Goal: Entertainment & Leisure: Consume media (video, audio)

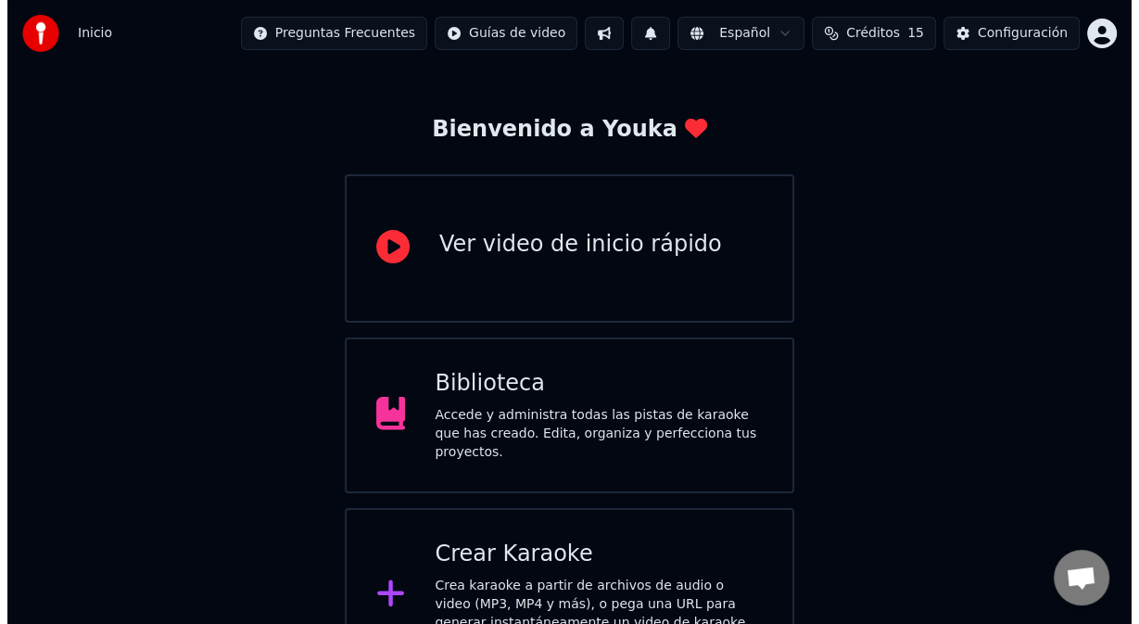
scroll to position [113, 0]
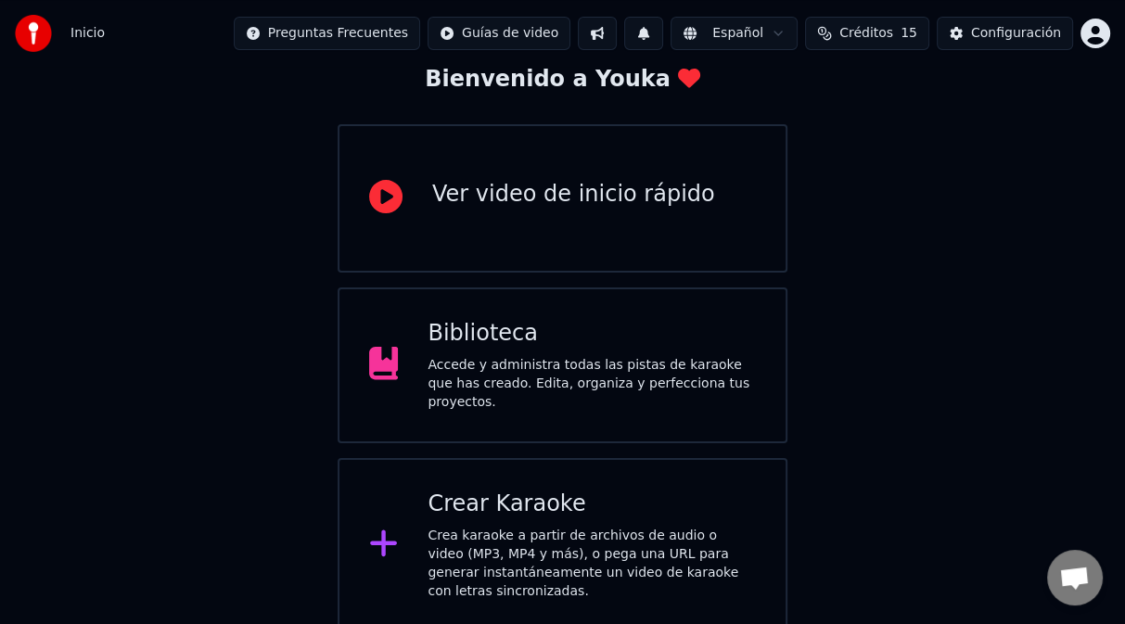
click at [503, 528] on div "Crea karaoke a partir de archivos de audio o video (MP3, MP4 y más), o pega una…" at bounding box center [591, 564] width 328 height 74
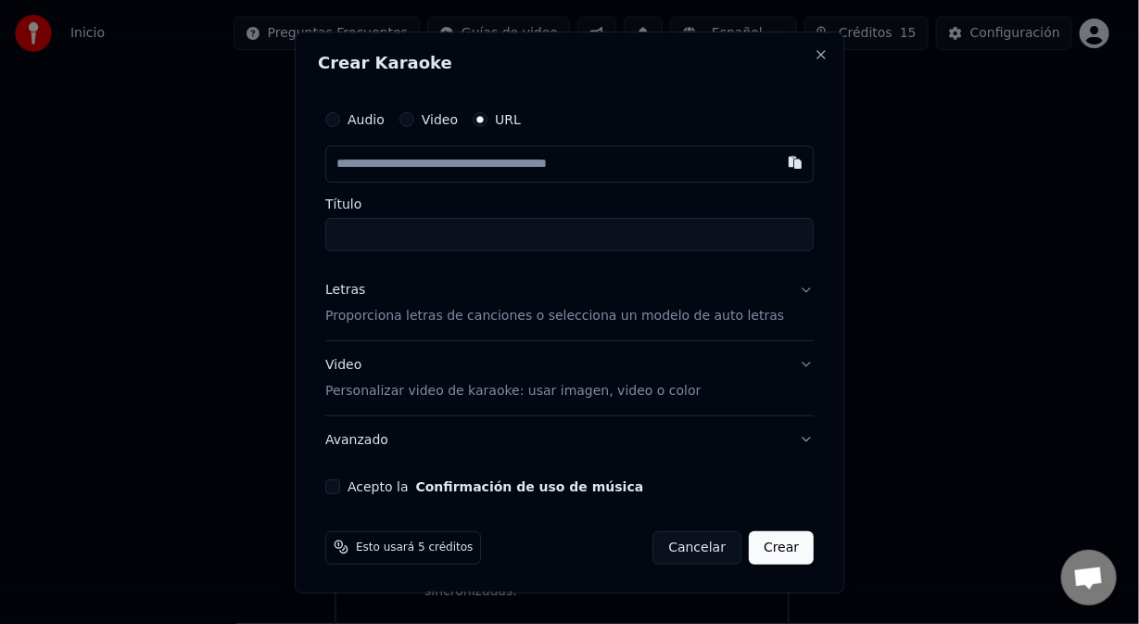
click at [377, 298] on div "Letras Proporciona letras de canciones o selecciona un modelo de auto letras" at bounding box center [554, 303] width 459 height 45
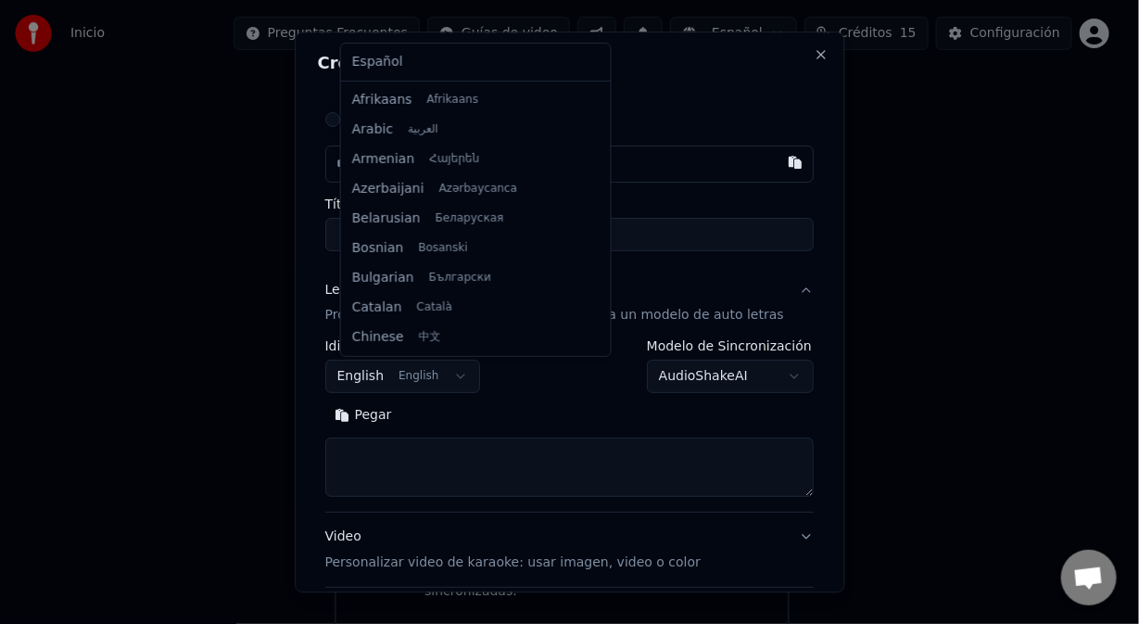
click at [420, 381] on body "**********" at bounding box center [562, 259] width 1125 height 745
select select "**"
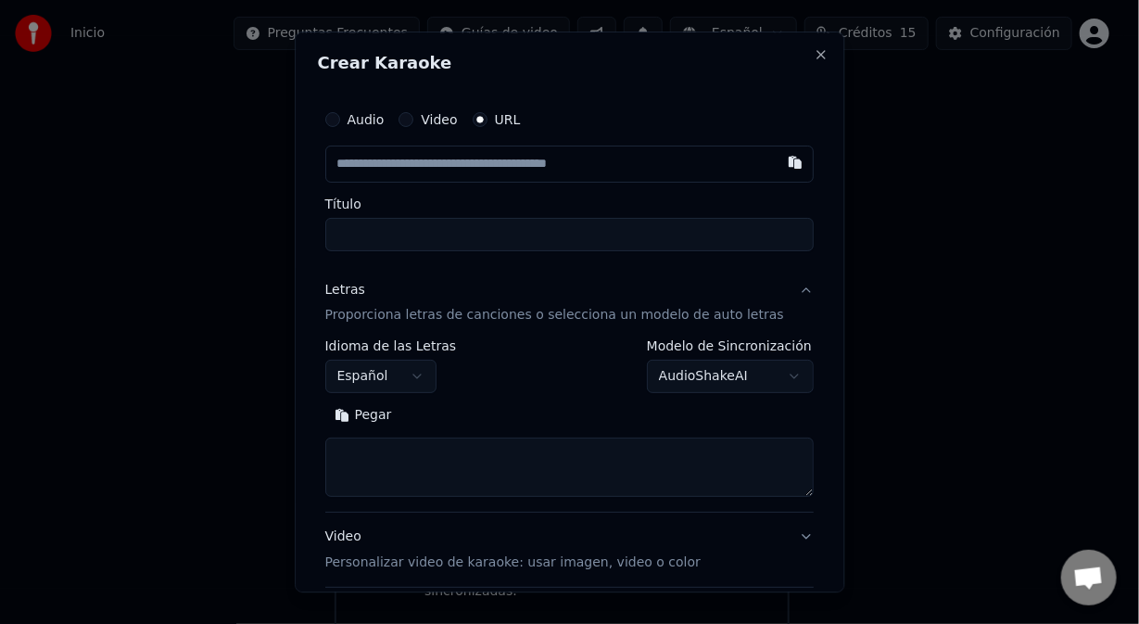
click at [375, 415] on button "Pegar" at bounding box center [363, 416] width 76 height 30
type textarea "**********"
drag, startPoint x: 490, startPoint y: 463, endPoint x: 245, endPoint y: 450, distance: 245.1
click at [249, 452] on body "**********" at bounding box center [562, 259] width 1125 height 745
click at [395, 413] on button "Pegar" at bounding box center [363, 416] width 76 height 30
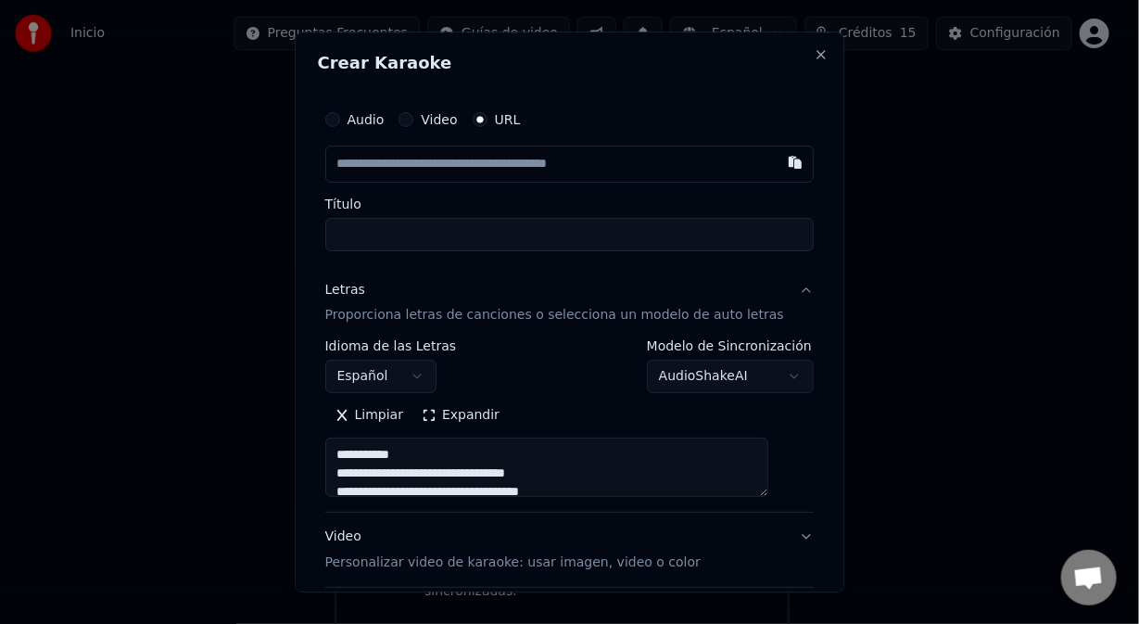
type textarea "**********"
click at [391, 172] on input "text" at bounding box center [569, 164] width 489 height 37
paste input "**********"
type input "**********"
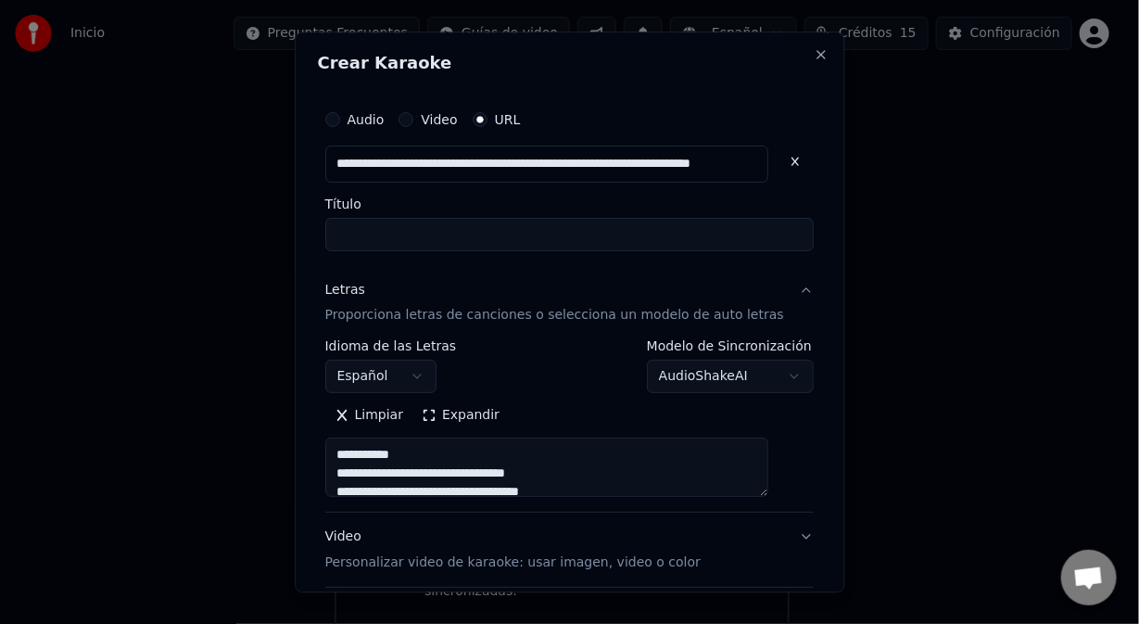
type textarea "**********"
type input "**********"
type textarea "**********"
type input "**********"
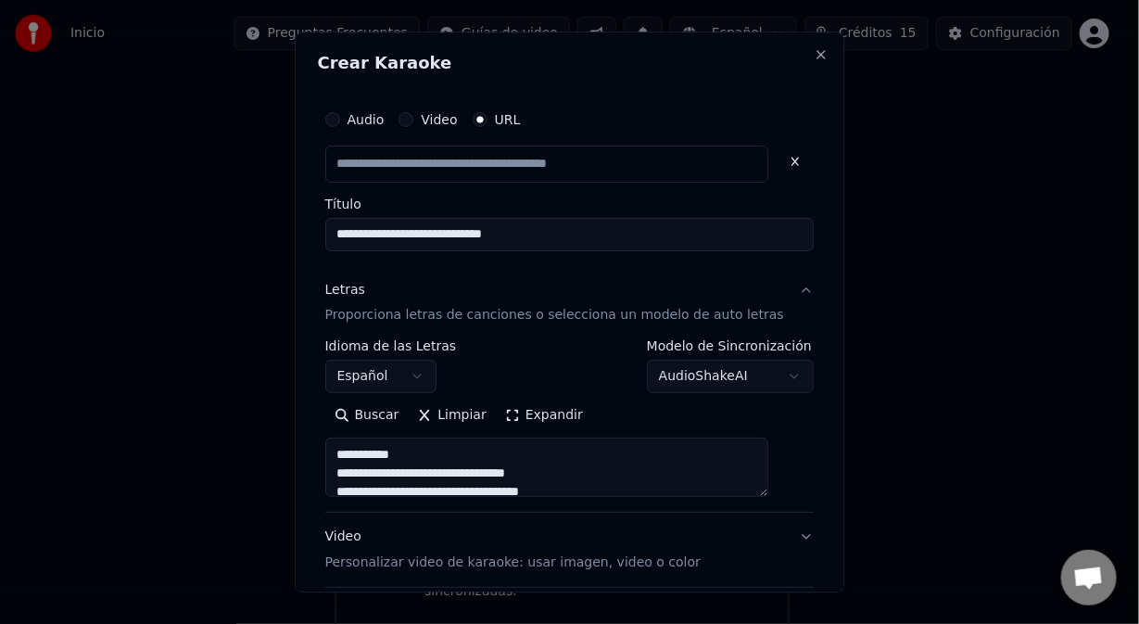
scroll to position [0, 0]
click at [352, 230] on input "**********" at bounding box center [569, 234] width 489 height 33
type input "**********"
type textarea "**********"
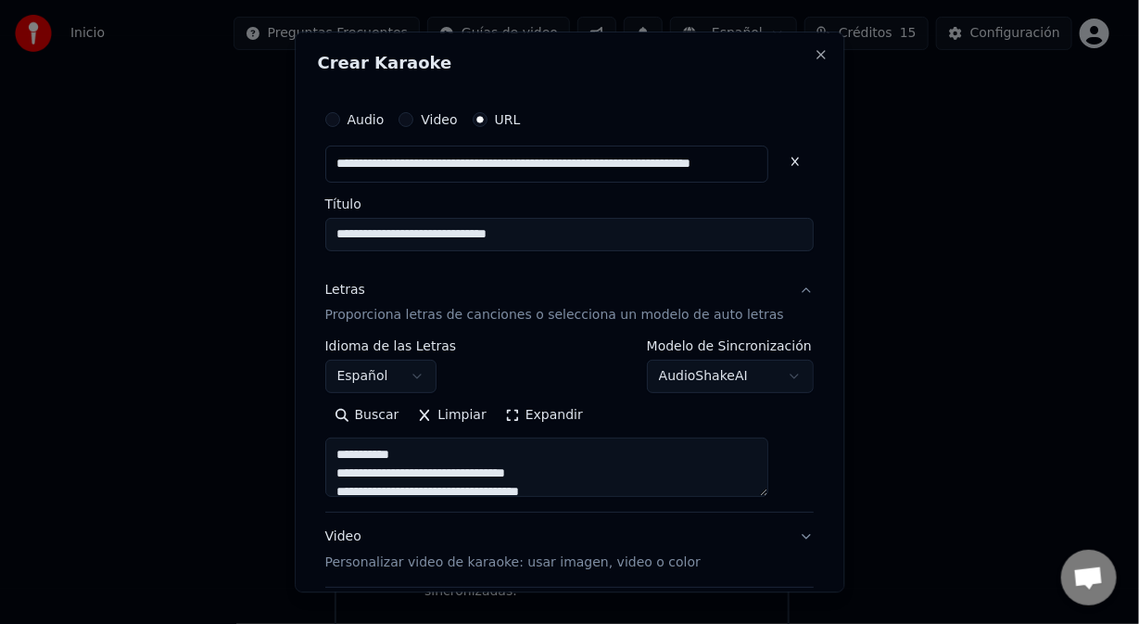
type input "**********"
type textarea "**********"
type input "**********"
type textarea "**********"
type input "**********"
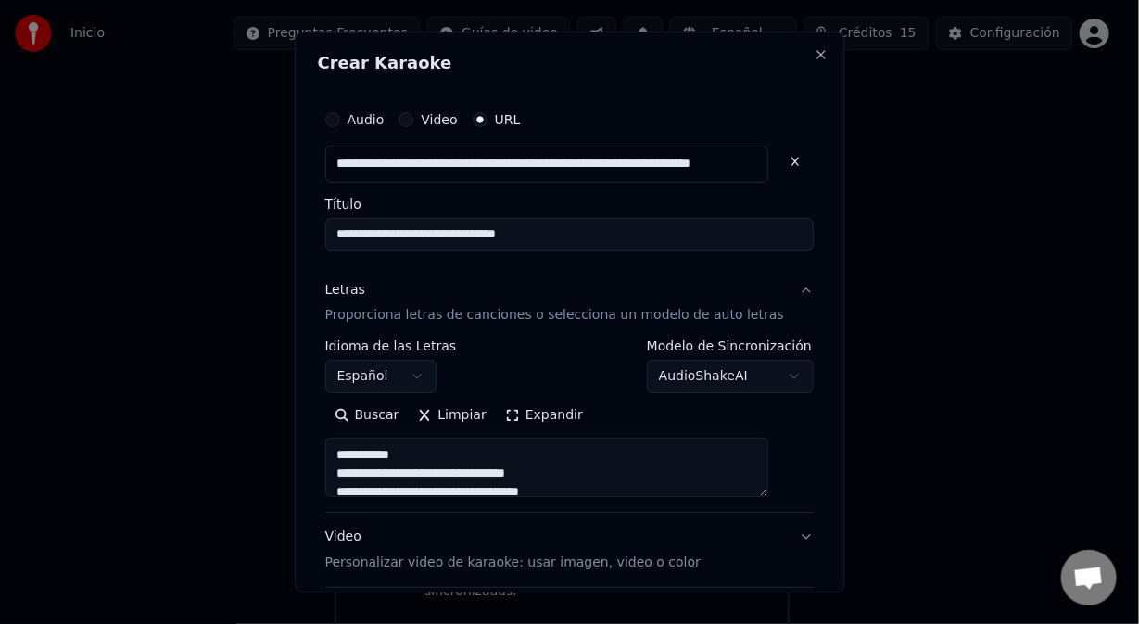
type textarea "**********"
type input "**********"
type textarea "**********"
type input "**********"
type textarea "**********"
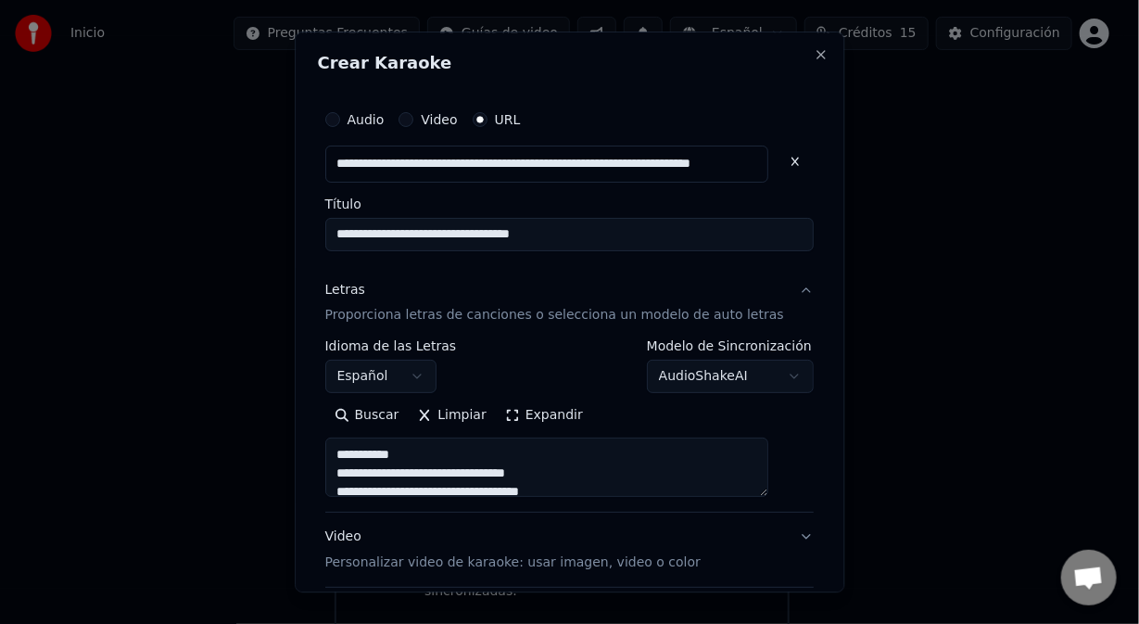
type input "**********"
type textarea "**********"
type input "**********"
type textarea "**********"
type input "**********"
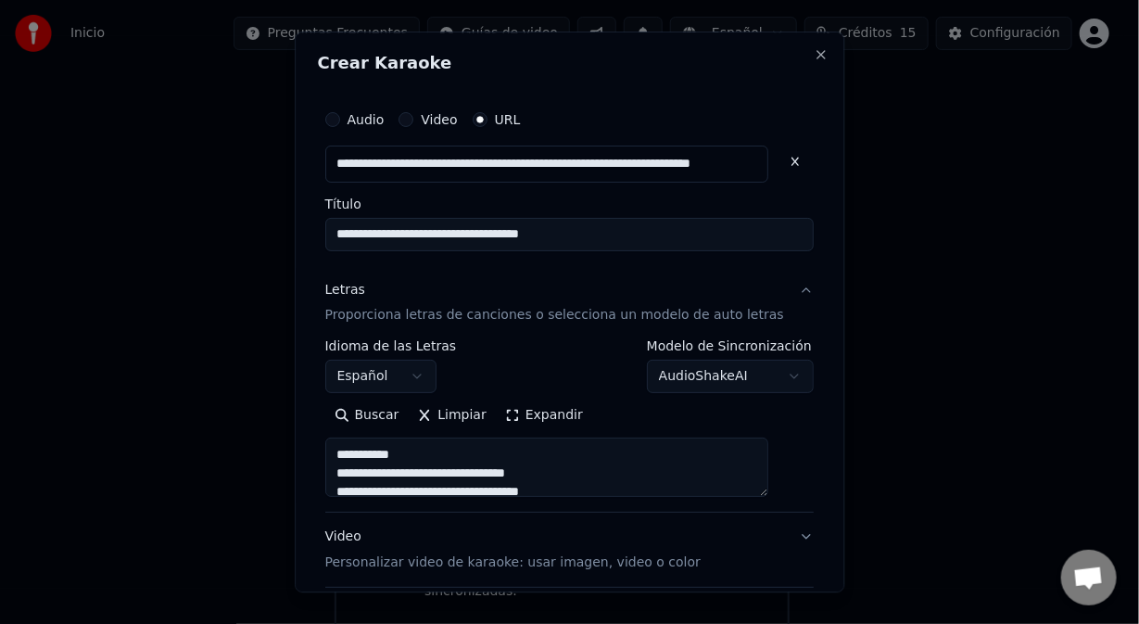
type textarea "**********"
type input "**********"
type textarea "**********"
type input "**********"
type textarea "**********"
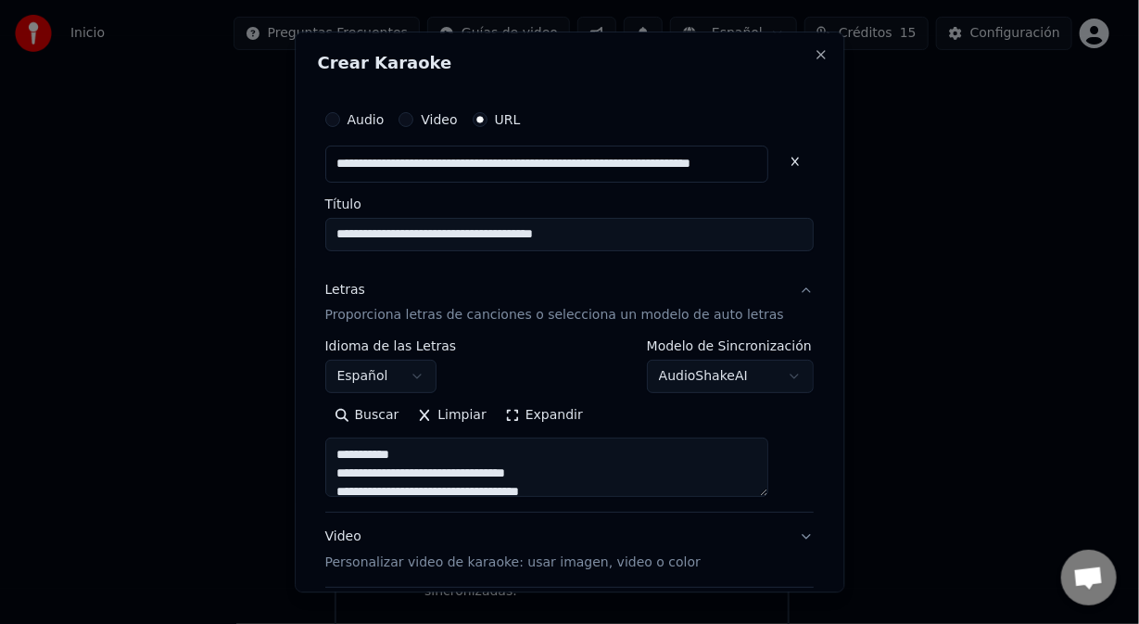
type input "**********"
type textarea "**********"
click at [441, 233] on input "**********" at bounding box center [569, 234] width 489 height 33
type input "**********"
type textarea "**********"
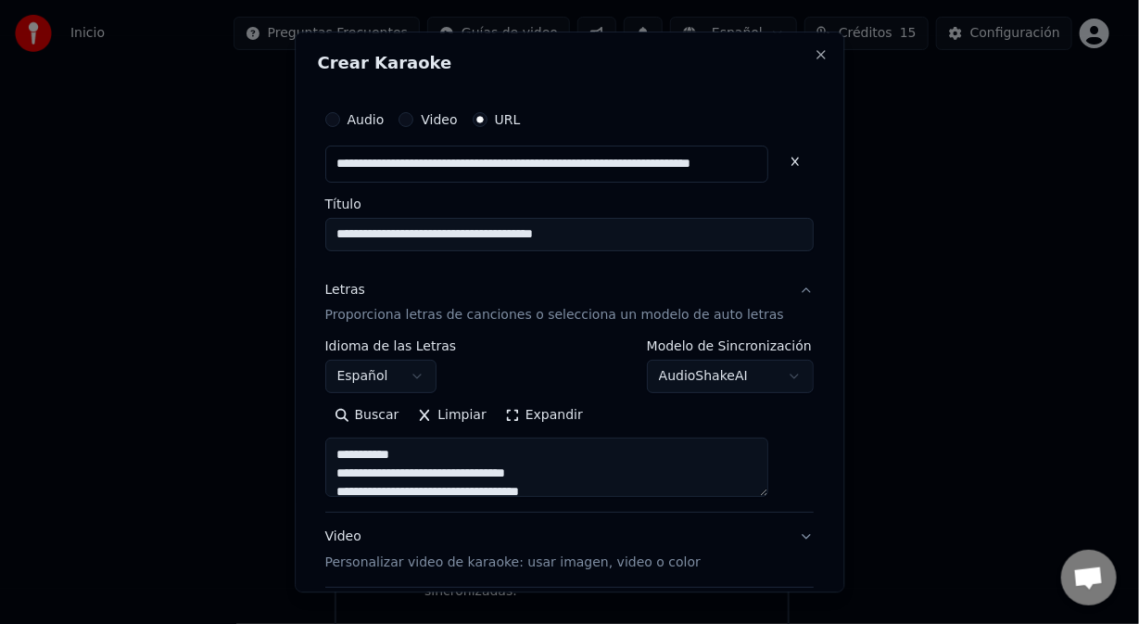
type input "**********"
type textarea "**********"
click at [487, 234] on input "**********" at bounding box center [569, 234] width 489 height 33
click at [481, 236] on input "**********" at bounding box center [569, 234] width 489 height 33
type input "**********"
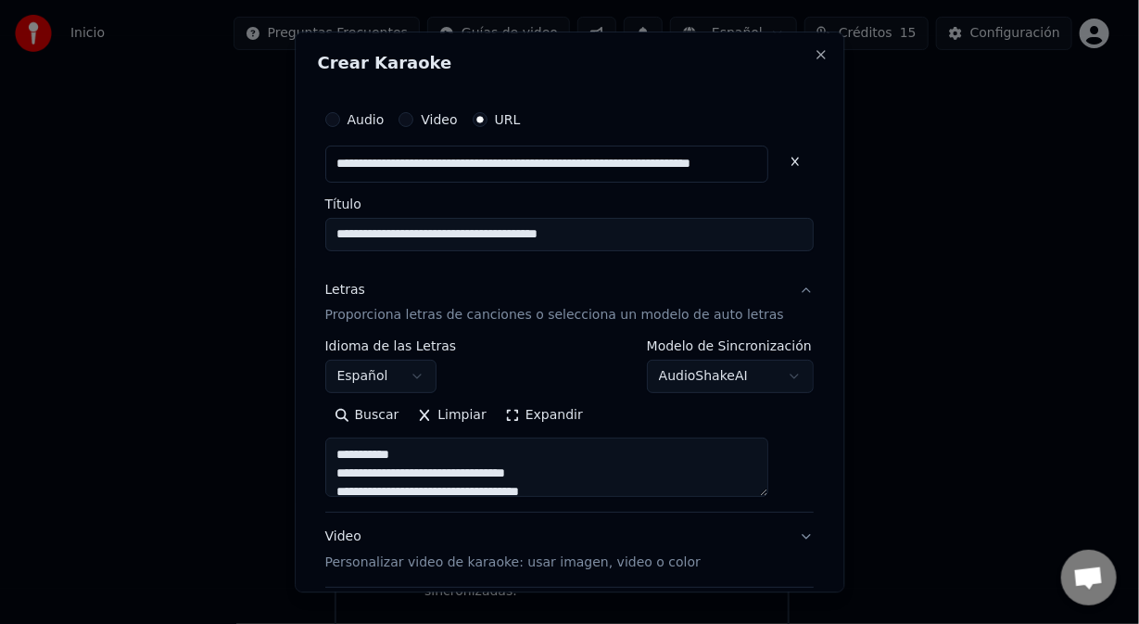
type textarea "**********"
type input "**********"
type textarea "**********"
click at [506, 237] on input "**********" at bounding box center [569, 234] width 489 height 33
type input "**********"
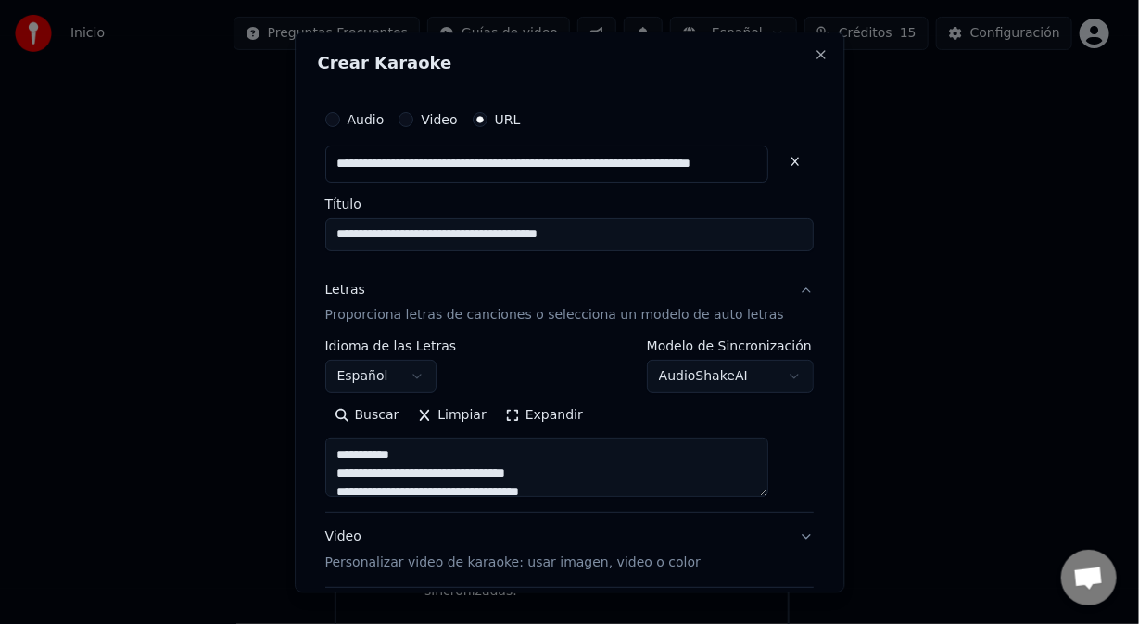
type textarea "**********"
type input "**********"
type textarea "**********"
click at [528, 238] on input "**********" at bounding box center [569, 234] width 489 height 33
type input "**********"
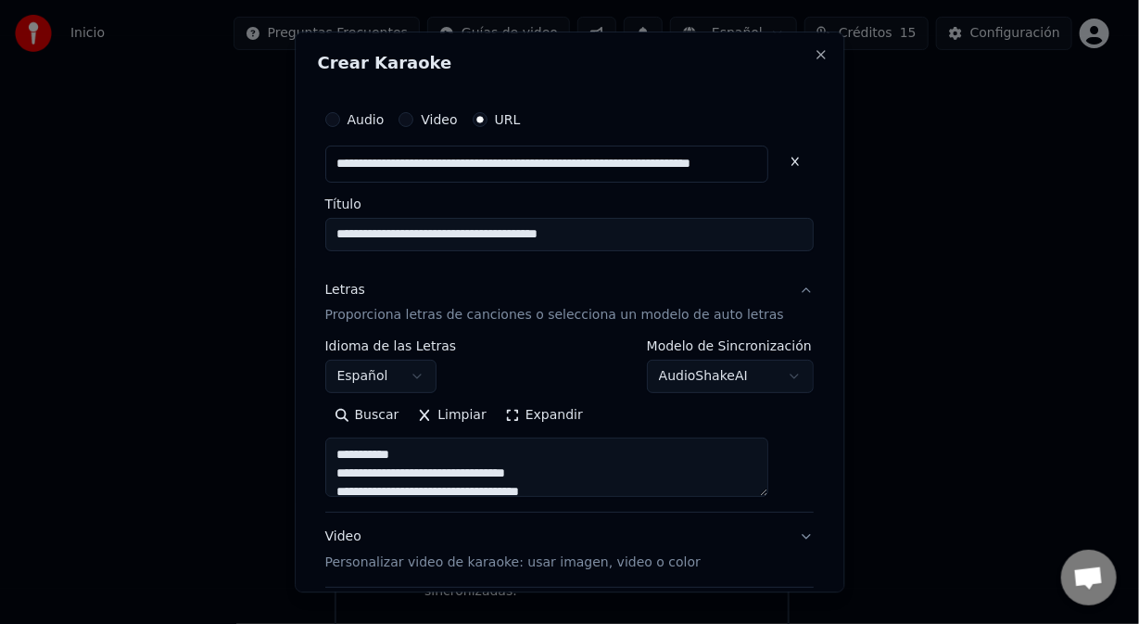
type textarea "**********"
type input "**********"
type textarea "**********"
click at [577, 238] on input "**********" at bounding box center [569, 234] width 489 height 33
type input "**********"
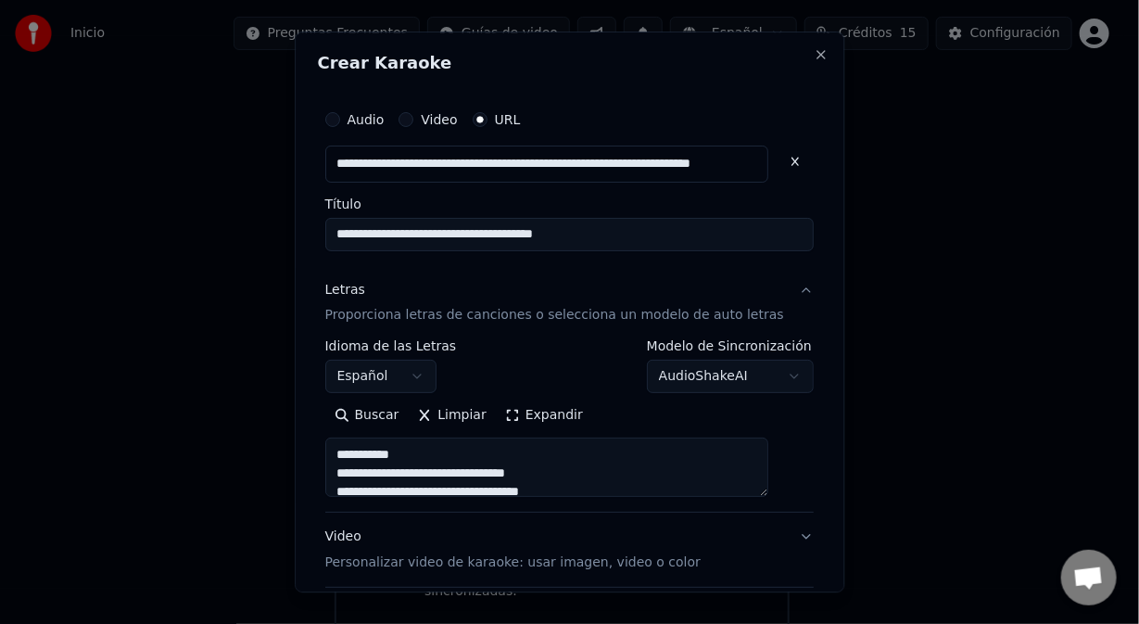
type textarea "**********"
type input "**********"
type textarea "**********"
click at [594, 238] on input "**********" at bounding box center [569, 234] width 489 height 33
type input "**********"
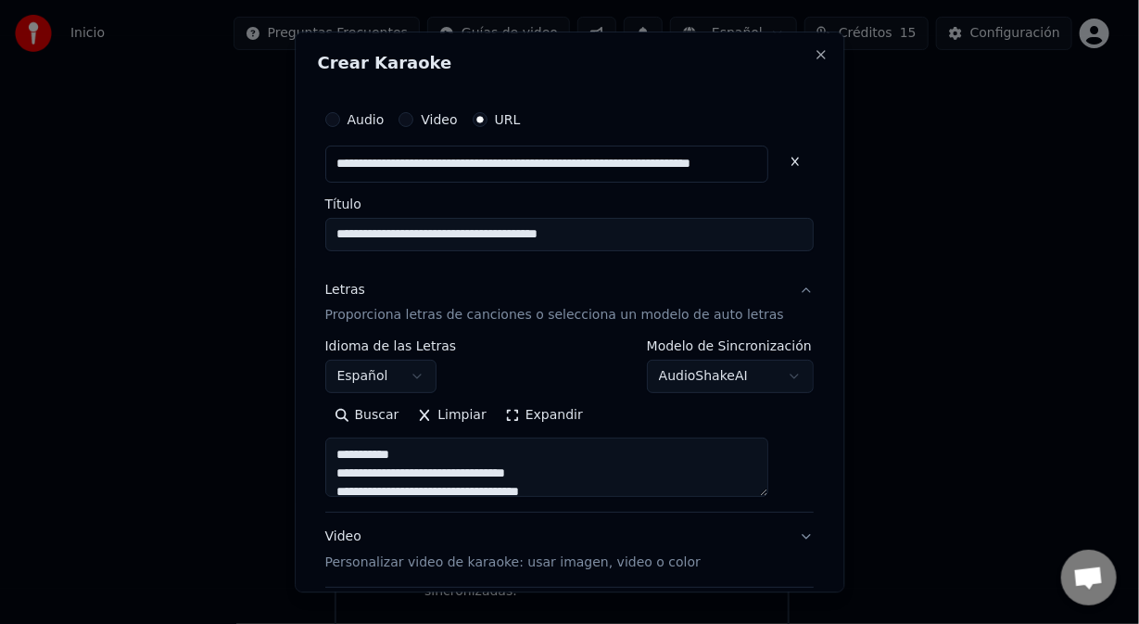
type textarea "**********"
type input "**********"
type textarea "**********"
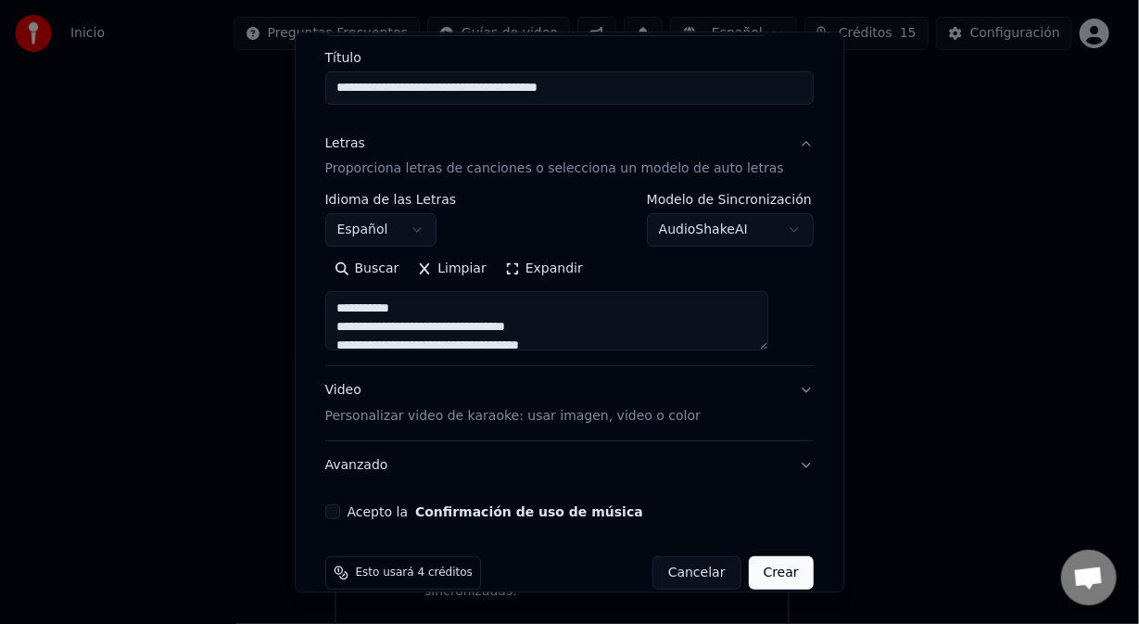
scroll to position [172, 0]
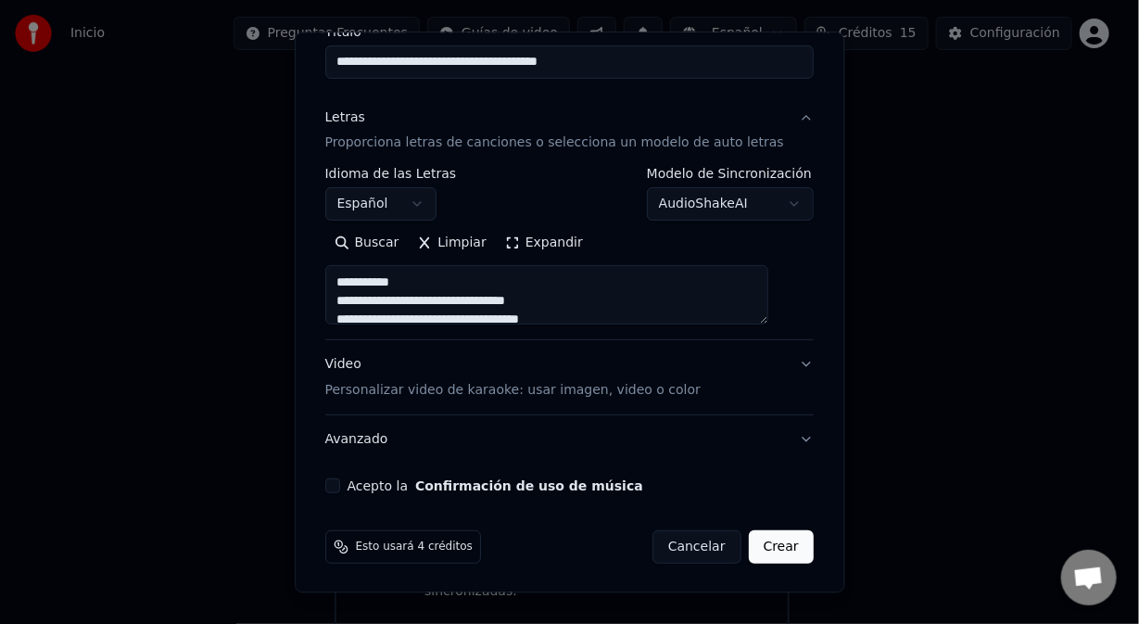
type input "**********"
click at [433, 287] on textarea at bounding box center [547, 295] width 444 height 59
click at [440, 306] on textarea at bounding box center [547, 295] width 444 height 59
click at [439, 304] on textarea at bounding box center [547, 295] width 444 height 59
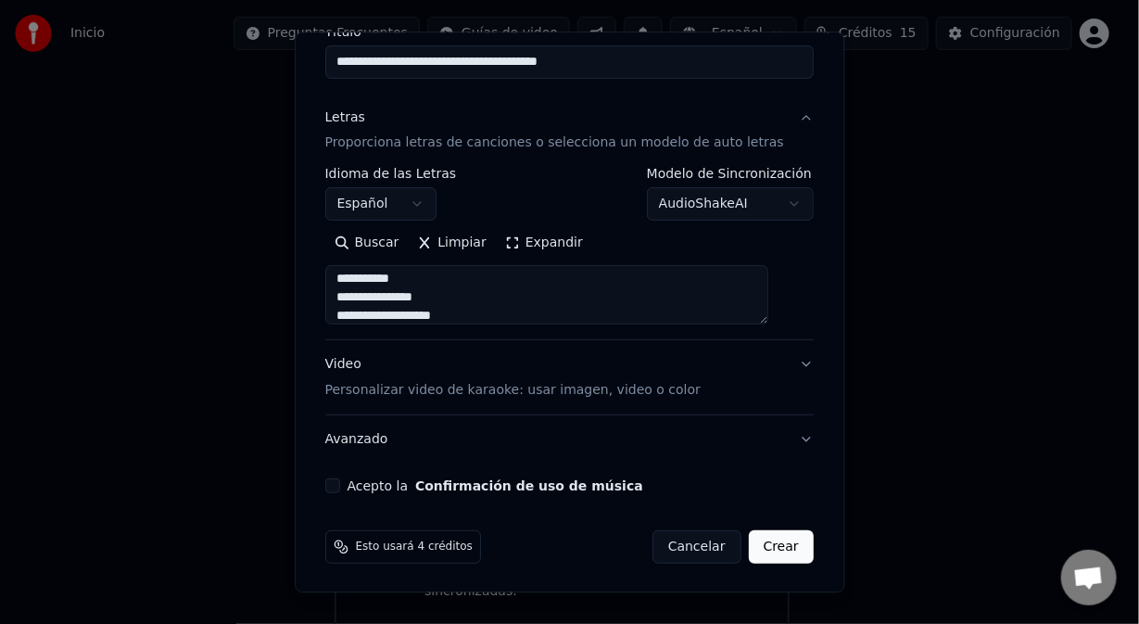
click at [363, 299] on textarea at bounding box center [547, 295] width 444 height 59
click at [464, 323] on textarea at bounding box center [547, 295] width 444 height 59
click at [356, 301] on textarea at bounding box center [547, 295] width 444 height 59
click at [465, 299] on textarea at bounding box center [547, 295] width 444 height 59
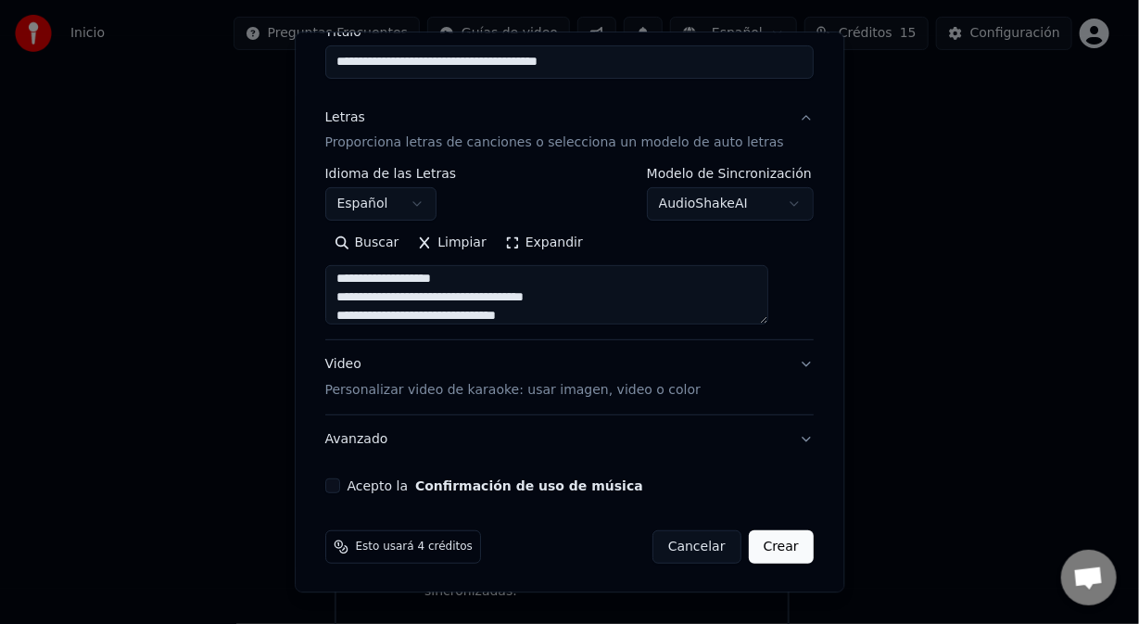
click at [439, 294] on textarea at bounding box center [547, 295] width 444 height 59
click at [353, 299] on textarea at bounding box center [547, 295] width 444 height 59
click at [429, 299] on textarea at bounding box center [547, 295] width 444 height 59
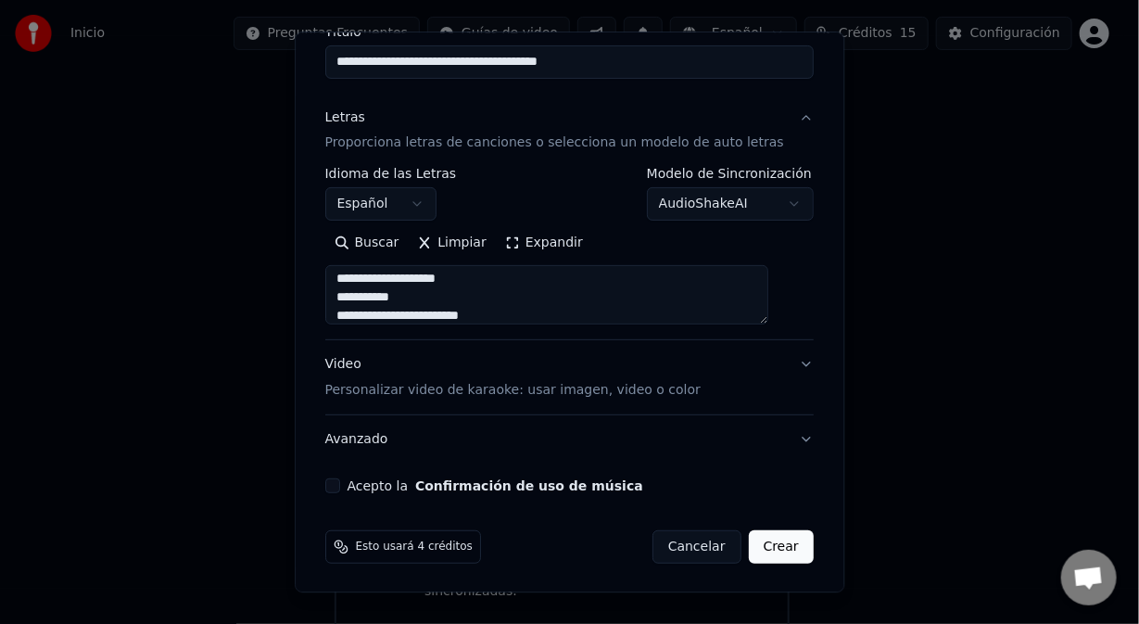
click at [420, 297] on textarea at bounding box center [547, 295] width 444 height 59
click at [361, 312] on textarea at bounding box center [547, 295] width 444 height 59
click at [361, 297] on textarea at bounding box center [547, 295] width 444 height 59
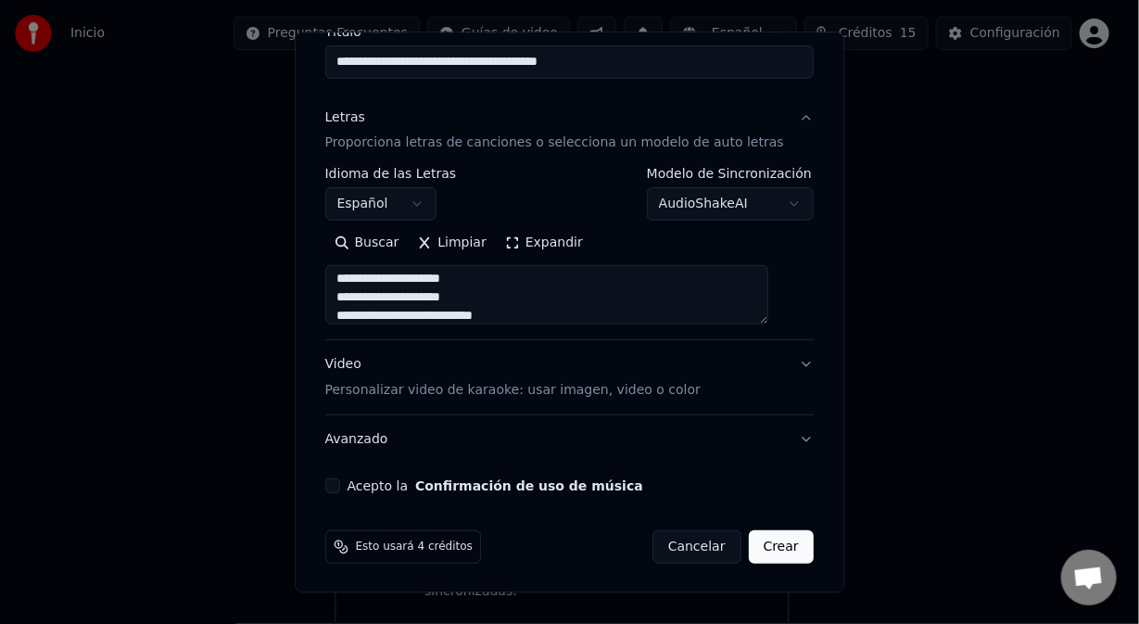
click at [365, 298] on textarea at bounding box center [547, 295] width 444 height 59
click at [360, 312] on textarea at bounding box center [547, 295] width 444 height 59
click at [437, 317] on textarea at bounding box center [547, 295] width 444 height 59
click at [363, 298] on textarea at bounding box center [547, 295] width 444 height 59
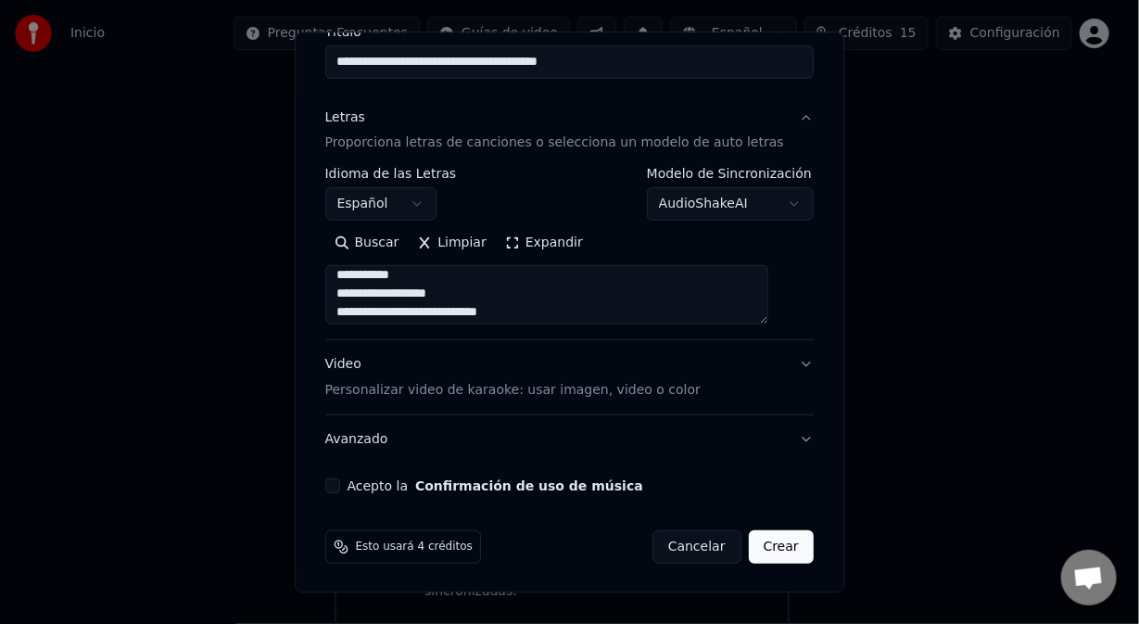
scroll to position [273, 0]
click at [415, 288] on textarea at bounding box center [547, 295] width 444 height 59
click at [361, 308] on textarea at bounding box center [547, 295] width 444 height 59
click at [366, 287] on textarea at bounding box center [547, 295] width 444 height 59
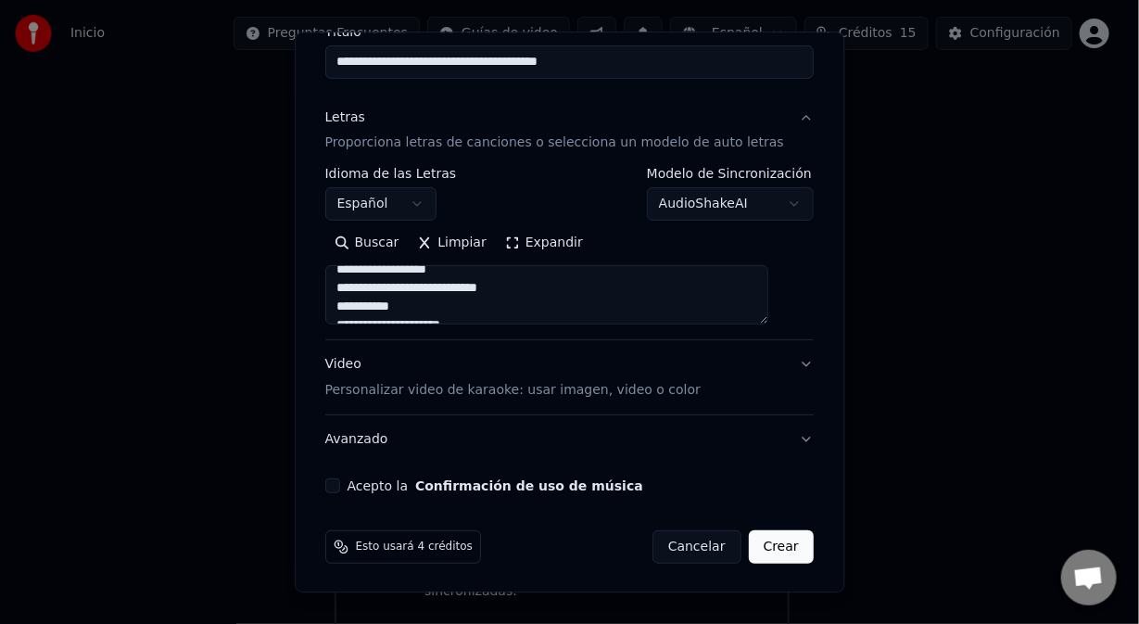
click at [453, 292] on textarea at bounding box center [547, 295] width 444 height 59
click at [437, 273] on textarea at bounding box center [547, 295] width 444 height 59
click at [423, 291] on textarea at bounding box center [547, 295] width 444 height 59
click at [357, 313] on textarea at bounding box center [547, 295] width 444 height 59
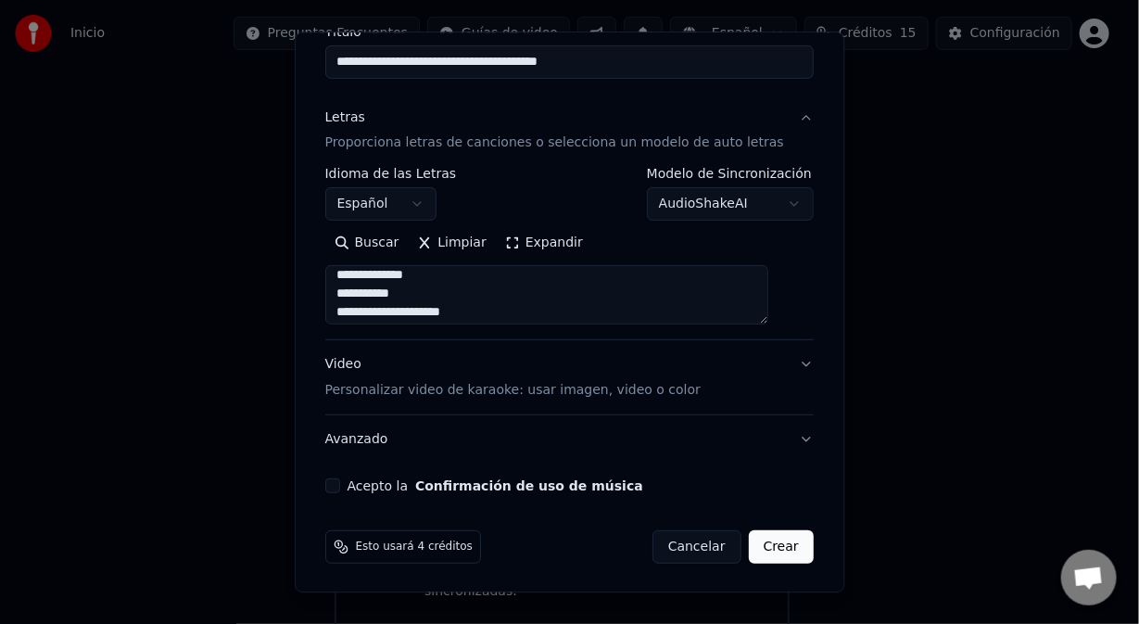
click at [368, 314] on textarea at bounding box center [547, 295] width 444 height 59
click at [352, 297] on textarea at bounding box center [547, 295] width 444 height 59
click at [356, 317] on textarea at bounding box center [547, 295] width 444 height 59
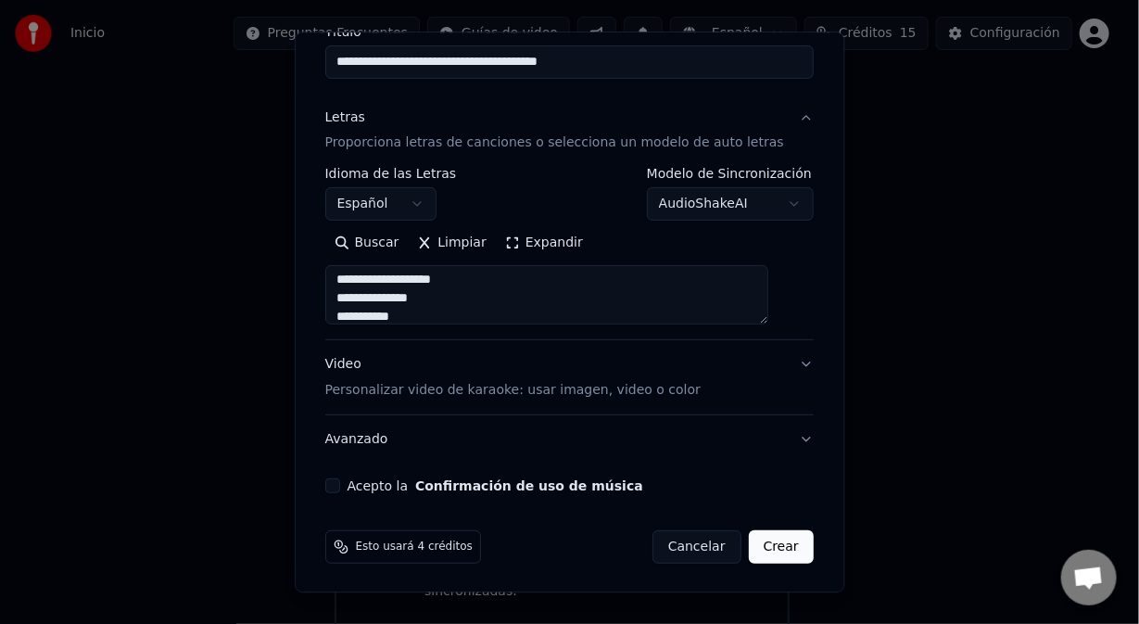
click at [357, 298] on textarea at bounding box center [547, 295] width 444 height 59
drag, startPoint x: 359, startPoint y: 297, endPoint x: 348, endPoint y: 299, distance: 11.3
click at [348, 299] on textarea at bounding box center [547, 295] width 444 height 59
click at [416, 310] on textarea at bounding box center [547, 295] width 444 height 59
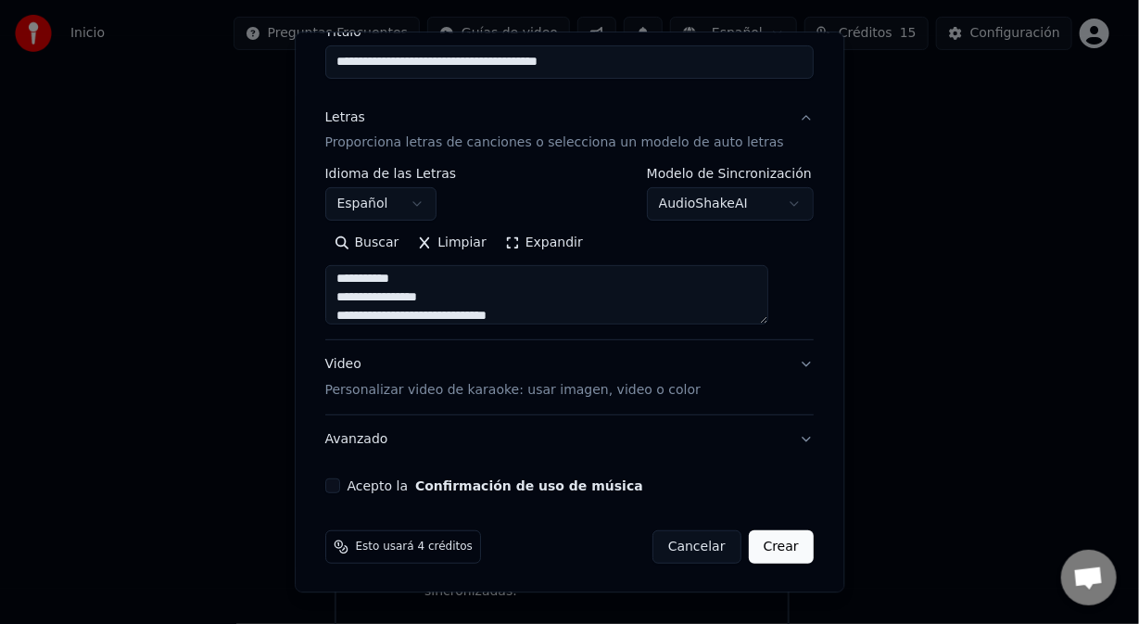
click at [356, 301] on textarea at bounding box center [547, 295] width 444 height 59
click at [363, 316] on textarea at bounding box center [547, 295] width 444 height 59
click at [439, 318] on textarea at bounding box center [547, 295] width 444 height 59
click at [440, 318] on textarea at bounding box center [547, 295] width 444 height 59
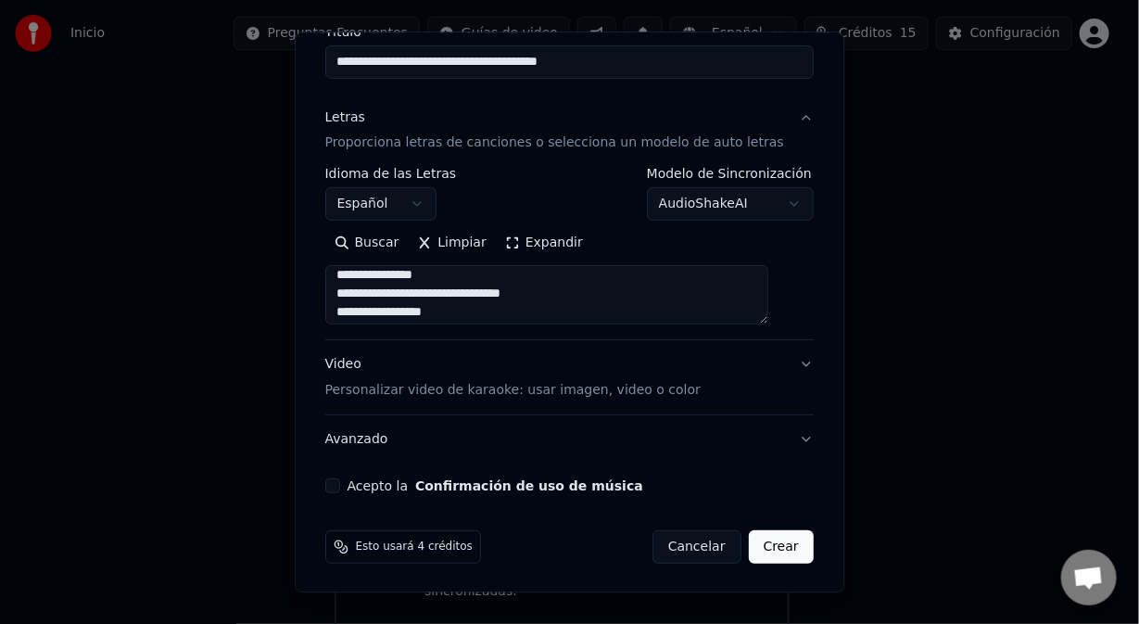
click at [358, 294] on textarea at bounding box center [547, 295] width 444 height 59
click at [370, 302] on textarea at bounding box center [547, 295] width 444 height 59
click at [450, 295] on textarea at bounding box center [547, 295] width 444 height 59
click at [512, 314] on textarea at bounding box center [547, 295] width 444 height 59
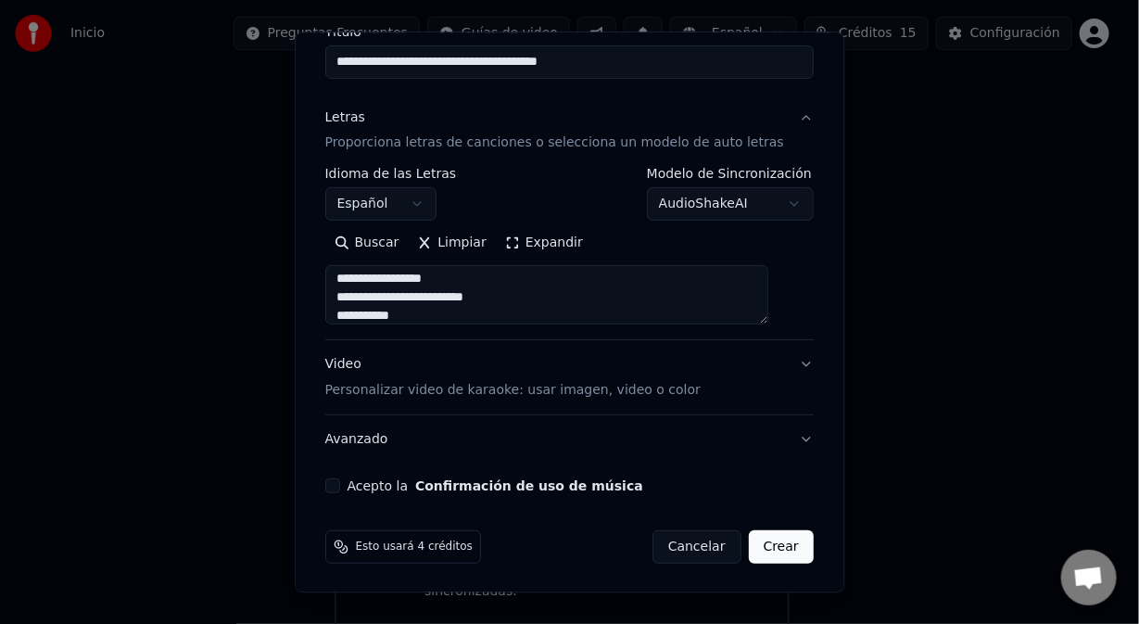
scroll to position [549, 0]
drag, startPoint x: 512, startPoint y: 314, endPoint x: 344, endPoint y: 286, distance: 170.1
click at [344, 290] on textarea at bounding box center [547, 295] width 444 height 59
click at [413, 314] on textarea at bounding box center [547, 295] width 444 height 59
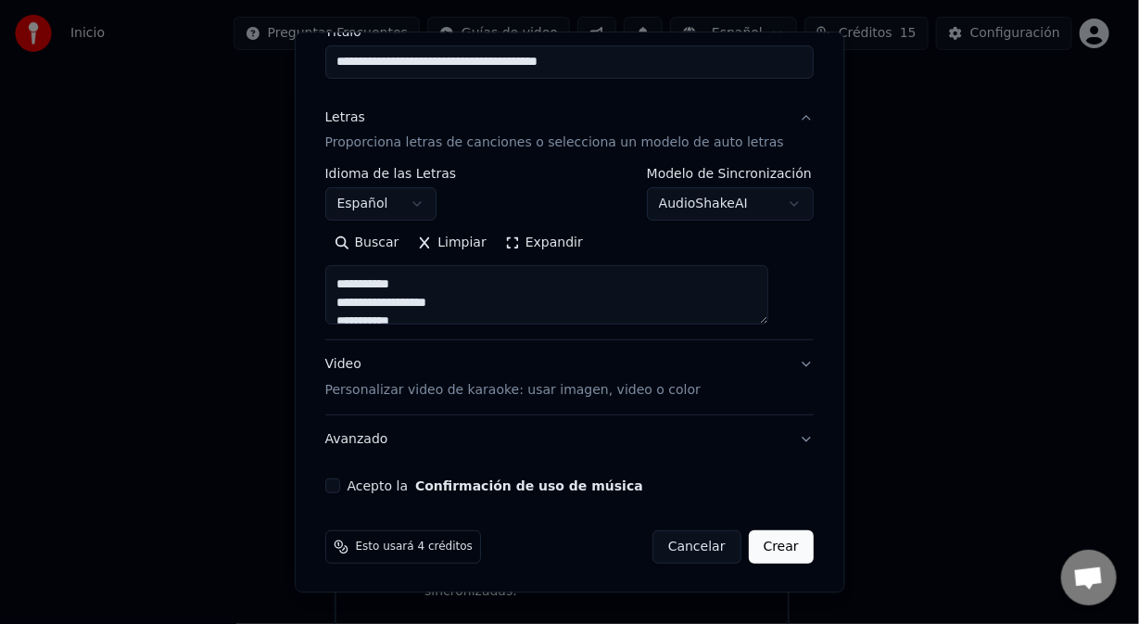
click at [422, 287] on textarea at bounding box center [547, 295] width 444 height 59
click at [361, 305] on textarea at bounding box center [547, 295] width 444 height 59
click at [412, 286] on textarea at bounding box center [547, 295] width 444 height 59
click at [359, 299] on textarea at bounding box center [547, 295] width 444 height 59
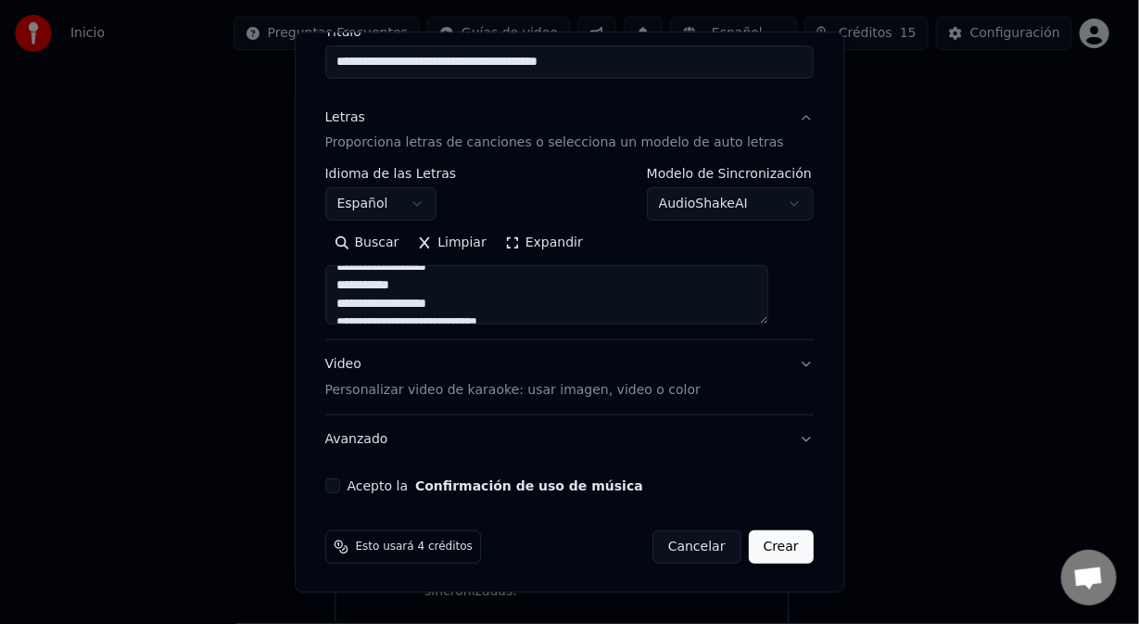
click at [475, 268] on textarea at bounding box center [547, 295] width 444 height 59
click at [463, 310] on textarea at bounding box center [547, 295] width 444 height 59
click at [365, 279] on textarea at bounding box center [547, 295] width 444 height 59
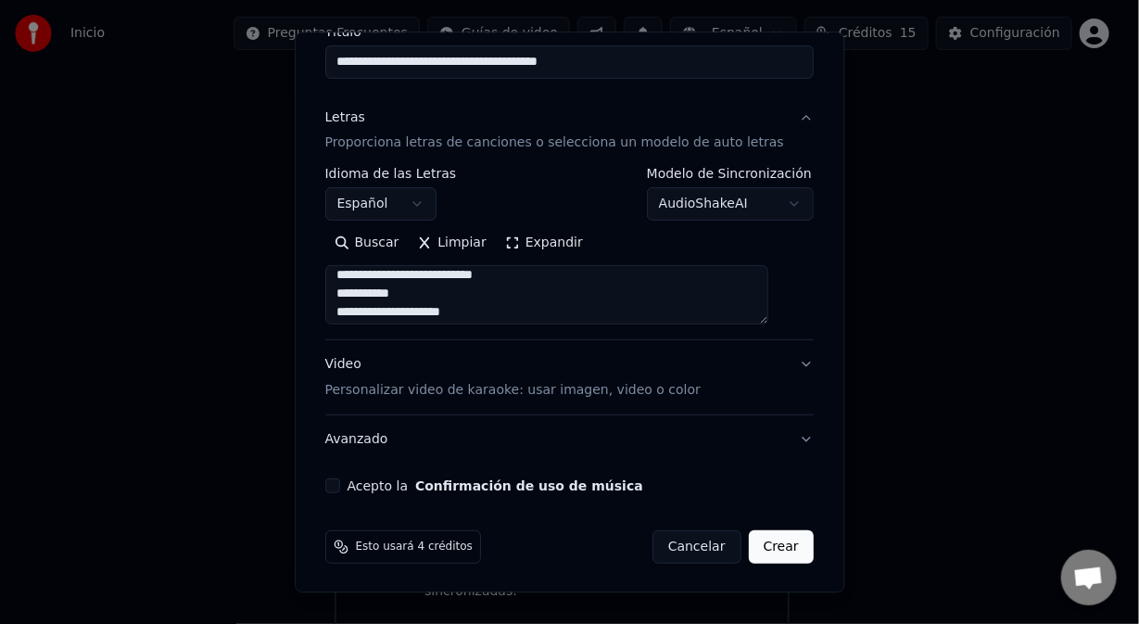
scroll to position [674, 0]
click at [452, 280] on textarea at bounding box center [547, 295] width 444 height 59
click at [437, 273] on textarea at bounding box center [547, 295] width 444 height 59
click at [420, 299] on textarea at bounding box center [547, 295] width 444 height 59
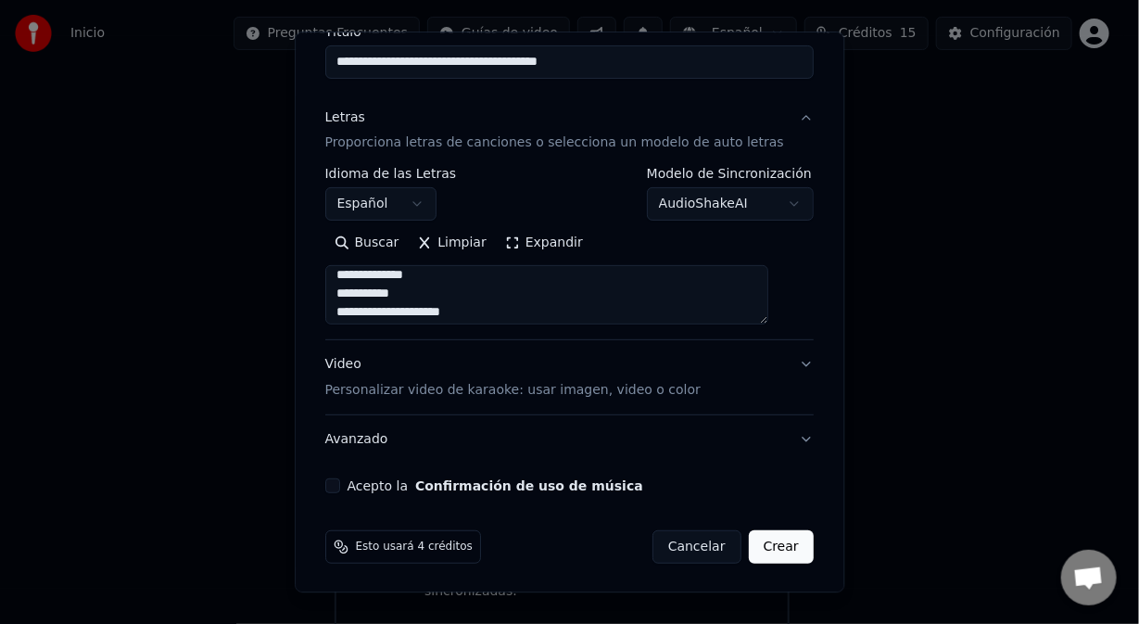
click at [361, 316] on textarea at bounding box center [547, 295] width 444 height 59
click at [374, 310] on textarea at bounding box center [547, 295] width 444 height 59
drag, startPoint x: 360, startPoint y: 292, endPoint x: 346, endPoint y: 292, distance: 13.9
click at [347, 294] on textarea at bounding box center [547, 295] width 444 height 59
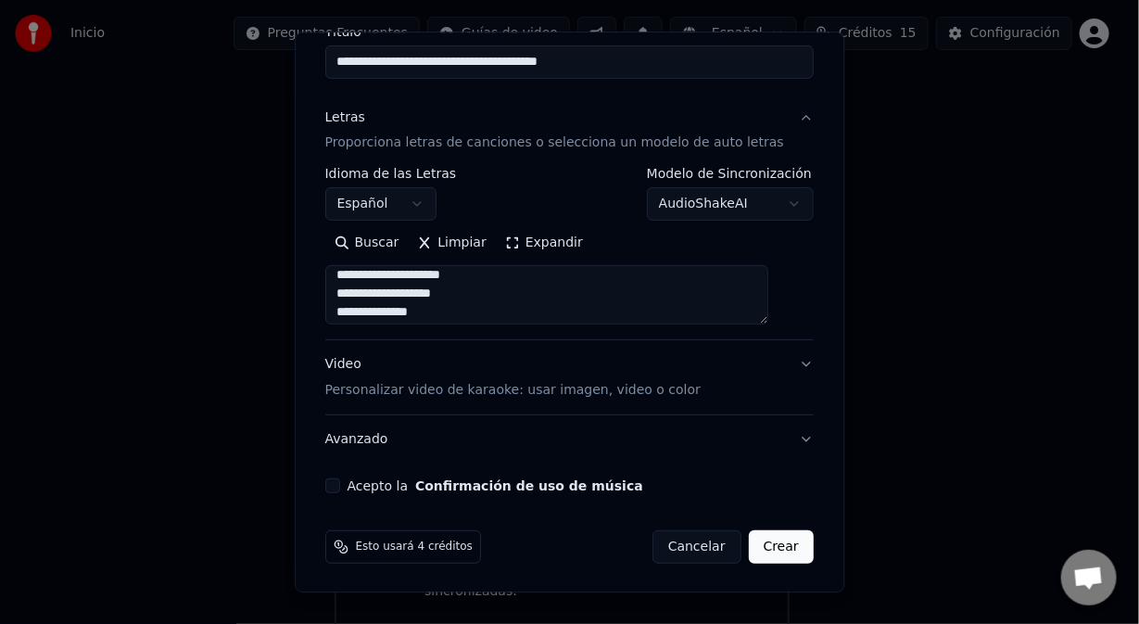
click at [361, 313] on textarea at bounding box center [547, 295] width 444 height 59
click at [418, 299] on textarea at bounding box center [547, 295] width 444 height 59
click at [438, 314] on textarea at bounding box center [547, 295] width 444 height 59
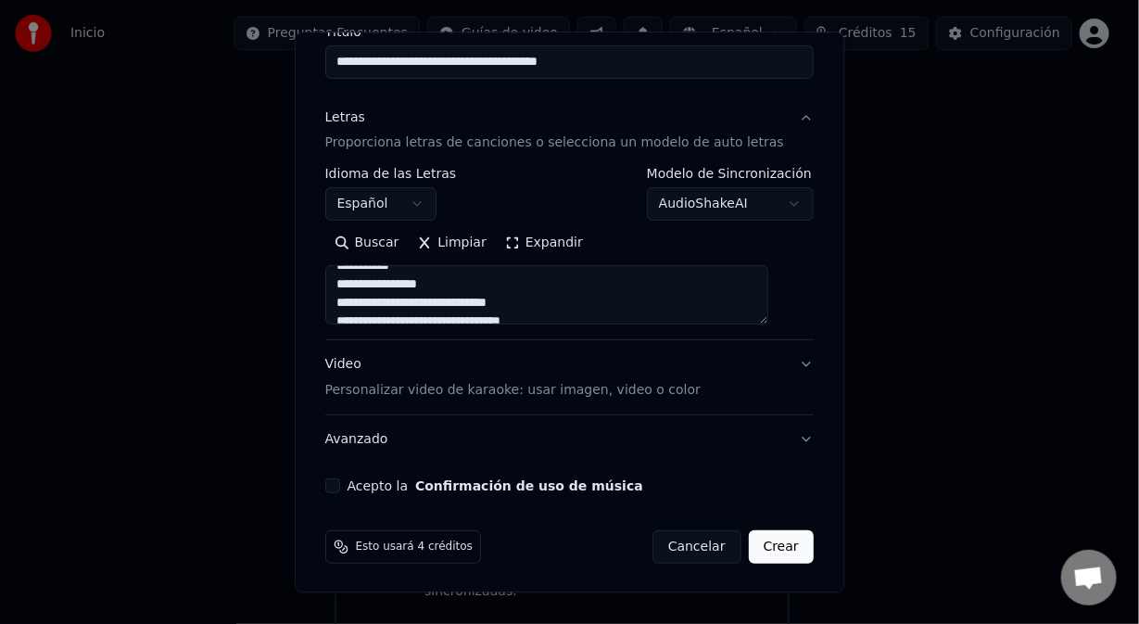
click at [441, 286] on textarea at bounding box center [547, 295] width 444 height 59
click at [357, 303] on textarea at bounding box center [547, 295] width 444 height 59
click at [440, 299] on textarea at bounding box center [547, 295] width 444 height 59
click at [359, 294] on textarea at bounding box center [547, 295] width 444 height 59
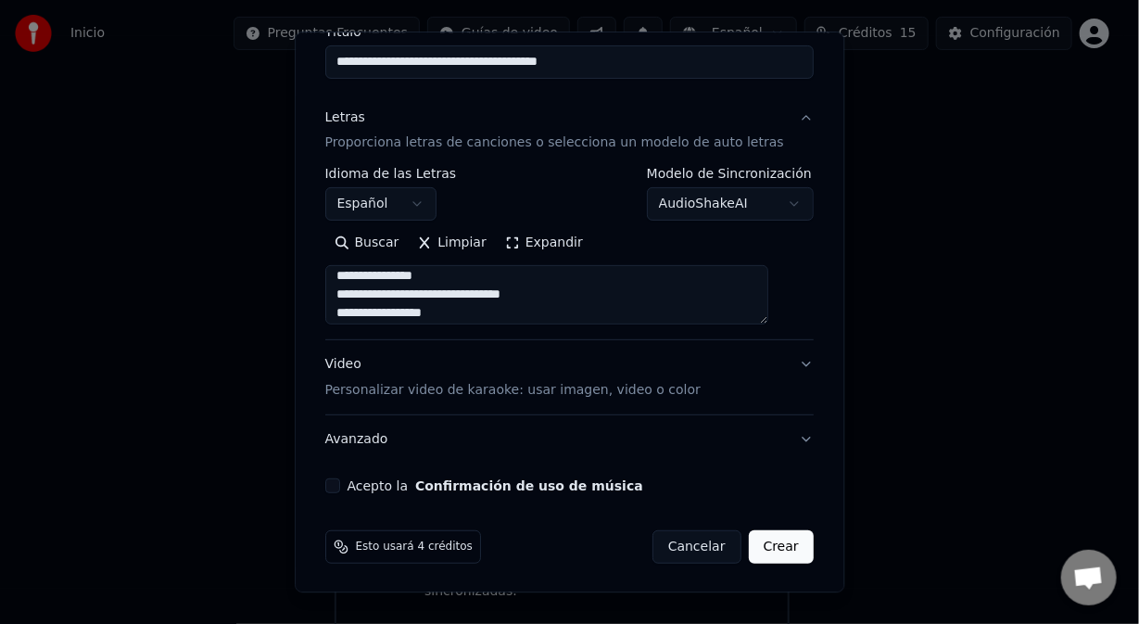
click at [451, 299] on textarea at bounding box center [547, 295] width 444 height 59
click at [361, 295] on textarea at bounding box center [547, 295] width 444 height 59
click at [430, 294] on textarea at bounding box center [547, 295] width 444 height 59
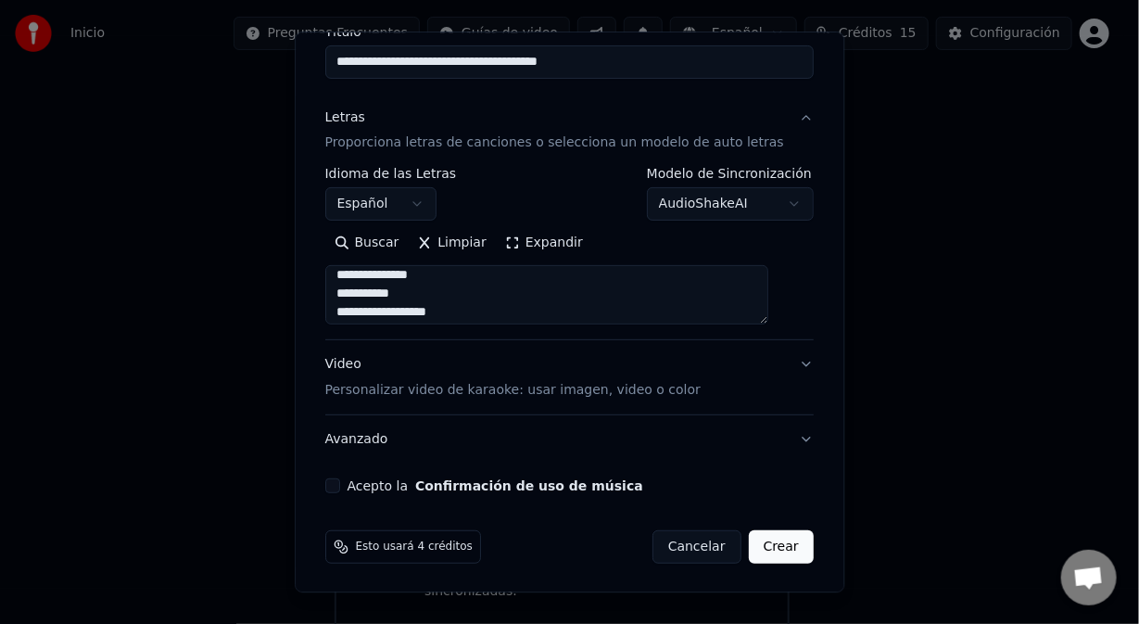
click at [462, 314] on textarea at bounding box center [547, 295] width 444 height 59
click at [425, 270] on textarea at bounding box center [547, 295] width 444 height 59
click at [356, 291] on textarea at bounding box center [547, 295] width 444 height 59
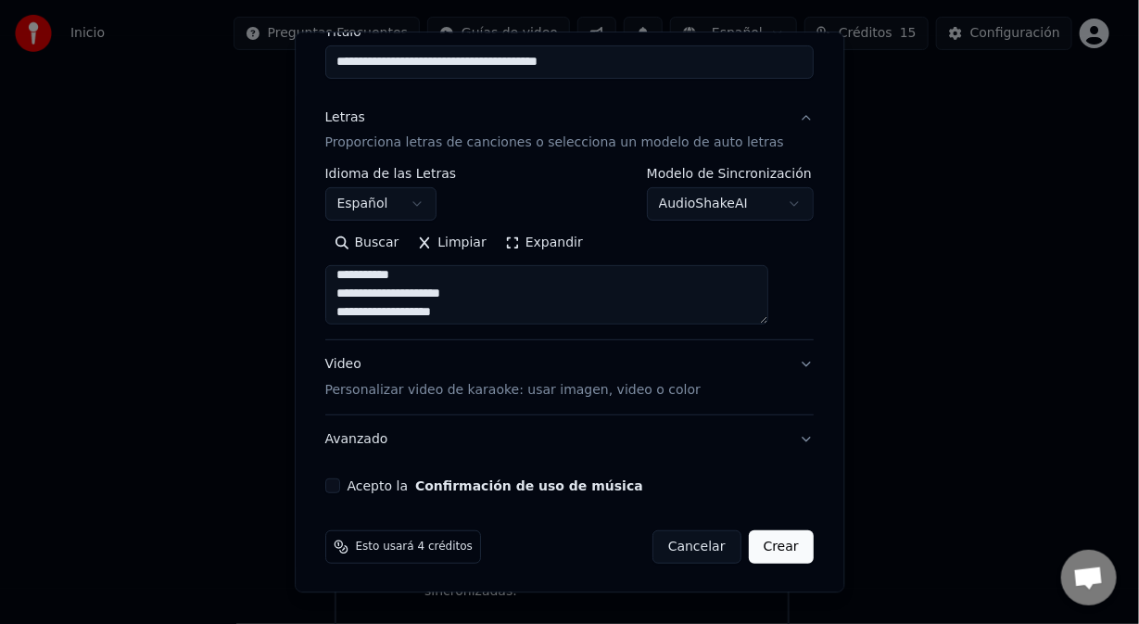
drag, startPoint x: 351, startPoint y: 319, endPoint x: 361, endPoint y: 316, distance: 9.7
click at [352, 316] on textarea at bounding box center [547, 295] width 444 height 59
click at [359, 289] on textarea at bounding box center [547, 295] width 444 height 59
click at [423, 311] on textarea at bounding box center [547, 295] width 444 height 59
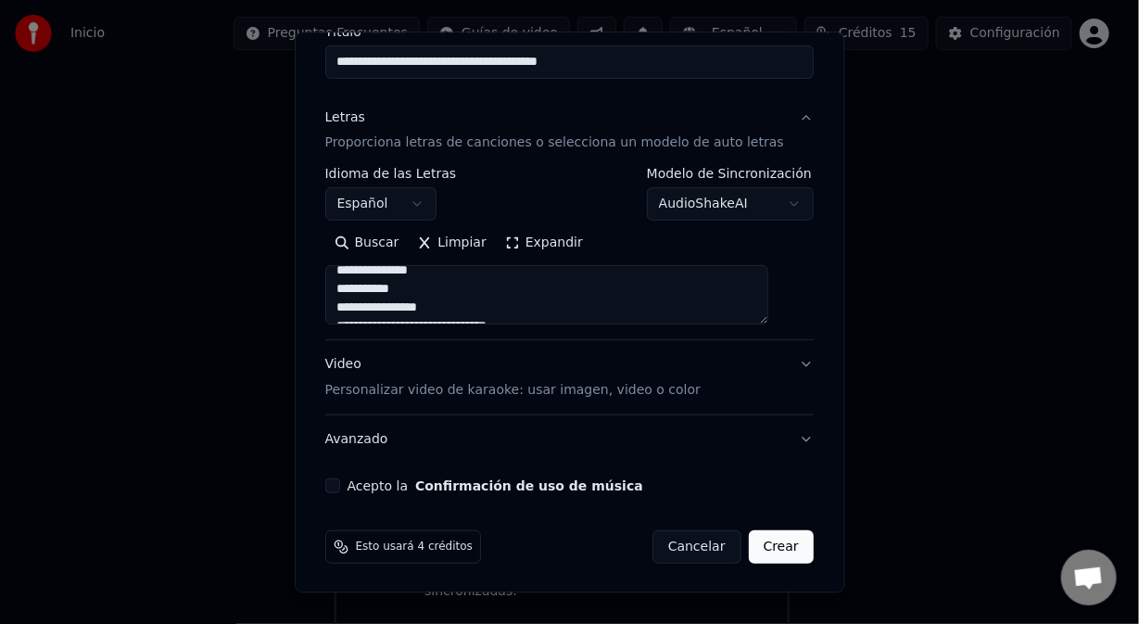
scroll to position [1083, 0]
click at [351, 294] on textarea at bounding box center [547, 295] width 444 height 59
click at [365, 311] on textarea at bounding box center [547, 295] width 444 height 59
click at [357, 313] on textarea at bounding box center [547, 295] width 444 height 59
click at [441, 315] on textarea at bounding box center [547, 295] width 444 height 59
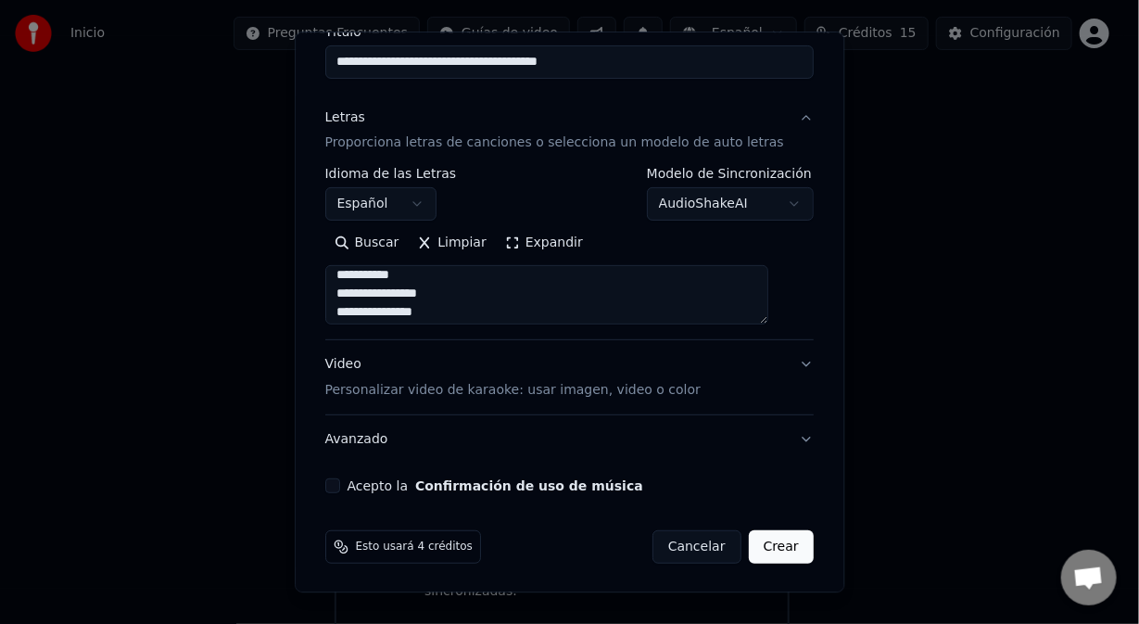
scroll to position [1105, 0]
click at [497, 303] on textarea at bounding box center [547, 295] width 444 height 59
type textarea "**********"
click at [340, 488] on button "Acepto la Confirmación de uso de música" at bounding box center [332, 486] width 15 height 15
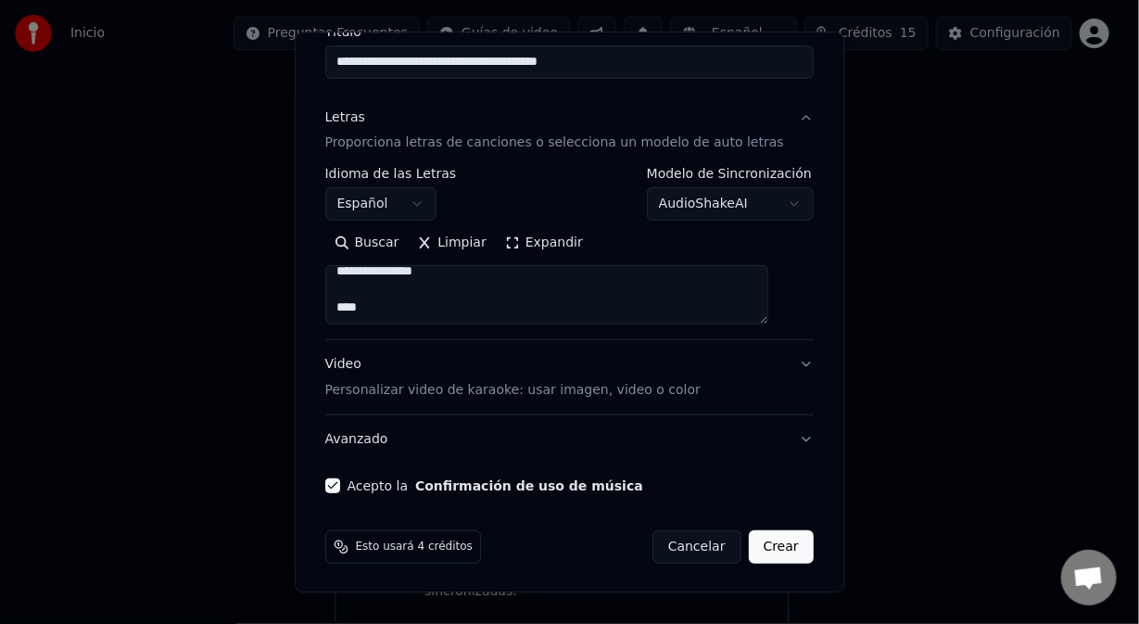
click at [749, 545] on button "Crear" at bounding box center [781, 547] width 65 height 33
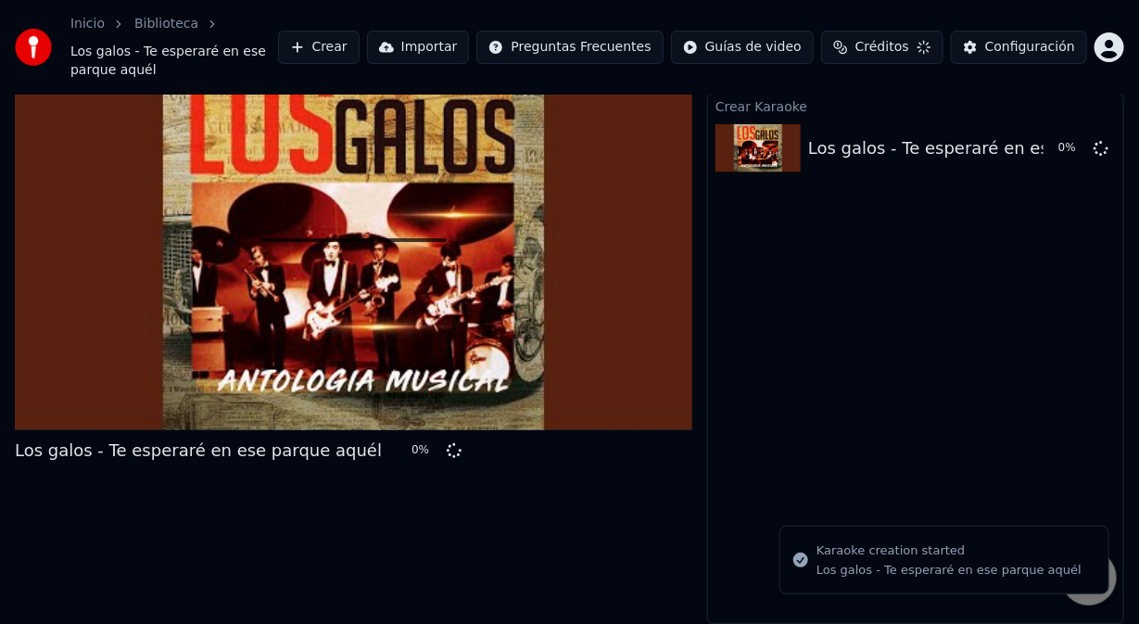
scroll to position [45, 0]
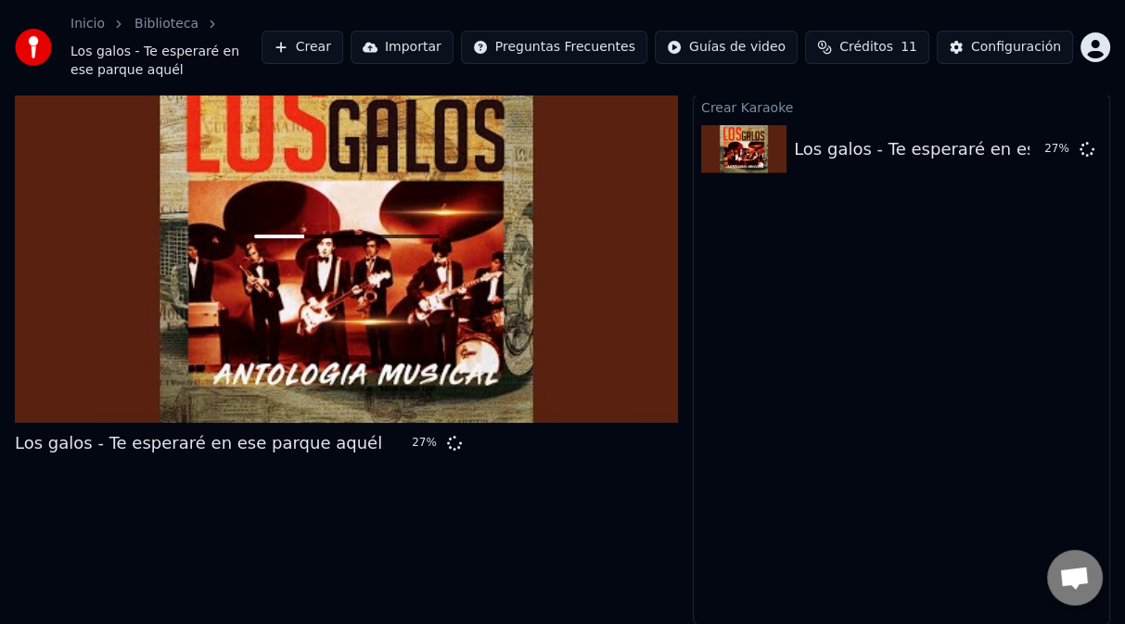
click at [343, 55] on button "Crear" at bounding box center [302, 47] width 82 height 33
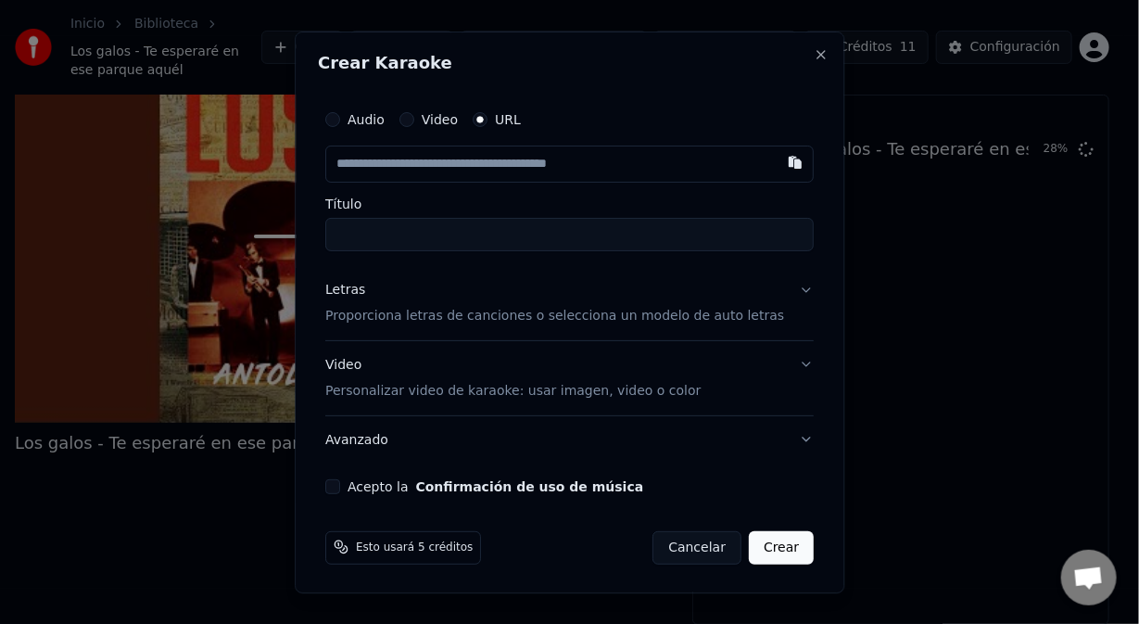
type input "**********"
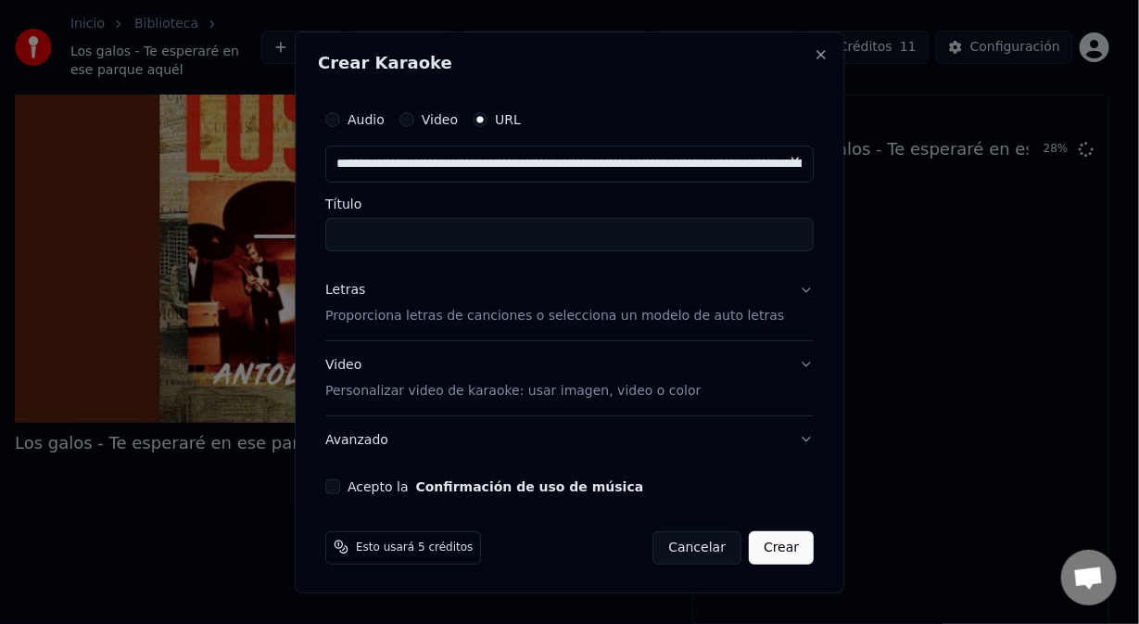
scroll to position [0, 310]
type input "**********"
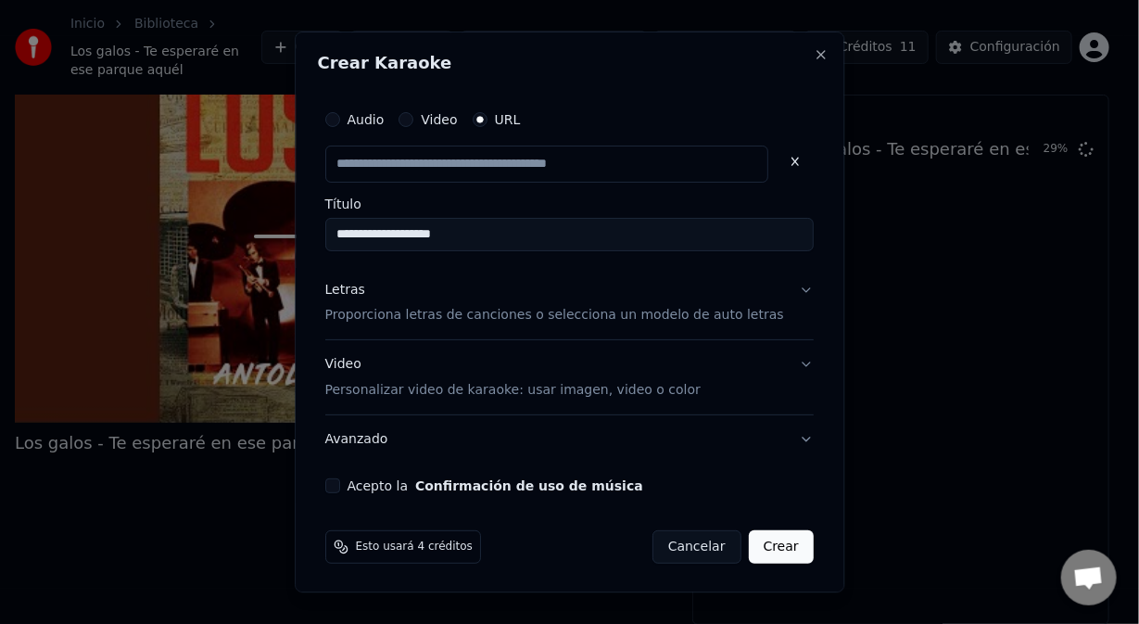
scroll to position [0, 0]
click at [356, 230] on input "**********" at bounding box center [569, 234] width 489 height 33
click at [350, 230] on input "**********" at bounding box center [569, 234] width 489 height 33
type input "**********"
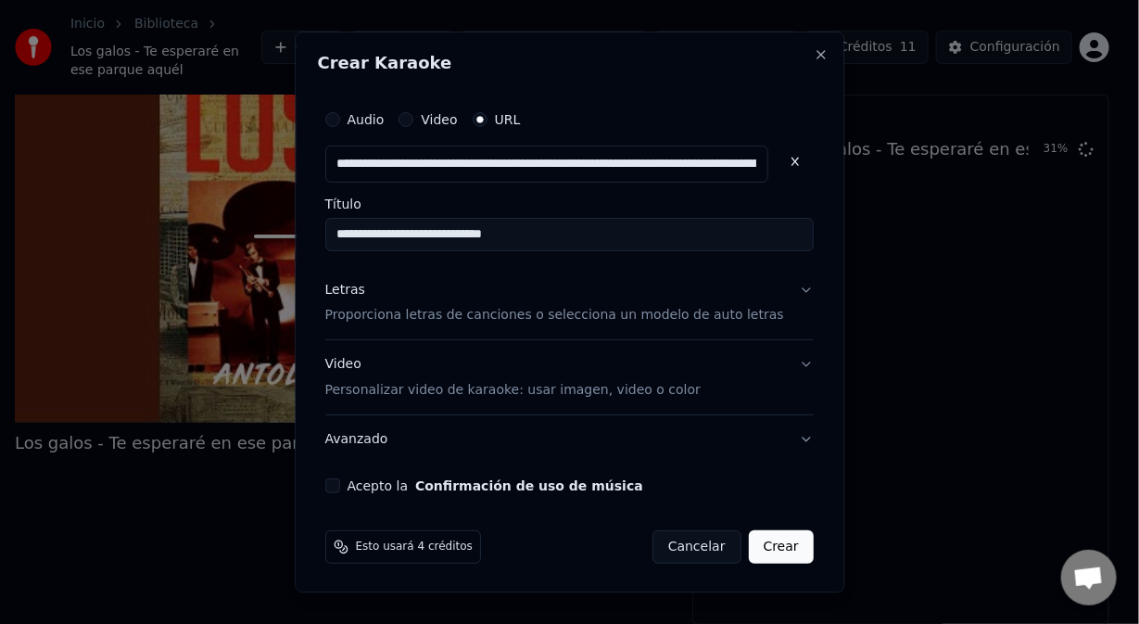
click at [384, 235] on input "**********" at bounding box center [569, 234] width 489 height 33
click at [416, 242] on input "**********" at bounding box center [569, 234] width 489 height 33
click at [450, 234] on input "**********" at bounding box center [569, 234] width 489 height 33
click at [490, 239] on input "**********" at bounding box center [569, 234] width 489 height 33
click at [510, 235] on input "**********" at bounding box center [569, 234] width 489 height 33
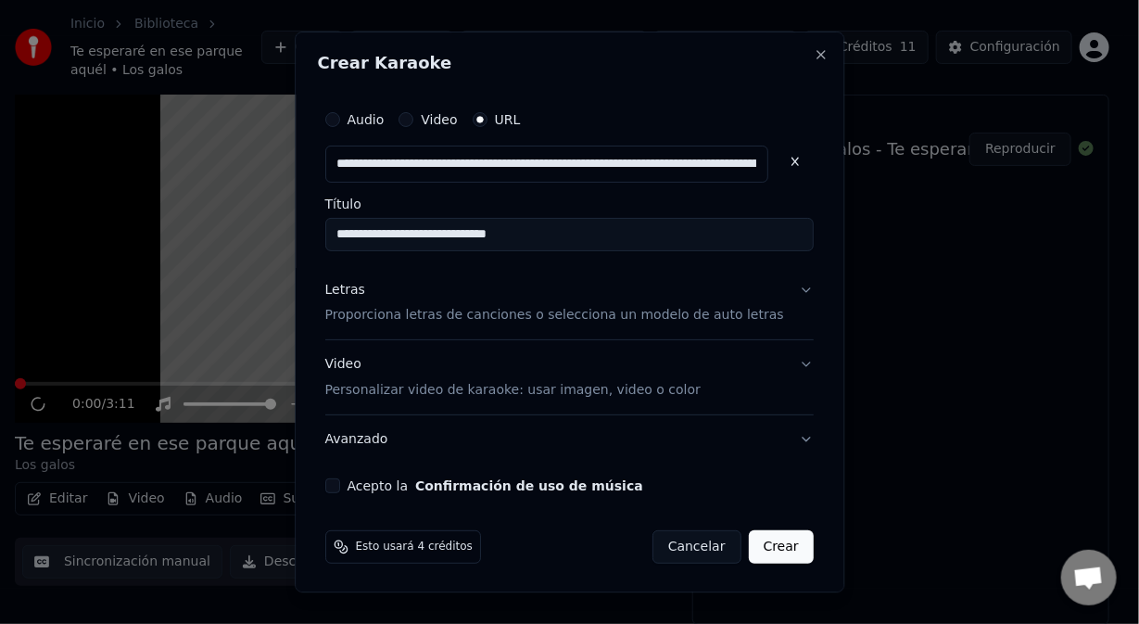
click at [526, 234] on input "**********" at bounding box center [569, 234] width 489 height 33
type input "**********"
click at [361, 316] on p "Proporciona letras de canciones o selecciona un modelo de auto letras" at bounding box center [554, 316] width 459 height 19
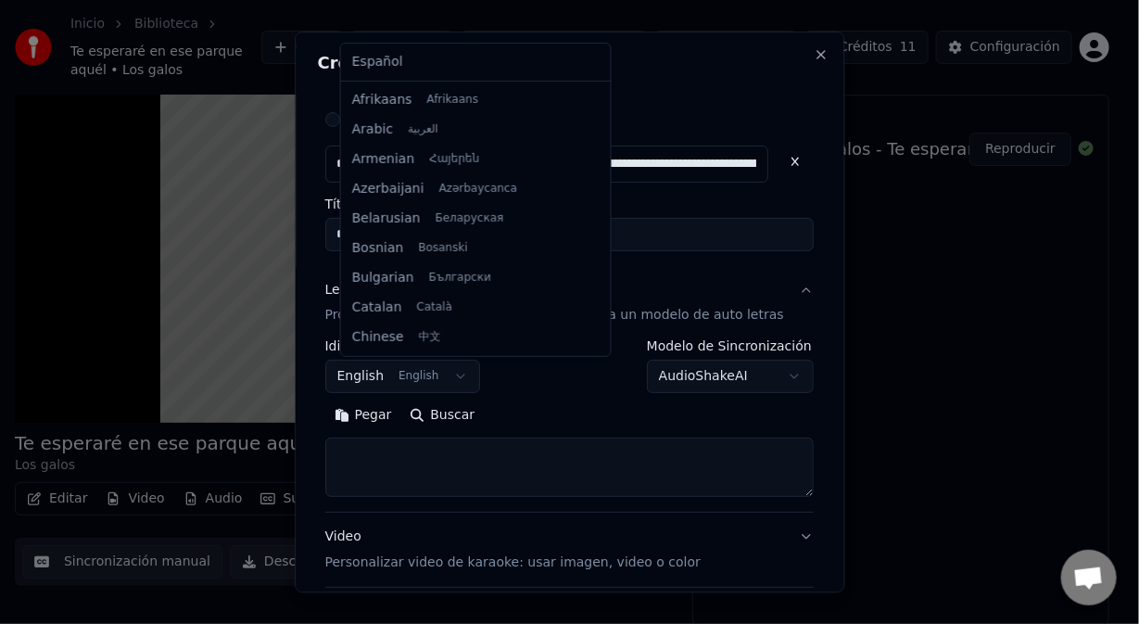
click at [426, 363] on body "**********" at bounding box center [562, 267] width 1125 height 624
select select "**"
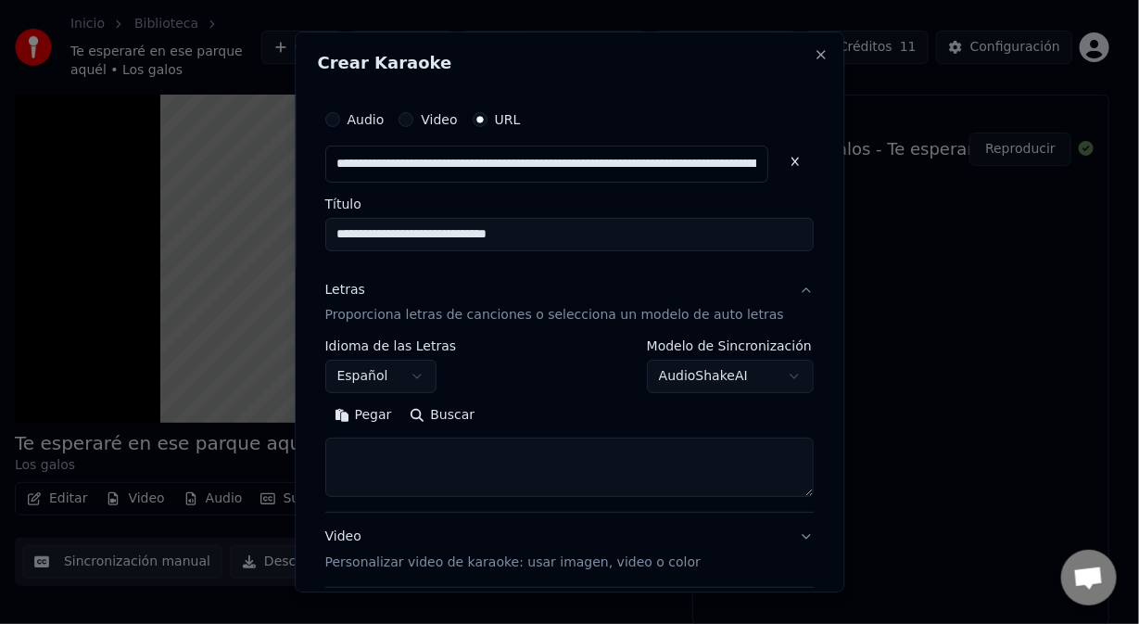
click at [392, 414] on button "Pegar" at bounding box center [363, 416] width 76 height 30
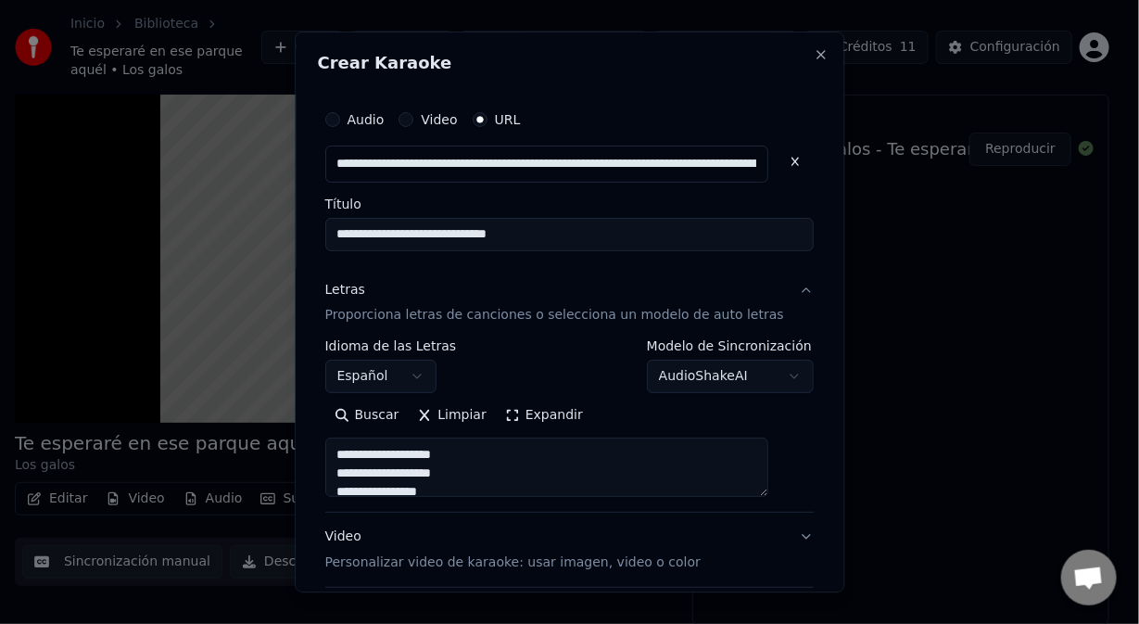
click at [357, 471] on textarea "**********" at bounding box center [547, 468] width 444 height 59
click at [359, 494] on textarea "**********" at bounding box center [547, 468] width 444 height 59
click at [361, 457] on textarea "**********" at bounding box center [547, 468] width 444 height 59
click at [361, 473] on textarea "**********" at bounding box center [547, 468] width 444 height 59
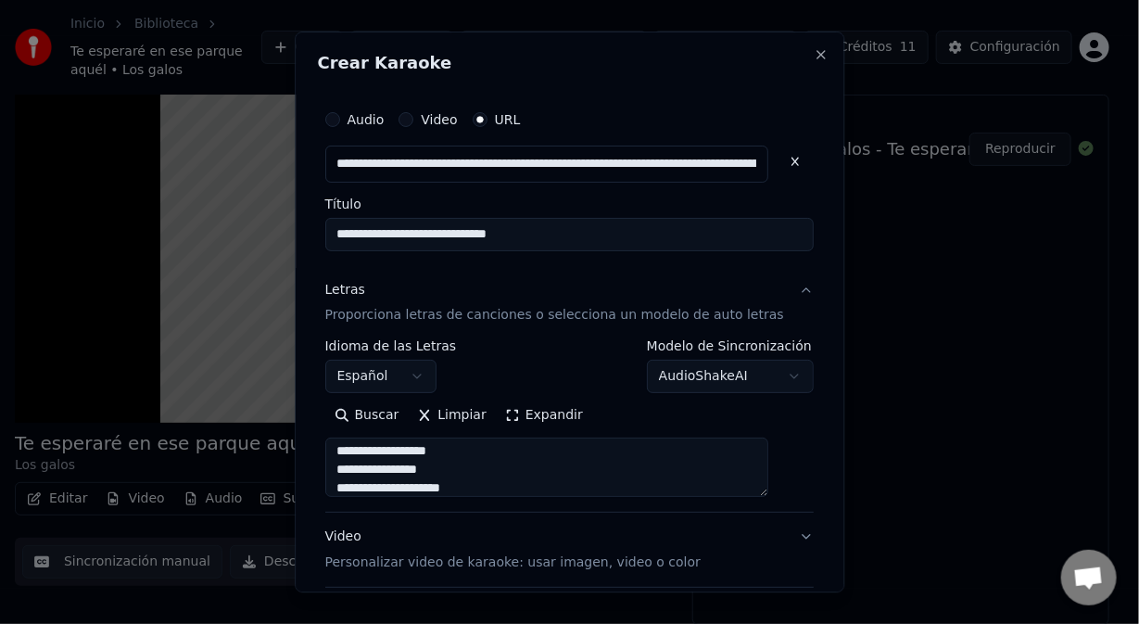
click at [359, 471] on textarea "**********" at bounding box center [547, 468] width 444 height 59
click at [363, 467] on textarea "**********" at bounding box center [547, 468] width 444 height 59
click at [359, 469] on textarea "**********" at bounding box center [547, 468] width 444 height 59
click at [363, 490] on textarea "**********" at bounding box center [547, 468] width 444 height 59
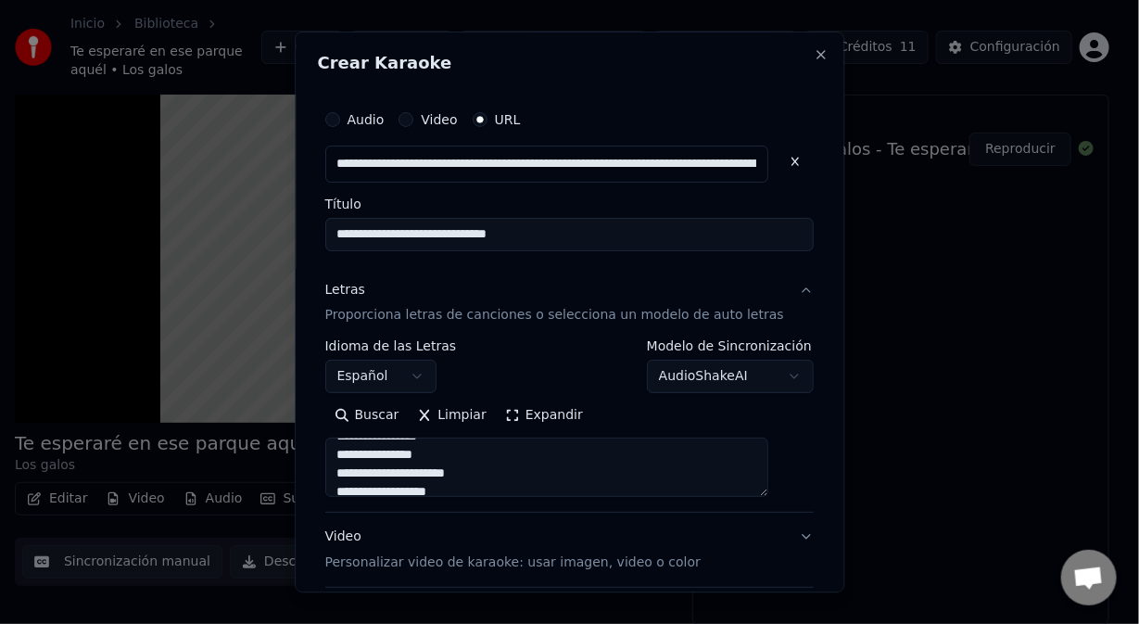
scroll to position [152, 0]
click at [357, 471] on textarea "**********" at bounding box center [547, 468] width 444 height 59
click at [382, 475] on textarea "**********" at bounding box center [547, 468] width 444 height 59
click at [379, 471] on textarea "**********" at bounding box center [547, 468] width 444 height 59
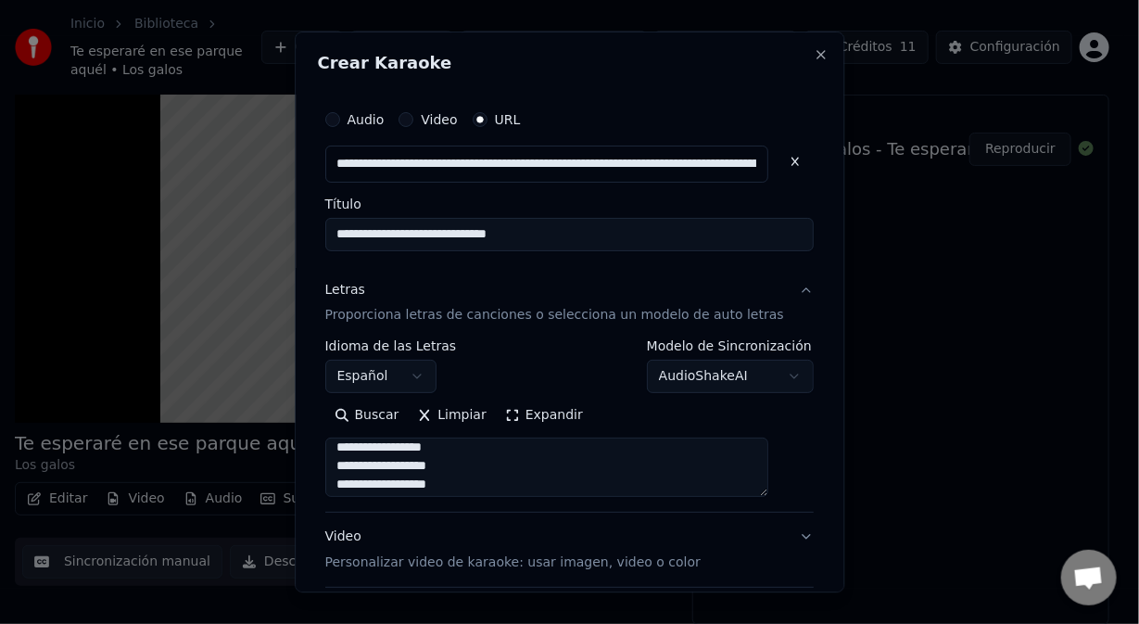
click at [471, 458] on textarea "**********" at bounding box center [547, 468] width 444 height 59
click at [473, 449] on textarea "**********" at bounding box center [547, 468] width 444 height 59
click at [359, 471] on textarea "**********" at bounding box center [547, 468] width 444 height 59
click at [357, 484] on textarea "**********" at bounding box center [547, 468] width 444 height 59
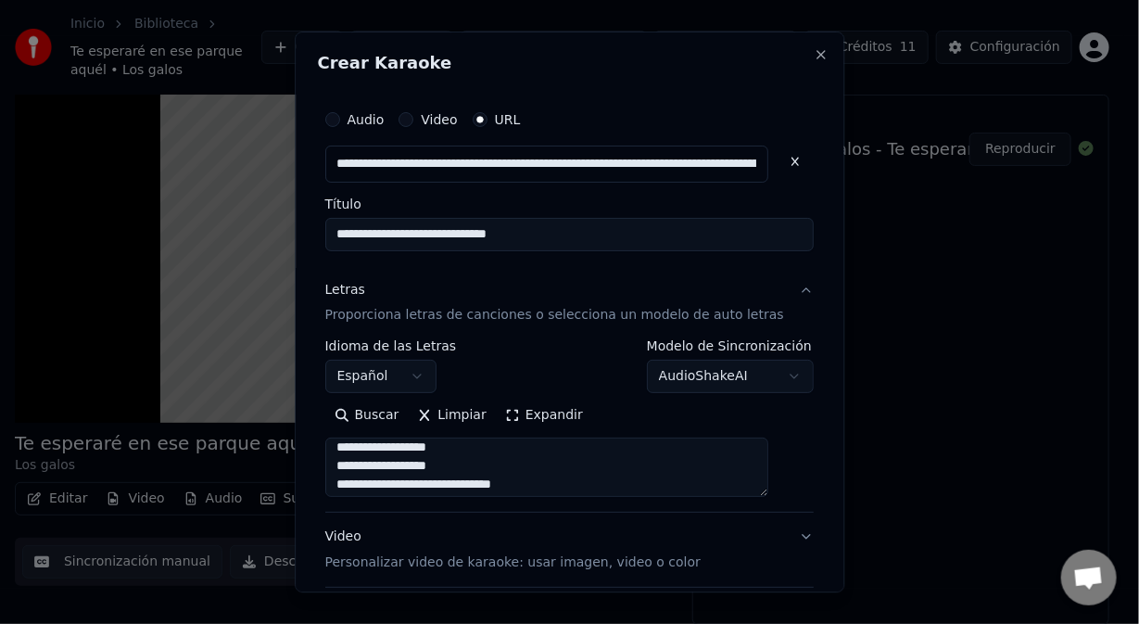
click at [362, 485] on textarea "**********" at bounding box center [547, 468] width 444 height 59
click at [437, 486] on textarea "**********" at bounding box center [547, 468] width 444 height 59
click at [465, 491] on textarea "**********" at bounding box center [547, 468] width 444 height 59
click at [358, 469] on textarea "**********" at bounding box center [547, 468] width 444 height 59
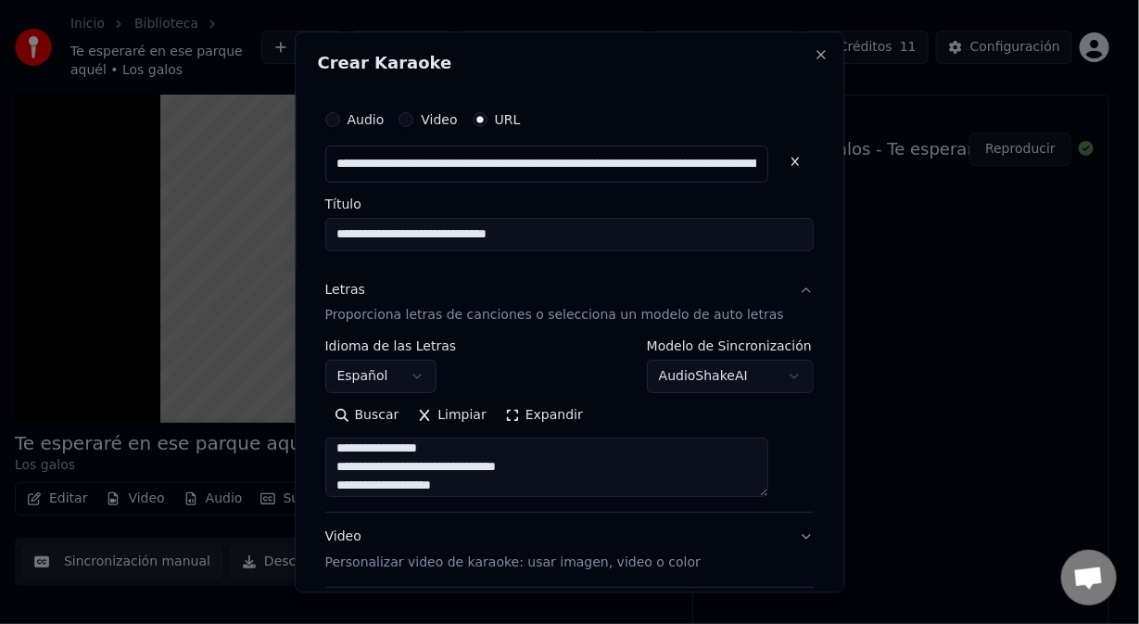
click at [375, 467] on textarea "**********" at bounding box center [547, 468] width 444 height 59
click at [433, 468] on textarea "**********" at bounding box center [547, 468] width 444 height 59
click at [357, 464] on textarea "**********" at bounding box center [547, 468] width 444 height 59
click at [452, 470] on textarea "**********" at bounding box center [547, 468] width 444 height 59
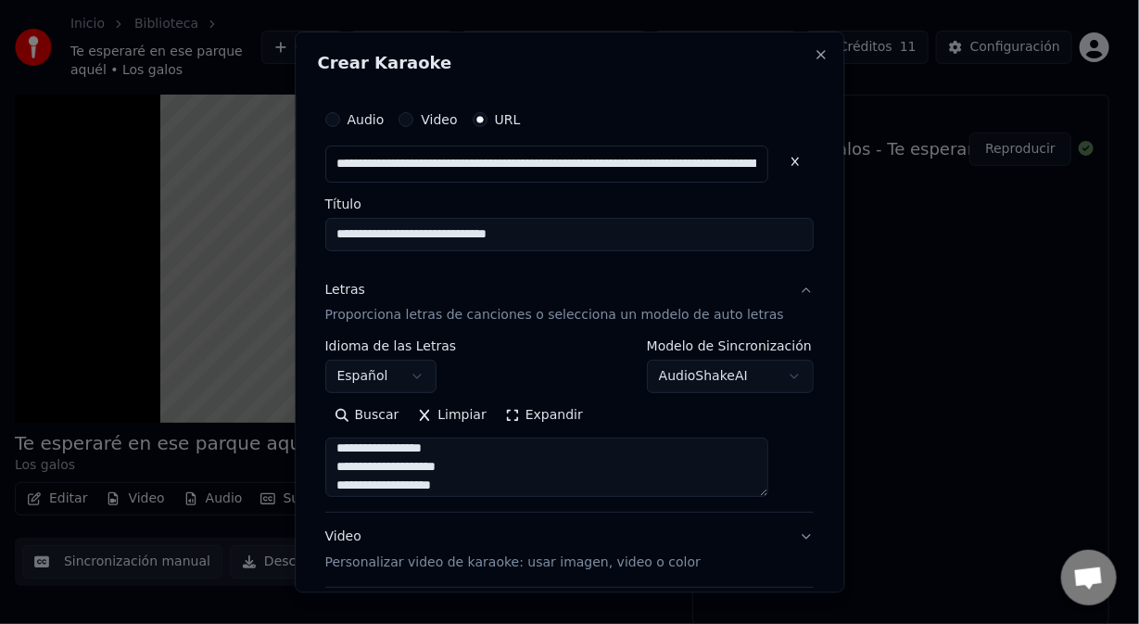
click at [415, 476] on textarea "**********" at bounding box center [547, 468] width 444 height 59
click at [415, 464] on textarea "**********" at bounding box center [547, 468] width 444 height 59
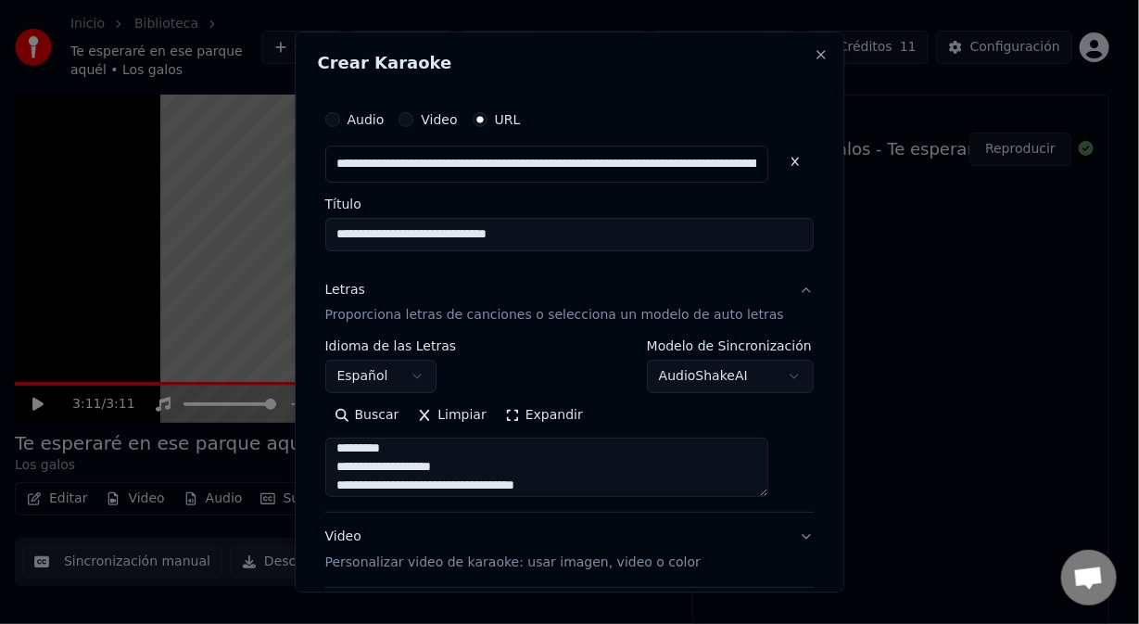
click at [356, 490] on textarea "**********" at bounding box center [547, 468] width 444 height 59
click at [376, 482] on textarea "**********" at bounding box center [547, 468] width 444 height 59
click at [477, 486] on textarea "**********" at bounding box center [547, 468] width 444 height 59
click at [372, 474] on textarea "**********" at bounding box center [547, 468] width 444 height 59
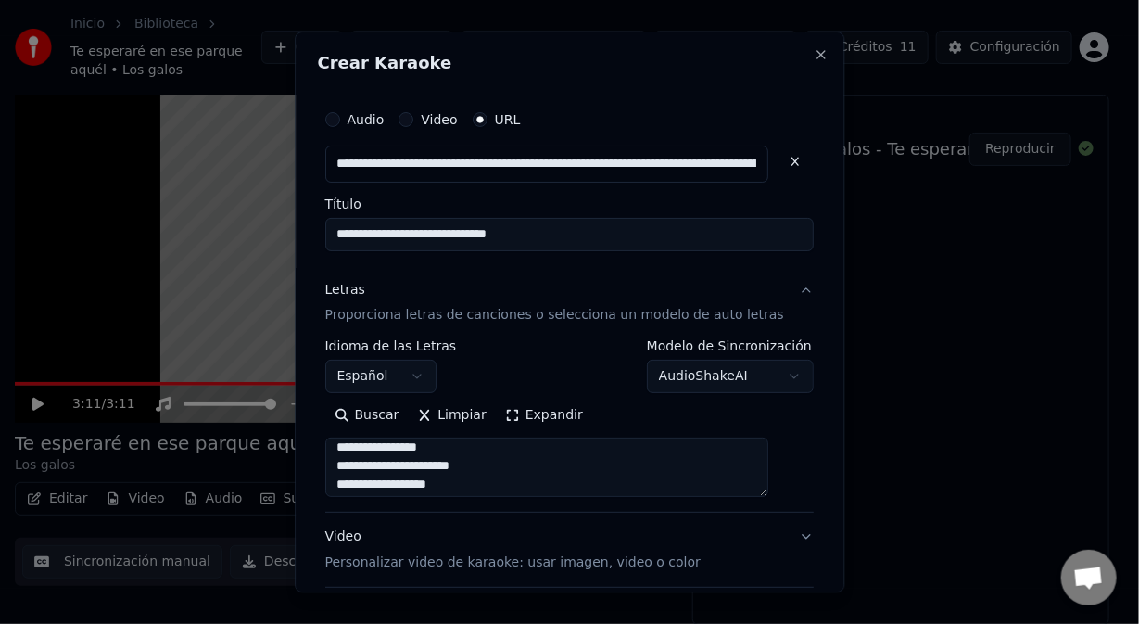
click at [375, 464] on textarea "**********" at bounding box center [547, 468] width 444 height 59
click at [361, 471] on textarea "**********" at bounding box center [547, 468] width 444 height 59
click at [352, 482] on textarea "**********" at bounding box center [547, 468] width 444 height 59
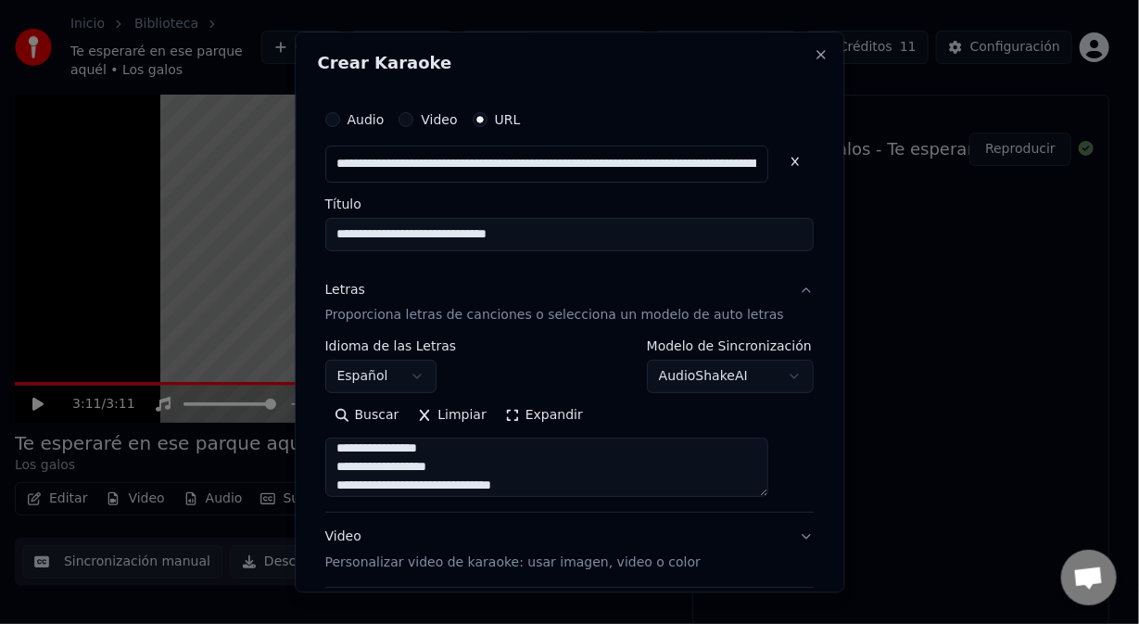
click at [413, 485] on textarea "**********" at bounding box center [547, 468] width 444 height 59
click at [380, 465] on textarea "**********" at bounding box center [547, 468] width 444 height 59
click at [358, 468] on textarea "**********" at bounding box center [547, 468] width 444 height 59
click at [426, 471] on textarea "**********" at bounding box center [547, 468] width 444 height 59
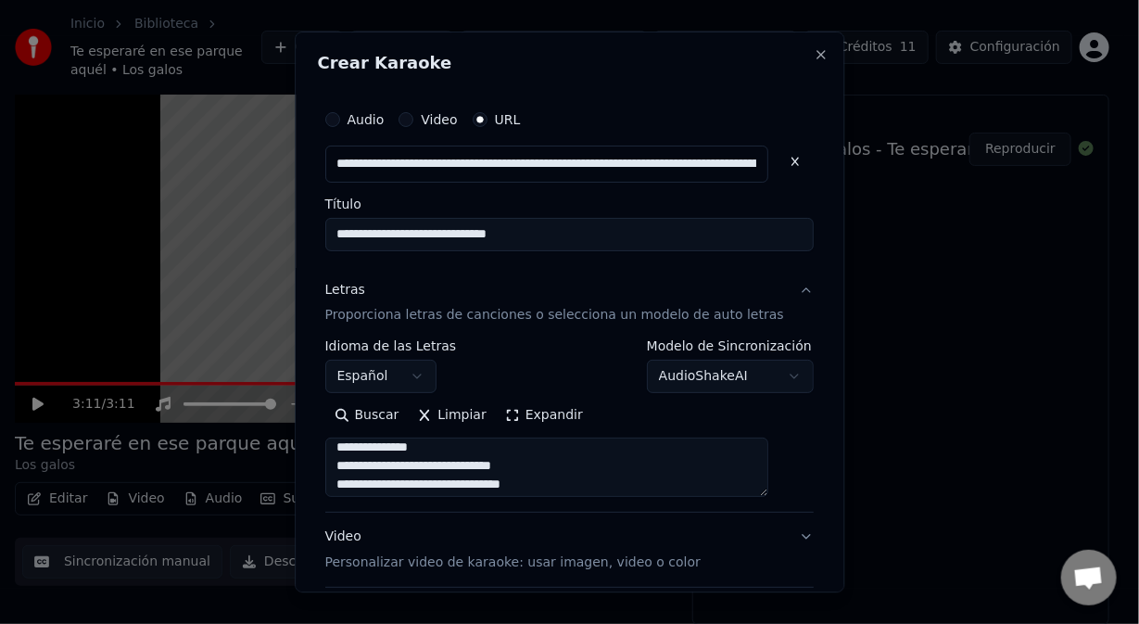
click at [422, 469] on textarea "**********" at bounding box center [547, 468] width 444 height 59
click at [375, 469] on textarea "**********" at bounding box center [547, 468] width 444 height 59
click at [356, 467] on textarea "**********" at bounding box center [547, 468] width 444 height 59
click at [430, 469] on textarea "**********" at bounding box center [547, 468] width 444 height 59
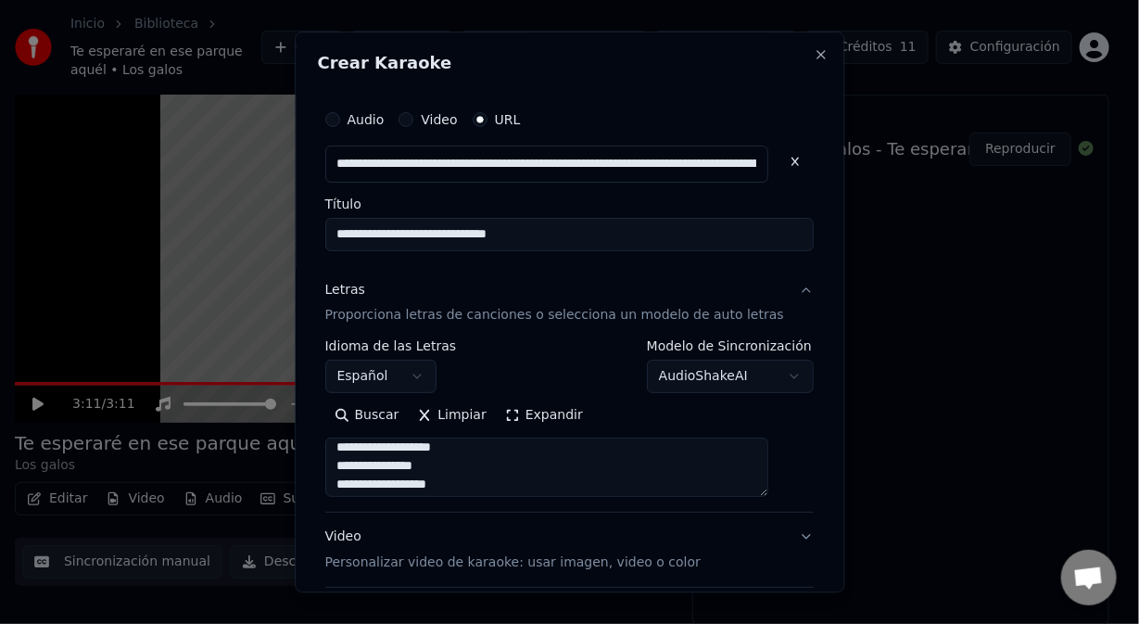
scroll to position [600, 0]
click at [465, 469] on textarea "**********" at bounding box center [547, 468] width 444 height 59
click at [396, 474] on textarea "**********" at bounding box center [547, 468] width 444 height 59
click at [356, 473] on textarea "**********" at bounding box center [547, 468] width 444 height 59
click at [412, 467] on textarea "**********" at bounding box center [547, 468] width 444 height 59
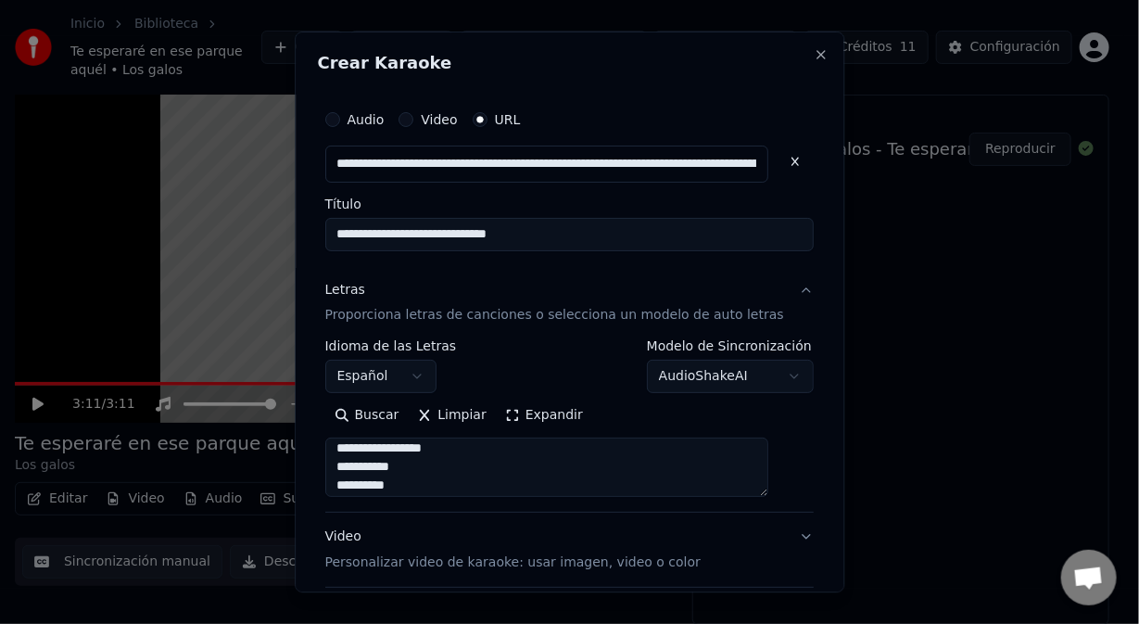
scroll to position [637, 0]
click at [360, 479] on textarea "**********" at bounding box center [547, 468] width 444 height 59
click at [380, 482] on textarea "**********" at bounding box center [547, 468] width 444 height 59
click at [358, 490] on textarea "**********" at bounding box center [547, 468] width 444 height 59
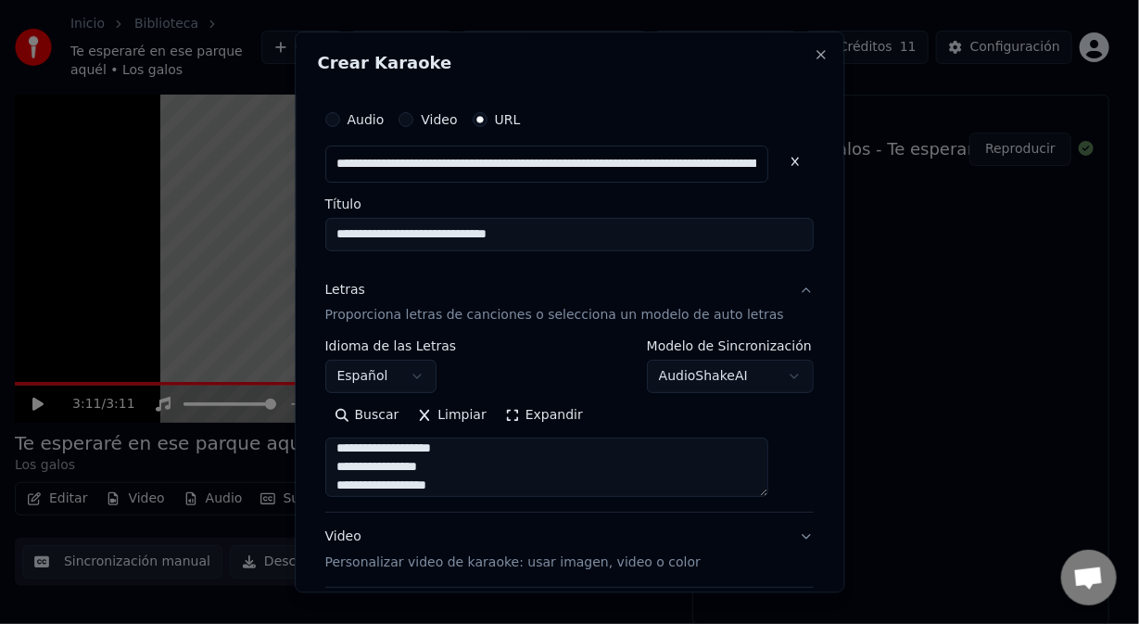
click at [356, 464] on textarea "**********" at bounding box center [547, 468] width 444 height 59
click at [410, 469] on textarea "**********" at bounding box center [547, 468] width 444 height 59
click at [367, 466] on textarea "**********" at bounding box center [547, 468] width 444 height 59
click at [358, 472] on textarea "**********" at bounding box center [547, 468] width 444 height 59
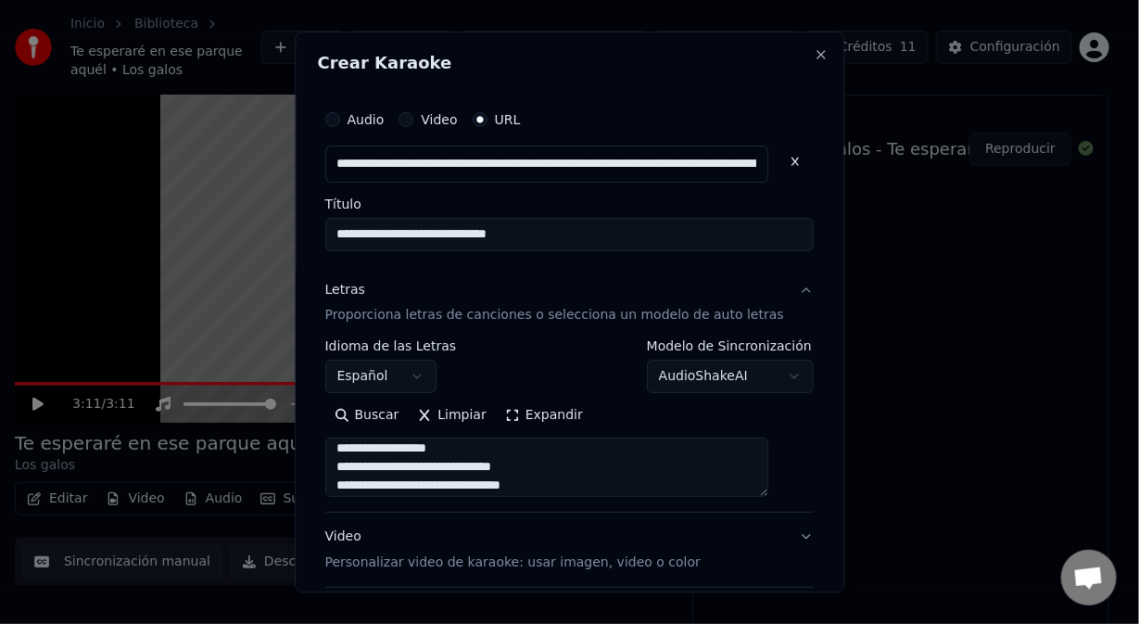
click at [435, 467] on textarea "**********" at bounding box center [547, 468] width 444 height 59
click at [378, 469] on textarea "**********" at bounding box center [547, 468] width 444 height 59
click at [377, 466] on textarea "**********" at bounding box center [547, 468] width 444 height 59
click at [358, 465] on textarea "**********" at bounding box center [547, 468] width 444 height 59
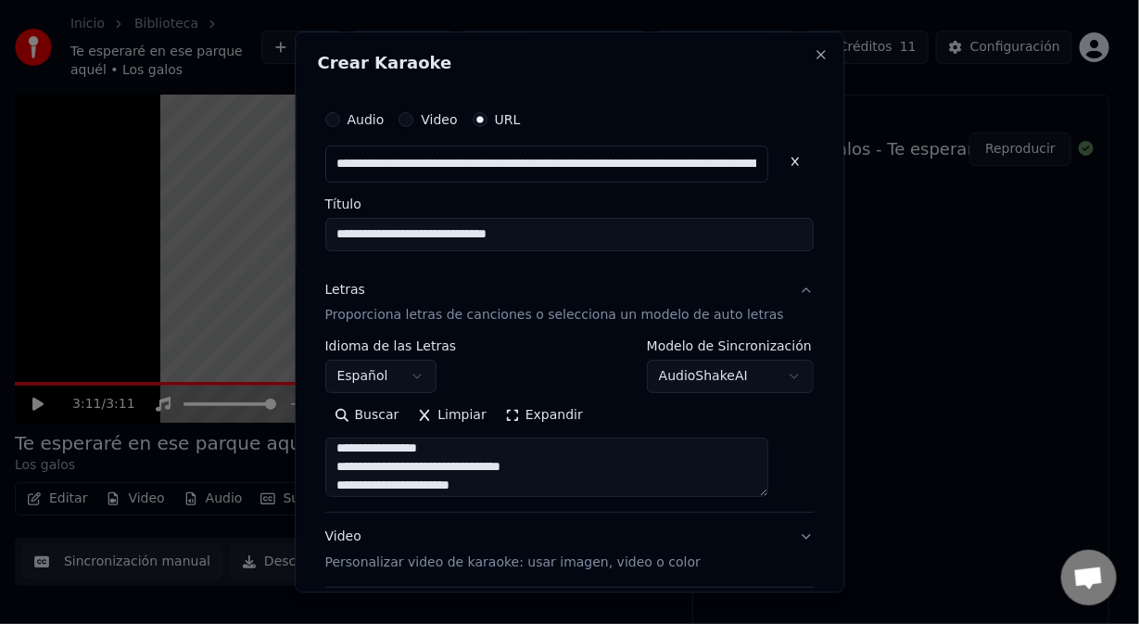
drag, startPoint x: 452, startPoint y: 463, endPoint x: 432, endPoint y: 467, distance: 20.9
click at [432, 467] on textarea "**********" at bounding box center [547, 468] width 444 height 59
click at [430, 469] on textarea "**********" at bounding box center [547, 468] width 444 height 59
click at [461, 470] on textarea "**********" at bounding box center [547, 468] width 444 height 59
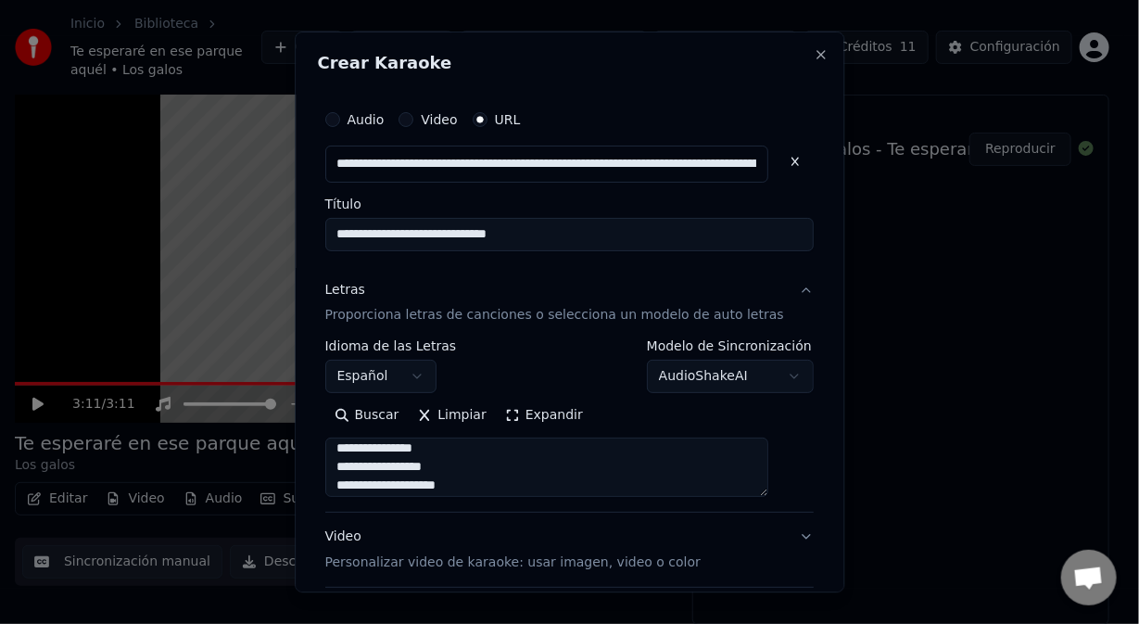
scroll to position [804, 0]
click at [359, 447] on textarea "**********" at bounding box center [547, 468] width 444 height 59
click at [412, 451] on textarea "**********" at bounding box center [547, 468] width 444 height 59
click at [358, 466] on textarea "**********" at bounding box center [547, 468] width 444 height 59
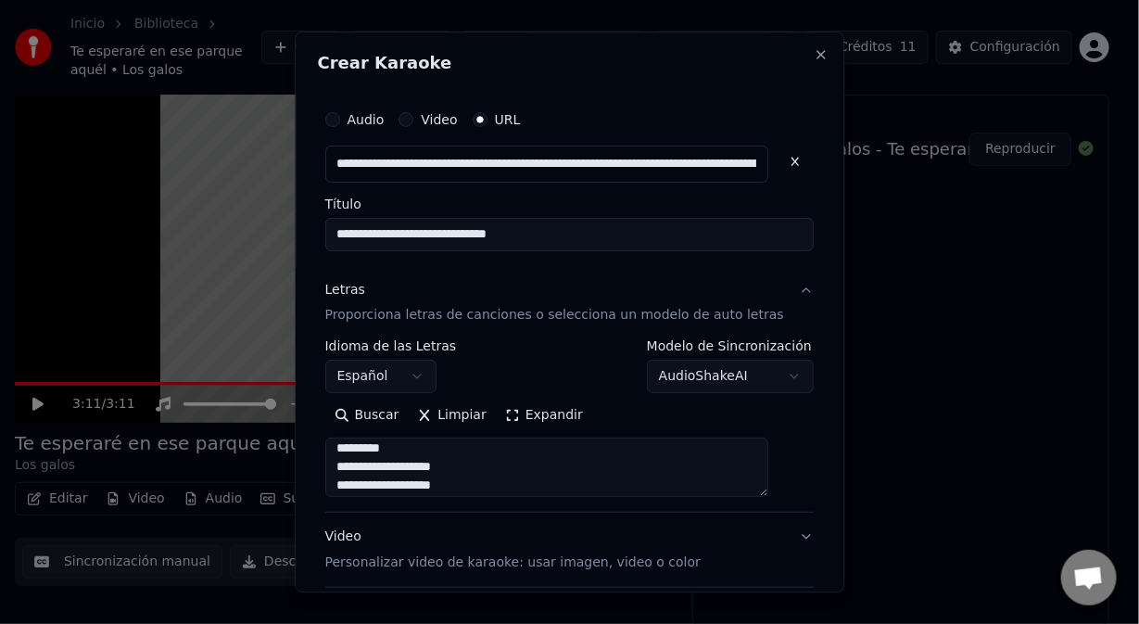
click at [378, 491] on textarea "**********" at bounding box center [547, 468] width 444 height 59
click at [357, 488] on textarea "**********" at bounding box center [547, 468] width 444 height 59
click at [359, 466] on textarea "**********" at bounding box center [547, 468] width 444 height 59
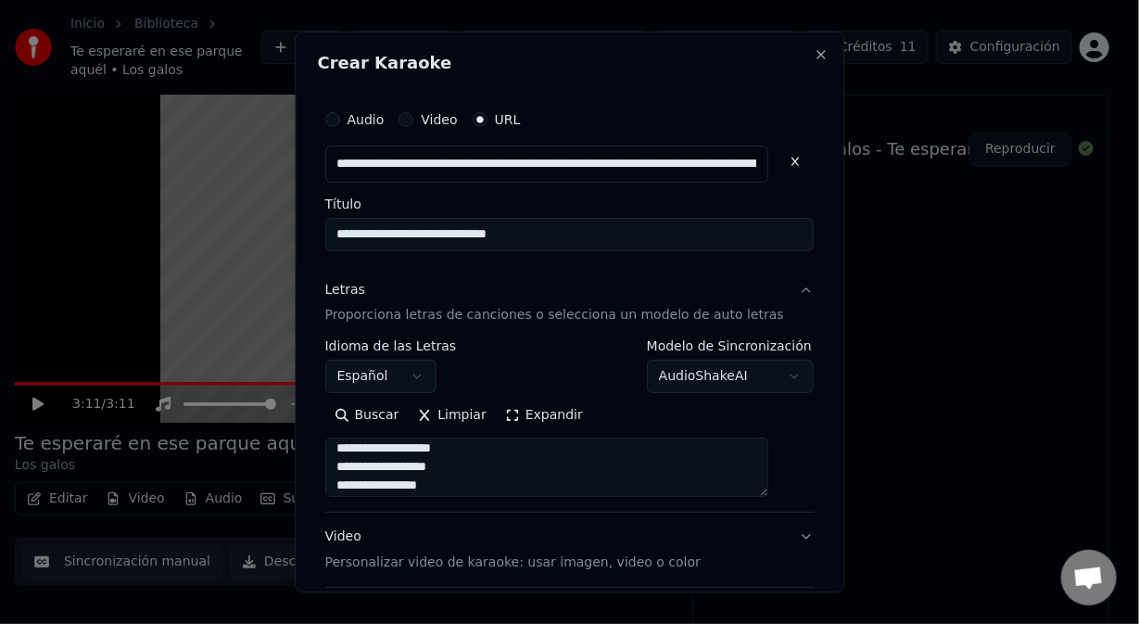
click at [349, 473] on textarea "**********" at bounding box center [547, 468] width 444 height 59
click at [349, 484] on textarea "**********" at bounding box center [547, 468] width 444 height 59
click at [374, 482] on textarea "**********" at bounding box center [547, 468] width 444 height 59
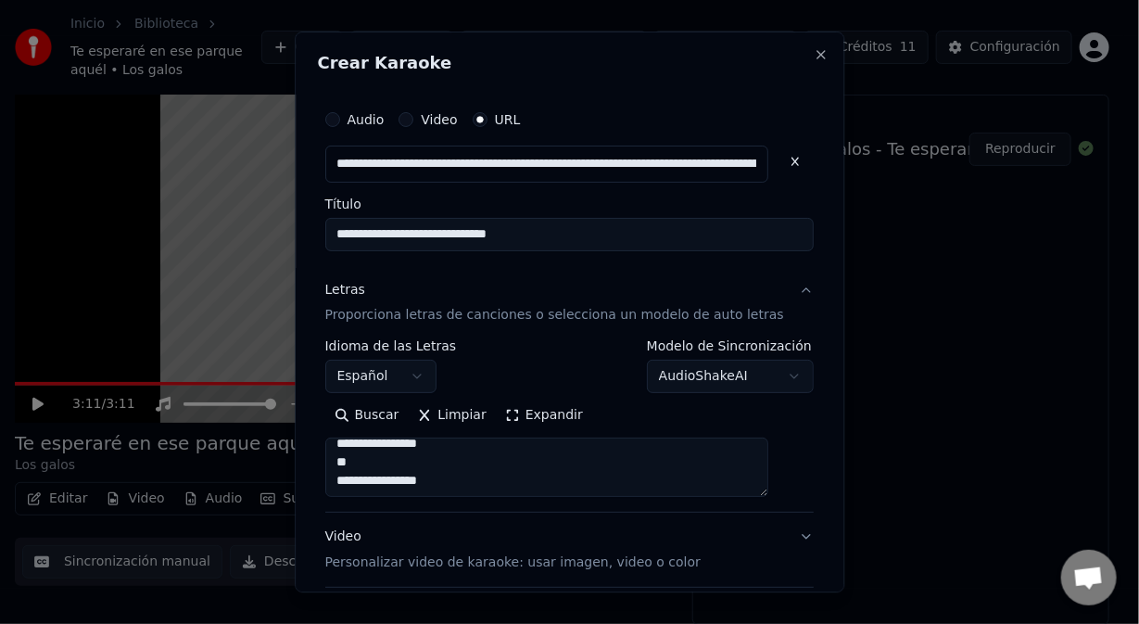
click at [526, 472] on textarea "**********" at bounding box center [547, 468] width 444 height 59
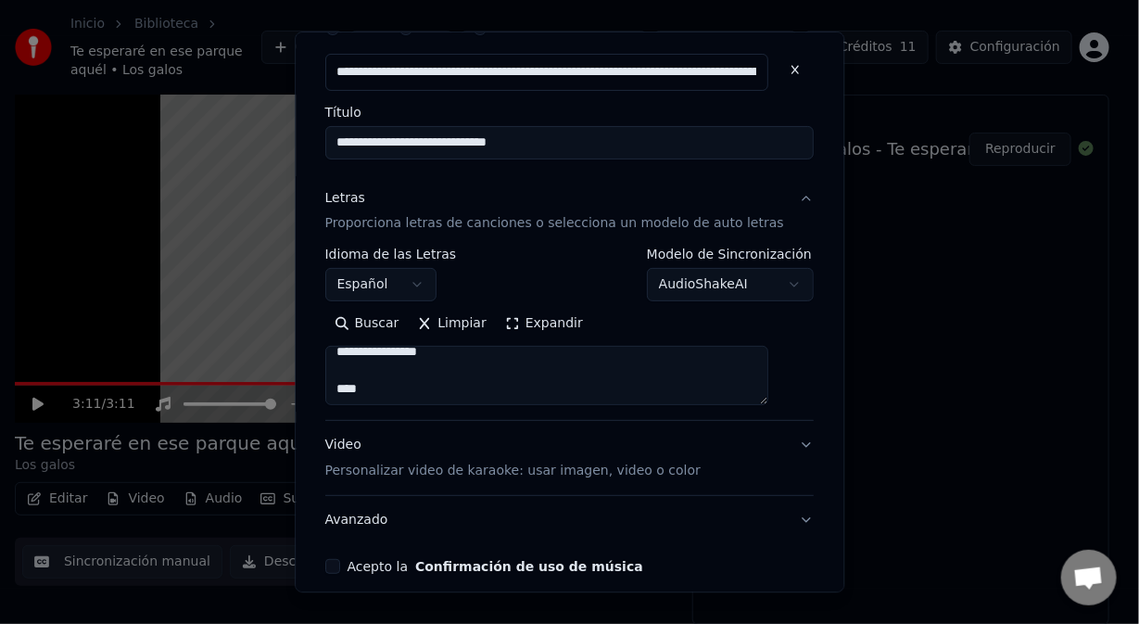
type textarea "**********"
drag, startPoint x: 349, startPoint y: 565, endPoint x: 396, endPoint y: 545, distance: 51.1
click at [340, 564] on button "Acepto la Confirmación de uso de música" at bounding box center [332, 567] width 15 height 15
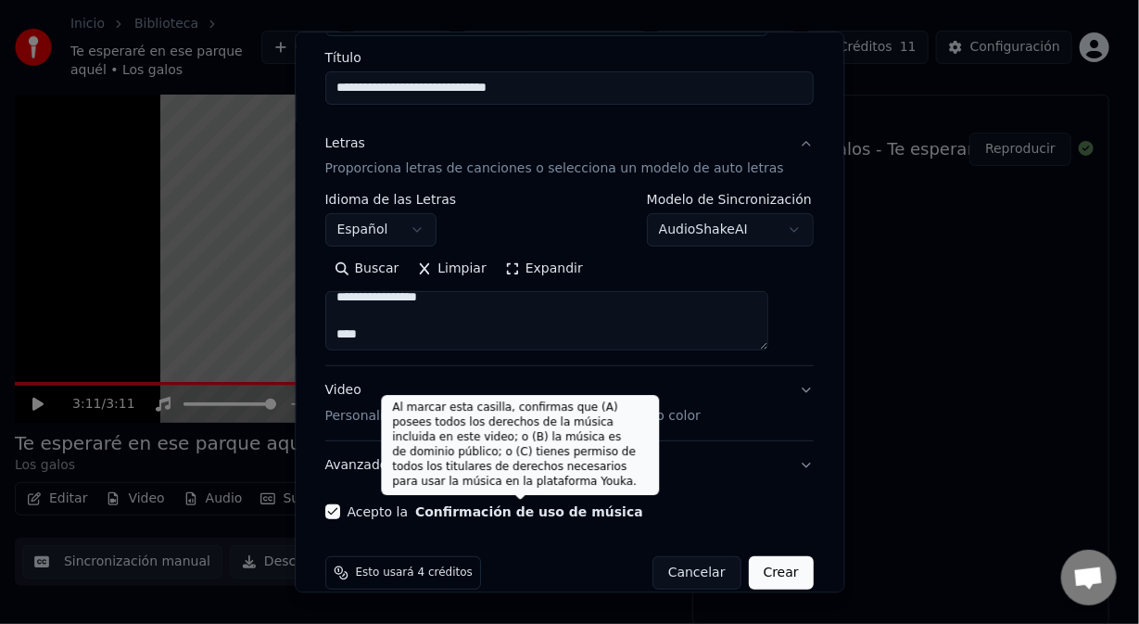
scroll to position [172, 0]
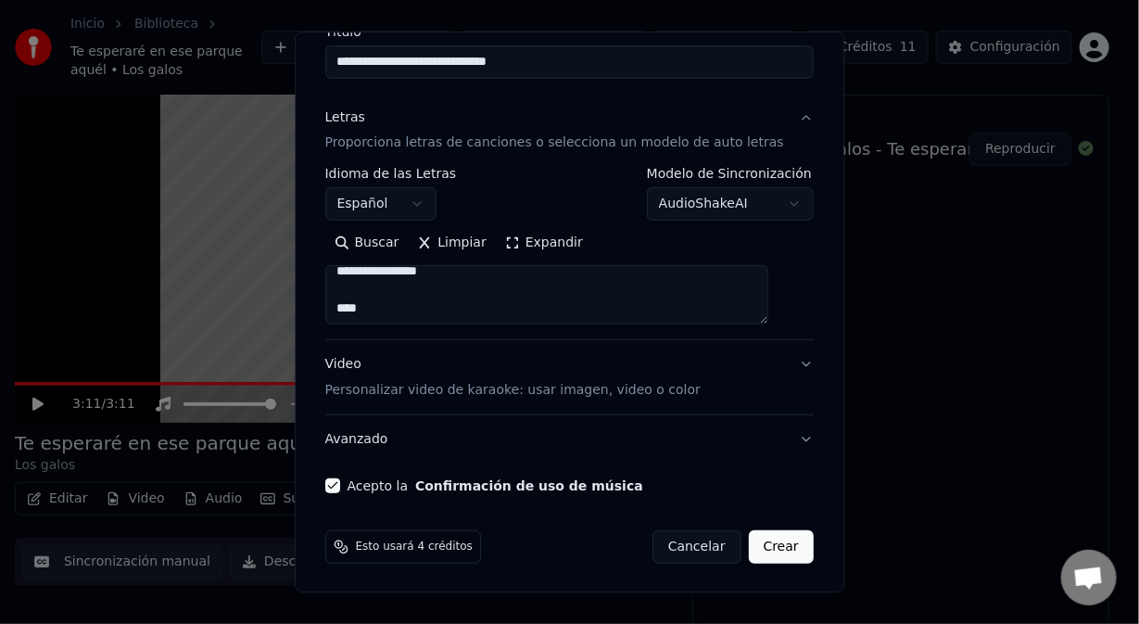
click at [757, 552] on button "Crear" at bounding box center [781, 547] width 65 height 33
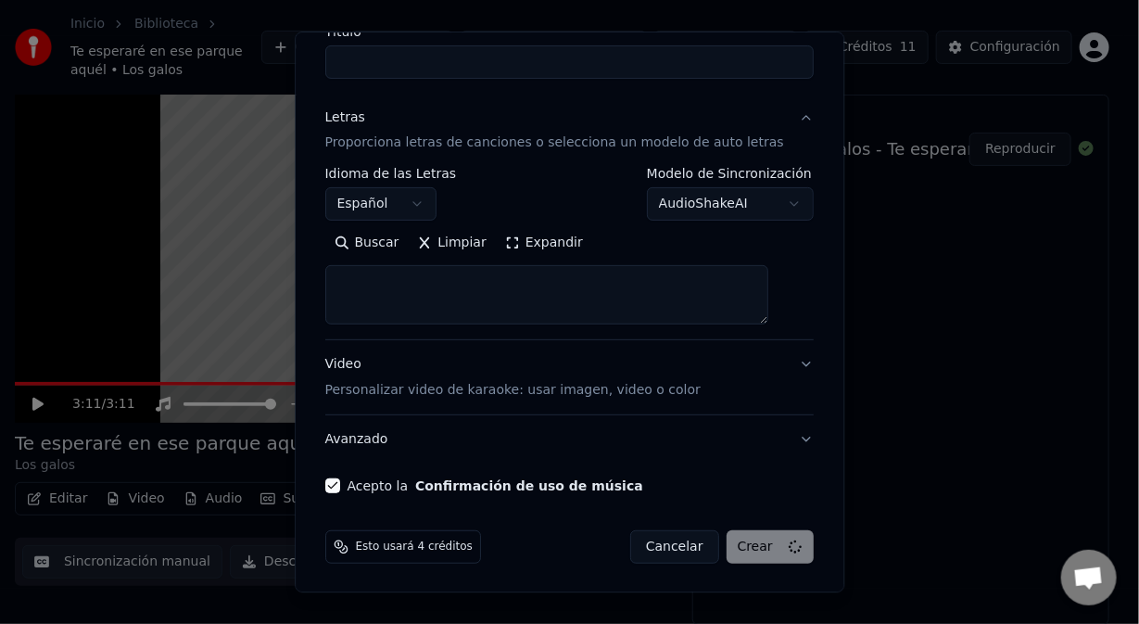
select select
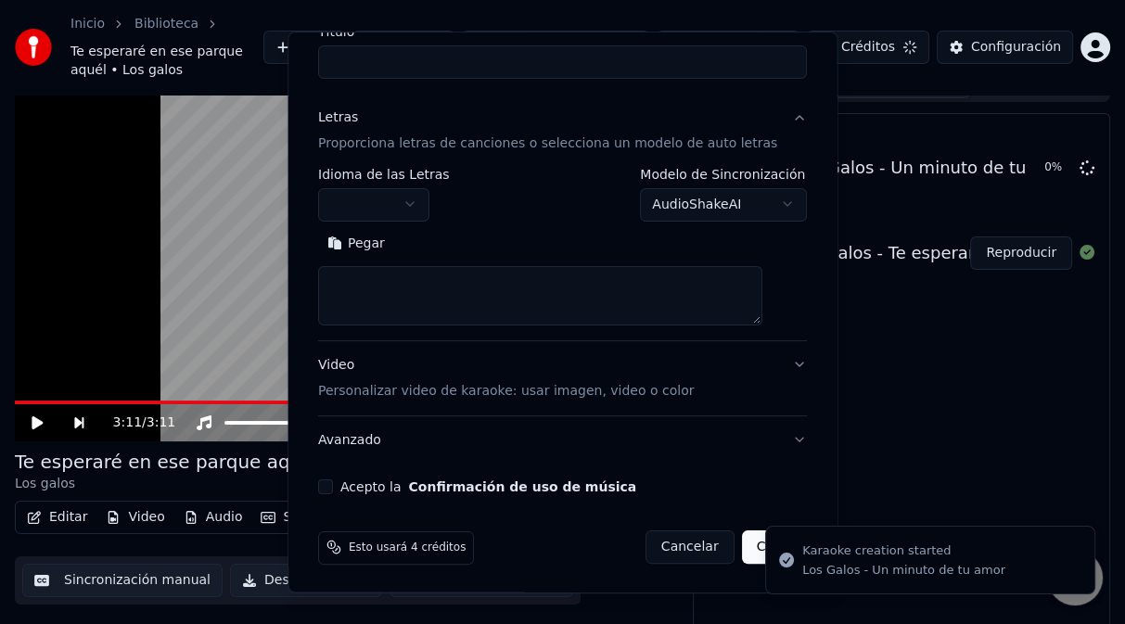
scroll to position [0, 0]
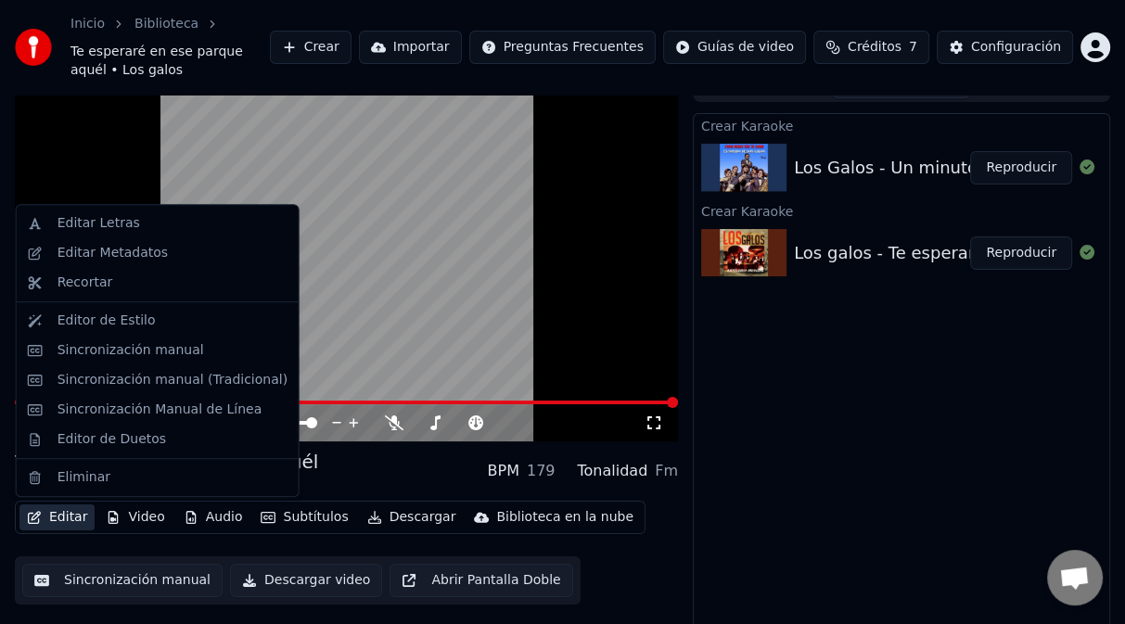
click at [64, 519] on button "Editar" at bounding box center [56, 517] width 75 height 26
click at [101, 261] on div "Editar Metadatos" at bounding box center [112, 253] width 110 height 19
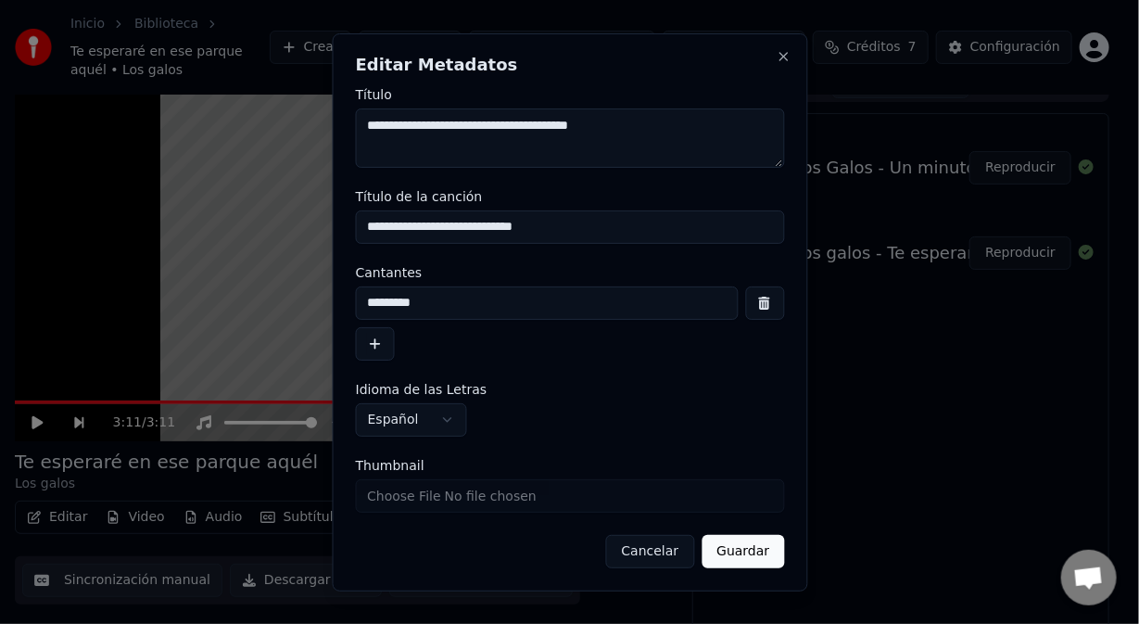
click at [579, 223] on input "**********" at bounding box center [569, 226] width 429 height 33
type input "**********"
click at [401, 305] on input "*********" at bounding box center [546, 302] width 383 height 33
click at [395, 312] on input "*********" at bounding box center [546, 302] width 383 height 33
type input "*********"
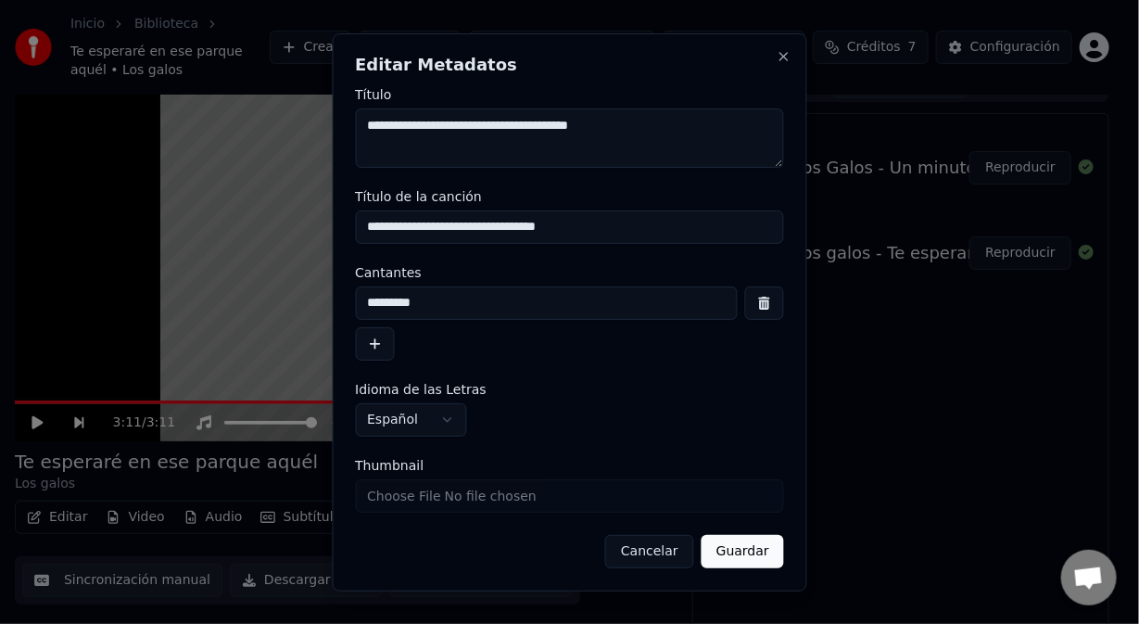
click at [399, 135] on textarea "**********" at bounding box center [569, 137] width 429 height 59
type textarea "**********"
click at [740, 549] on button "Guardar" at bounding box center [743, 551] width 83 height 33
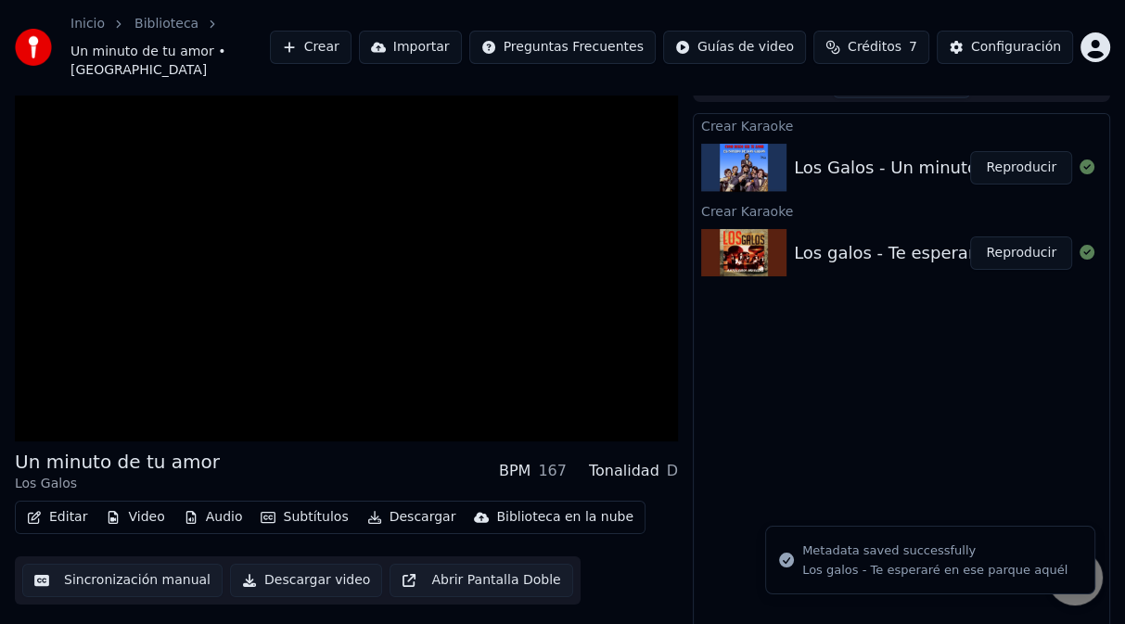
scroll to position [7, 0]
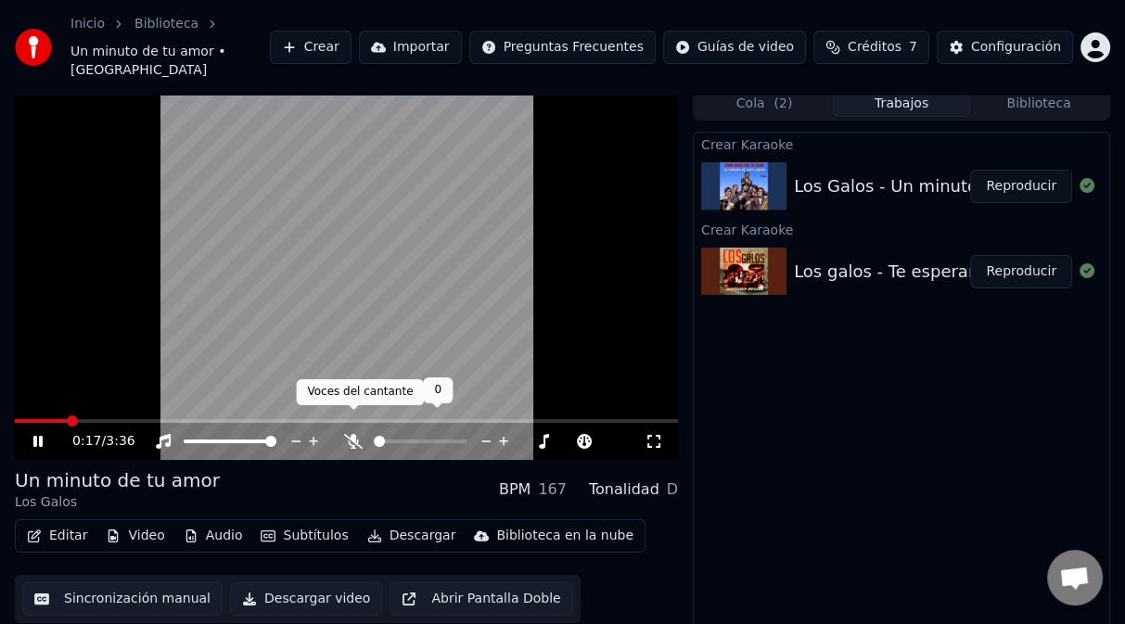
click at [354, 434] on icon at bounding box center [353, 441] width 19 height 15
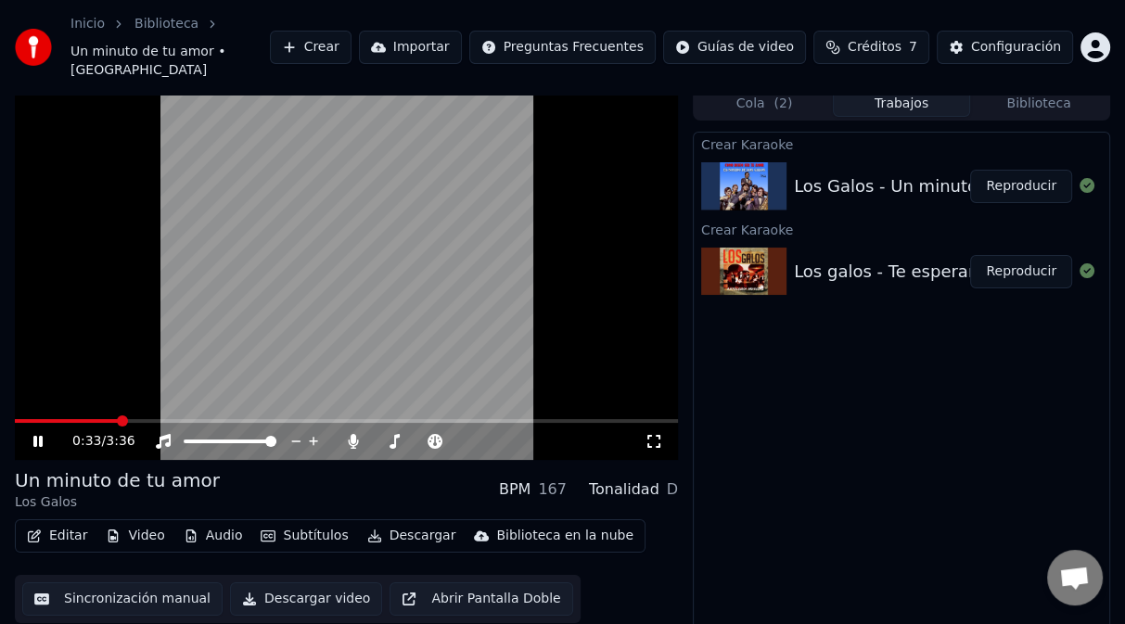
click at [105, 419] on span at bounding box center [67, 421] width 104 height 4
click at [94, 419] on span at bounding box center [55, 421] width 80 height 4
click at [362, 253] on video at bounding box center [346, 273] width 663 height 373
click at [425, 419] on span at bounding box center [220, 421] width 411 height 4
click at [37, 434] on icon at bounding box center [51, 441] width 43 height 15
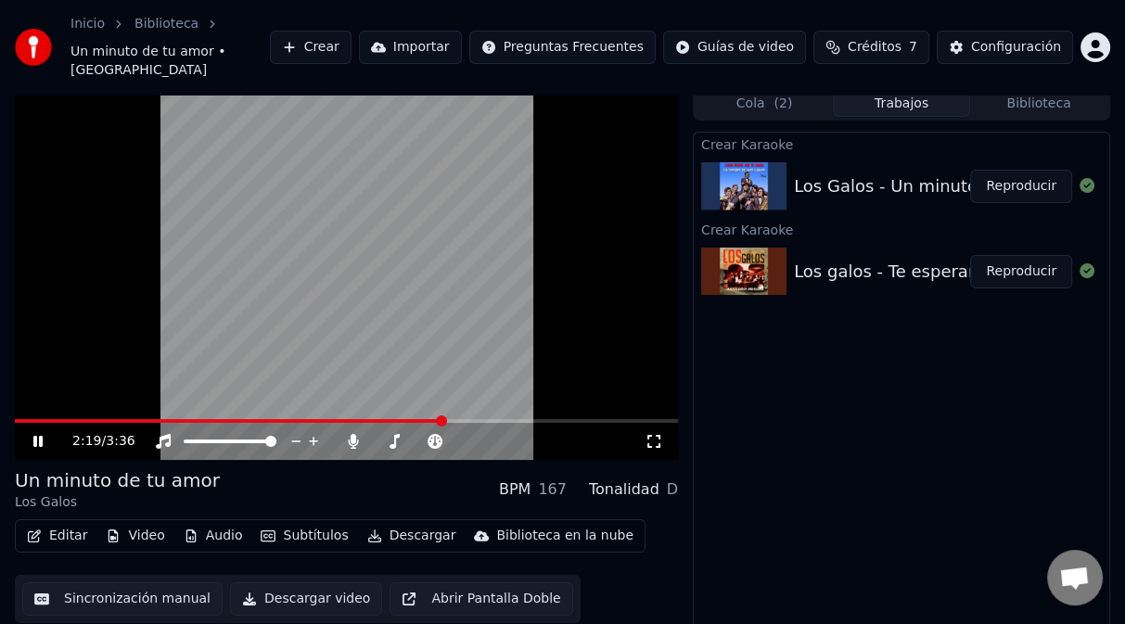
click at [47, 423] on div "2:19 / 3:36" at bounding box center [346, 441] width 663 height 37
click at [35, 436] on icon at bounding box center [37, 441] width 9 height 11
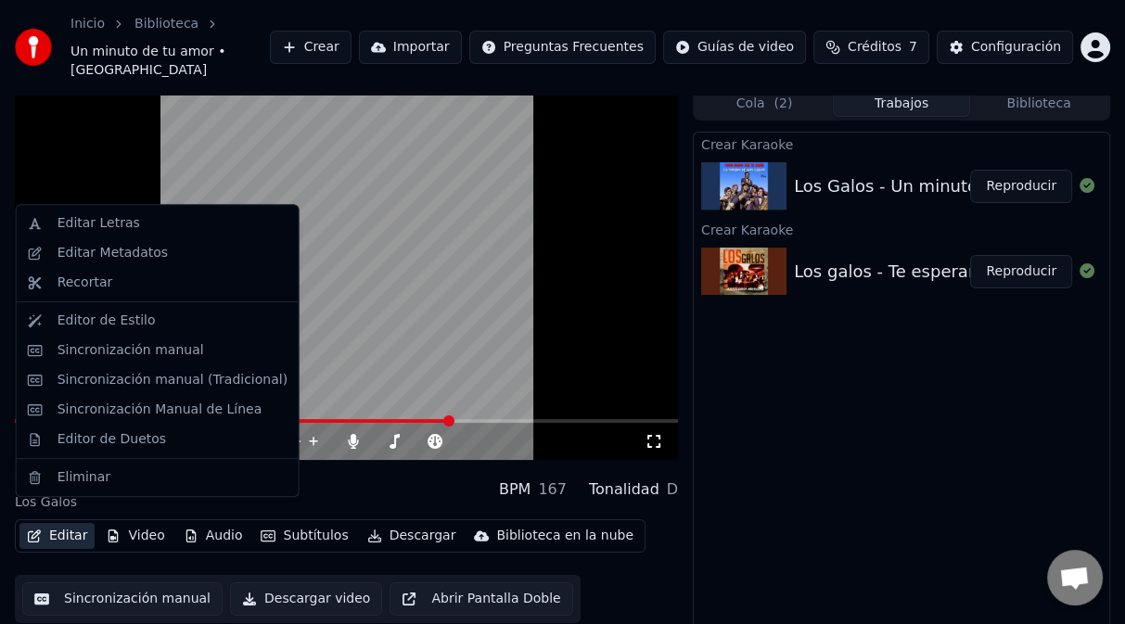
click at [57, 523] on button "Editar" at bounding box center [56, 536] width 75 height 26
click at [116, 384] on div "Sincronización manual (Tradicional)" at bounding box center [172, 380] width 230 height 19
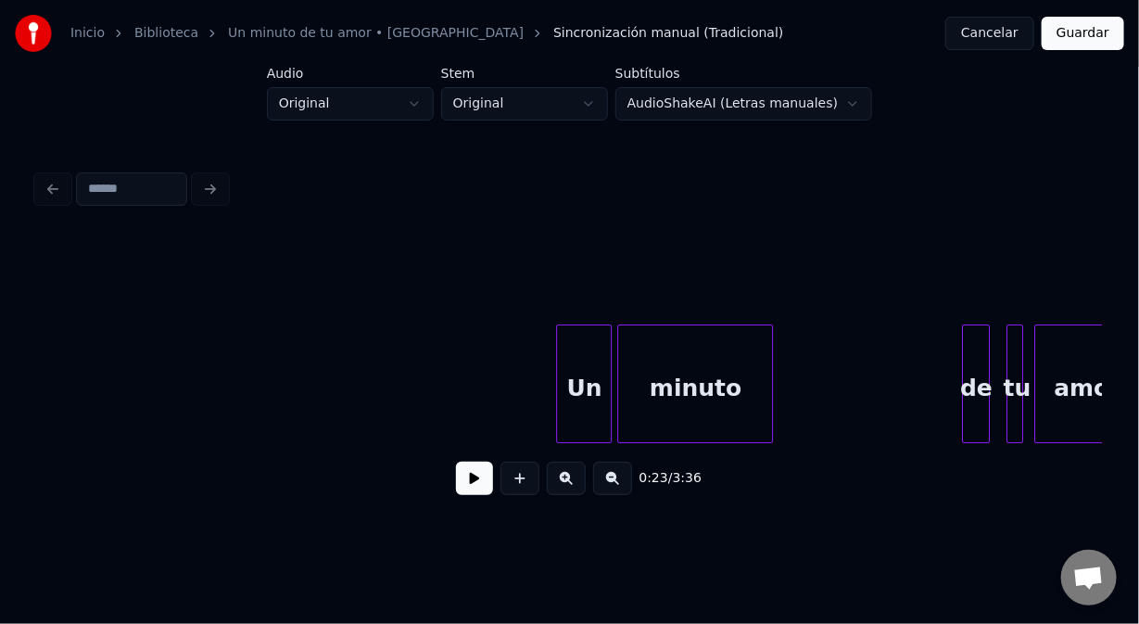
scroll to position [0, 53884]
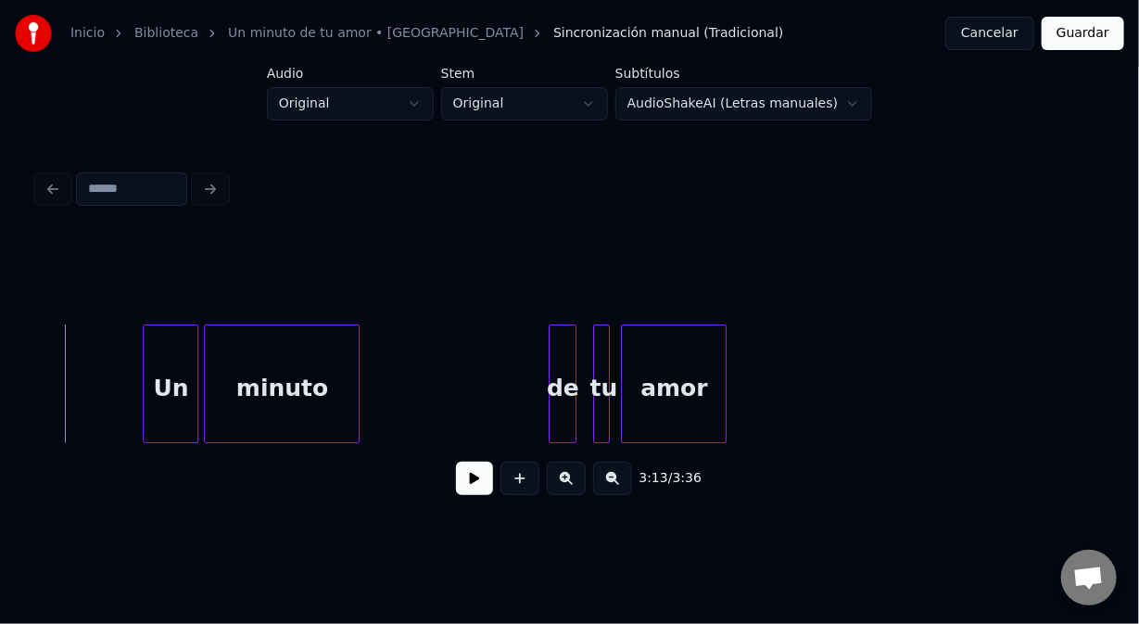
click at [471, 486] on button at bounding box center [474, 478] width 37 height 33
click at [467, 481] on button at bounding box center [474, 478] width 37 height 33
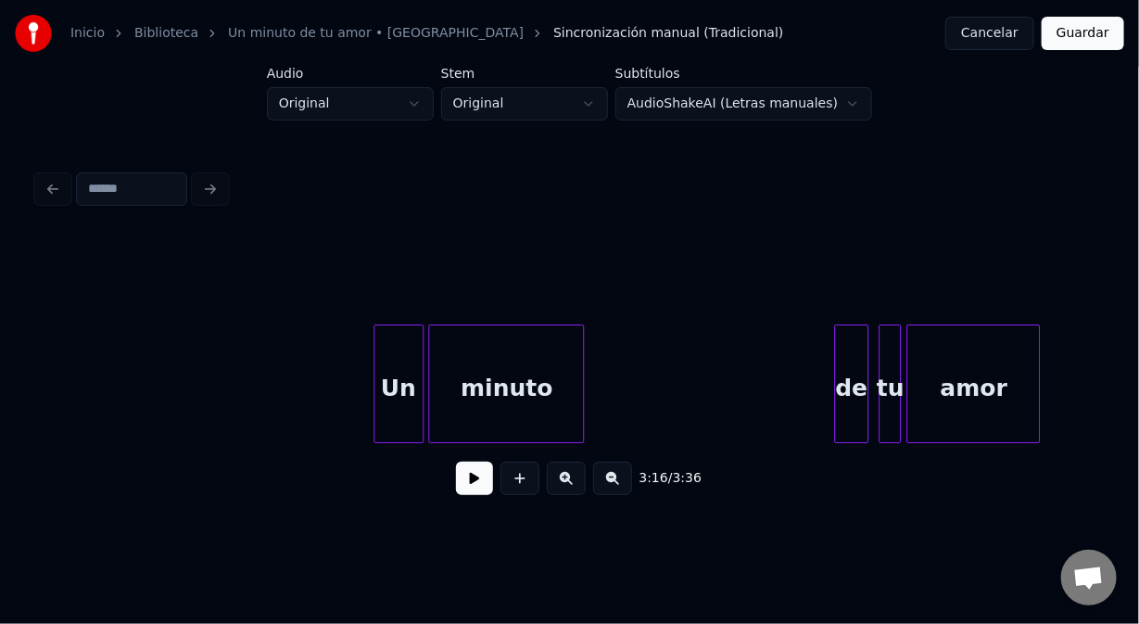
scroll to position [0, 50606]
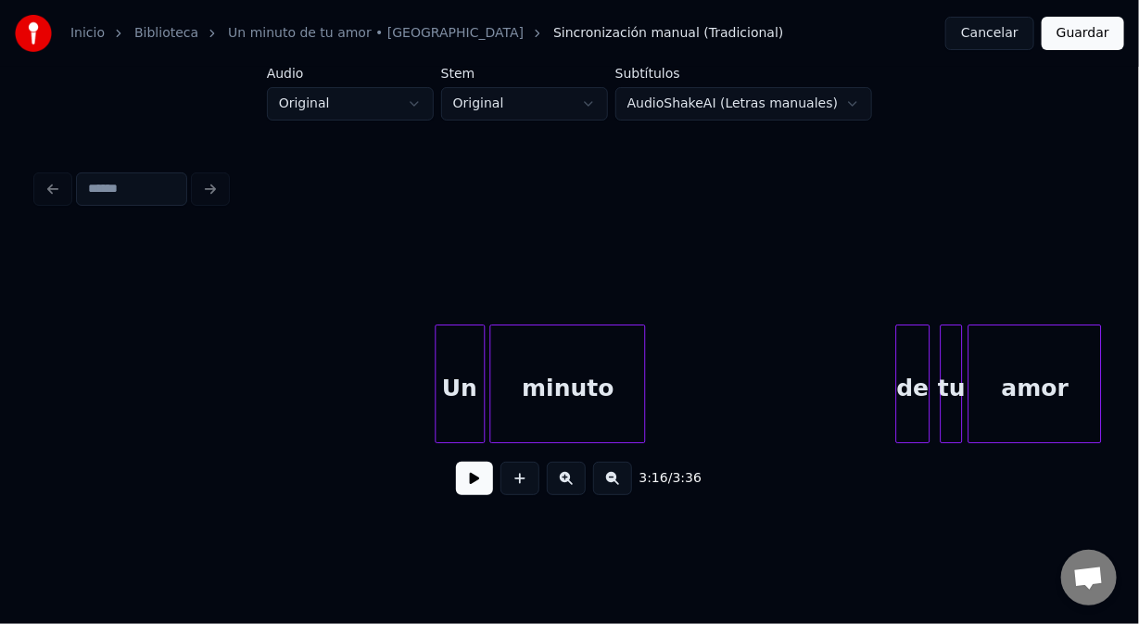
drag, startPoint x: 373, startPoint y: 417, endPoint x: 418, endPoint y: 461, distance: 62.9
click at [470, 495] on button at bounding box center [474, 478] width 37 height 33
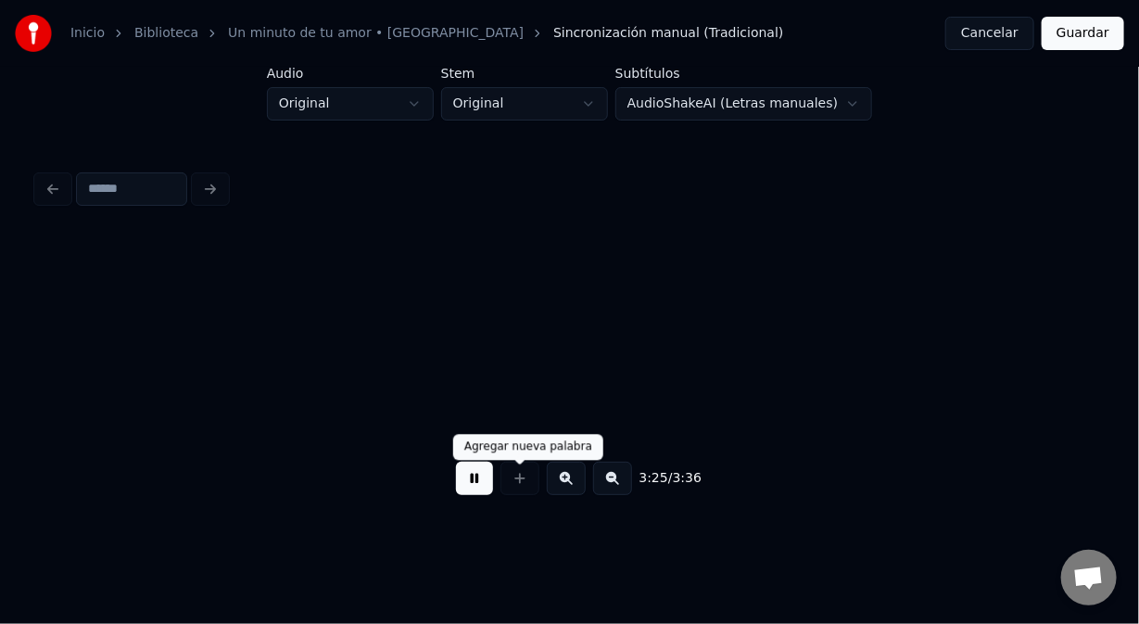
scroll to position [0, 57007]
click at [477, 490] on button at bounding box center [474, 478] width 37 height 33
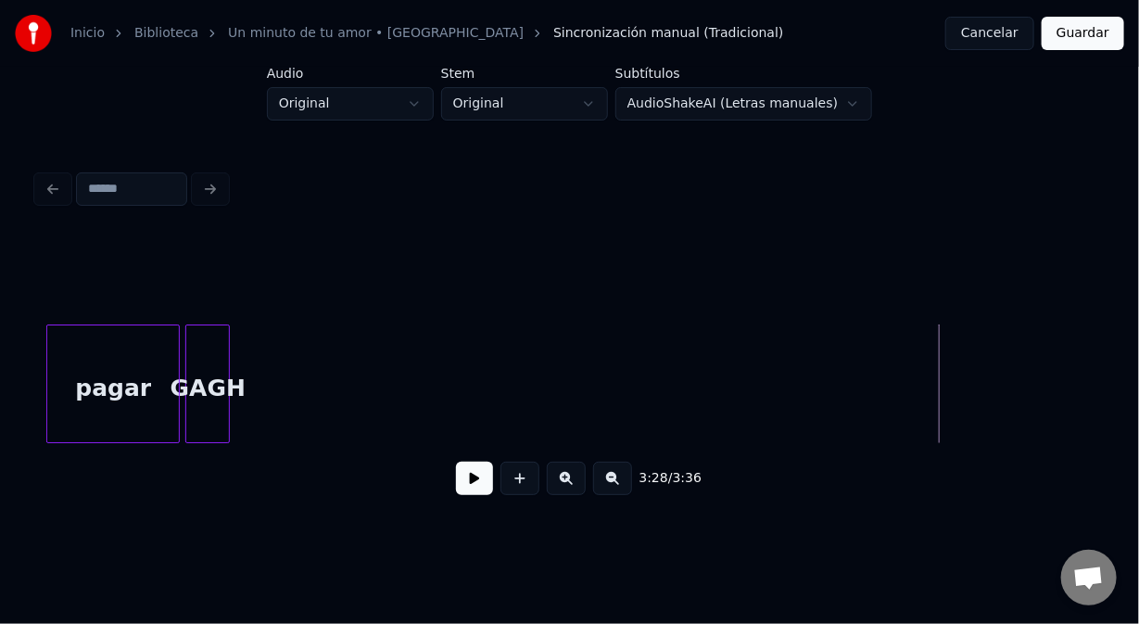
scroll to position [0, 57109]
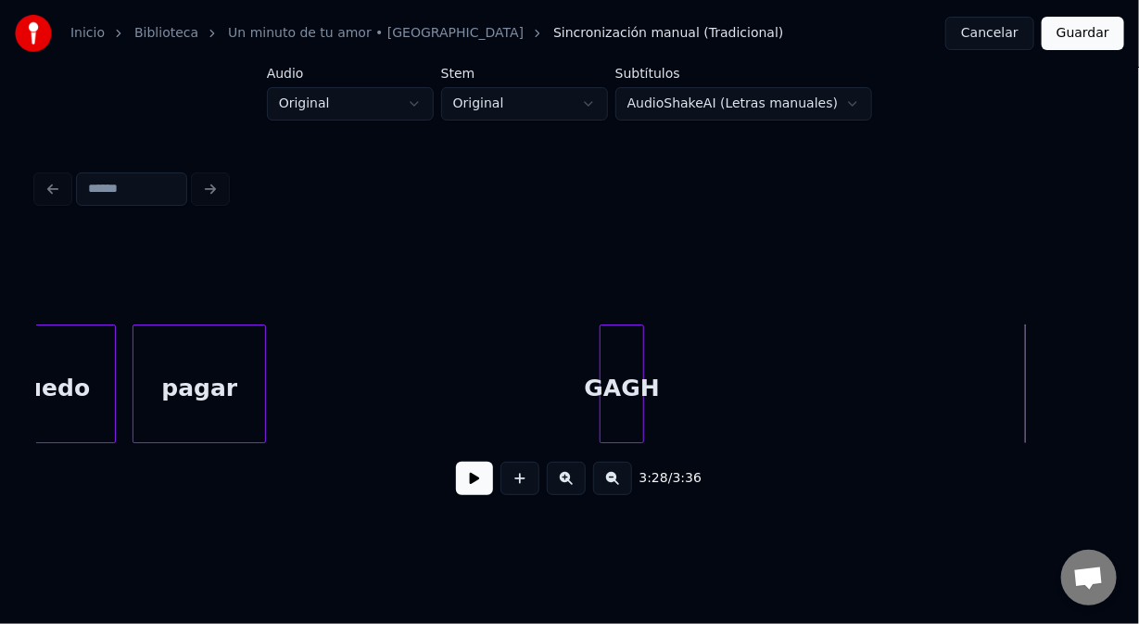
click at [628, 386] on div "GAGH" at bounding box center [622, 388] width 43 height 126
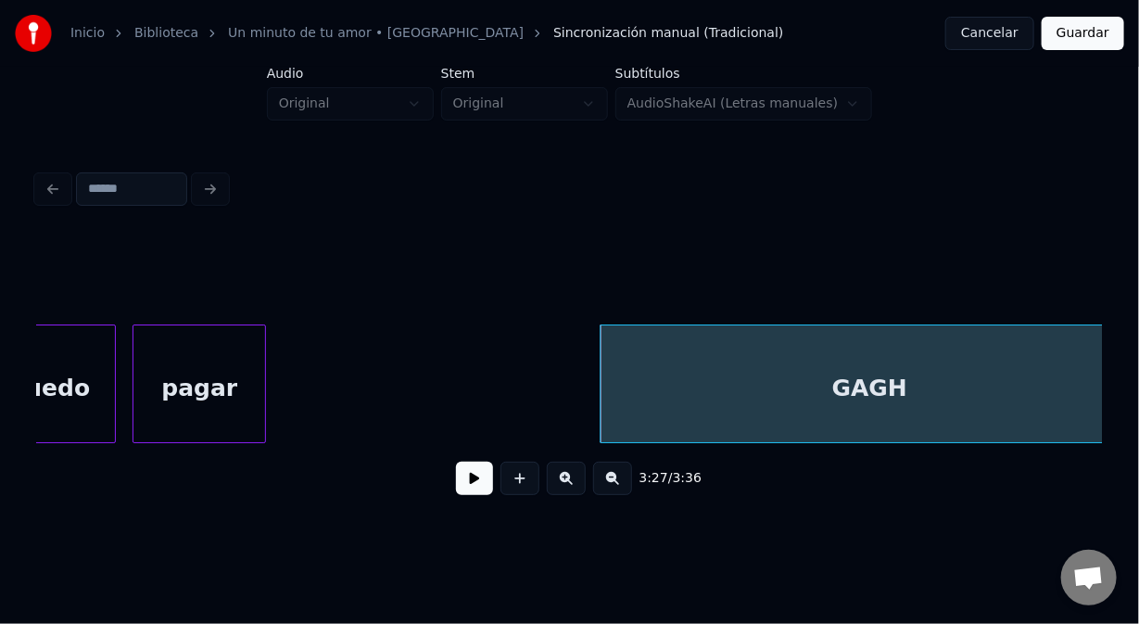
click at [1138, 346] on div "Inicio Biblioteca Un minuto de tu amor • Los Galos Sincronización manual (Tradi…" at bounding box center [569, 262] width 1139 height 525
click at [241, 359] on div "pagar" at bounding box center [200, 388] width 132 height 126
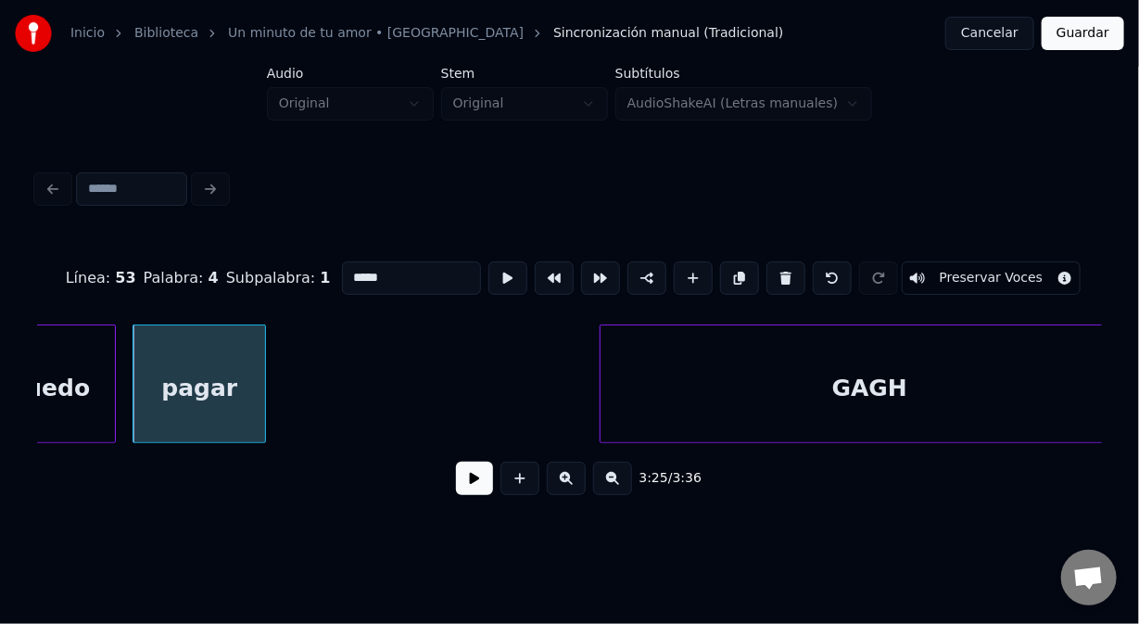
click at [642, 363] on div "GAGH" at bounding box center [870, 388] width 538 height 126
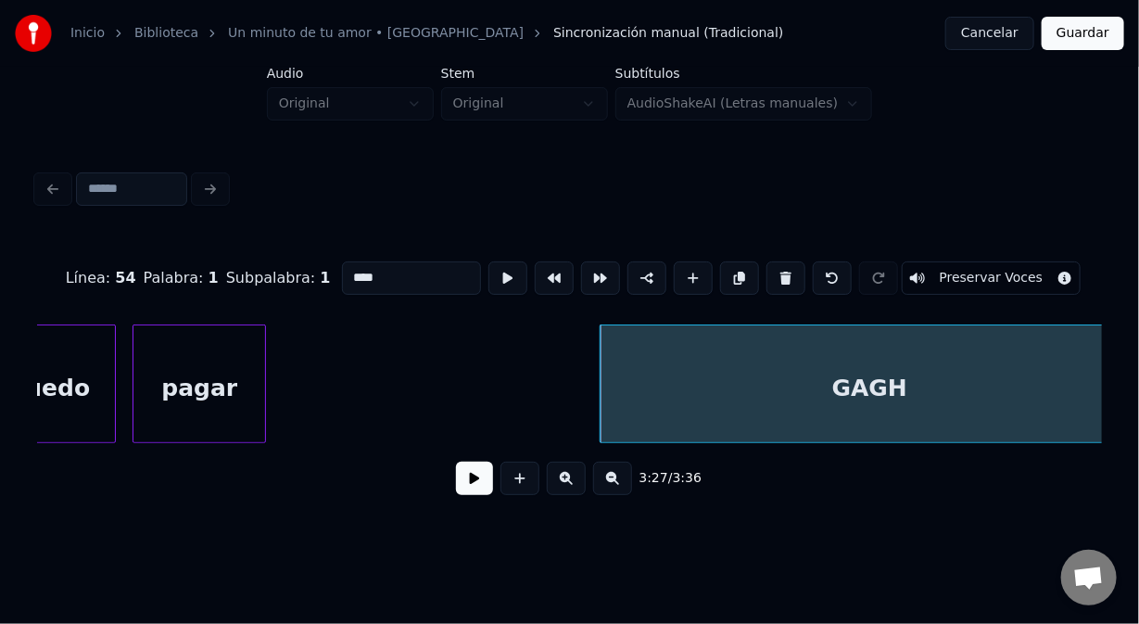
click at [202, 350] on div "pagar" at bounding box center [200, 388] width 132 height 126
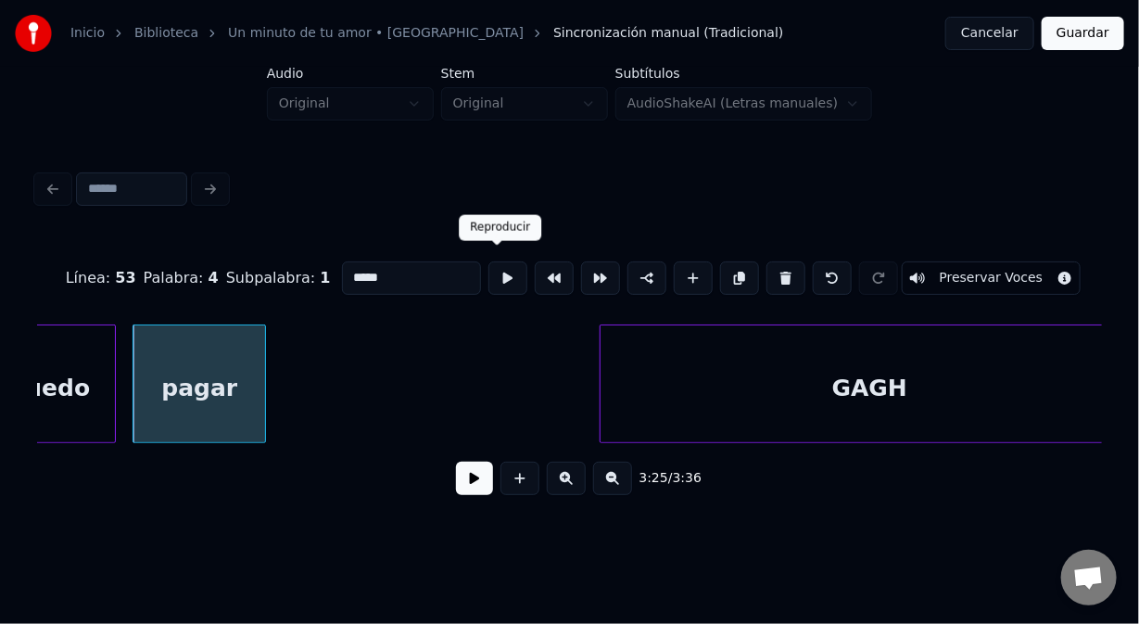
click at [491, 271] on button at bounding box center [508, 277] width 39 height 33
click at [494, 273] on button at bounding box center [508, 277] width 39 height 33
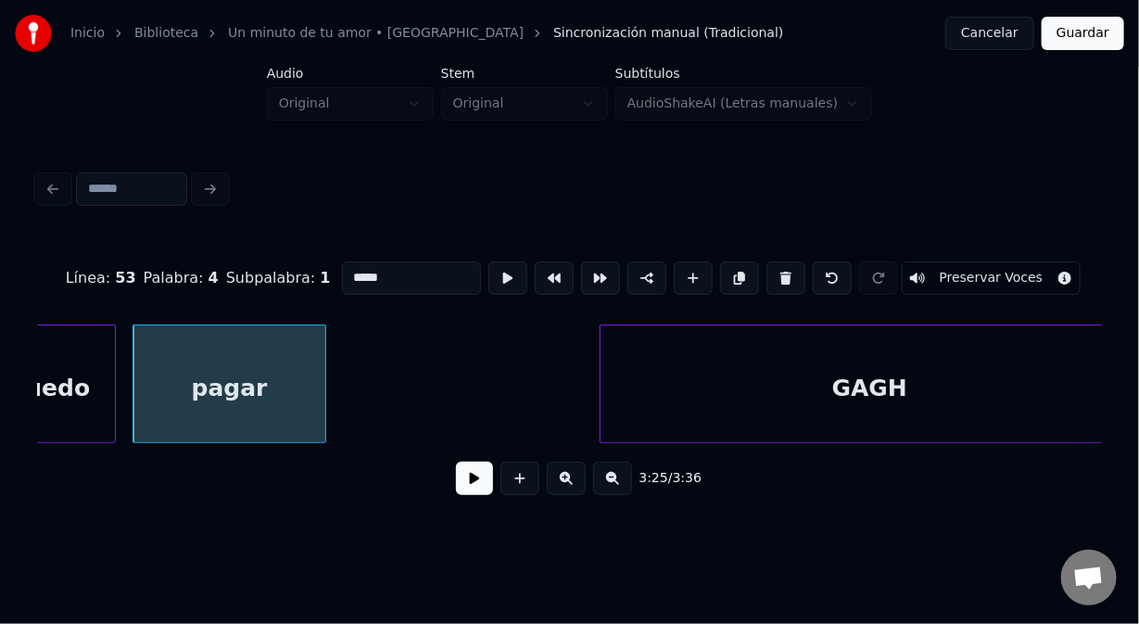
click at [321, 377] on div at bounding box center [323, 383] width 6 height 117
click at [496, 268] on button at bounding box center [508, 277] width 39 height 33
click at [496, 270] on button at bounding box center [508, 277] width 39 height 33
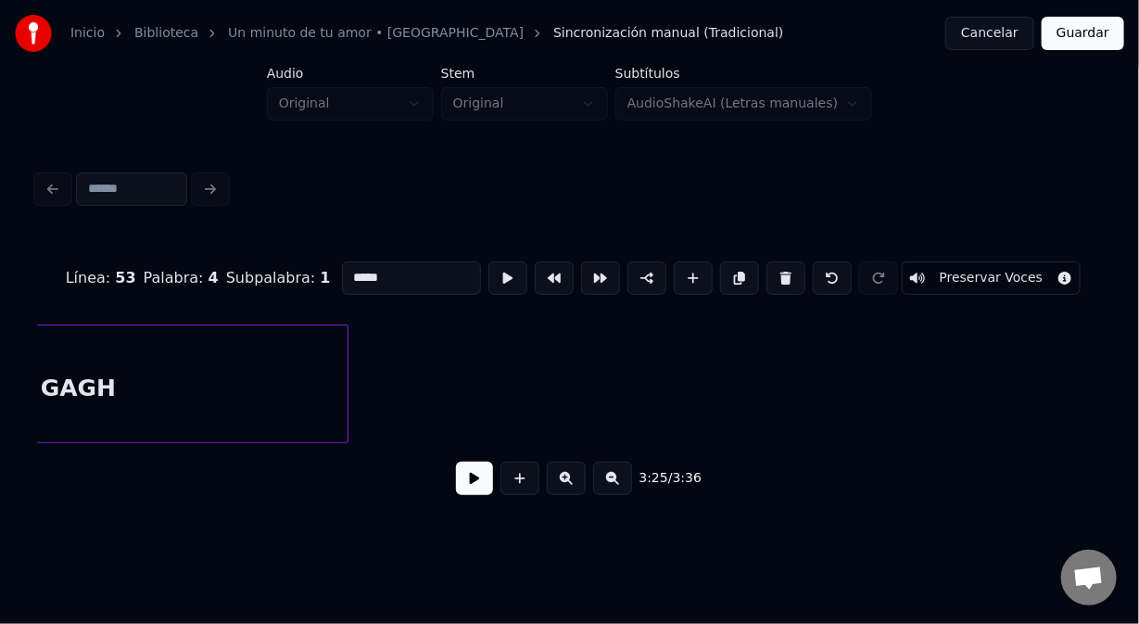
scroll to position [0, 57975]
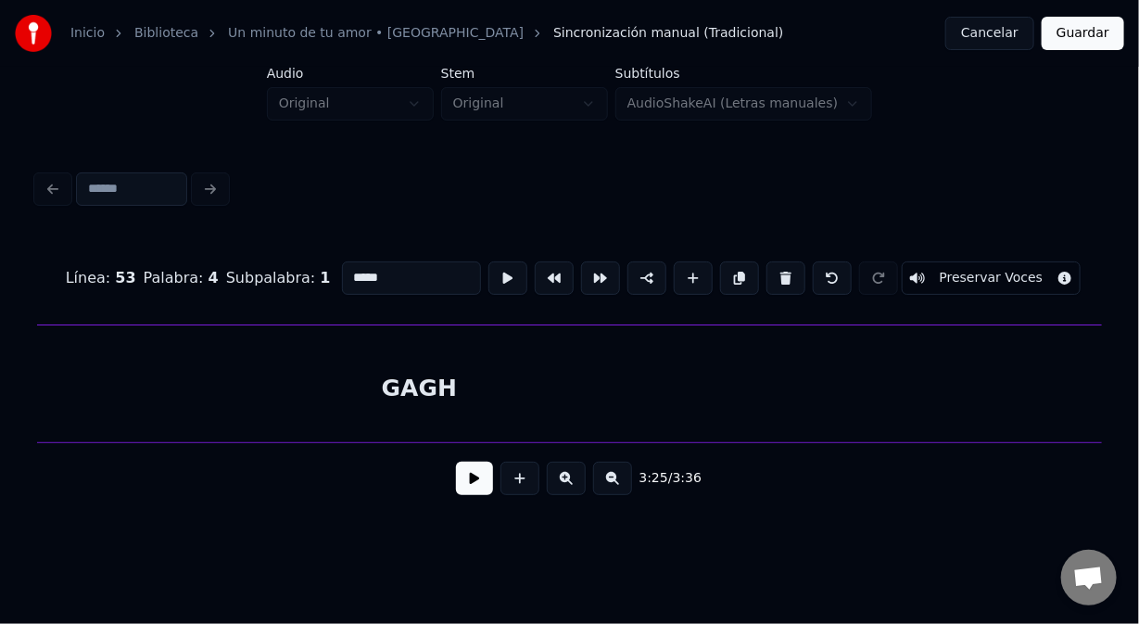
click at [1102, 381] on div "Línea : 53 Palabra : 4 Subpalabra : 1 ***** Preservar Voces 3:25 / 3:36" at bounding box center [570, 337] width 1080 height 367
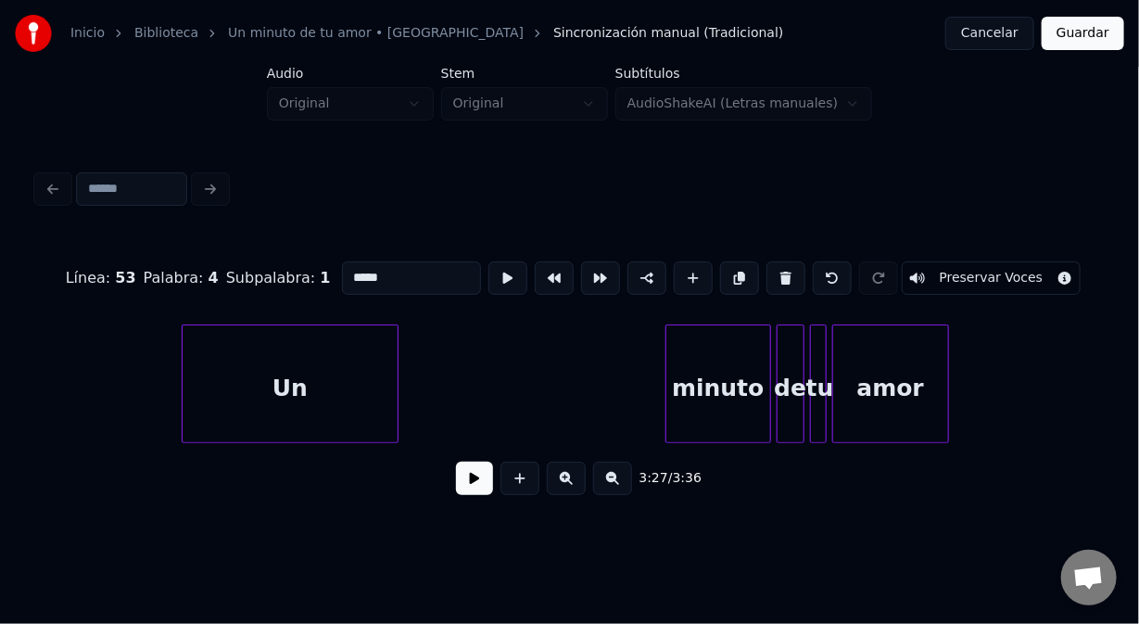
scroll to position [0, 38241]
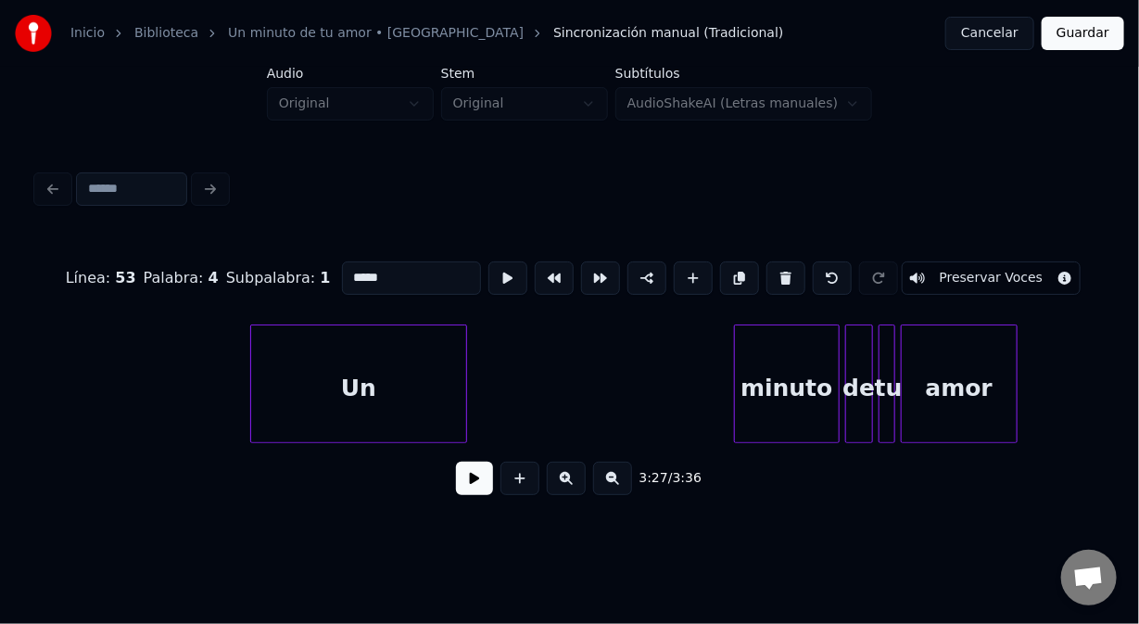
click at [251, 368] on div at bounding box center [254, 383] width 6 height 117
type input "**"
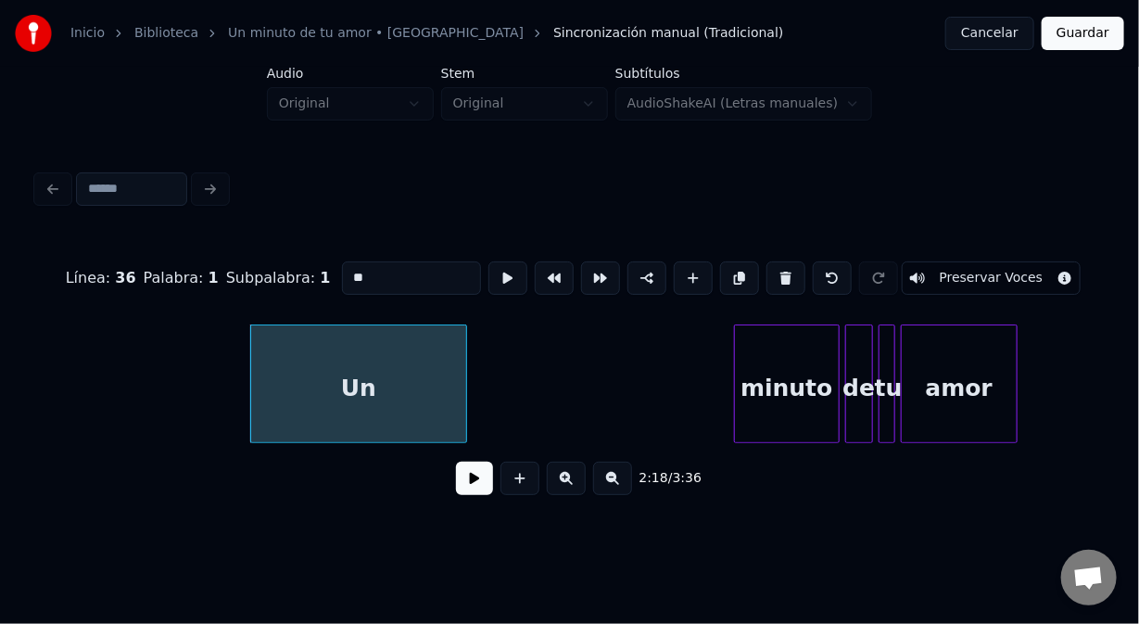
click at [477, 486] on button at bounding box center [474, 478] width 37 height 33
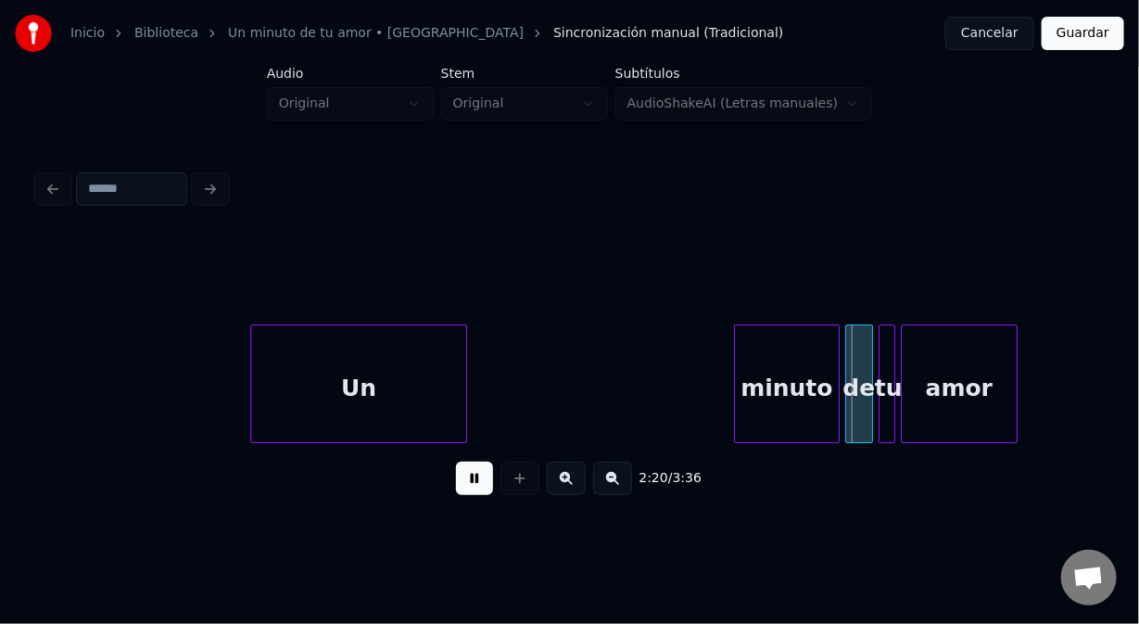
click at [477, 488] on button at bounding box center [474, 478] width 37 height 33
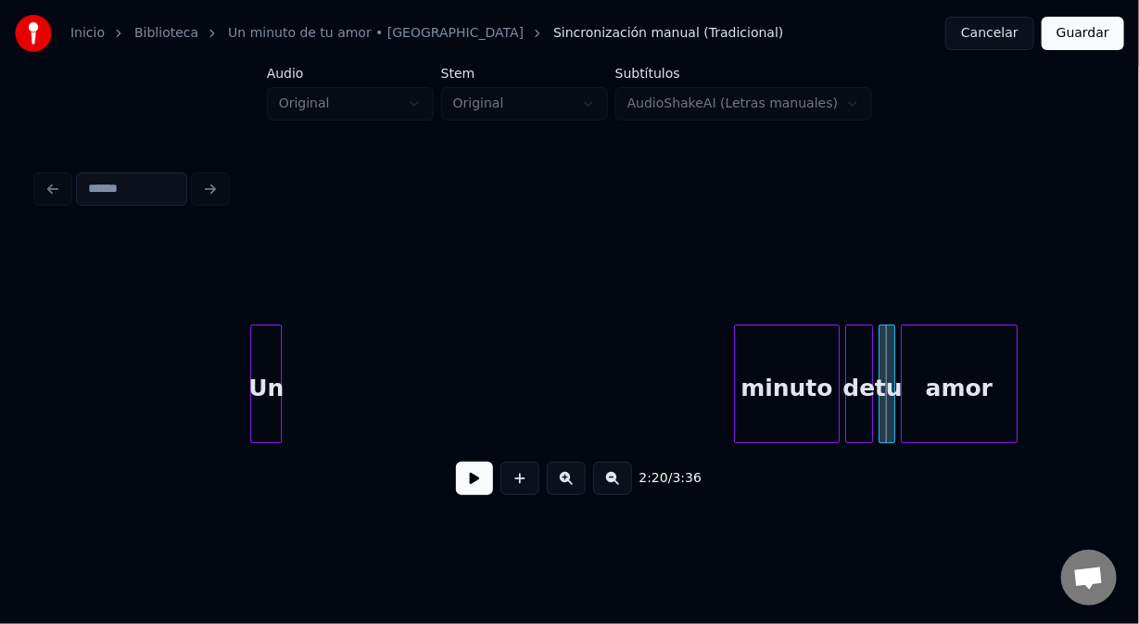
click at [277, 369] on div at bounding box center [278, 383] width 6 height 117
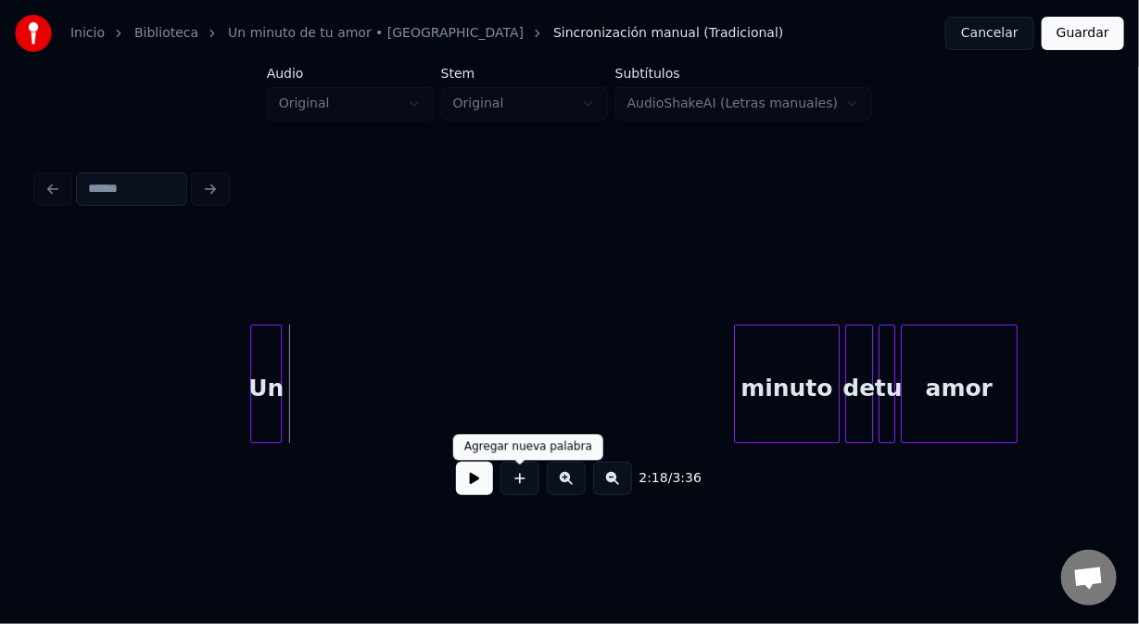
drag, startPoint x: 515, startPoint y: 488, endPoint x: 514, endPoint y: 476, distance: 12.2
click at [515, 484] on button at bounding box center [520, 478] width 39 height 33
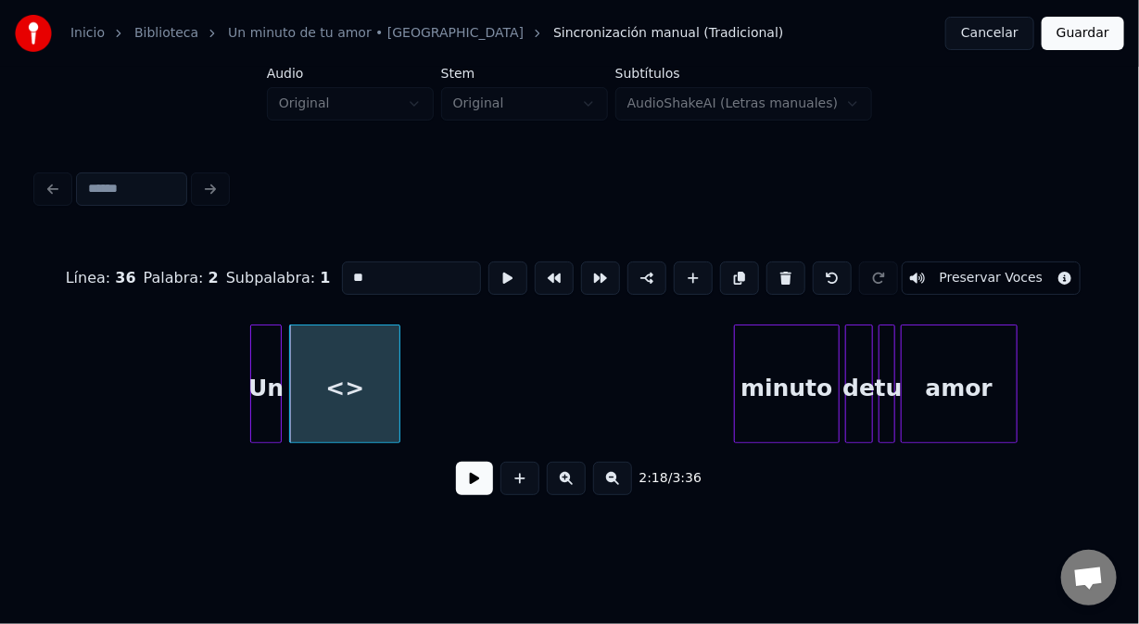
drag, startPoint x: 375, startPoint y: 283, endPoint x: 314, endPoint y: 270, distance: 61.6
click at [321, 277] on div "Línea : 36 Palabra : 2 Subpalabra : 1 ** Preservar Voces" at bounding box center [569, 278] width 1065 height 93
type input "******"
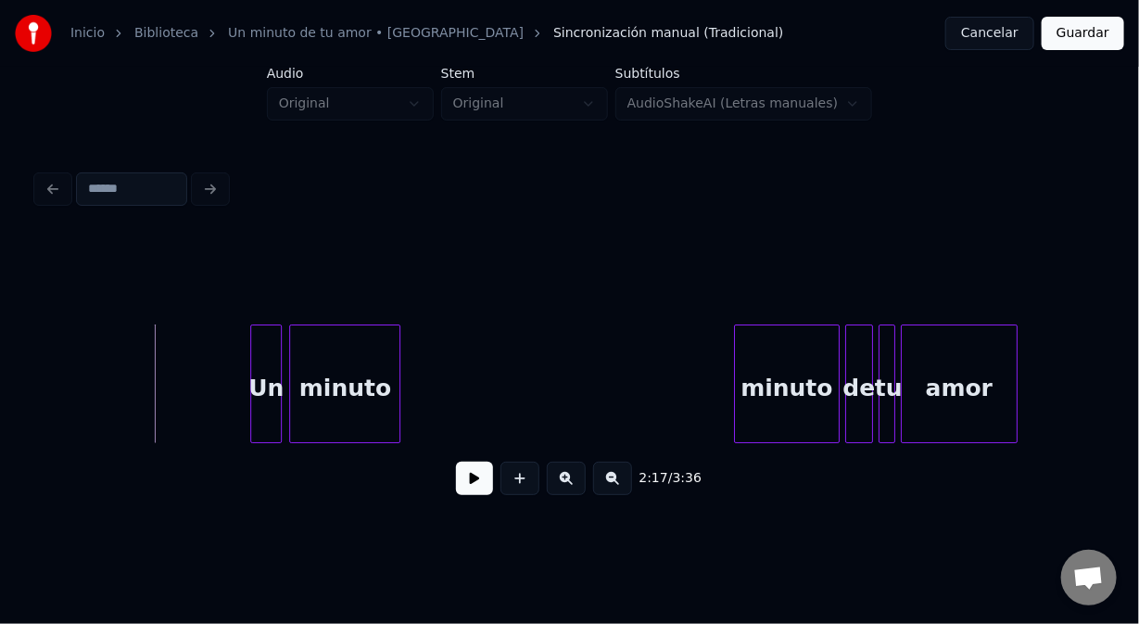
click at [470, 488] on button at bounding box center [474, 478] width 37 height 33
drag, startPoint x: 471, startPoint y: 486, endPoint x: 405, endPoint y: 426, distance: 89.2
click at [473, 486] on button at bounding box center [474, 478] width 37 height 33
click at [454, 401] on div at bounding box center [454, 383] width 6 height 117
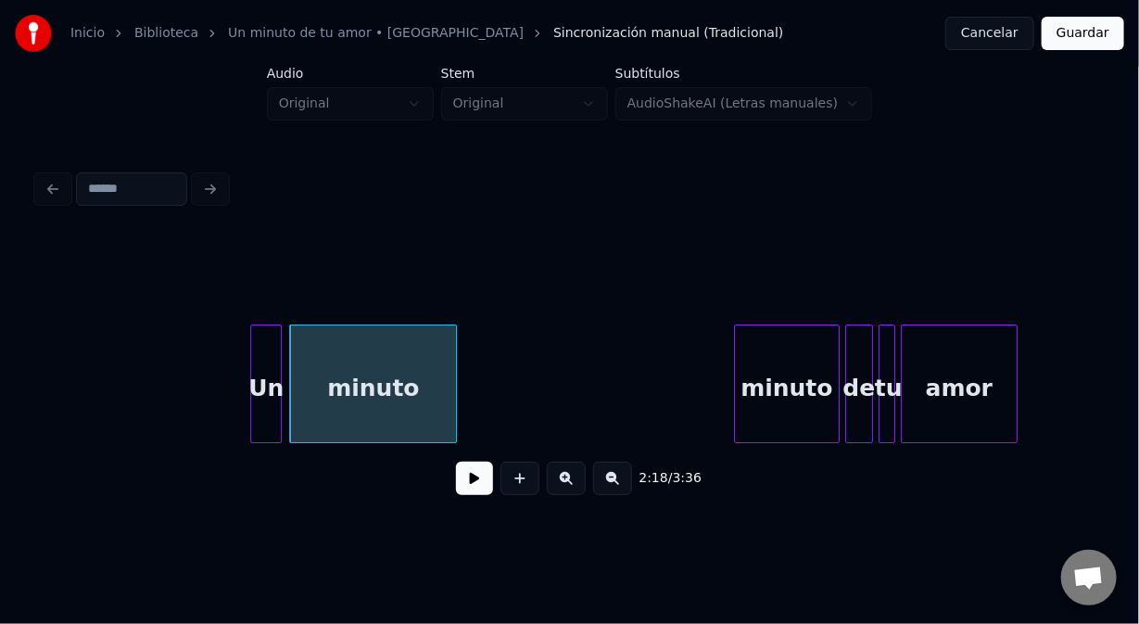
click at [473, 479] on button at bounding box center [474, 478] width 37 height 33
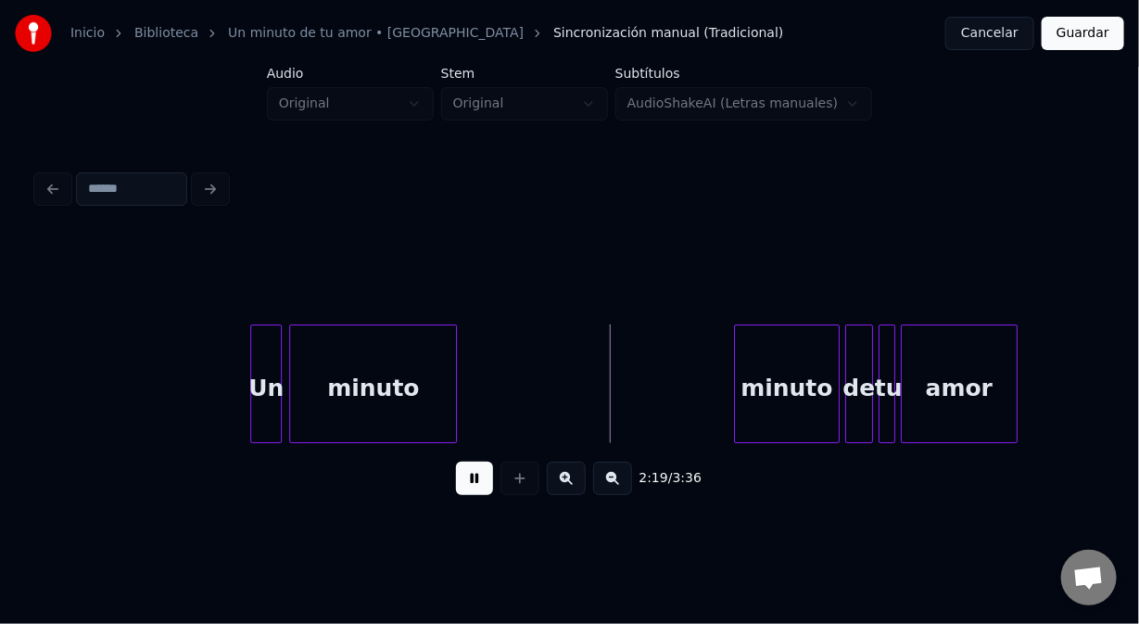
click at [473, 479] on button at bounding box center [474, 478] width 37 height 33
click at [467, 489] on button at bounding box center [474, 478] width 37 height 33
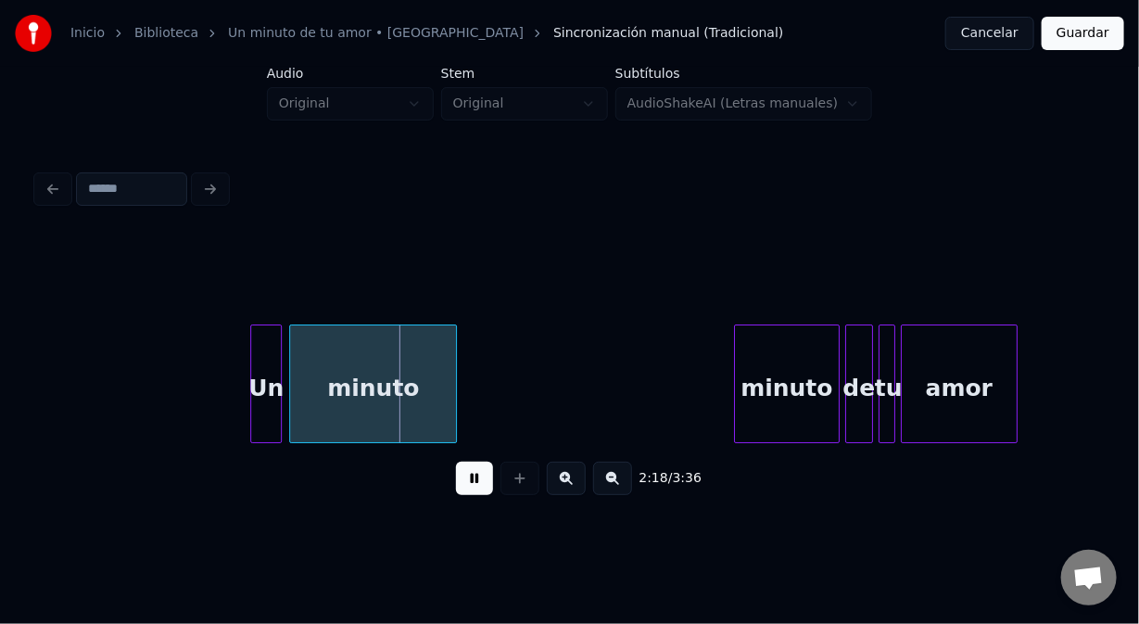
click at [467, 489] on button at bounding box center [474, 478] width 37 height 33
click at [314, 410] on div at bounding box center [315, 383] width 6 height 117
click at [473, 487] on button at bounding box center [474, 478] width 37 height 33
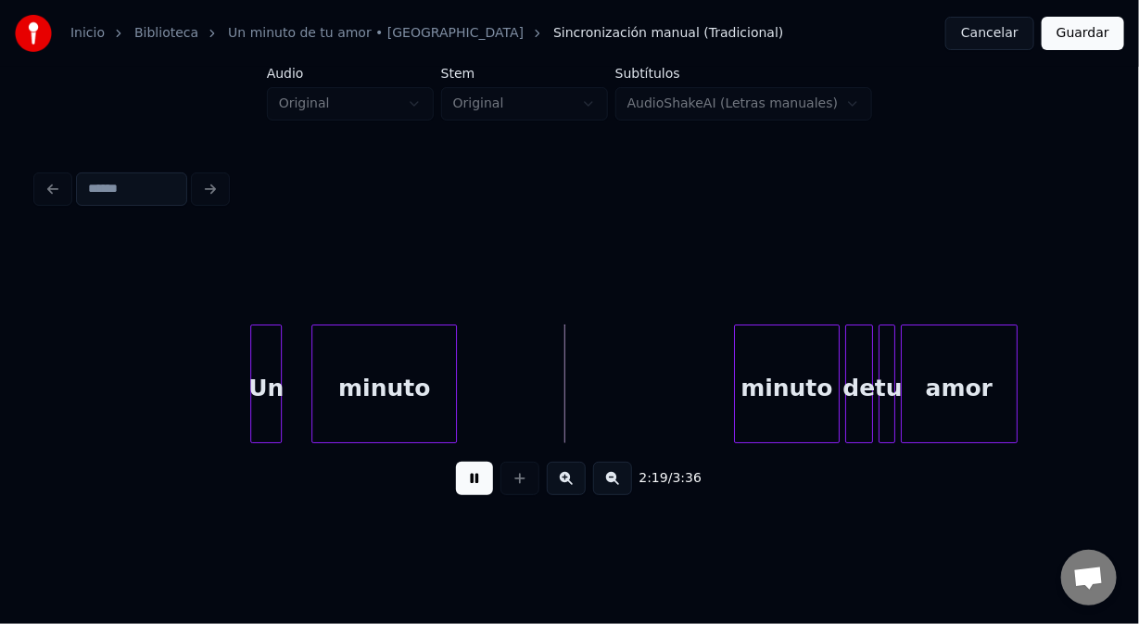
drag, startPoint x: 473, startPoint y: 486, endPoint x: 445, endPoint y: 475, distance: 30.0
click at [473, 486] on button at bounding box center [474, 478] width 37 height 33
click at [294, 402] on div "Un" at bounding box center [291, 388] width 30 height 126
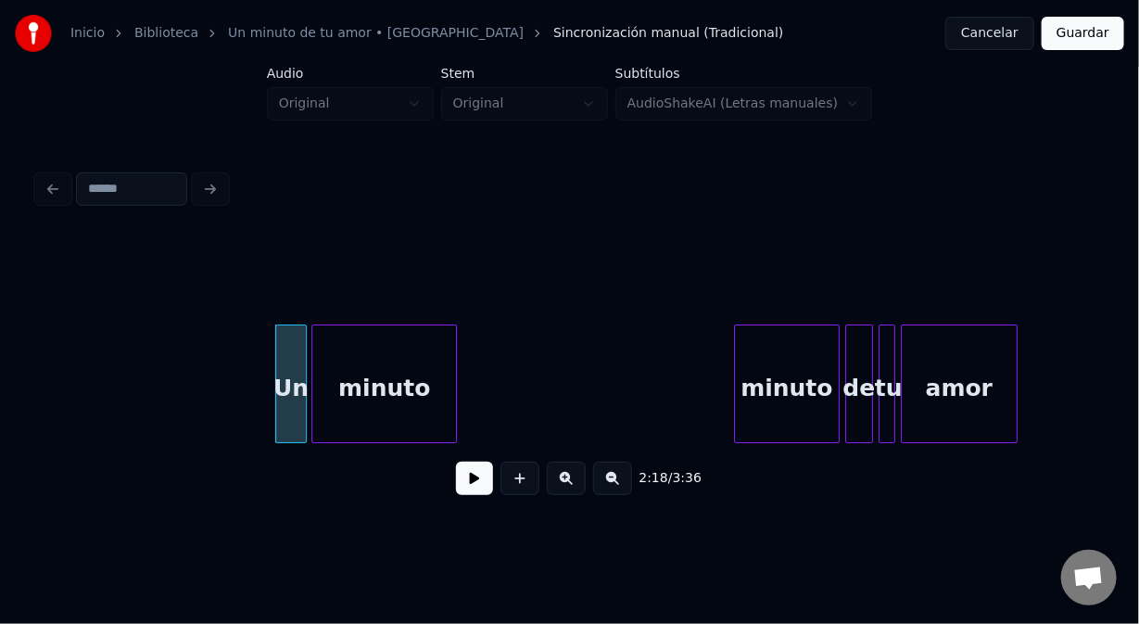
click at [466, 488] on button at bounding box center [474, 478] width 37 height 33
drag, startPoint x: 134, startPoint y: 416, endPoint x: 283, endPoint y: 431, distance: 149.1
click at [473, 481] on button at bounding box center [474, 478] width 37 height 33
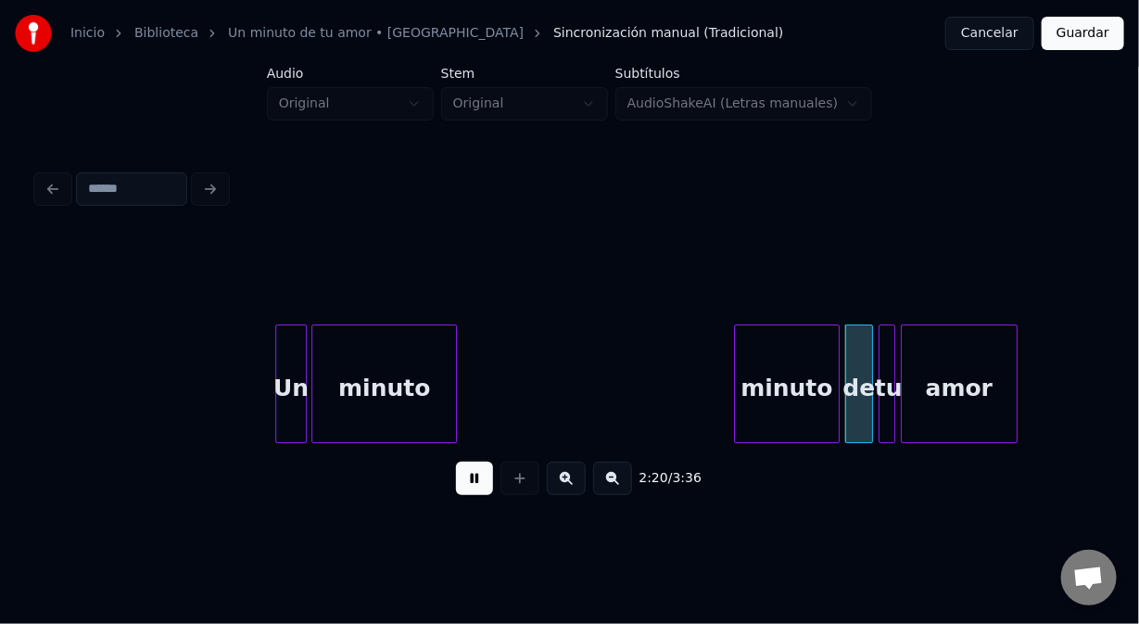
drag, startPoint x: 473, startPoint y: 480, endPoint x: 528, endPoint y: 470, distance: 56.6
click at [475, 479] on button at bounding box center [474, 478] width 37 height 33
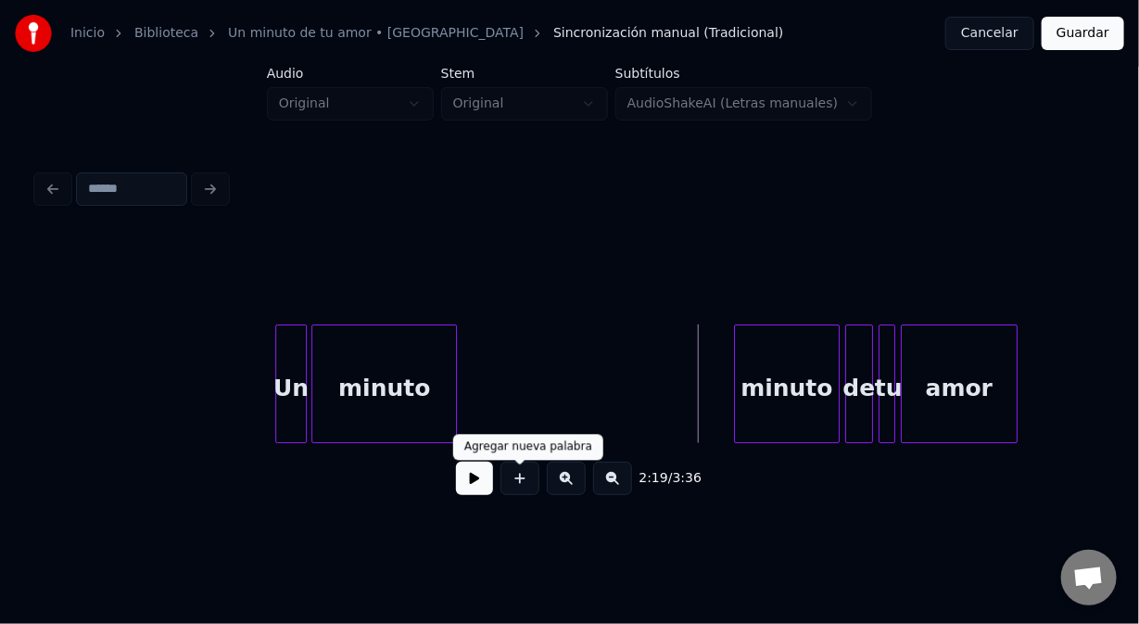
click at [529, 479] on button at bounding box center [520, 478] width 39 height 33
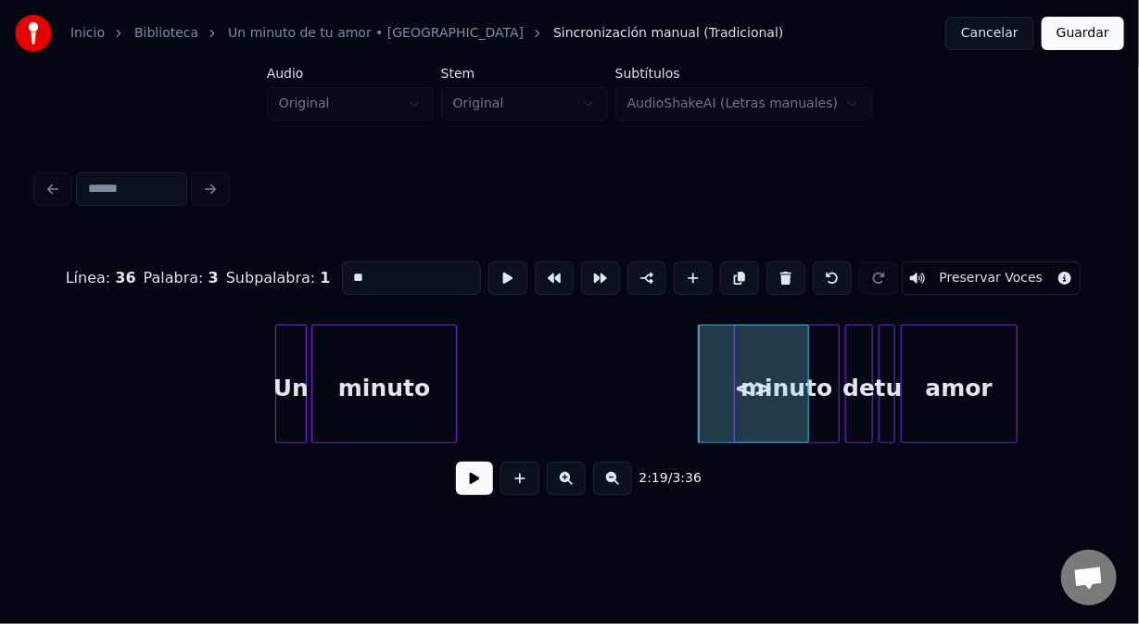
drag, startPoint x: 380, startPoint y: 271, endPoint x: 316, endPoint y: 280, distance: 64.6
click at [316, 281] on div "Línea : 36 Palabra : 3 Subpalabra : 1 ** Preservar Voces" at bounding box center [569, 278] width 1065 height 93
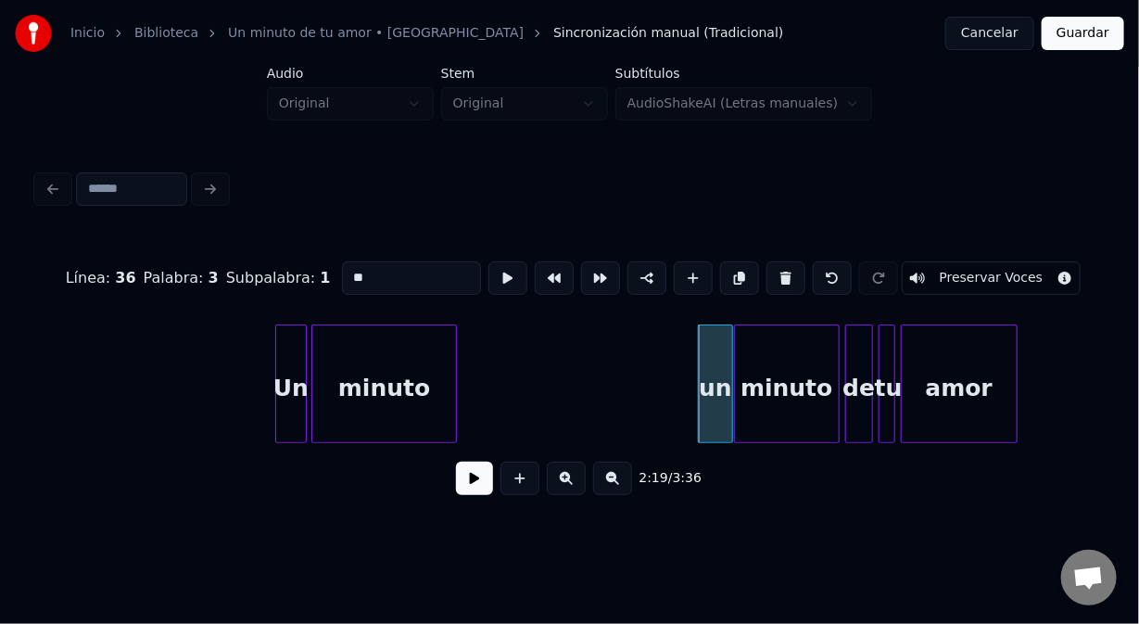
click at [731, 420] on div at bounding box center [730, 383] width 6 height 117
click at [630, 272] on button at bounding box center [647, 277] width 39 height 33
click at [299, 382] on div "Un" at bounding box center [291, 388] width 30 height 126
type input "**"
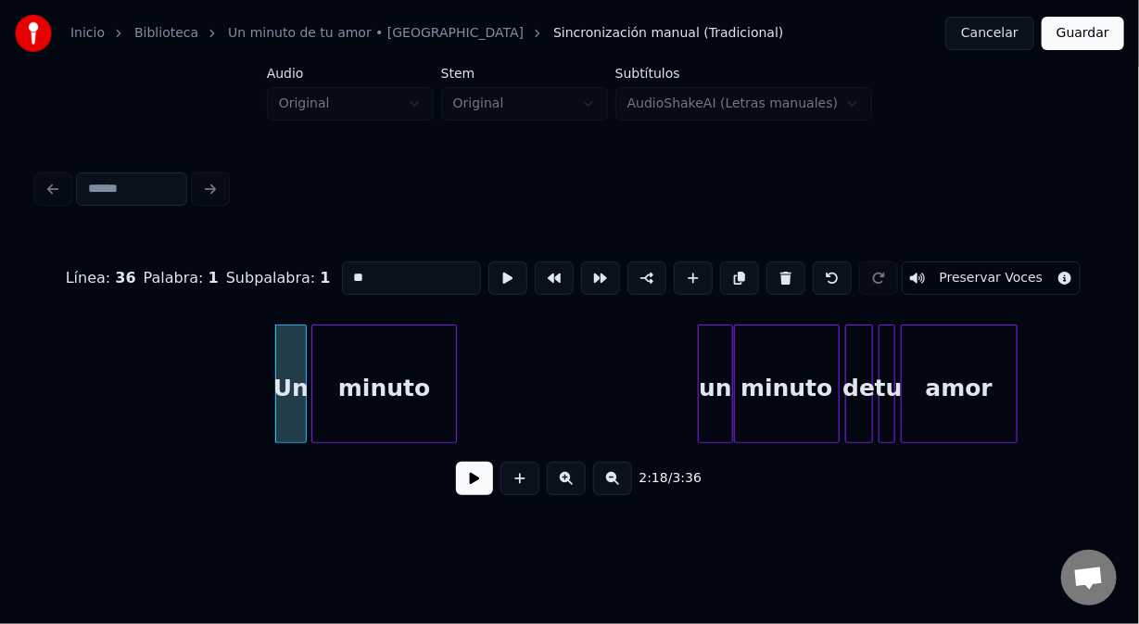
click at [473, 492] on button at bounding box center [474, 478] width 37 height 33
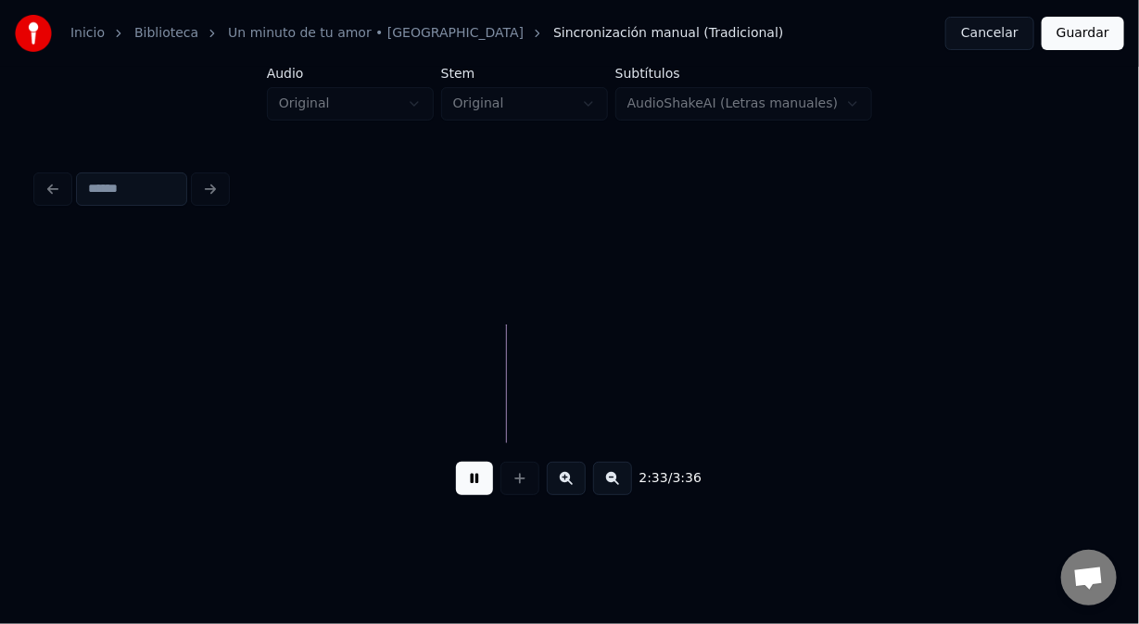
scroll to position [0, 42165]
drag, startPoint x: 473, startPoint y: 484, endPoint x: 675, endPoint y: 477, distance: 202.2
click at [490, 481] on button at bounding box center [474, 478] width 37 height 33
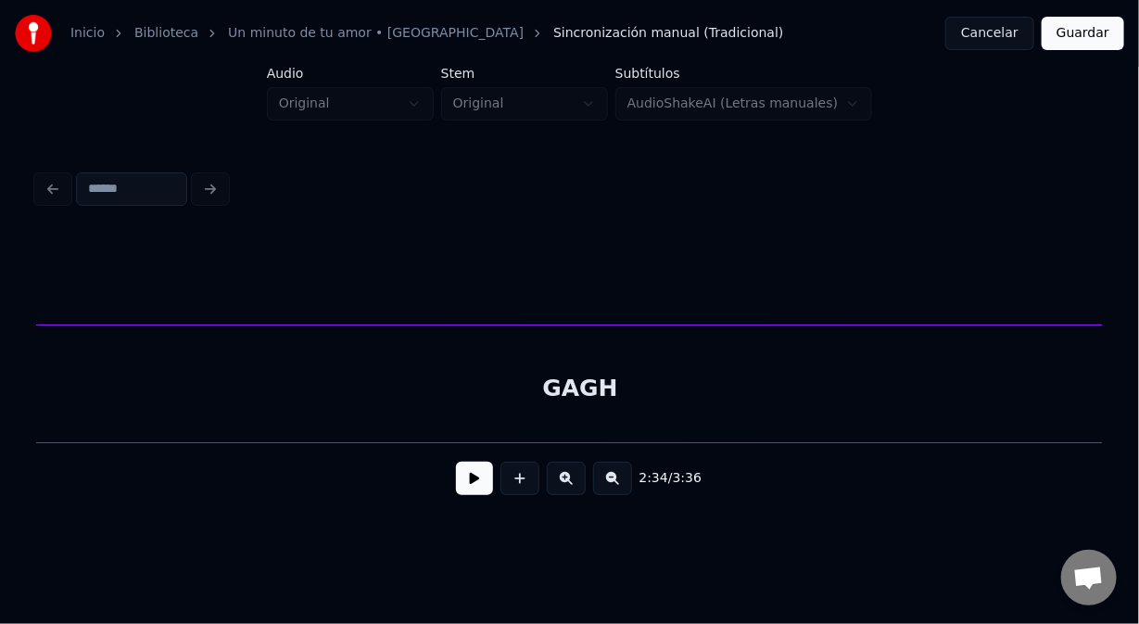
scroll to position [0, 59044]
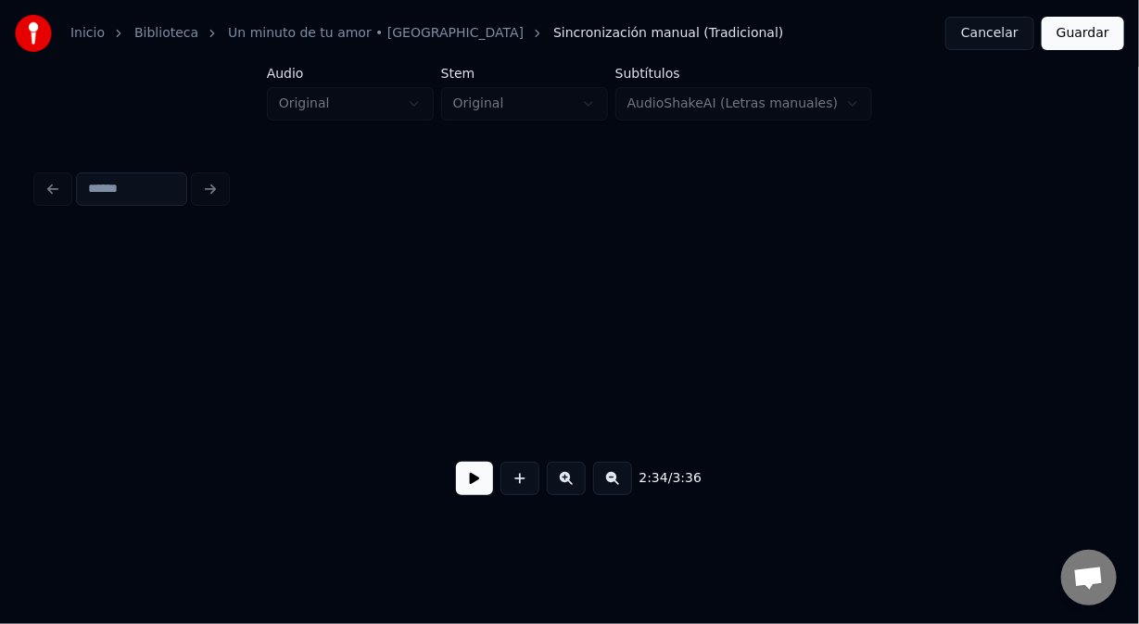
click at [1097, 36] on button "Guardar" at bounding box center [1083, 33] width 83 height 33
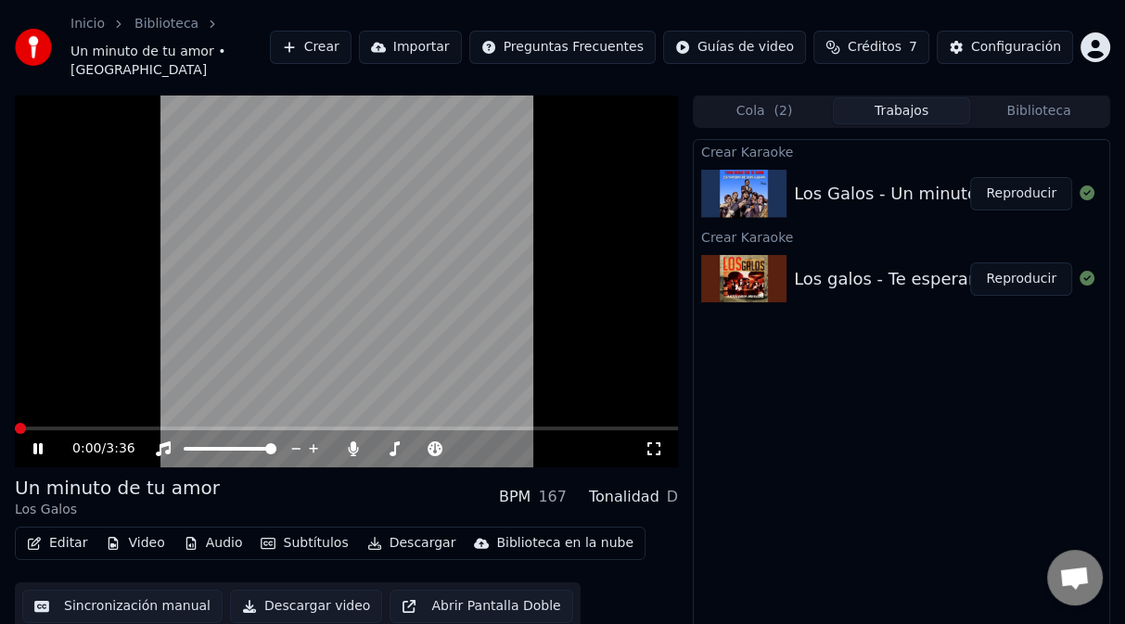
click at [15, 423] on span at bounding box center [20, 428] width 11 height 11
click at [64, 530] on button "Editar" at bounding box center [56, 543] width 75 height 26
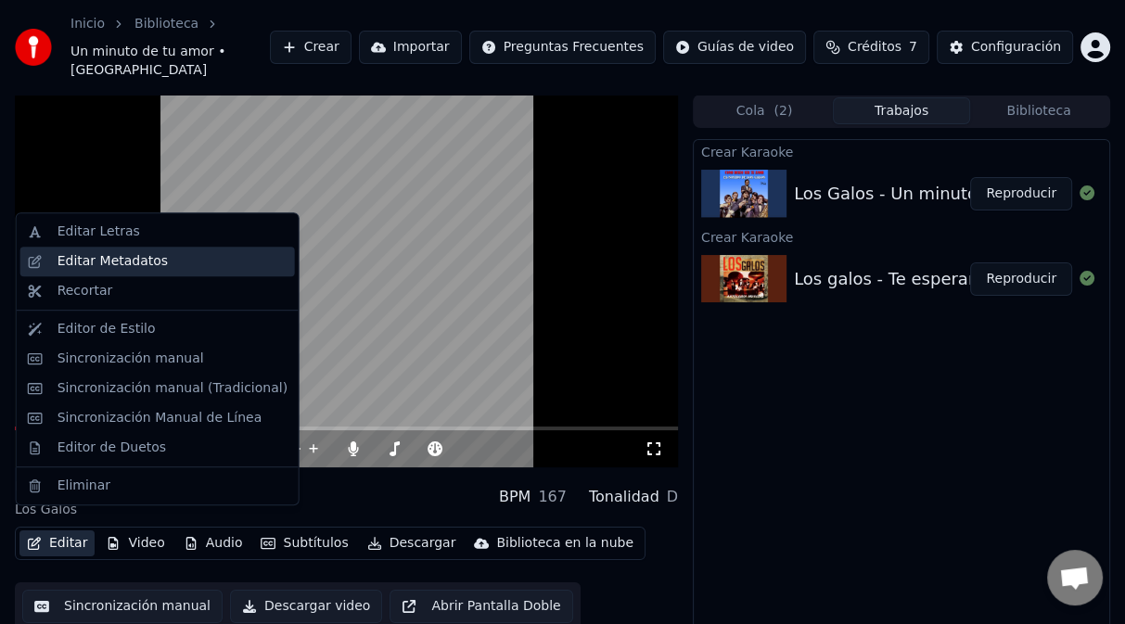
click at [108, 269] on div "Editar Metadatos" at bounding box center [112, 261] width 110 height 19
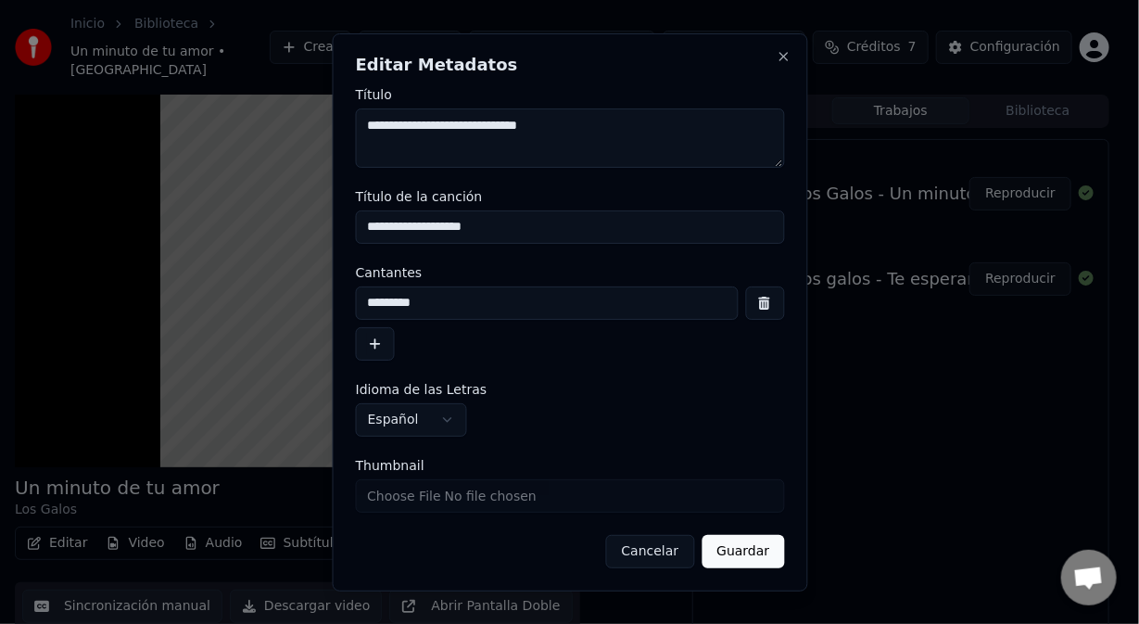
click at [515, 228] on input "**********" at bounding box center [569, 226] width 429 height 33
type input "**********"
drag, startPoint x: 757, startPoint y: 555, endPoint x: 757, endPoint y: 539, distance: 16.7
click at [757, 549] on button "Guardar" at bounding box center [743, 551] width 83 height 33
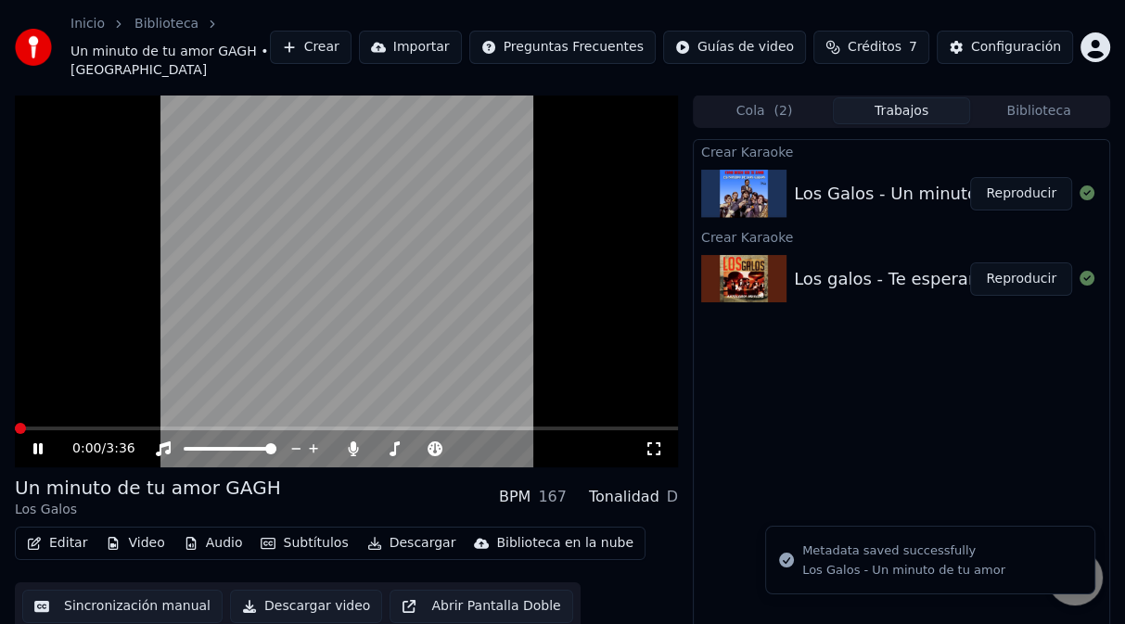
click at [15, 434] on span at bounding box center [20, 428] width 11 height 11
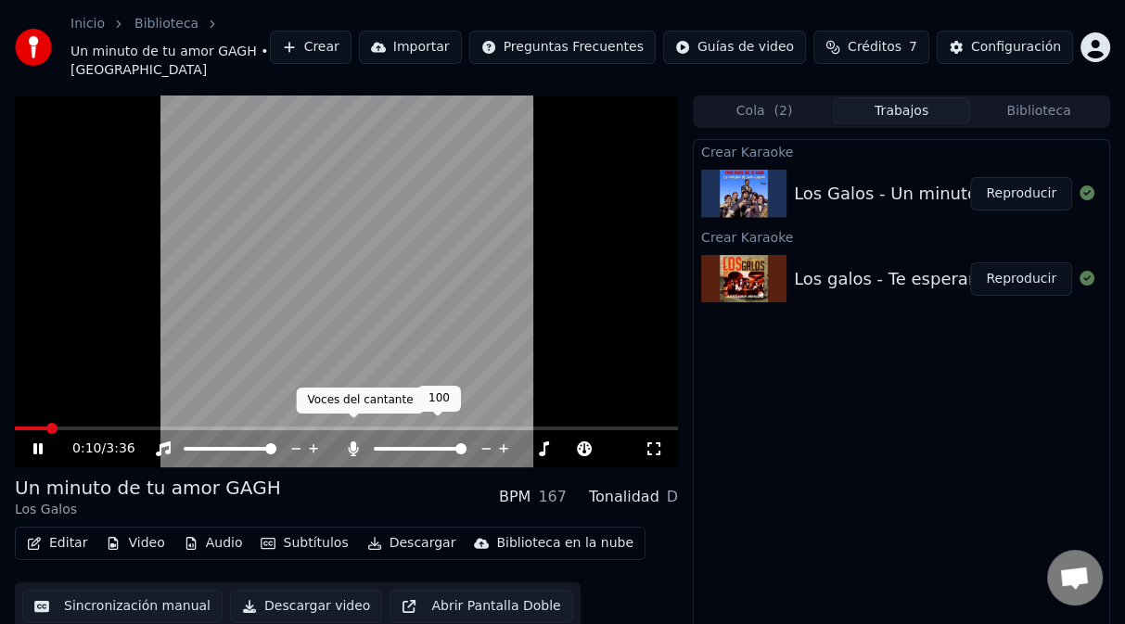
click at [356, 441] on icon at bounding box center [353, 448] width 19 height 15
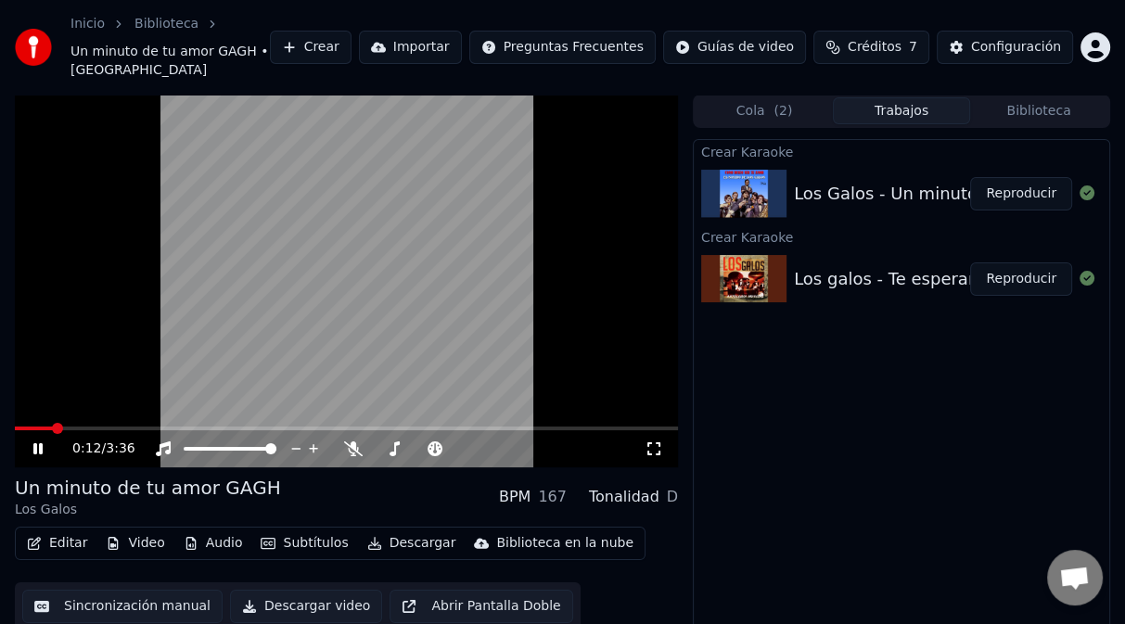
click at [628, 426] on span at bounding box center [346, 428] width 663 height 4
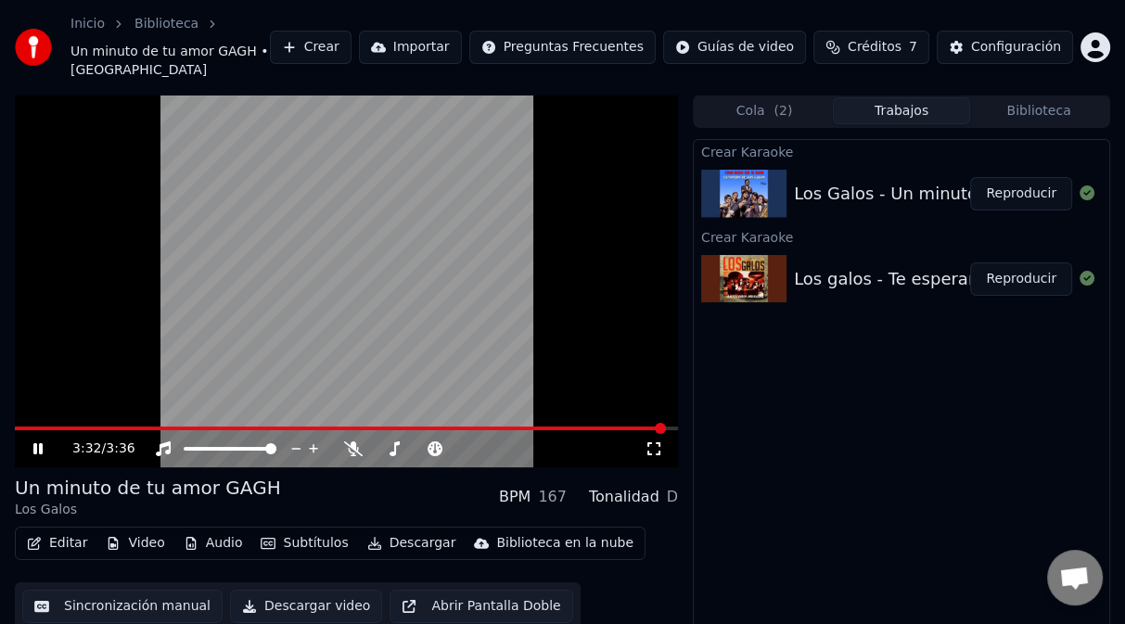
click at [576, 426] on span at bounding box center [340, 428] width 651 height 4
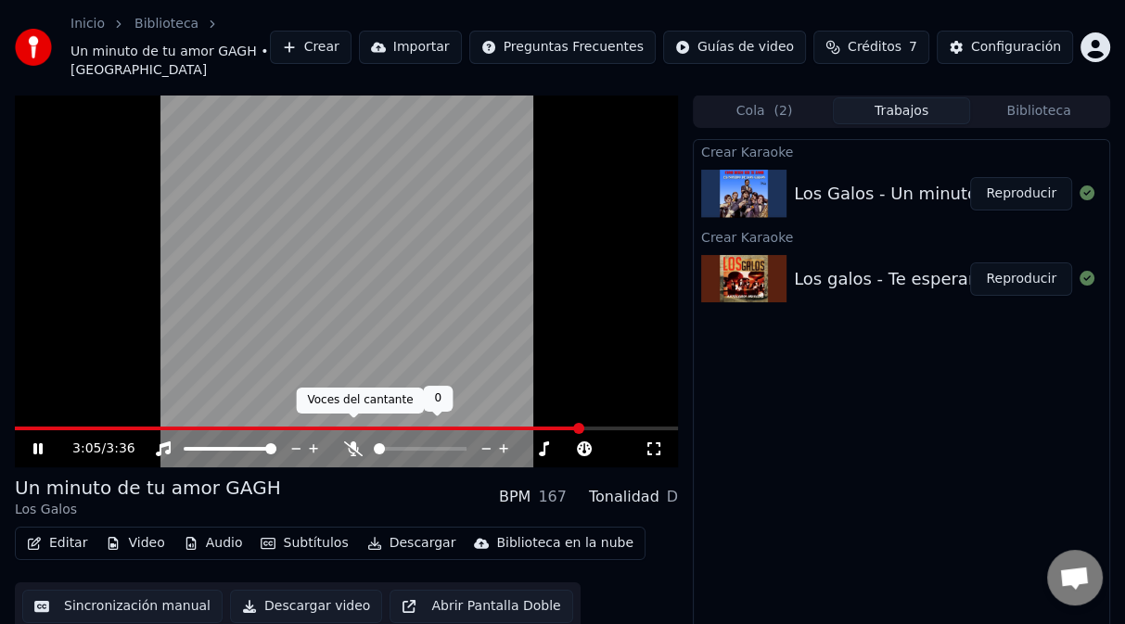
click at [357, 441] on icon at bounding box center [353, 448] width 19 height 15
click at [350, 441] on icon at bounding box center [353, 448] width 19 height 15
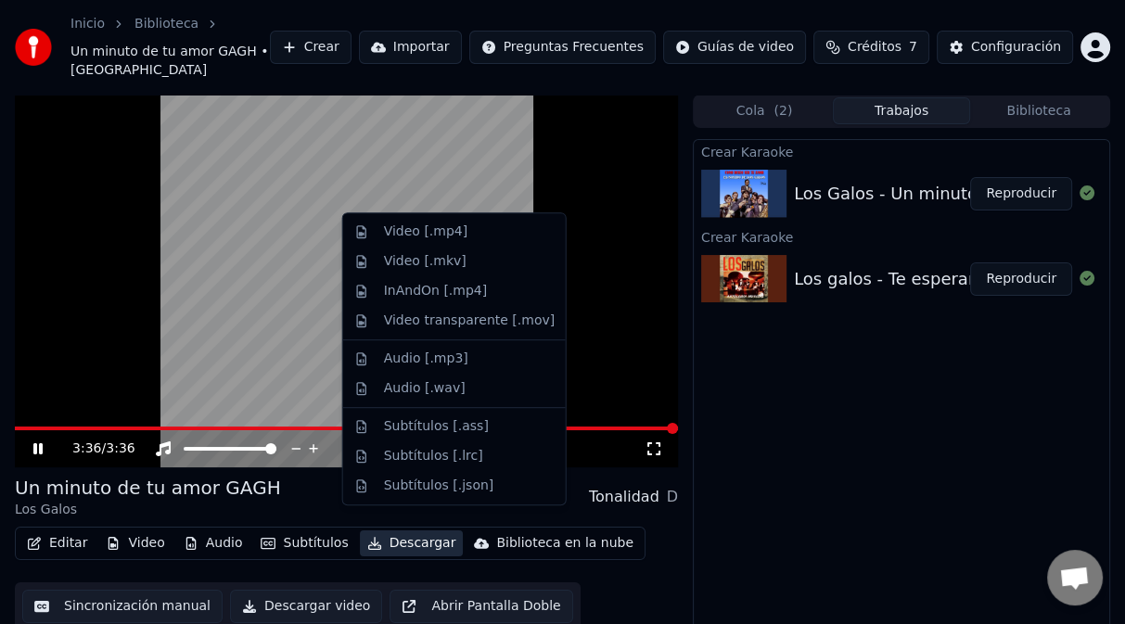
click at [399, 532] on button "Descargar" at bounding box center [412, 543] width 104 height 26
click at [448, 232] on div "Video [.mp4]" at bounding box center [425, 232] width 83 height 19
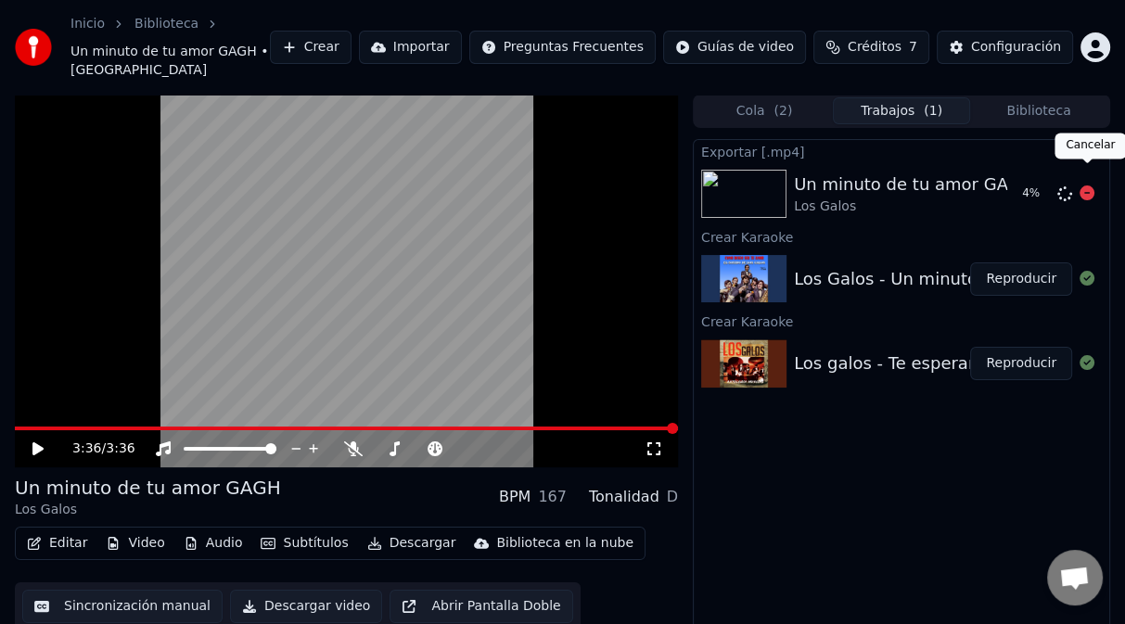
click at [1081, 185] on icon at bounding box center [1086, 192] width 15 height 15
click at [1066, 186] on icon at bounding box center [1064, 193] width 15 height 15
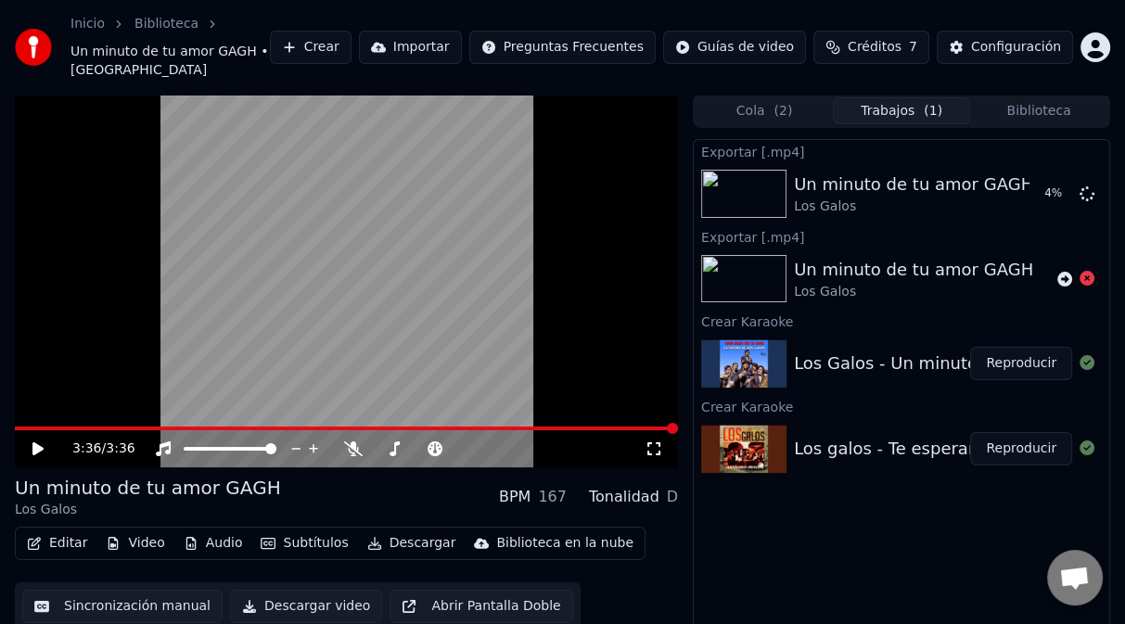
click at [732, 439] on img at bounding box center [743, 449] width 85 height 48
click at [751, 428] on img at bounding box center [743, 449] width 85 height 48
click at [1047, 432] on button "Reproducir" at bounding box center [1021, 448] width 102 height 33
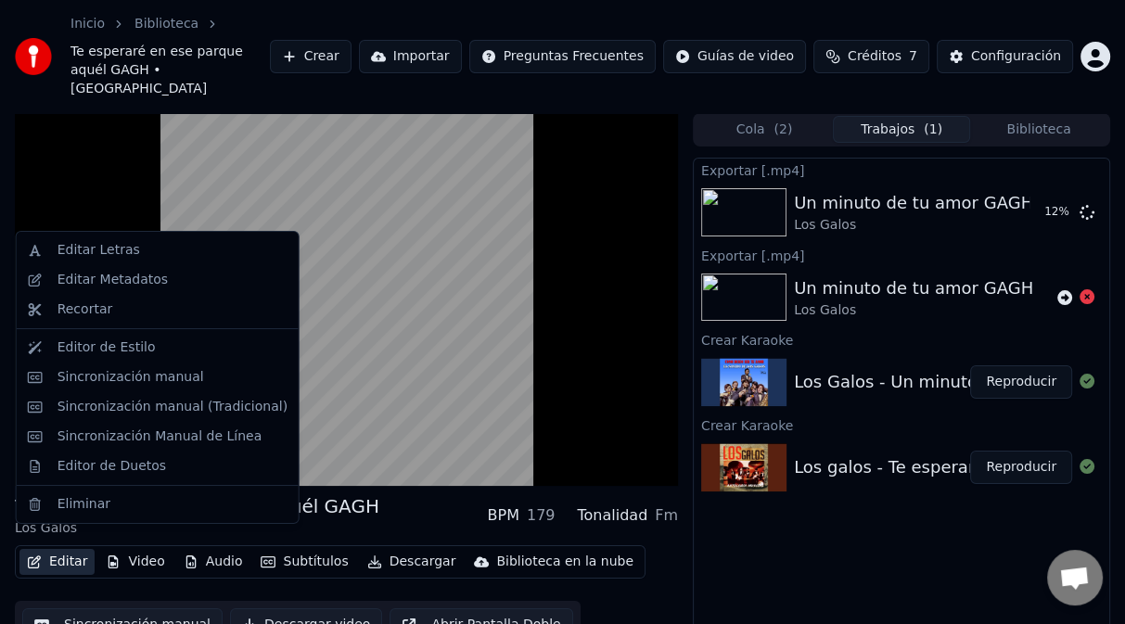
click at [62, 549] on button "Editar" at bounding box center [56, 562] width 75 height 26
click at [120, 289] on div "Editar Metadatos" at bounding box center [157, 280] width 274 height 30
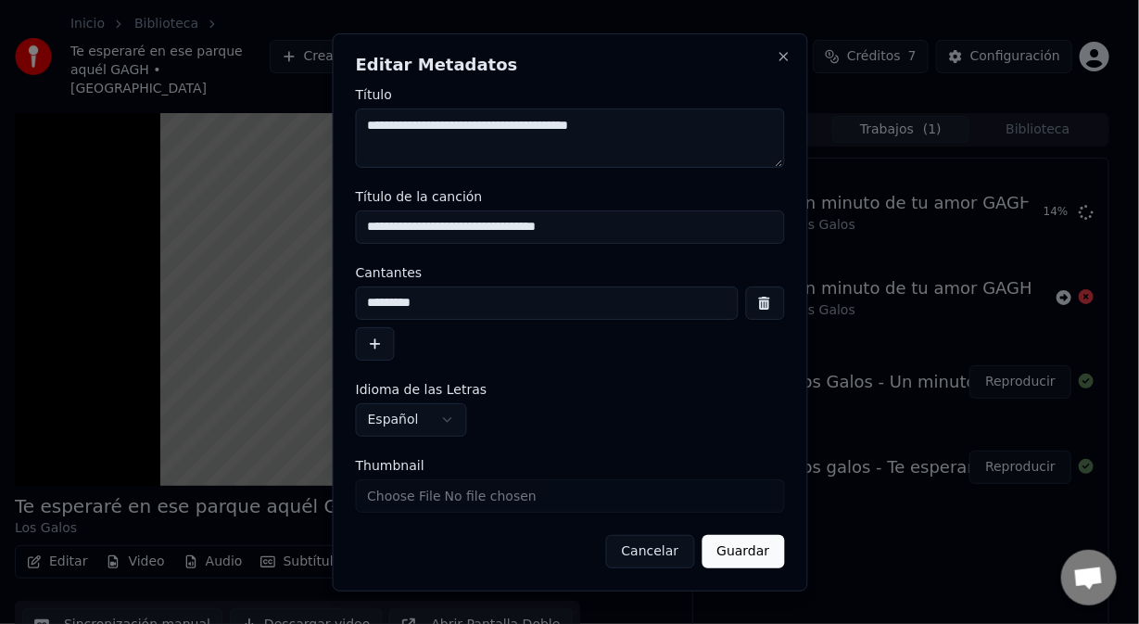
click at [556, 227] on input "**********" at bounding box center [569, 226] width 429 height 33
type input "**********"
click at [743, 555] on button "Guardar" at bounding box center [743, 551] width 83 height 33
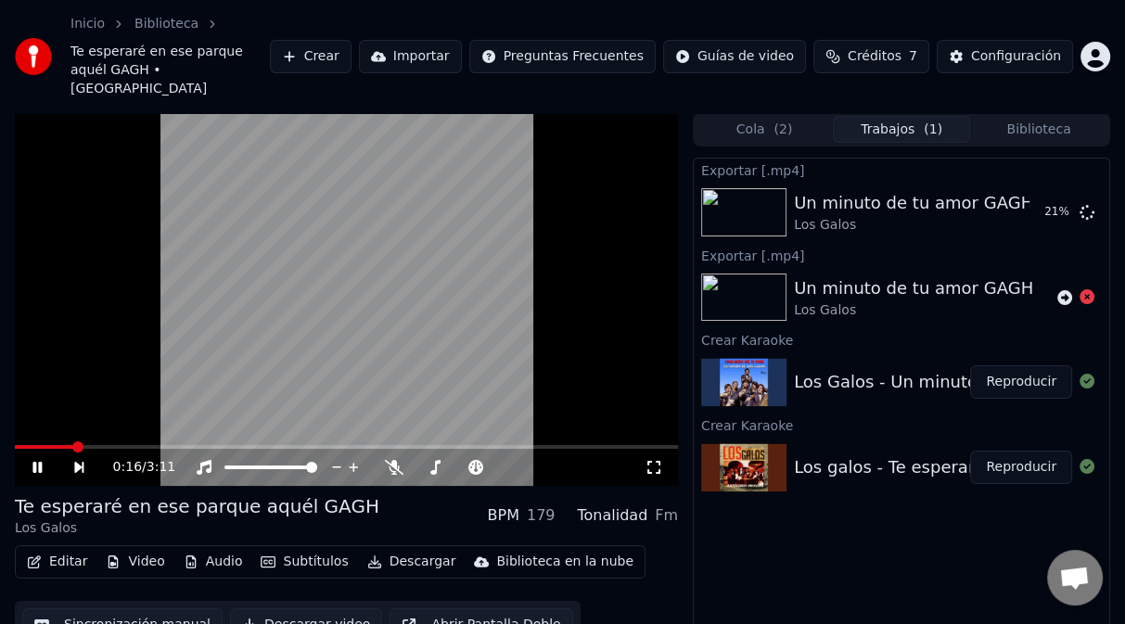
click at [568, 342] on video at bounding box center [346, 299] width 663 height 373
click at [398, 460] on icon at bounding box center [393, 467] width 19 height 15
click at [15, 441] on span at bounding box center [20, 446] width 11 height 11
click at [36, 461] on icon at bounding box center [37, 467] width 11 height 13
click at [77, 549] on button "Editar" at bounding box center [56, 562] width 75 height 26
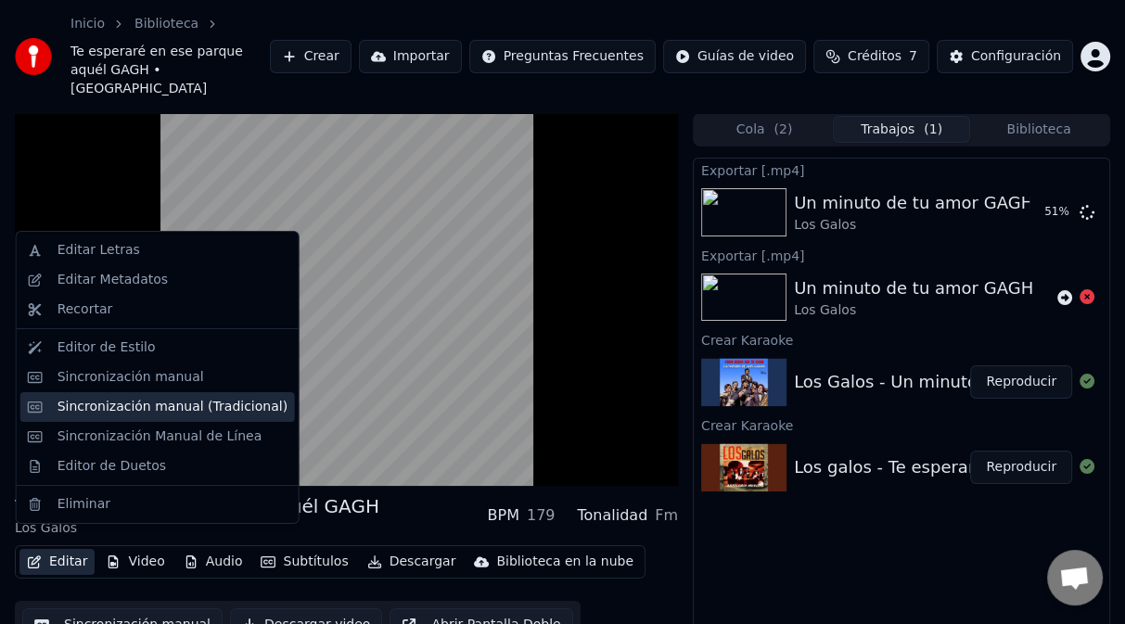
click at [146, 413] on div "Sincronización manual (Tradicional)" at bounding box center [172, 407] width 230 height 19
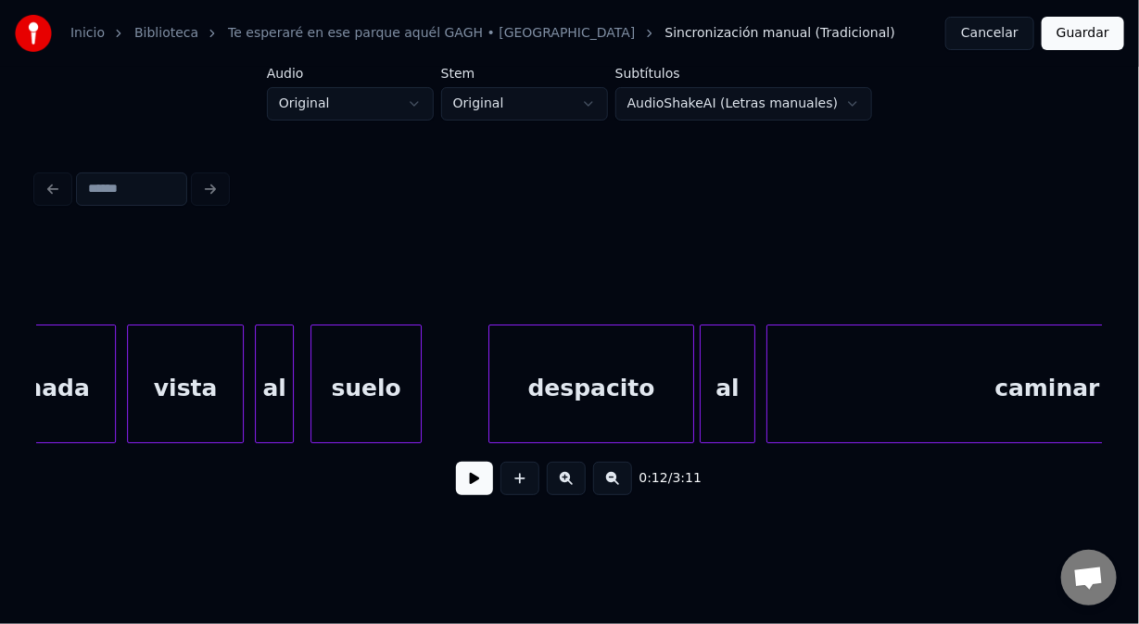
scroll to position [0, 12660]
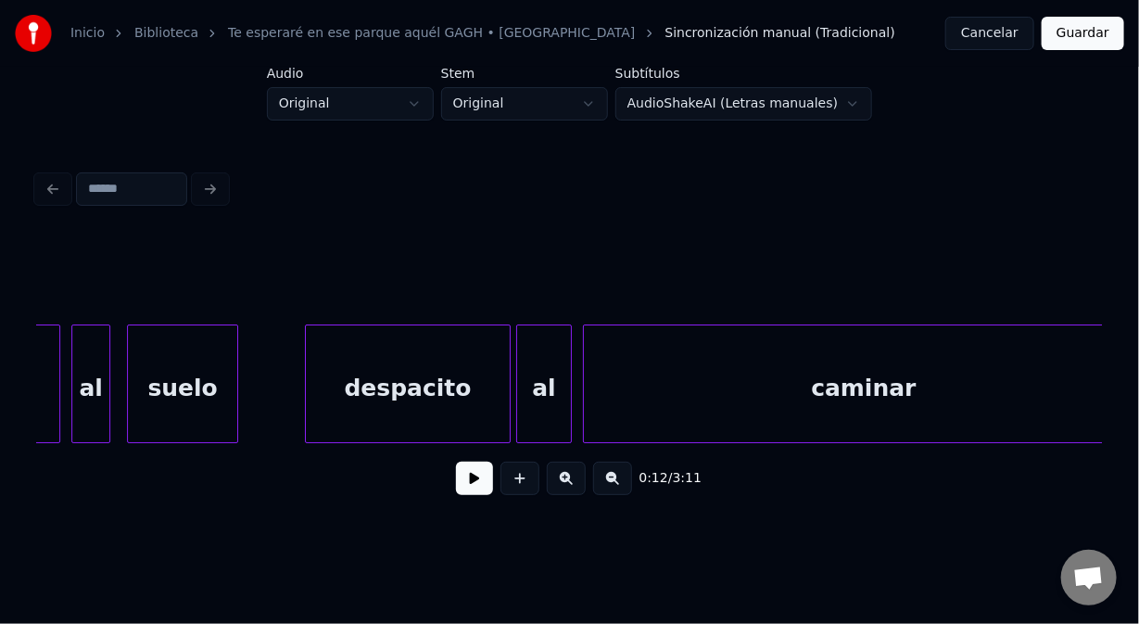
click at [532, 388] on div "al" at bounding box center [544, 388] width 54 height 126
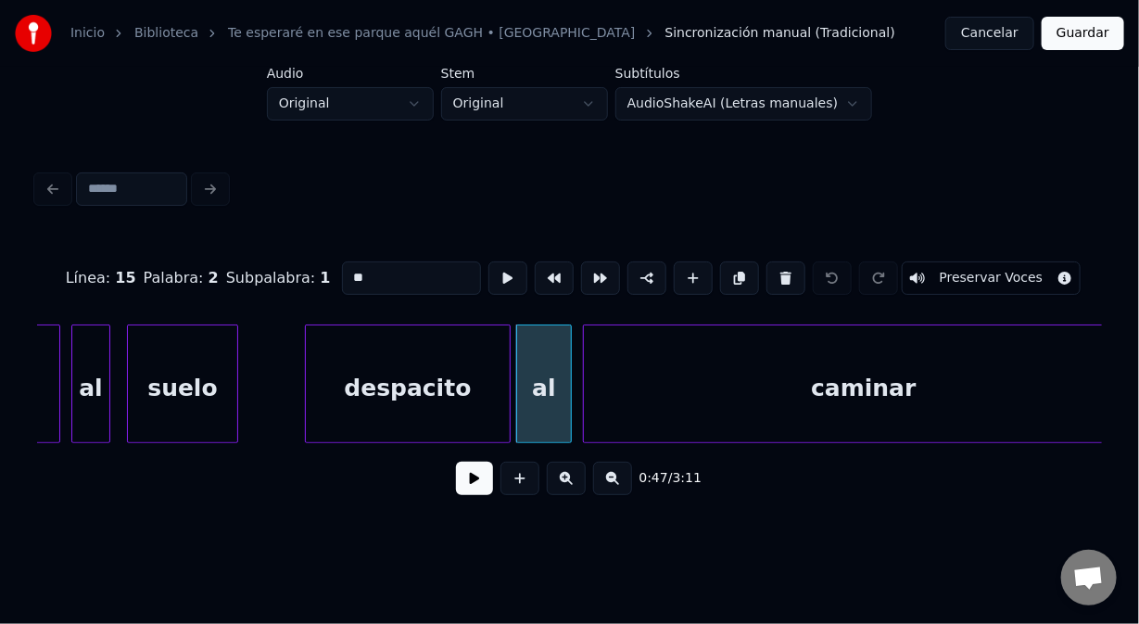
click at [343, 268] on input "**" at bounding box center [411, 277] width 139 height 33
type input "**"
click at [1090, 24] on button "Guardar" at bounding box center [1083, 33] width 83 height 33
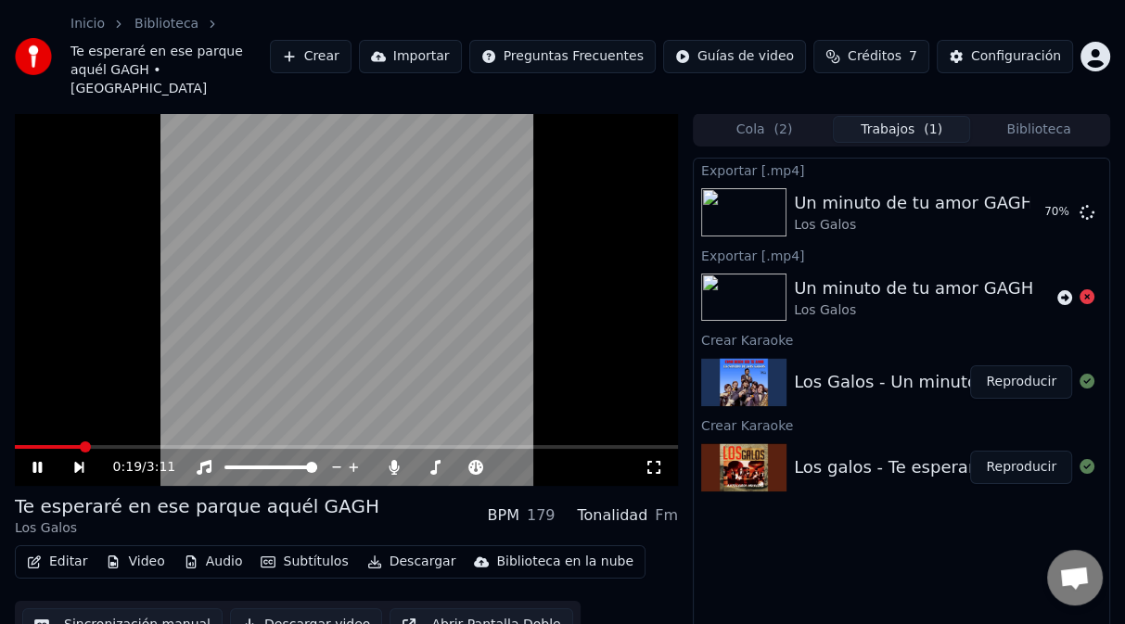
click at [79, 445] on span at bounding box center [346, 447] width 663 height 4
click at [121, 445] on span at bounding box center [346, 447] width 663 height 4
click at [163, 449] on div "0:32 / 3:11" at bounding box center [346, 467] width 663 height 37
click at [163, 445] on span at bounding box center [346, 447] width 663 height 4
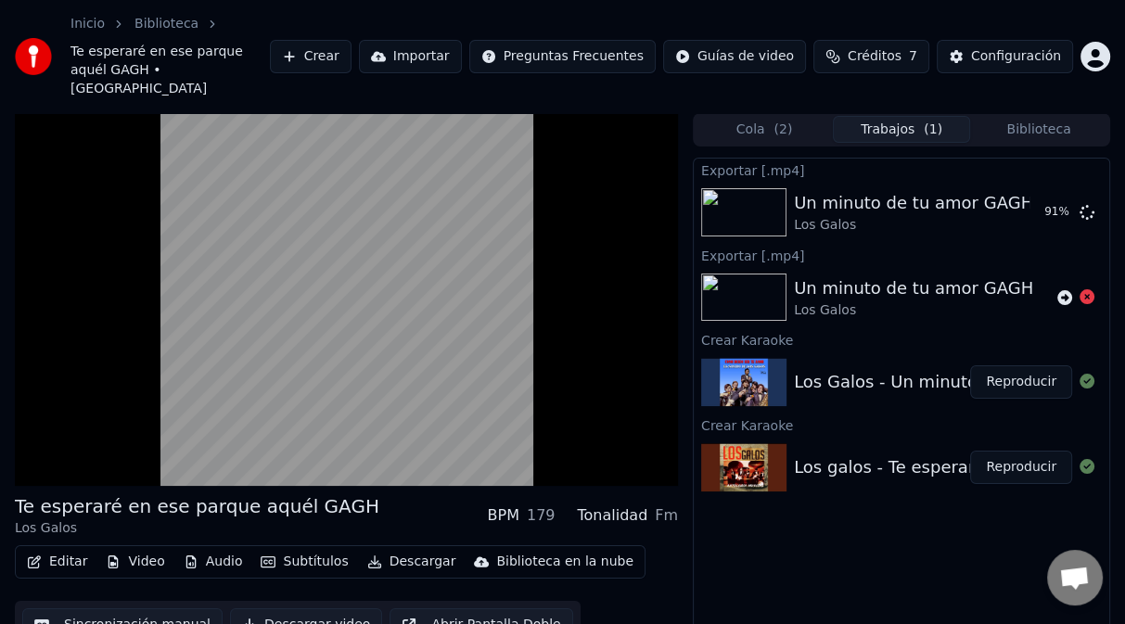
click at [590, 331] on video at bounding box center [346, 299] width 663 height 373
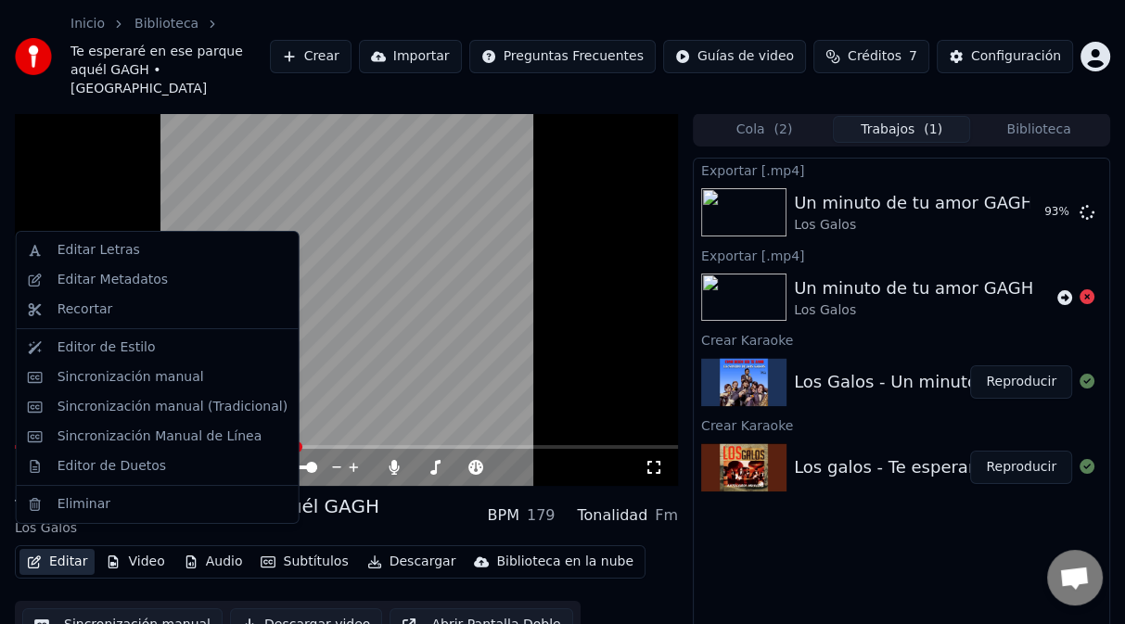
click at [75, 549] on button "Editar" at bounding box center [56, 562] width 75 height 26
click at [117, 408] on div "Sincronización manual (Tradicional)" at bounding box center [172, 407] width 230 height 19
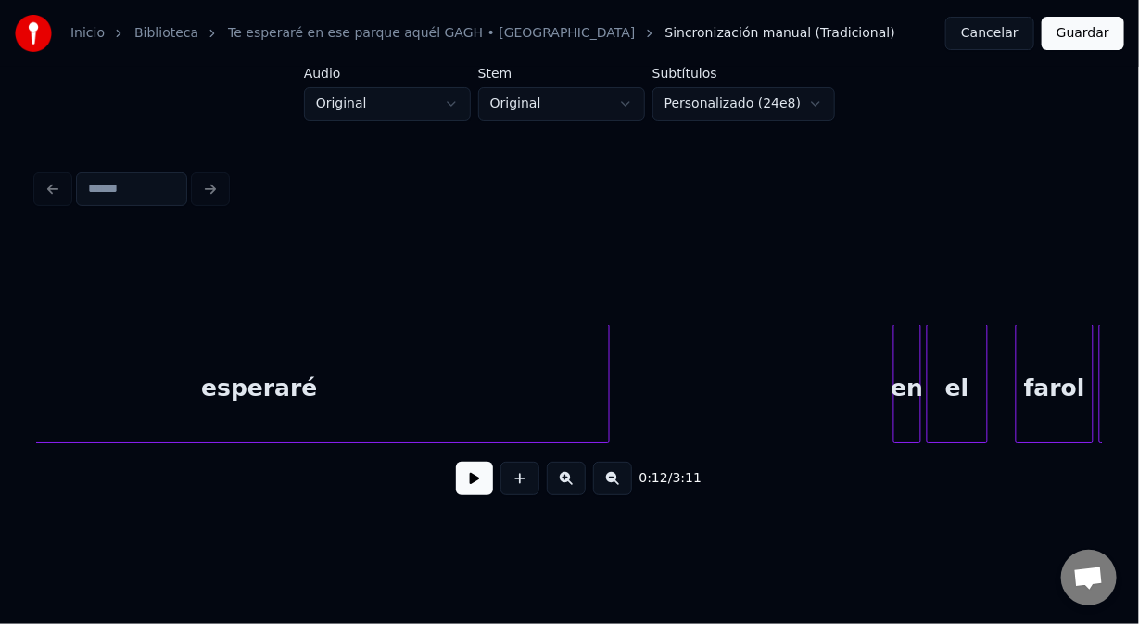
scroll to position [0, 50187]
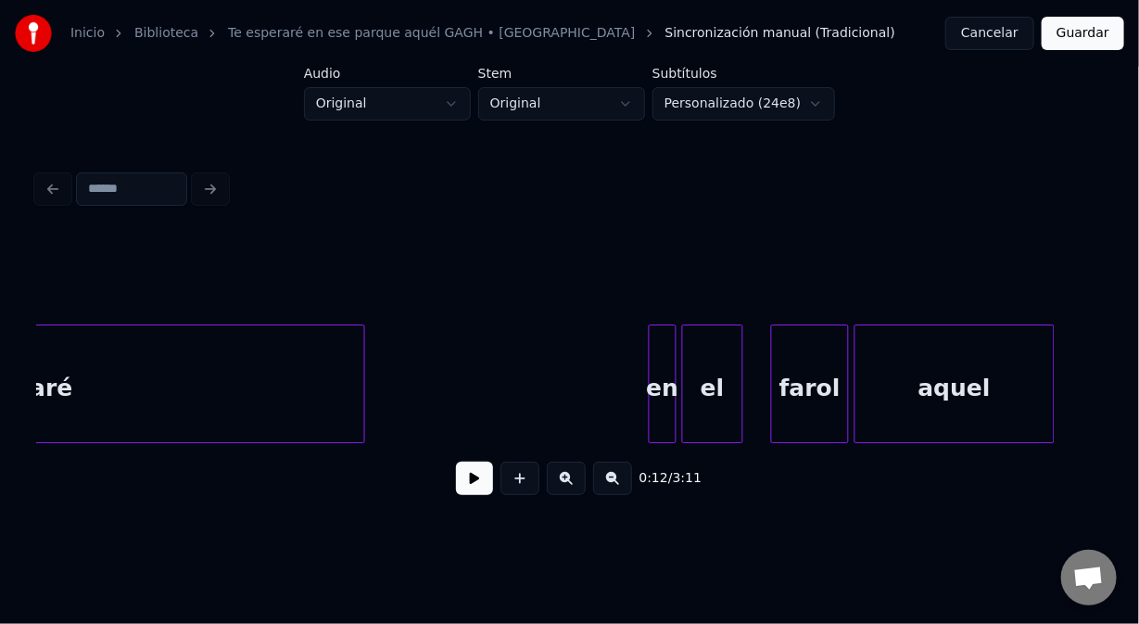
click at [976, 388] on div "aquel" at bounding box center [955, 388] width 198 height 126
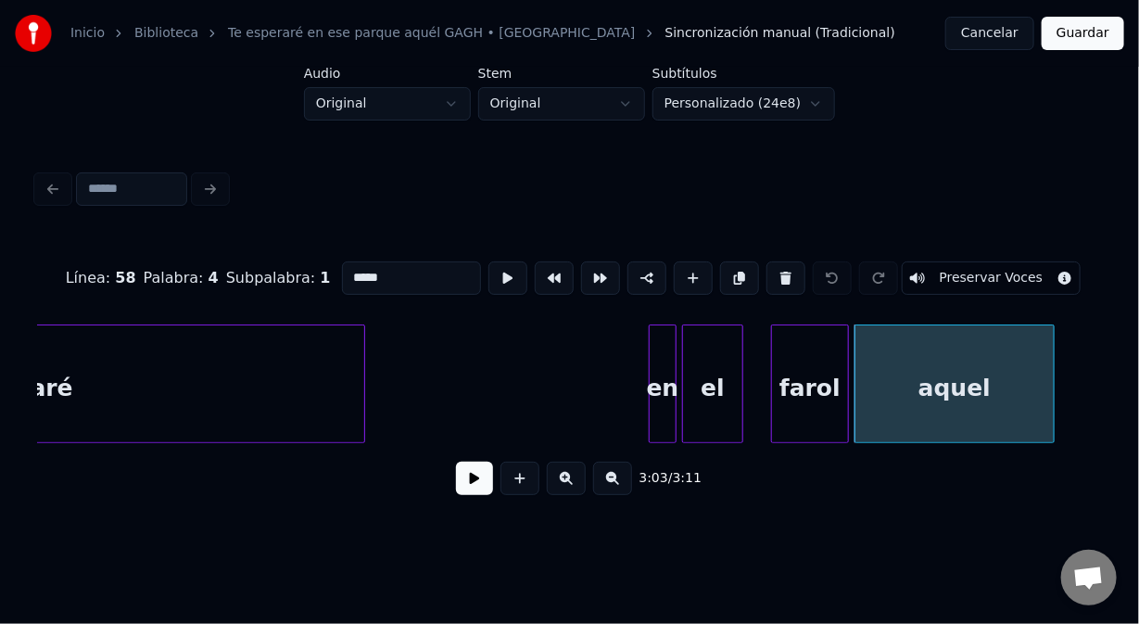
click at [369, 272] on input "*****" at bounding box center [411, 277] width 139 height 33
type input "*****"
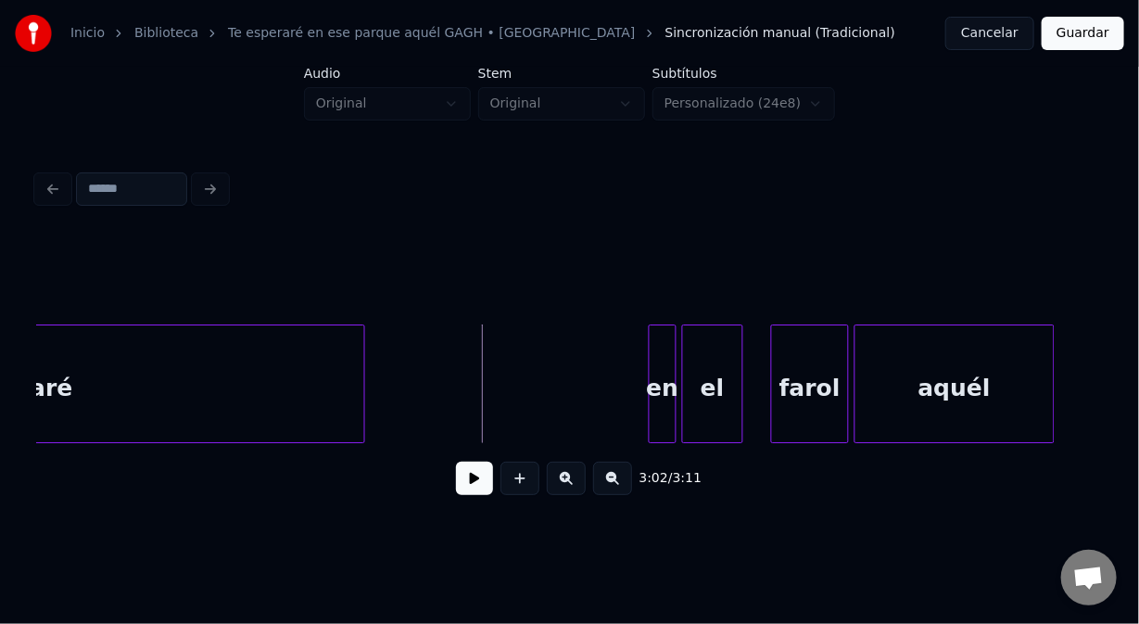
click at [476, 483] on button at bounding box center [474, 478] width 37 height 33
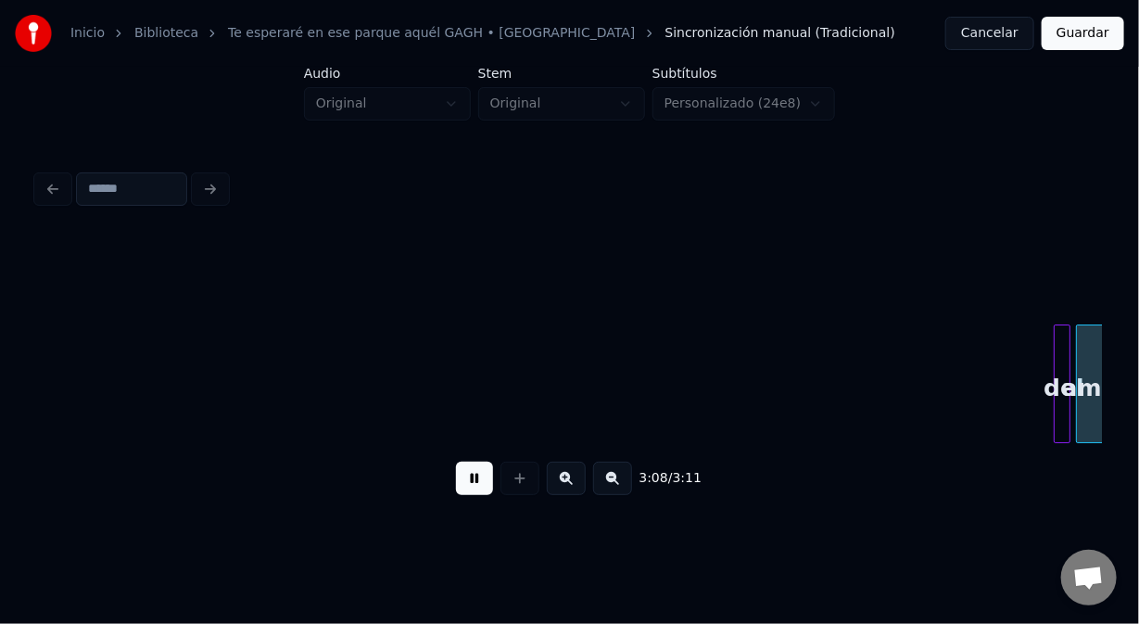
scroll to position [0, 52269]
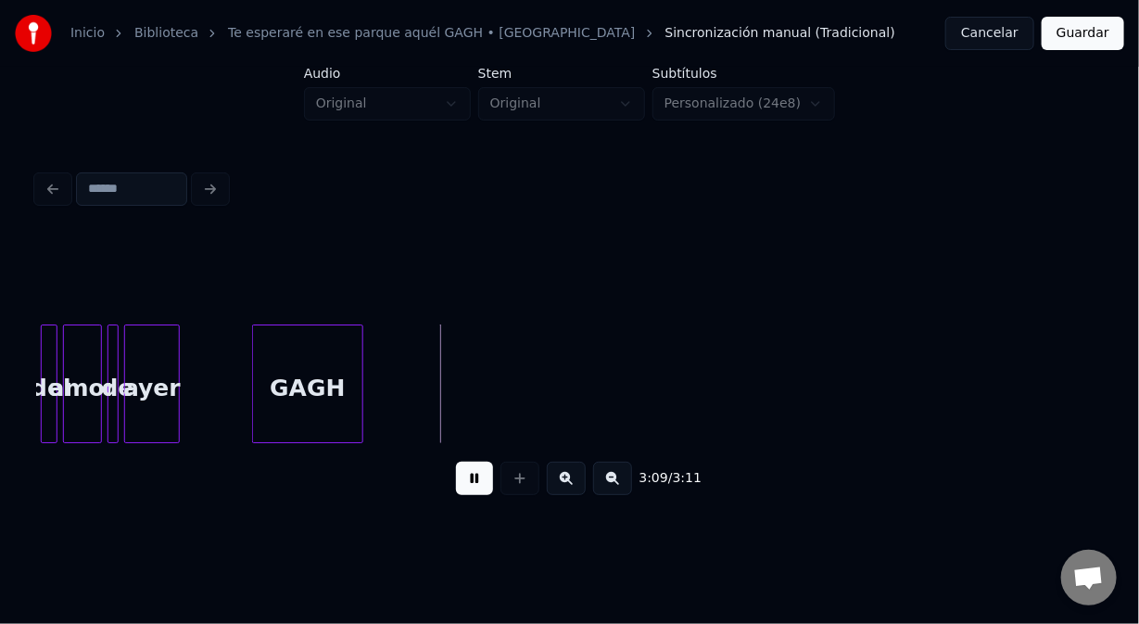
click at [476, 486] on button at bounding box center [474, 478] width 37 height 33
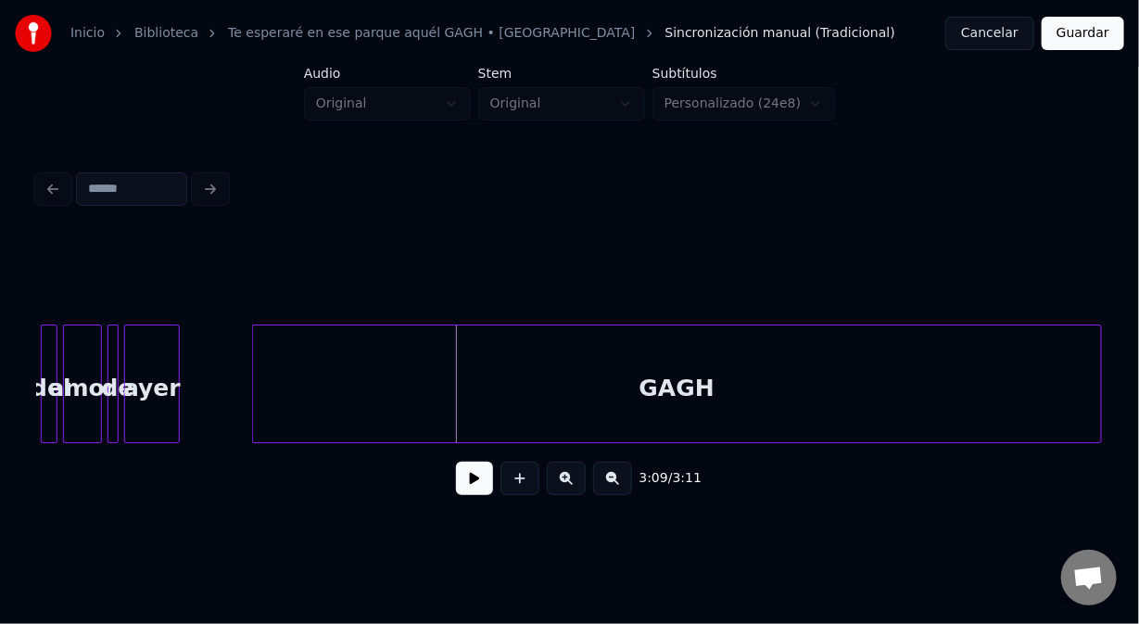
click at [1138, 467] on div "Inicio Biblioteca Te esperaré en ese [GEOGRAPHIC_DATA] • Los Galos Sincronizaci…" at bounding box center [569, 262] width 1139 height 525
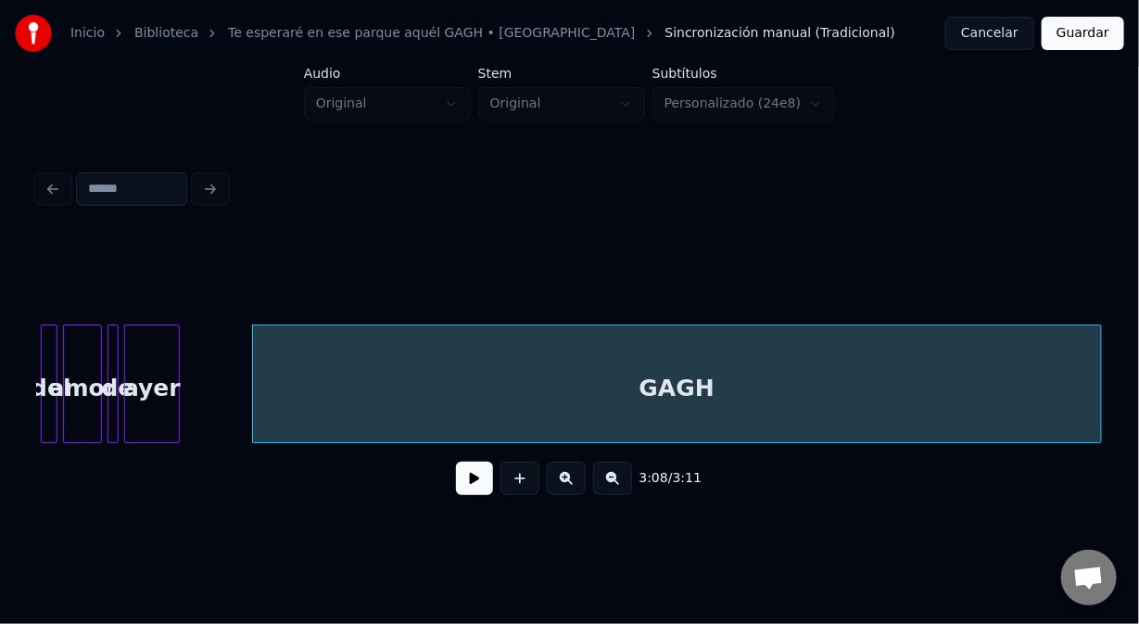
click at [388, 375] on div "GAGH" at bounding box center [677, 388] width 848 height 126
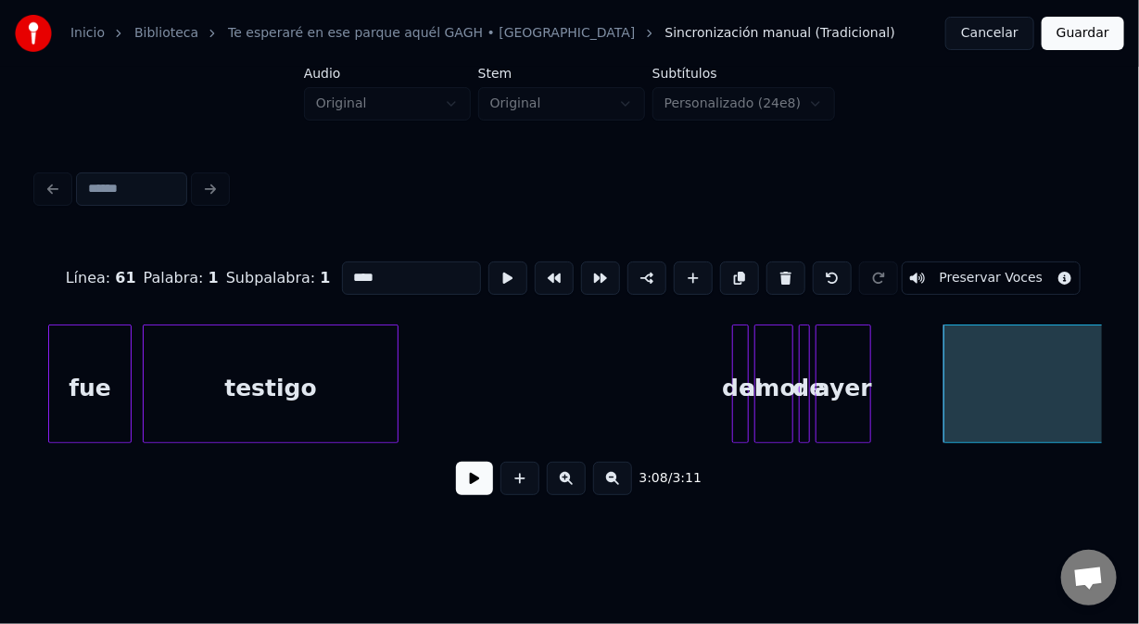
scroll to position [0, 51453]
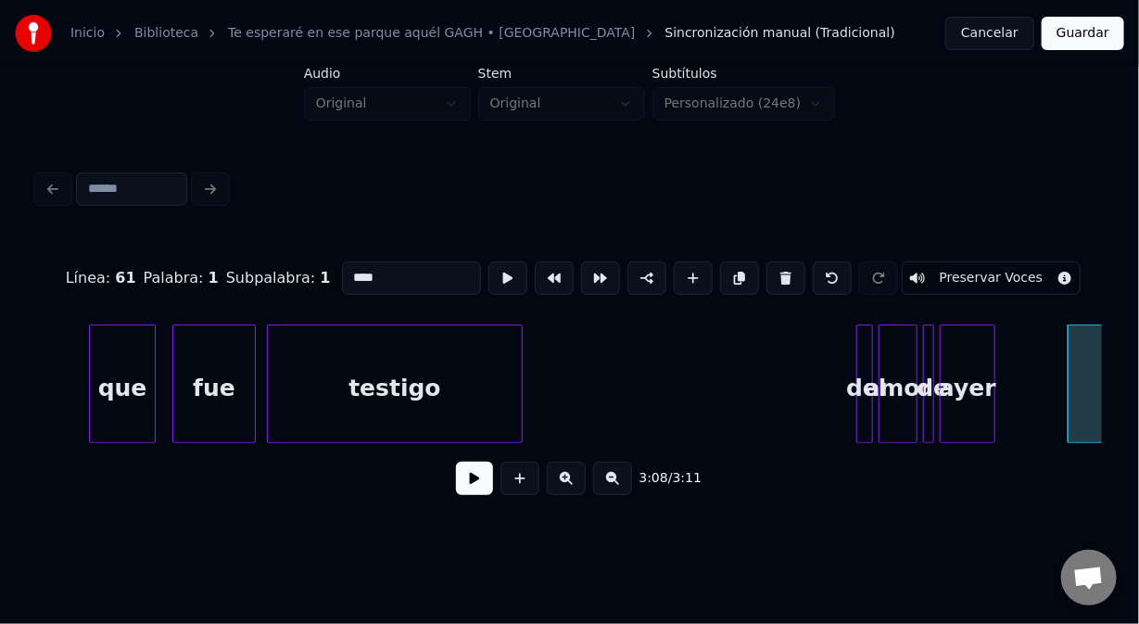
click at [104, 420] on div "que" at bounding box center [122, 388] width 65 height 126
type input "***"
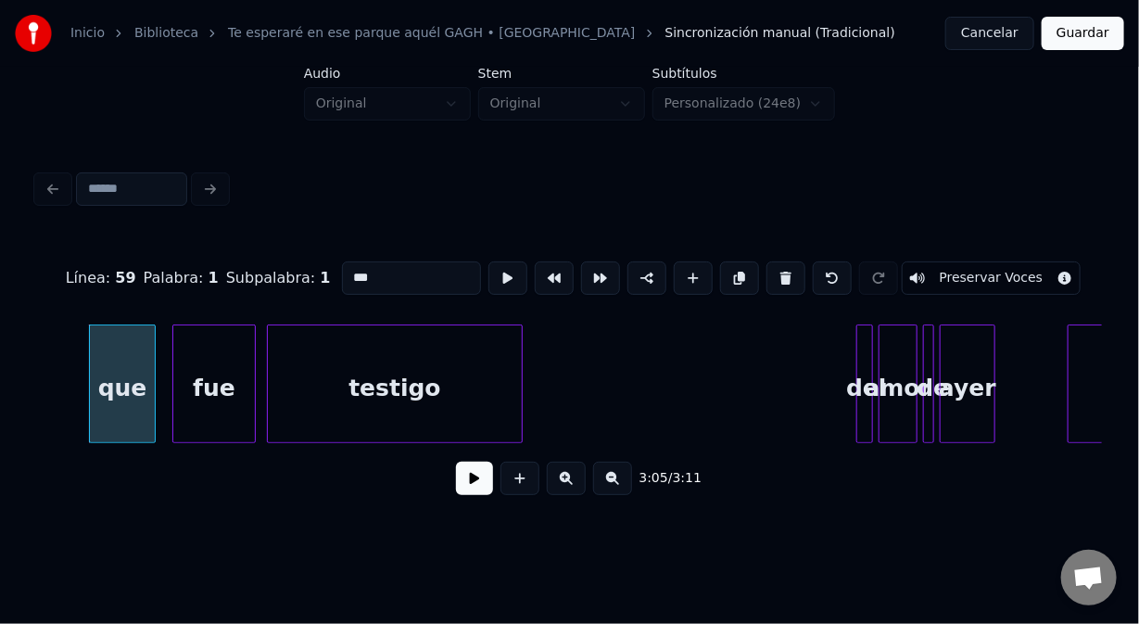
click at [471, 494] on button at bounding box center [474, 478] width 37 height 33
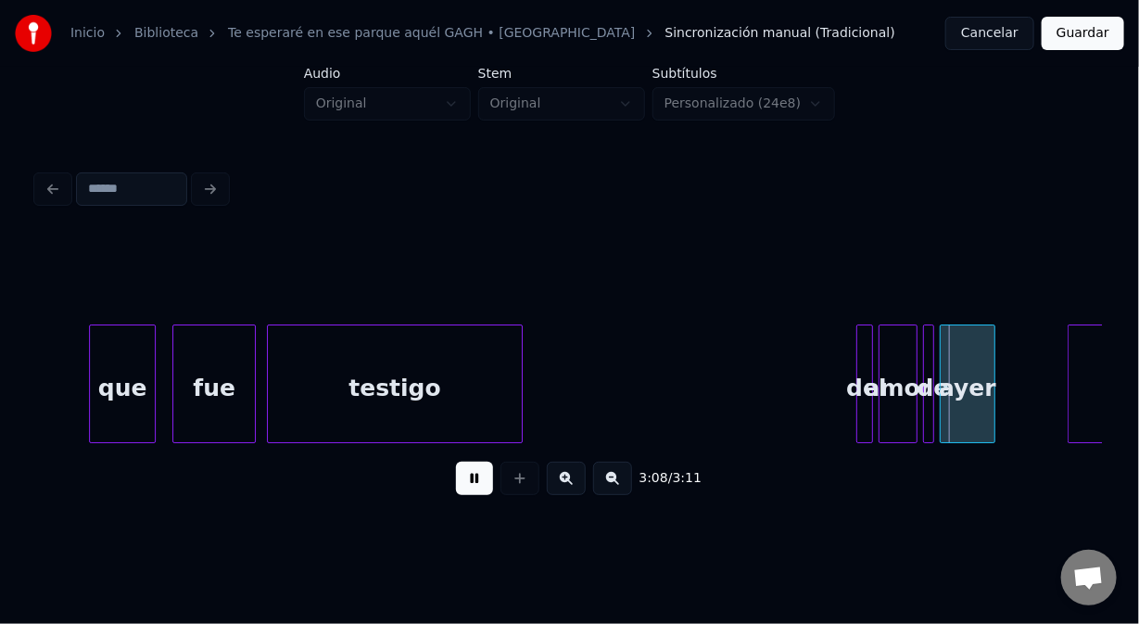
click at [875, 408] on div "del" at bounding box center [867, 388] width 19 height 126
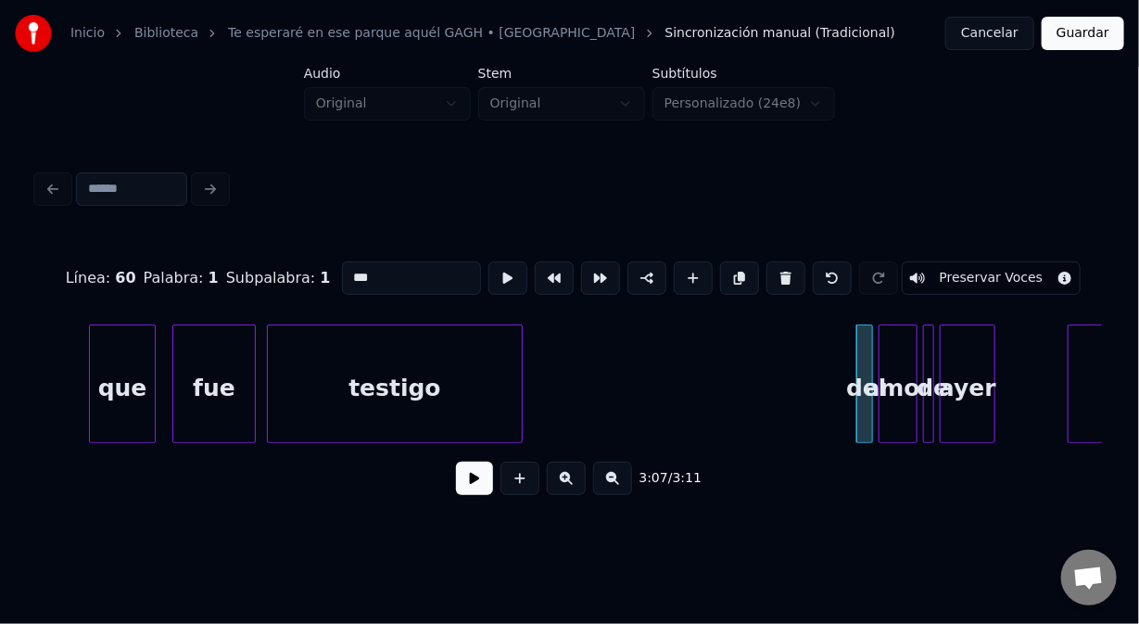
click at [979, 373] on div "ayer" at bounding box center [968, 388] width 54 height 126
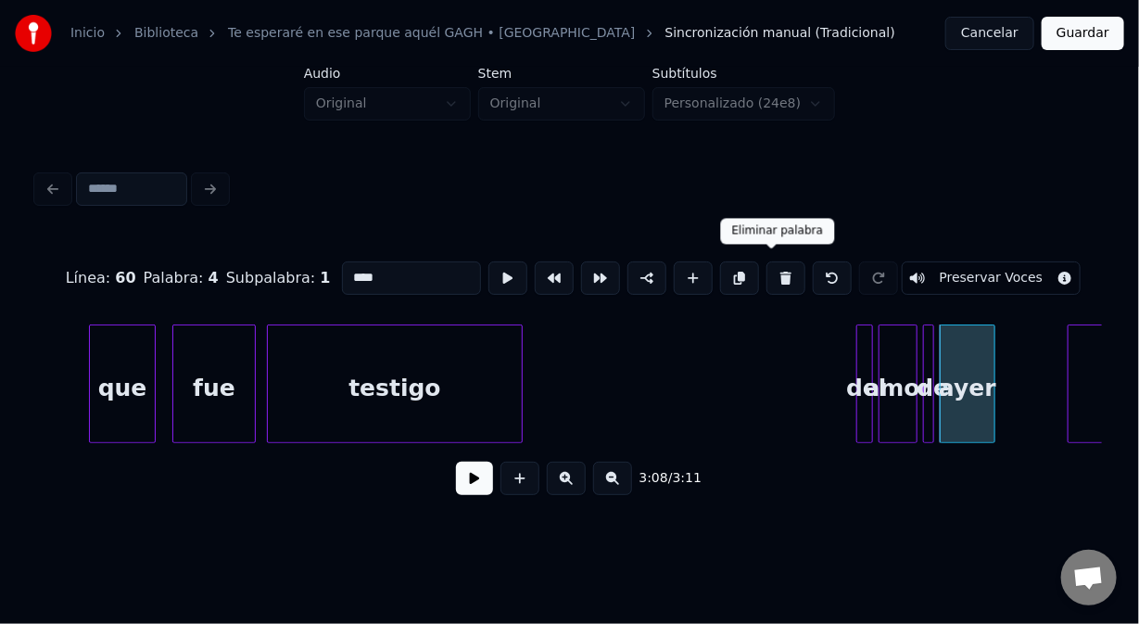
click at [774, 261] on button at bounding box center [786, 277] width 39 height 33
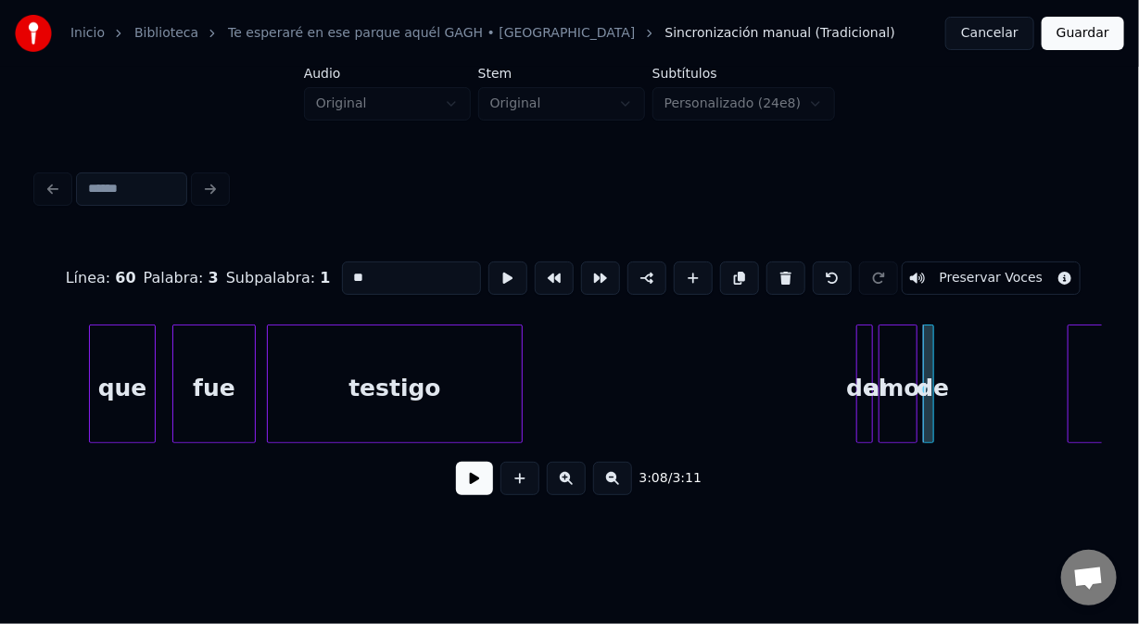
click at [774, 261] on button at bounding box center [786, 277] width 39 height 33
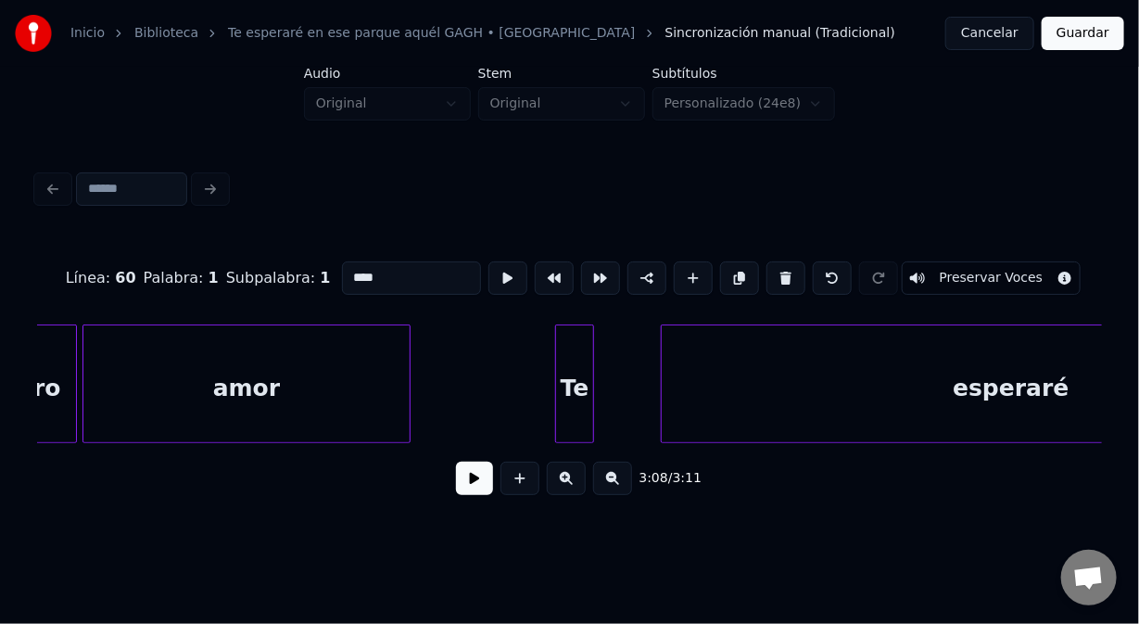
scroll to position [0, 48915]
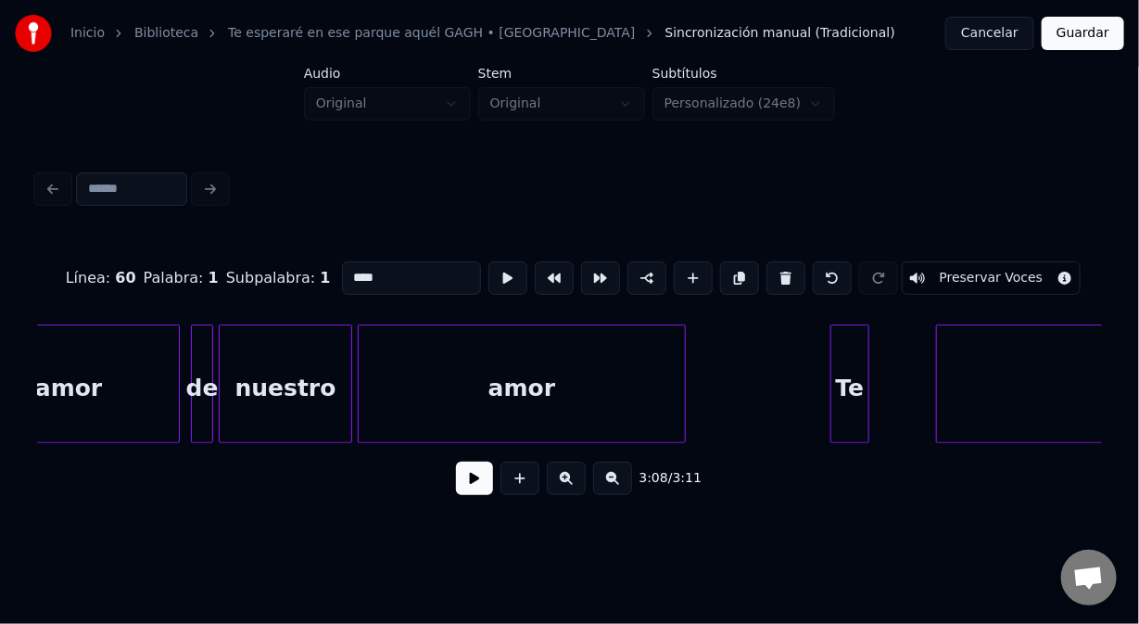
click at [843, 337] on div "Te" at bounding box center [850, 388] width 37 height 126
type input "**"
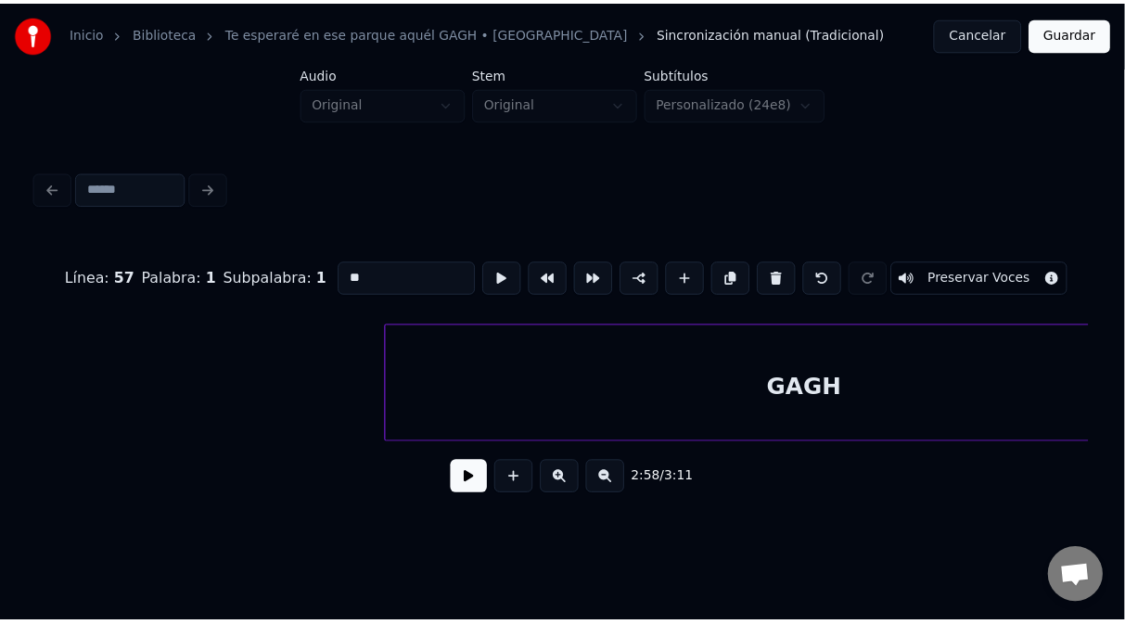
scroll to position [0, 52269]
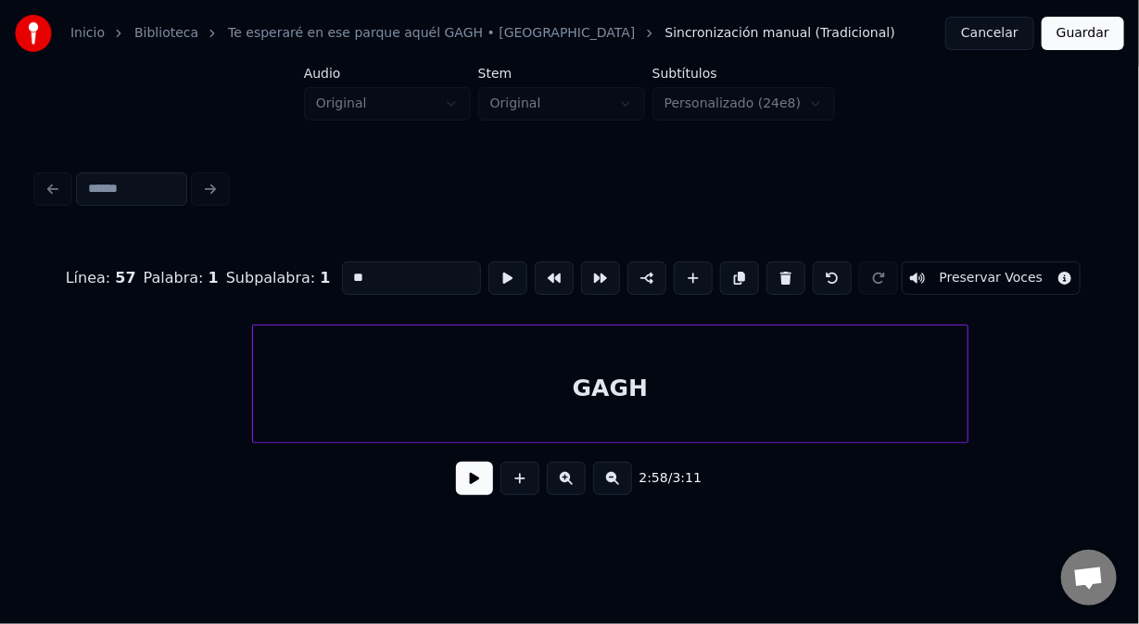
click at [965, 415] on div at bounding box center [965, 383] width 6 height 117
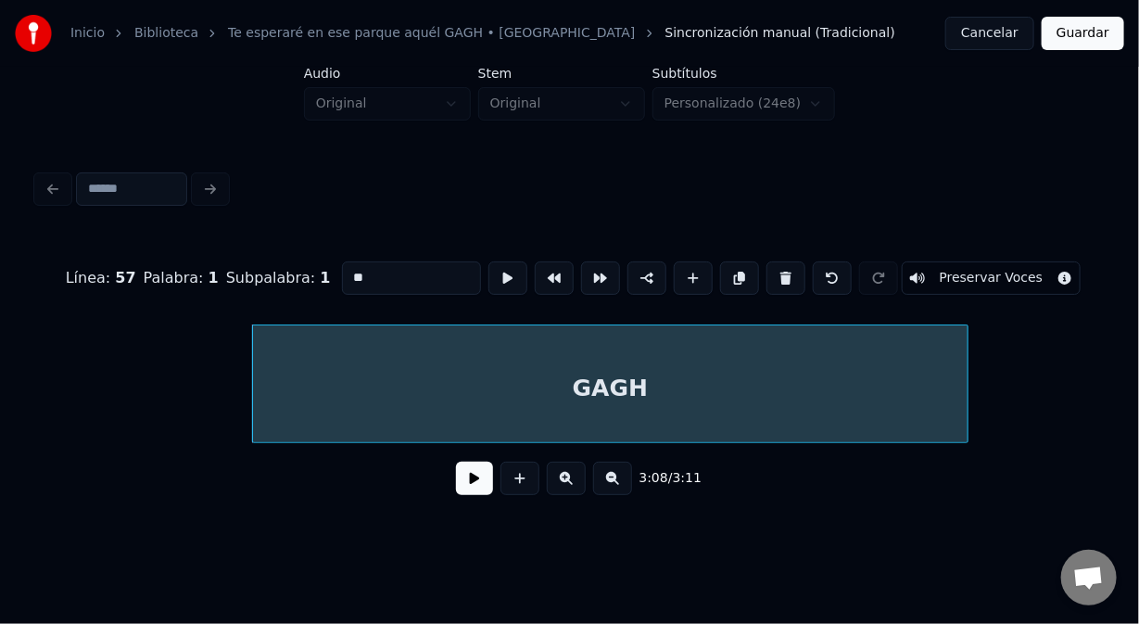
click at [1075, 40] on button "Guardar" at bounding box center [1083, 33] width 83 height 33
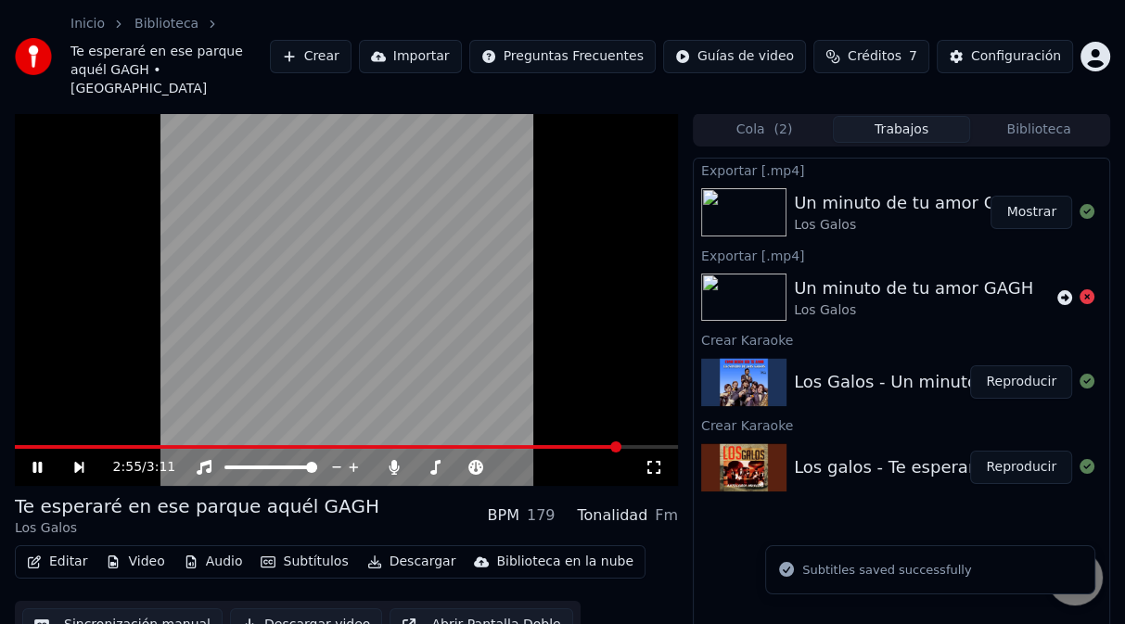
click at [619, 445] on span at bounding box center [346, 447] width 663 height 4
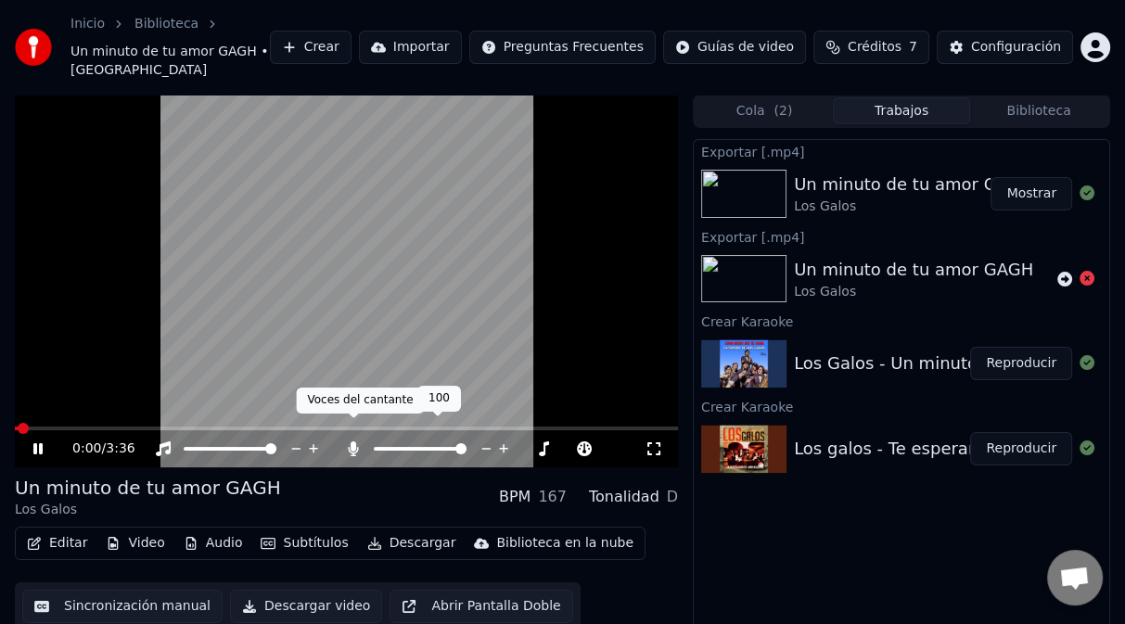
click at [354, 441] on icon at bounding box center [354, 448] width 10 height 15
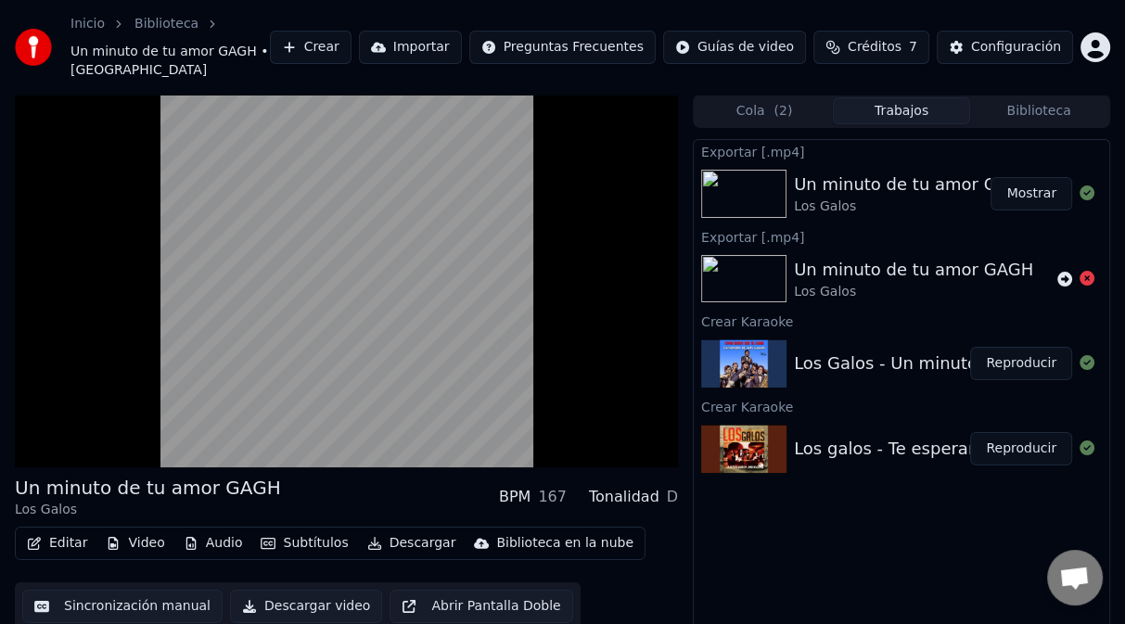
click at [1018, 432] on button "Reproducir" at bounding box center [1021, 448] width 102 height 33
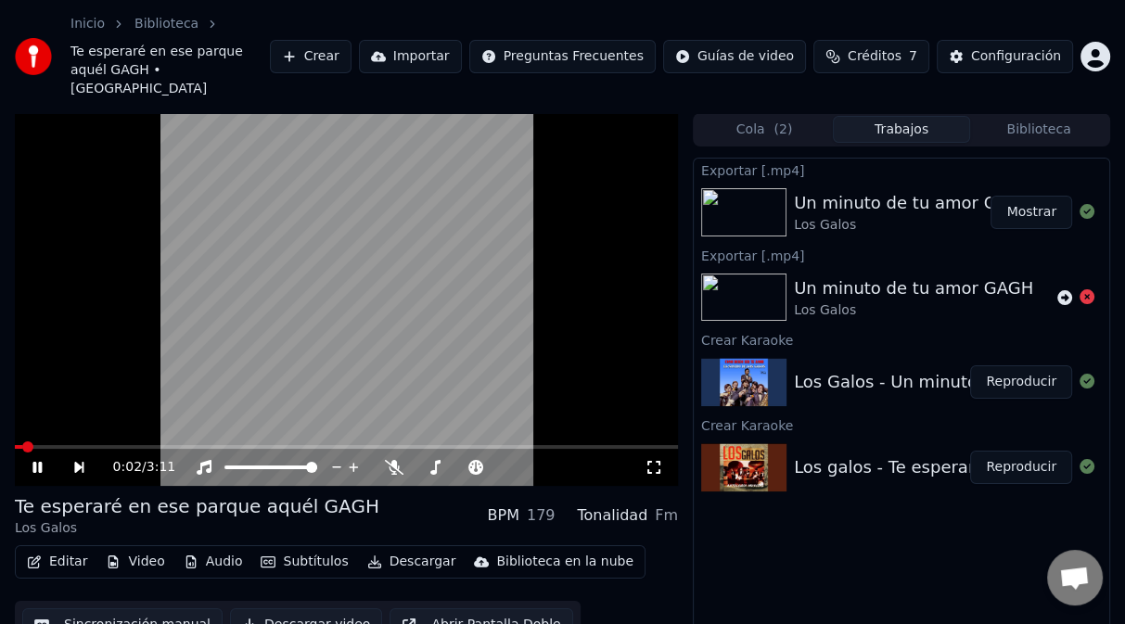
click at [633, 449] on div "0:02 / 3:11" at bounding box center [346, 467] width 663 height 37
click at [631, 445] on span at bounding box center [346, 447] width 663 height 4
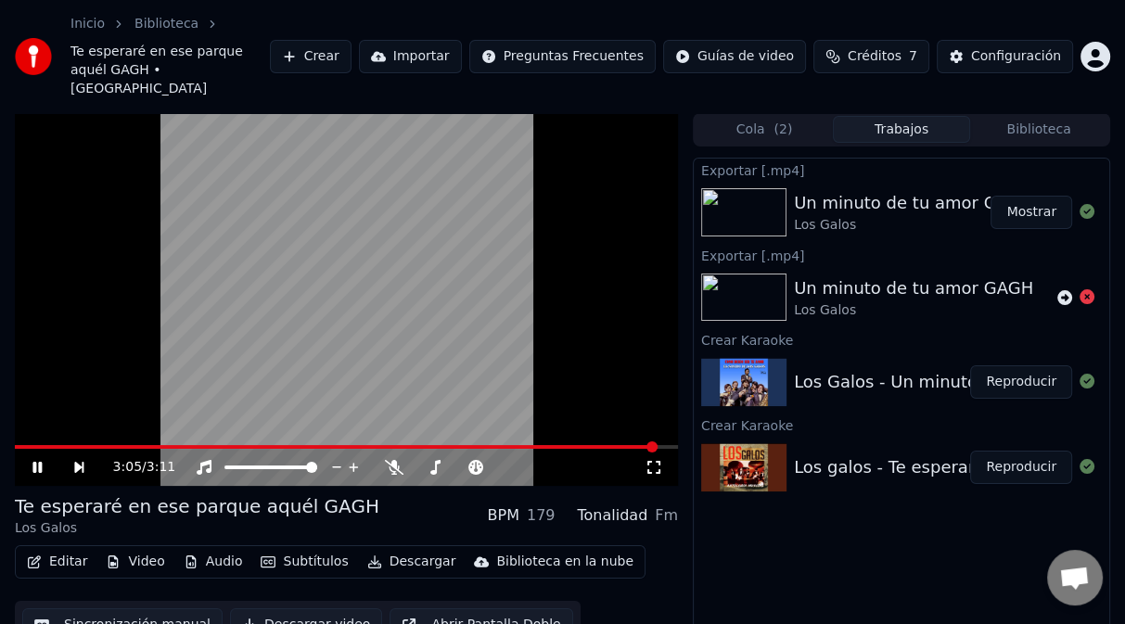
click at [399, 549] on button "Descargar" at bounding box center [412, 562] width 104 height 26
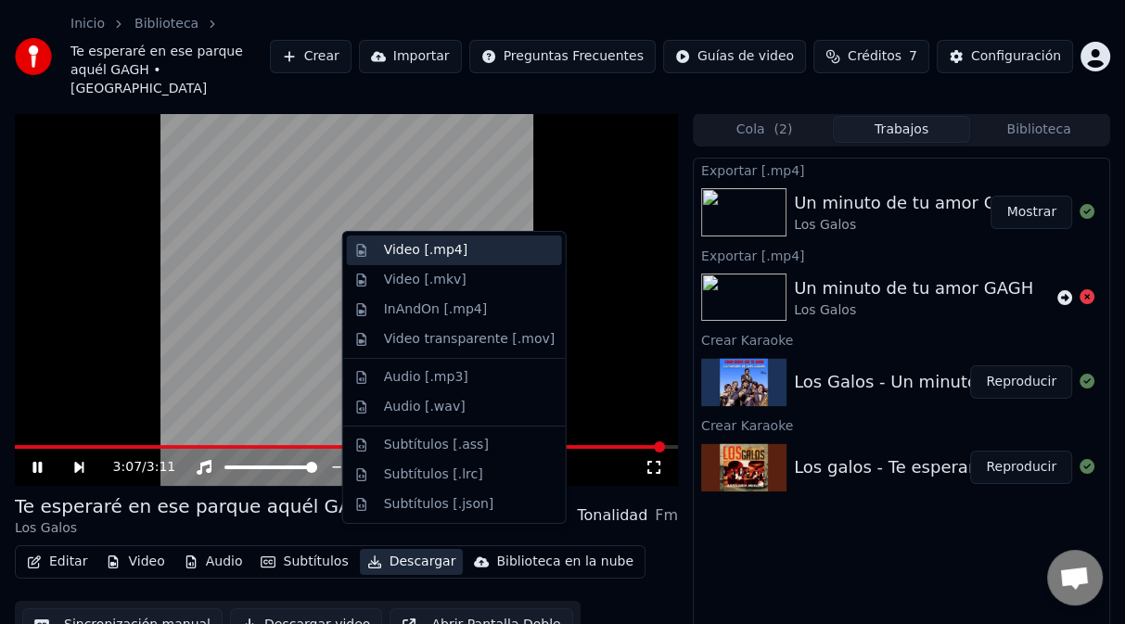
click at [428, 258] on div "Video [.mp4]" at bounding box center [425, 250] width 83 height 19
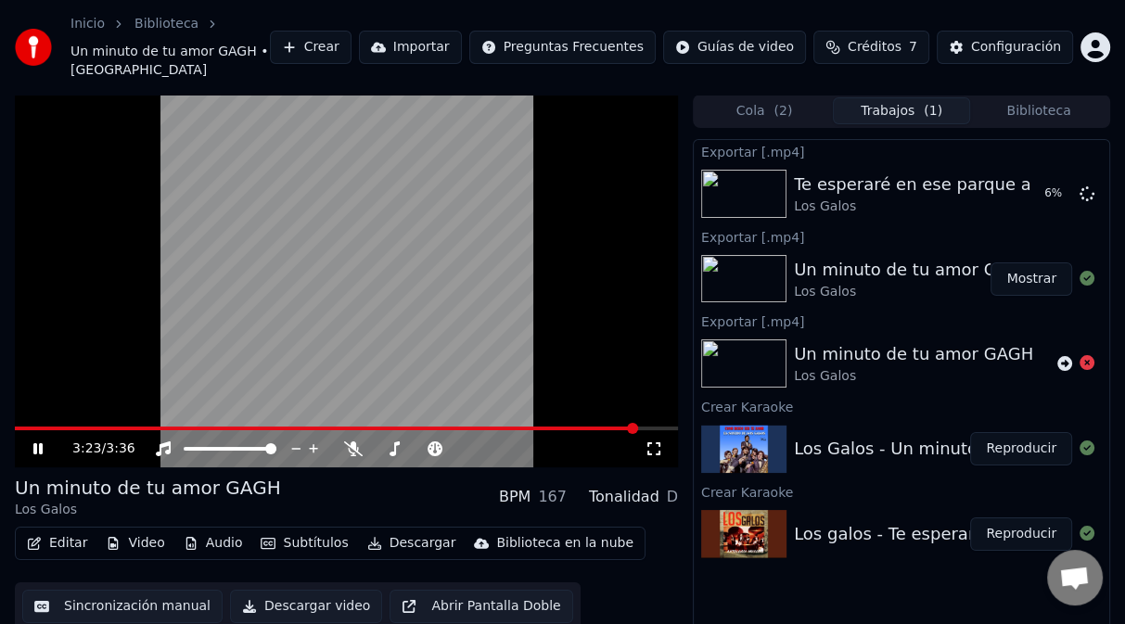
click at [638, 426] on span at bounding box center [346, 428] width 663 height 4
click at [1046, 97] on button "Biblioteca" at bounding box center [1038, 110] width 137 height 27
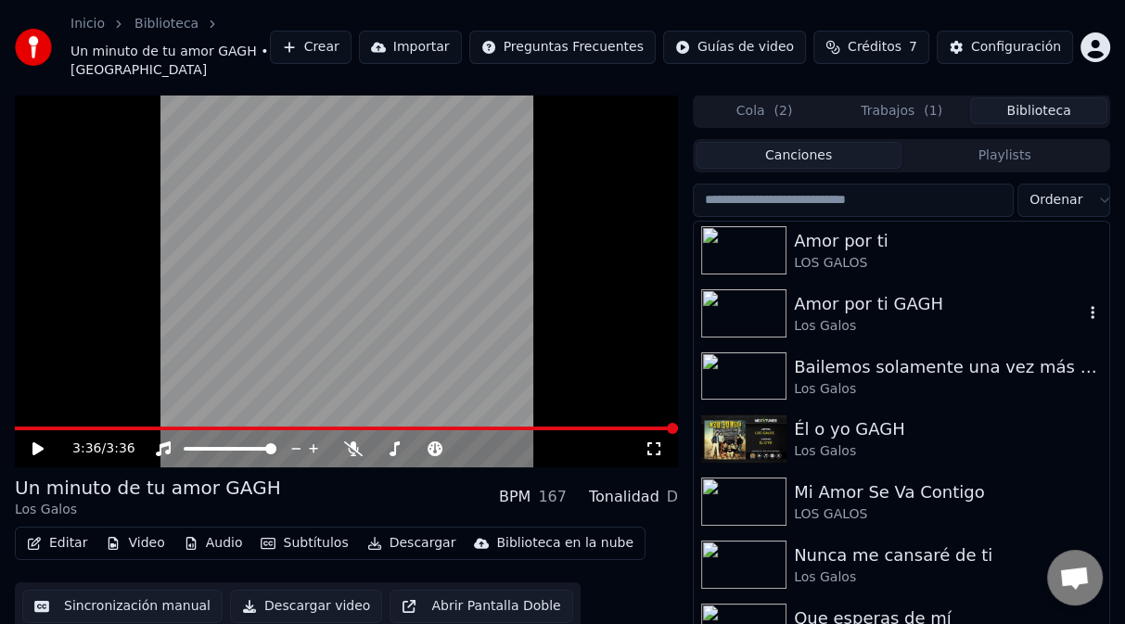
scroll to position [4443, 0]
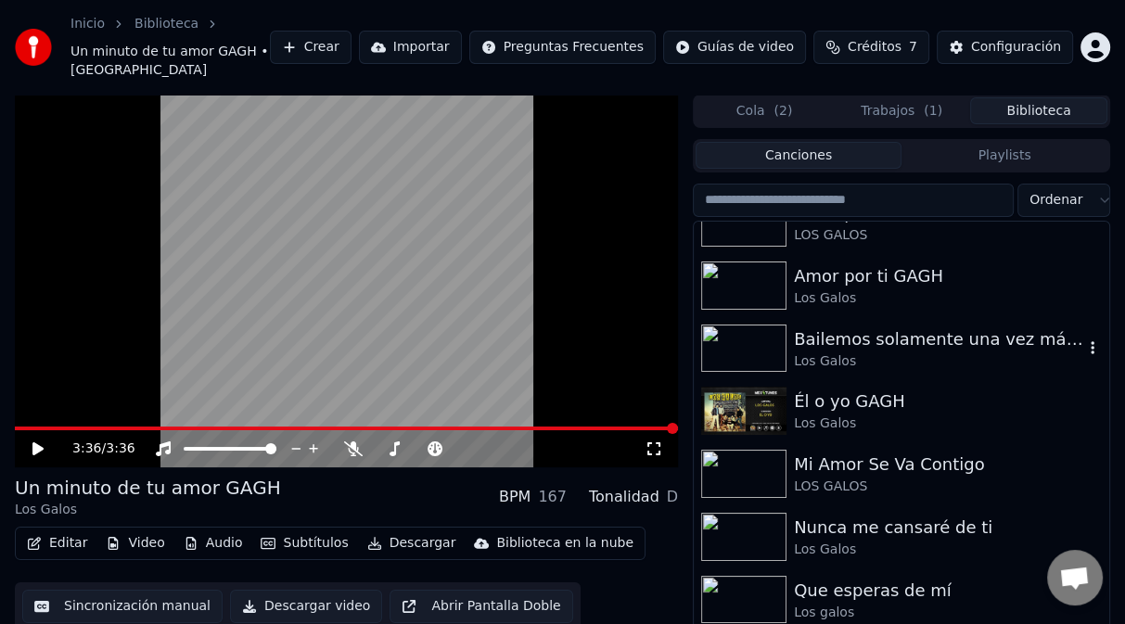
click at [930, 352] on div "Los Galos" at bounding box center [938, 361] width 289 height 19
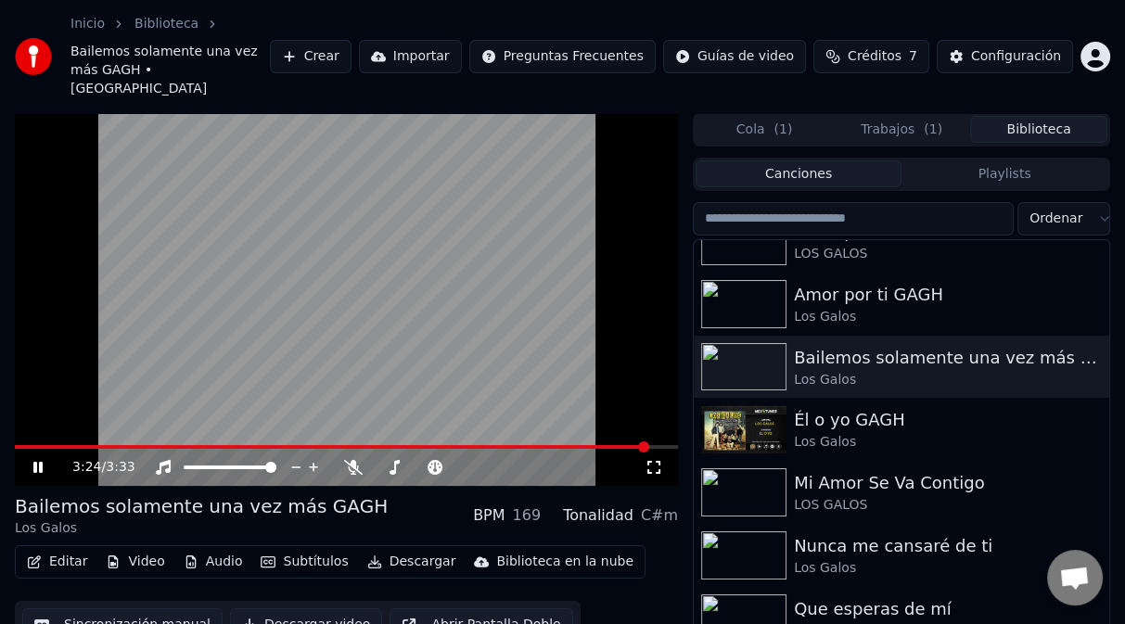
click at [647, 445] on span at bounding box center [346, 447] width 663 height 4
click at [346, 460] on icon at bounding box center [353, 467] width 19 height 15
click at [502, 426] on div "3:32 / 3:33" at bounding box center [346, 299] width 663 height 373
click at [502, 445] on span at bounding box center [259, 447] width 488 height 4
click at [32, 461] on icon at bounding box center [37, 467] width 11 height 13
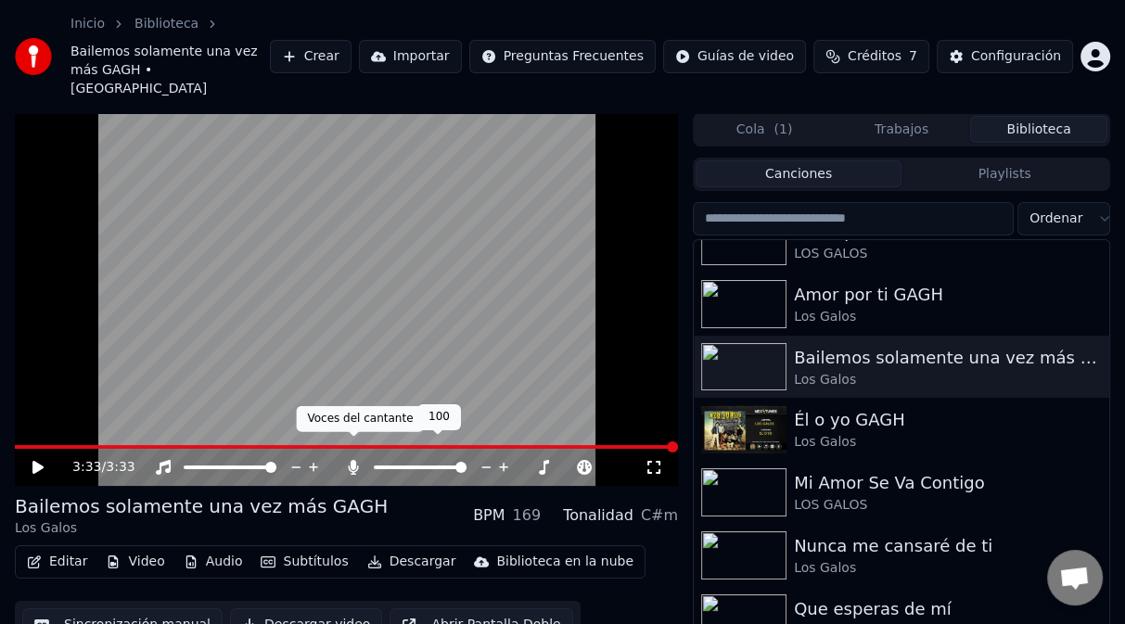
click at [350, 460] on icon at bounding box center [353, 467] width 19 height 15
click at [397, 549] on button "Descargar" at bounding box center [412, 562] width 104 height 26
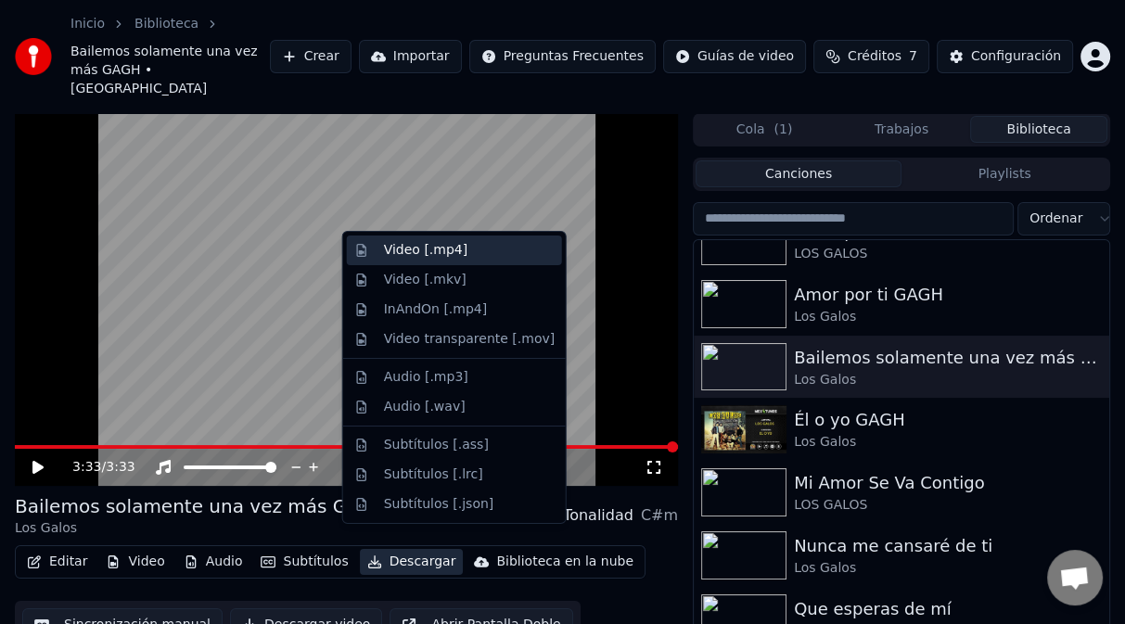
click at [435, 255] on div "Video [.mp4]" at bounding box center [425, 250] width 83 height 19
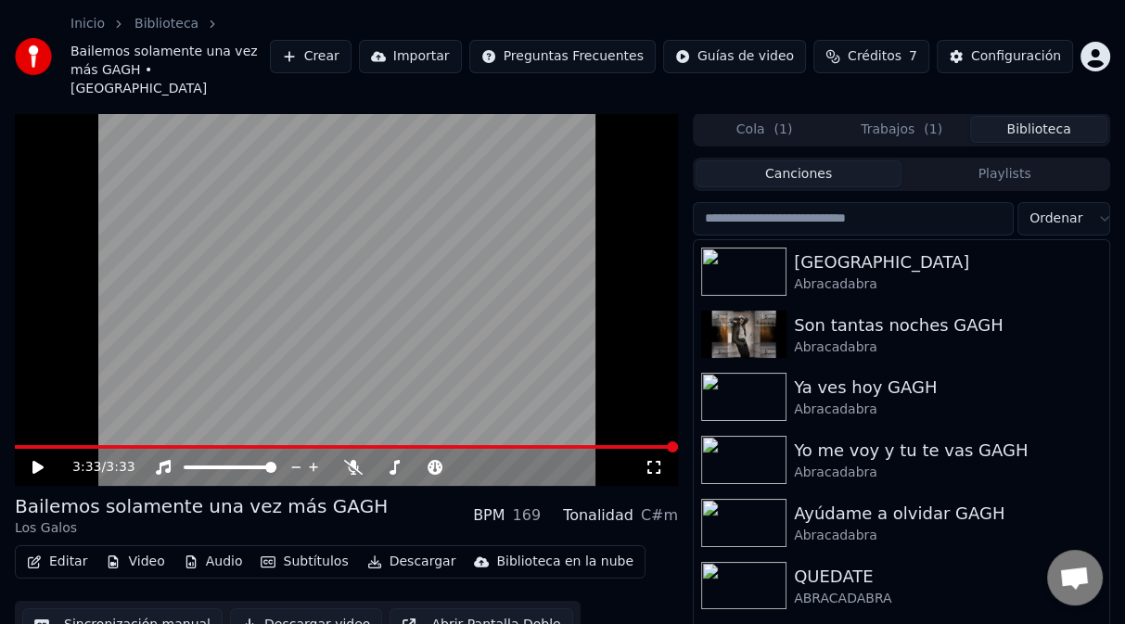
click at [1035, 116] on button "Biblioteca" at bounding box center [1038, 129] width 137 height 27
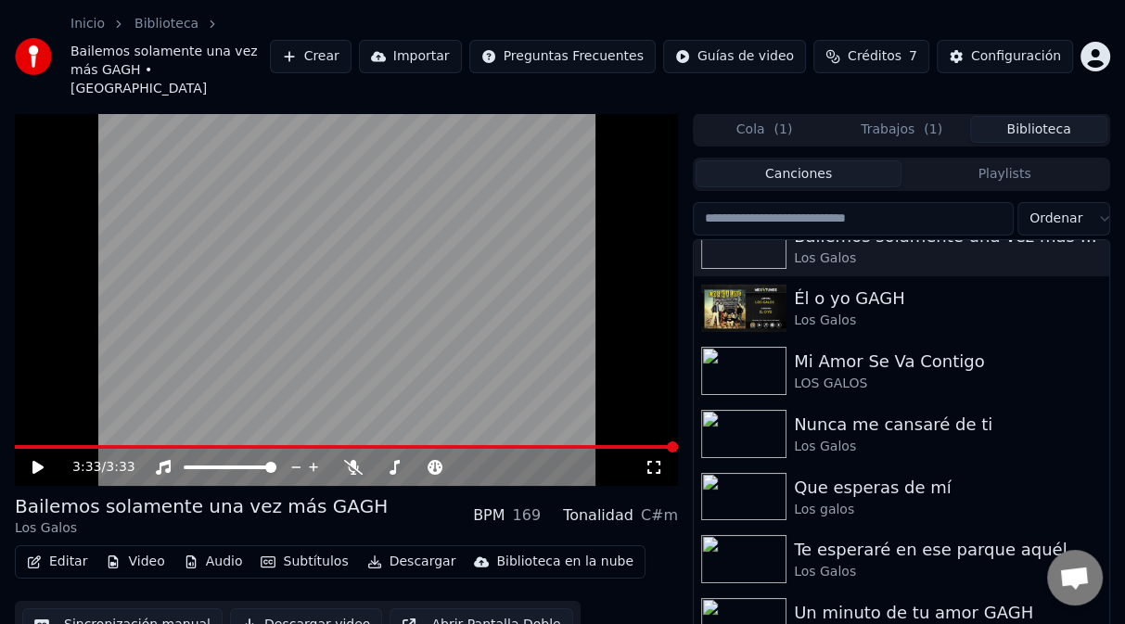
scroll to position [4565, 0]
click at [820, 353] on div "Mi Amor Se Va Contigo" at bounding box center [938, 362] width 289 height 26
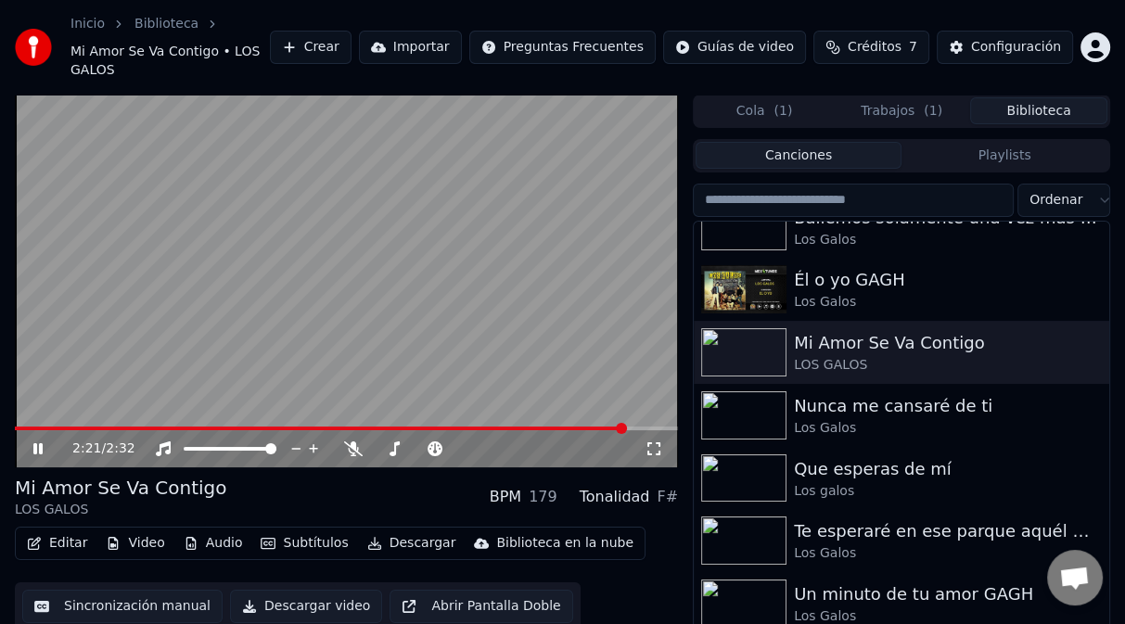
click at [626, 426] on span at bounding box center [346, 428] width 663 height 4
click at [348, 441] on icon at bounding box center [353, 448] width 19 height 15
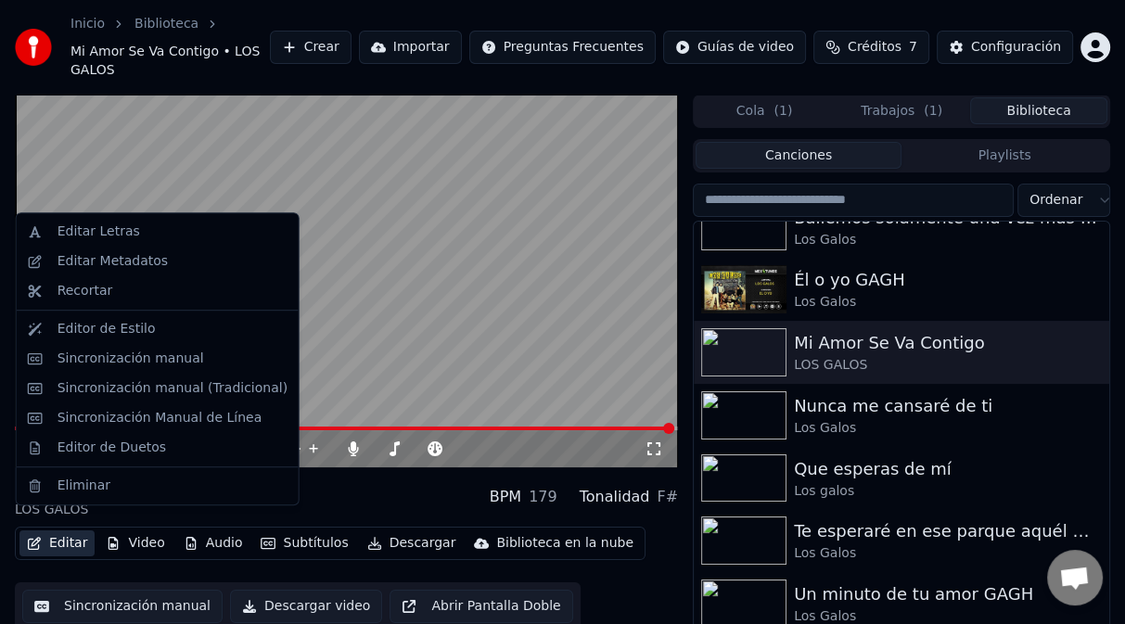
click at [62, 530] on button "Editar" at bounding box center [56, 543] width 75 height 26
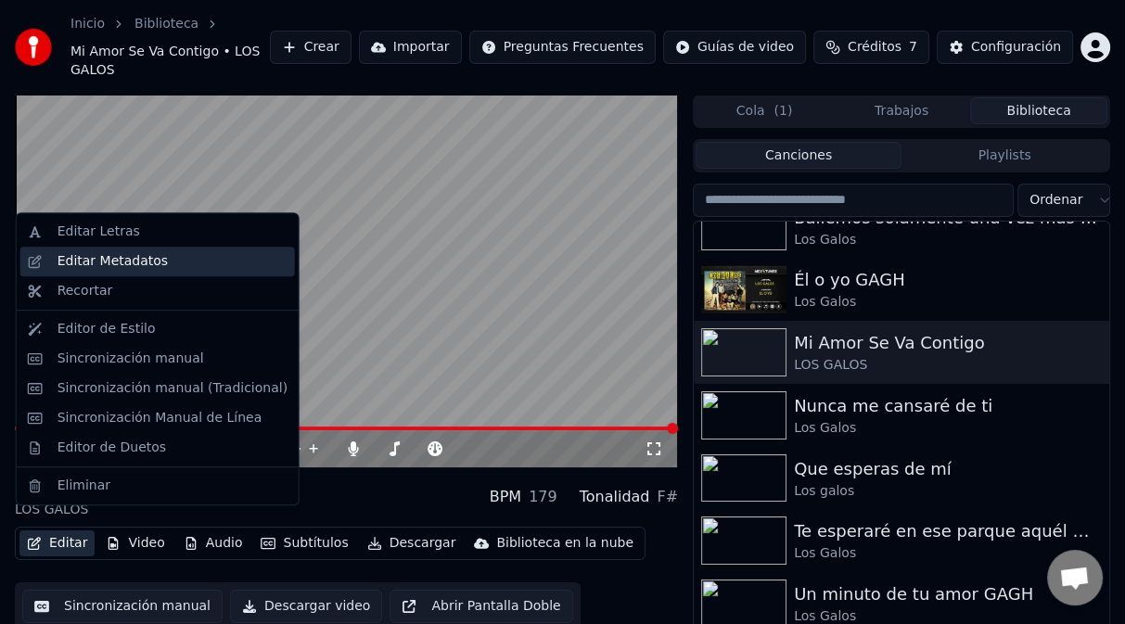
click at [118, 263] on div "Editar Metadatos" at bounding box center [112, 261] width 110 height 19
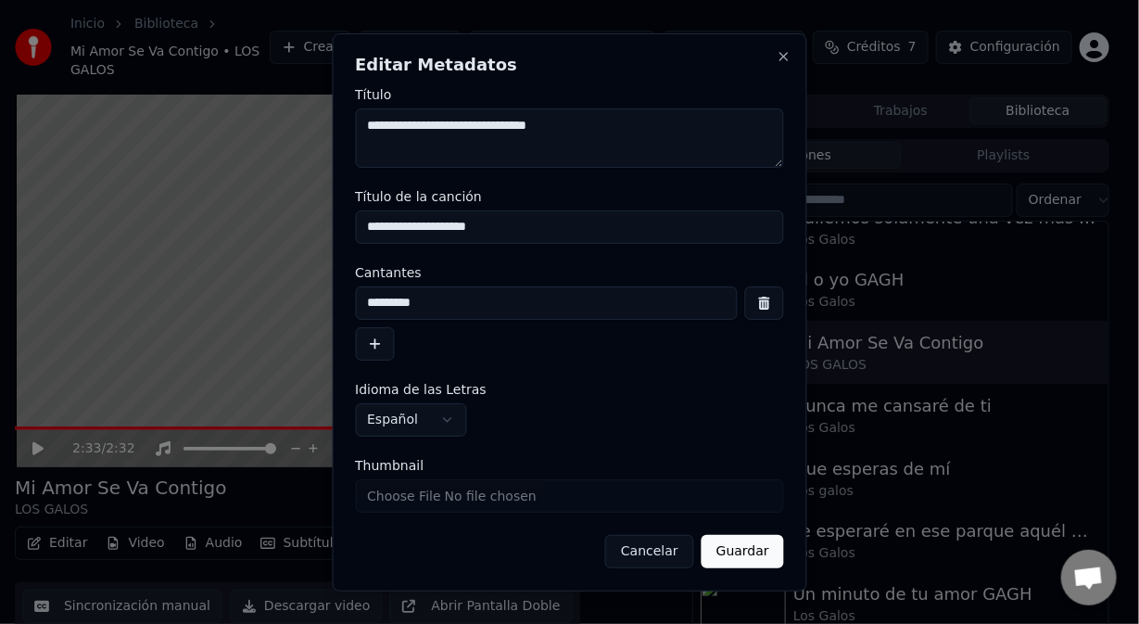
click at [598, 231] on input "**********" at bounding box center [569, 226] width 429 height 33
click at [395, 223] on input "**********" at bounding box center [569, 226] width 429 height 33
click at [428, 226] on input "**********" at bounding box center [569, 226] width 429 height 33
click at [441, 227] on input "**********" at bounding box center [569, 226] width 429 height 33
click at [457, 231] on input "**********" at bounding box center [569, 226] width 429 height 33
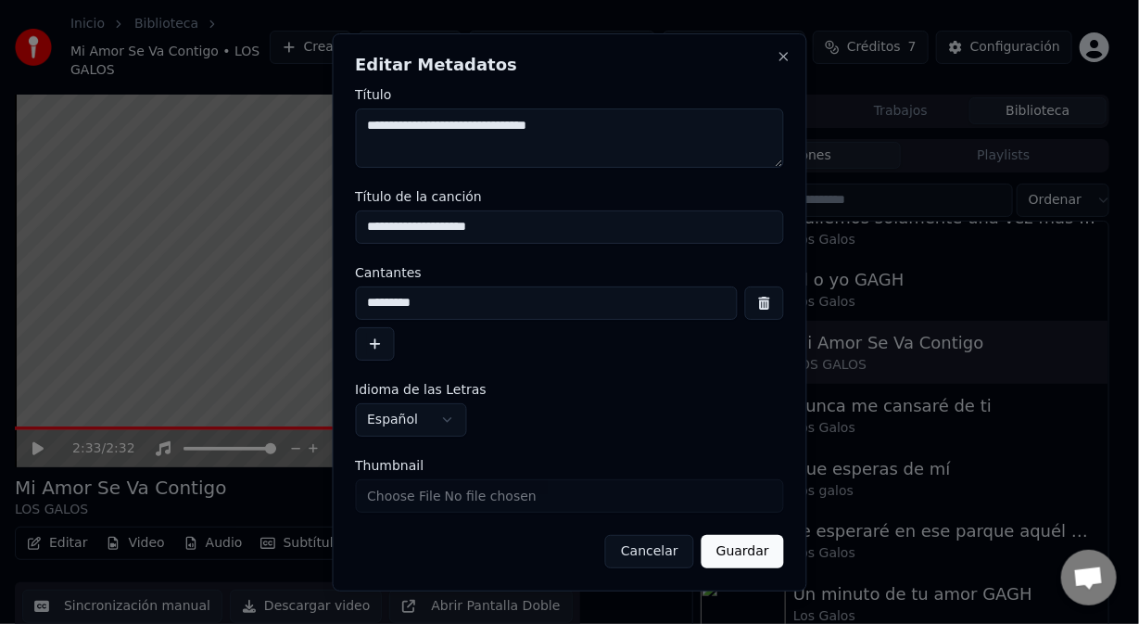
click at [520, 235] on input "**********" at bounding box center [569, 226] width 429 height 33
type input "**********"
drag, startPoint x: 431, startPoint y: 303, endPoint x: 405, endPoint y: 308, distance: 26.4
click at [405, 308] on input "*********" at bounding box center [546, 302] width 383 height 33
click at [390, 303] on input "*********" at bounding box center [546, 302] width 383 height 33
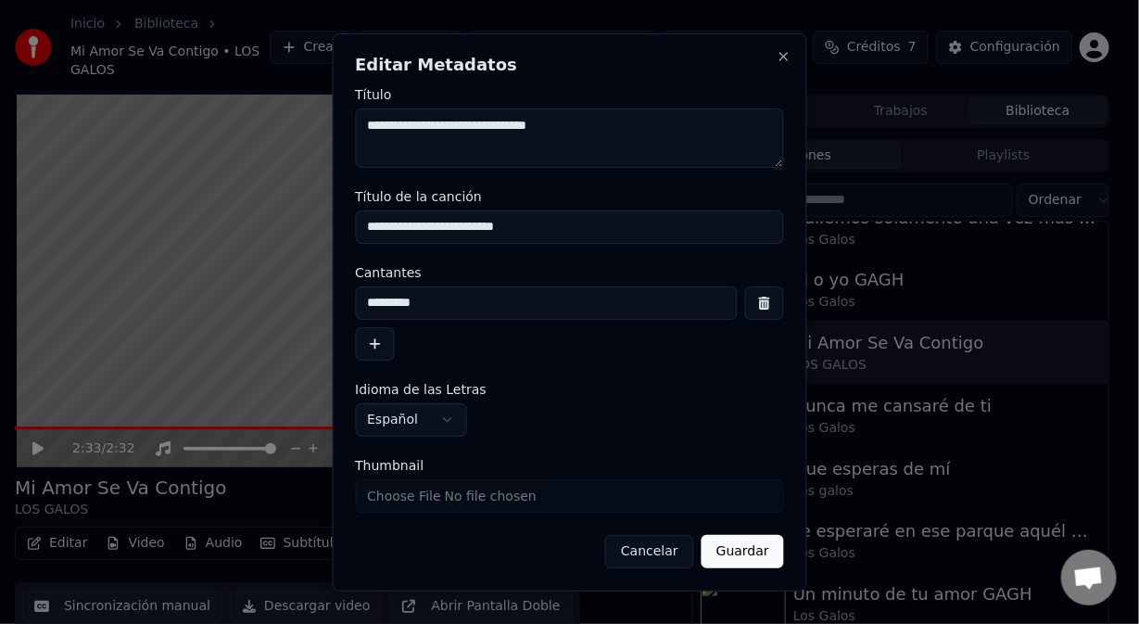
type input "*********"
drag, startPoint x: 746, startPoint y: 549, endPoint x: 734, endPoint y: 507, distance: 43.4
click at [743, 543] on button "Guardar" at bounding box center [743, 551] width 83 height 33
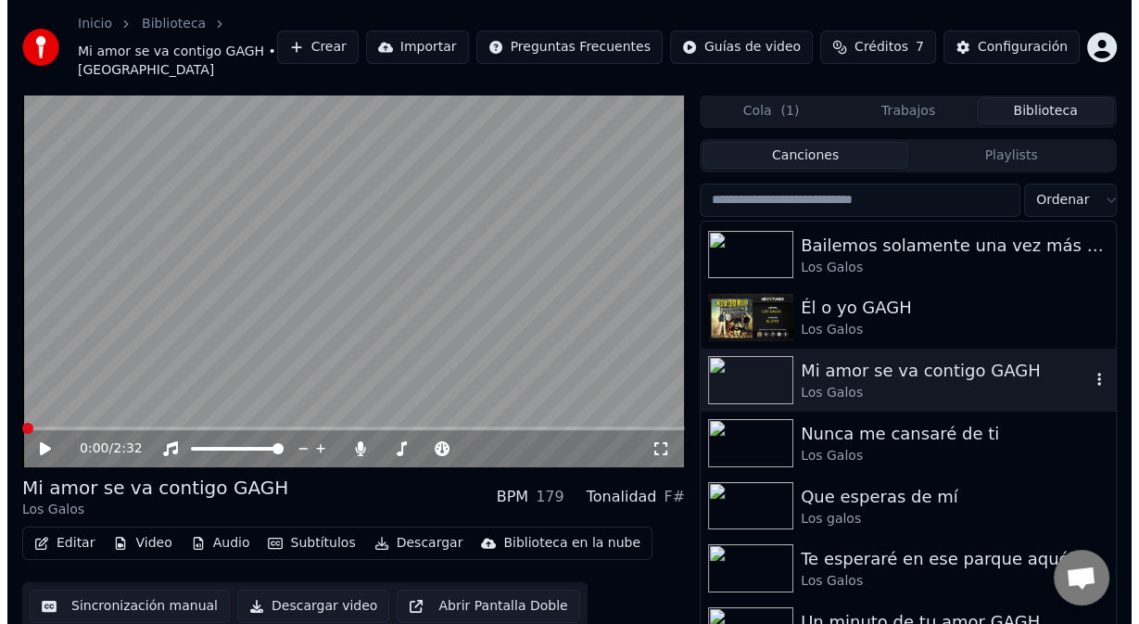
scroll to position [4565, 0]
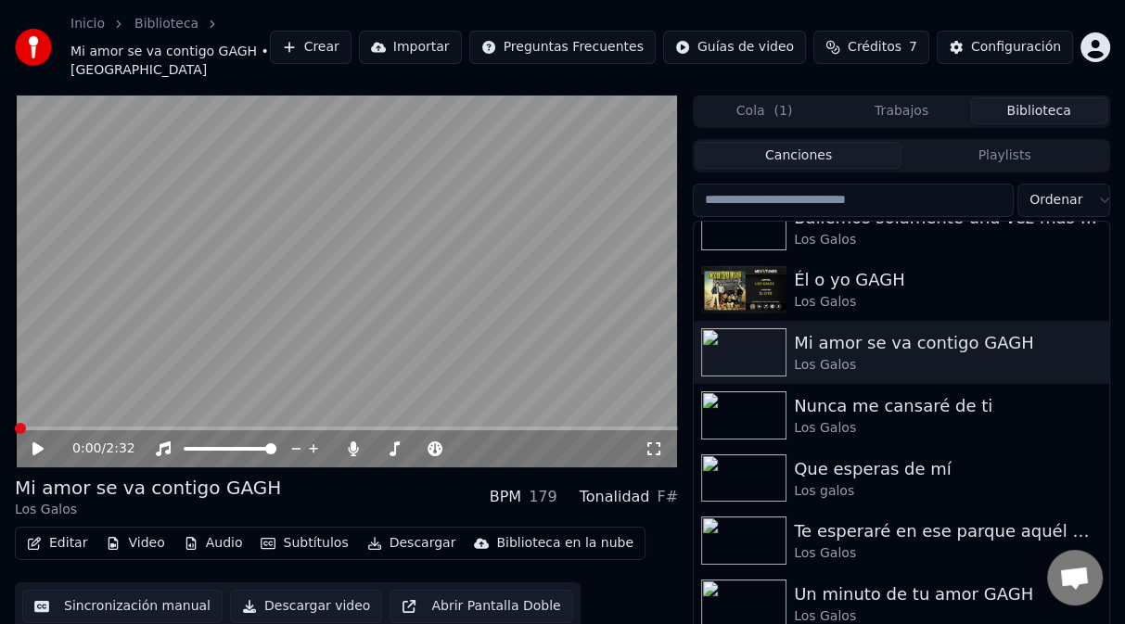
click at [75, 530] on button "Editar" at bounding box center [56, 543] width 75 height 26
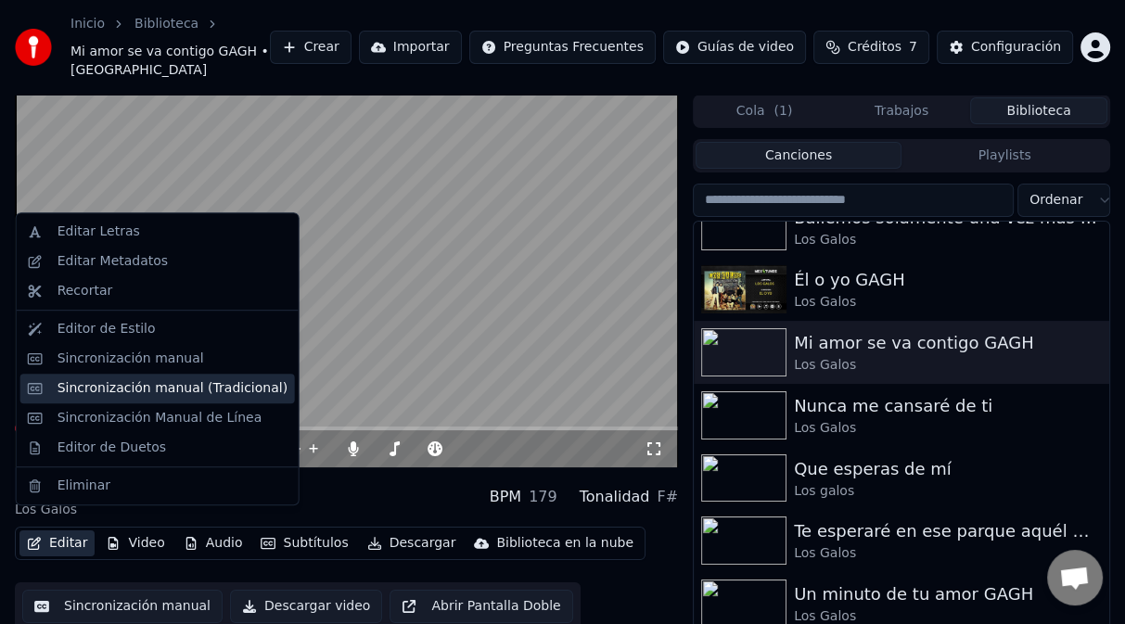
click at [147, 393] on div "Sincronización manual (Tradicional)" at bounding box center [172, 388] width 230 height 19
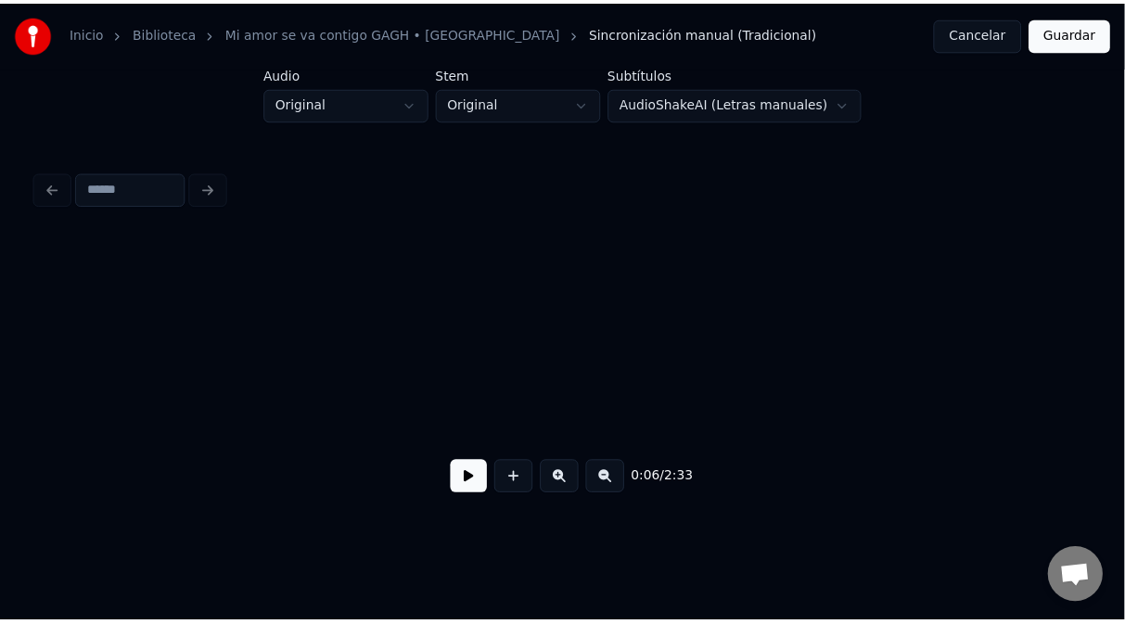
scroll to position [0, 41526]
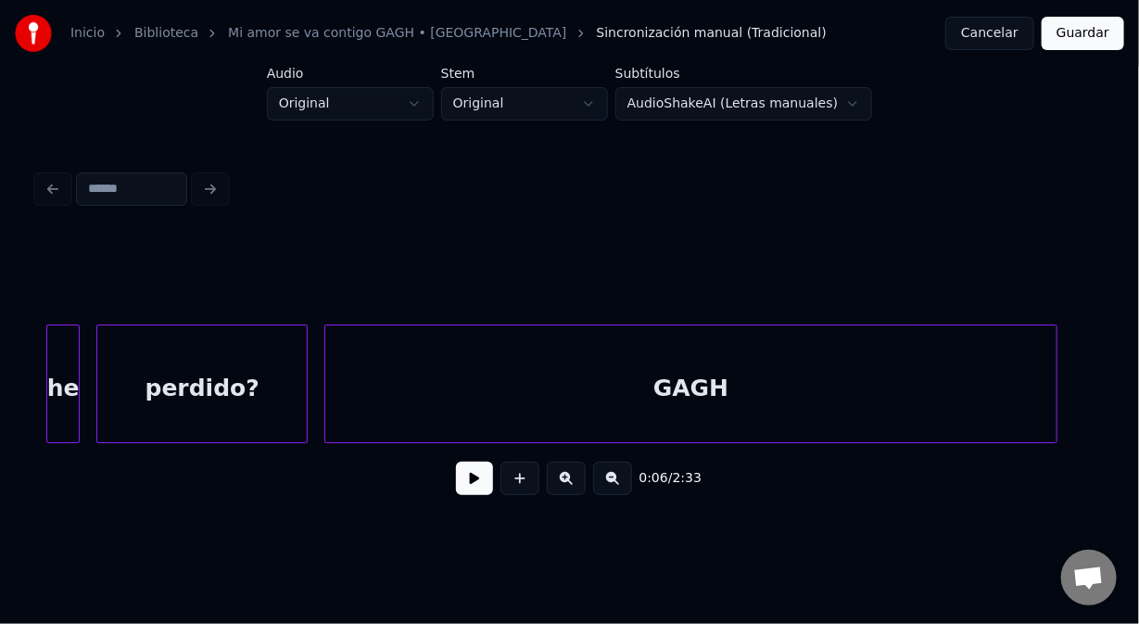
click at [1054, 357] on div at bounding box center [1054, 383] width 6 height 117
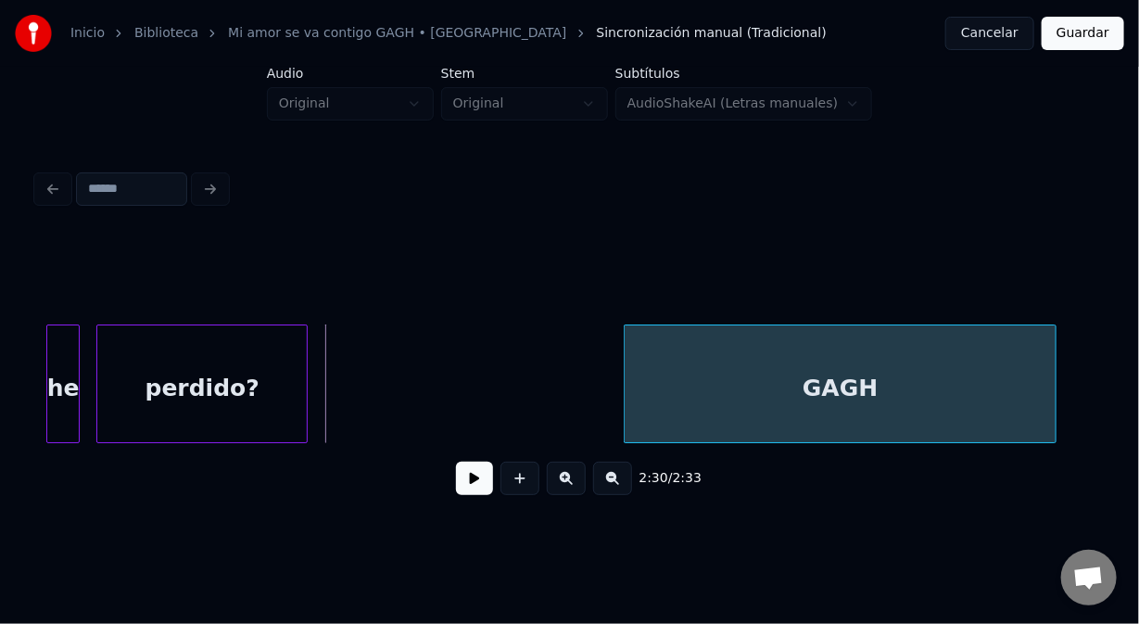
click at [628, 413] on div at bounding box center [628, 383] width 6 height 117
click at [670, 366] on div "GAGH" at bounding box center [840, 388] width 431 height 126
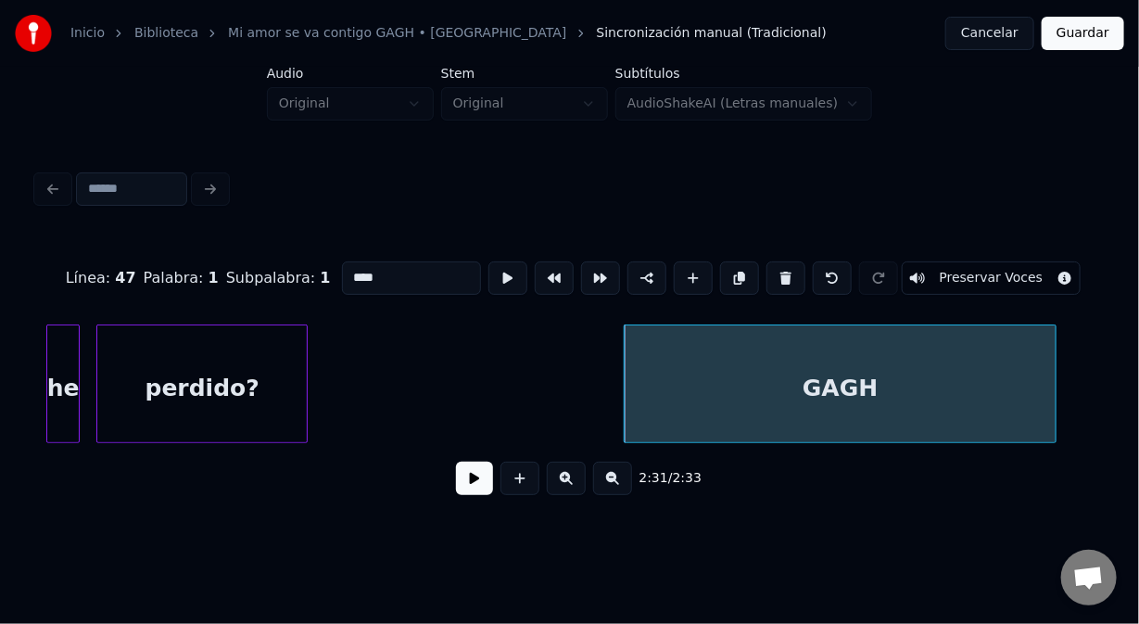
click at [208, 358] on div "perdido?" at bounding box center [202, 388] width 210 height 126
type input "********"
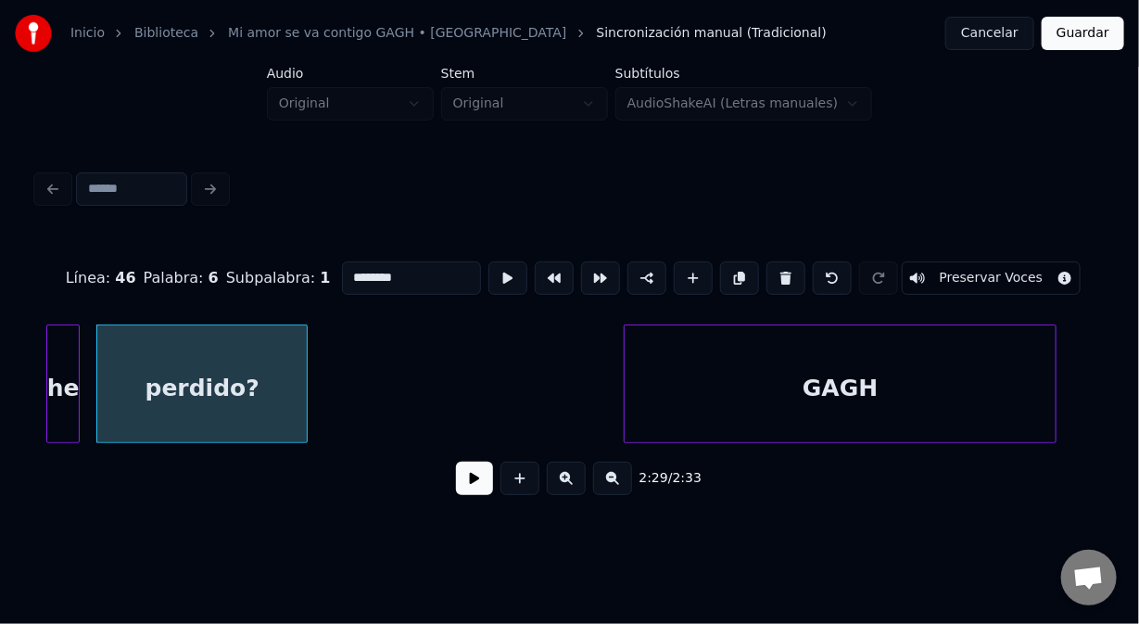
click at [1092, 34] on button "Guardar" at bounding box center [1083, 33] width 83 height 33
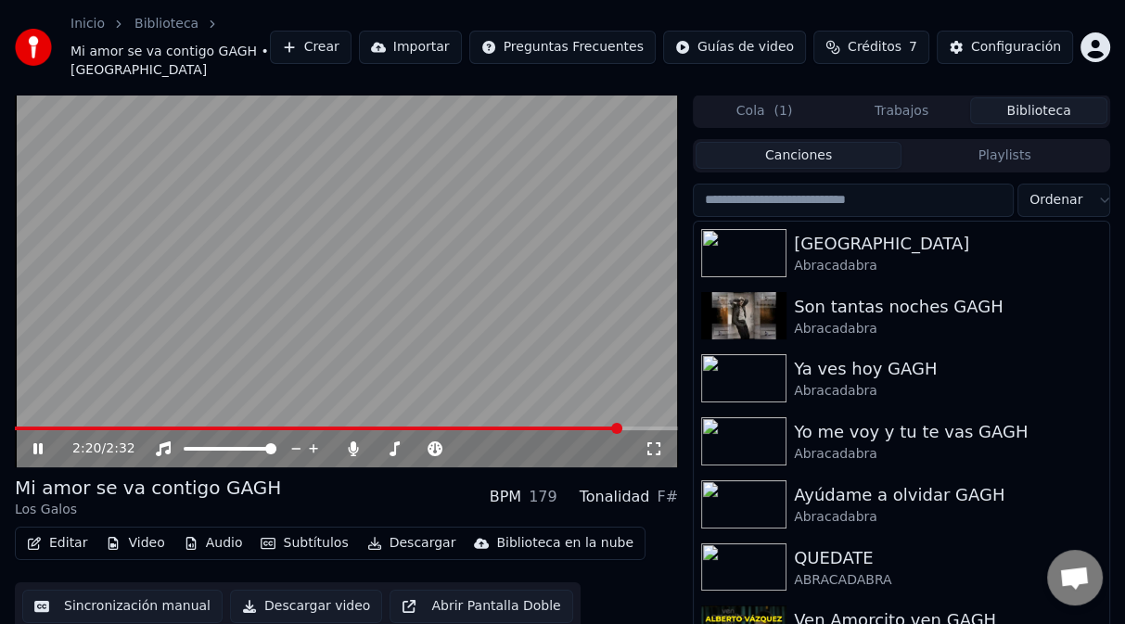
click at [619, 426] on span at bounding box center [346, 428] width 663 height 4
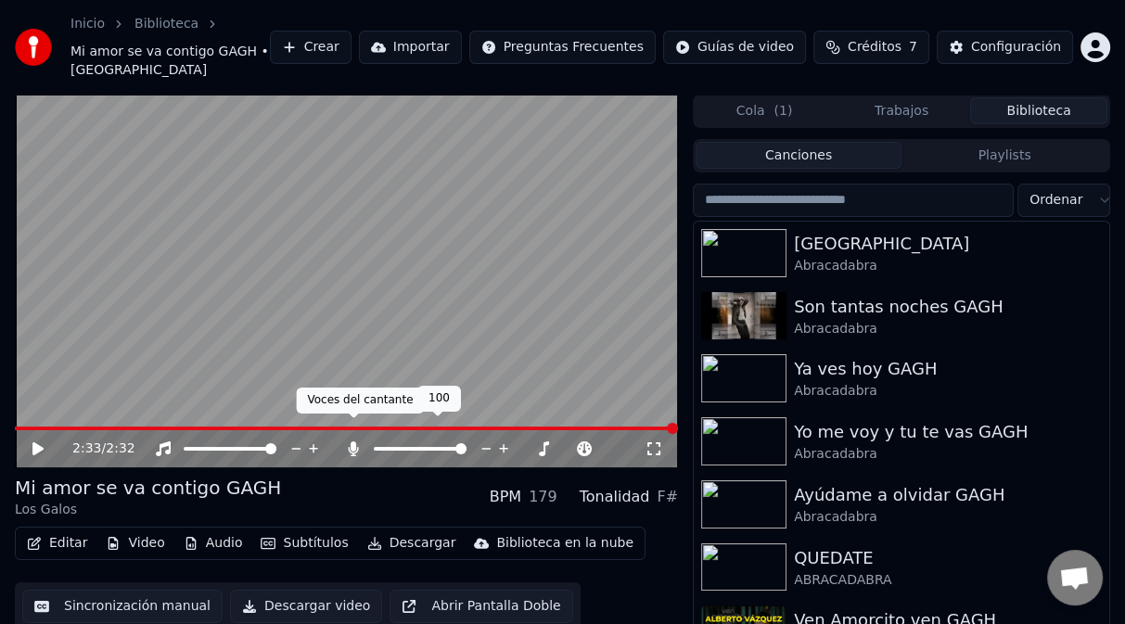
click at [359, 441] on icon at bounding box center [353, 448] width 19 height 15
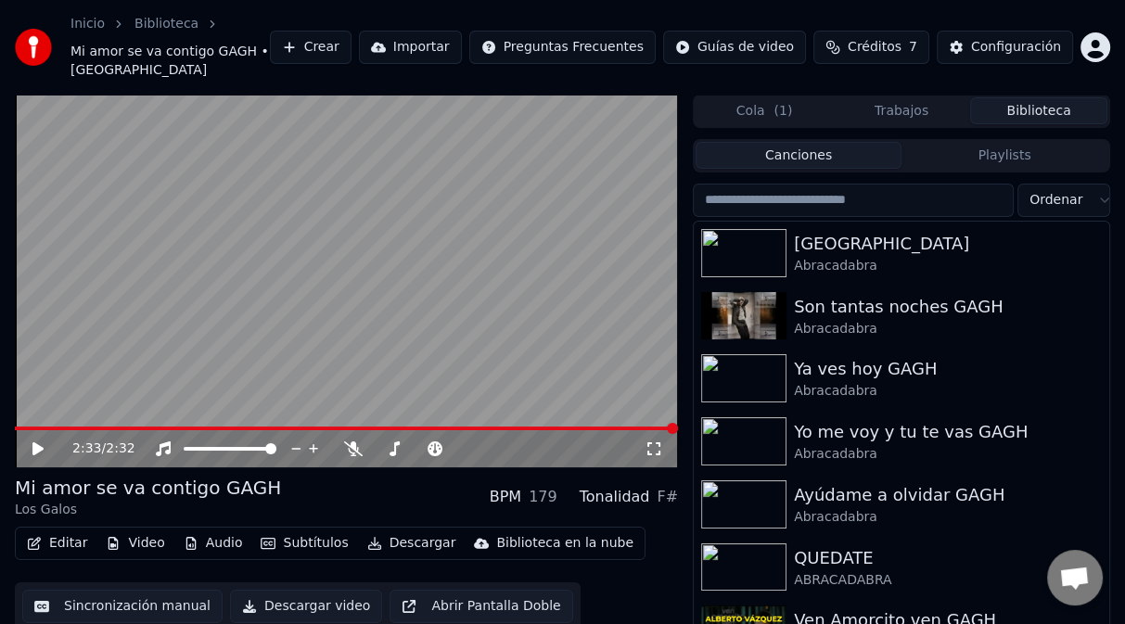
click at [304, 593] on button "Descargar video" at bounding box center [306, 606] width 152 height 33
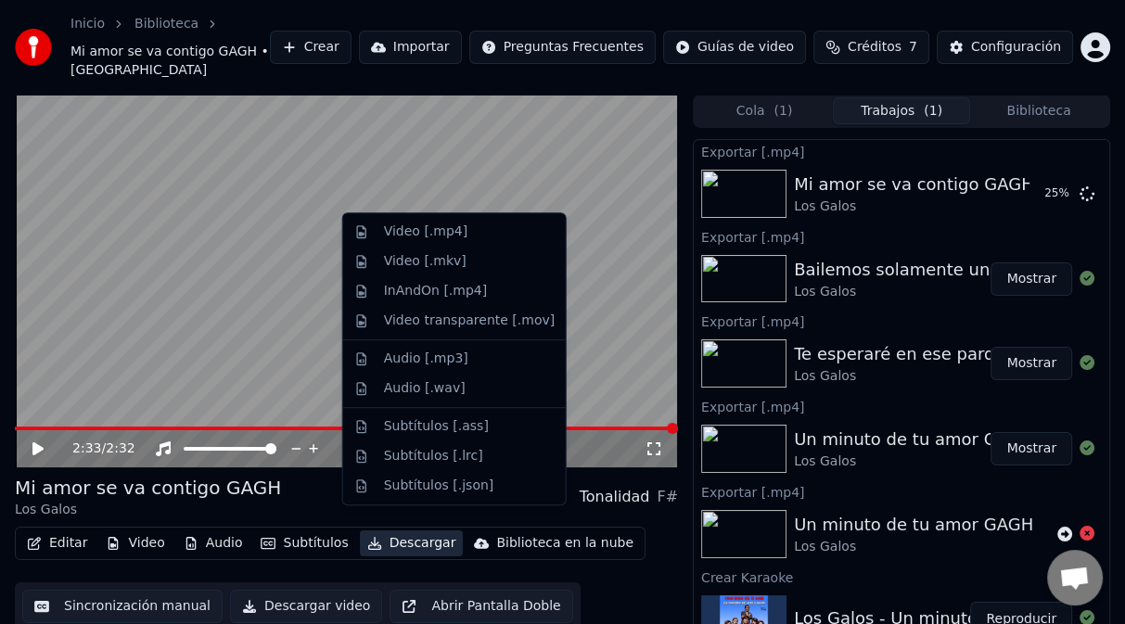
click at [403, 530] on button "Descargar" at bounding box center [412, 543] width 104 height 26
click at [451, 232] on div "Video [.mp4]" at bounding box center [425, 232] width 83 height 19
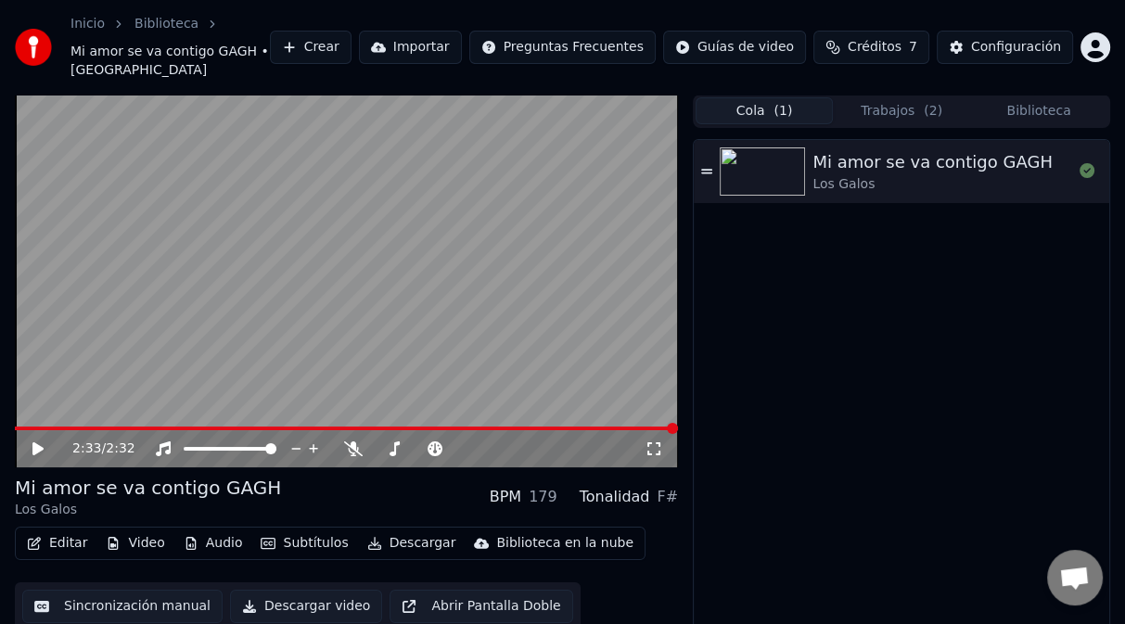
click at [808, 102] on button "Cola ( 1 )" at bounding box center [763, 110] width 137 height 27
click at [948, 97] on button "Trabajos ( 2 )" at bounding box center [901, 110] width 137 height 27
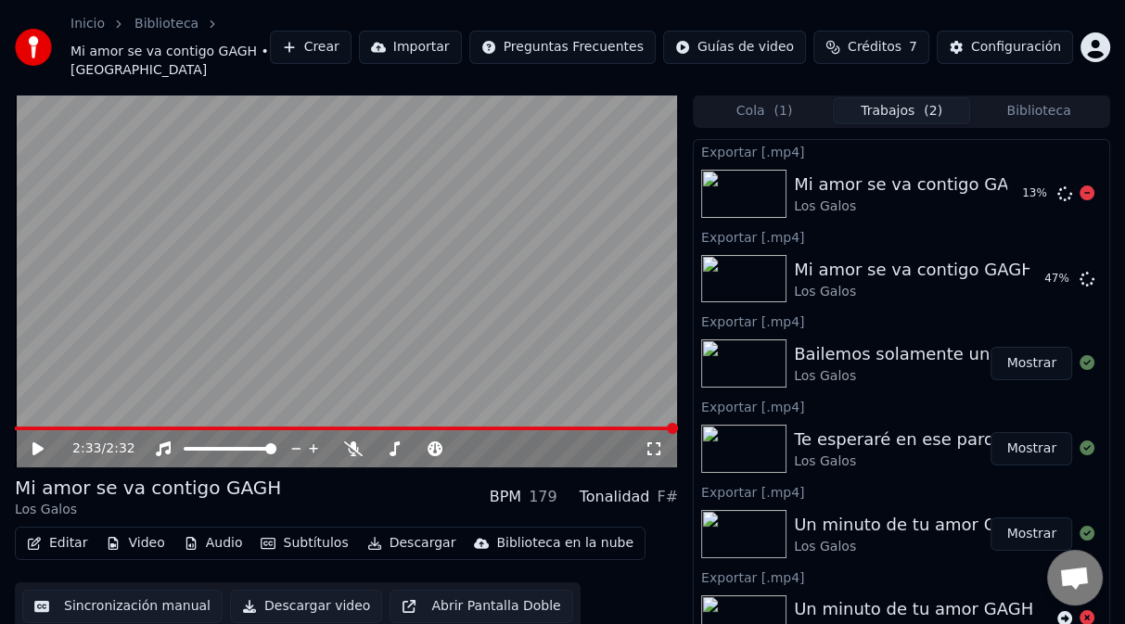
click at [1079, 185] on icon at bounding box center [1086, 192] width 15 height 15
click at [1039, 97] on button "Biblioteca" at bounding box center [1038, 110] width 137 height 27
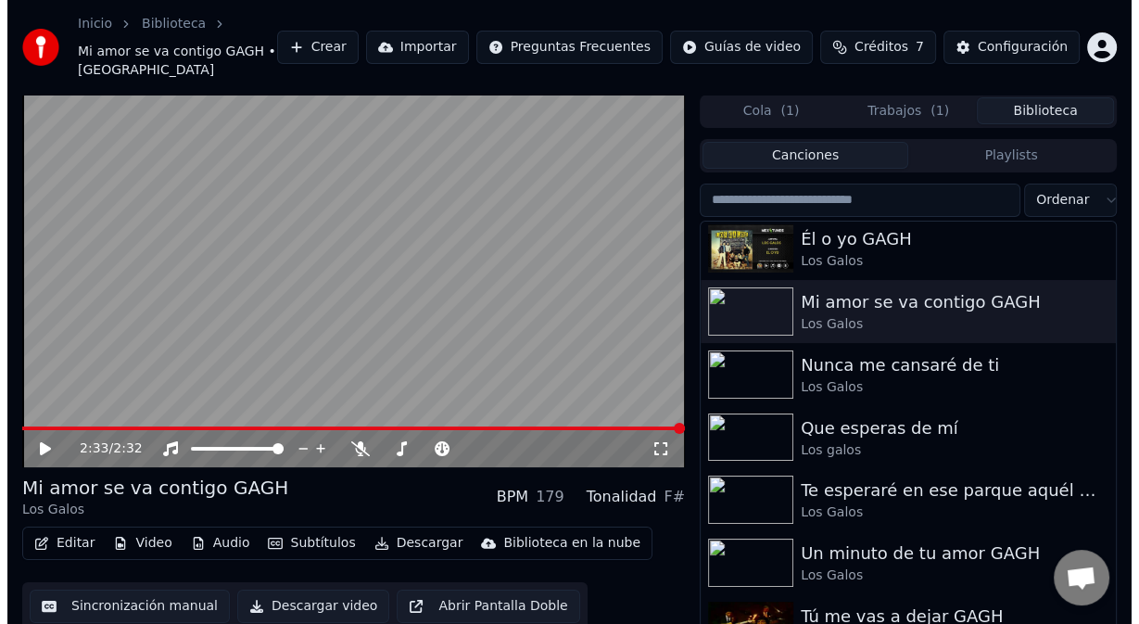
scroll to position [4597, 0]
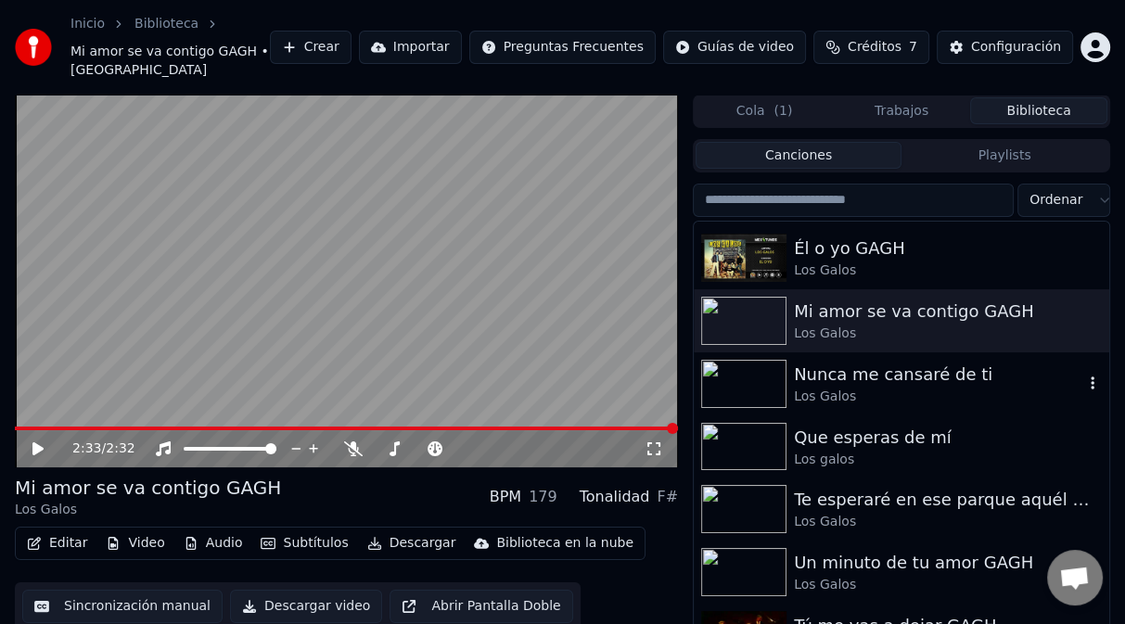
click at [876, 388] on div "Los Galos" at bounding box center [938, 397] width 289 height 19
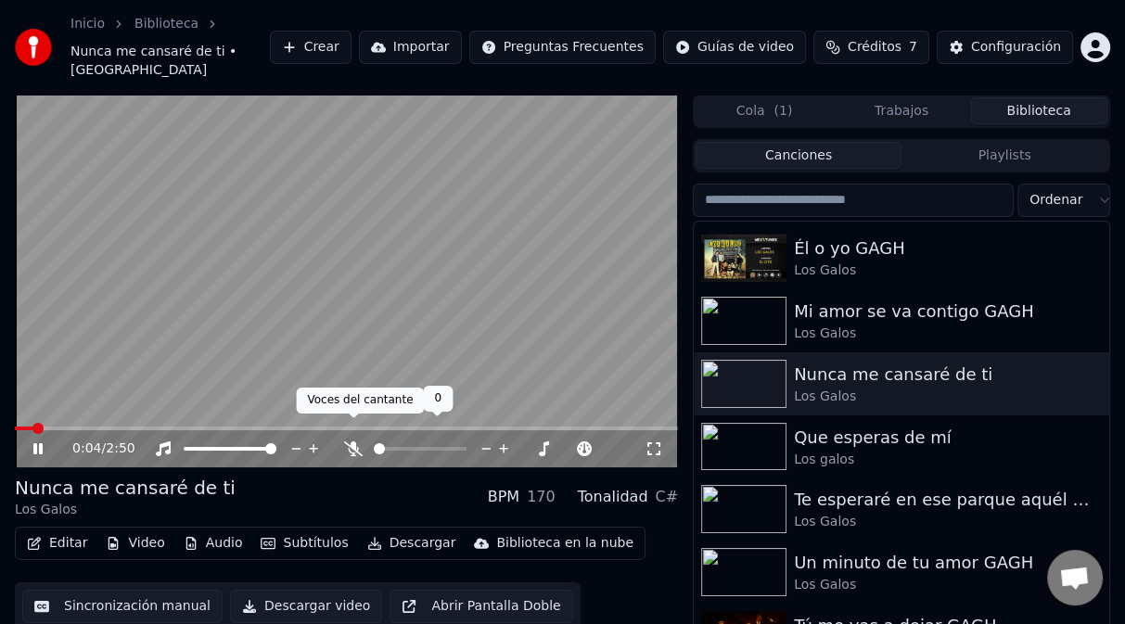
click at [353, 441] on icon at bounding box center [353, 448] width 19 height 15
click at [15, 429] on span at bounding box center [20, 428] width 11 height 11
click at [298, 267] on video at bounding box center [346, 281] width 663 height 373
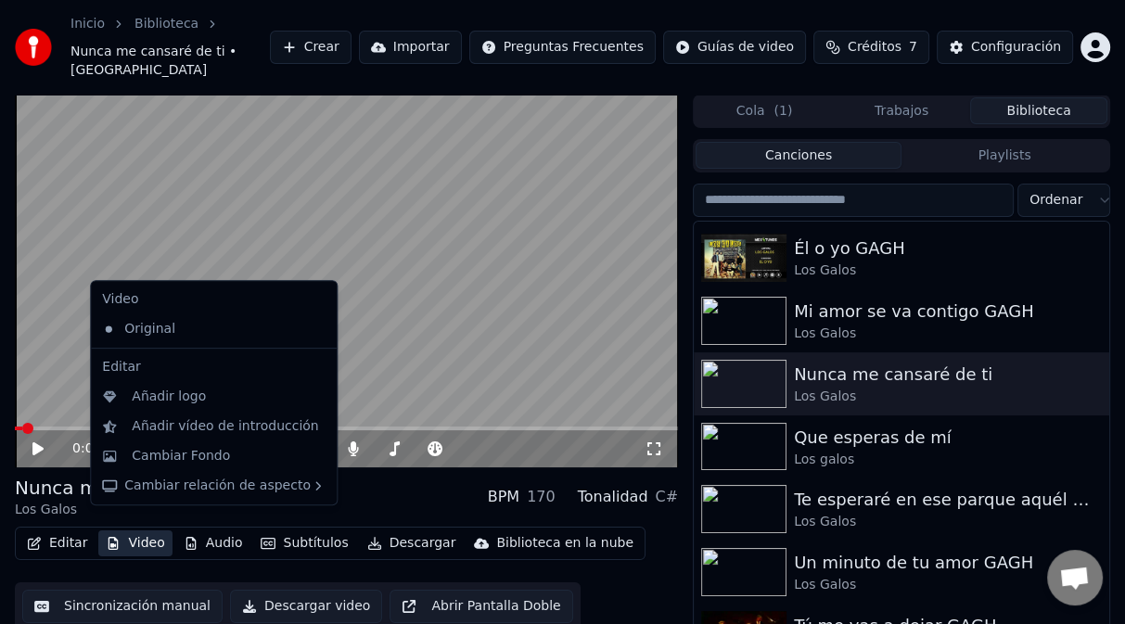
click at [145, 530] on button "Video" at bounding box center [134, 543] width 73 height 26
click at [180, 430] on div "Añadir vídeo de introducción" at bounding box center [225, 426] width 186 height 19
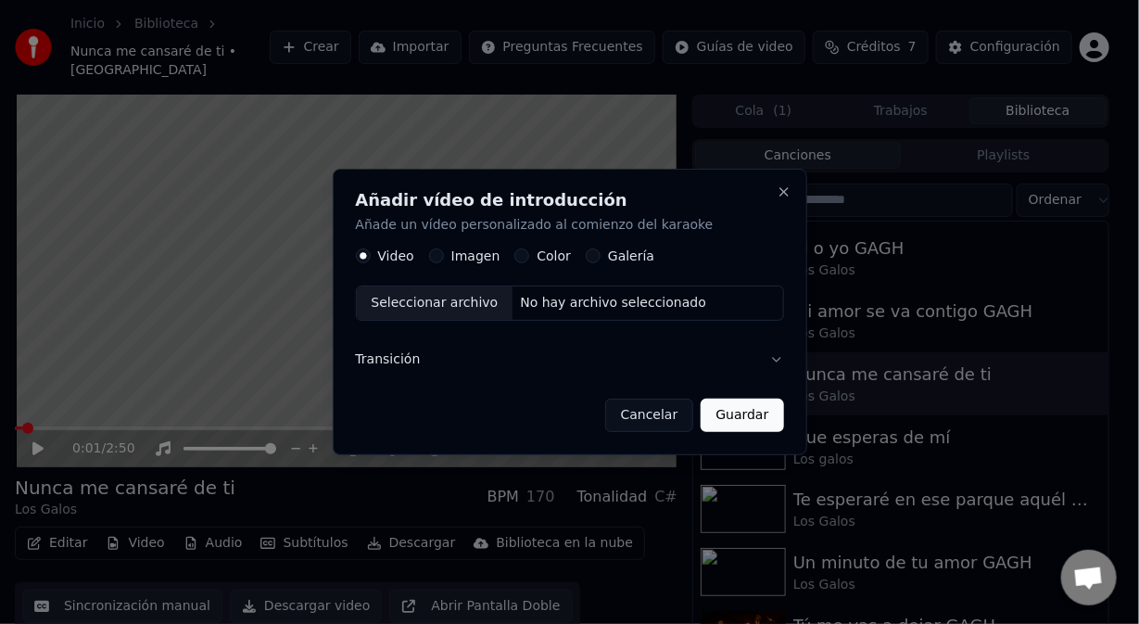
click at [435, 259] on button "Imagen" at bounding box center [436, 256] width 15 height 15
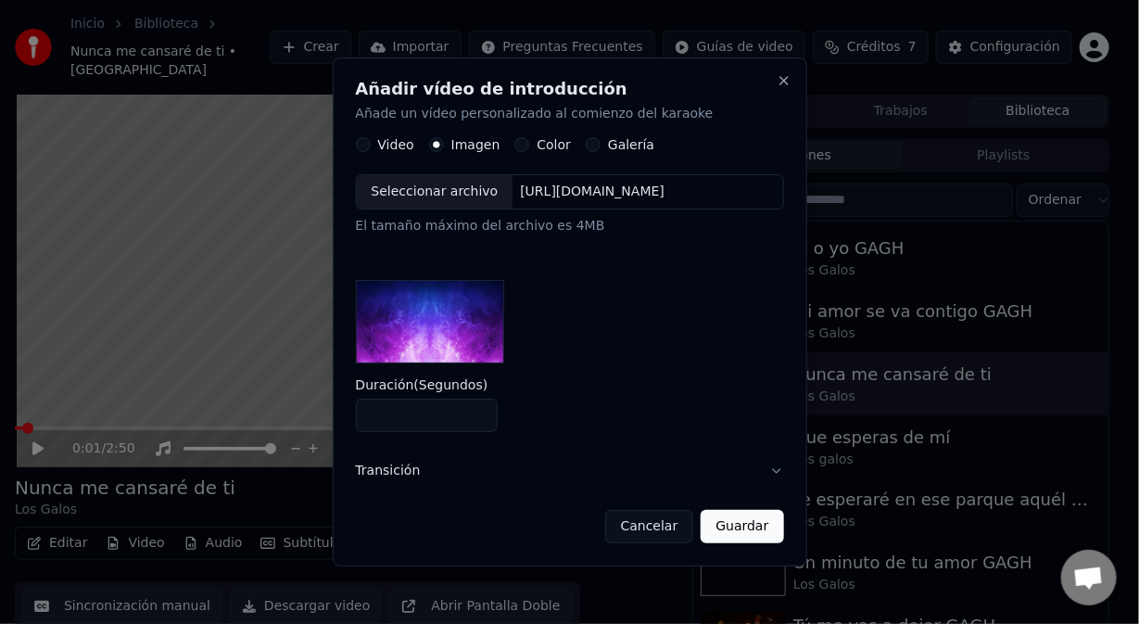
click at [532, 195] on div "[URL][DOMAIN_NAME]" at bounding box center [592, 193] width 159 height 19
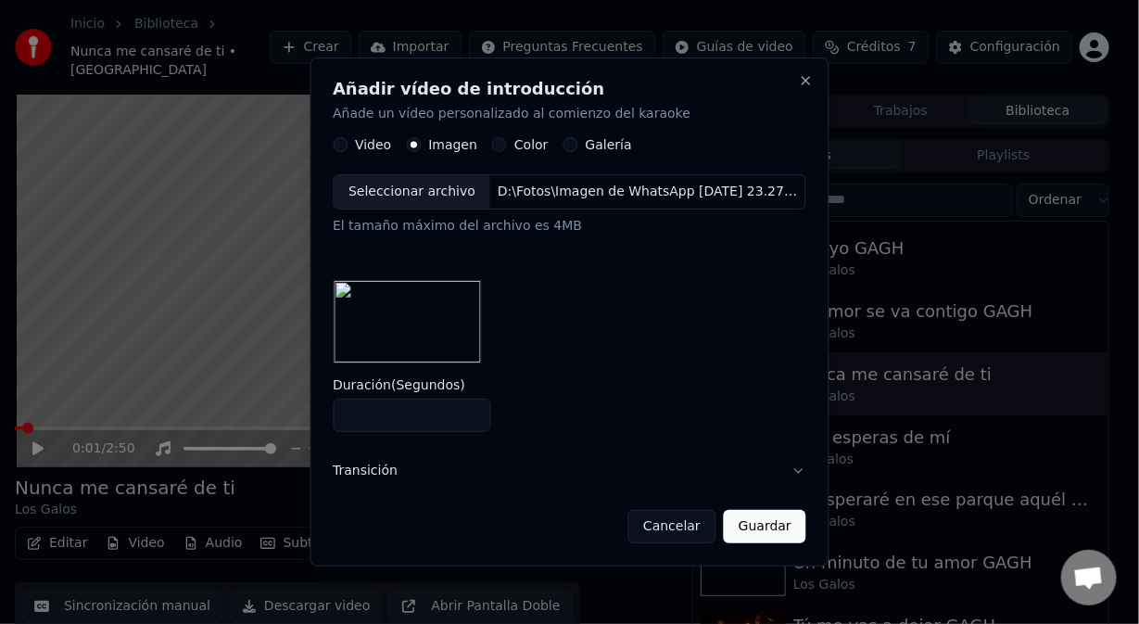
click at [739, 530] on button "Guardar" at bounding box center [765, 526] width 83 height 33
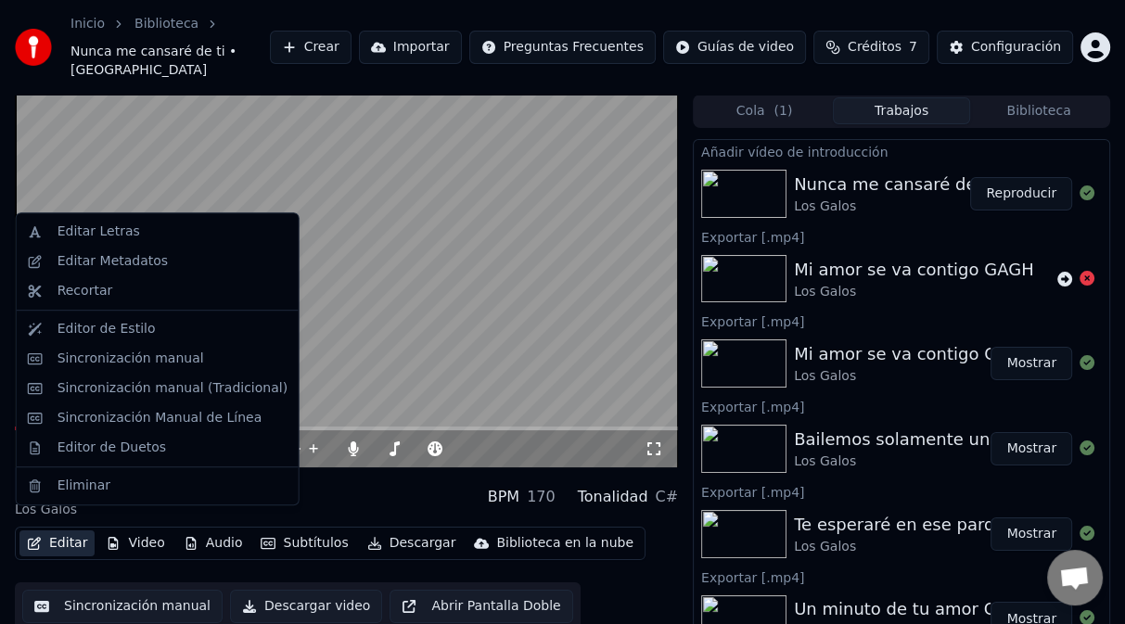
click at [51, 530] on button "Editar" at bounding box center [56, 543] width 75 height 26
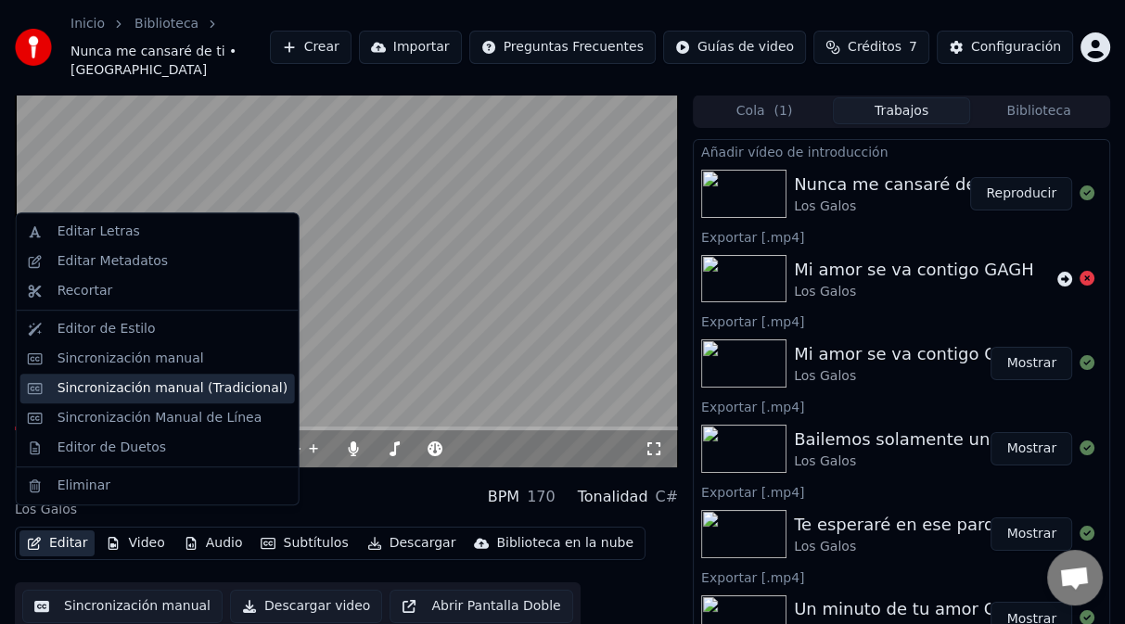
click at [102, 392] on div "Sincronización manual (Tradicional)" at bounding box center [172, 388] width 230 height 19
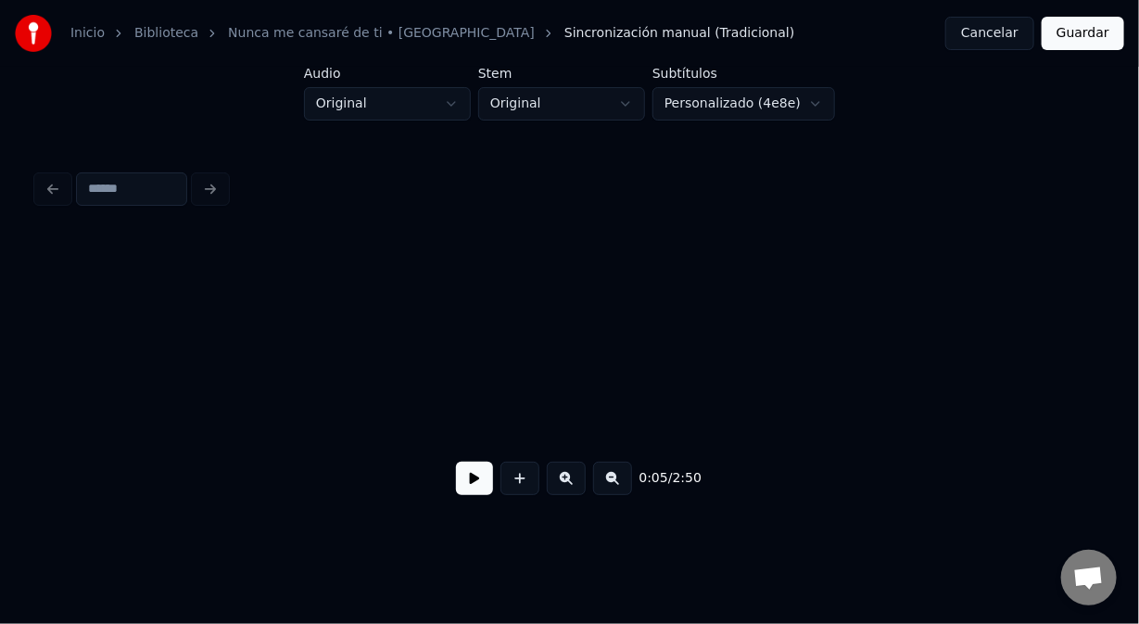
scroll to position [0, 1490]
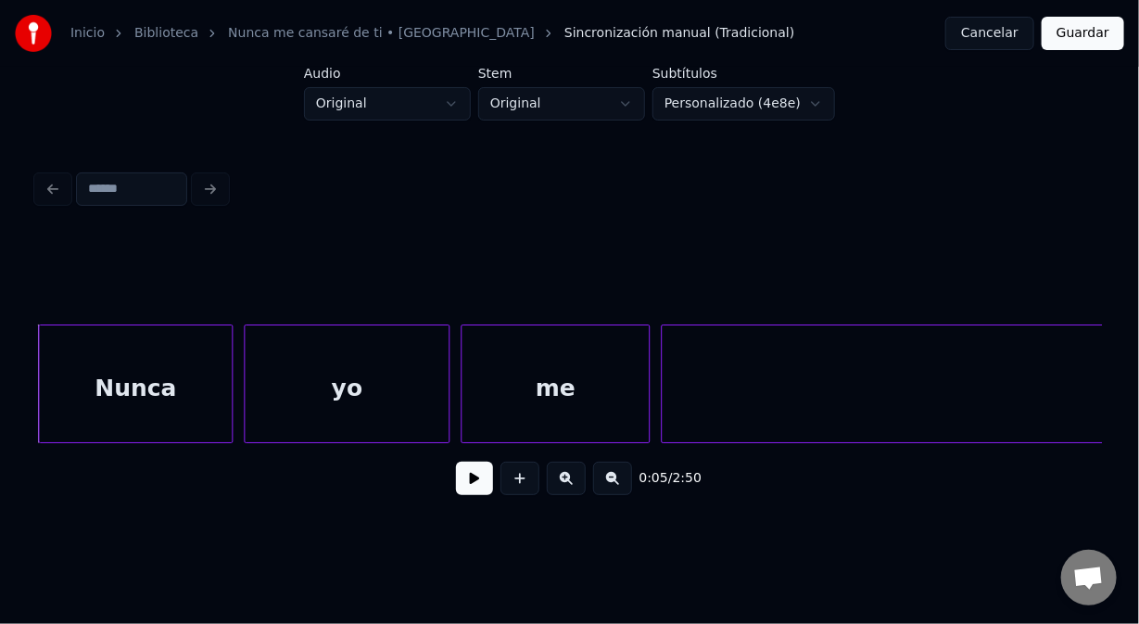
click at [418, 359] on div "yo" at bounding box center [347, 388] width 204 height 126
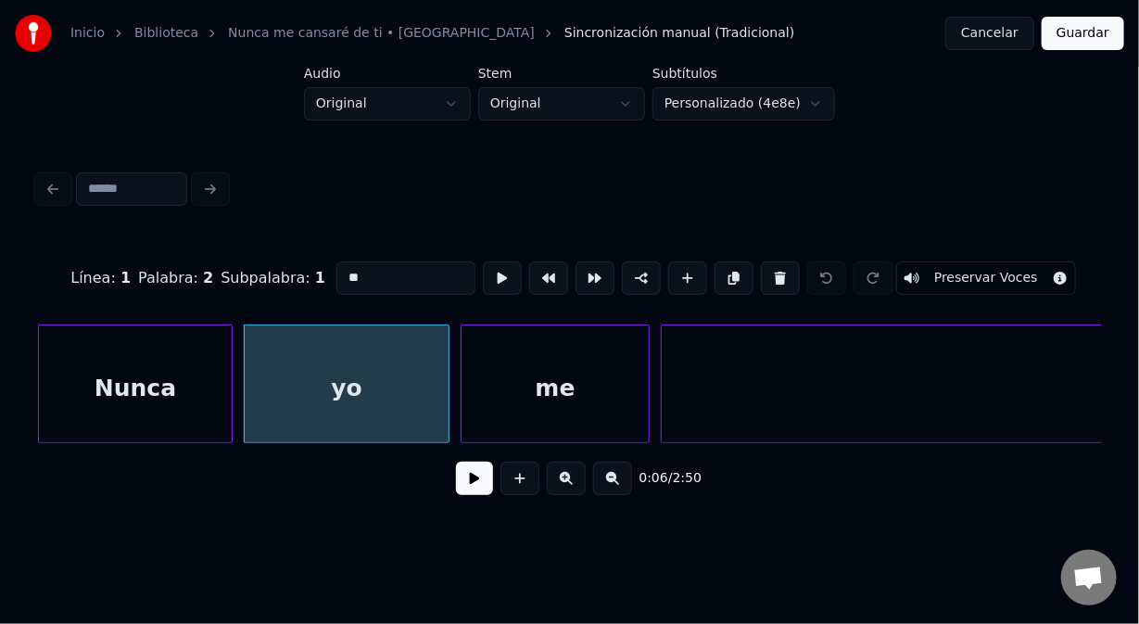
click at [380, 344] on div "yo" at bounding box center [347, 388] width 204 height 126
click at [630, 272] on button at bounding box center [641, 277] width 39 height 33
click at [571, 363] on div "me" at bounding box center [555, 388] width 187 height 126
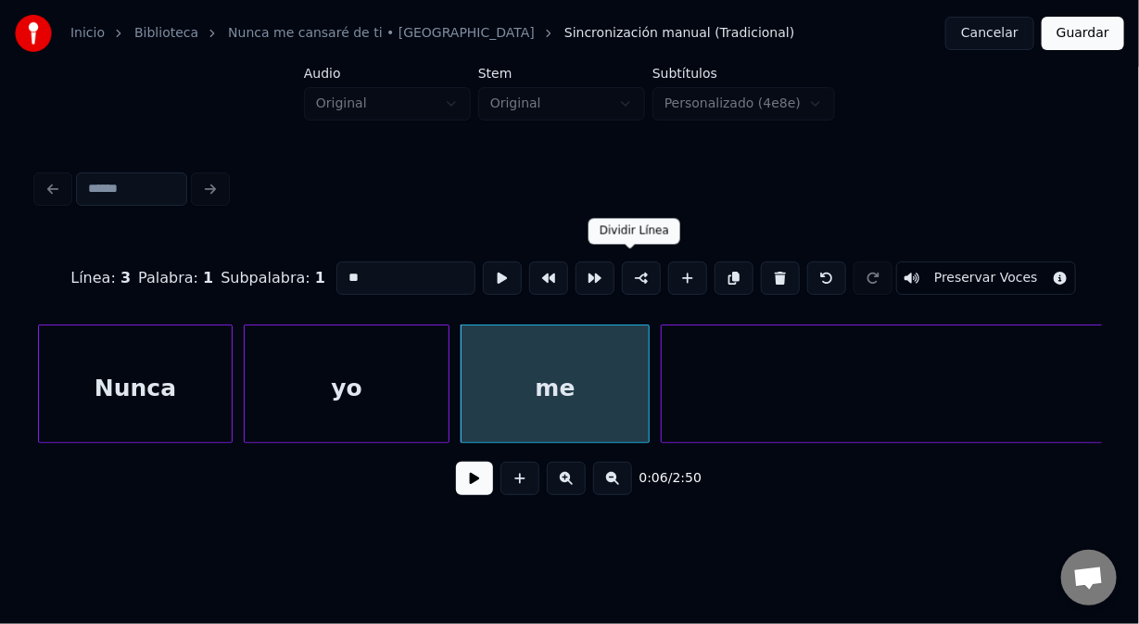
click at [630, 271] on button at bounding box center [641, 277] width 39 height 33
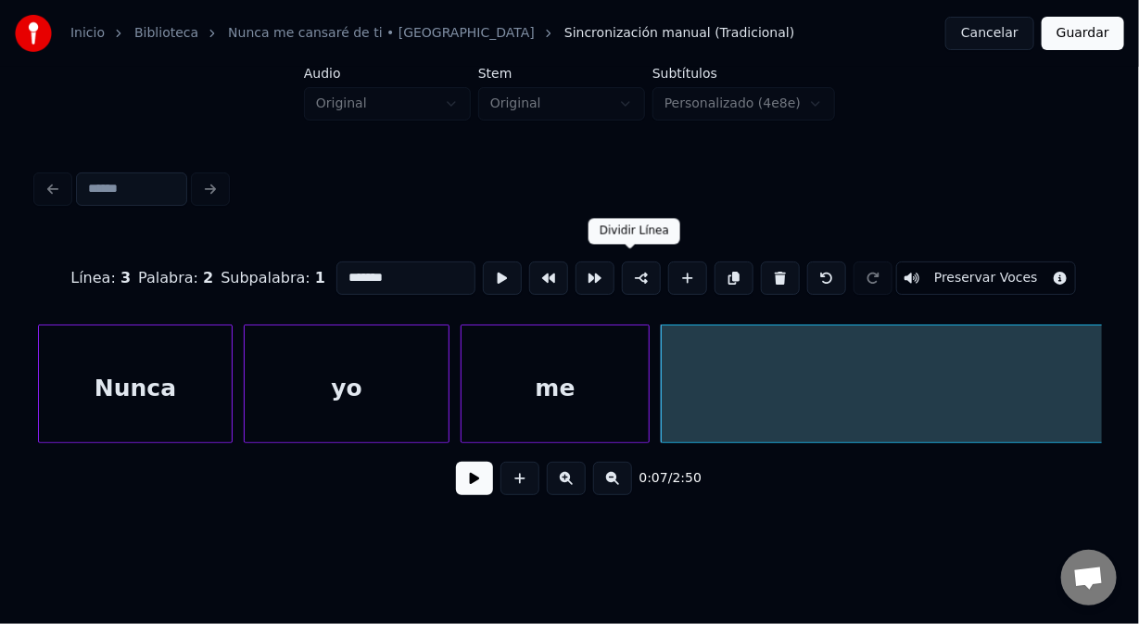
click at [629, 269] on button at bounding box center [641, 277] width 39 height 33
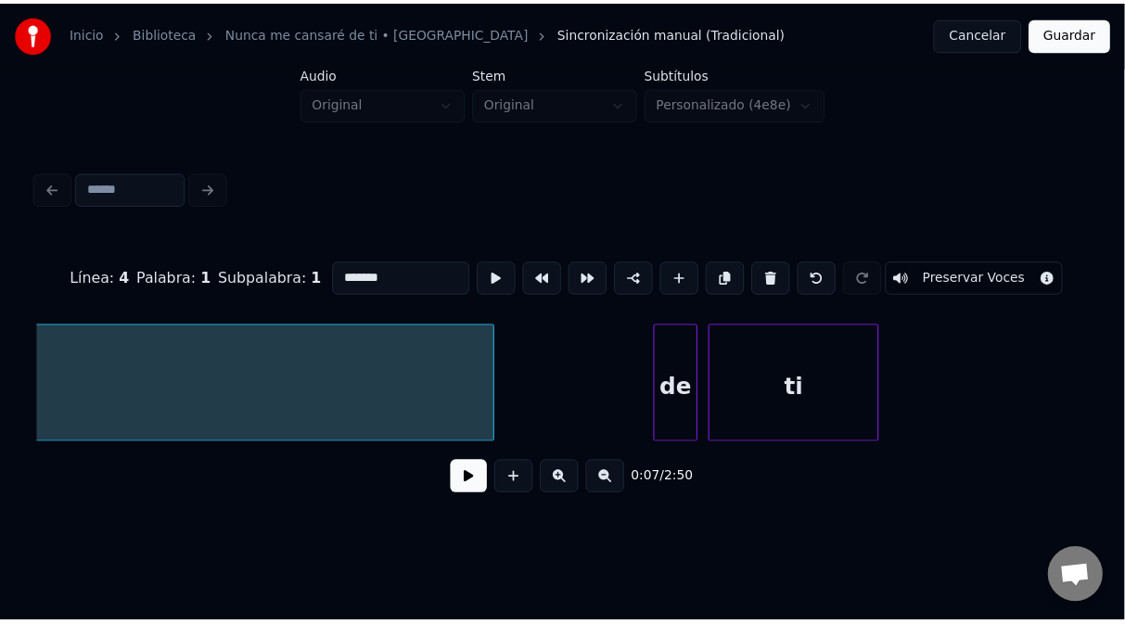
scroll to position [0, 2703]
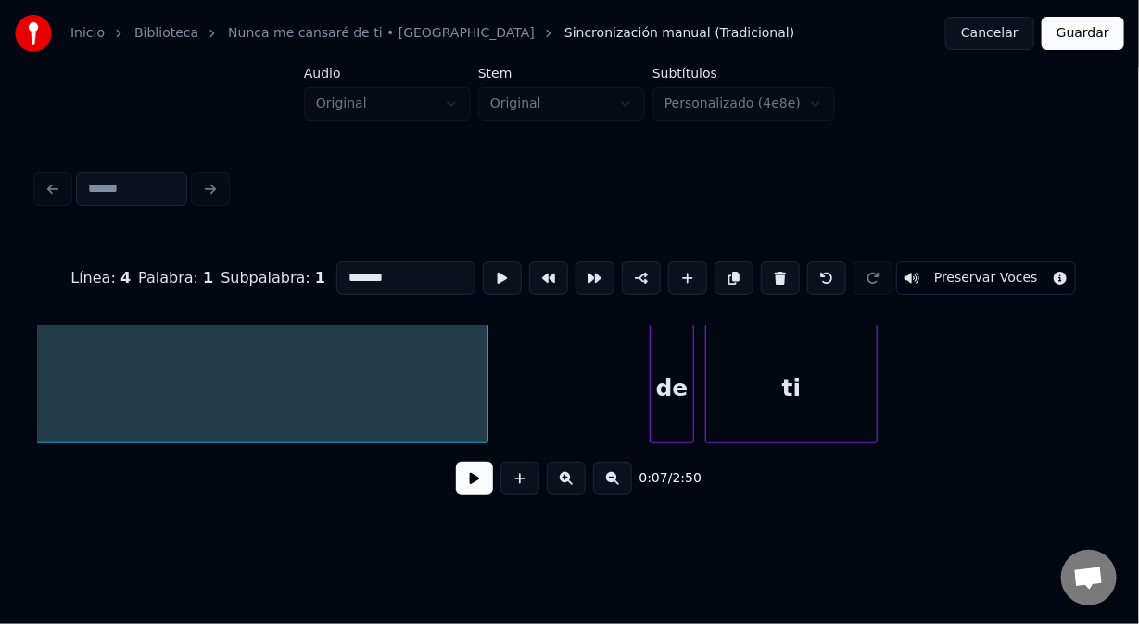
click at [662, 339] on div "de" at bounding box center [672, 388] width 43 height 126
type input "**"
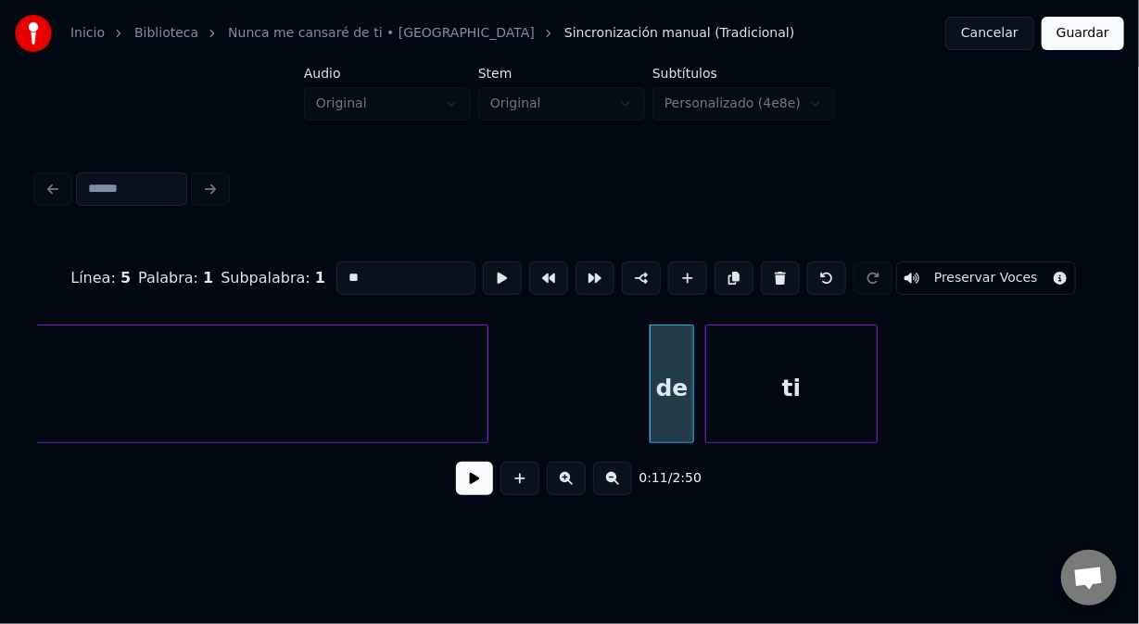
click at [1071, 36] on button "Guardar" at bounding box center [1083, 33] width 83 height 33
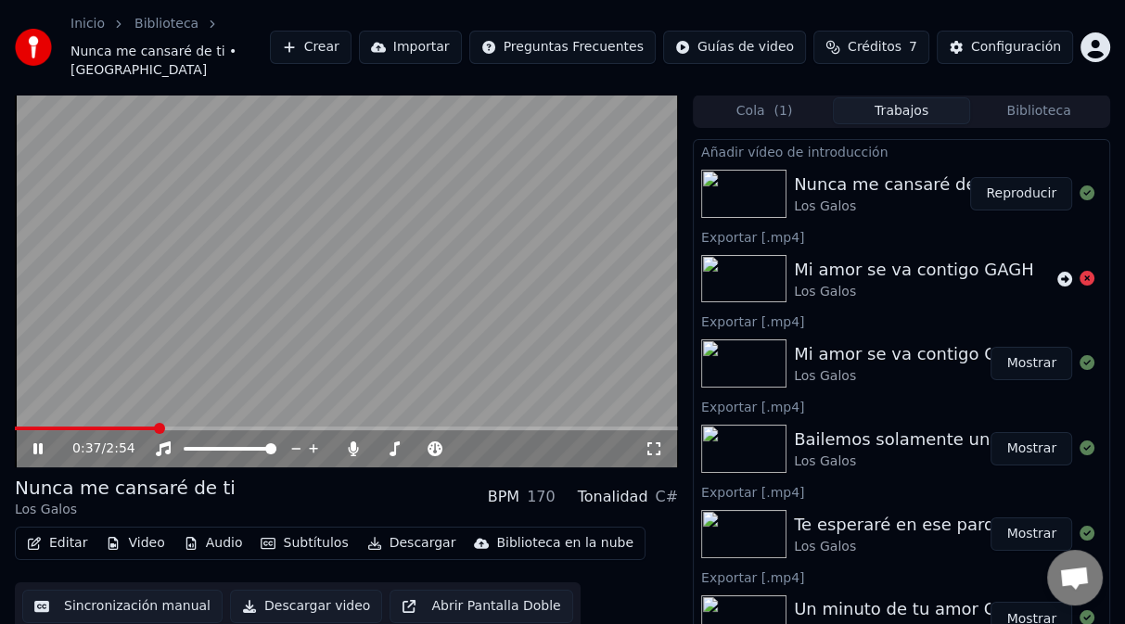
click at [996, 177] on button "Reproducir" at bounding box center [1021, 193] width 102 height 33
click at [608, 426] on span at bounding box center [346, 428] width 663 height 4
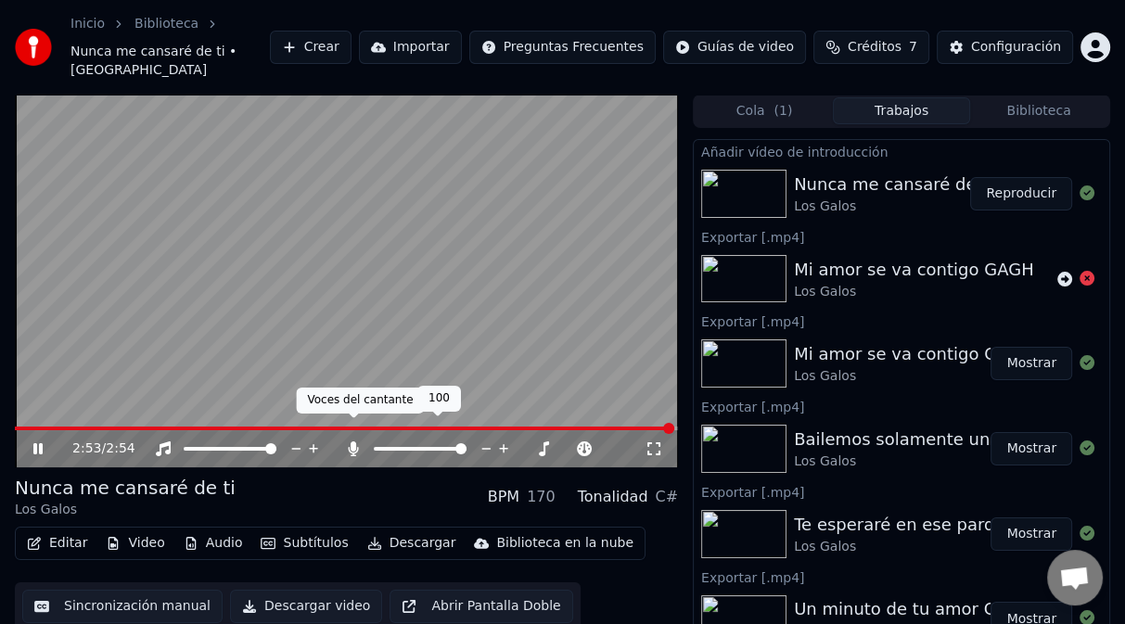
click at [354, 422] on span at bounding box center [353, 417] width 9 height 9
click at [351, 441] on icon at bounding box center [354, 448] width 10 height 15
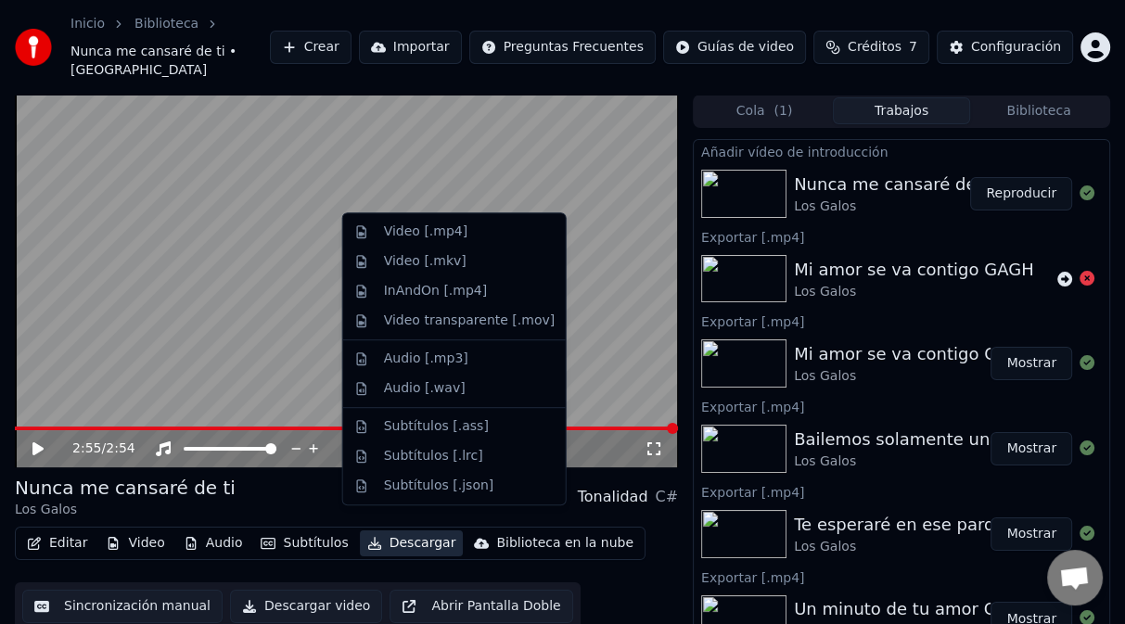
click at [393, 530] on button "Descargar" at bounding box center [412, 543] width 104 height 26
click at [450, 235] on div "Video [.mp4]" at bounding box center [425, 232] width 83 height 19
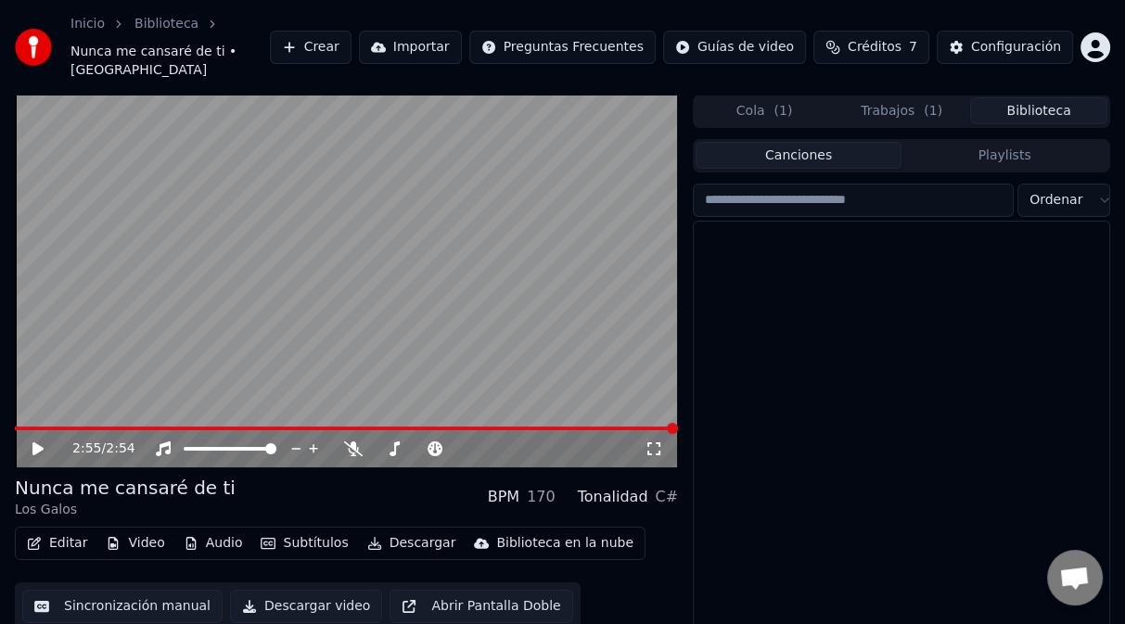
click at [1035, 97] on button "Biblioteca" at bounding box center [1038, 110] width 137 height 27
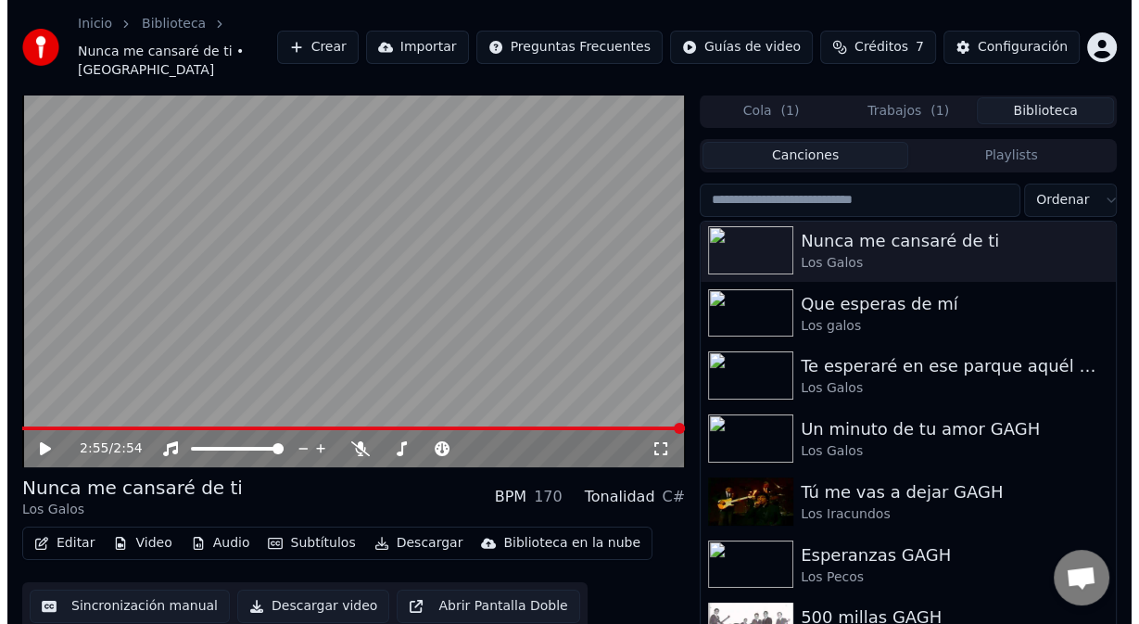
scroll to position [4699, 0]
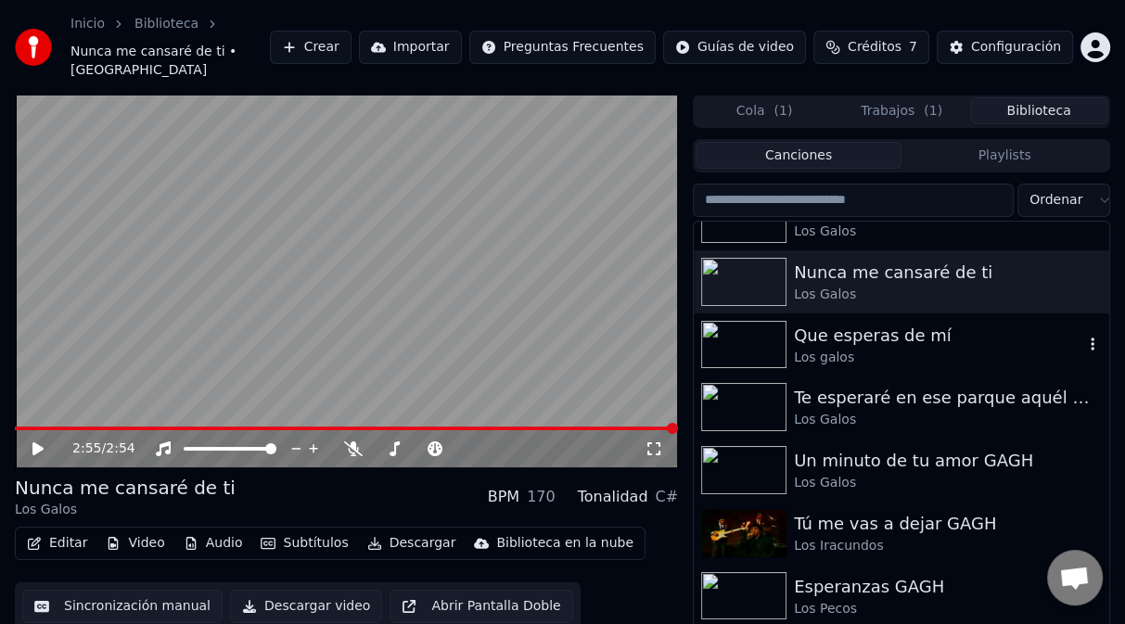
click at [842, 349] on div "Los galos" at bounding box center [938, 358] width 289 height 19
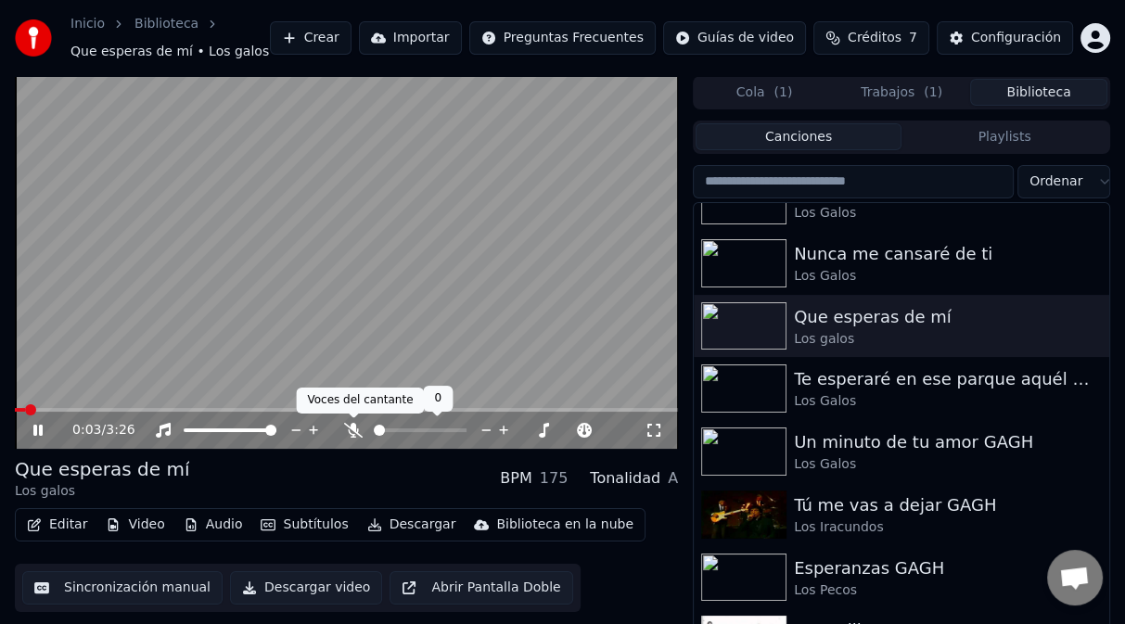
drag, startPoint x: 354, startPoint y: 426, endPoint x: 344, endPoint y: 433, distance: 12.1
click at [354, 426] on icon at bounding box center [353, 430] width 19 height 15
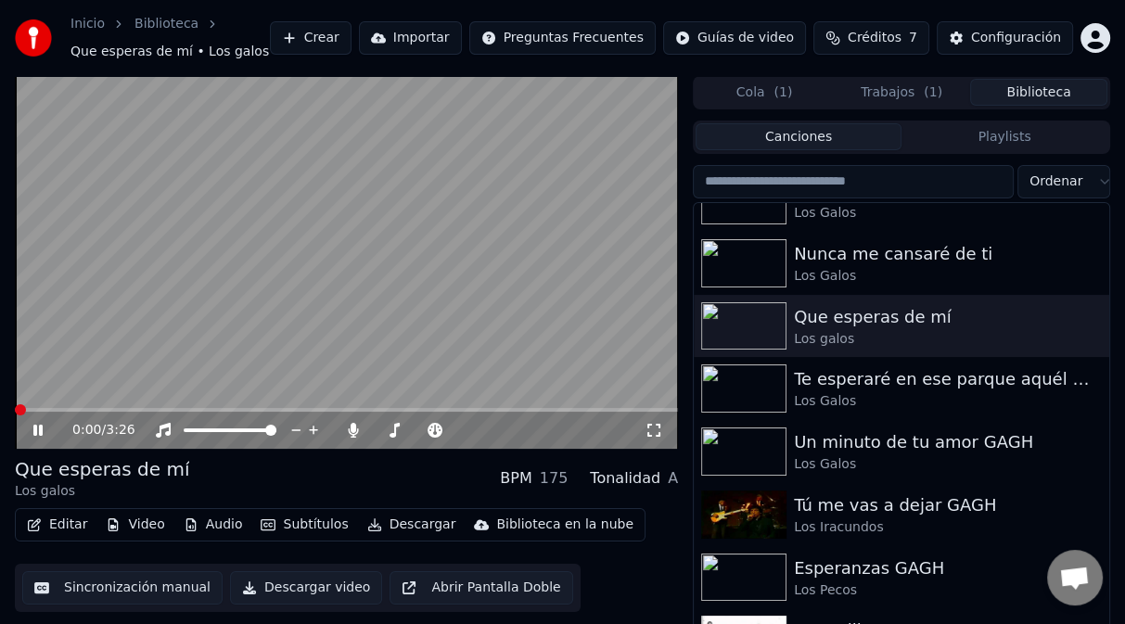
click at [15, 405] on span at bounding box center [20, 409] width 11 height 11
click at [15, 404] on span at bounding box center [20, 409] width 11 height 11
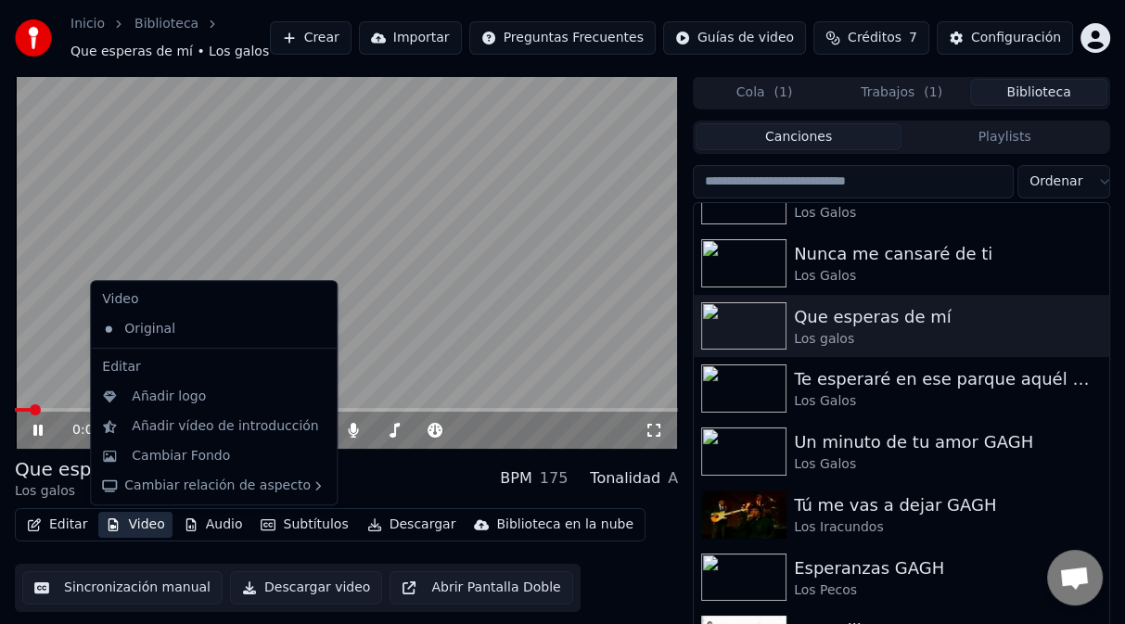
click at [121, 528] on button "Video" at bounding box center [134, 525] width 73 height 26
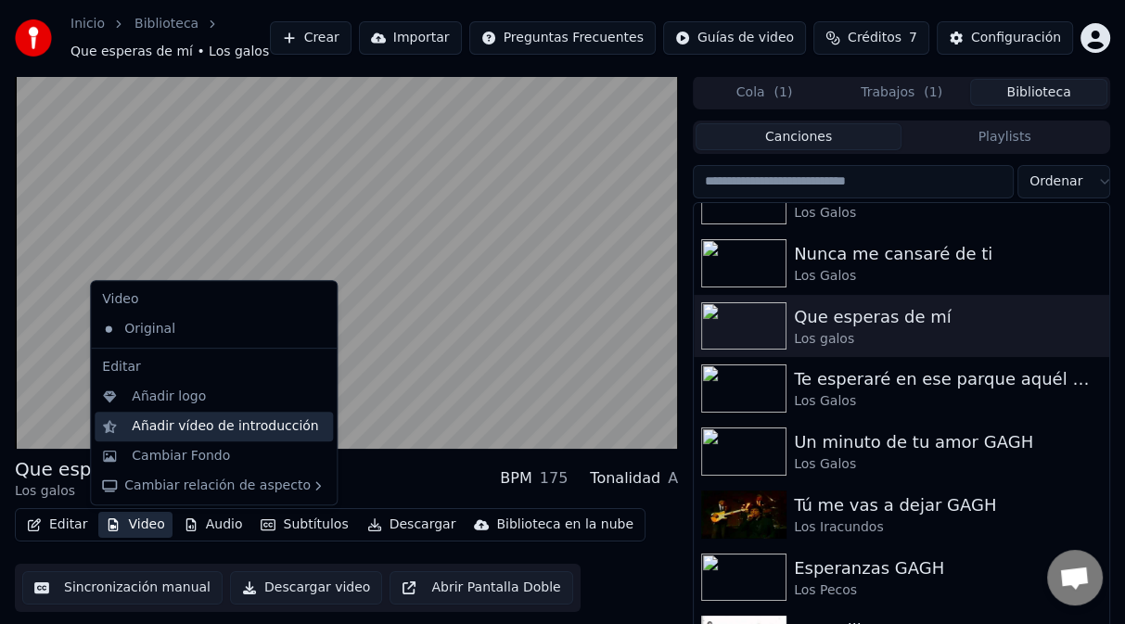
click at [169, 426] on div "Añadir vídeo de introducción" at bounding box center [225, 426] width 186 height 19
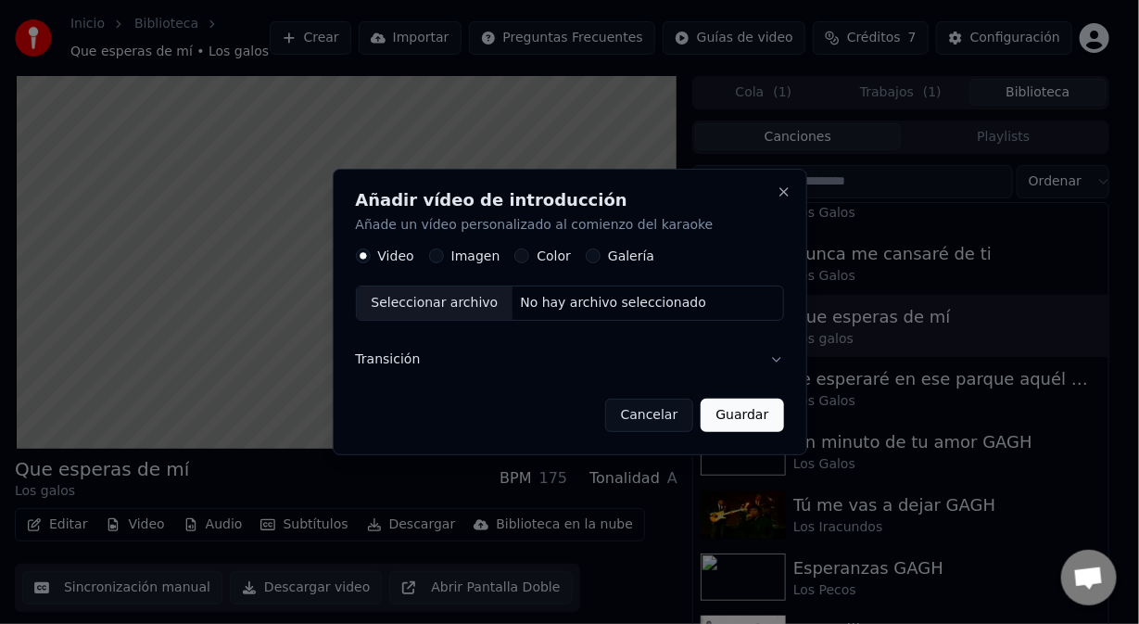
click at [527, 302] on div "No hay archivo seleccionado" at bounding box center [613, 304] width 201 height 19
click at [439, 253] on button "Imagen" at bounding box center [436, 256] width 15 height 15
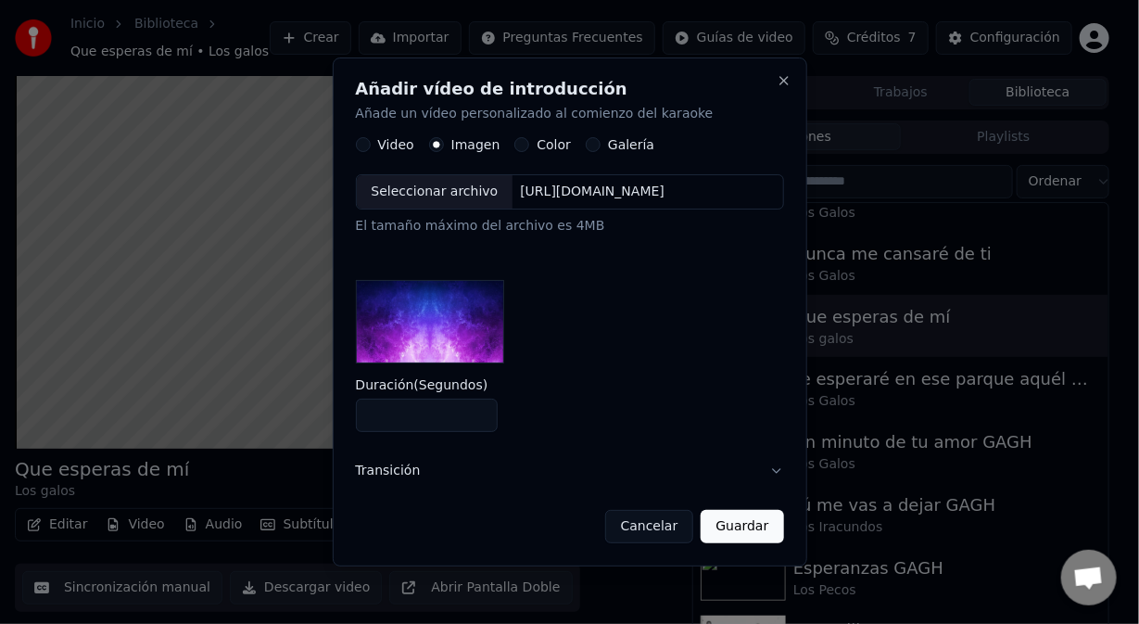
click at [570, 194] on div "[URL][DOMAIN_NAME]" at bounding box center [592, 193] width 159 height 19
click at [578, 189] on div "[URL][DOMAIN_NAME]" at bounding box center [592, 193] width 159 height 19
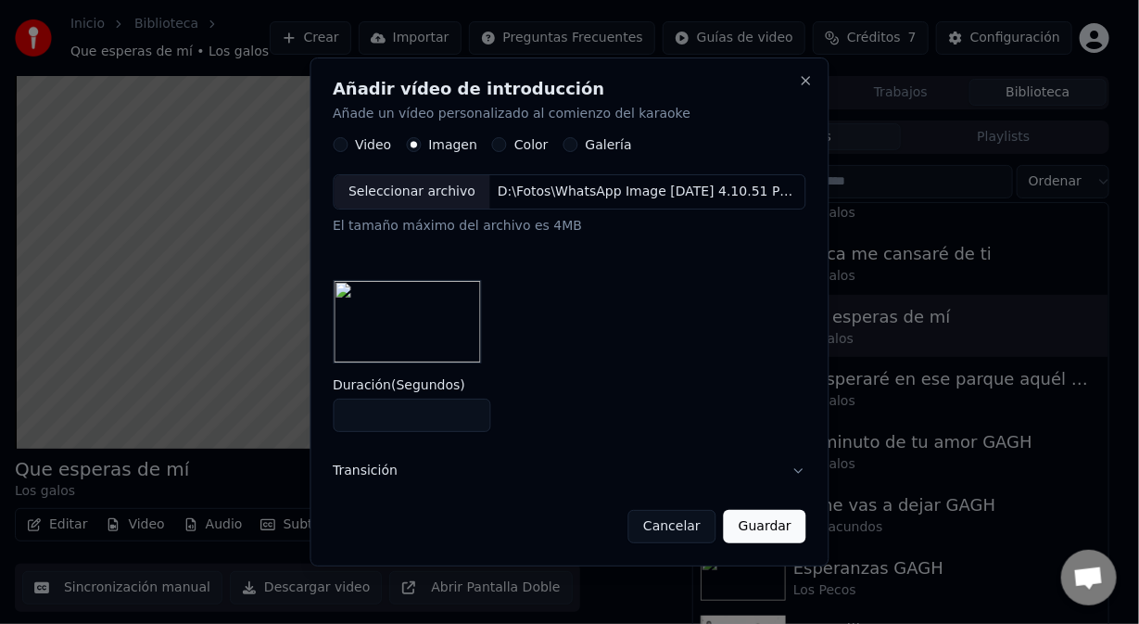
click at [606, 203] on div "Seleccionar archivo D:\Fotos\WhatsApp Image [DATE] 4.10.51 PM.jpeg" at bounding box center [570, 192] width 474 height 35
click at [543, 197] on div "D:\Fotos\WhatsApp Image [DATE] 4.10.51 PM.jpeg" at bounding box center [647, 193] width 315 height 19
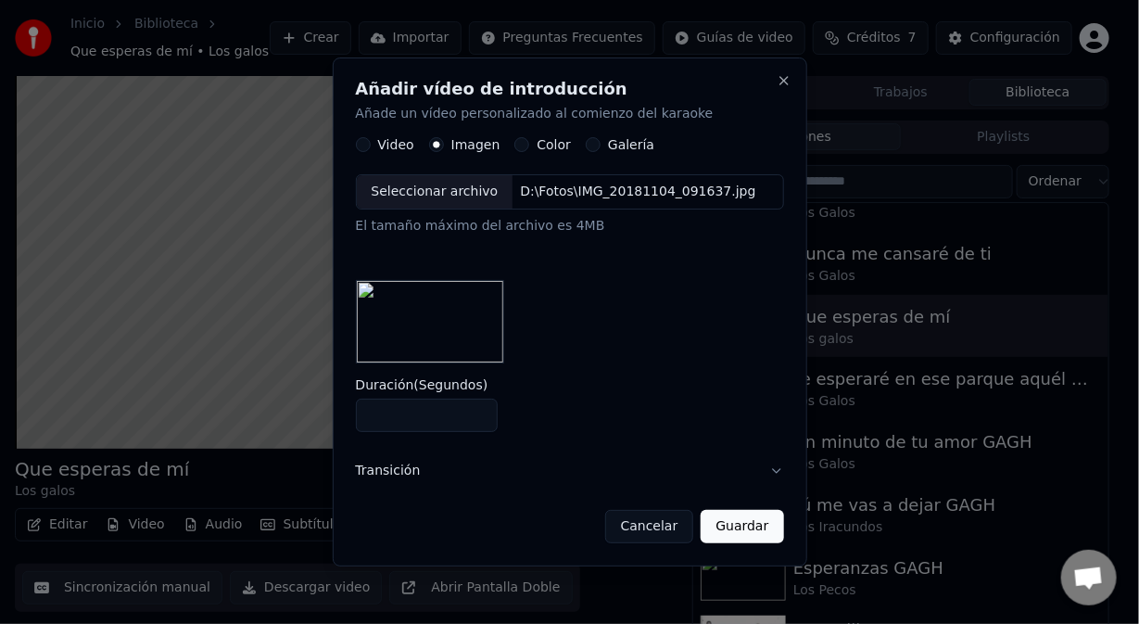
click at [475, 323] on img at bounding box center [430, 321] width 148 height 83
drag, startPoint x: 731, startPoint y: 524, endPoint x: 708, endPoint y: 468, distance: 59.9
click at [730, 522] on button "Guardar" at bounding box center [742, 526] width 83 height 33
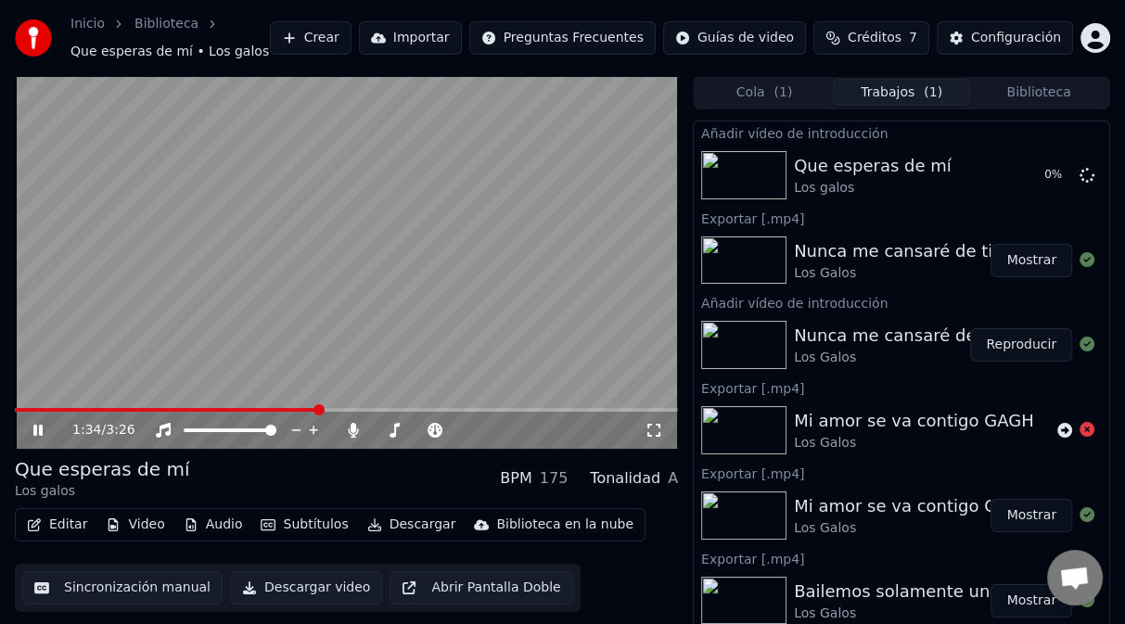
click at [319, 376] on video at bounding box center [346, 262] width 663 height 373
click at [57, 529] on button "Editar" at bounding box center [56, 525] width 75 height 26
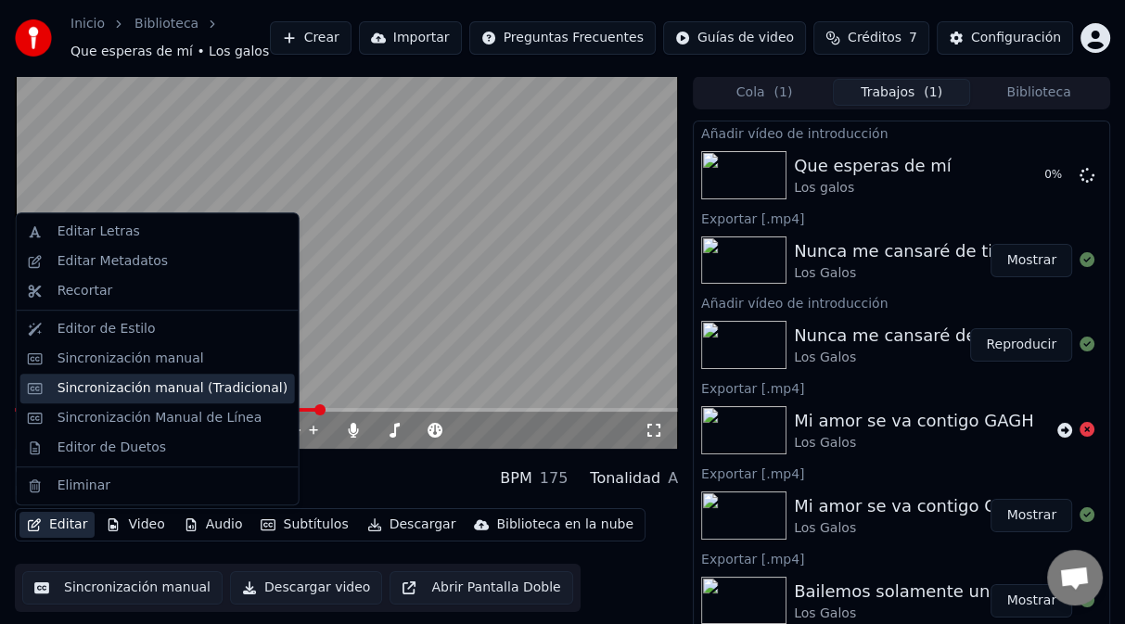
click at [120, 397] on div "Sincronización manual (Tradicional)" at bounding box center [157, 389] width 274 height 30
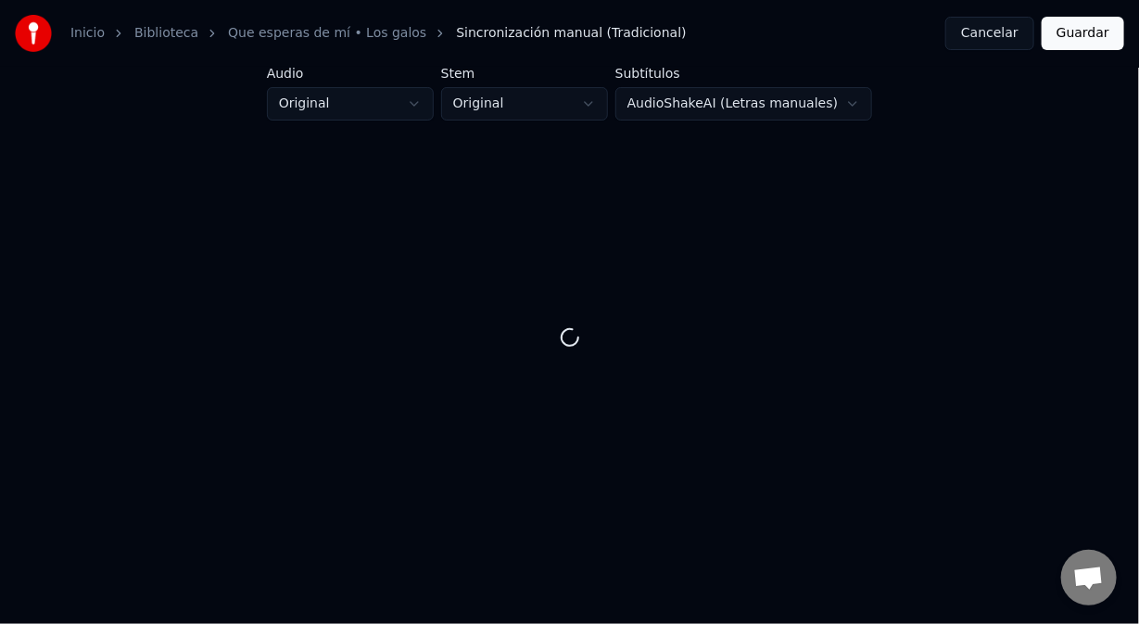
click at [1021, 36] on button "Cancelar" at bounding box center [990, 33] width 89 height 33
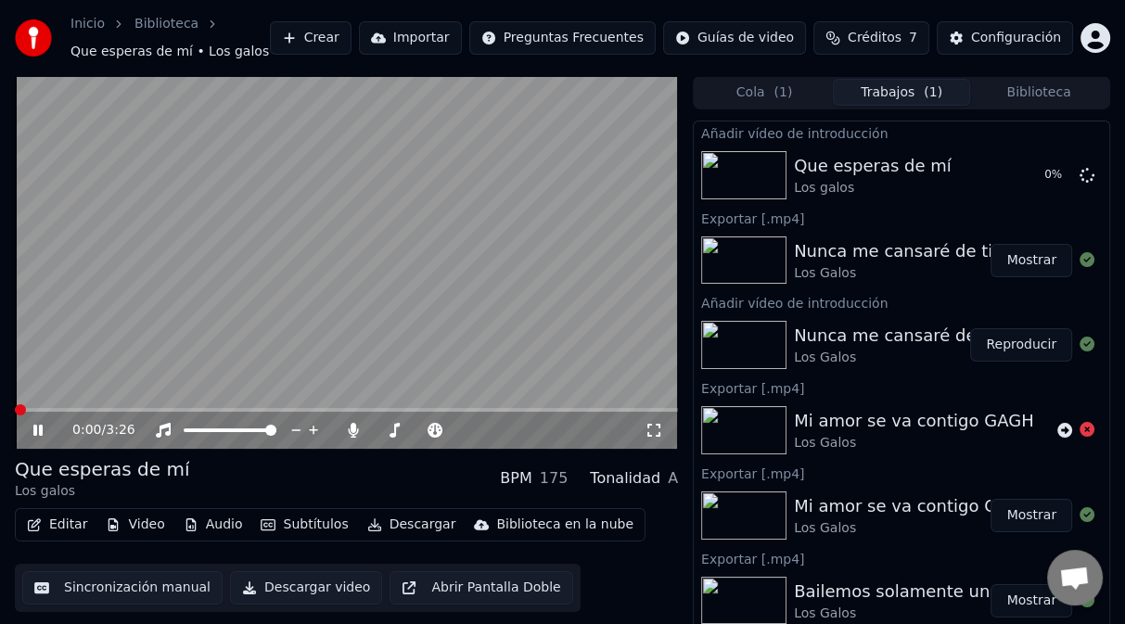
click at [15, 410] on span at bounding box center [20, 409] width 11 height 11
click at [38, 304] on video at bounding box center [346, 262] width 663 height 373
click at [1079, 176] on icon at bounding box center [1086, 174] width 15 height 15
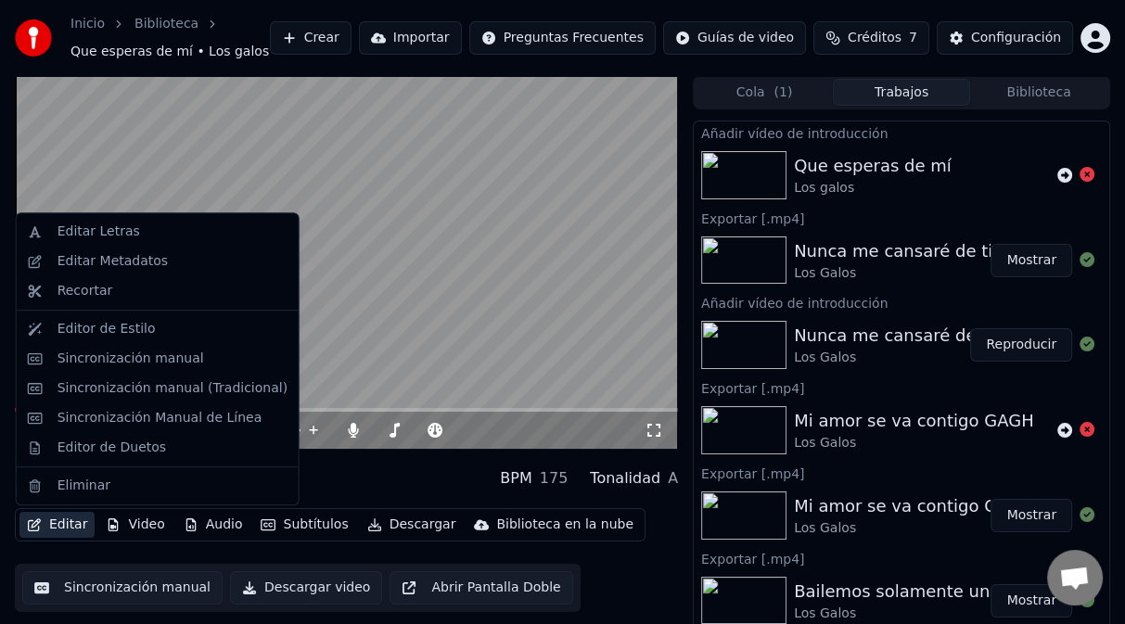
click at [75, 528] on button "Editar" at bounding box center [56, 525] width 75 height 26
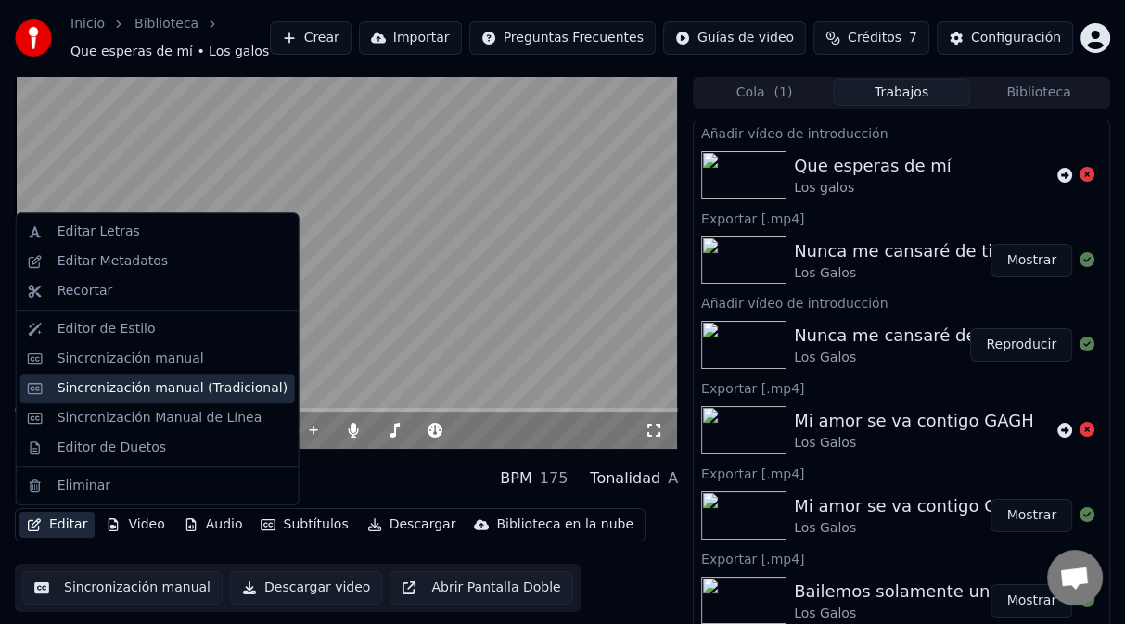
click at [154, 397] on div "Sincronización manual (Tradicional)" at bounding box center [157, 389] width 274 height 30
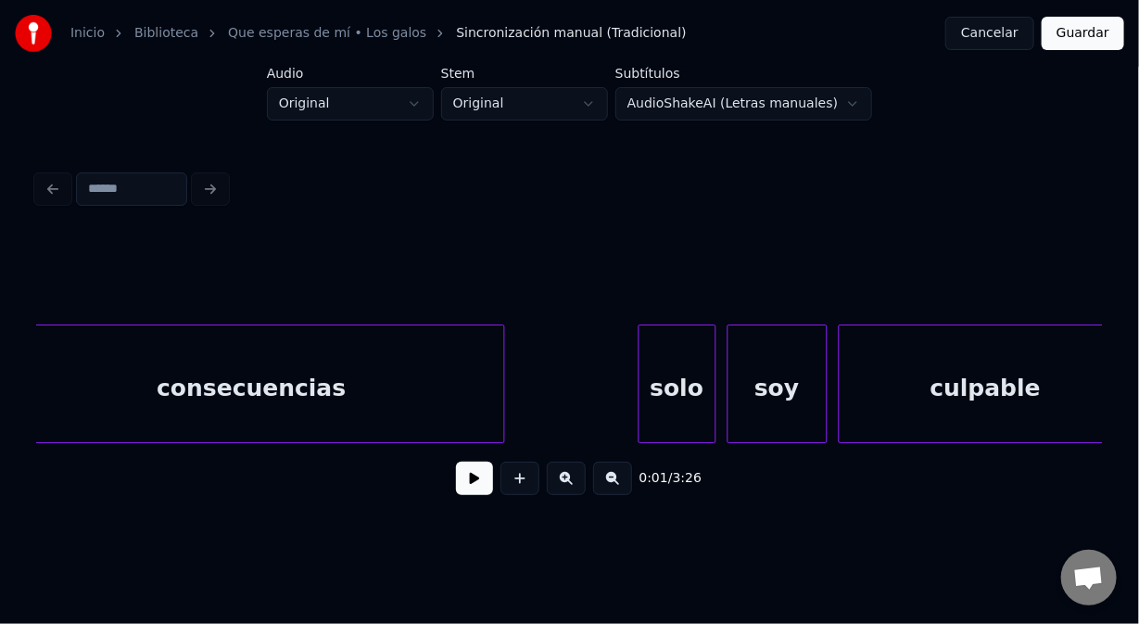
scroll to position [0, 37338]
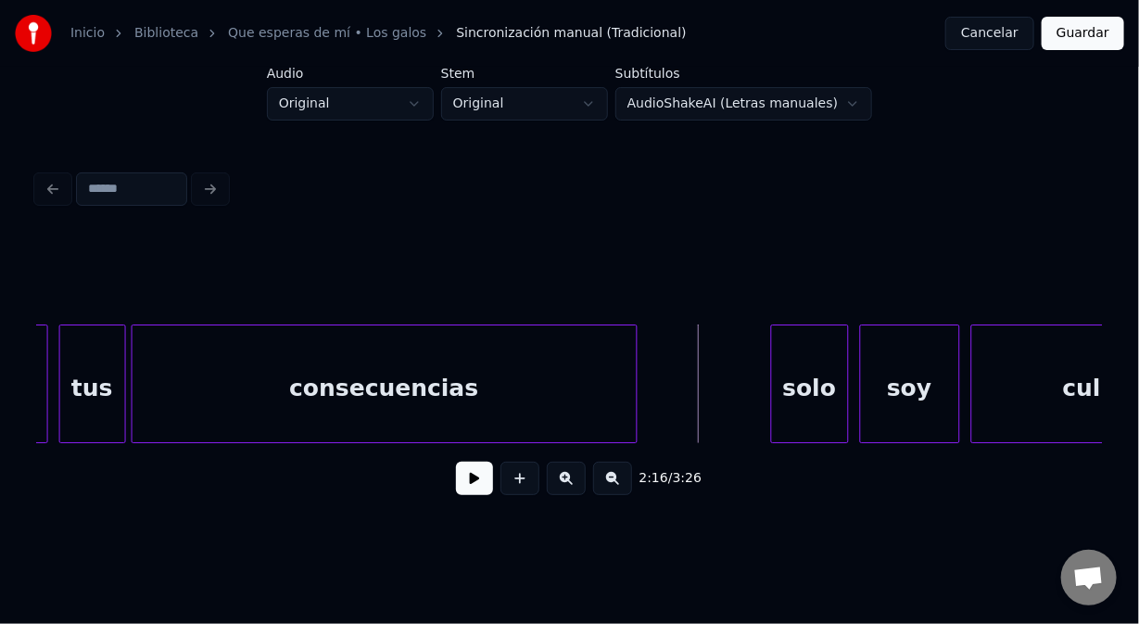
click at [467, 484] on button at bounding box center [474, 478] width 37 height 33
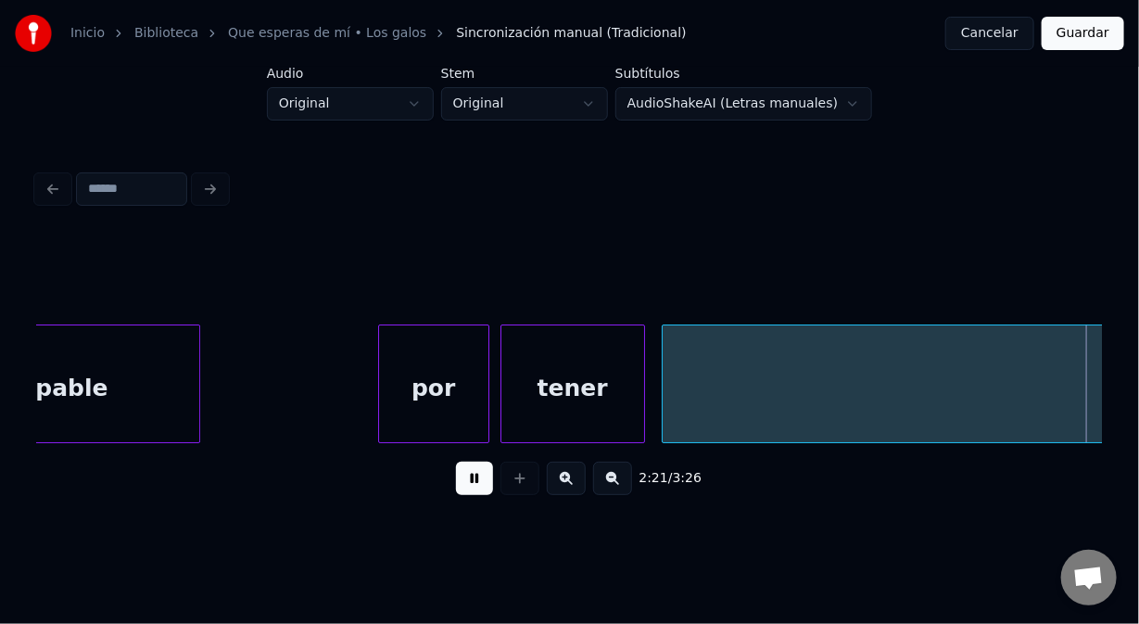
scroll to position [0, 39471]
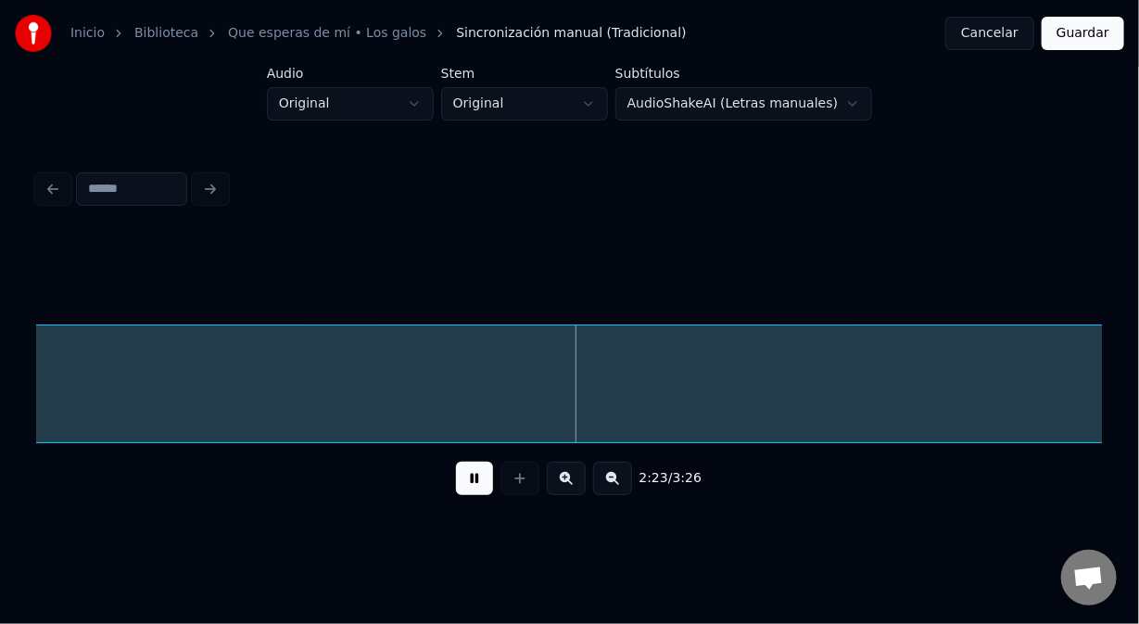
click at [475, 489] on button at bounding box center [474, 478] width 37 height 33
click at [814, 108] on html "Inicio Biblioteca Que esperas de mí • Los galos Sincronización manual (Tradicio…" at bounding box center [569, 277] width 1139 height 554
click at [1093, 451] on div "2:24 / 3:26" at bounding box center [569, 478] width 1065 height 70
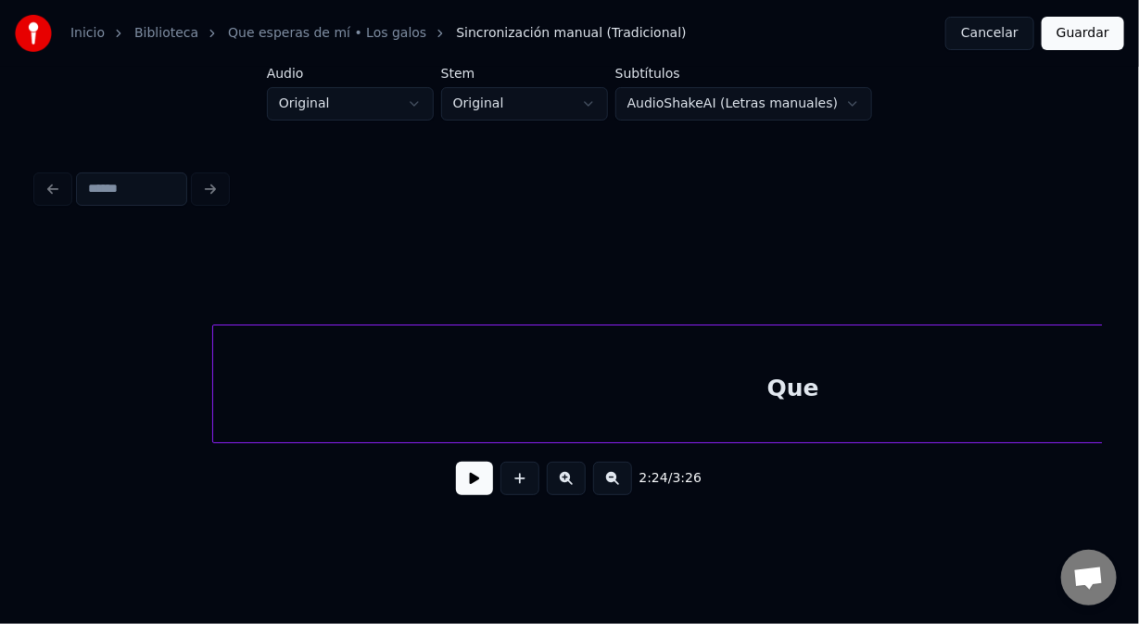
scroll to position [0, 44111]
click at [1005, 41] on button "Cancelar" at bounding box center [990, 33] width 89 height 33
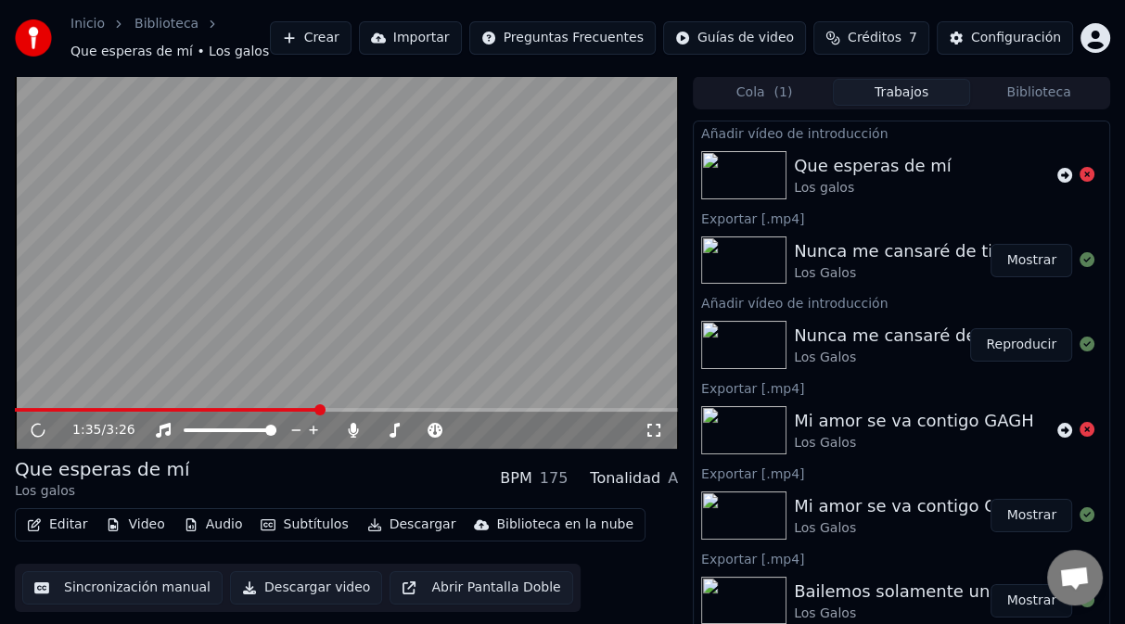
click at [321, 410] on span at bounding box center [346, 410] width 663 height 4
click at [413, 408] on span at bounding box center [346, 410] width 663 height 4
click at [502, 410] on span at bounding box center [346, 410] width 663 height 4
click at [502, 411] on span at bounding box center [499, 409] width 11 height 11
click at [377, 410] on span at bounding box center [196, 410] width 363 height 4
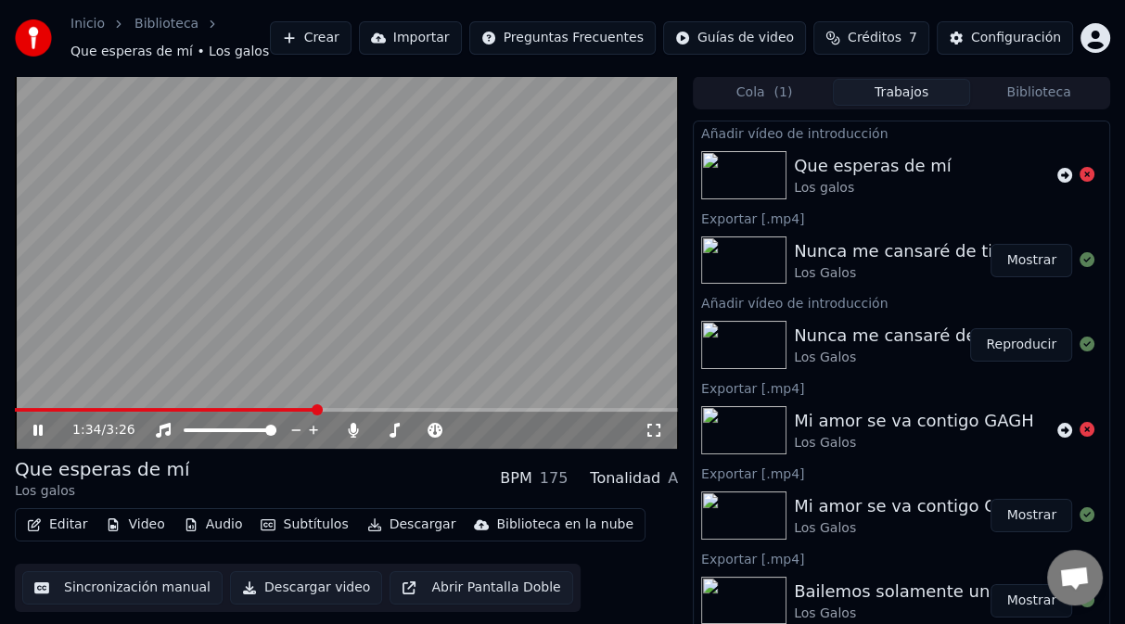
click at [316, 410] on span at bounding box center [165, 410] width 301 height 4
click at [310, 408] on span at bounding box center [163, 410] width 296 height 4
click at [324, 399] on video at bounding box center [346, 262] width 663 height 373
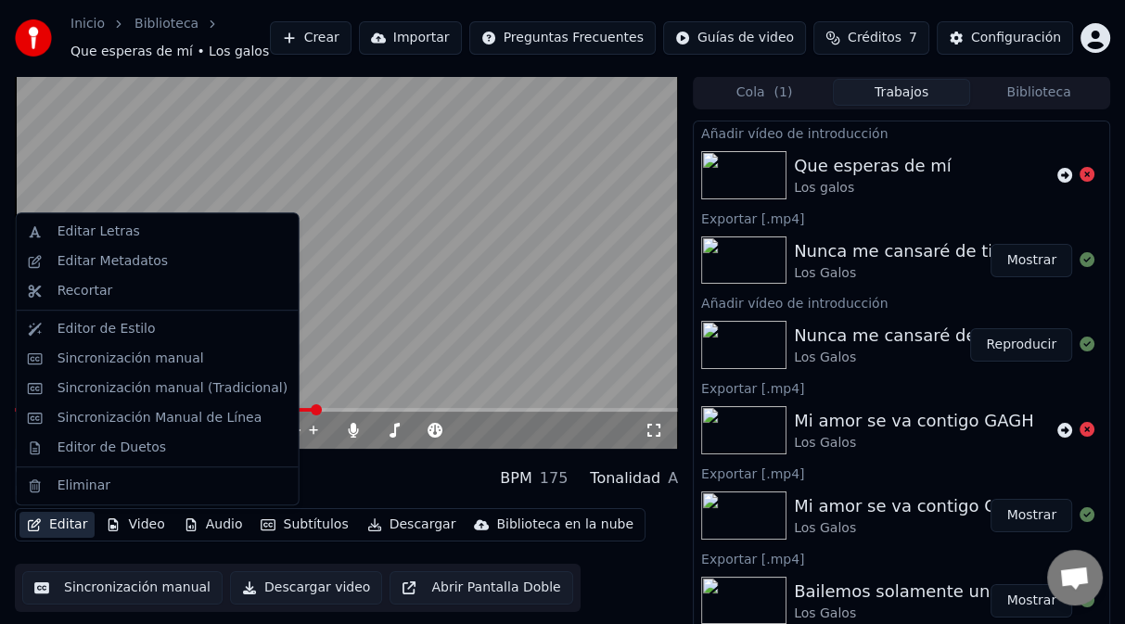
click at [74, 528] on button "Editar" at bounding box center [56, 525] width 75 height 26
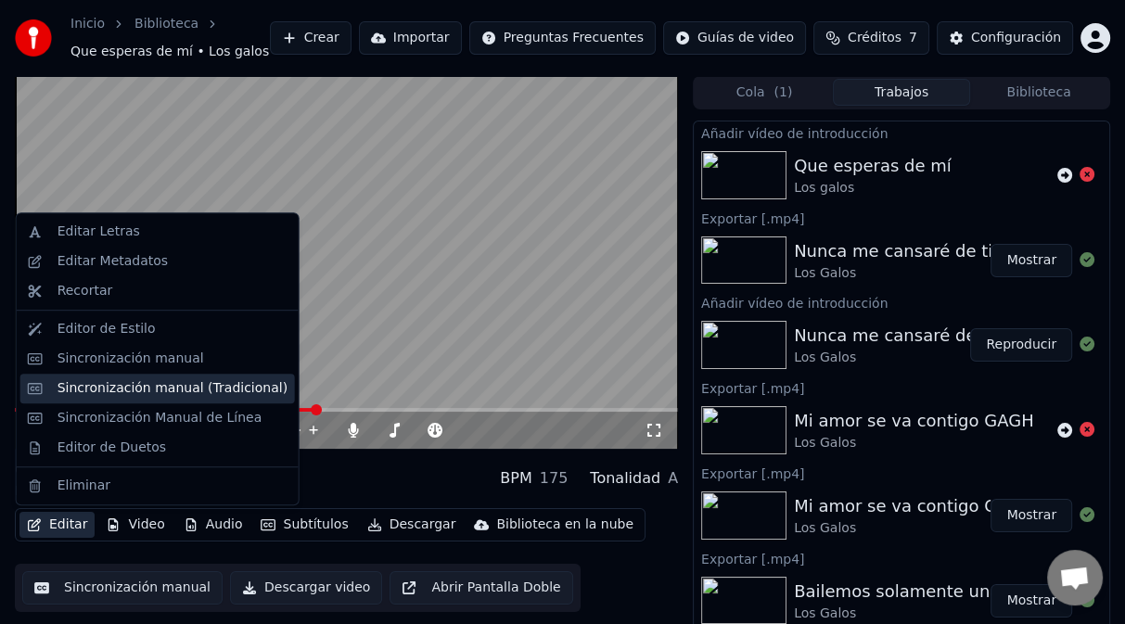
click at [174, 398] on div "Sincronización manual (Tradicional)" at bounding box center [157, 389] width 274 height 30
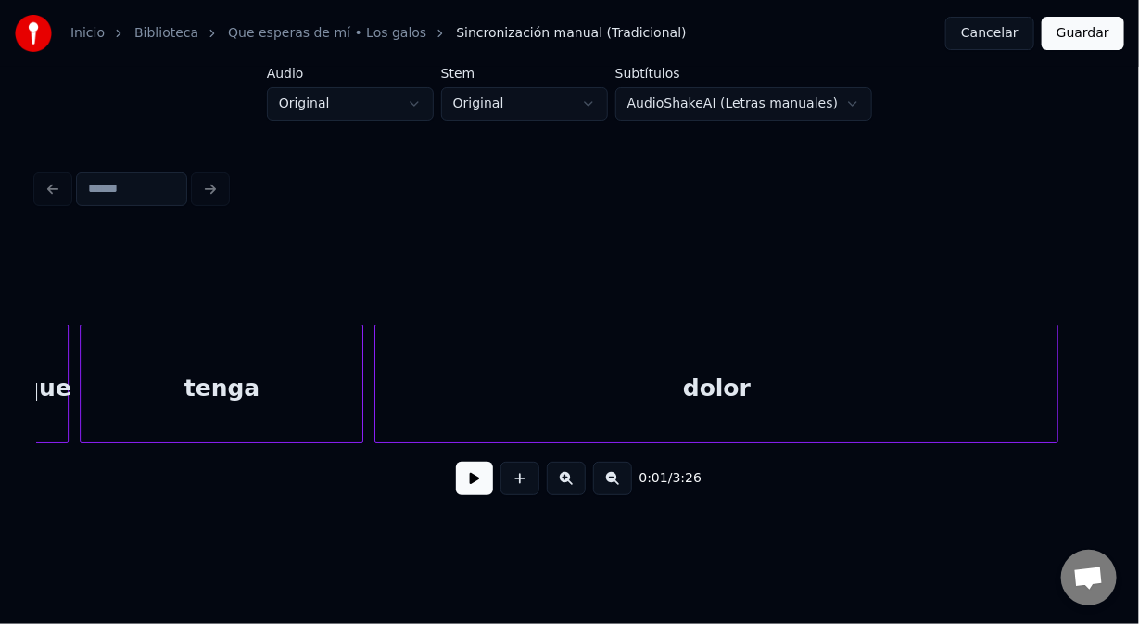
scroll to position [0, 25375]
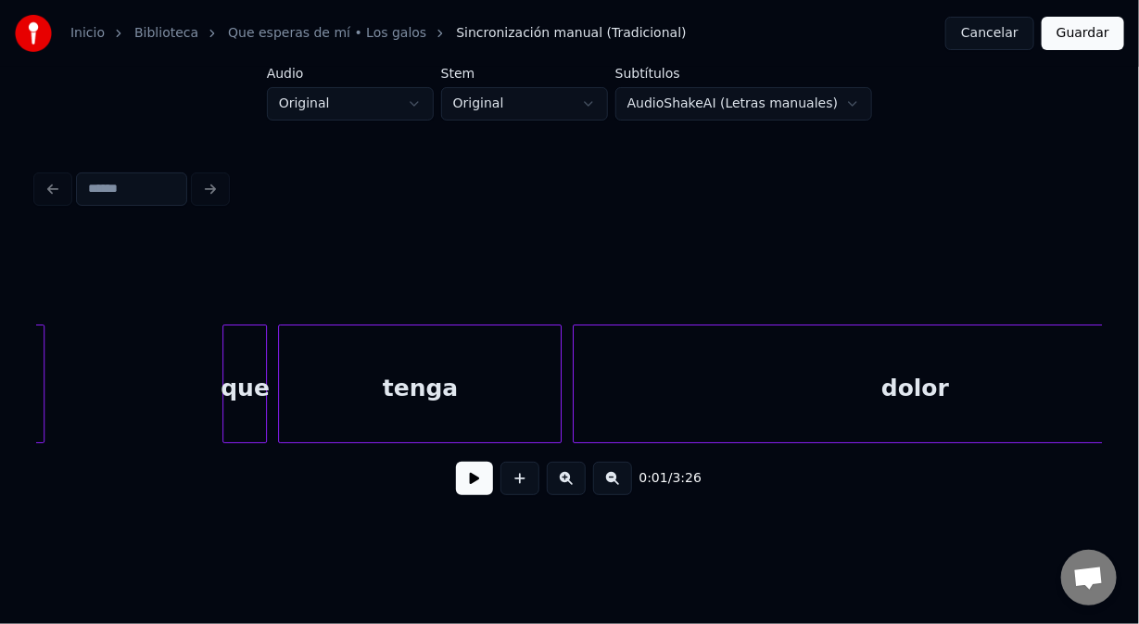
click at [469, 384] on div "tenga" at bounding box center [420, 388] width 282 height 126
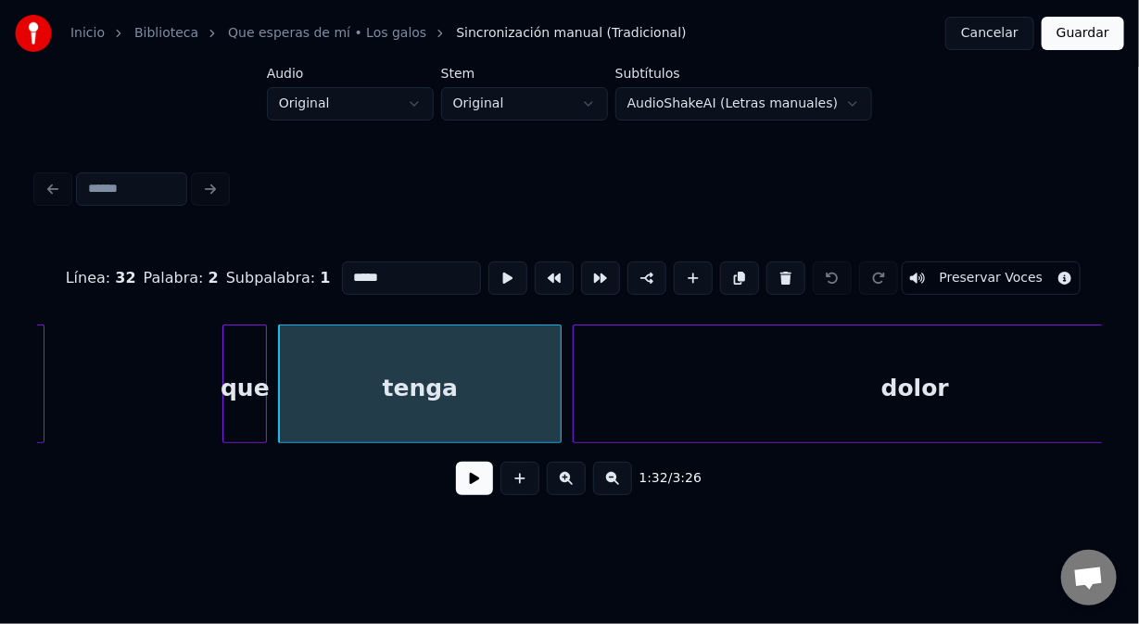
click at [386, 272] on input "*****" at bounding box center [411, 277] width 139 height 33
click at [247, 337] on div "que" at bounding box center [244, 388] width 43 height 126
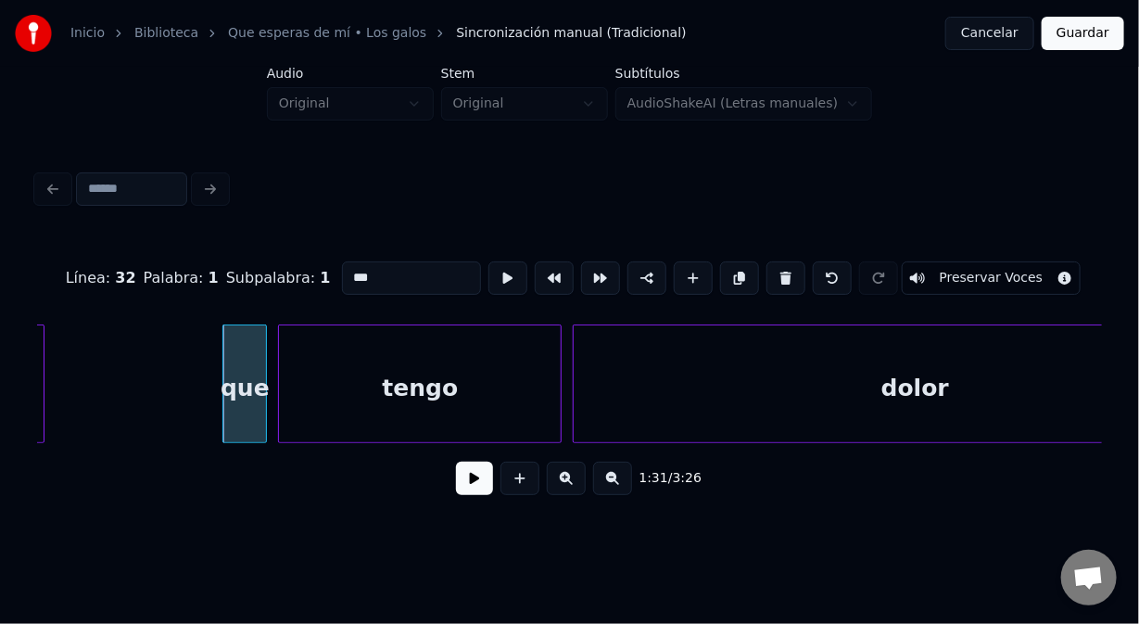
type input "***"
click at [473, 495] on button at bounding box center [474, 478] width 37 height 33
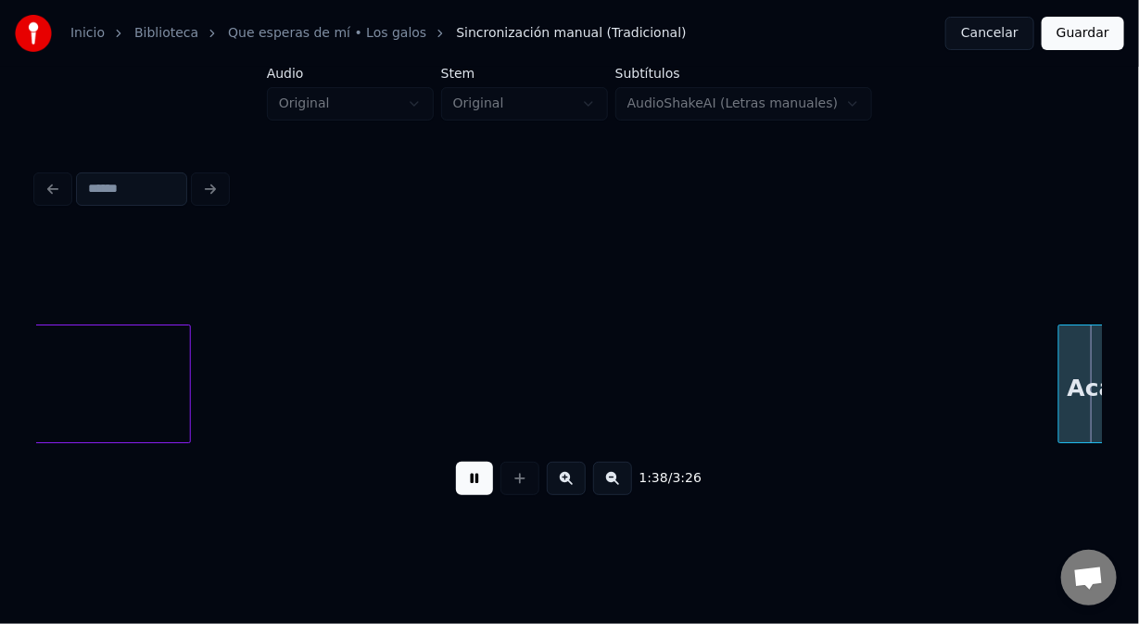
scroll to position [0, 27508]
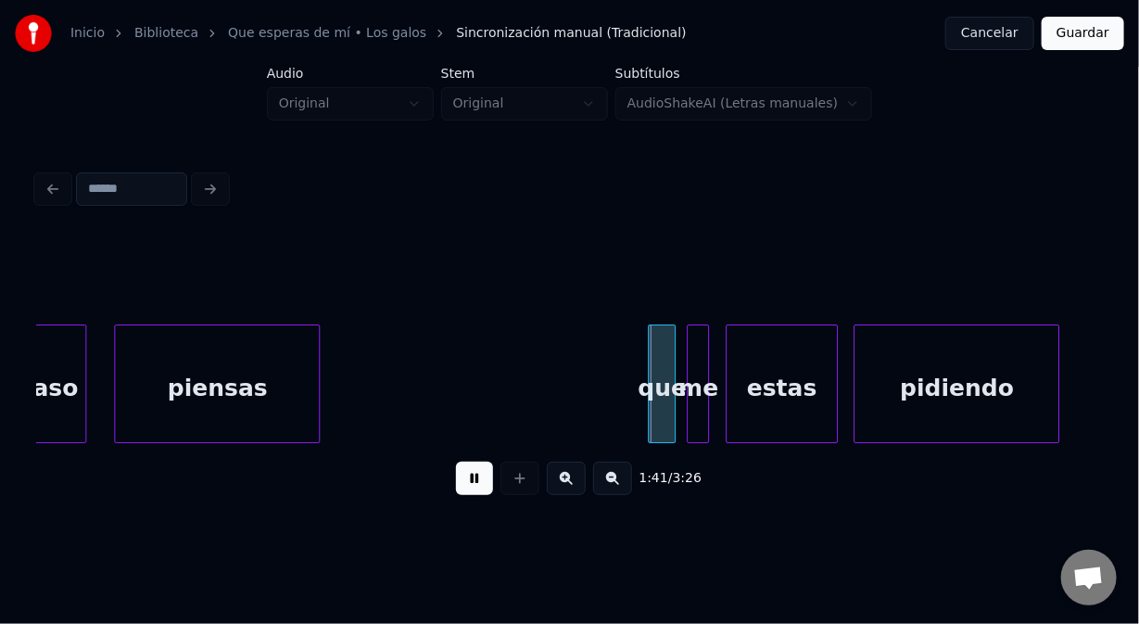
click at [793, 416] on div "estas" at bounding box center [781, 388] width 109 height 126
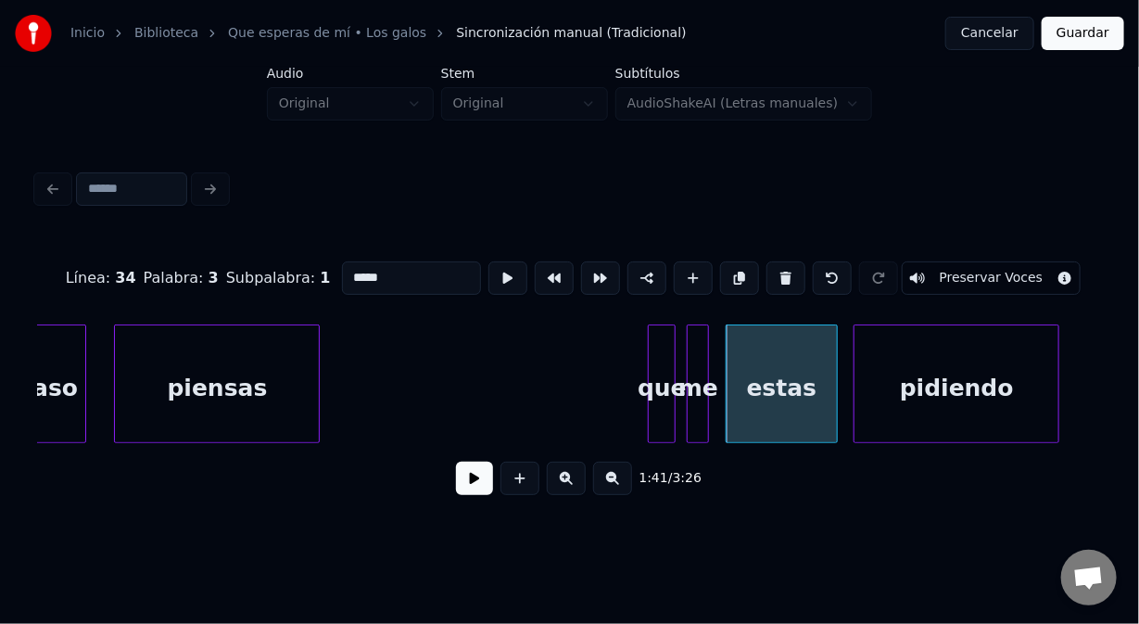
click at [365, 270] on input "*****" at bounding box center [411, 277] width 139 height 33
type input "*****"
click at [476, 490] on button at bounding box center [474, 478] width 37 height 33
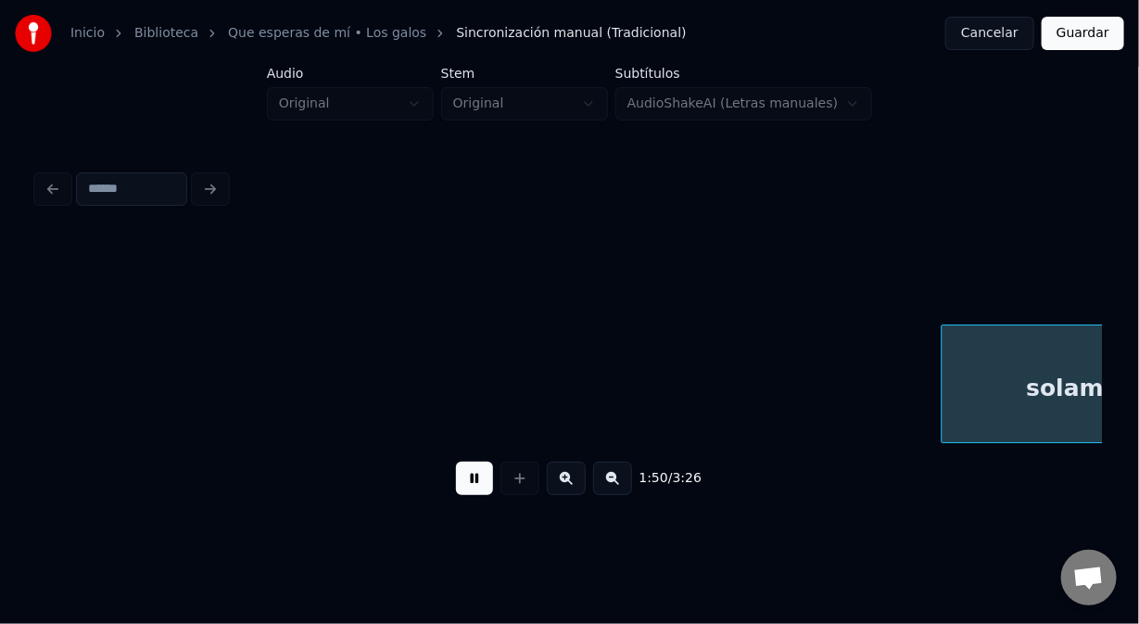
scroll to position [0, 30736]
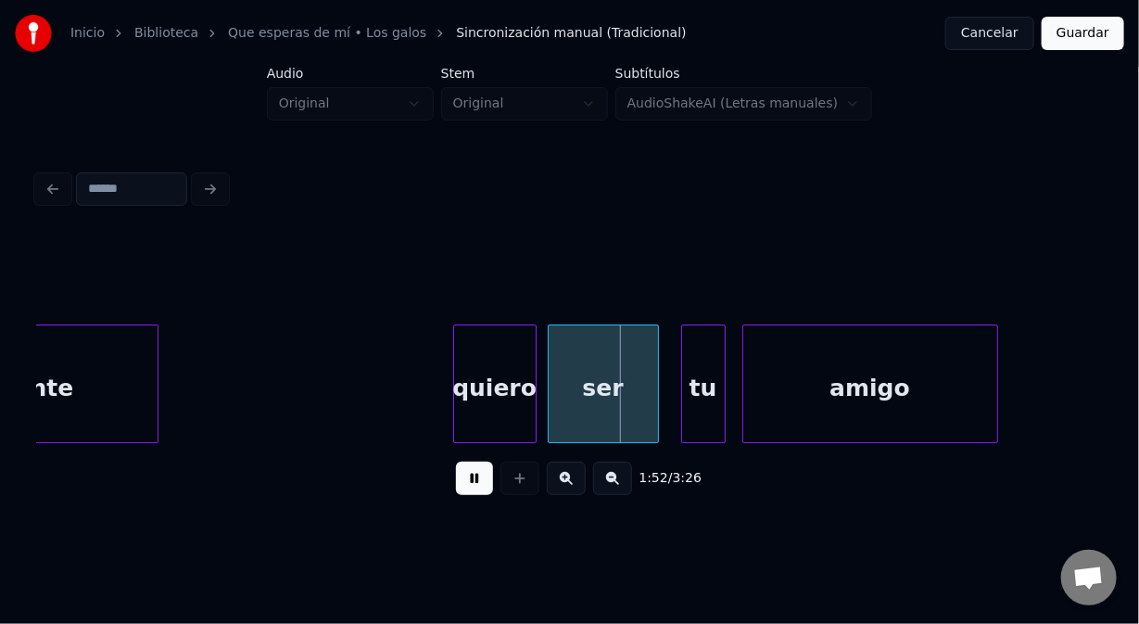
click at [475, 488] on button at bounding box center [474, 478] width 37 height 33
click at [845, 192] on div at bounding box center [570, 189] width 1080 height 41
click at [474, 495] on button at bounding box center [474, 478] width 37 height 33
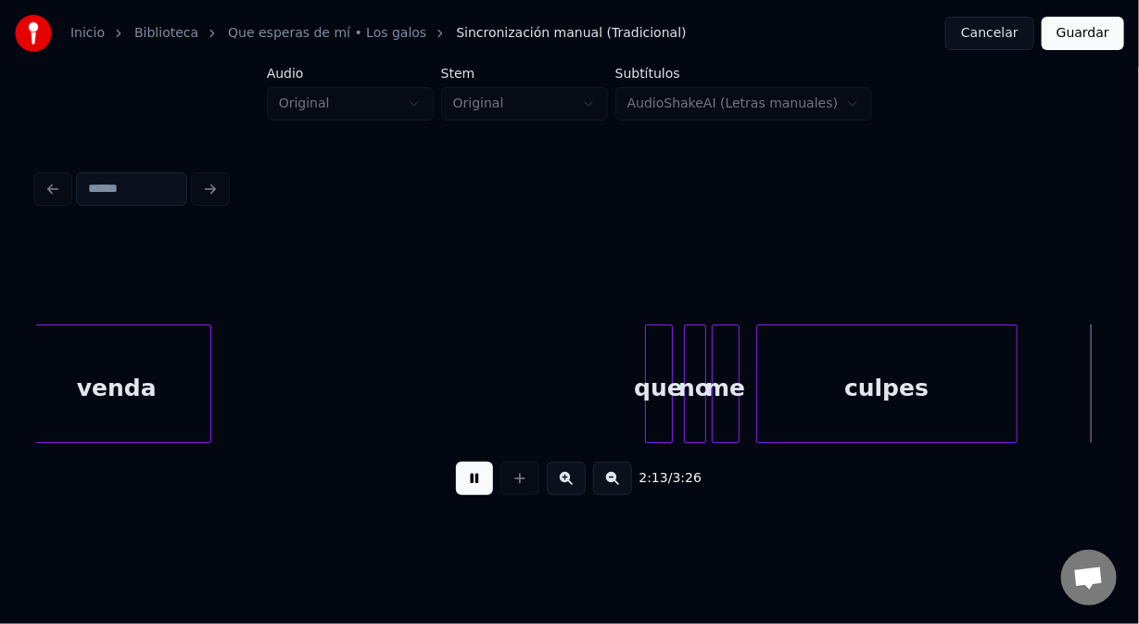
scroll to position [0, 37140]
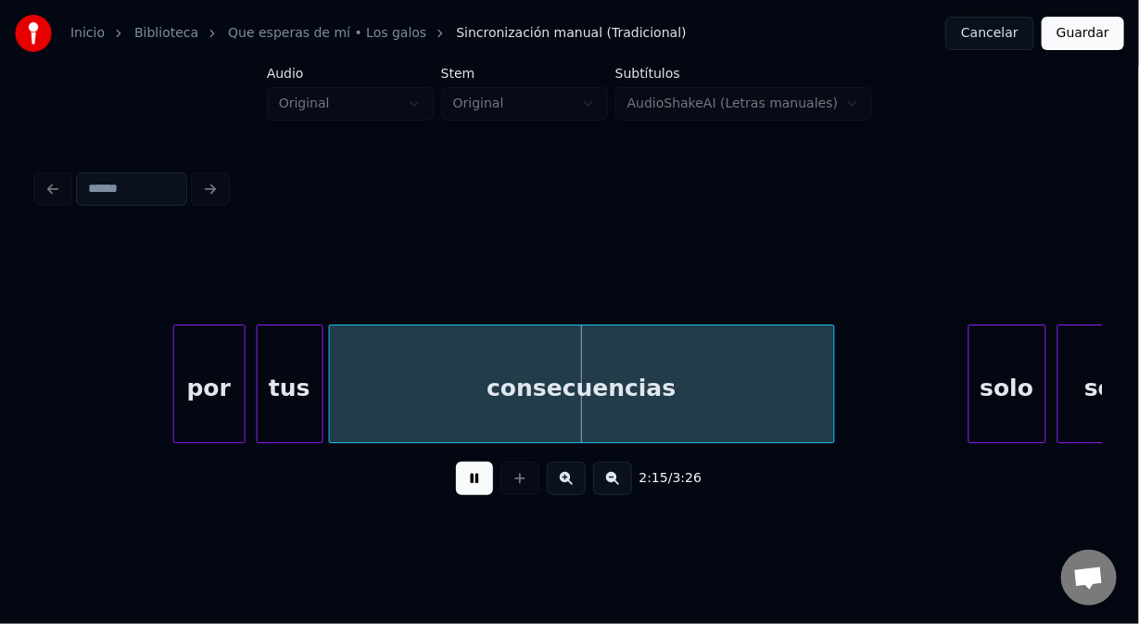
click at [477, 482] on button at bounding box center [474, 478] width 37 height 33
click at [297, 388] on div "tus" at bounding box center [290, 388] width 65 height 126
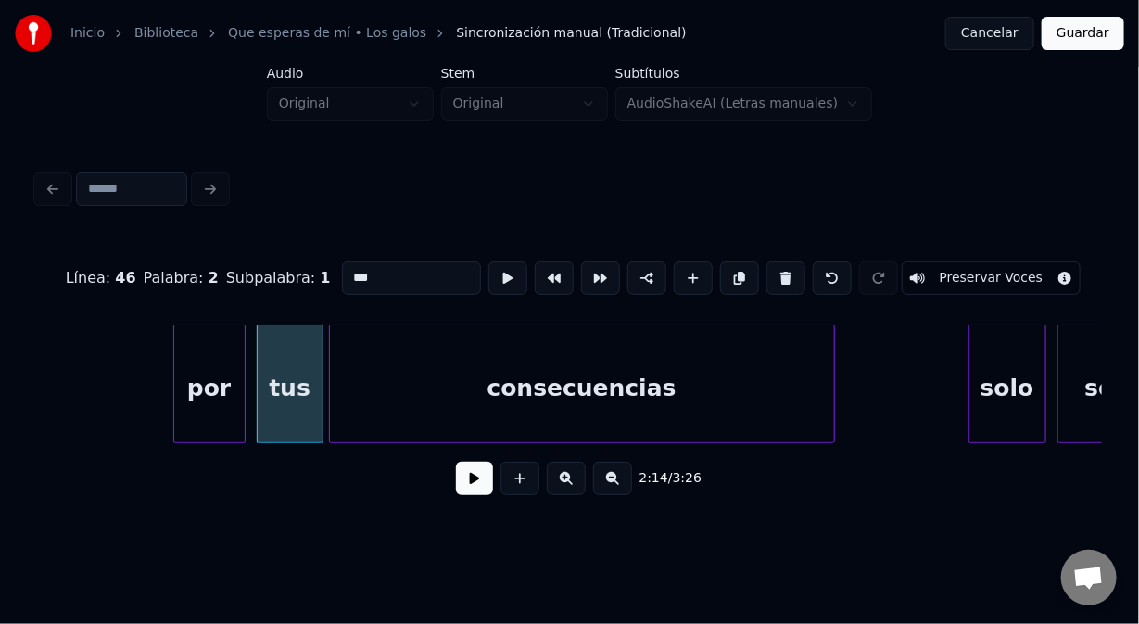
click at [363, 272] on input "***" at bounding box center [411, 277] width 139 height 33
drag, startPoint x: 352, startPoint y: 272, endPoint x: 327, endPoint y: 274, distance: 25.2
click at [327, 274] on div "Línea : 46 Palabra : 2 Subpalabra : 1 *** Preservar Voces" at bounding box center [569, 278] width 1065 height 93
type input "***"
click at [477, 484] on button at bounding box center [474, 478] width 37 height 33
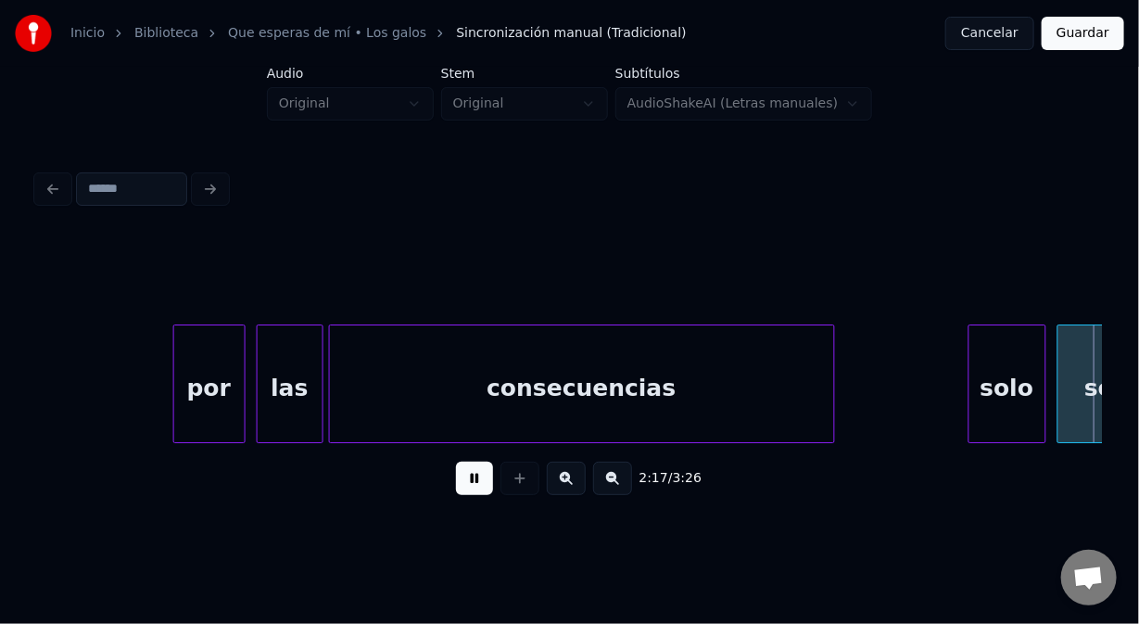
scroll to position [0, 38210]
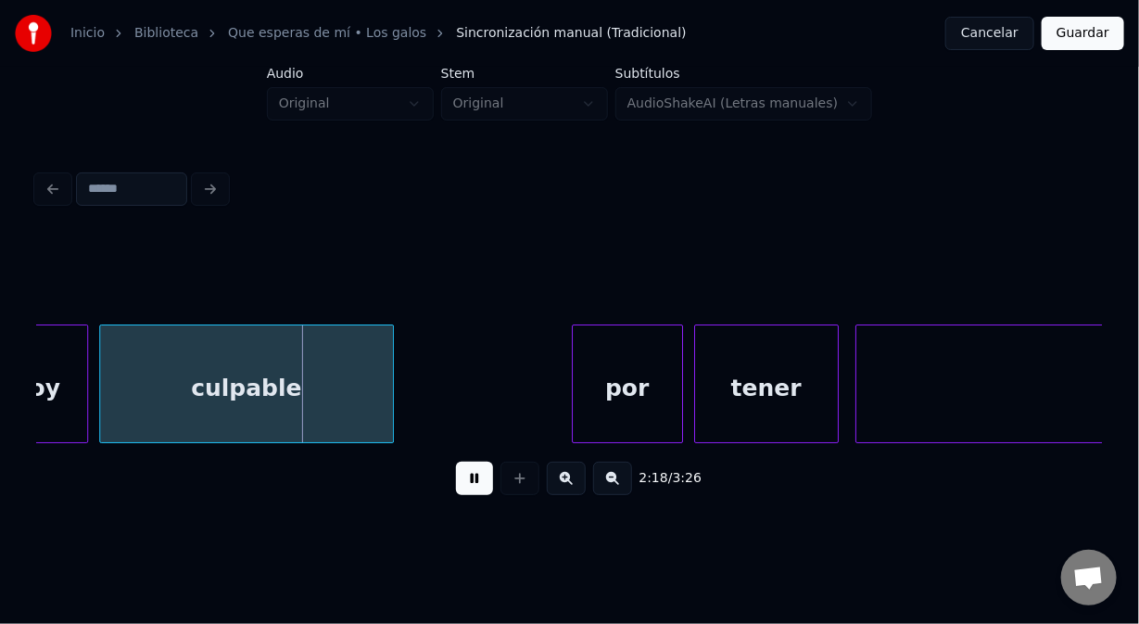
click at [470, 482] on button at bounding box center [474, 478] width 37 height 33
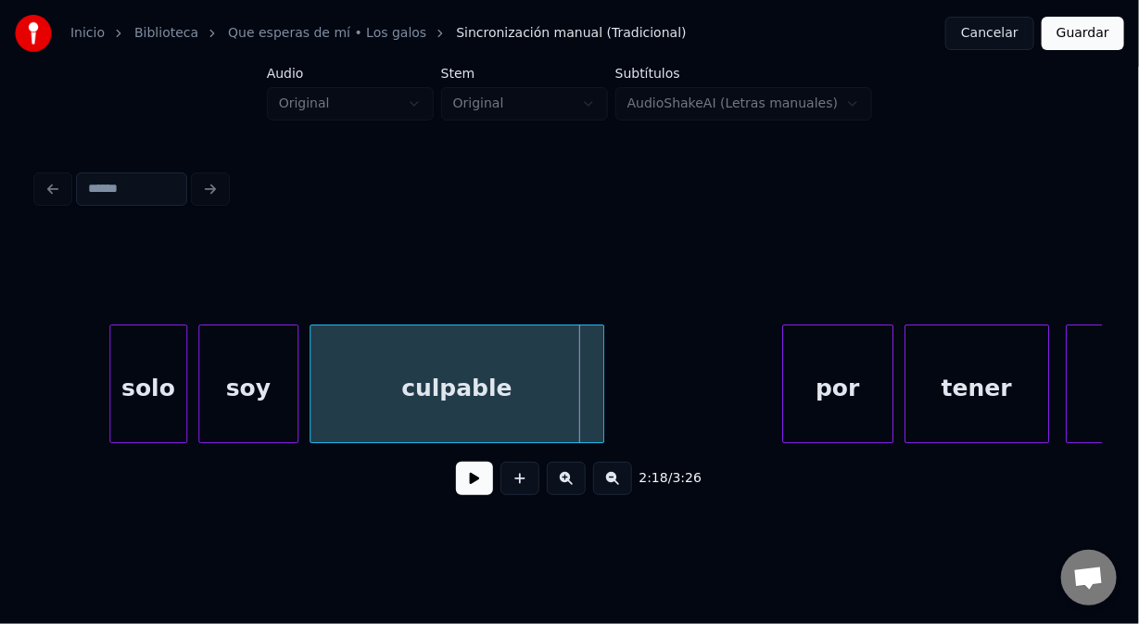
scroll to position [0, 37950]
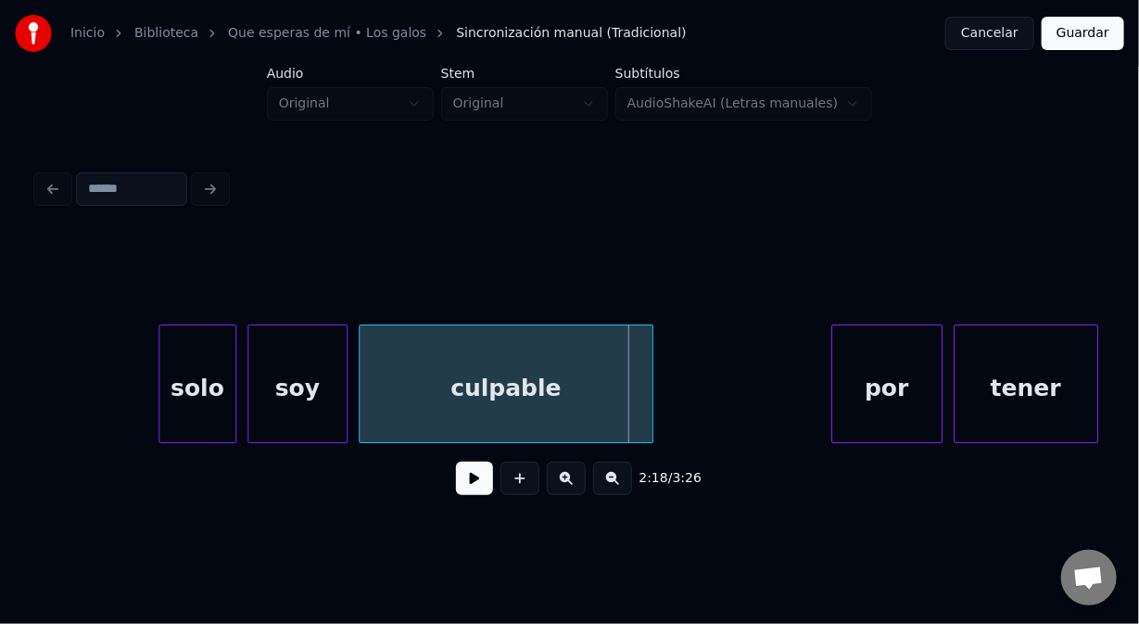
click at [196, 396] on div "solo" at bounding box center [197, 388] width 76 height 126
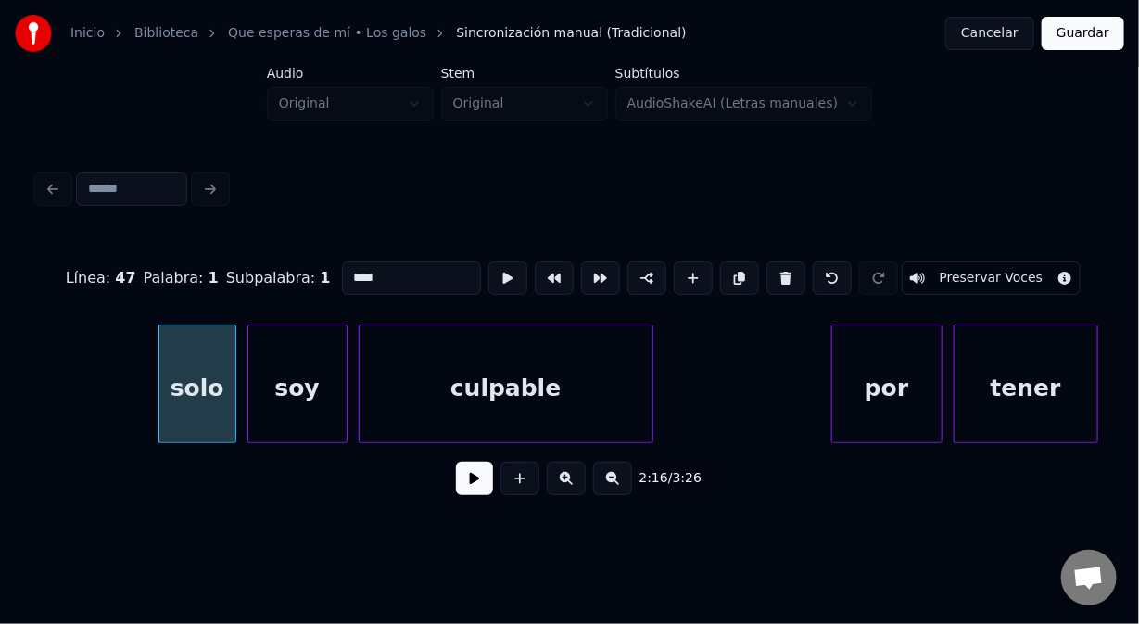
click at [356, 272] on input "****" at bounding box center [411, 277] width 139 height 33
type input "****"
click at [479, 490] on button at bounding box center [474, 478] width 37 height 33
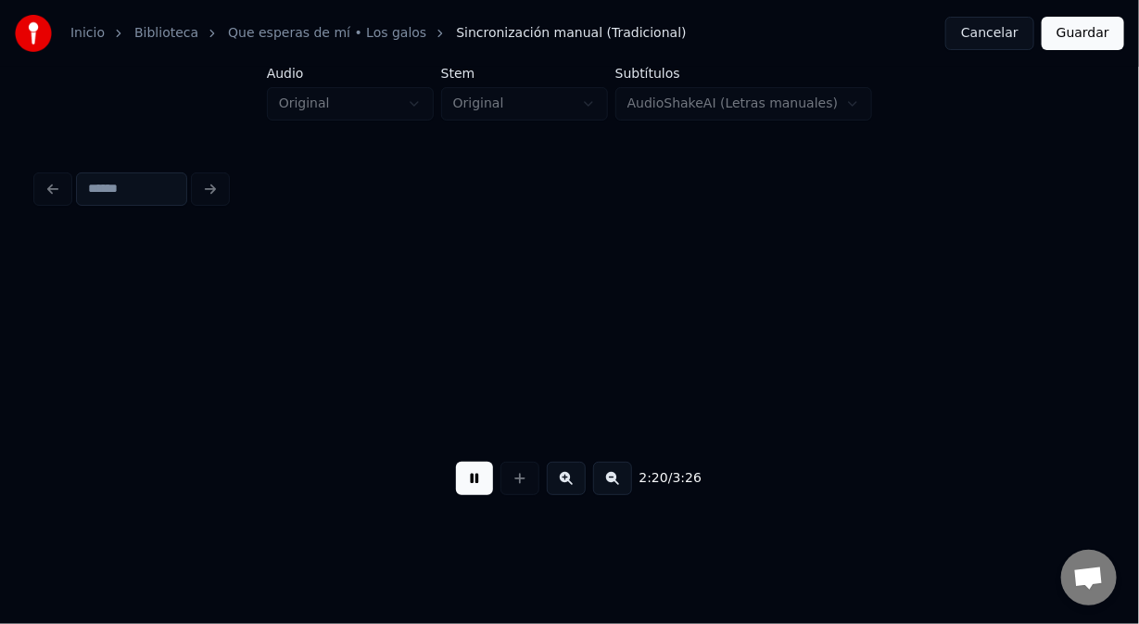
scroll to position [0, 39019]
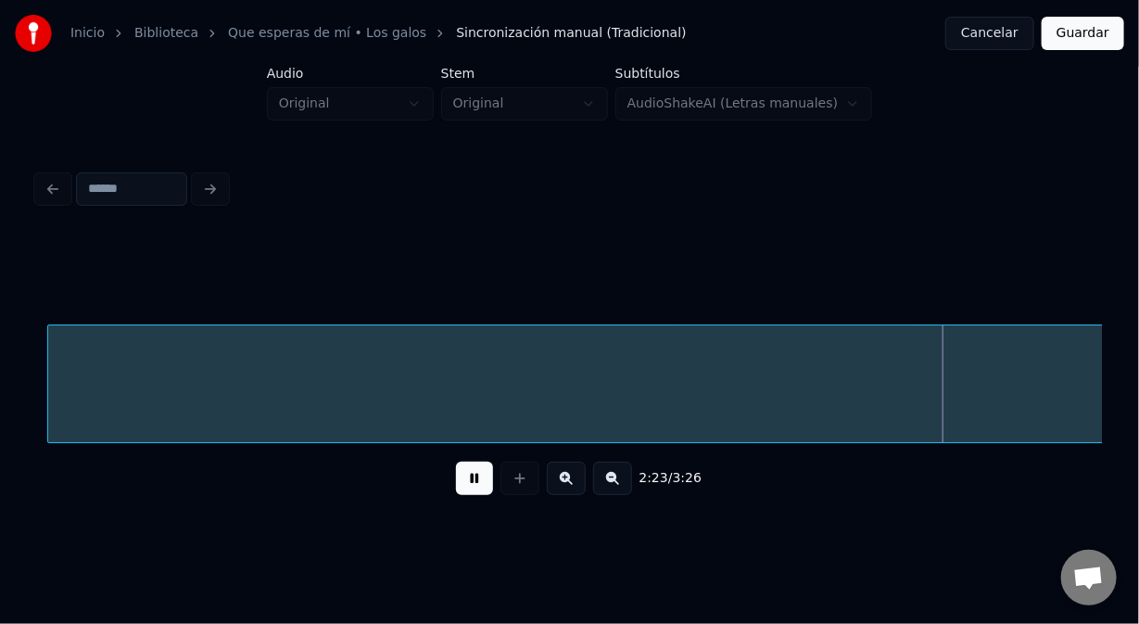
click at [482, 495] on button at bounding box center [474, 478] width 37 height 33
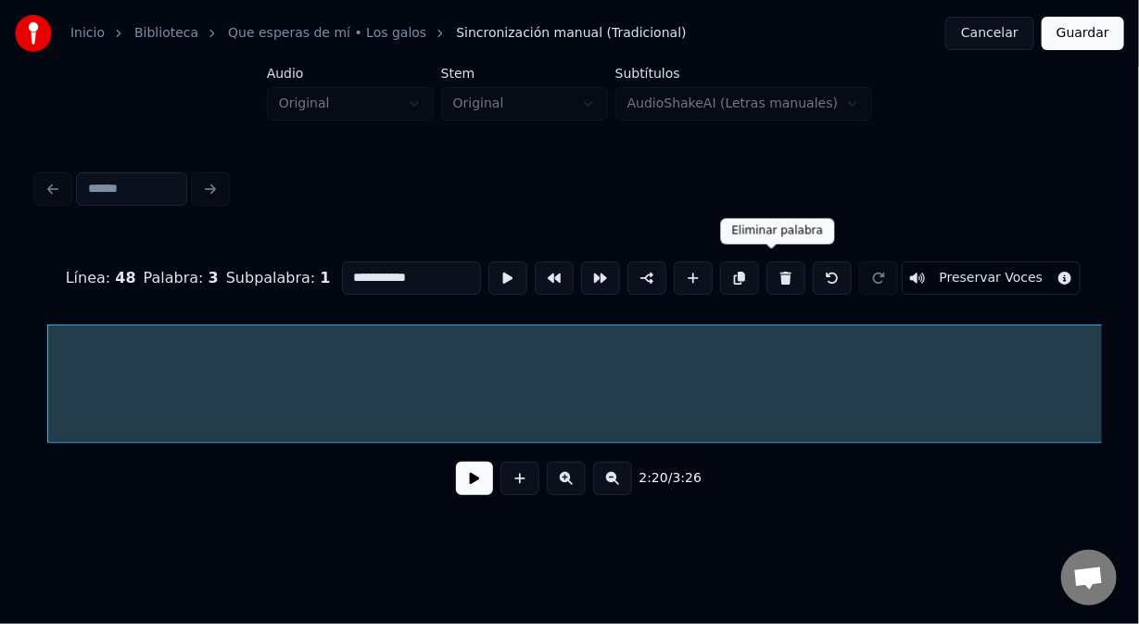
click at [767, 268] on button at bounding box center [786, 277] width 39 height 33
type input "*****"
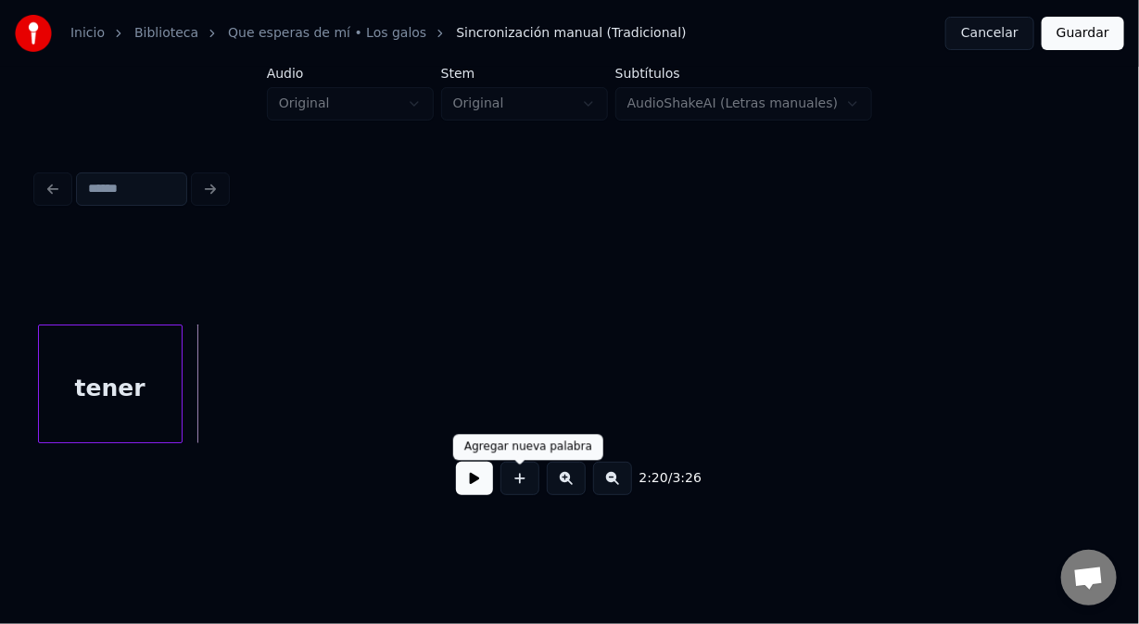
click at [518, 481] on button at bounding box center [520, 478] width 39 height 33
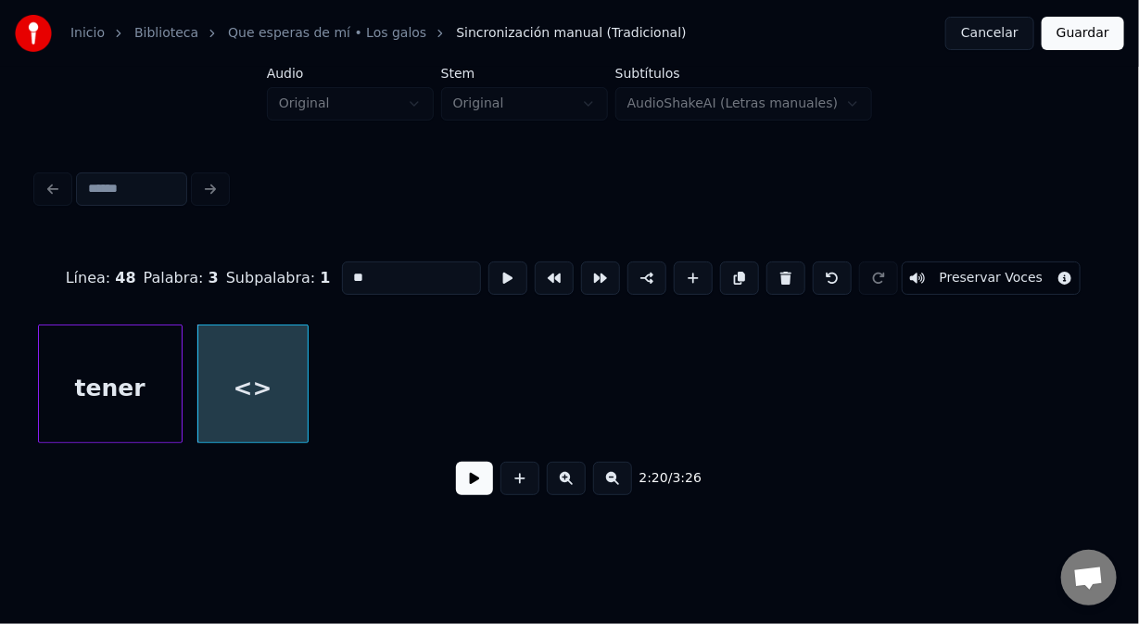
drag, startPoint x: 369, startPoint y: 272, endPoint x: 342, endPoint y: 270, distance: 27.0
click at [342, 270] on input "**" at bounding box center [411, 277] width 139 height 33
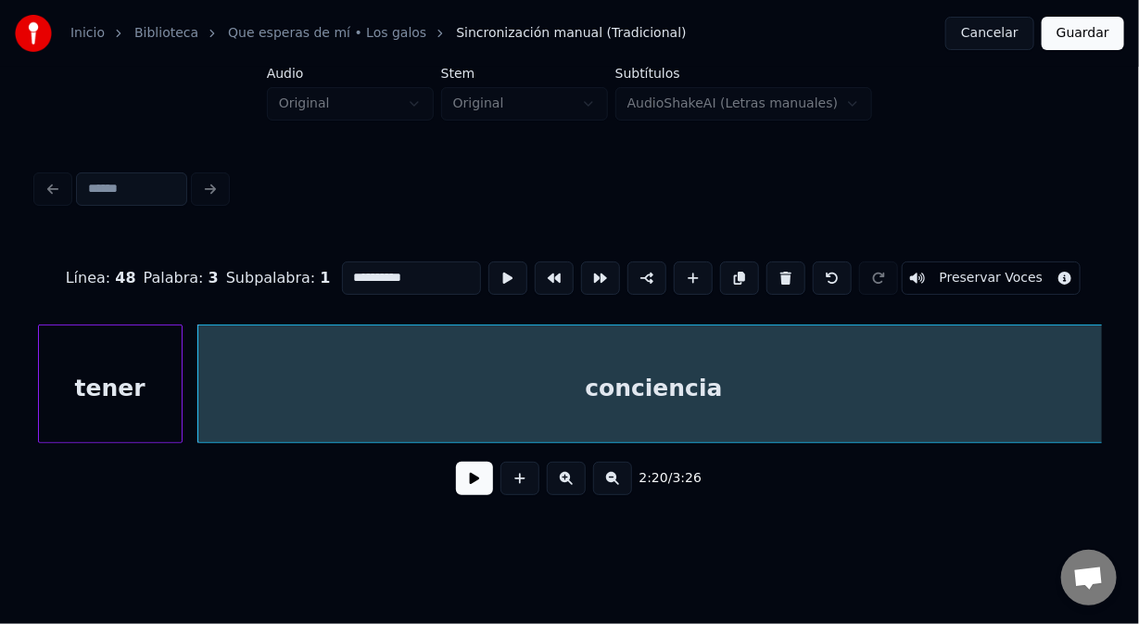
click at [1085, 314] on div "**********" at bounding box center [569, 373] width 1065 height 282
type input "**********"
click at [472, 485] on button at bounding box center [474, 478] width 37 height 33
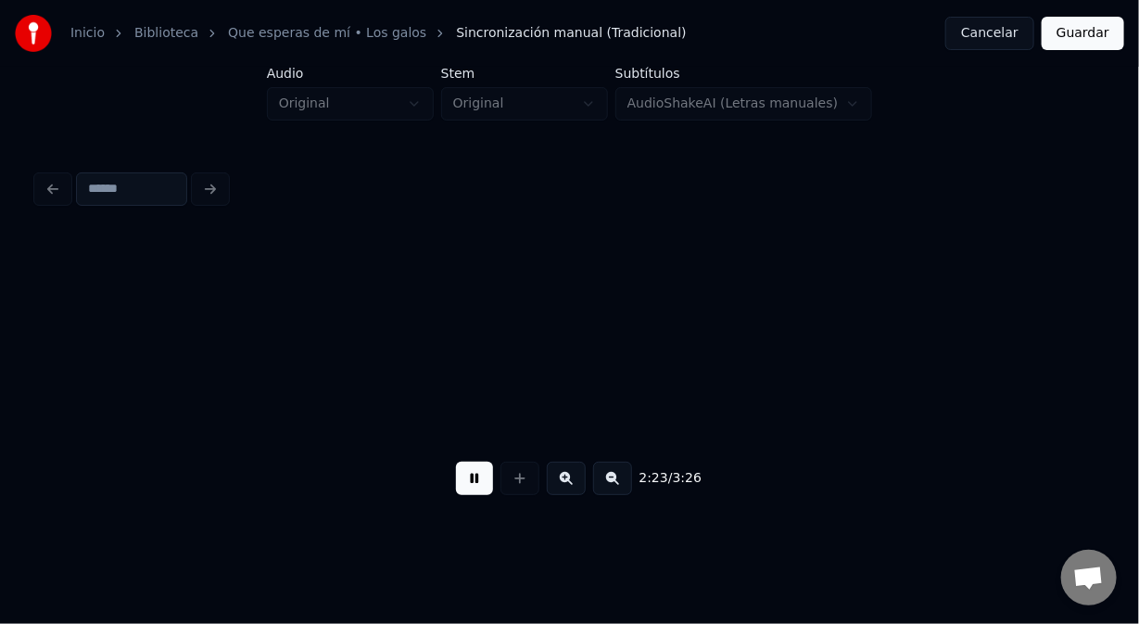
click at [463, 495] on button at bounding box center [474, 478] width 37 height 33
click at [195, 388] on div at bounding box center [194, 383] width 6 height 117
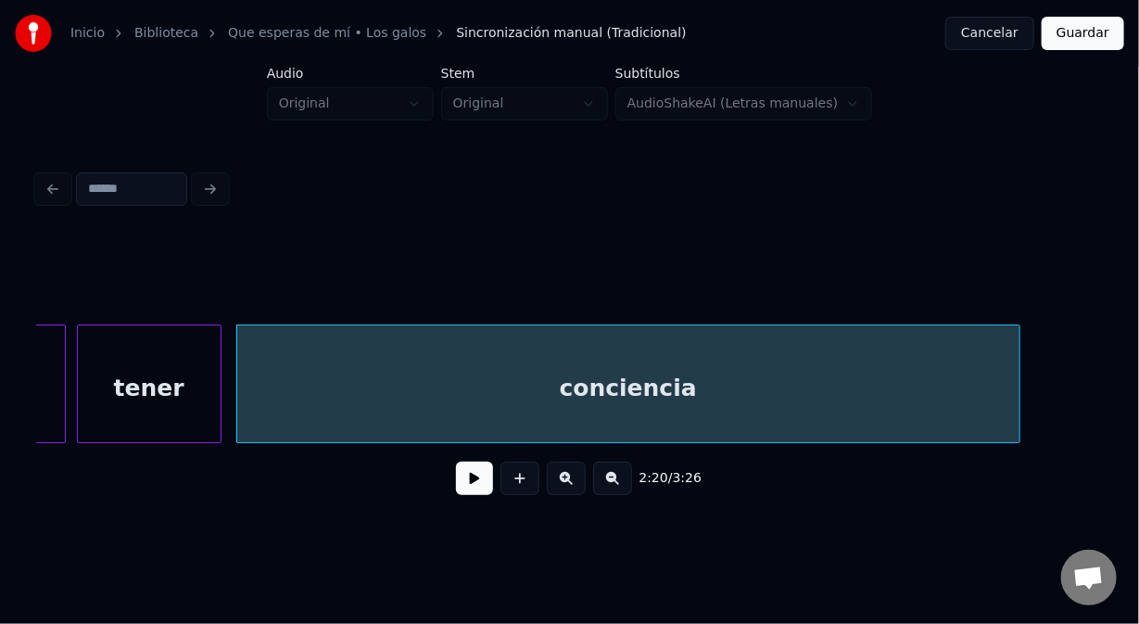
scroll to position [0, 38778]
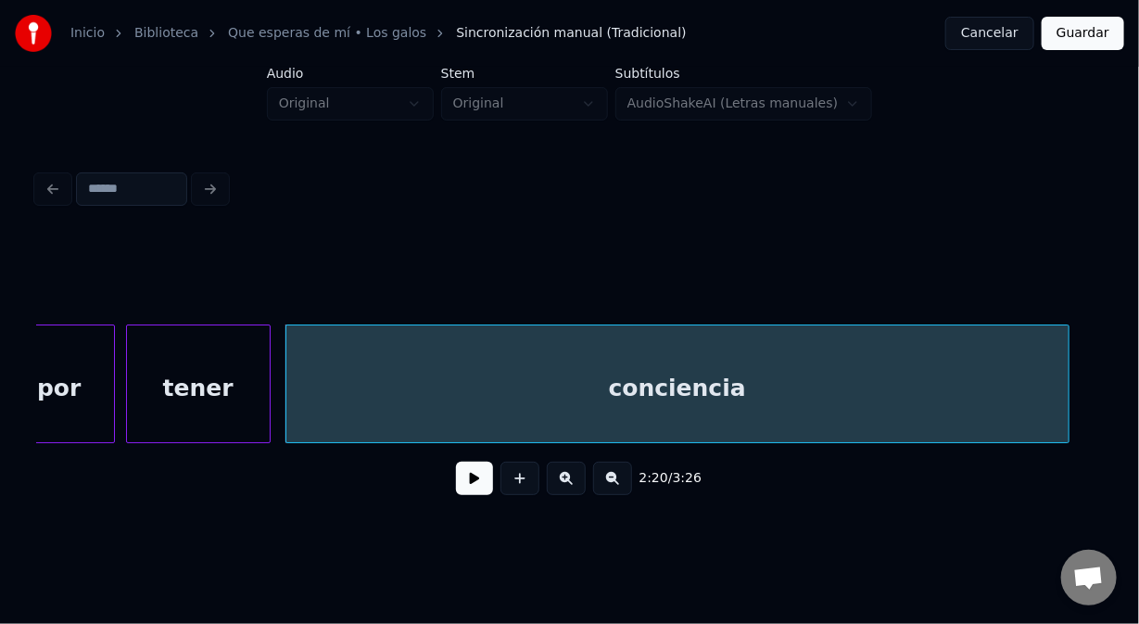
click at [198, 386] on div "tener" at bounding box center [198, 388] width 143 height 126
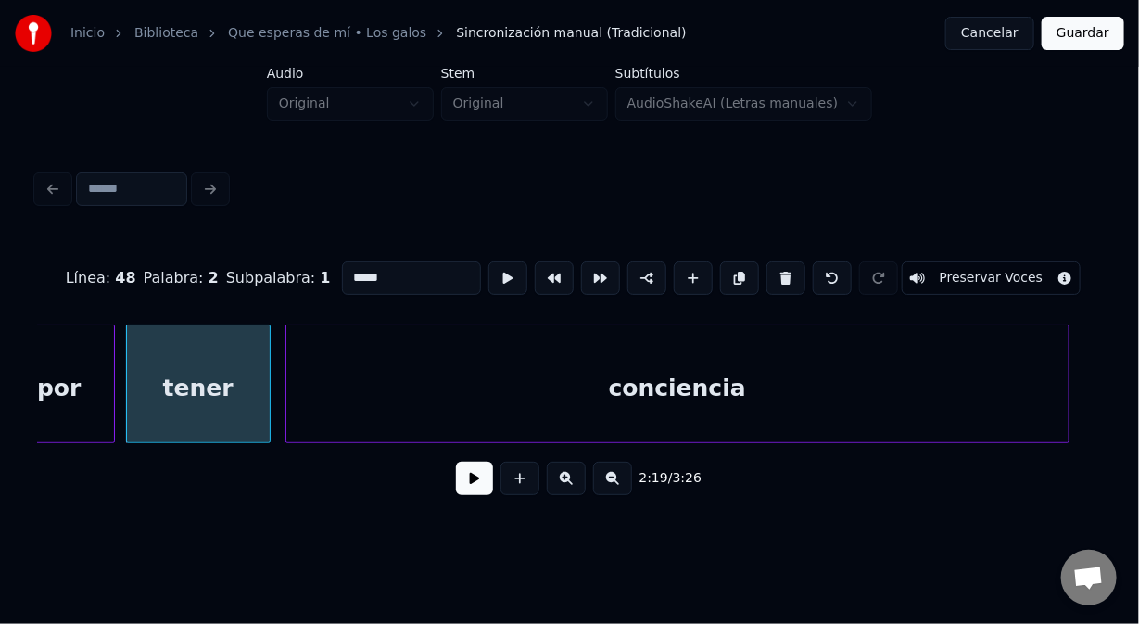
click at [466, 487] on button at bounding box center [474, 478] width 37 height 33
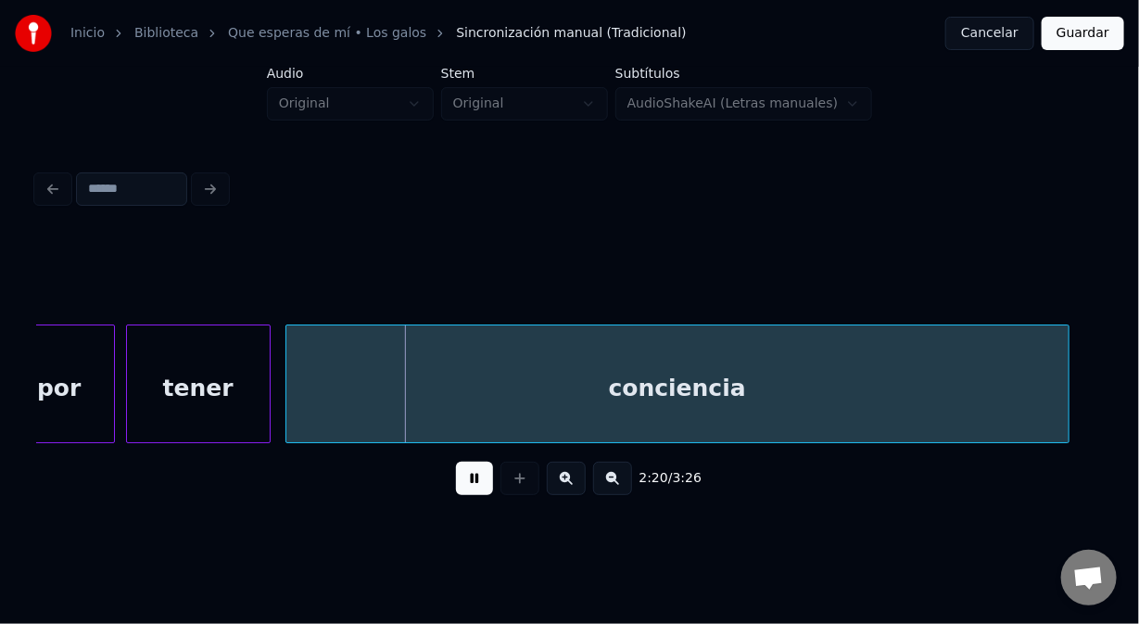
click at [466, 487] on button at bounding box center [474, 478] width 37 height 33
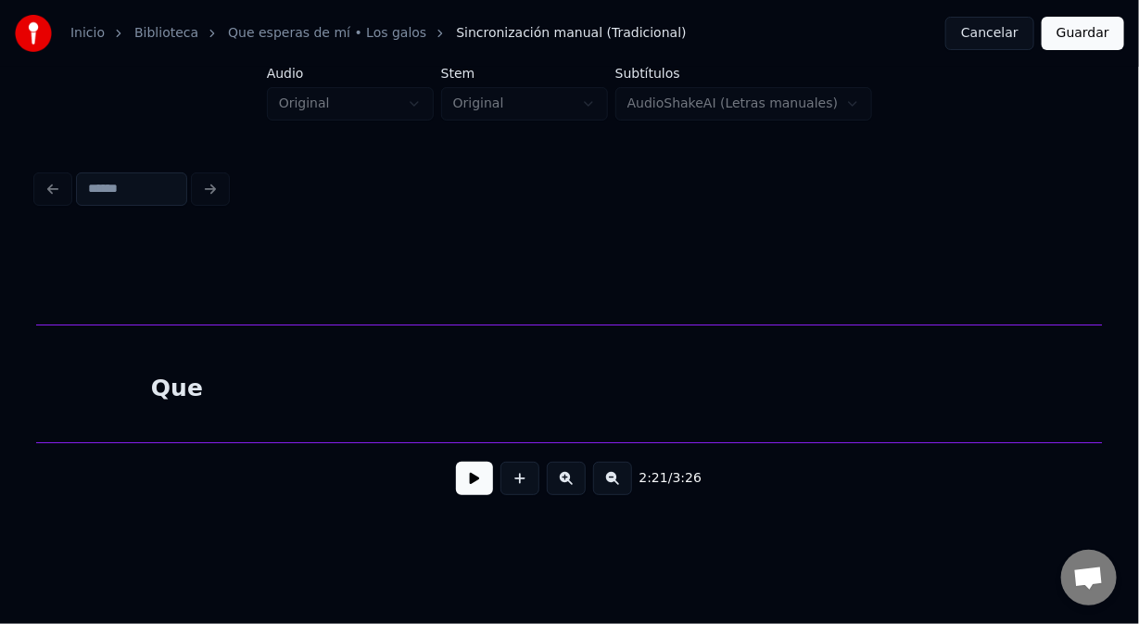
scroll to position [0, 49049]
click at [203, 371] on div "Que" at bounding box center [90, 388] width 1967 height 126
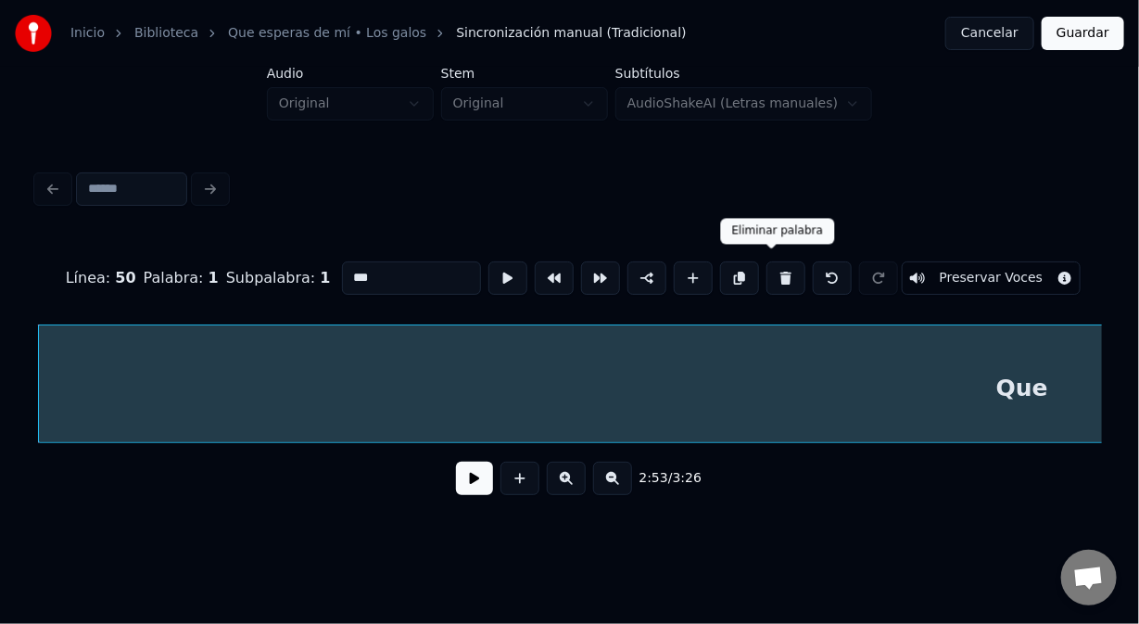
click at [771, 267] on button at bounding box center [786, 277] width 39 height 33
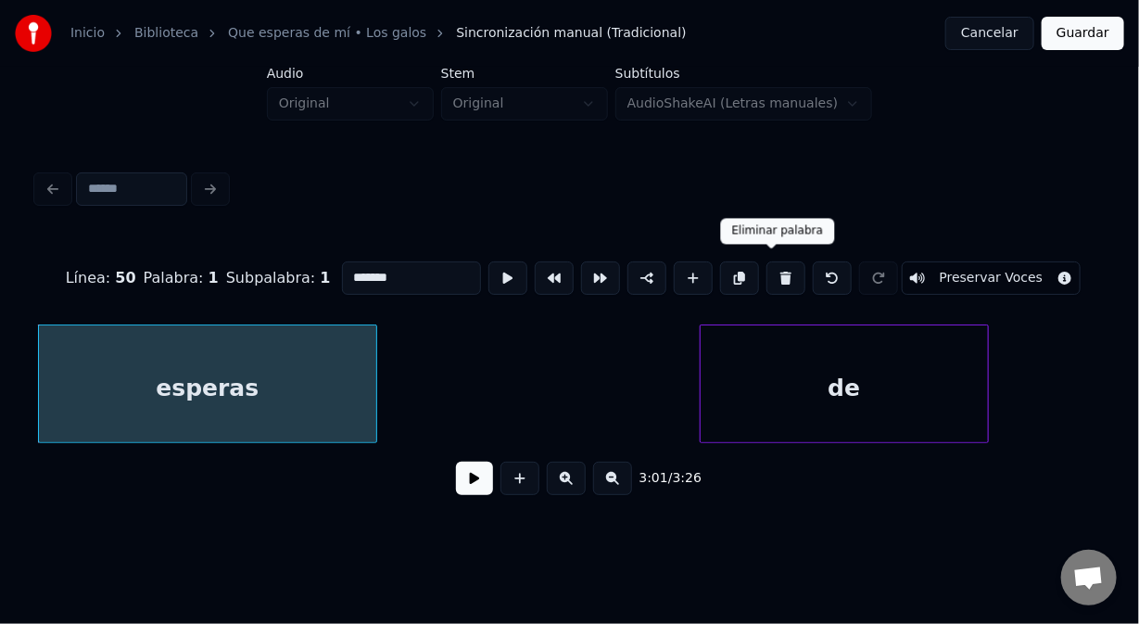
click at [768, 276] on button at bounding box center [786, 277] width 39 height 33
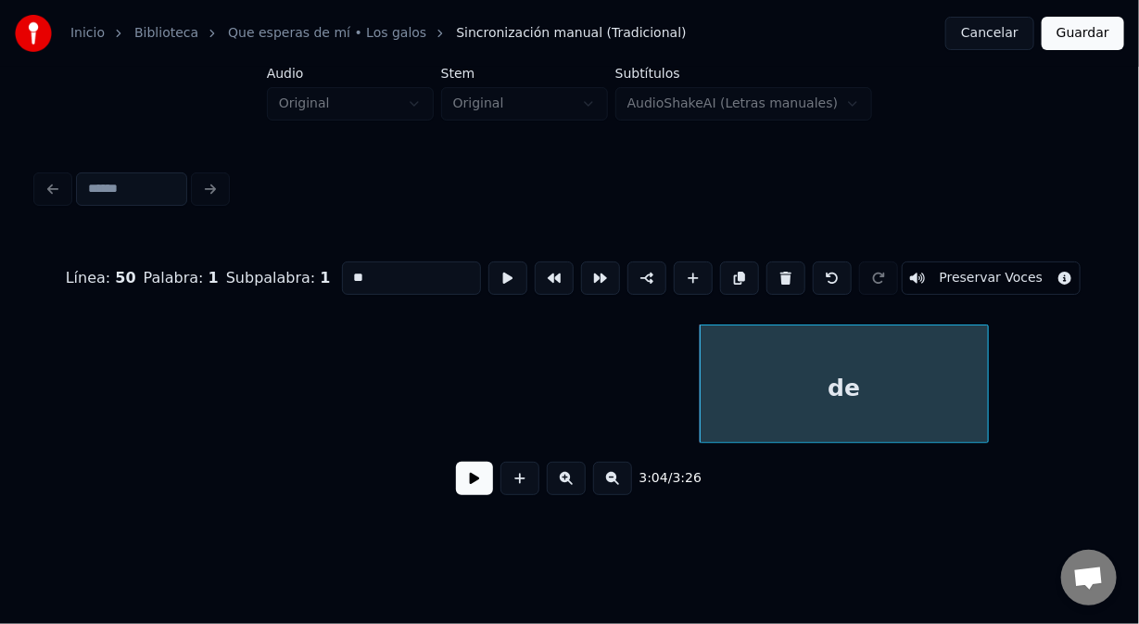
click at [769, 276] on button at bounding box center [786, 277] width 39 height 33
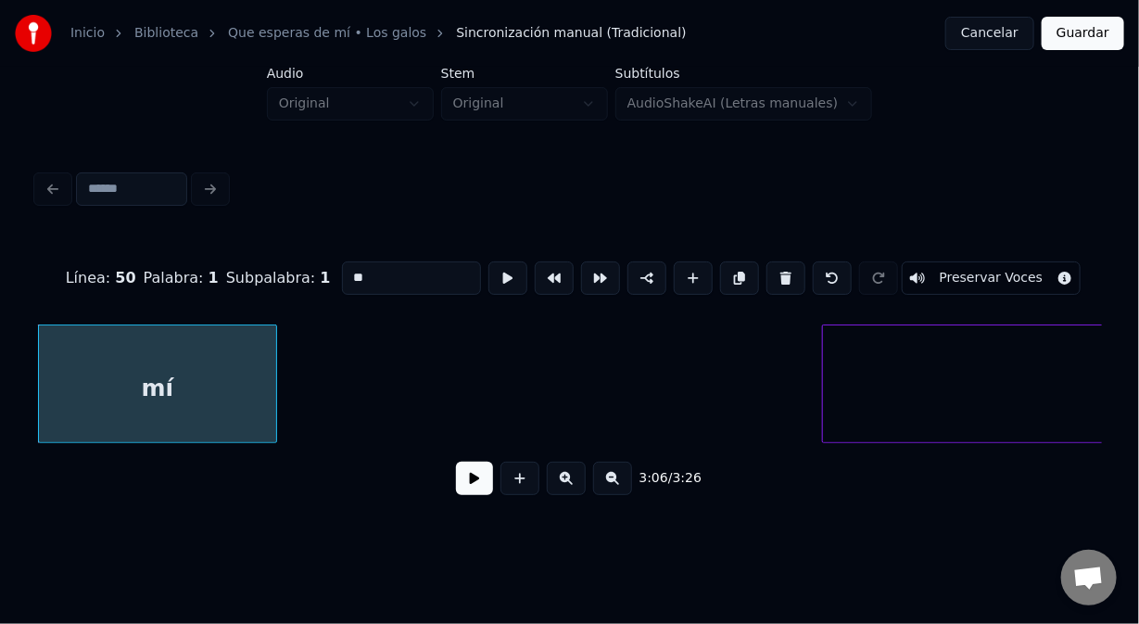
click at [769, 277] on button at bounding box center [786, 277] width 39 height 33
type input "****"
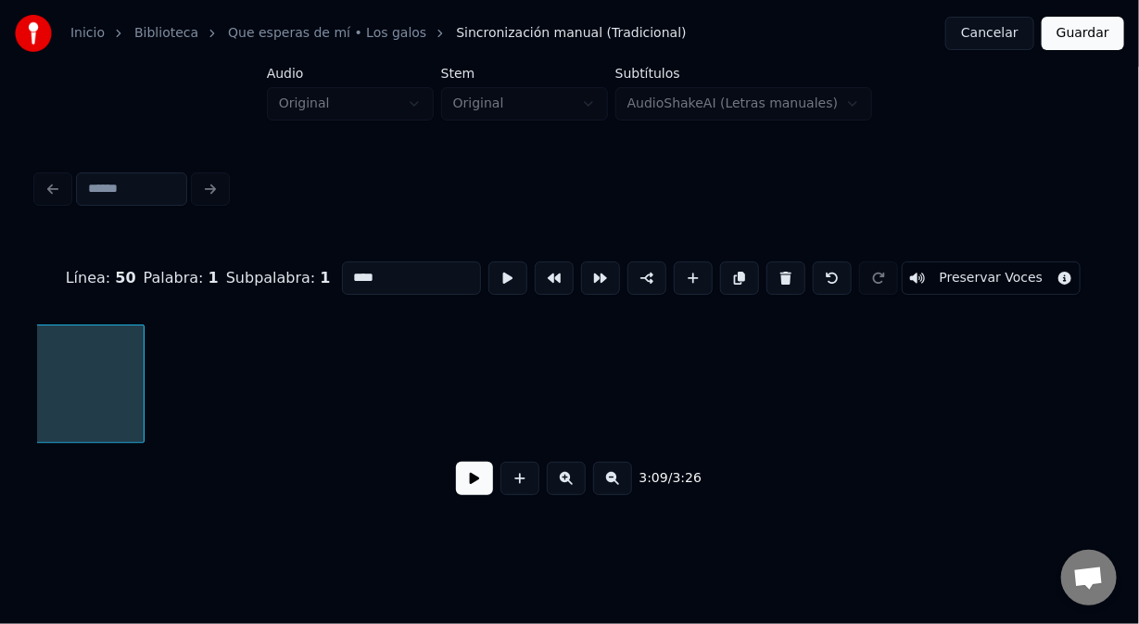
scroll to position [0, 54257]
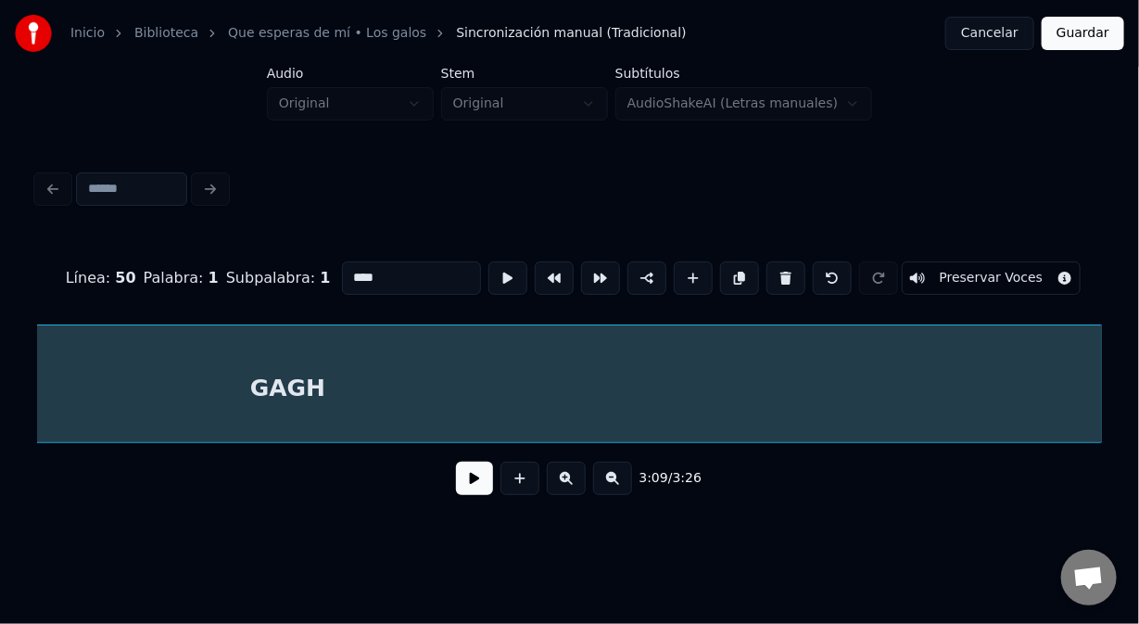
click at [1138, 355] on div "Inicio Biblioteca Que esperas de mí • Los galos Sincronización manual (Tradicio…" at bounding box center [569, 262] width 1139 height 525
click at [961, 359] on div "GAGH" at bounding box center [262, 388] width 1628 height 126
click at [1137, 367] on div "Inicio Biblioteca Que esperas de mí • Los galos Sincronización manual (Tradicio…" at bounding box center [569, 262] width 1139 height 525
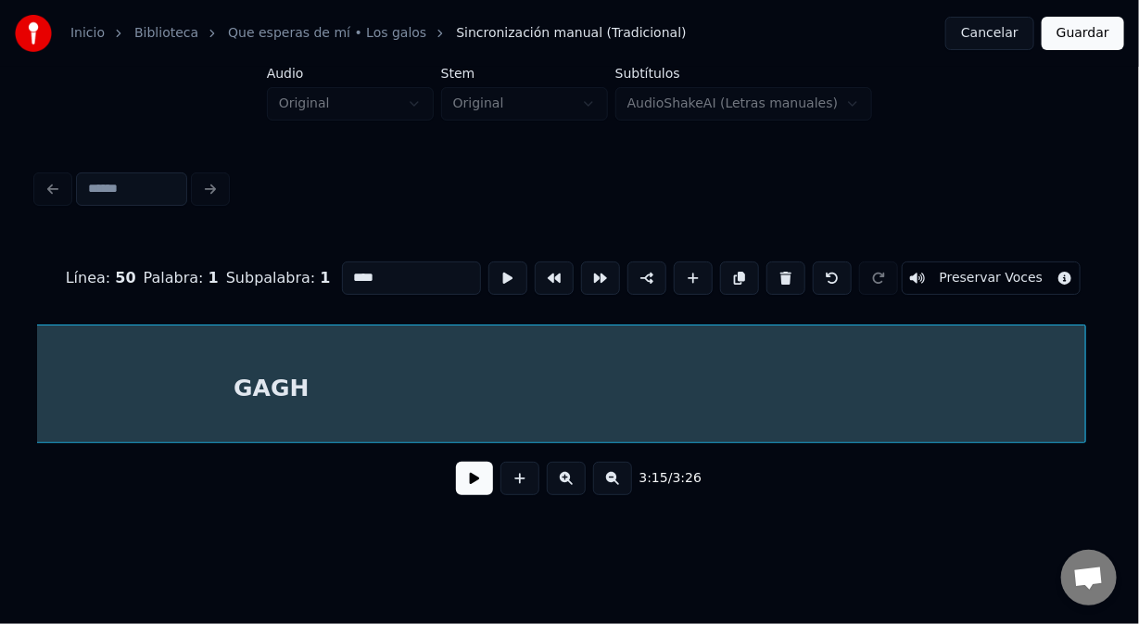
scroll to position [0, 55486]
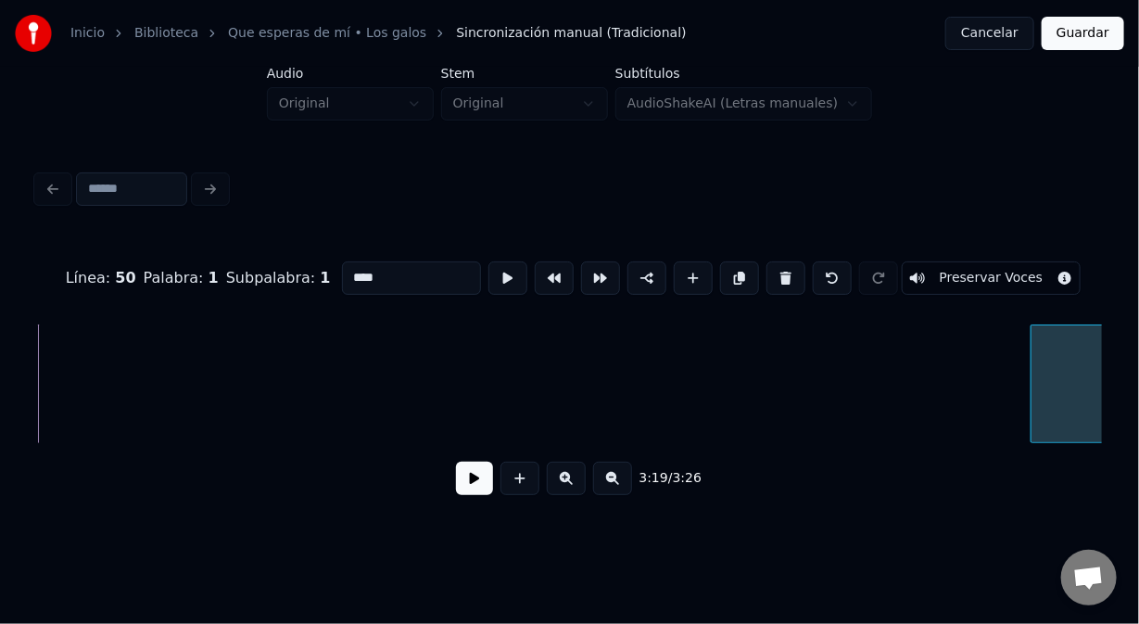
click at [1032, 397] on div at bounding box center [1035, 383] width 6 height 117
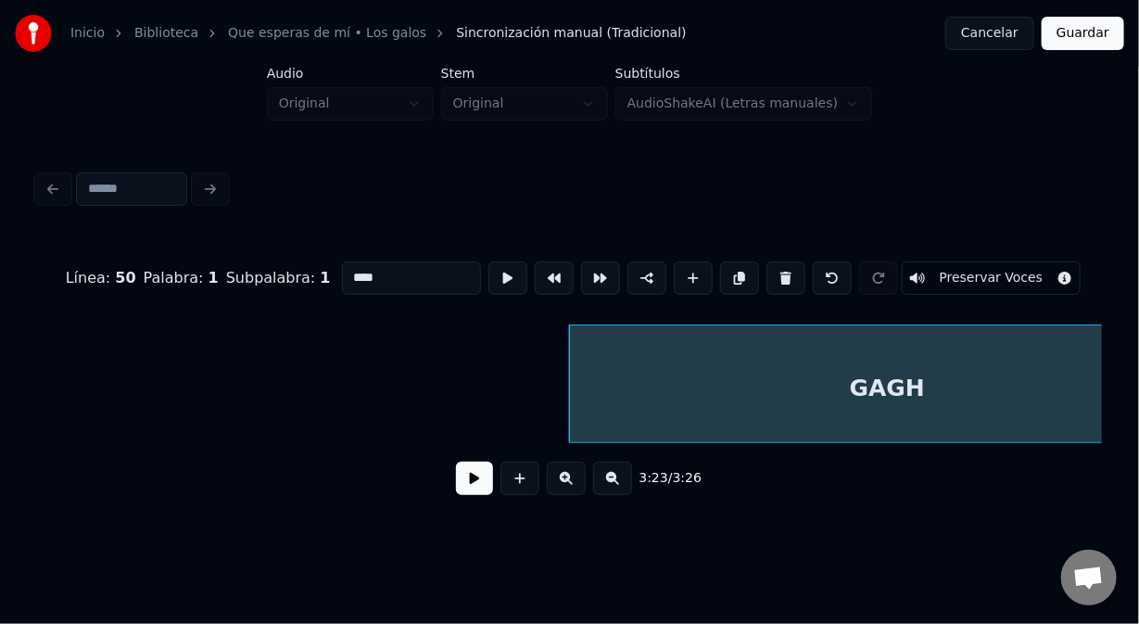
scroll to position [0, 56178]
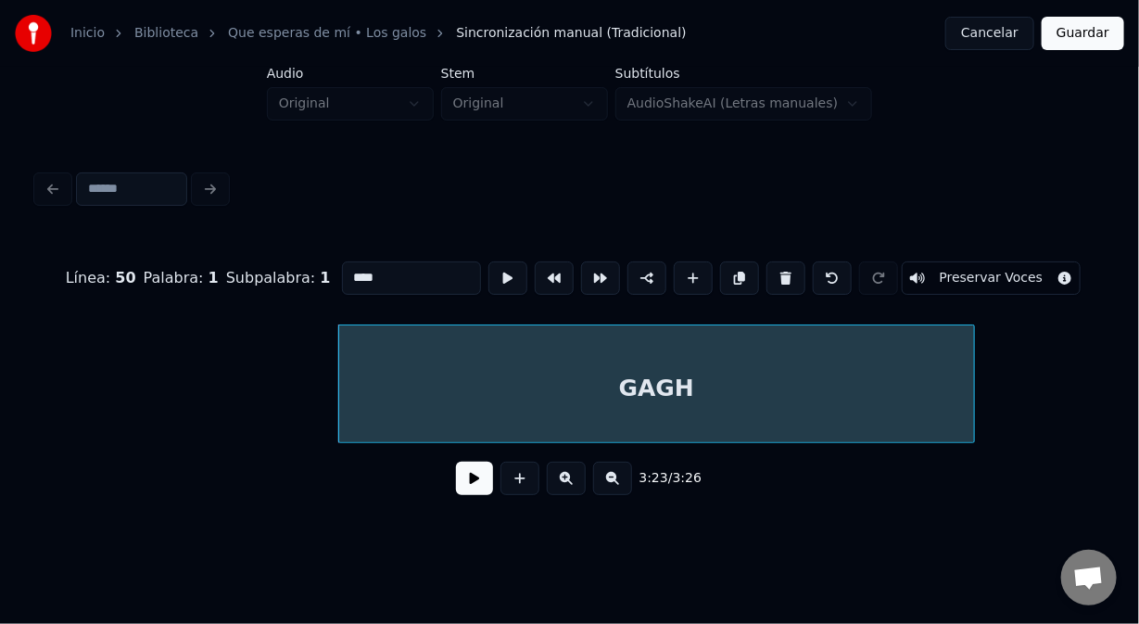
click at [34, 384] on div "Línea : 50 Palabra : 1 Subpalabra : 1 **** Preservar Voces 3:23 / 3:26" at bounding box center [570, 337] width 1080 height 367
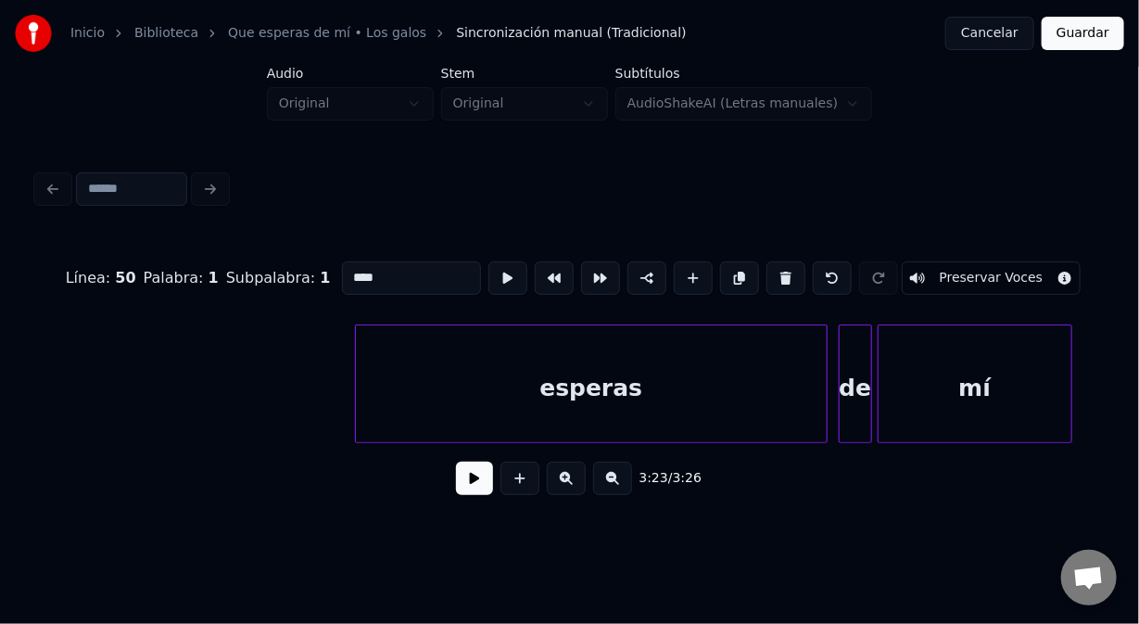
scroll to position [0, 46626]
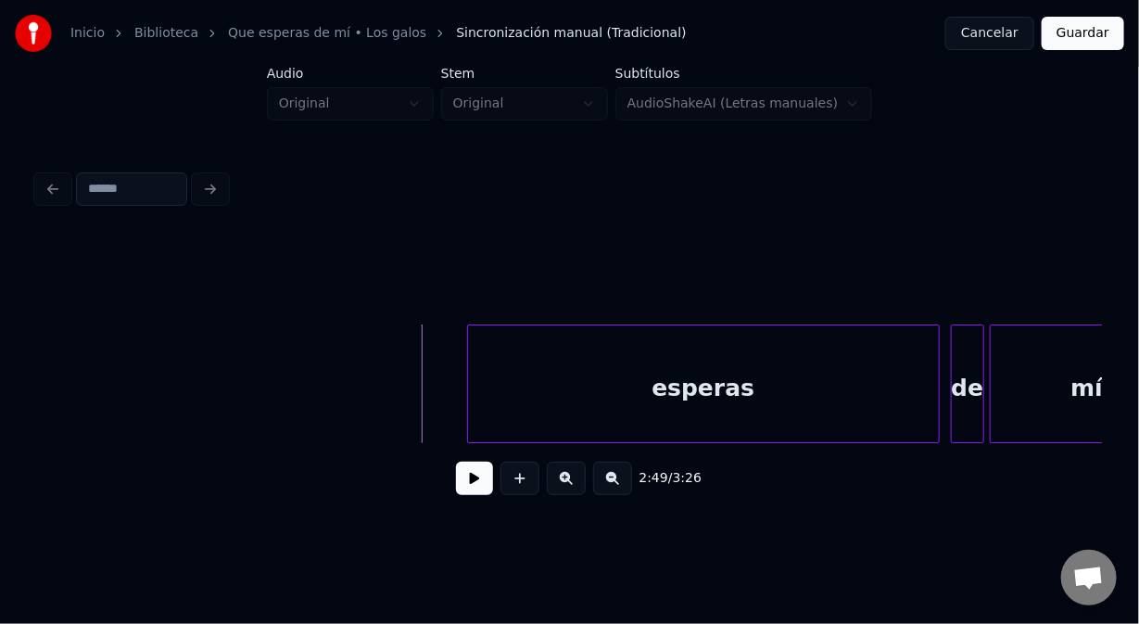
click at [483, 490] on button at bounding box center [474, 478] width 37 height 33
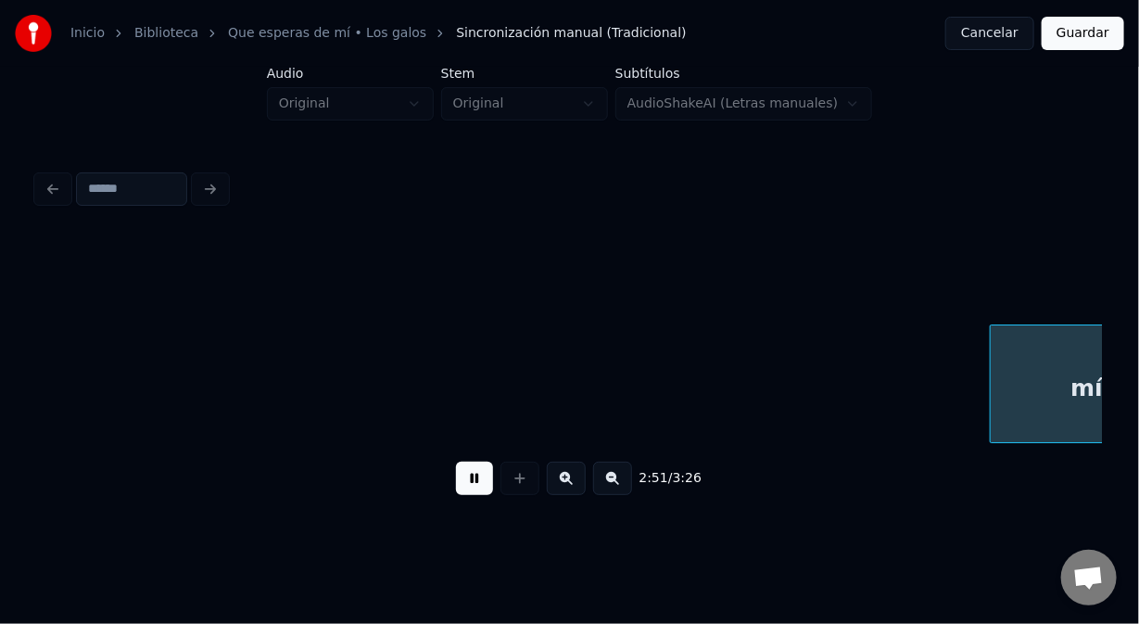
scroll to position [0, 47694]
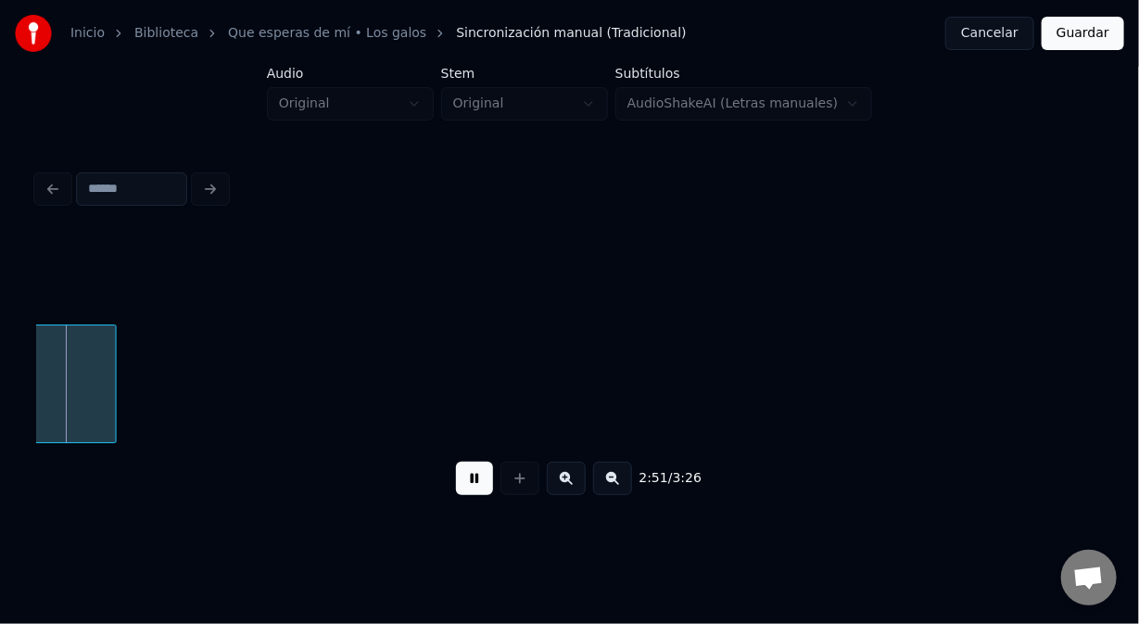
click at [483, 491] on button at bounding box center [474, 478] width 37 height 33
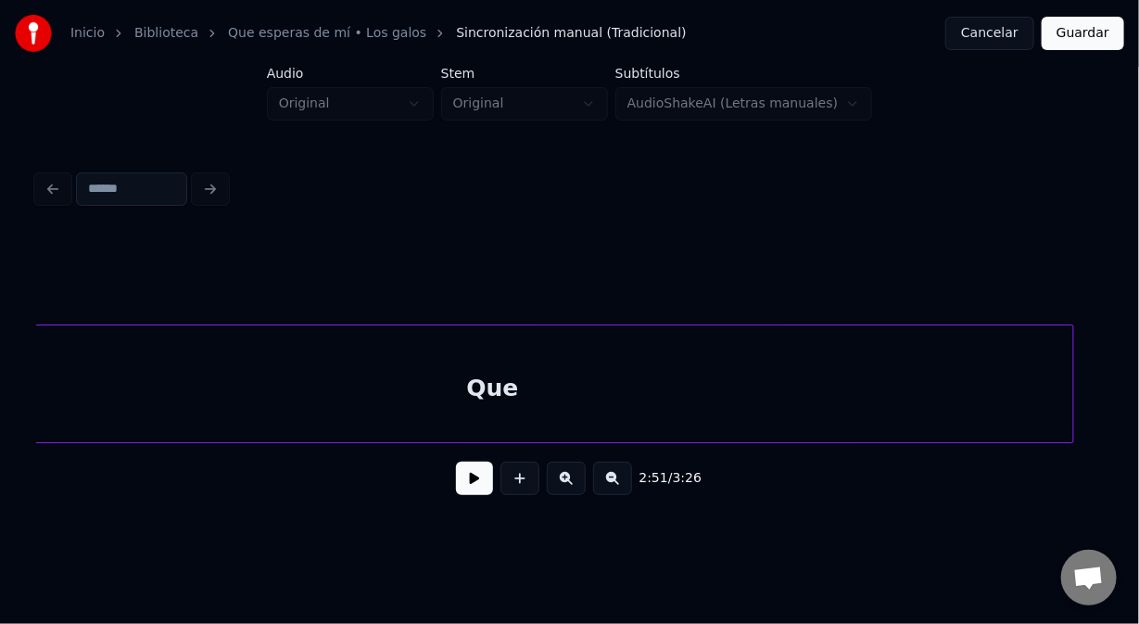
click at [403, 363] on div "Que" at bounding box center [493, 388] width 1161 height 126
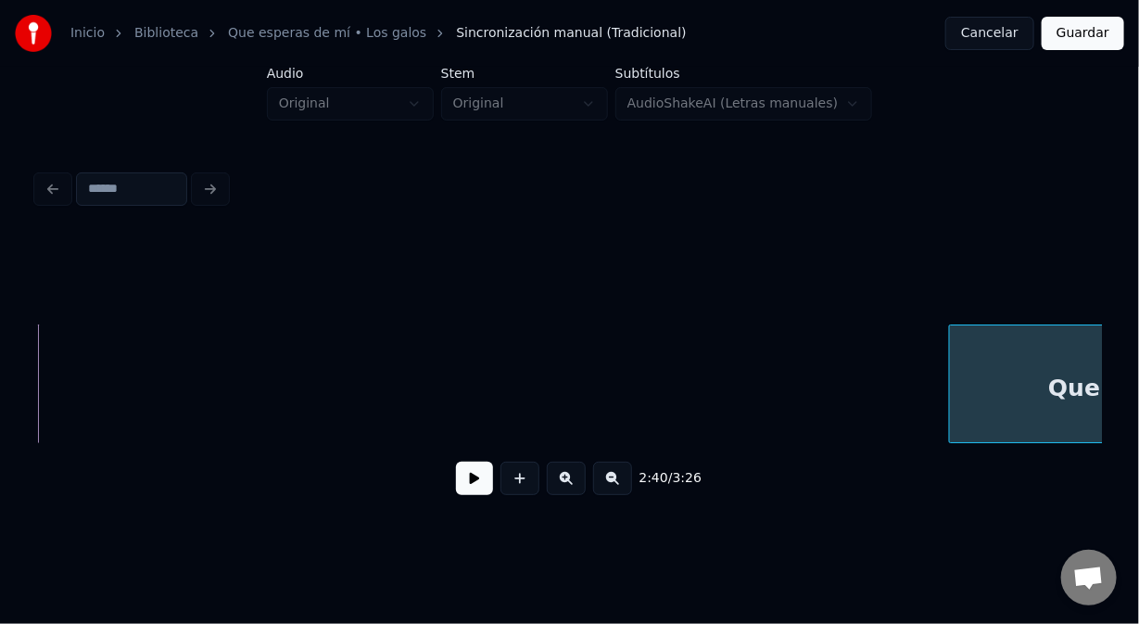
click at [950, 355] on div at bounding box center [953, 383] width 6 height 117
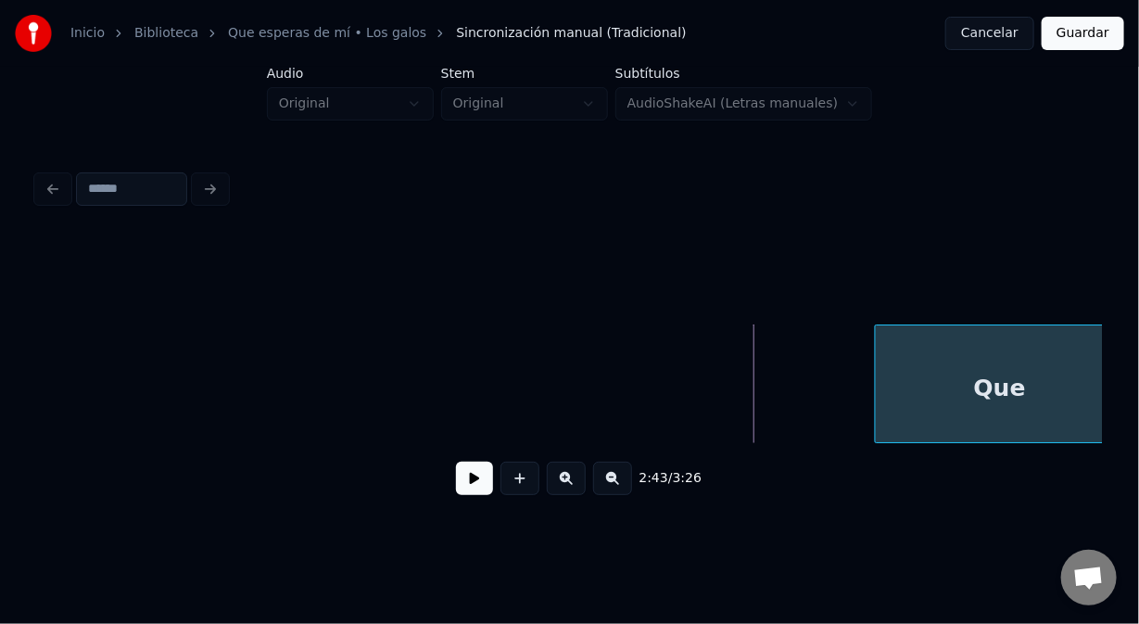
scroll to position [0, 44758]
click at [1113, 390] on div "Inicio Biblioteca Que esperas de mí • Los galos Sincronización manual (Tradicio…" at bounding box center [569, 262] width 1139 height 525
click at [1138, 361] on div "Inicio Biblioteca Que esperas de mí • Los galos Sincronización manual (Tradicio…" at bounding box center [569, 262] width 1139 height 525
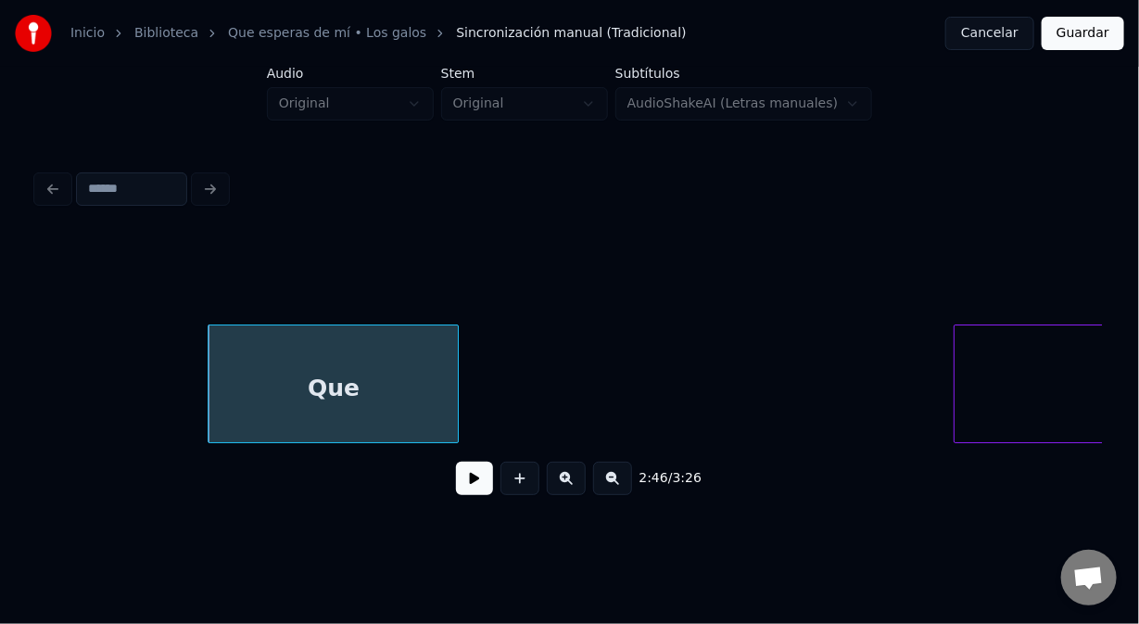
scroll to position [0, 46163]
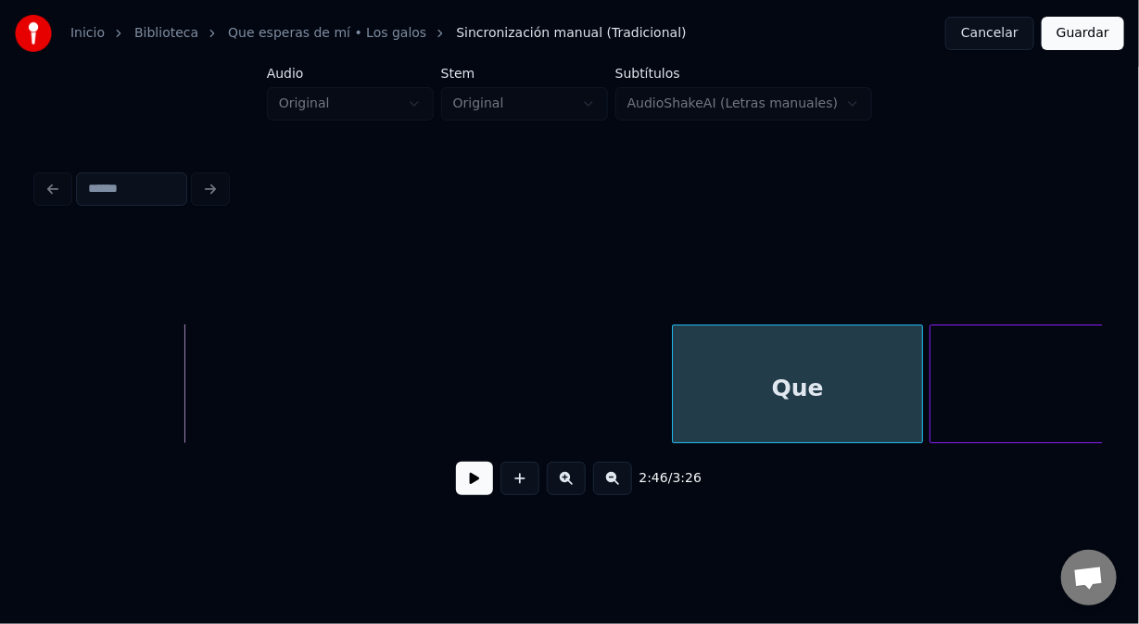
click at [782, 304] on div "2:46 / 3:26" at bounding box center [569, 373] width 1065 height 282
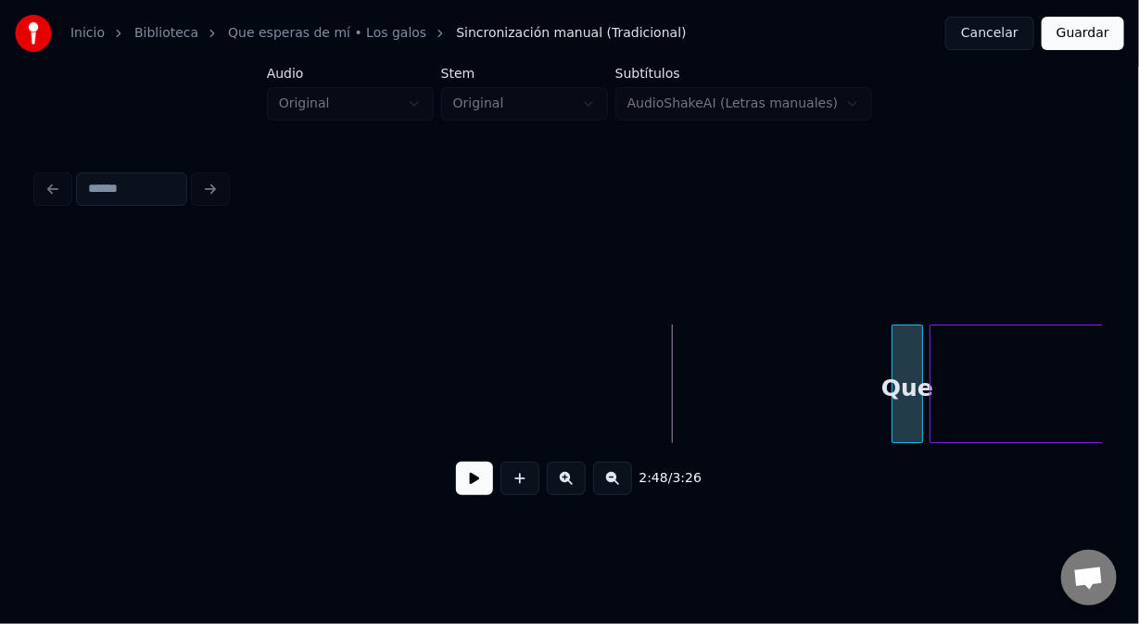
click at [893, 379] on div at bounding box center [896, 383] width 6 height 117
click at [479, 480] on button at bounding box center [474, 478] width 37 height 33
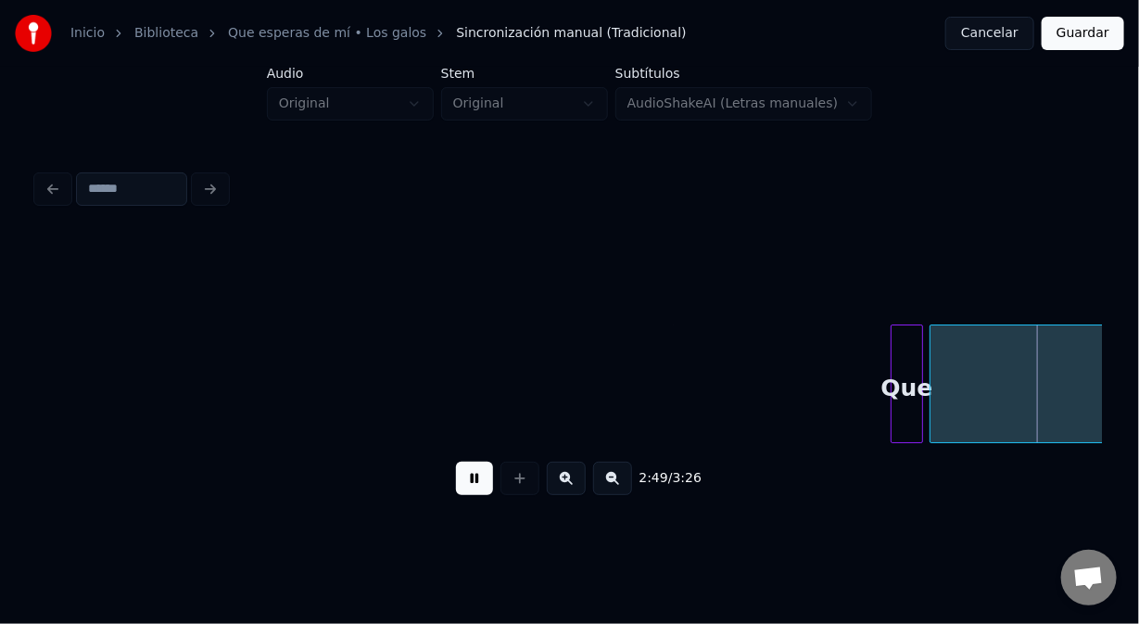
click at [479, 477] on button at bounding box center [474, 478] width 37 height 33
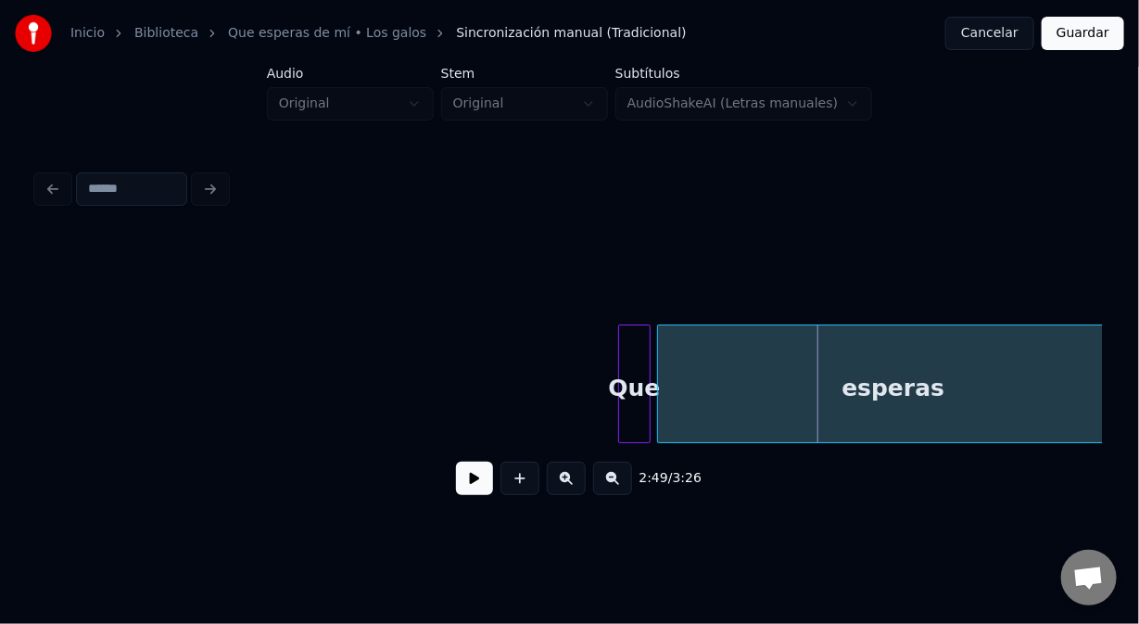
scroll to position [0, 46510]
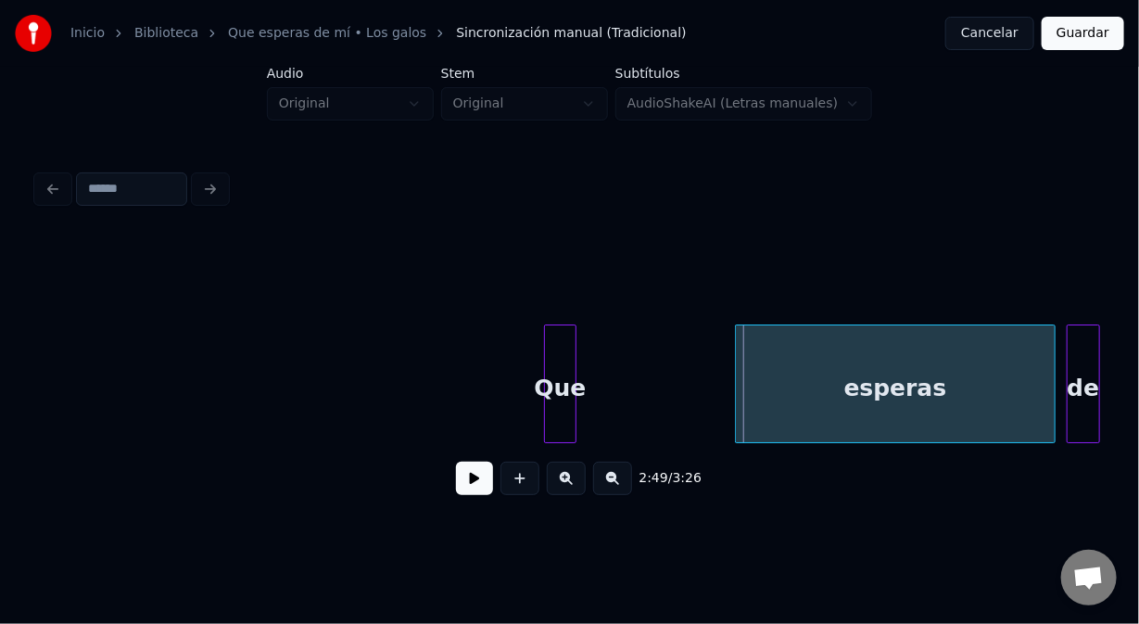
click at [736, 384] on div at bounding box center [739, 383] width 6 height 117
click at [583, 401] on div "Que" at bounding box center [581, 388] width 31 height 126
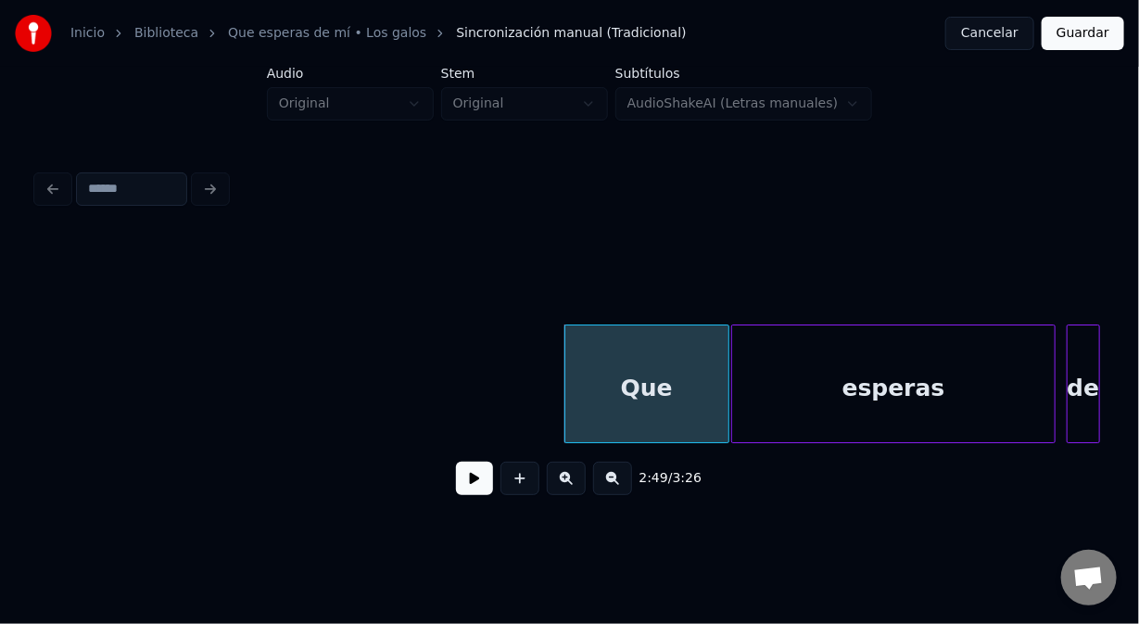
click at [723, 377] on div at bounding box center [726, 383] width 6 height 117
click at [476, 477] on button at bounding box center [474, 478] width 37 height 33
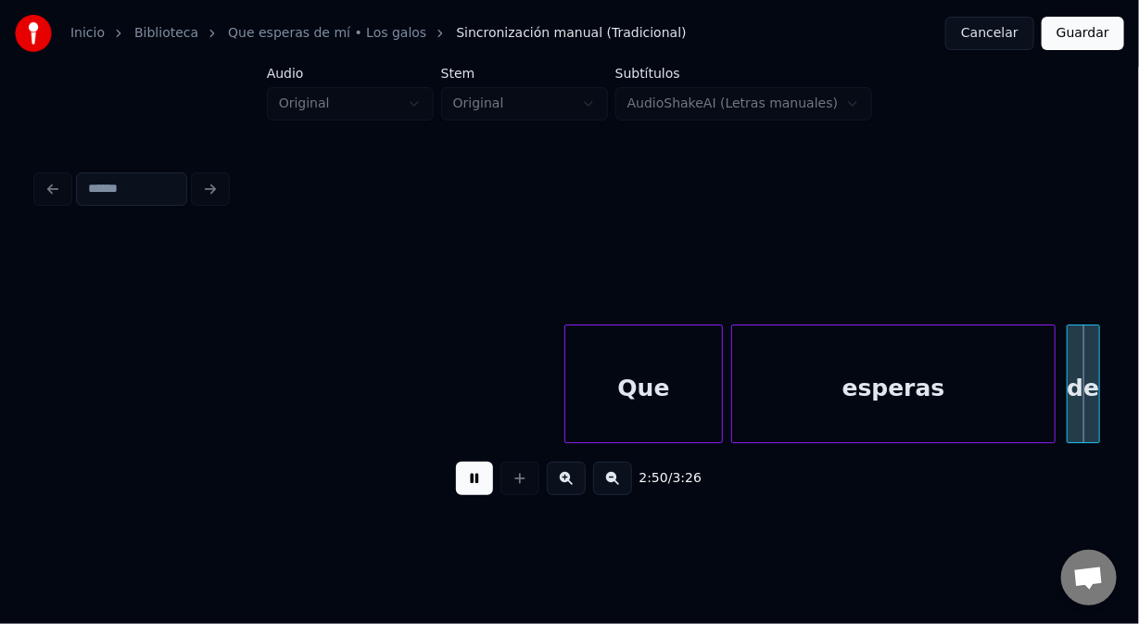
scroll to position [0, 47579]
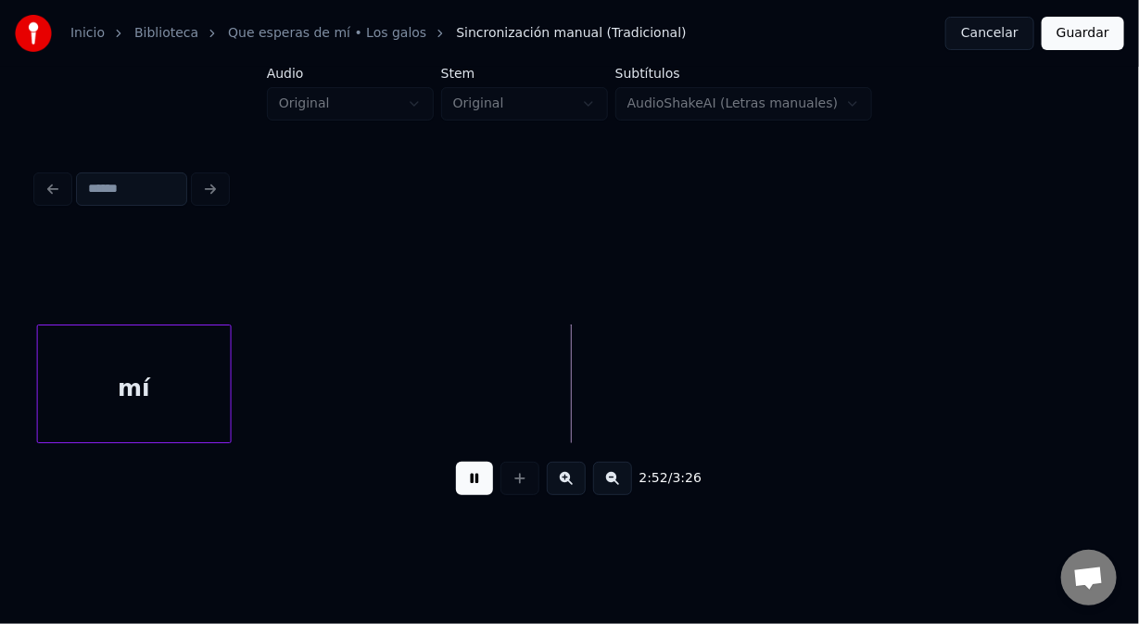
click at [476, 490] on button at bounding box center [474, 478] width 37 height 33
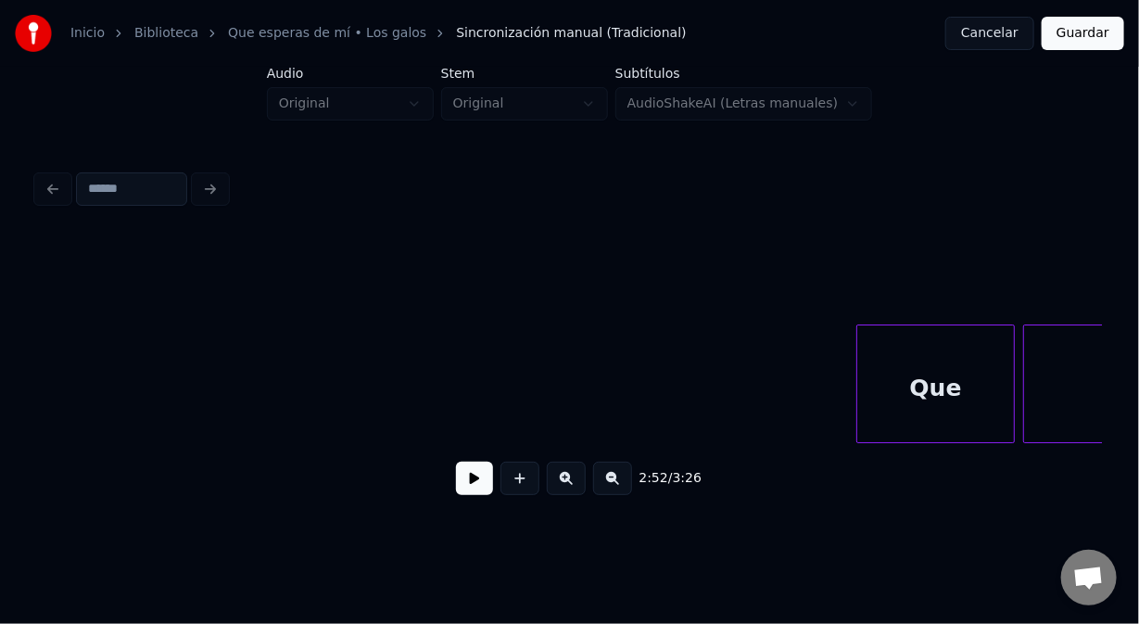
scroll to position [0, 46155]
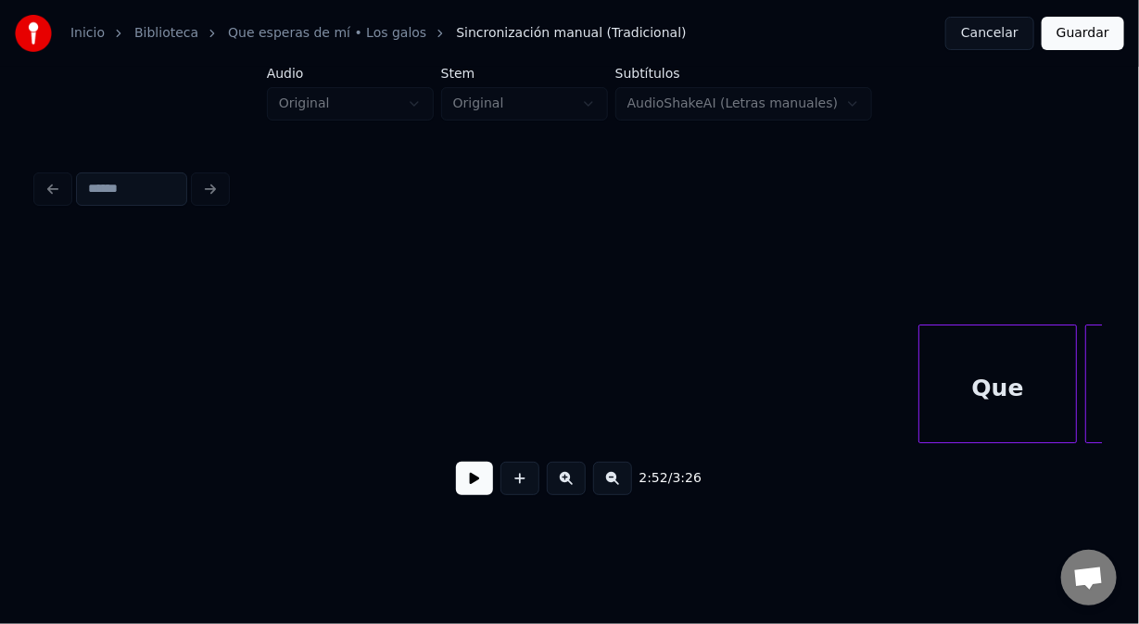
click at [1024, 388] on div "Que" at bounding box center [998, 388] width 157 height 126
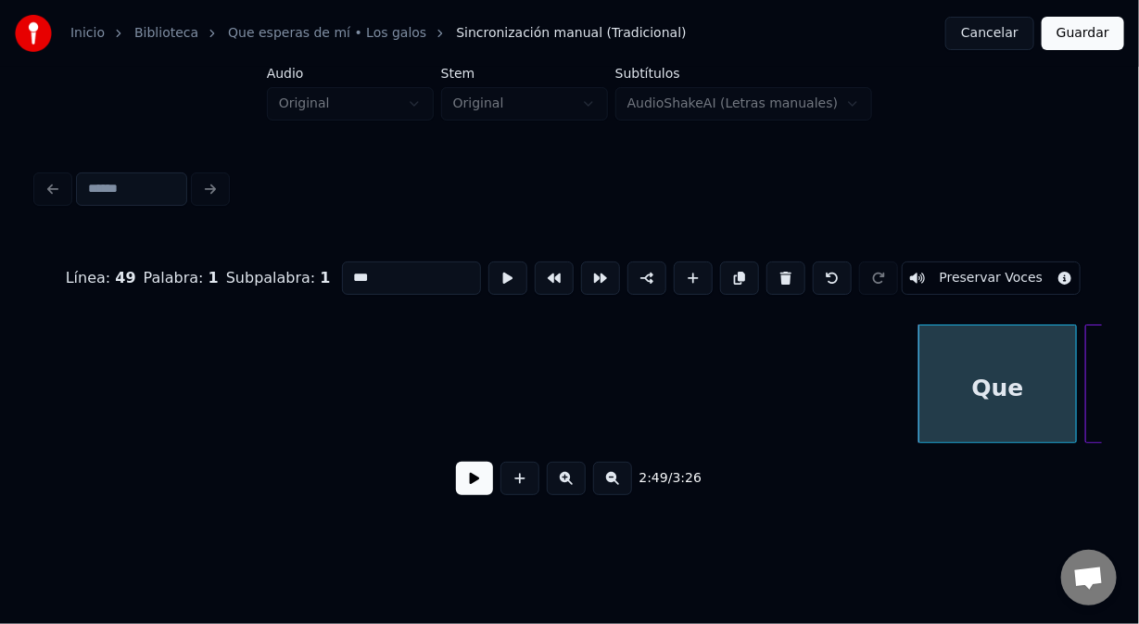
click at [375, 271] on input "***" at bounding box center [411, 277] width 139 height 33
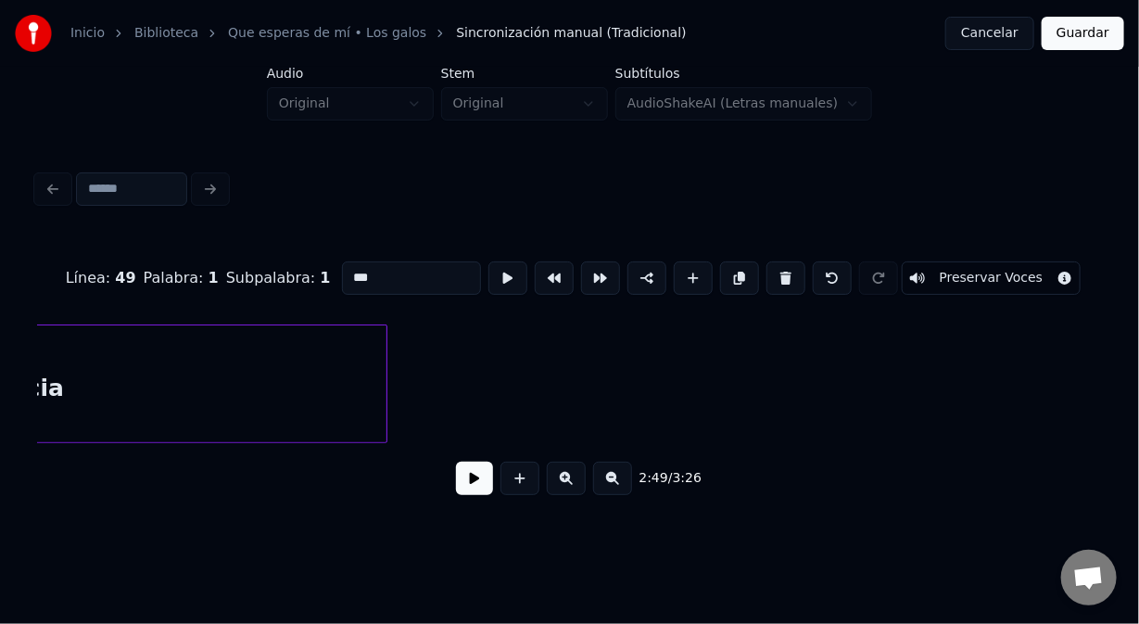
scroll to position [0, 39312]
type input "***"
click at [28, 411] on div "Inicio Biblioteca Que esperas de mí • Los galos Sincronización manual (Tradicio…" at bounding box center [569, 262] width 1139 height 525
click at [477, 489] on button at bounding box center [474, 478] width 37 height 33
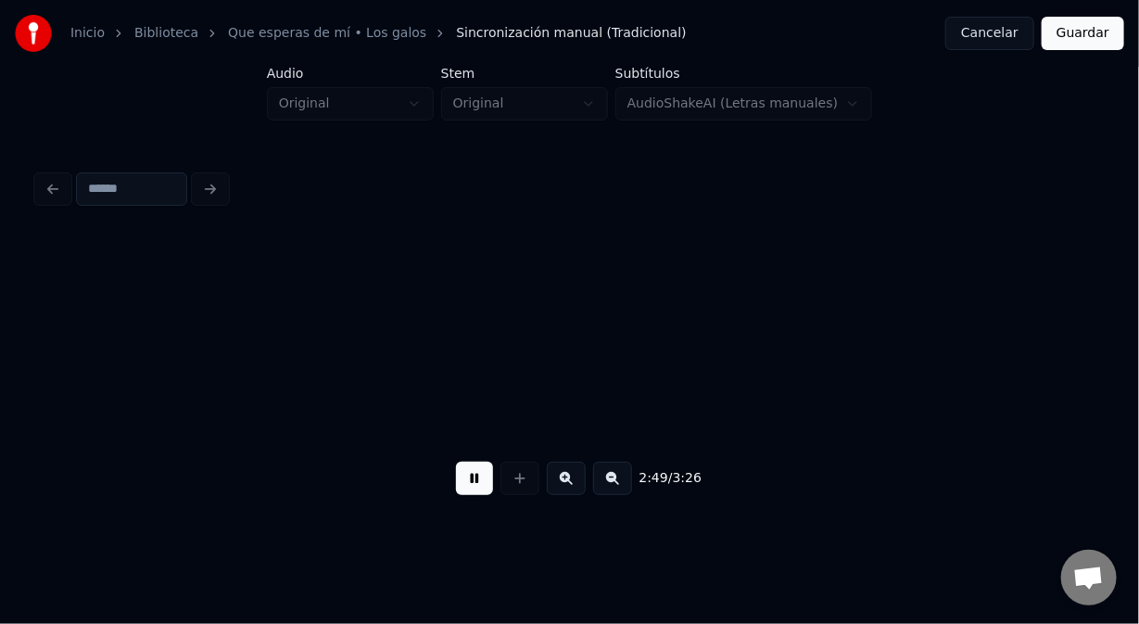
scroll to position [0, 47038]
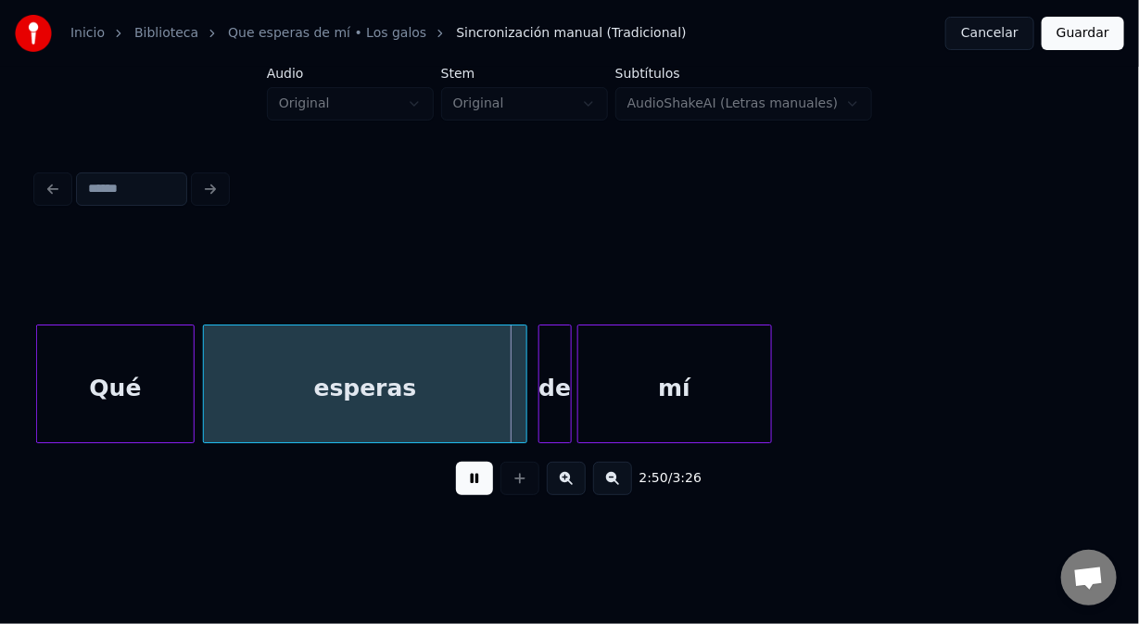
click at [473, 488] on button at bounding box center [474, 478] width 37 height 33
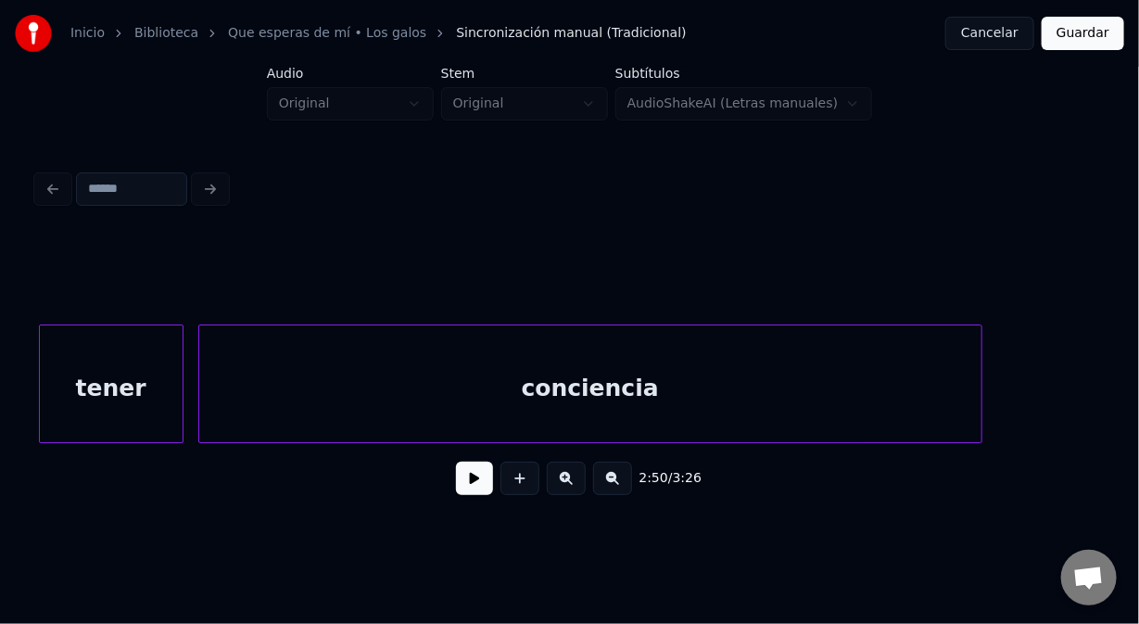
scroll to position [0, 38734]
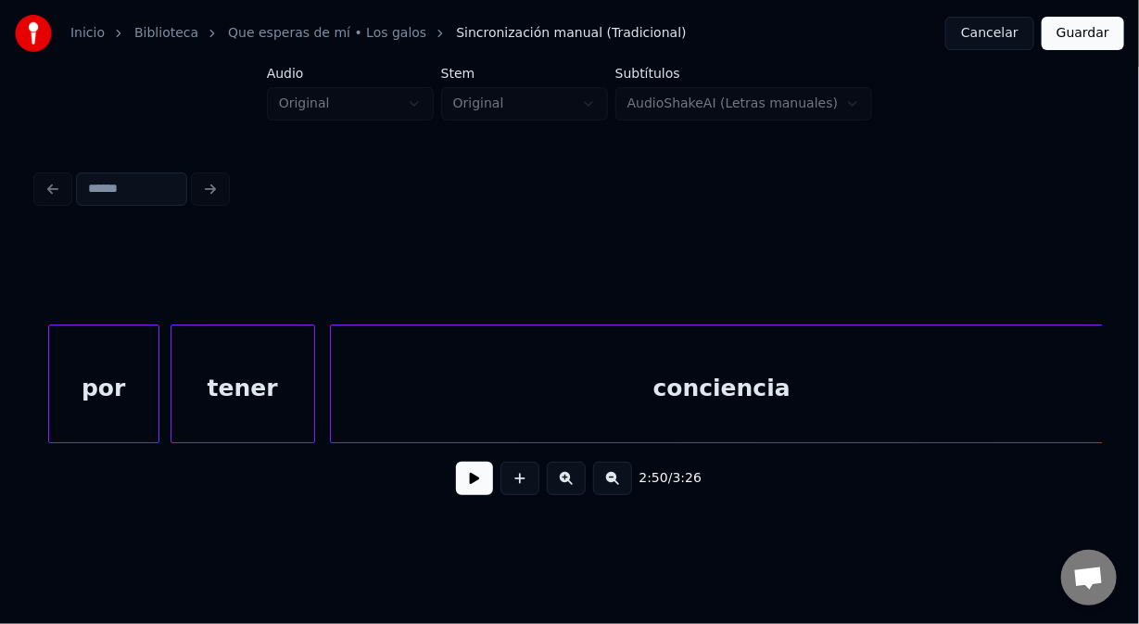
click at [484, 375] on div "conciencia" at bounding box center [722, 388] width 782 height 126
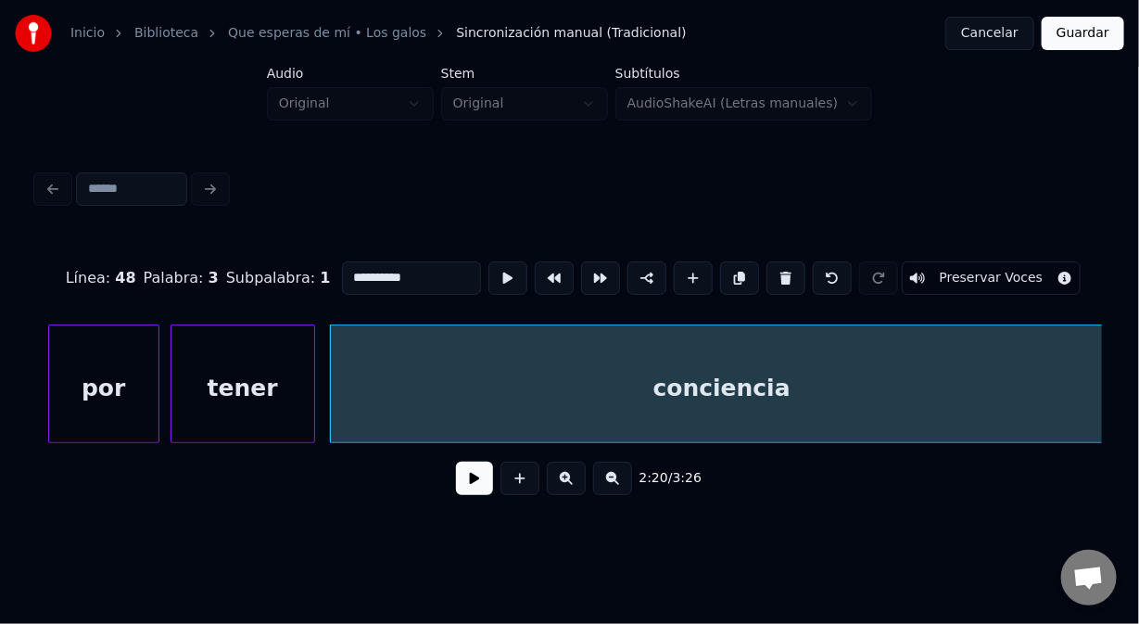
click at [463, 482] on button at bounding box center [474, 478] width 37 height 33
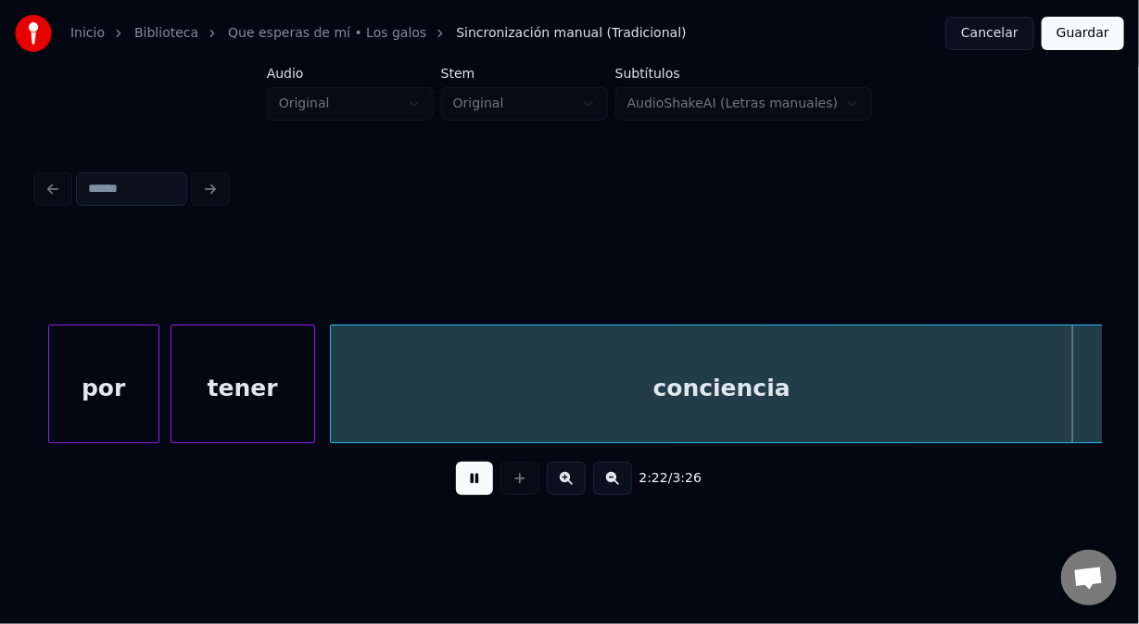
scroll to position [0, 39802]
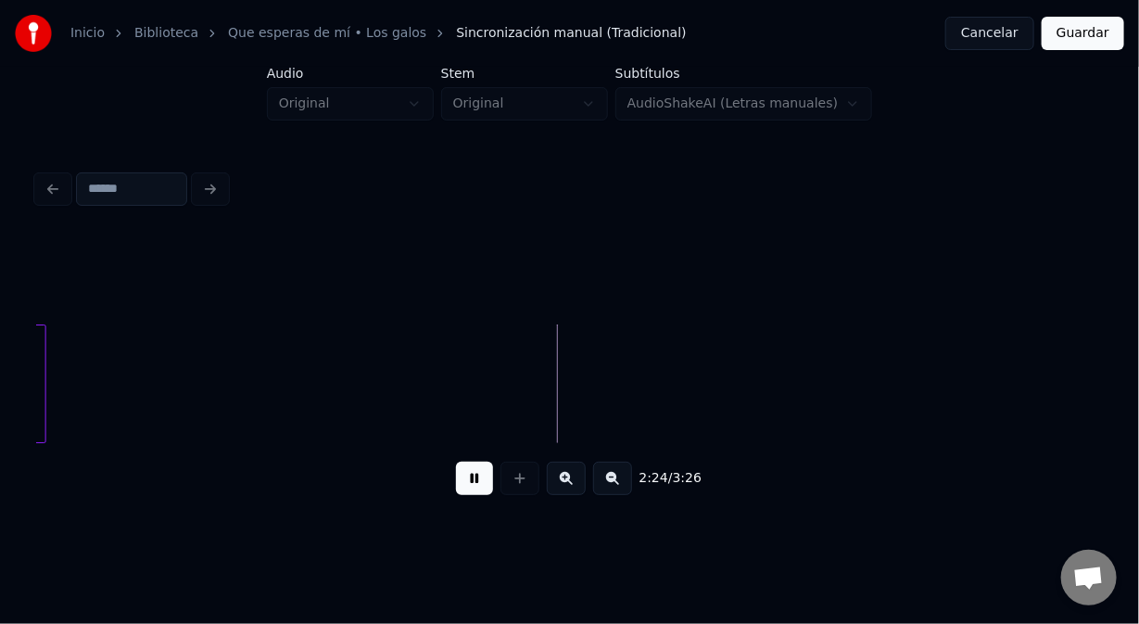
click at [476, 486] on button at bounding box center [474, 478] width 37 height 33
drag, startPoint x: 521, startPoint y: 490, endPoint x: 514, endPoint y: 450, distance: 40.5
click at [521, 489] on button at bounding box center [520, 478] width 39 height 33
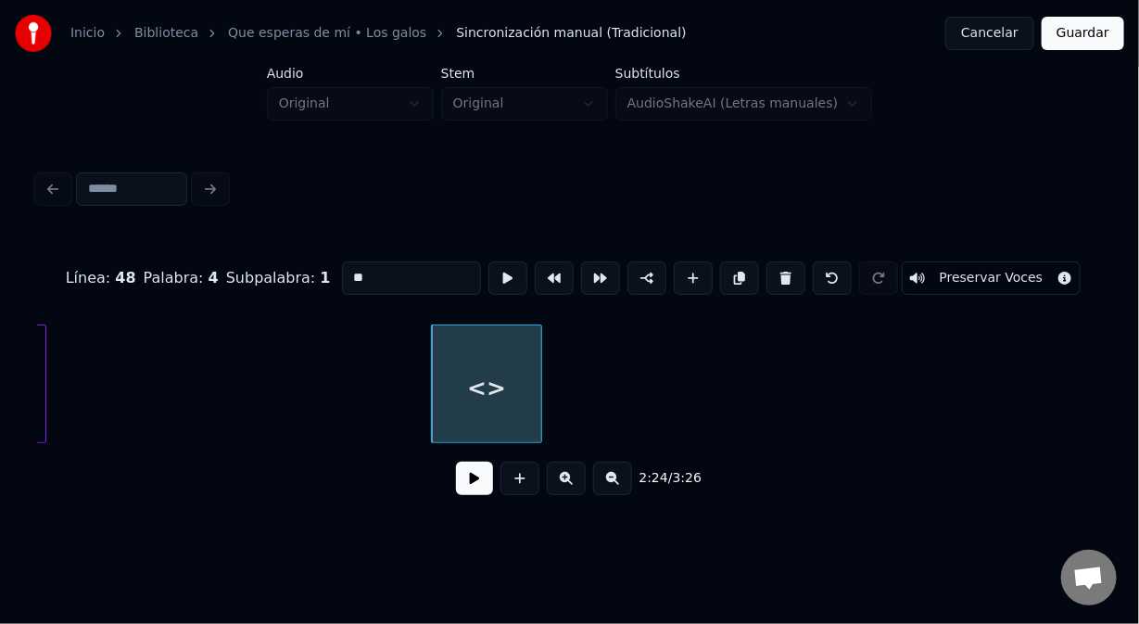
drag, startPoint x: 401, startPoint y: 263, endPoint x: 329, endPoint y: 273, distance: 72.0
click at [329, 273] on div "Línea : 48 Palabra : 4 Subpalabra : 1 ** Preservar Voces" at bounding box center [569, 278] width 1065 height 93
click at [351, 273] on input "***" at bounding box center [411, 277] width 139 height 33
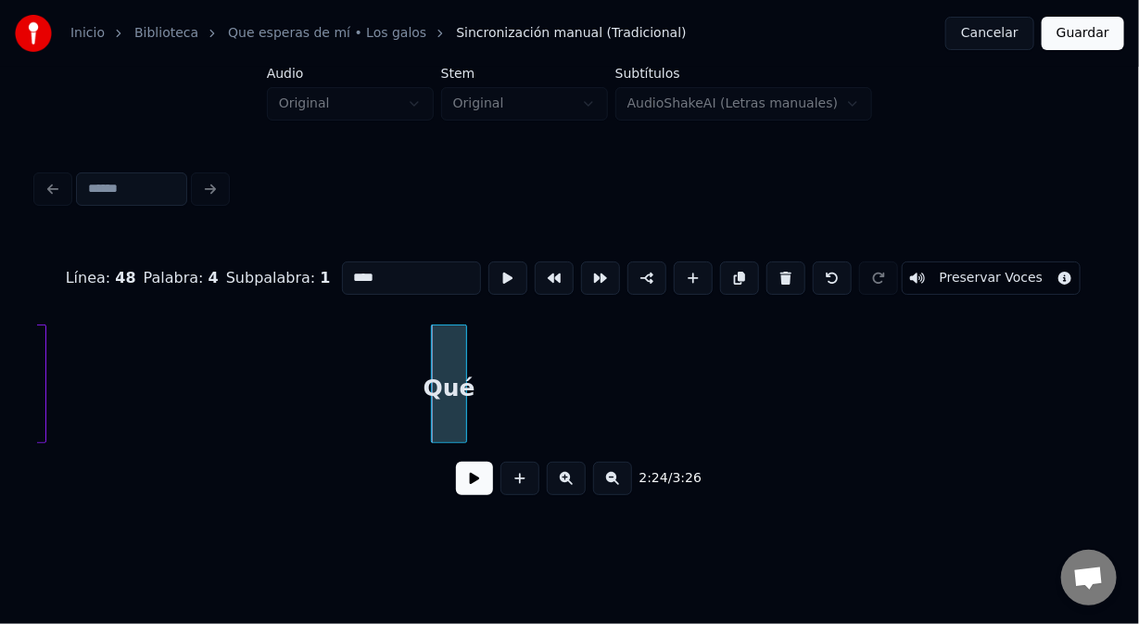
click at [463, 397] on div at bounding box center [464, 383] width 6 height 117
type input "***"
click at [468, 482] on button at bounding box center [474, 478] width 37 height 33
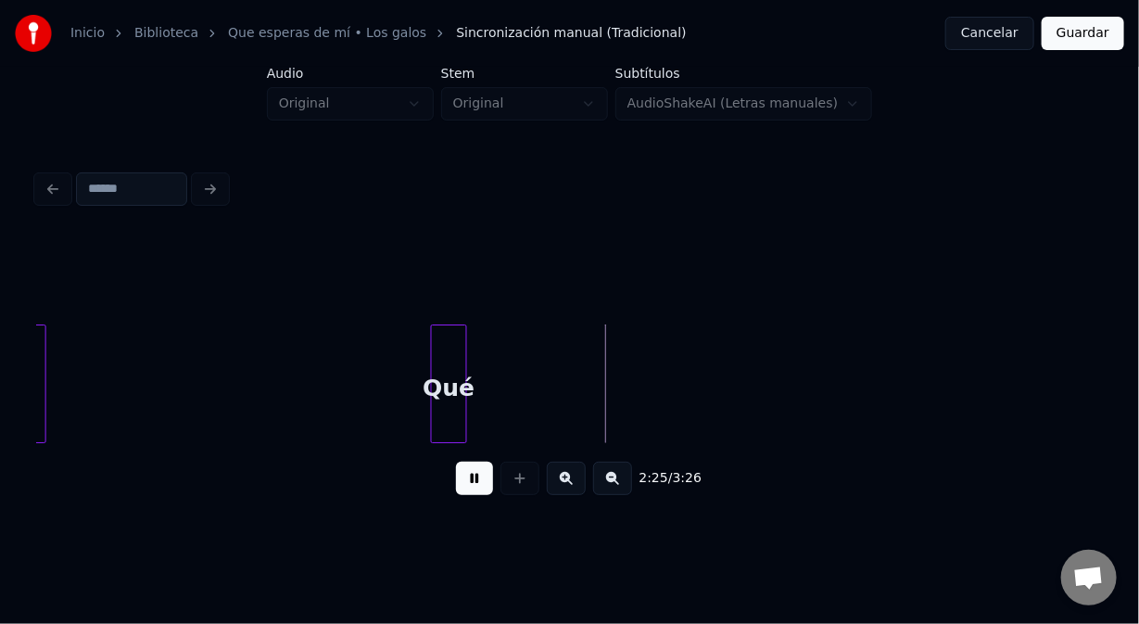
click at [468, 481] on button at bounding box center [474, 478] width 37 height 33
click at [600, 408] on div at bounding box center [600, 383] width 6 height 117
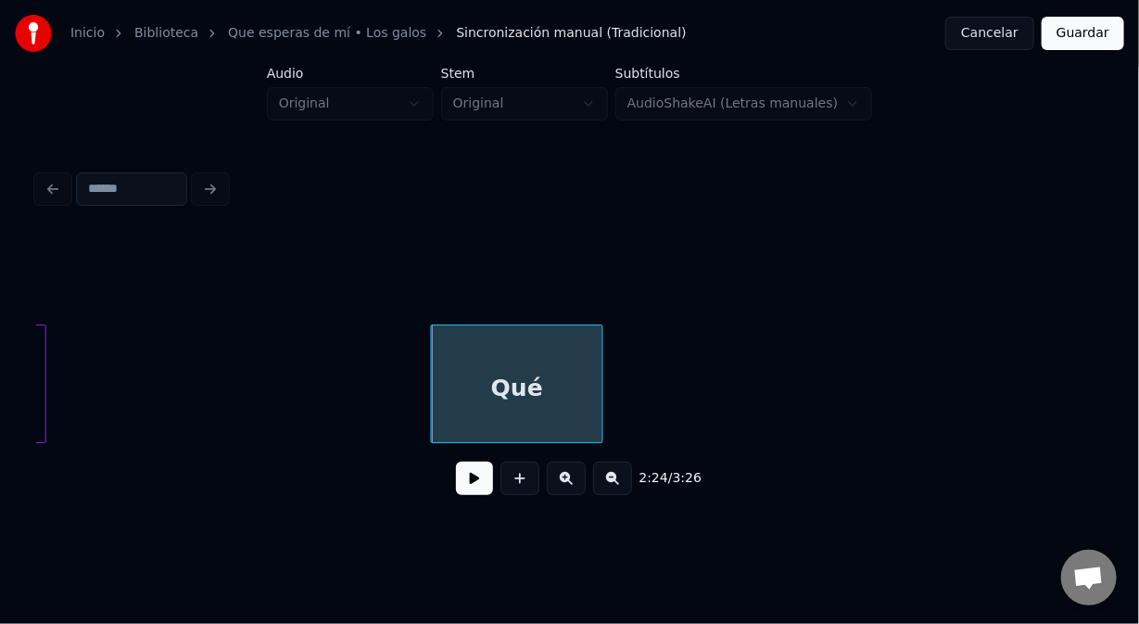
click at [474, 475] on button at bounding box center [474, 478] width 37 height 33
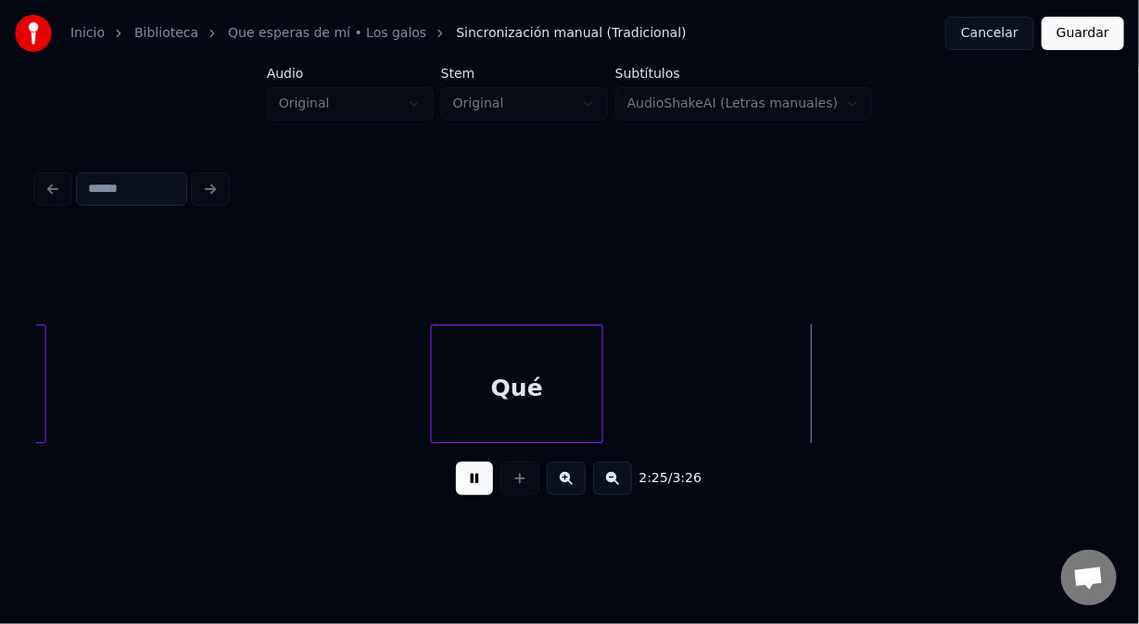
click at [474, 475] on button at bounding box center [474, 478] width 37 height 33
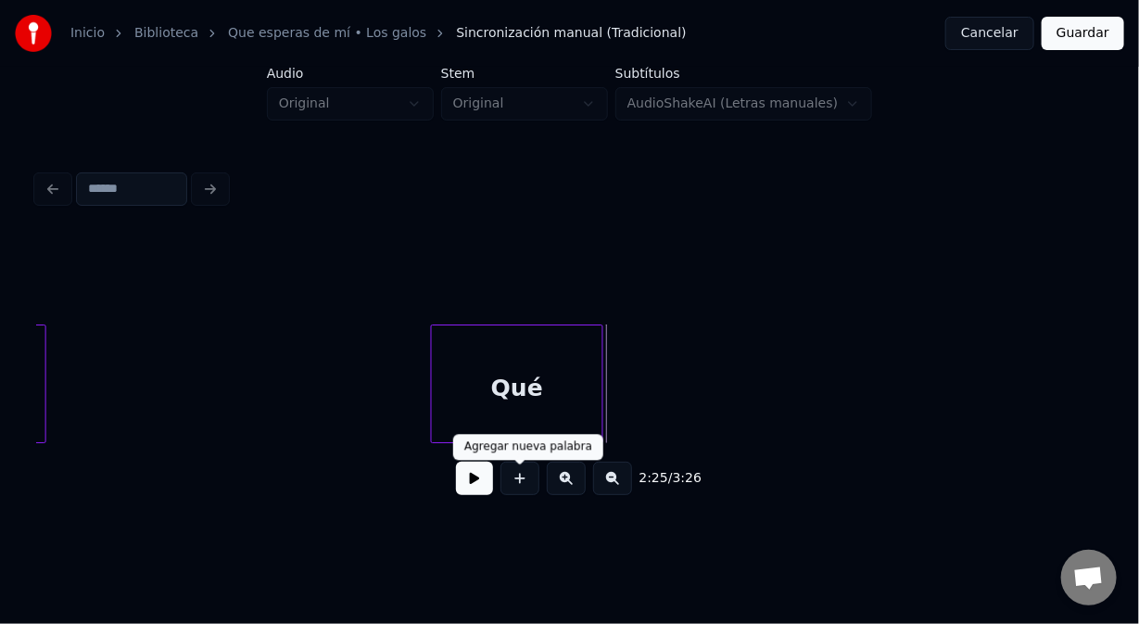
drag, startPoint x: 521, startPoint y: 483, endPoint x: 474, endPoint y: 382, distance: 111.6
click at [521, 482] on button at bounding box center [520, 478] width 39 height 33
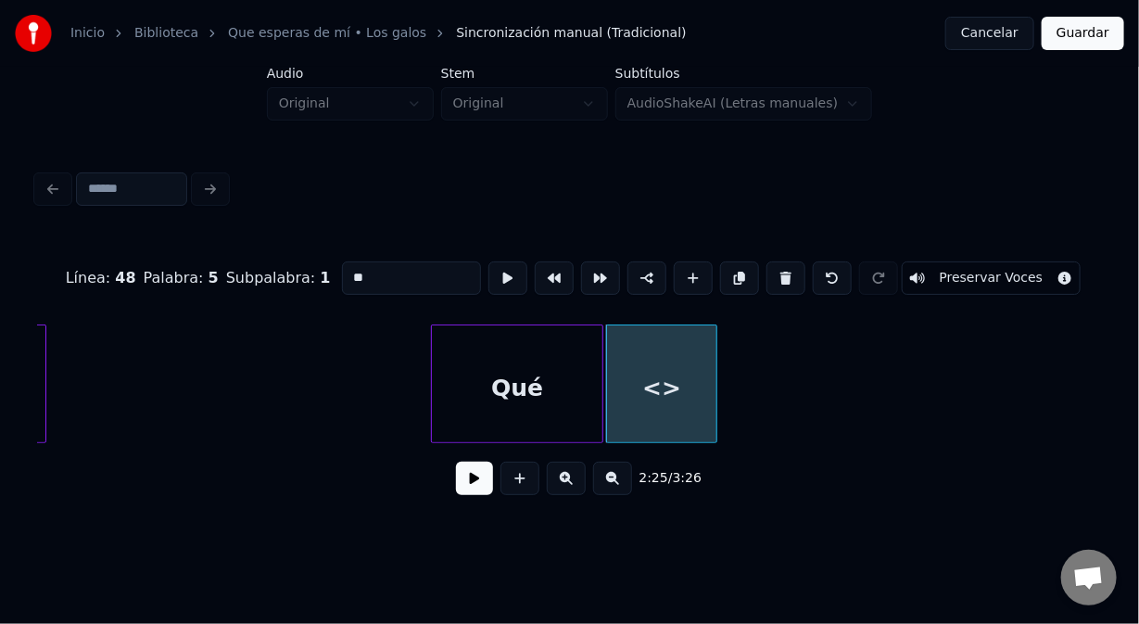
drag, startPoint x: 279, startPoint y: 248, endPoint x: 261, endPoint y: 253, distance: 19.1
click at [261, 253] on div "Línea : 48 Palabra : 5 Subpalabra : 1 ** Preservar Voces" at bounding box center [569, 278] width 1065 height 93
type input "*******"
click at [476, 481] on button at bounding box center [474, 478] width 37 height 33
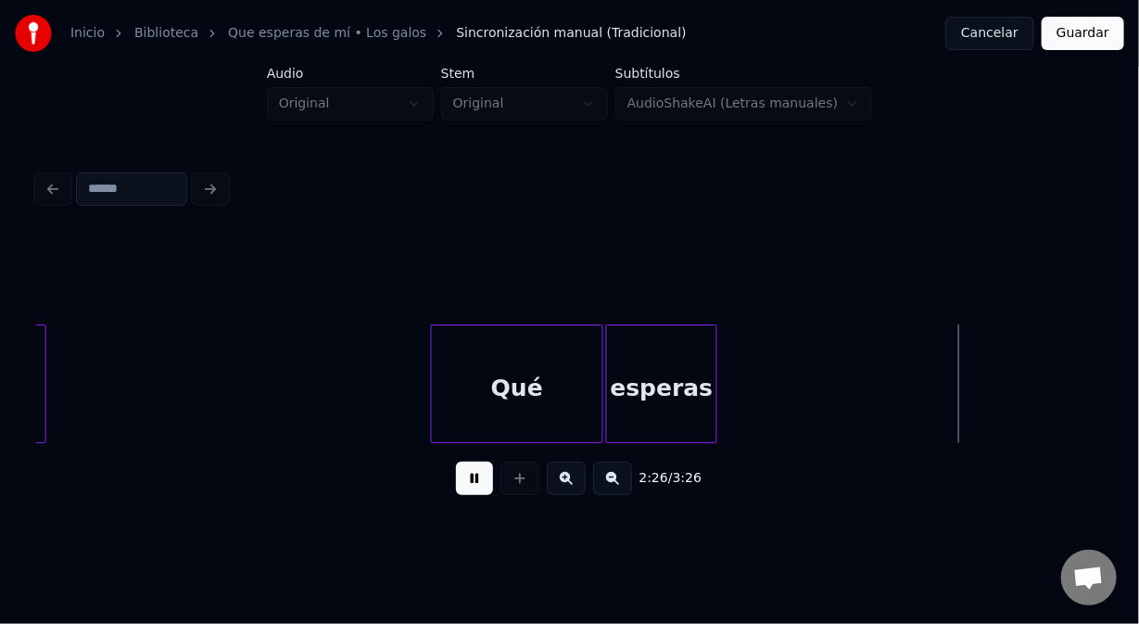
drag, startPoint x: 475, startPoint y: 484, endPoint x: 696, endPoint y: 416, distance: 231.7
click at [482, 481] on button at bounding box center [474, 478] width 37 height 33
click at [833, 399] on div at bounding box center [834, 383] width 6 height 117
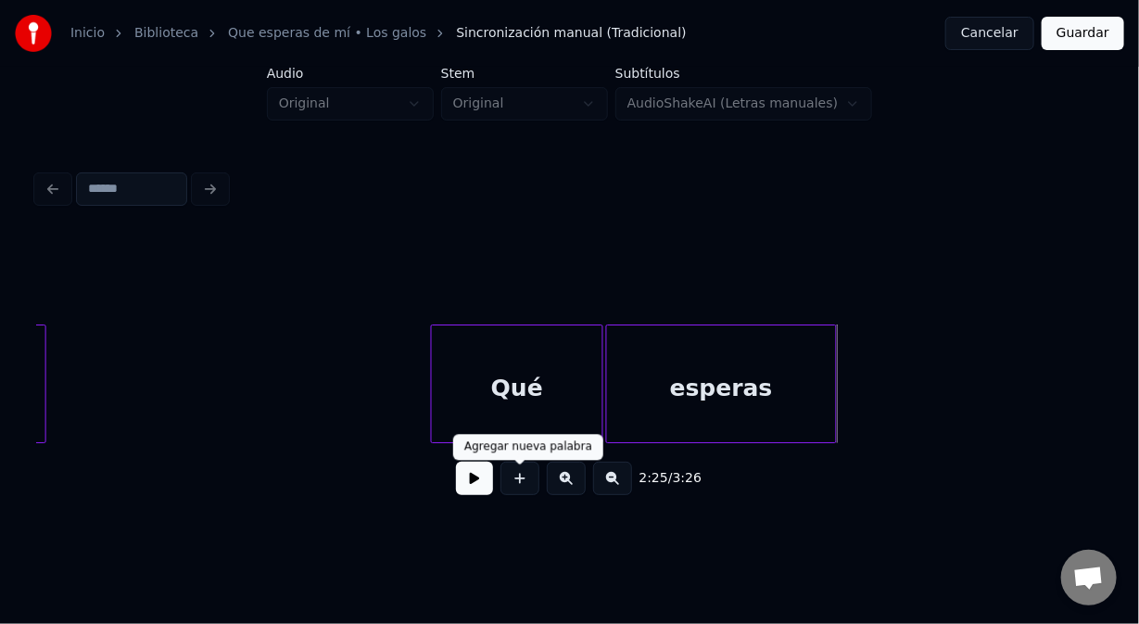
drag, startPoint x: 512, startPoint y: 489, endPoint x: 505, endPoint y: 462, distance: 27.7
click at [511, 485] on button at bounding box center [520, 478] width 39 height 33
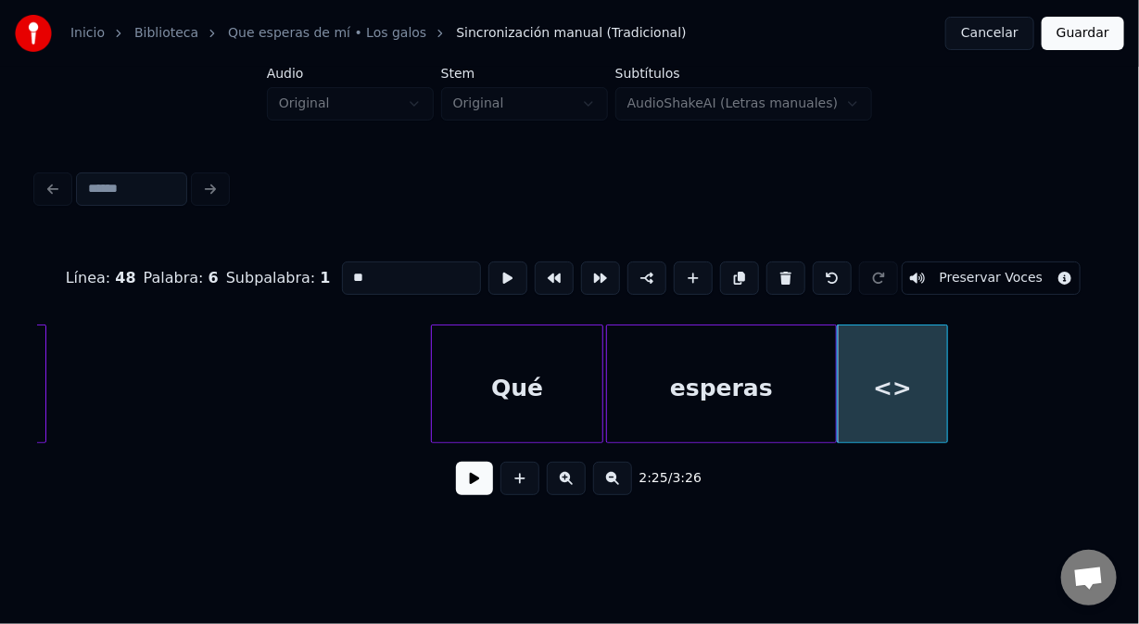
drag, startPoint x: 321, startPoint y: 257, endPoint x: 298, endPoint y: 258, distance: 23.2
click at [298, 258] on div "Línea : 48 Palabra : 6 Subpalabra : 1 ** Preservar Voces" at bounding box center [569, 278] width 1065 height 93
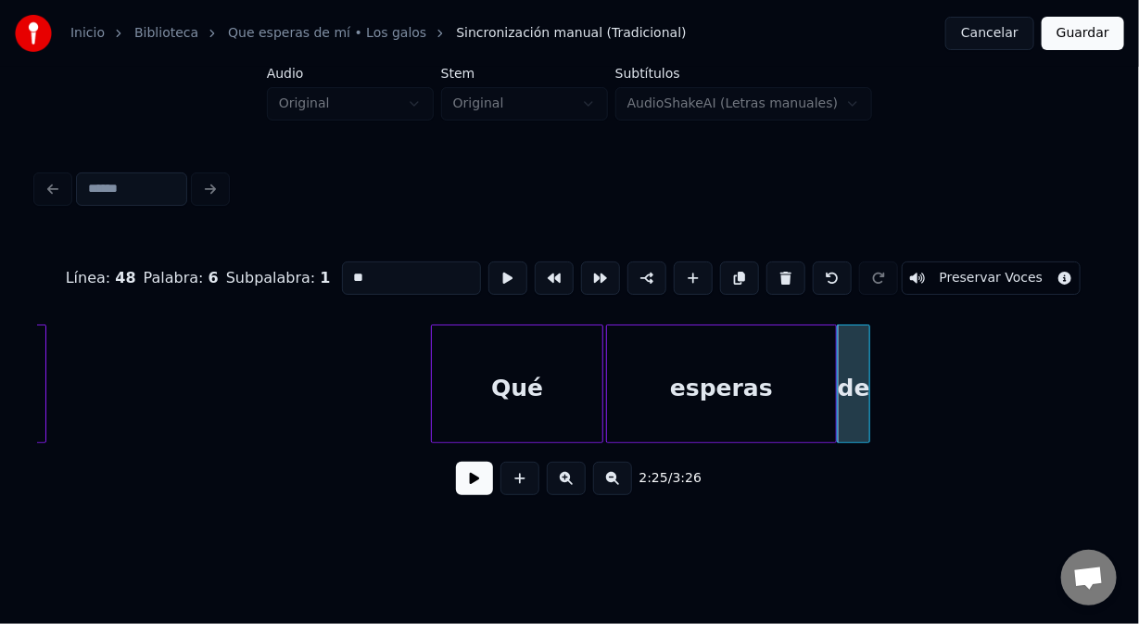
click at [866, 397] on div at bounding box center [867, 383] width 6 height 117
type input "**"
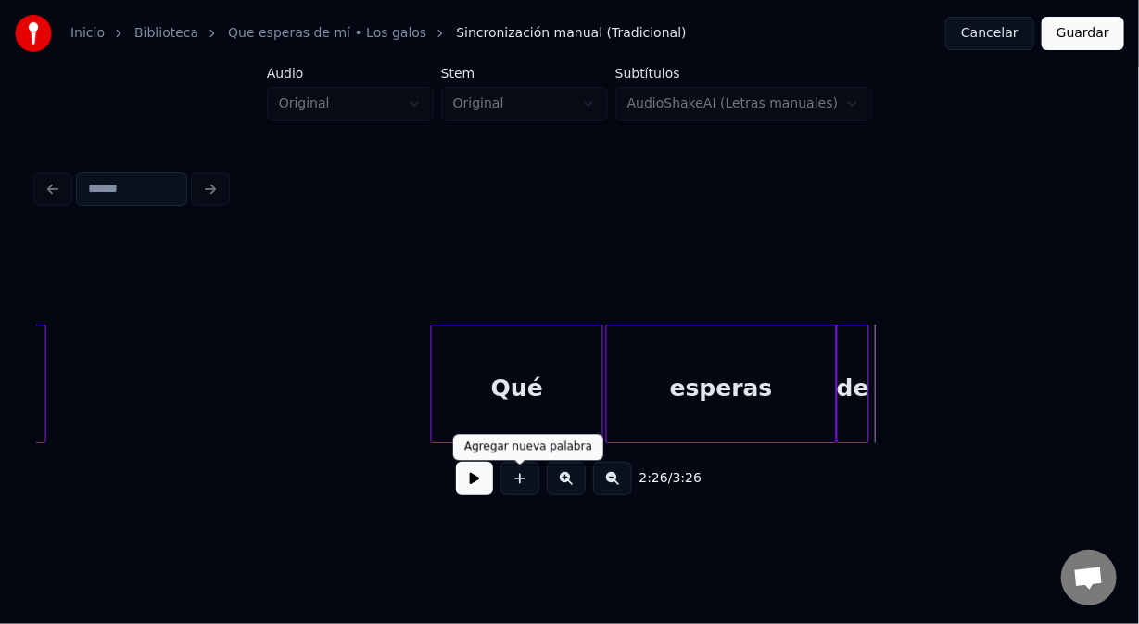
drag, startPoint x: 519, startPoint y: 489, endPoint x: 512, endPoint y: 457, distance: 32.4
click at [515, 481] on button at bounding box center [520, 478] width 39 height 33
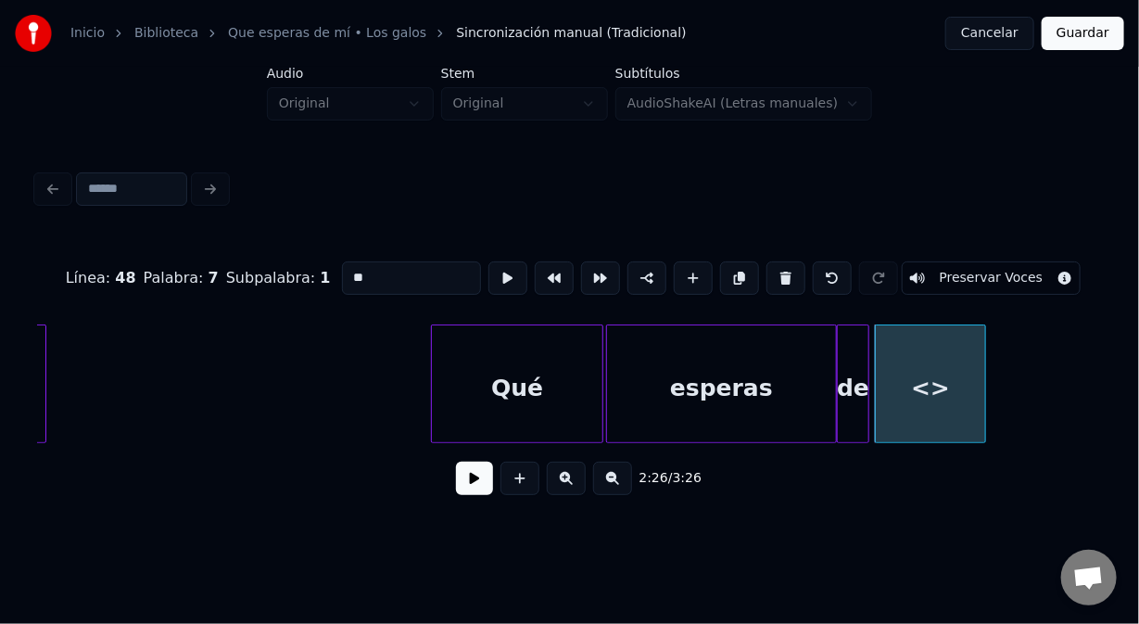
drag, startPoint x: 361, startPoint y: 264, endPoint x: 265, endPoint y: 273, distance: 95.9
click at [267, 273] on div "Línea : 48 Palabra : 7 Subpalabra : 1 ** Preservar Voces" at bounding box center [569, 278] width 1065 height 93
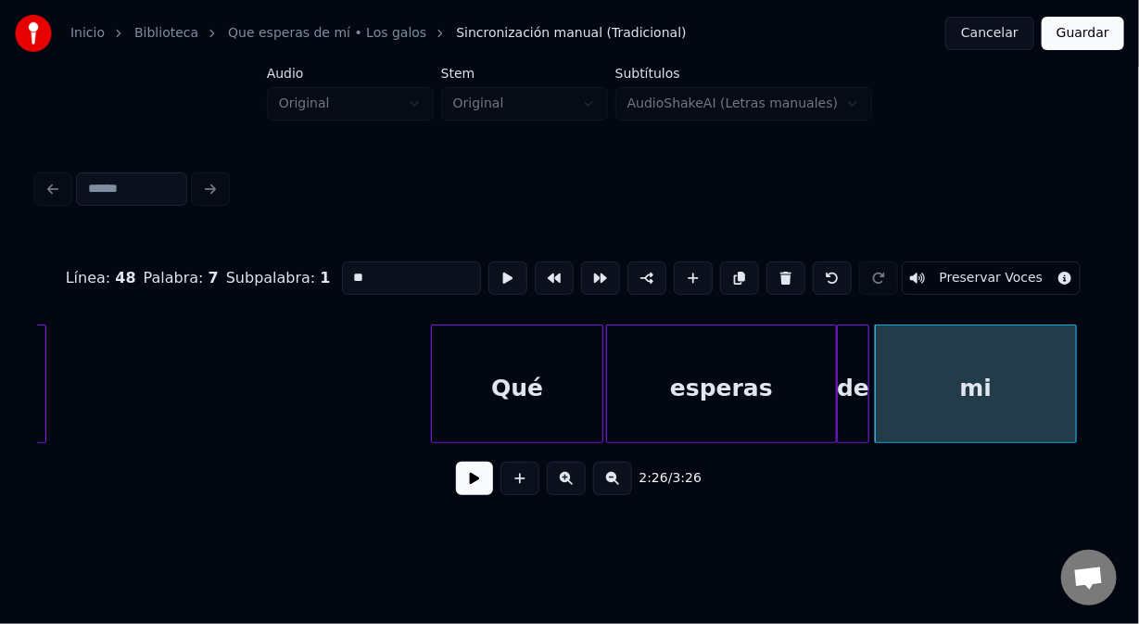
click at [1073, 418] on div at bounding box center [1074, 383] width 6 height 117
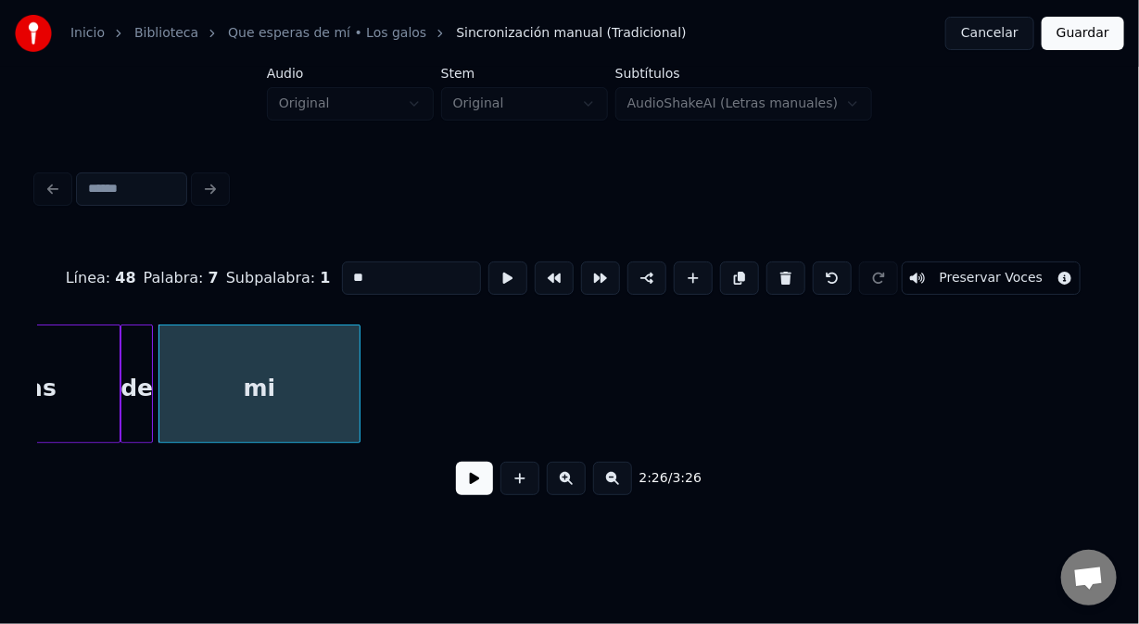
scroll to position [0, 40667]
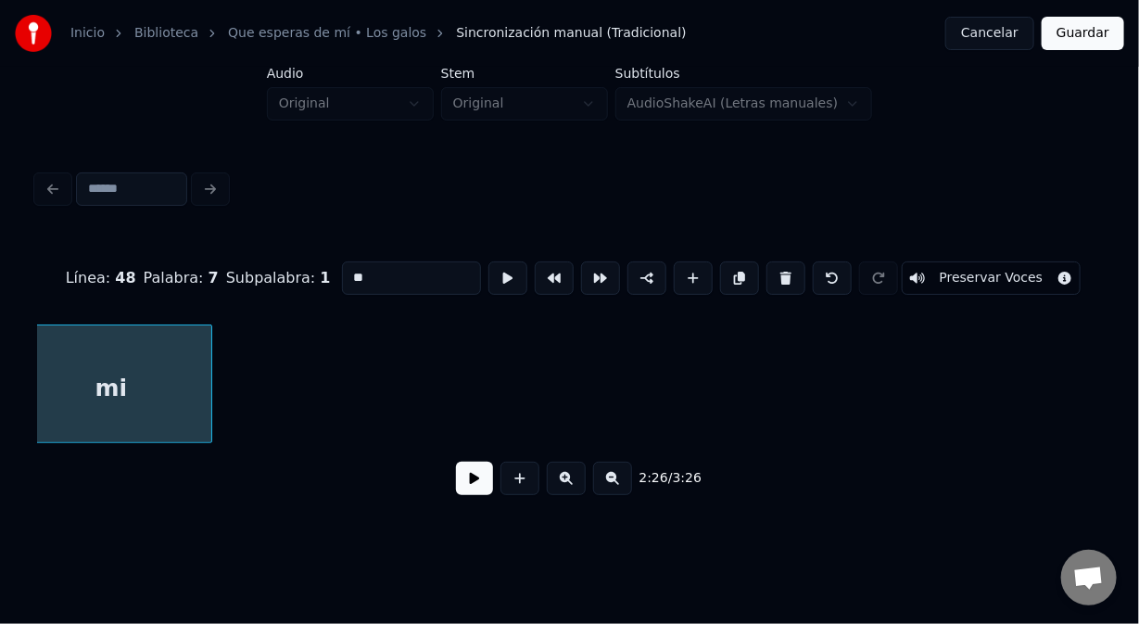
type input "**"
click at [468, 490] on button at bounding box center [474, 478] width 37 height 33
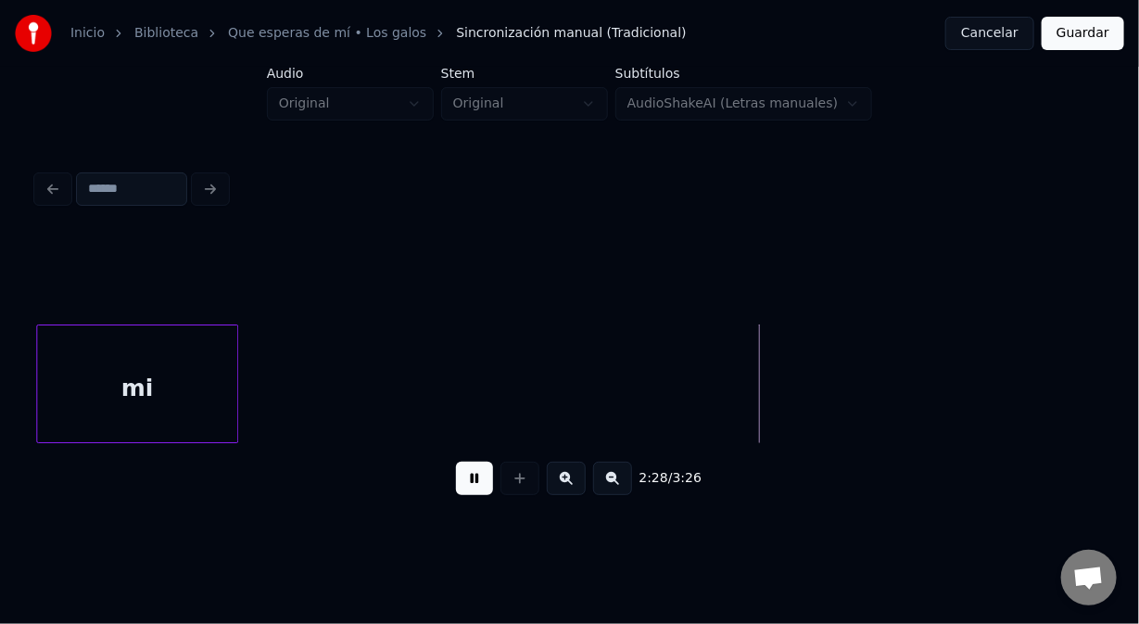
drag, startPoint x: 467, startPoint y: 491, endPoint x: 497, endPoint y: 479, distance: 32.0
click at [467, 490] on button at bounding box center [474, 478] width 37 height 33
click at [511, 483] on button at bounding box center [520, 478] width 39 height 33
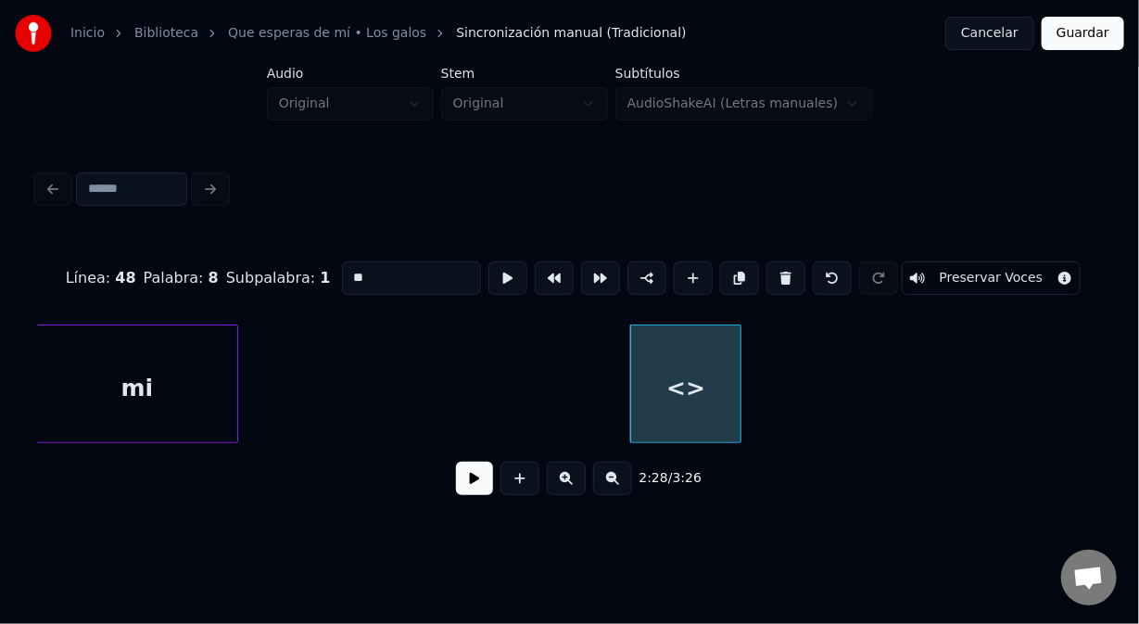
drag, startPoint x: 371, startPoint y: 271, endPoint x: 273, endPoint y: 273, distance: 98.3
click at [273, 273] on div "Línea : 48 Palabra : 8 Subpalabra : 1 ** Preservar Voces" at bounding box center [569, 278] width 1065 height 93
click at [679, 407] on div at bounding box center [679, 383] width 6 height 117
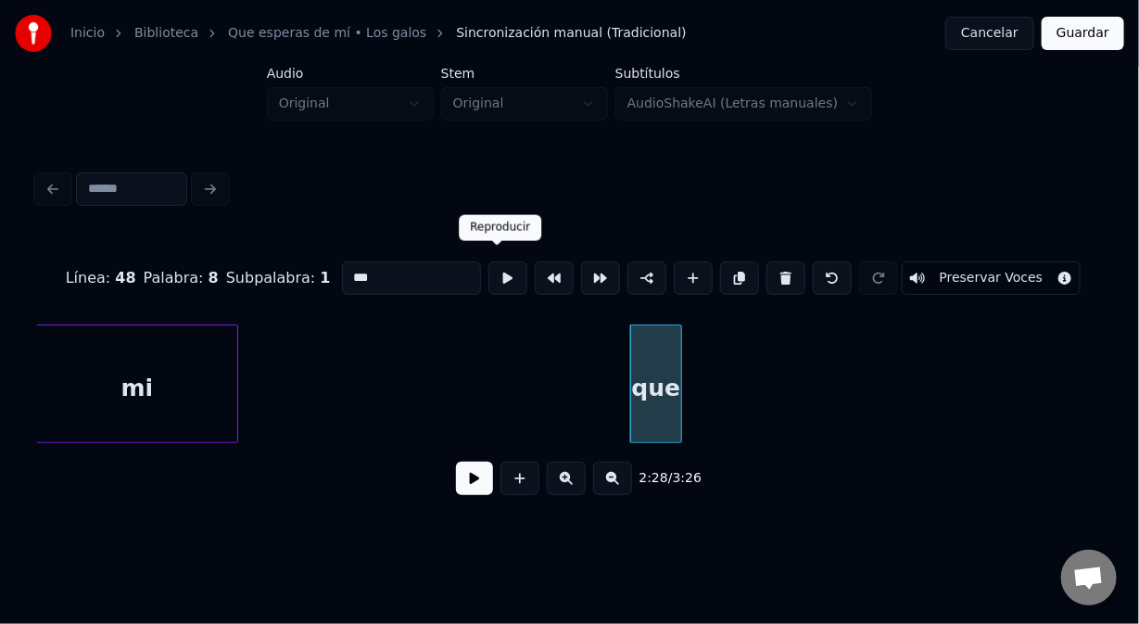
type input "***"
click at [497, 275] on button at bounding box center [508, 277] width 39 height 33
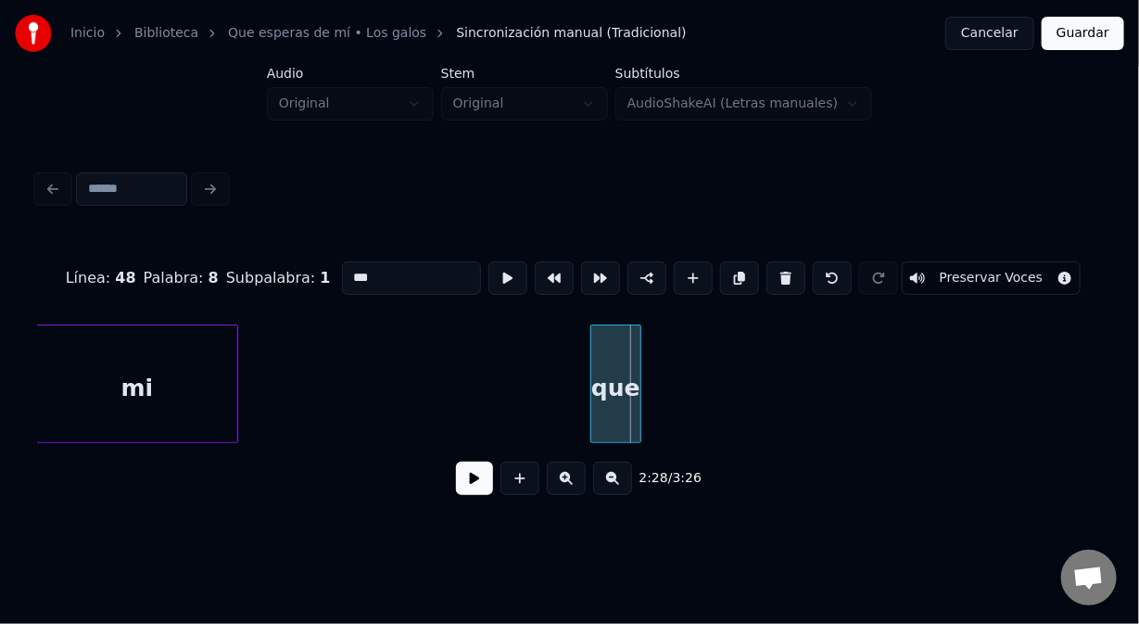
click at [611, 372] on div "que" at bounding box center [615, 388] width 49 height 126
click at [497, 270] on button at bounding box center [508, 277] width 39 height 33
click at [495, 269] on button at bounding box center [508, 277] width 39 height 33
click at [620, 392] on div at bounding box center [623, 383] width 6 height 117
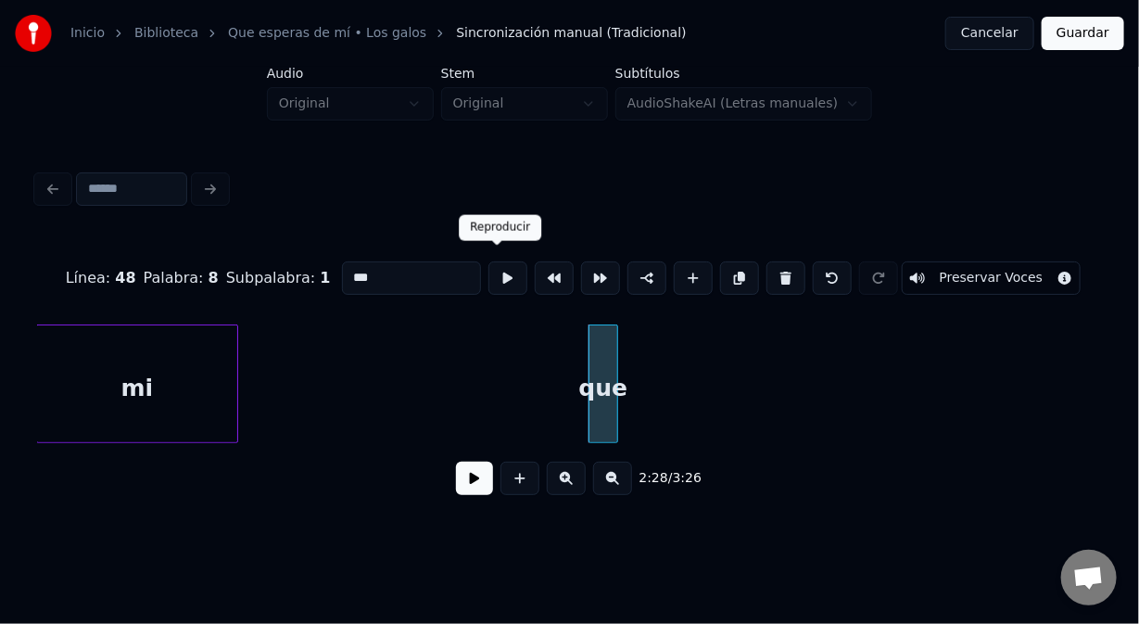
click at [496, 268] on button at bounding box center [508, 277] width 39 height 33
click at [617, 369] on div "que" at bounding box center [604, 388] width 28 height 126
click at [622, 369] on div at bounding box center [625, 383] width 6 height 117
click at [498, 273] on button at bounding box center [508, 277] width 39 height 33
click at [624, 372] on div at bounding box center [625, 383] width 6 height 117
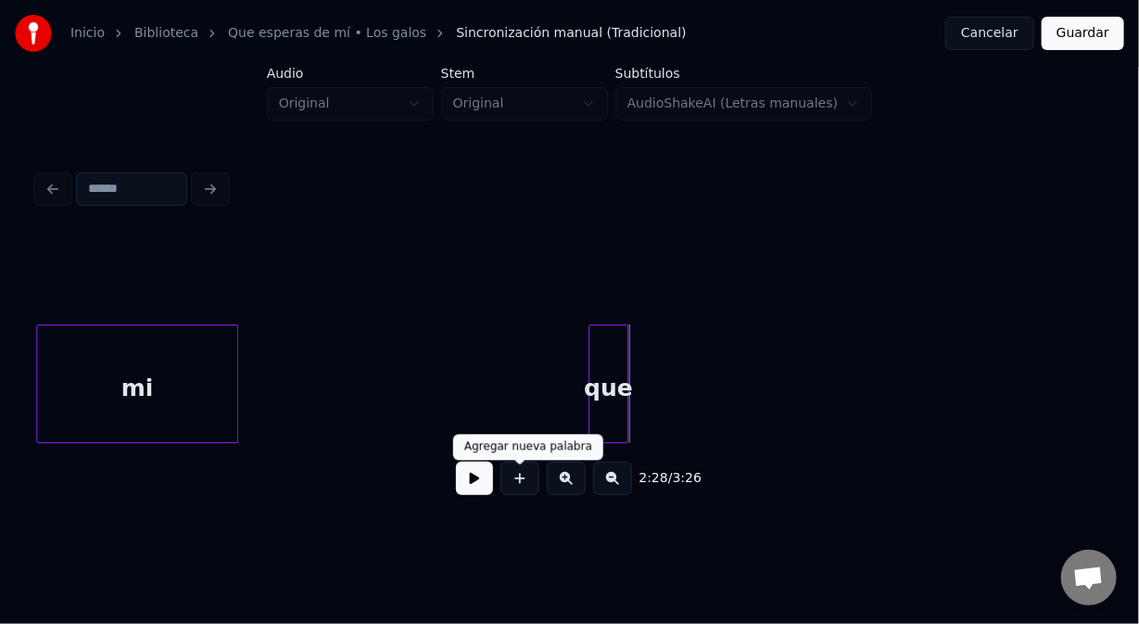
drag, startPoint x: 514, startPoint y: 482, endPoint x: 508, endPoint y: 469, distance: 14.1
click at [512, 477] on button at bounding box center [520, 478] width 39 height 33
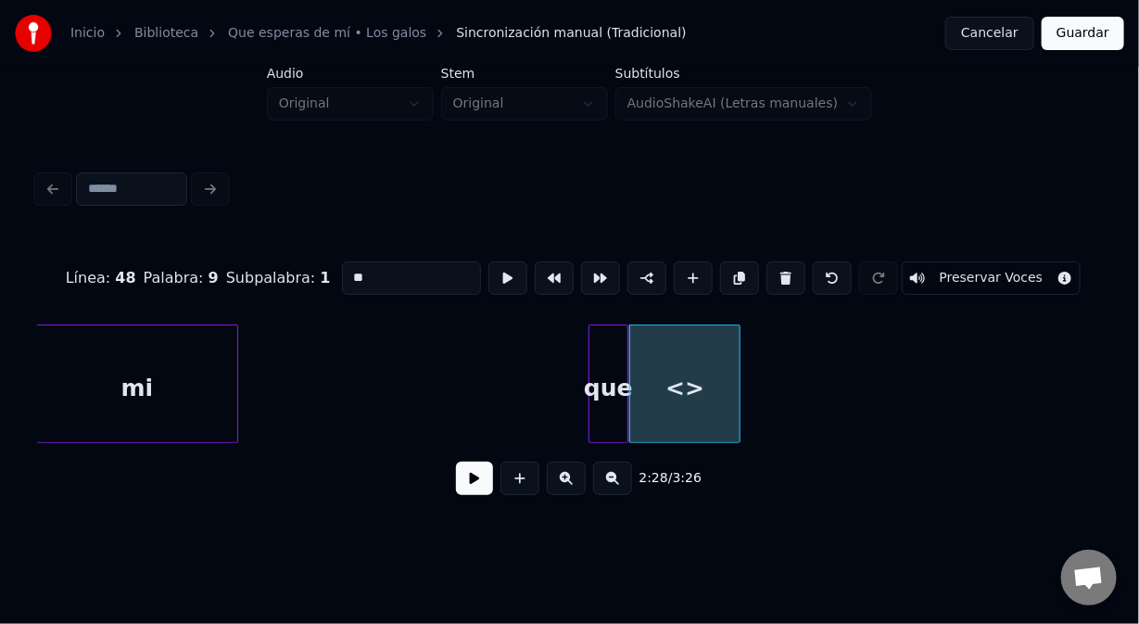
drag, startPoint x: 367, startPoint y: 275, endPoint x: 327, endPoint y: 268, distance: 40.5
click at [329, 269] on div "Línea : 48 Palabra : 9 Subpalabra : 1 ** Preservar Voces" at bounding box center [569, 278] width 1065 height 93
type input "****"
click at [498, 267] on button at bounding box center [508, 277] width 39 height 33
click at [492, 268] on button at bounding box center [508, 277] width 39 height 33
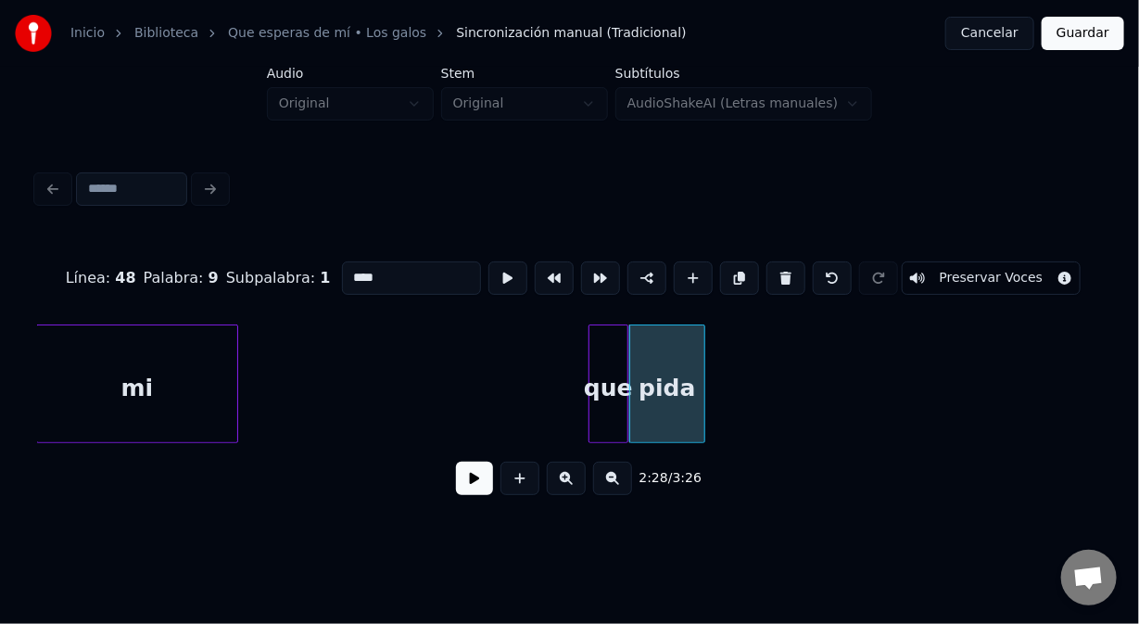
click at [701, 407] on div at bounding box center [702, 383] width 6 height 117
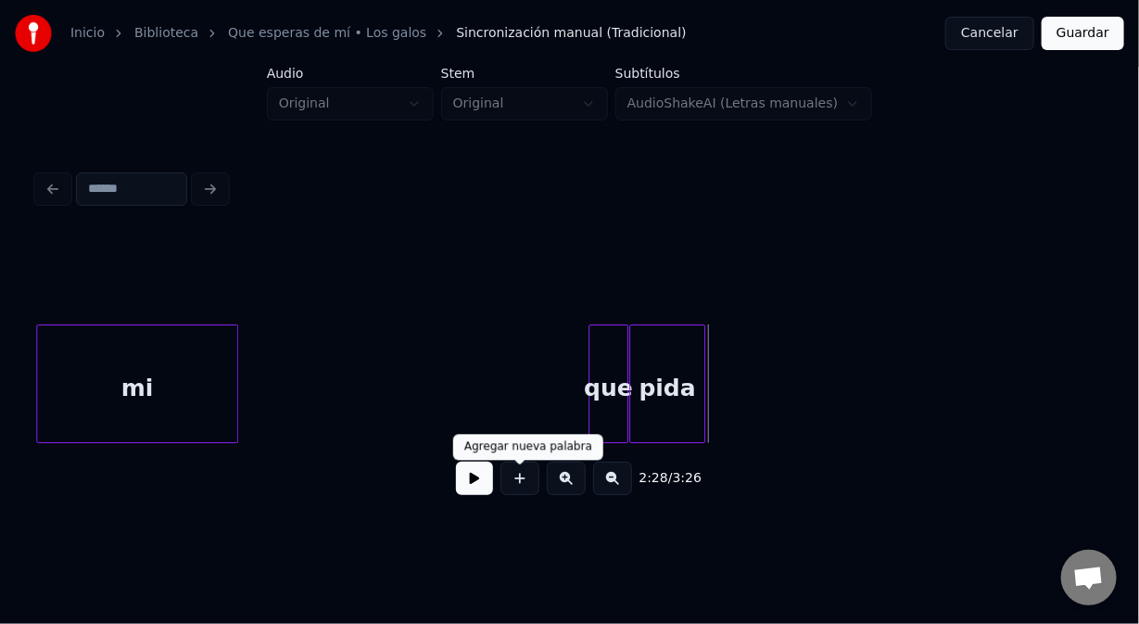
click at [515, 487] on button at bounding box center [520, 478] width 39 height 33
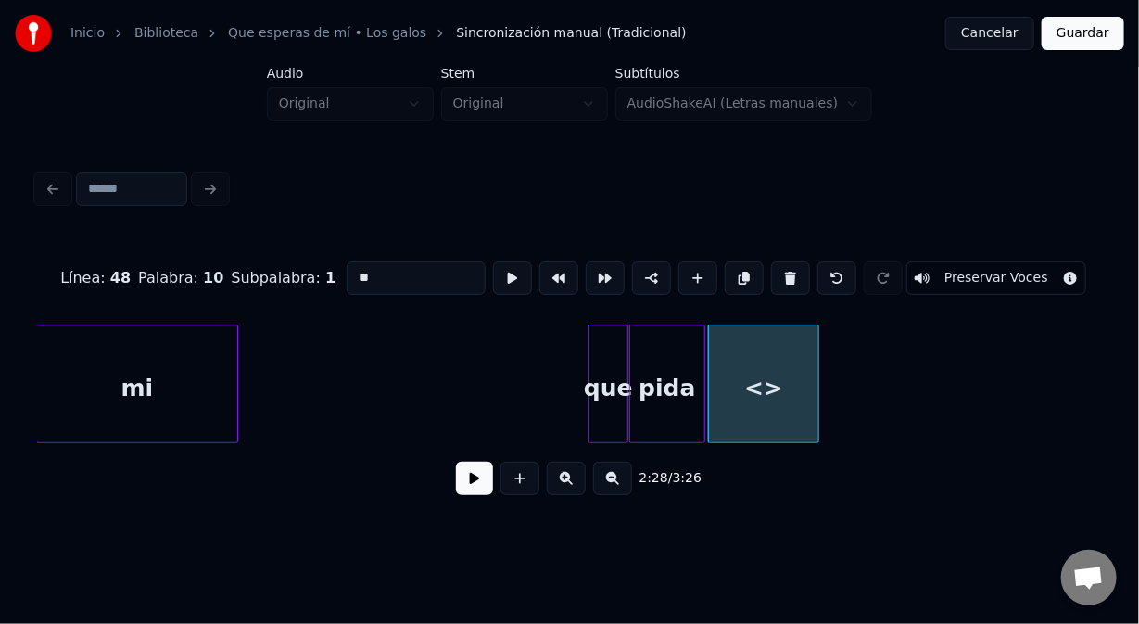
drag, startPoint x: 386, startPoint y: 272, endPoint x: 317, endPoint y: 274, distance: 68.7
click at [318, 274] on div "Línea : 48 Palabra : 10 Subpalabra : 1 ** Preservar Voces" at bounding box center [569, 278] width 1065 height 93
type input "******"
click at [464, 486] on button at bounding box center [474, 478] width 37 height 33
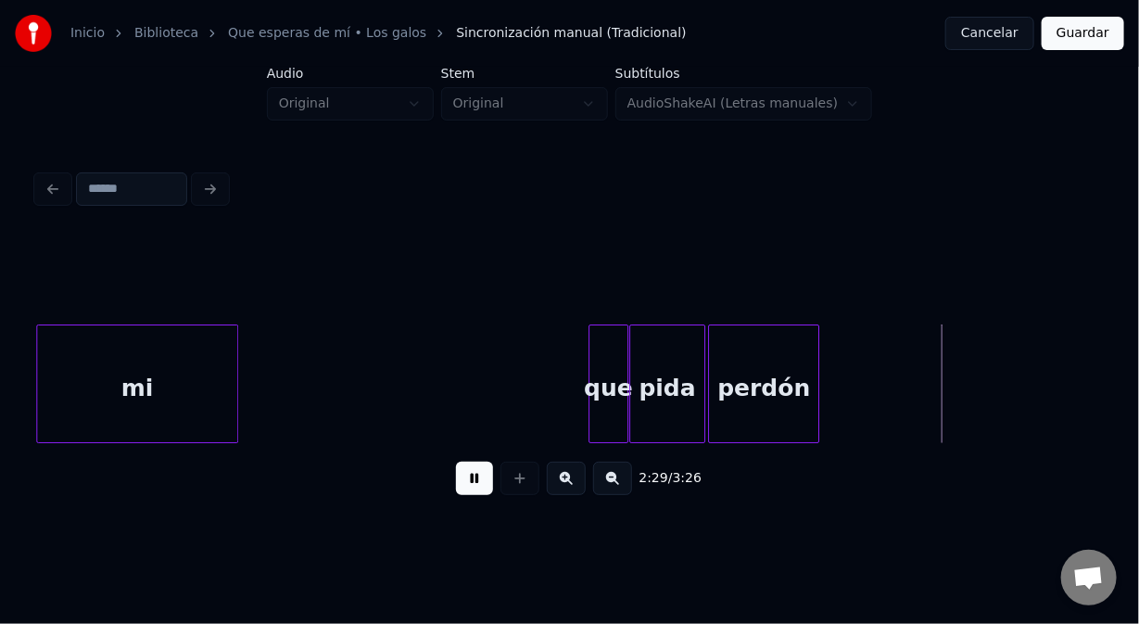
click at [464, 486] on button at bounding box center [474, 478] width 37 height 33
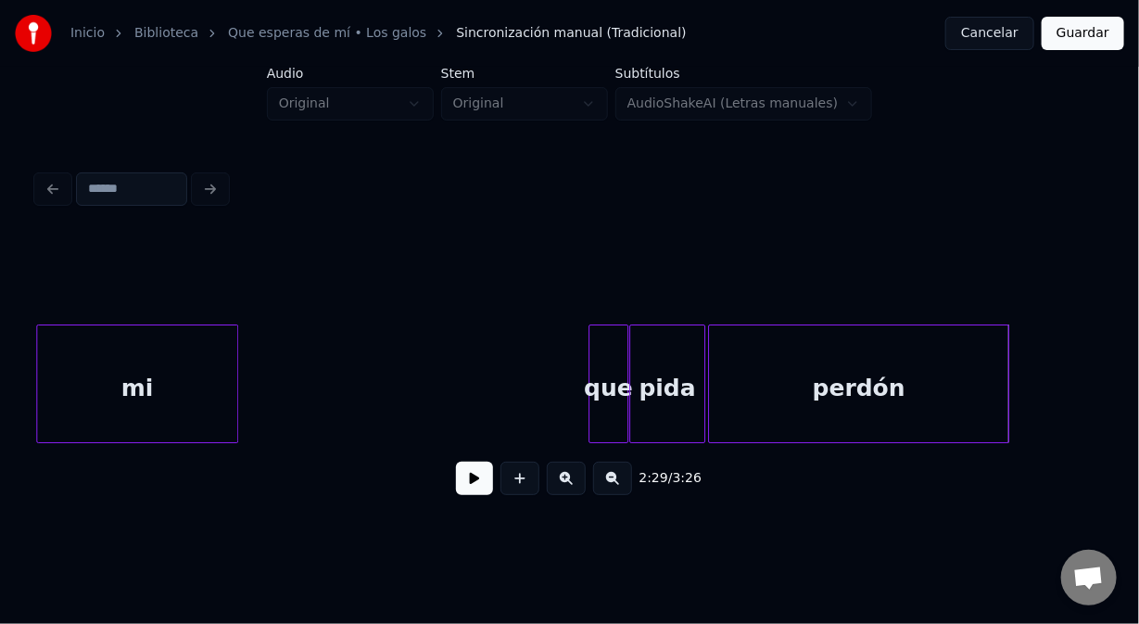
click at [1008, 424] on div at bounding box center [1006, 383] width 6 height 117
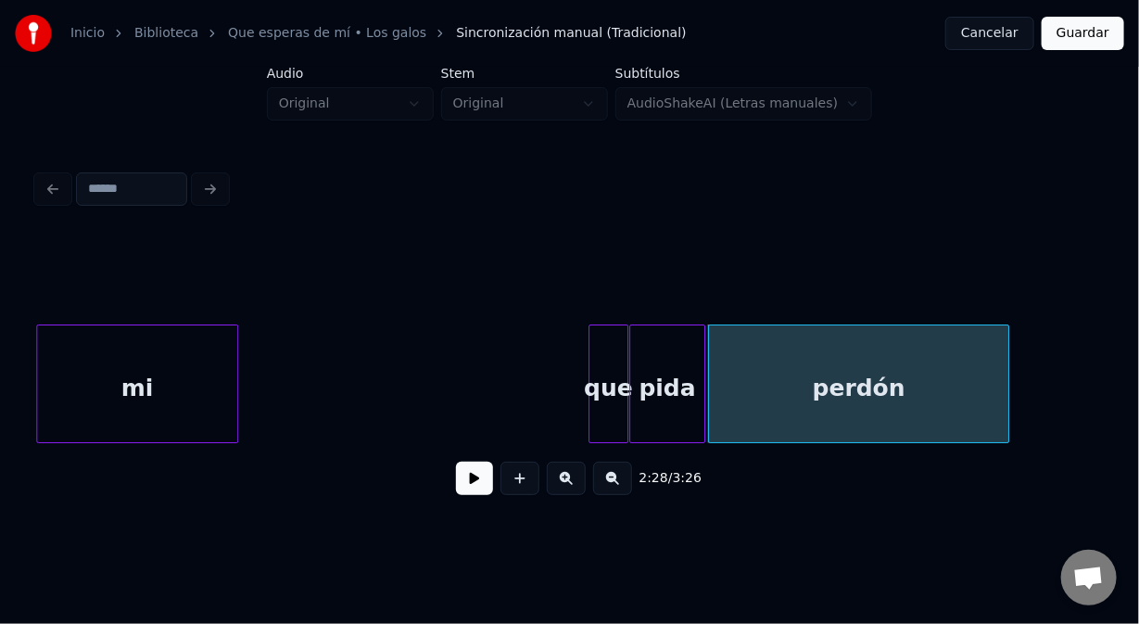
click at [475, 484] on button at bounding box center [474, 478] width 37 height 33
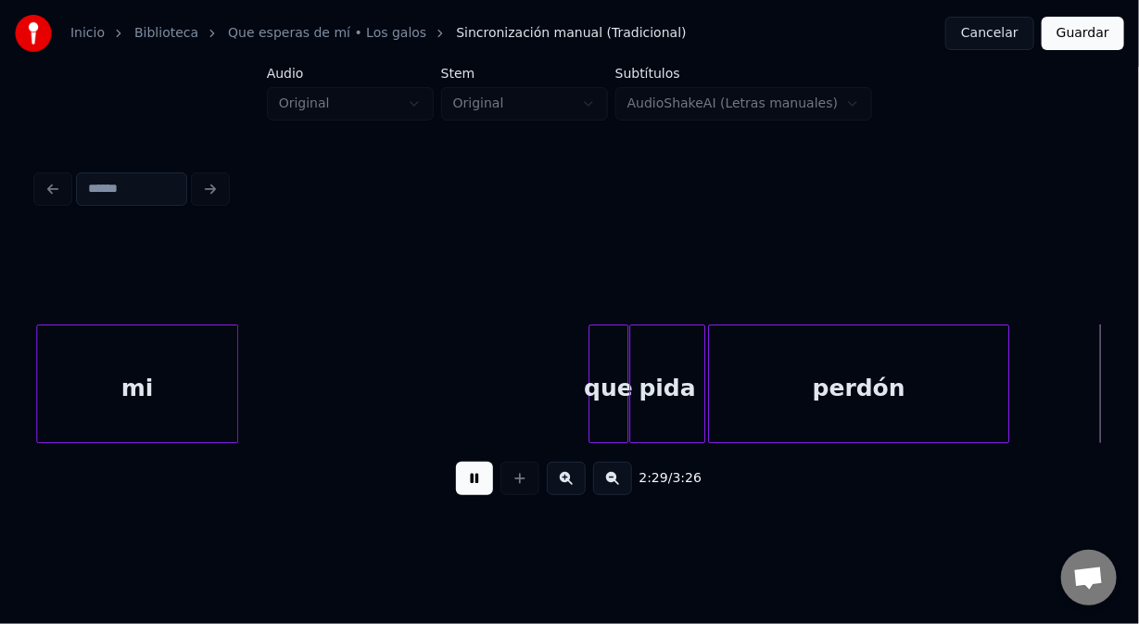
scroll to position [0, 41709]
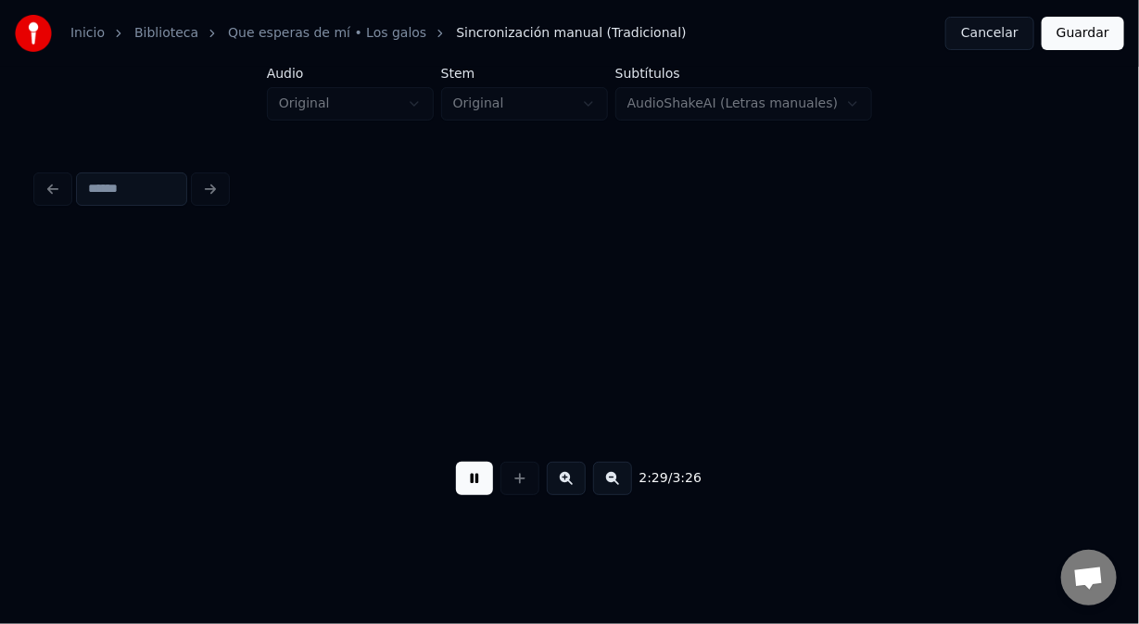
click at [466, 479] on button at bounding box center [474, 478] width 37 height 33
click at [473, 484] on button at bounding box center [474, 478] width 37 height 33
click at [473, 486] on button at bounding box center [474, 478] width 37 height 33
click at [476, 482] on button at bounding box center [474, 478] width 37 height 33
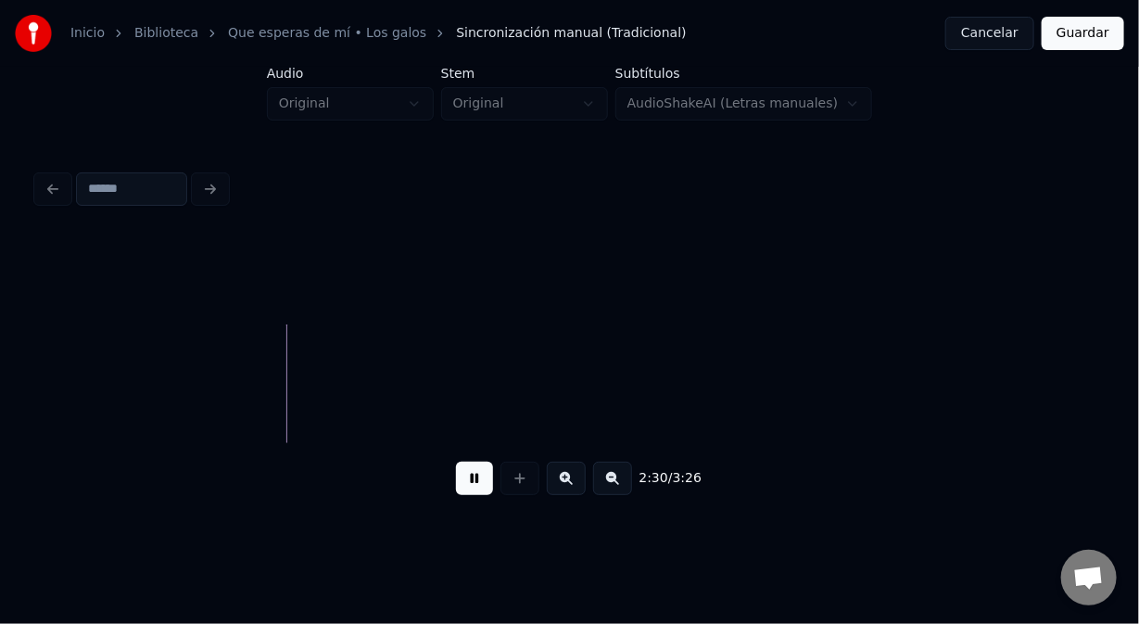
click at [477, 477] on button at bounding box center [474, 478] width 37 height 33
drag, startPoint x: 522, startPoint y: 485, endPoint x: 521, endPoint y: 474, distance: 11.2
click at [521, 477] on button at bounding box center [520, 478] width 39 height 33
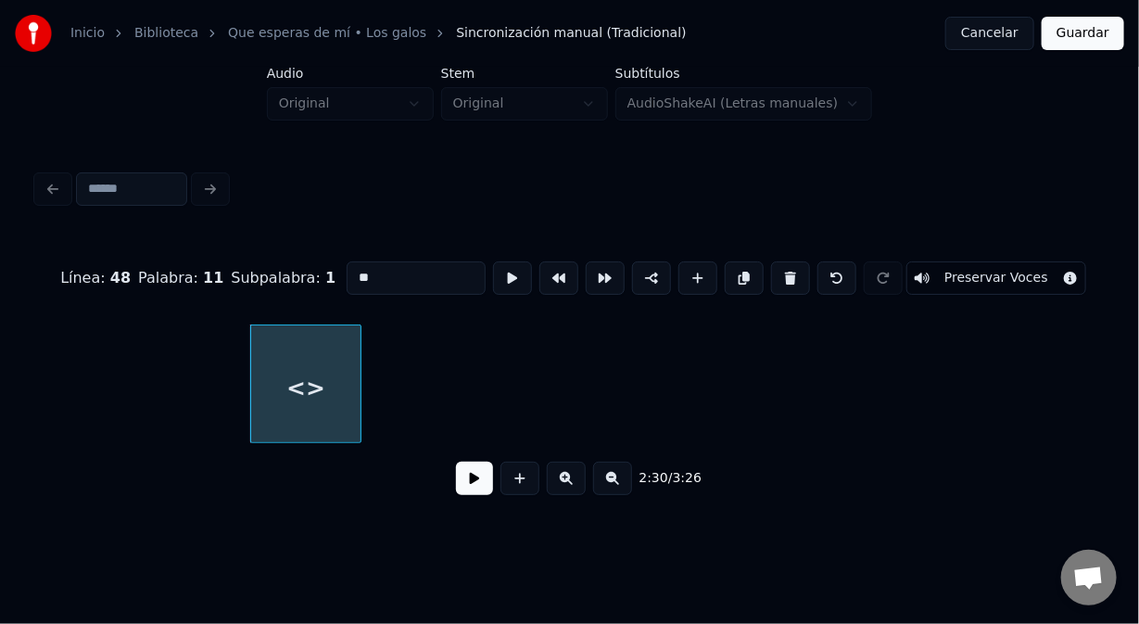
drag, startPoint x: 375, startPoint y: 277, endPoint x: 312, endPoint y: 259, distance: 65.7
click at [312, 259] on div "Línea : 48 Palabra : 11 Subpalabra : 1 ** Preservar Voces" at bounding box center [569, 278] width 1065 height 93
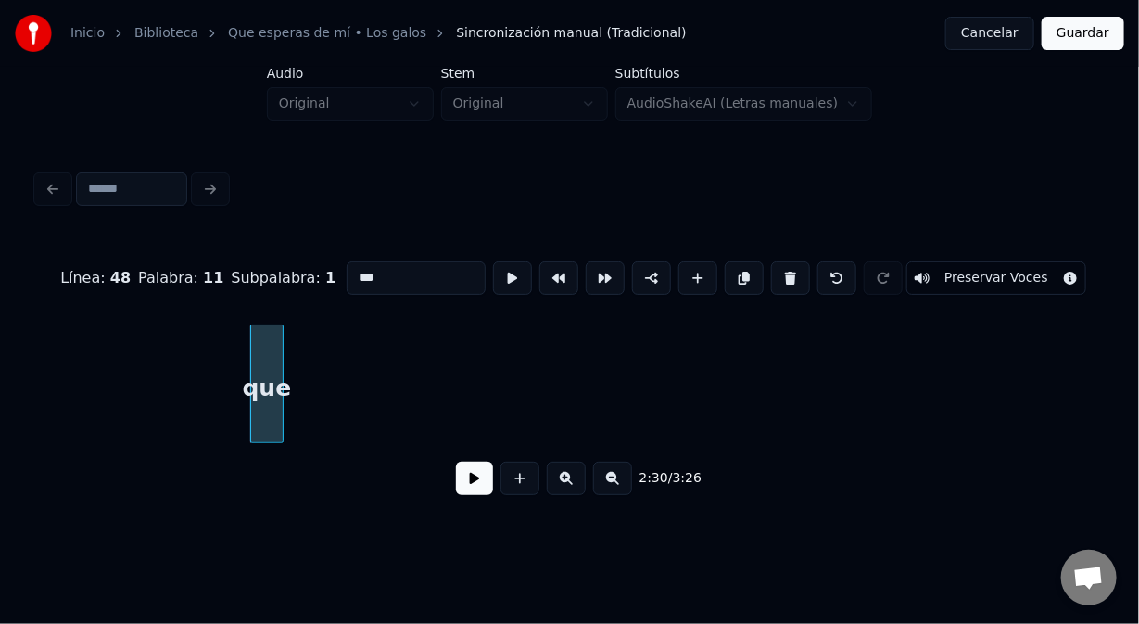
click at [280, 413] on div at bounding box center [280, 383] width 6 height 117
type input "***"
click at [500, 276] on button at bounding box center [512, 277] width 39 height 33
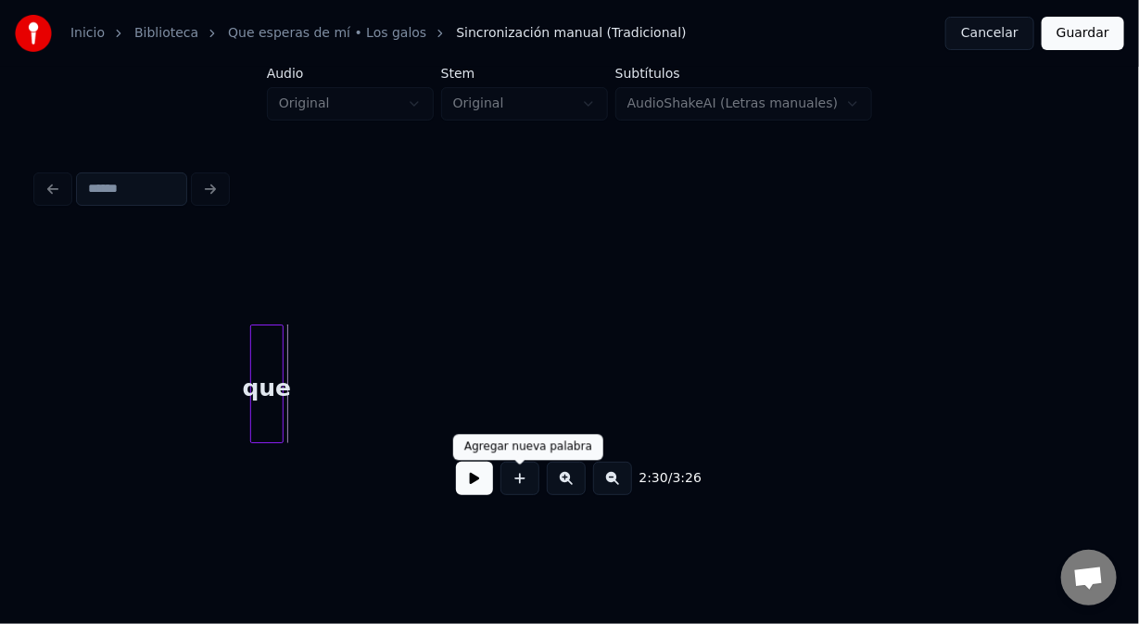
click at [522, 481] on button at bounding box center [520, 478] width 39 height 33
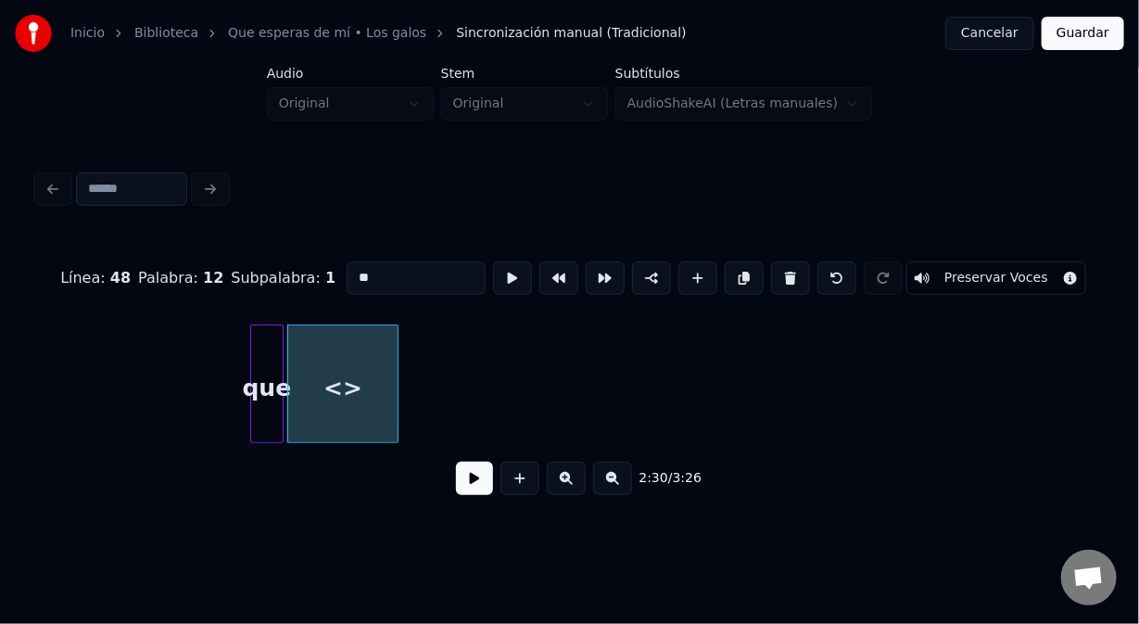
drag, startPoint x: 357, startPoint y: 276, endPoint x: 324, endPoint y: 271, distance: 32.9
click at [331, 273] on div "Línea : 48 Palabra : 12 Subpalabra : 1 ** Preservar Voces" at bounding box center [569, 278] width 1065 height 93
type input "*****"
click at [503, 268] on button at bounding box center [512, 277] width 39 height 33
click at [384, 408] on div at bounding box center [383, 383] width 6 height 117
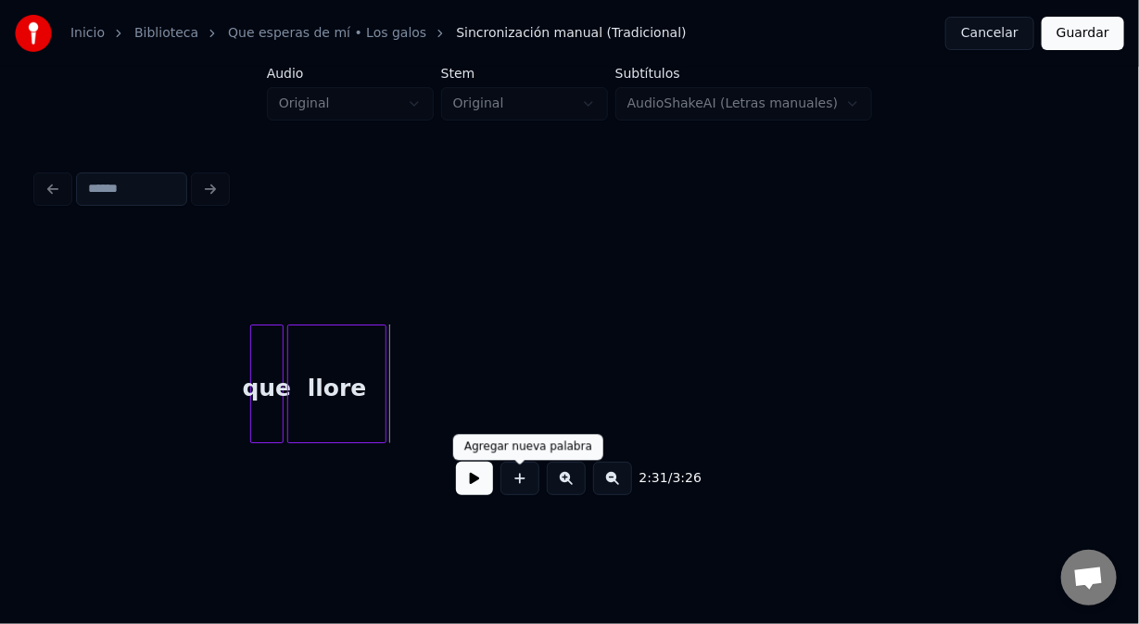
drag, startPoint x: 519, startPoint y: 482, endPoint x: 516, endPoint y: 438, distance: 44.6
click at [518, 480] on button at bounding box center [520, 478] width 39 height 33
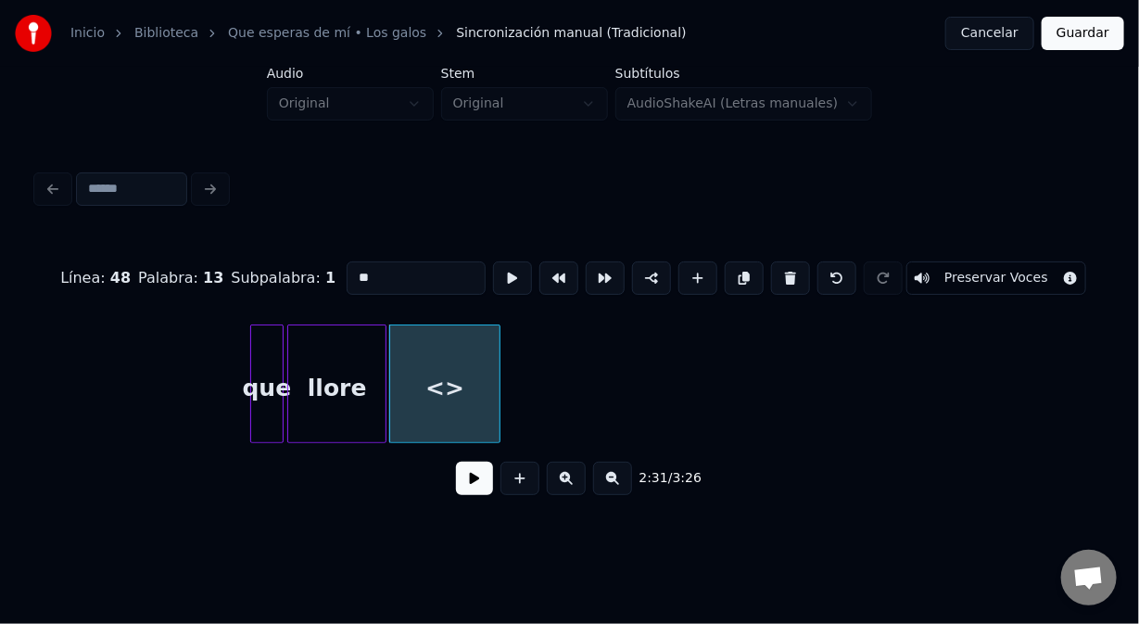
drag, startPoint x: 348, startPoint y: 263, endPoint x: 321, endPoint y: 265, distance: 27.0
click at [321, 266] on div "Línea : 48 Palabra : 13 Subpalabra : 1 ** Preservar Voces" at bounding box center [569, 278] width 1065 height 93
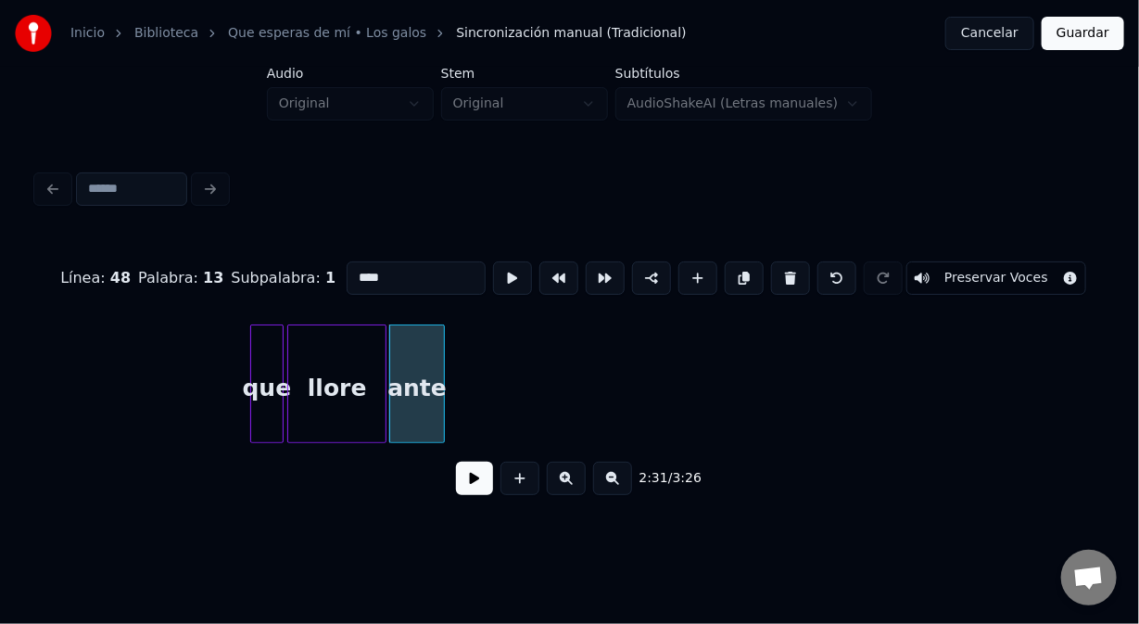
click at [440, 401] on div at bounding box center [442, 383] width 6 height 117
type input "****"
click at [502, 270] on button at bounding box center [512, 277] width 39 height 33
click at [446, 378] on div at bounding box center [445, 383] width 6 height 117
click at [506, 270] on button at bounding box center [512, 277] width 39 height 33
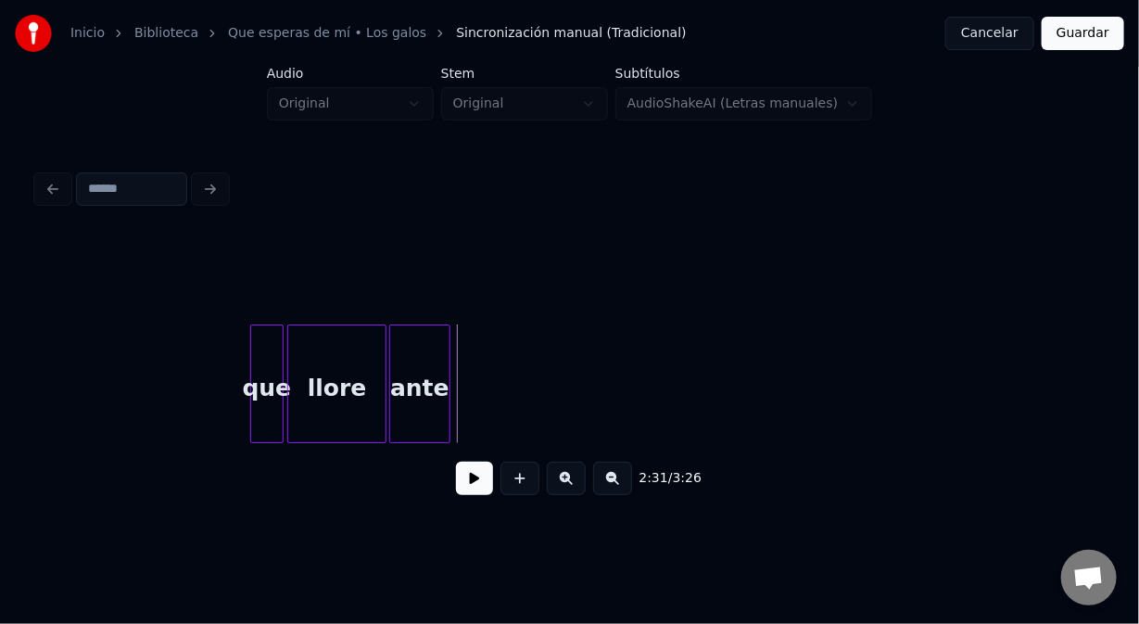
click at [466, 477] on button at bounding box center [474, 478] width 37 height 33
drag, startPoint x: 464, startPoint y: 475, endPoint x: 470, endPoint y: 453, distance: 22.3
click at [465, 469] on button at bounding box center [474, 478] width 37 height 33
click at [467, 416] on div "ante" at bounding box center [443, 383] width 61 height 119
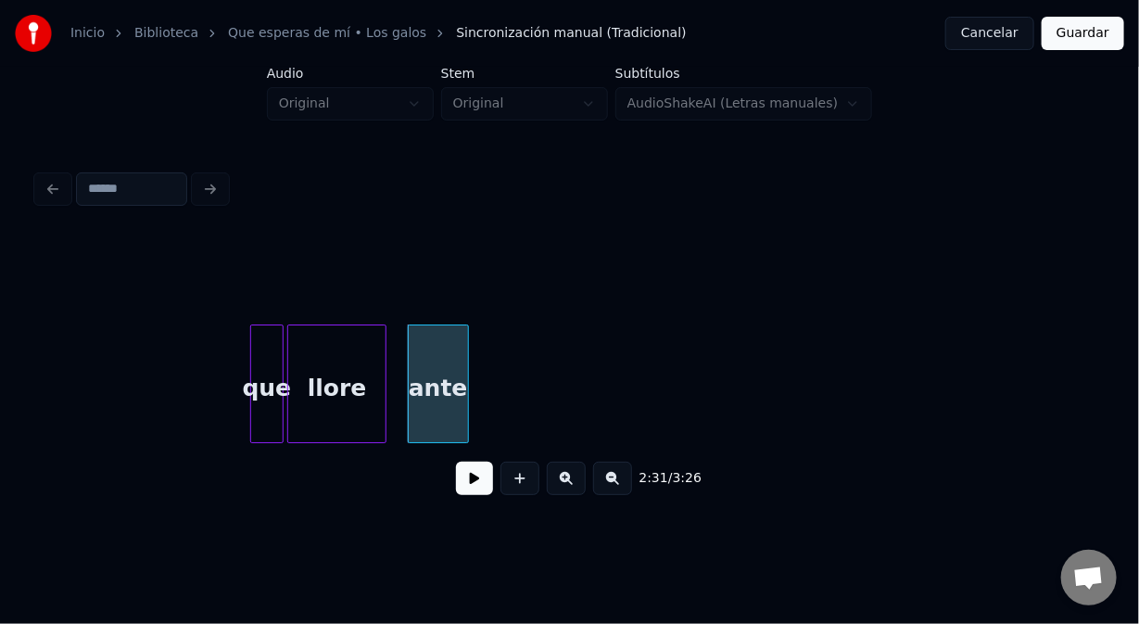
click at [408, 413] on div "ante" at bounding box center [438, 383] width 61 height 119
click at [391, 403] on div at bounding box center [394, 383] width 6 height 117
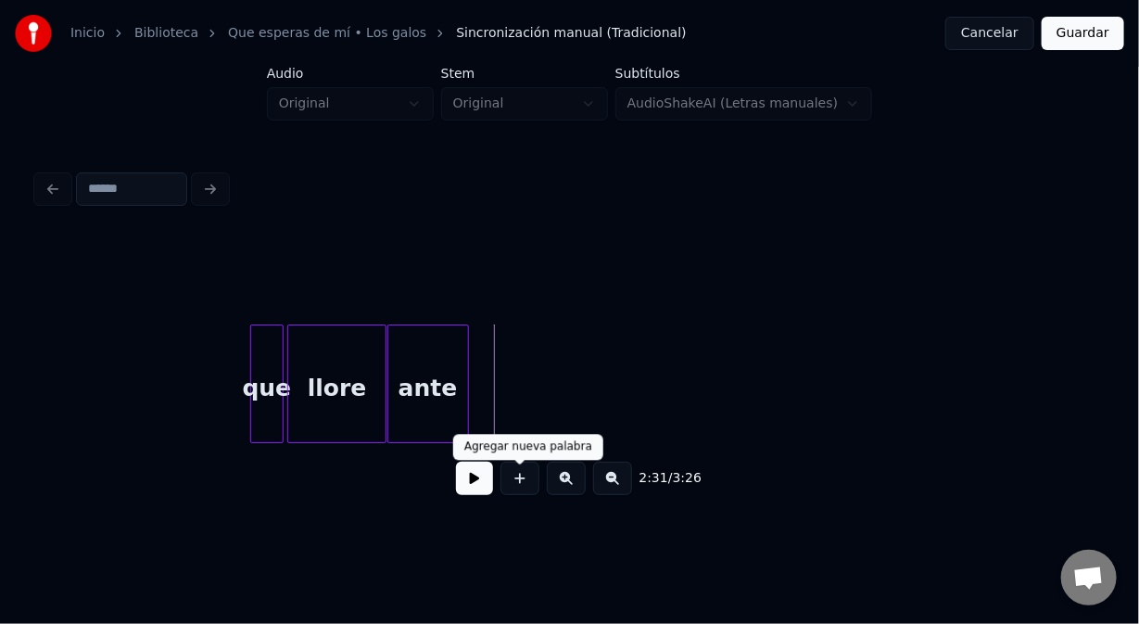
drag, startPoint x: 509, startPoint y: 487, endPoint x: 491, endPoint y: 427, distance: 61.9
click at [507, 483] on button at bounding box center [520, 478] width 39 height 33
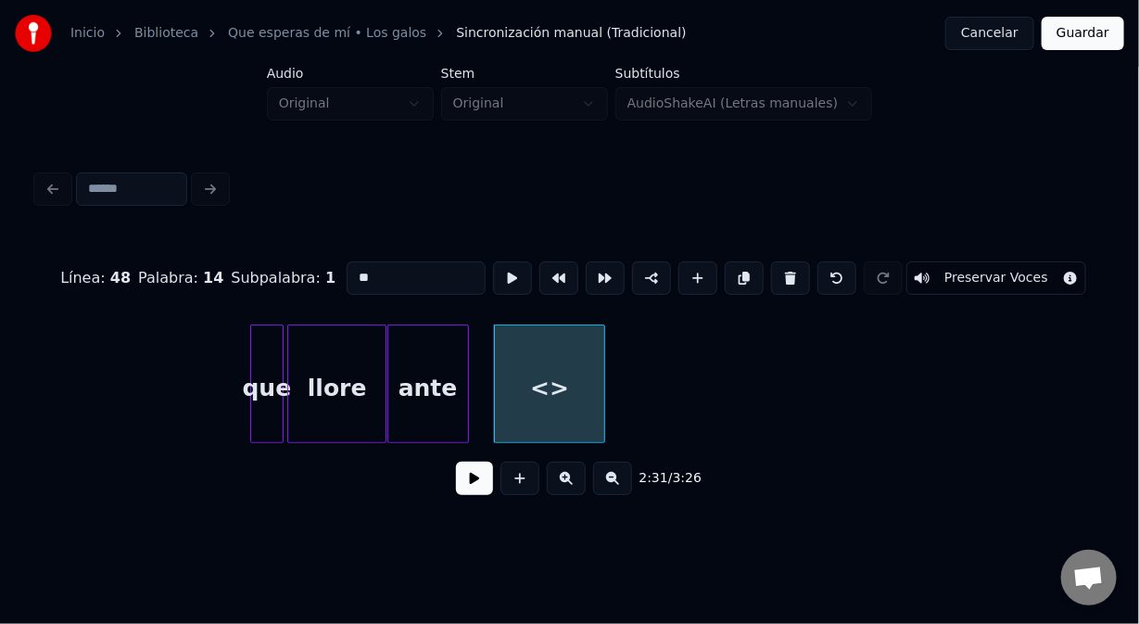
drag, startPoint x: 374, startPoint y: 272, endPoint x: 319, endPoint y: 278, distance: 55.1
click at [319, 278] on div "Línea : 48 Palabra : 14 Subpalabra : 1 ** Preservar Voces" at bounding box center [569, 278] width 1065 height 93
click at [429, 339] on div "ante" at bounding box center [433, 388] width 80 height 126
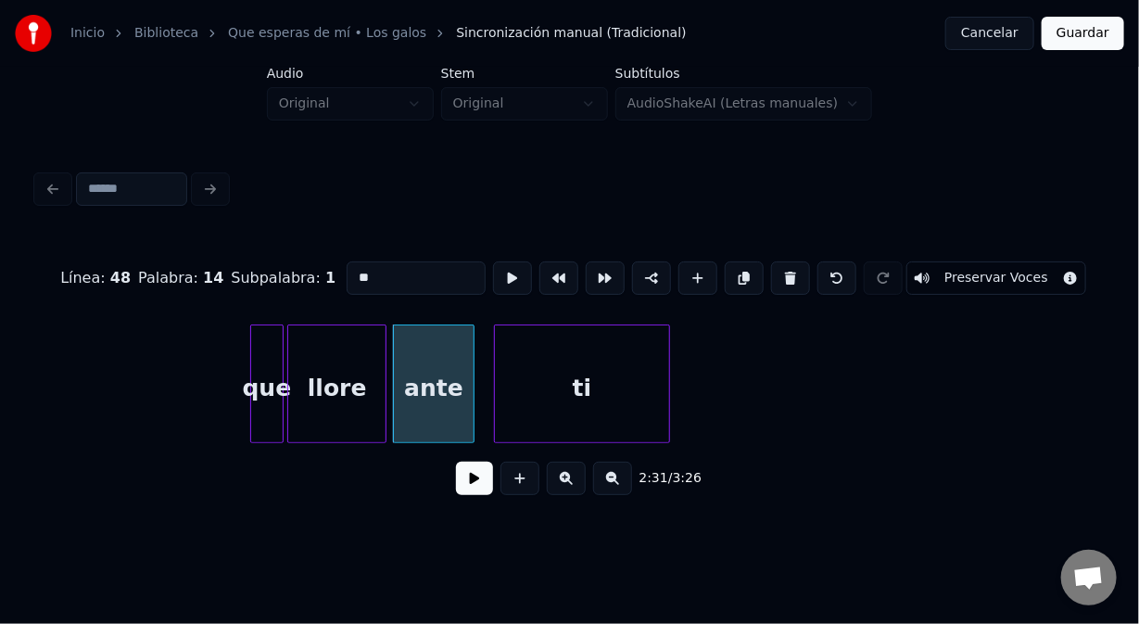
click at [668, 386] on div at bounding box center [667, 383] width 6 height 117
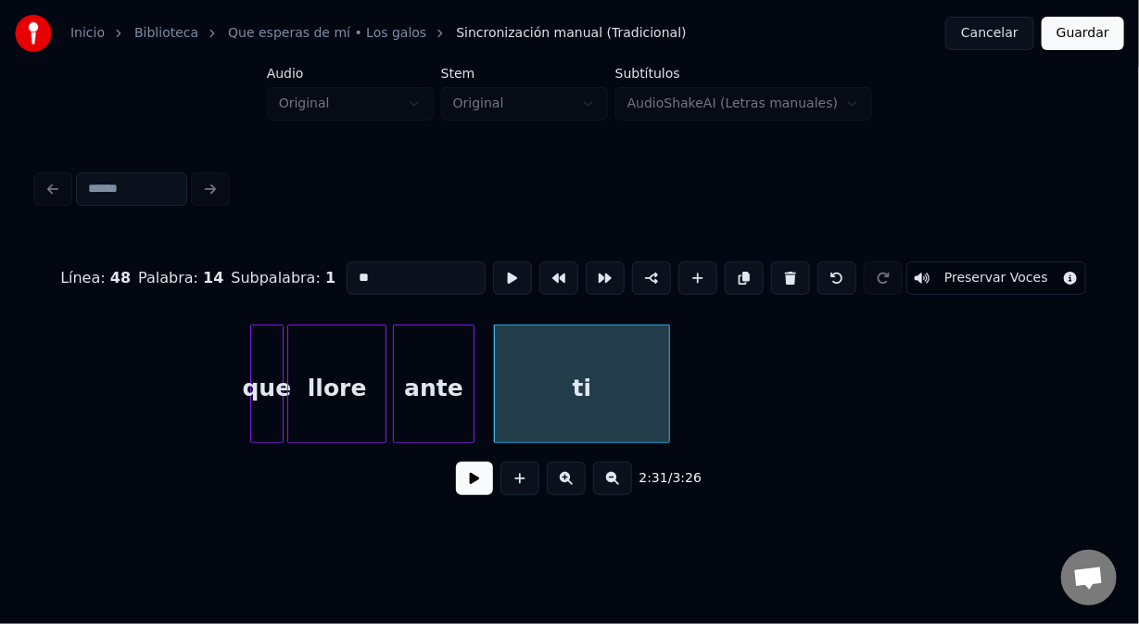
type input "**"
click at [458, 483] on button at bounding box center [474, 478] width 37 height 33
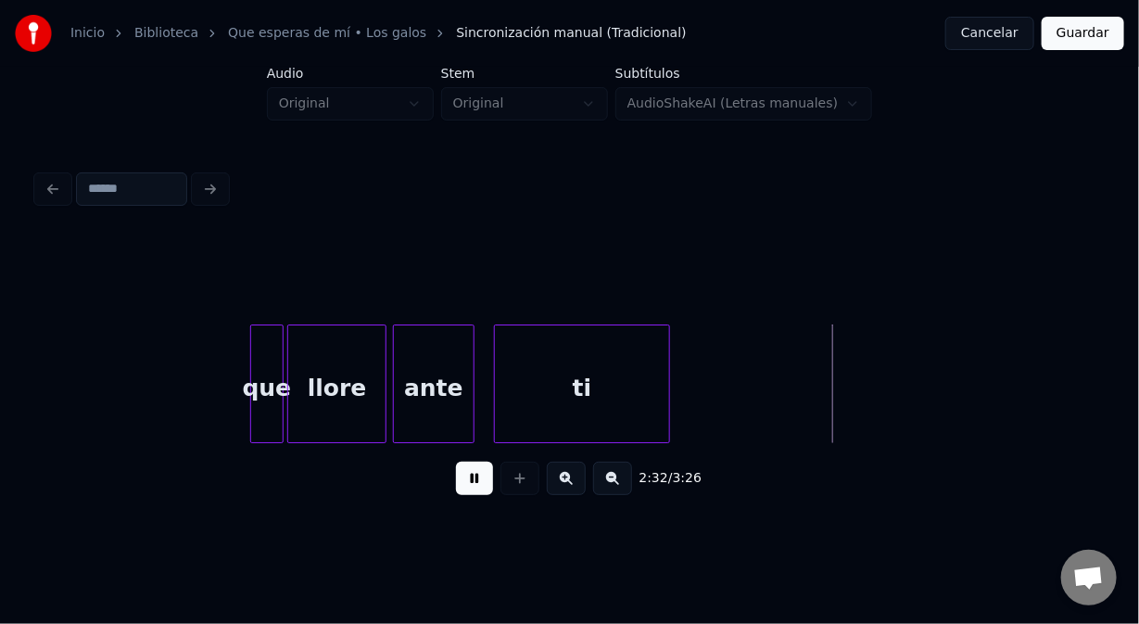
click at [458, 484] on button at bounding box center [474, 478] width 37 height 33
click at [433, 422] on div "ante" at bounding box center [434, 388] width 80 height 126
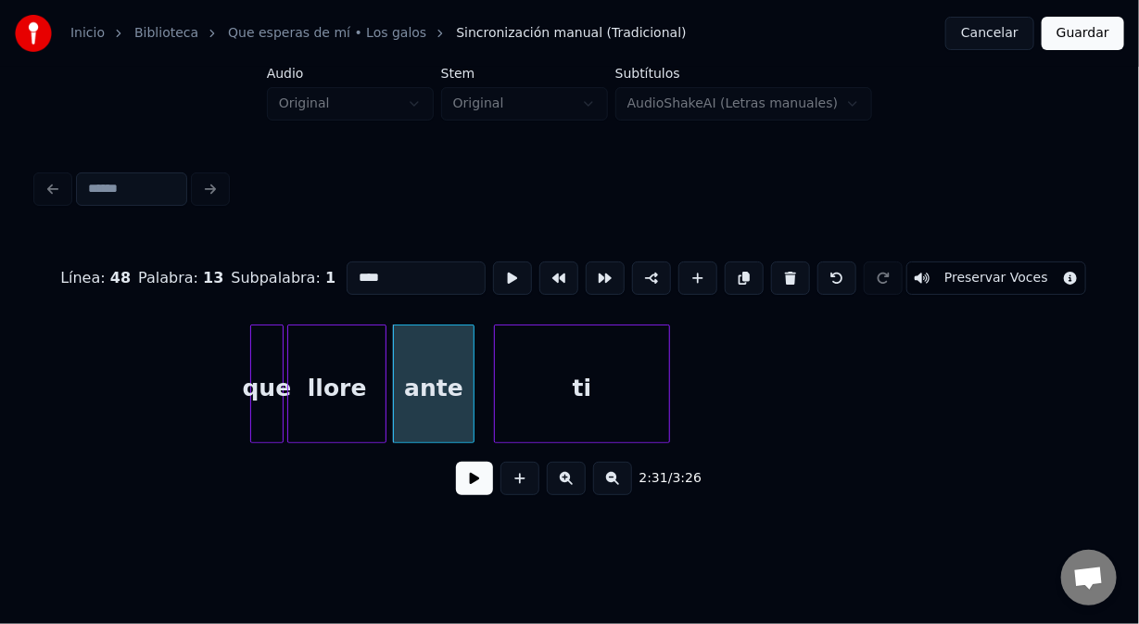
click at [473, 486] on button at bounding box center [474, 478] width 37 height 33
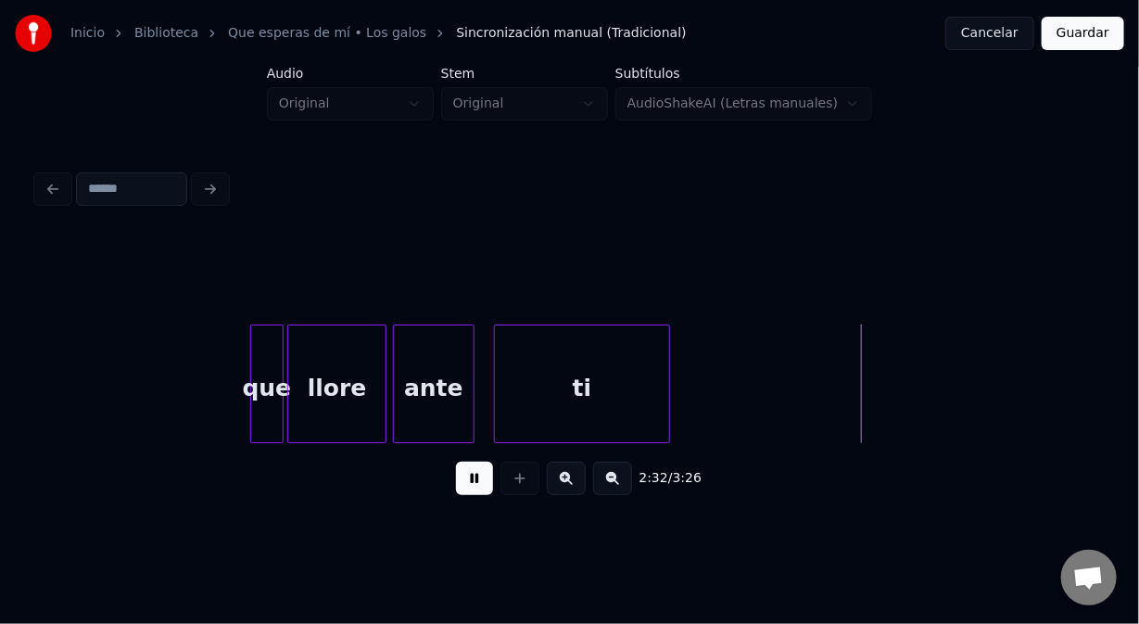
drag, startPoint x: 473, startPoint y: 485, endPoint x: 532, endPoint y: 470, distance: 61.2
click at [483, 477] on button at bounding box center [474, 478] width 37 height 33
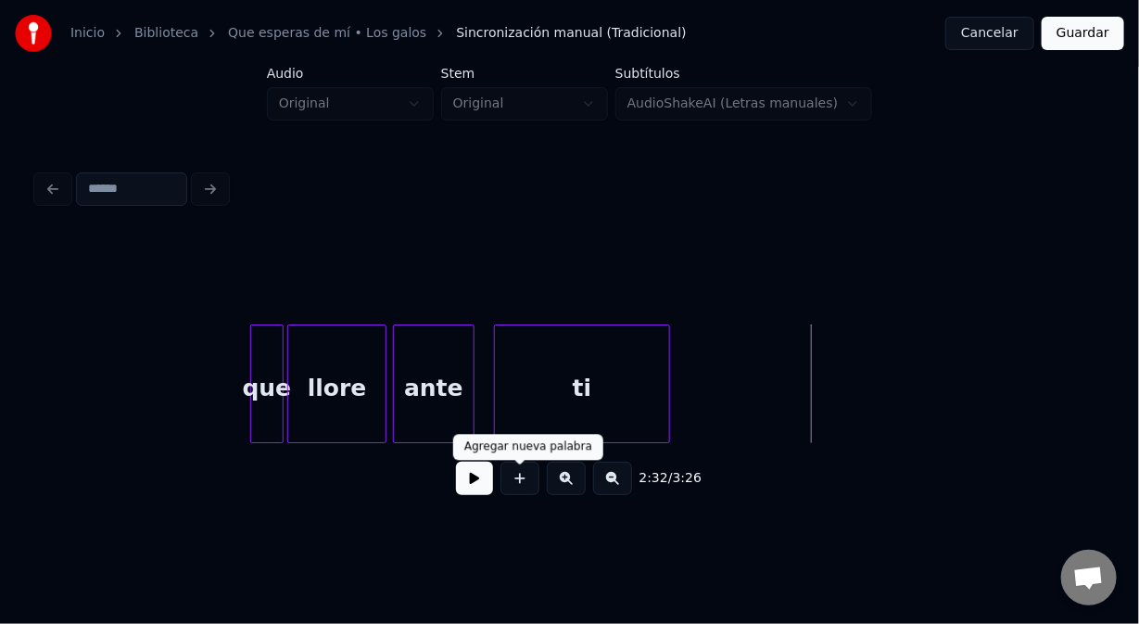
drag, startPoint x: 516, startPoint y: 490, endPoint x: 502, endPoint y: 466, distance: 27.0
click at [505, 475] on button at bounding box center [520, 478] width 39 height 33
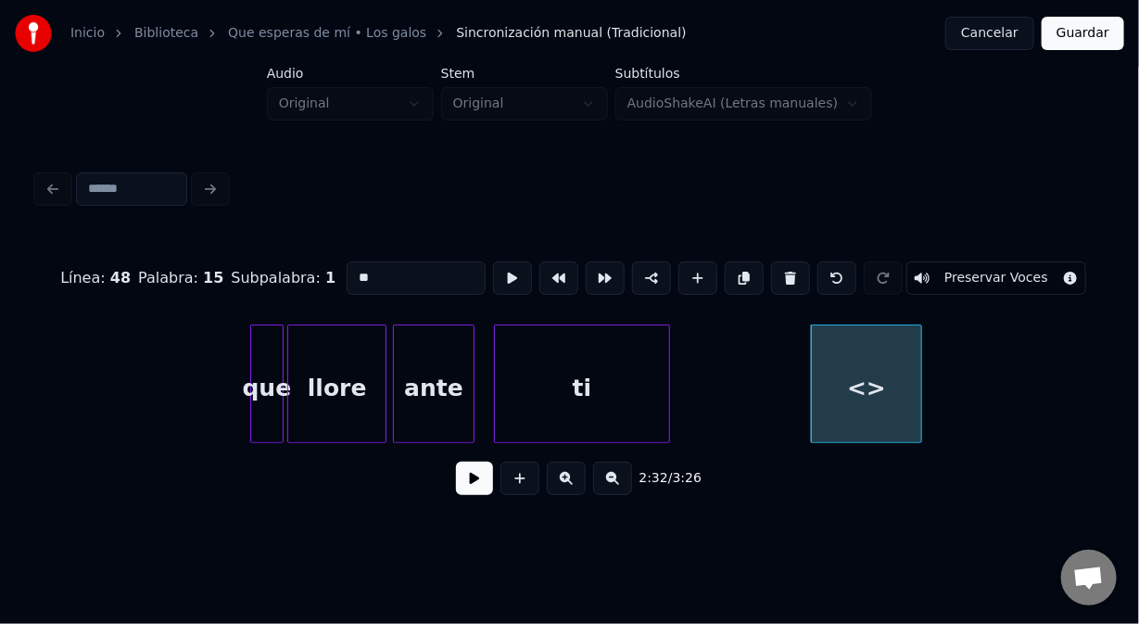
click at [458, 269] on input "**" at bounding box center [416, 277] width 139 height 33
drag, startPoint x: 427, startPoint y: 278, endPoint x: 277, endPoint y: 265, distance: 150.8
click at [278, 265] on div "Línea : 48 Palabra : 15 Subpalabra : 1 ** Preservar Voces" at bounding box center [569, 278] width 1065 height 93
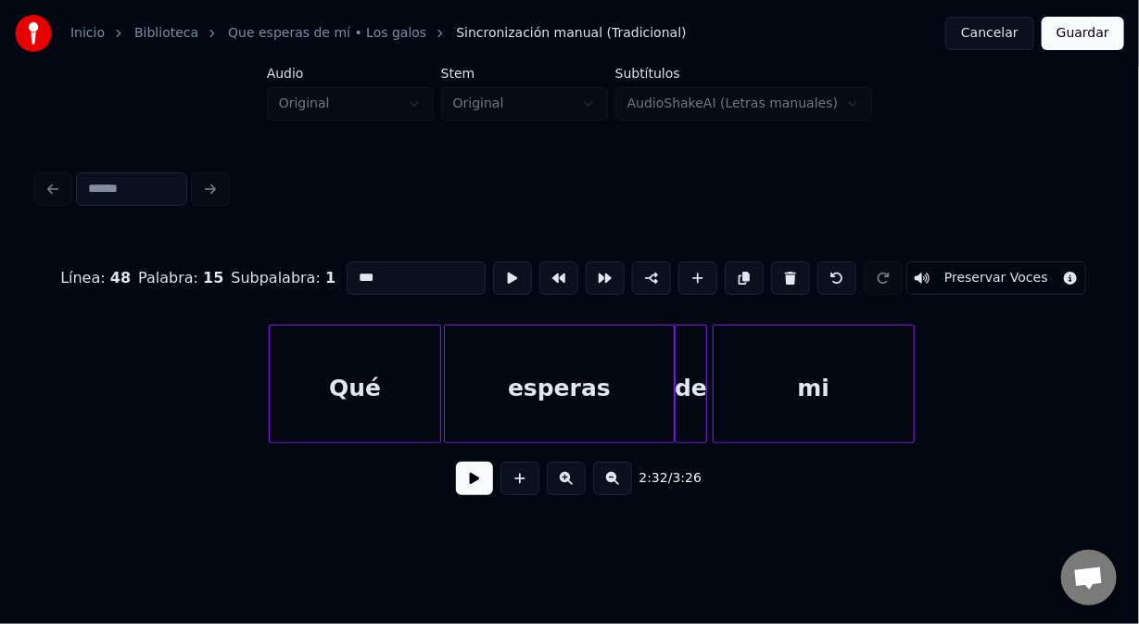
scroll to position [0, 39865]
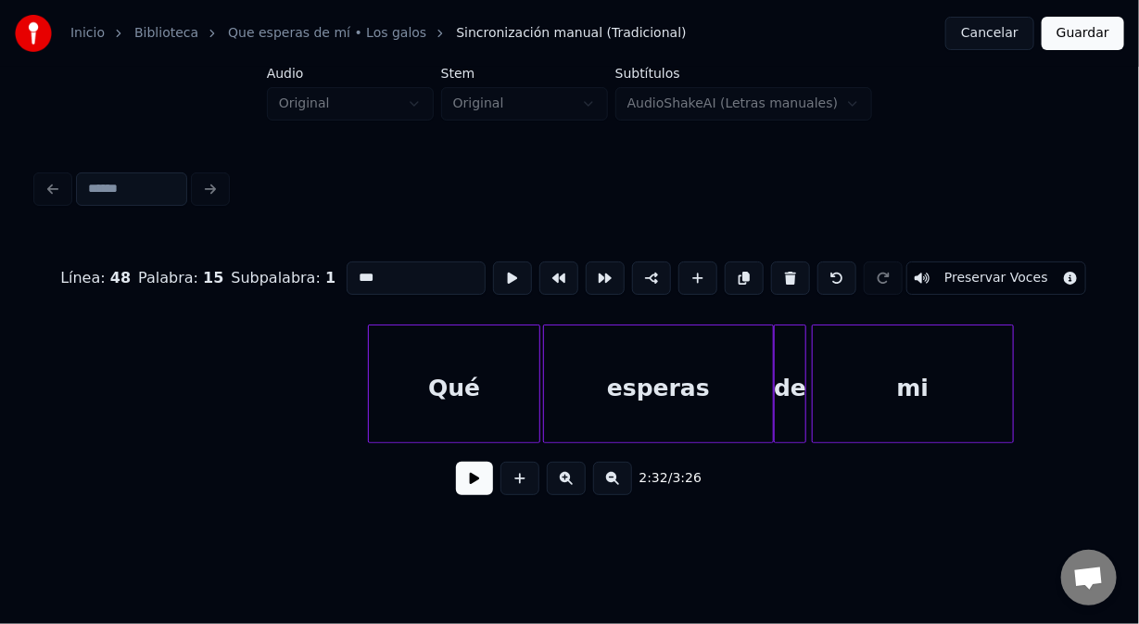
click at [410, 361] on div "Qué" at bounding box center [454, 388] width 171 height 126
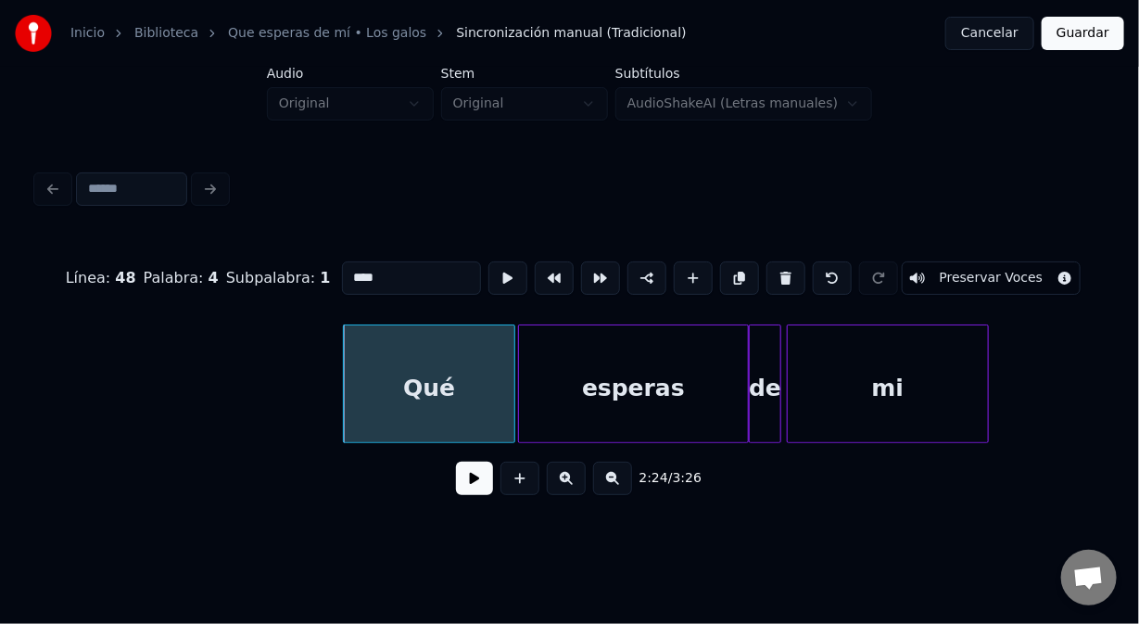
scroll to position [0, 39939]
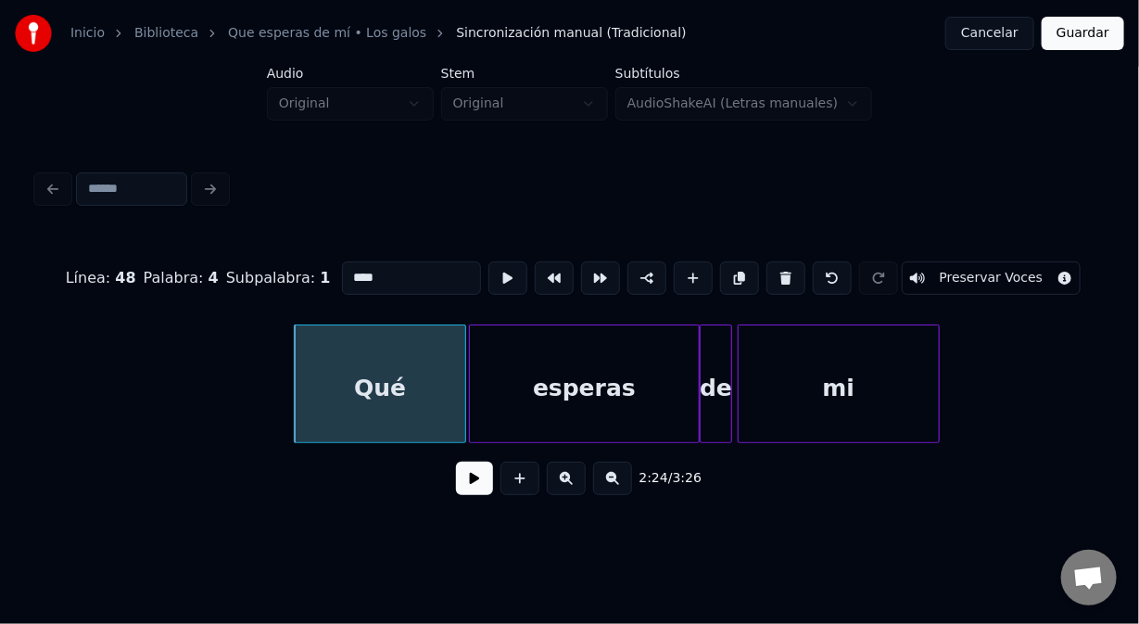
click at [325, 344] on div "Qué" at bounding box center [380, 388] width 171 height 126
click at [628, 268] on button at bounding box center [647, 277] width 39 height 33
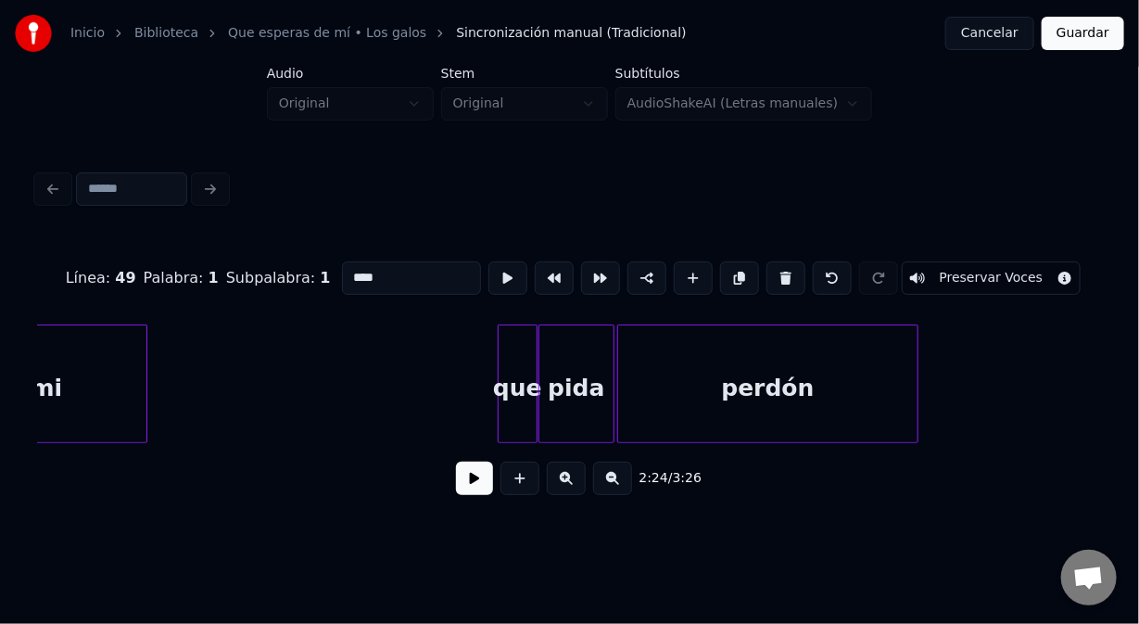
scroll to position [0, 40744]
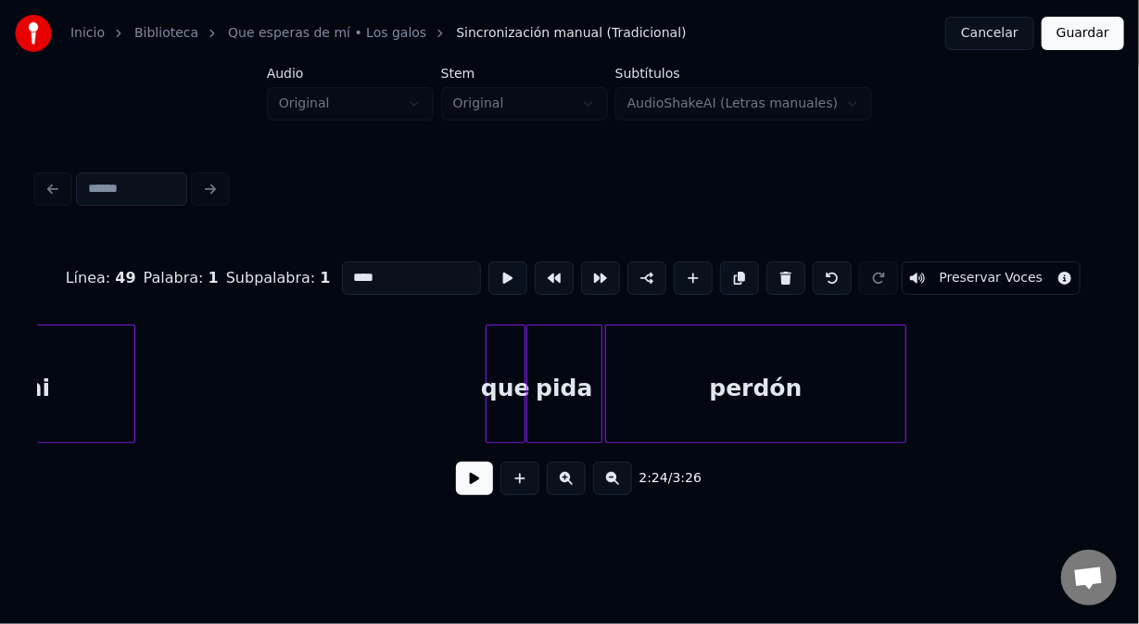
click at [507, 351] on div "que" at bounding box center [506, 388] width 38 height 126
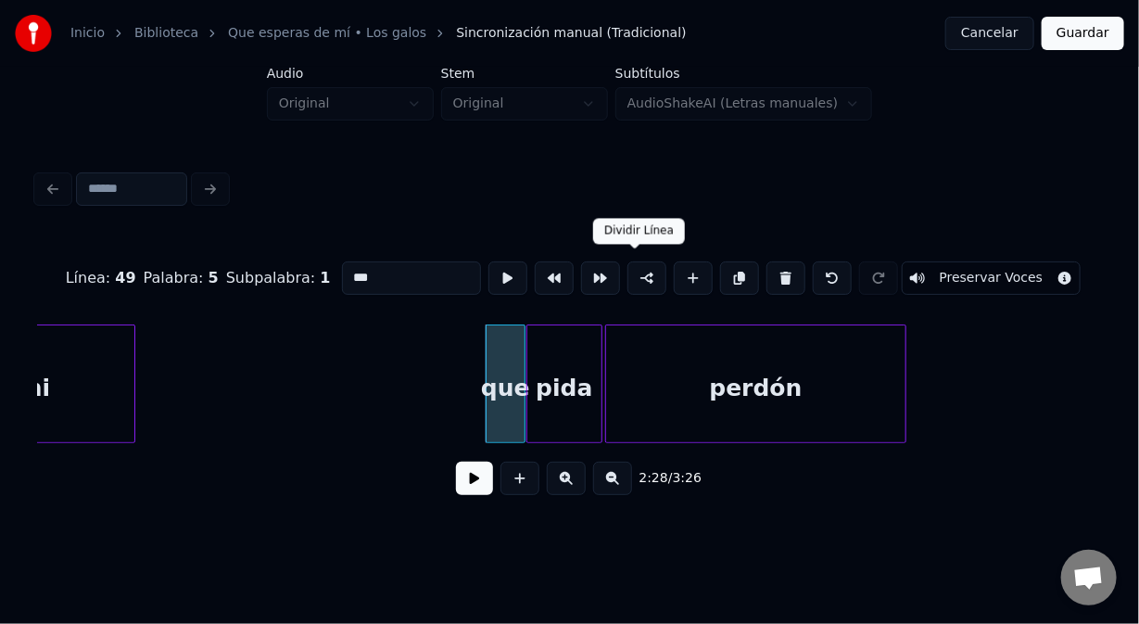
click at [640, 275] on button at bounding box center [647, 277] width 39 height 33
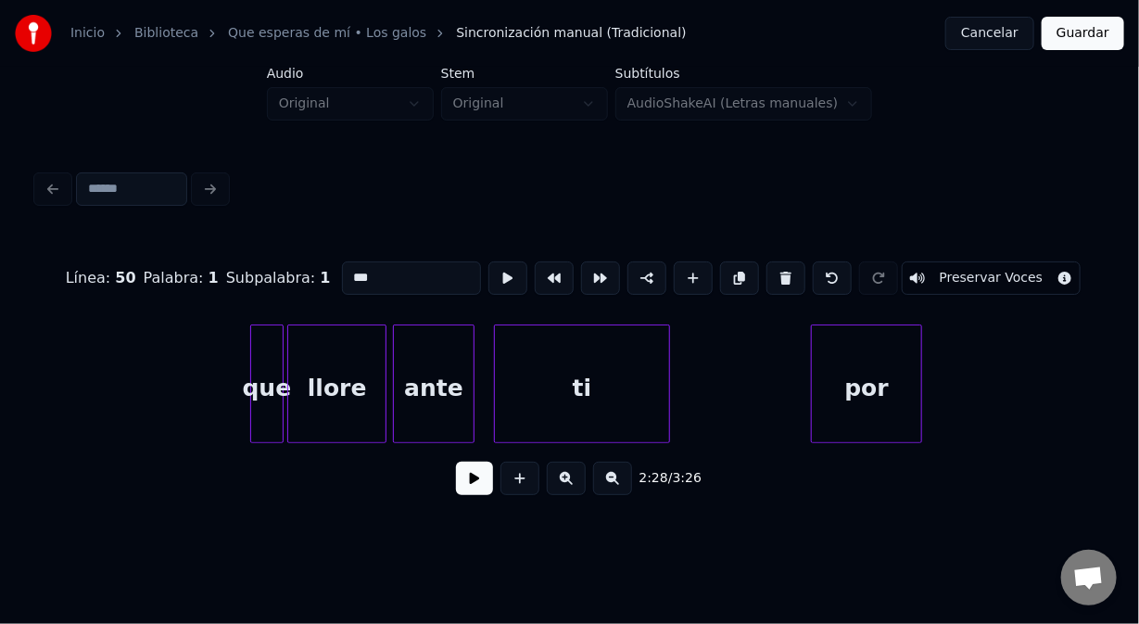
scroll to position [0, 41746]
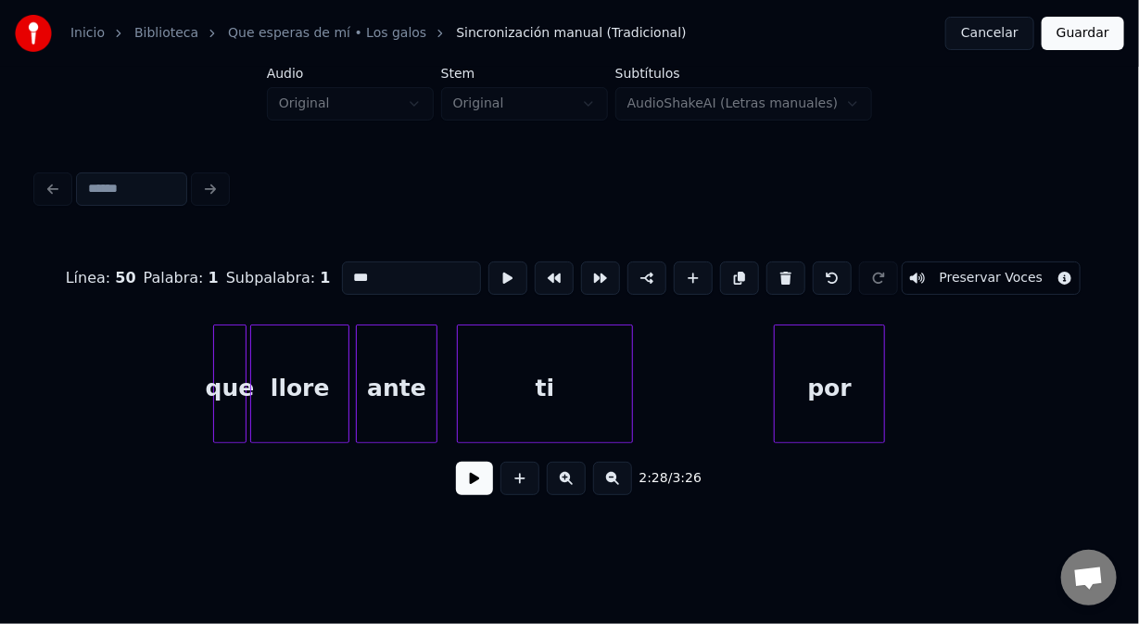
click at [232, 338] on div "que" at bounding box center [230, 388] width 32 height 126
click at [639, 280] on button at bounding box center [647, 277] width 39 height 33
click at [789, 360] on div "por" at bounding box center [829, 388] width 109 height 126
type input "***"
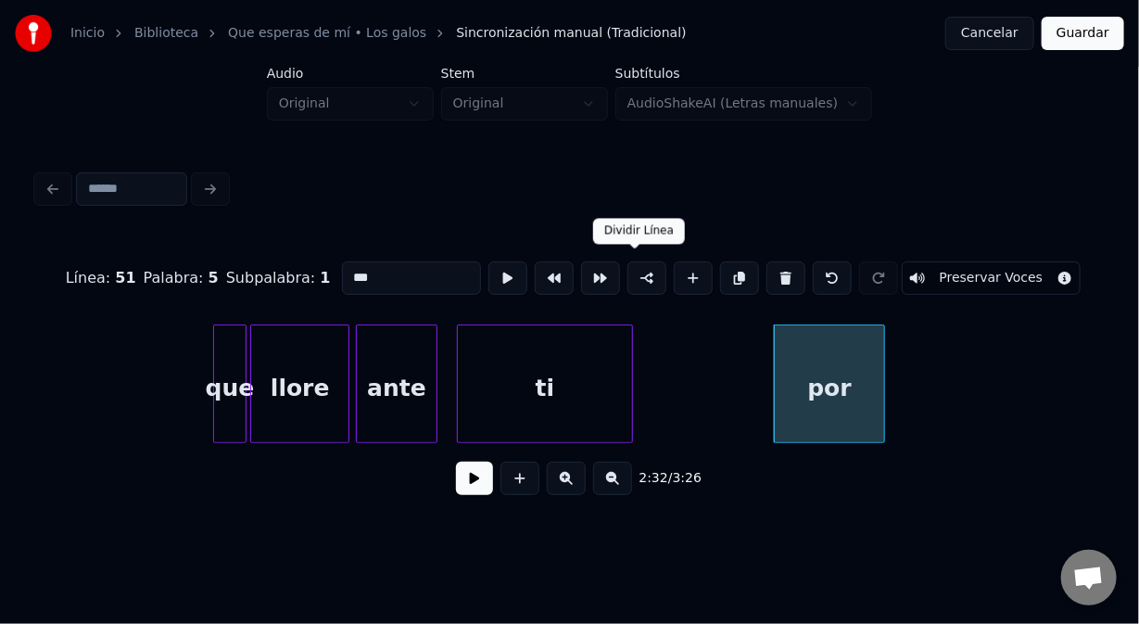
click at [638, 272] on button at bounding box center [647, 277] width 39 height 33
click at [492, 263] on button at bounding box center [508, 277] width 39 height 33
click at [494, 264] on button at bounding box center [508, 277] width 39 height 33
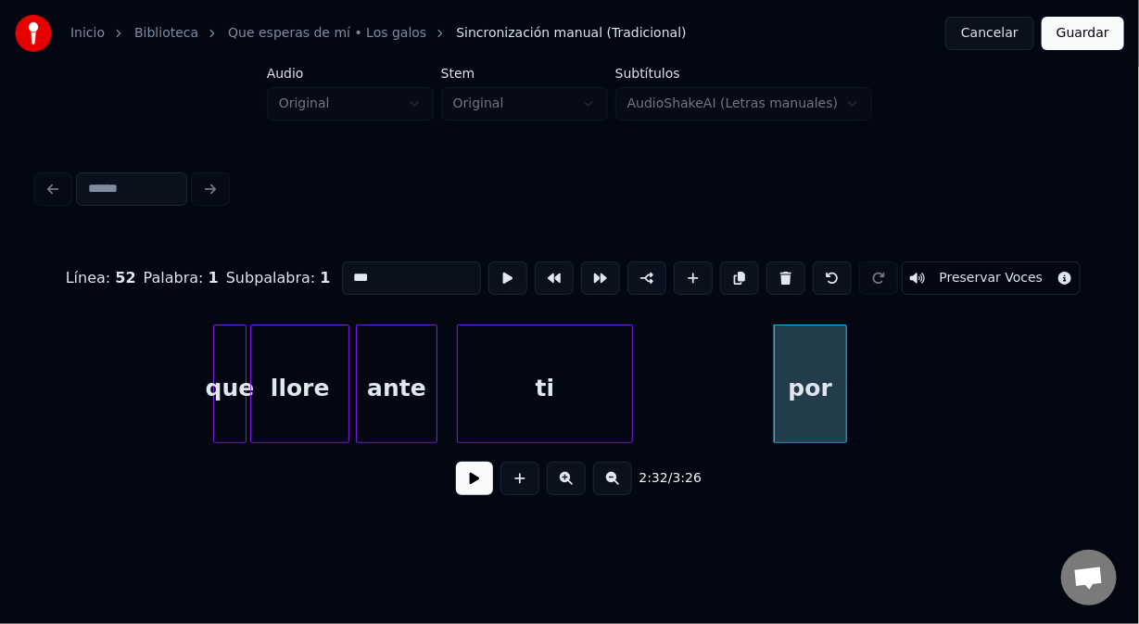
click at [844, 426] on div at bounding box center [844, 383] width 6 height 117
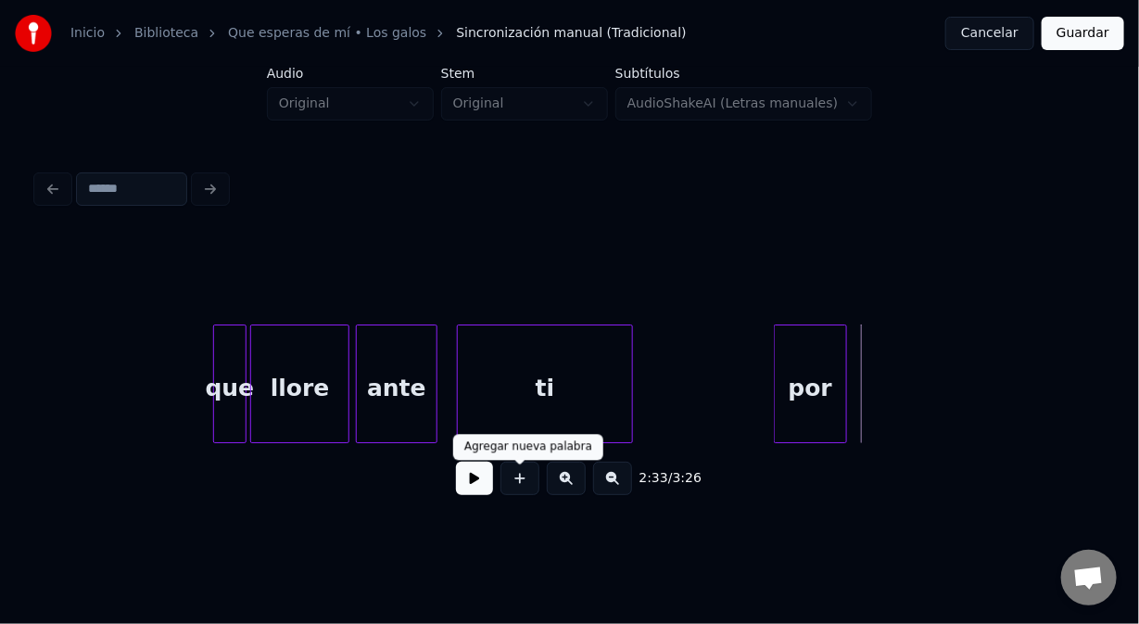
drag, startPoint x: 516, startPoint y: 479, endPoint x: 499, endPoint y: 413, distance: 69.0
click at [512, 476] on button at bounding box center [520, 478] width 39 height 33
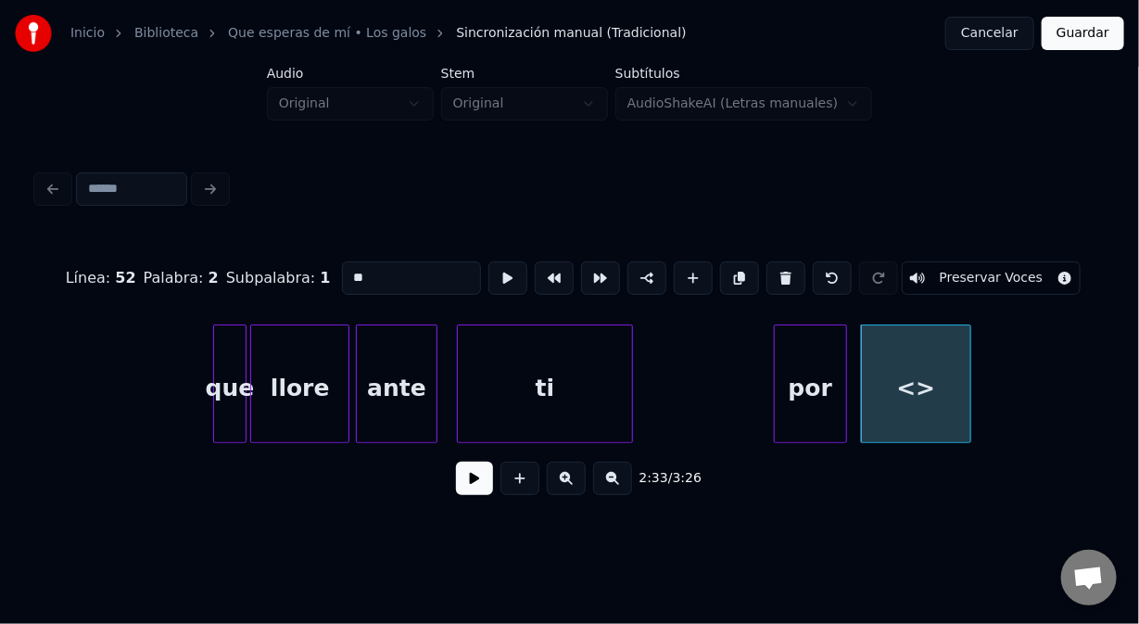
drag, startPoint x: 307, startPoint y: 267, endPoint x: 291, endPoint y: 263, distance: 16.2
click at [293, 265] on div "Línea : 52 Palabra : 2 Subpalabra : 1 ** Preservar Voces" at bounding box center [569, 278] width 1065 height 93
type input "**"
click at [502, 274] on button at bounding box center [508, 277] width 39 height 33
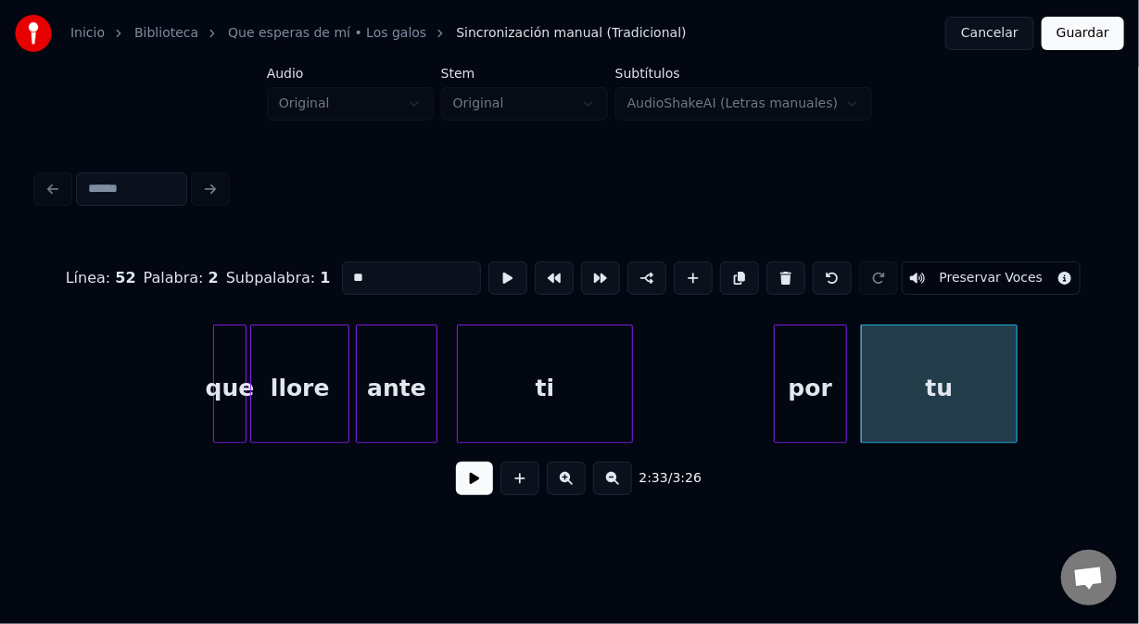
click at [1011, 403] on div at bounding box center [1014, 383] width 6 height 117
click at [490, 265] on button at bounding box center [508, 277] width 39 height 33
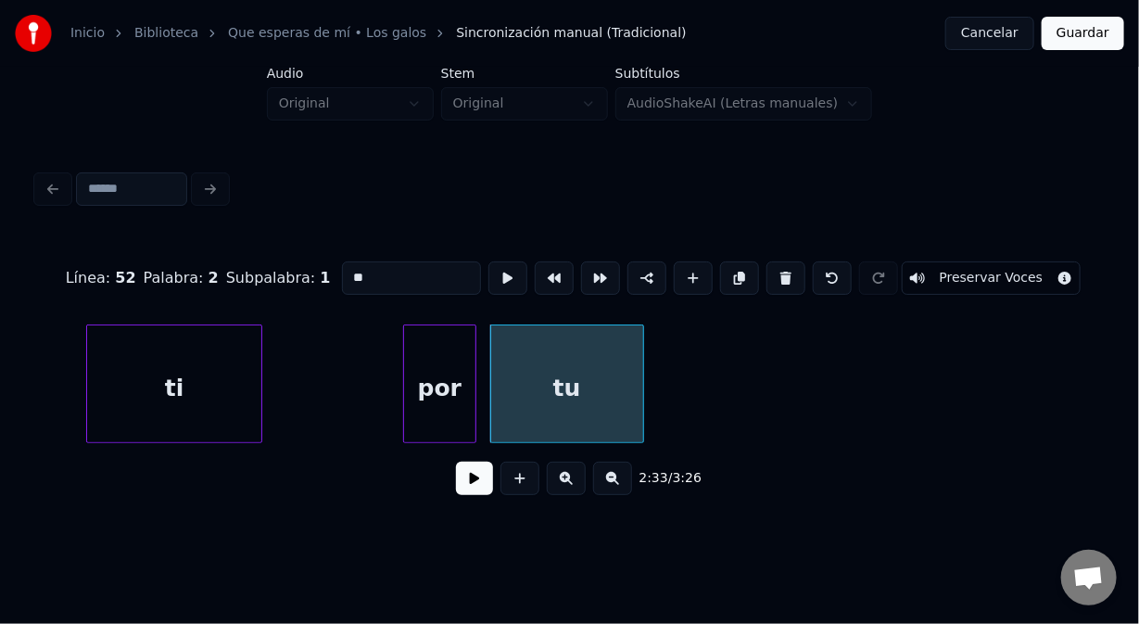
scroll to position [0, 42154]
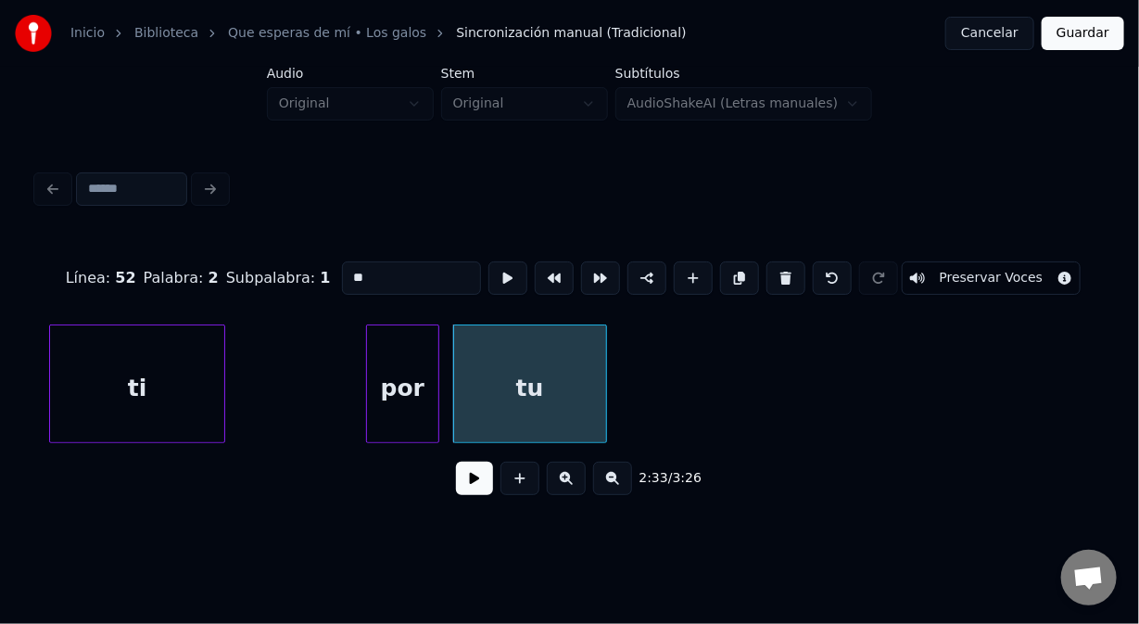
click at [473, 489] on button at bounding box center [474, 478] width 37 height 33
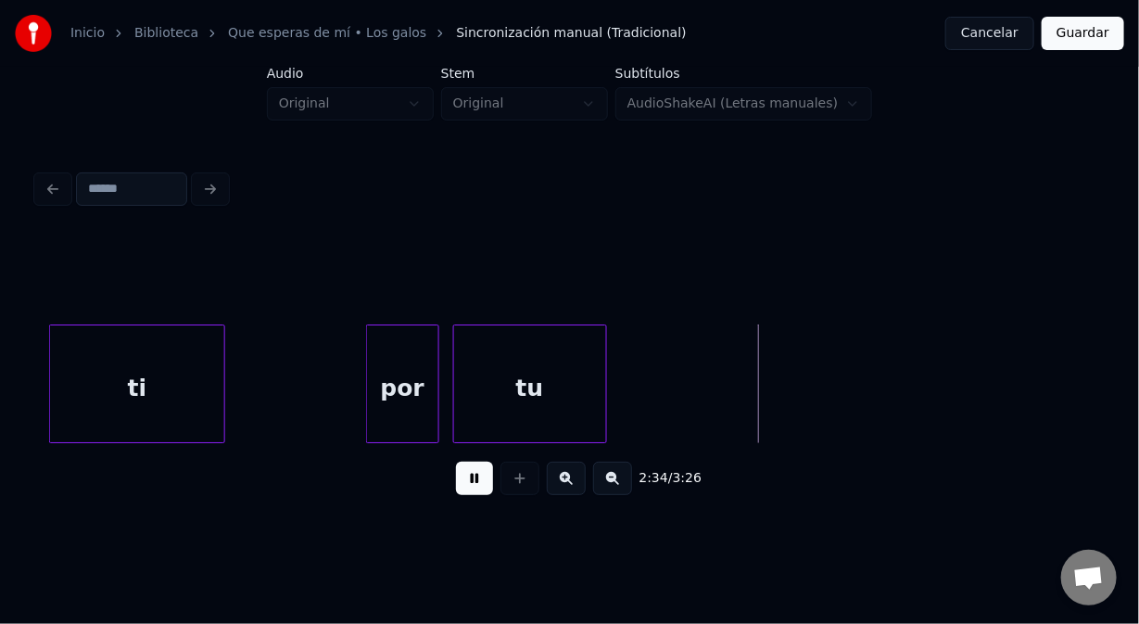
click at [463, 491] on button at bounding box center [474, 478] width 37 height 33
drag, startPoint x: 528, startPoint y: 485, endPoint x: 520, endPoint y: 471, distance: 15.8
click at [526, 484] on button at bounding box center [520, 478] width 39 height 33
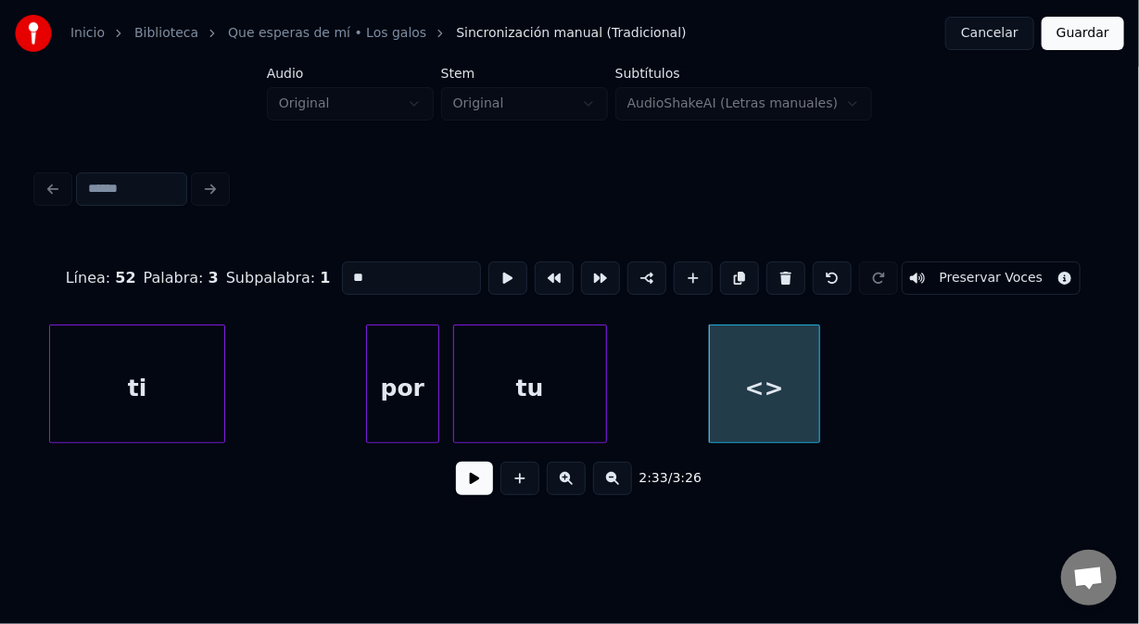
drag, startPoint x: 363, startPoint y: 271, endPoint x: 286, endPoint y: 270, distance: 77.0
click at [286, 270] on div "Línea : 52 Palabra : 3 Subpalabra : 1 ** Preservar Voces" at bounding box center [569, 278] width 1065 height 93
click at [744, 385] on div "desepción" at bounding box center [764, 388] width 109 height 126
type input "*********"
click at [474, 484] on button at bounding box center [474, 478] width 37 height 33
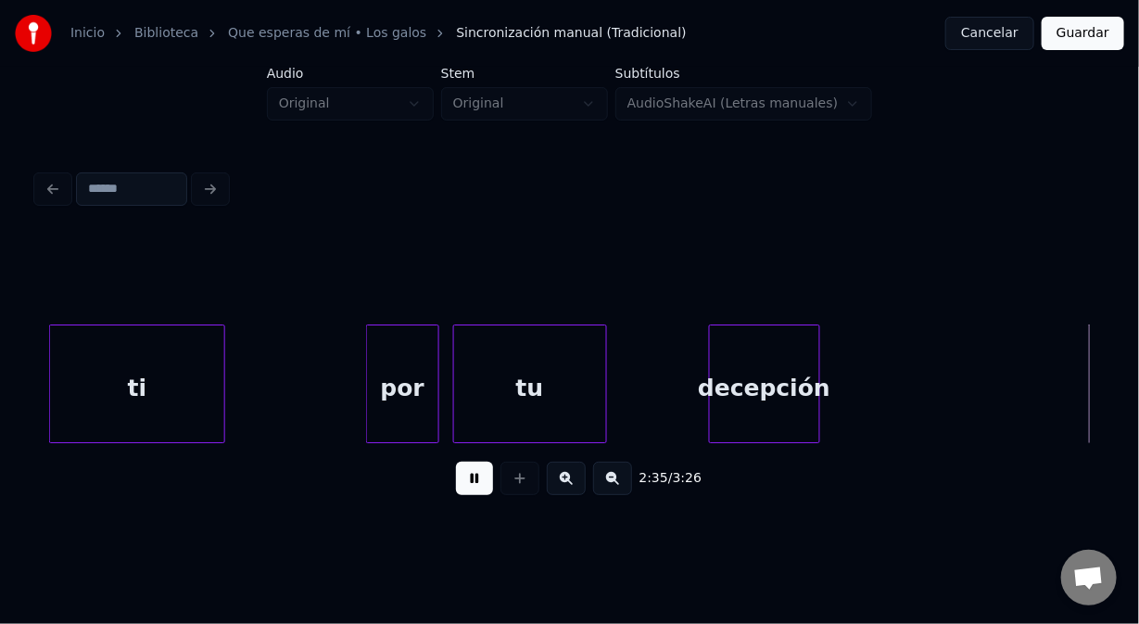
drag, startPoint x: 465, startPoint y: 490, endPoint x: 473, endPoint y: 483, distance: 10.5
click at [464, 490] on button at bounding box center [474, 478] width 37 height 33
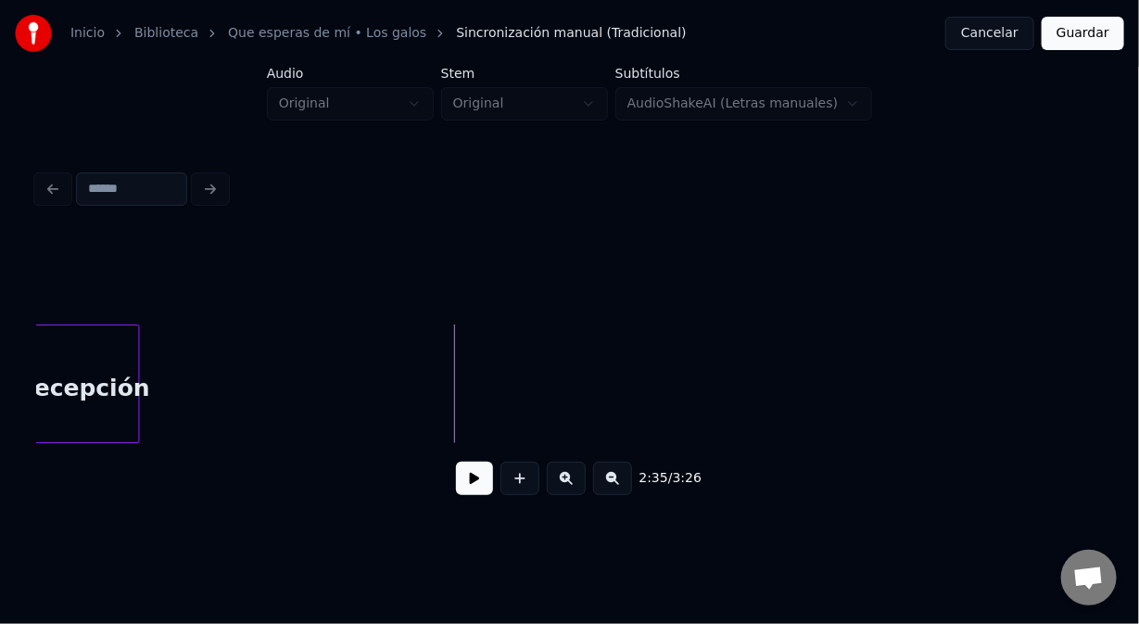
scroll to position [0, 42811]
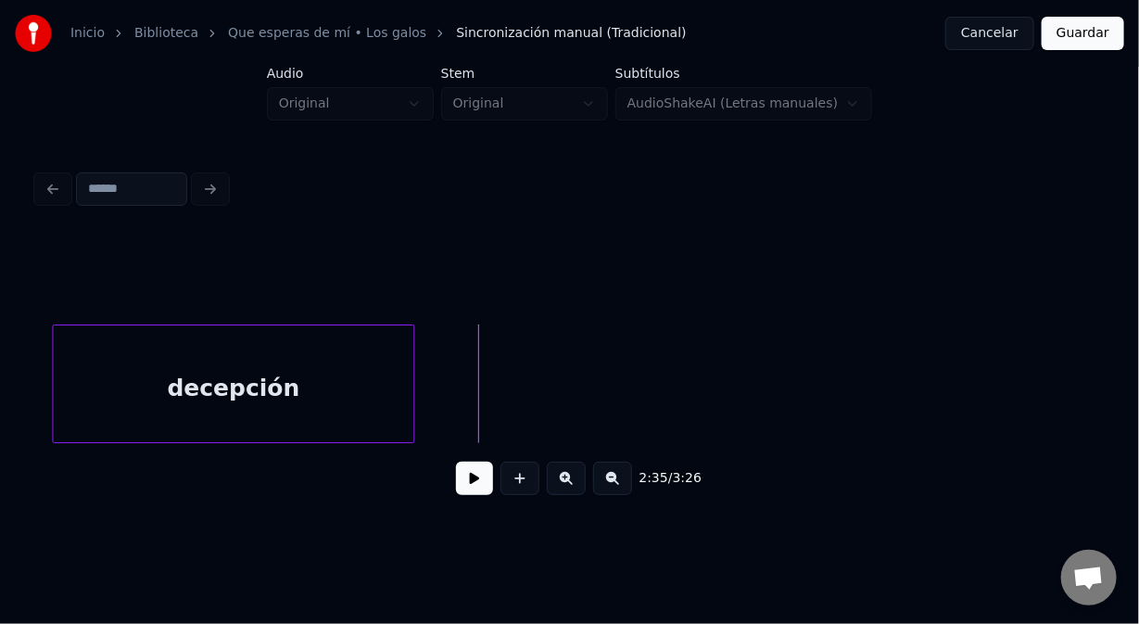
click at [409, 434] on div at bounding box center [411, 383] width 6 height 117
drag, startPoint x: 515, startPoint y: 483, endPoint x: 502, endPoint y: 461, distance: 26.2
click at [514, 479] on button at bounding box center [520, 478] width 39 height 33
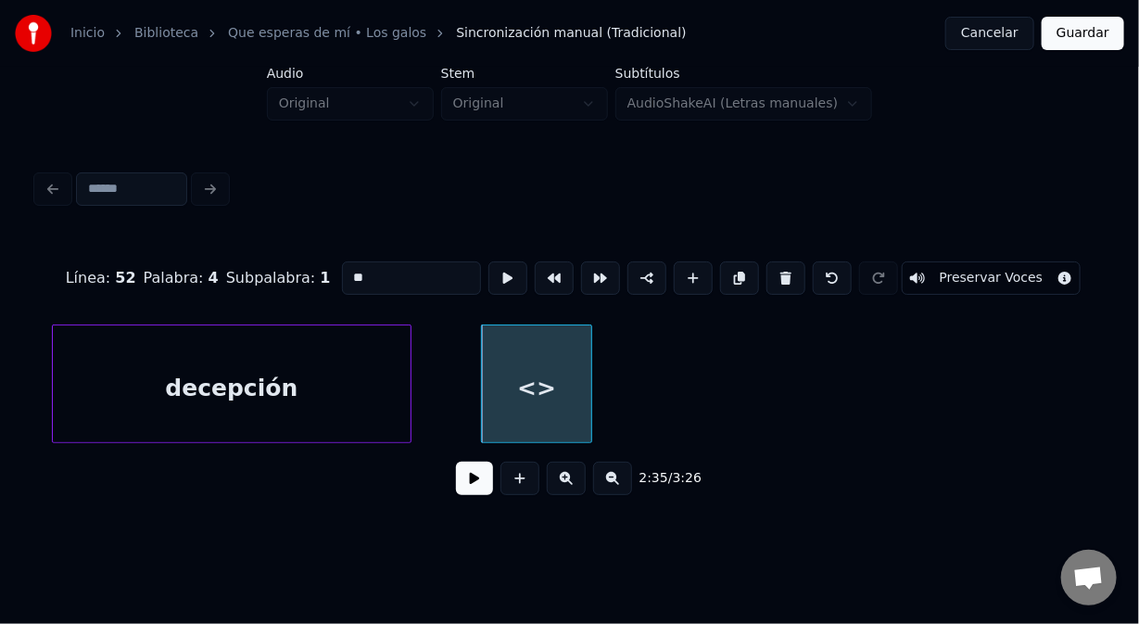
drag, startPoint x: 386, startPoint y: 271, endPoint x: 291, endPoint y: 268, distance: 94.6
click at [295, 268] on div "Línea : 52 Palabra : 4 Subpalabra : 1 ** Preservar Voces" at bounding box center [569, 278] width 1065 height 93
type input "***"
click at [496, 270] on button at bounding box center [508, 277] width 39 height 33
click at [496, 271] on button at bounding box center [508, 277] width 39 height 33
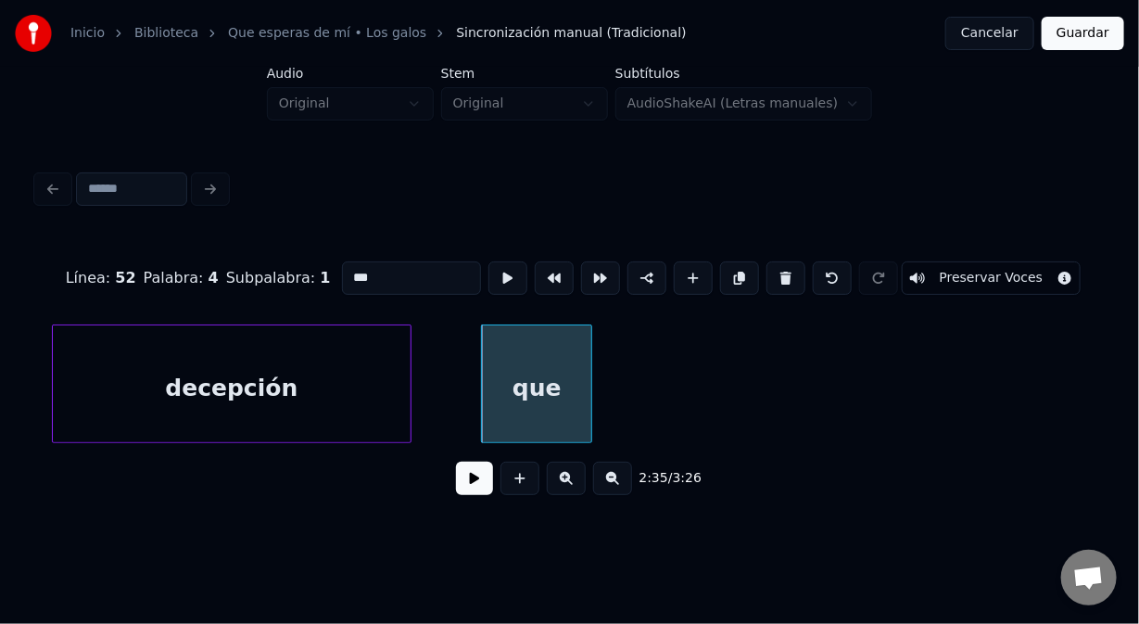
click at [464, 481] on button at bounding box center [474, 478] width 37 height 33
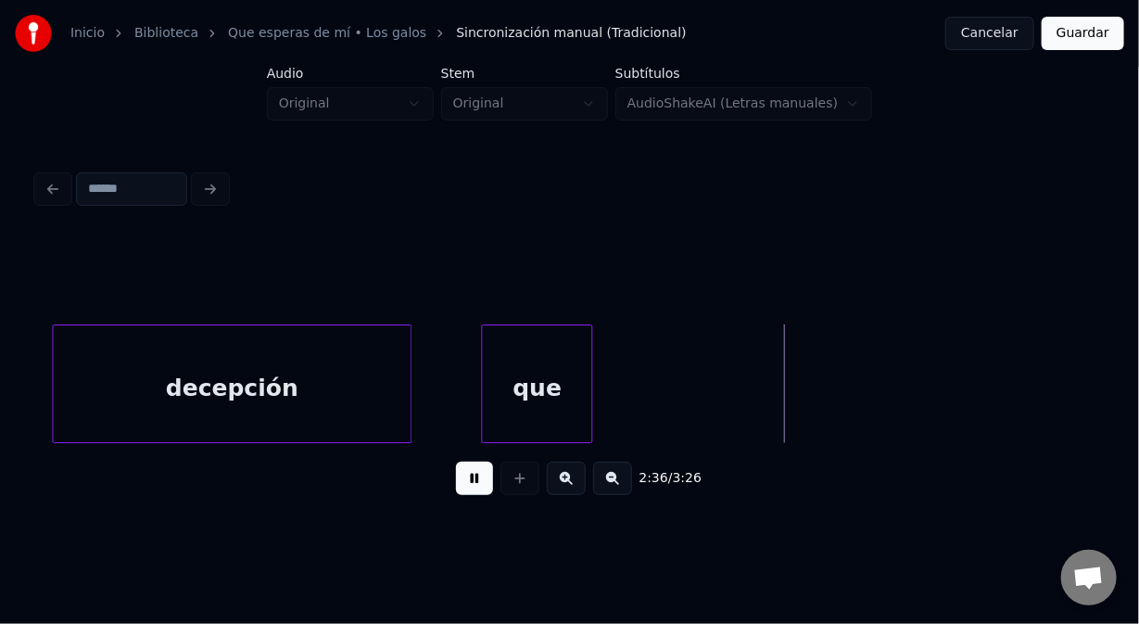
click at [464, 477] on button at bounding box center [474, 478] width 37 height 33
click at [607, 413] on div at bounding box center [607, 383] width 6 height 117
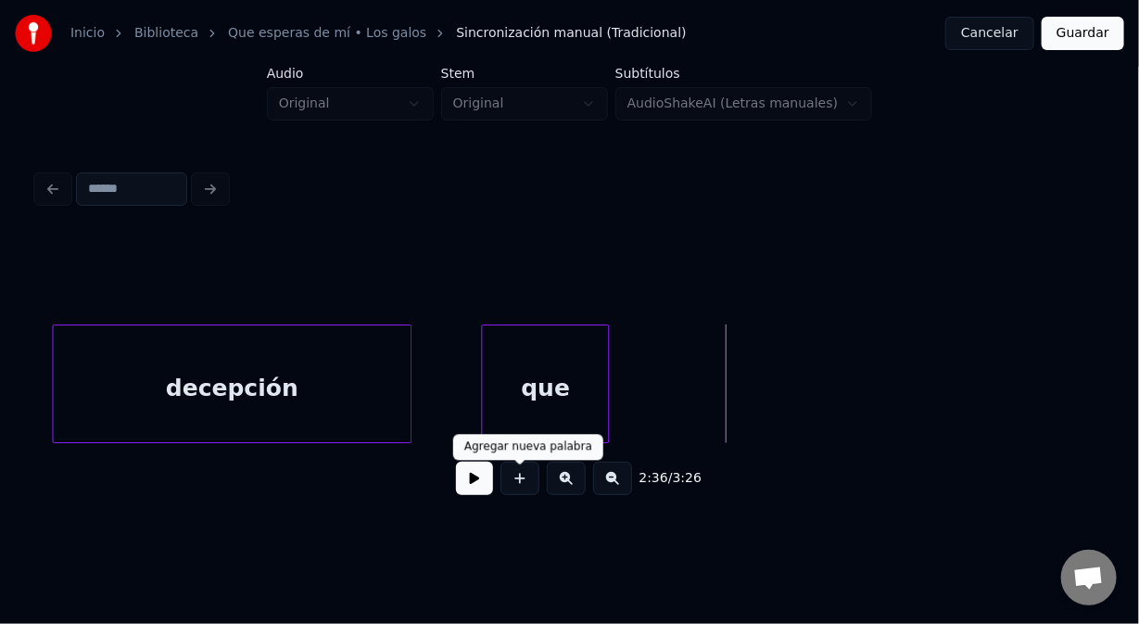
drag, startPoint x: 522, startPoint y: 483, endPoint x: 528, endPoint y: 439, distance: 44.1
click at [520, 481] on button at bounding box center [520, 478] width 39 height 33
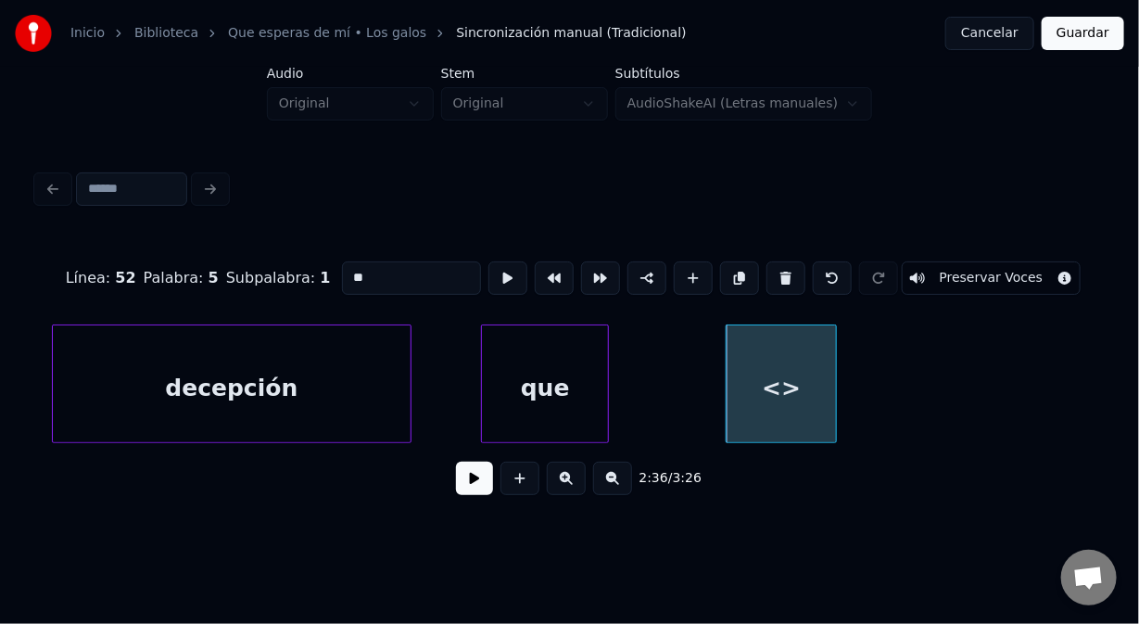
drag, startPoint x: 380, startPoint y: 274, endPoint x: 271, endPoint y: 278, distance: 109.5
click at [273, 278] on div "Línea : 52 Palabra : 5 Subpalabra : 1 ** Preservar Voces" at bounding box center [569, 278] width 1065 height 93
click at [380, 276] on input "*******" at bounding box center [411, 277] width 139 height 33
type input "*******"
click at [426, 313] on div "Línea : 52 Palabra : 5 Subpalabra : 1 ******* Preservar Voces" at bounding box center [569, 278] width 1065 height 93
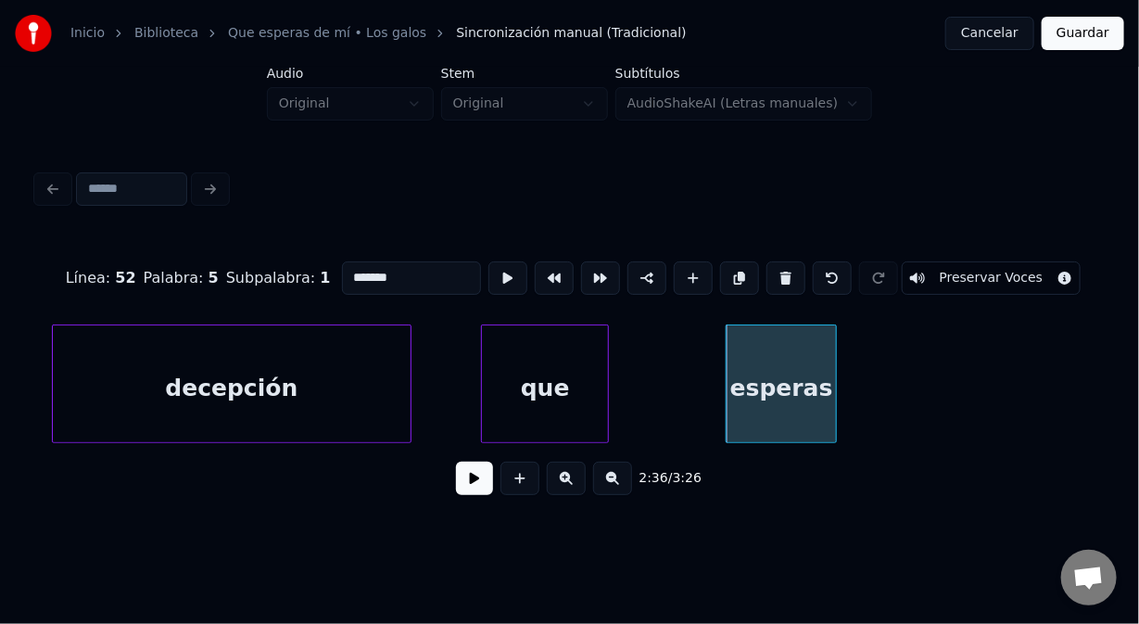
click at [467, 481] on button at bounding box center [474, 478] width 37 height 33
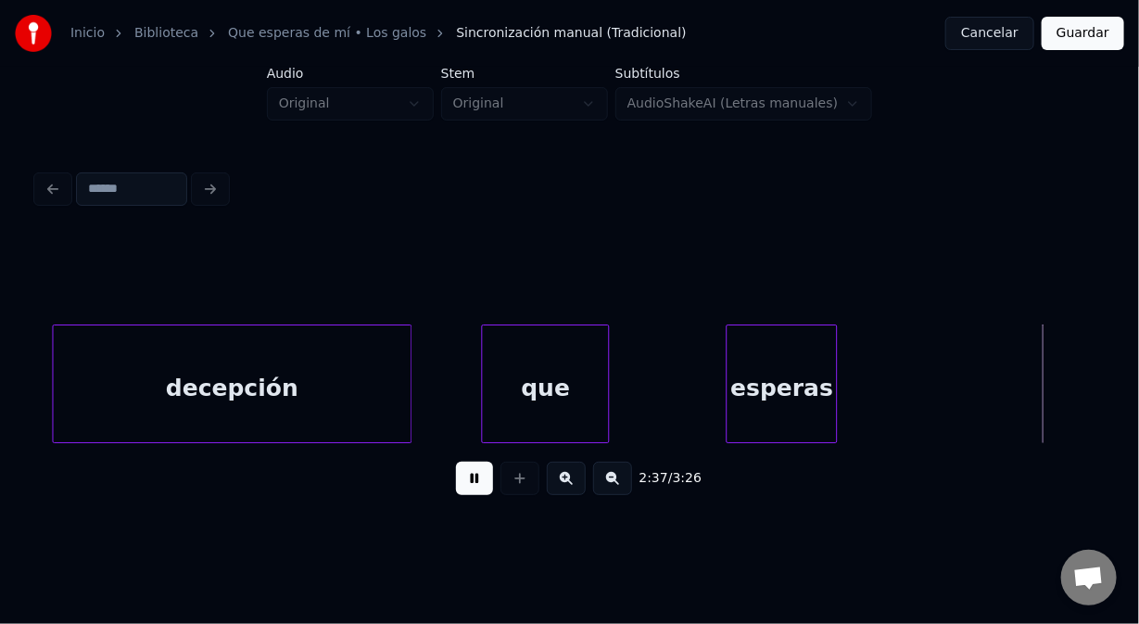
click at [469, 479] on button at bounding box center [474, 478] width 37 height 33
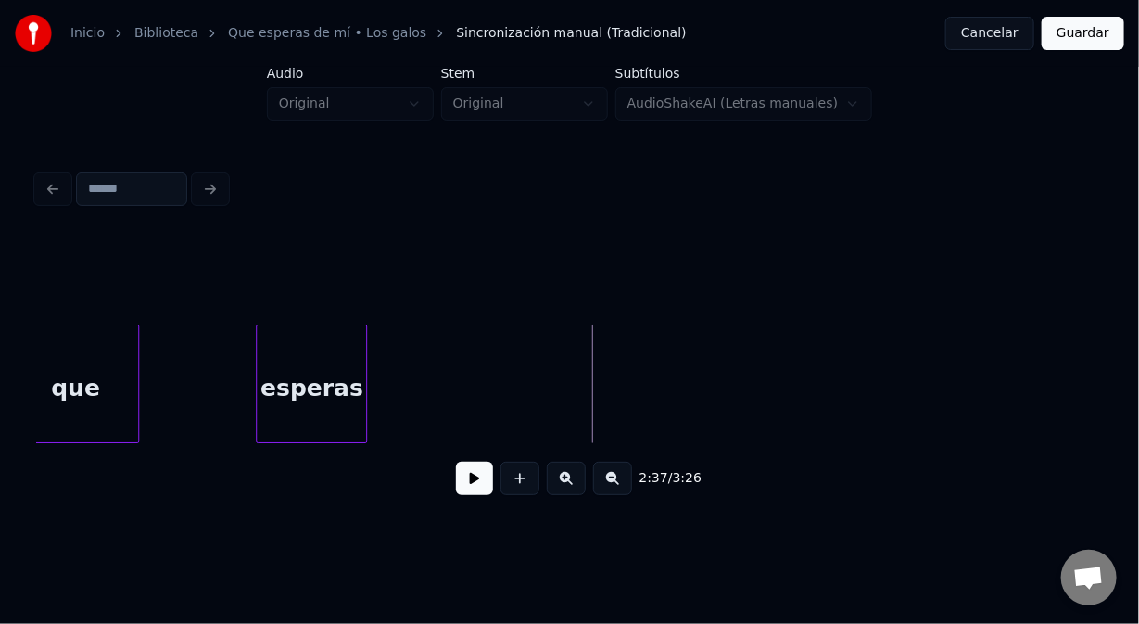
scroll to position [0, 43356]
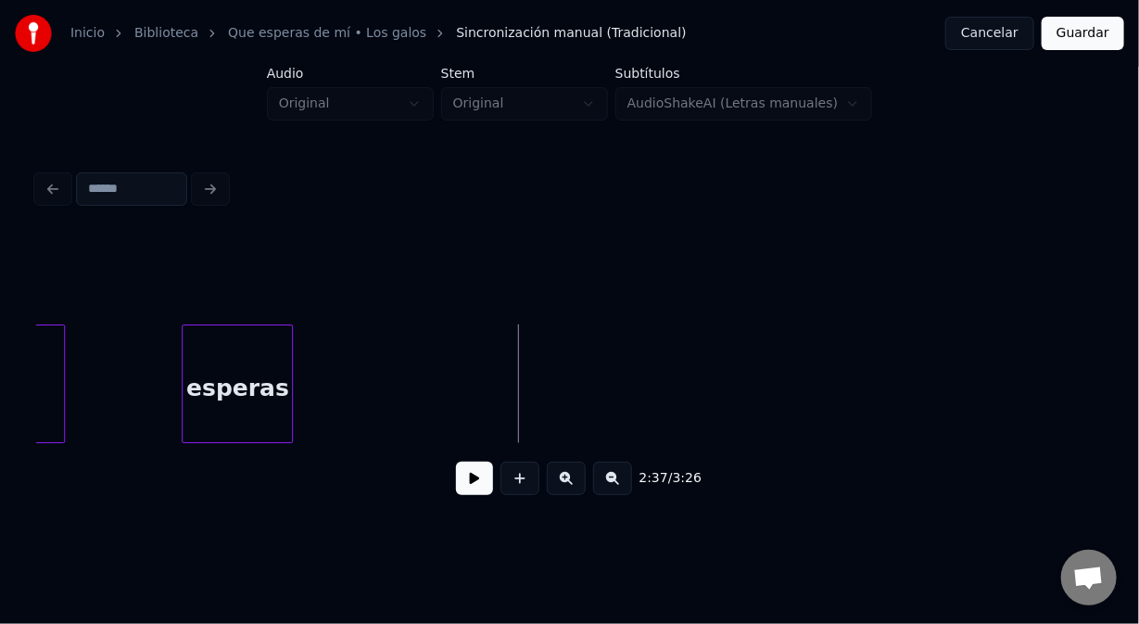
drag, startPoint x: 522, startPoint y: 488, endPoint x: 522, endPoint y: 454, distance: 33.4
click at [522, 473] on button at bounding box center [520, 478] width 39 height 33
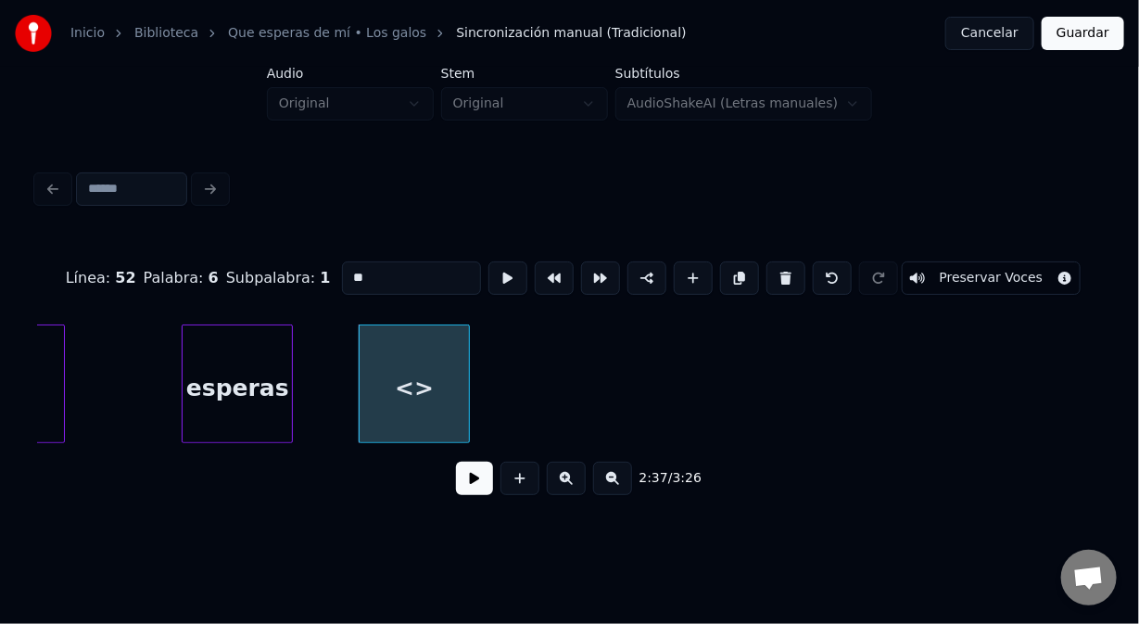
drag, startPoint x: 367, startPoint y: 263, endPoint x: 333, endPoint y: 252, distance: 36.1
click at [333, 252] on div "Línea : 52 Palabra : 6 Subpalabra : 1 ** Preservar Voces" at bounding box center [569, 278] width 1065 height 93
type input "**"
click at [498, 272] on button at bounding box center [508, 277] width 39 height 33
click at [490, 273] on button at bounding box center [508, 277] width 39 height 33
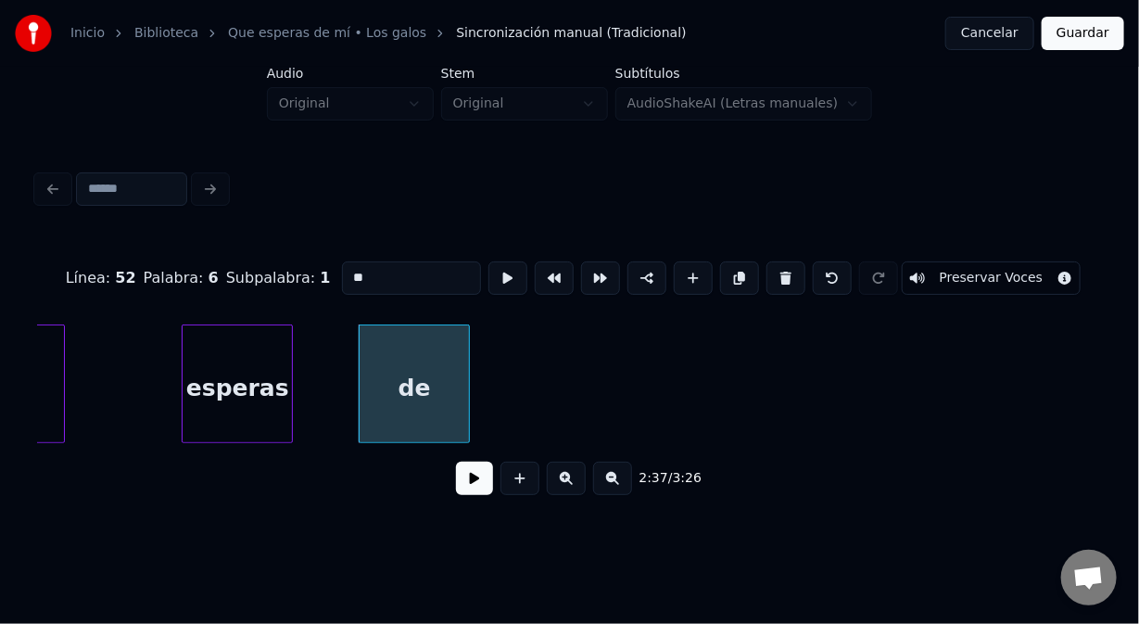
click at [490, 273] on button at bounding box center [508, 277] width 39 height 33
click at [490, 272] on button at bounding box center [508, 277] width 39 height 33
click at [410, 385] on div at bounding box center [410, 383] width 6 height 117
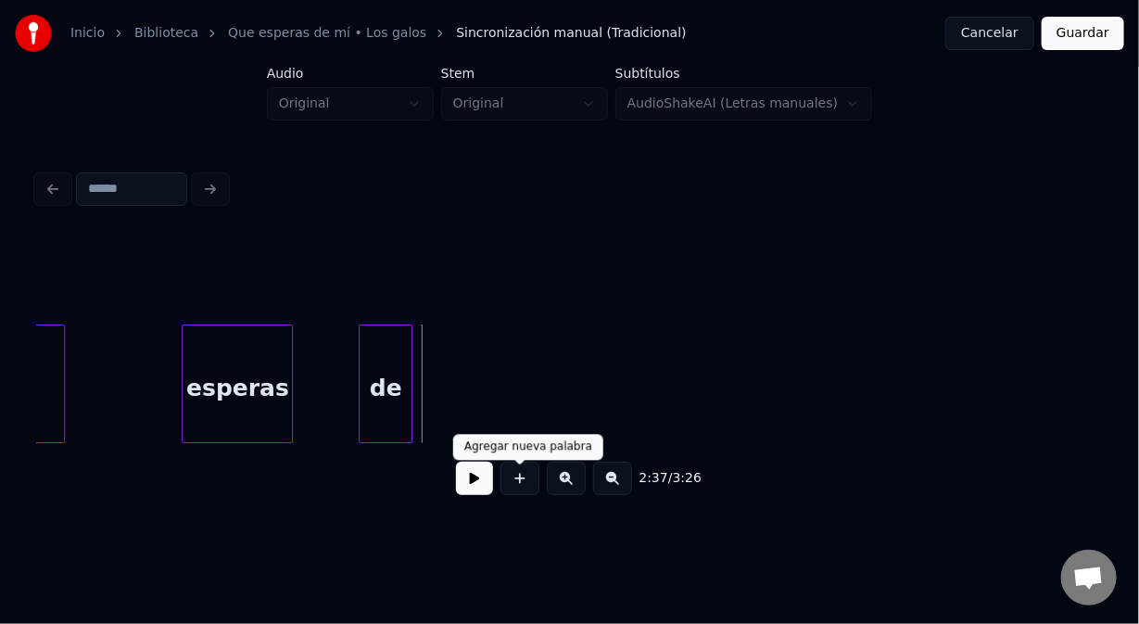
click at [515, 488] on button at bounding box center [520, 478] width 39 height 33
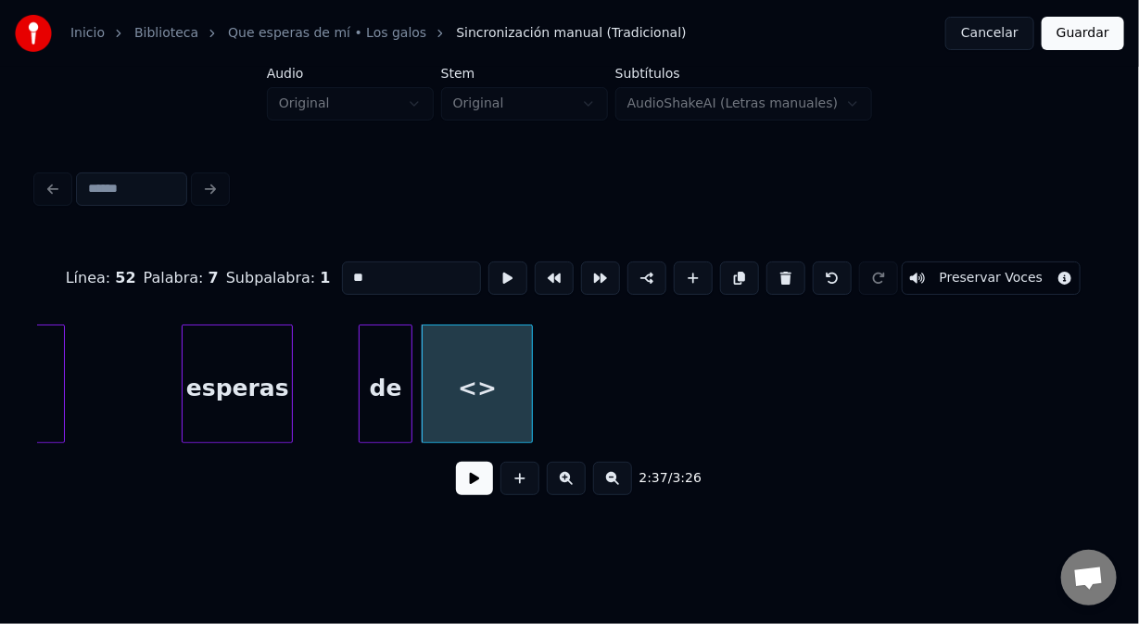
drag, startPoint x: 374, startPoint y: 266, endPoint x: 287, endPoint y: 279, distance: 87.2
click at [288, 281] on div "Línea : 52 Palabra : 7 Subpalabra : 1 ** Preservar Voces" at bounding box center [569, 278] width 1065 height 93
click at [273, 396] on div "esperas" at bounding box center [237, 388] width 109 height 126
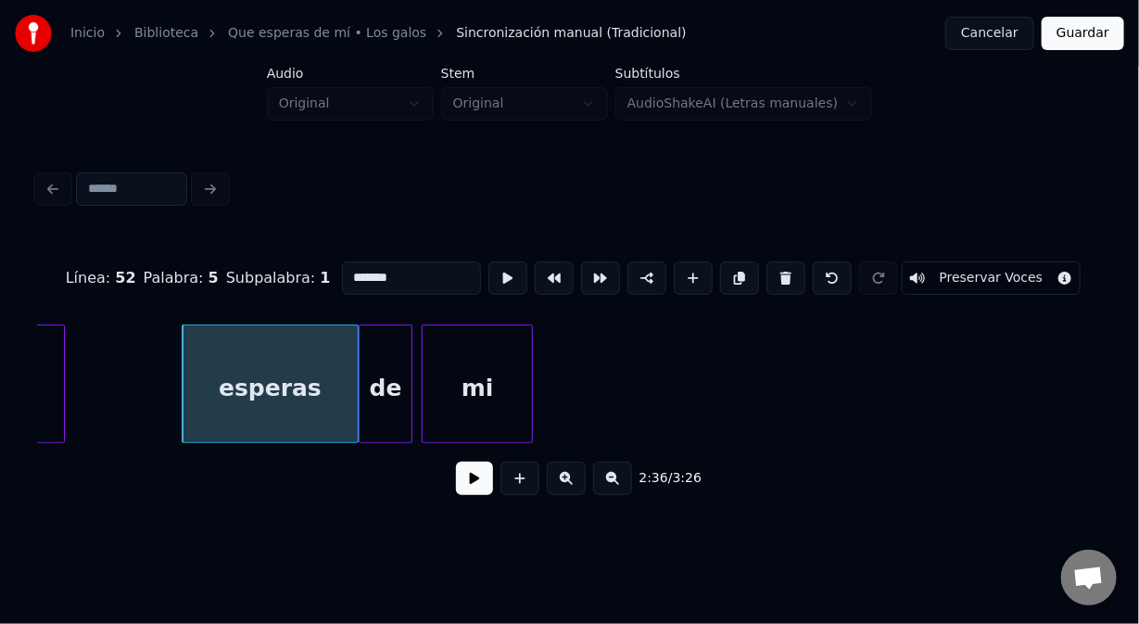
click at [353, 409] on div at bounding box center [355, 383] width 6 height 117
type input "*******"
click at [477, 493] on button at bounding box center [474, 478] width 37 height 33
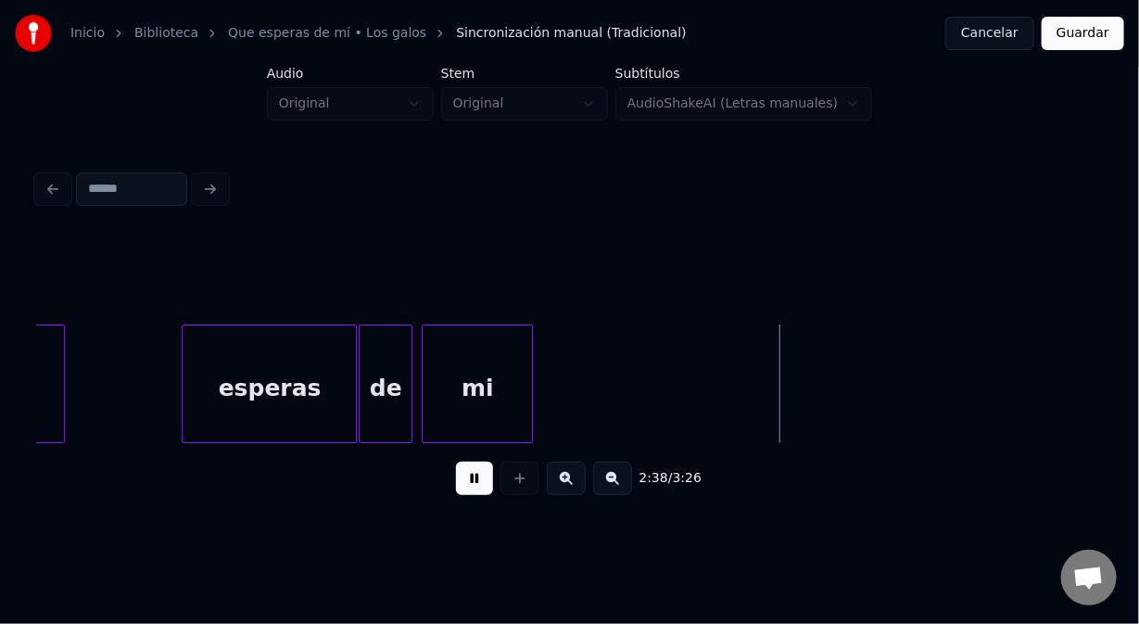
click at [464, 490] on button at bounding box center [474, 478] width 37 height 33
click at [687, 452] on div "2:38 / 3:26" at bounding box center [569, 373] width 1065 height 282
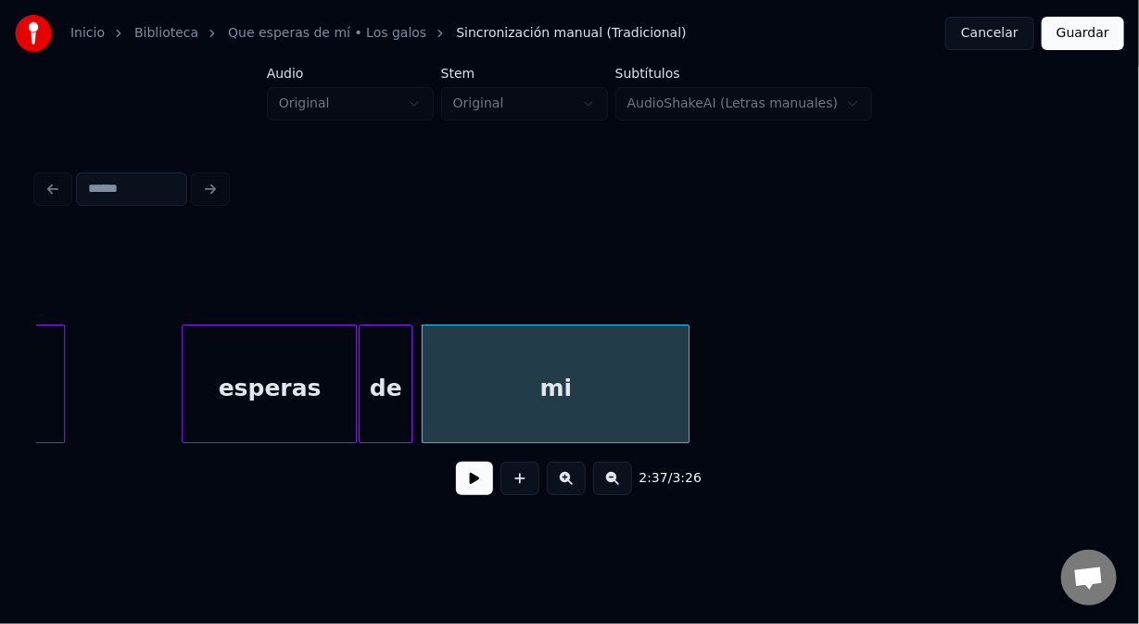
click at [476, 480] on button at bounding box center [474, 478] width 37 height 33
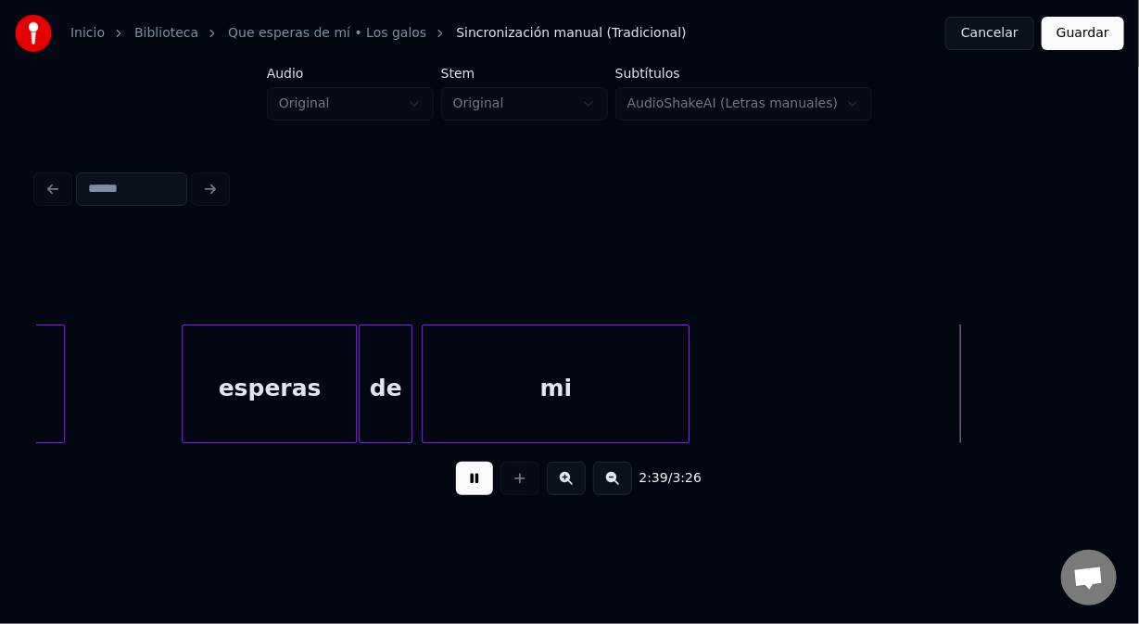
click at [468, 485] on button at bounding box center [474, 478] width 37 height 33
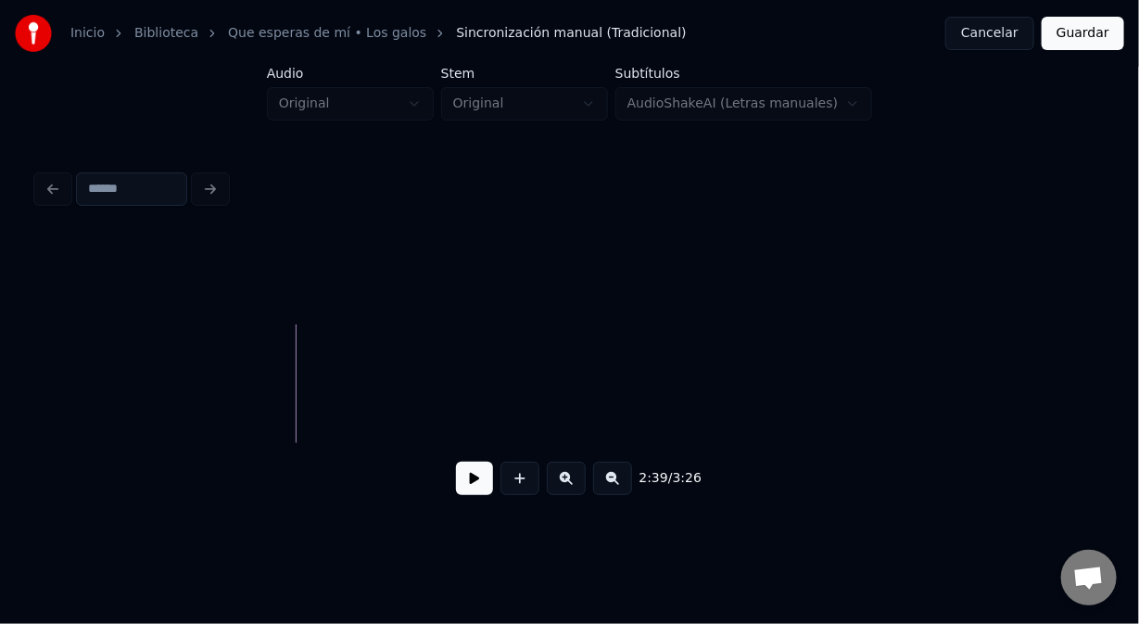
scroll to position [0, 44110]
drag, startPoint x: 522, startPoint y: 493, endPoint x: 497, endPoint y: 437, distance: 61.8
click at [517, 488] on button at bounding box center [520, 478] width 39 height 33
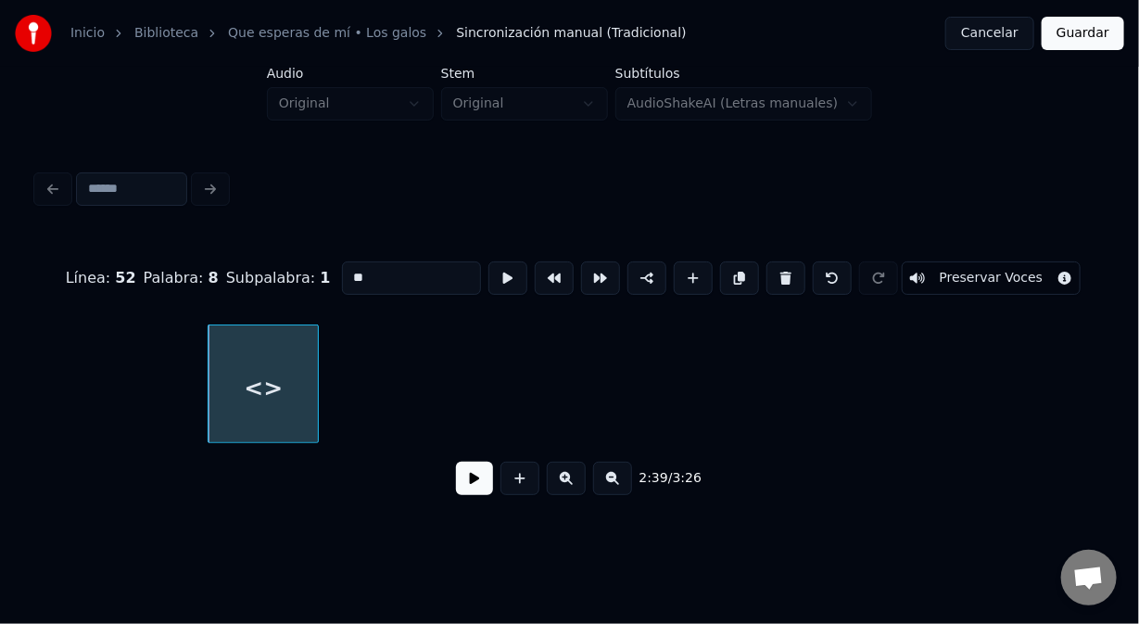
drag, startPoint x: 371, startPoint y: 273, endPoint x: 313, endPoint y: 278, distance: 57.7
click at [319, 276] on div "Línea : 52 Palabra : 8 Subpalabra : 1 ** Preservar Voces" at bounding box center [569, 278] width 1065 height 93
type input "***"
click at [494, 273] on button at bounding box center [508, 277] width 39 height 33
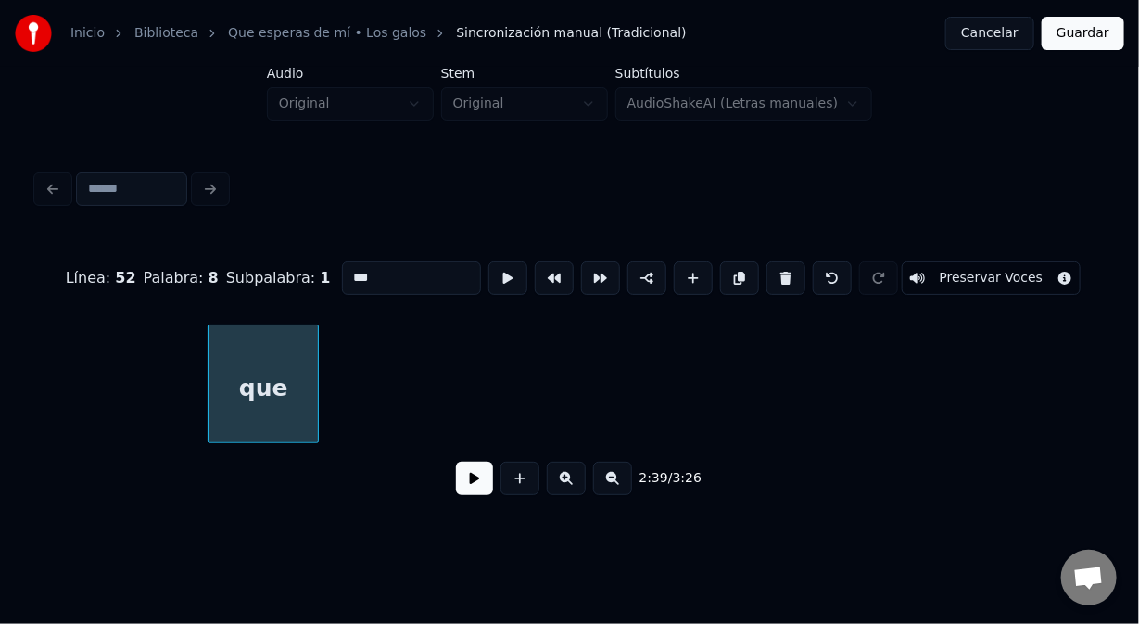
click at [489, 276] on button at bounding box center [508, 277] width 39 height 33
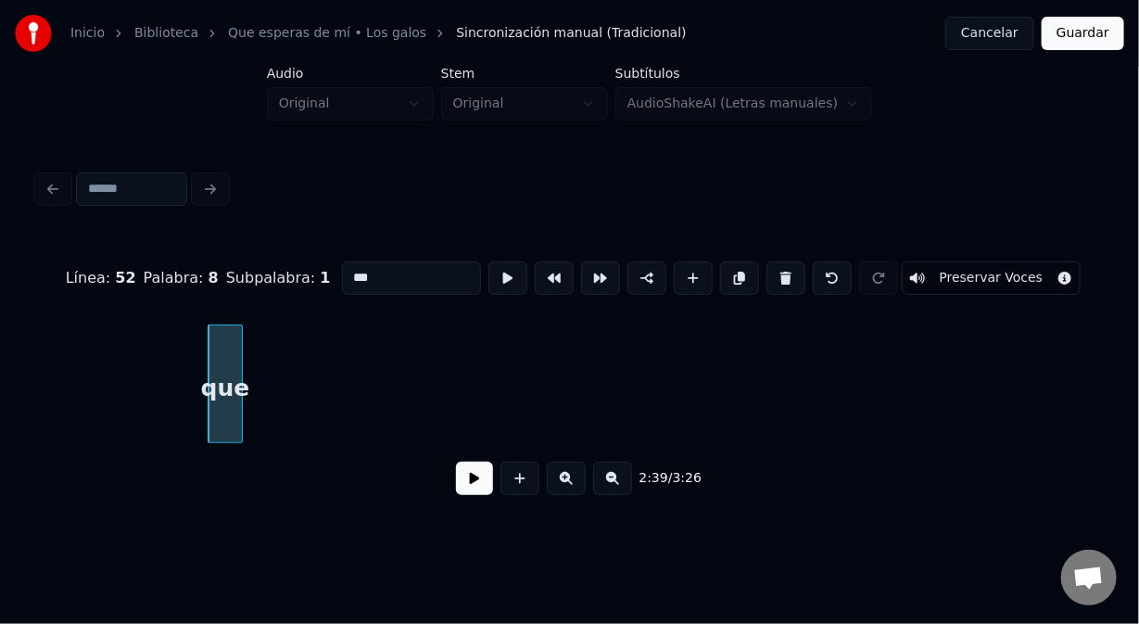
click at [238, 375] on div at bounding box center [239, 383] width 6 height 117
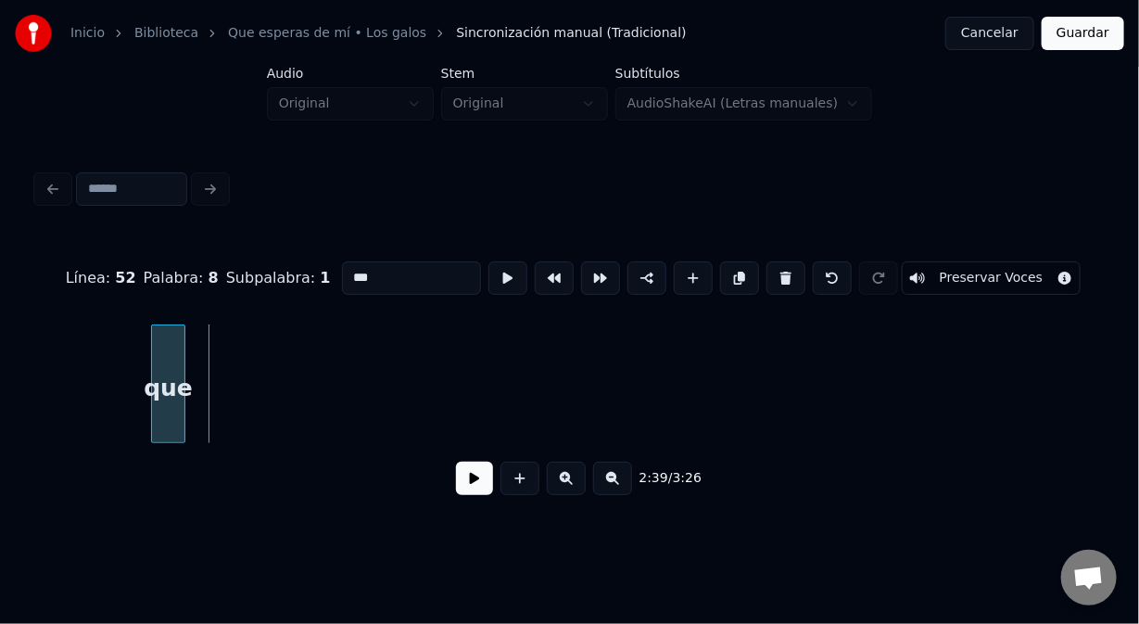
click at [170, 349] on div "que" at bounding box center [168, 388] width 32 height 126
click at [501, 267] on button at bounding box center [508, 277] width 39 height 33
click at [502, 267] on button at bounding box center [508, 277] width 39 height 33
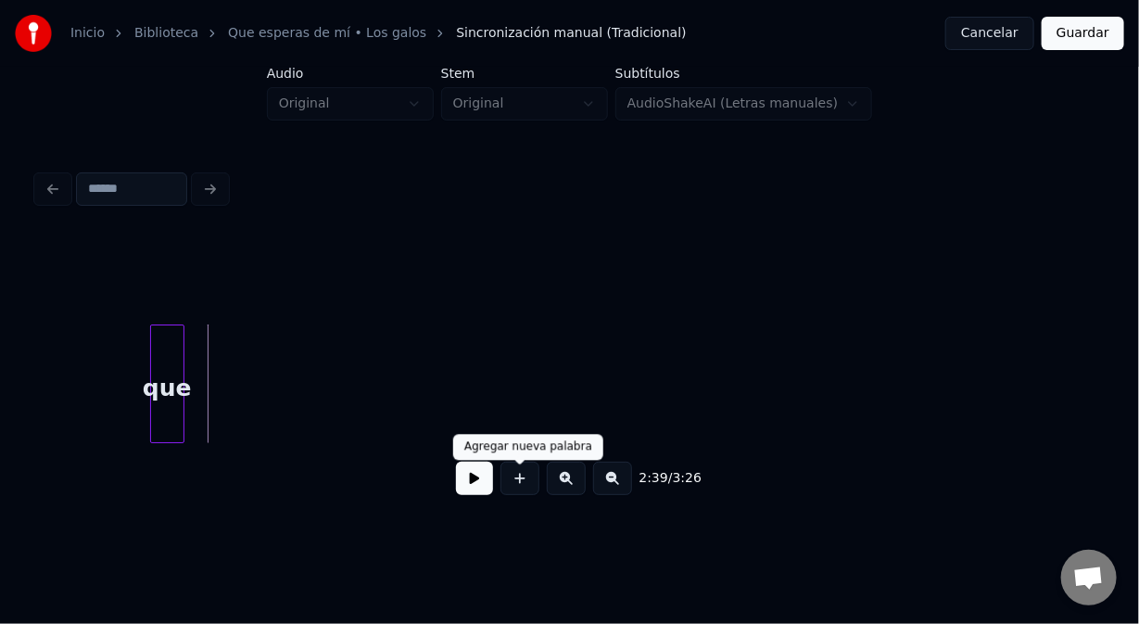
drag, startPoint x: 525, startPoint y: 487, endPoint x: 513, endPoint y: 472, distance: 19.1
click at [521, 481] on button at bounding box center [520, 478] width 39 height 33
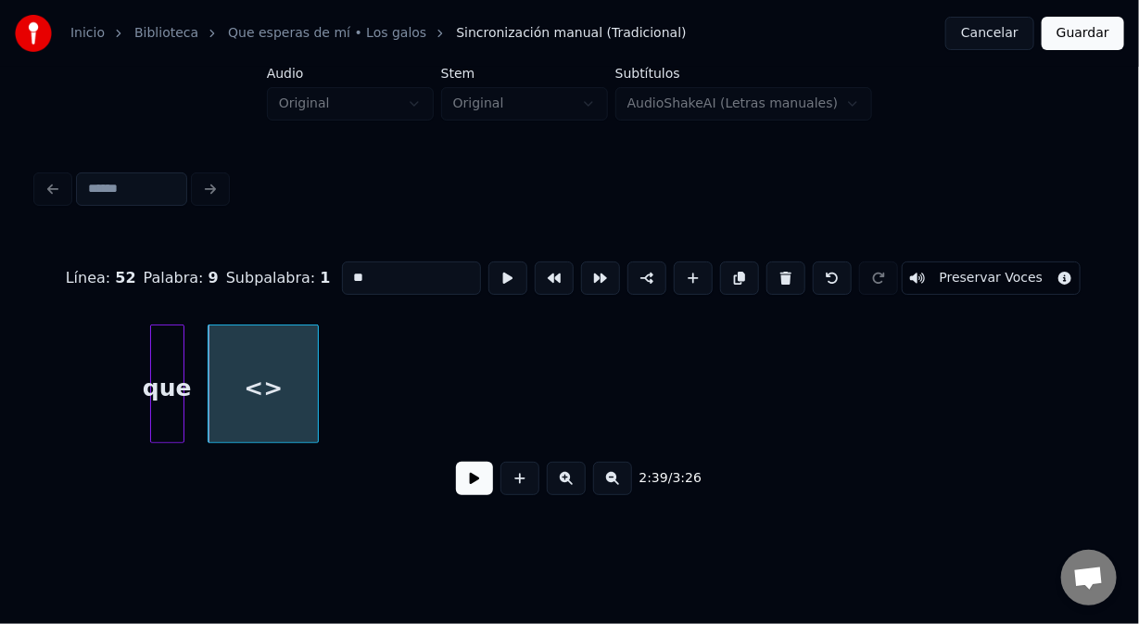
drag, startPoint x: 337, startPoint y: 282, endPoint x: 320, endPoint y: 285, distance: 17.8
click at [321, 285] on div "Línea : 52 Palabra : 9 Subpalabra : 1 ** Preservar Voces" at bounding box center [569, 278] width 1065 height 93
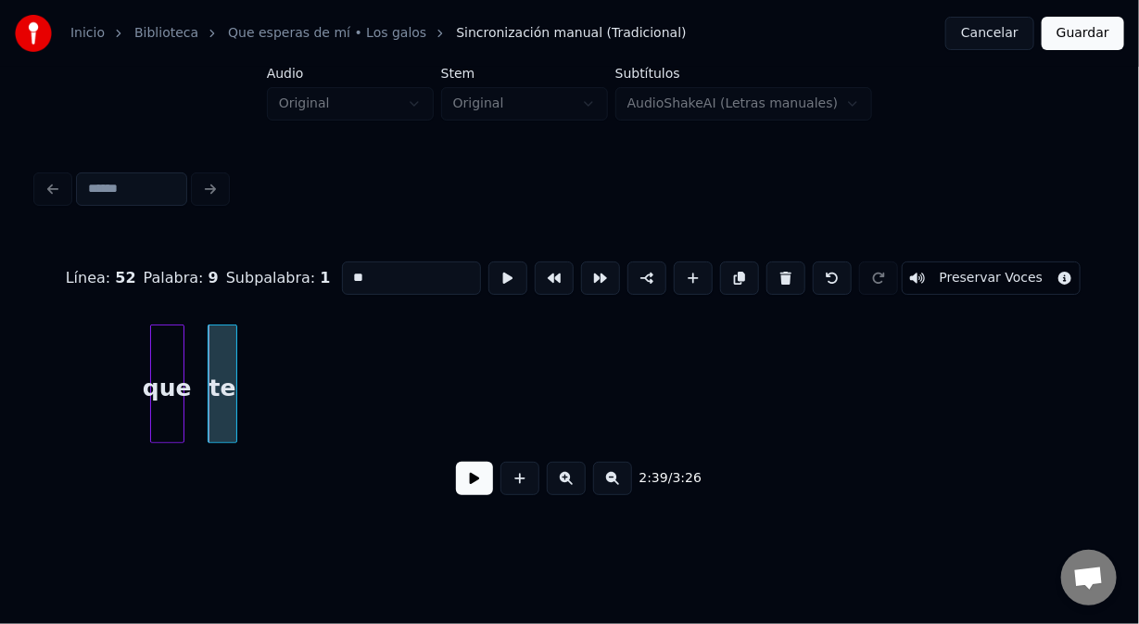
click at [235, 369] on div at bounding box center [234, 383] width 6 height 117
type input "**"
click at [502, 268] on button at bounding box center [508, 277] width 39 height 33
click at [495, 275] on button at bounding box center [508, 277] width 39 height 33
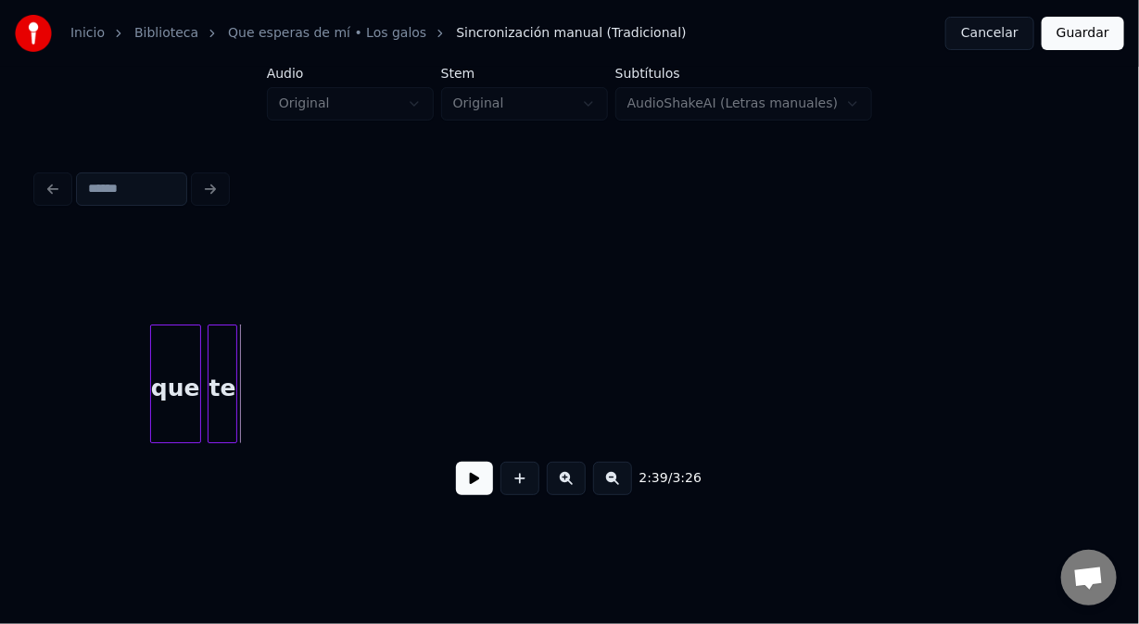
click at [197, 408] on div at bounding box center [198, 383] width 6 height 117
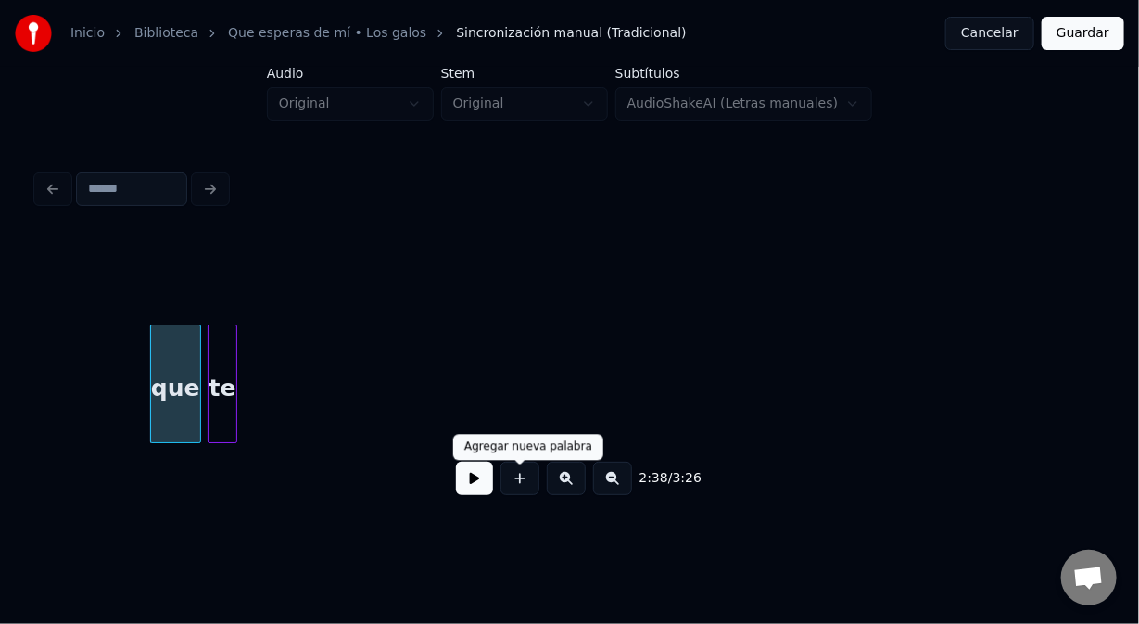
drag, startPoint x: 520, startPoint y: 482, endPoint x: 481, endPoint y: 439, distance: 57.7
click at [519, 479] on button at bounding box center [520, 478] width 39 height 33
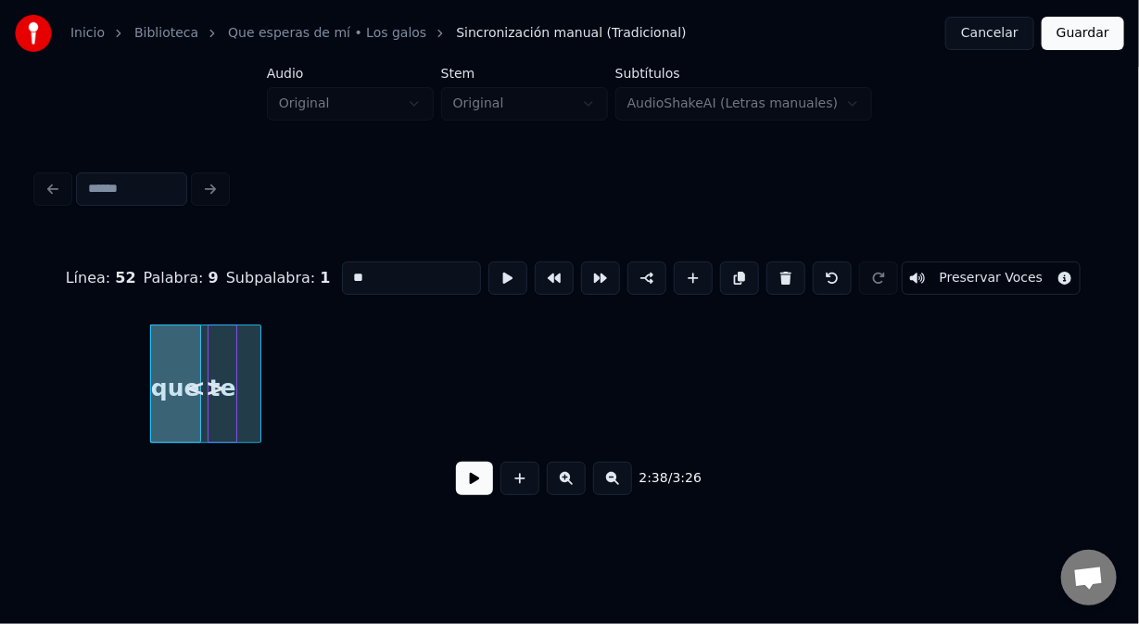
drag, startPoint x: 349, startPoint y: 274, endPoint x: 312, endPoint y: 267, distance: 36.9
click at [314, 268] on div "Línea : 52 Palabra : 9 Subpalabra : 1 ** Preservar Voces" at bounding box center [569, 278] width 1065 height 93
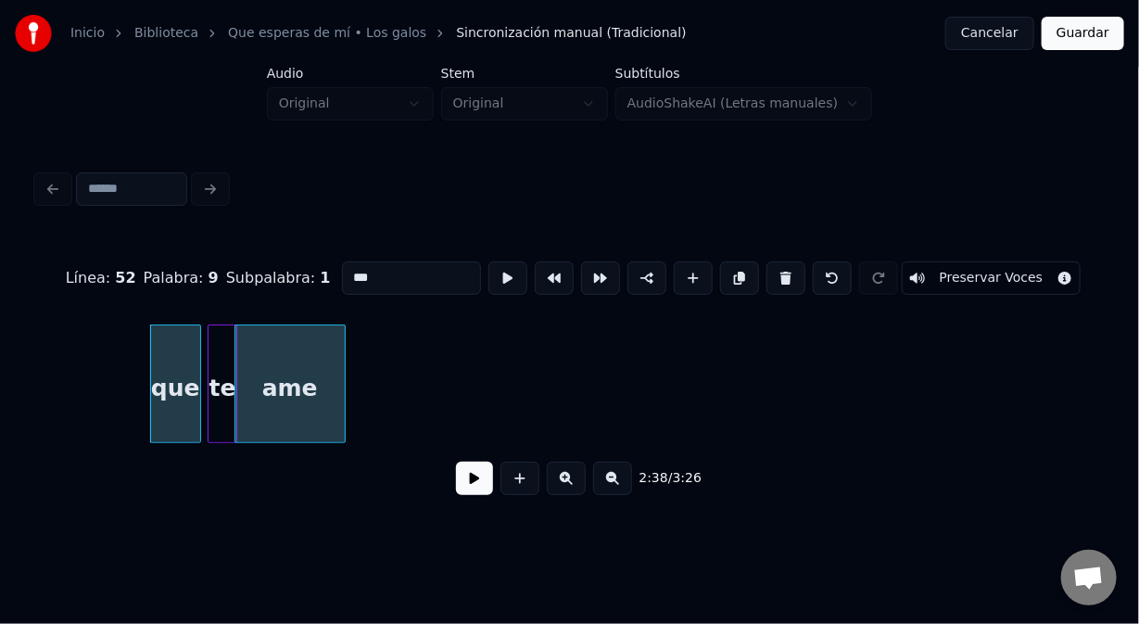
click at [333, 361] on div "ame" at bounding box center [289, 388] width 109 height 126
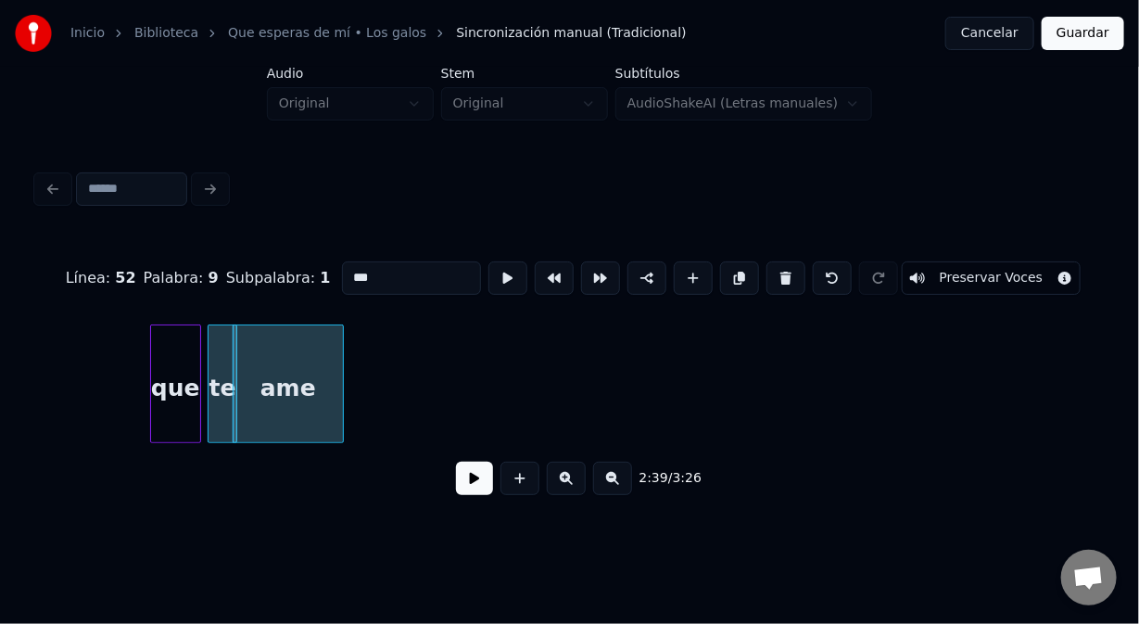
click at [217, 342] on div "te" at bounding box center [223, 388] width 28 height 126
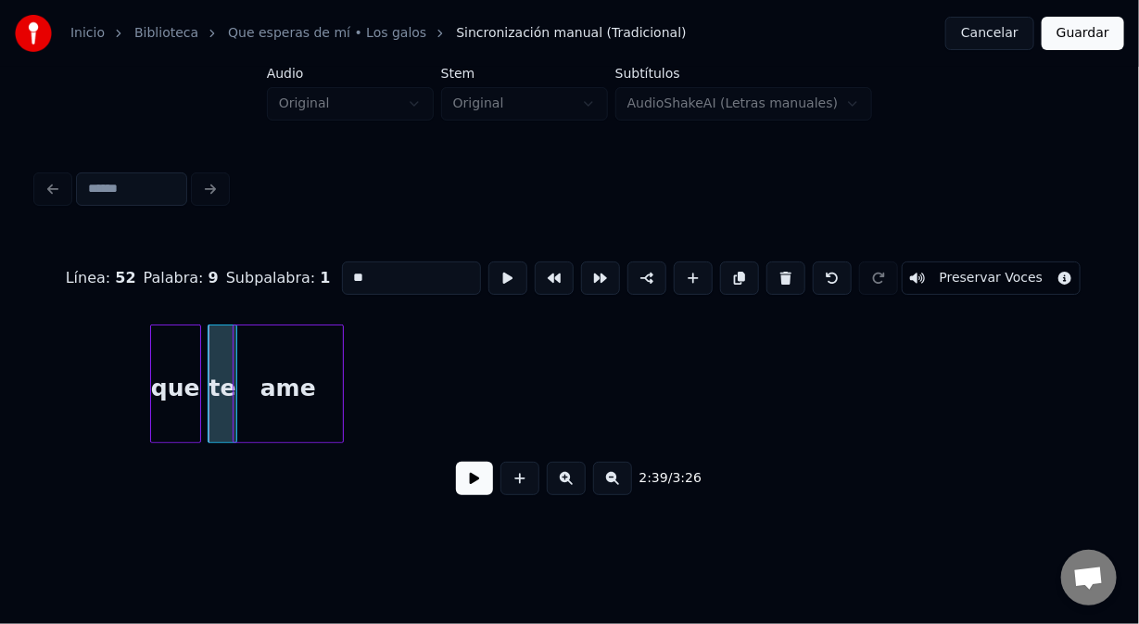
click at [173, 353] on div "que" at bounding box center [175, 388] width 49 height 126
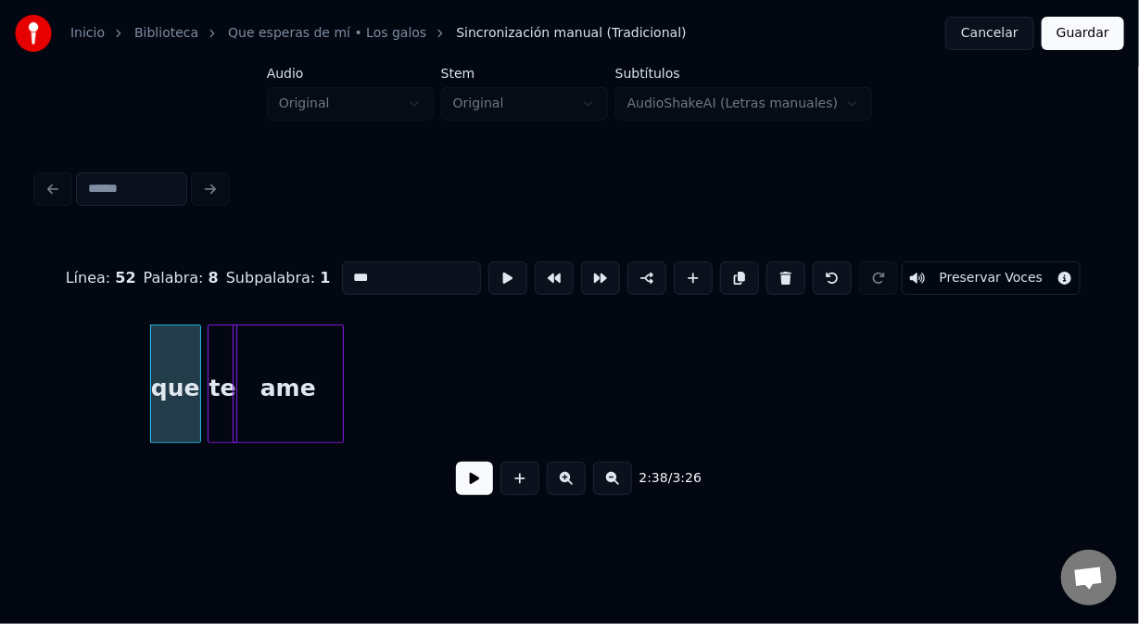
click at [220, 341] on div "te" at bounding box center [223, 388] width 28 height 126
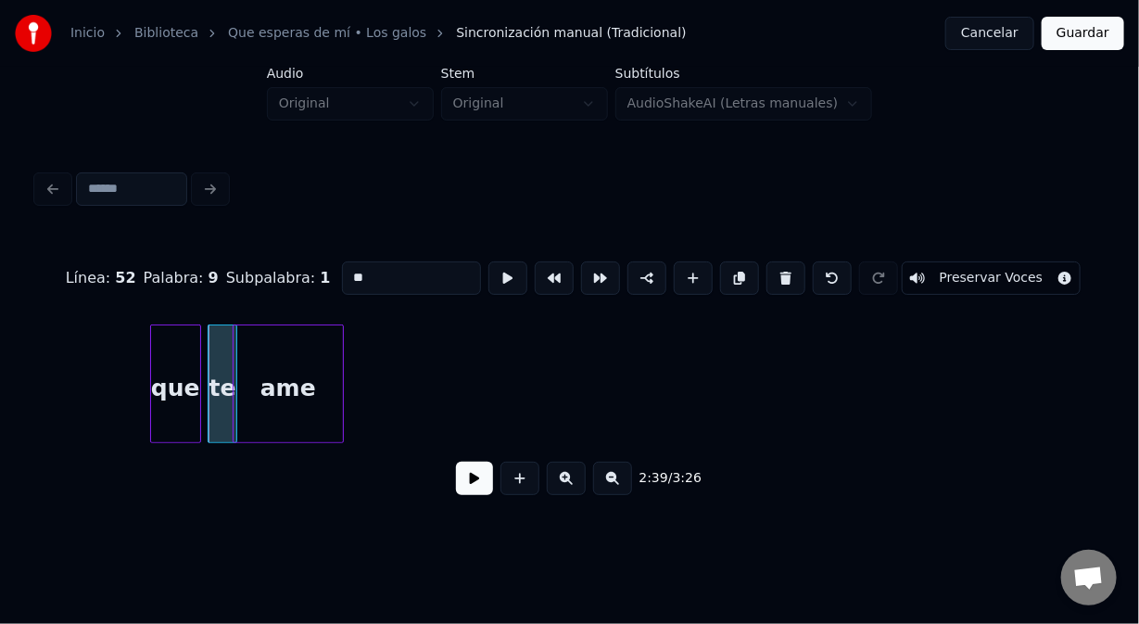
click at [184, 359] on div "que" at bounding box center [175, 388] width 49 height 126
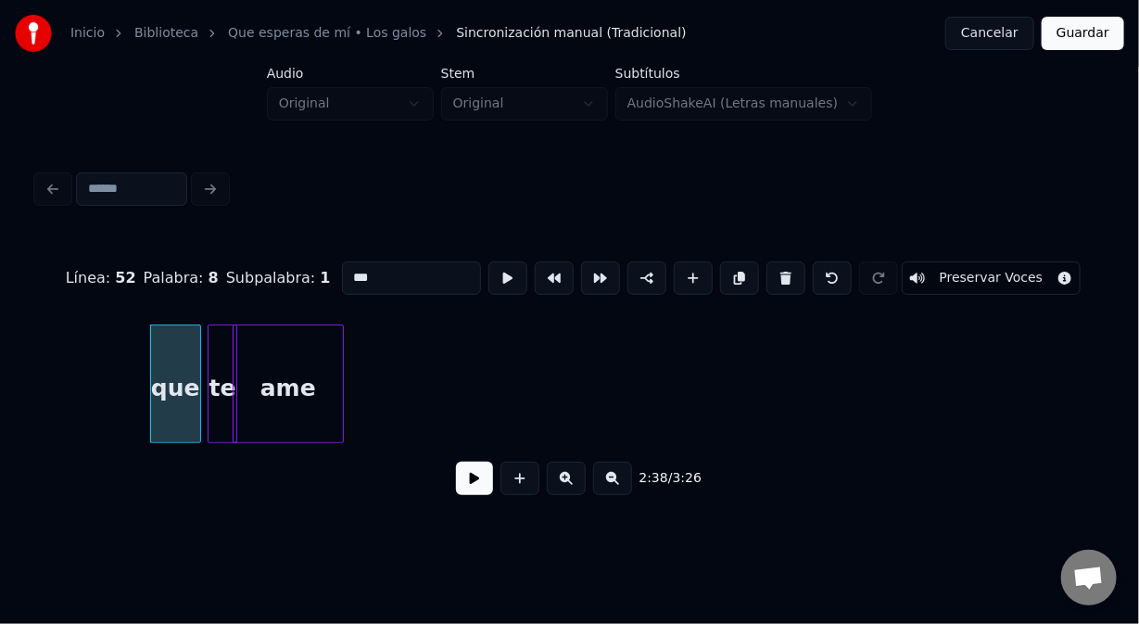
click at [223, 349] on div "te" at bounding box center [223, 388] width 28 height 126
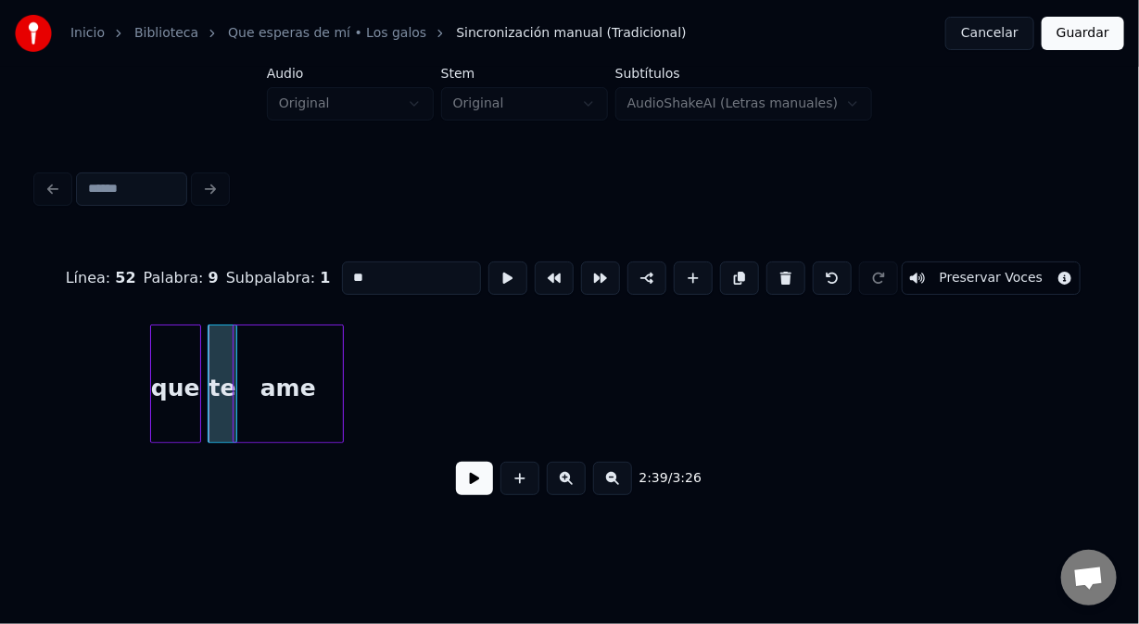
click at [291, 365] on div "ame" at bounding box center [288, 388] width 109 height 126
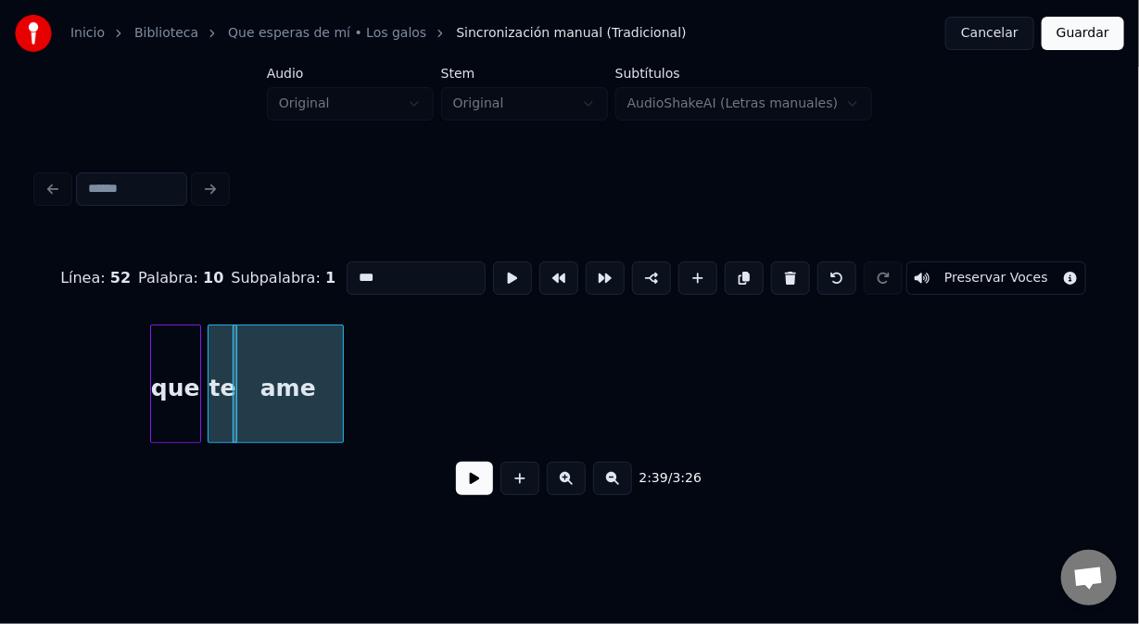
click at [188, 349] on div "que" at bounding box center [175, 388] width 49 height 126
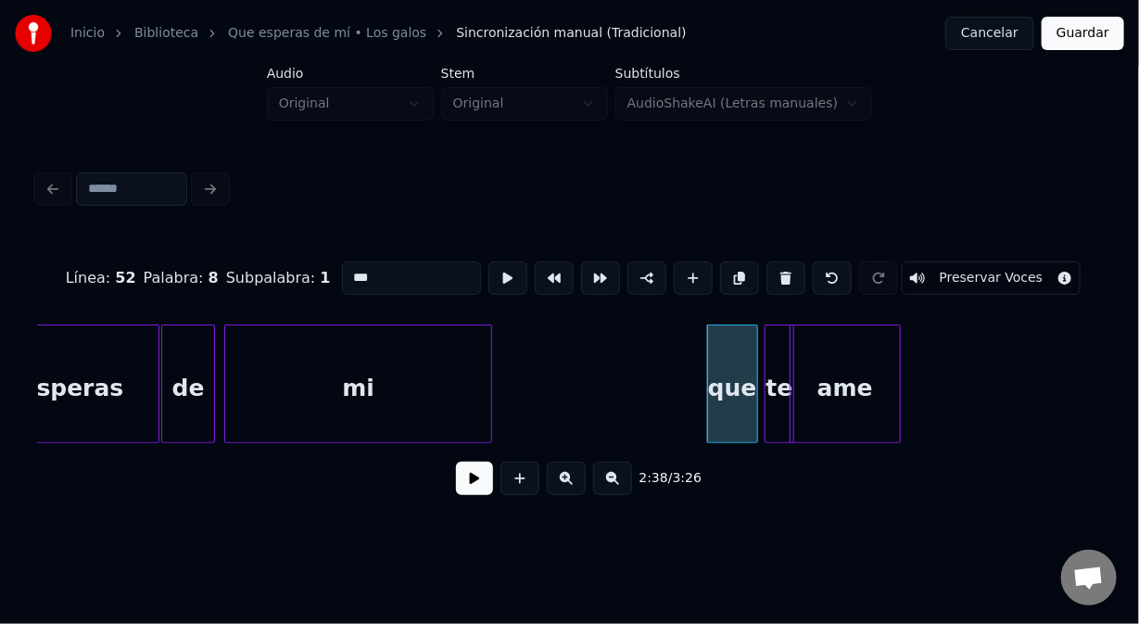
scroll to position [0, 43430]
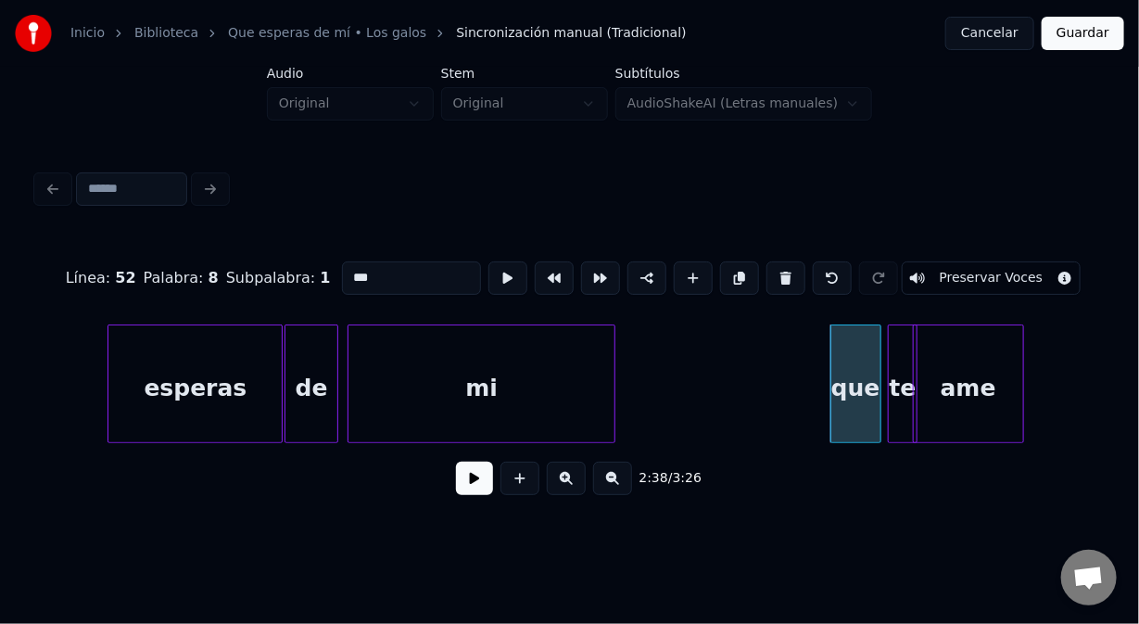
click at [120, 361] on div "esperas" at bounding box center [194, 388] width 173 height 126
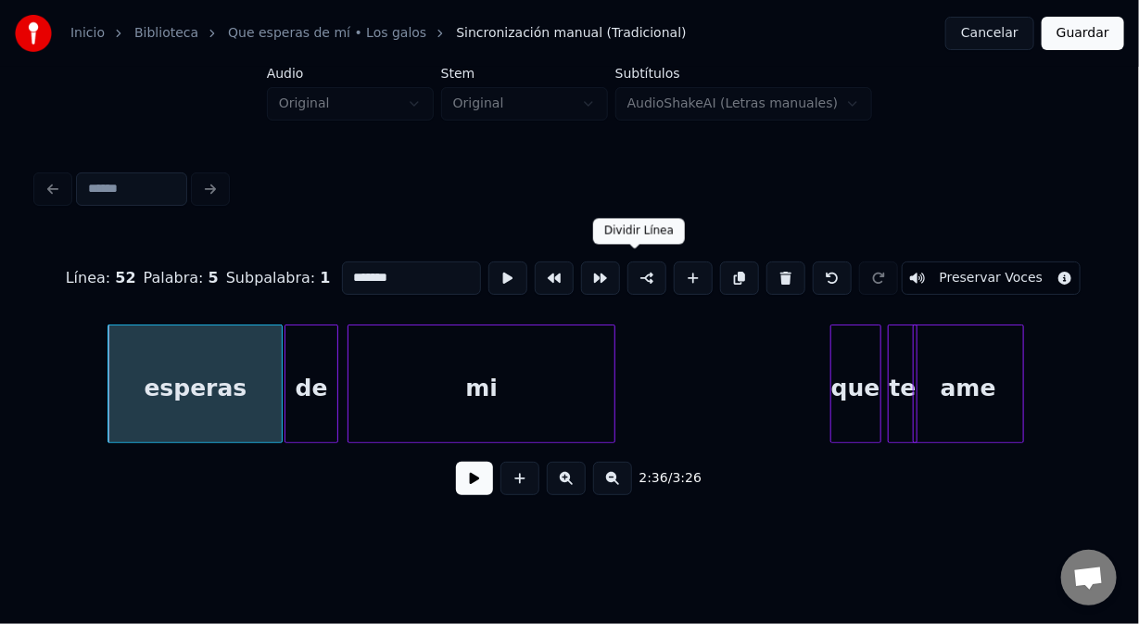
click at [634, 272] on button at bounding box center [647, 277] width 39 height 33
click at [1100, 448] on div "Línea : 53 Palabra : 1 Subpalabra : 1 ******* Preservar Voces 2:36 / 3:26" at bounding box center [569, 373] width 1065 height 282
click at [844, 344] on div "que" at bounding box center [856, 388] width 49 height 126
type input "***"
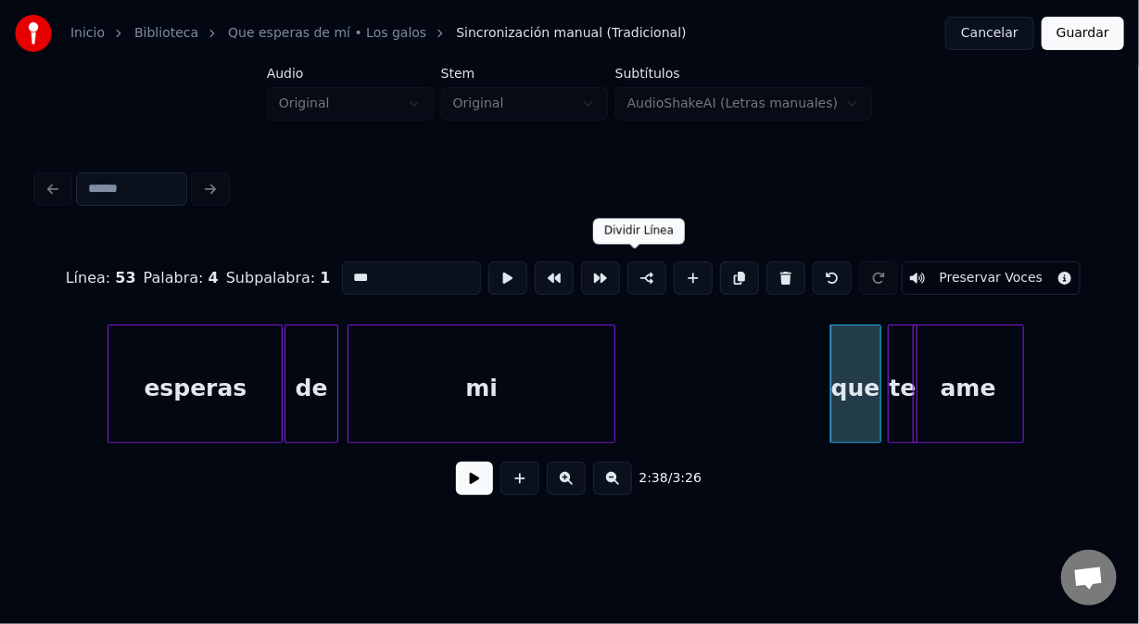
click at [639, 268] on button at bounding box center [647, 277] width 39 height 33
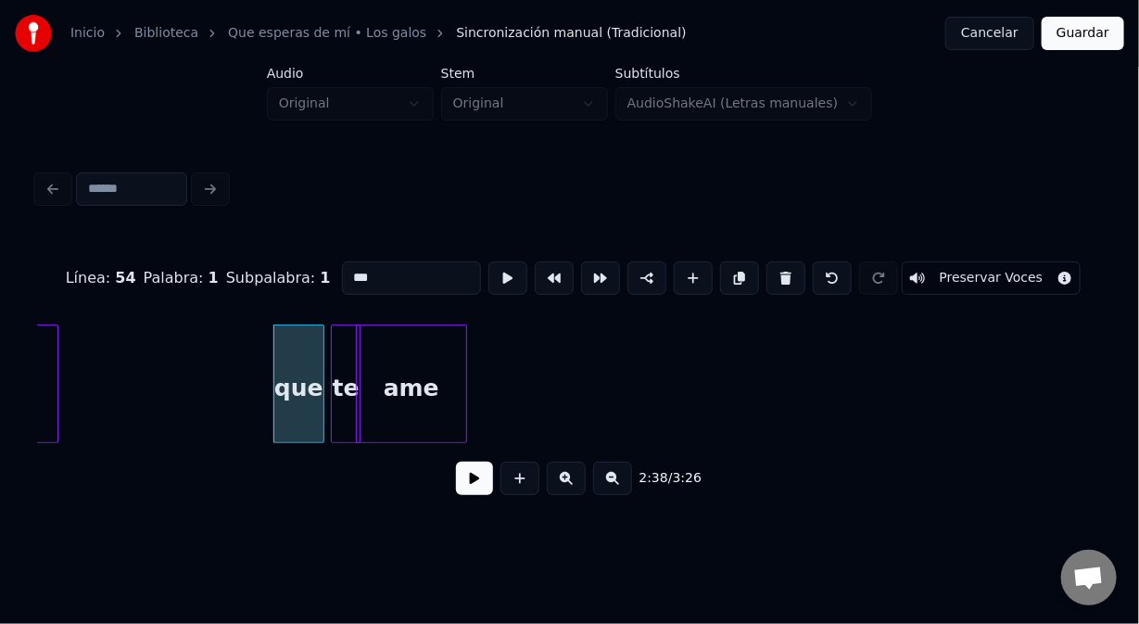
scroll to position [0, 44036]
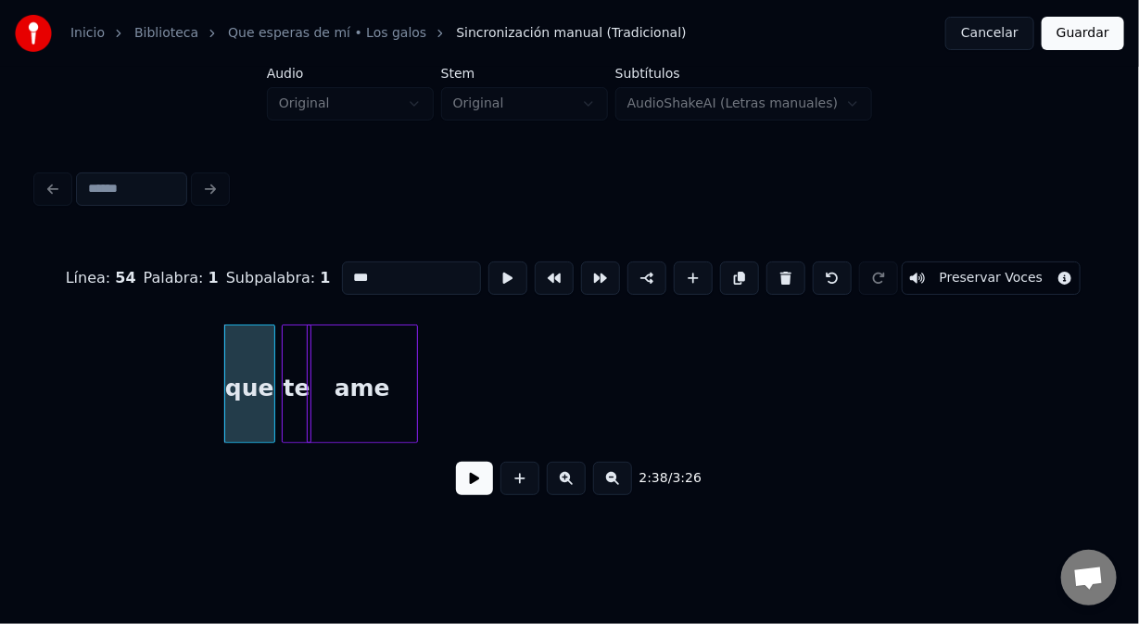
click at [473, 486] on button at bounding box center [474, 478] width 37 height 33
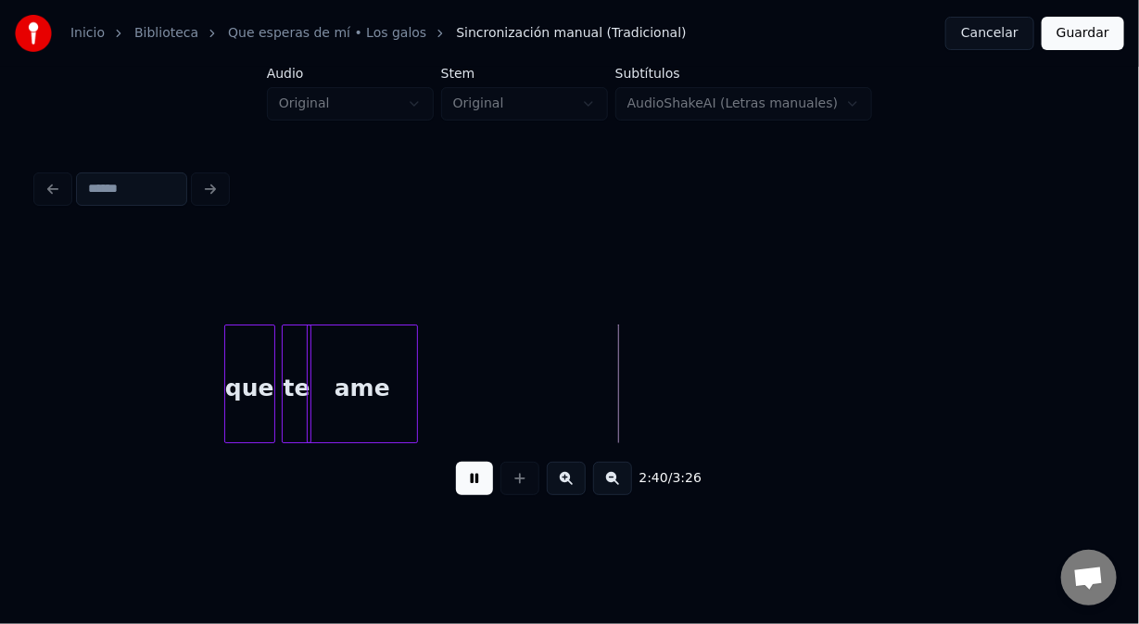
click at [473, 486] on button at bounding box center [474, 478] width 37 height 33
click at [427, 411] on div at bounding box center [430, 383] width 6 height 117
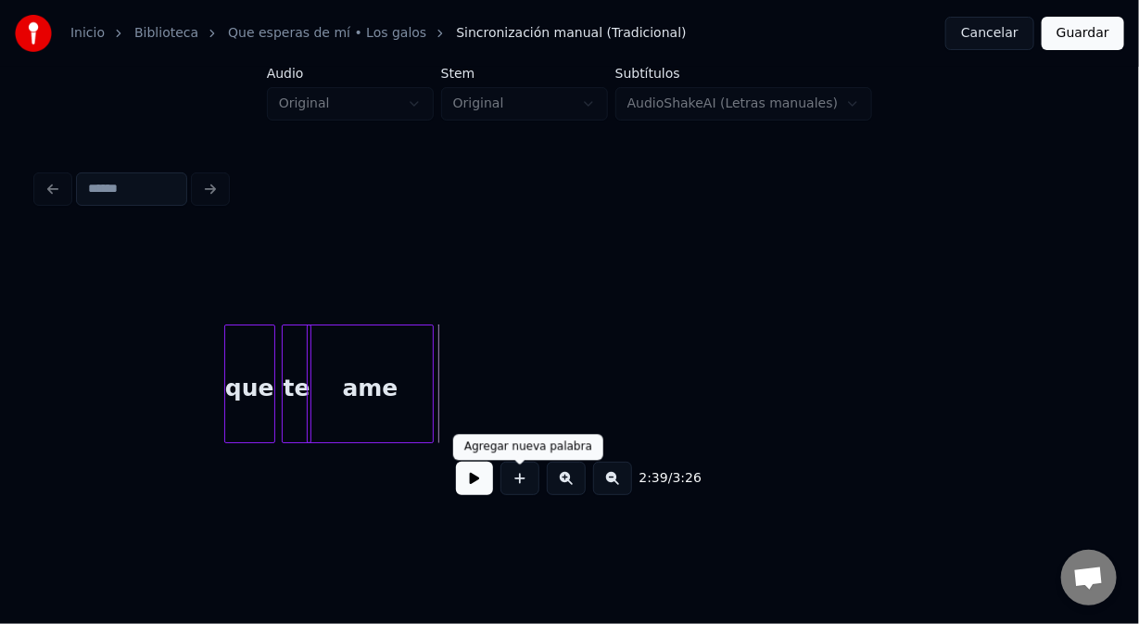
drag, startPoint x: 519, startPoint y: 487, endPoint x: 498, endPoint y: 448, distance: 44.4
click at [519, 486] on button at bounding box center [520, 478] width 39 height 33
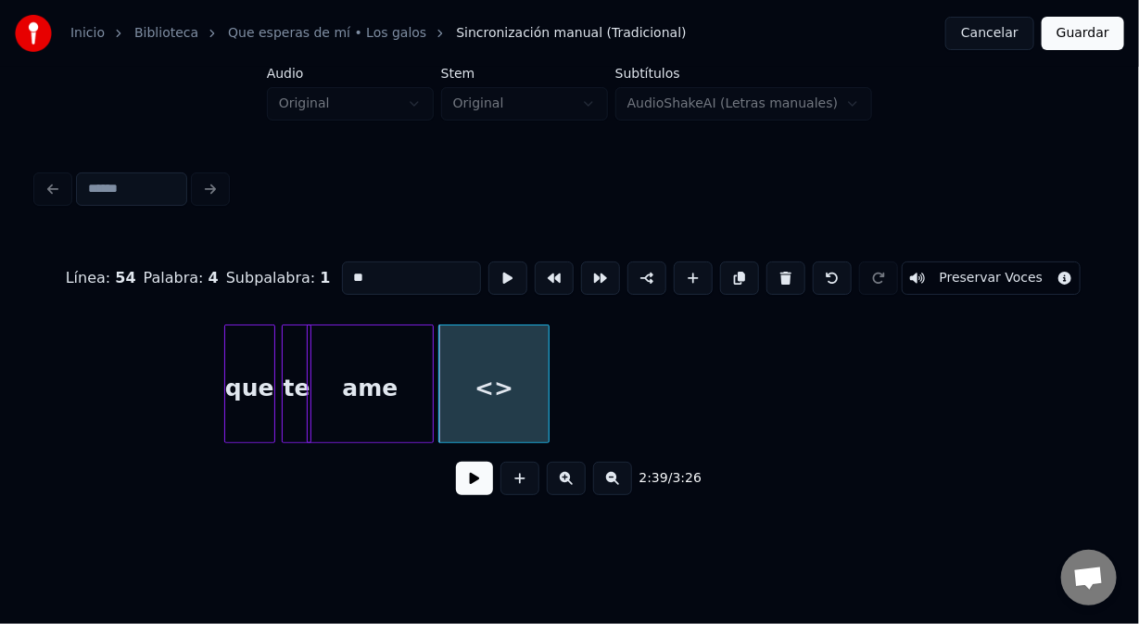
drag, startPoint x: 344, startPoint y: 271, endPoint x: 315, endPoint y: 267, distance: 29.0
click at [315, 267] on div "Línea : 54 Palabra : 4 Subpalabra : 1 ** Preservar Voces" at bounding box center [569, 278] width 1065 height 93
click at [490, 404] on div at bounding box center [489, 383] width 6 height 117
type input "***"
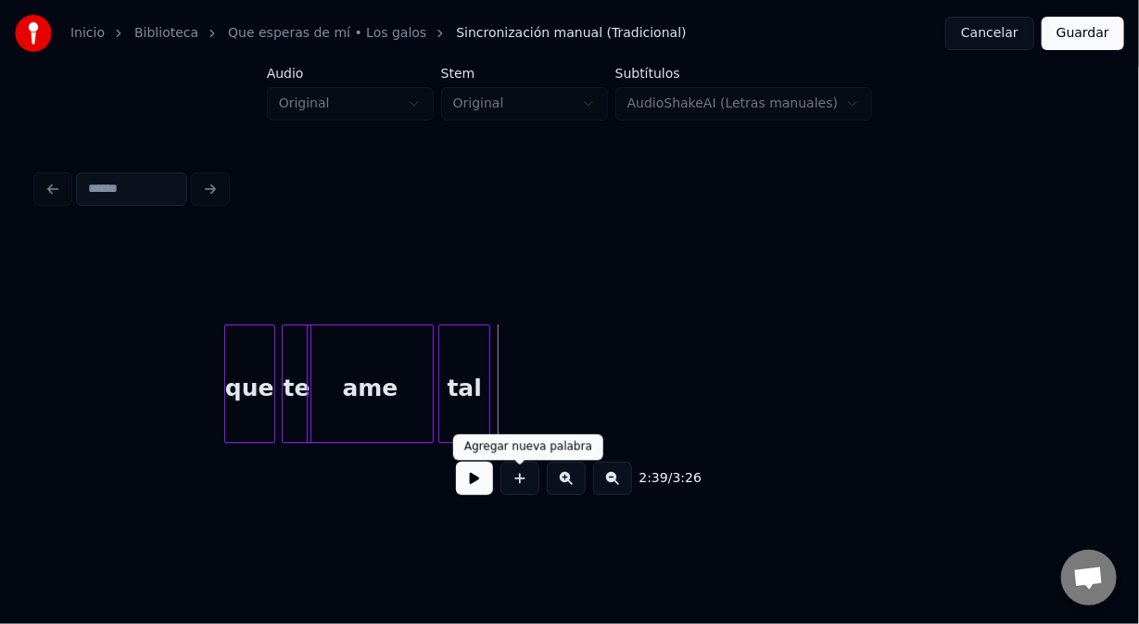
drag, startPoint x: 516, startPoint y: 489, endPoint x: 515, endPoint y: 467, distance: 21.4
click at [515, 485] on button at bounding box center [520, 478] width 39 height 33
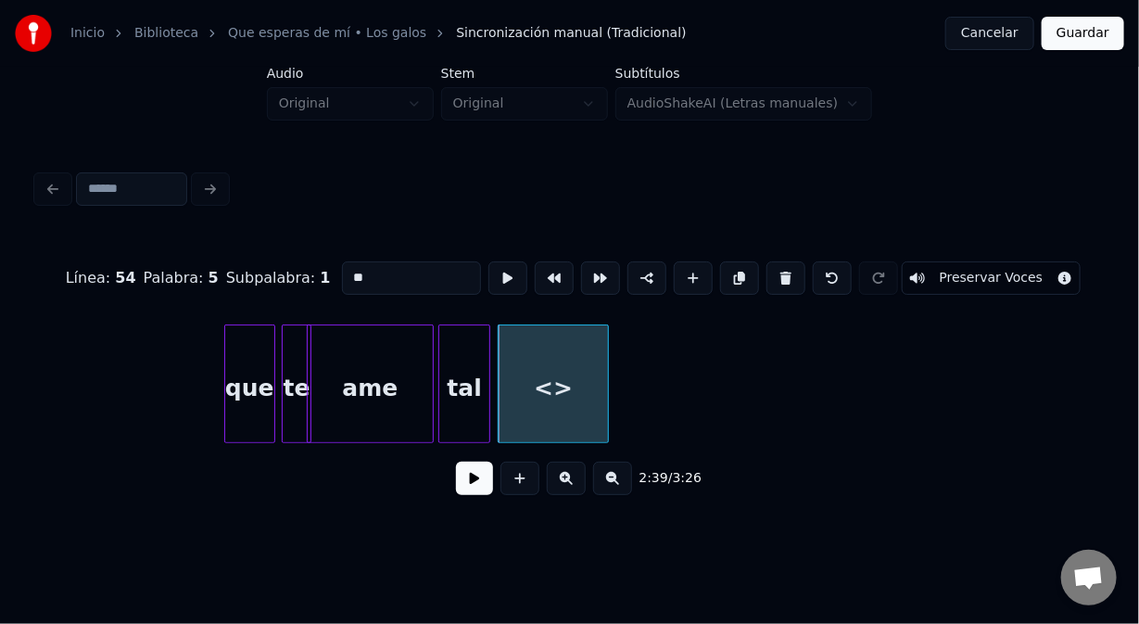
drag, startPoint x: 326, startPoint y: 271, endPoint x: 280, endPoint y: 261, distance: 47.5
click at [286, 262] on div "Línea : 54 Palabra : 5 Subpalabra : 1 ** Preservar Voces" at bounding box center [569, 278] width 1065 height 93
click at [356, 273] on input "****" at bounding box center [411, 277] width 139 height 33
click at [564, 390] on div "véz" at bounding box center [553, 388] width 109 height 126
click at [354, 263] on input "***" at bounding box center [411, 277] width 139 height 33
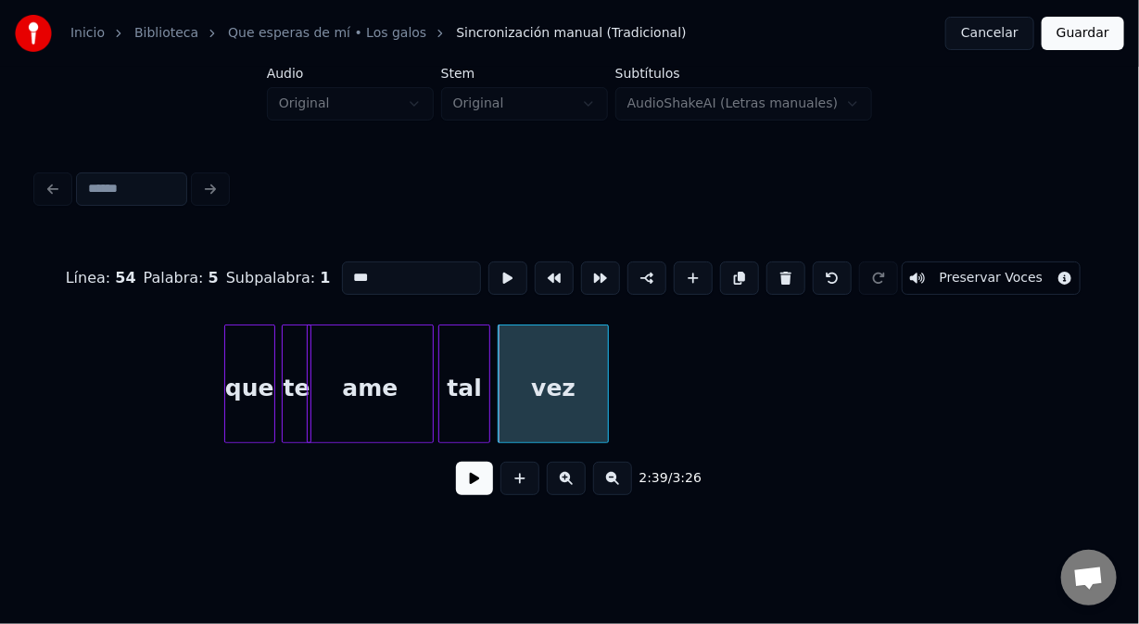
click at [246, 393] on div "que" at bounding box center [249, 388] width 49 height 126
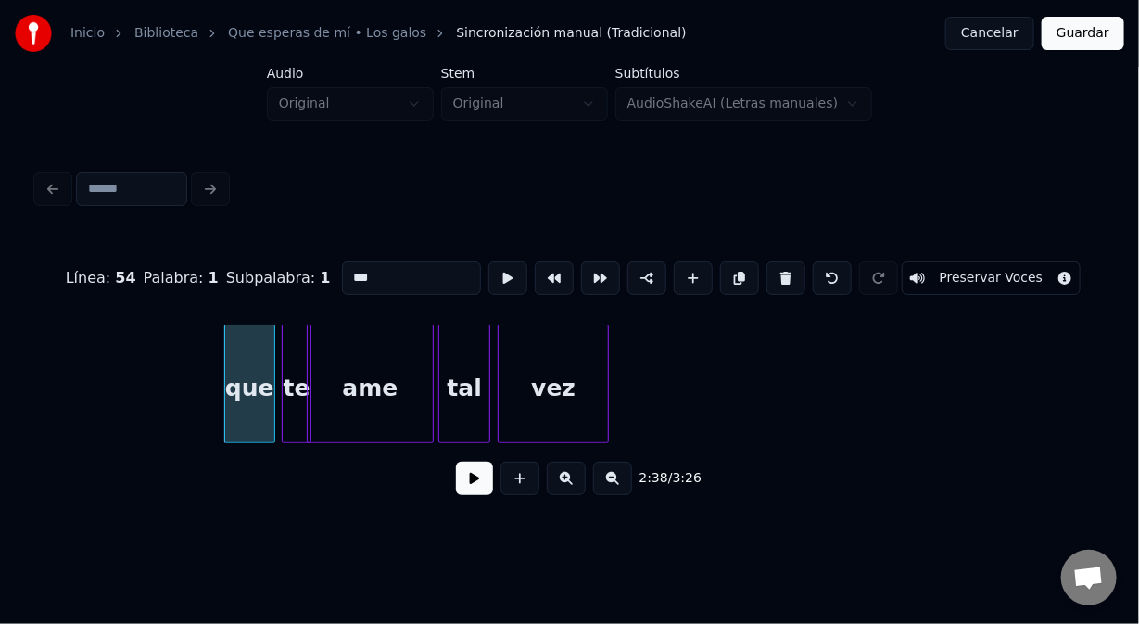
type input "***"
click at [472, 488] on button at bounding box center [474, 478] width 37 height 33
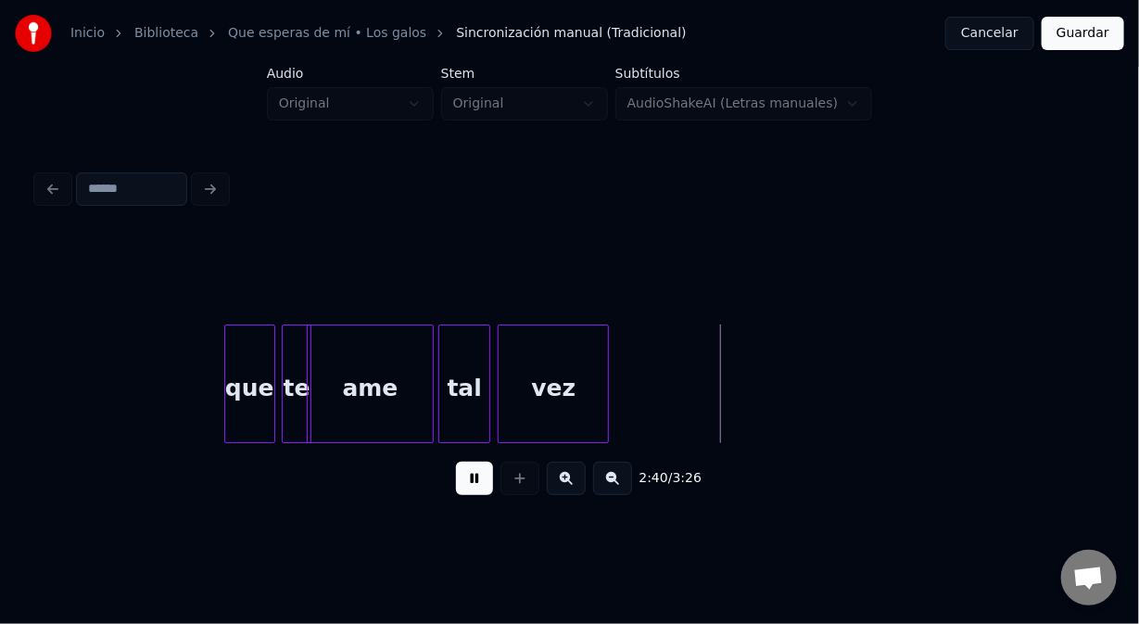
drag, startPoint x: 472, startPoint y: 486, endPoint x: 482, endPoint y: 476, distance: 14.4
click at [473, 485] on button at bounding box center [474, 478] width 37 height 33
click at [718, 378] on div at bounding box center [719, 383] width 6 height 117
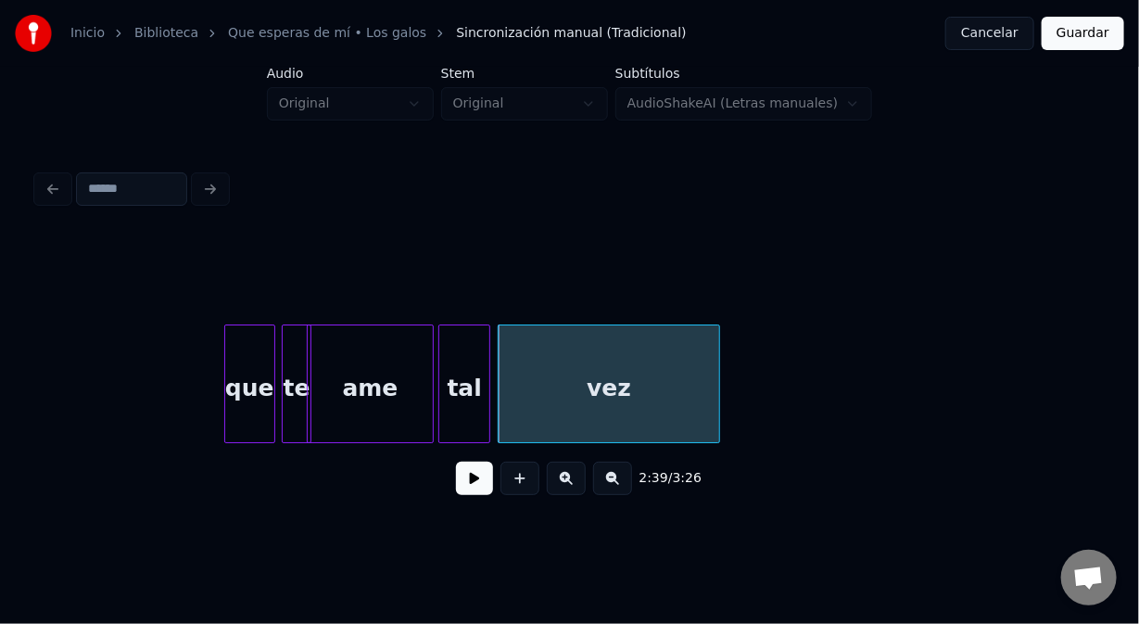
drag, startPoint x: 185, startPoint y: 388, endPoint x: 349, endPoint y: 454, distance: 176.3
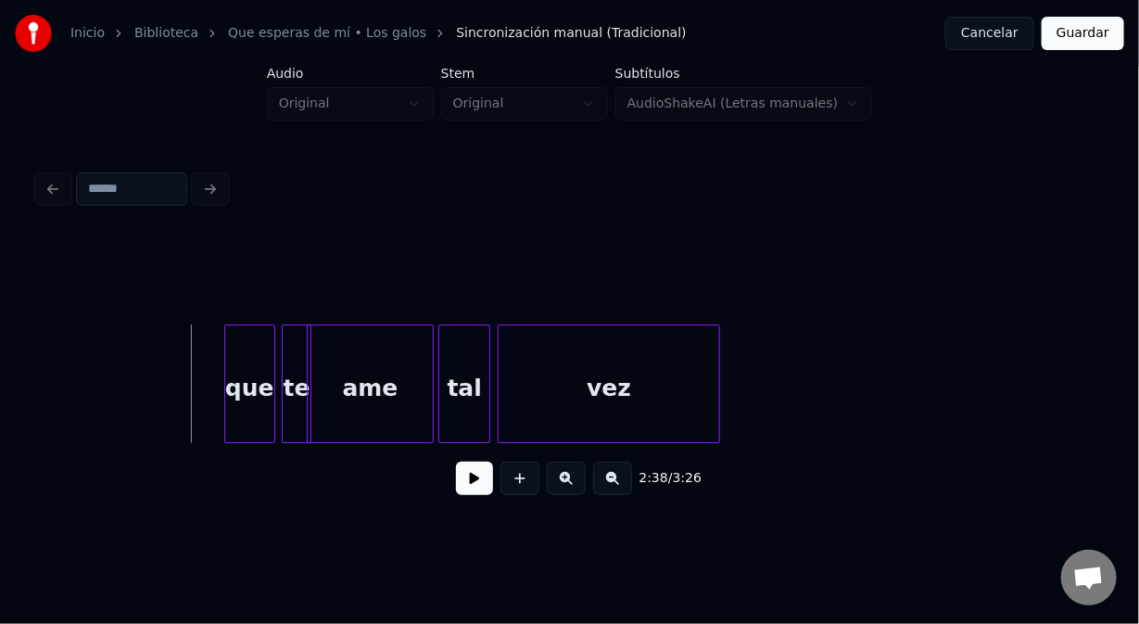
click at [472, 488] on button at bounding box center [474, 478] width 37 height 33
click at [473, 489] on button at bounding box center [474, 478] width 37 height 33
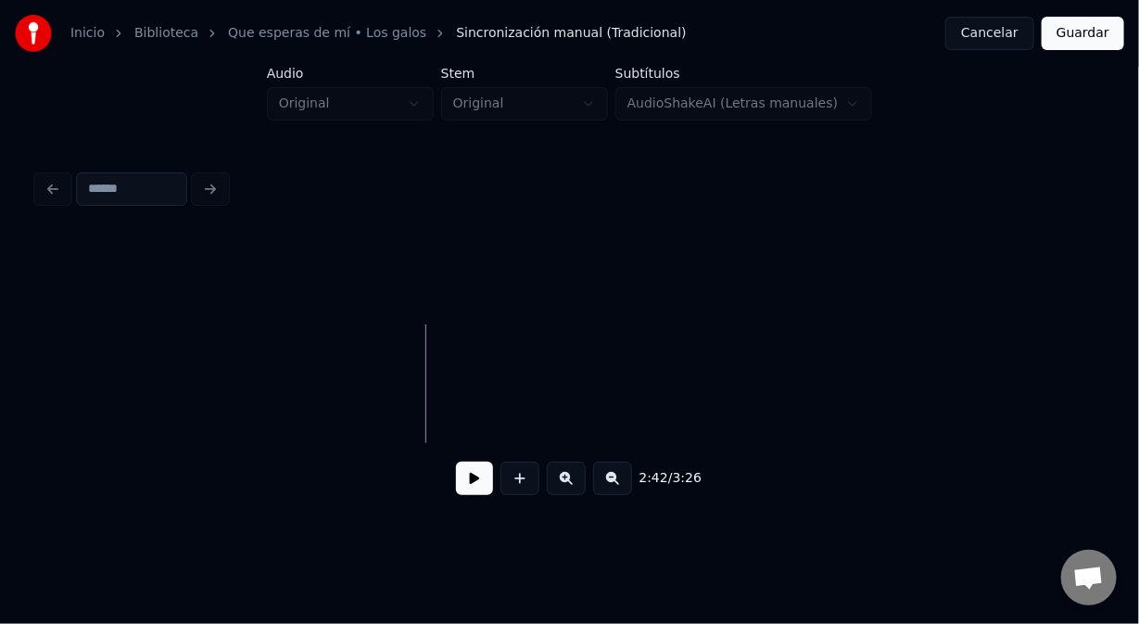
scroll to position [0, 44732]
drag, startPoint x: 524, startPoint y: 488, endPoint x: 514, endPoint y: 464, distance: 25.3
click at [522, 486] on button at bounding box center [520, 478] width 39 height 33
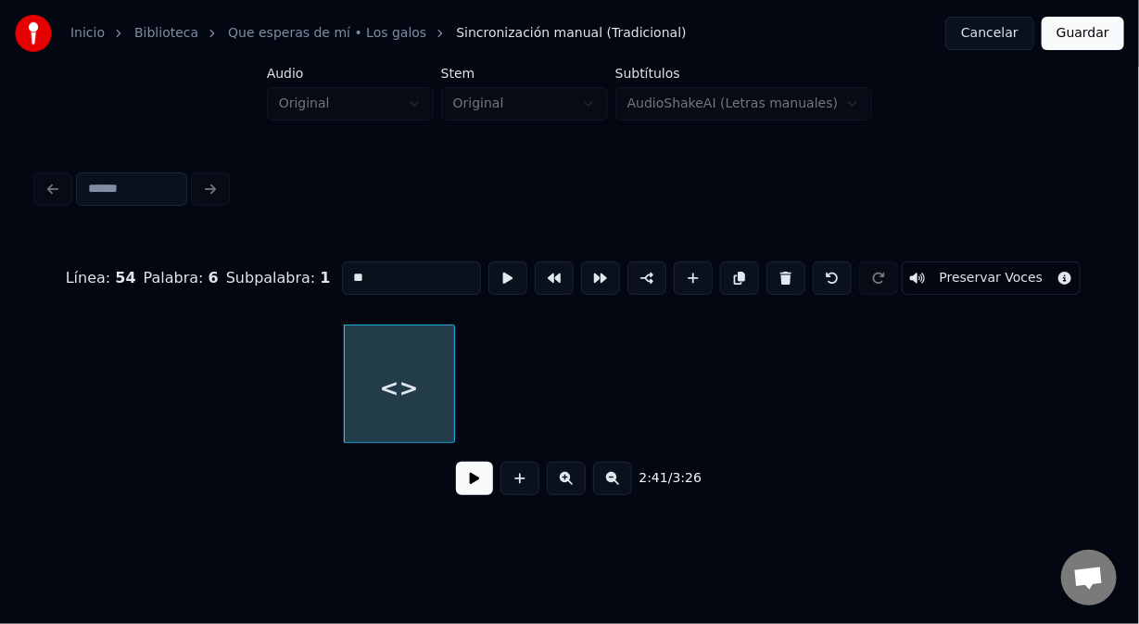
drag, startPoint x: 339, startPoint y: 271, endPoint x: 232, endPoint y: 270, distance: 107.5
click at [261, 255] on div "Línea : 54 Palabra : 6 Subpalabra : 1 ** Preservar Voces" at bounding box center [569, 278] width 1065 height 93
click at [526, 494] on button at bounding box center [520, 478] width 39 height 33
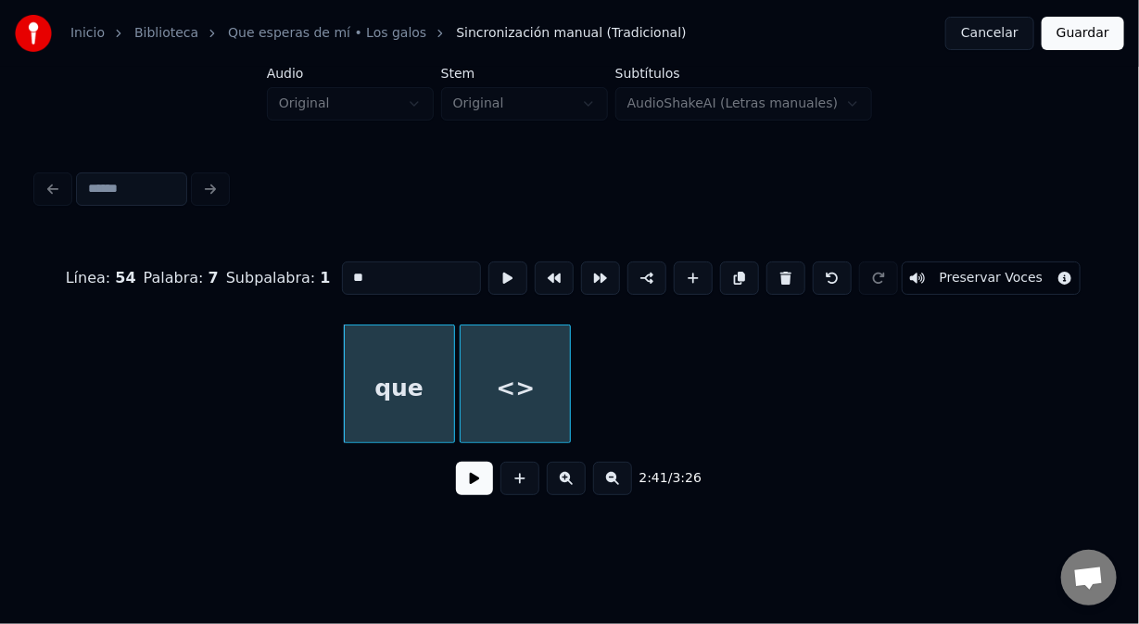
click at [553, 350] on div "<>" at bounding box center [515, 388] width 109 height 126
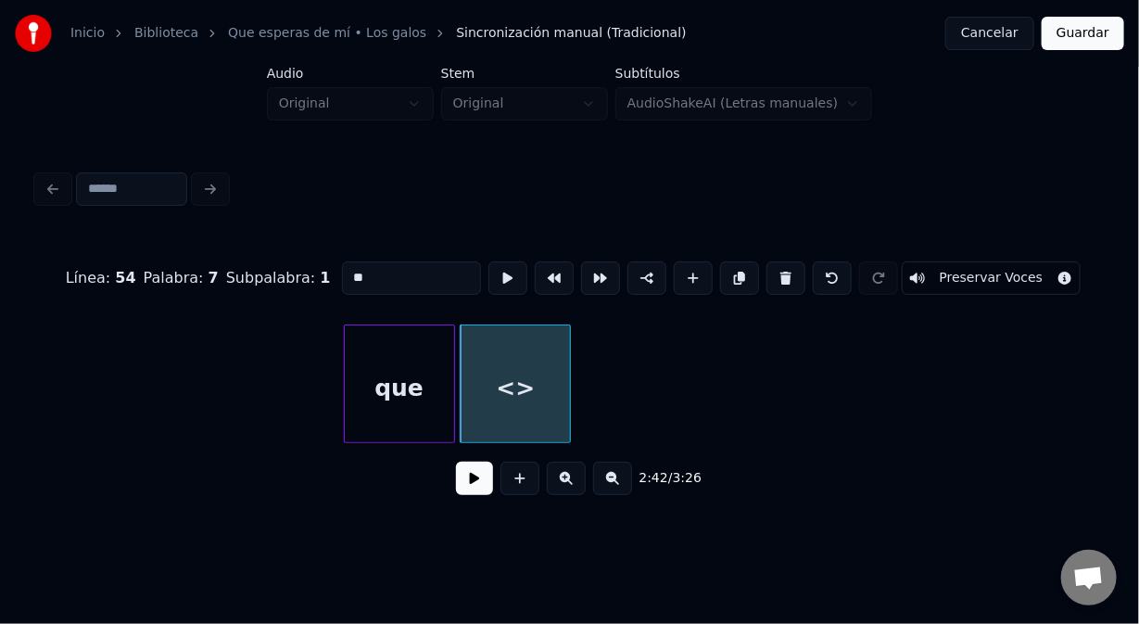
drag, startPoint x: 378, startPoint y: 270, endPoint x: 272, endPoint y: 260, distance: 107.1
click at [276, 261] on div "Línea : 54 Palabra : 7 Subpalabra : 1 ** Preservar Voces" at bounding box center [569, 278] width 1065 height 93
type input "******"
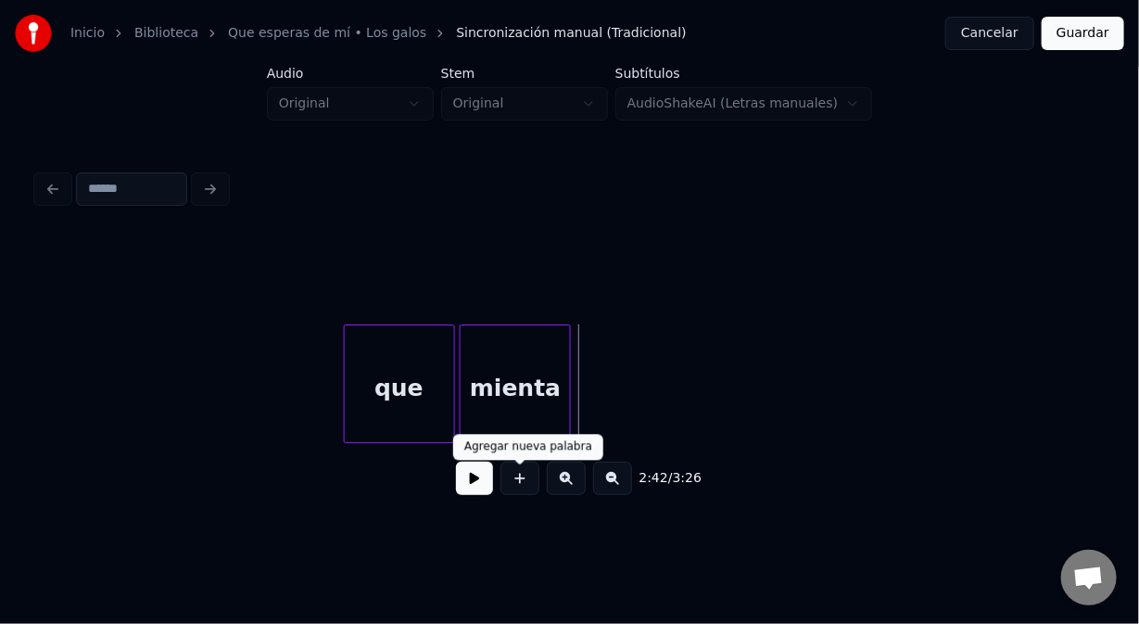
drag, startPoint x: 526, startPoint y: 488, endPoint x: 515, endPoint y: 471, distance: 19.6
click at [524, 488] on button at bounding box center [520, 478] width 39 height 33
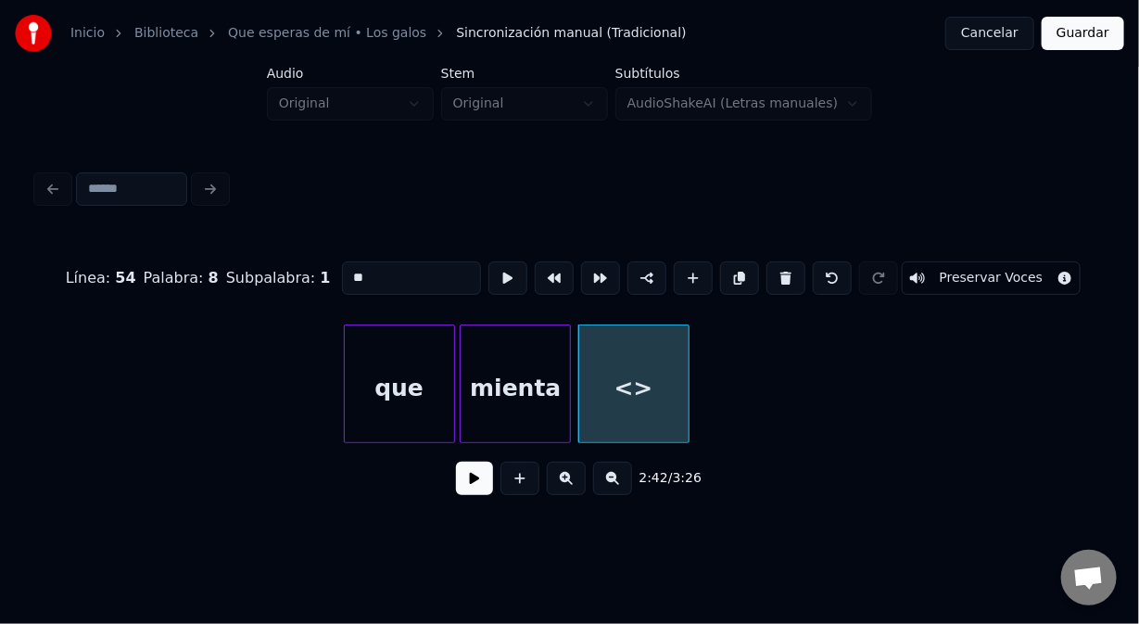
drag, startPoint x: 375, startPoint y: 265, endPoint x: 259, endPoint y: 282, distance: 118.0
click at [261, 260] on div "Línea : 54 Palabra : 8 Subpalabra : 1 ** Preservar Voces" at bounding box center [569, 278] width 1065 height 93
type input "*****"
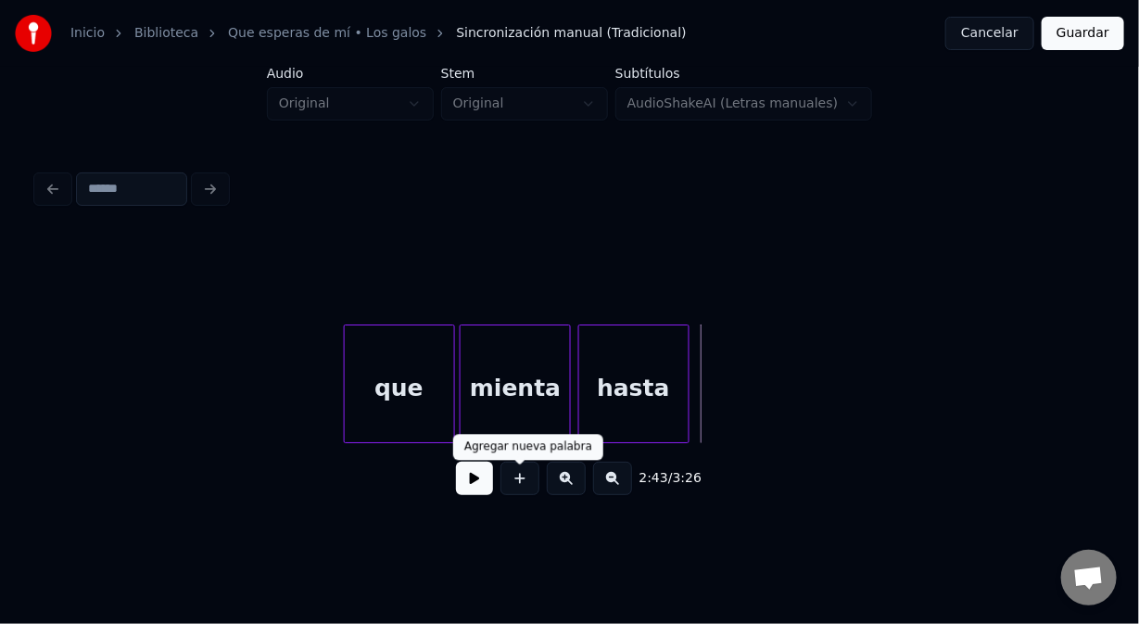
drag, startPoint x: 524, startPoint y: 486, endPoint x: 502, endPoint y: 460, distance: 34.2
click at [519, 476] on button at bounding box center [520, 478] width 39 height 33
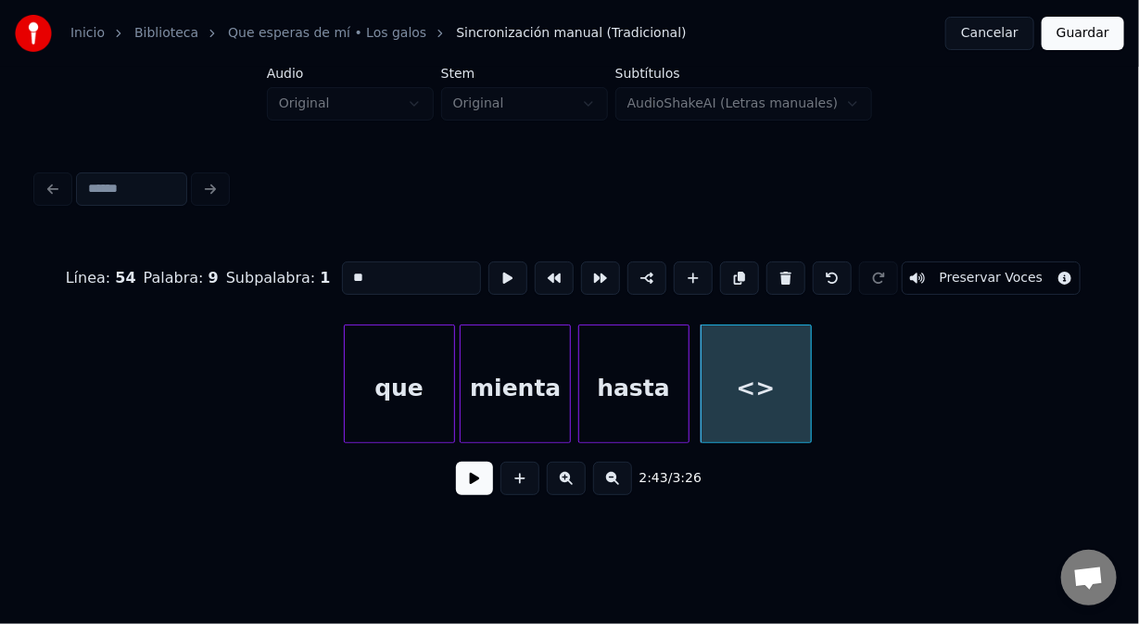
click at [318, 262] on div "Línea : 54 Palabra : 9 Subpalabra : 1 ** Preservar Voces" at bounding box center [569, 278] width 1065 height 93
click at [363, 352] on div "que" at bounding box center [399, 388] width 109 height 126
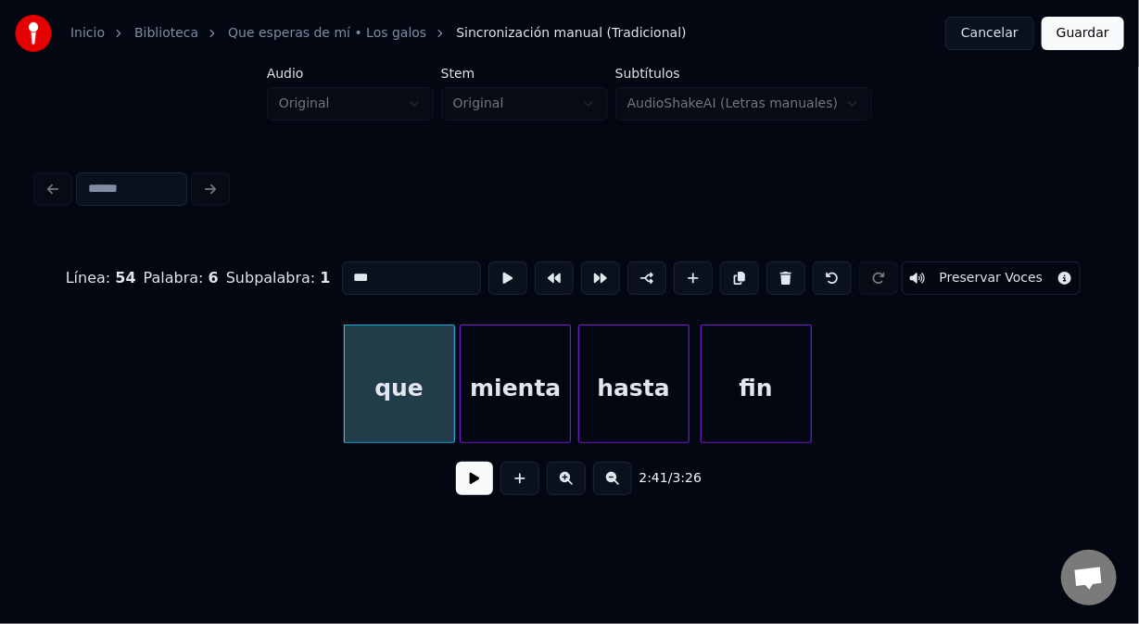
type input "***"
click at [471, 485] on button at bounding box center [474, 478] width 37 height 33
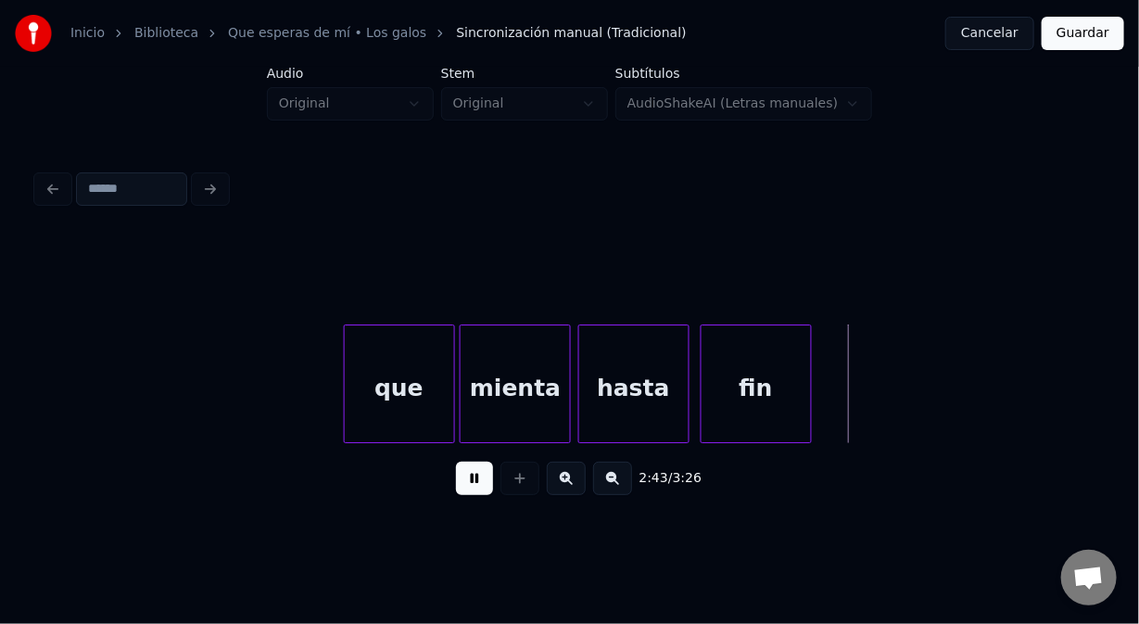
click at [471, 486] on button at bounding box center [474, 478] width 37 height 33
click at [374, 395] on div at bounding box center [377, 383] width 6 height 117
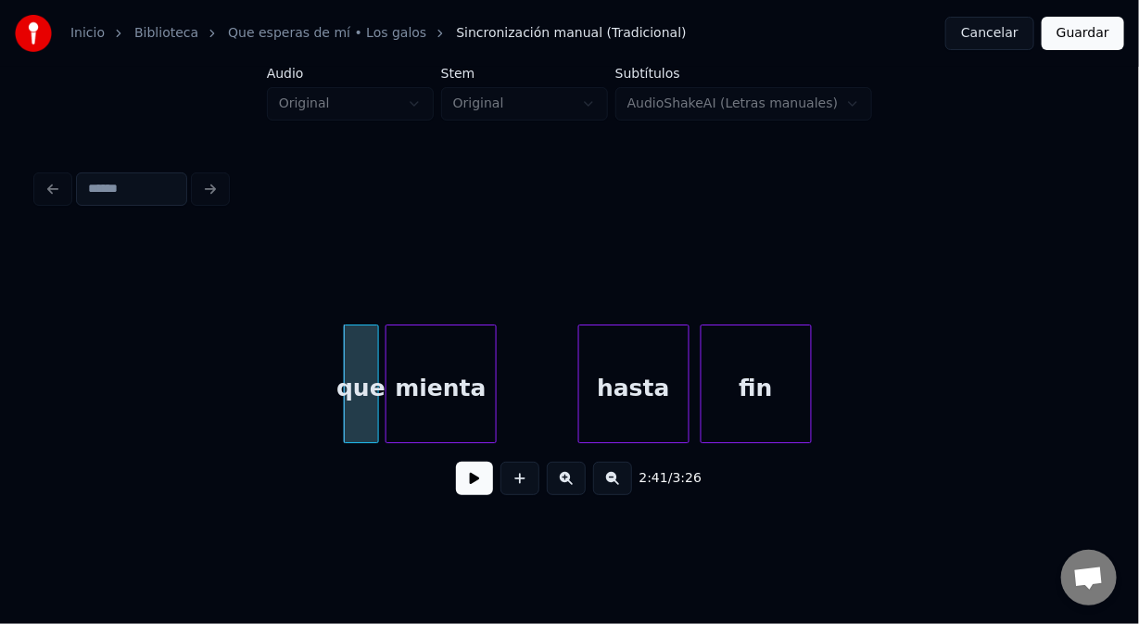
click at [430, 399] on div "mienta" at bounding box center [441, 388] width 109 height 126
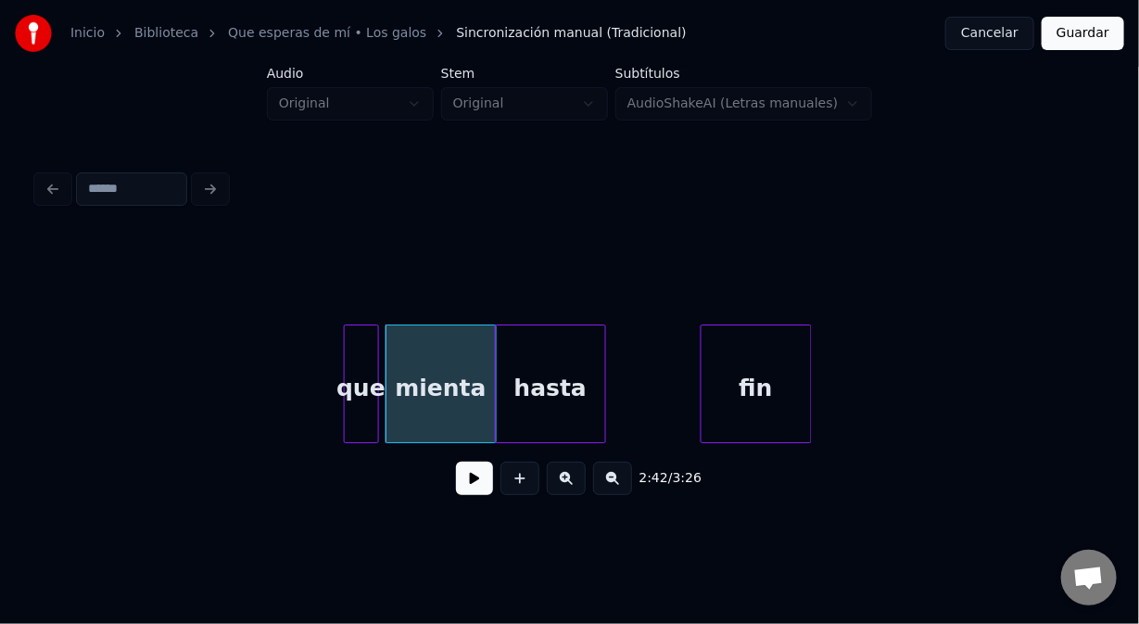
click at [513, 412] on div "hasta" at bounding box center [550, 388] width 109 height 126
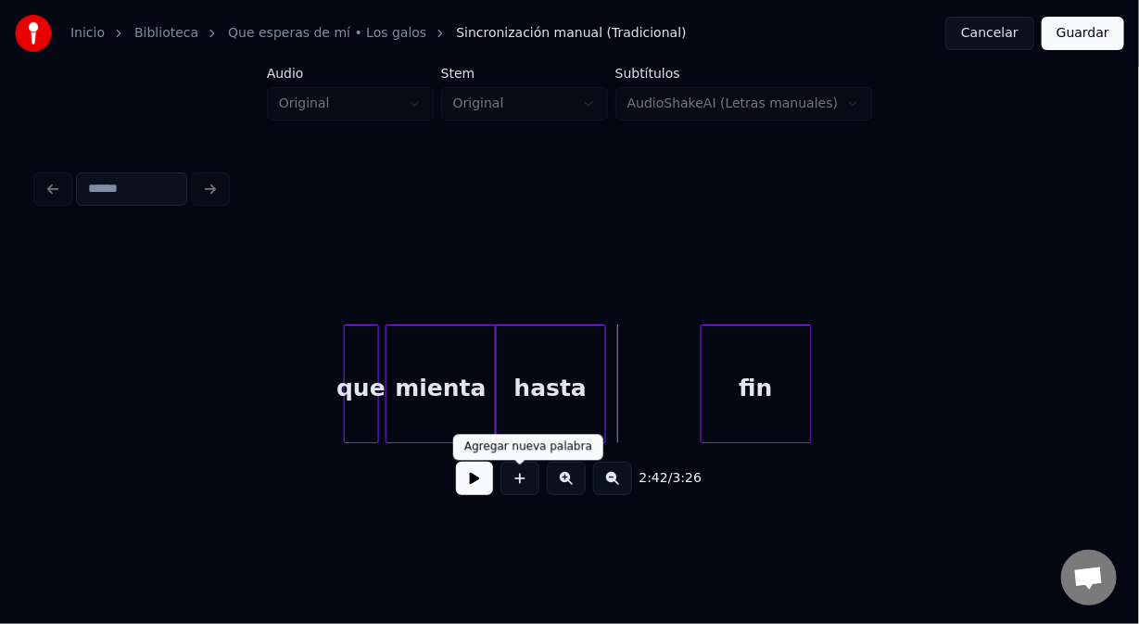
drag, startPoint x: 511, startPoint y: 490, endPoint x: 515, endPoint y: 477, distance: 14.4
click at [514, 486] on button at bounding box center [520, 478] width 39 height 33
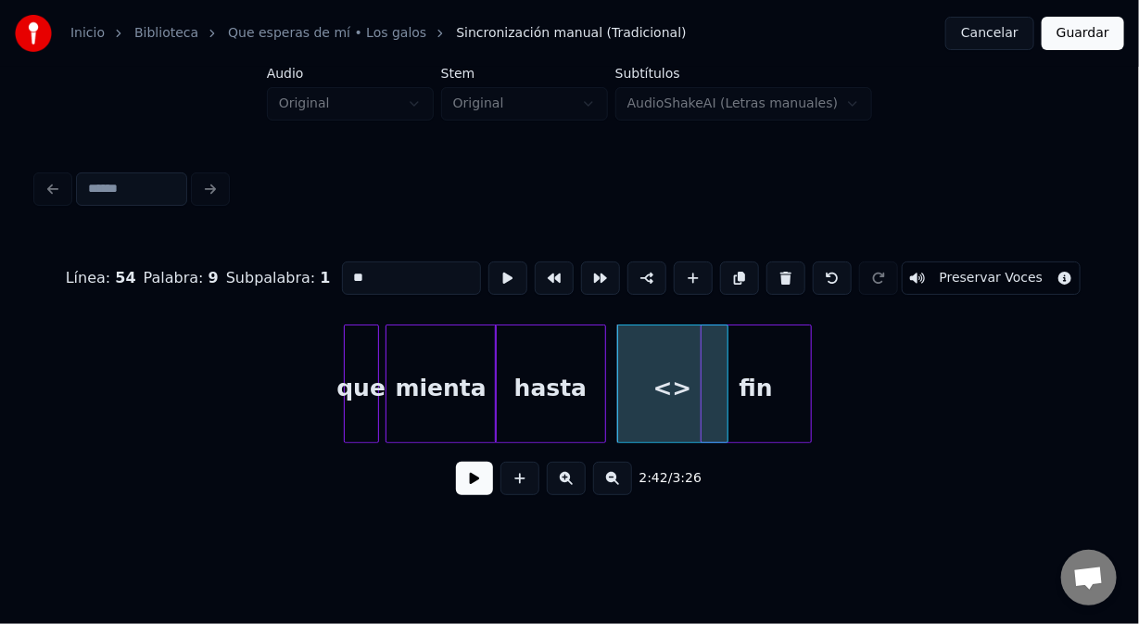
drag, startPoint x: 377, startPoint y: 265, endPoint x: 314, endPoint y: 267, distance: 63.1
click at [314, 267] on div "Línea : 54 Palabra : 9 Subpalabra : 1 ** Preservar Voces" at bounding box center [569, 278] width 1065 height 93
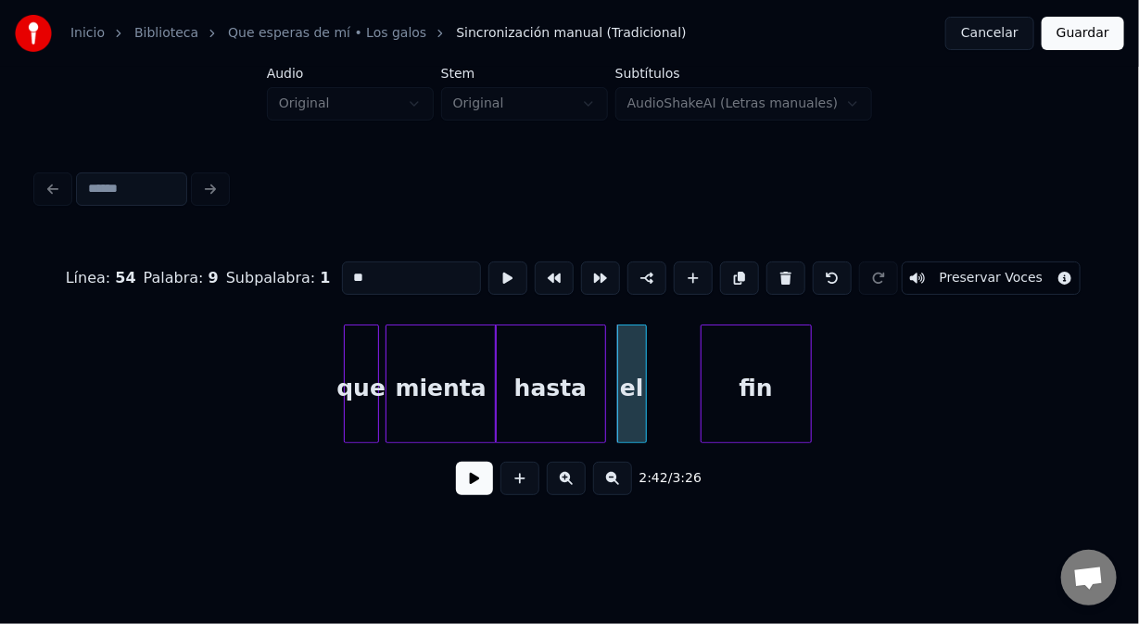
click at [641, 408] on div at bounding box center [644, 383] width 6 height 117
click at [356, 407] on div "que" at bounding box center [361, 388] width 33 height 126
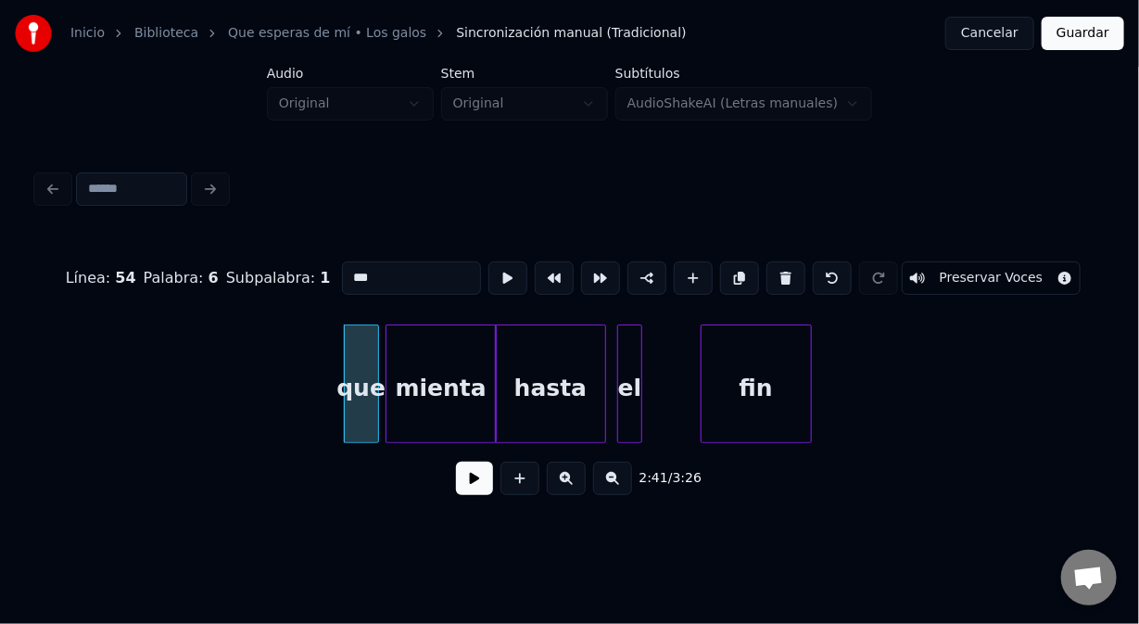
type input "***"
click at [473, 488] on button at bounding box center [474, 478] width 37 height 33
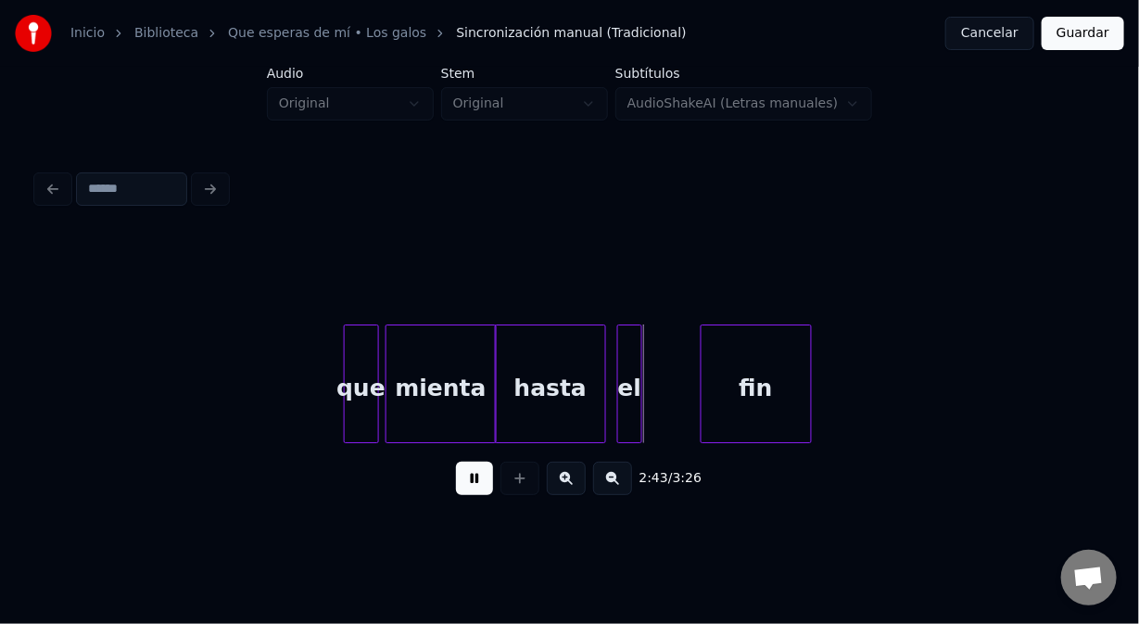
drag, startPoint x: 470, startPoint y: 496, endPoint x: 477, endPoint y: 466, distance: 30.4
click at [469, 485] on button at bounding box center [474, 478] width 37 height 33
click at [464, 441] on div "que mienta hasta fin el" at bounding box center [569, 383] width 1065 height 119
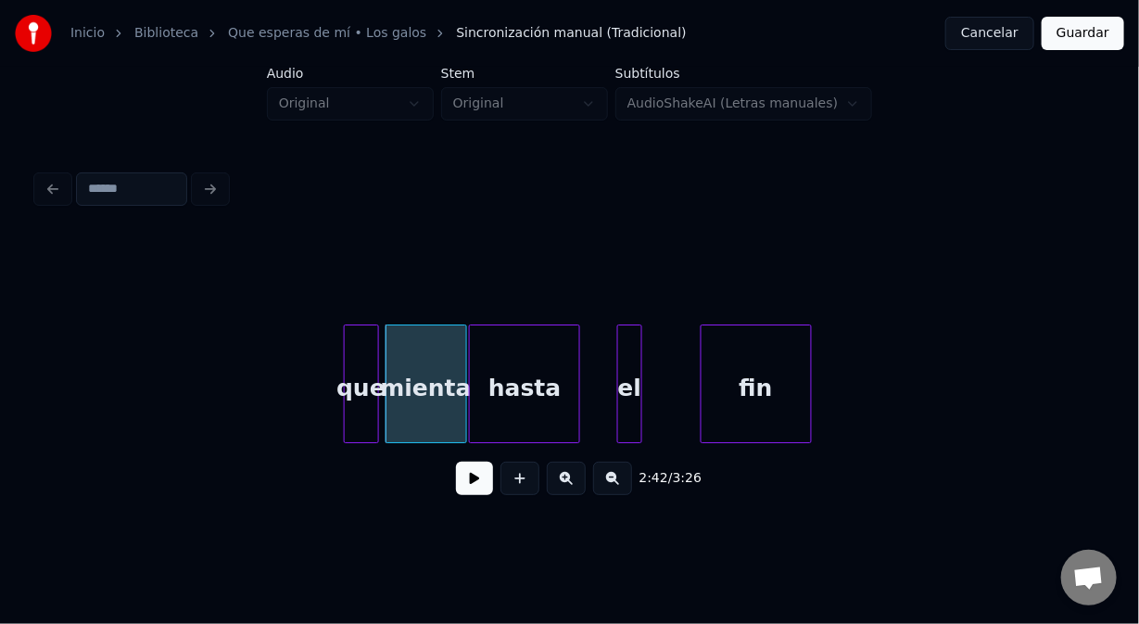
click at [500, 435] on div "que mienta hasta fin el" at bounding box center [569, 383] width 1065 height 119
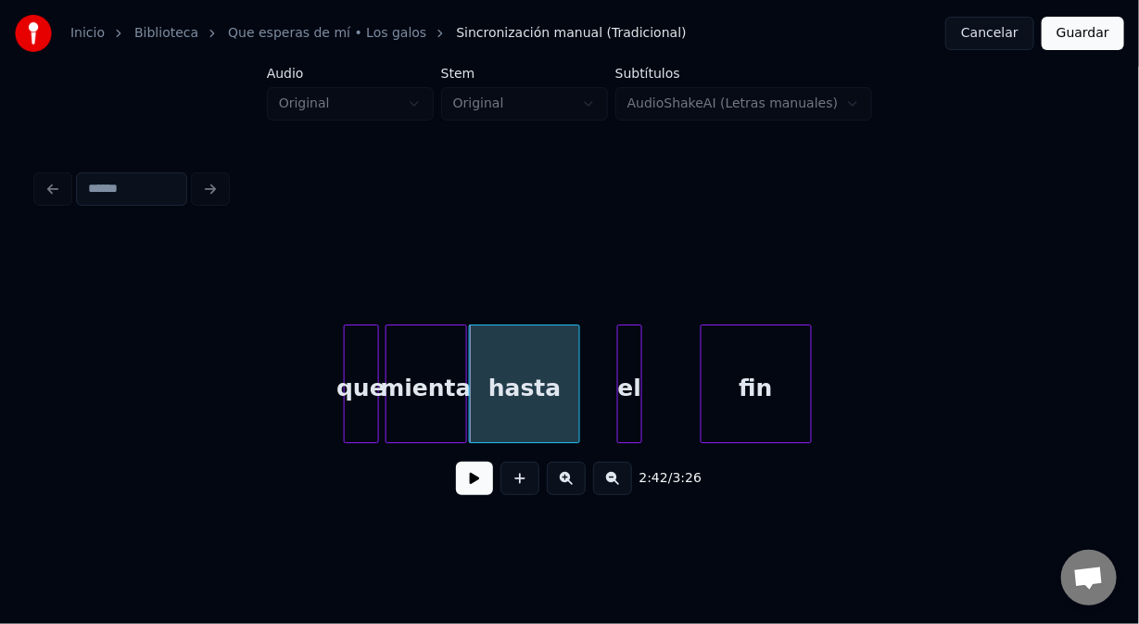
click at [470, 476] on button at bounding box center [474, 478] width 37 height 33
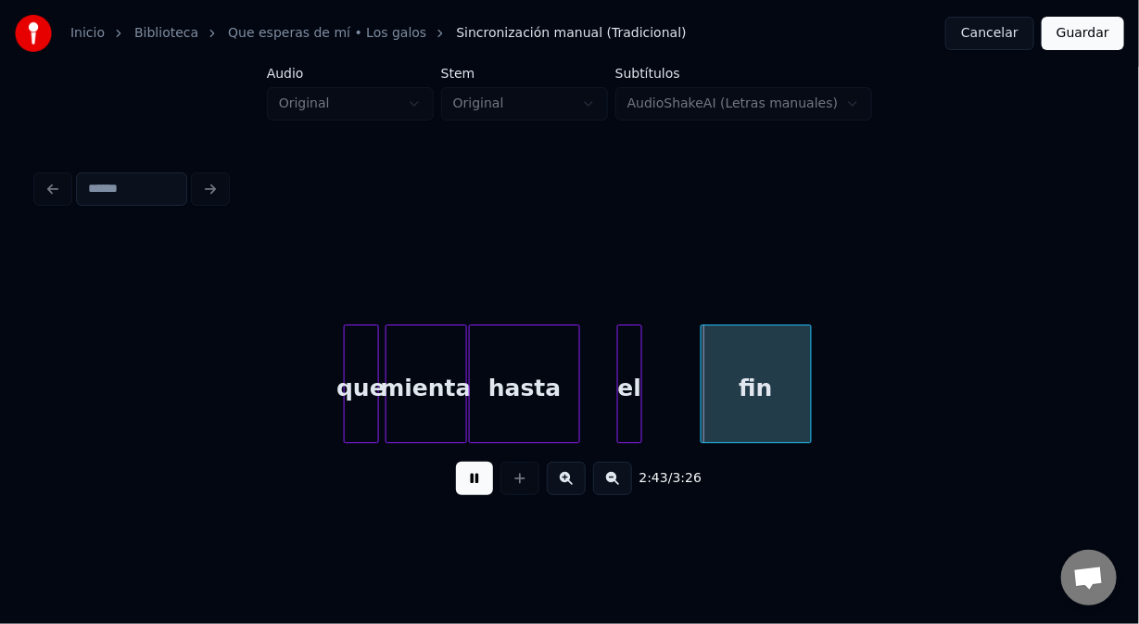
click at [470, 479] on button at bounding box center [474, 478] width 37 height 33
click at [517, 401] on div at bounding box center [518, 383] width 6 height 117
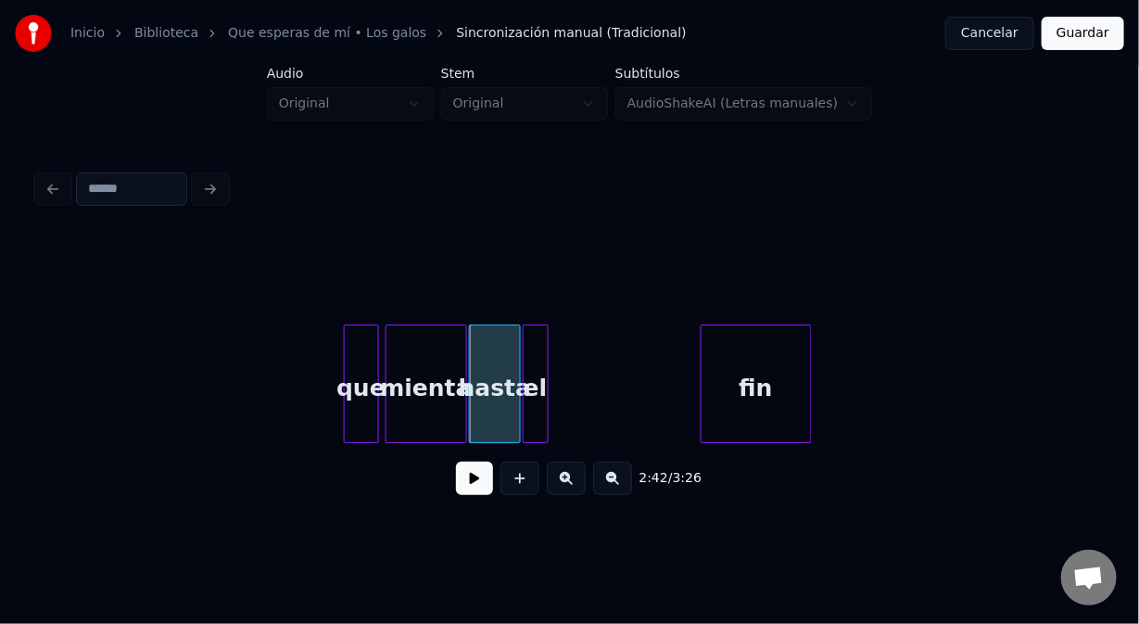
click at [532, 387] on div "el" at bounding box center [536, 388] width 24 height 126
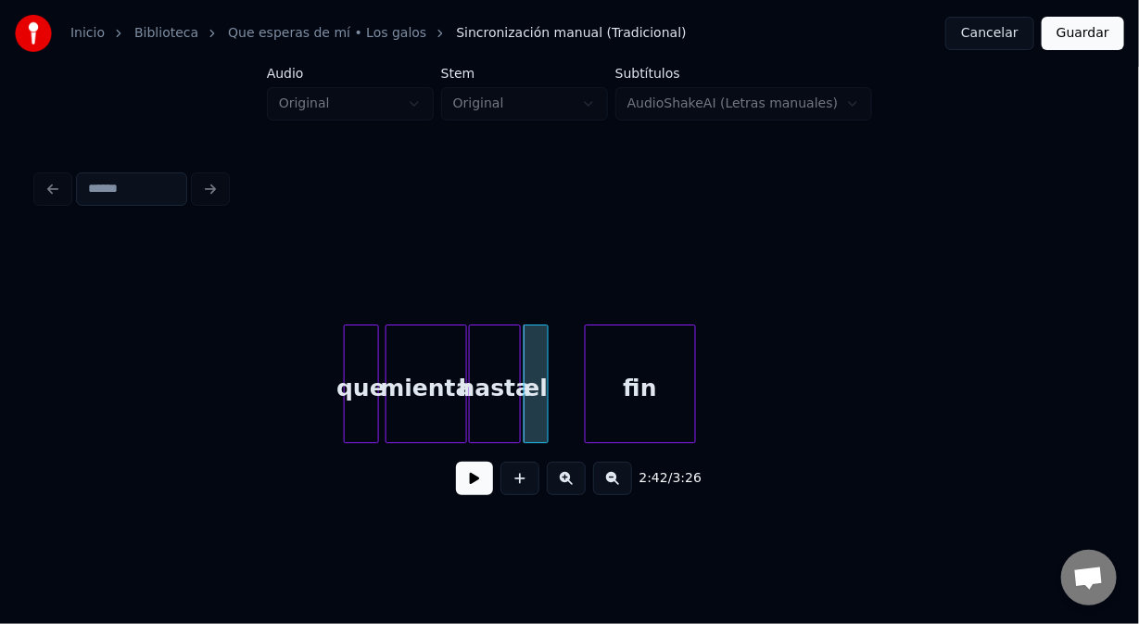
click at [617, 401] on div "fin" at bounding box center [640, 388] width 109 height 126
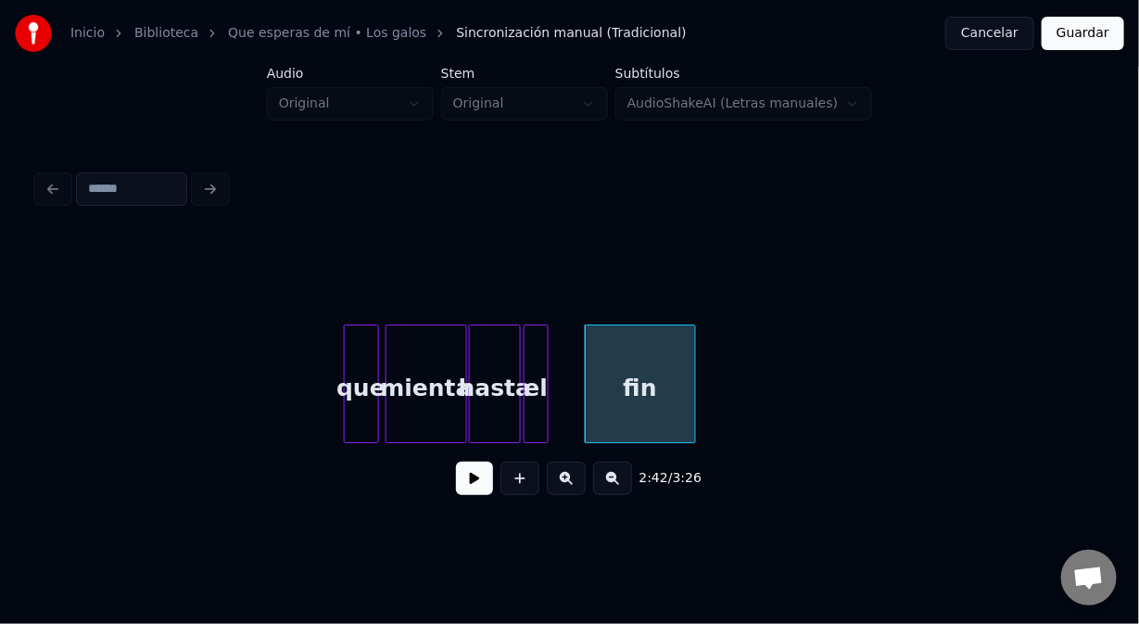
click at [365, 399] on div "que" at bounding box center [361, 388] width 33 height 126
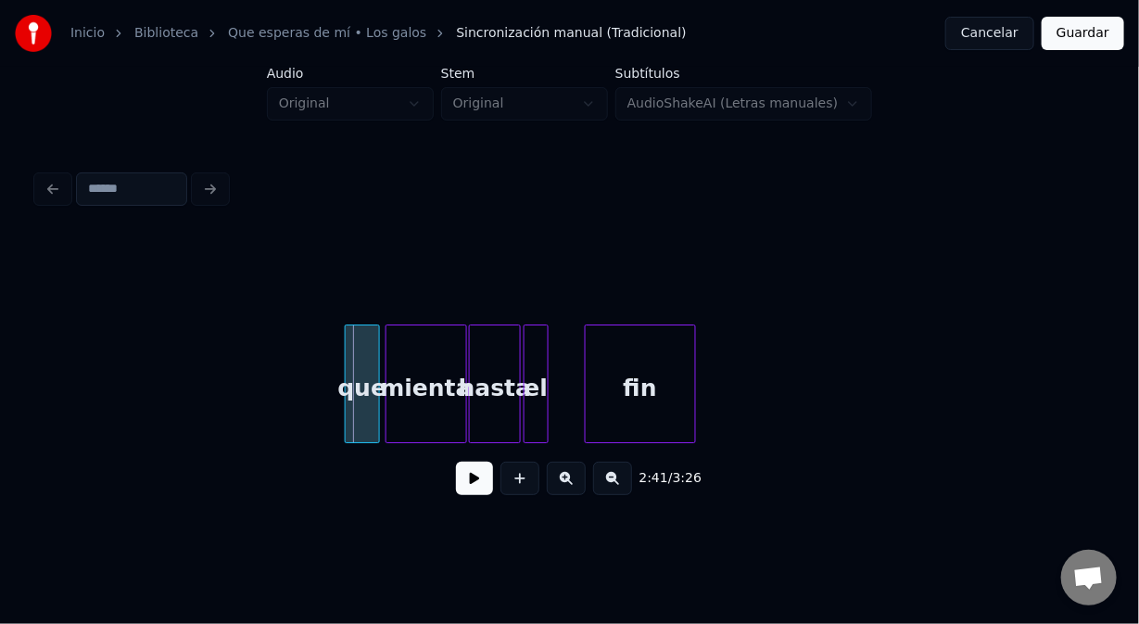
click at [372, 407] on div "que" at bounding box center [362, 388] width 33 height 126
click at [481, 479] on button at bounding box center [474, 478] width 37 height 33
drag, startPoint x: 471, startPoint y: 480, endPoint x: 543, endPoint y: 435, distance: 85.4
click at [494, 467] on div "2:43 / 3:26" at bounding box center [570, 478] width 1036 height 41
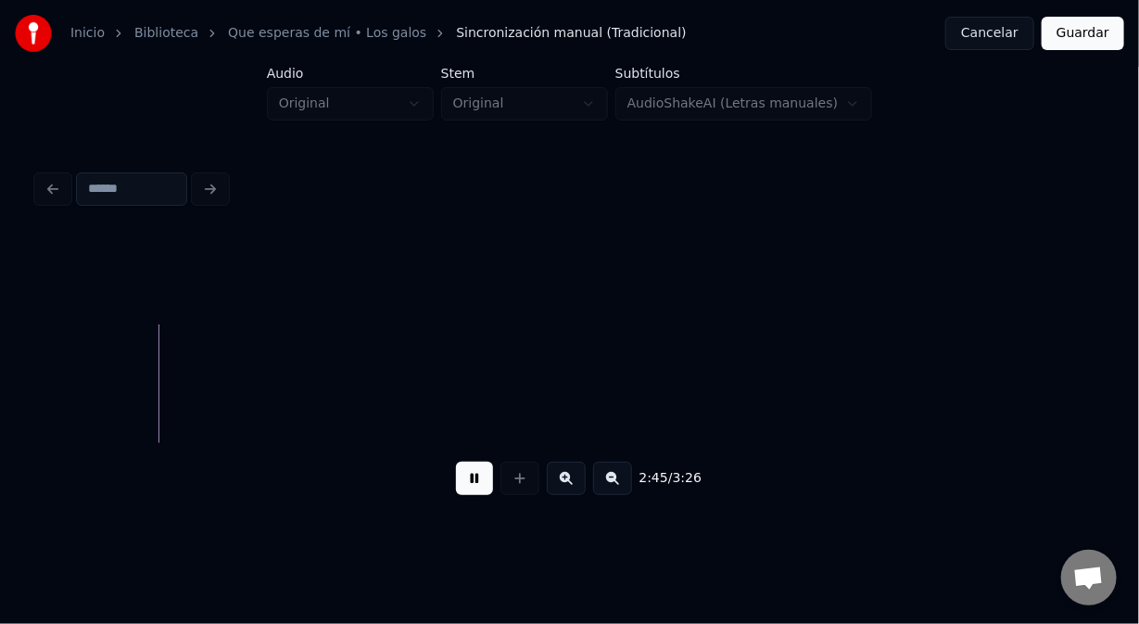
click at [466, 484] on button at bounding box center [474, 478] width 37 height 33
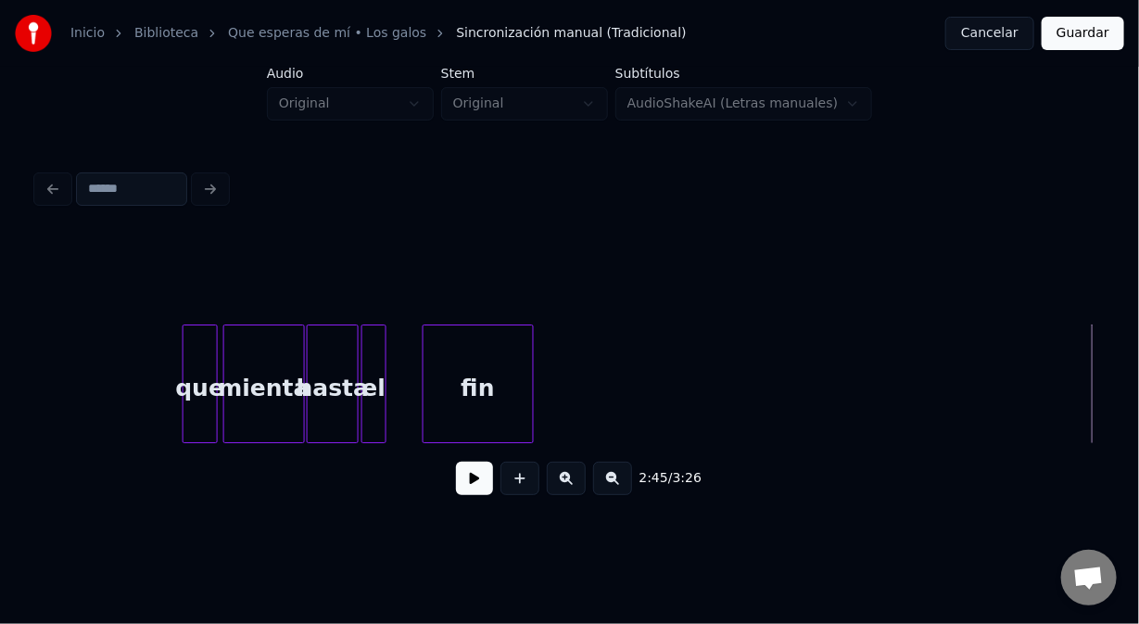
scroll to position [0, 44820]
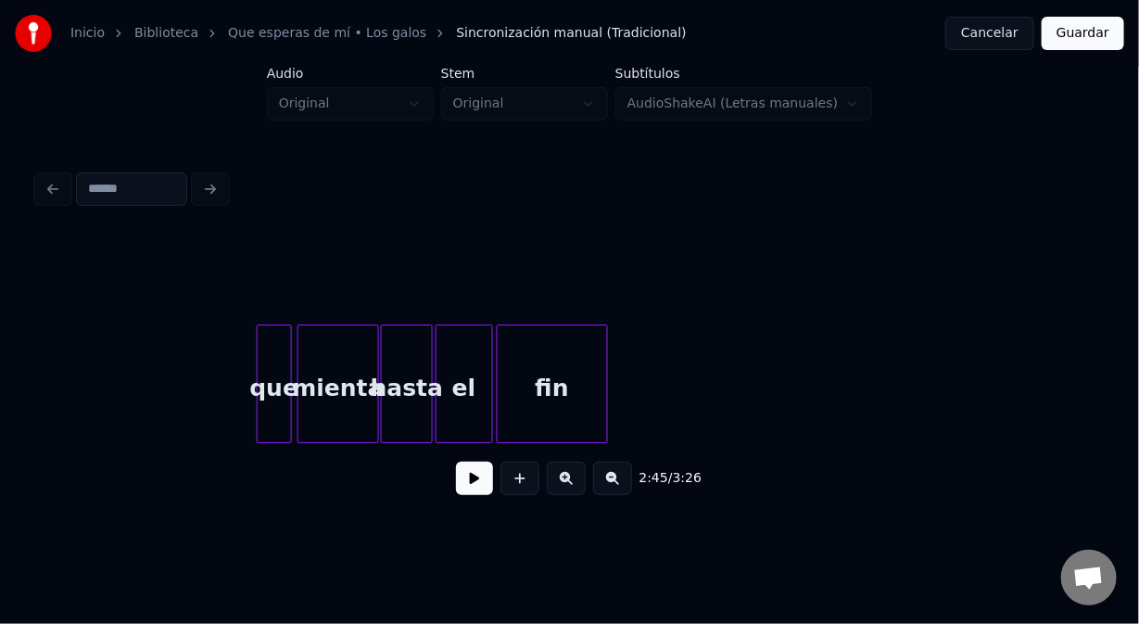
click at [490, 367] on div at bounding box center [490, 383] width 6 height 117
drag, startPoint x: 468, startPoint y: 490, endPoint x: 473, endPoint y: 478, distance: 12.1
click at [468, 484] on button at bounding box center [474, 478] width 37 height 33
click at [473, 479] on button at bounding box center [474, 478] width 37 height 33
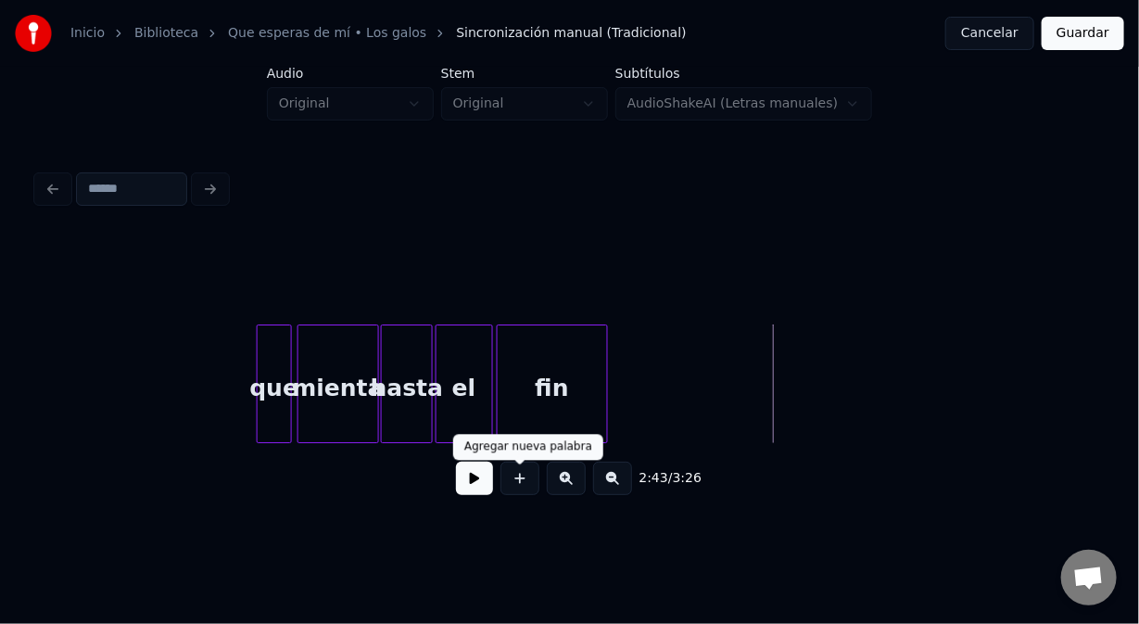
drag, startPoint x: 528, startPoint y: 473, endPoint x: 519, endPoint y: 466, distance: 10.6
click at [526, 472] on button at bounding box center [520, 478] width 39 height 33
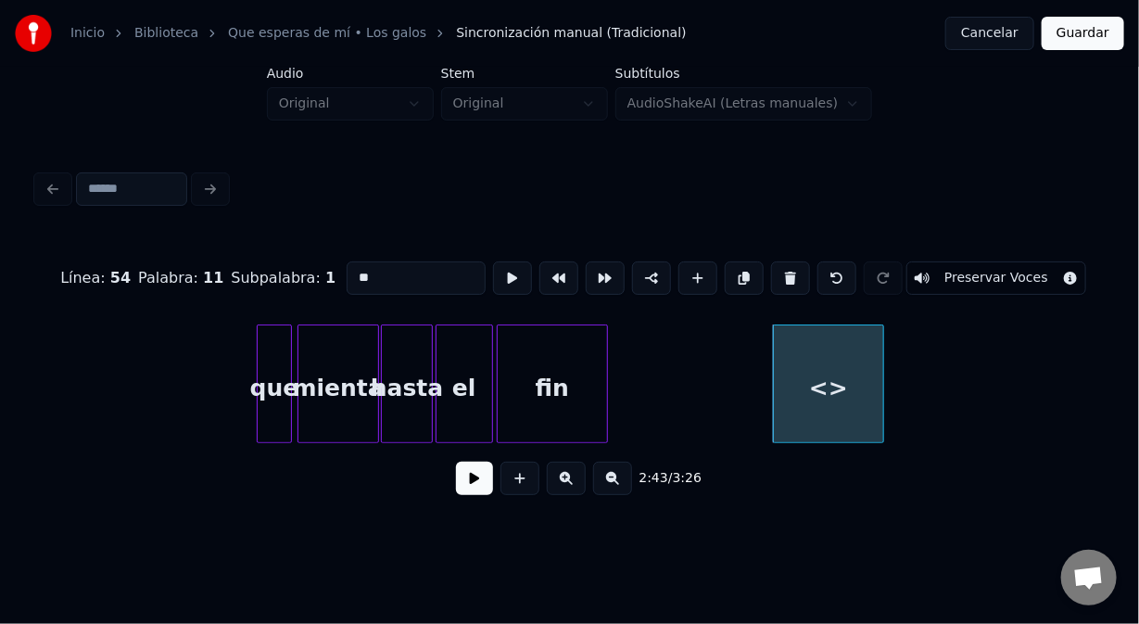
drag, startPoint x: 353, startPoint y: 263, endPoint x: 294, endPoint y: 257, distance: 59.7
click at [294, 257] on div "Línea : 54 Palabra : 11 Subpalabra : 1 ** Preservar Voces" at bounding box center [569, 278] width 1065 height 93
click at [524, 493] on button at bounding box center [520, 478] width 39 height 33
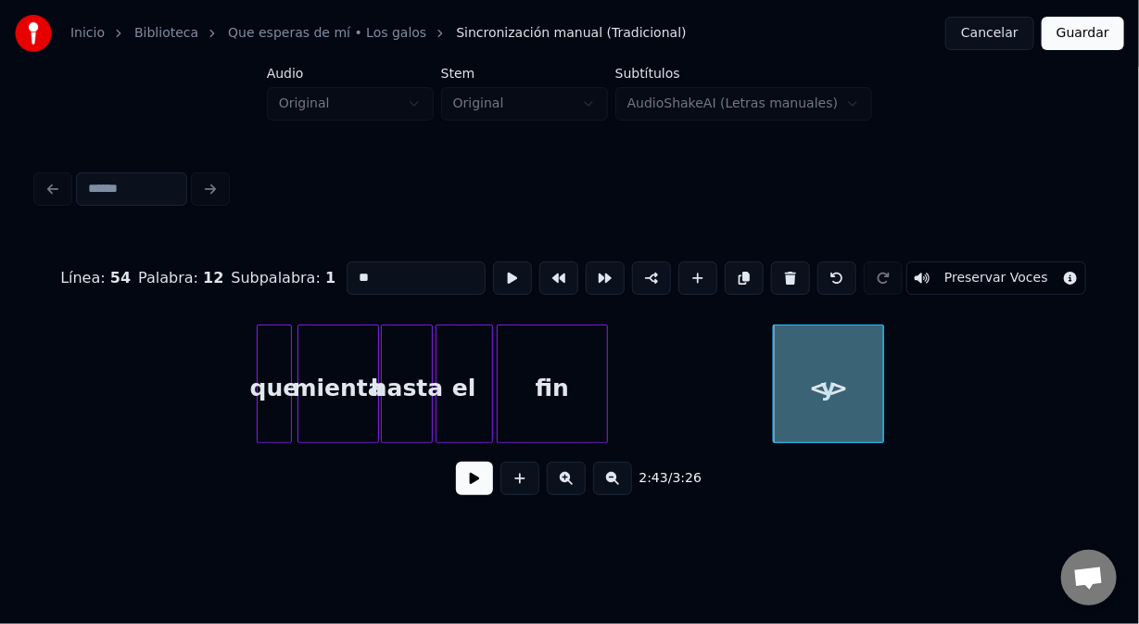
click at [524, 494] on button at bounding box center [520, 478] width 39 height 33
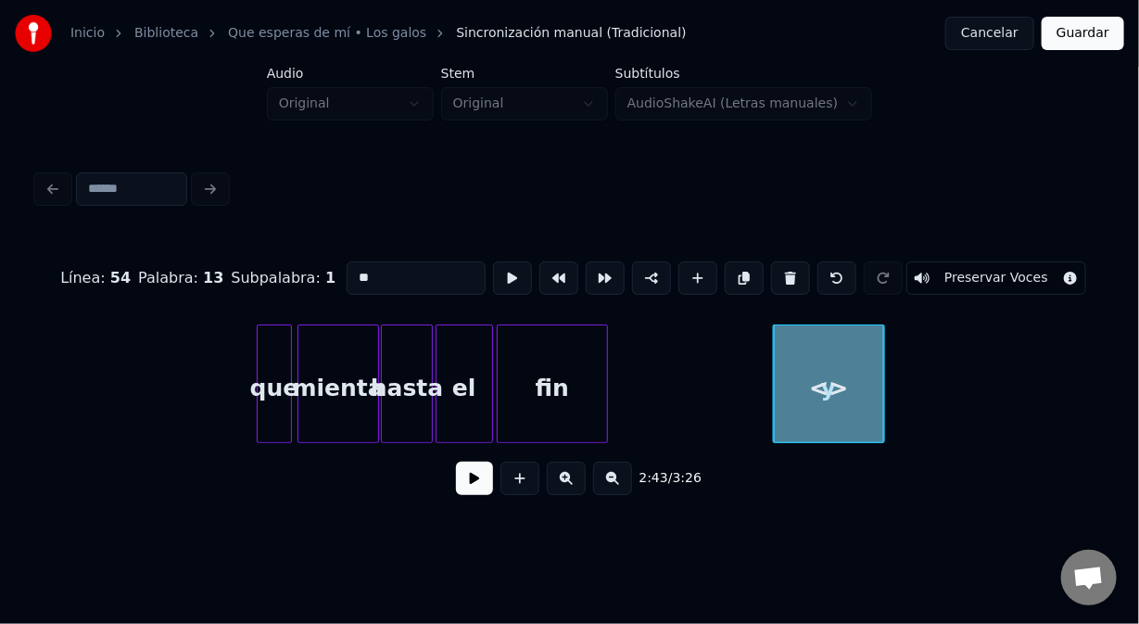
click at [524, 494] on button at bounding box center [520, 478] width 39 height 33
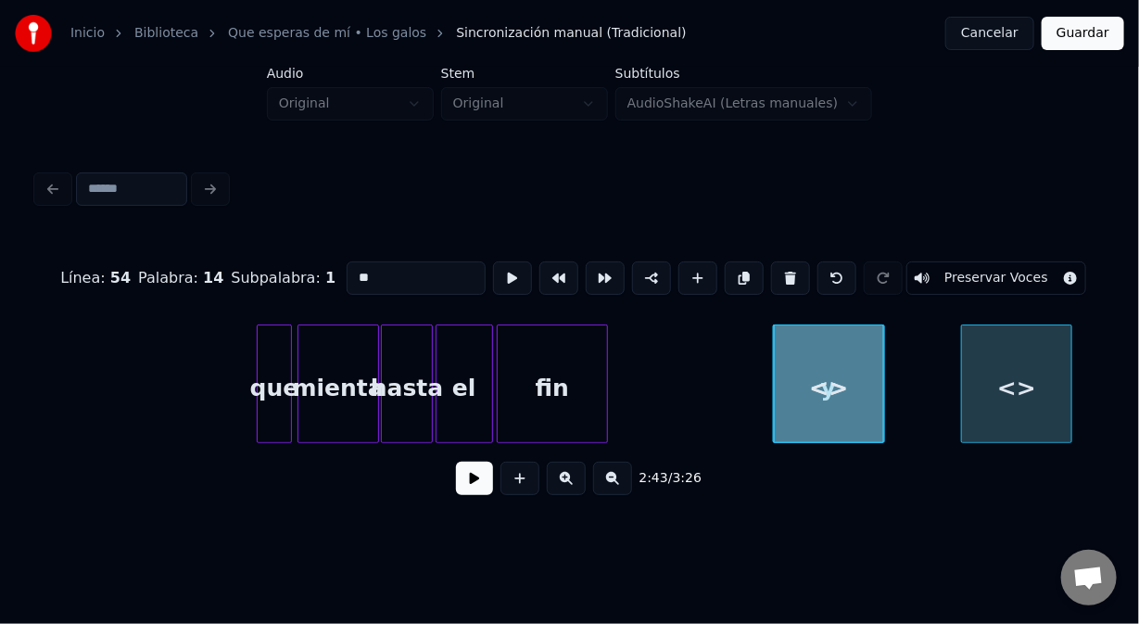
click at [1043, 350] on div "<>" at bounding box center [1016, 388] width 109 height 126
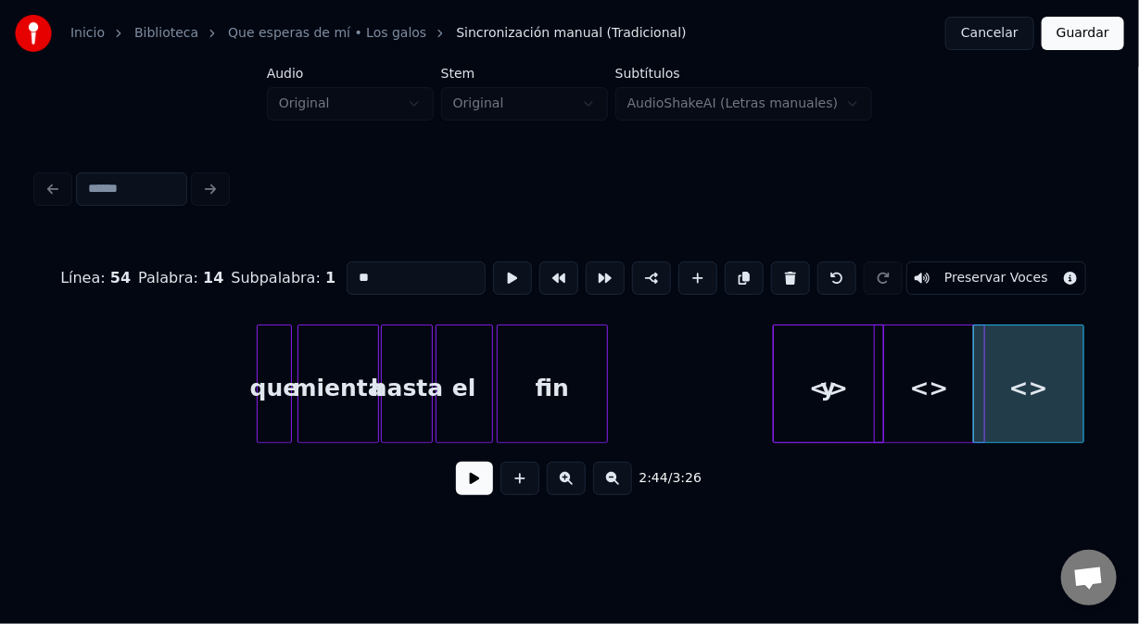
click at [957, 342] on div "<>" at bounding box center [929, 388] width 109 height 126
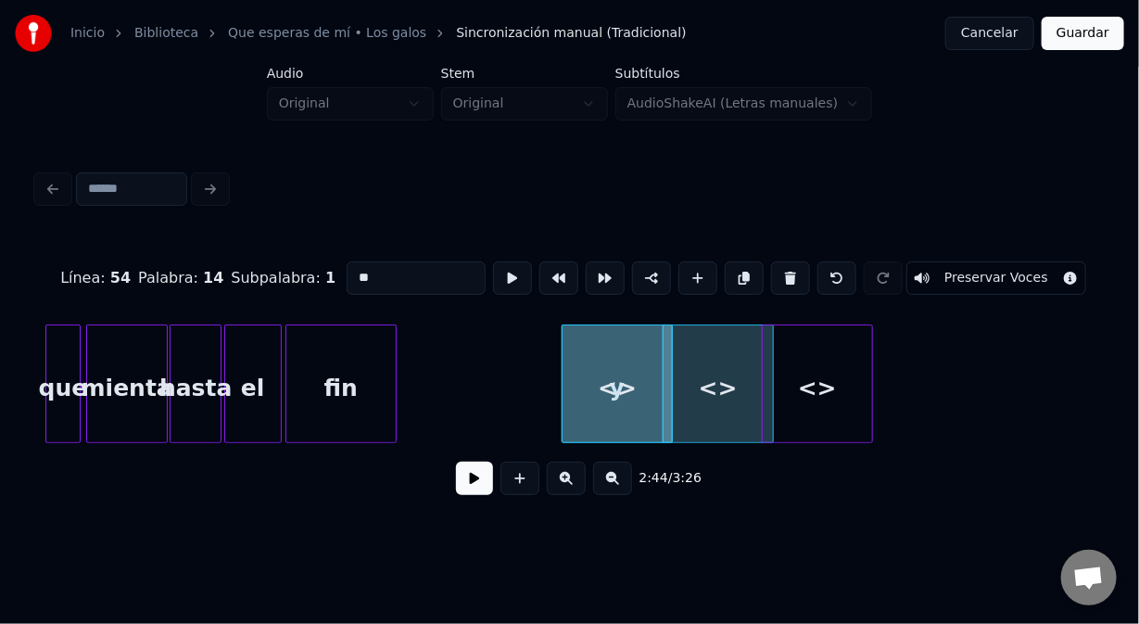
scroll to position [0, 45180]
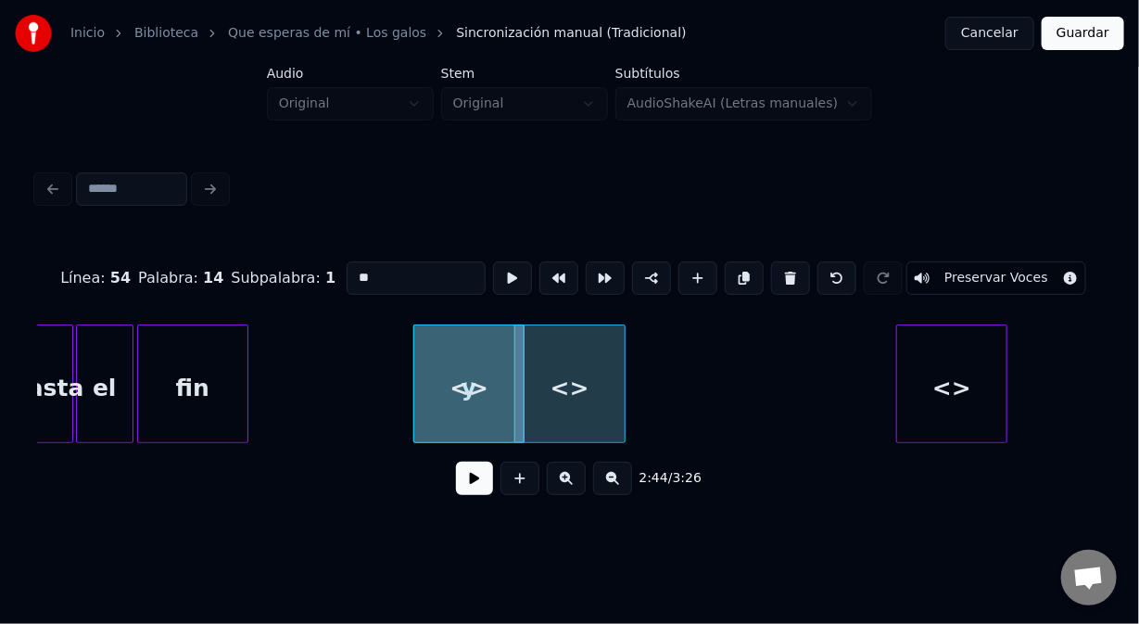
click at [999, 348] on div "<>" at bounding box center [951, 388] width 109 height 126
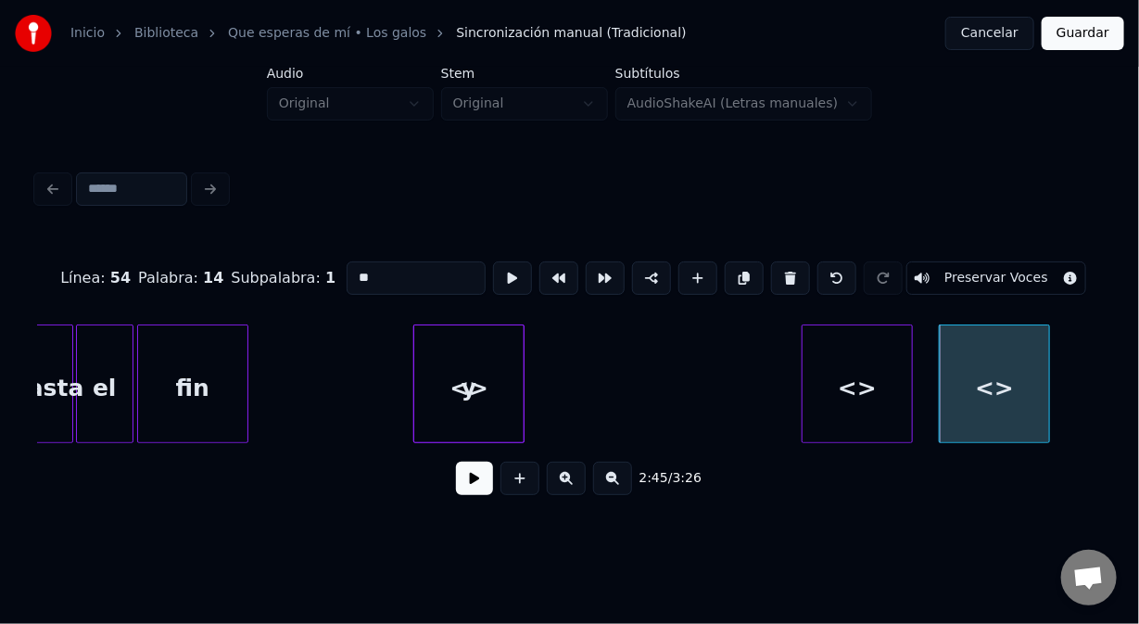
click at [893, 349] on div "<>" at bounding box center [857, 388] width 109 height 126
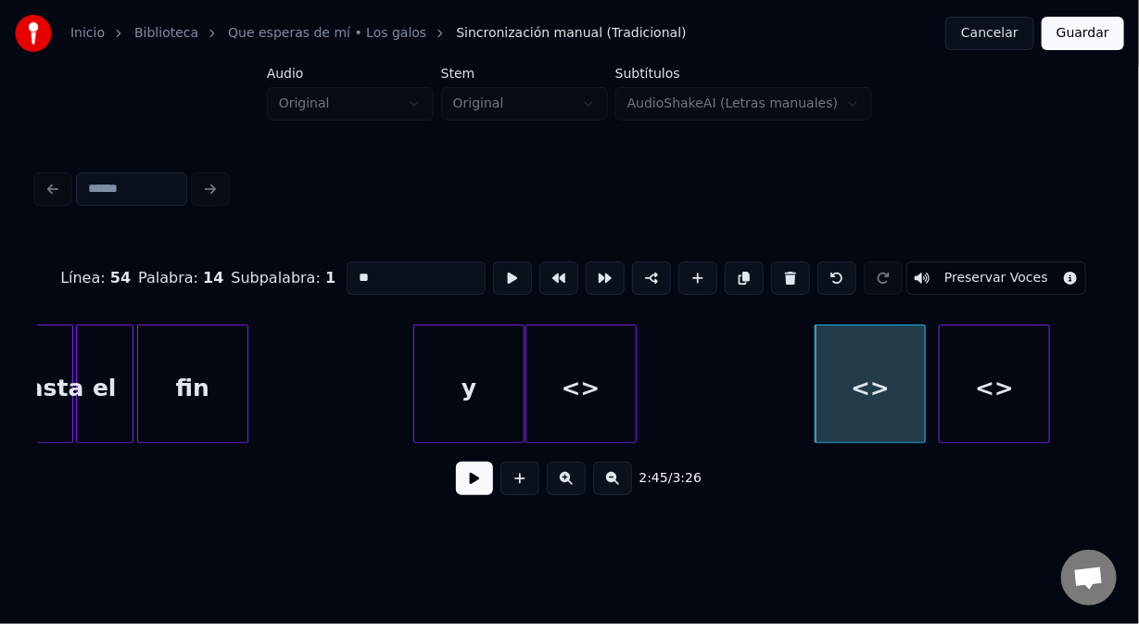
click at [588, 348] on div "<>" at bounding box center [581, 388] width 109 height 126
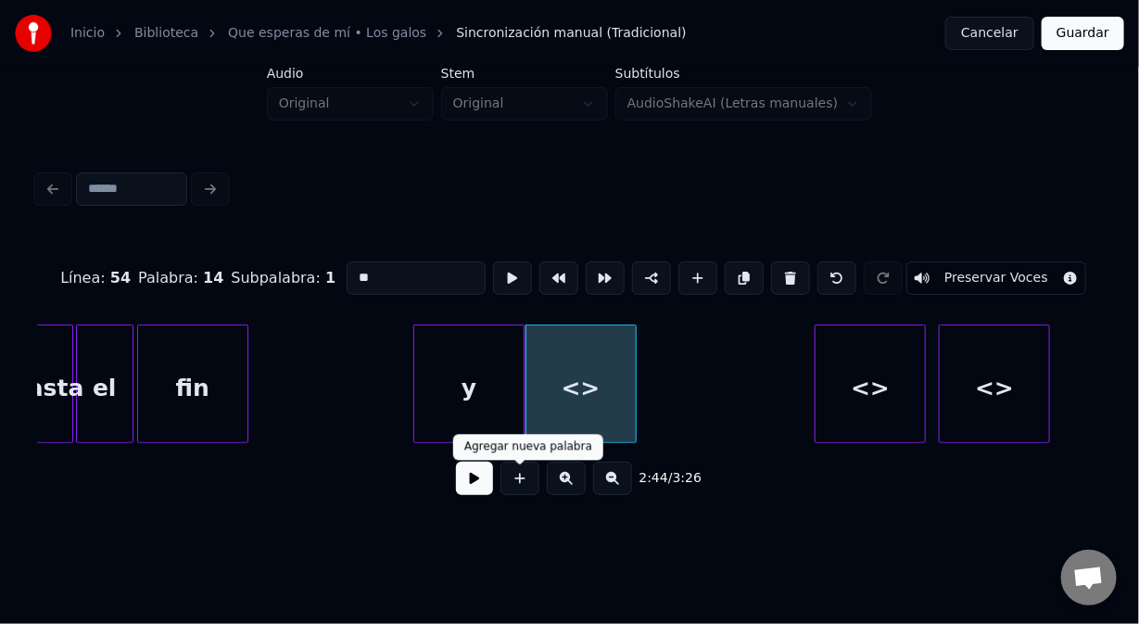
click at [525, 482] on button at bounding box center [520, 478] width 39 height 33
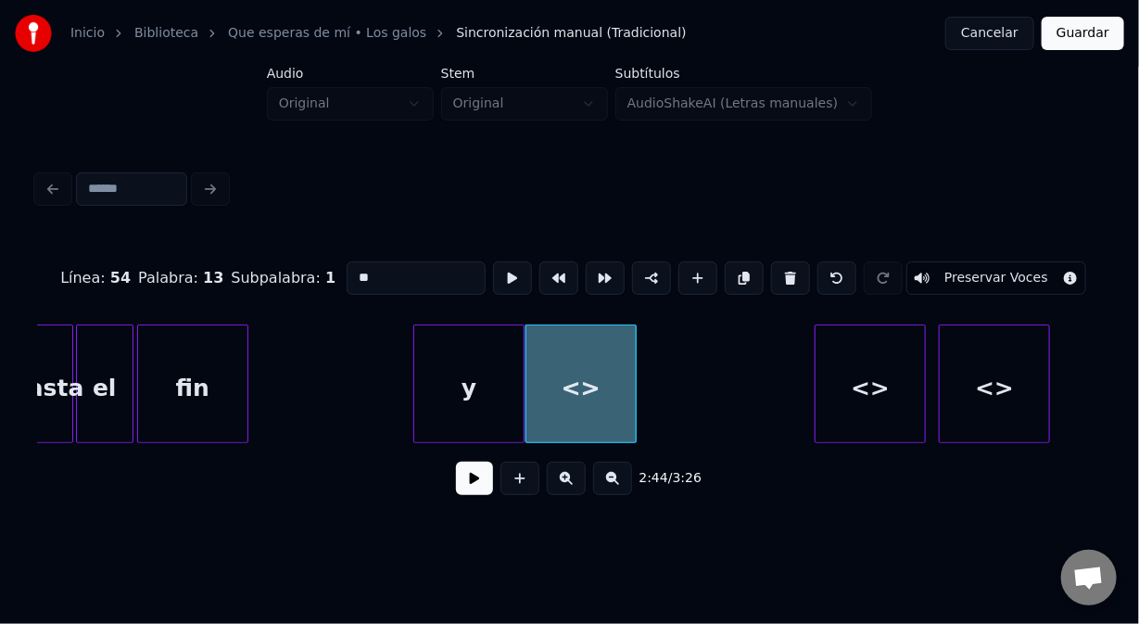
drag, startPoint x: 369, startPoint y: 265, endPoint x: 291, endPoint y: 253, distance: 78.8
click at [292, 253] on div "Línea : 54 Palabra : 13 Subpalabra : 1 ** Preservar Voces" at bounding box center [569, 278] width 1065 height 93
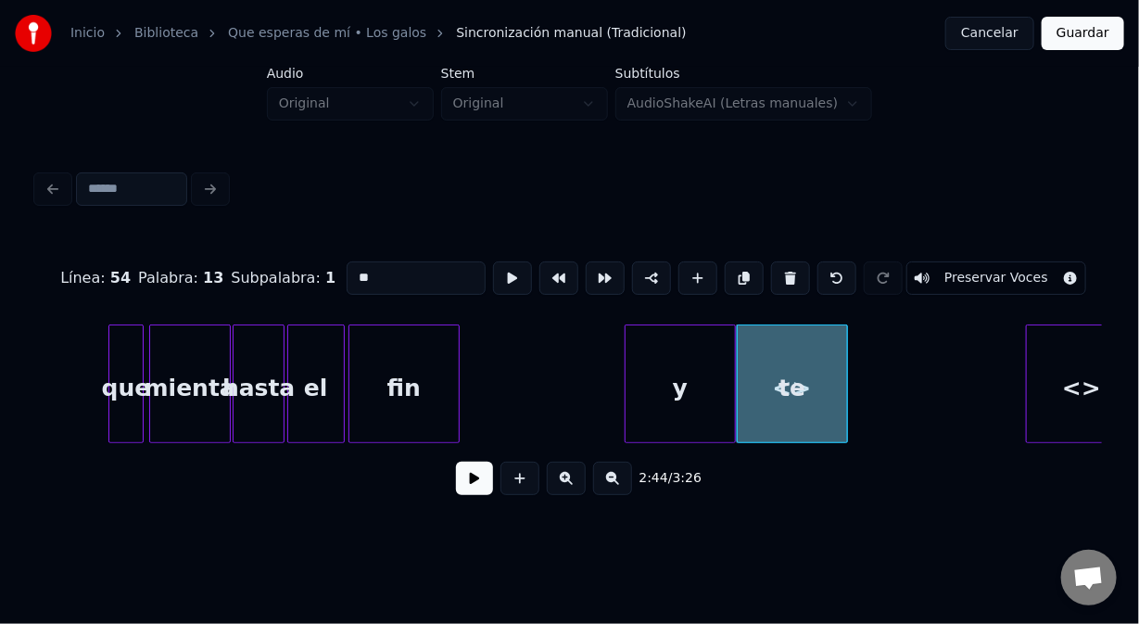
scroll to position [0, 44920]
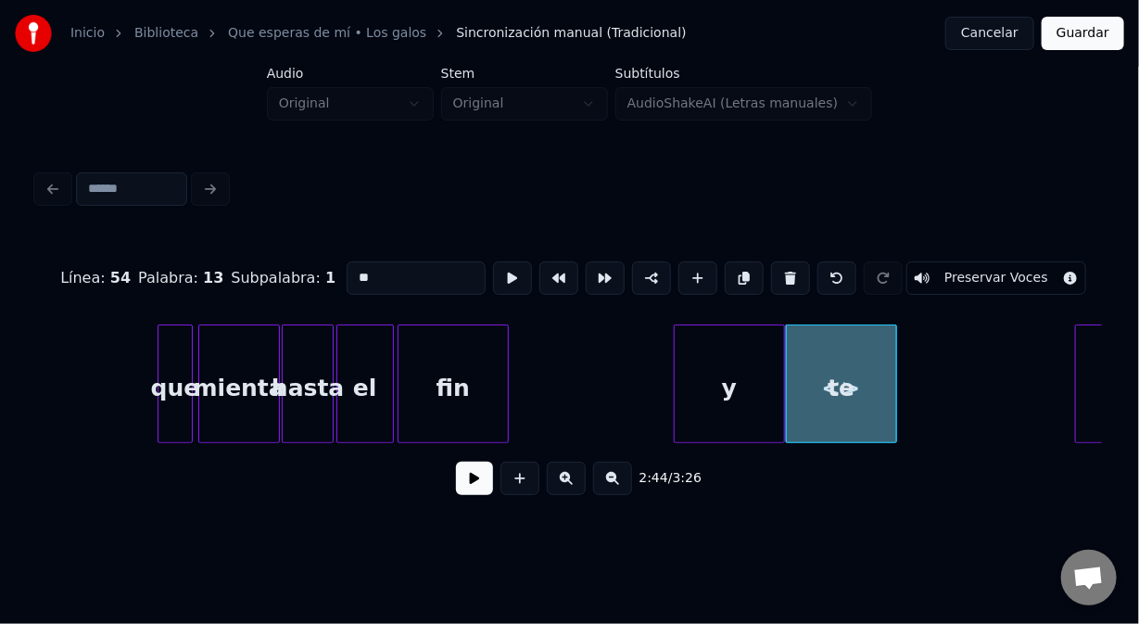
click at [172, 336] on div "que" at bounding box center [175, 388] width 33 height 126
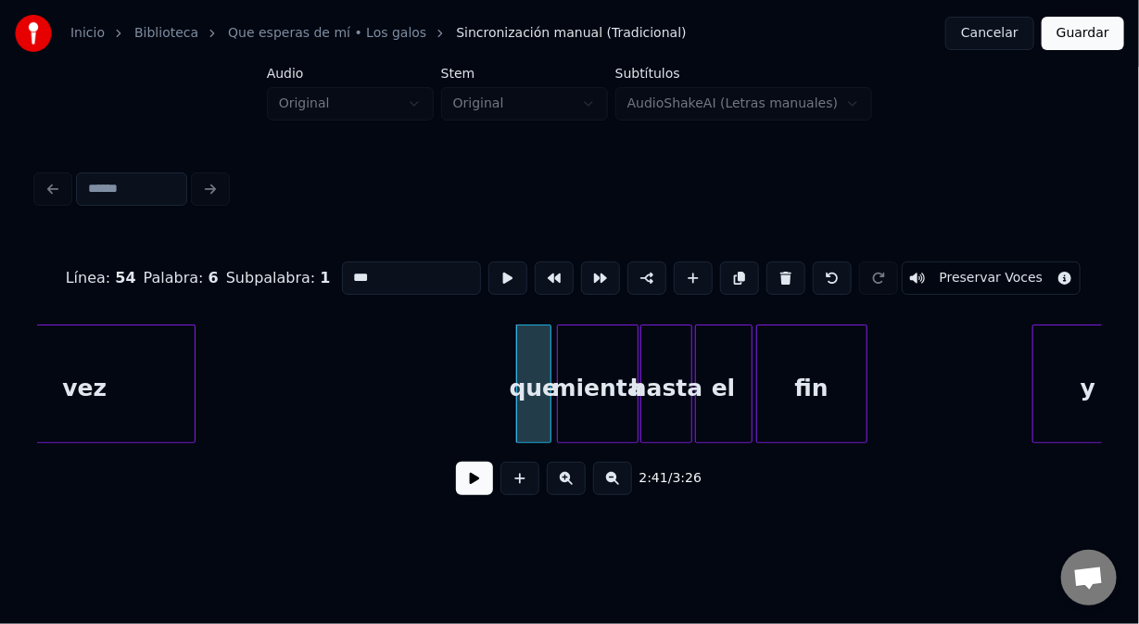
scroll to position [0, 44425]
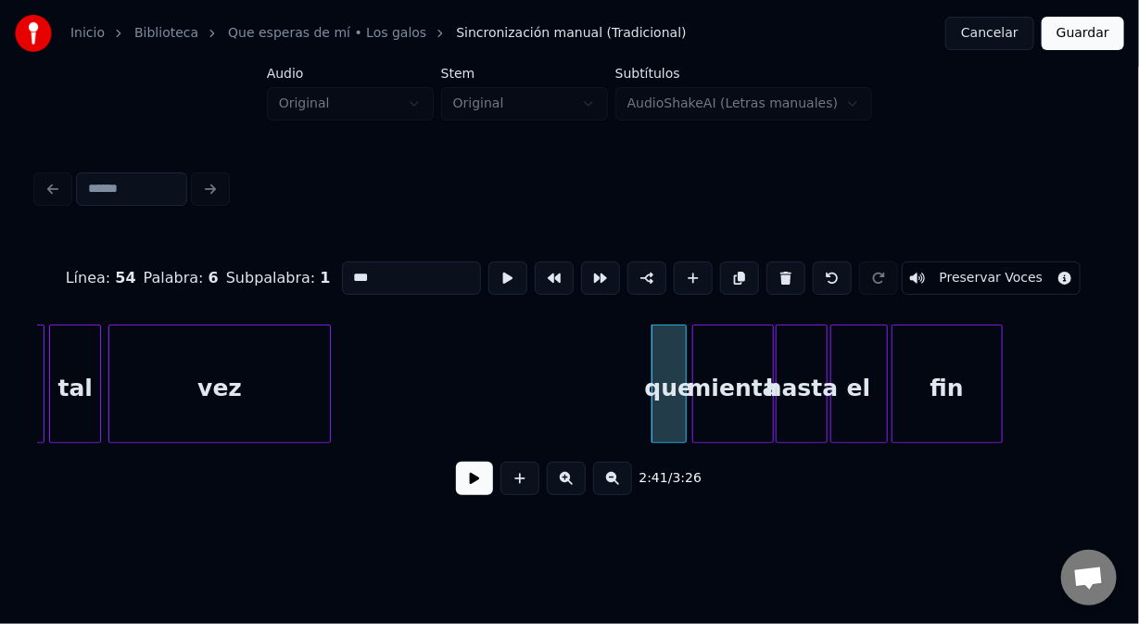
click at [282, 351] on div "vez" at bounding box center [219, 388] width 221 height 126
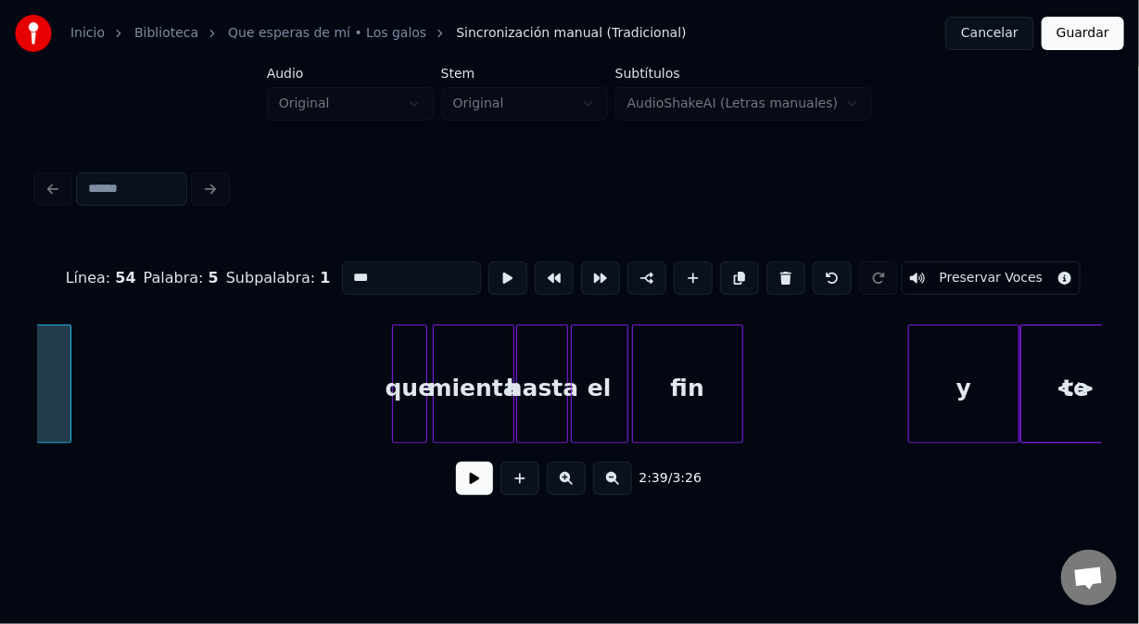
scroll to position [0, 44808]
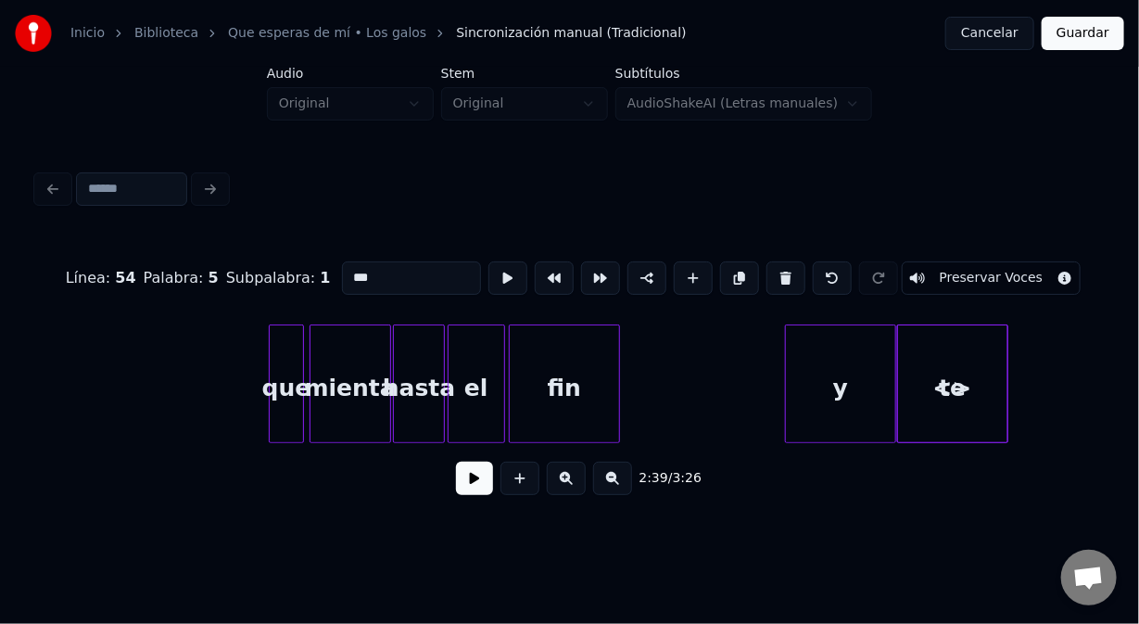
click at [287, 346] on div "que" at bounding box center [286, 388] width 33 height 126
click at [643, 267] on button at bounding box center [647, 277] width 39 height 33
click at [830, 371] on div "y" at bounding box center [840, 388] width 109 height 126
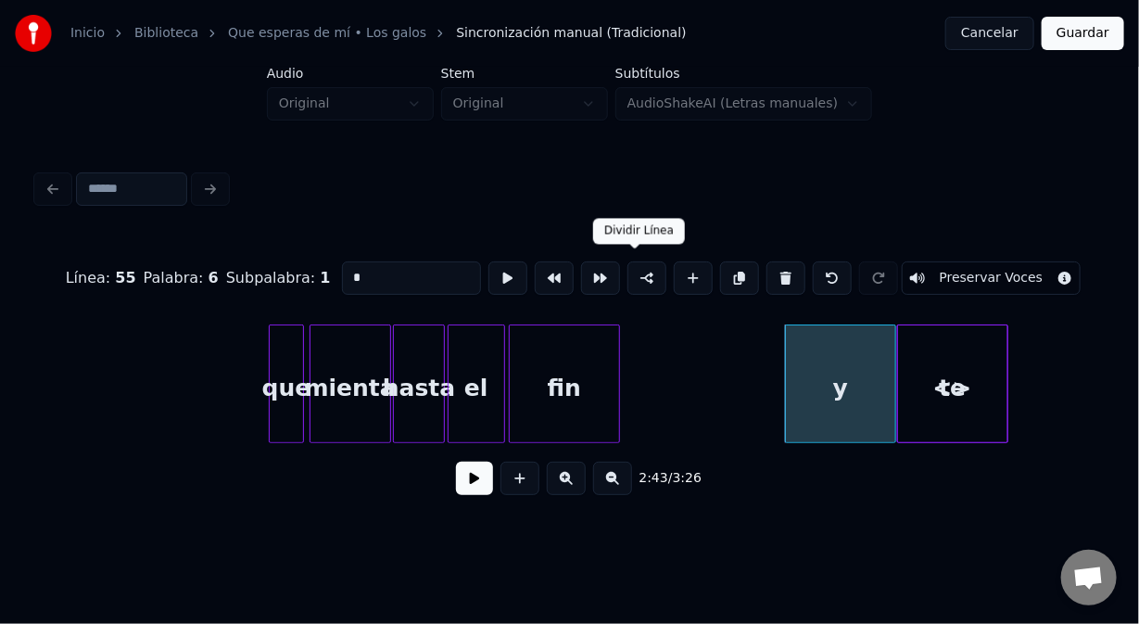
drag, startPoint x: 634, startPoint y: 261, endPoint x: 969, endPoint y: 442, distance: 380.4
click at [638, 261] on button at bounding box center [647, 277] width 39 height 33
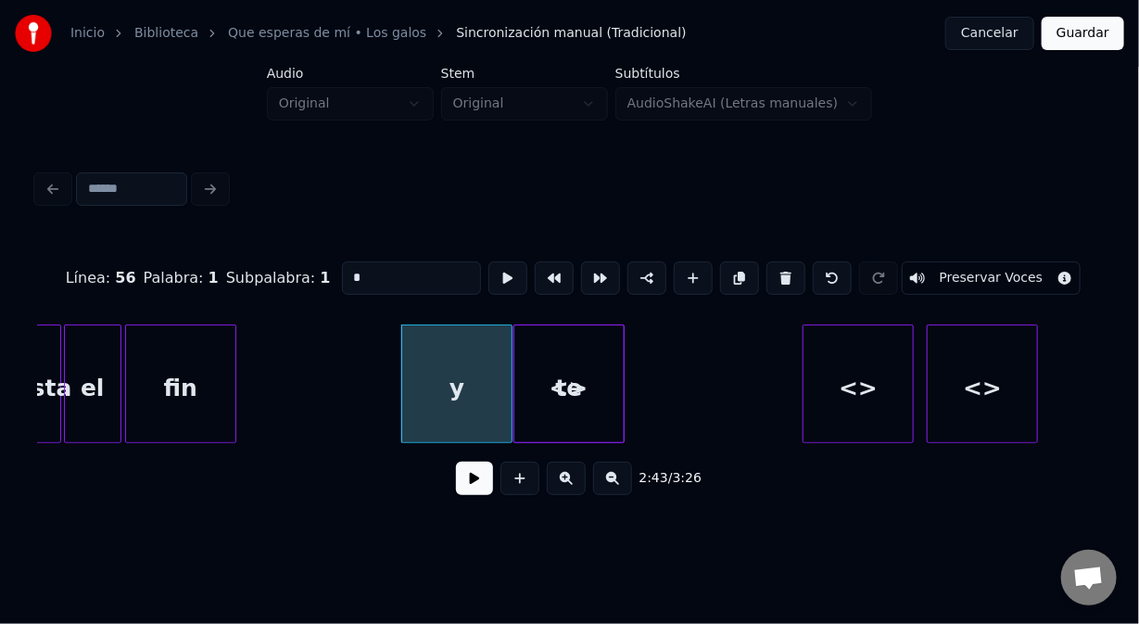
scroll to position [0, 45205]
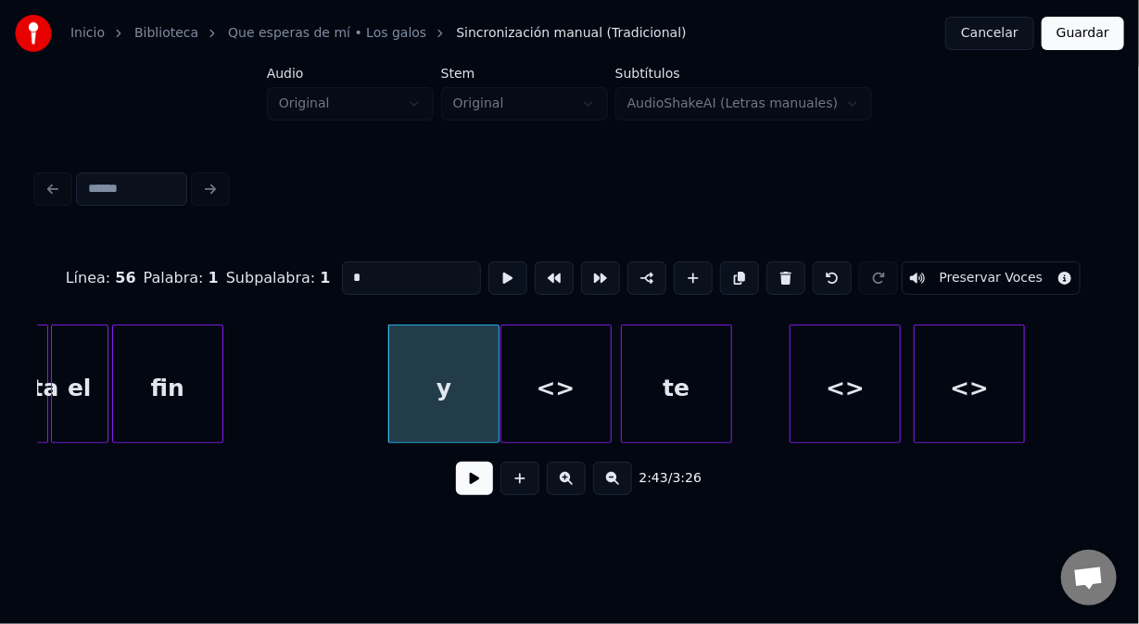
click at [682, 352] on div "te" at bounding box center [676, 388] width 109 height 126
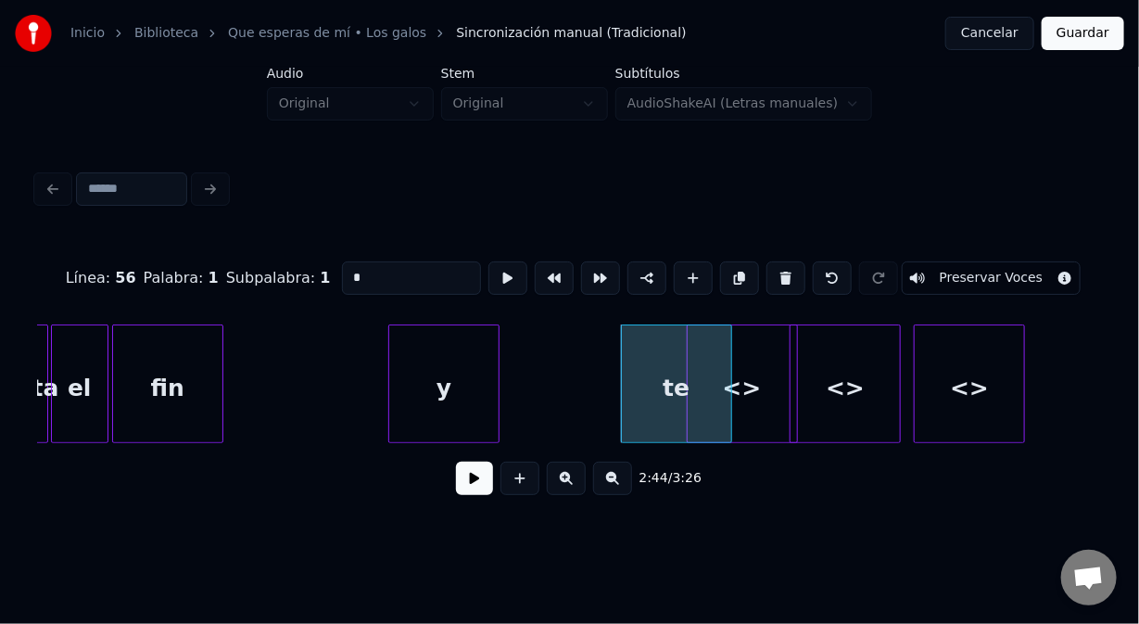
click at [743, 379] on div "<>" at bounding box center [742, 388] width 109 height 126
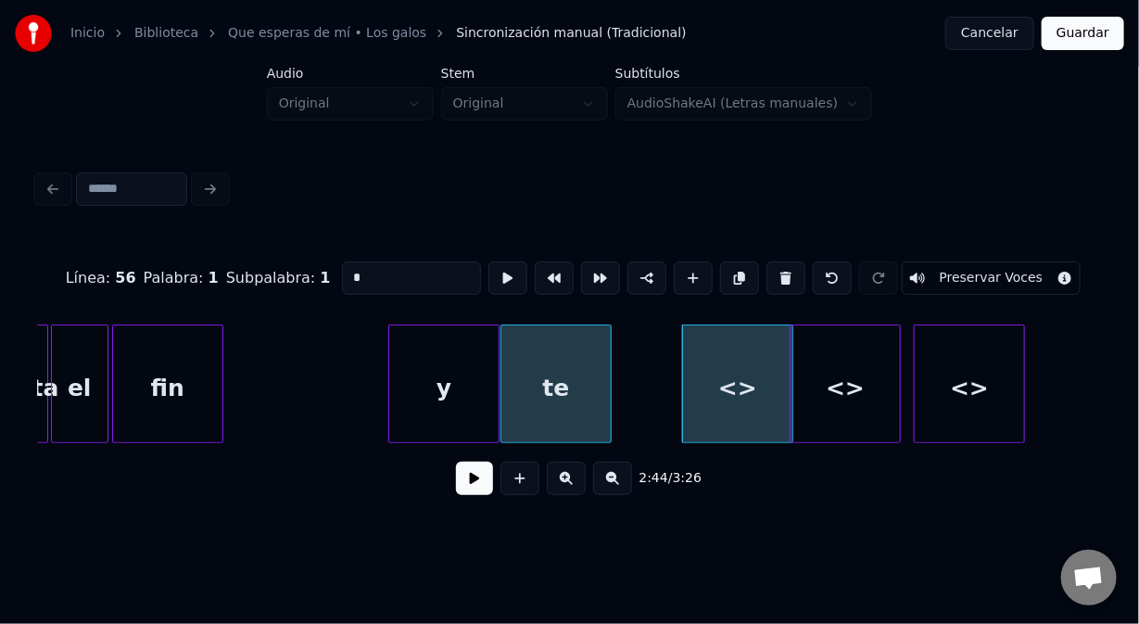
click at [535, 352] on div "te" at bounding box center [556, 388] width 109 height 126
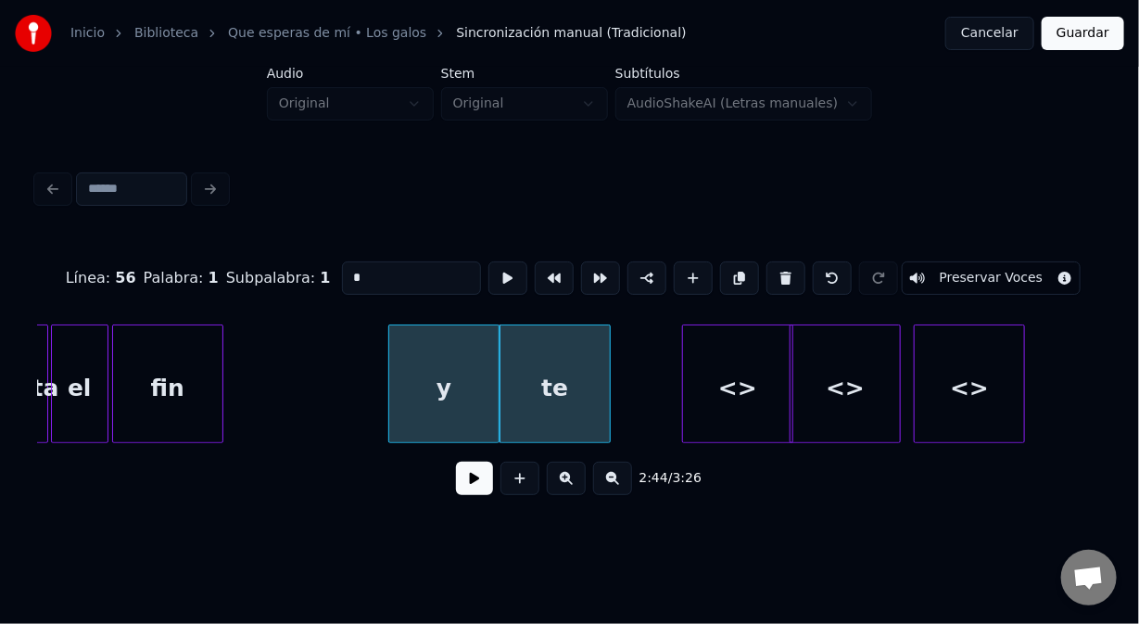
click at [547, 350] on div "te" at bounding box center [555, 388] width 109 height 126
click at [553, 347] on div "te" at bounding box center [561, 388] width 109 height 126
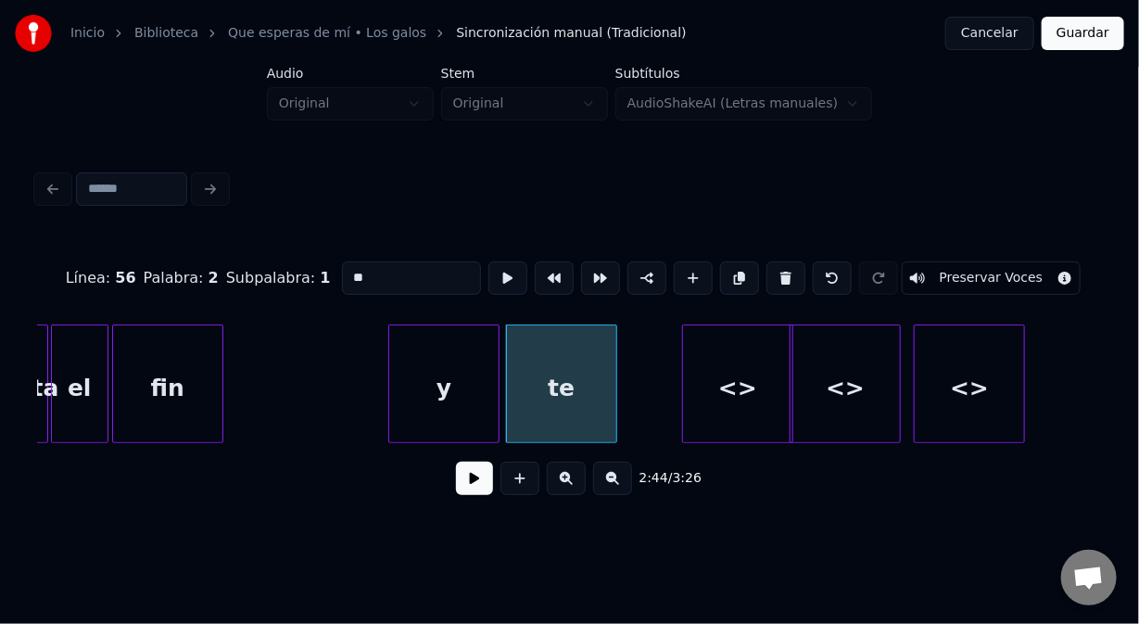
click at [553, 347] on div "te" at bounding box center [561, 388] width 109 height 126
click at [655, 371] on div "<>" at bounding box center [678, 388] width 109 height 126
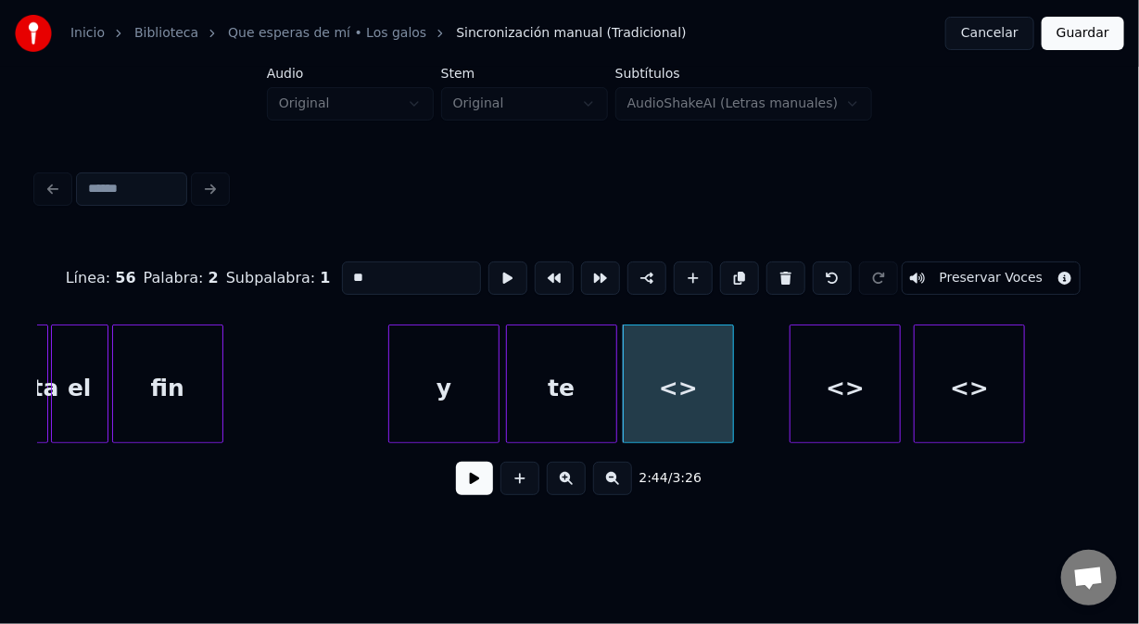
click at [674, 355] on div "<>" at bounding box center [678, 388] width 109 height 126
drag, startPoint x: 360, startPoint y: 272, endPoint x: 298, endPoint y: 259, distance: 63.5
click at [302, 261] on div "Línea : 56 Palabra : 3 Subpalabra : 1 ** Preservar Voces" at bounding box center [569, 278] width 1065 height 93
click at [811, 379] on div "<>" at bounding box center [845, 388] width 109 height 126
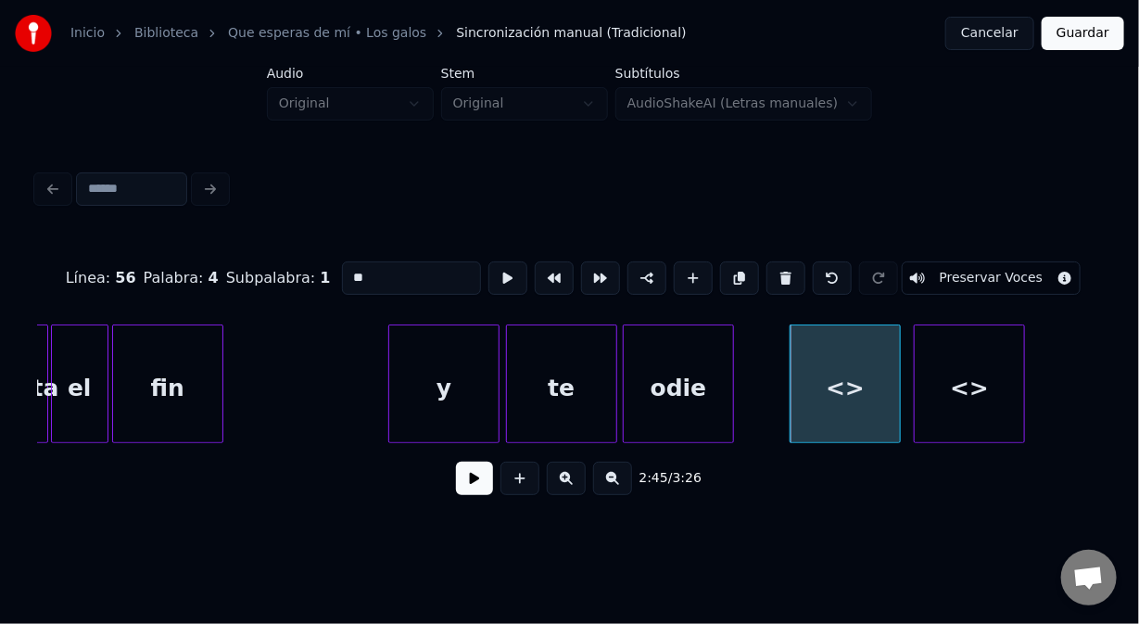
click at [416, 400] on div "y" at bounding box center [443, 388] width 109 height 126
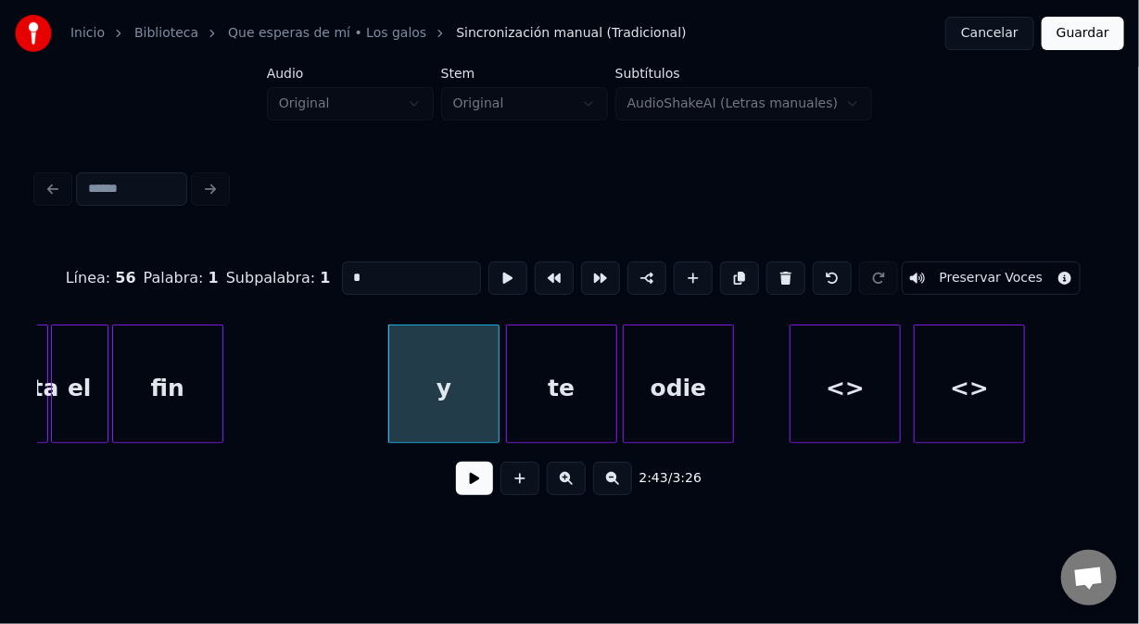
type input "*"
click at [464, 490] on button at bounding box center [474, 478] width 37 height 33
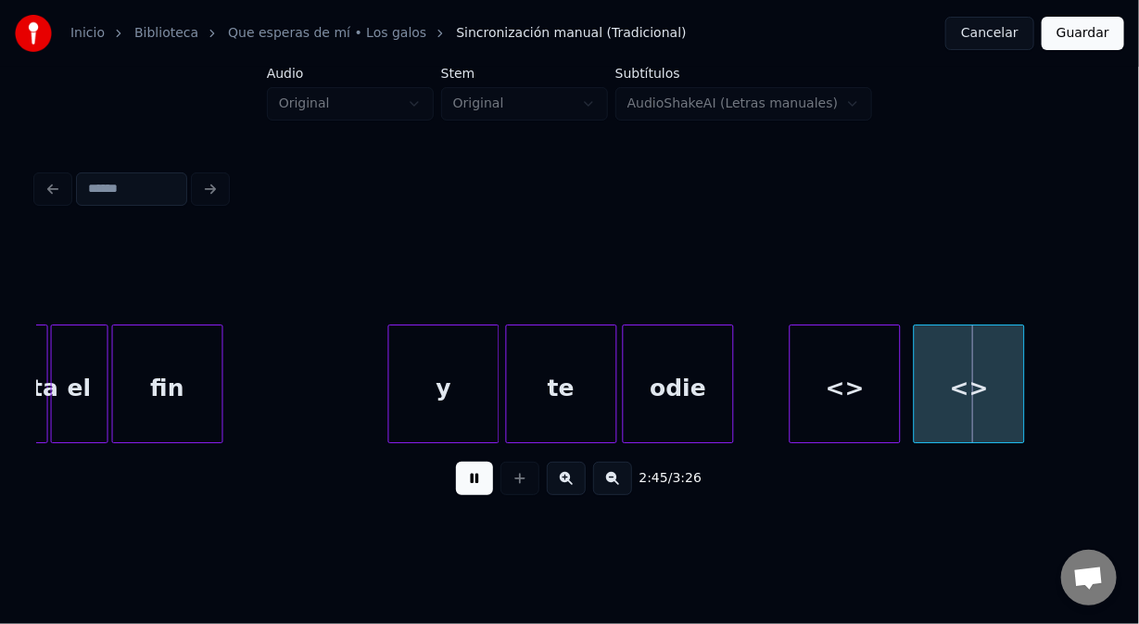
click at [464, 490] on button at bounding box center [474, 478] width 37 height 33
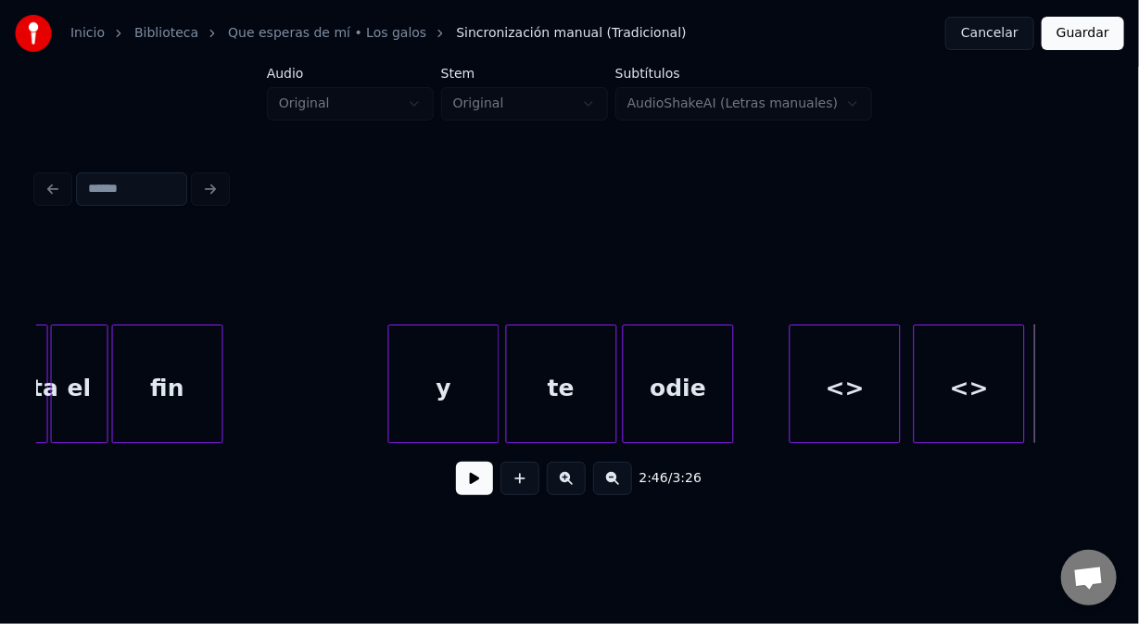
click at [841, 397] on div "<>" at bounding box center [845, 388] width 109 height 126
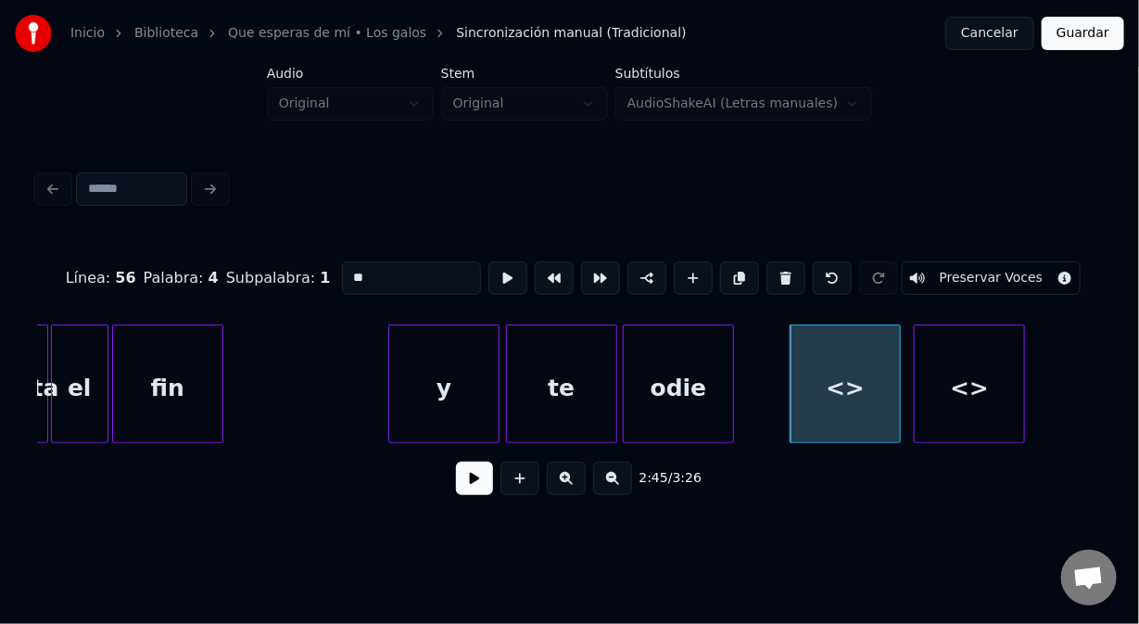
drag, startPoint x: 371, startPoint y: 265, endPoint x: 322, endPoint y: 274, distance: 50.0
click at [322, 276] on div "Línea : 56 Palabra : 4 Subpalabra : 1 ** Preservar Voces" at bounding box center [569, 278] width 1065 height 93
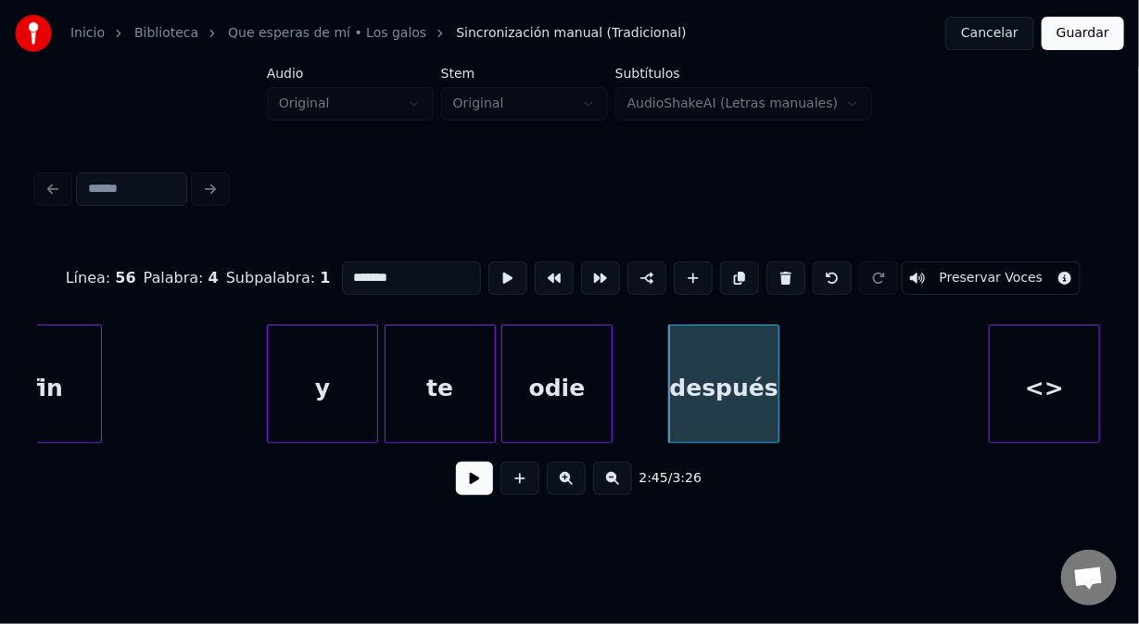
scroll to position [0, 45335]
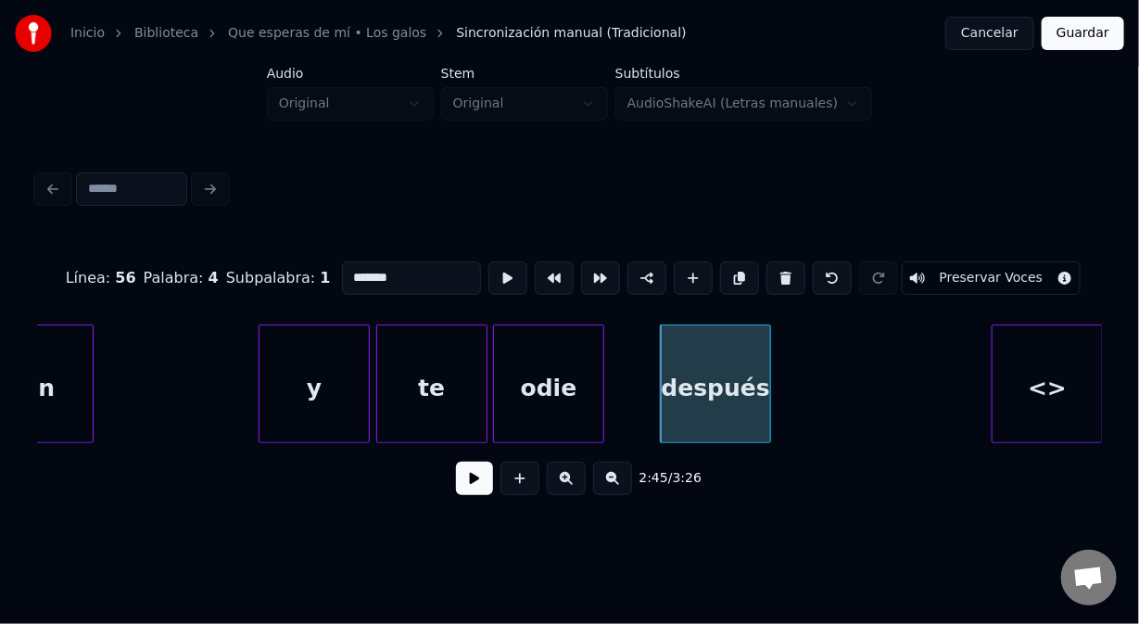
click at [1138, 403] on div "Inicio Biblioteca Que esperas de mí • Los galos Sincronización manual (Tradicio…" at bounding box center [569, 262] width 1139 height 525
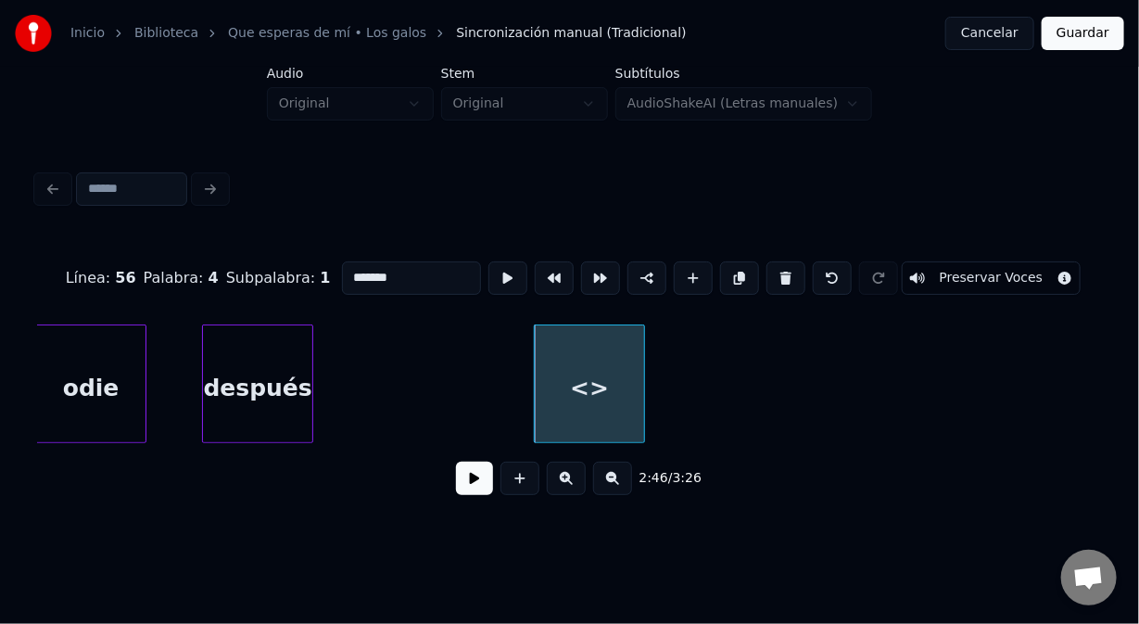
scroll to position [0, 45843]
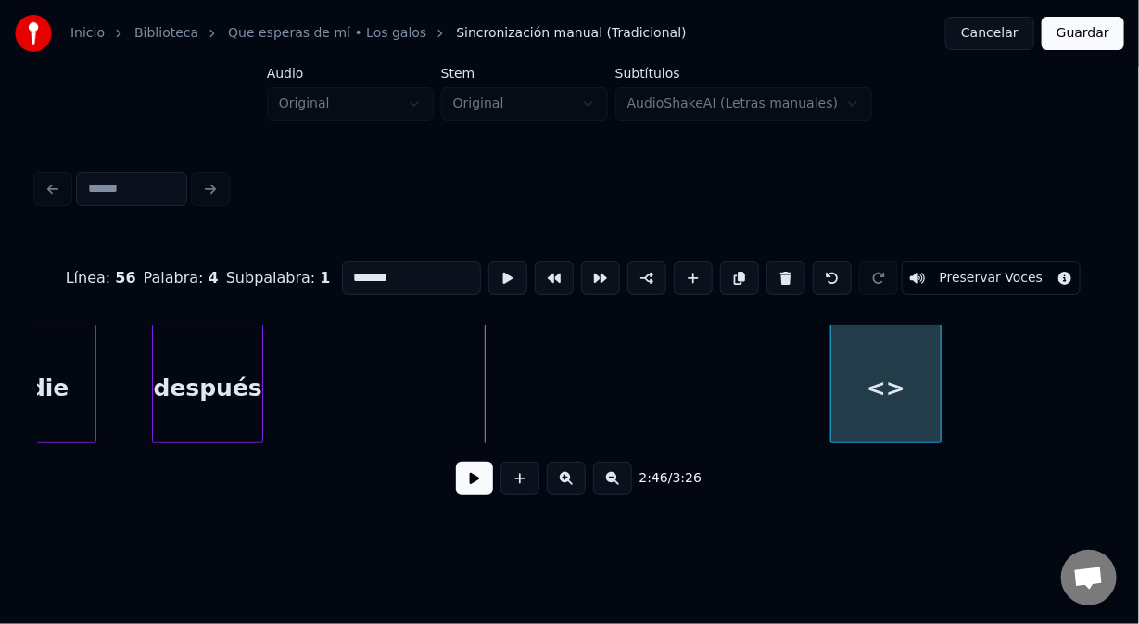
click at [861, 363] on div "<>" at bounding box center [886, 388] width 109 height 126
click at [199, 369] on div "después" at bounding box center [207, 388] width 109 height 126
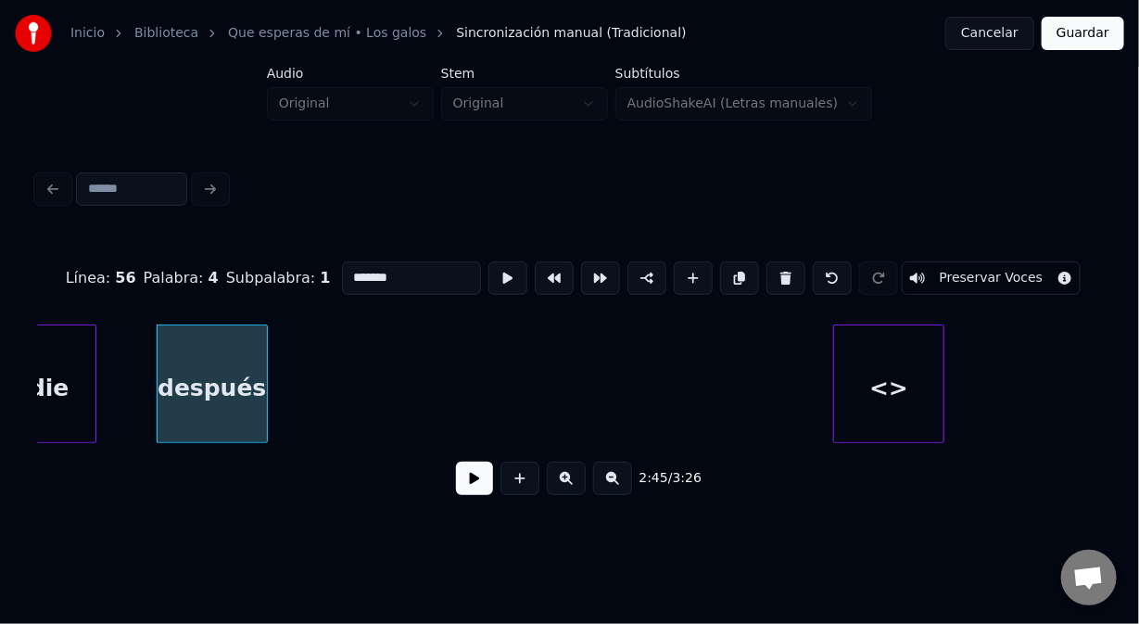
type input "*******"
click at [476, 486] on button at bounding box center [474, 478] width 37 height 33
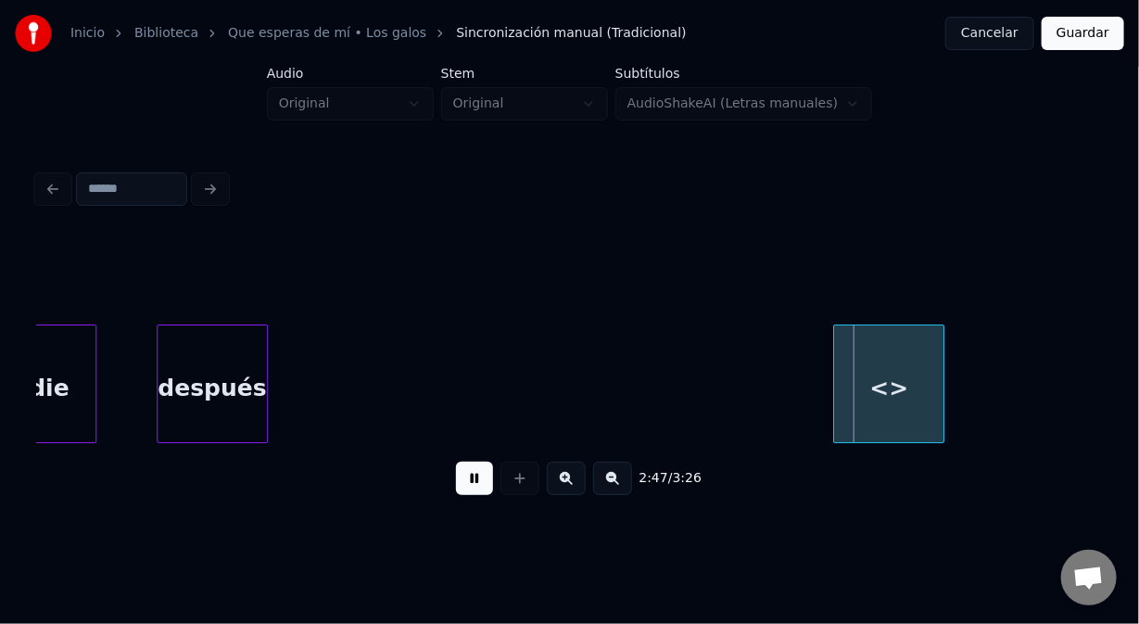
drag, startPoint x: 491, startPoint y: 519, endPoint x: 487, endPoint y: 498, distance: 21.8
click at [488, 495] on button at bounding box center [474, 478] width 37 height 33
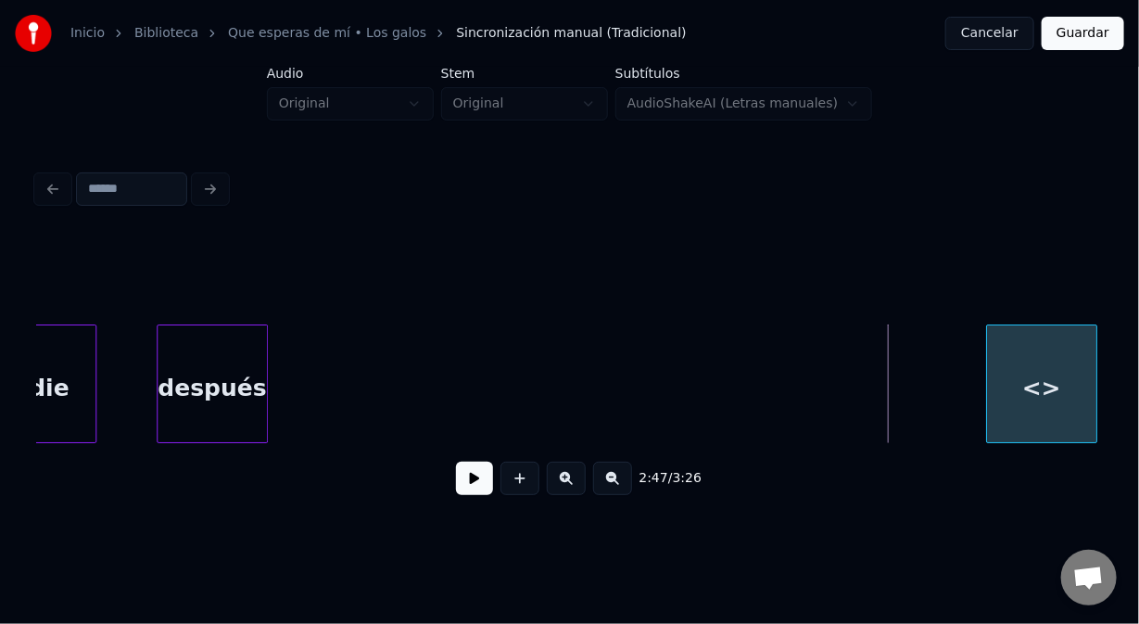
scroll to position [0, 45852]
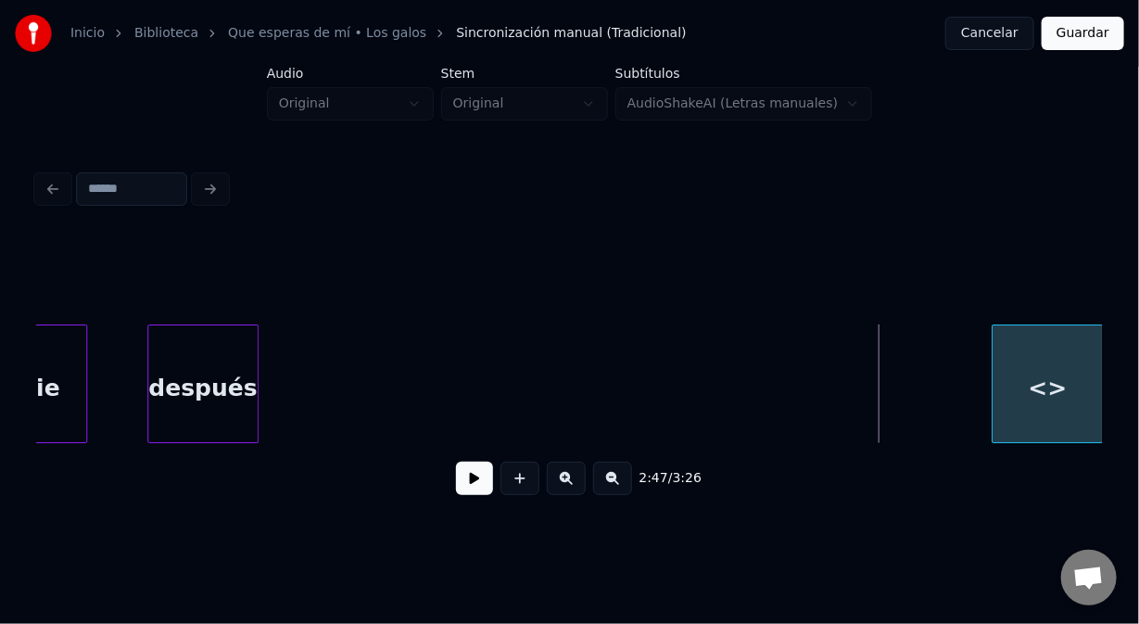
click at [1096, 363] on div "<>" at bounding box center [1047, 383] width 111 height 119
drag, startPoint x: 364, startPoint y: 348, endPoint x: 655, endPoint y: 337, distance: 290.4
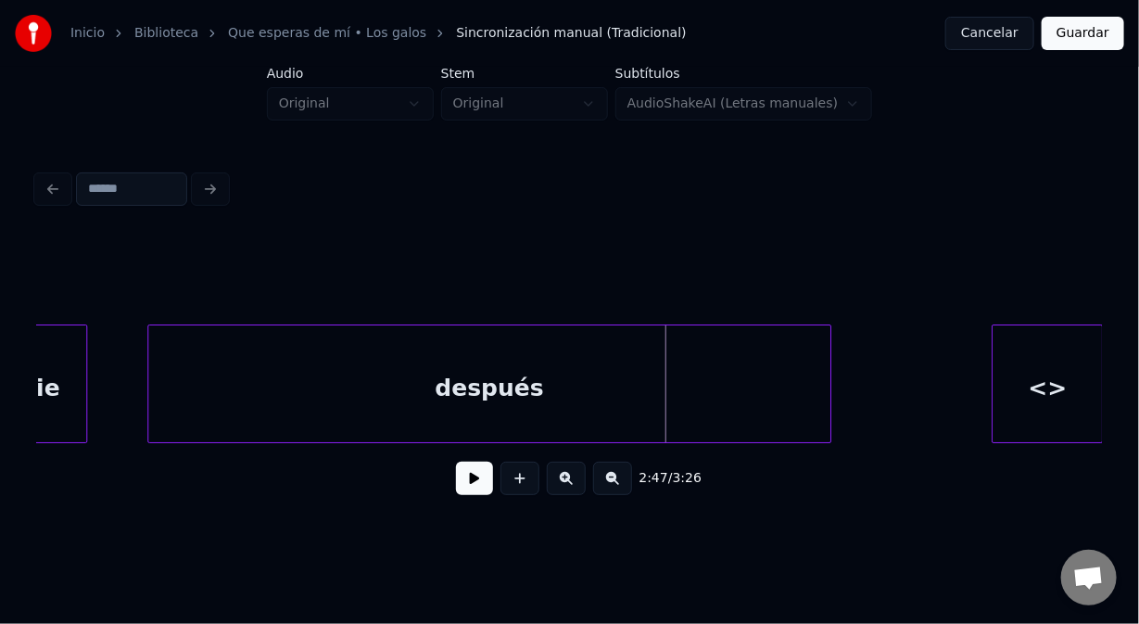
click at [825, 392] on div at bounding box center [828, 383] width 6 height 117
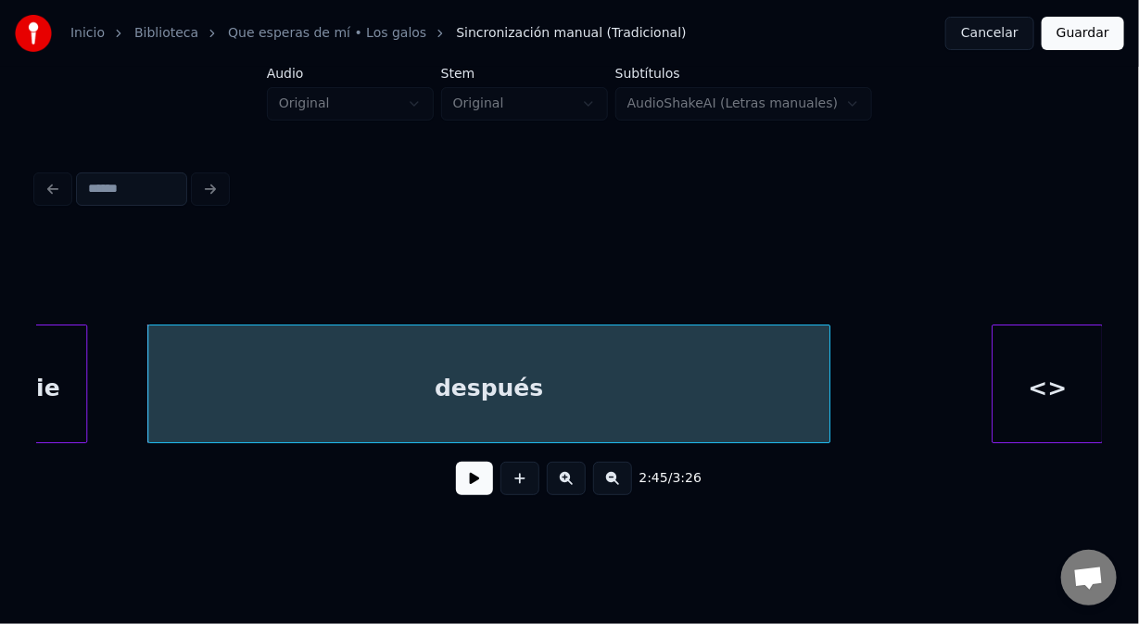
click at [457, 486] on button at bounding box center [474, 478] width 37 height 33
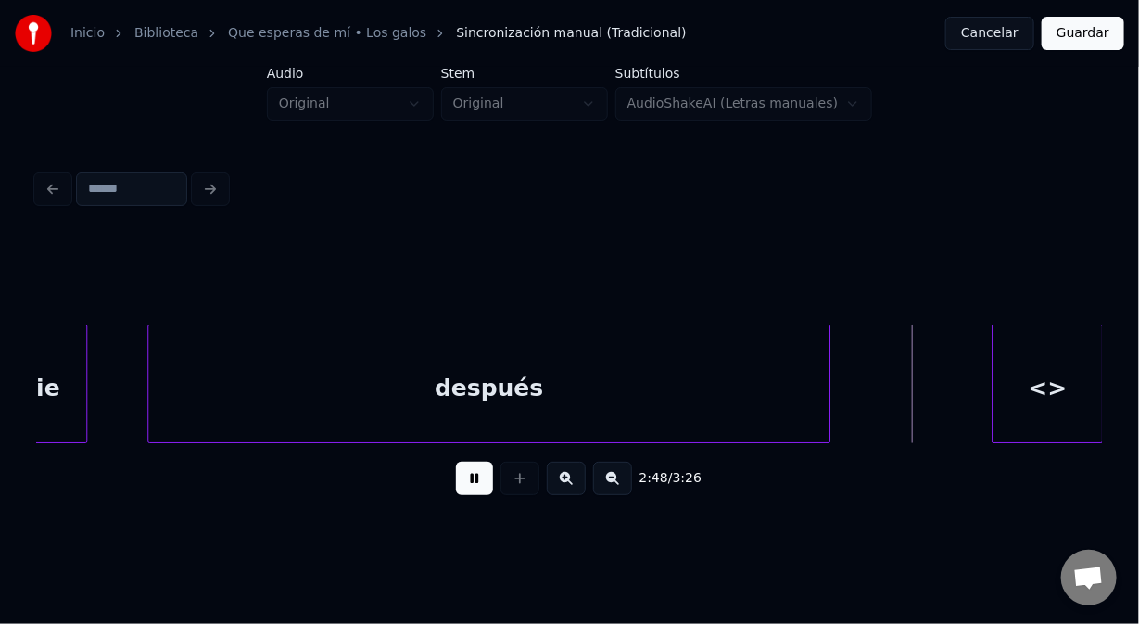
click at [460, 488] on button at bounding box center [474, 478] width 37 height 33
click at [859, 401] on div at bounding box center [858, 383] width 6 height 117
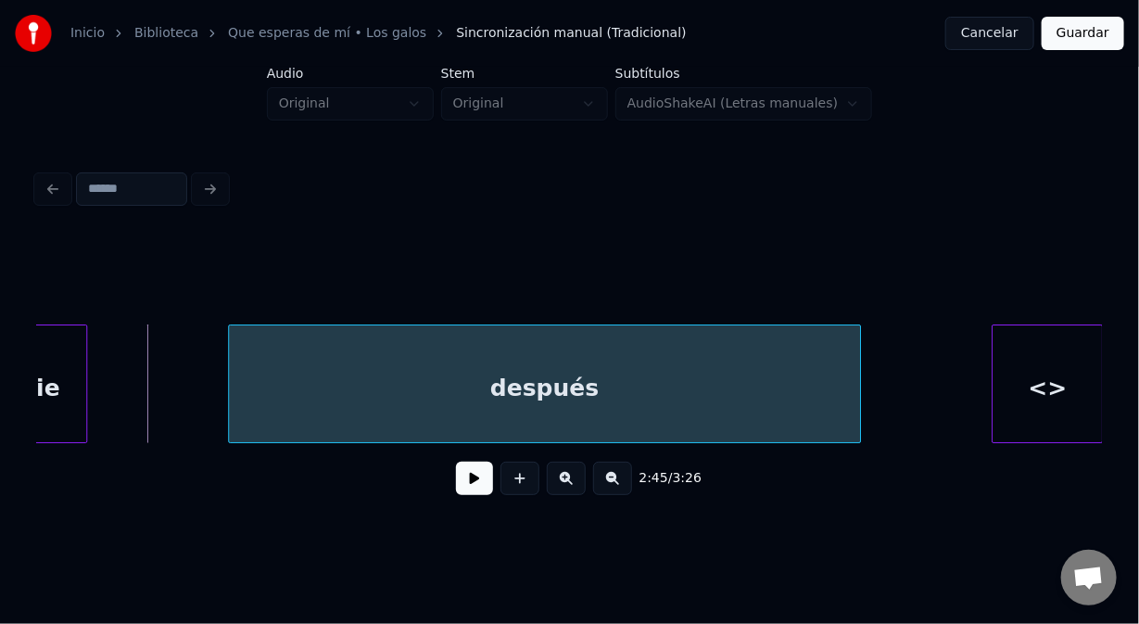
click at [229, 375] on div at bounding box center [232, 383] width 6 height 117
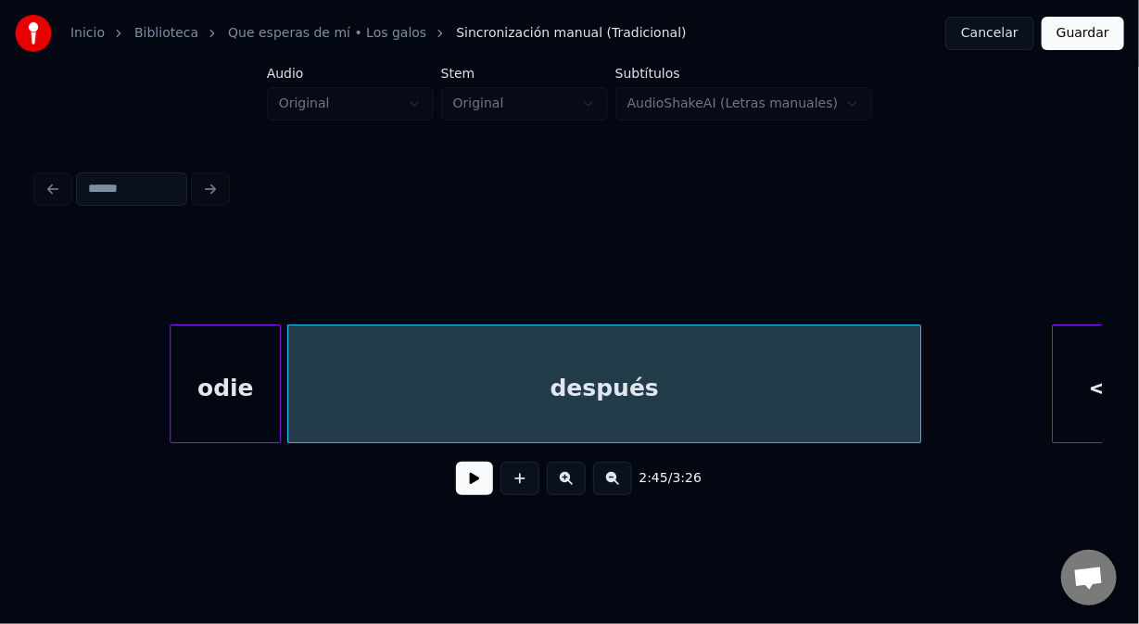
click at [197, 376] on div "odie" at bounding box center [225, 388] width 109 height 126
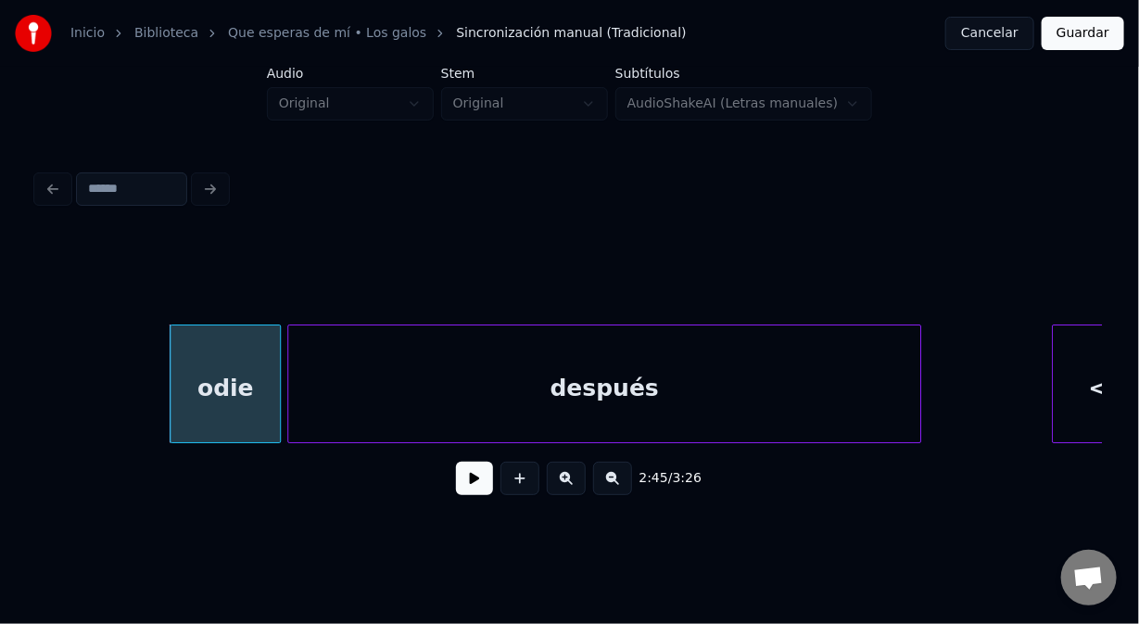
click at [477, 486] on button at bounding box center [474, 478] width 37 height 33
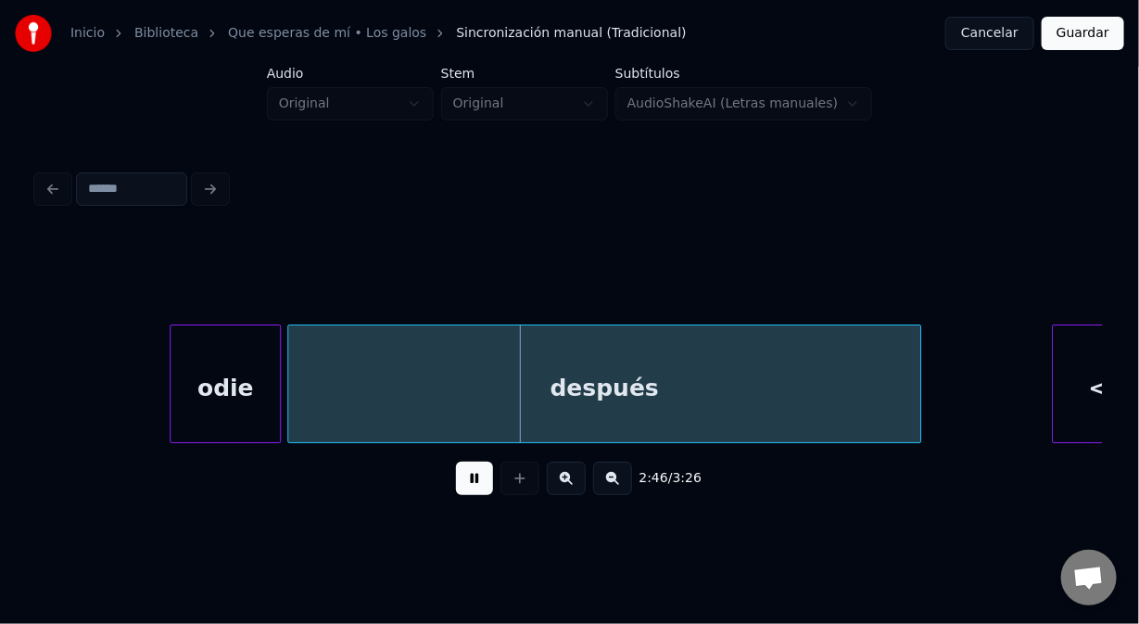
click at [472, 478] on button at bounding box center [474, 478] width 37 height 33
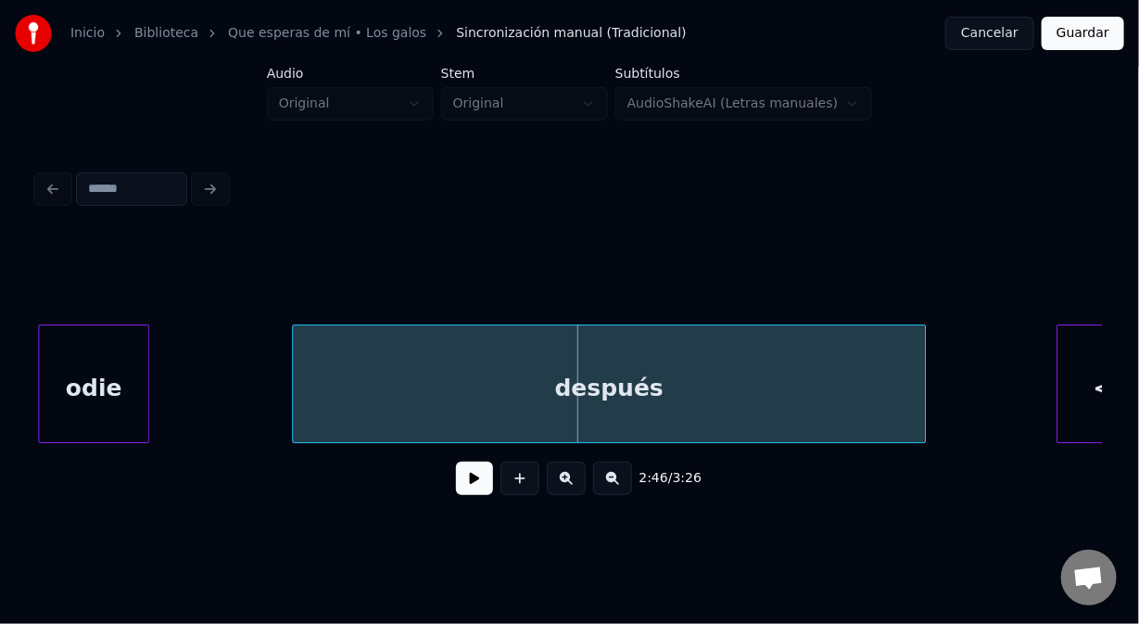
click at [56, 384] on div "odie" at bounding box center [93, 388] width 109 height 126
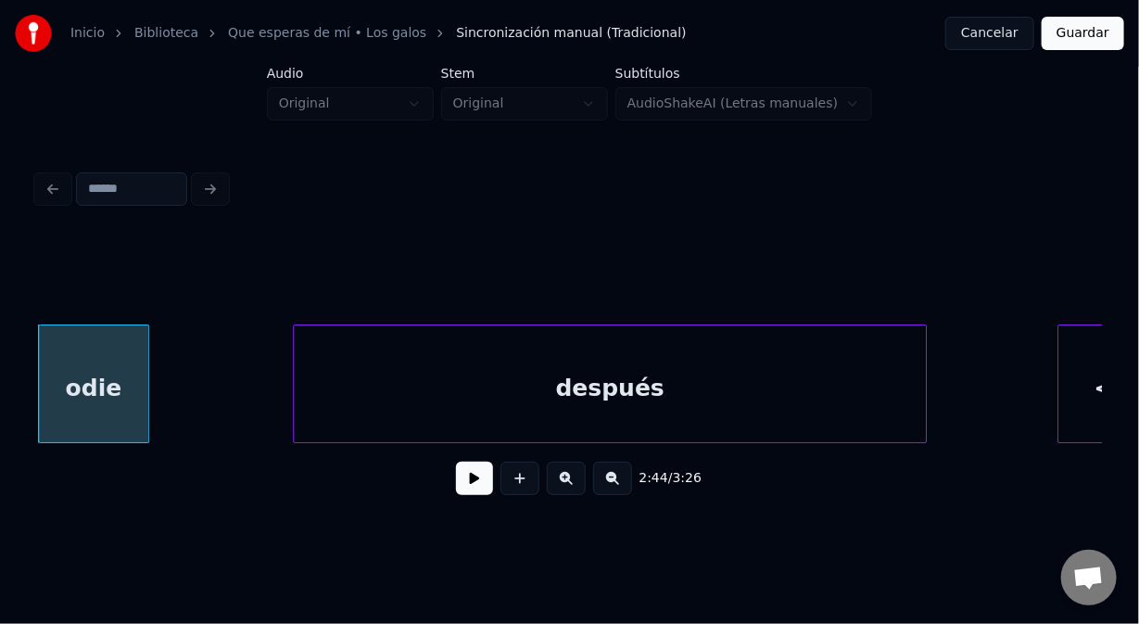
click at [476, 477] on button at bounding box center [474, 478] width 37 height 33
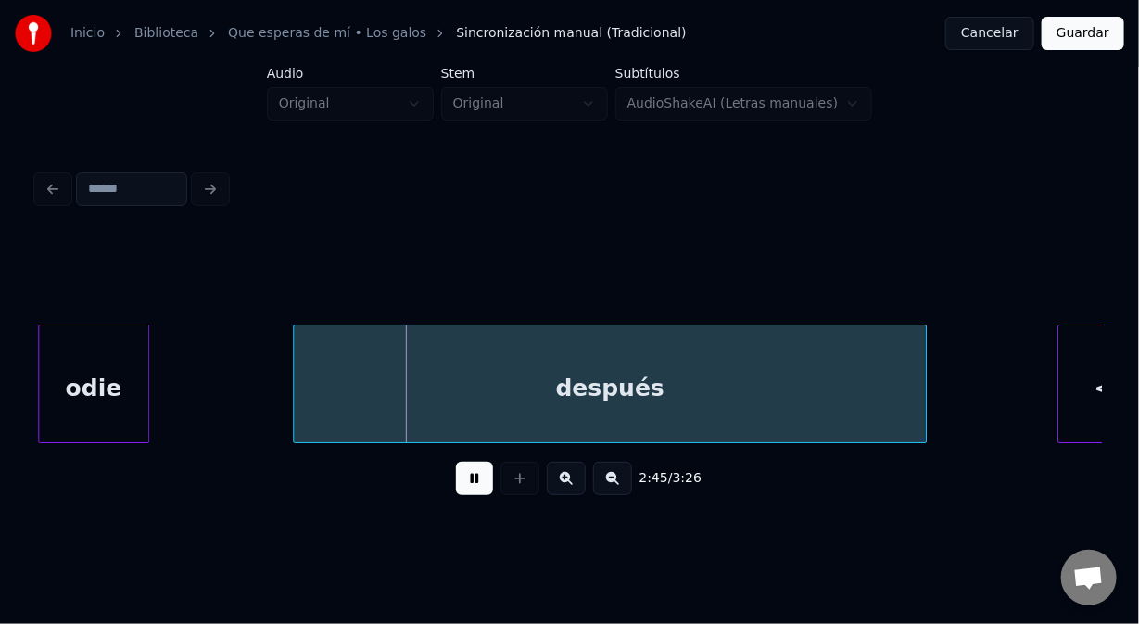
click at [476, 478] on button at bounding box center [474, 478] width 37 height 33
click at [72, 373] on div "odie" at bounding box center [93, 388] width 109 height 126
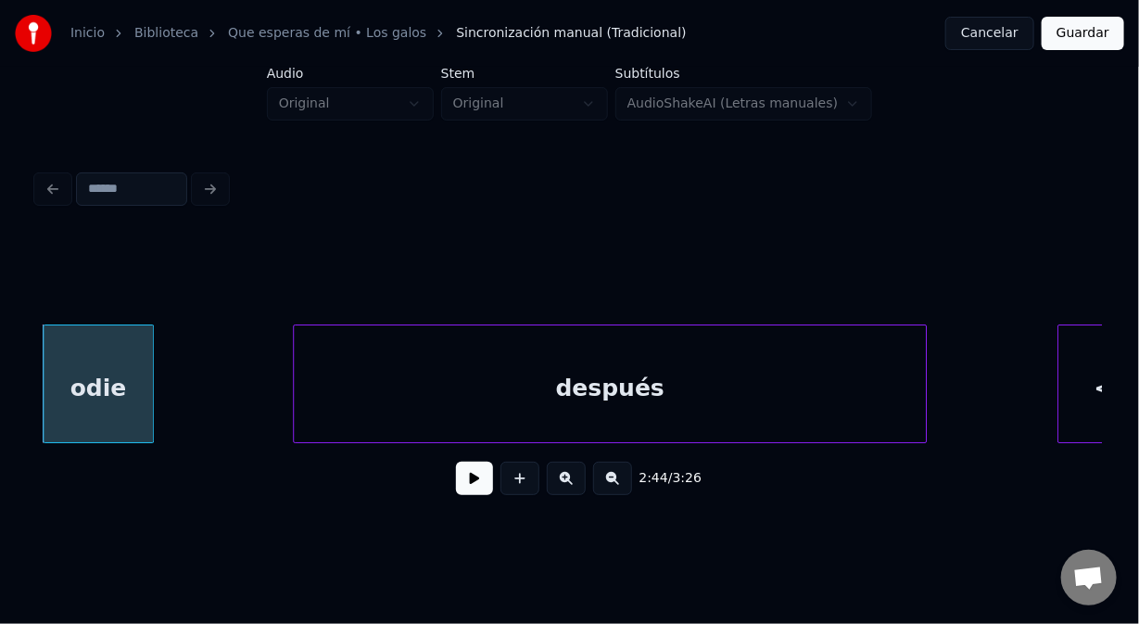
click at [479, 492] on button at bounding box center [474, 478] width 37 height 33
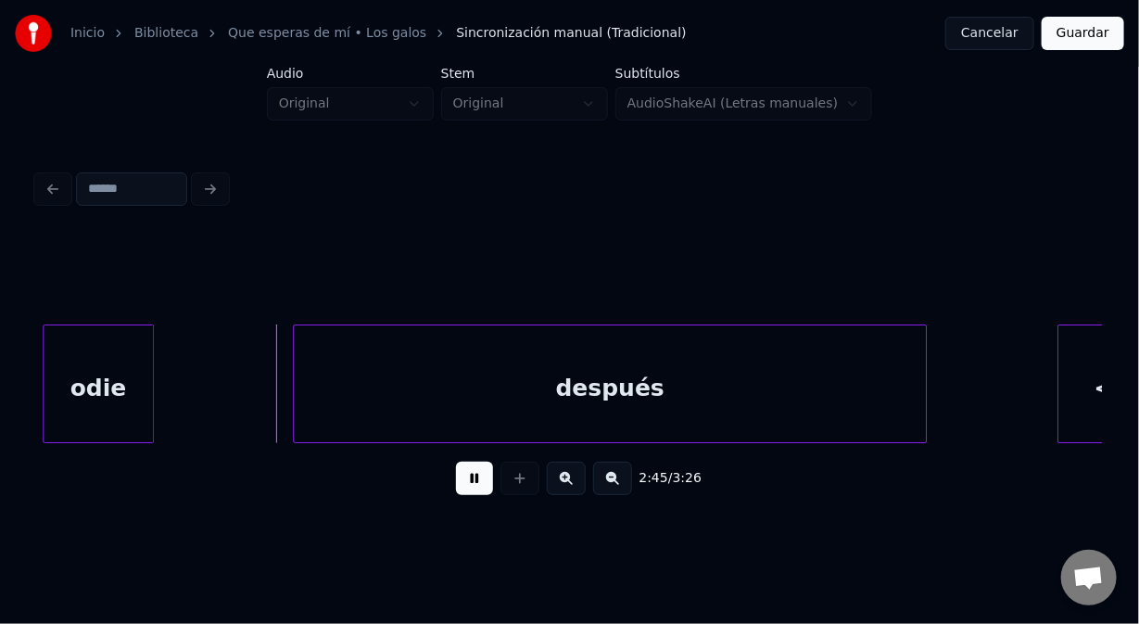
click at [476, 488] on button at bounding box center [474, 478] width 37 height 33
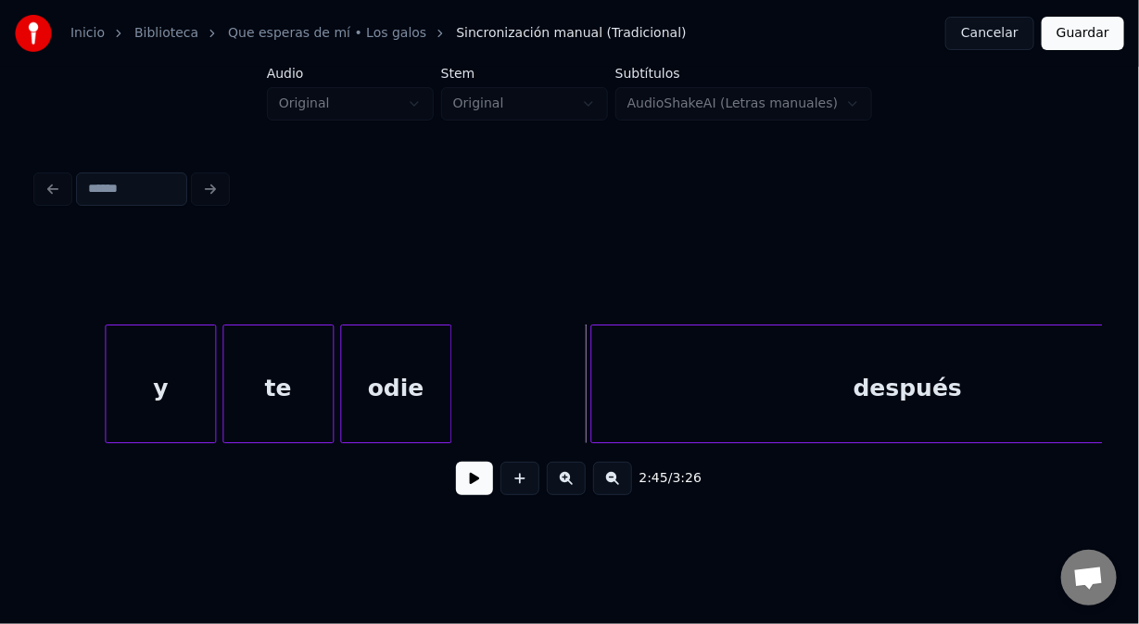
scroll to position [0, 45452]
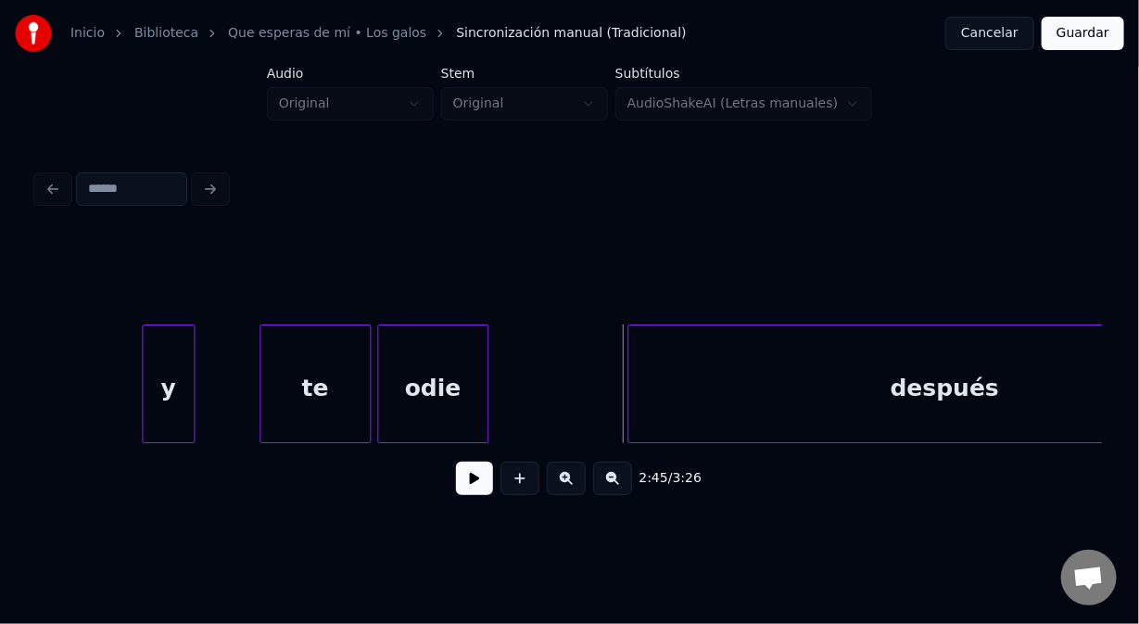
click at [190, 375] on div at bounding box center [191, 383] width 6 height 117
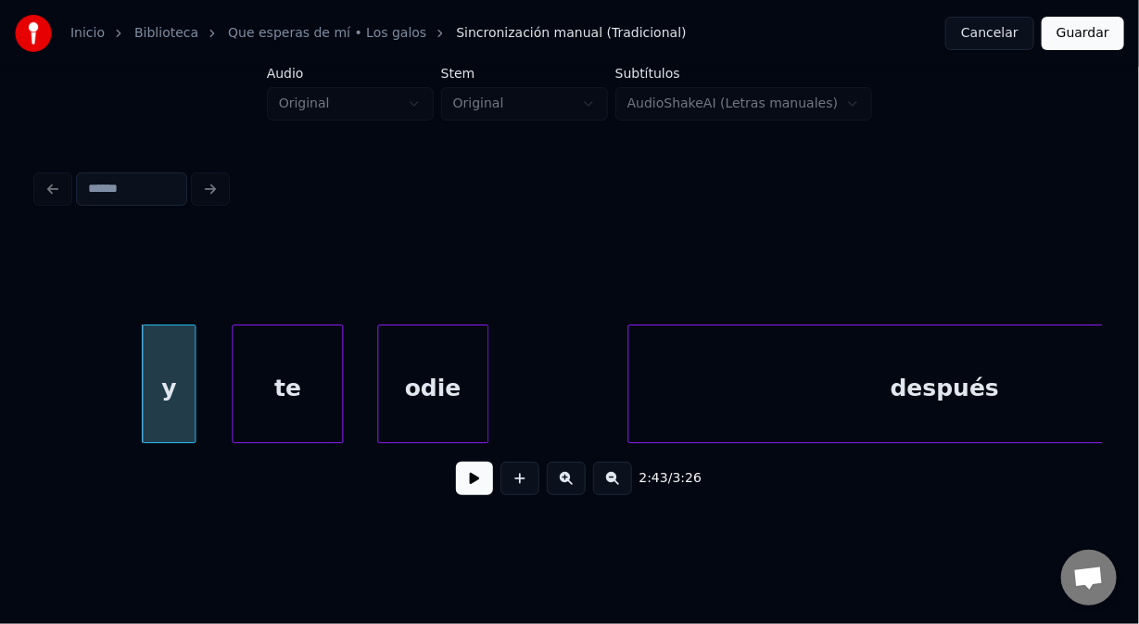
click at [268, 389] on div "te" at bounding box center [287, 388] width 109 height 126
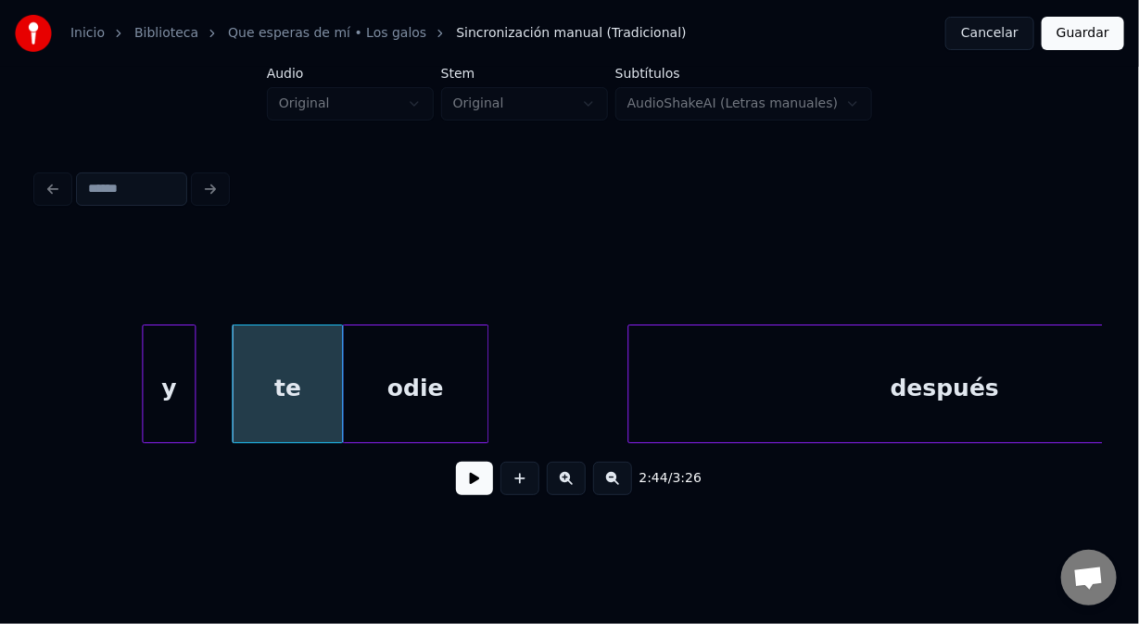
click at [343, 406] on div at bounding box center [346, 383] width 6 height 117
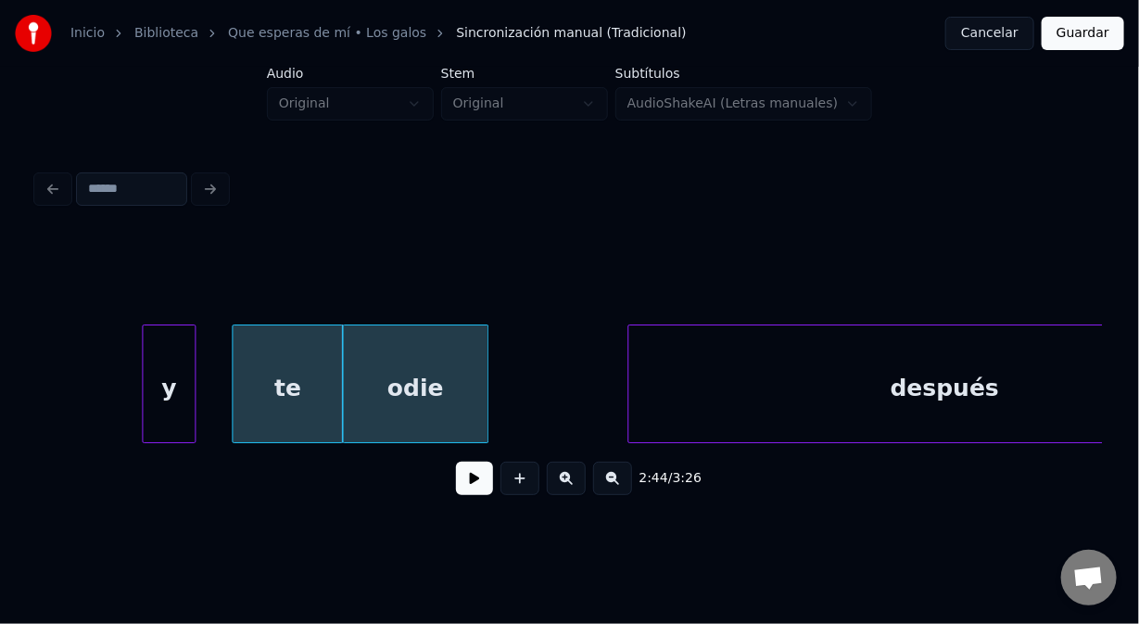
click at [463, 484] on button at bounding box center [474, 478] width 37 height 33
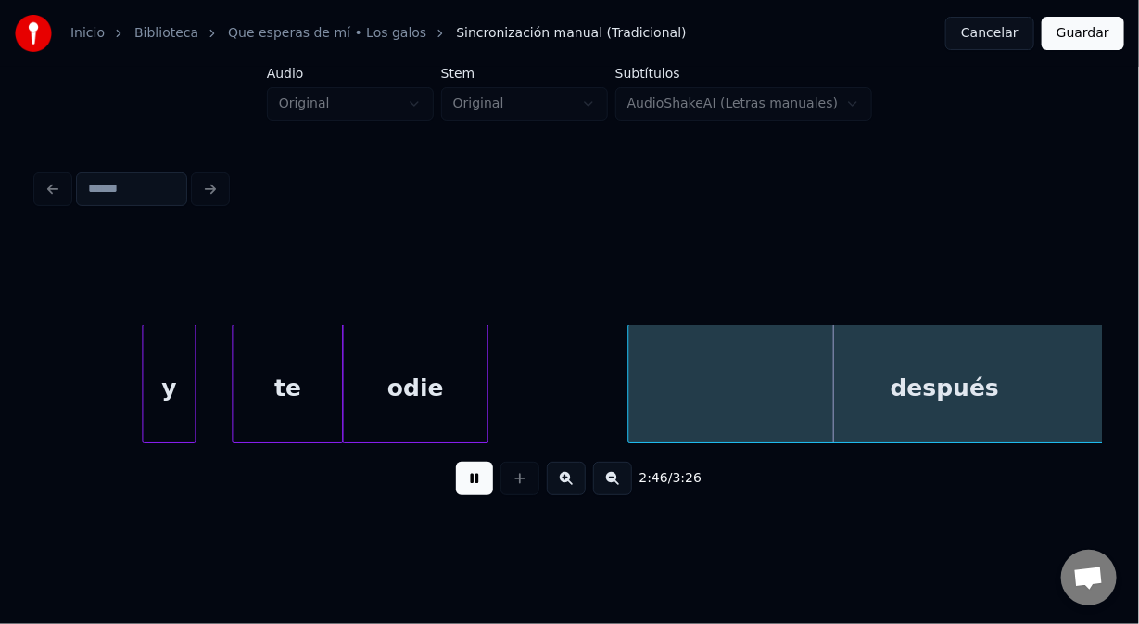
click at [456, 480] on button at bounding box center [474, 478] width 37 height 33
click at [316, 416] on div at bounding box center [316, 383] width 6 height 117
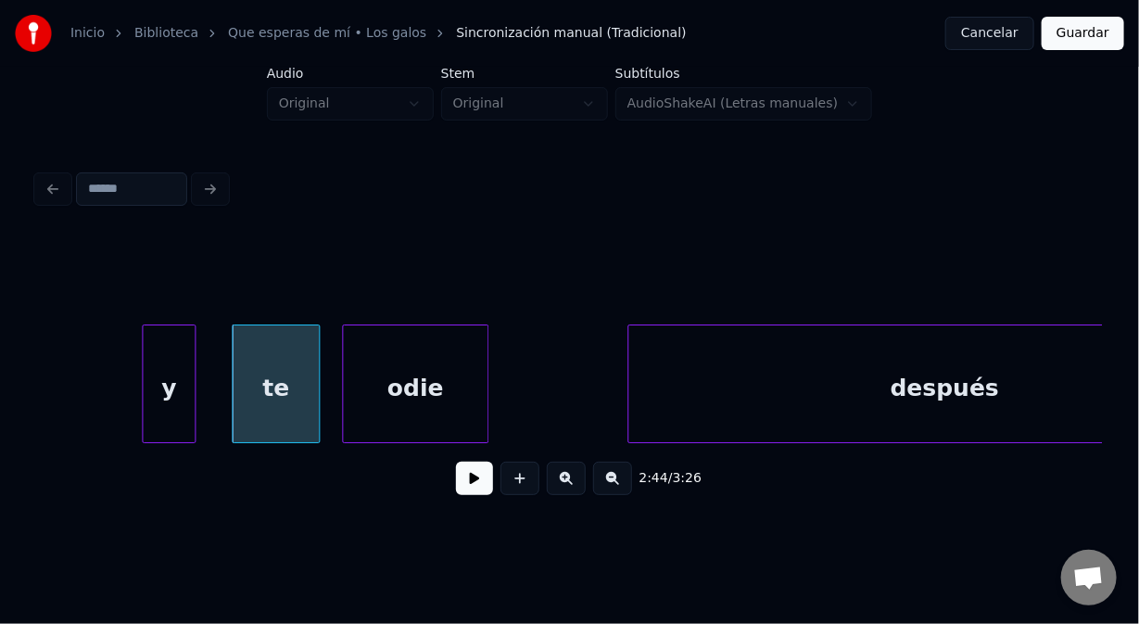
click at [297, 425] on div "te" at bounding box center [275, 388] width 85 height 126
click at [477, 488] on button at bounding box center [474, 478] width 37 height 33
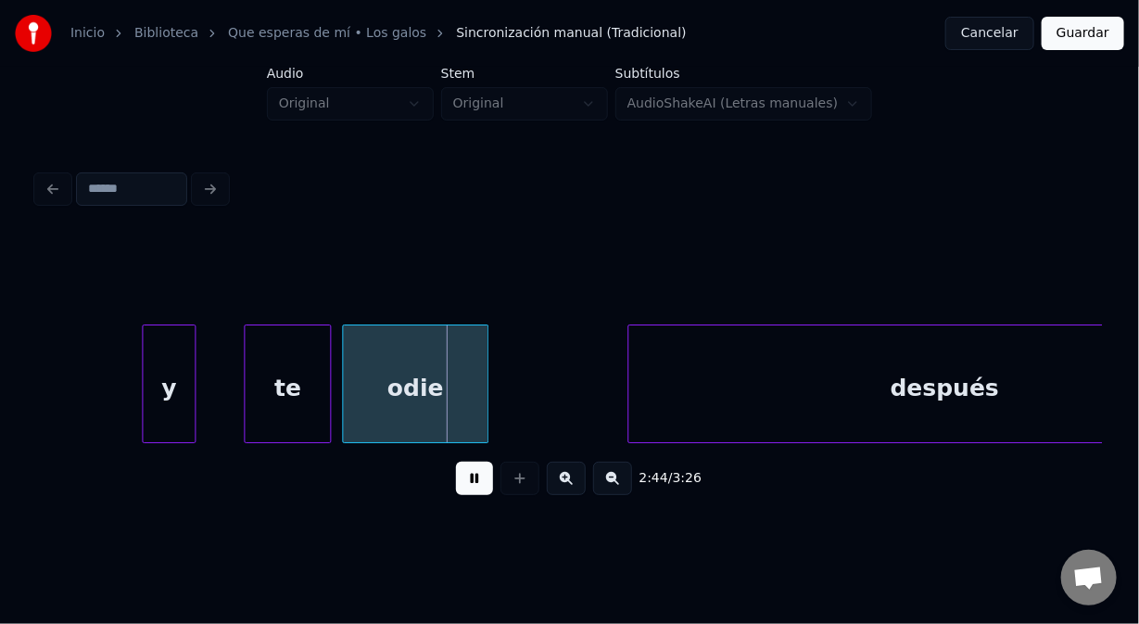
click at [473, 479] on button at bounding box center [474, 478] width 37 height 33
click at [291, 416] on div "te" at bounding box center [278, 388] width 85 height 126
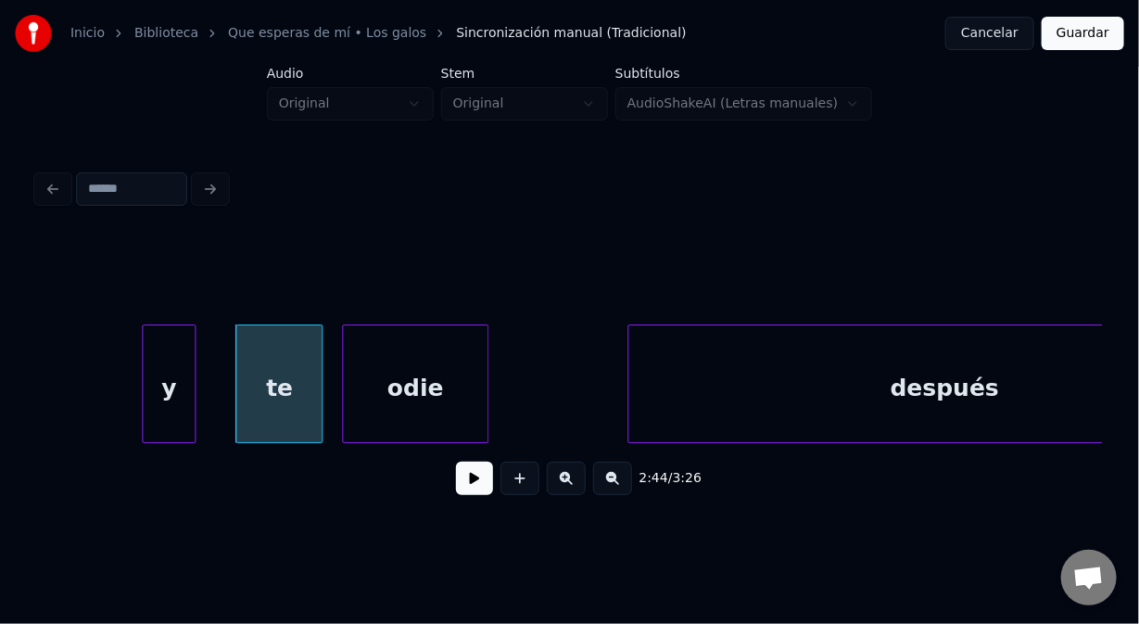
click at [466, 481] on button at bounding box center [474, 478] width 37 height 33
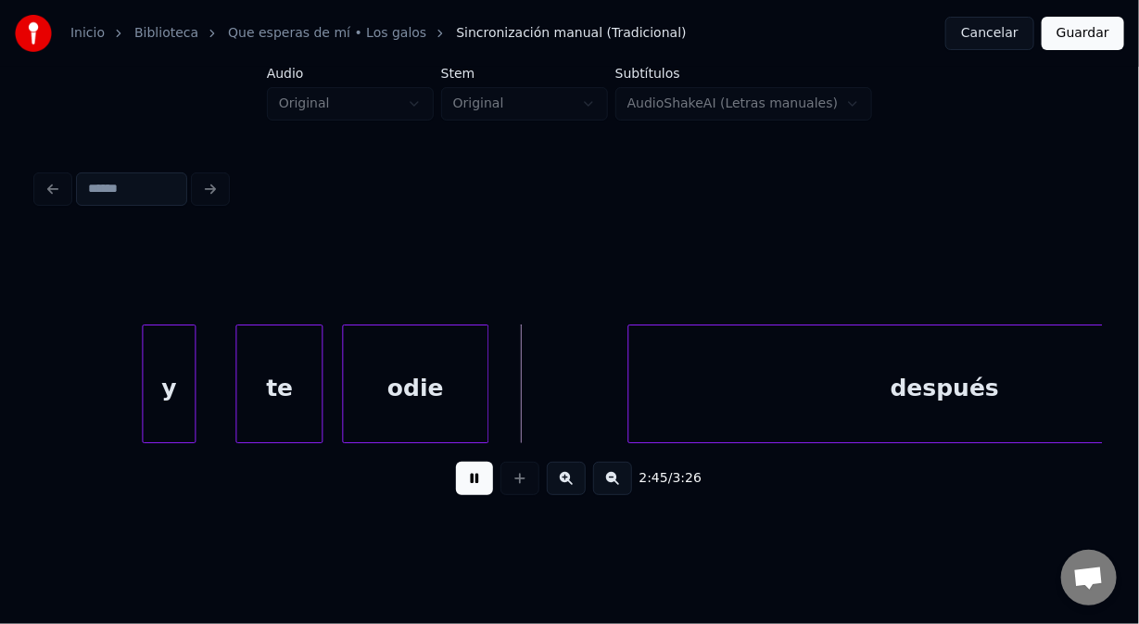
click at [467, 478] on button at bounding box center [474, 478] width 37 height 33
click at [437, 405] on div "odie" at bounding box center [398, 388] width 145 height 126
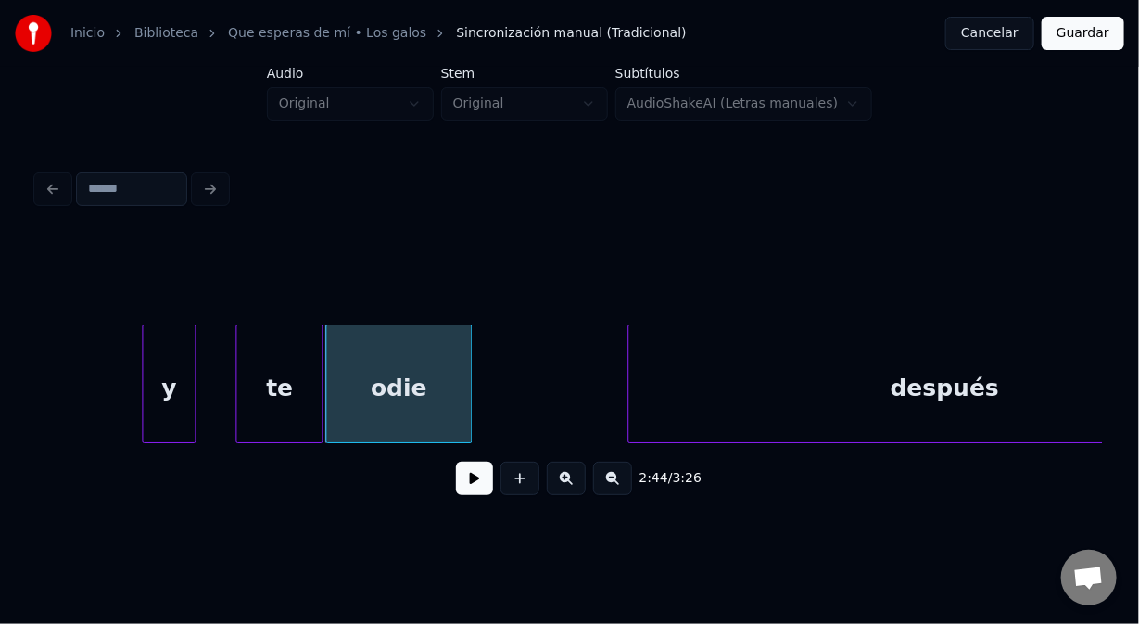
click at [479, 481] on button at bounding box center [474, 478] width 37 height 33
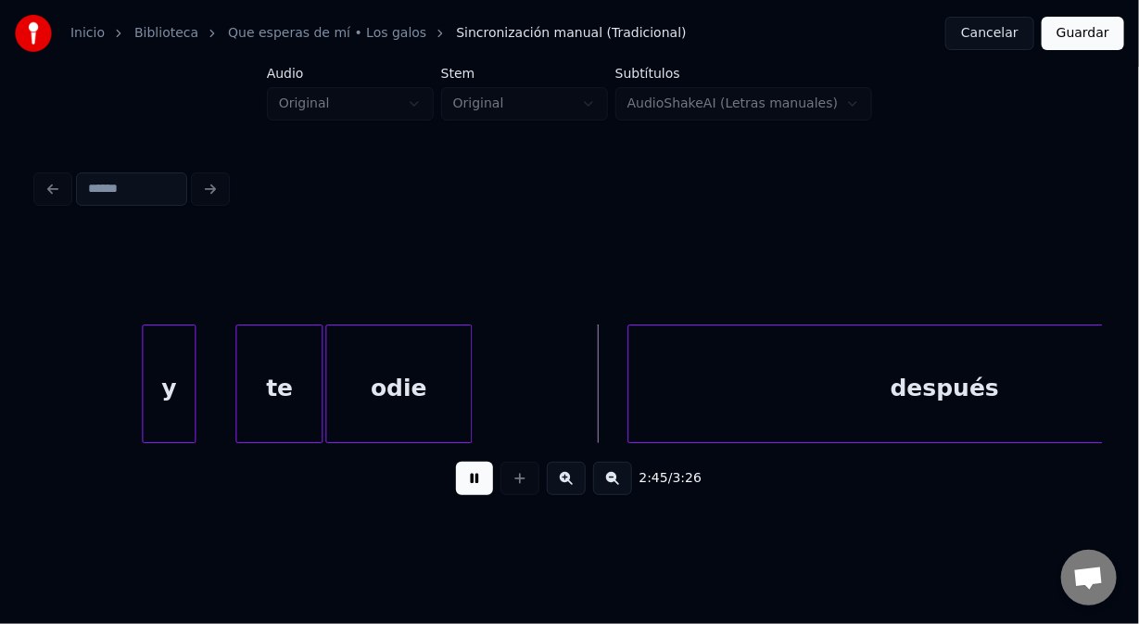
click at [477, 477] on button at bounding box center [474, 478] width 37 height 33
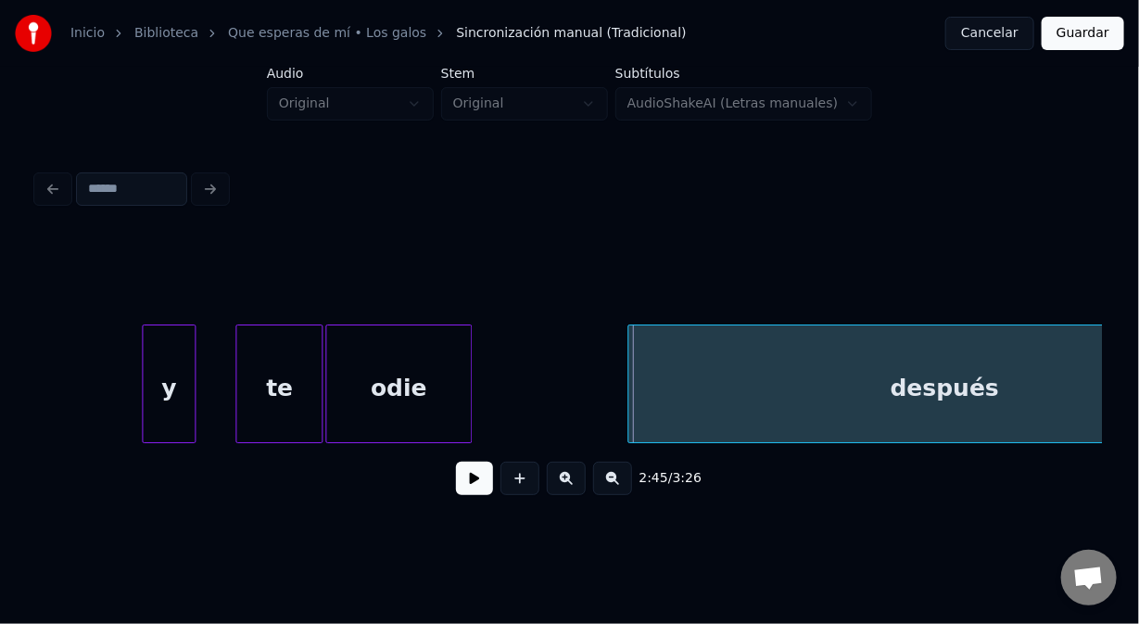
click at [477, 474] on button at bounding box center [474, 478] width 37 height 33
click at [477, 473] on button at bounding box center [474, 478] width 37 height 33
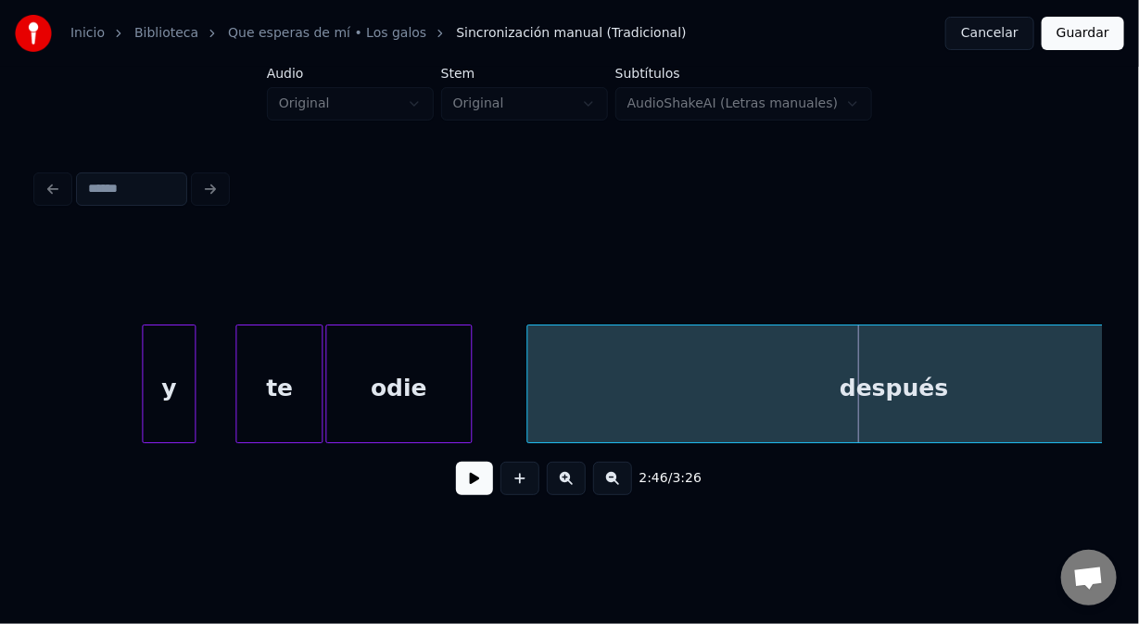
click at [528, 403] on div at bounding box center [531, 383] width 6 height 117
click at [513, 396] on div at bounding box center [515, 383] width 6 height 117
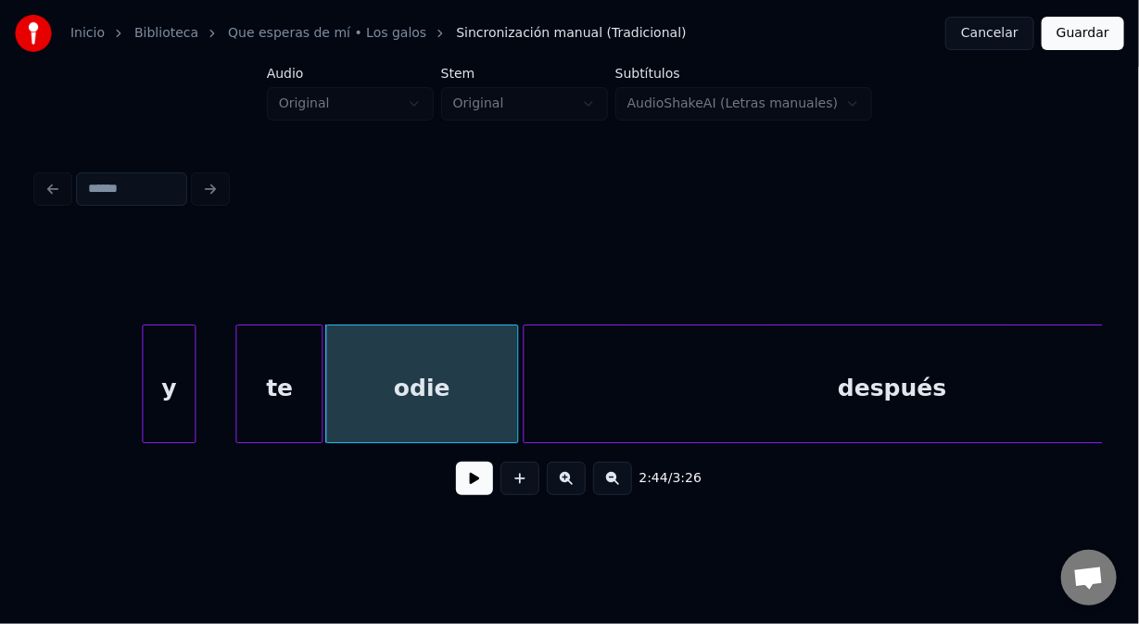
click at [477, 484] on button at bounding box center [474, 478] width 37 height 33
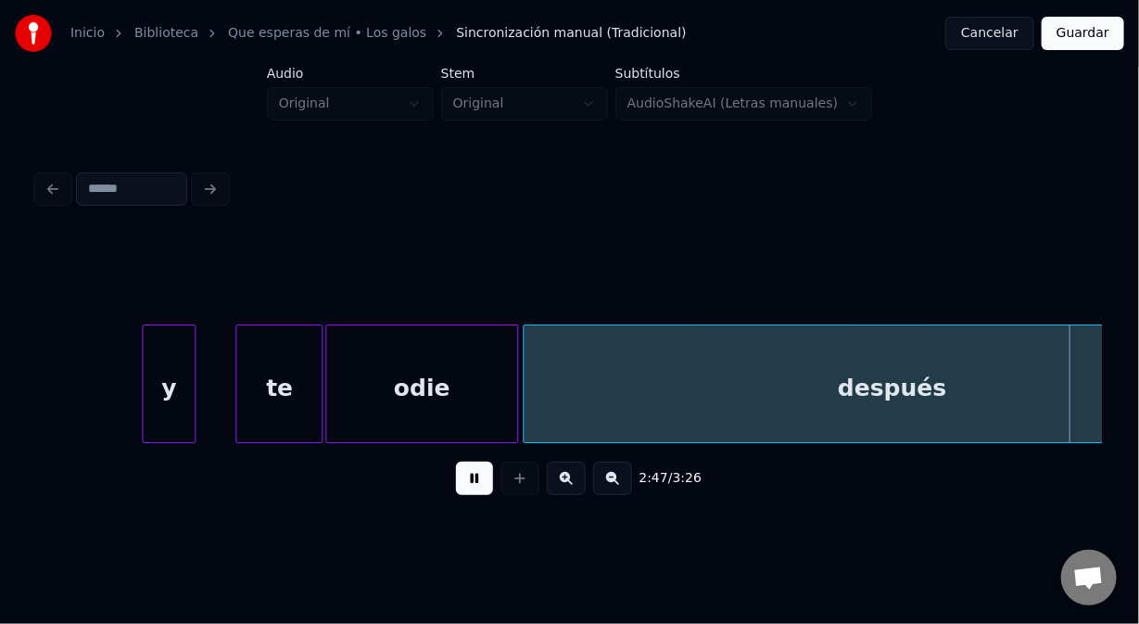
click at [474, 476] on button at bounding box center [474, 478] width 37 height 33
click at [185, 377] on div "y" at bounding box center [169, 388] width 52 height 126
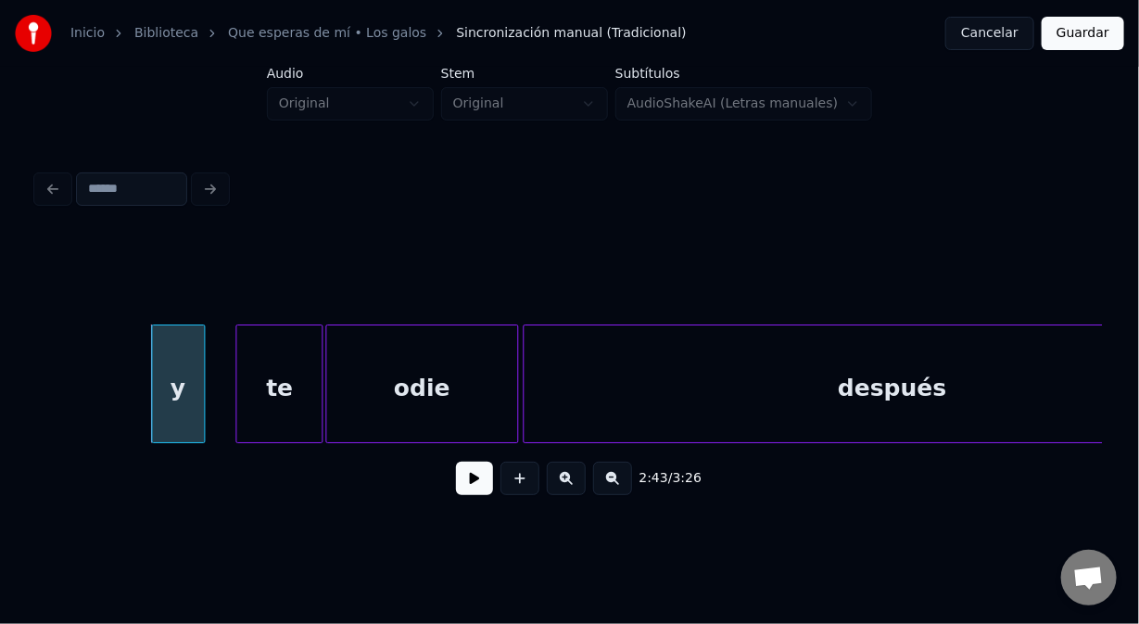
click at [479, 482] on button at bounding box center [474, 478] width 37 height 33
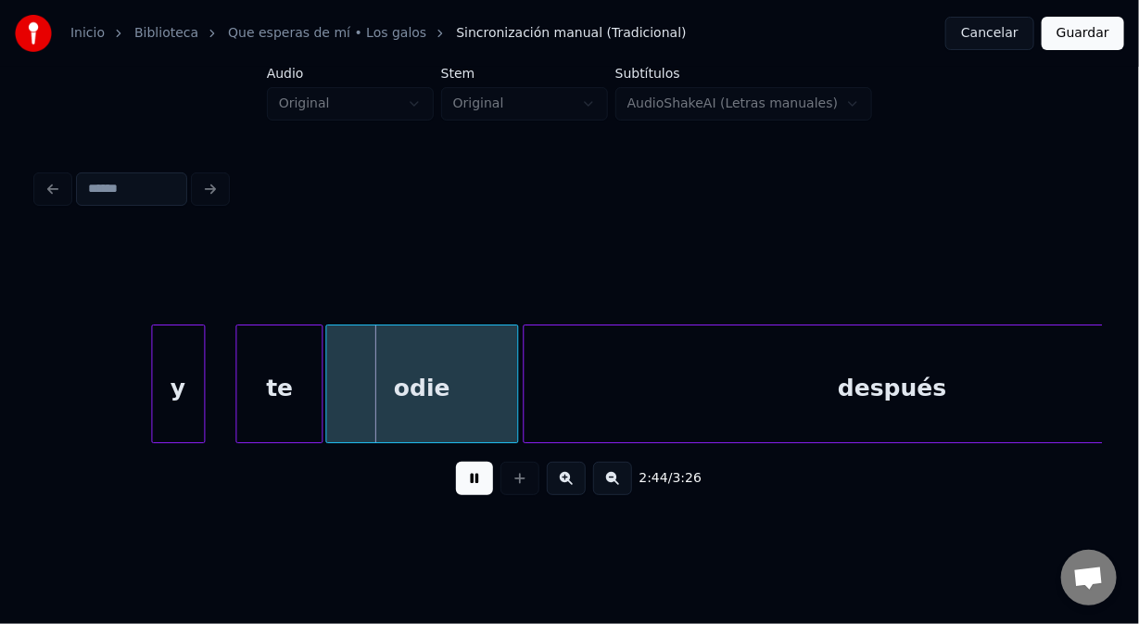
click at [478, 479] on button at bounding box center [474, 478] width 37 height 33
click at [223, 401] on div at bounding box center [223, 383] width 6 height 117
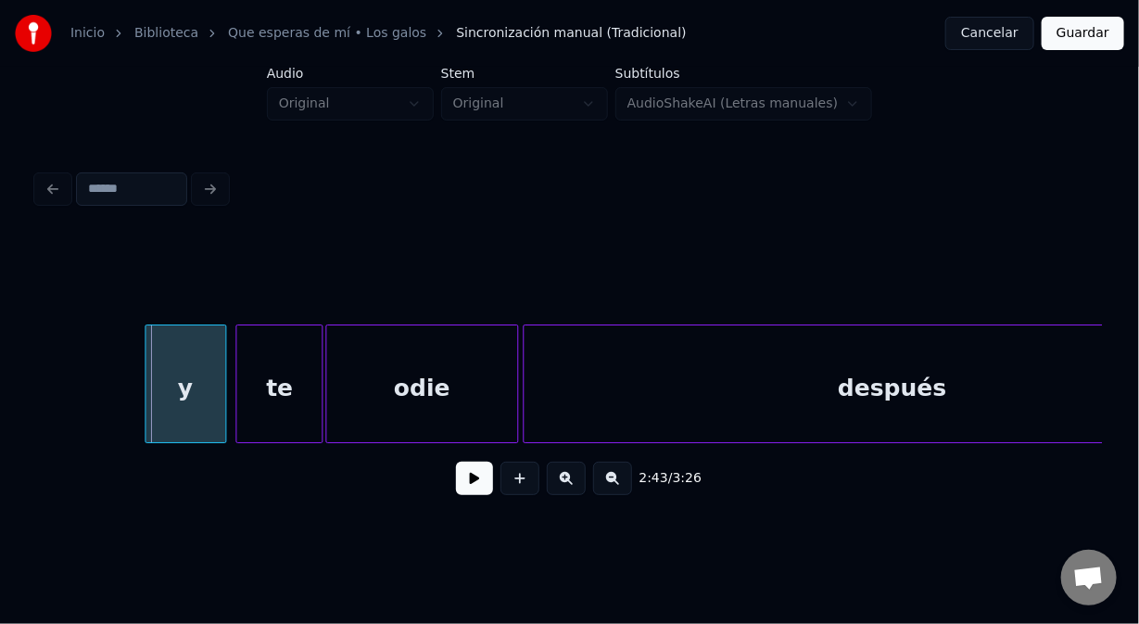
click at [146, 401] on div at bounding box center [149, 383] width 6 height 117
click at [476, 486] on button at bounding box center [474, 478] width 37 height 33
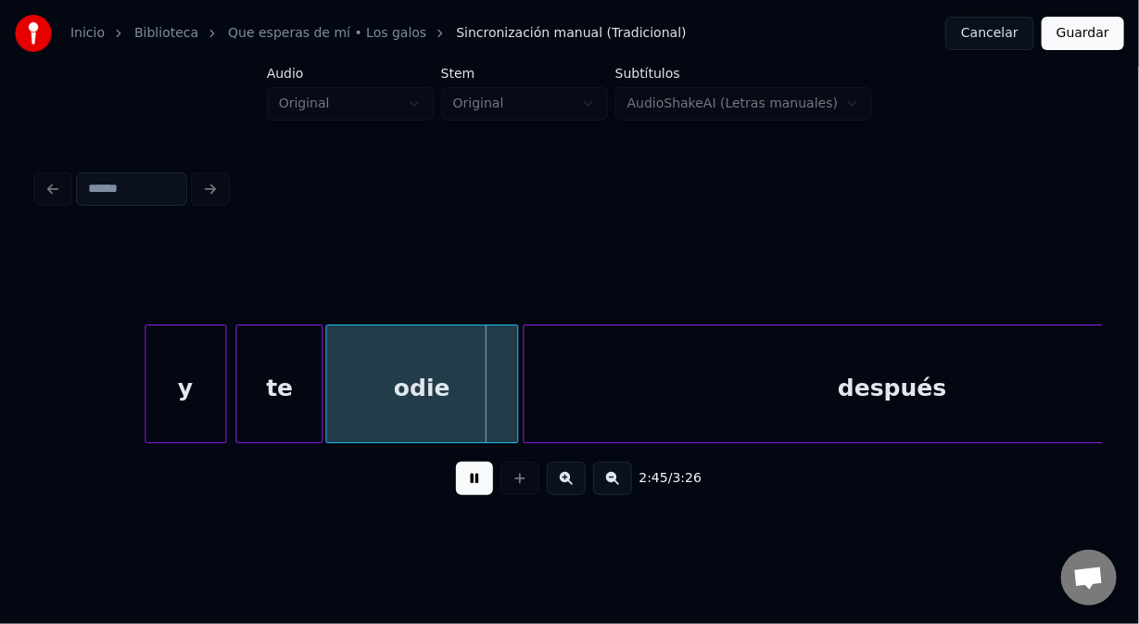
drag, startPoint x: 468, startPoint y: 477, endPoint x: 318, endPoint y: 445, distance: 153.7
click at [470, 481] on button at bounding box center [474, 478] width 37 height 33
click at [187, 423] on div "y" at bounding box center [186, 388] width 80 height 126
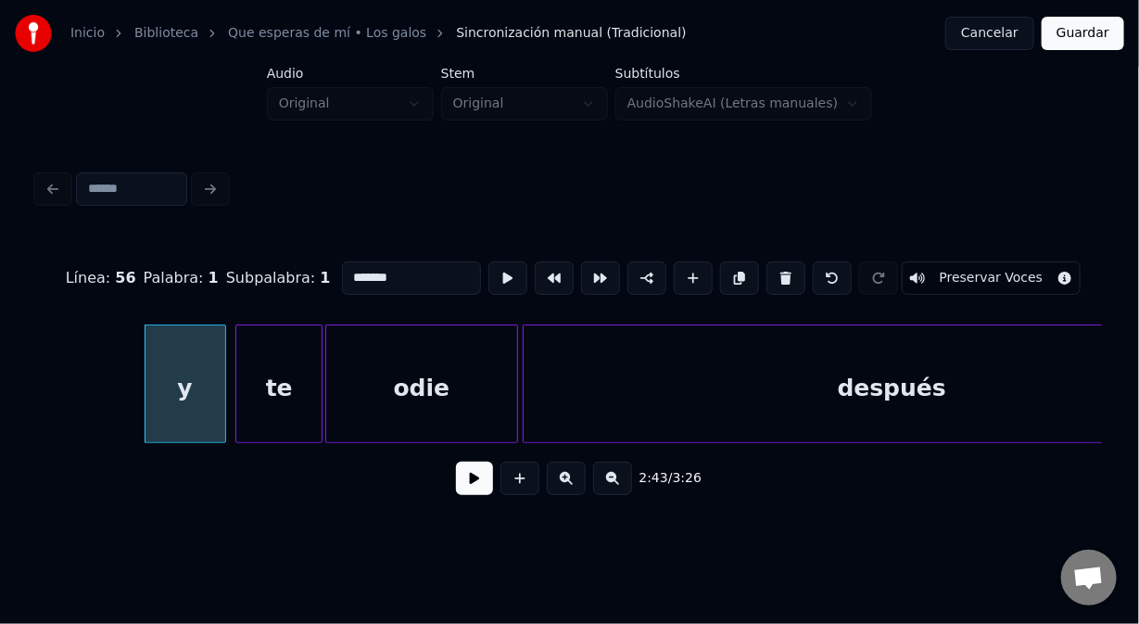
type input "*"
click at [481, 479] on button at bounding box center [474, 478] width 37 height 33
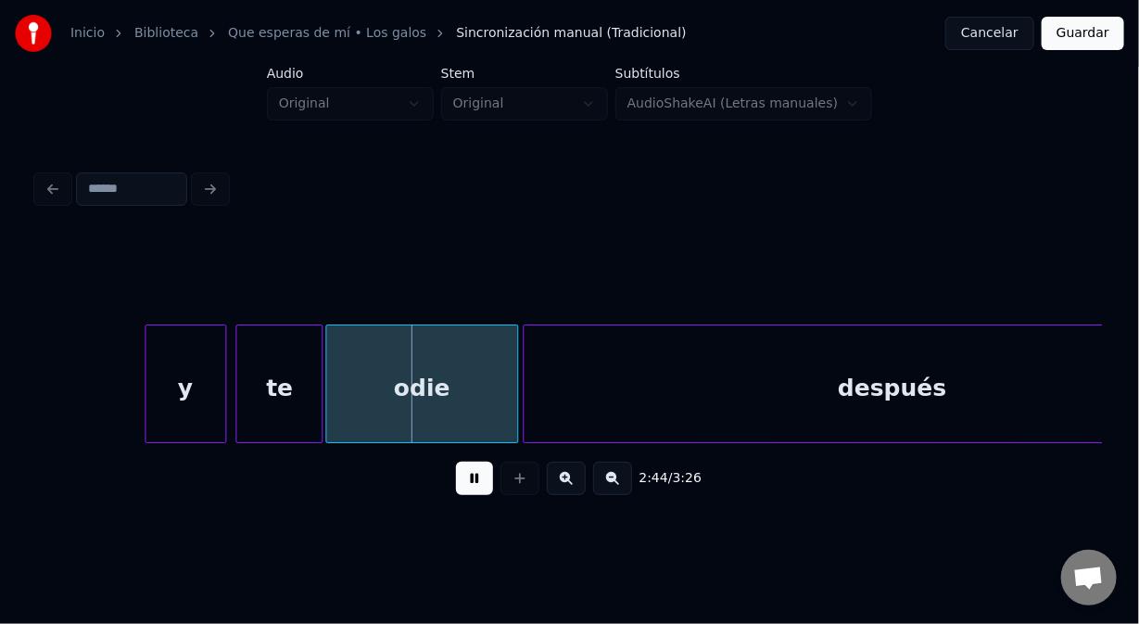
click at [481, 478] on button at bounding box center [474, 478] width 37 height 33
click at [159, 401] on div "y" at bounding box center [186, 388] width 80 height 126
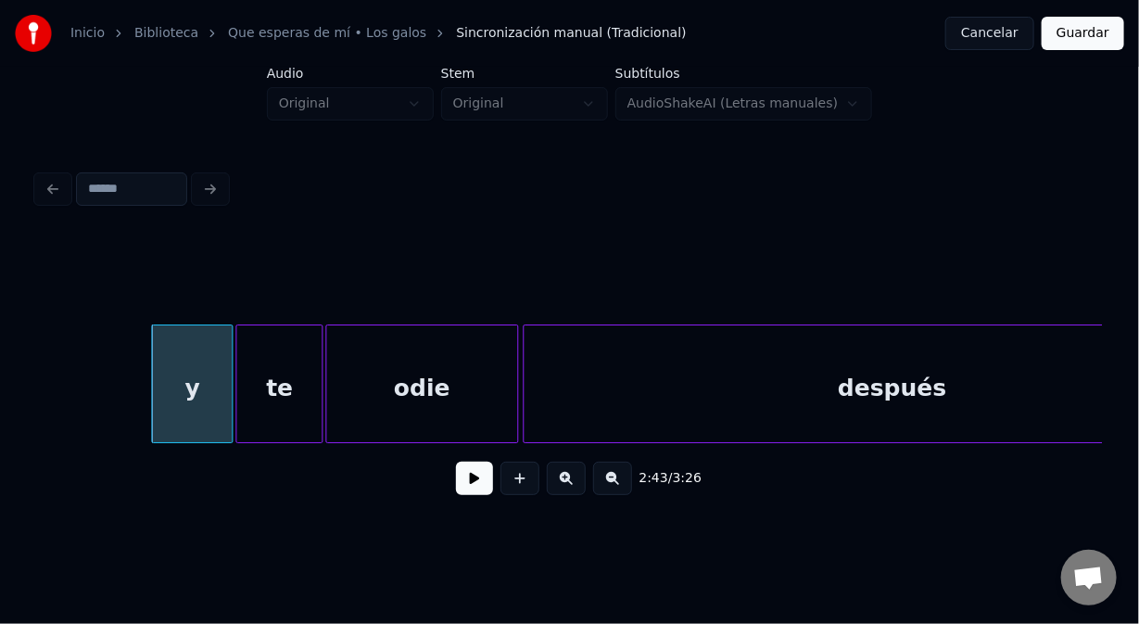
click at [179, 365] on div "y" at bounding box center [192, 388] width 80 height 126
click at [221, 360] on div "y" at bounding box center [192, 388] width 80 height 126
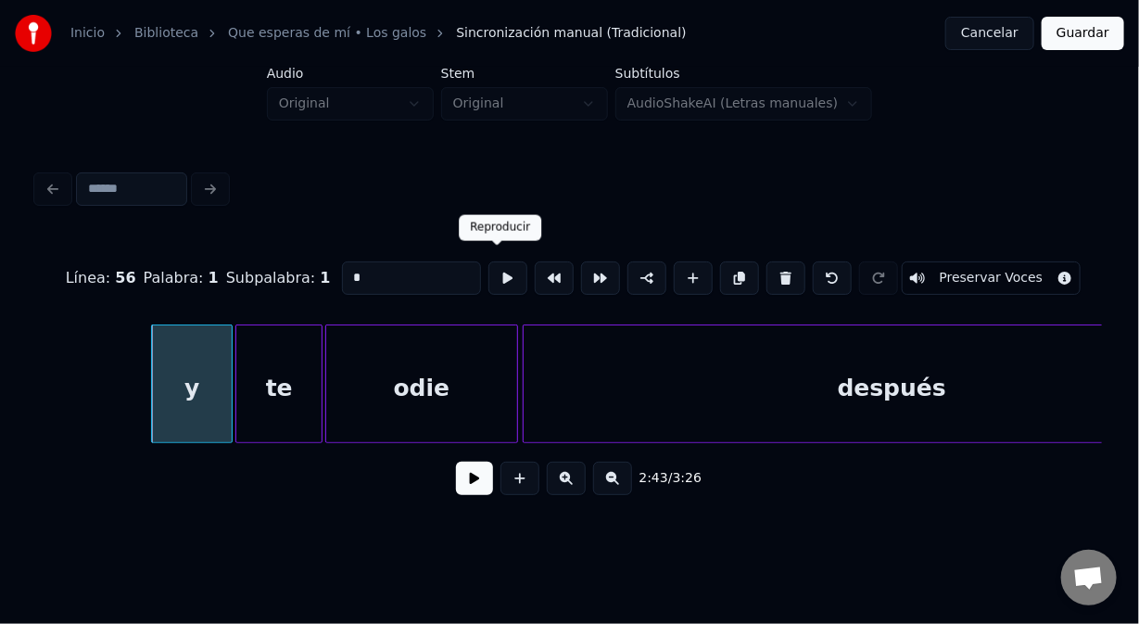
click at [497, 269] on button at bounding box center [508, 277] width 39 height 33
click at [497, 267] on button at bounding box center [508, 277] width 39 height 33
click at [209, 386] on div at bounding box center [212, 383] width 6 height 117
click at [223, 392] on div at bounding box center [226, 383] width 6 height 117
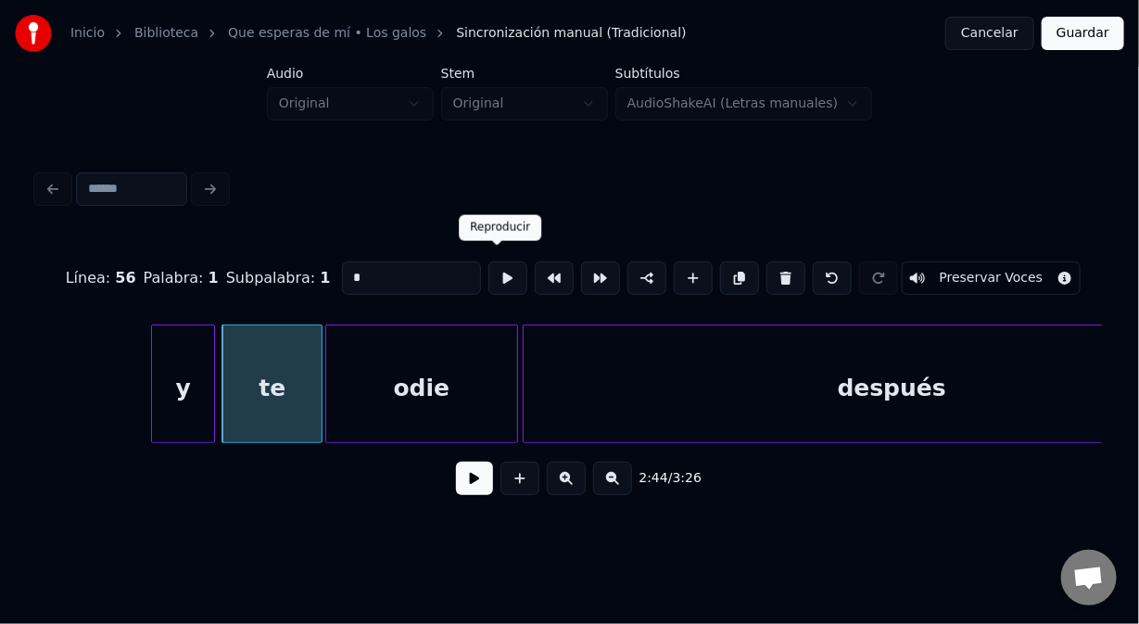
click at [496, 272] on button at bounding box center [508, 277] width 39 height 33
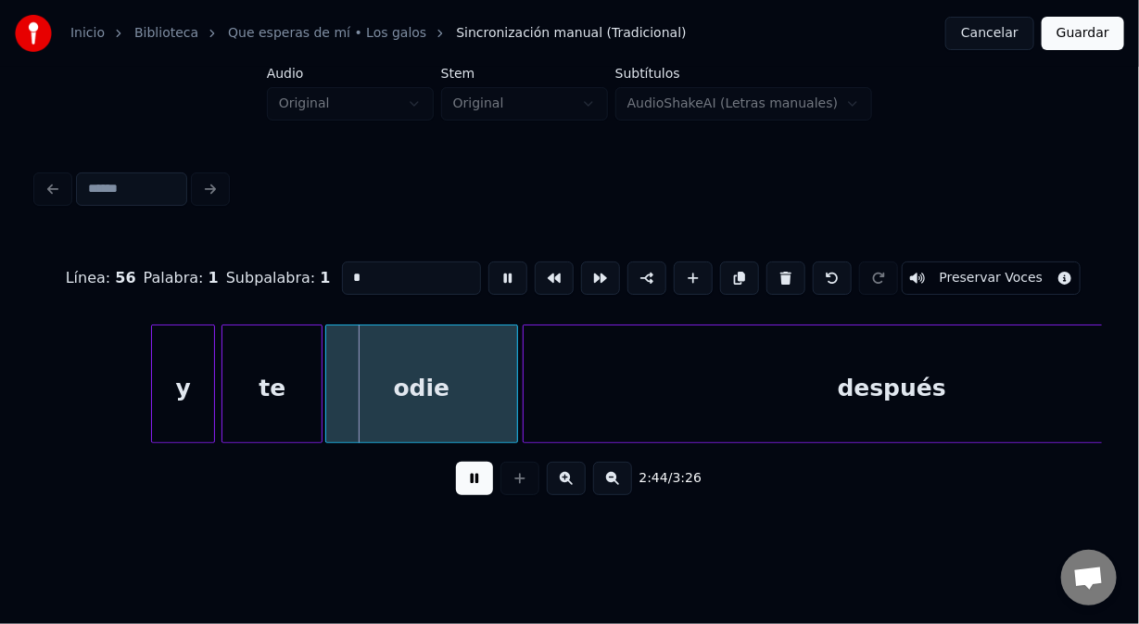
click at [496, 271] on button at bounding box center [508, 277] width 39 height 33
click at [182, 354] on div "y" at bounding box center [183, 388] width 62 height 126
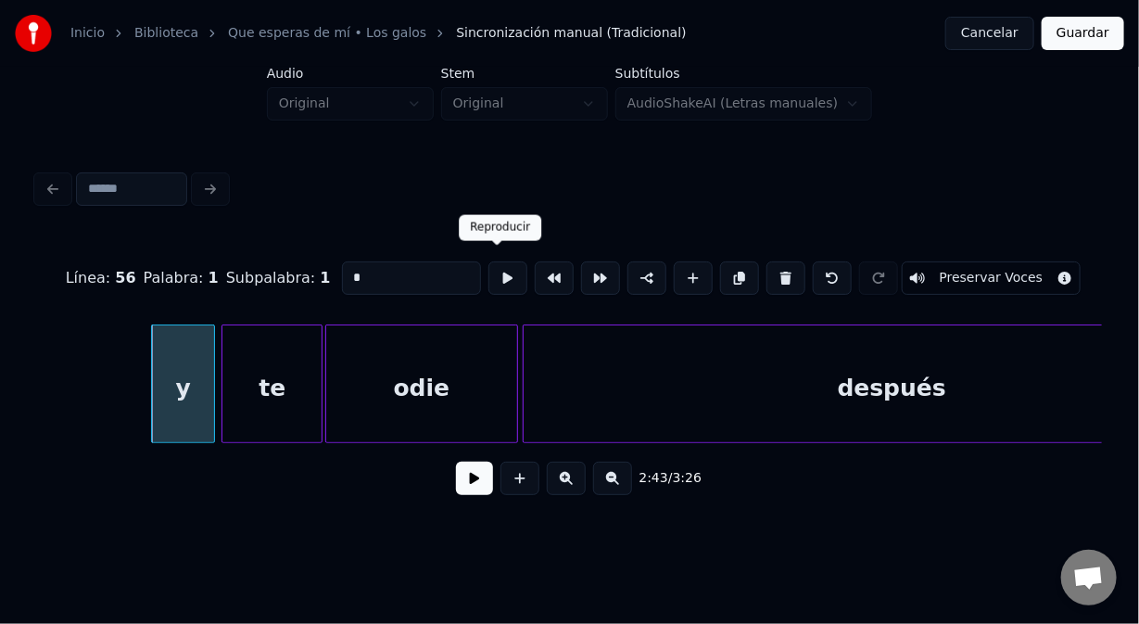
click at [494, 277] on button at bounding box center [508, 277] width 39 height 33
click at [225, 388] on div "te" at bounding box center [275, 383] width 101 height 119
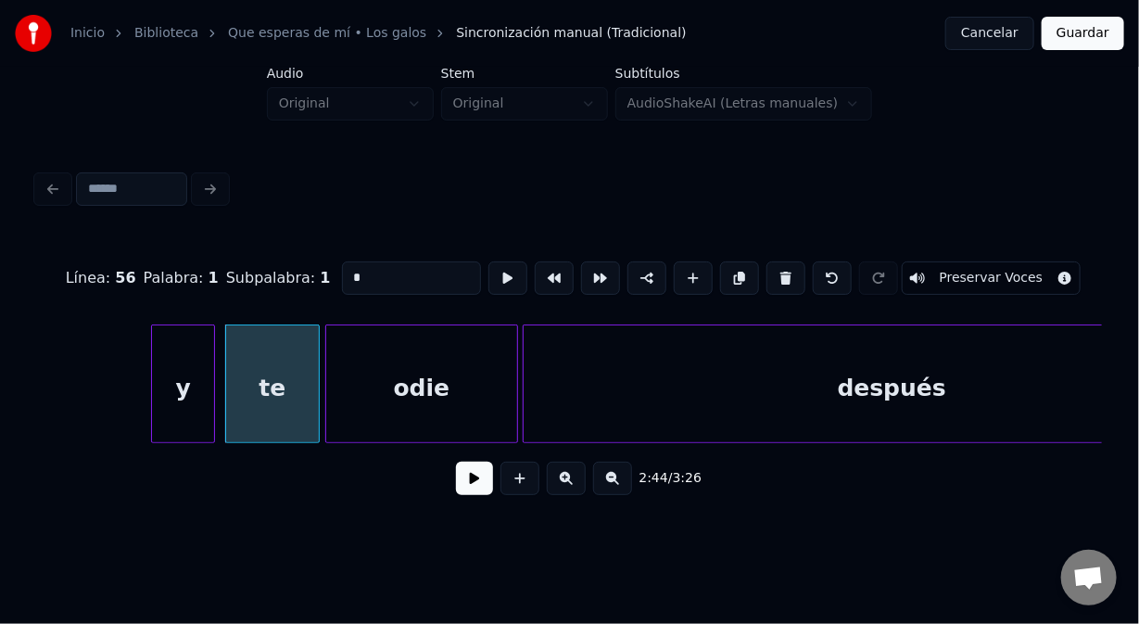
click at [314, 392] on div at bounding box center [316, 383] width 6 height 117
click at [220, 387] on div at bounding box center [219, 383] width 6 height 117
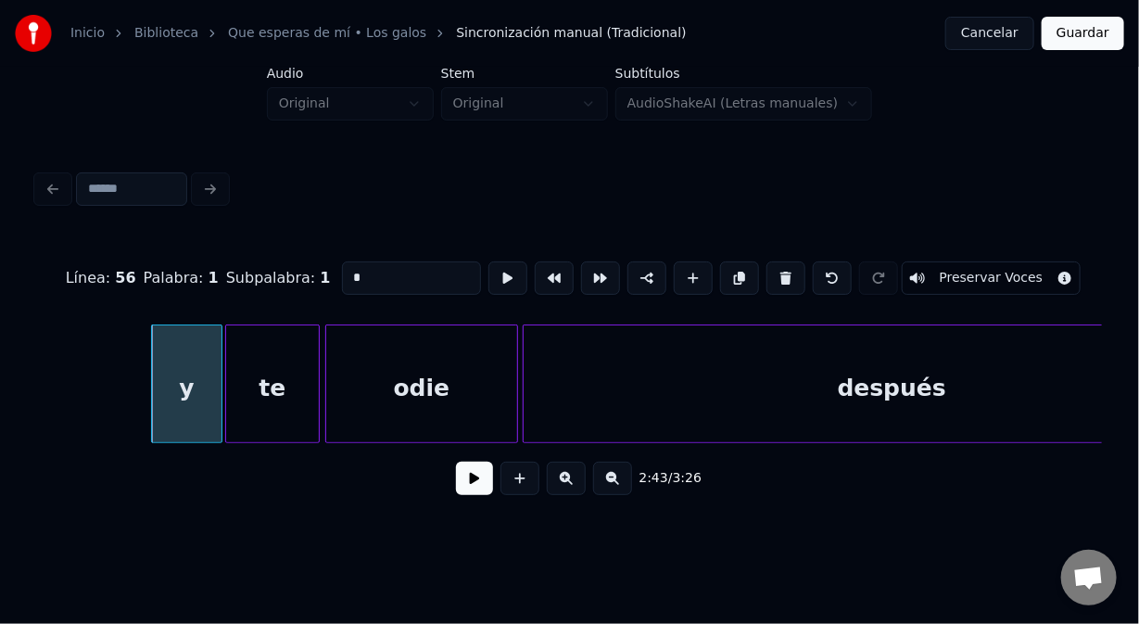
click at [478, 488] on button at bounding box center [474, 478] width 37 height 33
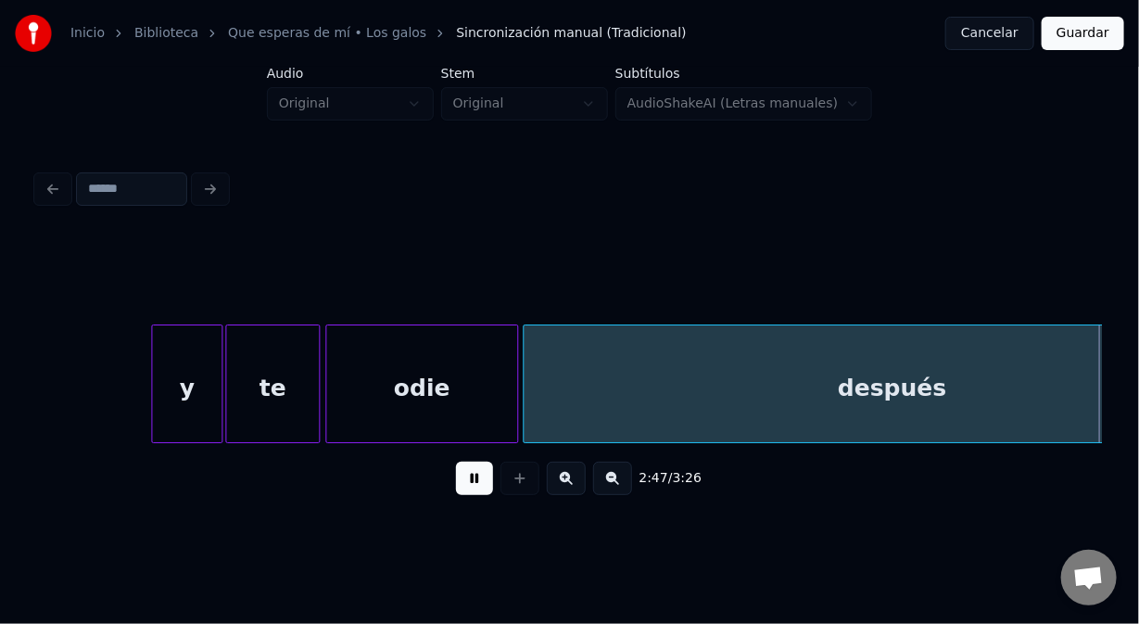
scroll to position [0, 46522]
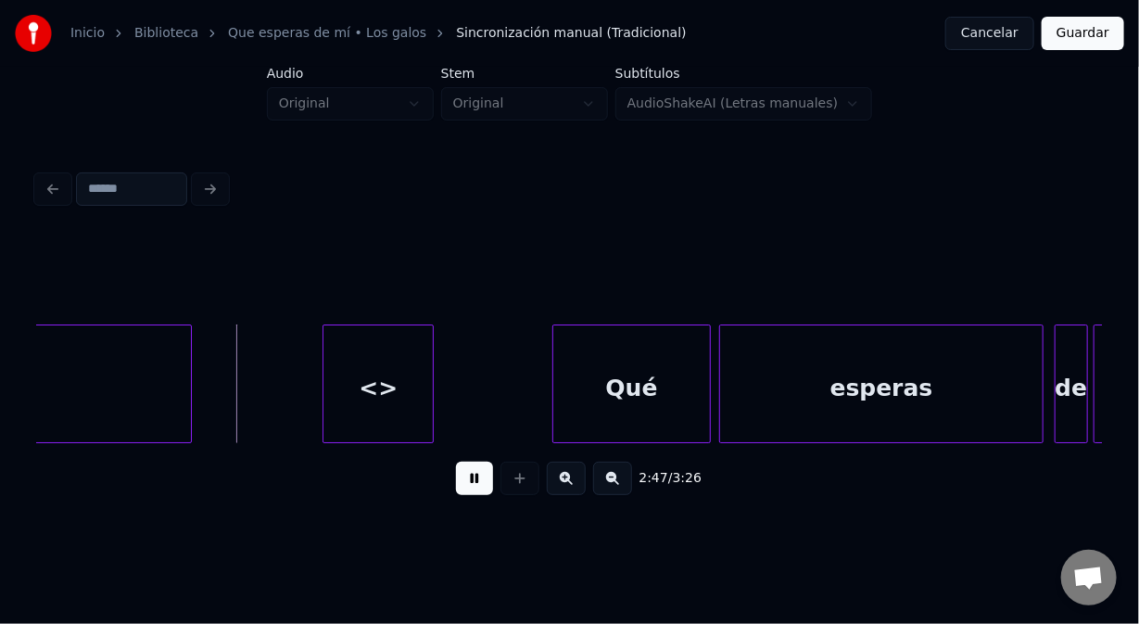
click at [475, 490] on button at bounding box center [474, 478] width 37 height 33
click at [401, 410] on div "<>" at bounding box center [378, 388] width 109 height 126
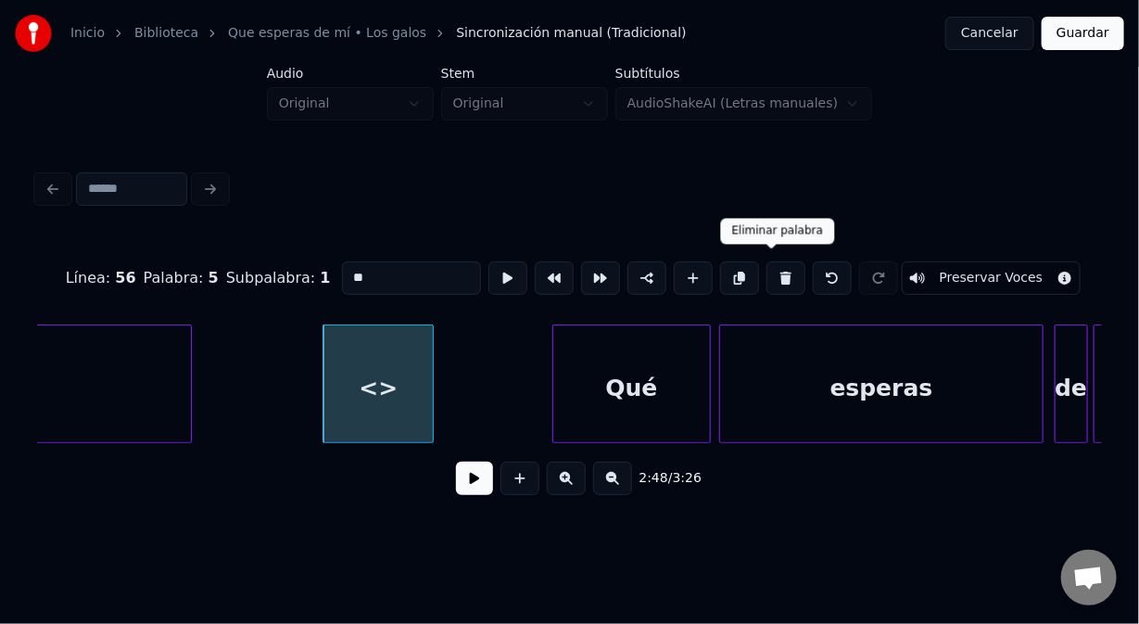
click at [770, 274] on button at bounding box center [786, 277] width 39 height 33
type input "***"
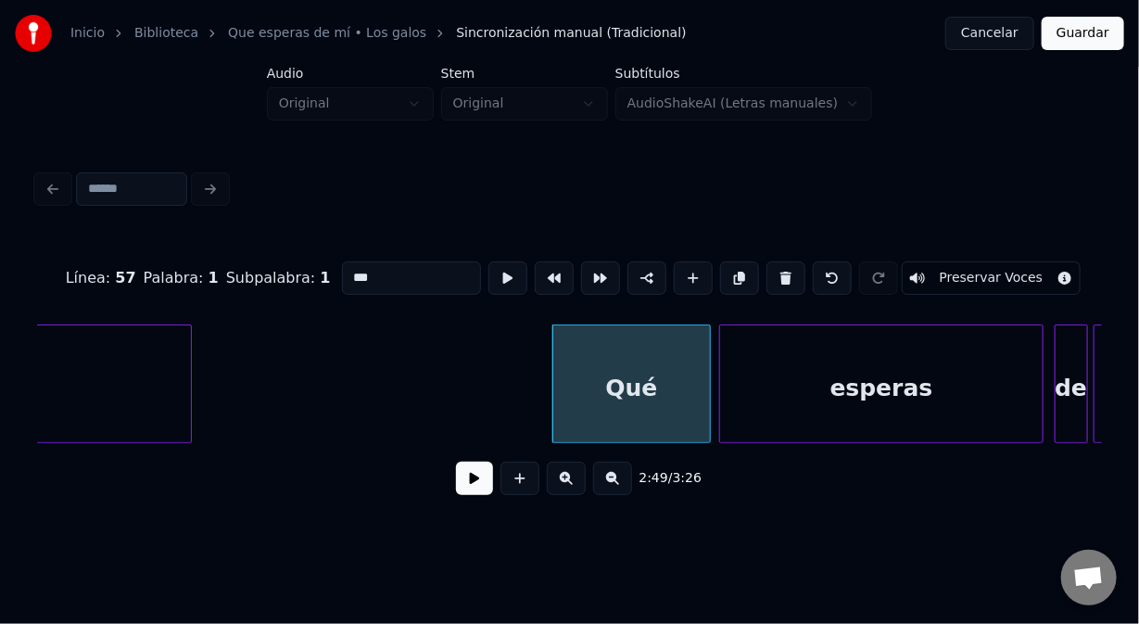
click at [469, 477] on button at bounding box center [474, 478] width 37 height 33
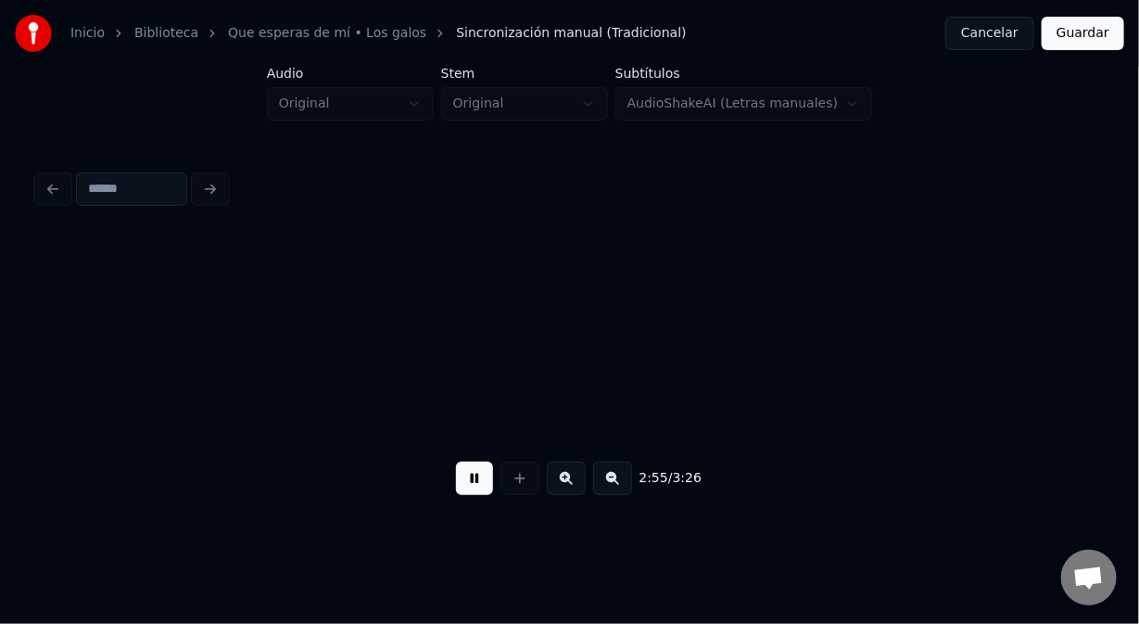
scroll to position [0, 48655]
click at [477, 475] on button at bounding box center [474, 478] width 37 height 33
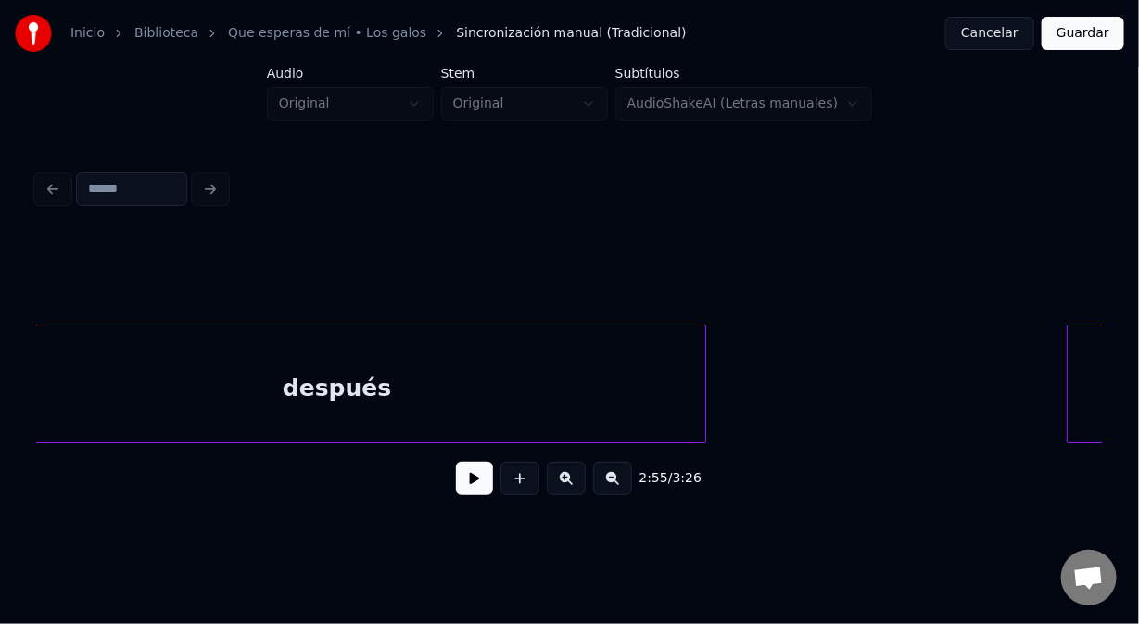
scroll to position [0, 45846]
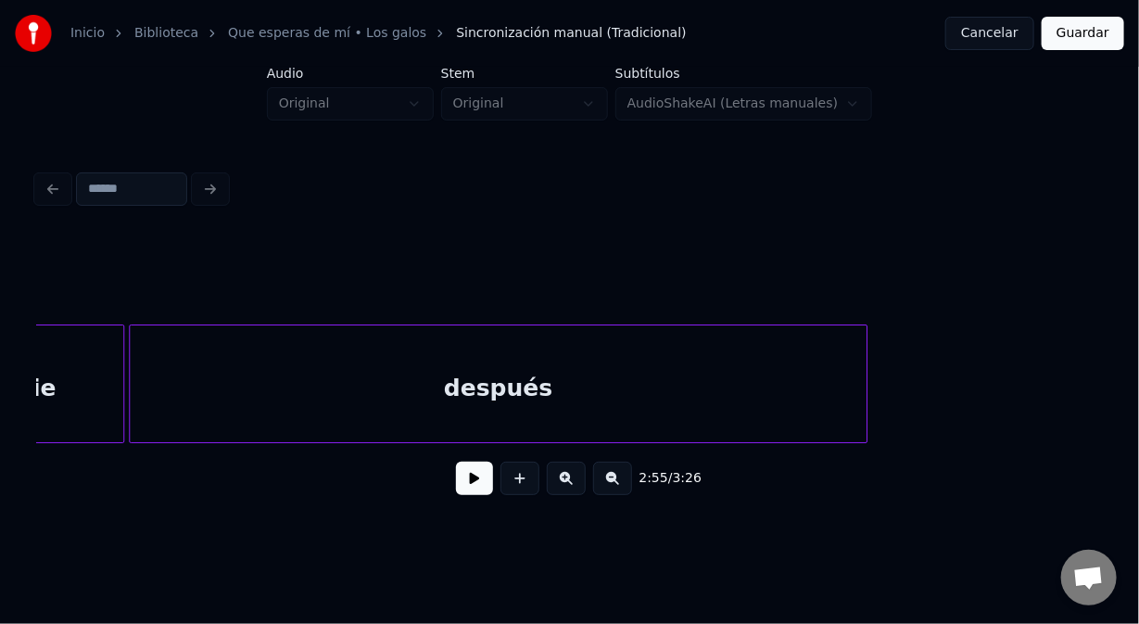
click at [187, 365] on div "después" at bounding box center [498, 388] width 737 height 126
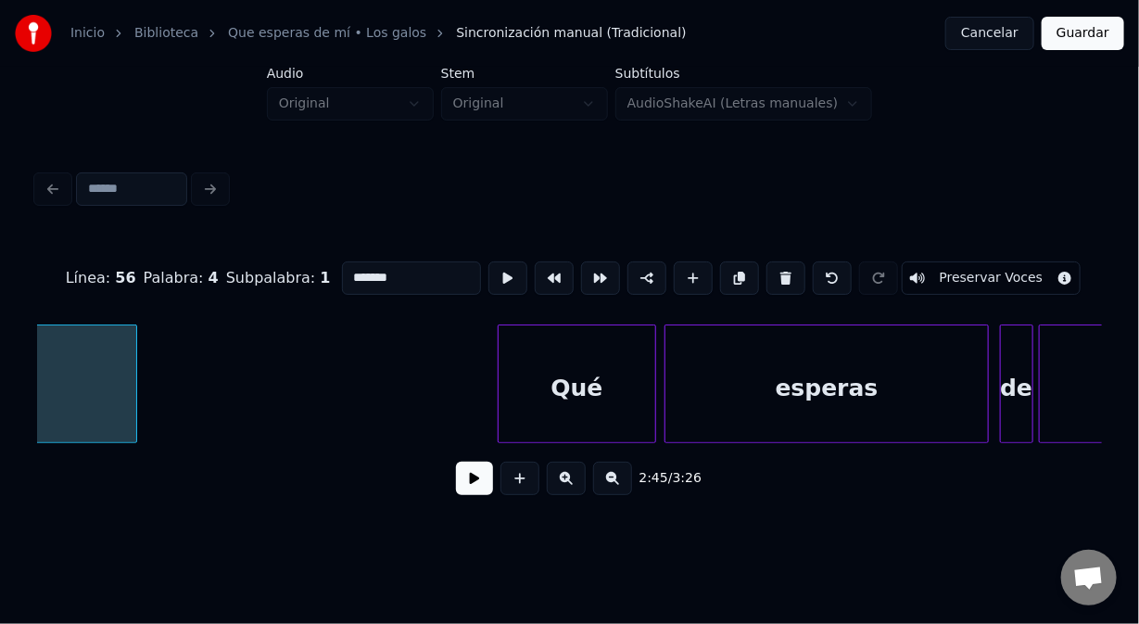
scroll to position [0, 46613]
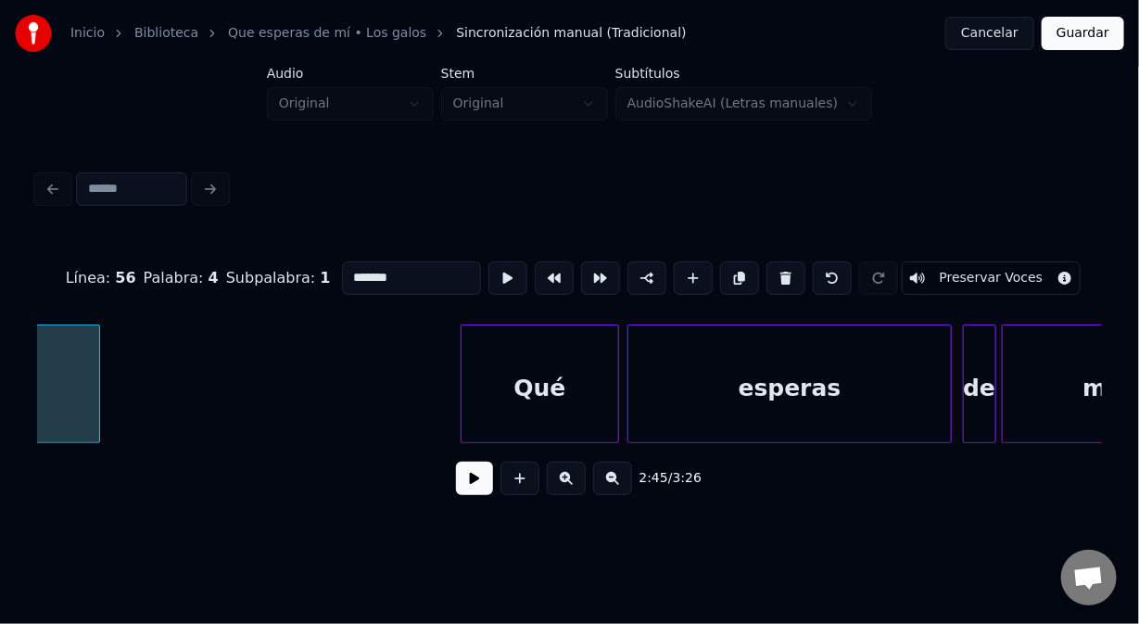
click at [495, 341] on div "Qué" at bounding box center [540, 388] width 157 height 126
type input "***"
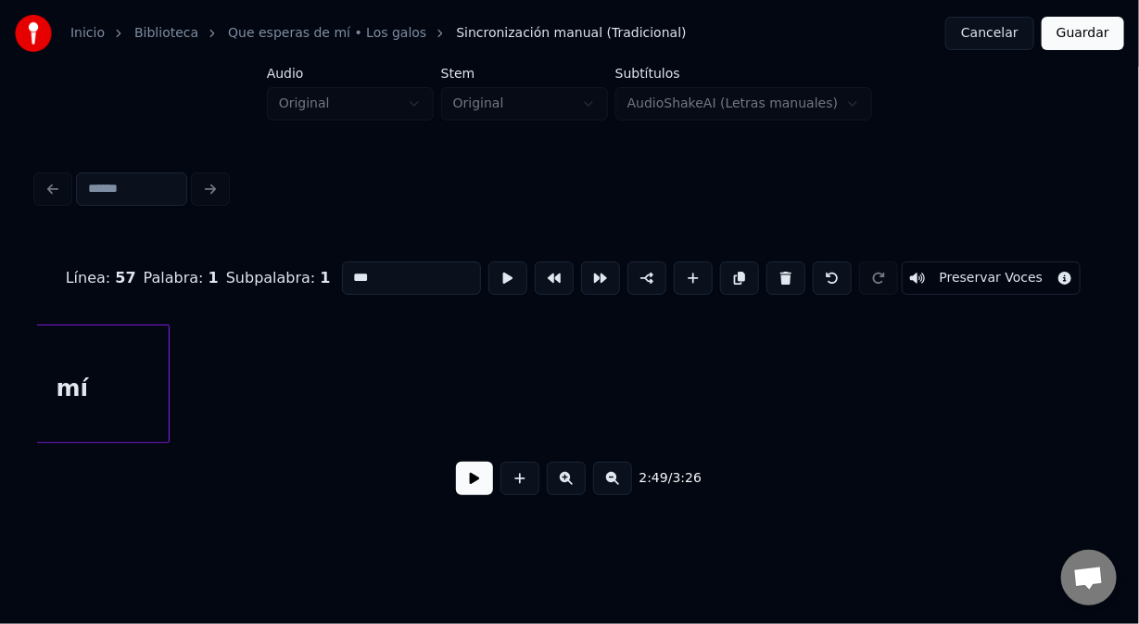
scroll to position [0, 47765]
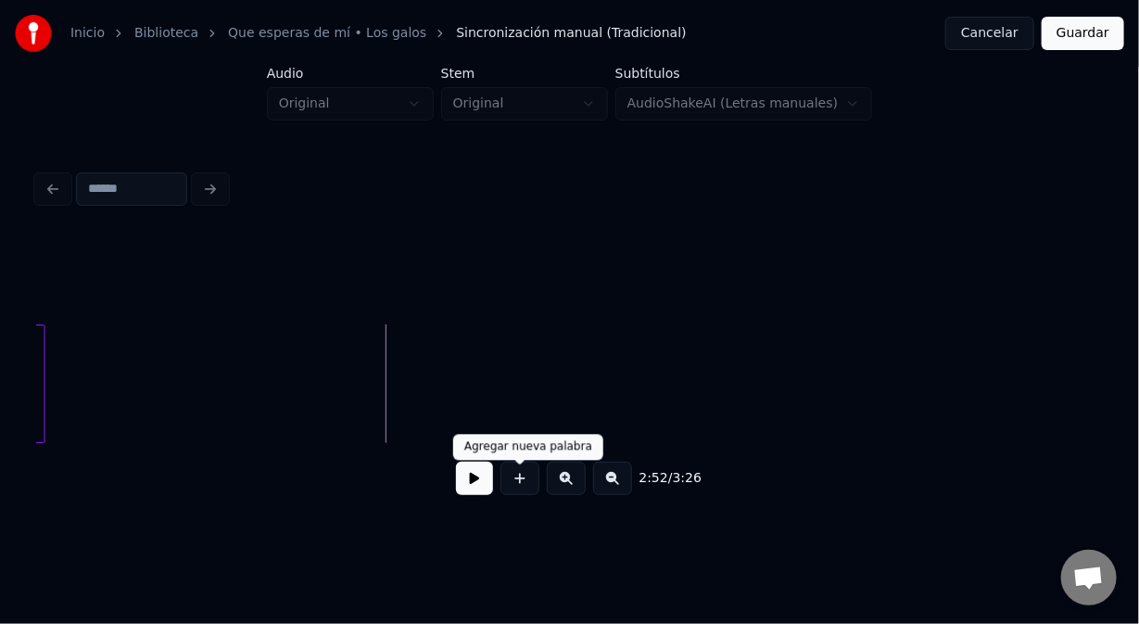
click at [521, 484] on button at bounding box center [520, 478] width 39 height 33
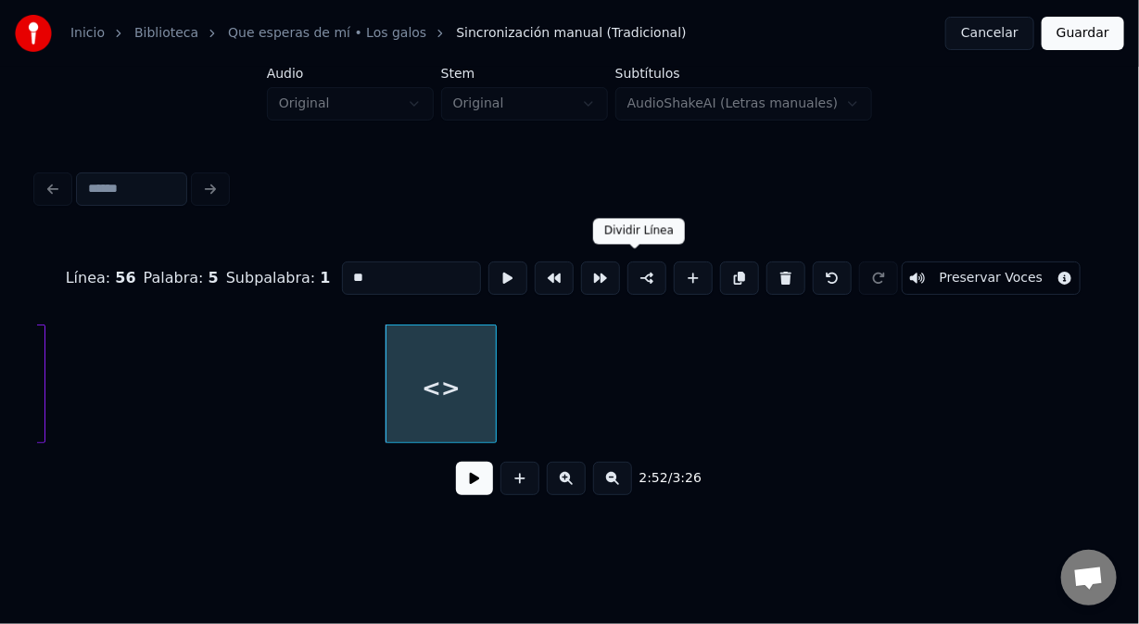
click at [635, 273] on button at bounding box center [647, 277] width 39 height 33
click at [481, 477] on button at bounding box center [474, 478] width 37 height 33
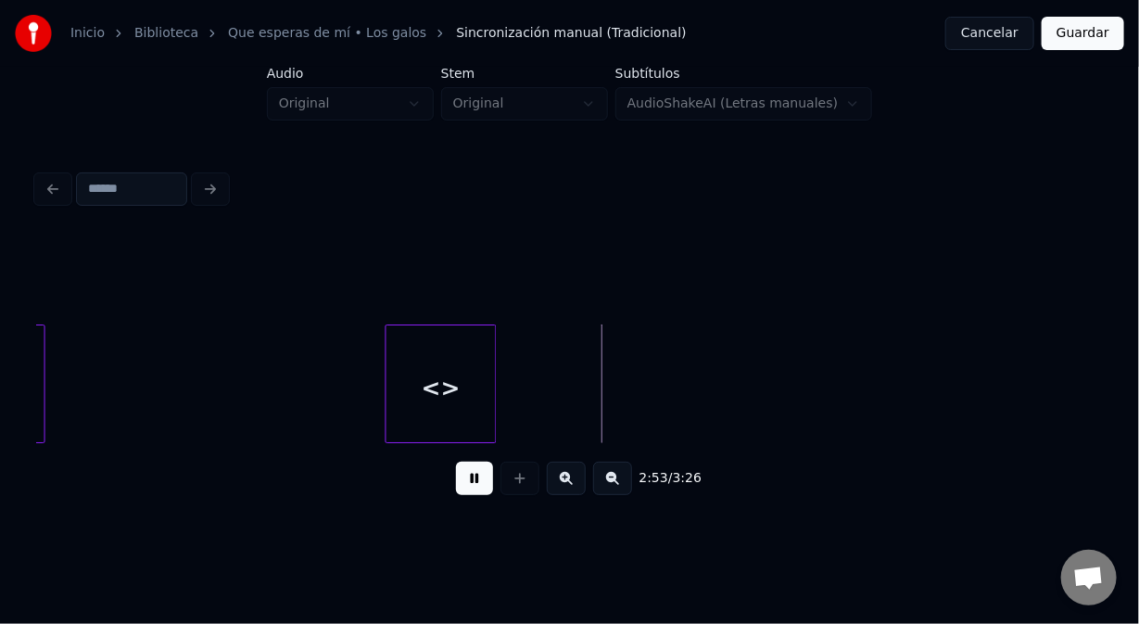
click at [480, 477] on button at bounding box center [474, 478] width 37 height 33
click at [475, 466] on div "2:53 / 3:26" at bounding box center [570, 478] width 1036 height 41
click at [421, 385] on div "<>" at bounding box center [441, 388] width 109 height 126
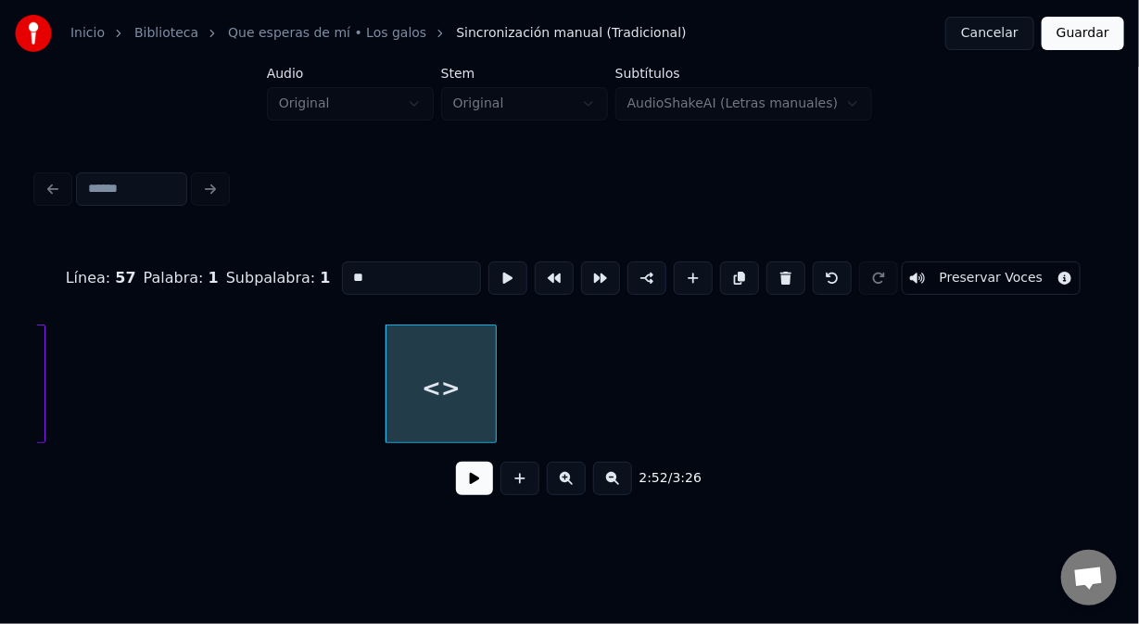
click at [469, 487] on button at bounding box center [474, 478] width 37 height 33
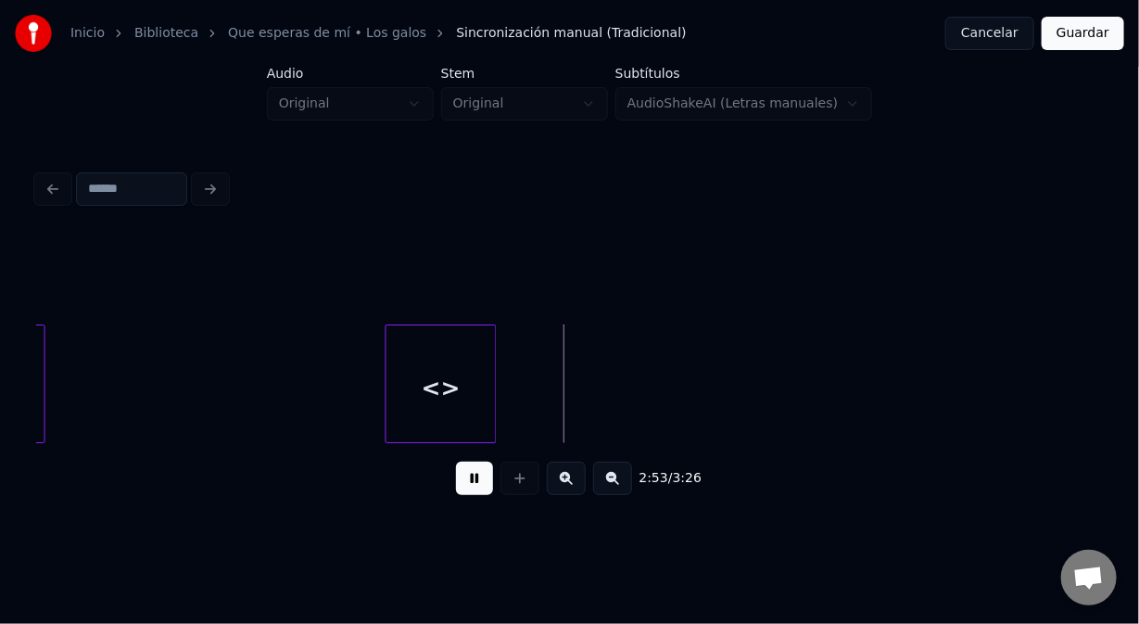
click at [469, 486] on button at bounding box center [474, 478] width 37 height 33
click at [425, 414] on div "<>" at bounding box center [441, 388] width 109 height 126
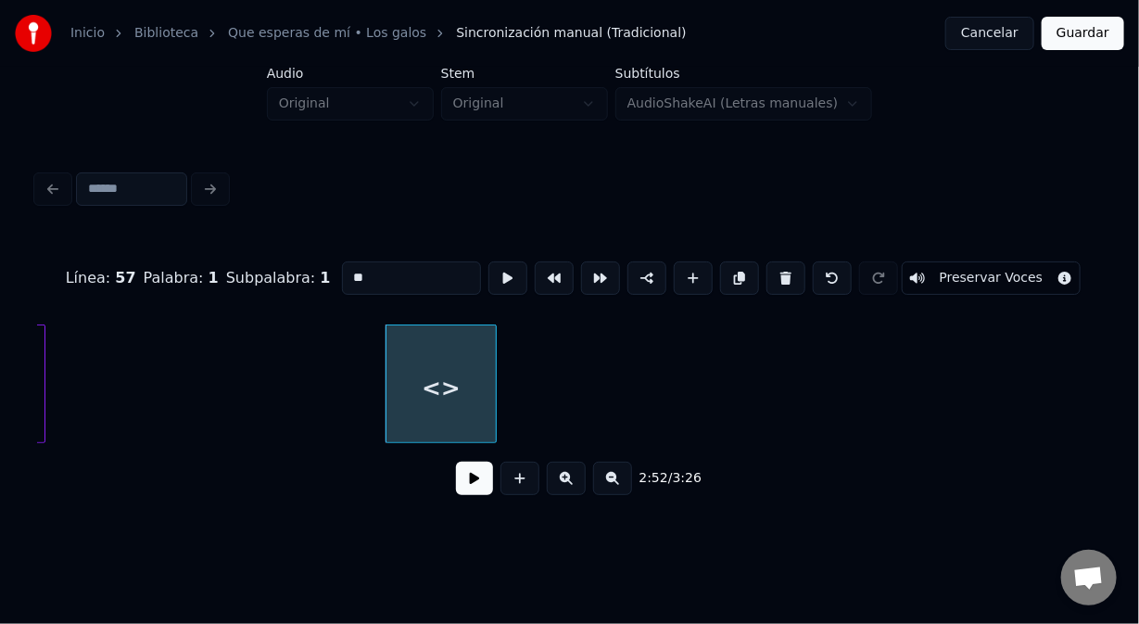
click at [469, 495] on button at bounding box center [474, 478] width 37 height 33
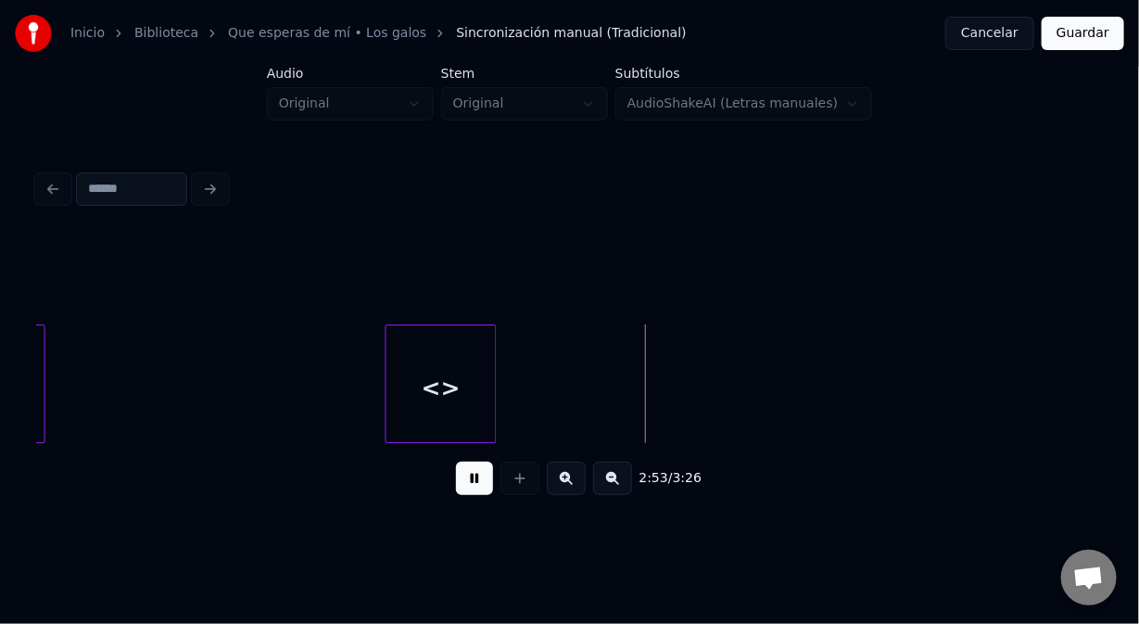
drag, startPoint x: 468, startPoint y: 488, endPoint x: 435, endPoint y: 425, distance: 71.3
click at [465, 479] on button at bounding box center [474, 478] width 37 height 33
click at [426, 417] on div "<>" at bounding box center [441, 388] width 109 height 126
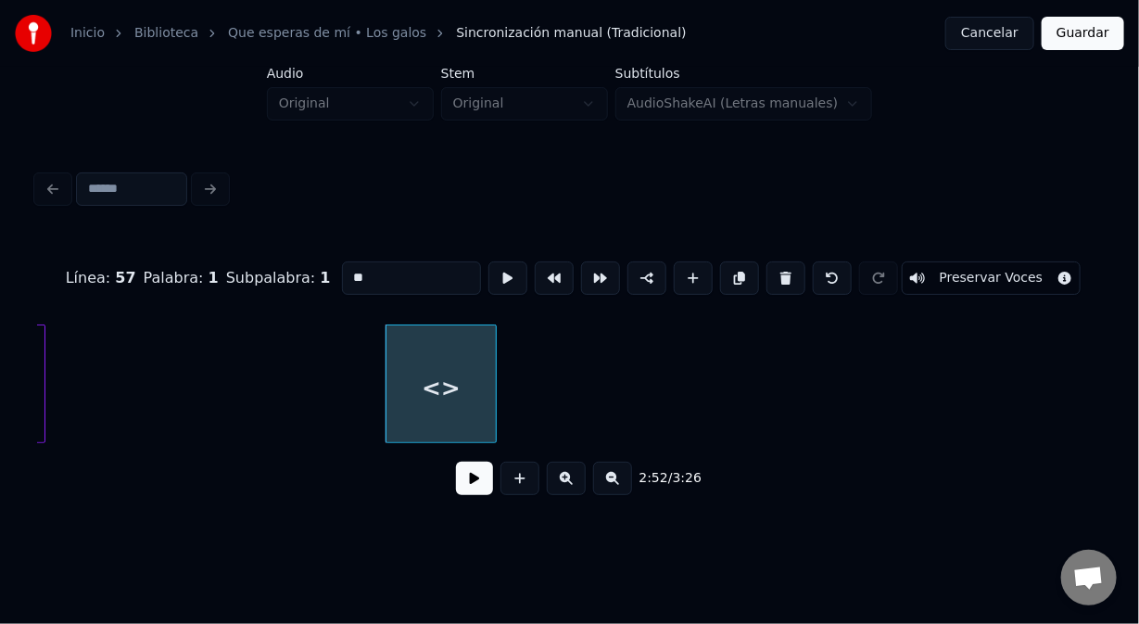
click at [474, 482] on button at bounding box center [474, 478] width 37 height 33
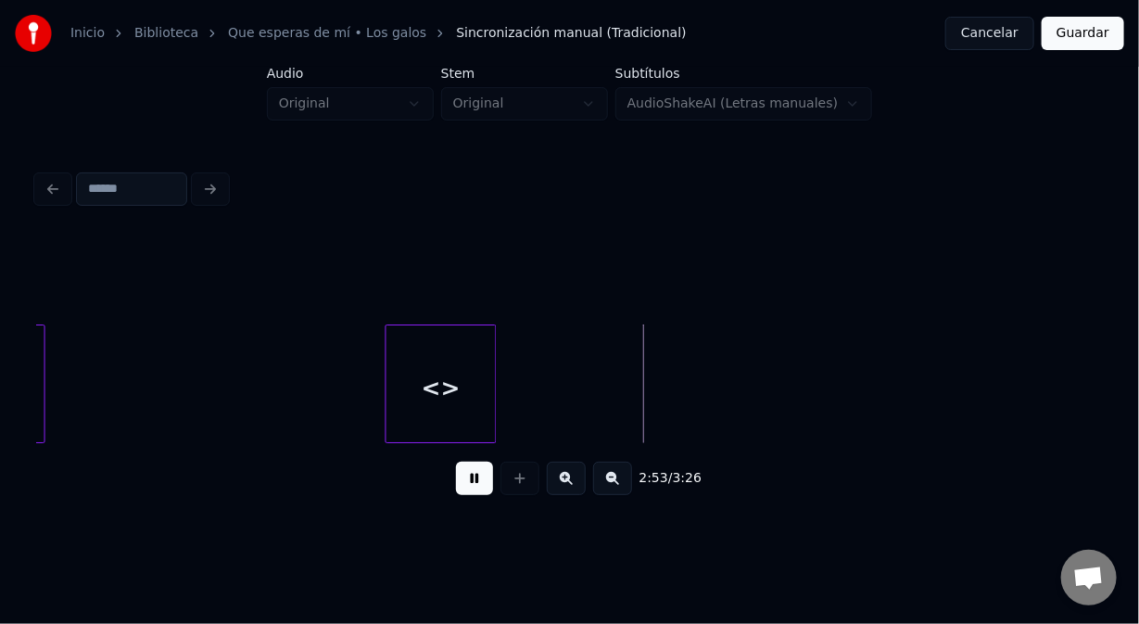
click at [474, 482] on button at bounding box center [474, 478] width 37 height 33
click at [426, 416] on div "<>" at bounding box center [441, 388] width 109 height 126
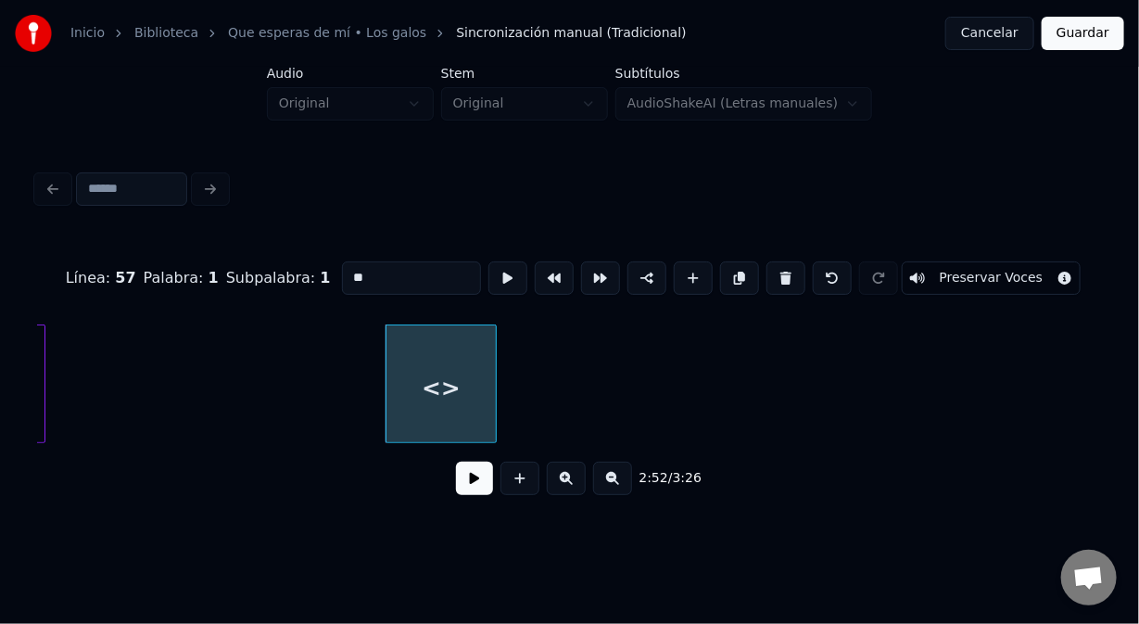
drag, startPoint x: 359, startPoint y: 275, endPoint x: 291, endPoint y: 272, distance: 67.8
click at [297, 272] on div "Línea : 57 Palabra : 1 Subpalabra : 1 ** Preservar Voces" at bounding box center [569, 278] width 1065 height 93
click at [496, 413] on div at bounding box center [493, 383] width 6 height 117
click at [452, 403] on div at bounding box center [453, 383] width 6 height 117
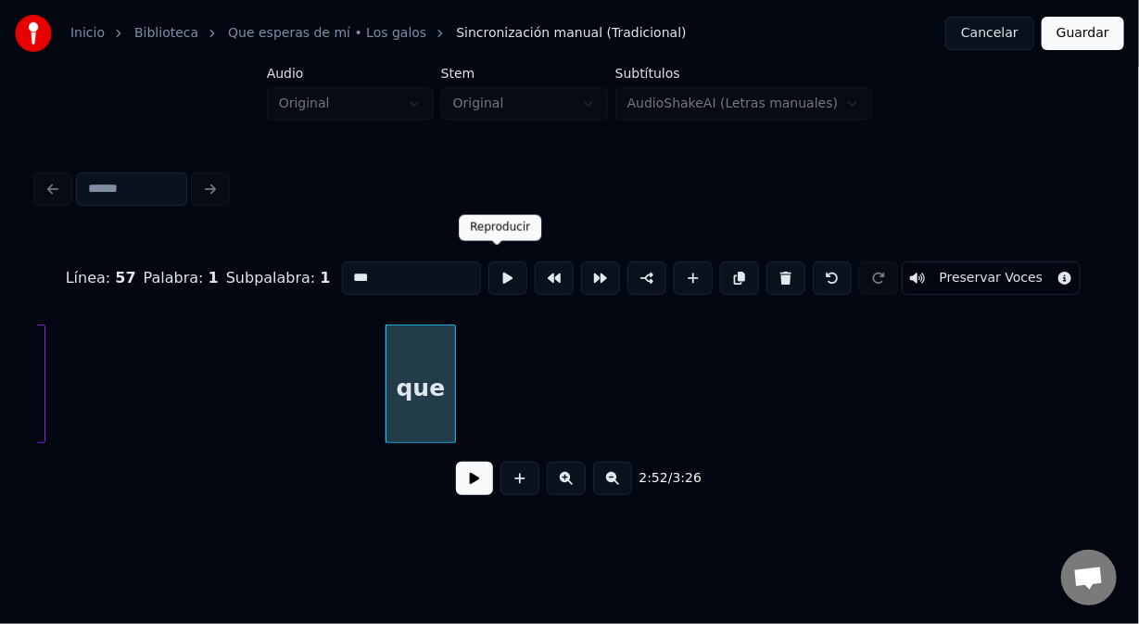
type input "***"
click at [499, 272] on button at bounding box center [508, 277] width 39 height 33
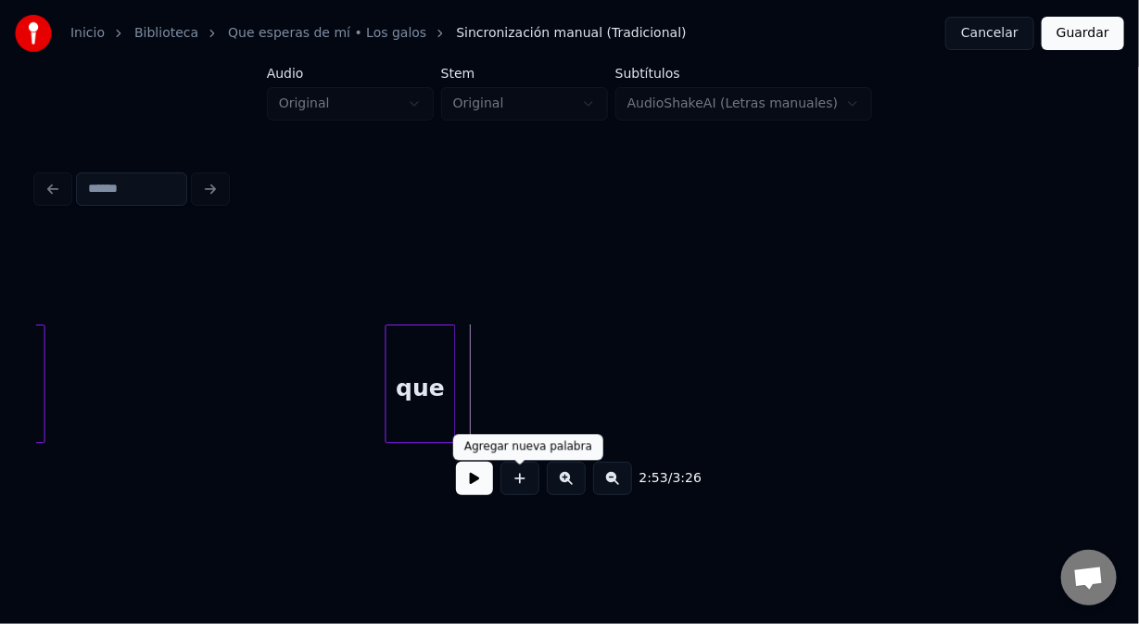
click at [520, 484] on button at bounding box center [520, 478] width 39 height 33
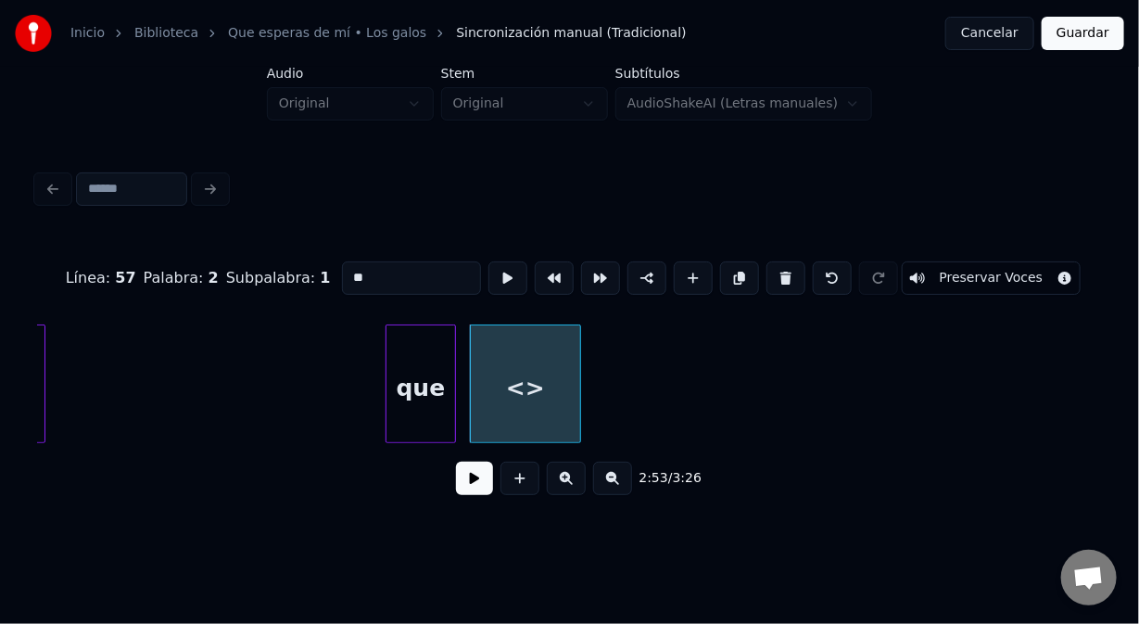
drag, startPoint x: 363, startPoint y: 269, endPoint x: 326, endPoint y: 278, distance: 38.2
click at [326, 278] on div "Línea : 57 Palabra : 2 Subpalabra : 1 ** Preservar Voces" at bounding box center [569, 278] width 1065 height 93
type input "**"
click at [477, 484] on button at bounding box center [474, 478] width 37 height 33
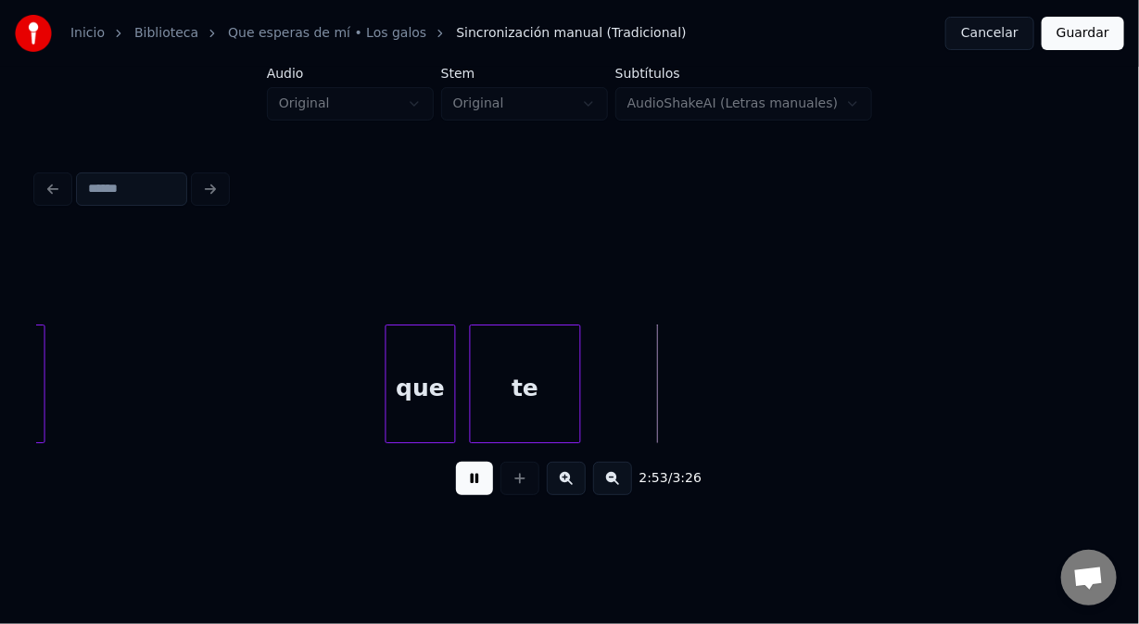
click at [468, 485] on button at bounding box center [474, 478] width 37 height 33
click at [502, 401] on div at bounding box center [503, 383] width 6 height 117
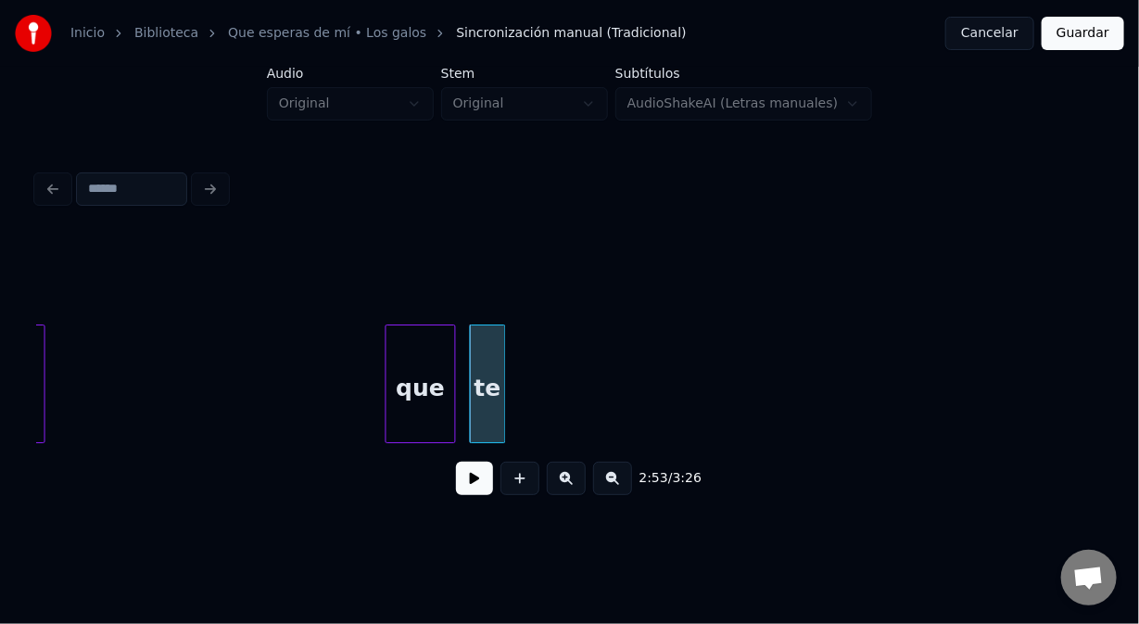
click at [483, 387] on div "te" at bounding box center [488, 388] width 34 height 126
click at [484, 334] on div "te" at bounding box center [488, 388] width 34 height 126
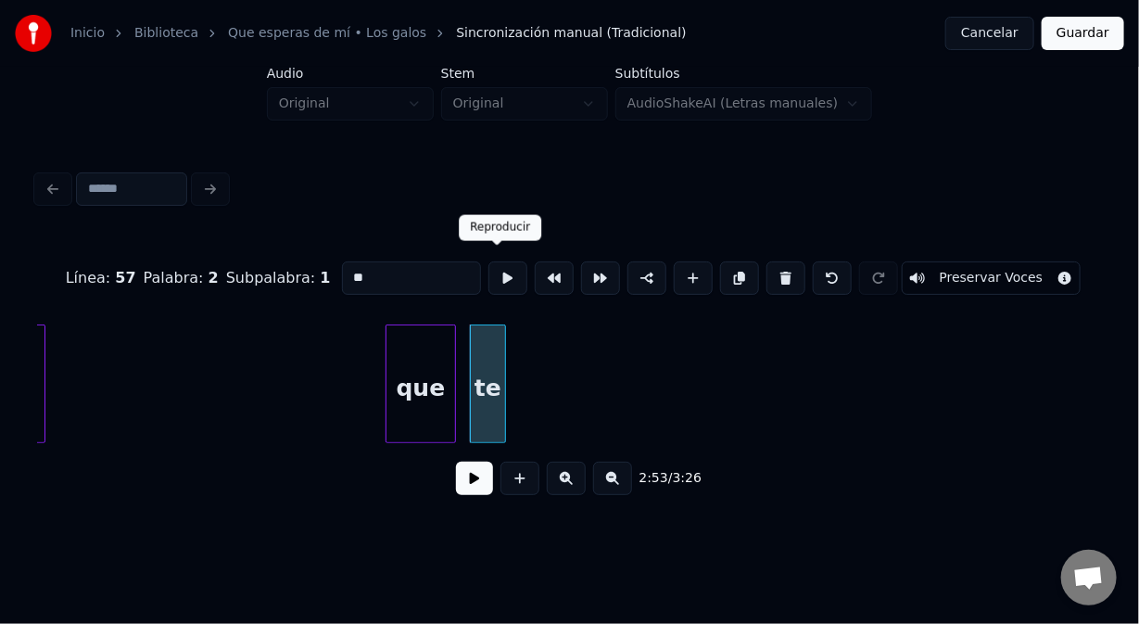
click at [502, 273] on button at bounding box center [508, 277] width 39 height 33
click at [496, 273] on button at bounding box center [508, 277] width 39 height 33
click at [435, 329] on div "que" at bounding box center [421, 388] width 69 height 126
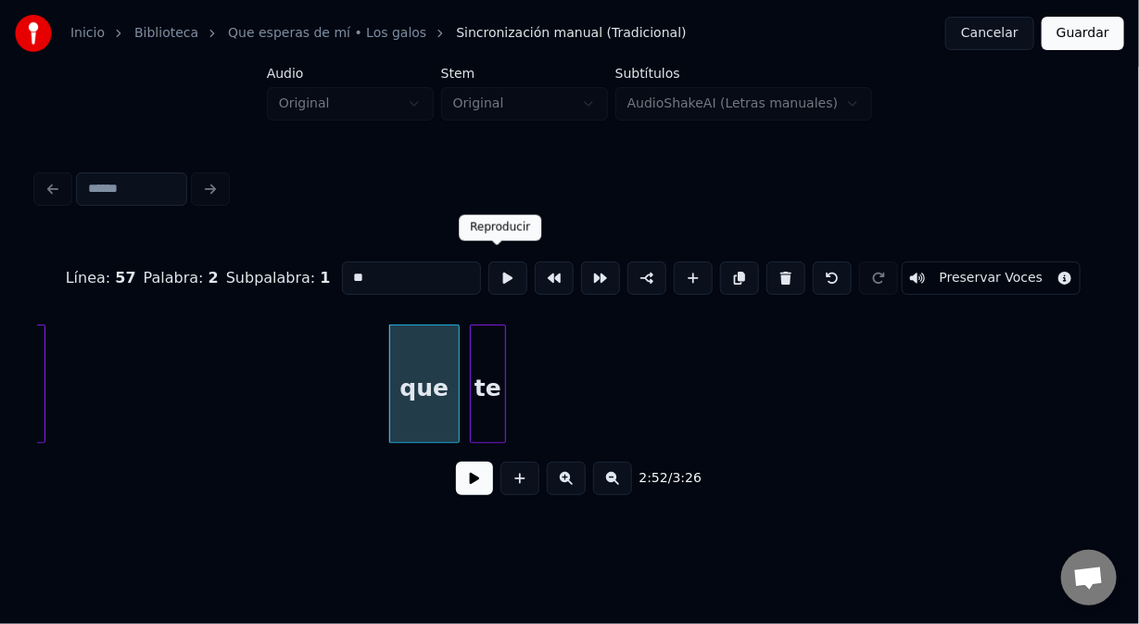
click at [489, 270] on button at bounding box center [508, 277] width 39 height 33
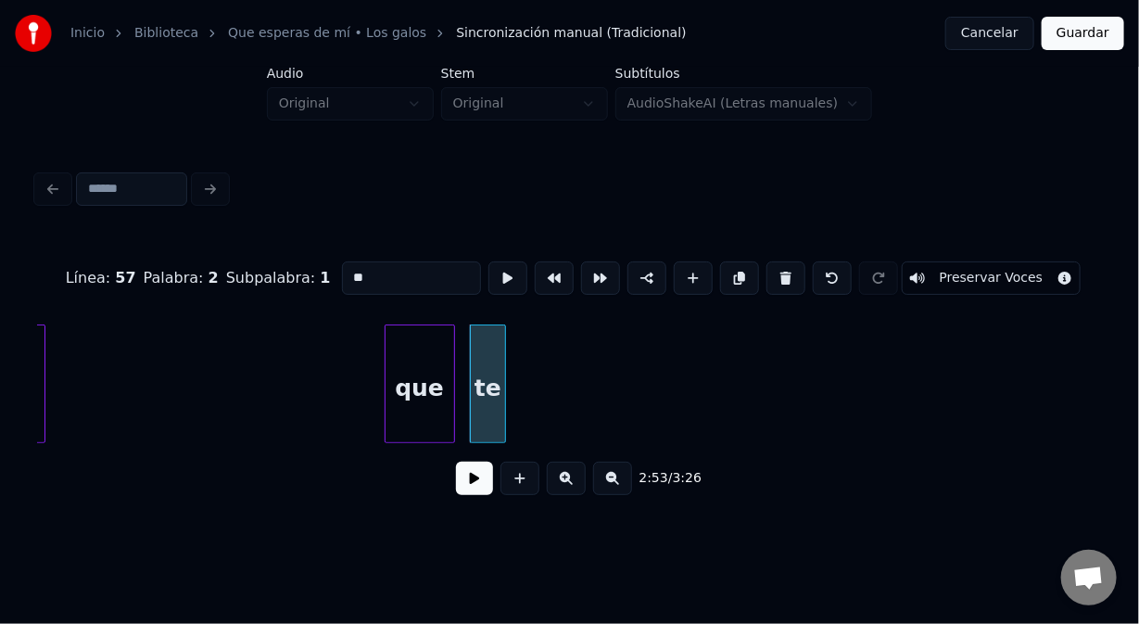
click at [431, 343] on div "que" at bounding box center [420, 388] width 69 height 126
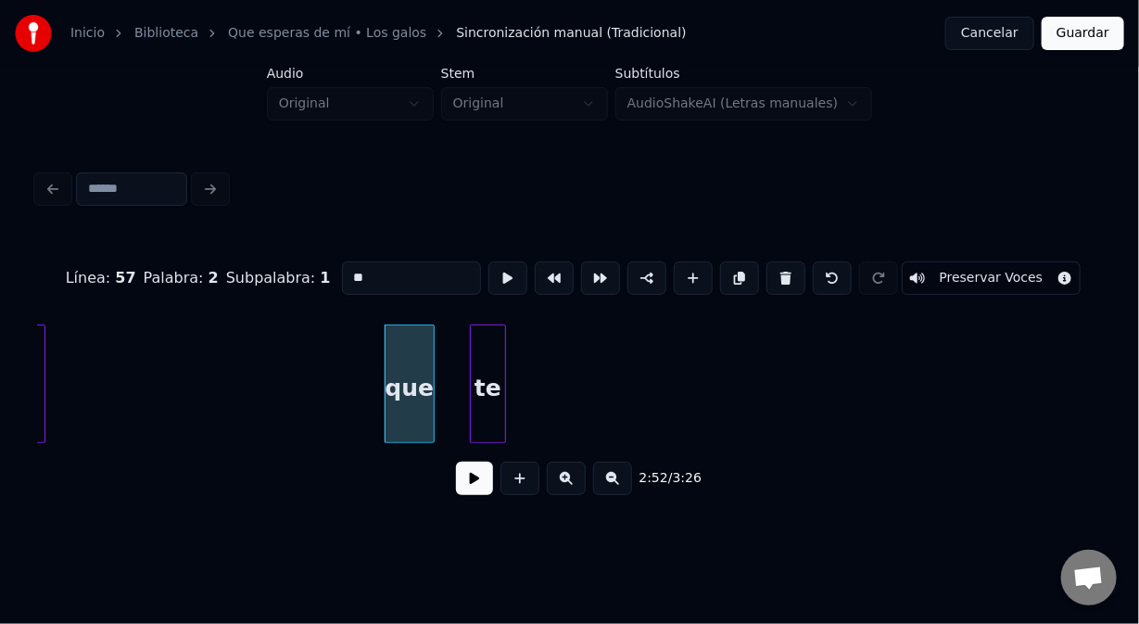
click at [431, 369] on div at bounding box center [431, 383] width 6 height 117
click at [492, 273] on button at bounding box center [508, 277] width 39 height 33
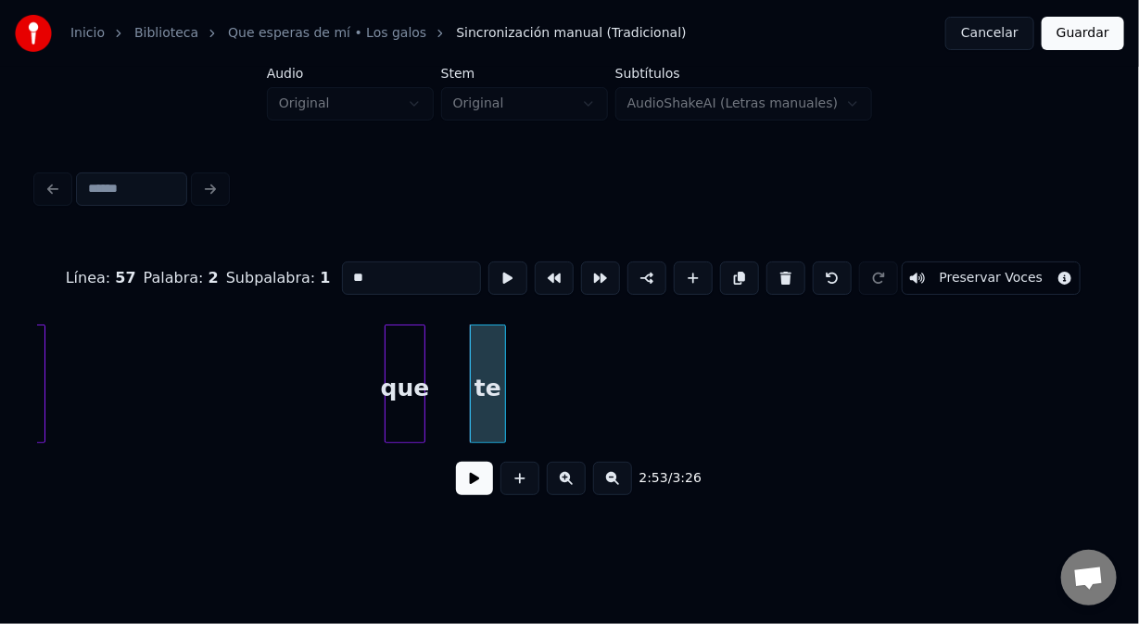
click at [425, 363] on div at bounding box center [422, 383] width 6 height 117
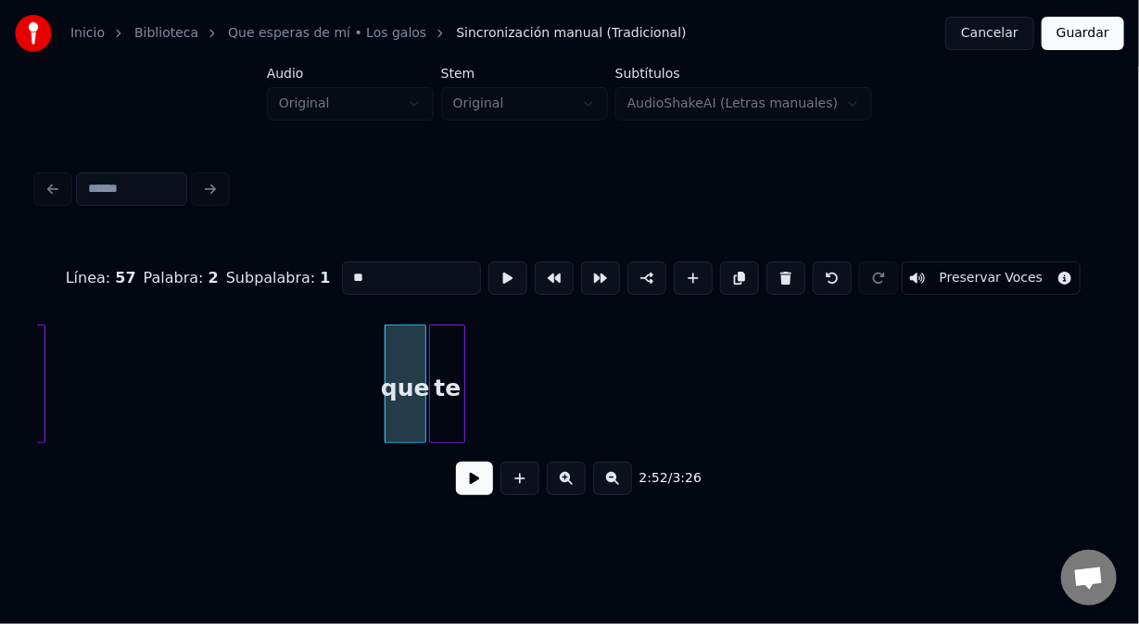
click at [446, 365] on div "te" at bounding box center [447, 388] width 34 height 126
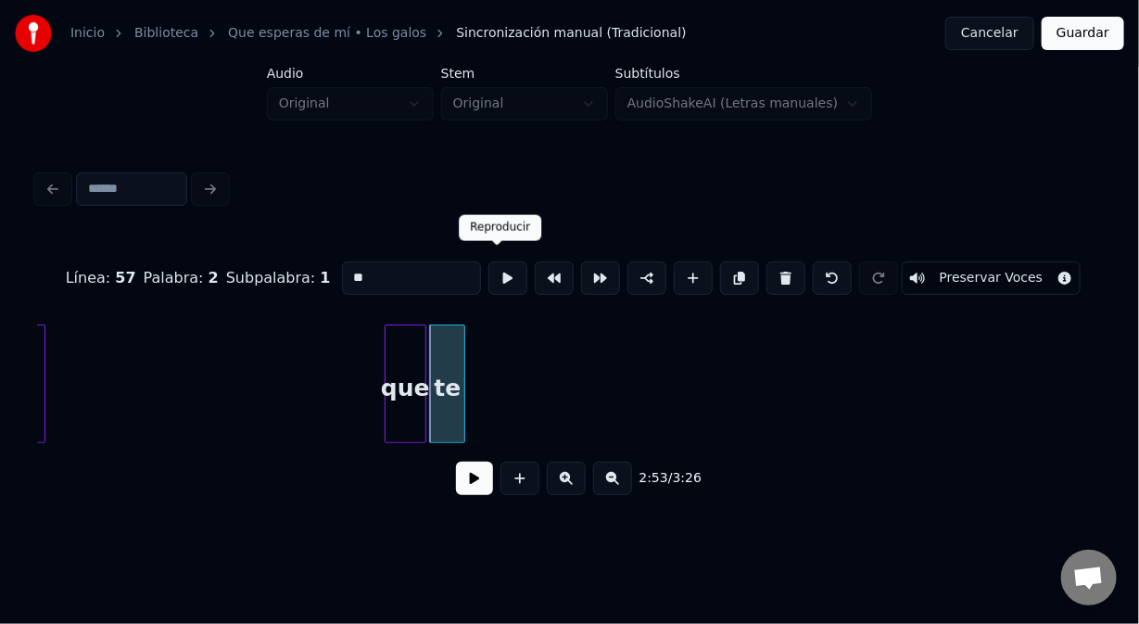
click at [491, 278] on button at bounding box center [508, 277] width 39 height 33
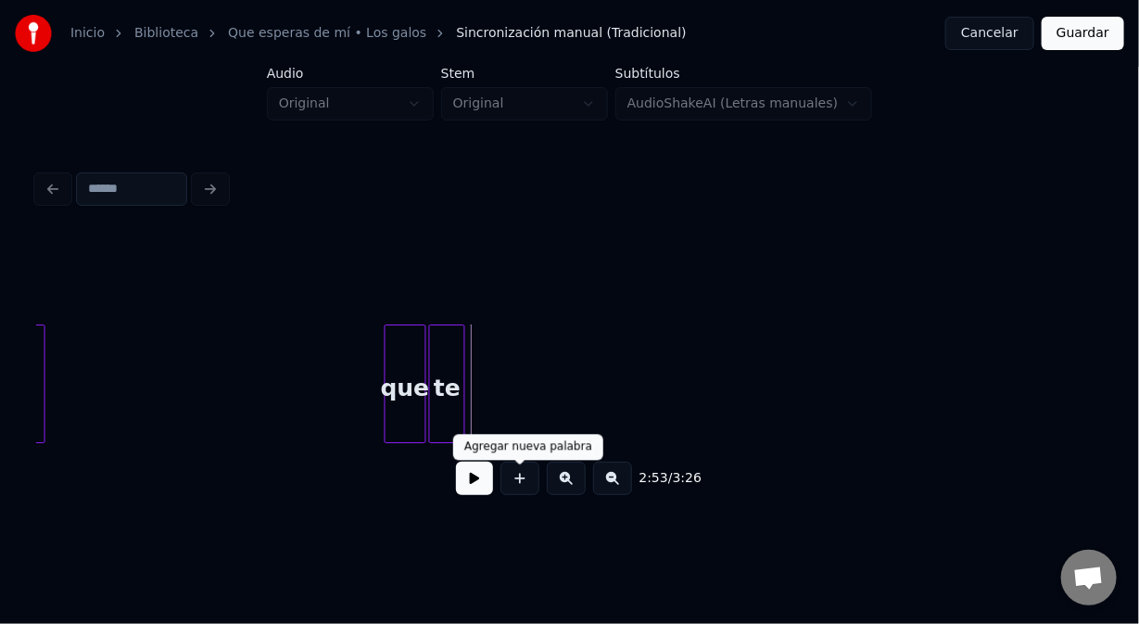
drag, startPoint x: 528, startPoint y: 488, endPoint x: 502, endPoint y: 449, distance: 47.3
click at [525, 484] on button at bounding box center [520, 478] width 39 height 33
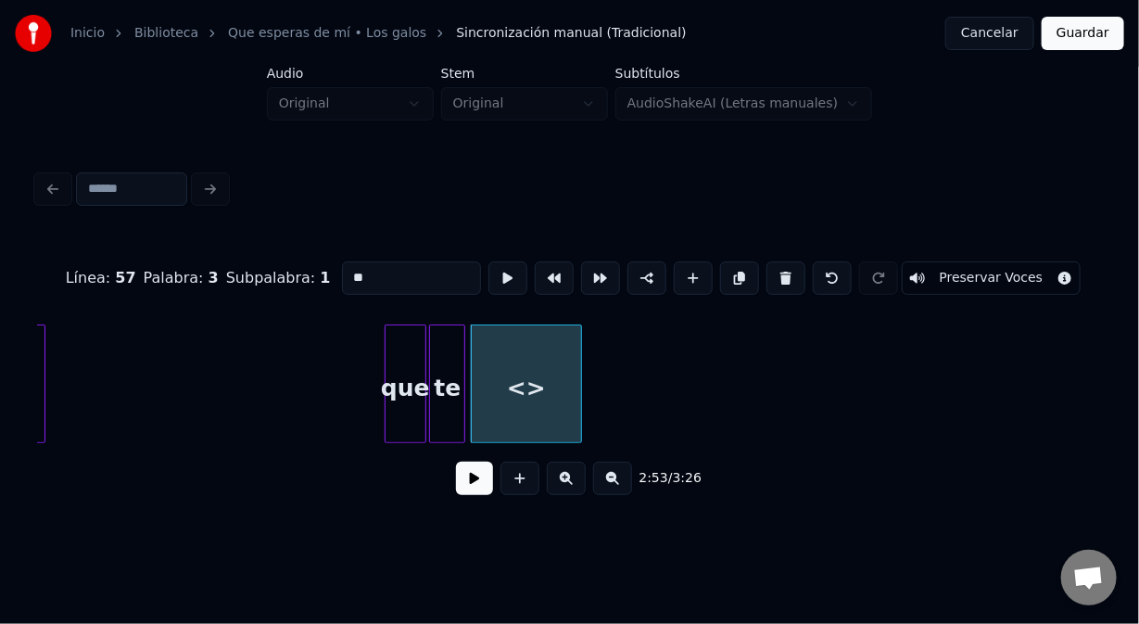
drag, startPoint x: 382, startPoint y: 274, endPoint x: 325, endPoint y: 276, distance: 56.6
click at [331, 281] on div "Línea : 57 Palabra : 3 Subpalabra : 1 ** Preservar Voces" at bounding box center [569, 278] width 1065 height 93
click at [386, 416] on div at bounding box center [389, 383] width 6 height 117
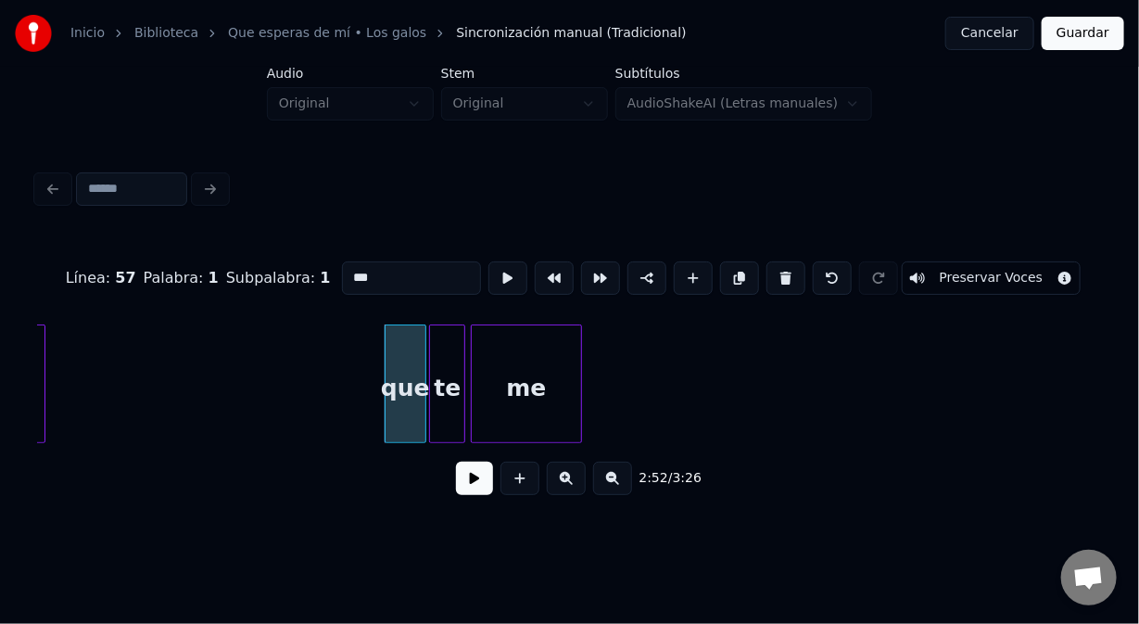
type input "***"
click at [464, 484] on button at bounding box center [474, 478] width 37 height 33
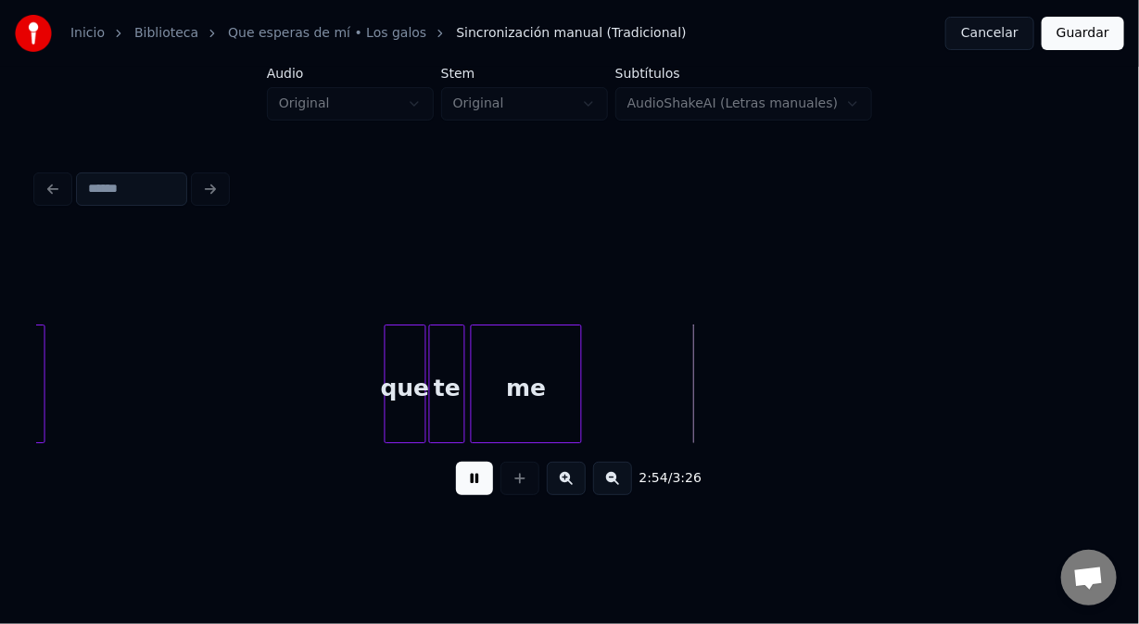
drag, startPoint x: 473, startPoint y: 476, endPoint x: 528, endPoint y: 428, distance: 73.0
click at [473, 476] on button at bounding box center [474, 478] width 37 height 33
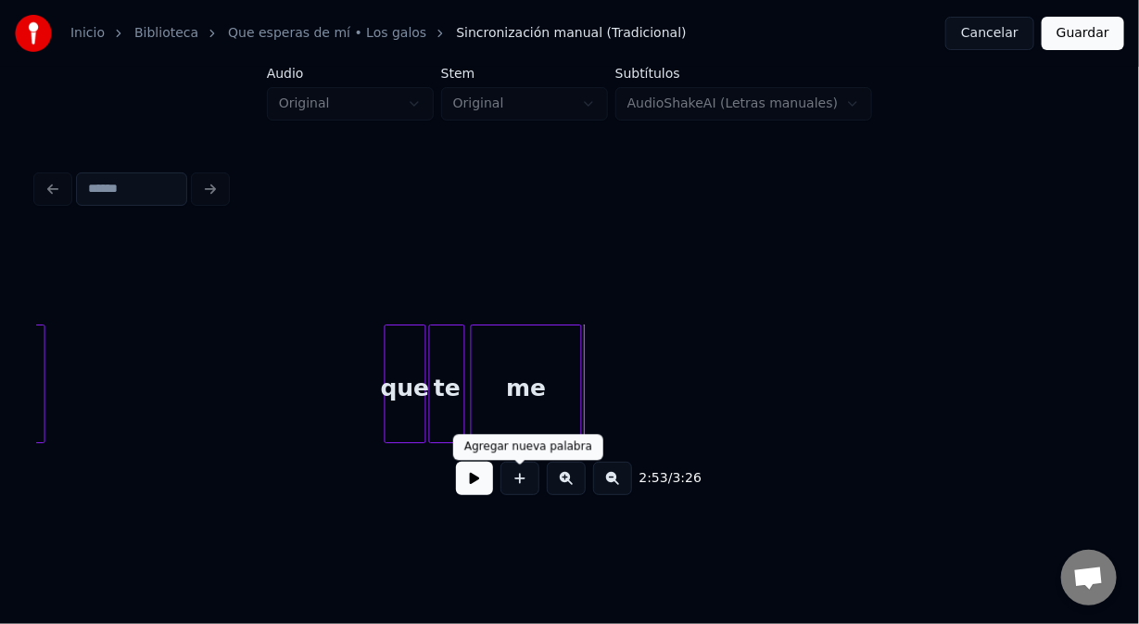
drag, startPoint x: 520, startPoint y: 486, endPoint x: 510, endPoint y: 475, distance: 15.1
click at [517, 483] on button at bounding box center [520, 478] width 39 height 33
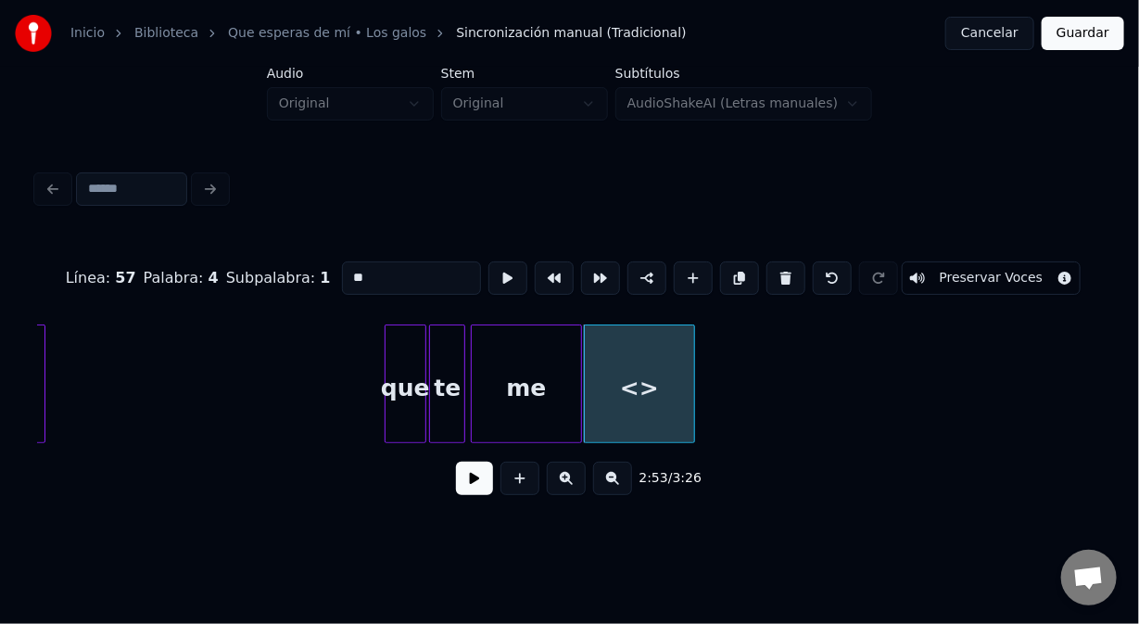
drag, startPoint x: 318, startPoint y: 279, endPoint x: 277, endPoint y: 275, distance: 41.0
click at [279, 278] on div "Línea : 57 Palabra : 4 Subpalabra : 1 ** Preservar Voces" at bounding box center [569, 278] width 1065 height 93
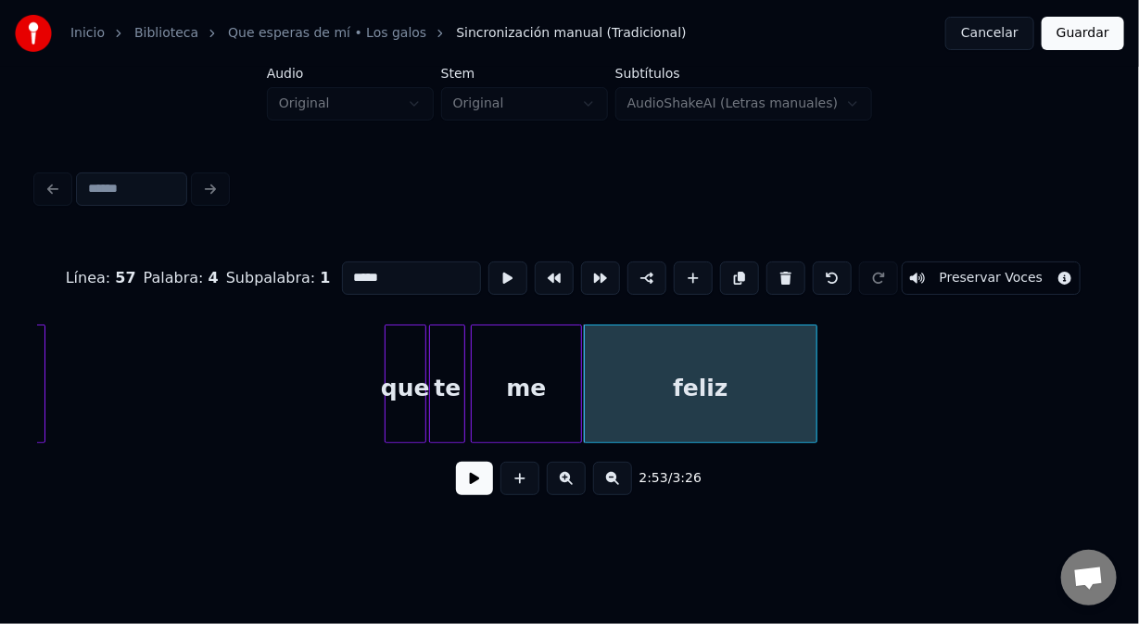
click at [814, 415] on div at bounding box center [814, 383] width 6 height 117
click at [415, 405] on div "que" at bounding box center [406, 388] width 40 height 126
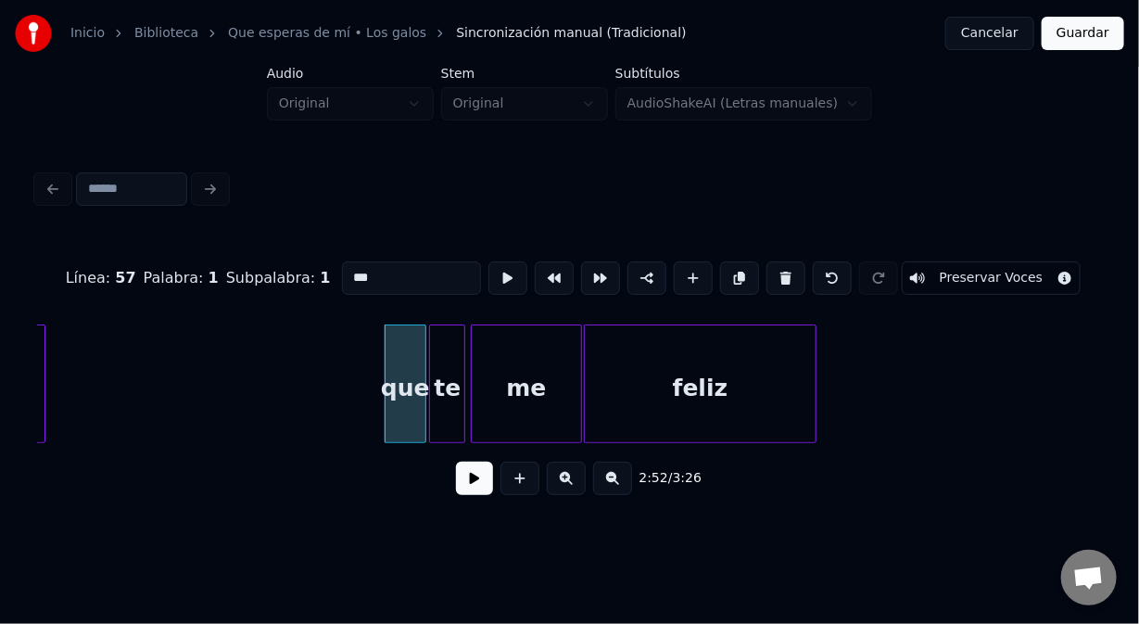
type input "***"
click at [473, 495] on button at bounding box center [474, 478] width 37 height 33
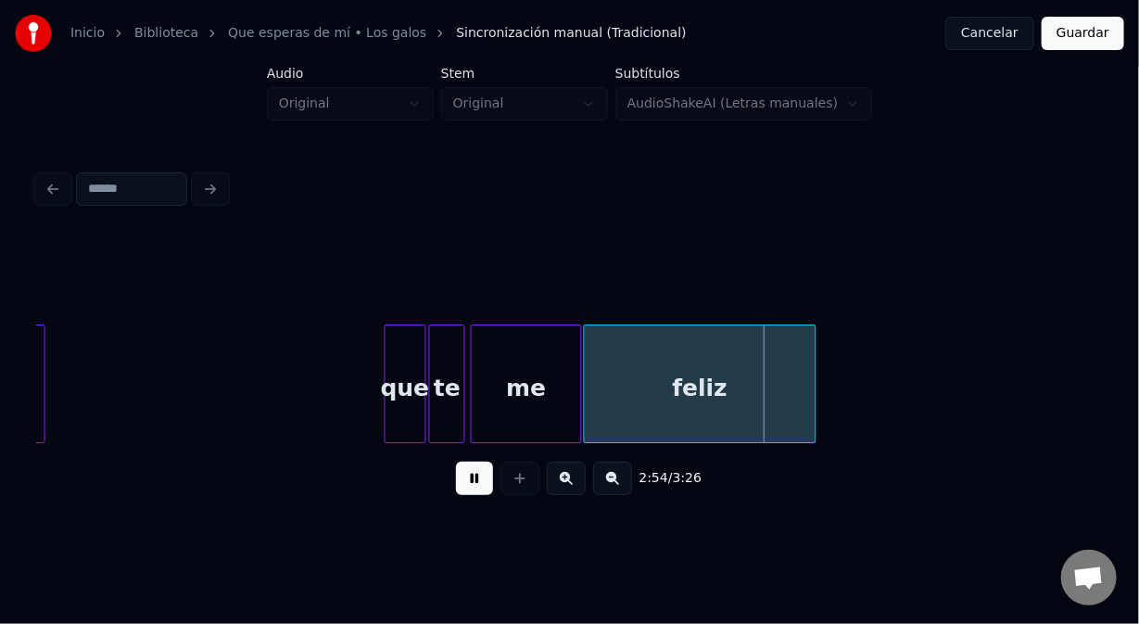
click at [452, 479] on div "2:54 / 3:26" at bounding box center [570, 478] width 1036 height 41
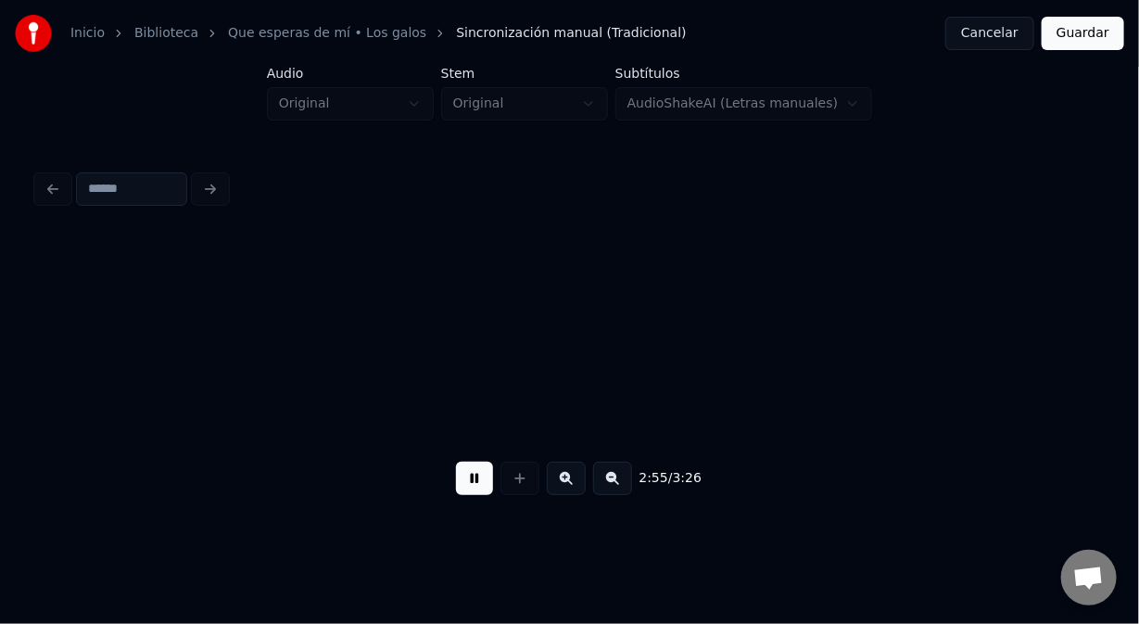
scroll to position [0, 48830]
click at [470, 485] on button at bounding box center [474, 478] width 37 height 33
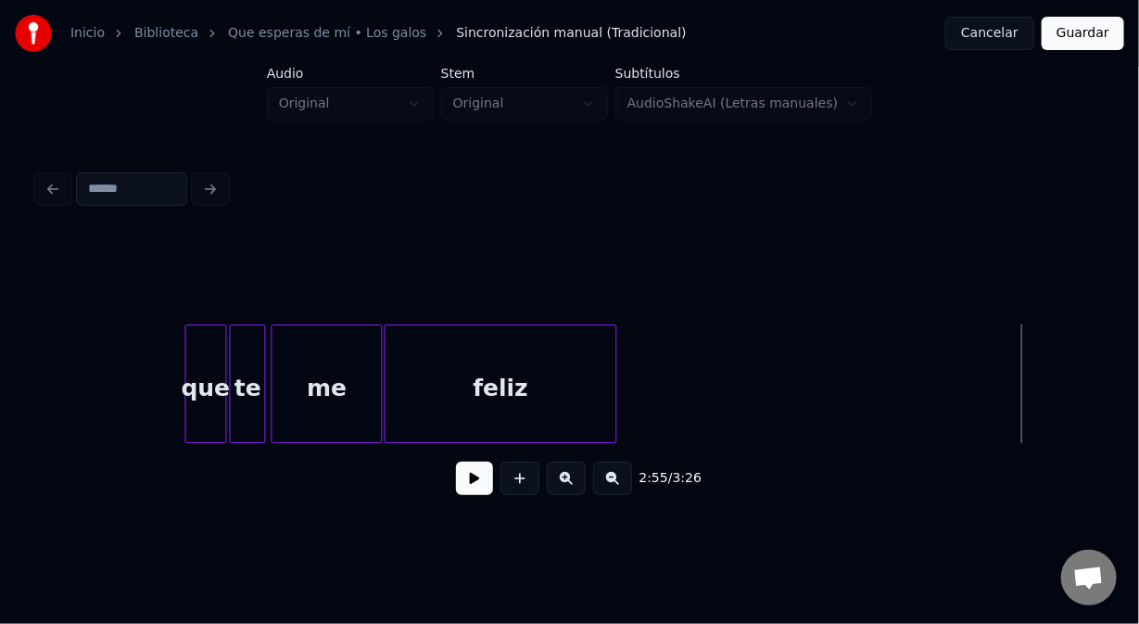
scroll to position [0, 47827]
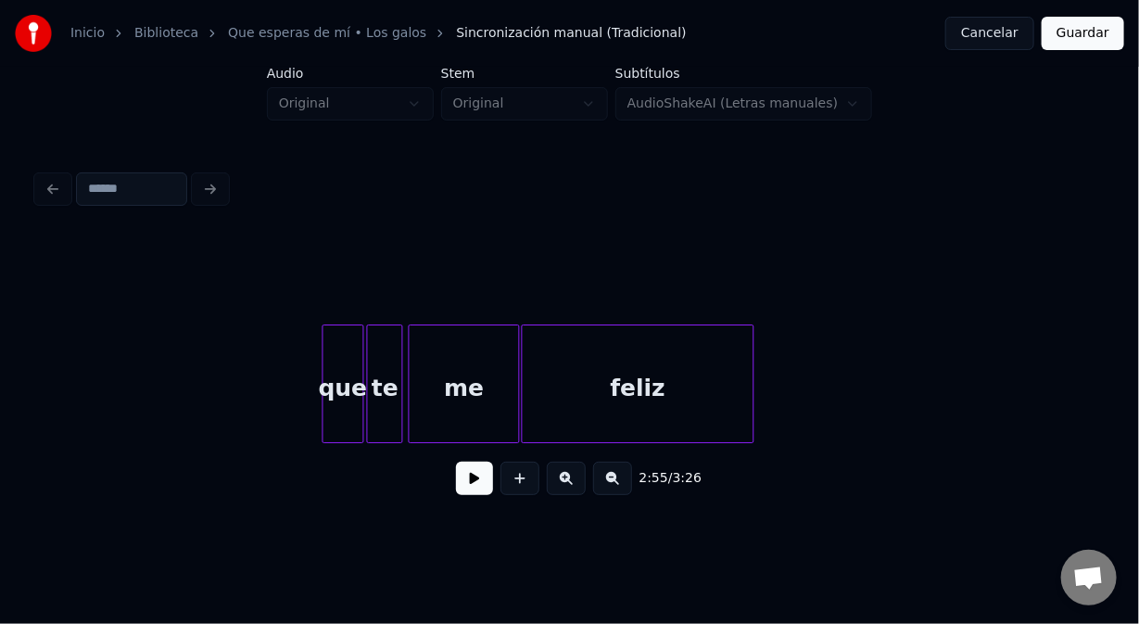
click at [328, 397] on div "que" at bounding box center [344, 388] width 40 height 126
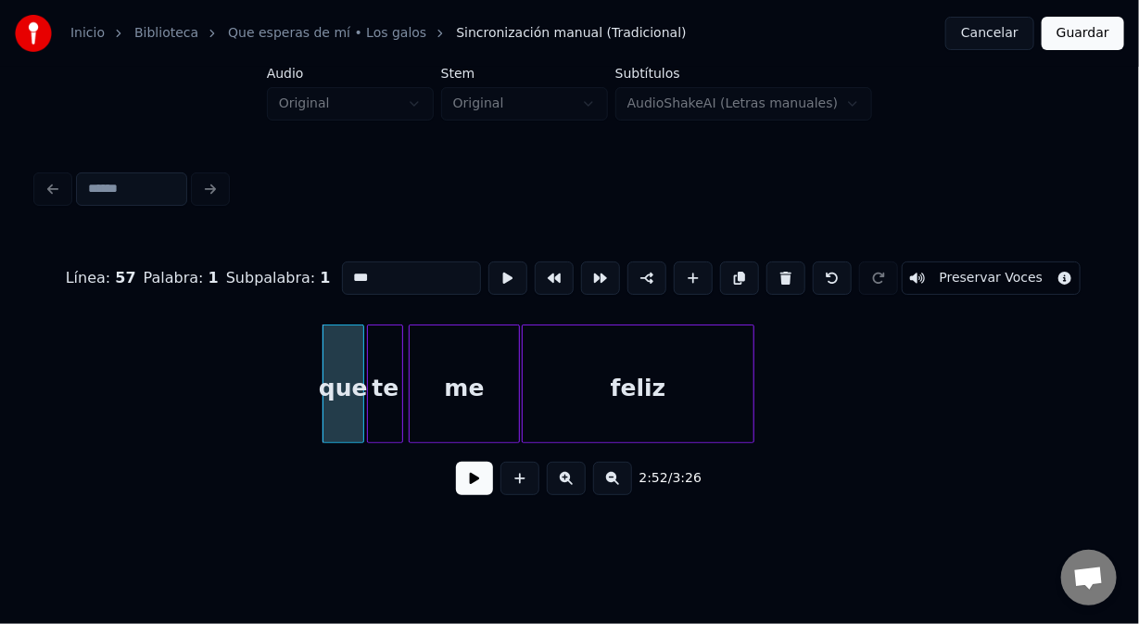
click at [456, 387] on div "me" at bounding box center [464, 388] width 109 height 126
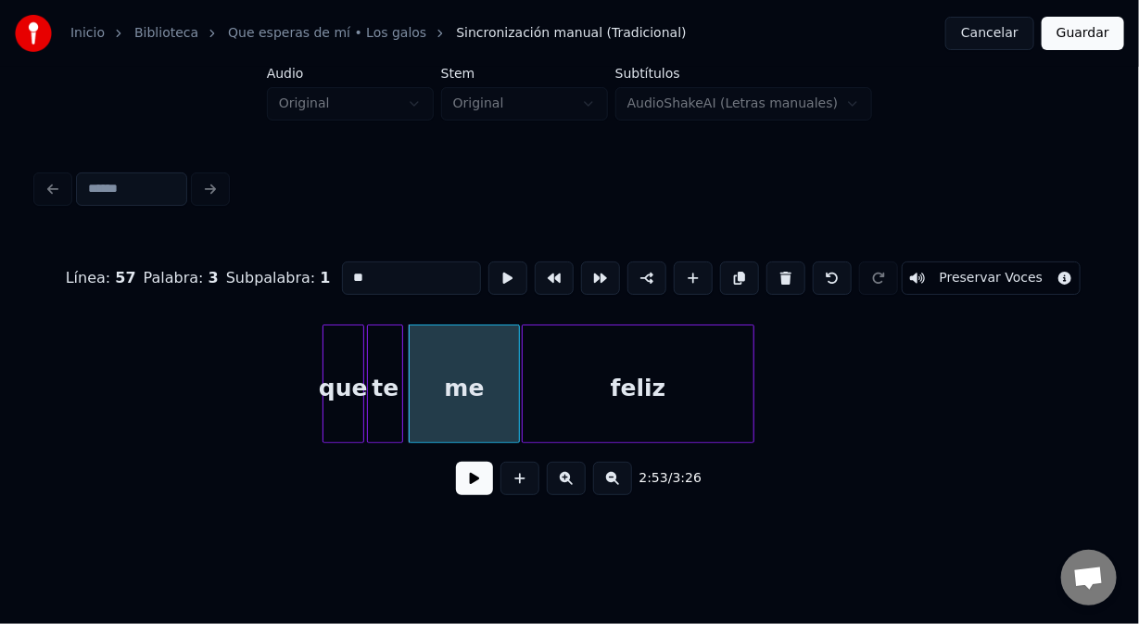
click at [344, 270] on input "**" at bounding box center [411, 277] width 139 height 33
click at [337, 362] on div "que" at bounding box center [344, 388] width 40 height 126
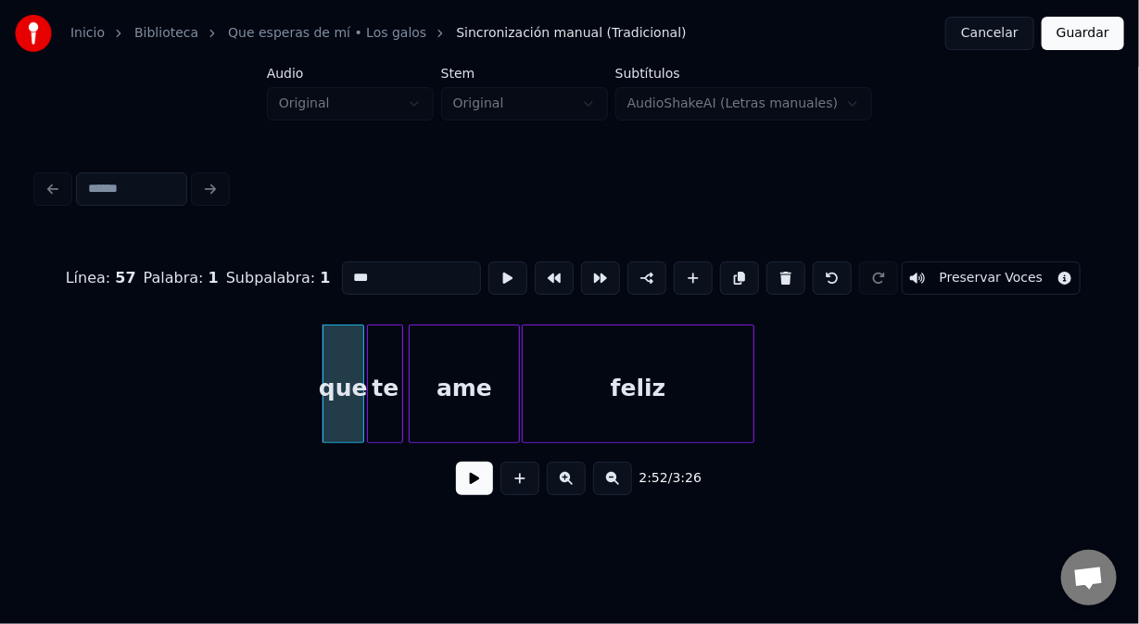
type input "***"
click at [476, 487] on button at bounding box center [474, 478] width 37 height 33
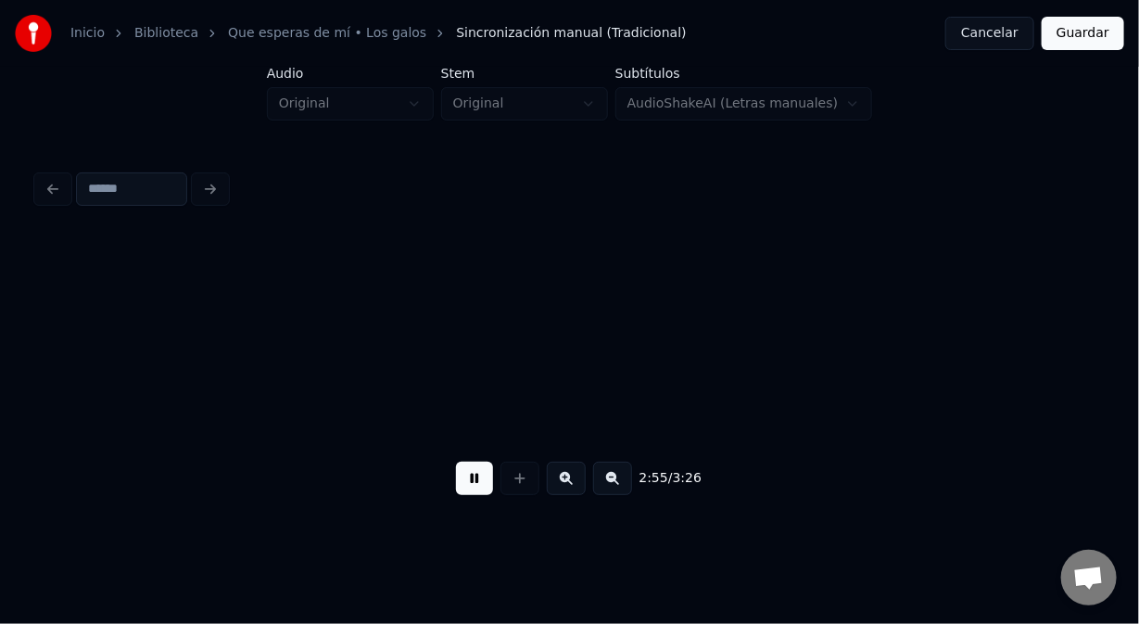
scroll to position [0, 48893]
click at [470, 486] on button at bounding box center [474, 478] width 37 height 33
click at [516, 485] on button at bounding box center [520, 478] width 39 height 33
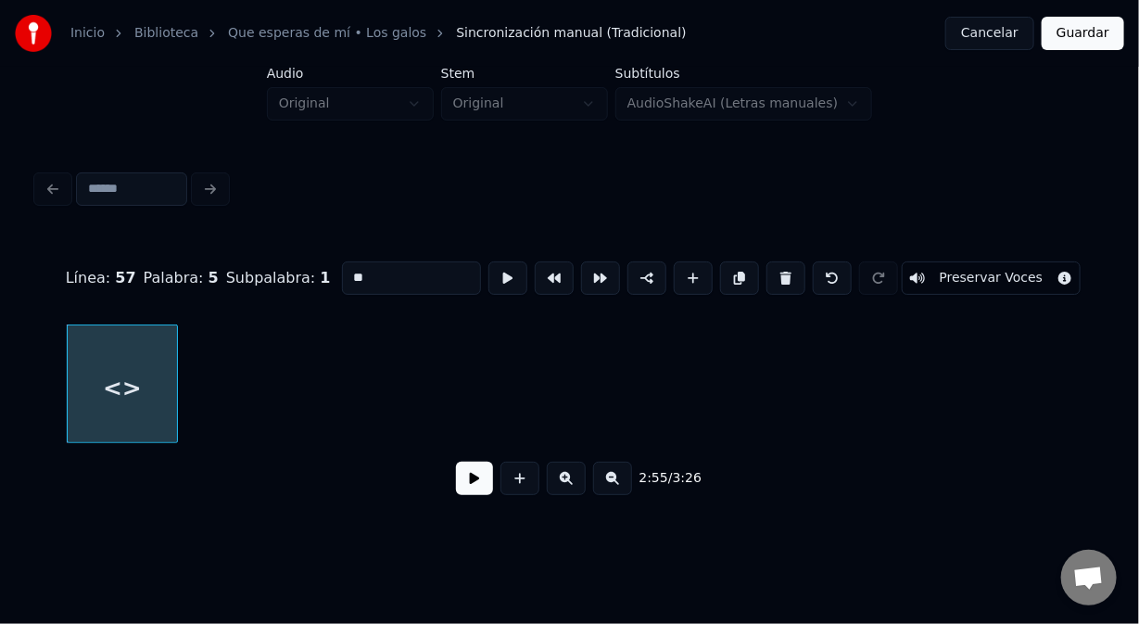
drag, startPoint x: 377, startPoint y: 272, endPoint x: 337, endPoint y: 273, distance: 39.9
click at [342, 273] on input "**" at bounding box center [411, 277] width 139 height 33
drag, startPoint x: 514, startPoint y: 492, endPoint x: 503, endPoint y: 449, distance: 44.8
click at [512, 482] on button at bounding box center [520, 478] width 39 height 33
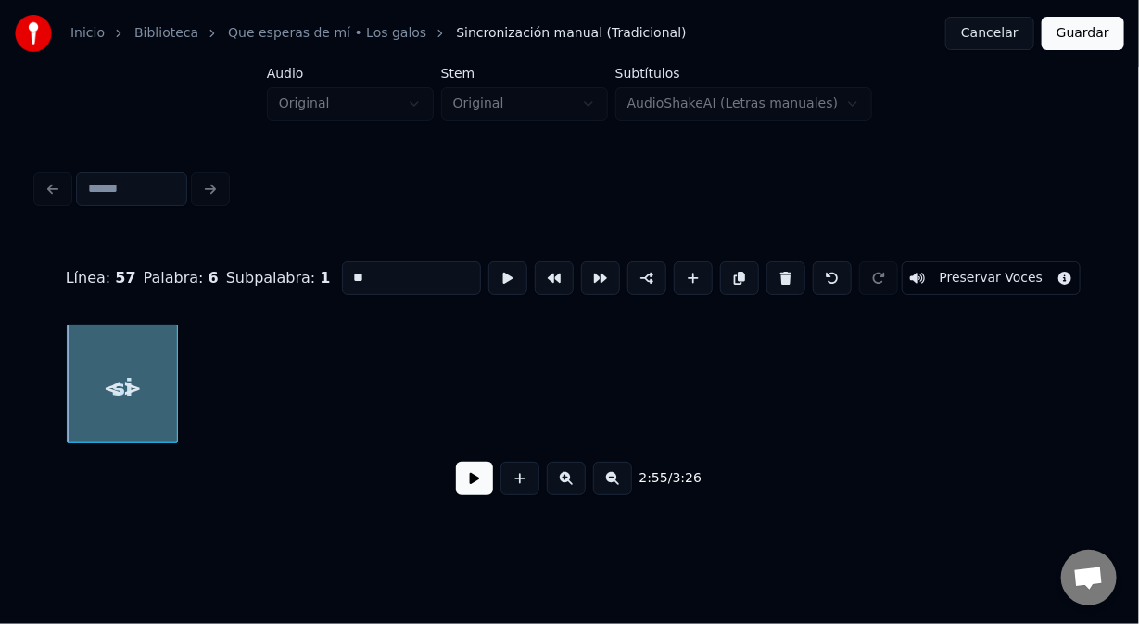
drag, startPoint x: 281, startPoint y: 268, endPoint x: 263, endPoint y: 273, distance: 18.2
click at [270, 271] on div "Línea : 57 Palabra : 6 Subpalabra : 1 ** Preservar Voces" at bounding box center [569, 278] width 1065 height 93
drag, startPoint x: 528, startPoint y: 492, endPoint x: 517, endPoint y: 478, distance: 17.8
click at [522, 483] on button at bounding box center [520, 478] width 39 height 33
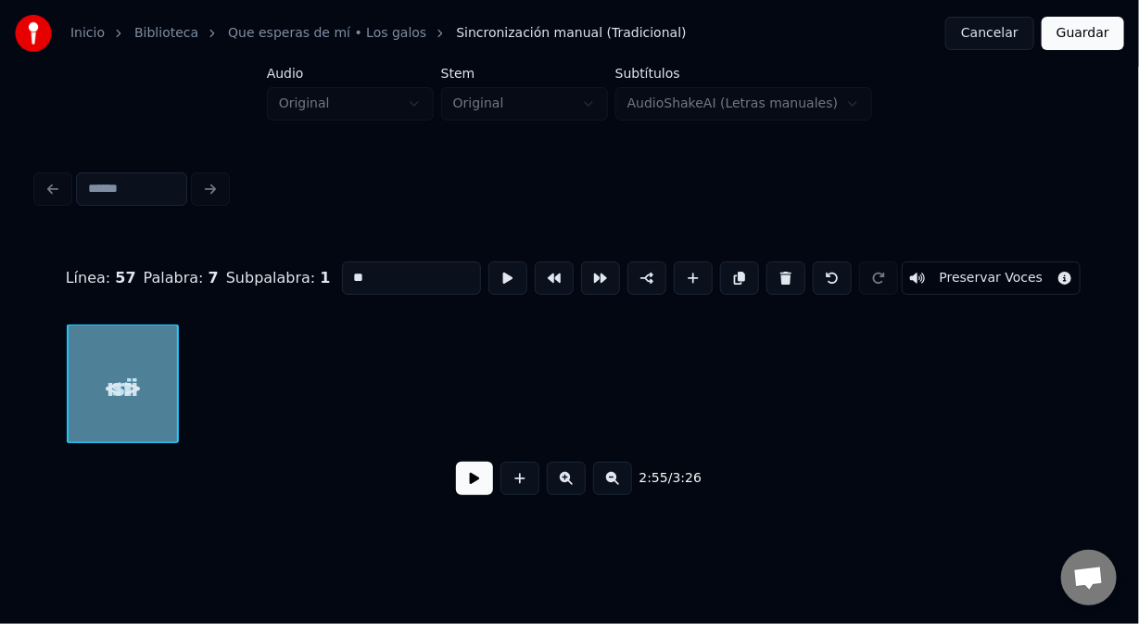
drag, startPoint x: 359, startPoint y: 274, endPoint x: 288, endPoint y: 283, distance: 71.0
click at [288, 283] on div "Línea : 57 Palabra : 7 Subpalabra : 1 ** Preservar Voces" at bounding box center [569, 278] width 1065 height 93
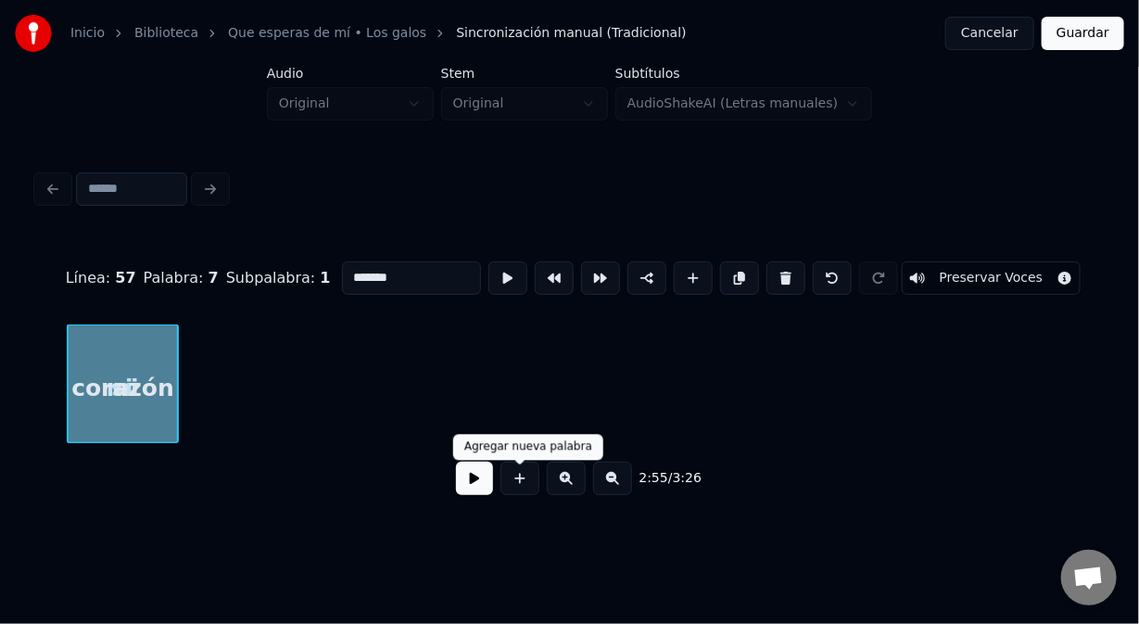
click at [520, 487] on button at bounding box center [520, 478] width 39 height 33
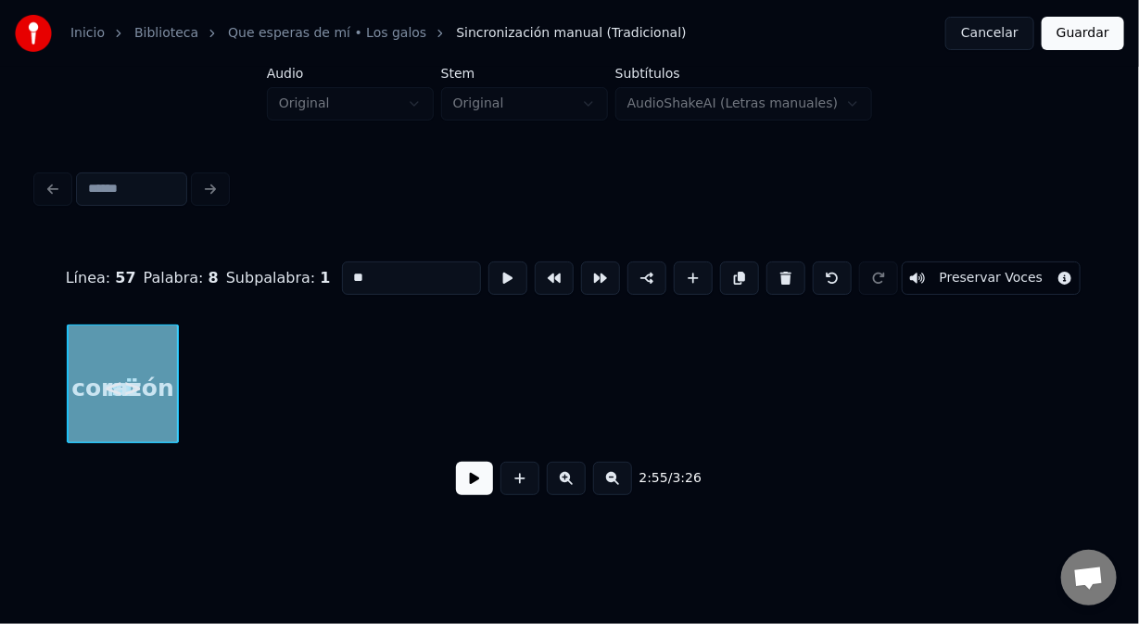
drag, startPoint x: 378, startPoint y: 274, endPoint x: 282, endPoint y: 280, distance: 96.6
click at [291, 283] on div "Línea : 57 Palabra : 8 Subpalabra : 1 ** Preservar Voces" at bounding box center [569, 278] width 1065 height 93
click at [519, 486] on button at bounding box center [520, 478] width 39 height 33
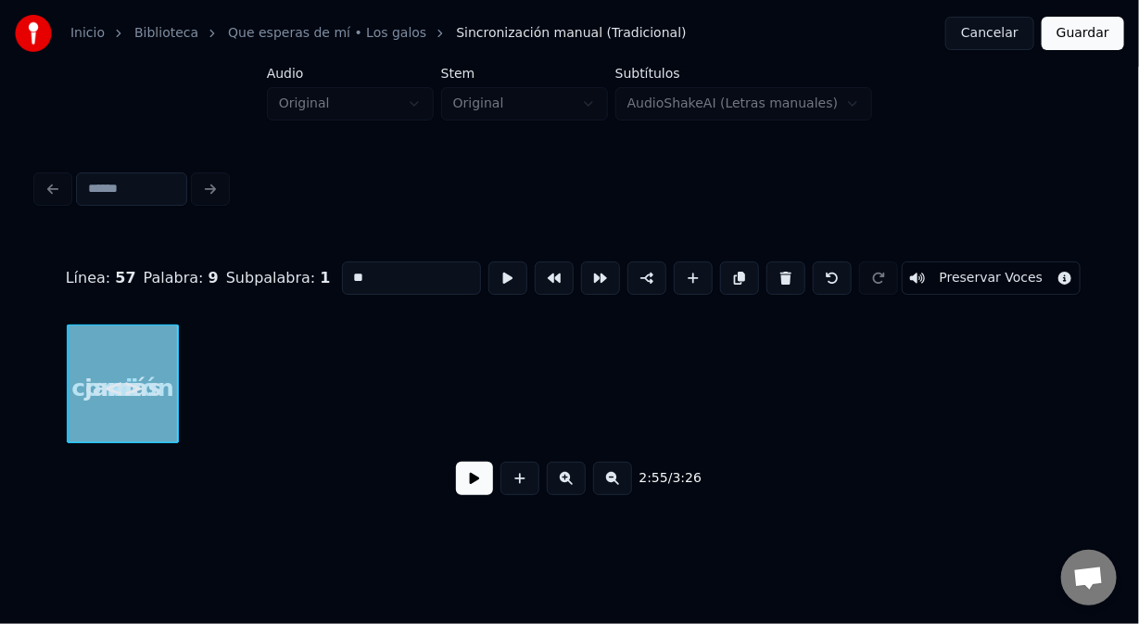
drag, startPoint x: 332, startPoint y: 282, endPoint x: 312, endPoint y: 274, distance: 21.7
click at [314, 275] on div "Línea : 57 Palabra : 9 Subpalabra : 1 ** Preservar Voces" at bounding box center [569, 278] width 1065 height 93
drag, startPoint x: 526, startPoint y: 490, endPoint x: 516, endPoint y: 493, distance: 10.0
click at [526, 490] on button at bounding box center [520, 478] width 39 height 33
type input "**"
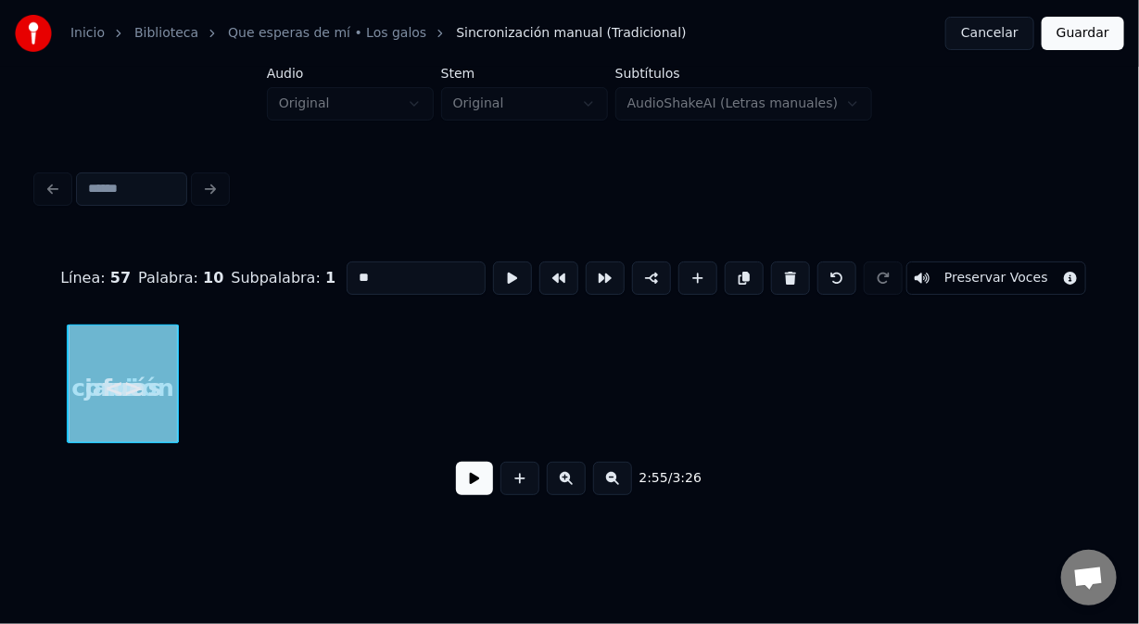
drag, startPoint x: 345, startPoint y: 278, endPoint x: 299, endPoint y: 278, distance: 45.4
click at [305, 280] on div "Línea : 57 Palabra : 10 Subpalabra : 1 ** Preservar Voces" at bounding box center [569, 278] width 1065 height 93
click at [517, 479] on button at bounding box center [520, 478] width 39 height 33
drag, startPoint x: 384, startPoint y: 268, endPoint x: 299, endPoint y: 261, distance: 84.7
click at [303, 261] on div "Línea : 57 Palabra : 11 Subpalabra : 1 ** Preservar Voces" at bounding box center [569, 278] width 1065 height 93
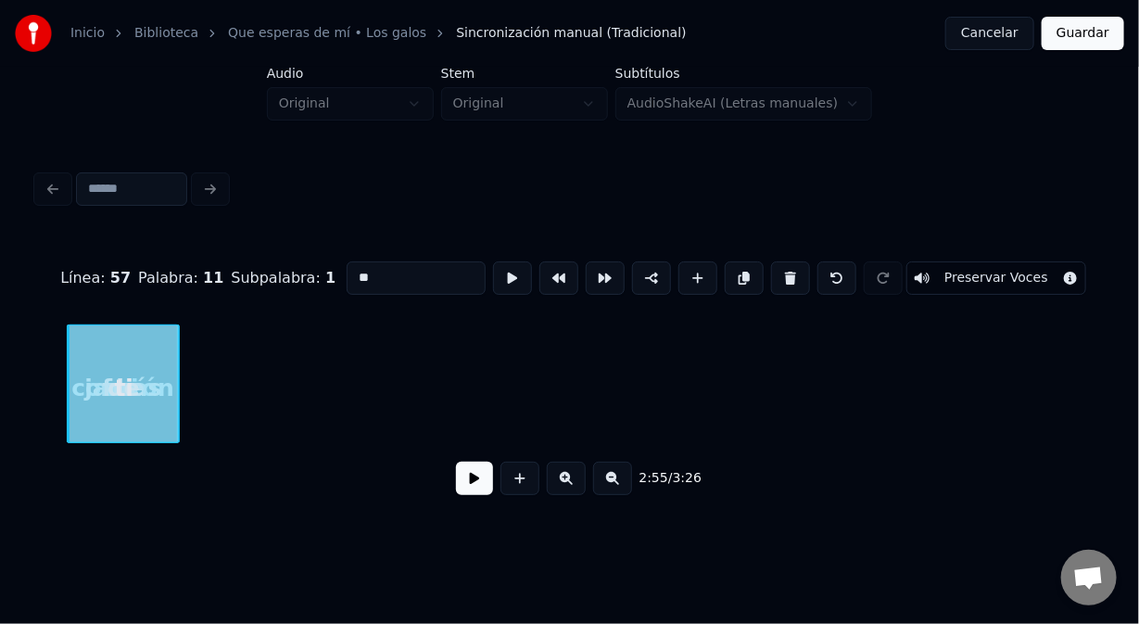
type input "**"
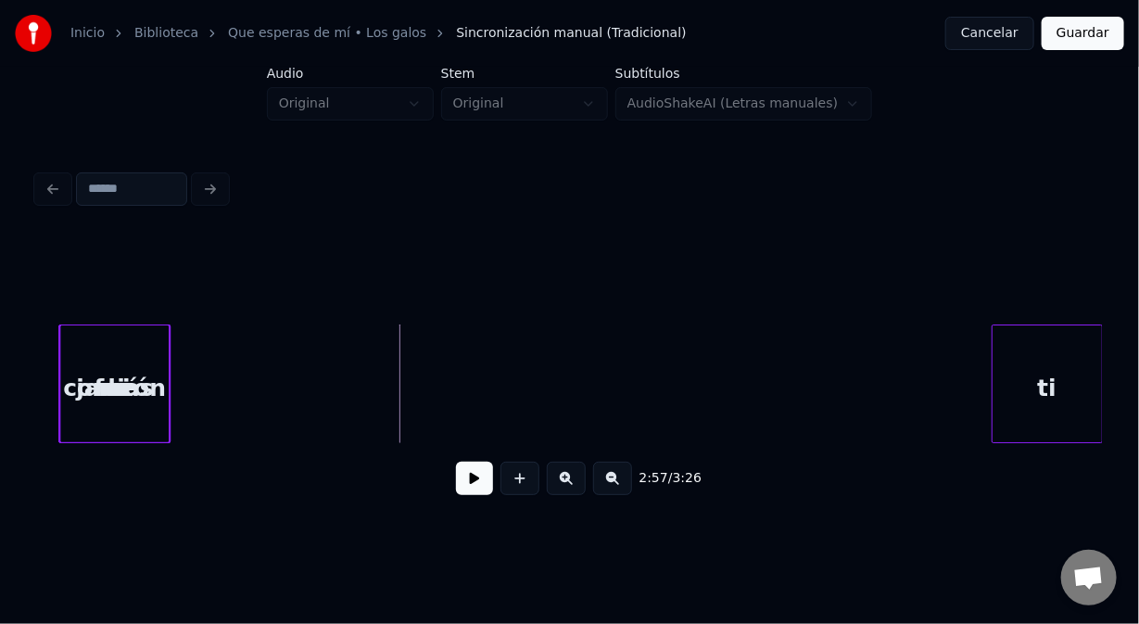
click at [1079, 374] on div "ti" at bounding box center [1047, 388] width 109 height 126
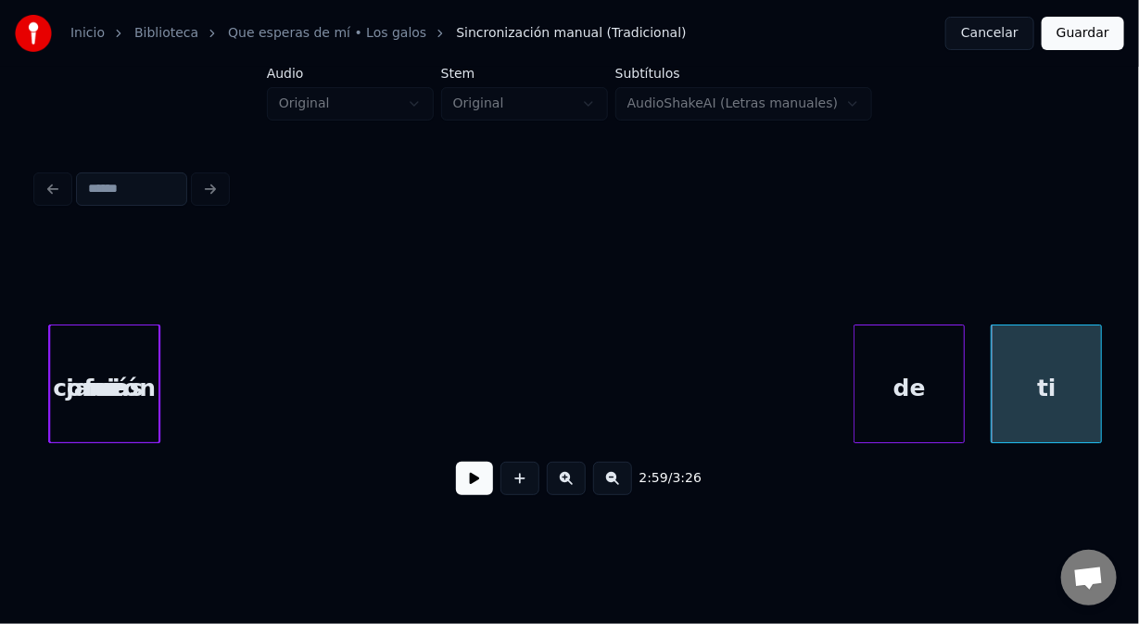
click at [914, 325] on div "de" at bounding box center [909, 388] width 109 height 126
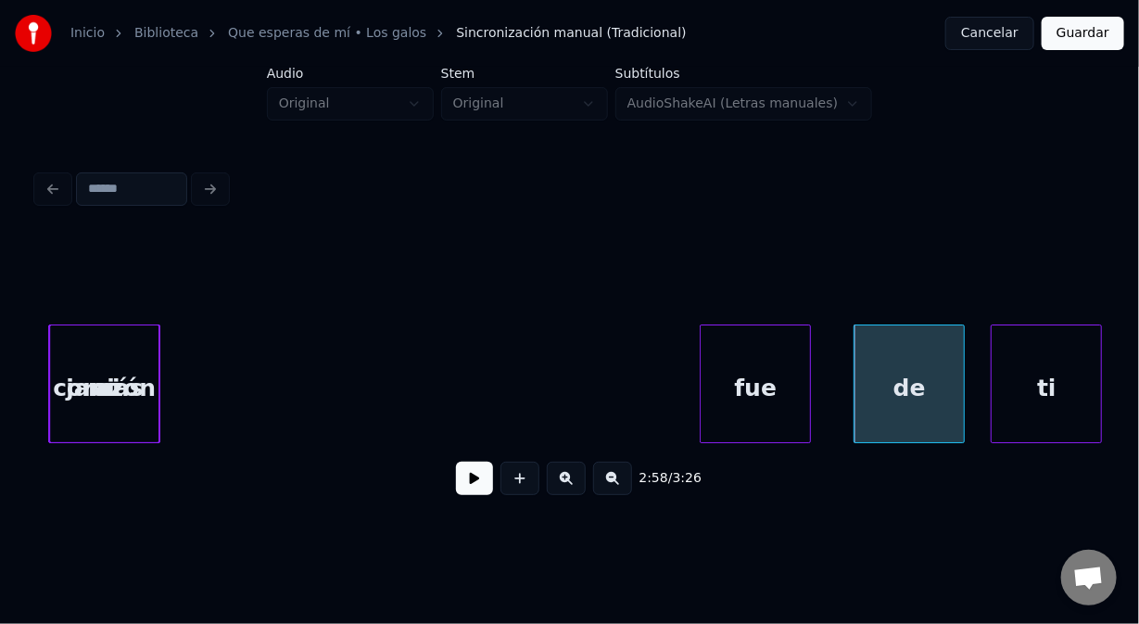
click at [794, 297] on div "2:58 / 3:26" at bounding box center [569, 373] width 1065 height 282
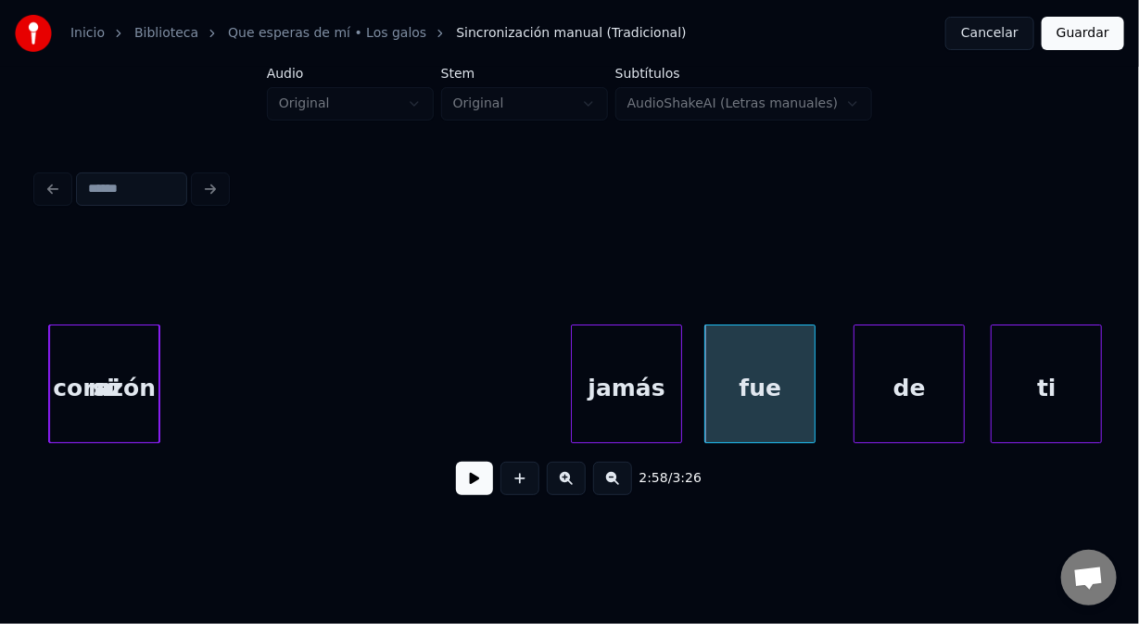
click at [650, 299] on div "2:58 / 3:26" at bounding box center [569, 373] width 1065 height 282
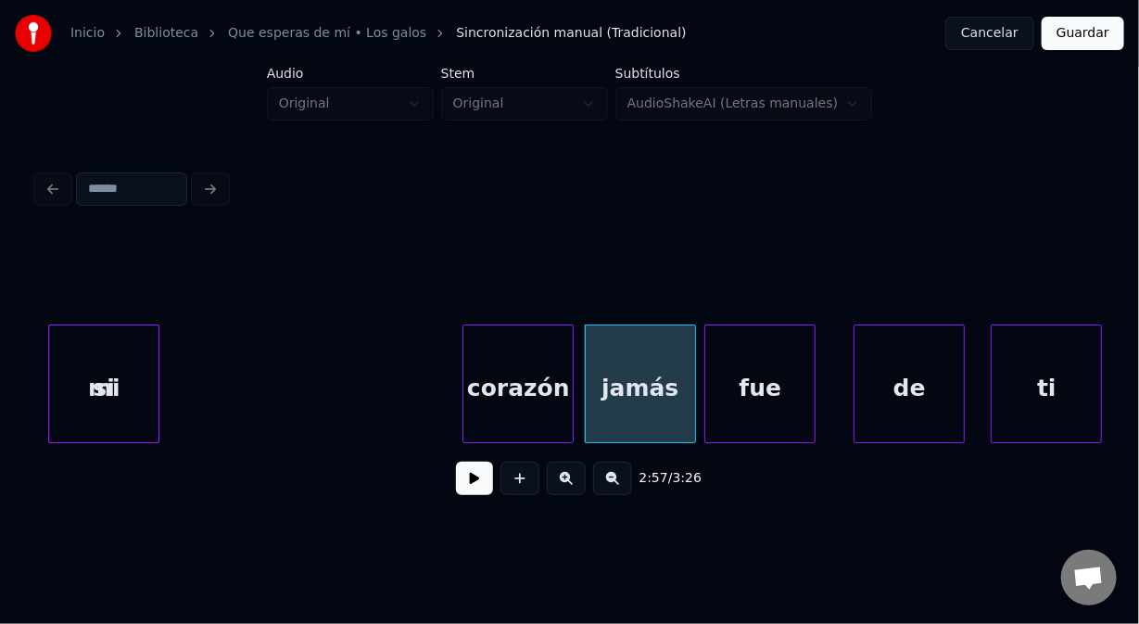
click at [537, 302] on div "2:57 / 3:26" at bounding box center [569, 373] width 1065 height 282
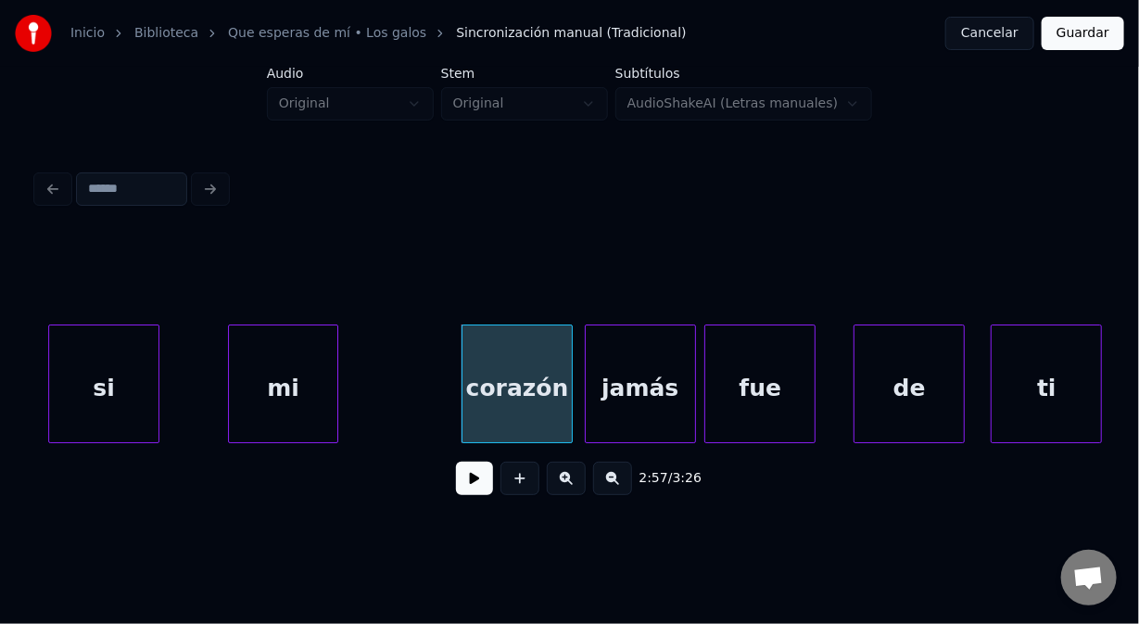
click at [312, 325] on div "mi" at bounding box center [283, 388] width 109 height 126
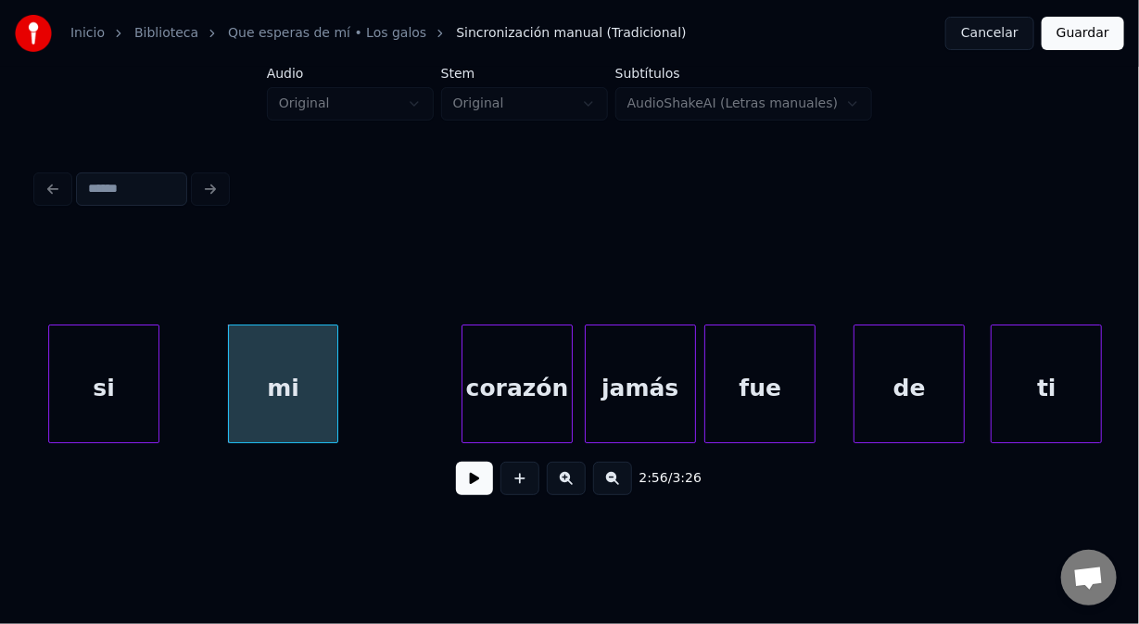
click at [64, 403] on div "si" at bounding box center [103, 388] width 109 height 126
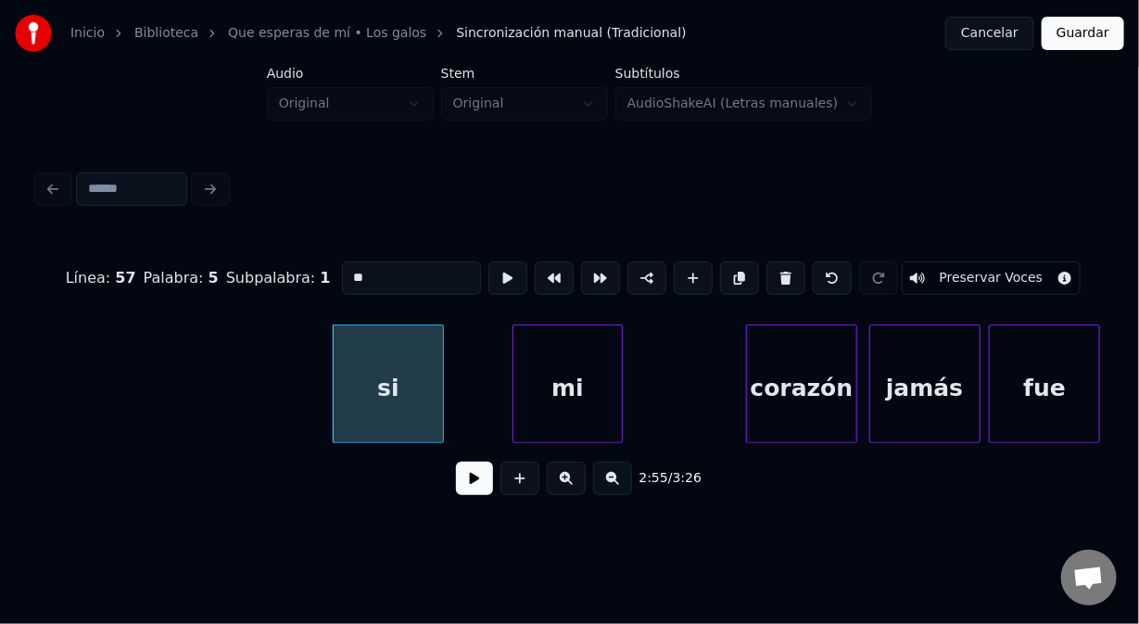
scroll to position [0, 48565]
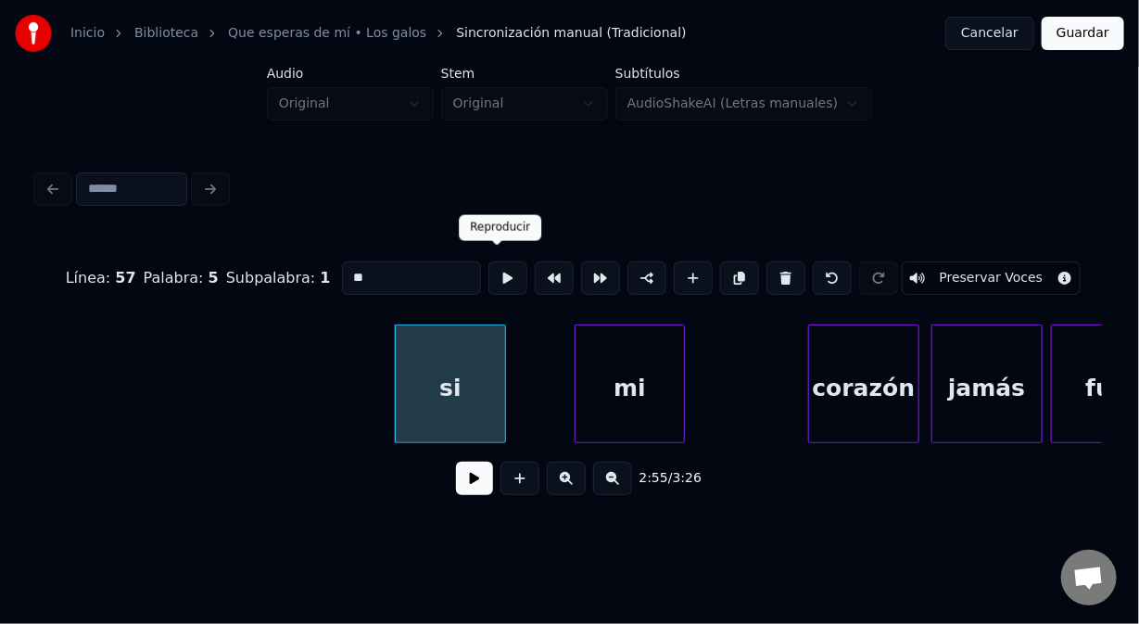
click at [489, 275] on button at bounding box center [508, 277] width 39 height 33
click at [489, 274] on button at bounding box center [508, 277] width 39 height 33
click at [493, 410] on div "si" at bounding box center [450, 388] width 109 height 126
click at [505, 403] on div "si" at bounding box center [450, 383] width 111 height 119
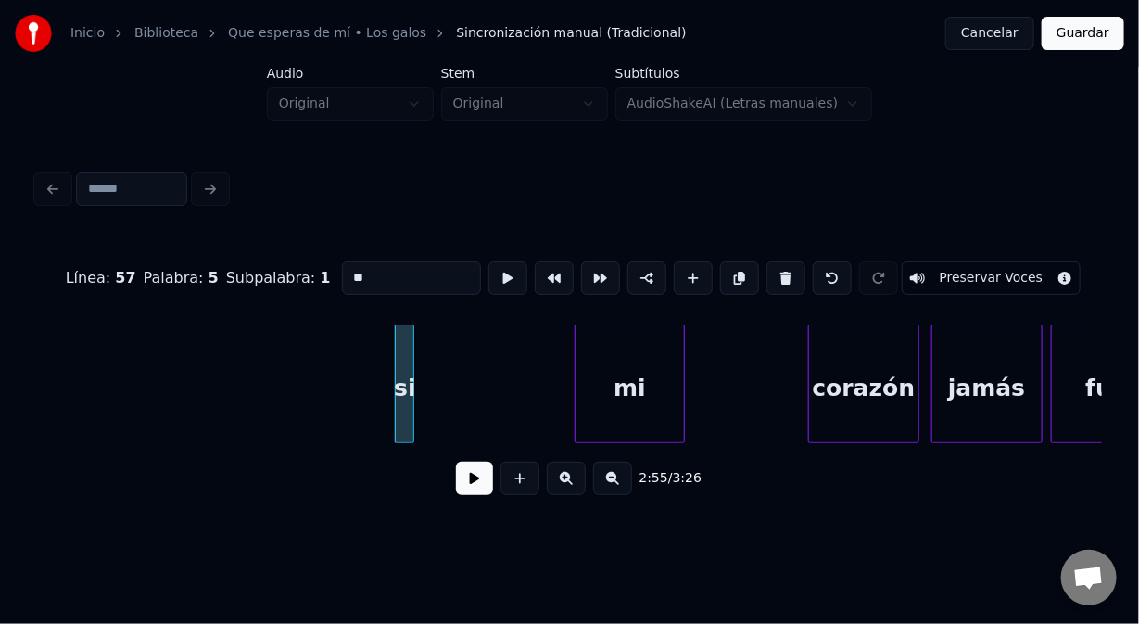
click at [412, 396] on div at bounding box center [411, 383] width 6 height 117
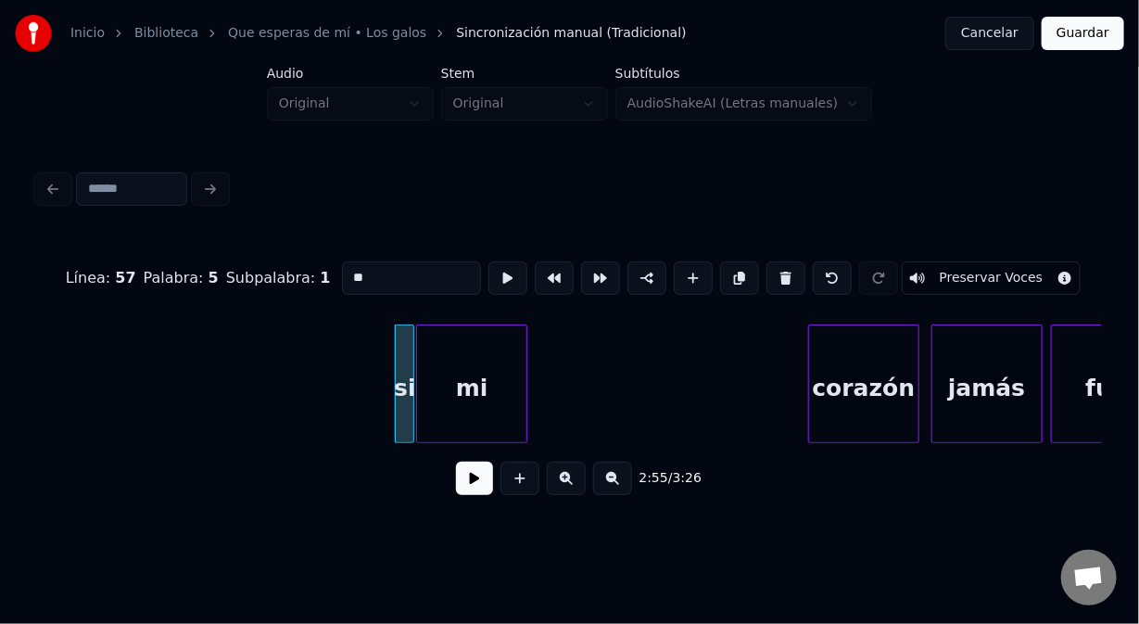
click at [517, 392] on div "mi" at bounding box center [471, 388] width 109 height 126
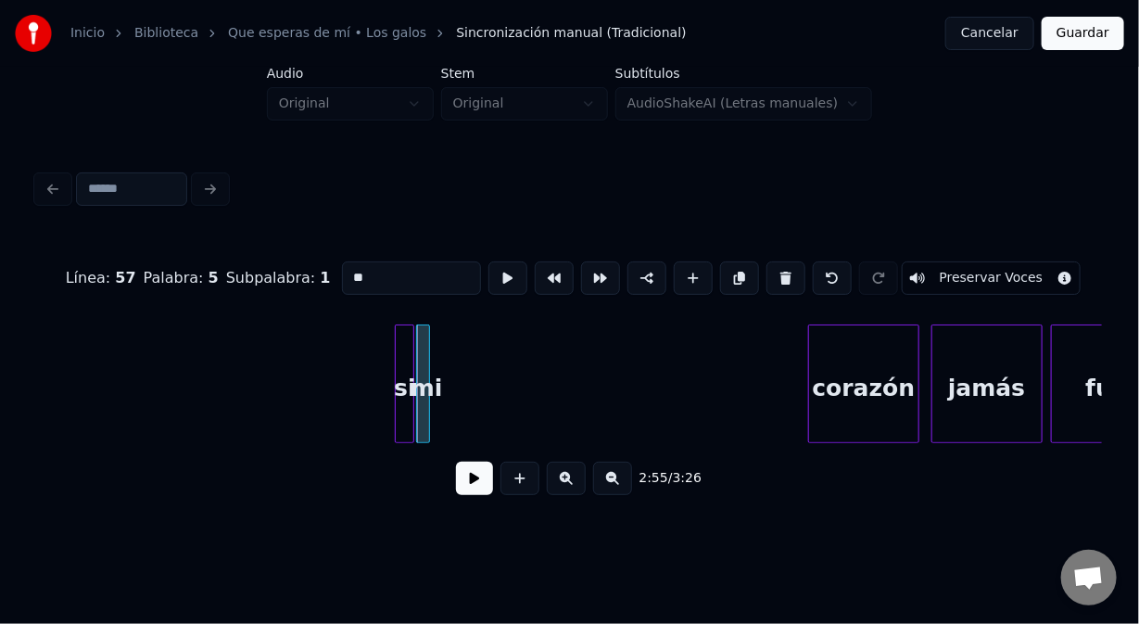
click at [427, 396] on div at bounding box center [427, 383] width 6 height 117
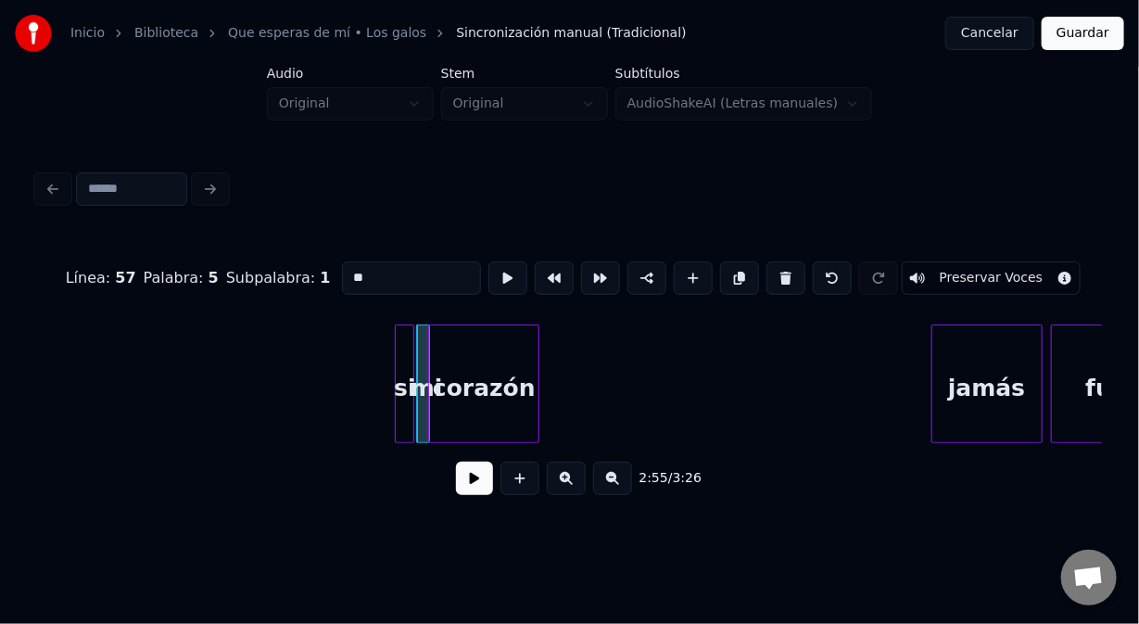
click at [452, 288] on div "Línea : 57 Palabra : 5 Subpalabra : 1 ** Preservar Voces 2:55 / 3:26" at bounding box center [569, 373] width 1065 height 282
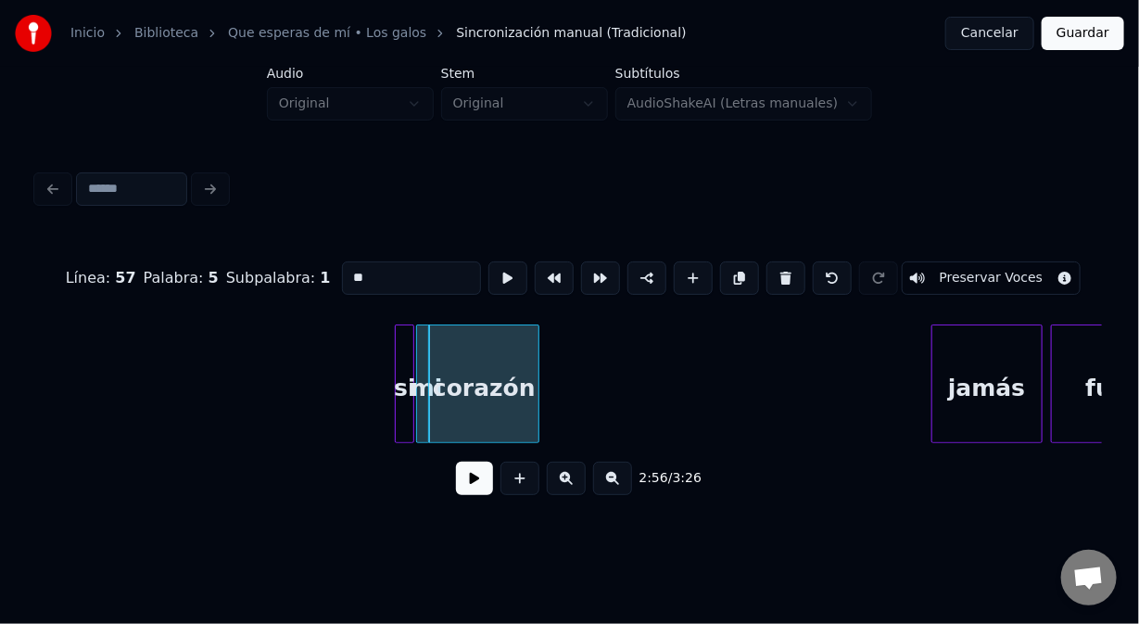
drag, startPoint x: 316, startPoint y: 367, endPoint x: 331, endPoint y: 392, distance: 29.1
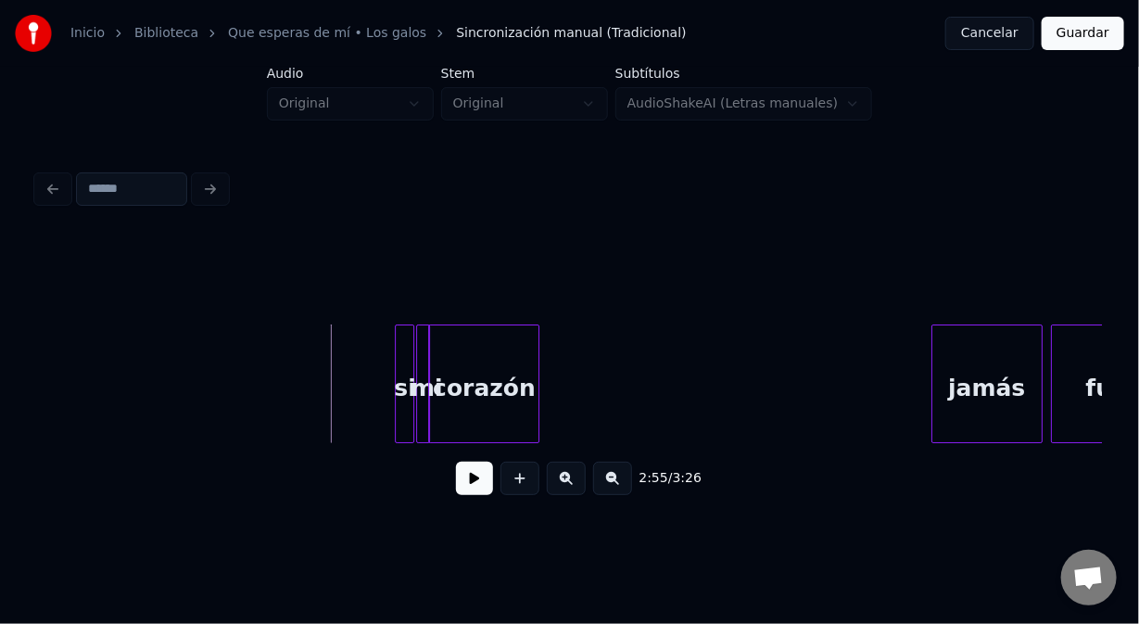
click at [476, 485] on button at bounding box center [474, 478] width 37 height 33
click at [472, 488] on button at bounding box center [474, 478] width 37 height 33
drag, startPoint x: 318, startPoint y: 418, endPoint x: 412, endPoint y: 452, distance: 99.4
click at [457, 477] on button at bounding box center [474, 478] width 37 height 33
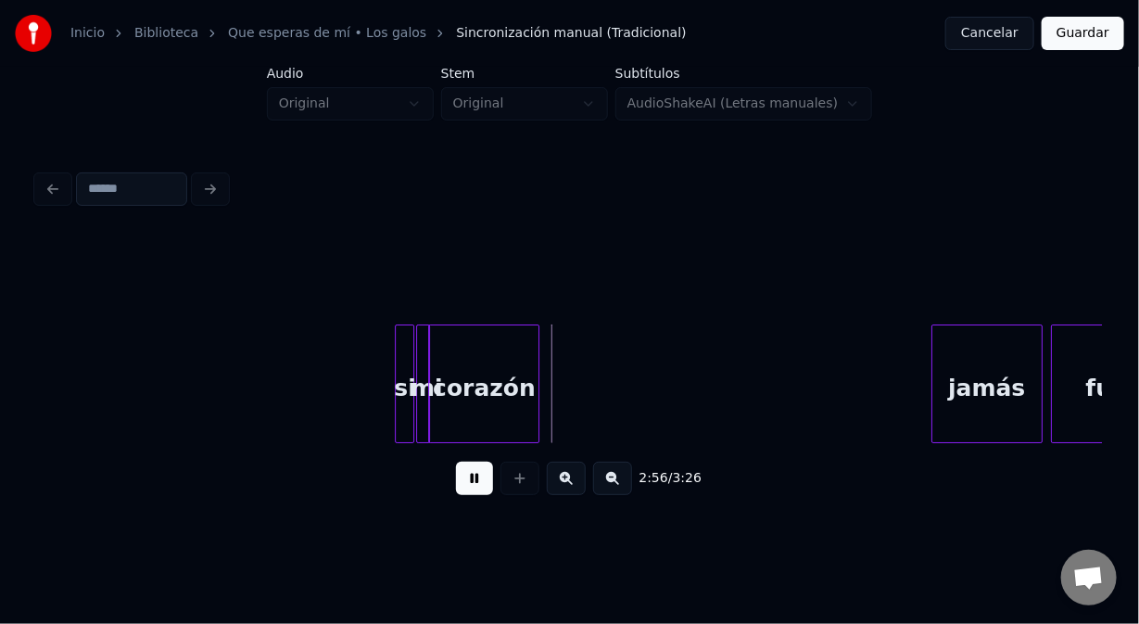
click at [456, 476] on div "2:56 / 3:26" at bounding box center [570, 478] width 1036 height 41
click at [465, 427] on div "corazón" at bounding box center [483, 388] width 109 height 126
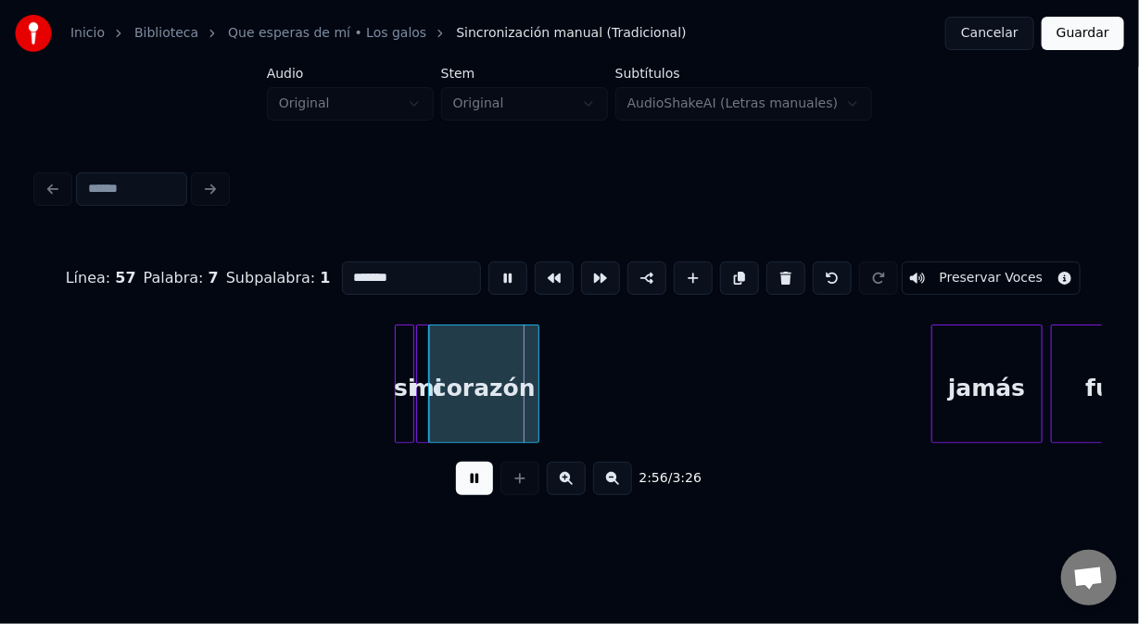
drag, startPoint x: 479, startPoint y: 492, endPoint x: 476, endPoint y: 461, distance: 31.7
click at [476, 477] on button at bounding box center [474, 478] width 37 height 33
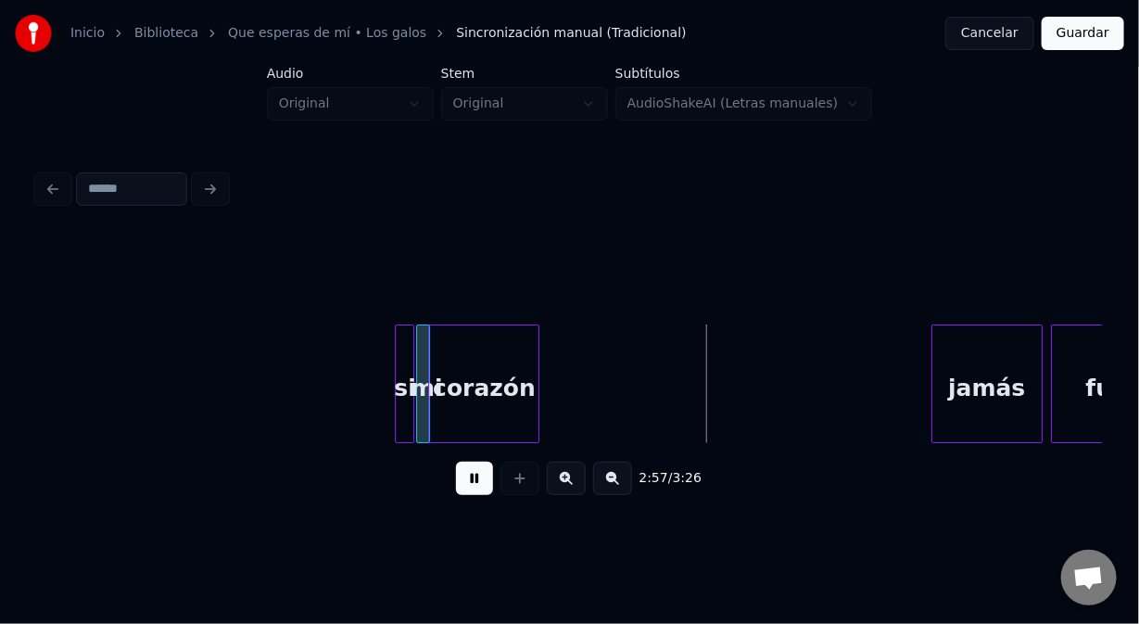
drag, startPoint x: 472, startPoint y: 495, endPoint x: 484, endPoint y: 455, distance: 41.6
click at [479, 477] on button at bounding box center [474, 478] width 37 height 33
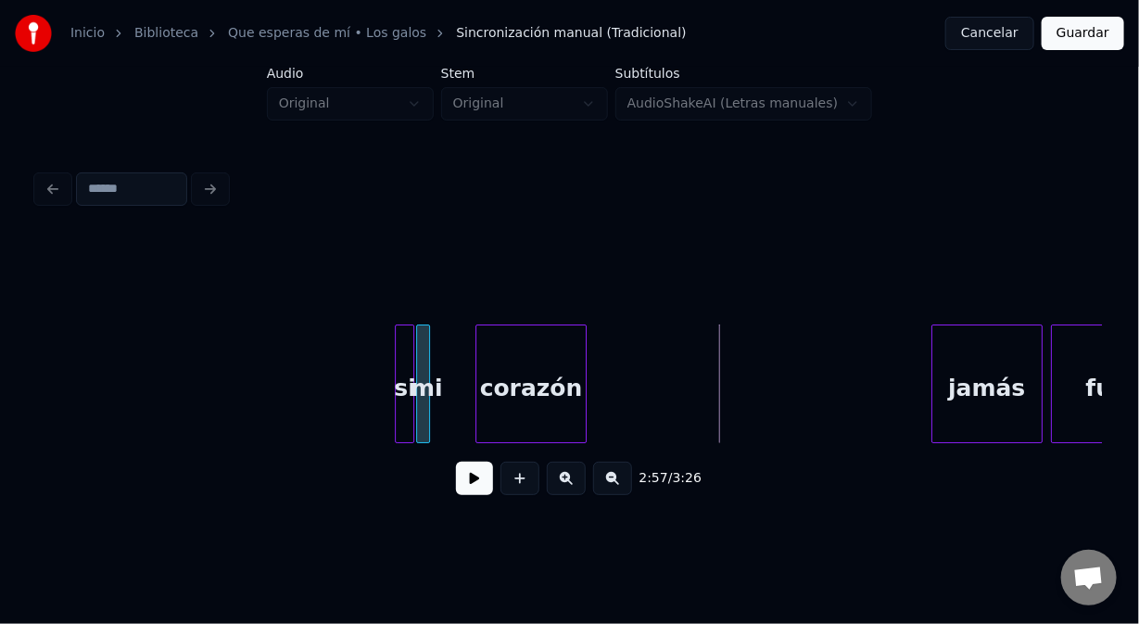
click at [528, 410] on div "corazón" at bounding box center [531, 388] width 109 height 126
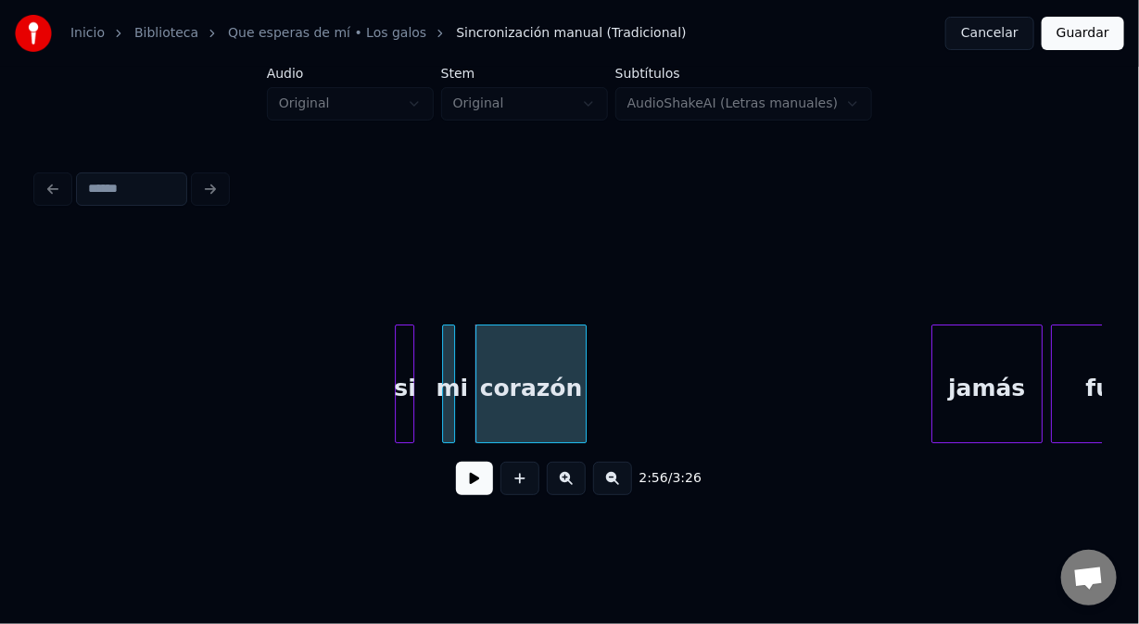
click at [454, 362] on div "mi" at bounding box center [452, 388] width 19 height 126
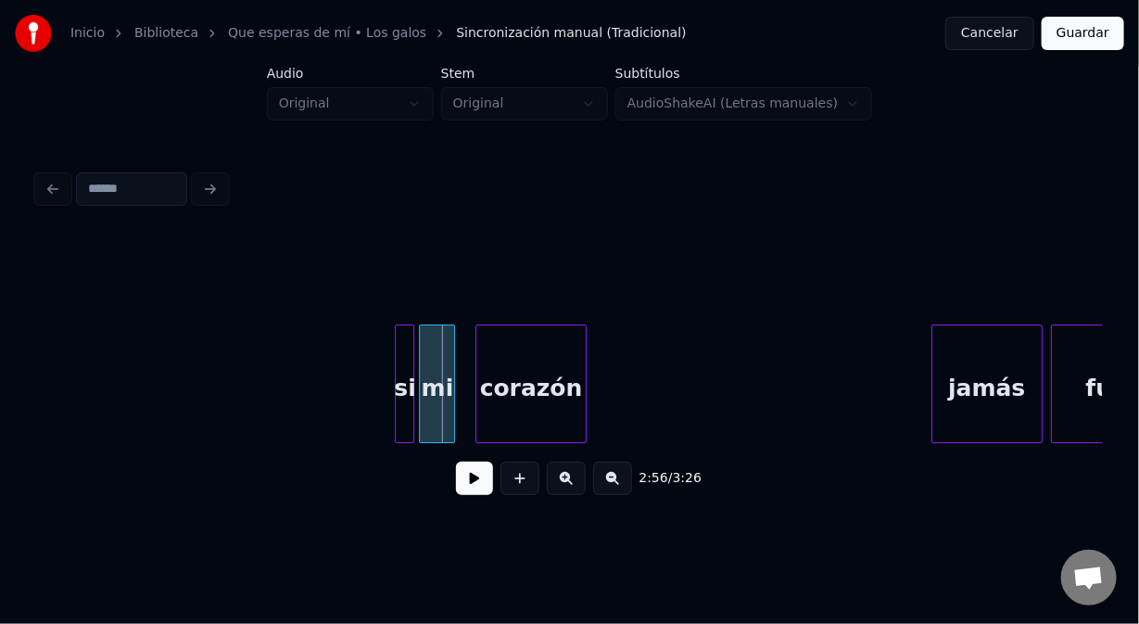
click at [422, 359] on div at bounding box center [423, 383] width 6 height 117
click at [471, 371] on div at bounding box center [470, 383] width 6 height 117
click at [413, 413] on div at bounding box center [415, 383] width 6 height 117
click at [479, 486] on button at bounding box center [474, 478] width 37 height 33
click at [467, 476] on button at bounding box center [474, 478] width 37 height 33
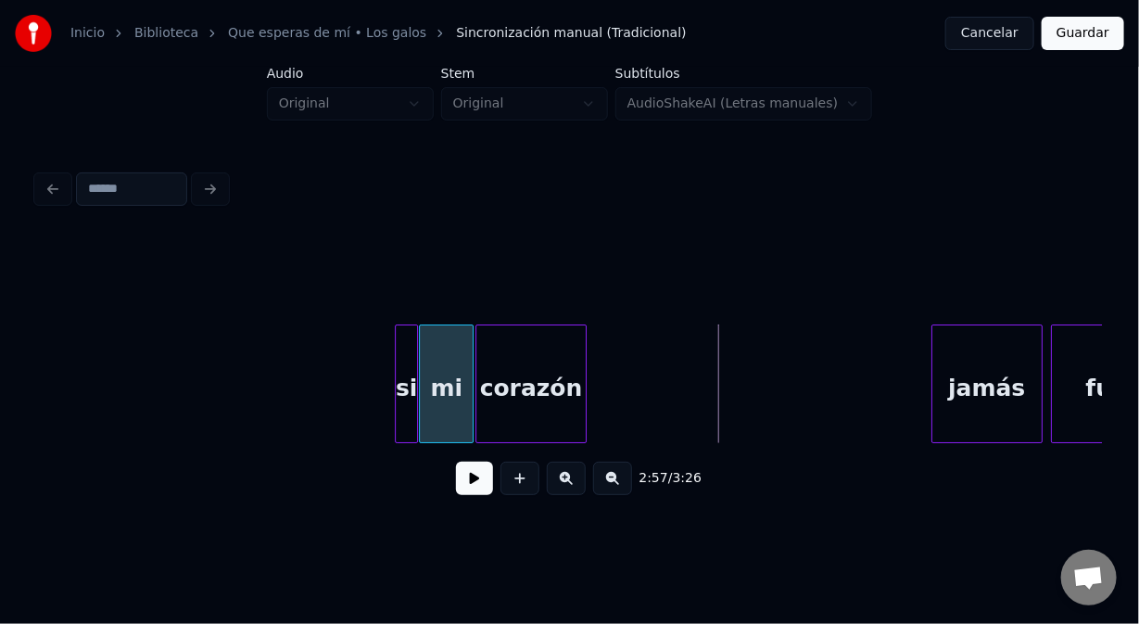
click at [399, 431] on div at bounding box center [399, 383] width 6 height 117
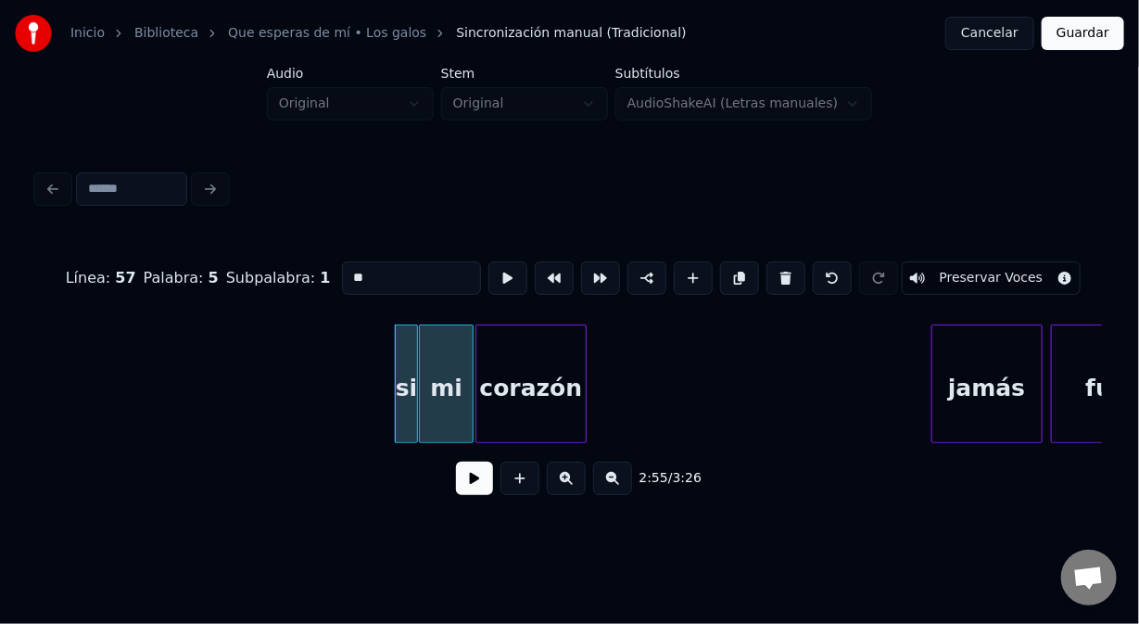
click at [460, 485] on button at bounding box center [474, 478] width 37 height 33
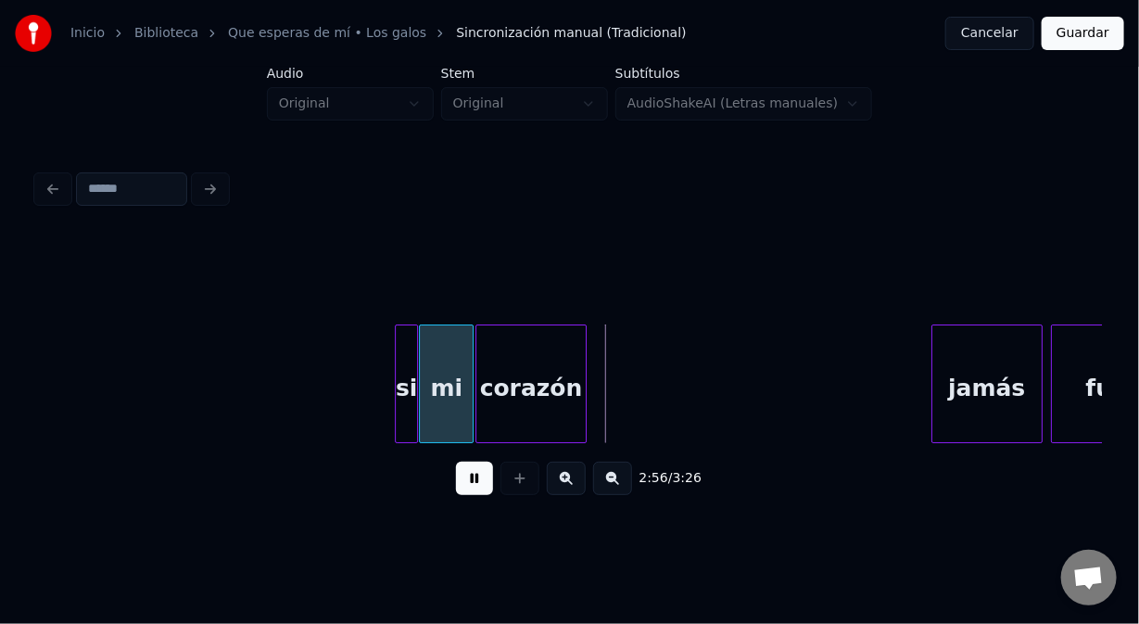
click at [460, 485] on button at bounding box center [474, 478] width 37 height 33
click at [389, 423] on div at bounding box center [392, 383] width 6 height 117
click at [405, 423] on div "si" at bounding box center [403, 388] width 28 height 126
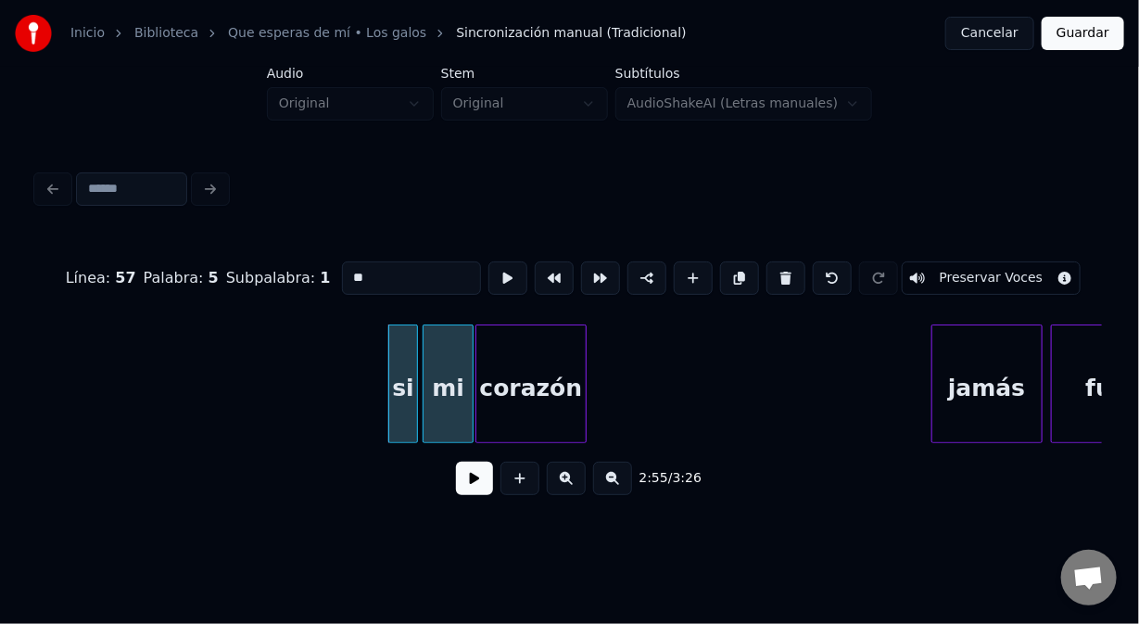
click at [426, 415] on div at bounding box center [427, 383] width 6 height 117
click at [405, 416] on div "si" at bounding box center [403, 388] width 28 height 126
click at [473, 485] on button at bounding box center [474, 478] width 37 height 33
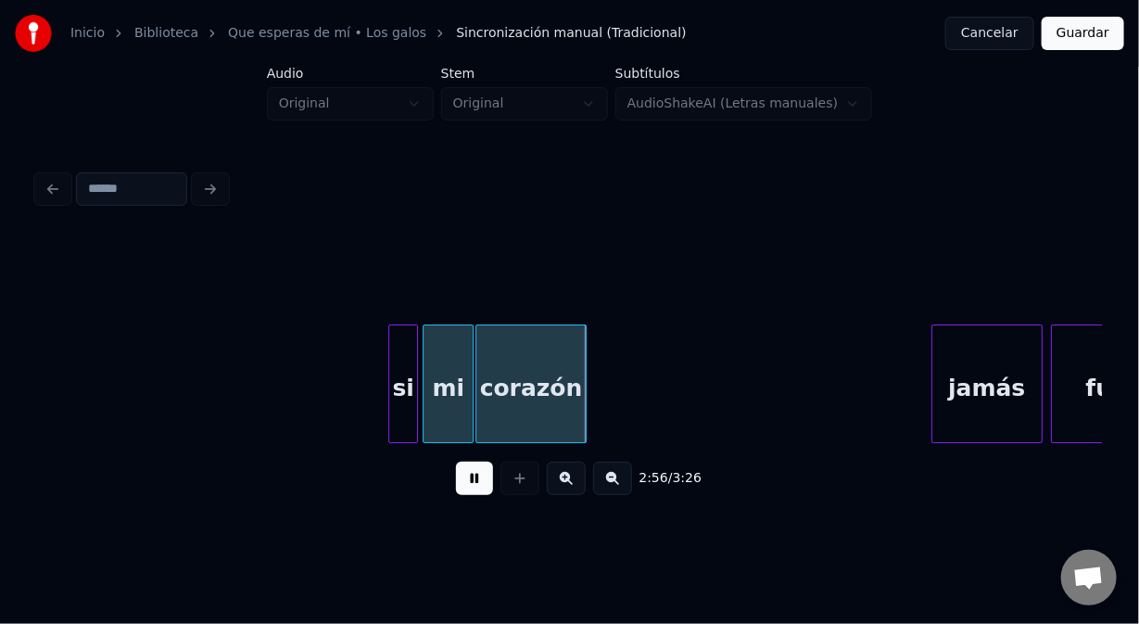
drag, startPoint x: 473, startPoint y: 484, endPoint x: 470, endPoint y: 470, distance: 14.2
click at [470, 475] on button at bounding box center [474, 478] width 37 height 33
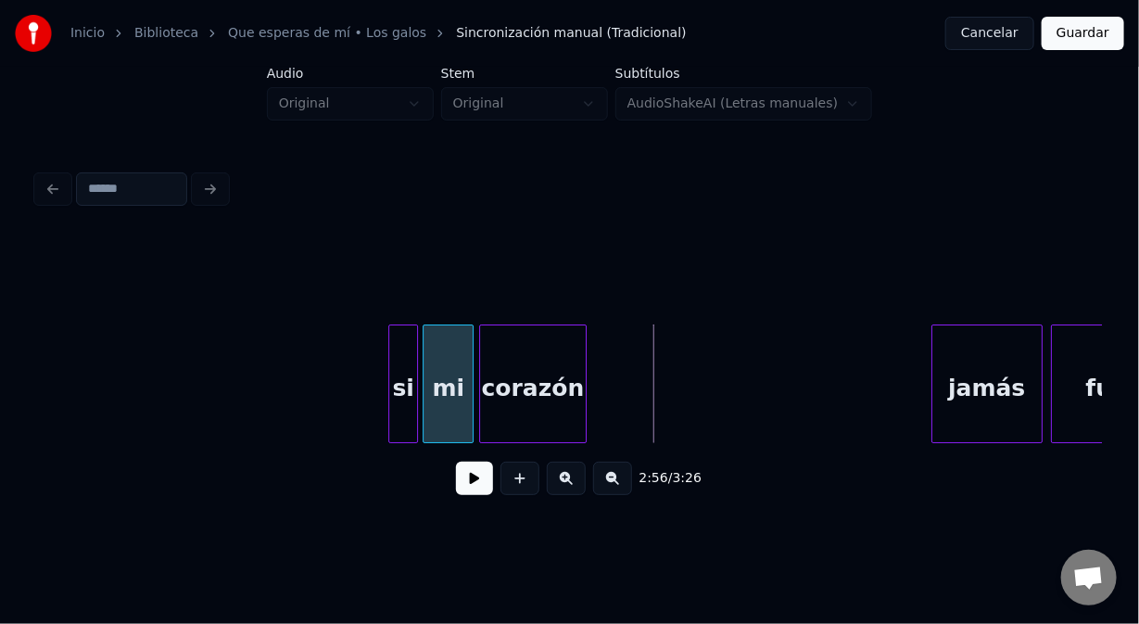
click at [480, 398] on div at bounding box center [483, 383] width 6 height 117
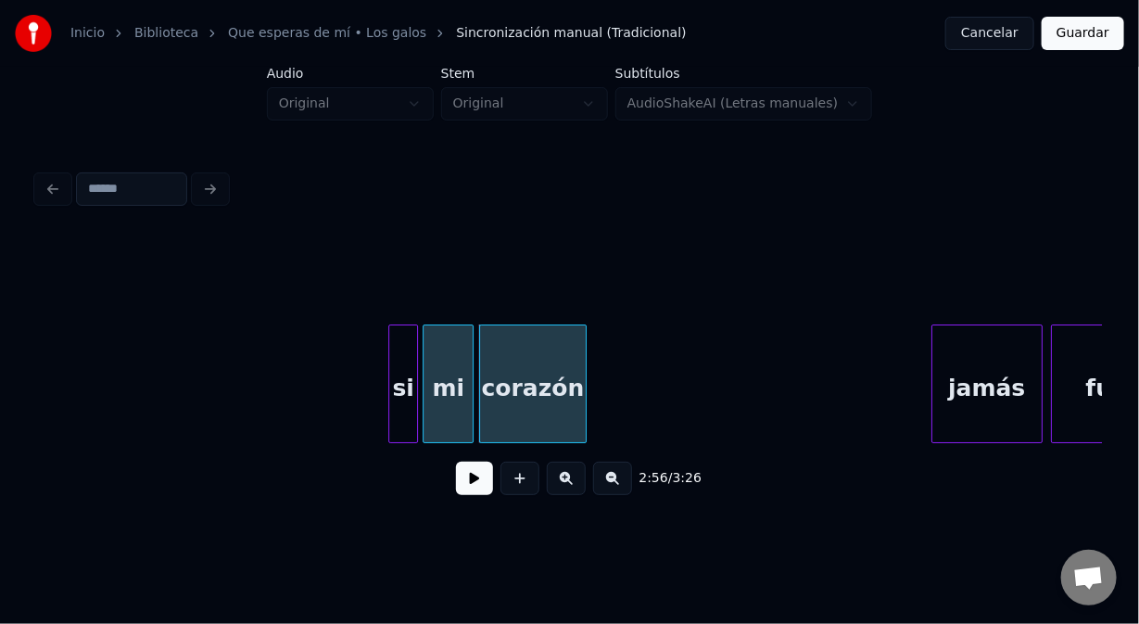
click at [388, 405] on div "si" at bounding box center [403, 383] width 30 height 119
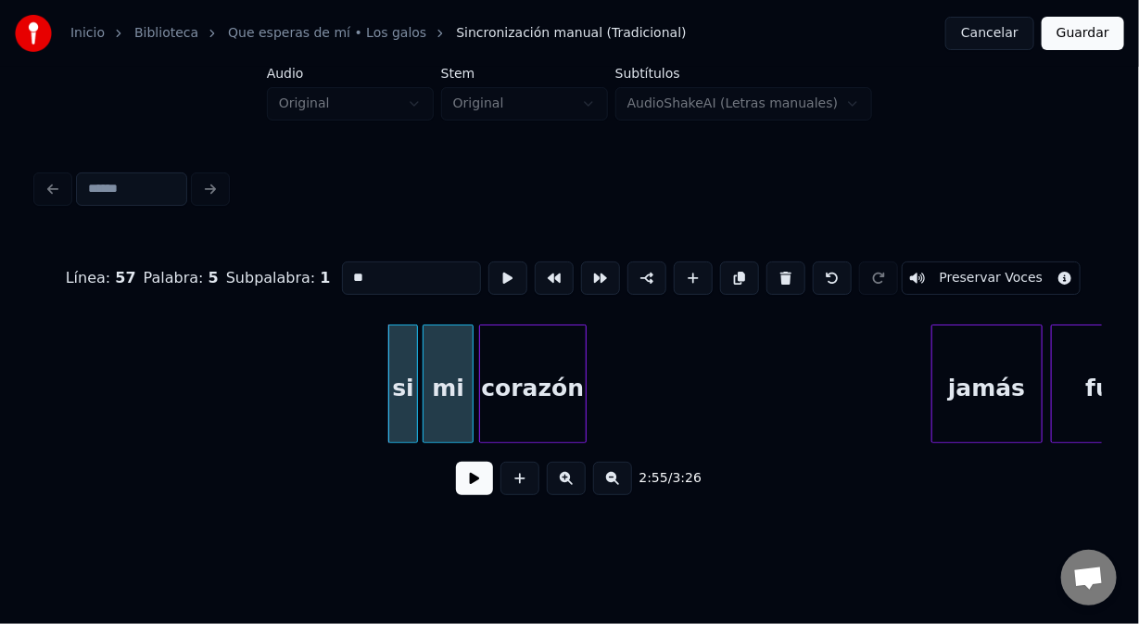
click at [401, 418] on div "si" at bounding box center [403, 388] width 28 height 126
click at [451, 418] on div "mi" at bounding box center [448, 388] width 49 height 126
click at [399, 405] on div "si" at bounding box center [403, 388] width 28 height 126
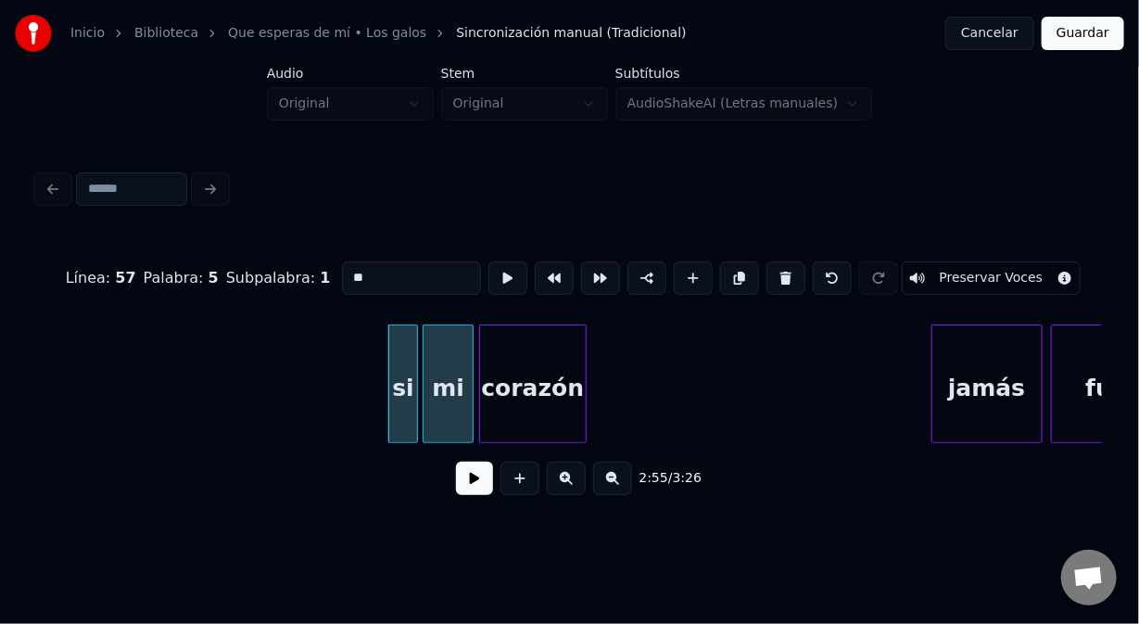
click at [448, 375] on div "mi" at bounding box center [448, 388] width 49 height 126
click at [401, 397] on div "si" at bounding box center [403, 388] width 28 height 126
click at [439, 363] on div "mi" at bounding box center [448, 388] width 49 height 126
click at [502, 363] on div "corazón" at bounding box center [533, 388] width 106 height 126
type input "*******"
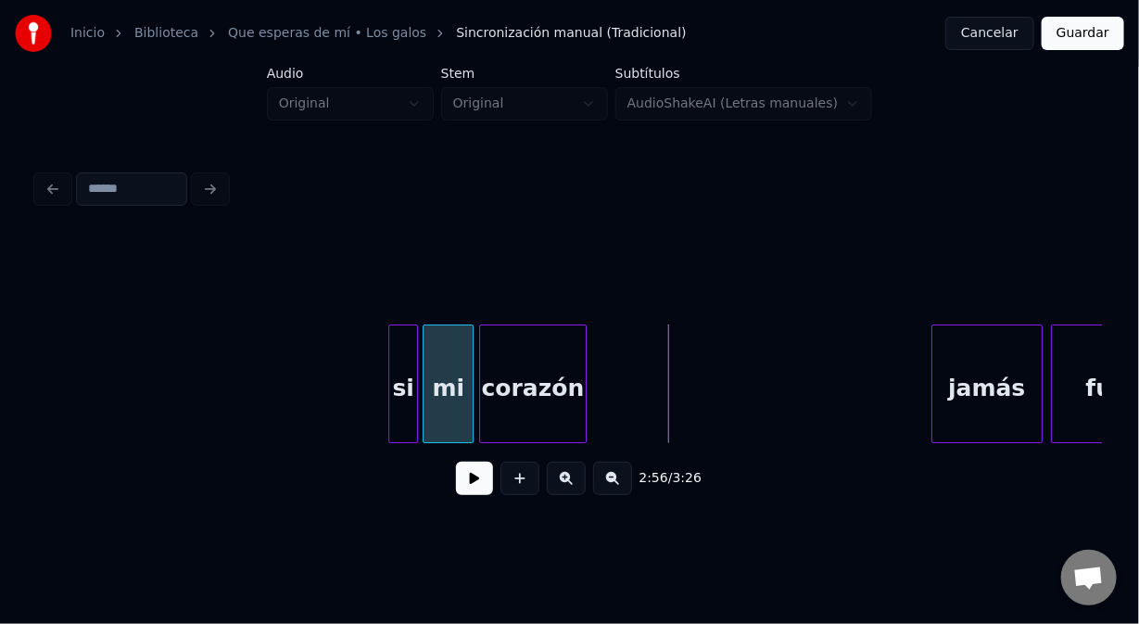
click at [468, 475] on button at bounding box center [474, 478] width 37 height 33
click at [481, 468] on div "2:57 / 3:26" at bounding box center [570, 478] width 1036 height 41
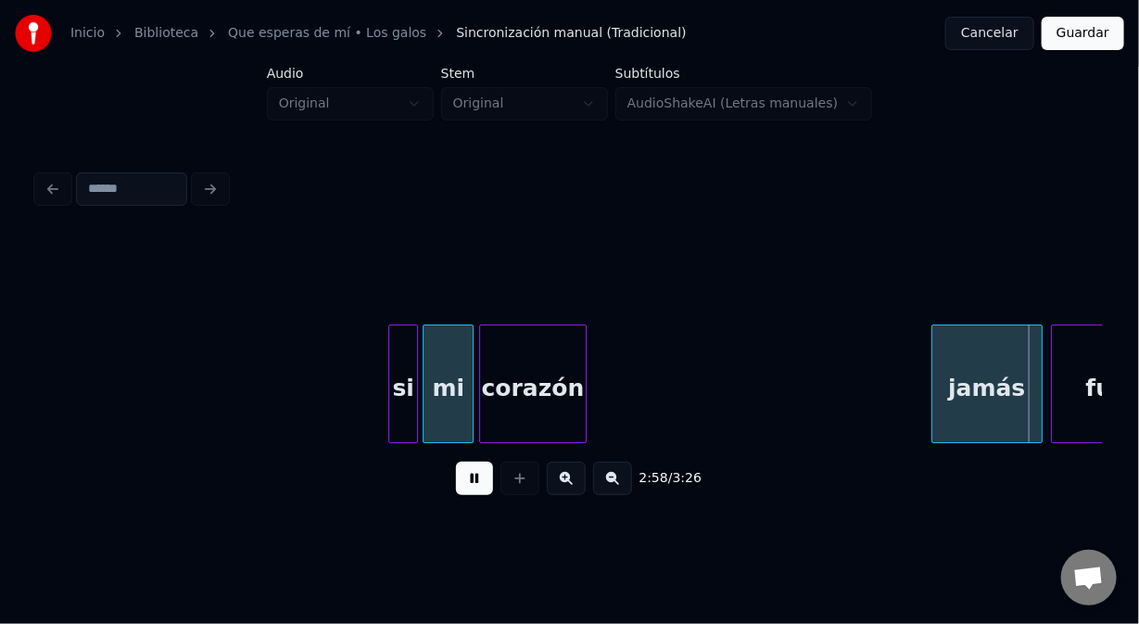
click at [452, 405] on div "mi" at bounding box center [448, 388] width 49 height 126
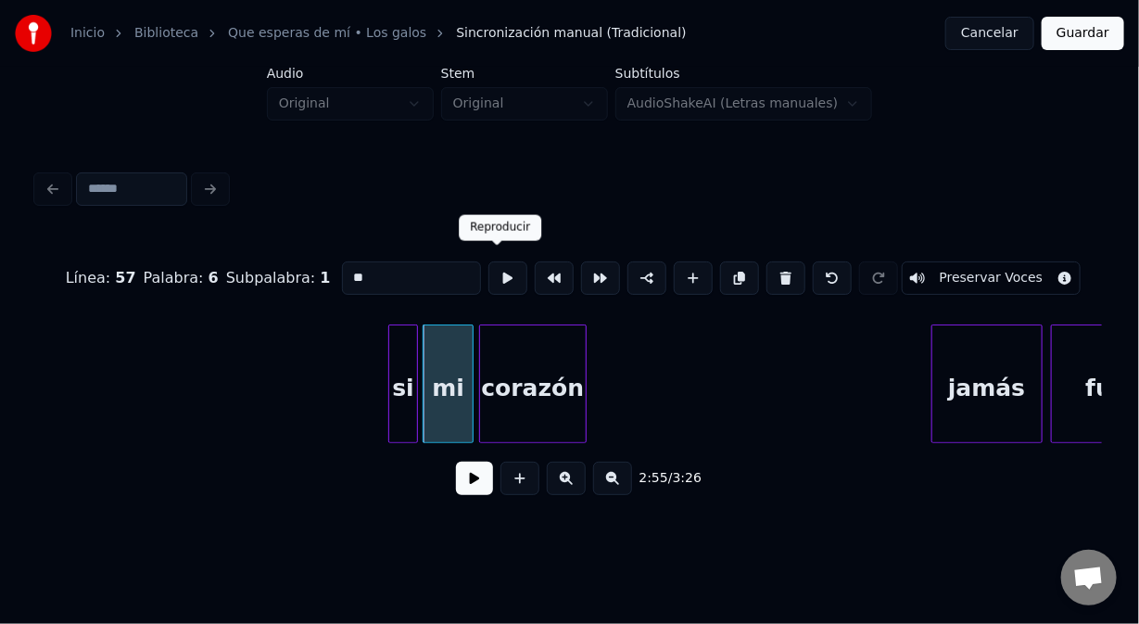
click at [496, 261] on button at bounding box center [508, 277] width 39 height 33
click at [393, 363] on div "si" at bounding box center [403, 383] width 30 height 119
click at [494, 273] on button at bounding box center [508, 277] width 39 height 33
click at [534, 363] on div "corazón" at bounding box center [533, 388] width 106 height 126
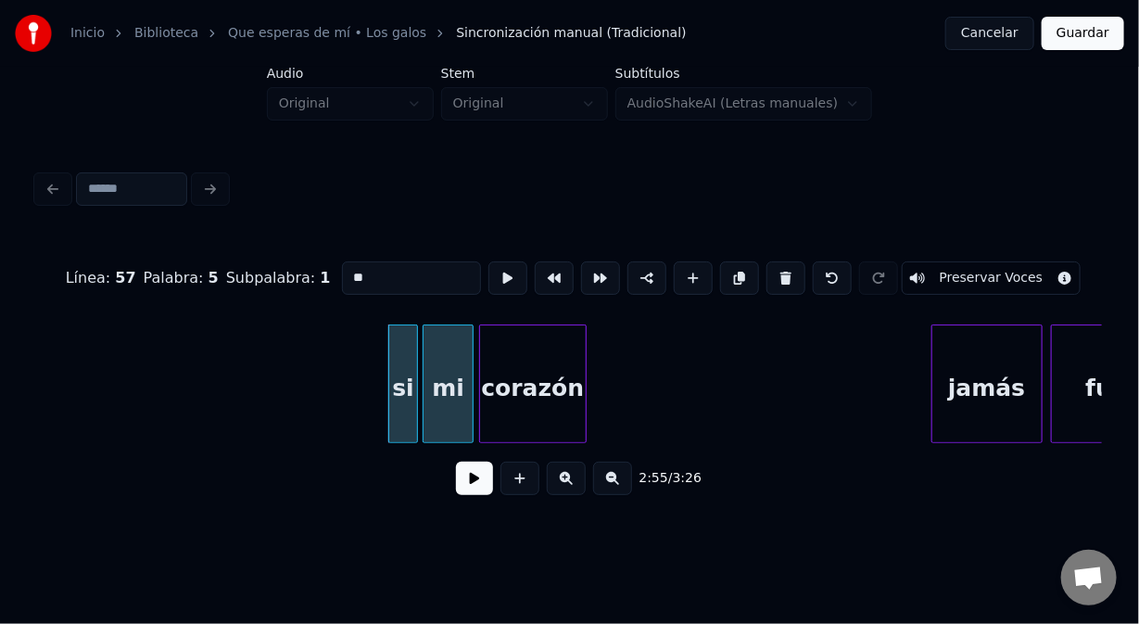
type input "*******"
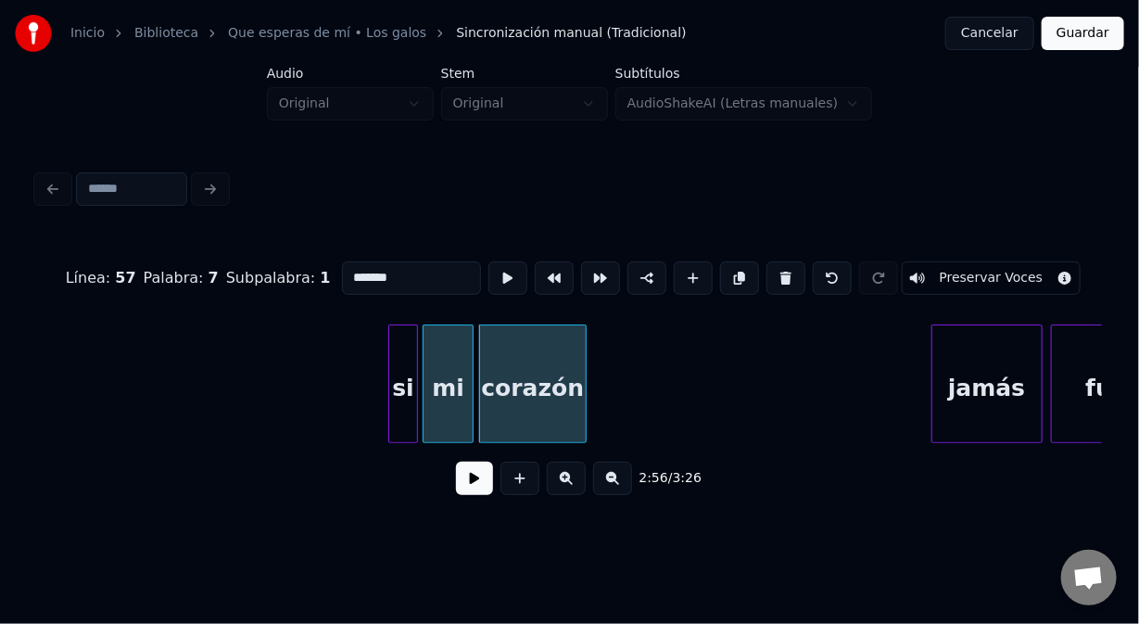
click at [466, 483] on button at bounding box center [474, 478] width 37 height 33
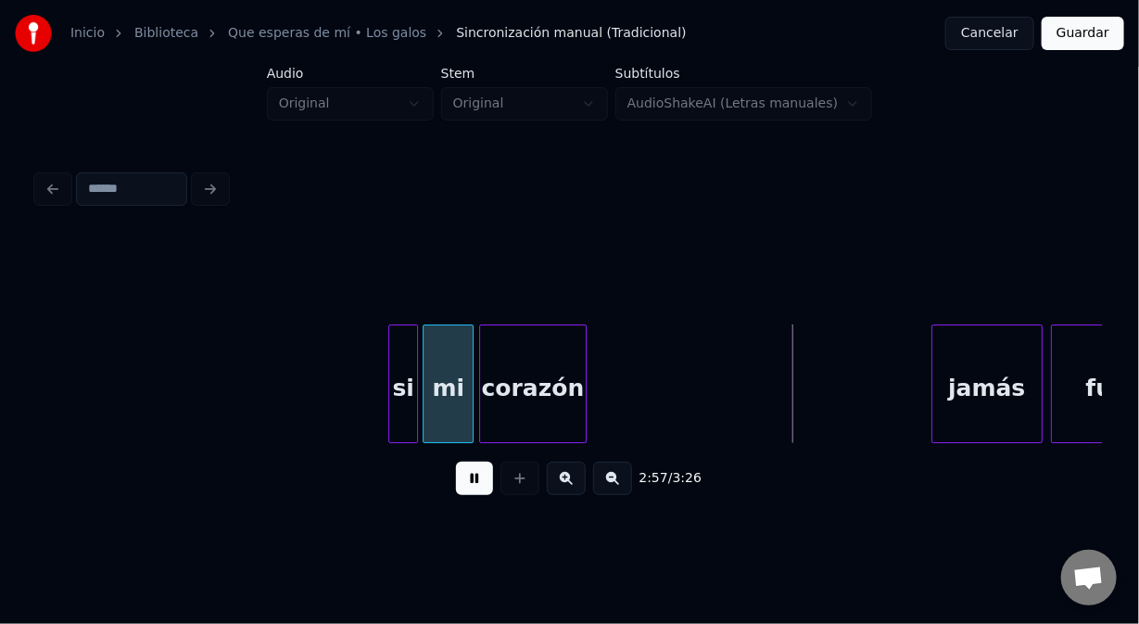
drag, startPoint x: 466, startPoint y: 482, endPoint x: 495, endPoint y: 452, distance: 41.3
click at [478, 466] on div "2:57 / 3:26" at bounding box center [570, 478] width 1036 height 41
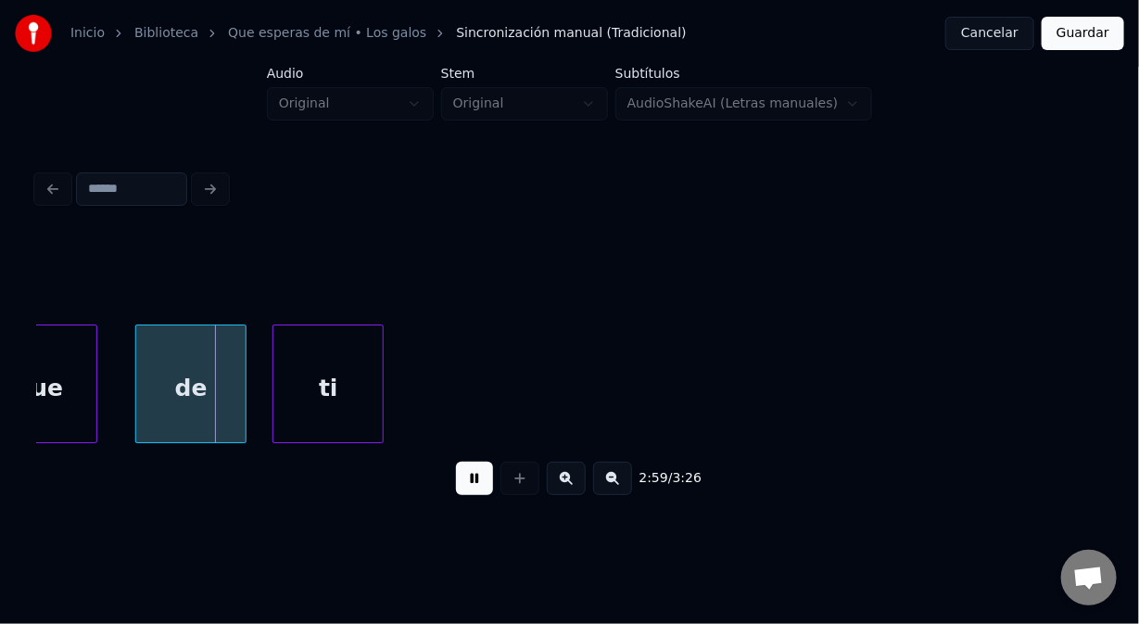
drag, startPoint x: 469, startPoint y: 490, endPoint x: 386, endPoint y: 488, distance: 83.5
click at [469, 484] on button at bounding box center [474, 478] width 37 height 33
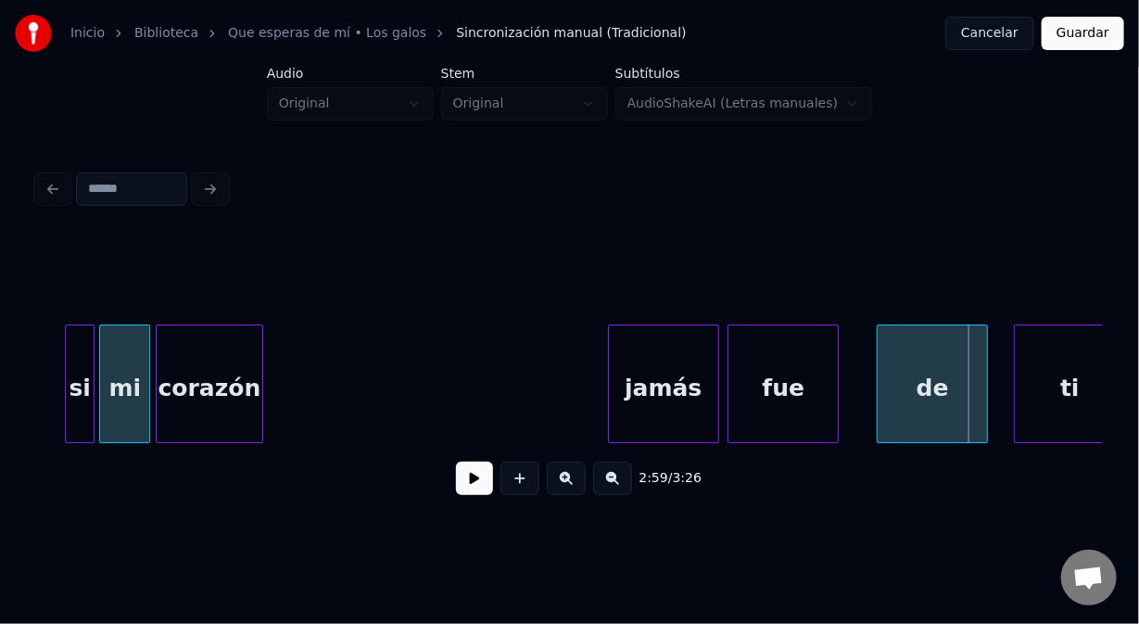
scroll to position [0, 48839]
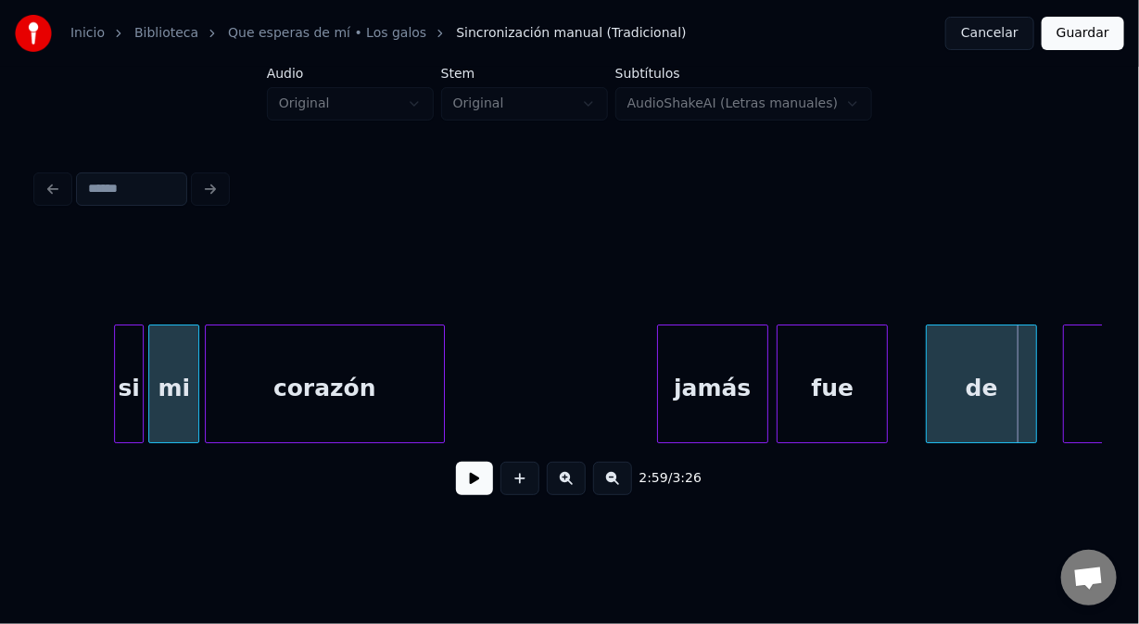
click at [439, 397] on div at bounding box center [442, 383] width 6 height 117
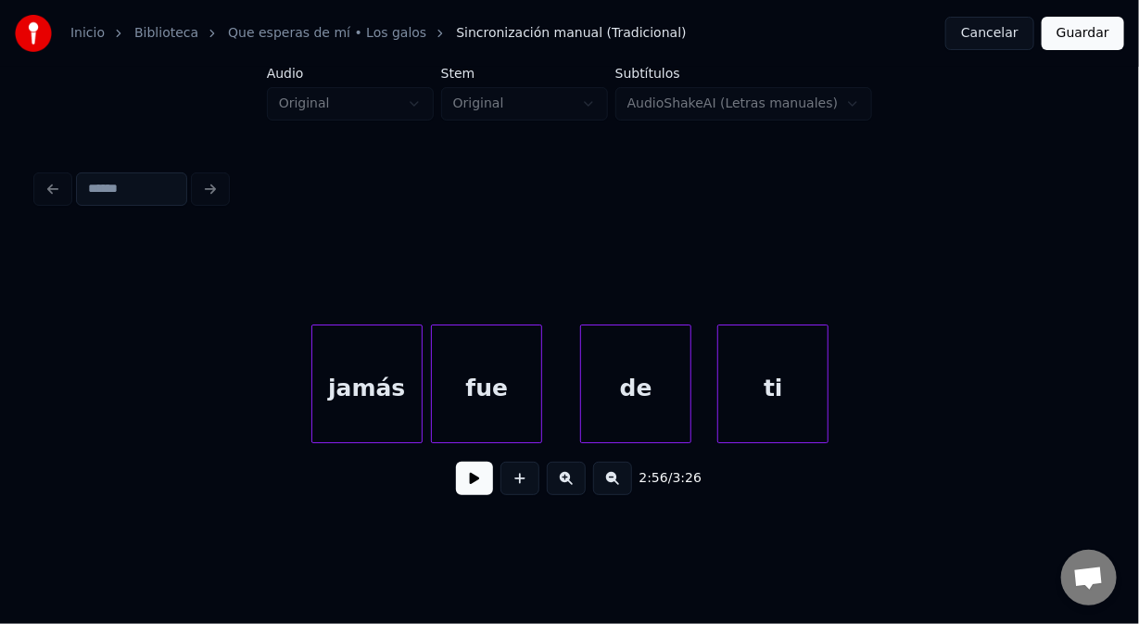
scroll to position [0, 49259]
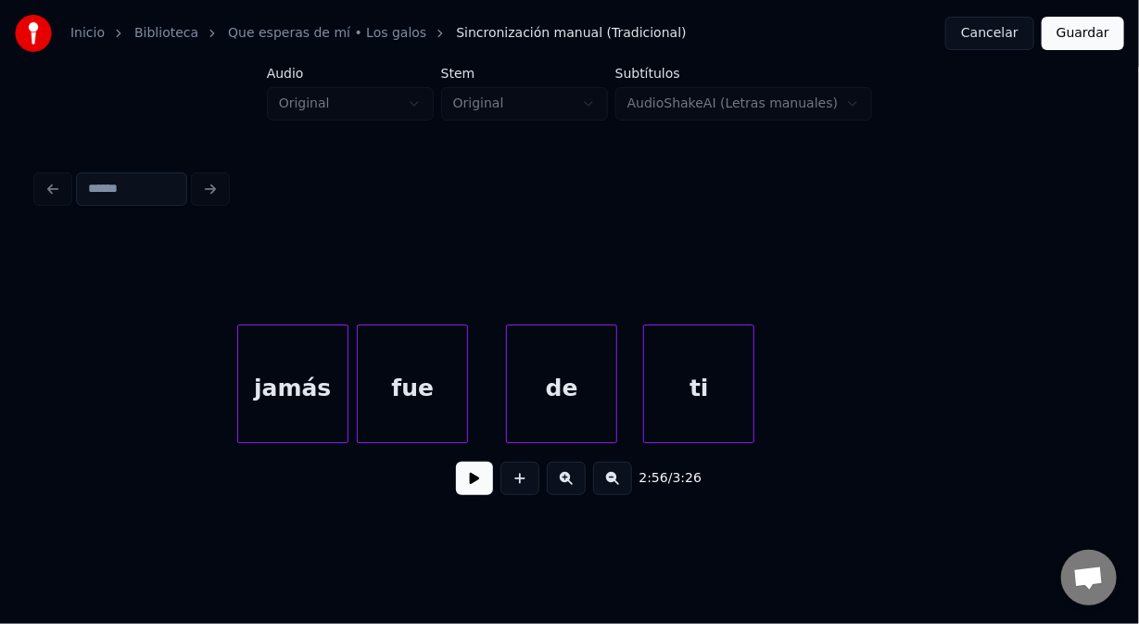
drag, startPoint x: 477, startPoint y: 499, endPoint x: 475, endPoint y: 490, distance: 9.7
click at [476, 495] on button at bounding box center [474, 478] width 37 height 33
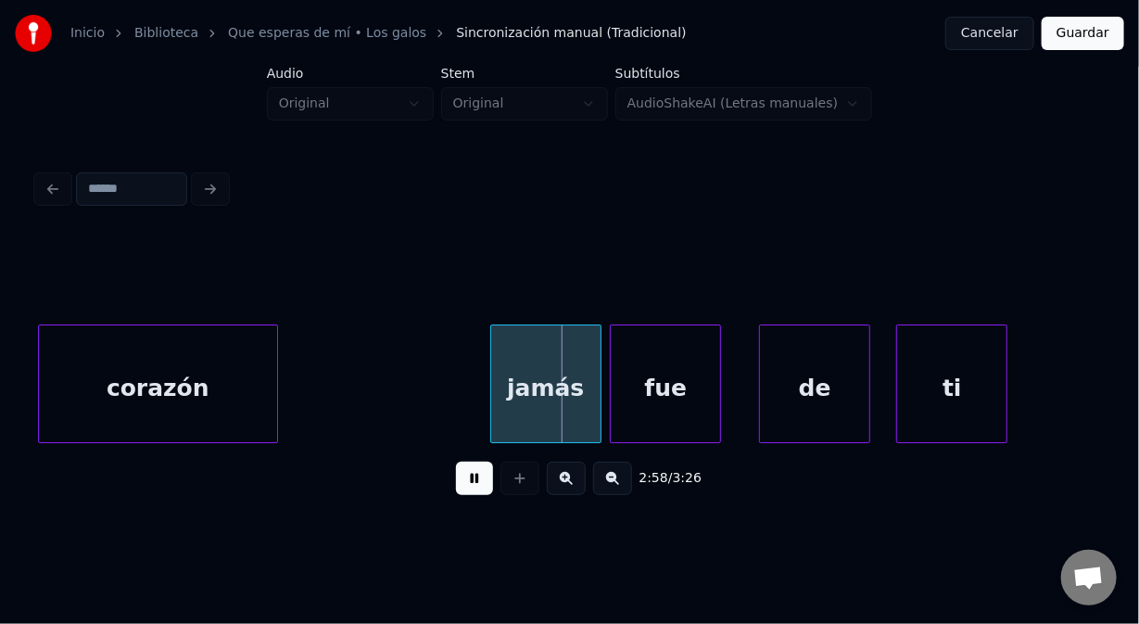
click at [467, 494] on button at bounding box center [474, 478] width 37 height 33
drag, startPoint x: 296, startPoint y: 402, endPoint x: 305, endPoint y: 403, distance: 9.3
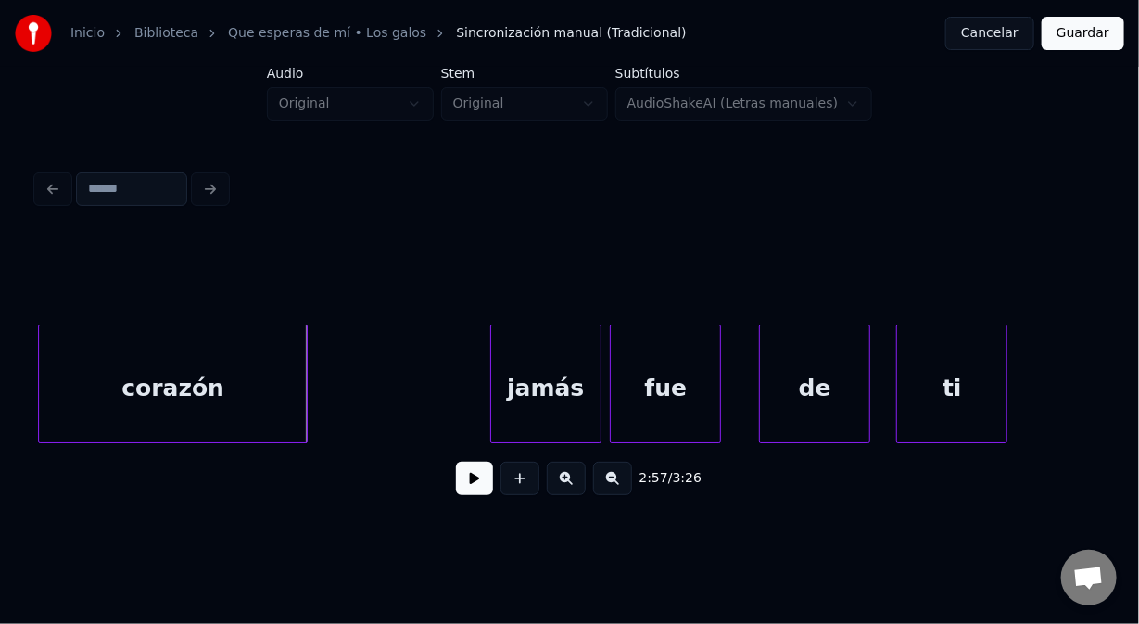
click at [304, 413] on div at bounding box center [304, 383] width 6 height 117
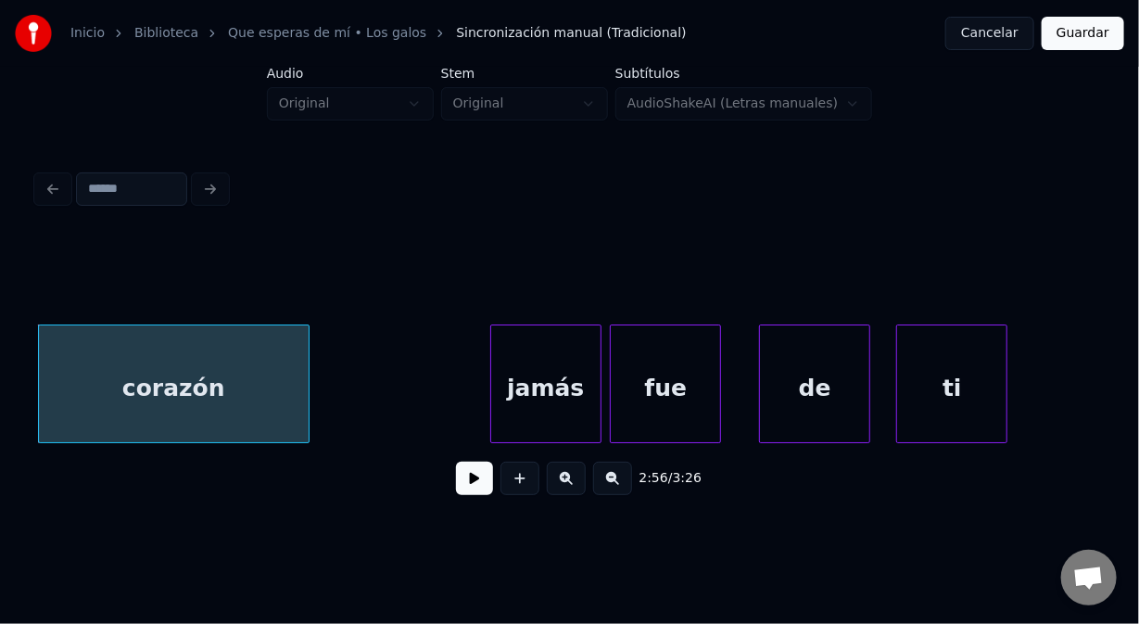
click at [479, 486] on button at bounding box center [474, 478] width 37 height 33
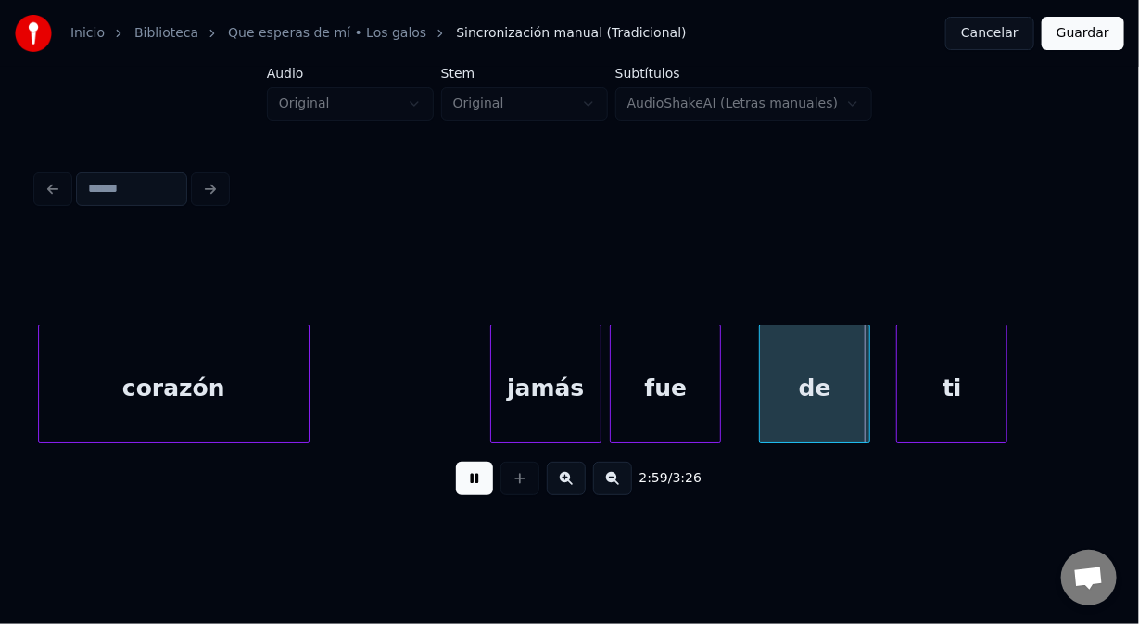
click at [477, 484] on button at bounding box center [474, 478] width 37 height 33
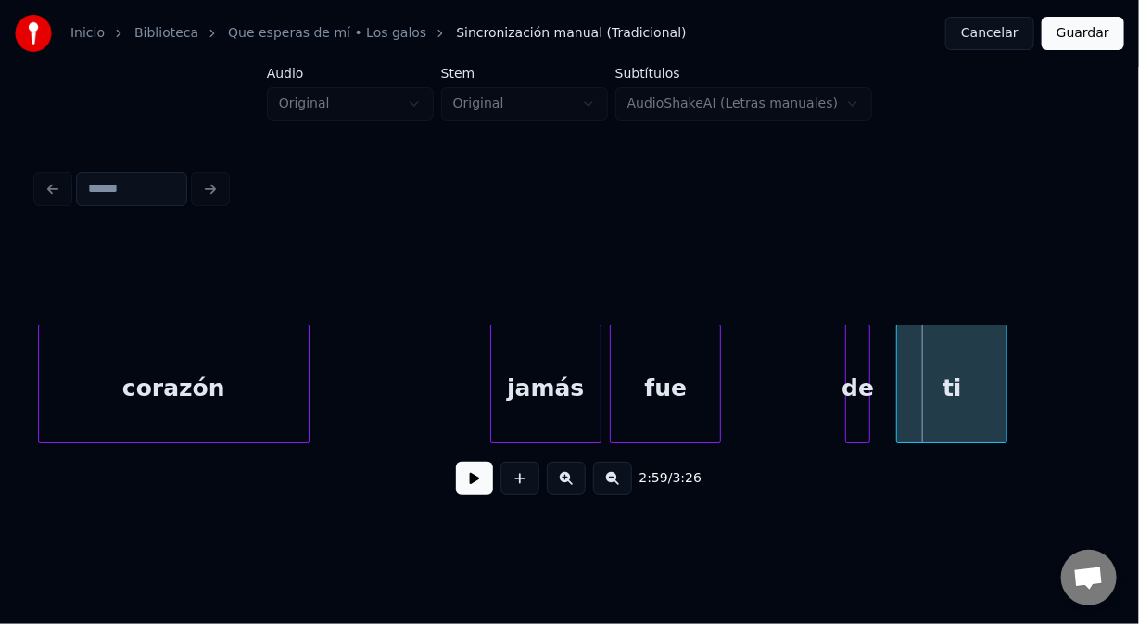
click at [847, 431] on div at bounding box center [849, 383] width 6 height 117
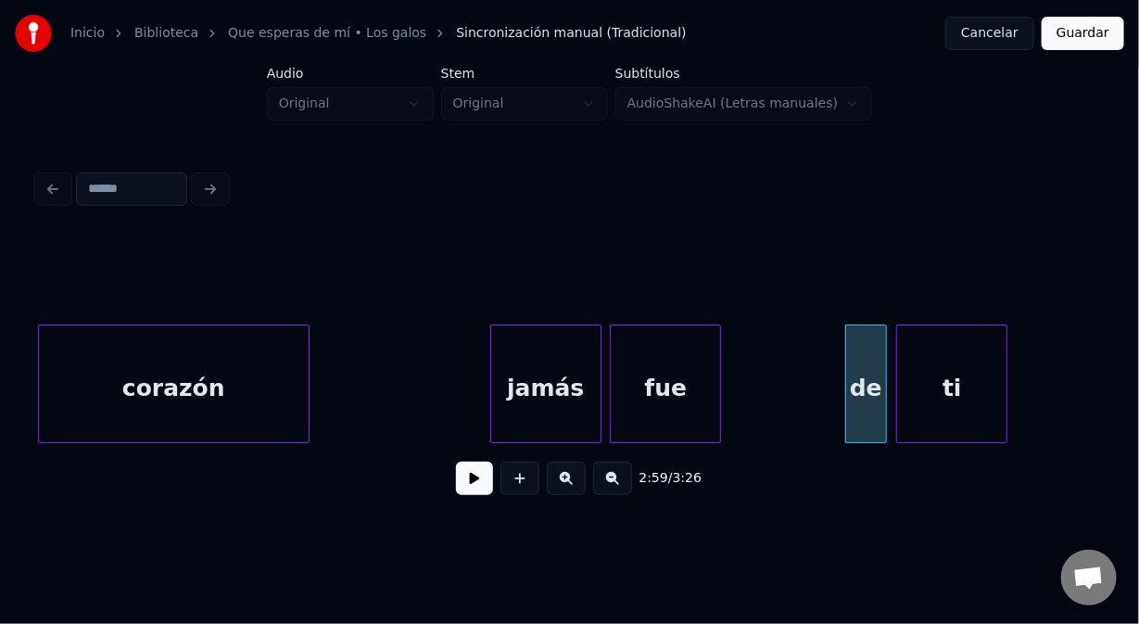
click at [884, 414] on div at bounding box center [884, 383] width 6 height 117
click at [697, 415] on div at bounding box center [696, 383] width 6 height 117
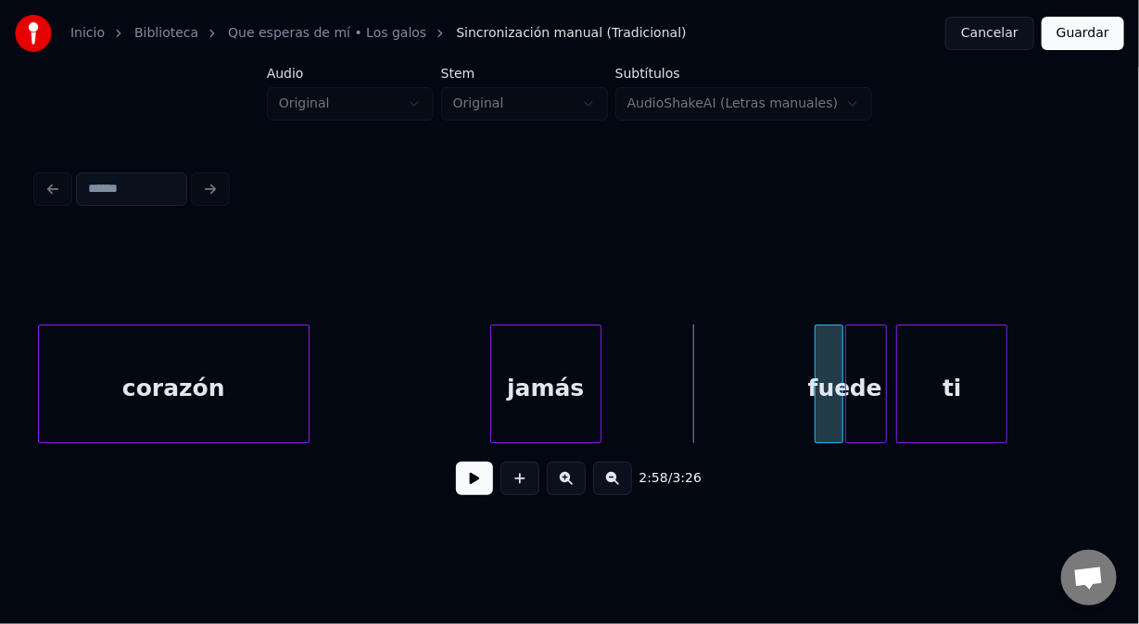
click at [822, 368] on div "fue" at bounding box center [829, 388] width 27 height 126
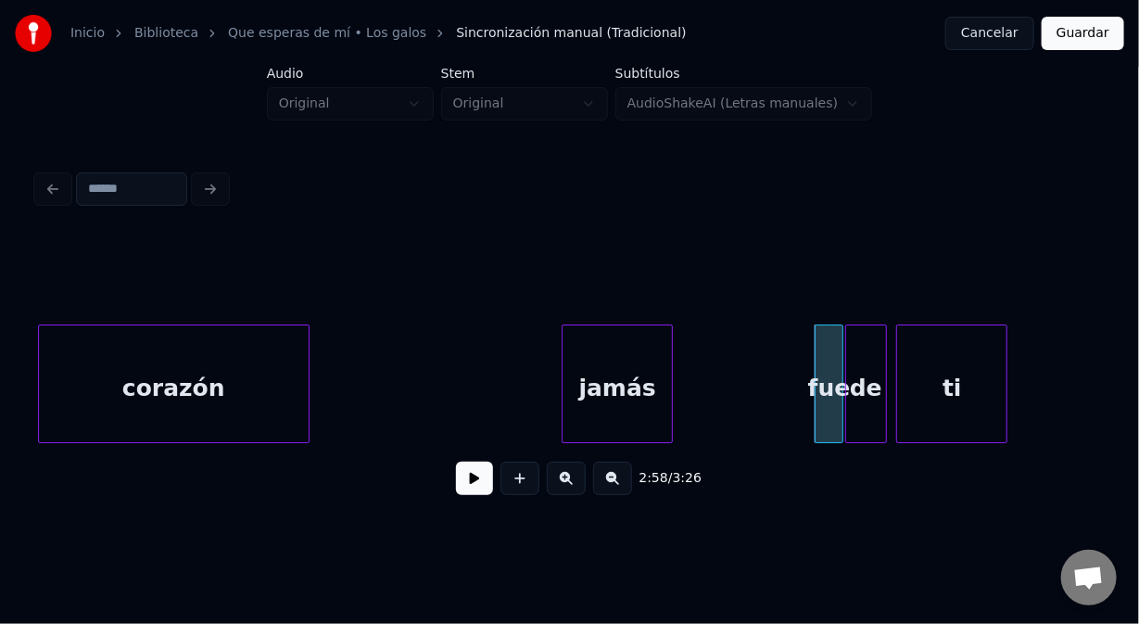
click at [672, 391] on div "jamás" at bounding box center [617, 383] width 111 height 119
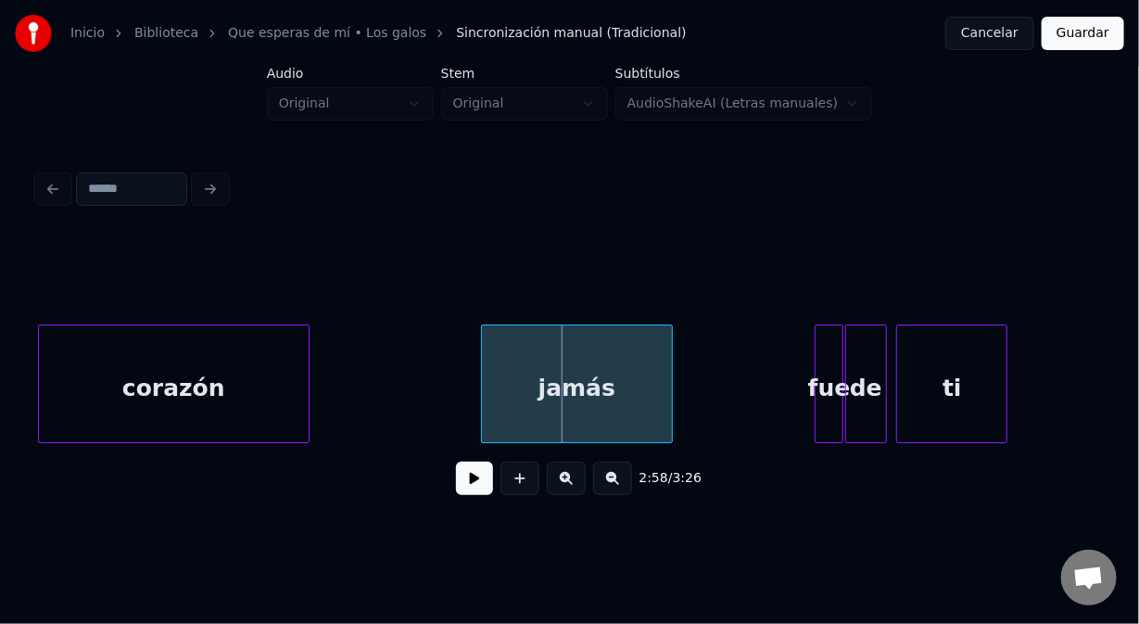
click at [482, 388] on div at bounding box center [485, 383] width 6 height 117
click at [461, 487] on button at bounding box center [474, 478] width 37 height 33
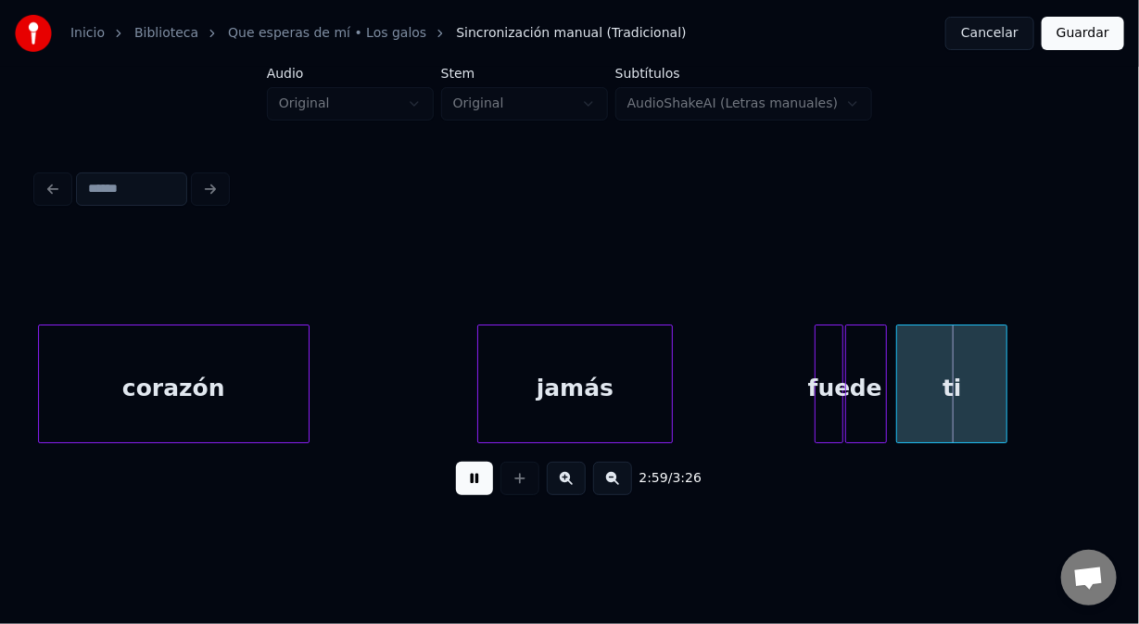
drag, startPoint x: 460, startPoint y: 480, endPoint x: 471, endPoint y: 448, distance: 34.3
click at [460, 473] on button at bounding box center [474, 478] width 37 height 33
click at [553, 412] on div at bounding box center [556, 383] width 6 height 117
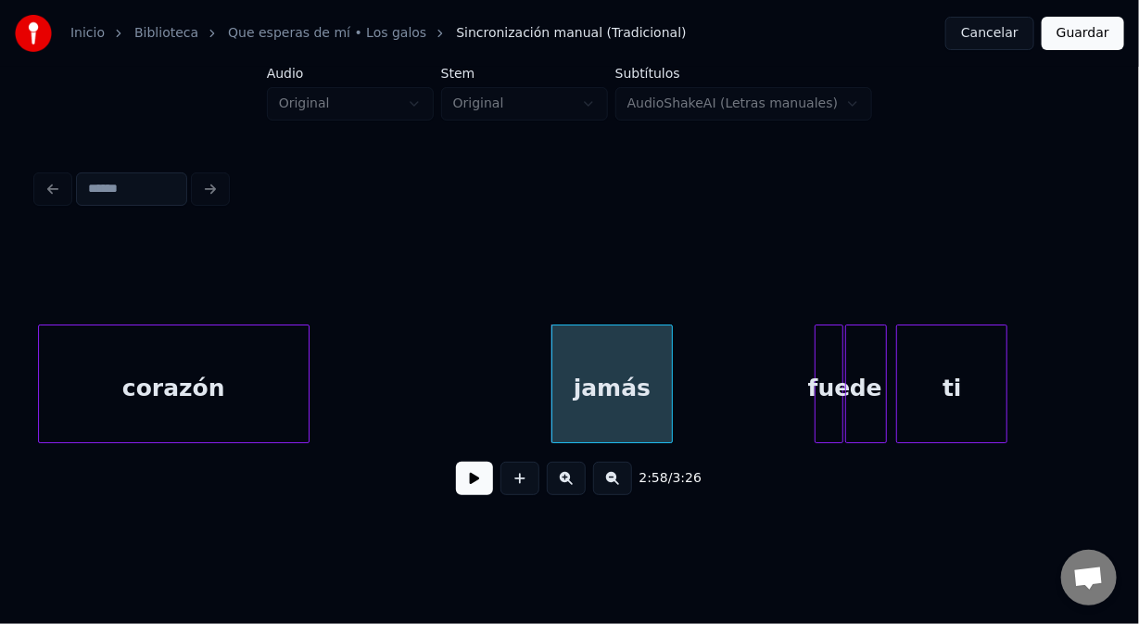
click at [471, 490] on button at bounding box center [474, 478] width 37 height 33
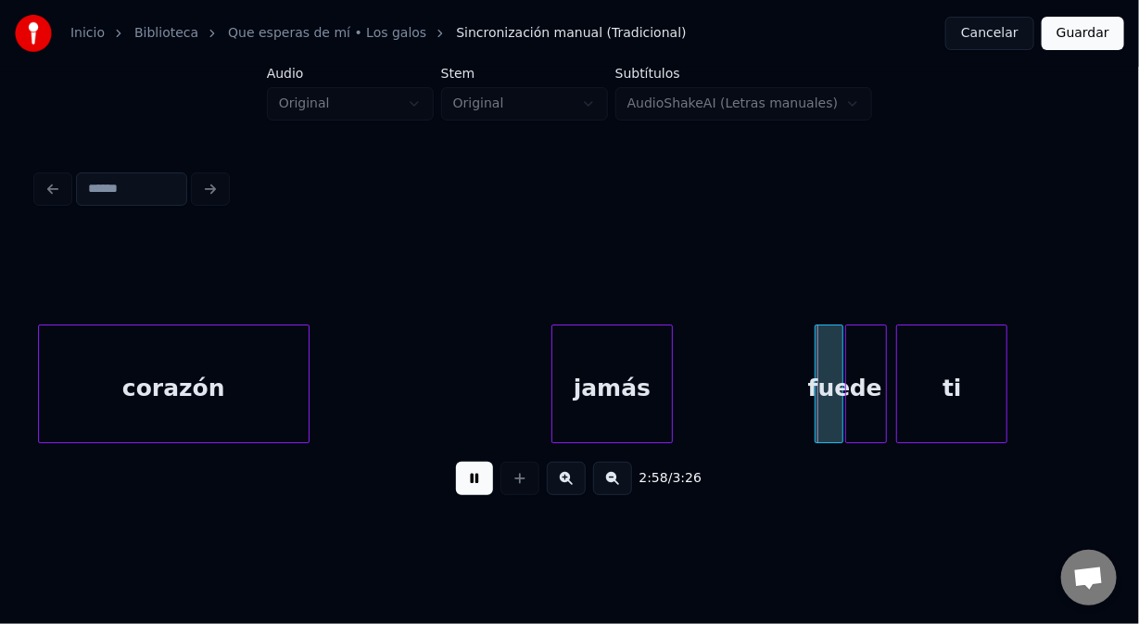
click at [468, 488] on button at bounding box center [474, 478] width 37 height 33
click at [519, 422] on div at bounding box center [522, 383] width 6 height 117
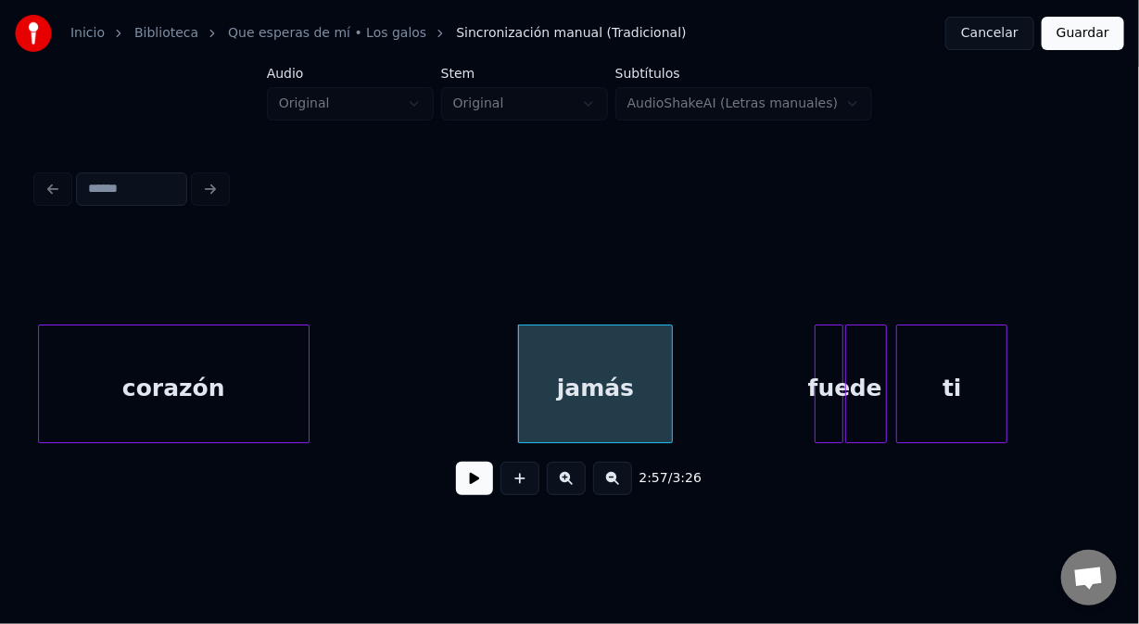
click at [469, 488] on button at bounding box center [474, 478] width 37 height 33
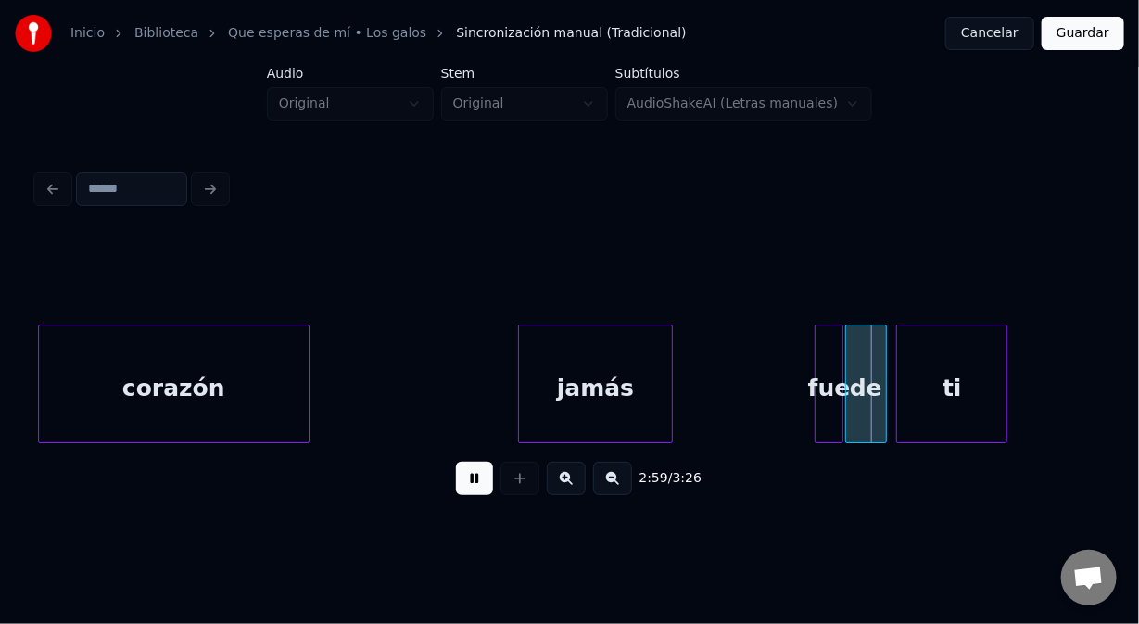
click at [469, 486] on button at bounding box center [474, 478] width 37 height 33
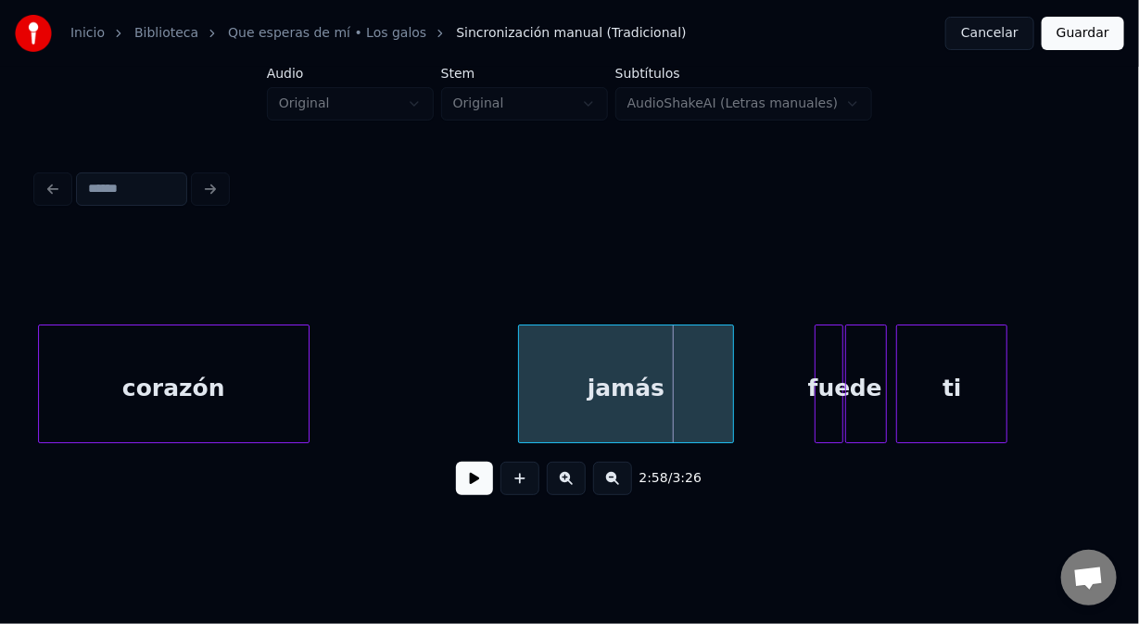
click at [728, 424] on div at bounding box center [731, 383] width 6 height 117
click at [476, 481] on button at bounding box center [474, 478] width 37 height 33
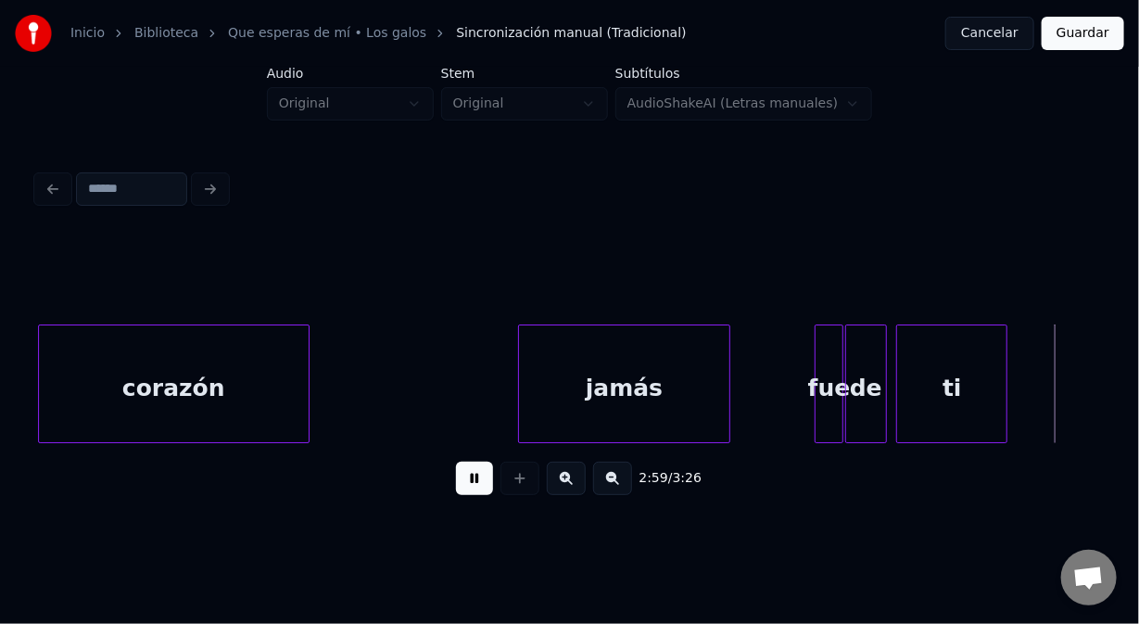
click at [473, 468] on div "2:59 / 3:26" at bounding box center [570, 478] width 1036 height 41
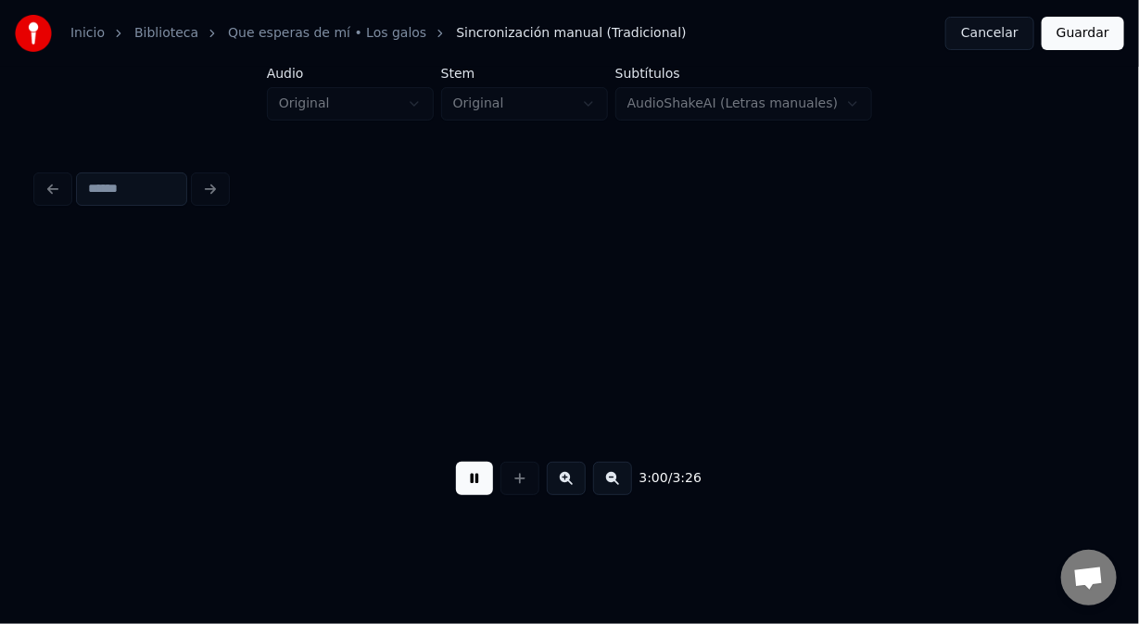
scroll to position [0, 50075]
drag, startPoint x: 471, startPoint y: 474, endPoint x: 452, endPoint y: 486, distance: 22.9
click at [469, 476] on button at bounding box center [474, 478] width 37 height 33
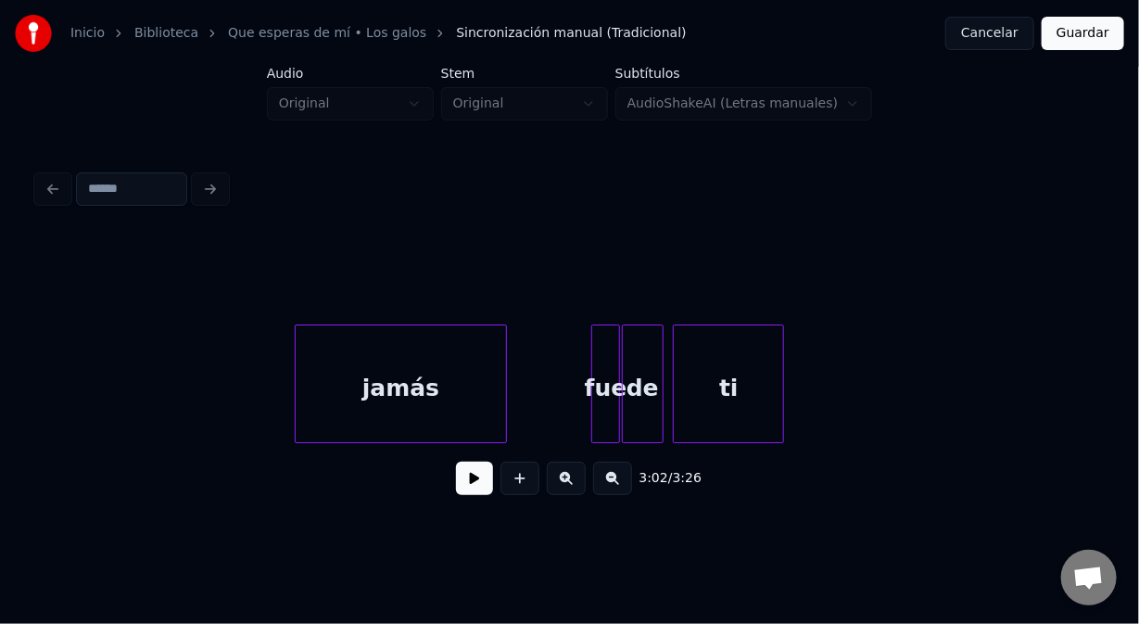
scroll to position [0, 49279]
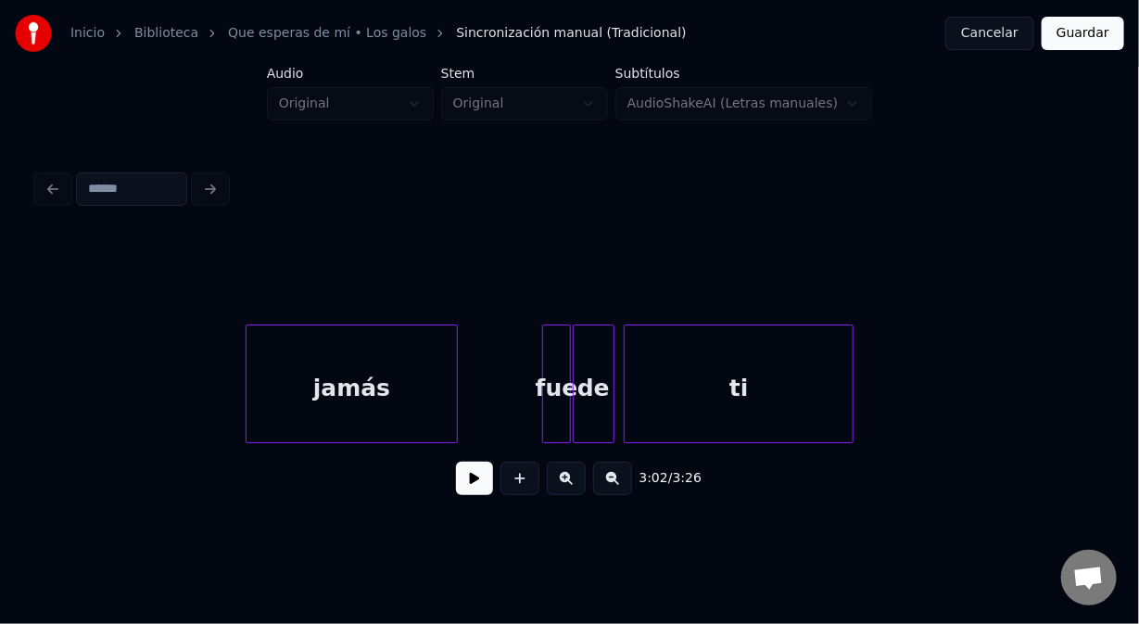
click at [853, 412] on div at bounding box center [850, 383] width 6 height 117
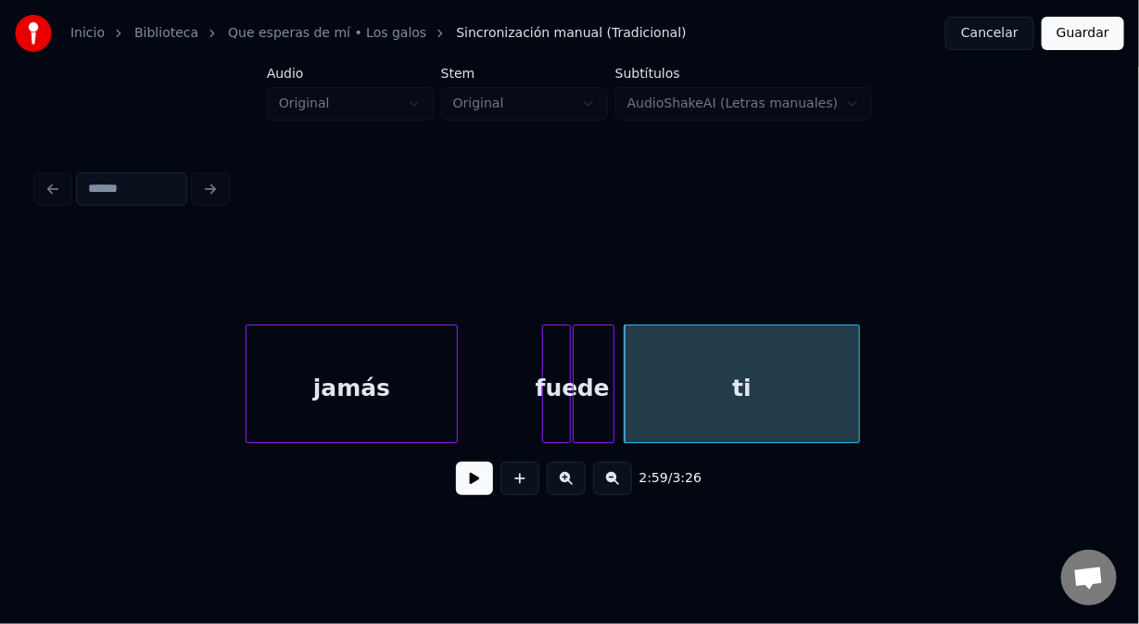
click at [475, 490] on button at bounding box center [474, 478] width 37 height 33
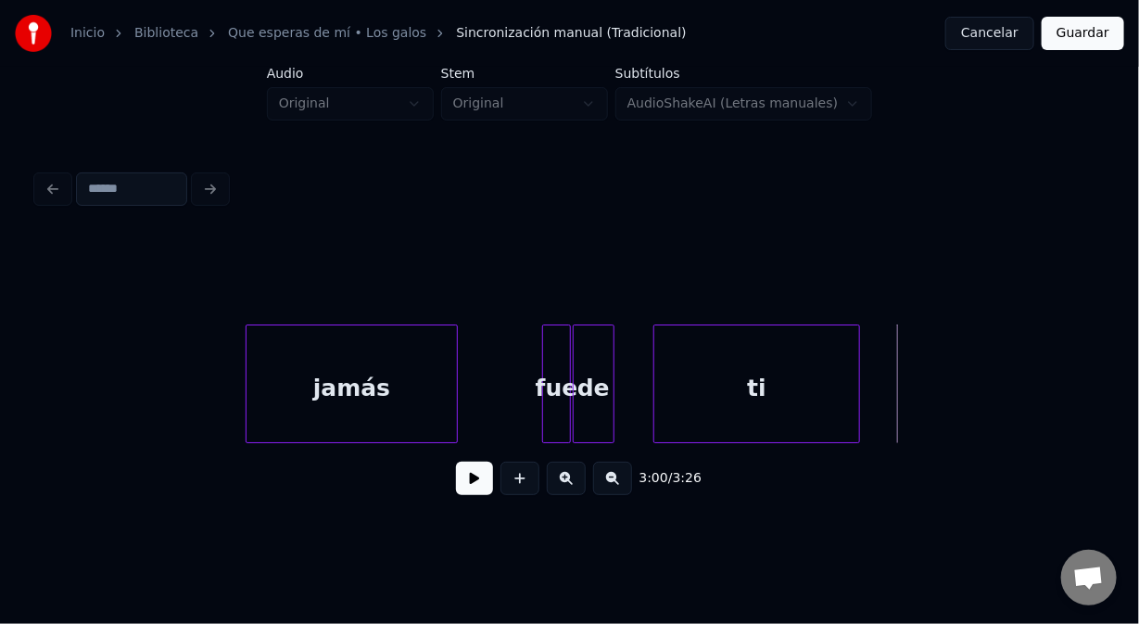
click at [655, 410] on div at bounding box center [658, 383] width 6 height 117
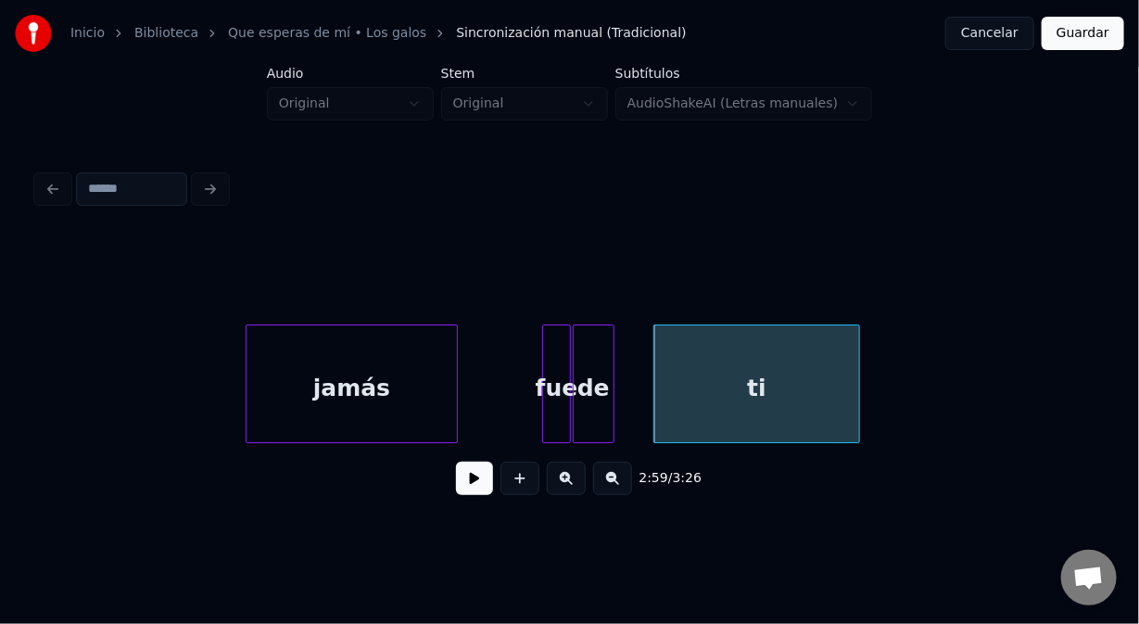
click at [473, 490] on button at bounding box center [474, 478] width 37 height 33
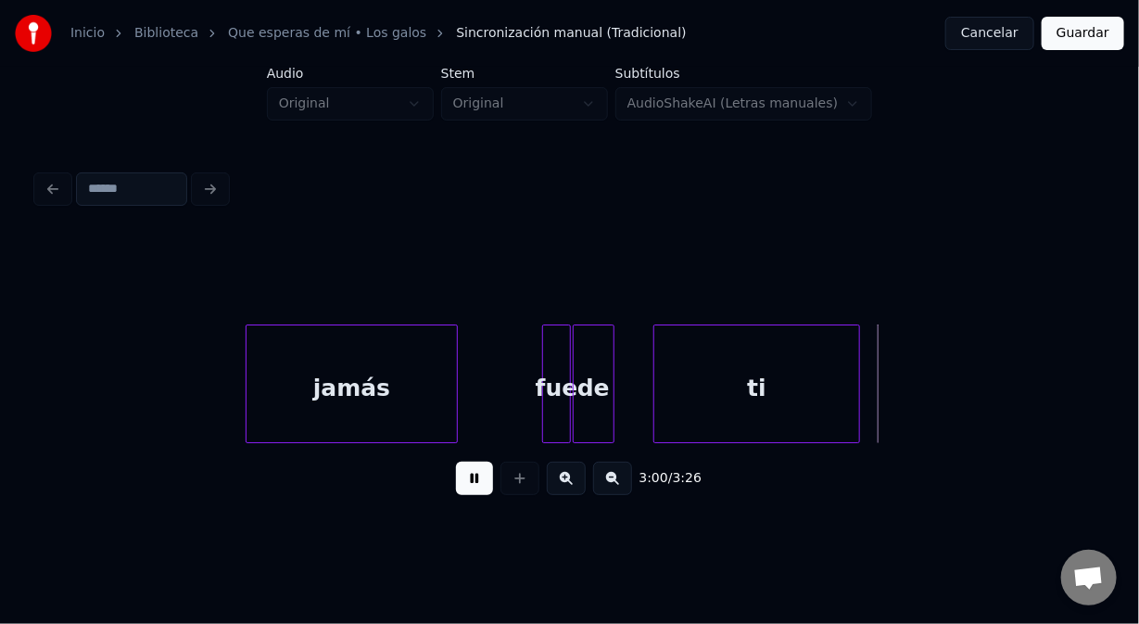
click at [473, 490] on button at bounding box center [474, 478] width 37 height 33
click at [589, 403] on div "de" at bounding box center [593, 388] width 39 height 126
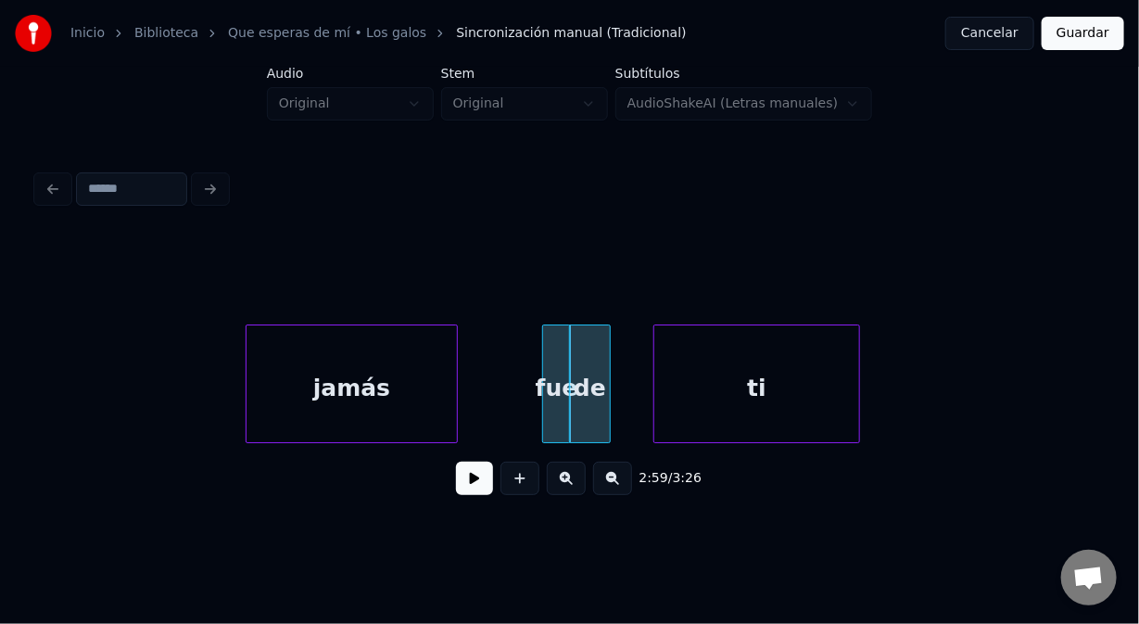
click at [475, 485] on button at bounding box center [474, 478] width 37 height 33
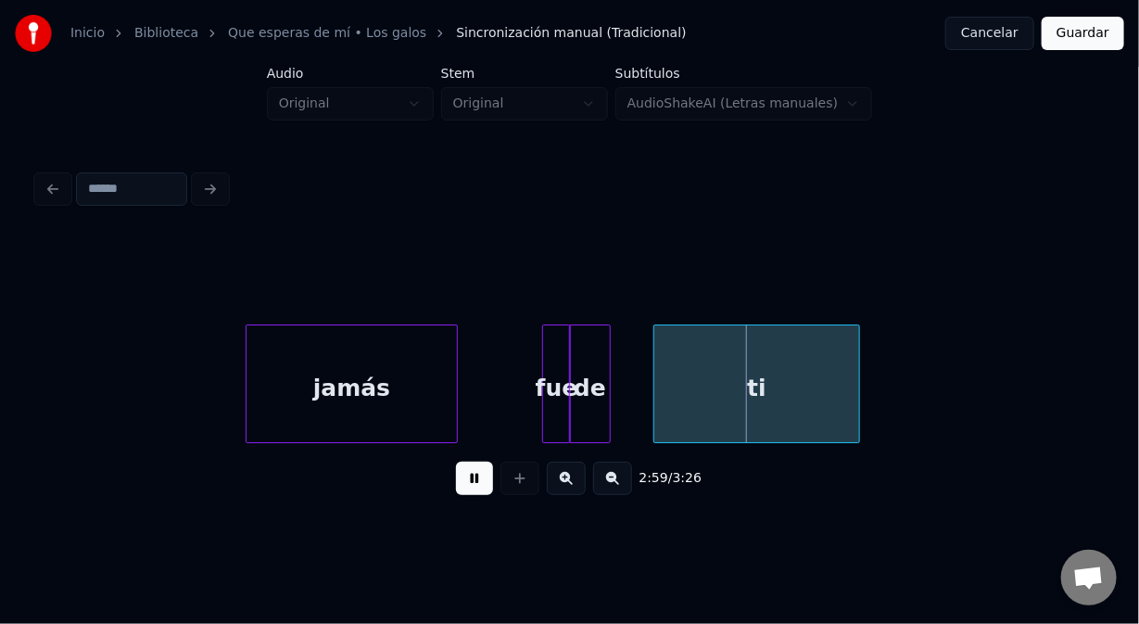
click at [475, 484] on button at bounding box center [474, 478] width 37 height 33
click at [606, 426] on div "de" at bounding box center [612, 388] width 39 height 126
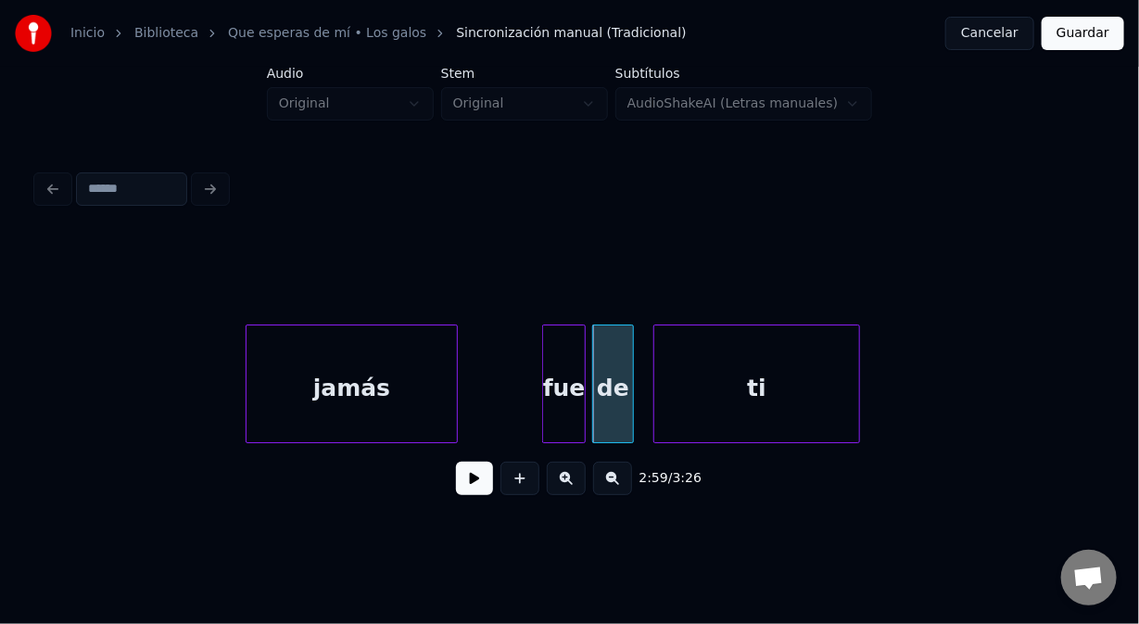
click at [583, 417] on div at bounding box center [582, 383] width 6 height 117
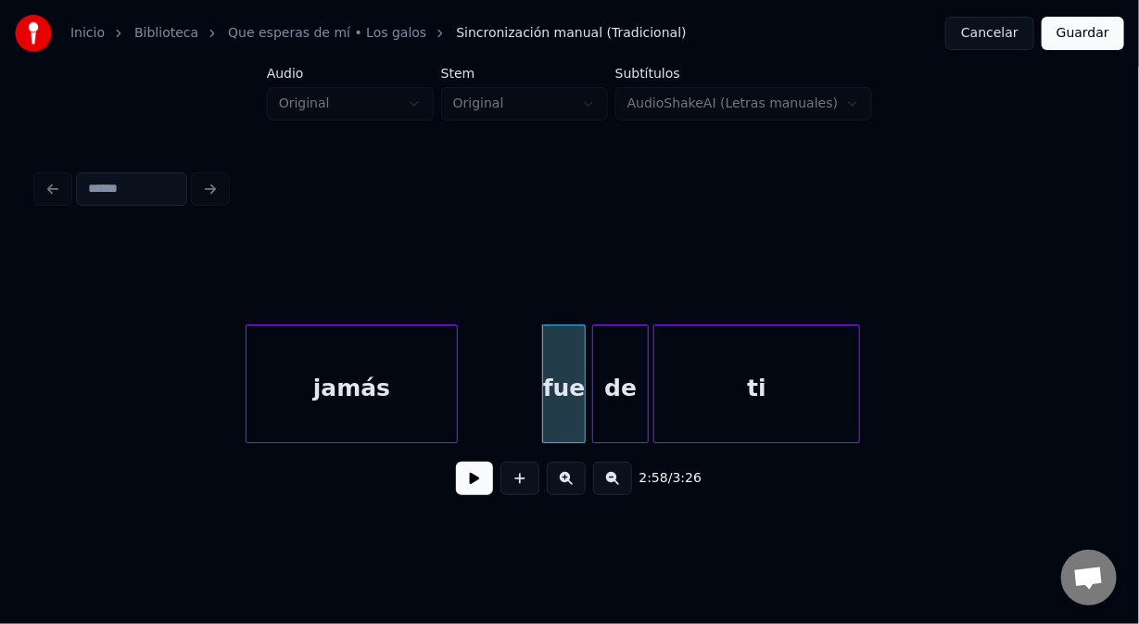
click at [646, 422] on div at bounding box center [645, 383] width 6 height 117
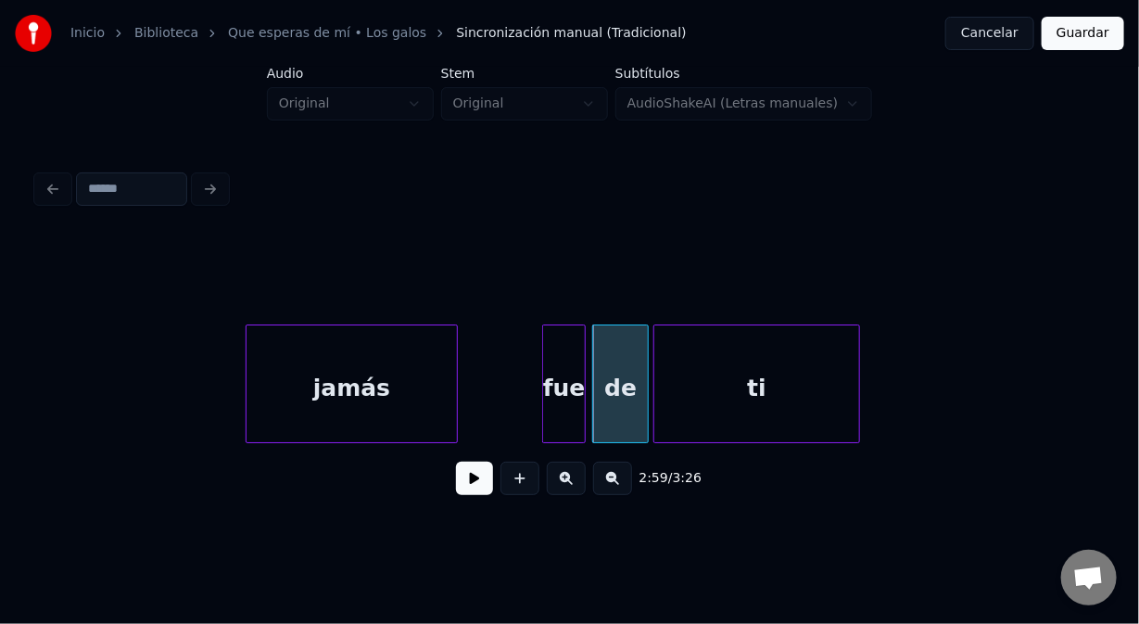
click at [568, 418] on div "fue" at bounding box center [564, 388] width 42 height 126
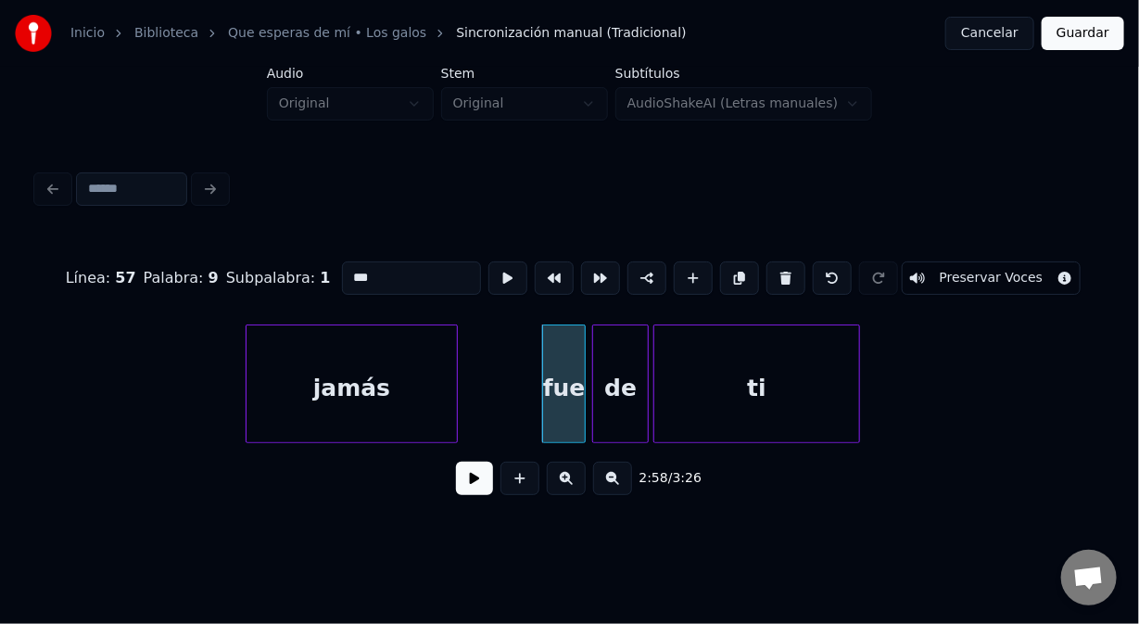
click at [478, 489] on button at bounding box center [474, 478] width 37 height 33
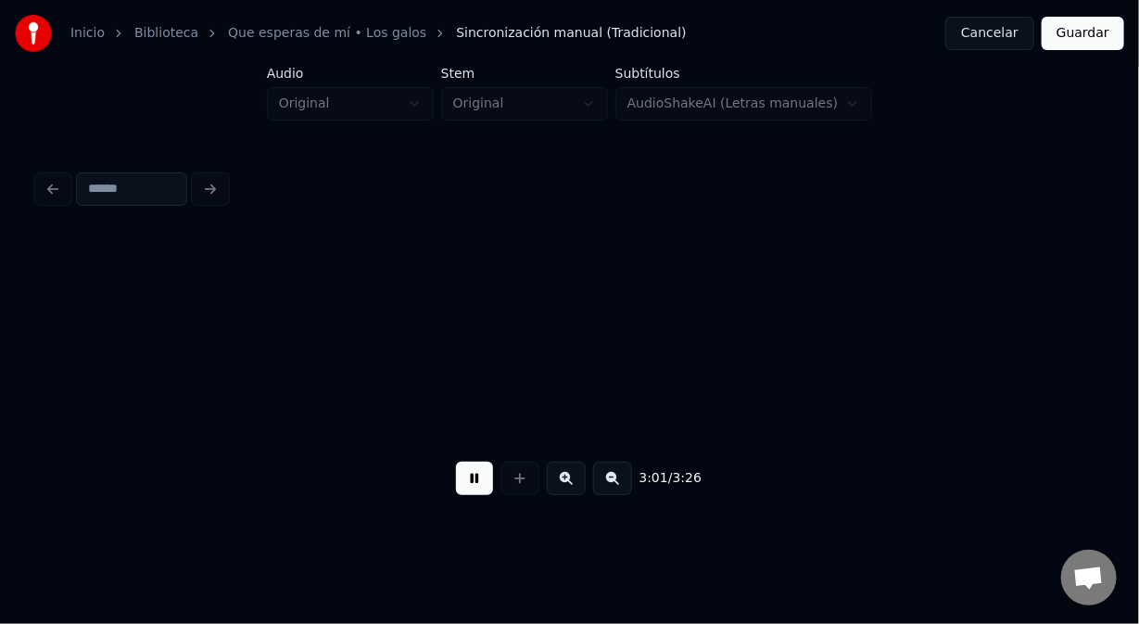
scroll to position [0, 50344]
click at [464, 484] on button at bounding box center [474, 478] width 37 height 33
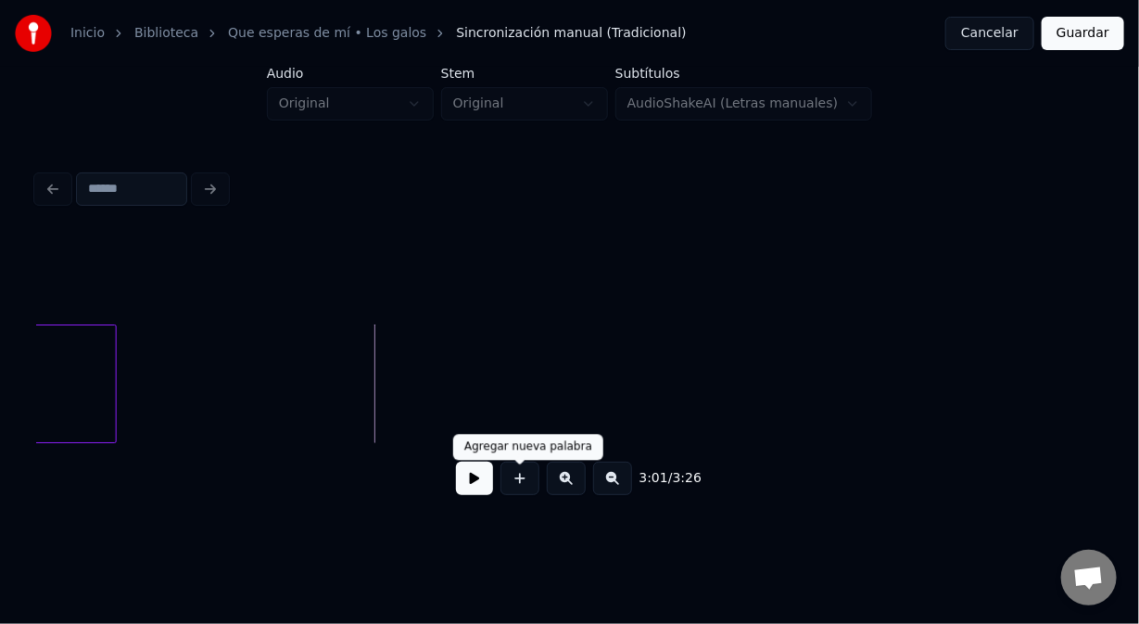
drag, startPoint x: 525, startPoint y: 494, endPoint x: 505, endPoint y: 477, distance: 25.6
click at [522, 490] on button at bounding box center [520, 478] width 39 height 33
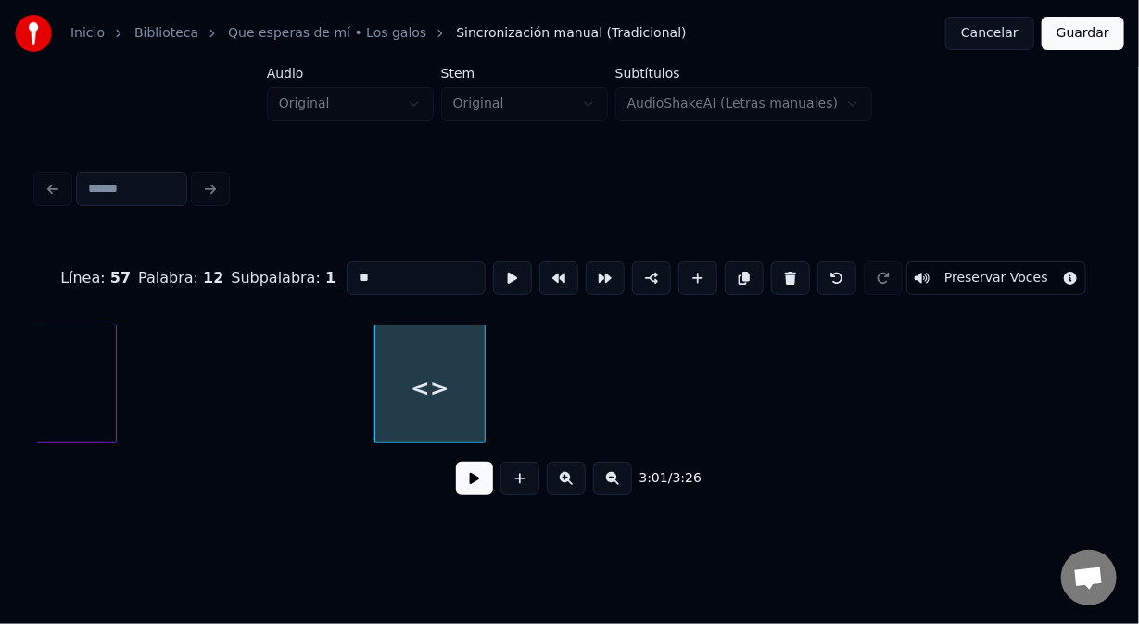
drag, startPoint x: 363, startPoint y: 273, endPoint x: 286, endPoint y: 273, distance: 76.0
click at [290, 276] on div "Línea : 57 Palabra : 12 Subpalabra : 1 ** Preservar Voces" at bounding box center [569, 278] width 1065 height 93
click at [415, 414] on div "que" at bounding box center [423, 388] width 109 height 126
click at [450, 413] on div at bounding box center [450, 383] width 6 height 117
type input "***"
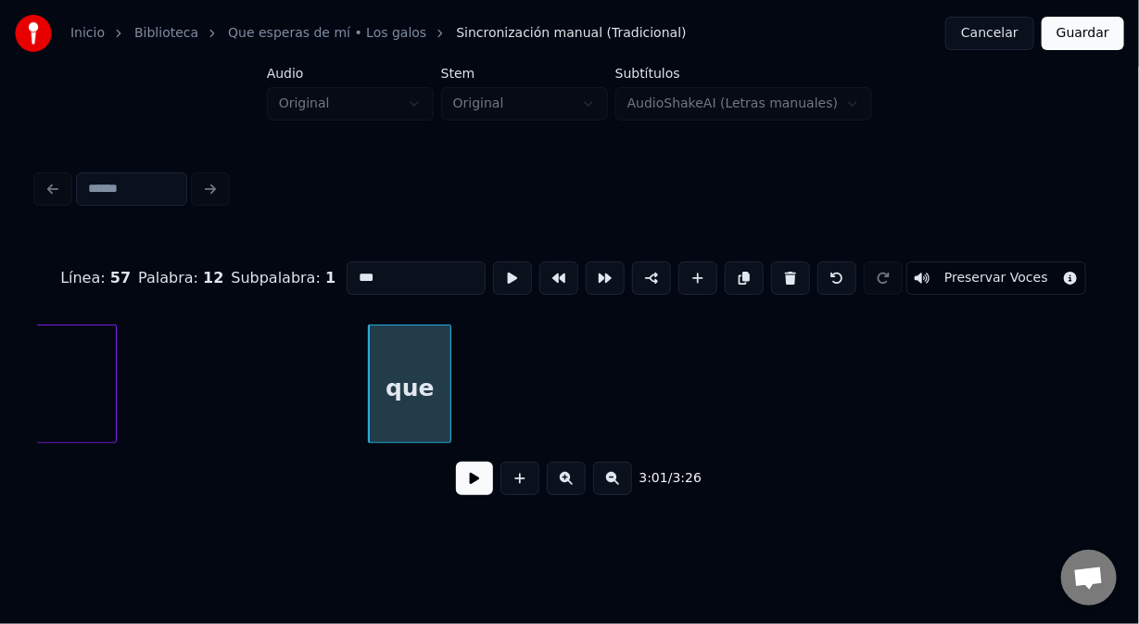
click at [469, 490] on button at bounding box center [474, 478] width 37 height 33
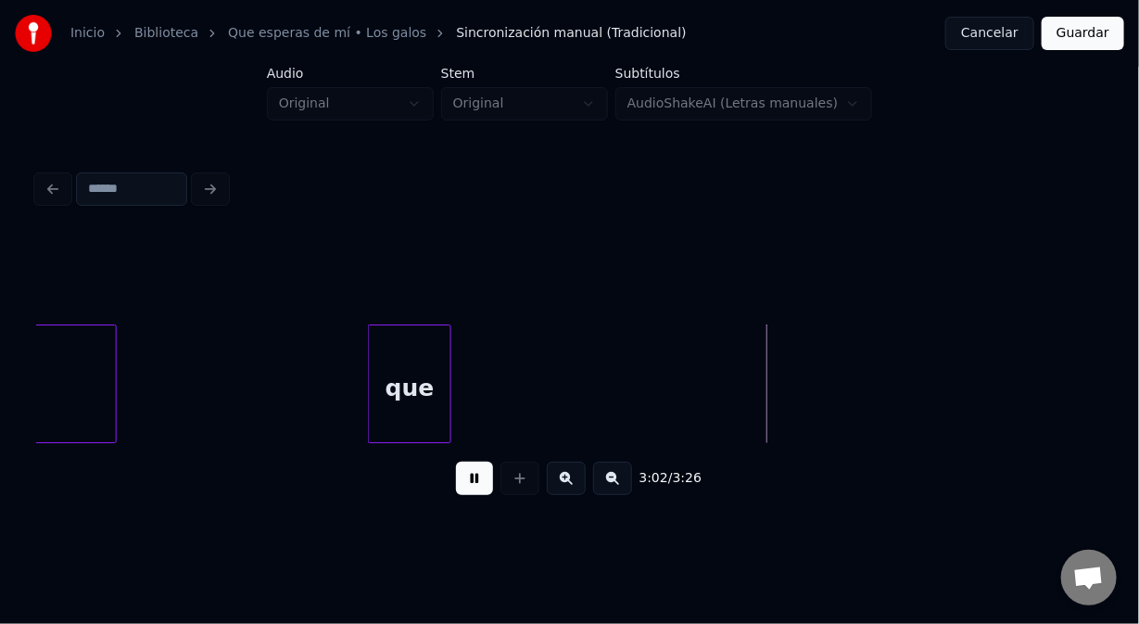
click at [462, 484] on button at bounding box center [474, 478] width 37 height 33
click at [403, 434] on div "que" at bounding box center [410, 388] width 82 height 126
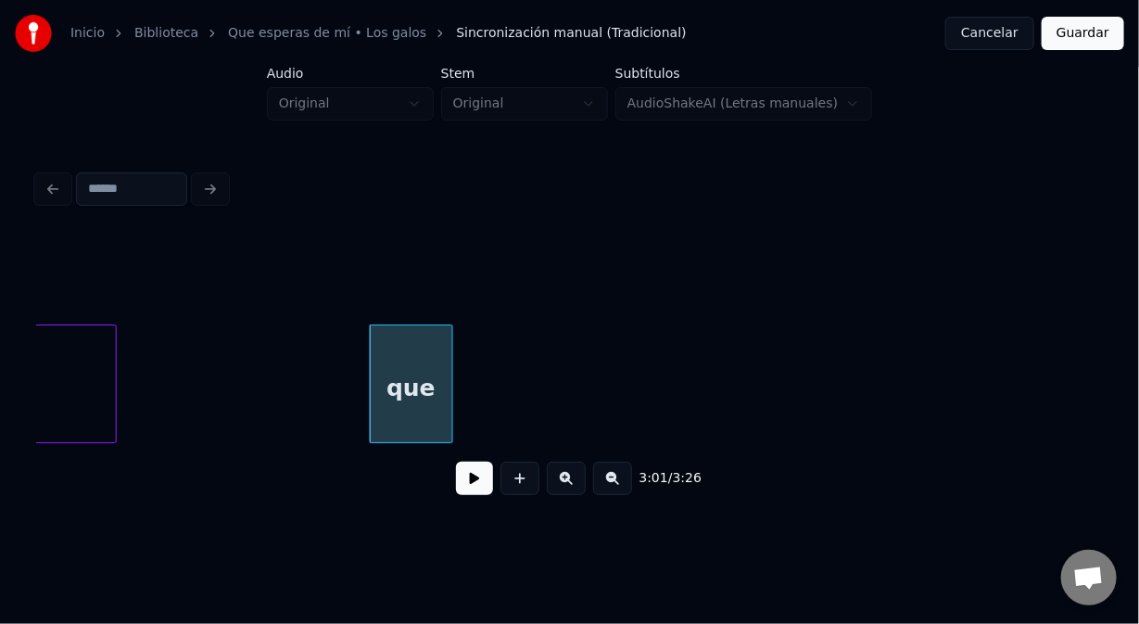
click at [469, 488] on button at bounding box center [474, 478] width 37 height 33
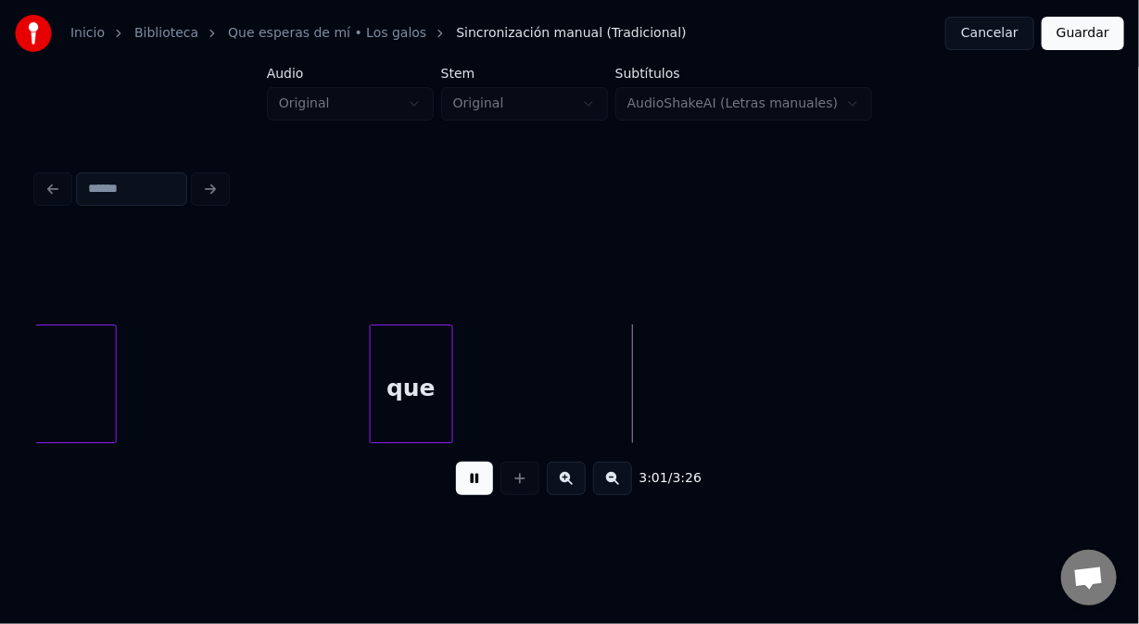
click at [469, 486] on button at bounding box center [474, 478] width 37 height 33
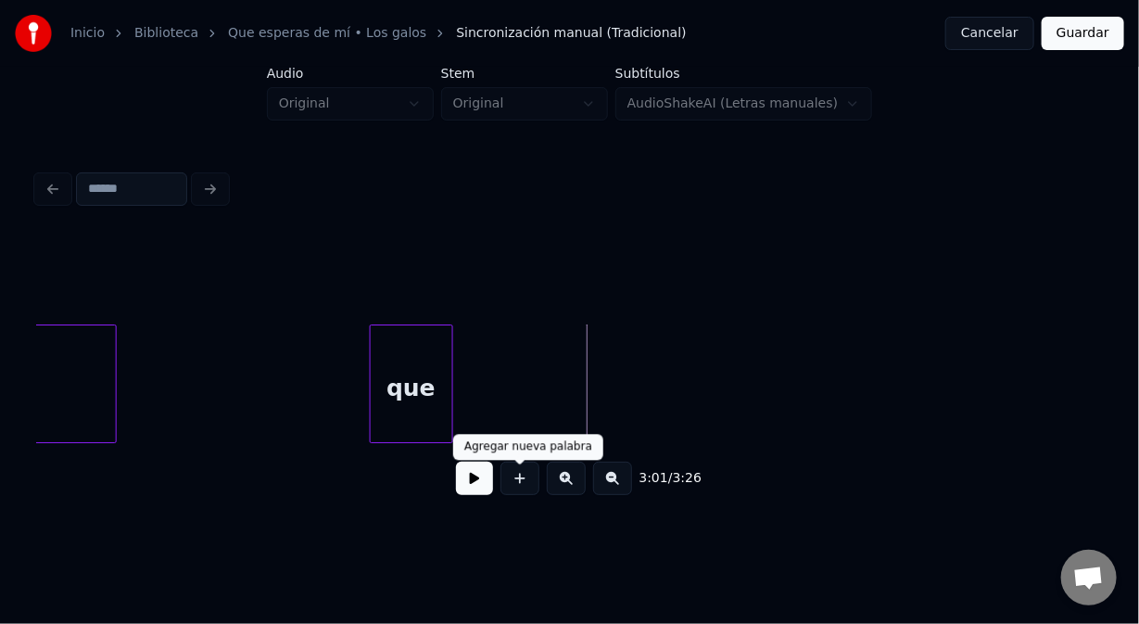
click at [515, 485] on button at bounding box center [520, 478] width 39 height 33
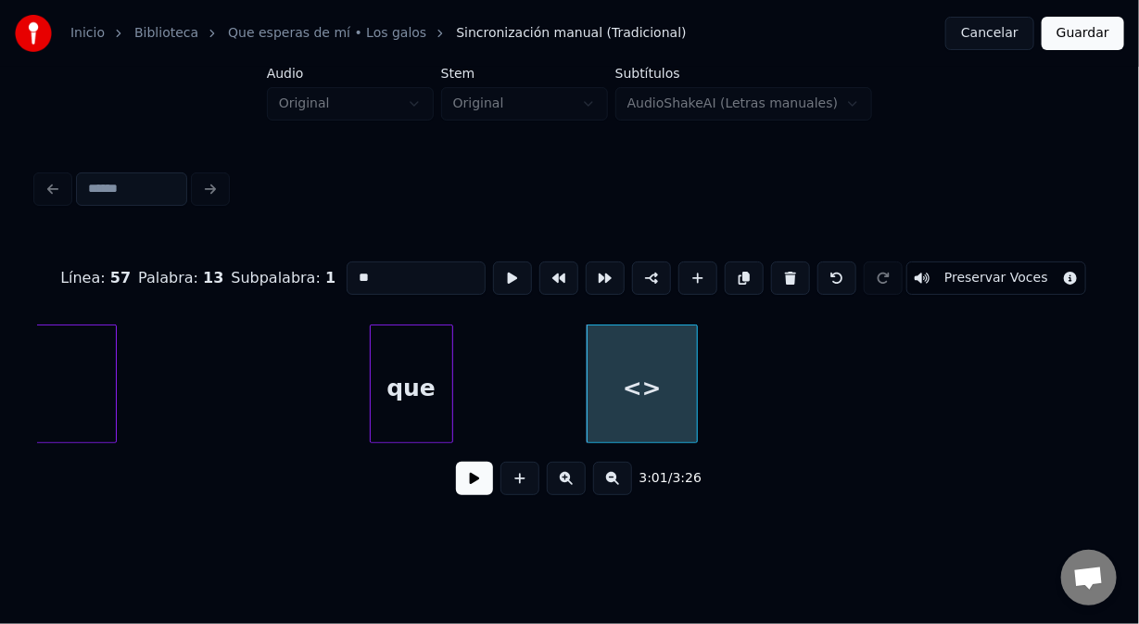
drag, startPoint x: 358, startPoint y: 276, endPoint x: 288, endPoint y: 296, distance: 72.2
click at [295, 291] on div "Línea : 57 Palabra : 13 Subpalabra : 1 ** Preservar Voces" at bounding box center [569, 278] width 1065 height 93
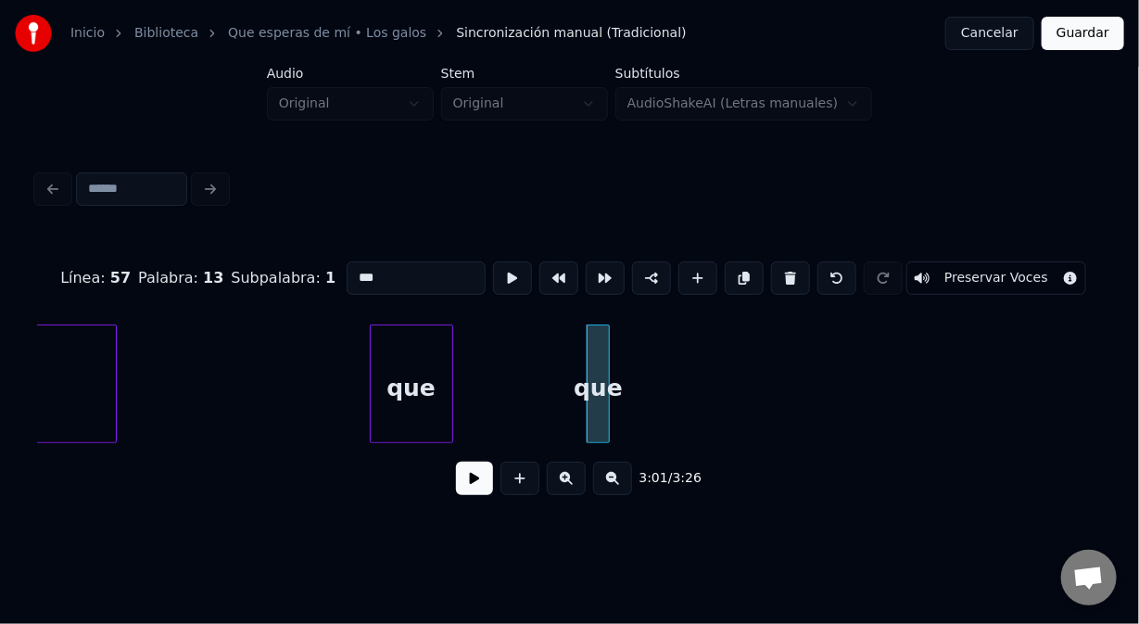
click at [604, 406] on div at bounding box center [607, 383] width 6 height 117
type input "***"
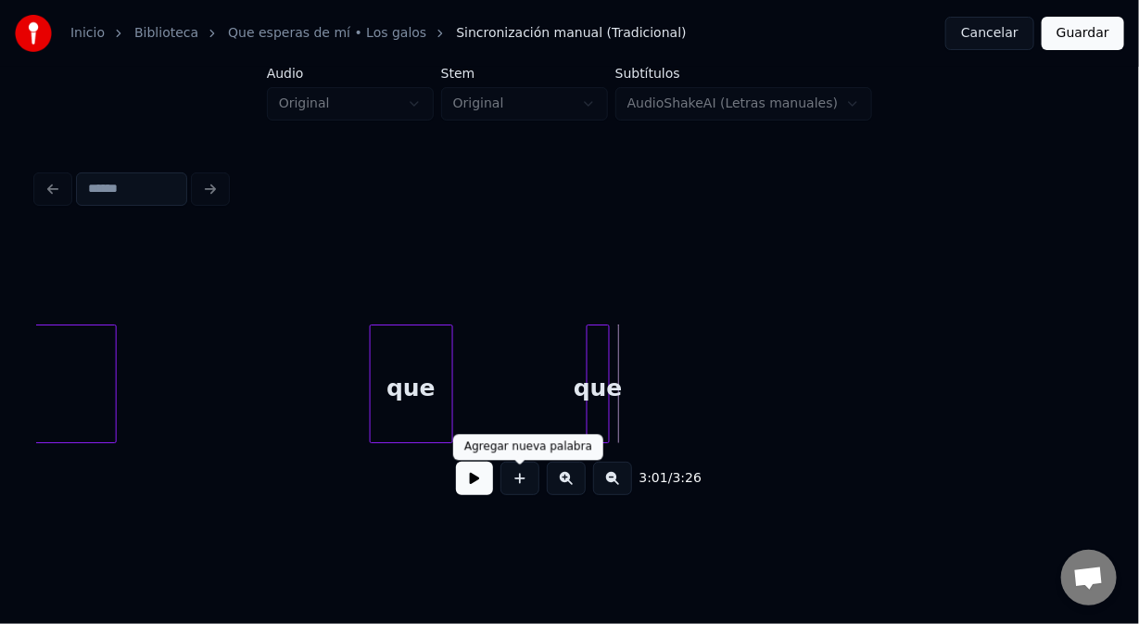
drag, startPoint x: 517, startPoint y: 486, endPoint x: 461, endPoint y: 420, distance: 86.8
click at [511, 482] on button at bounding box center [520, 478] width 39 height 33
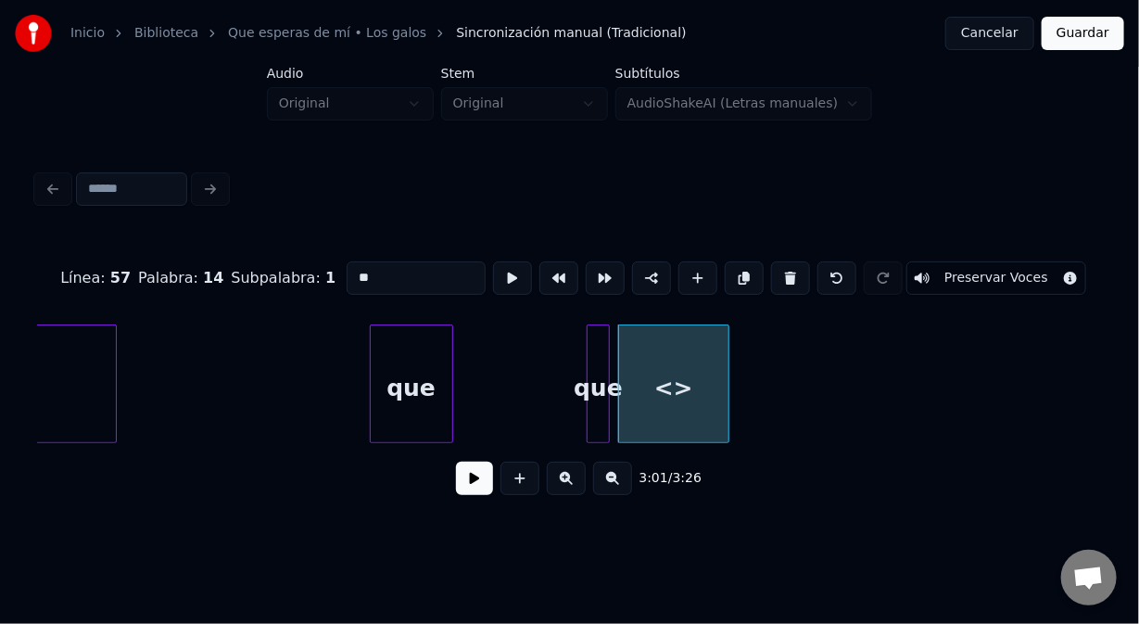
drag, startPoint x: 371, startPoint y: 274, endPoint x: 317, endPoint y: 285, distance: 54.7
click at [321, 282] on div "Línea : 57 Palabra : 14 Subpalabra : 1 ** Preservar Voces" at bounding box center [569, 278] width 1065 height 93
click at [67, 334] on div "ti" at bounding box center [13, 388] width 204 height 126
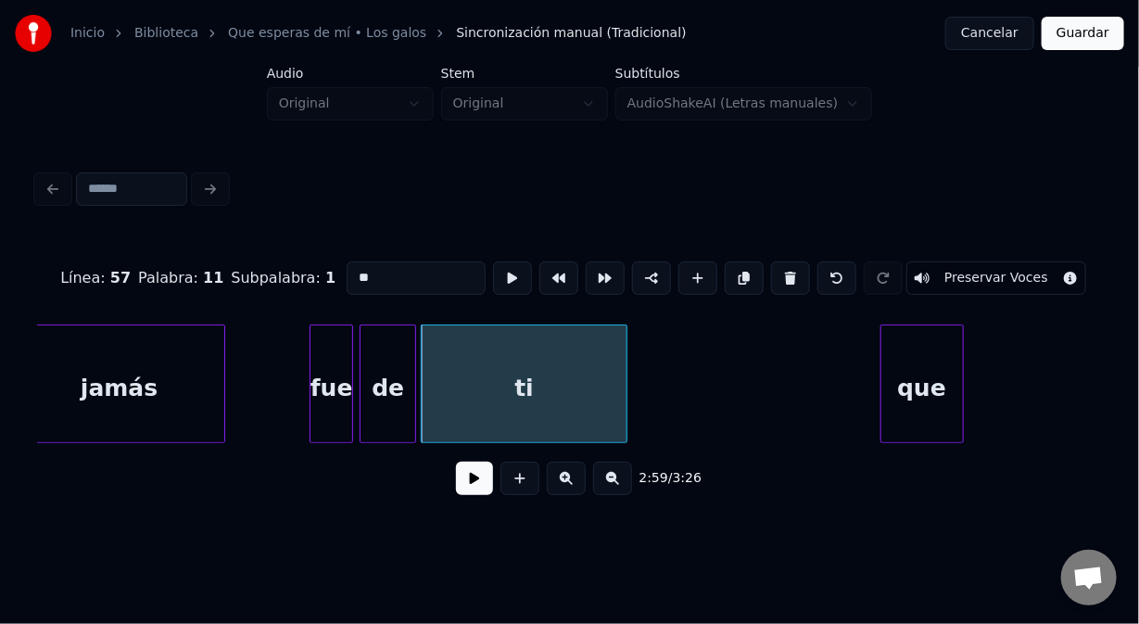
scroll to position [0, 49425]
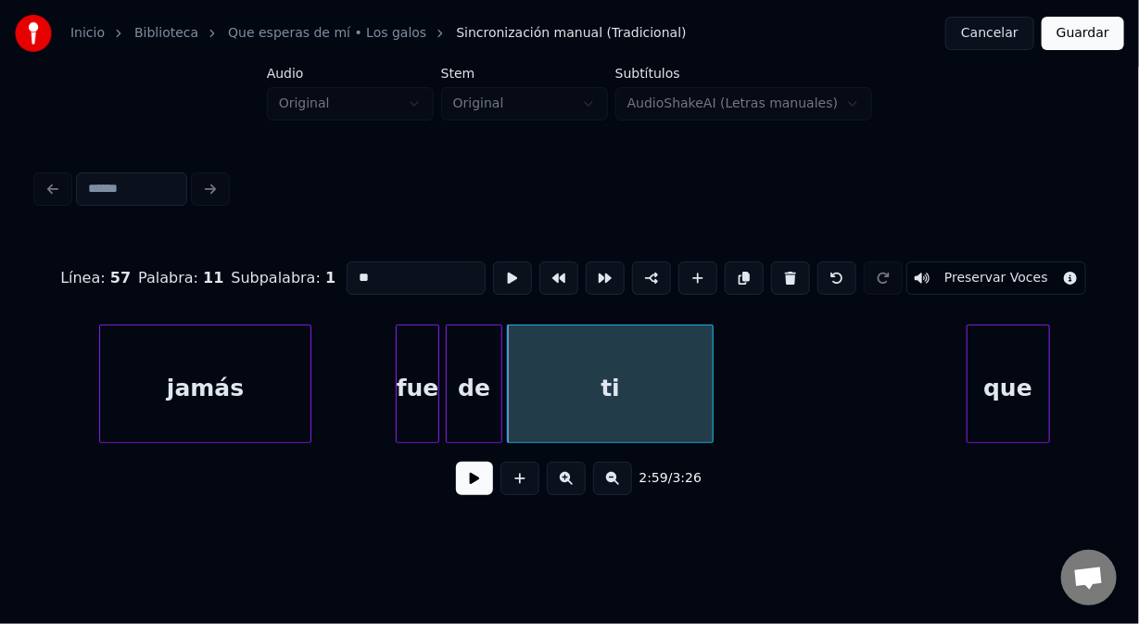
click at [157, 340] on div "jamás" at bounding box center [205, 388] width 210 height 126
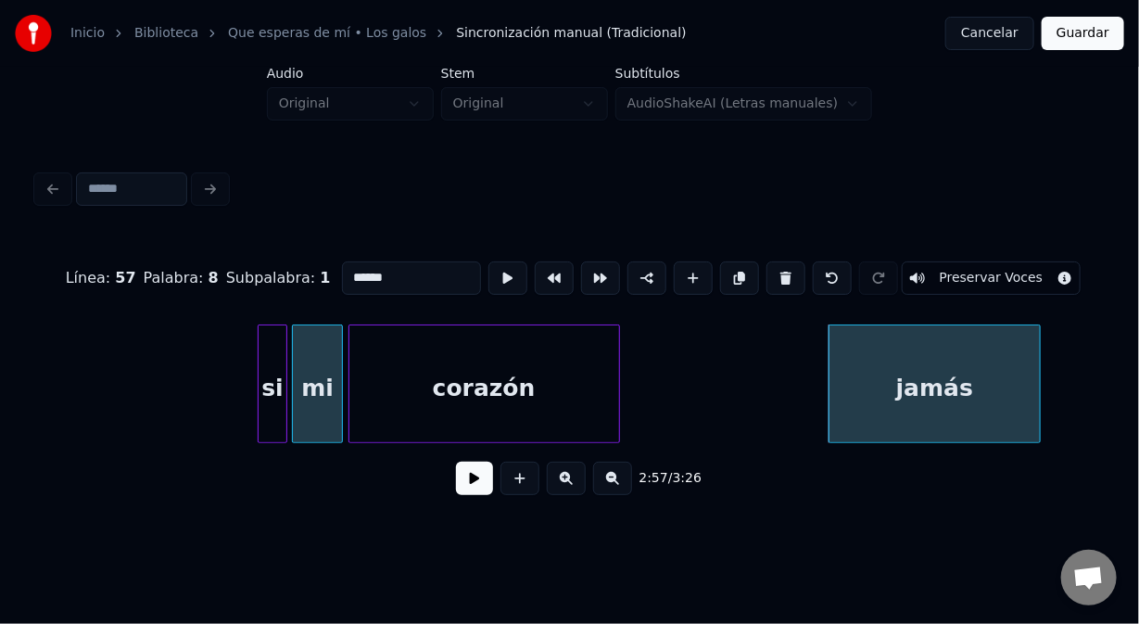
scroll to position [0, 48646]
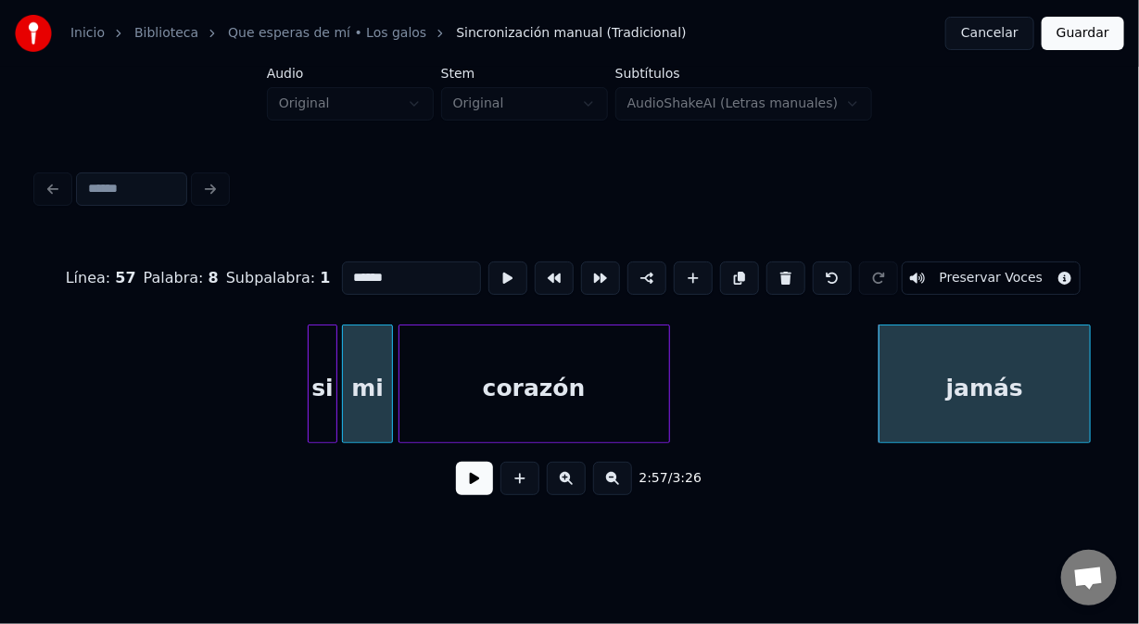
click at [318, 341] on div "si" at bounding box center [323, 388] width 28 height 126
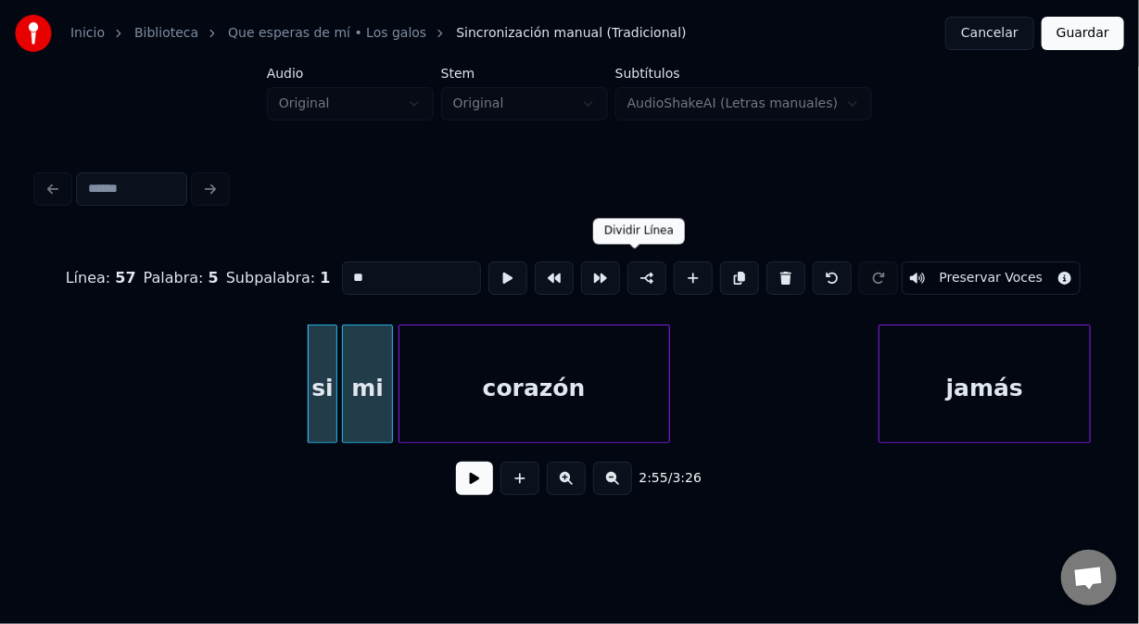
click at [638, 263] on button at bounding box center [647, 277] width 39 height 33
click at [886, 333] on div "jamás" at bounding box center [985, 388] width 210 height 126
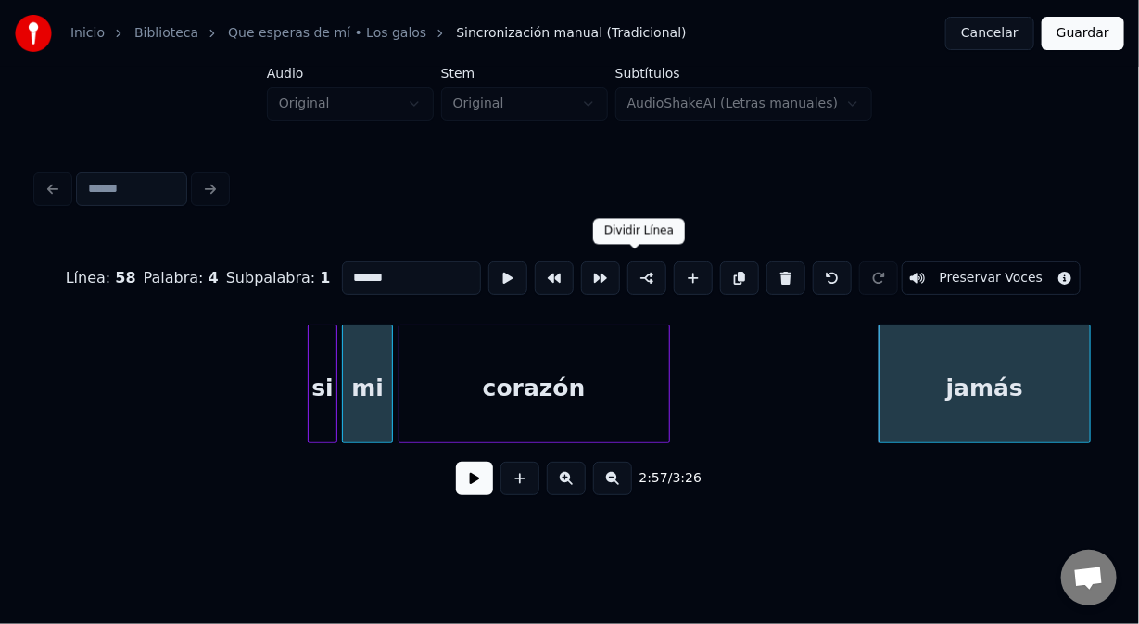
click at [635, 270] on button at bounding box center [647, 277] width 39 height 33
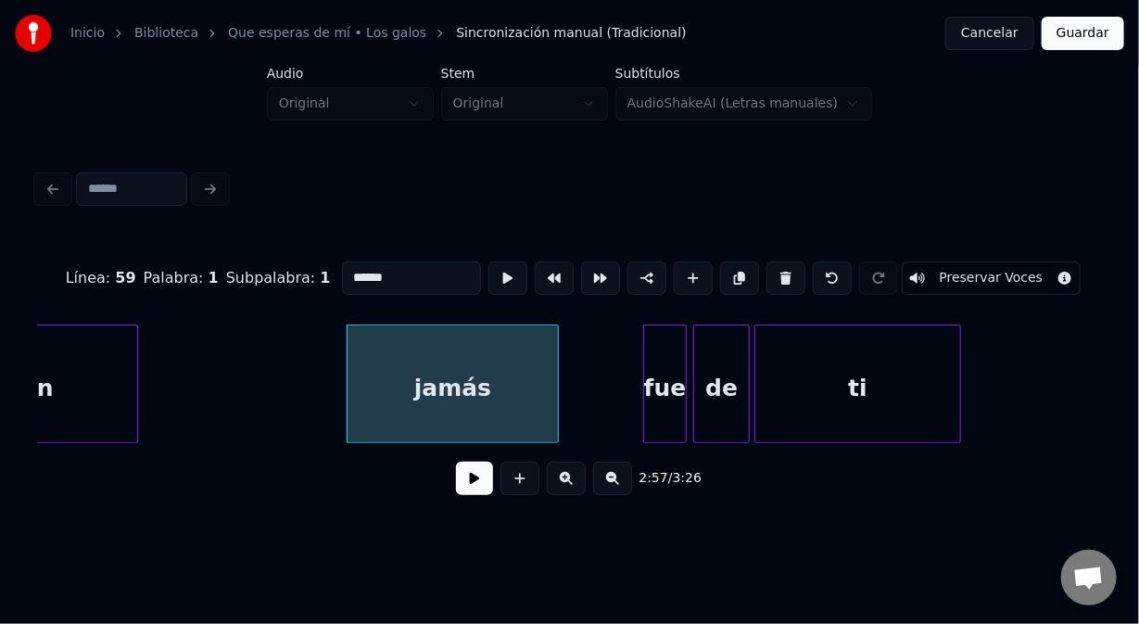
scroll to position [0, 49351]
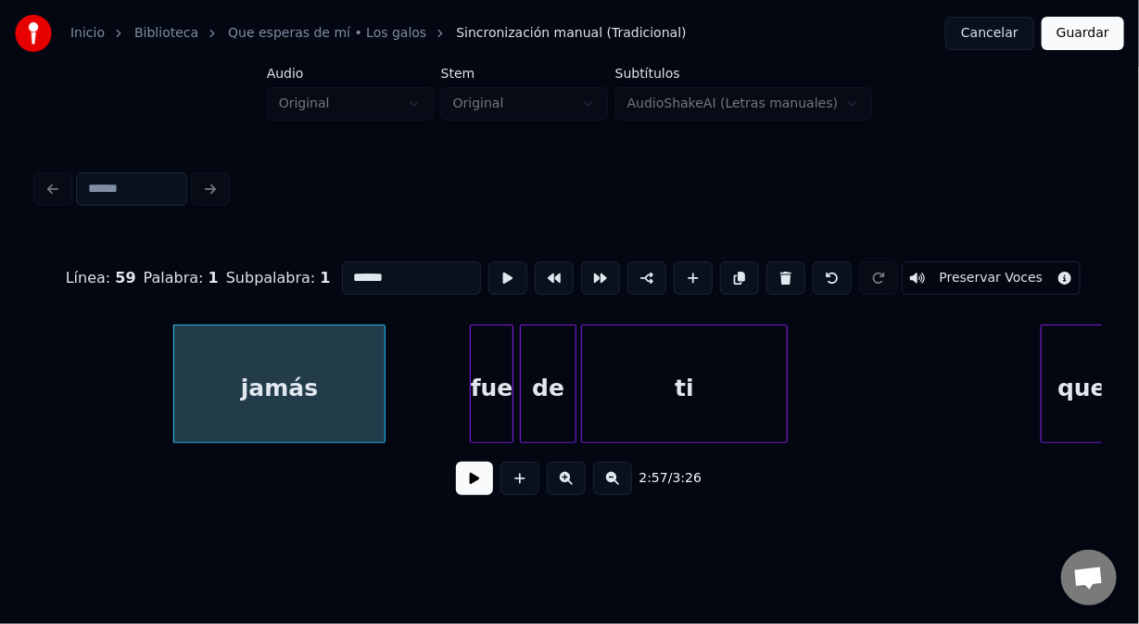
click at [490, 354] on div "fue" at bounding box center [492, 388] width 42 height 126
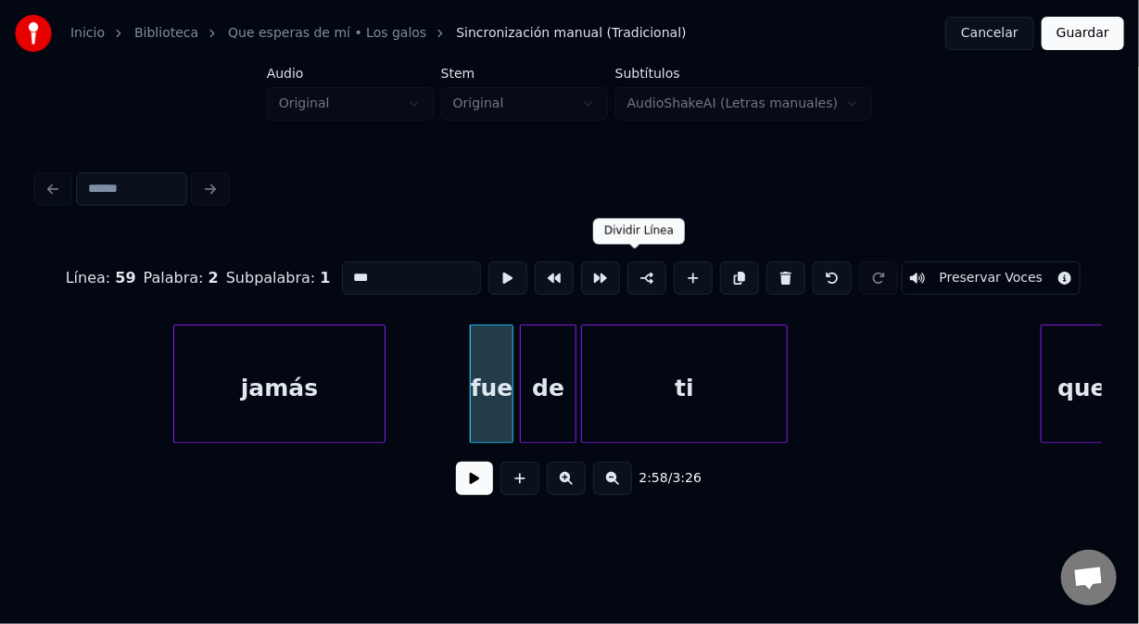
click at [634, 269] on button at bounding box center [647, 277] width 39 height 33
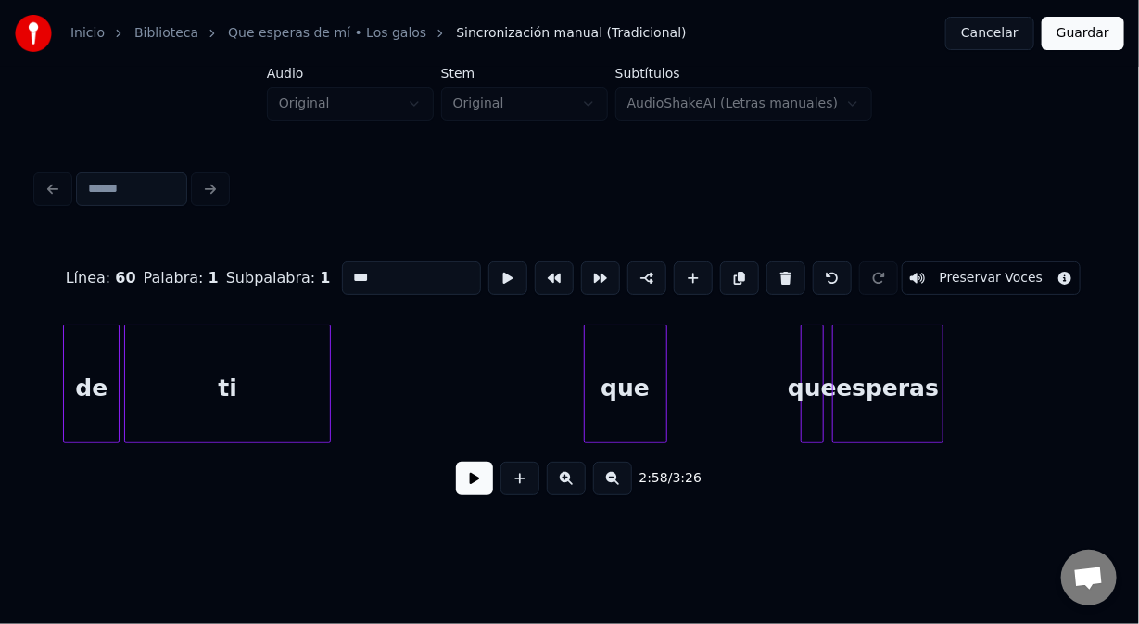
scroll to position [0, 49871]
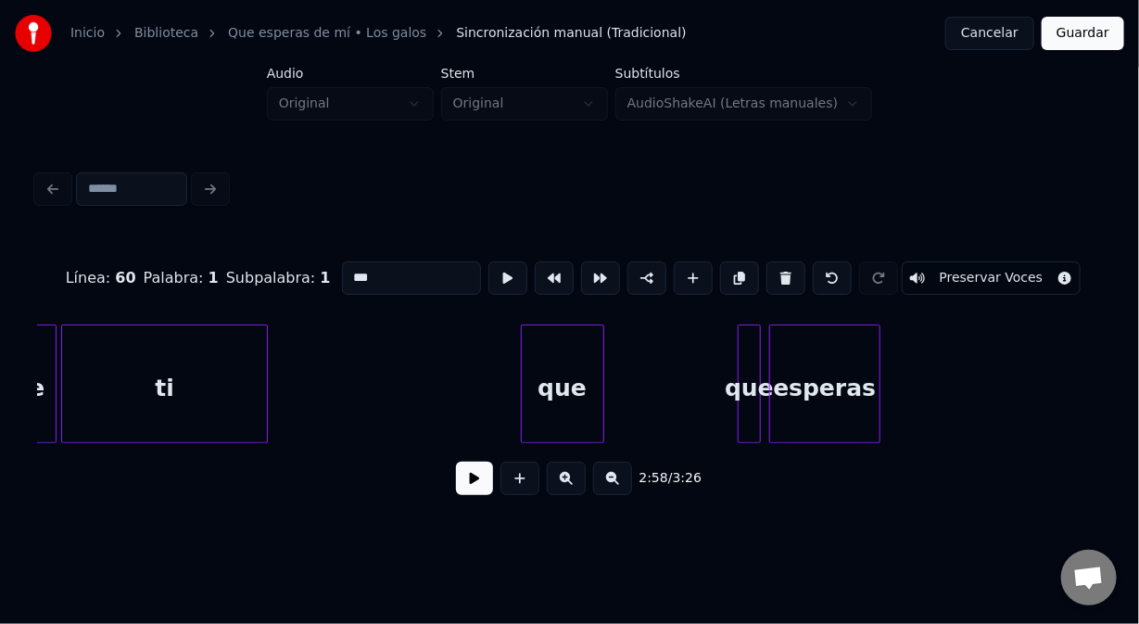
click at [545, 342] on div "que" at bounding box center [563, 388] width 82 height 126
type input "***"
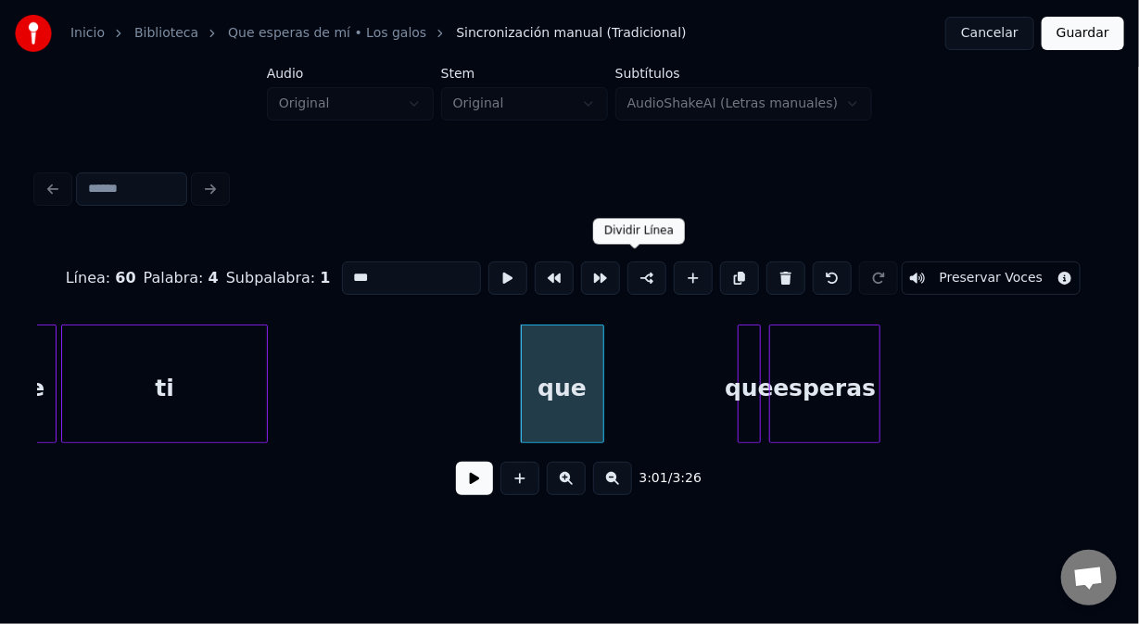
click at [630, 270] on button at bounding box center [647, 277] width 39 height 33
click at [751, 339] on div "que" at bounding box center [749, 388] width 21 height 126
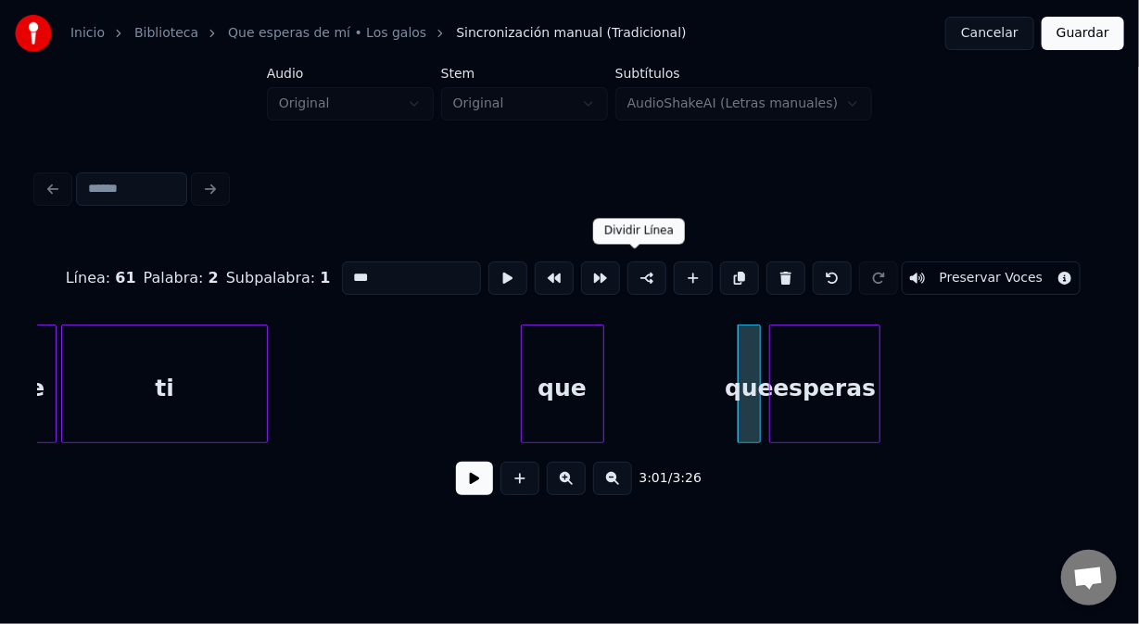
click at [640, 268] on button at bounding box center [647, 277] width 39 height 33
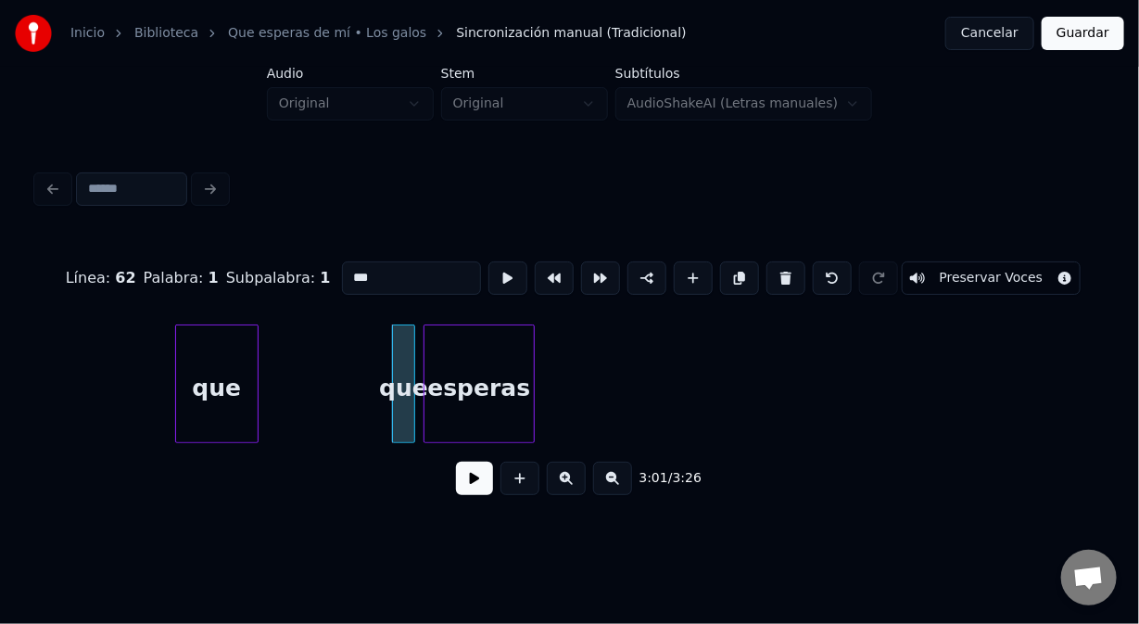
scroll to position [0, 50266]
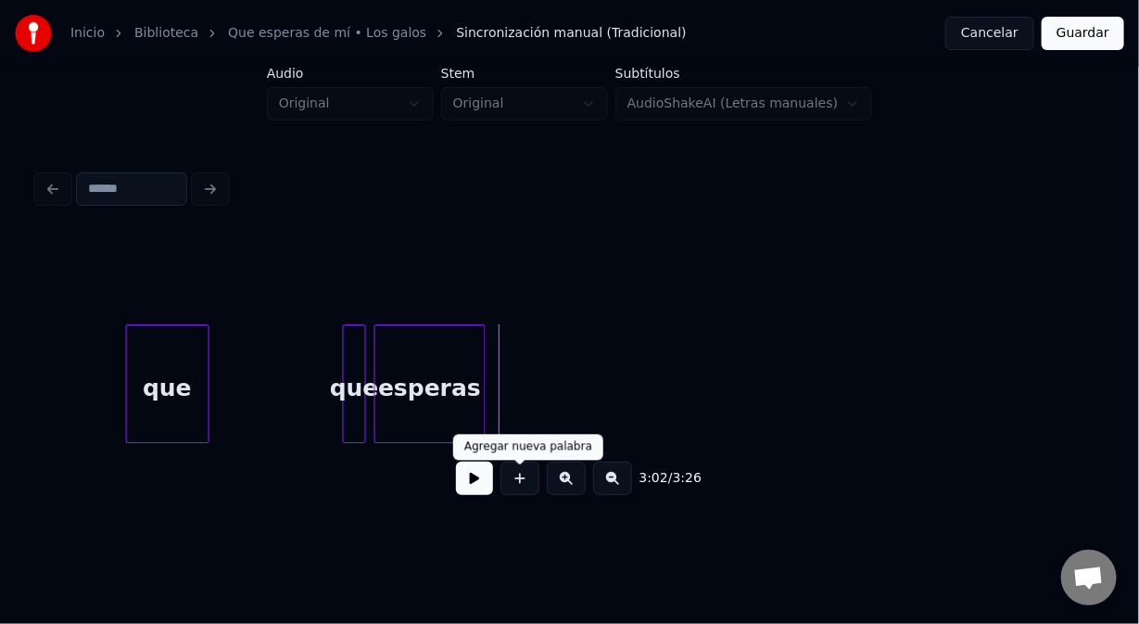
drag, startPoint x: 518, startPoint y: 487, endPoint x: 472, endPoint y: 413, distance: 86.7
click at [512, 481] on button at bounding box center [520, 478] width 39 height 33
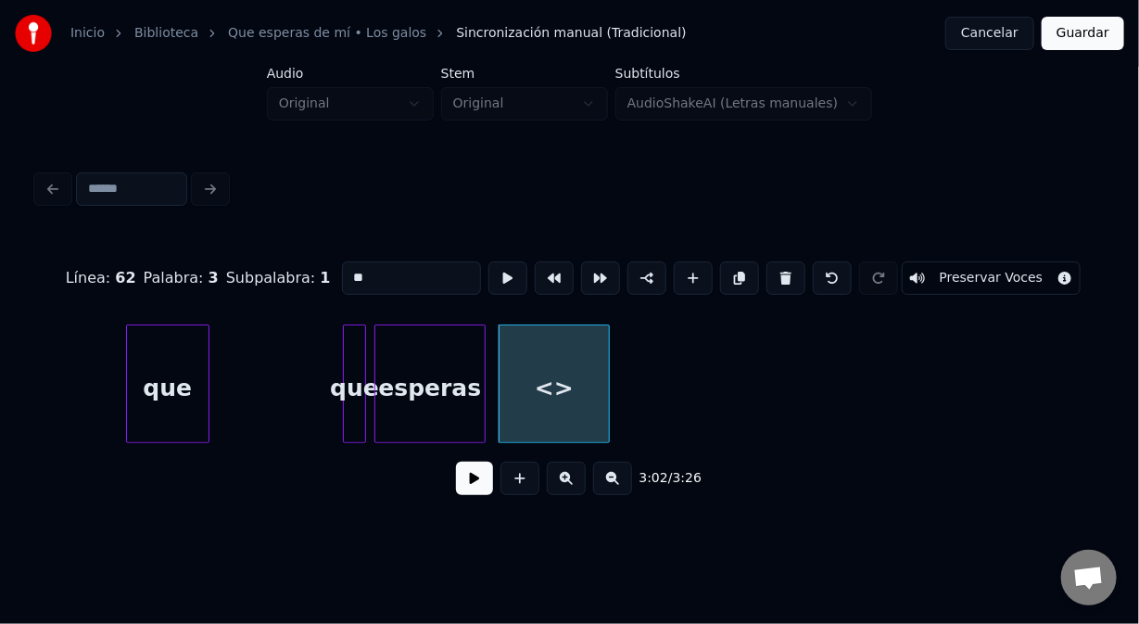
drag, startPoint x: 352, startPoint y: 270, endPoint x: 316, endPoint y: 270, distance: 36.2
click at [319, 270] on div "Línea : 62 Palabra : 3 Subpalabra : 1 ** Preservar Voces" at bounding box center [569, 278] width 1065 height 93
type input "**"
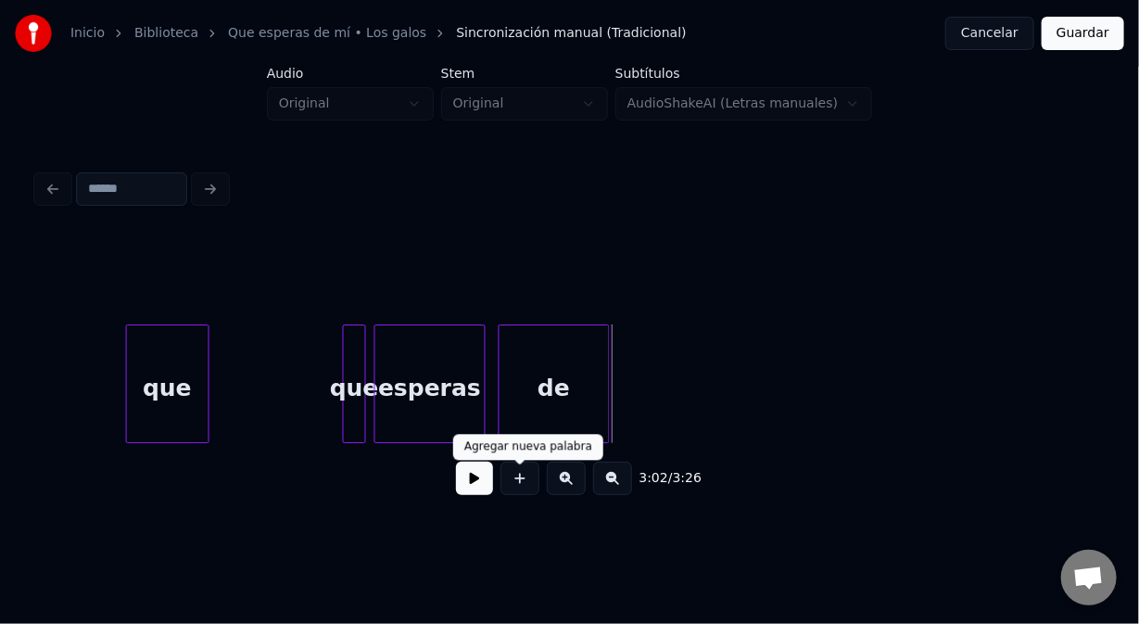
drag, startPoint x: 519, startPoint y: 490, endPoint x: 469, endPoint y: 423, distance: 84.2
click at [517, 489] on button at bounding box center [520, 478] width 39 height 33
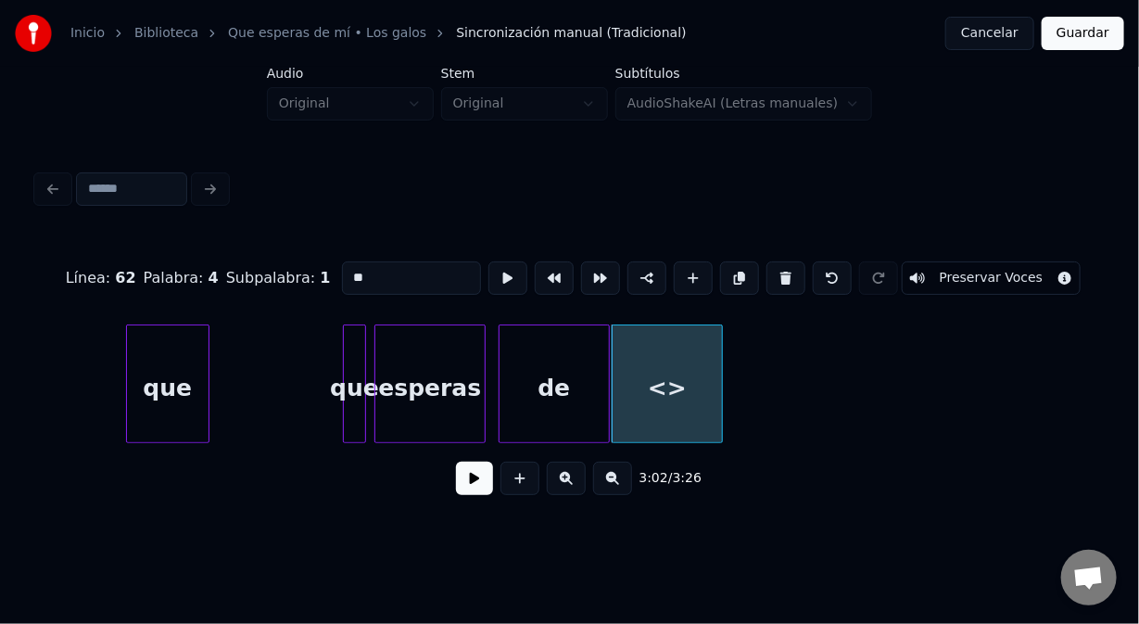
drag, startPoint x: 333, startPoint y: 277, endPoint x: 262, endPoint y: 278, distance: 70.5
click at [273, 278] on div "Línea : 62 Palabra : 4 Subpalabra : 1 ** Preservar Voces" at bounding box center [569, 278] width 1065 height 93
type input "**"
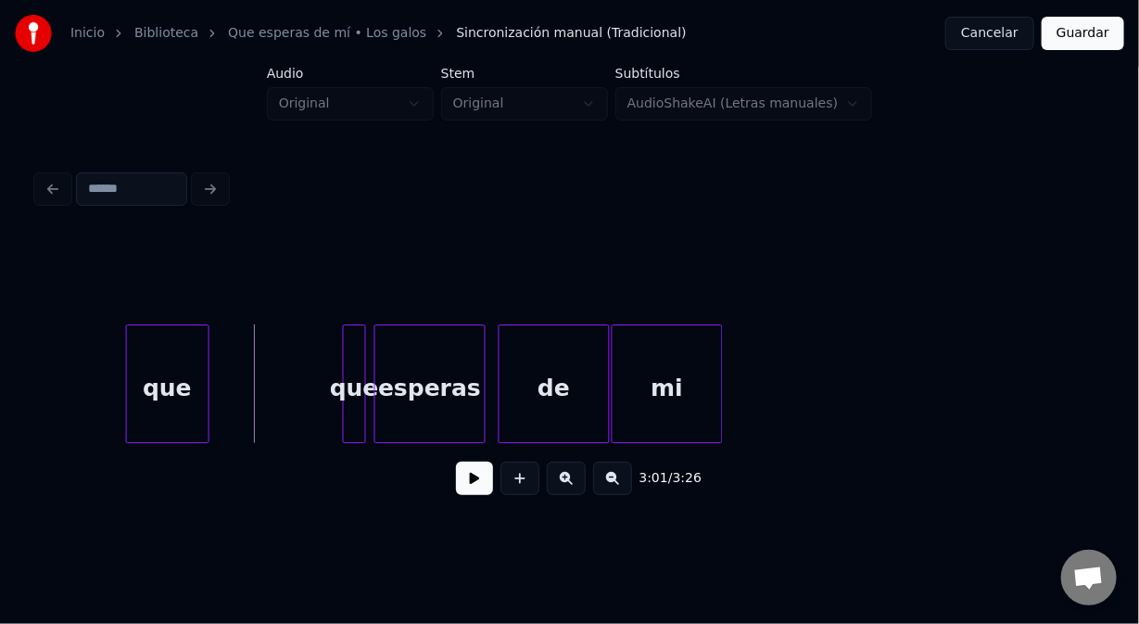
drag, startPoint x: 109, startPoint y: 382, endPoint x: 130, endPoint y: 396, distance: 24.7
click at [466, 494] on button at bounding box center [474, 478] width 37 height 33
click at [456, 495] on button at bounding box center [474, 478] width 37 height 33
click at [734, 404] on div at bounding box center [736, 383] width 6 height 117
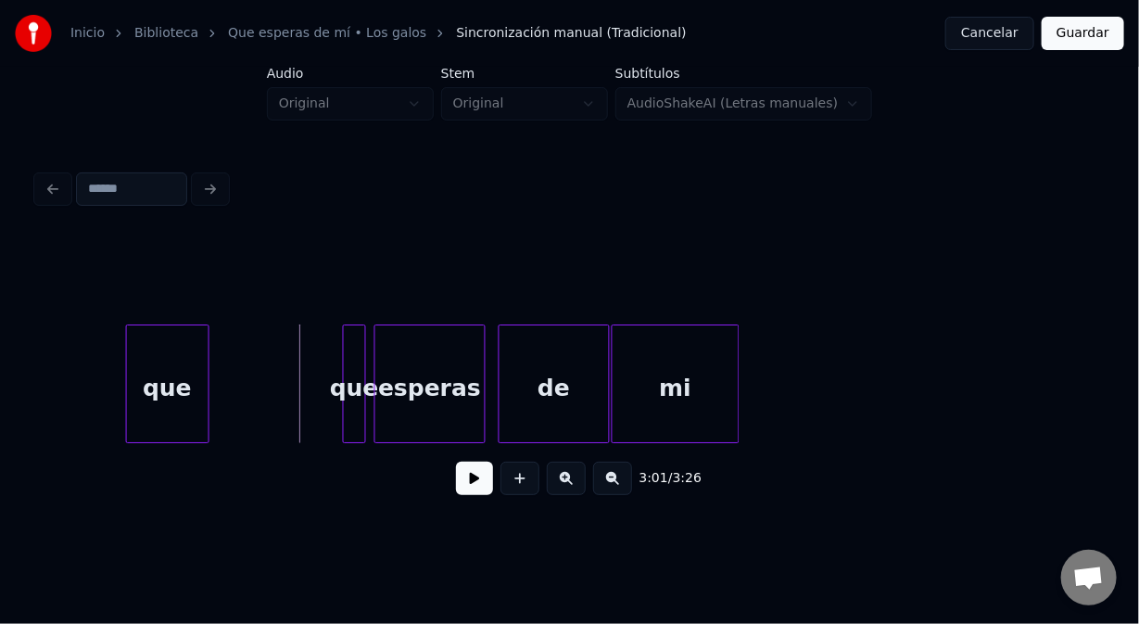
click at [470, 483] on button at bounding box center [474, 478] width 37 height 33
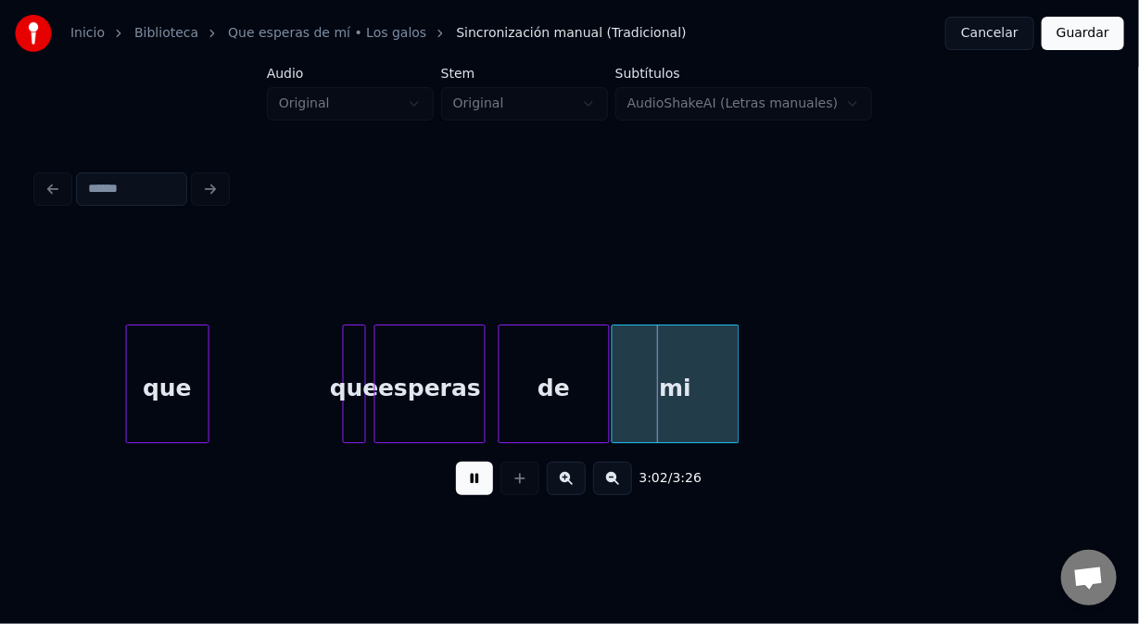
click at [467, 483] on button at bounding box center [474, 478] width 37 height 33
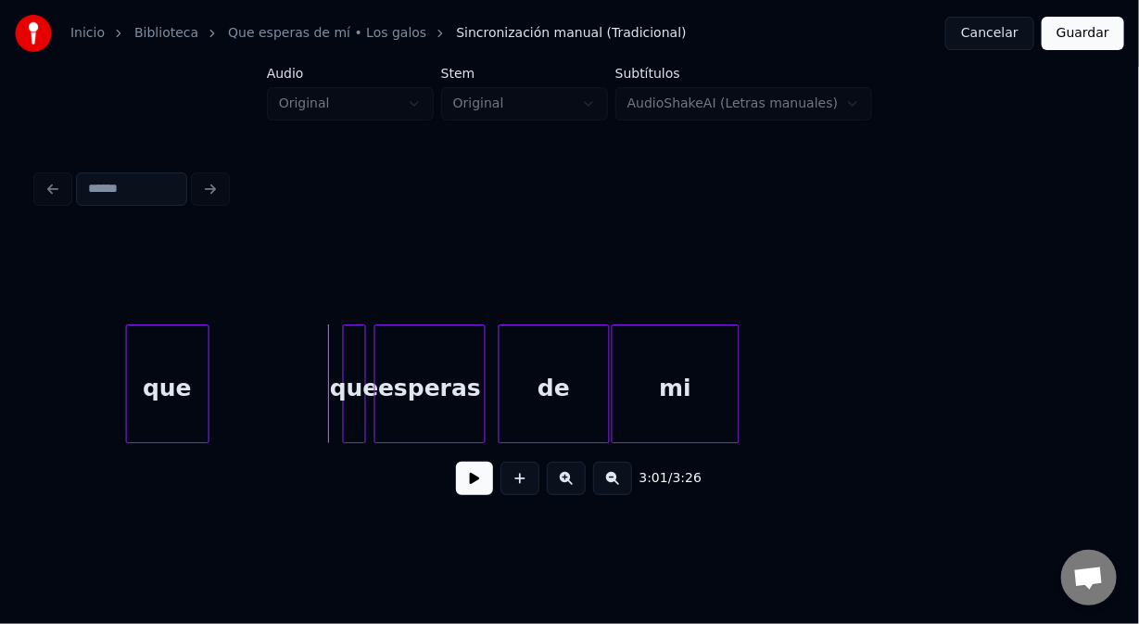
click at [469, 484] on button at bounding box center [474, 478] width 37 height 33
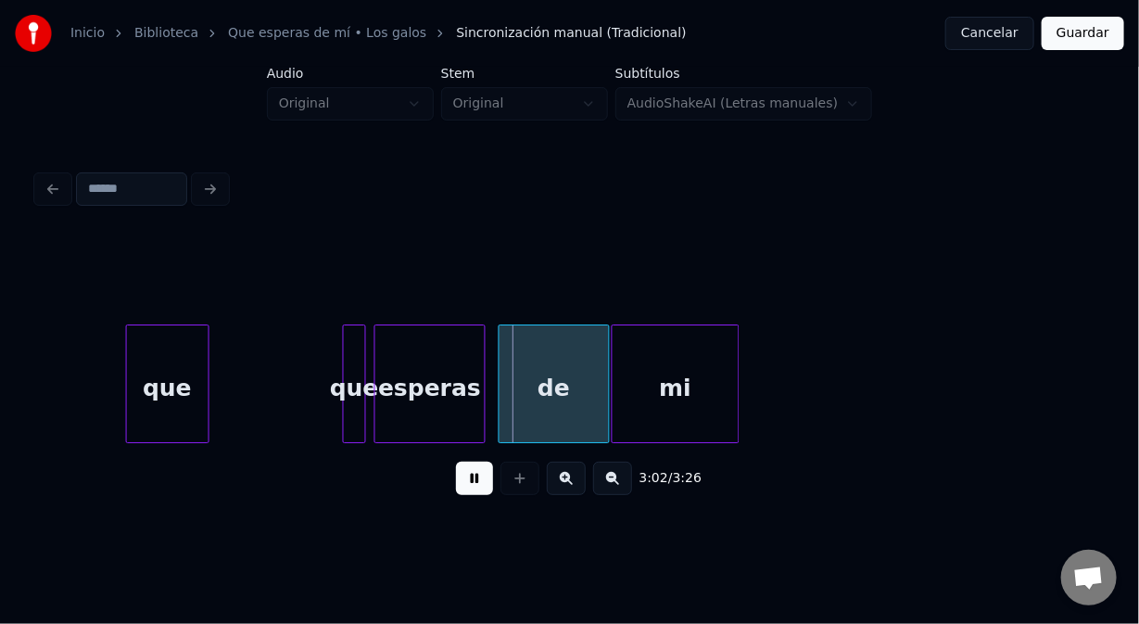
click at [471, 486] on button at bounding box center [474, 478] width 37 height 33
click at [406, 415] on div at bounding box center [409, 383] width 6 height 117
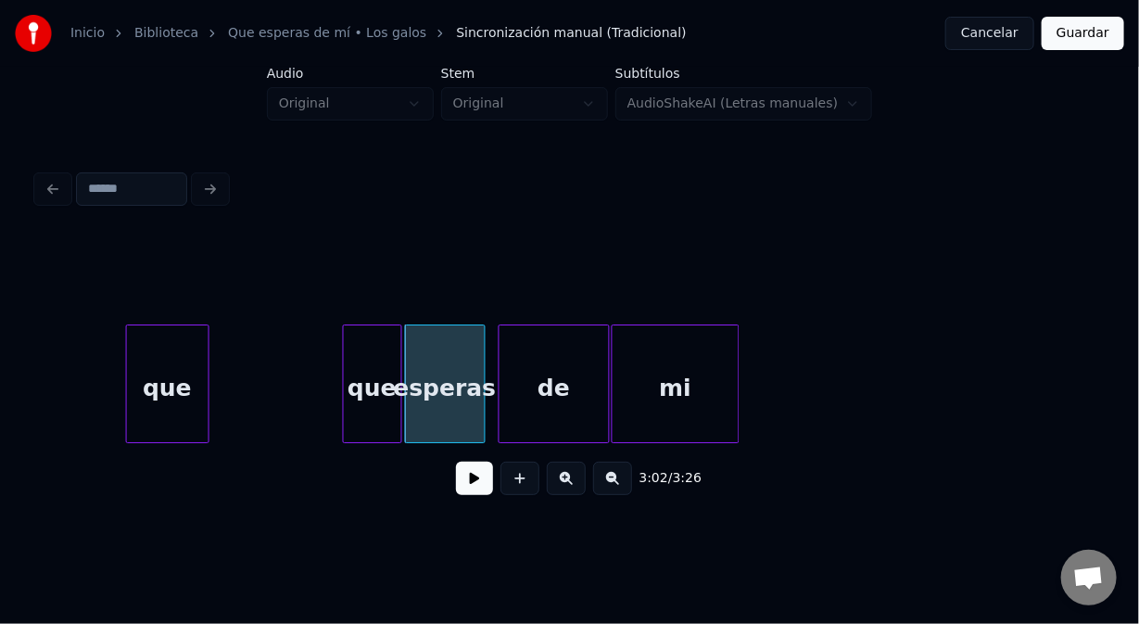
click at [399, 413] on div at bounding box center [399, 383] width 6 height 117
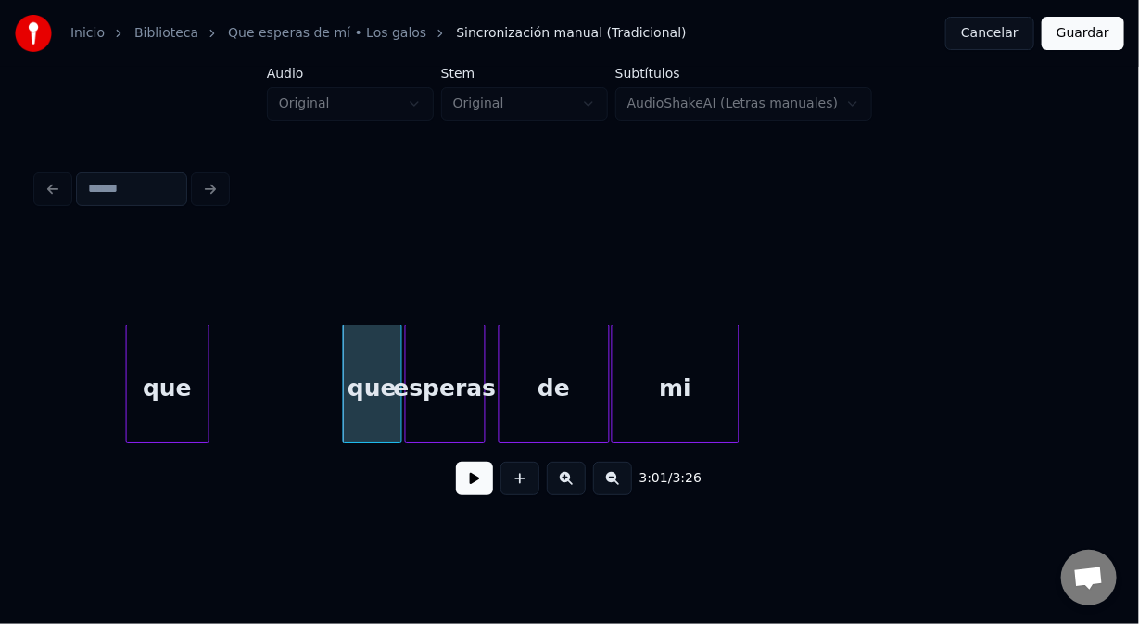
click at [481, 488] on button at bounding box center [474, 478] width 37 height 33
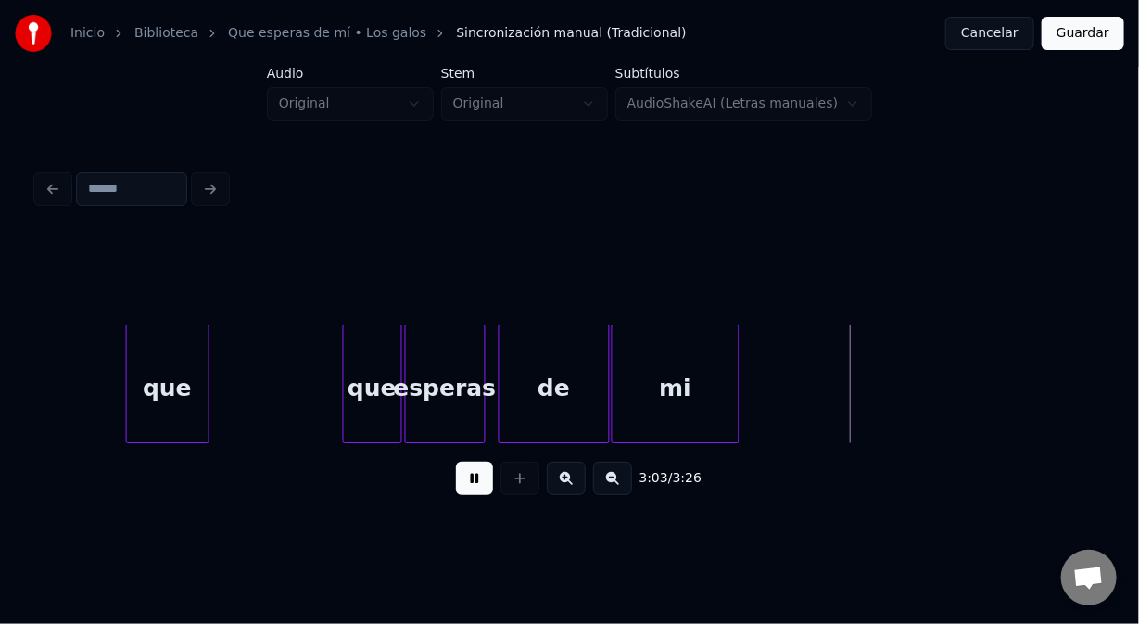
click at [471, 484] on button at bounding box center [474, 478] width 37 height 33
click at [559, 409] on div at bounding box center [562, 383] width 6 height 117
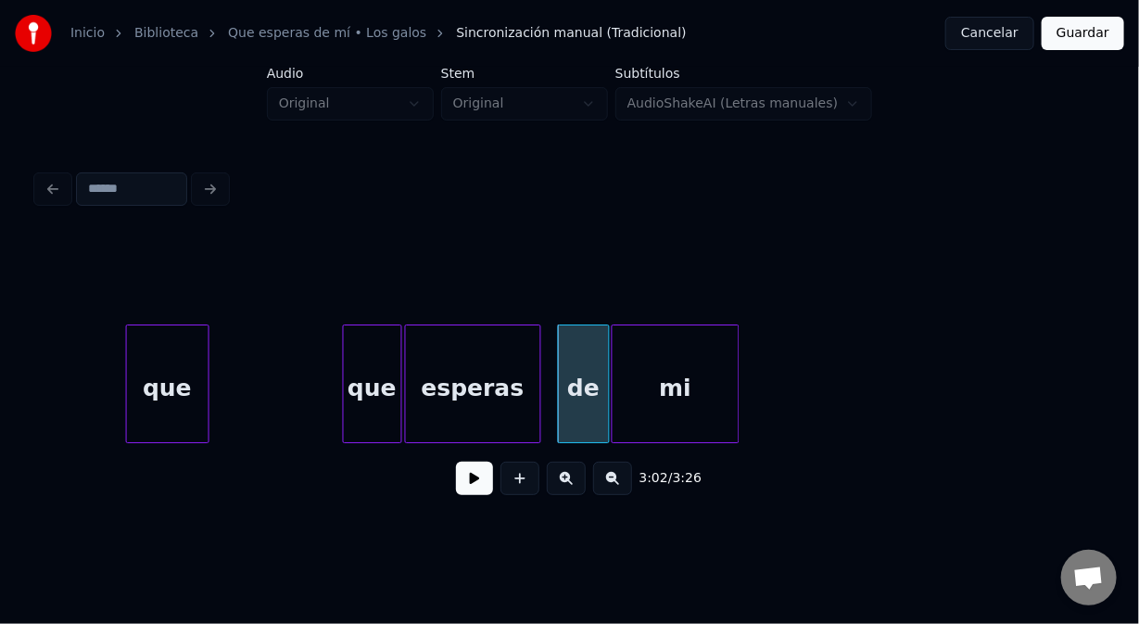
click at [535, 416] on div at bounding box center [538, 383] width 6 height 117
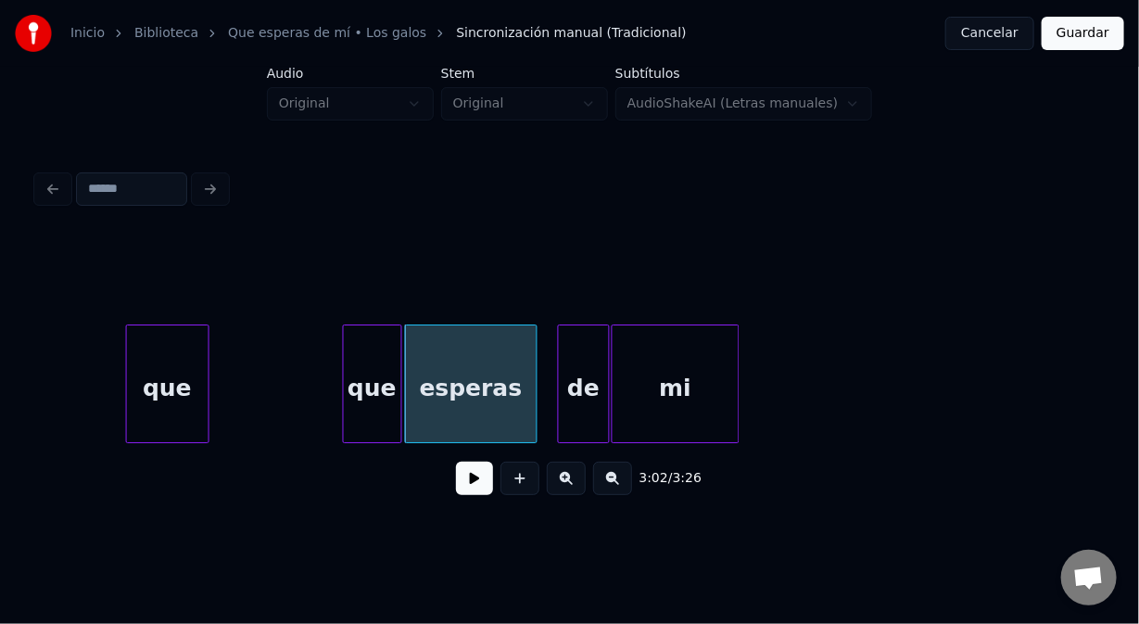
click at [475, 492] on button at bounding box center [474, 478] width 37 height 33
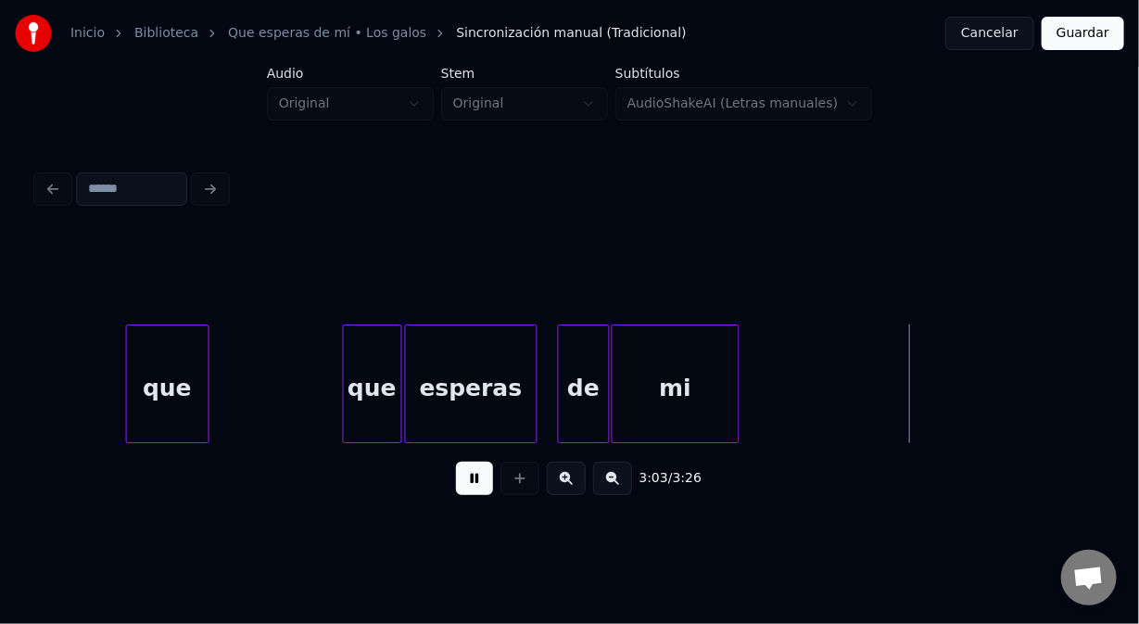
click at [477, 479] on button at bounding box center [474, 478] width 37 height 33
click at [543, 421] on div at bounding box center [545, 383] width 6 height 117
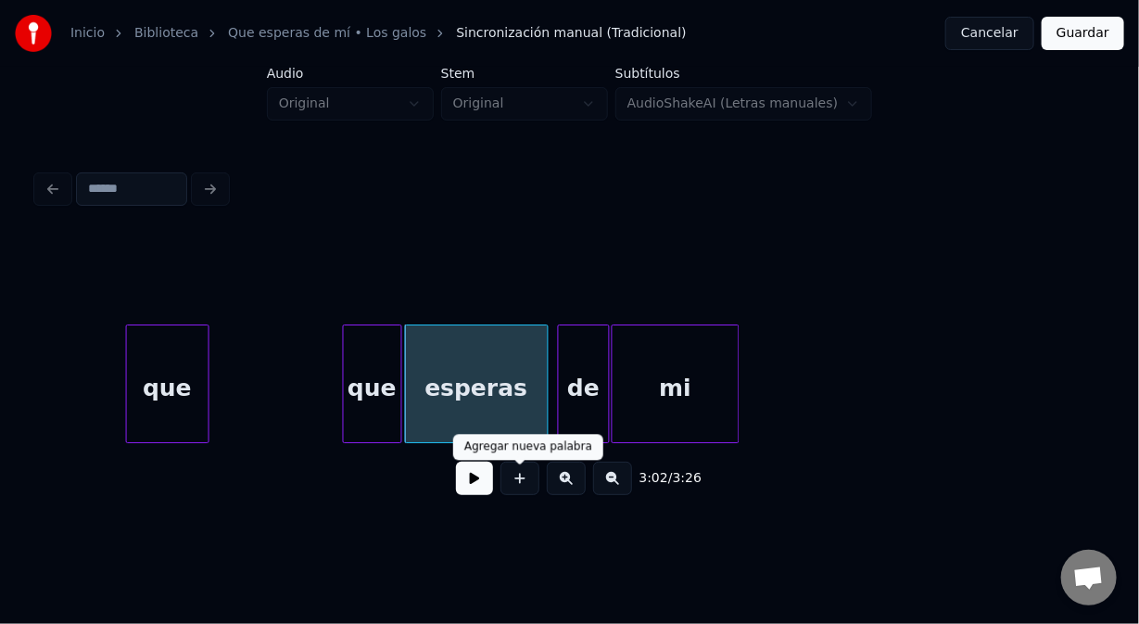
click at [482, 487] on button at bounding box center [474, 478] width 37 height 33
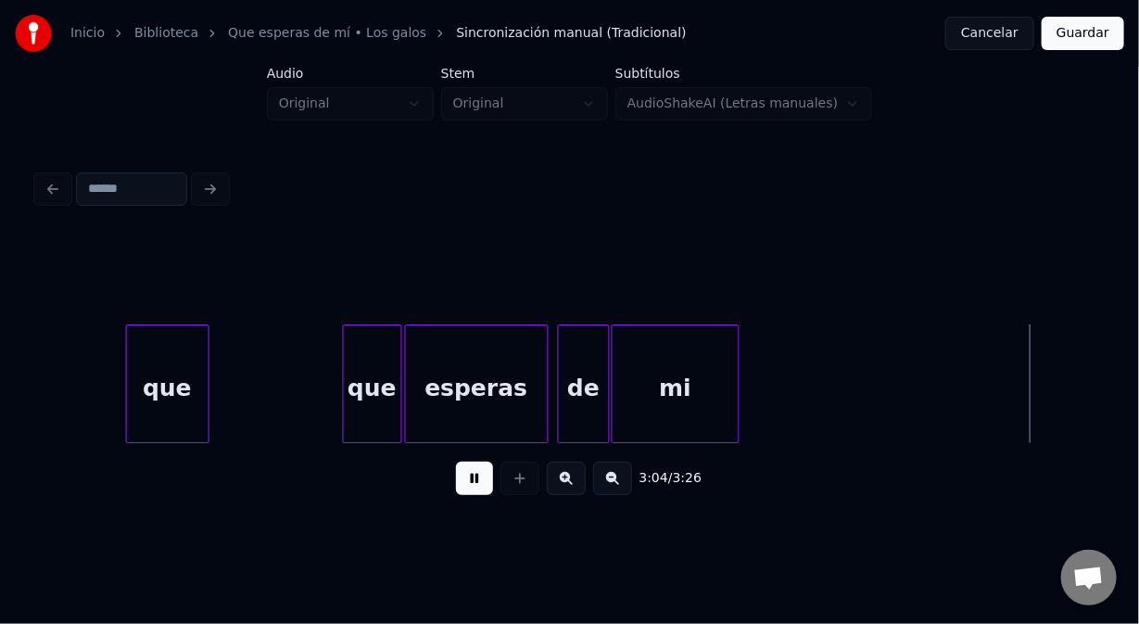
click at [471, 486] on button at bounding box center [474, 478] width 37 height 33
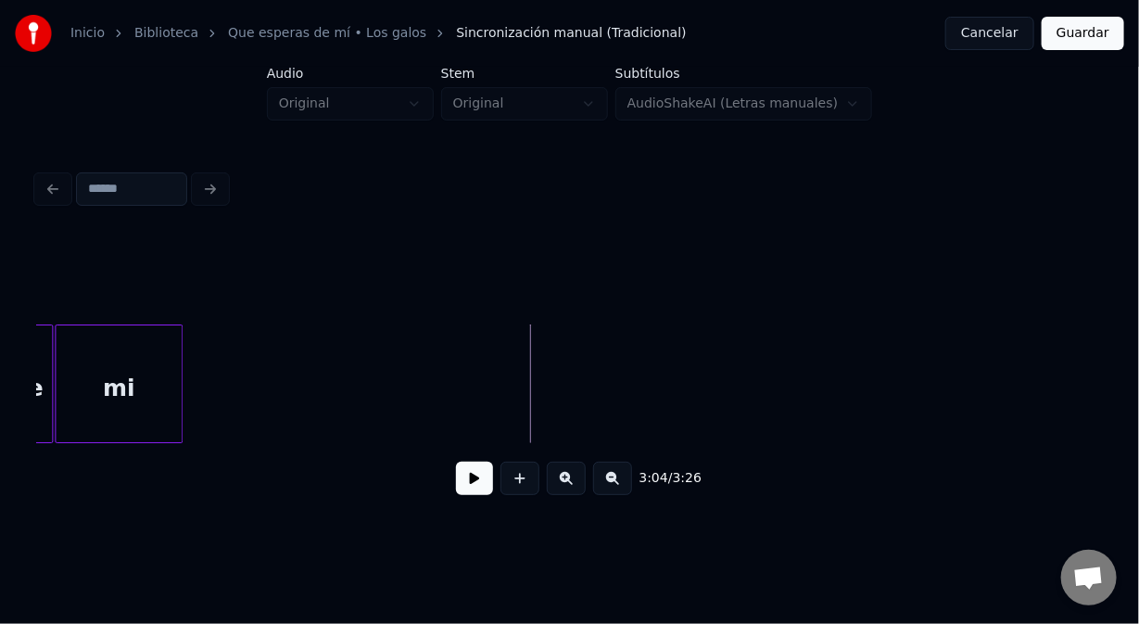
scroll to position [0, 50923]
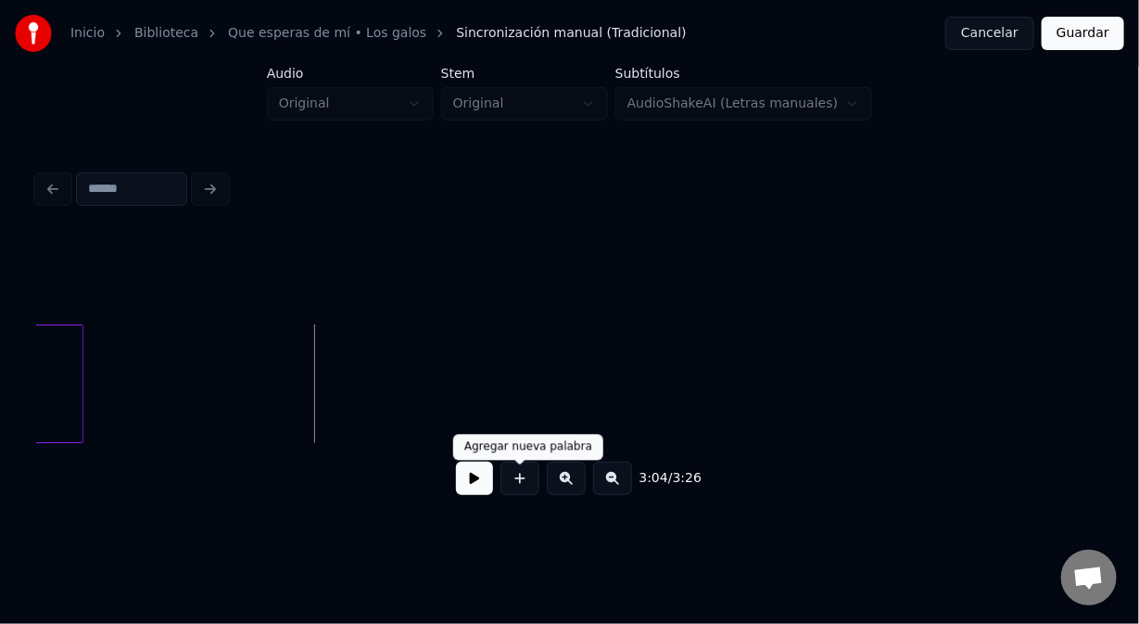
click at [522, 486] on button at bounding box center [520, 478] width 39 height 33
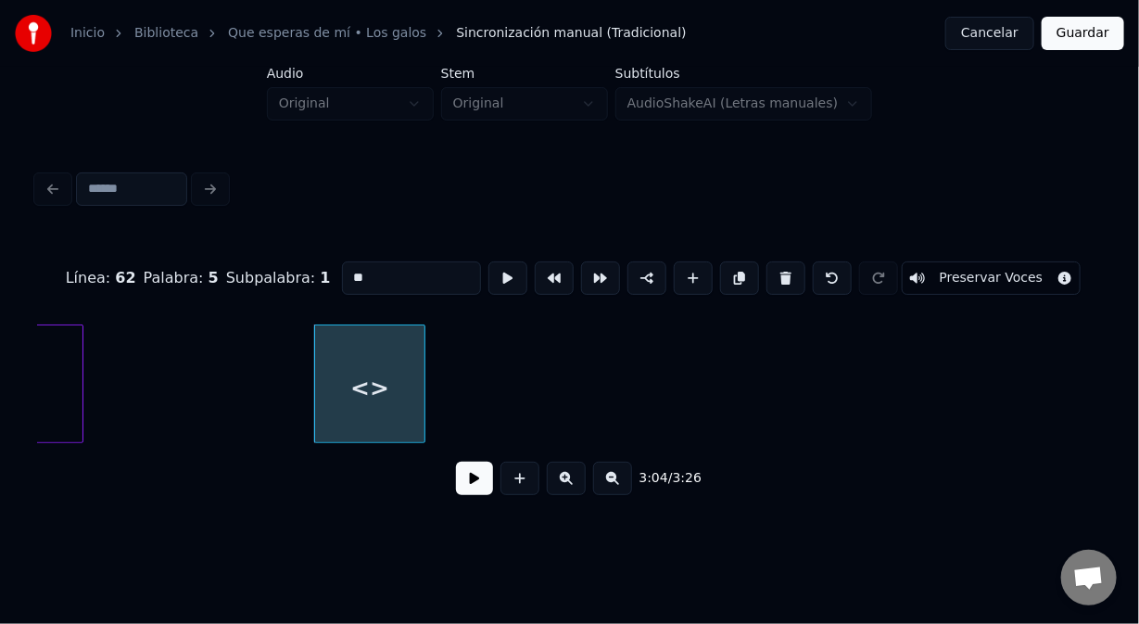
drag, startPoint x: 349, startPoint y: 267, endPoint x: 289, endPoint y: 252, distance: 61.2
click at [290, 253] on div "Línea : 62 Palabra : 5 Subpalabra : 1 ** Preservar Voces" at bounding box center [569, 278] width 1065 height 93
click at [632, 270] on button at bounding box center [647, 277] width 39 height 33
click at [515, 487] on button at bounding box center [520, 478] width 39 height 33
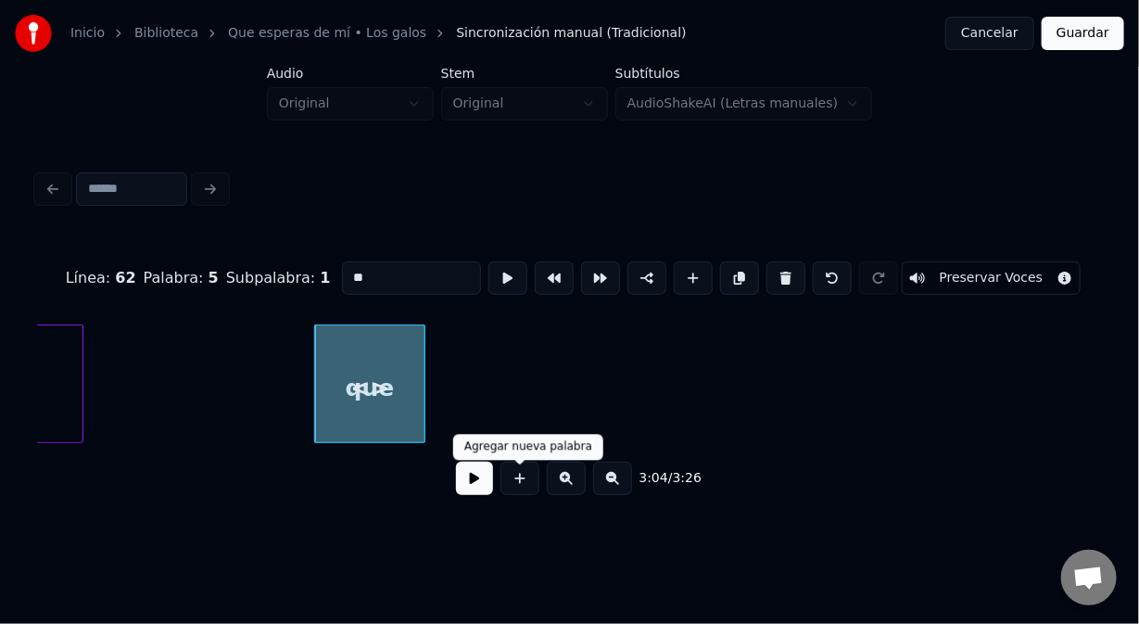
drag, startPoint x: 525, startPoint y: 490, endPoint x: 473, endPoint y: 445, distance: 68.4
click at [518, 474] on button at bounding box center [520, 478] width 39 height 33
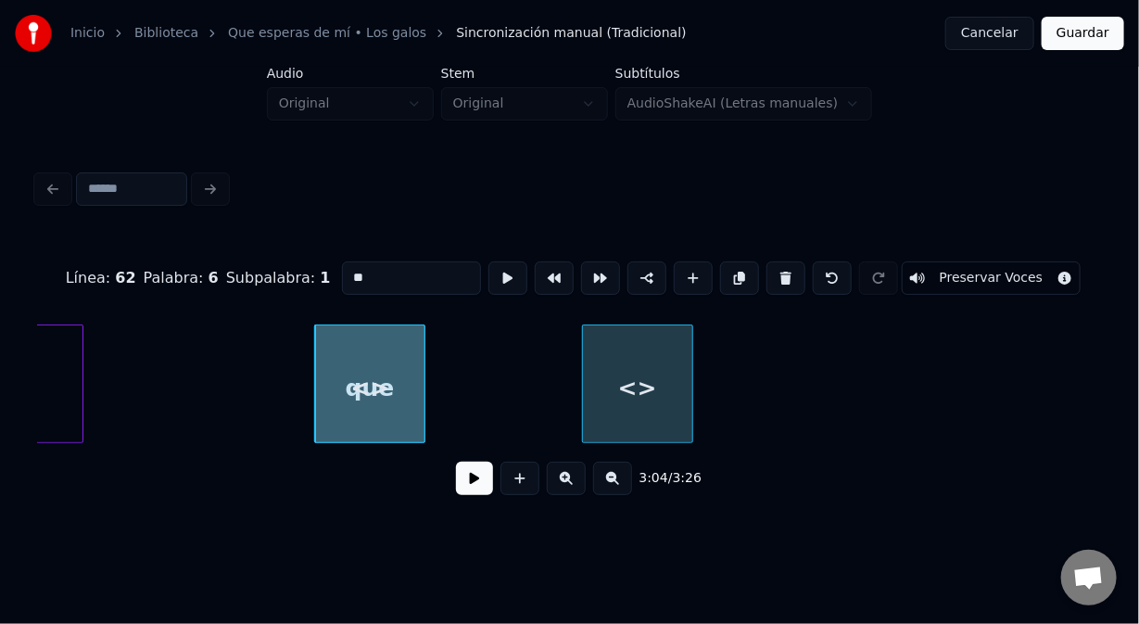
click at [675, 325] on div "<>" at bounding box center [637, 388] width 109 height 126
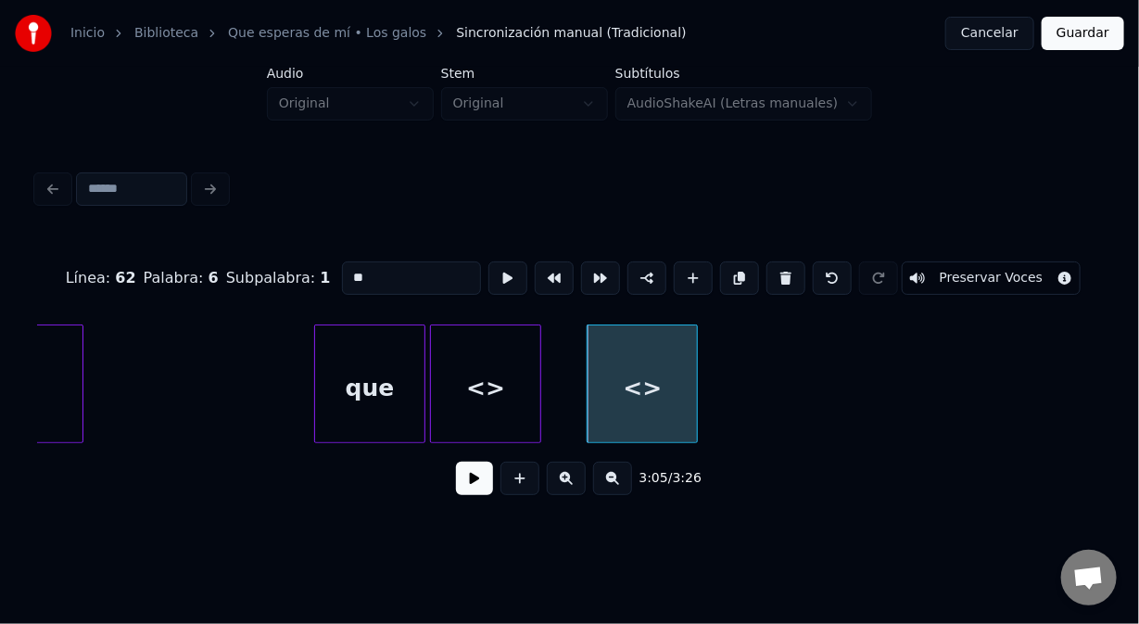
click at [516, 352] on div "<>" at bounding box center [485, 388] width 109 height 126
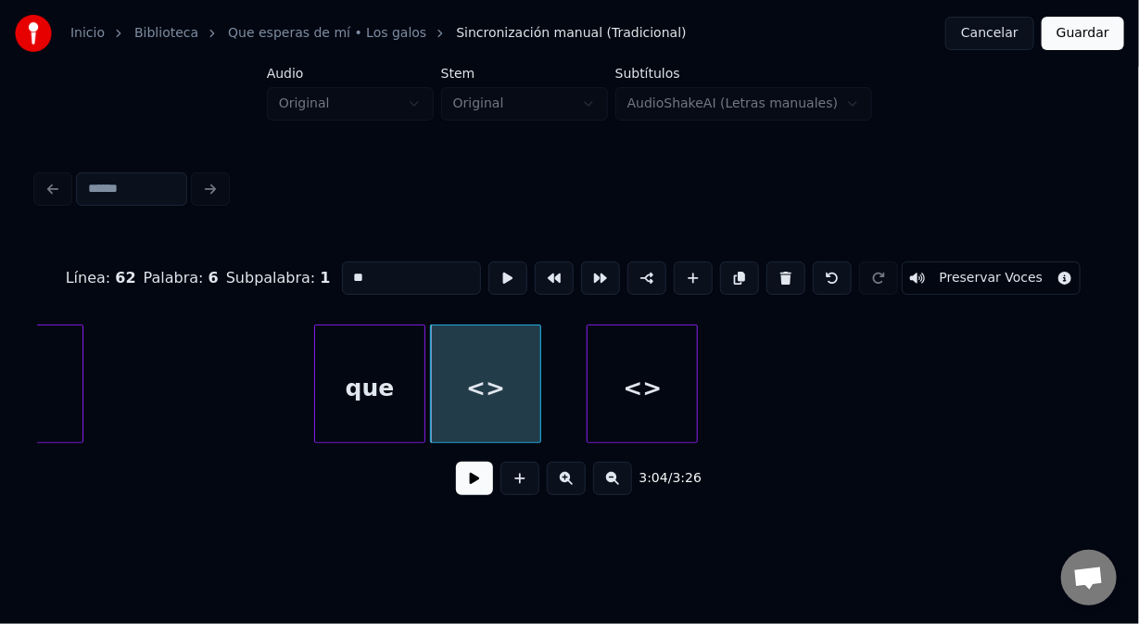
drag, startPoint x: 358, startPoint y: 273, endPoint x: 294, endPoint y: 289, distance: 66.1
click at [294, 289] on div "Línea : 62 Palabra : 6 Subpalabra : 1 ** Preservar Voces" at bounding box center [569, 278] width 1065 height 93
type input "*****"
drag, startPoint x: 397, startPoint y: 276, endPoint x: 344, endPoint y: 275, distance: 52.9
click at [344, 275] on input "*****" at bounding box center [411, 277] width 139 height 33
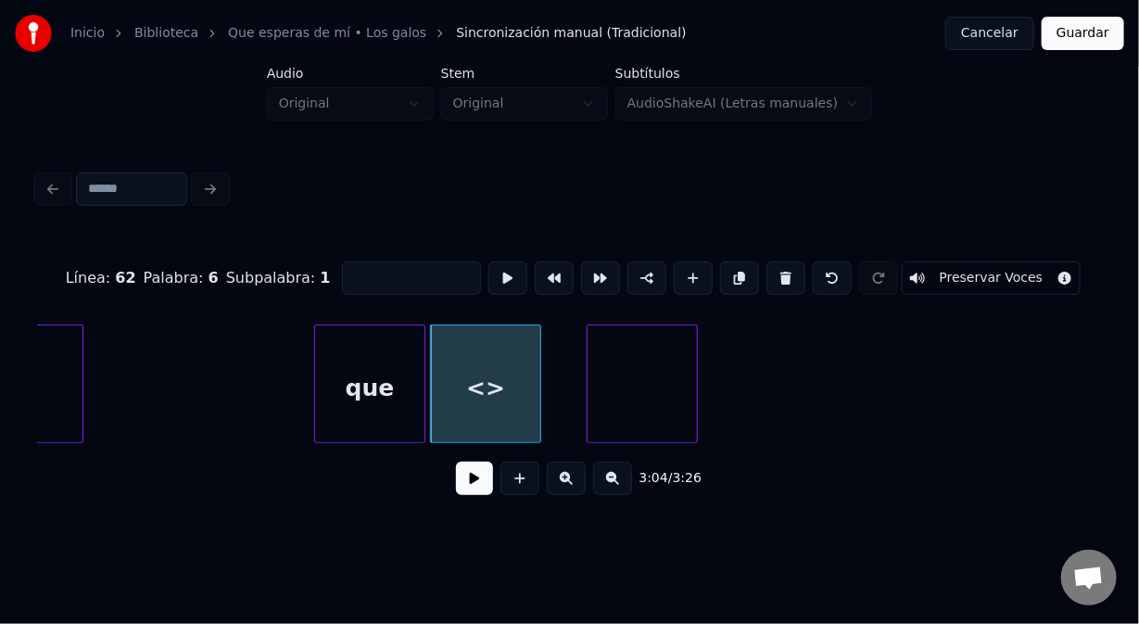
click at [499, 367] on div "<>" at bounding box center [485, 388] width 109 height 126
drag, startPoint x: 347, startPoint y: 277, endPoint x: 303, endPoint y: 283, distance: 43.9
click at [303, 283] on div "Línea : 62 Palabra : 5 Subpalabra : 1 ** Preservar Voces" at bounding box center [569, 278] width 1065 height 93
paste input "***"
type input "*****"
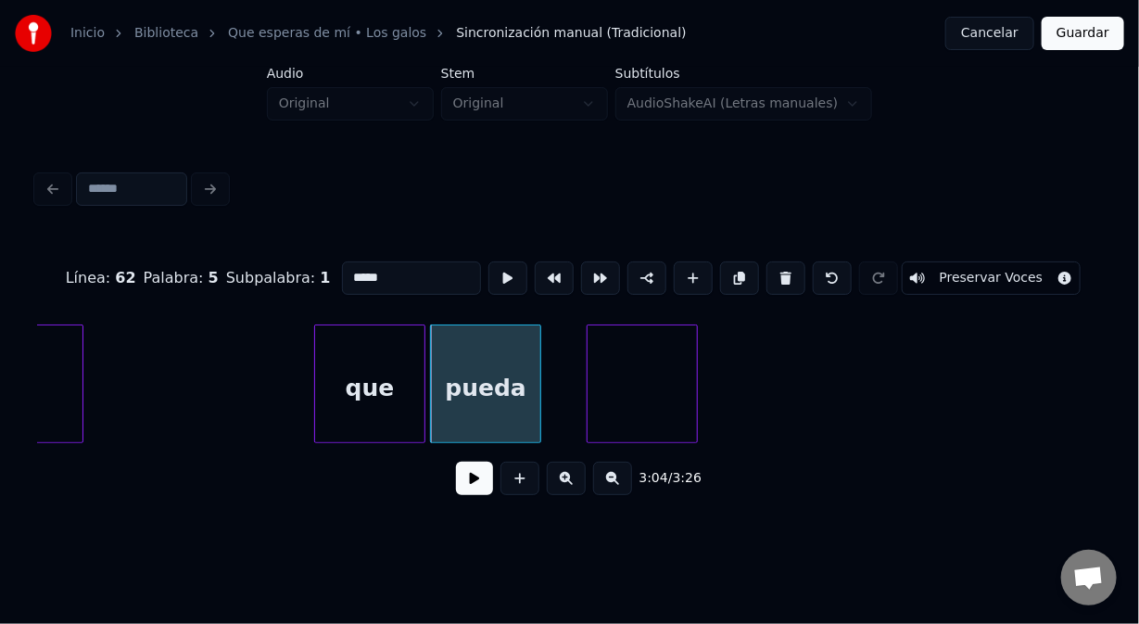
click at [608, 375] on div at bounding box center [642, 388] width 109 height 126
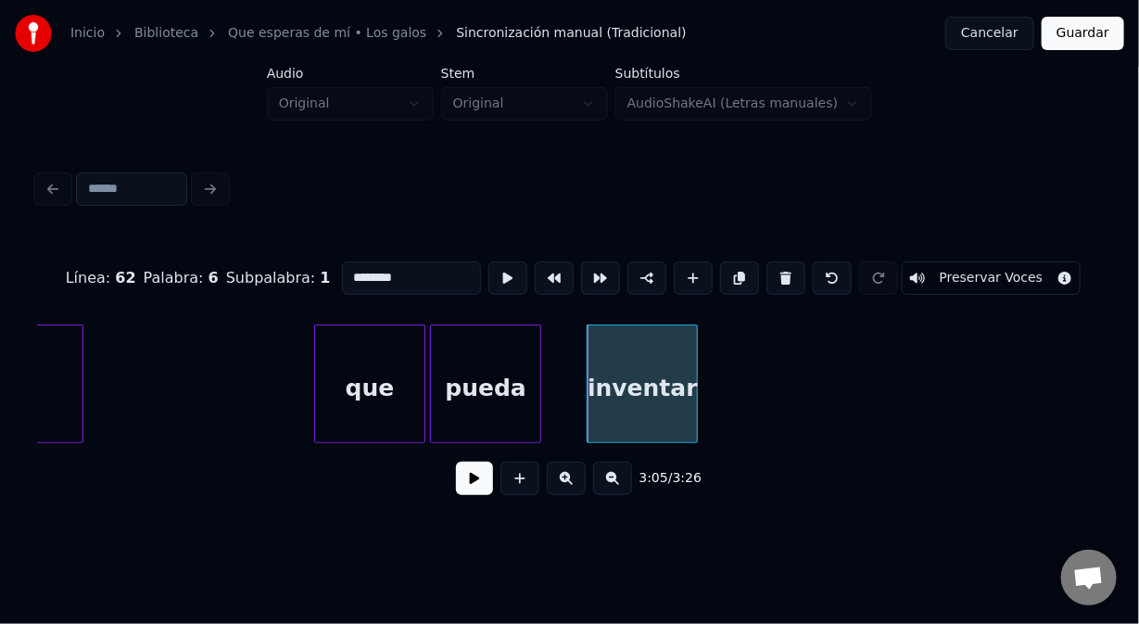
click at [324, 355] on div "que" at bounding box center [369, 388] width 109 height 126
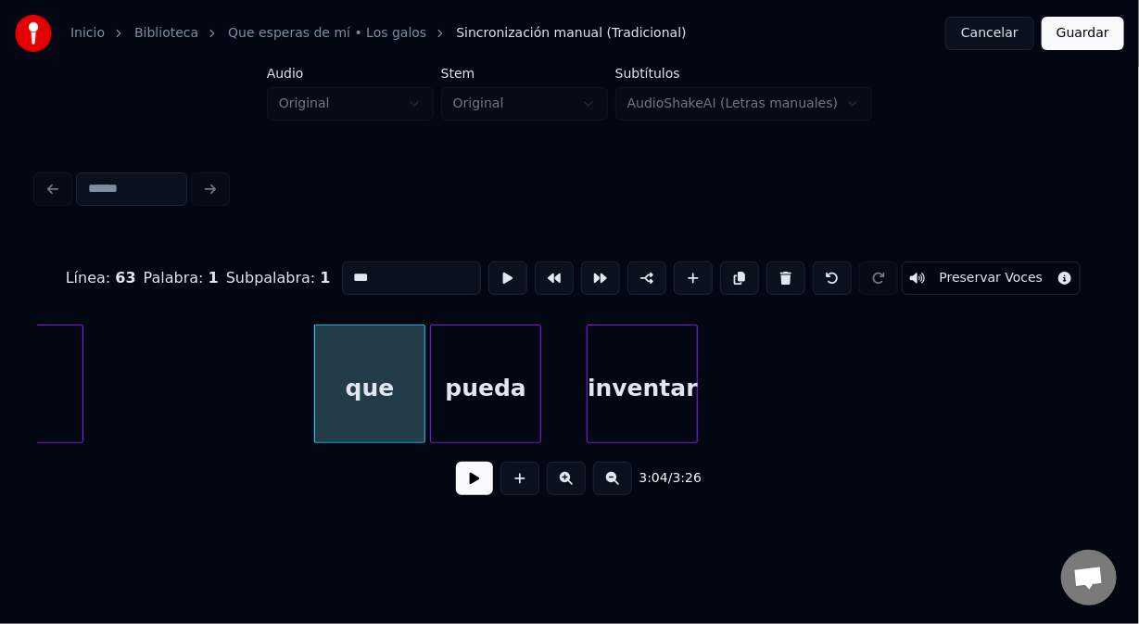
type input "***"
drag, startPoint x: 464, startPoint y: 490, endPoint x: 486, endPoint y: 499, distance: 24.1
click at [473, 495] on button at bounding box center [474, 478] width 37 height 33
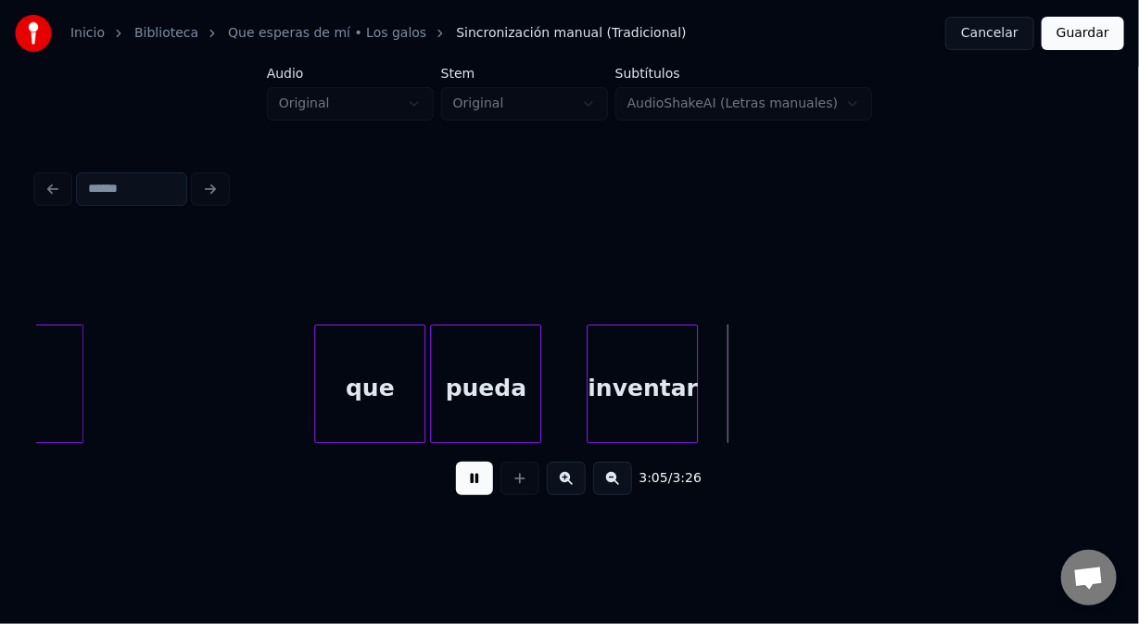
click at [482, 495] on button at bounding box center [474, 478] width 37 height 33
click at [560, 403] on div "inventar" at bounding box center [601, 388] width 109 height 126
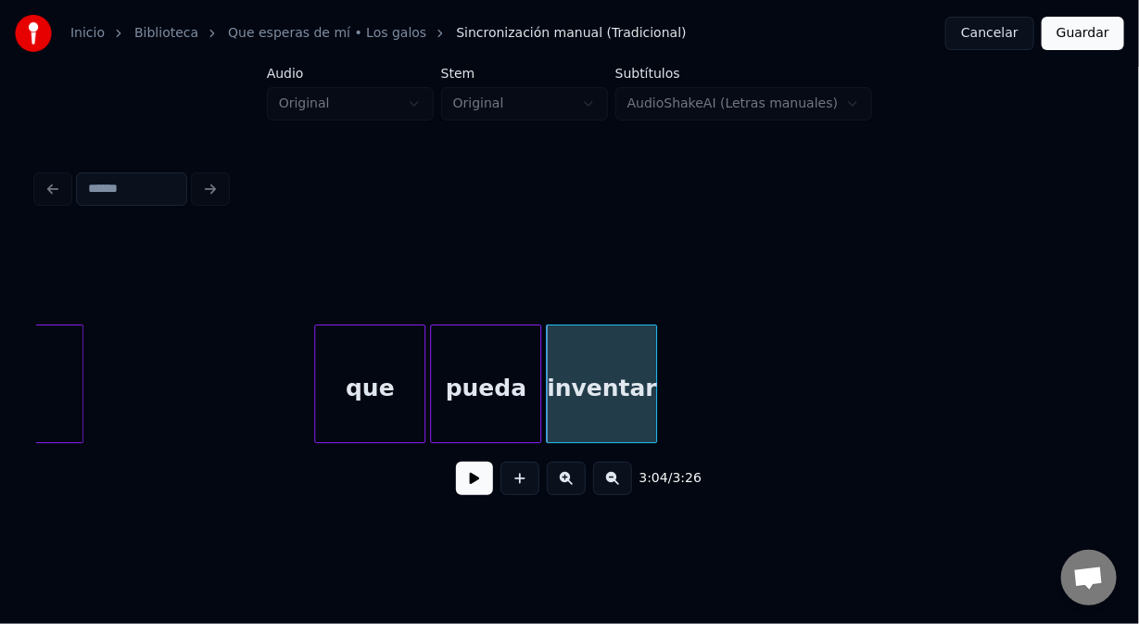
click at [368, 407] on div "que" at bounding box center [369, 388] width 109 height 126
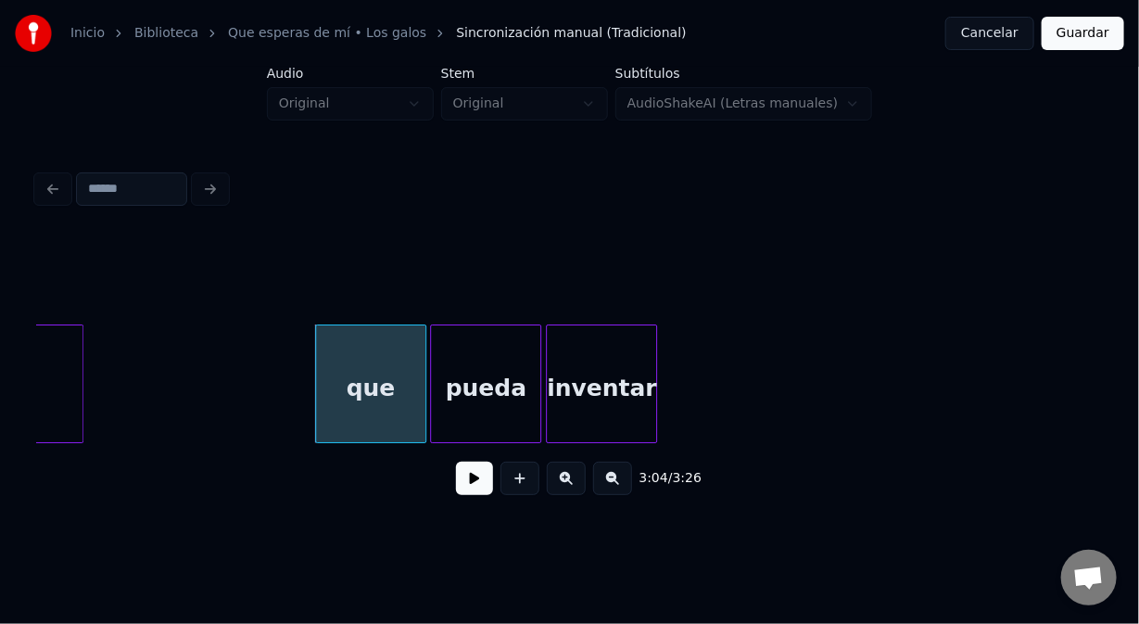
click at [475, 479] on button at bounding box center [474, 478] width 37 height 33
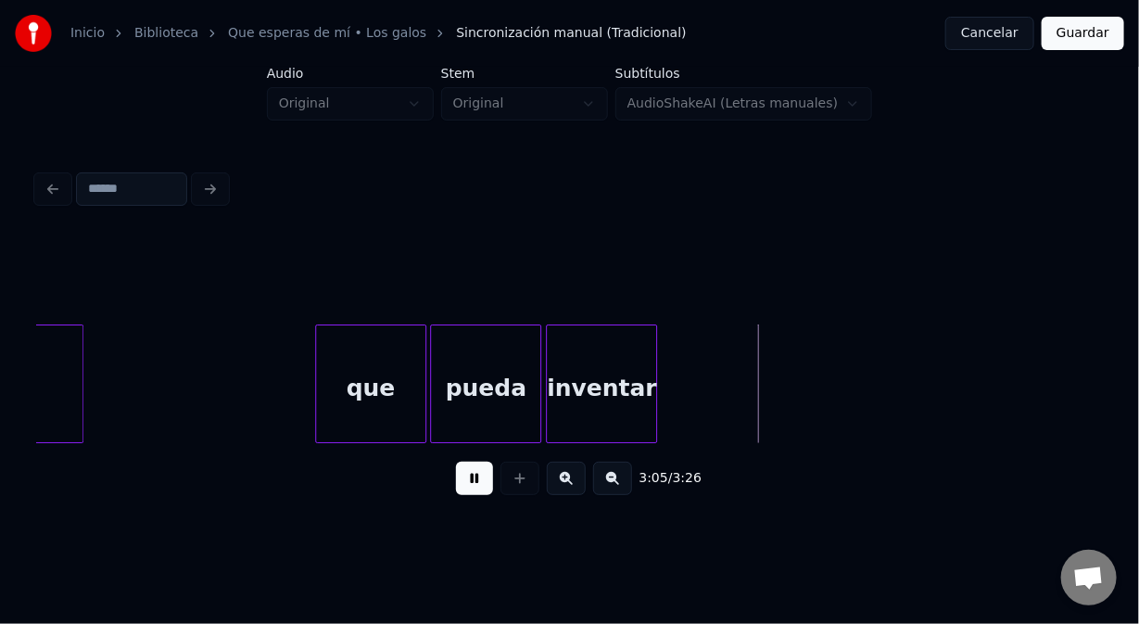
click at [469, 477] on button at bounding box center [474, 478] width 37 height 33
click at [341, 416] on div "que" at bounding box center [370, 388] width 109 height 126
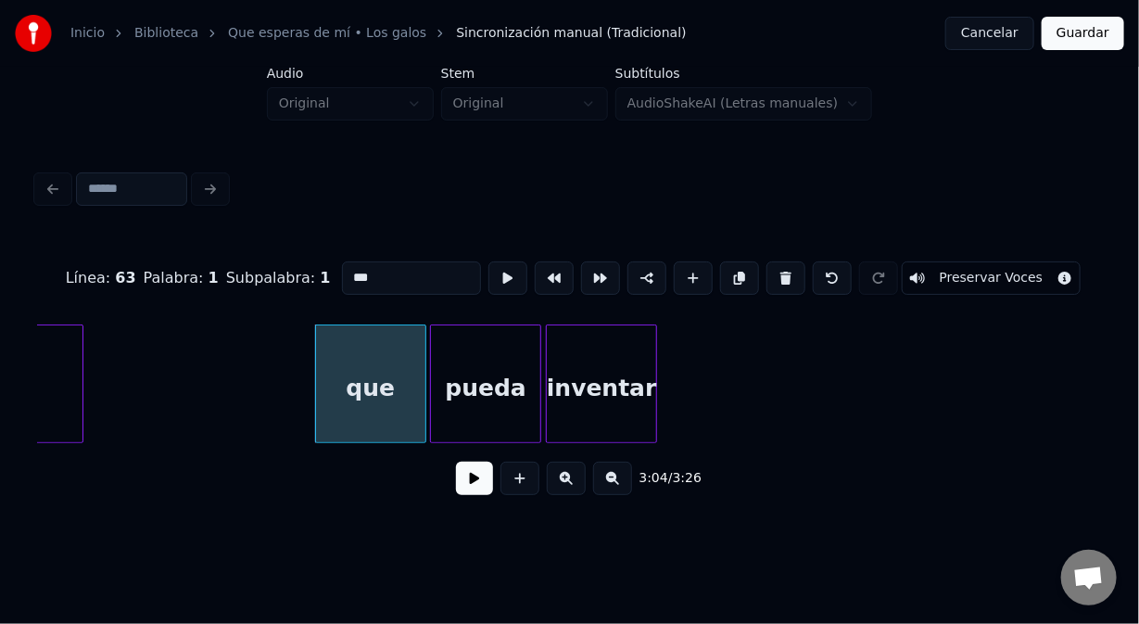
click at [476, 484] on button at bounding box center [474, 478] width 37 height 33
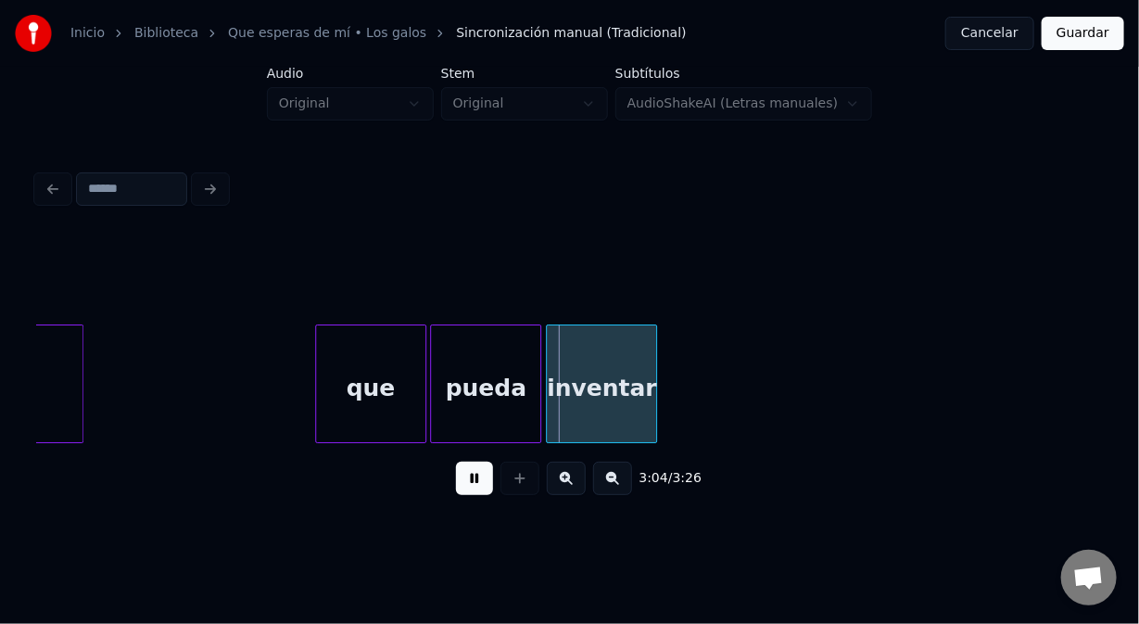
drag, startPoint x: 475, startPoint y: 483, endPoint x: 413, endPoint y: 452, distance: 69.7
click at [460, 473] on button at bounding box center [474, 478] width 37 height 33
click at [382, 412] on div at bounding box center [384, 383] width 6 height 117
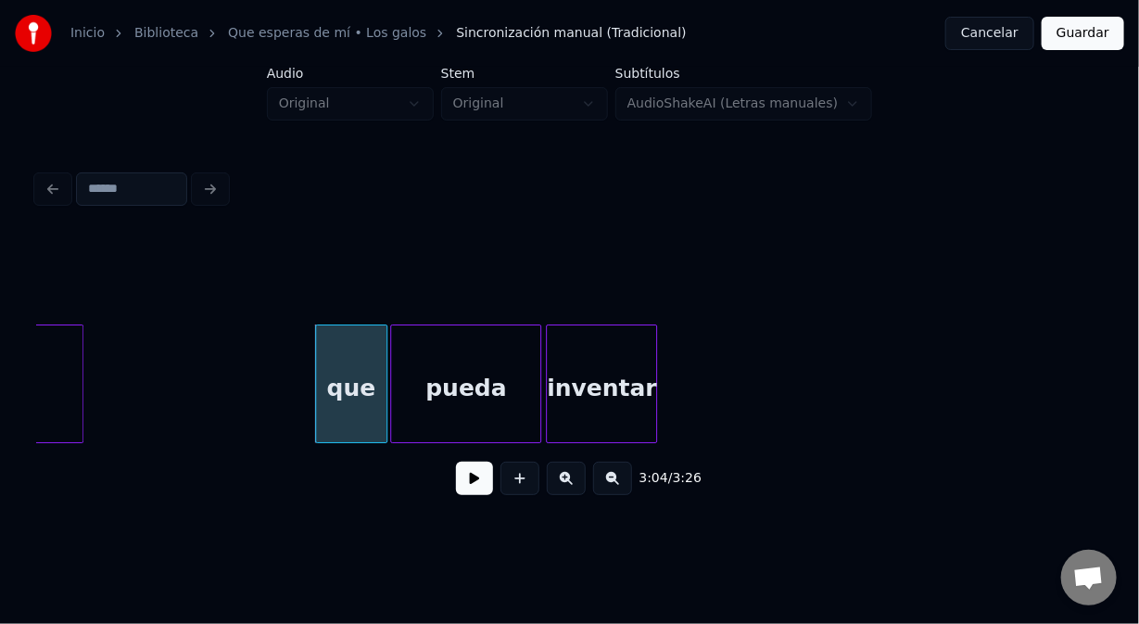
click at [392, 410] on div at bounding box center [394, 383] width 6 height 117
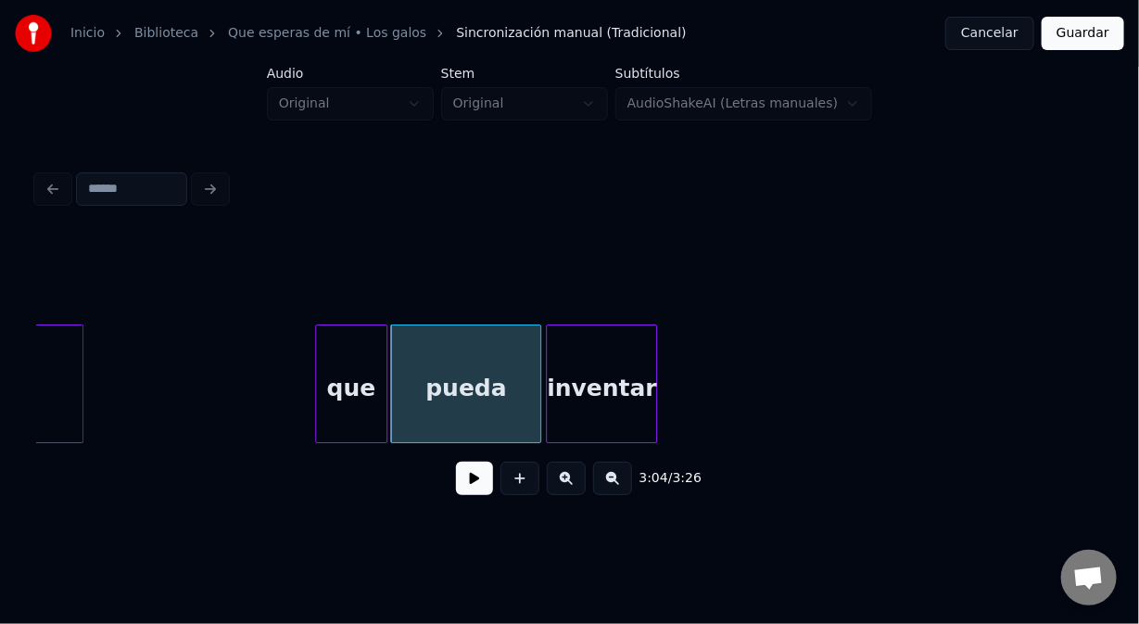
click at [350, 428] on div "que" at bounding box center [351, 388] width 70 height 126
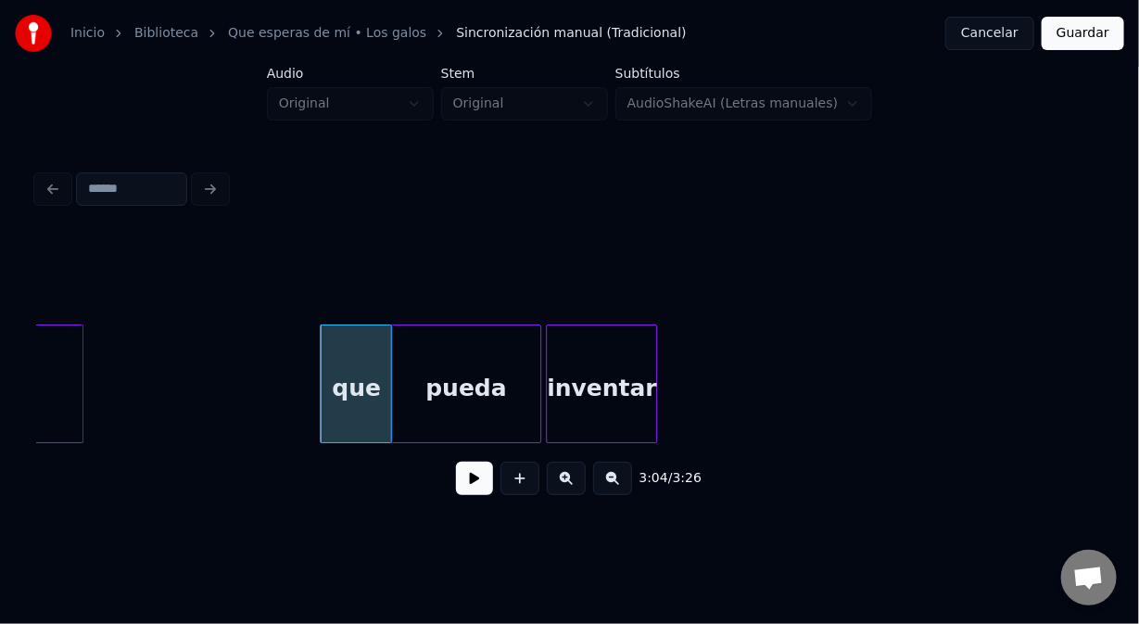
click at [473, 479] on button at bounding box center [474, 478] width 37 height 33
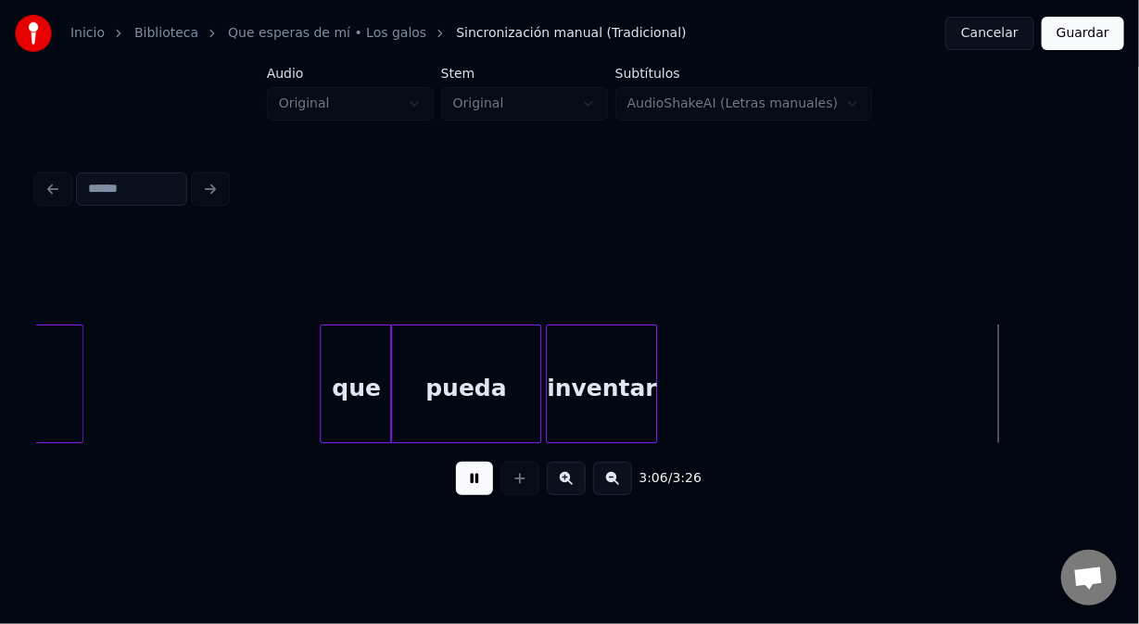
click at [453, 474] on div "3:06 / 3:26" at bounding box center [570, 478] width 1036 height 41
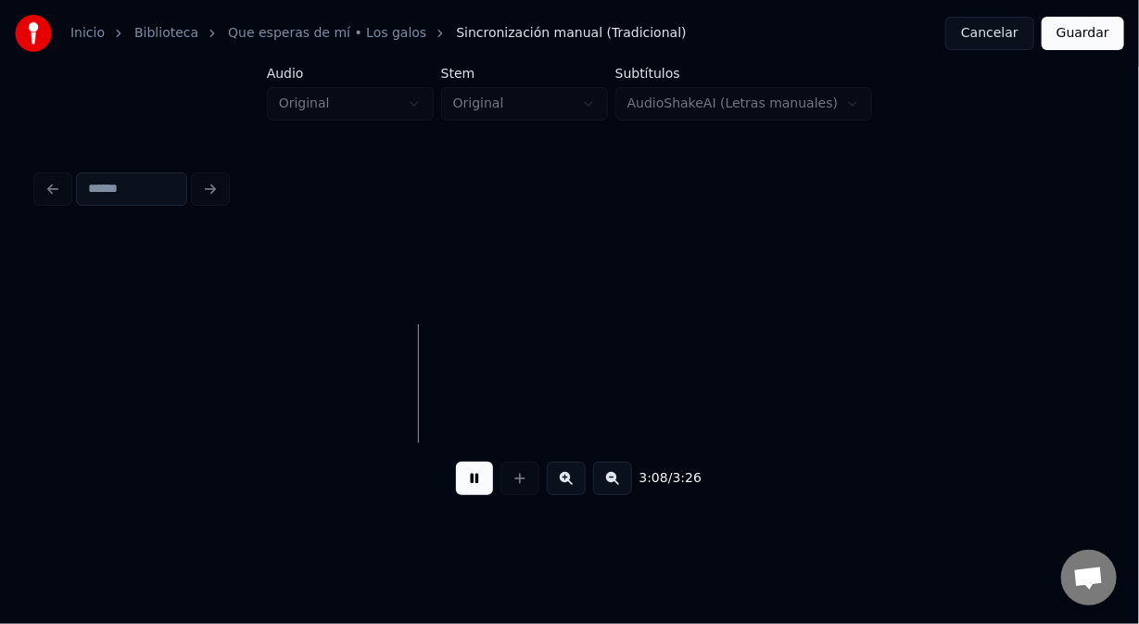
click at [475, 492] on button at bounding box center [474, 478] width 37 height 33
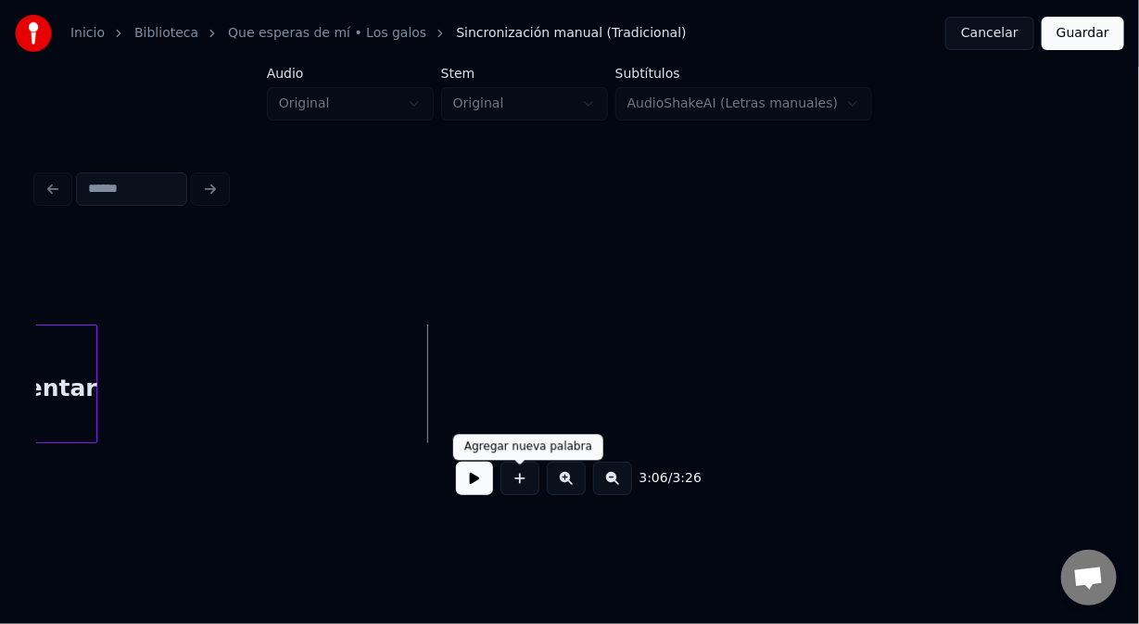
click at [517, 477] on button at bounding box center [520, 478] width 39 height 33
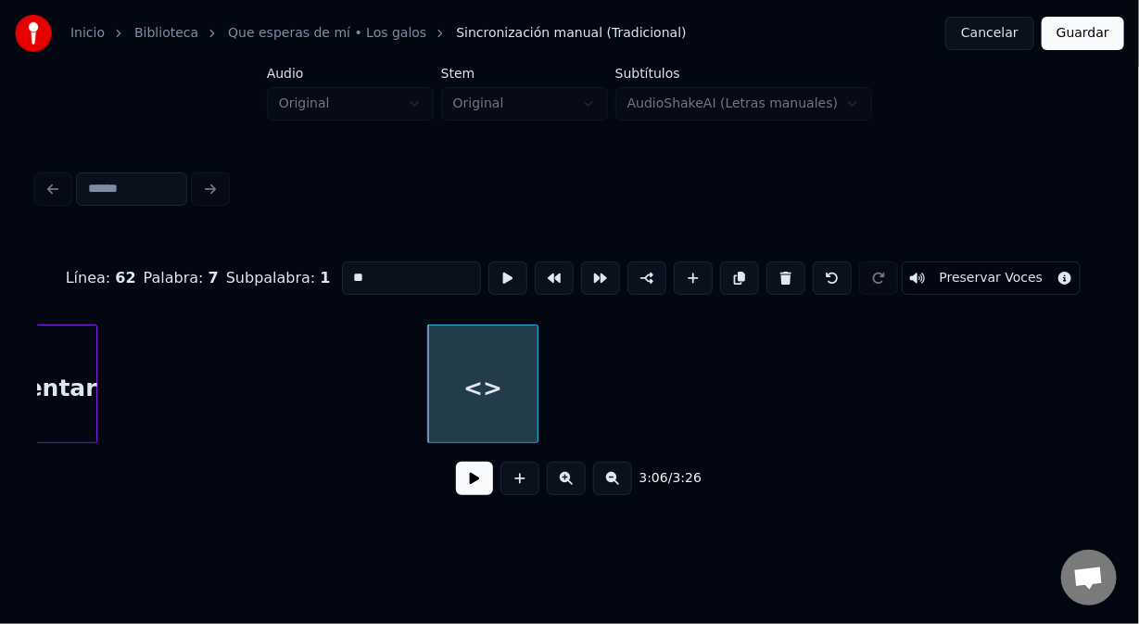
drag, startPoint x: 351, startPoint y: 274, endPoint x: 324, endPoint y: 282, distance: 27.9
click at [324, 282] on div "Línea : 62 Palabra : 7 Subpalabra : 1 ** Preservar Voces" at bounding box center [569, 278] width 1065 height 93
click at [637, 273] on button at bounding box center [647, 277] width 39 height 33
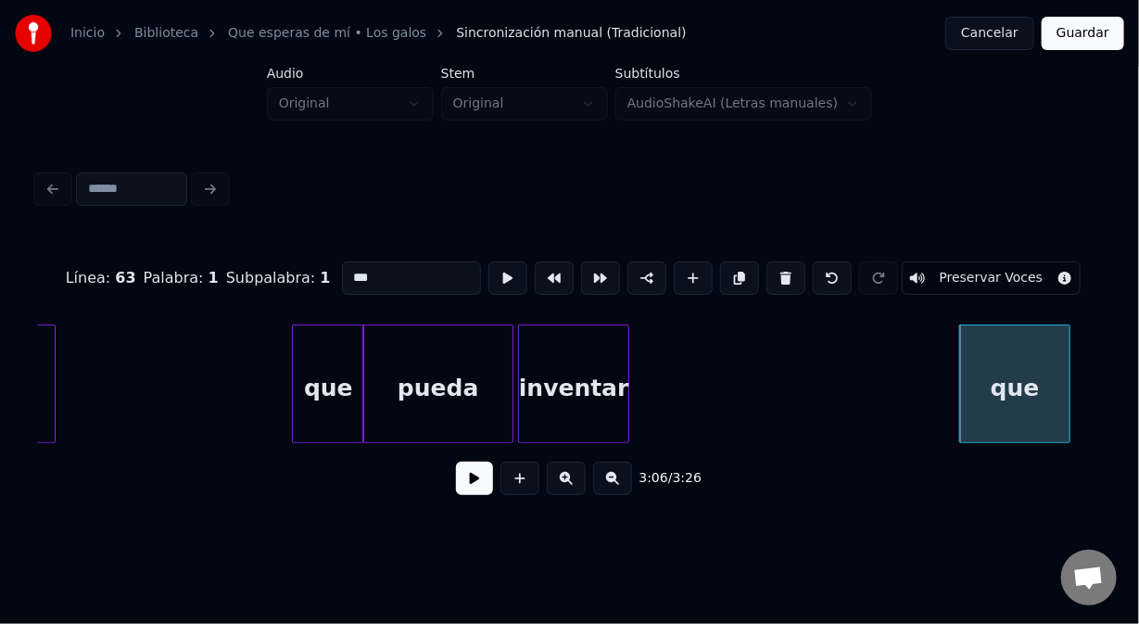
scroll to position [0, 50913]
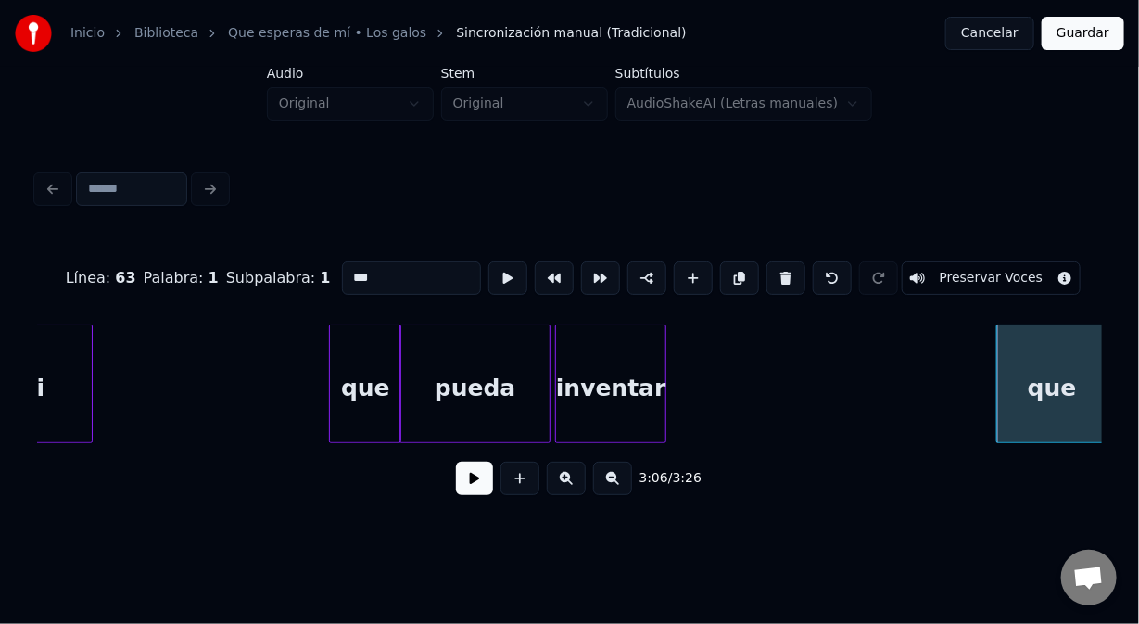
click at [340, 337] on div "que" at bounding box center [365, 388] width 70 height 126
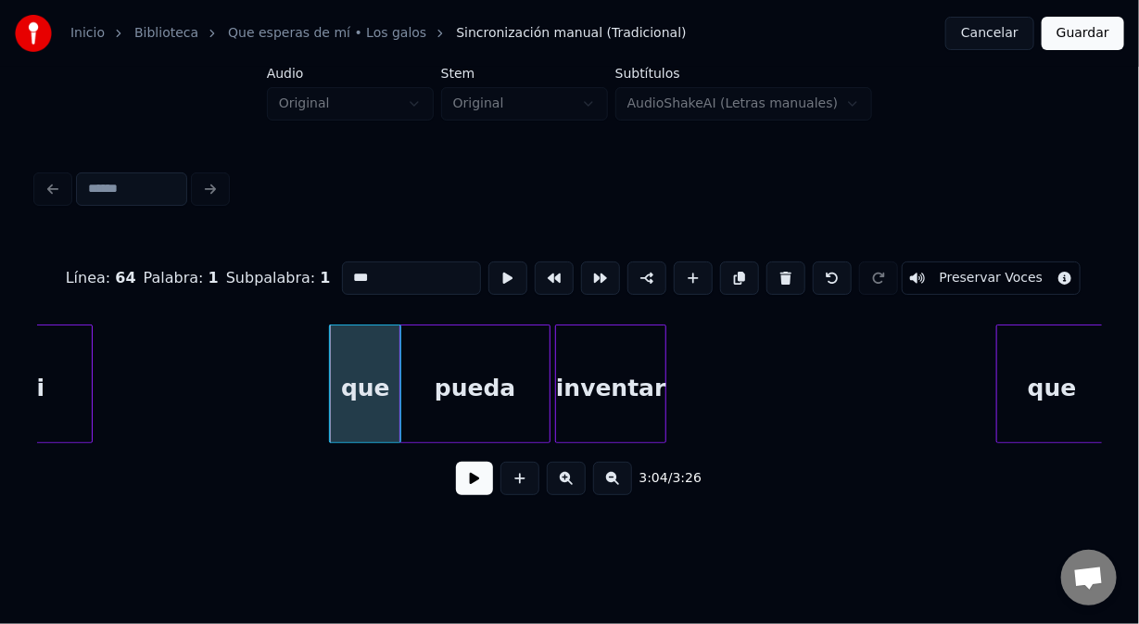
click at [1000, 332] on div at bounding box center [1001, 383] width 6 height 117
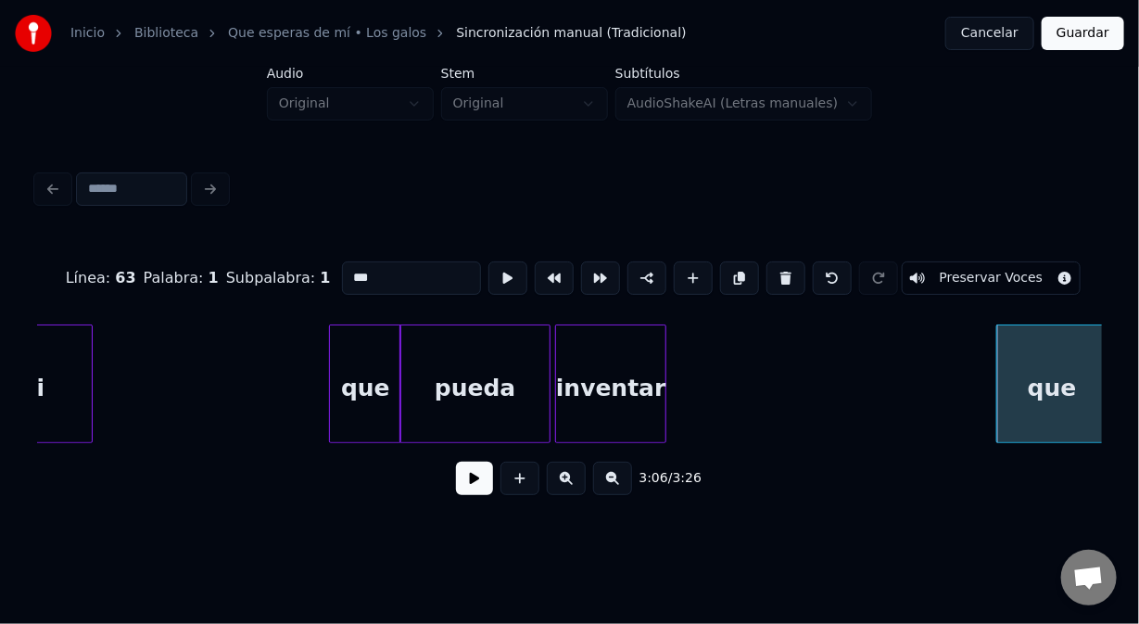
click at [70, 345] on div "mi" at bounding box center [29, 388] width 126 height 126
type input "**"
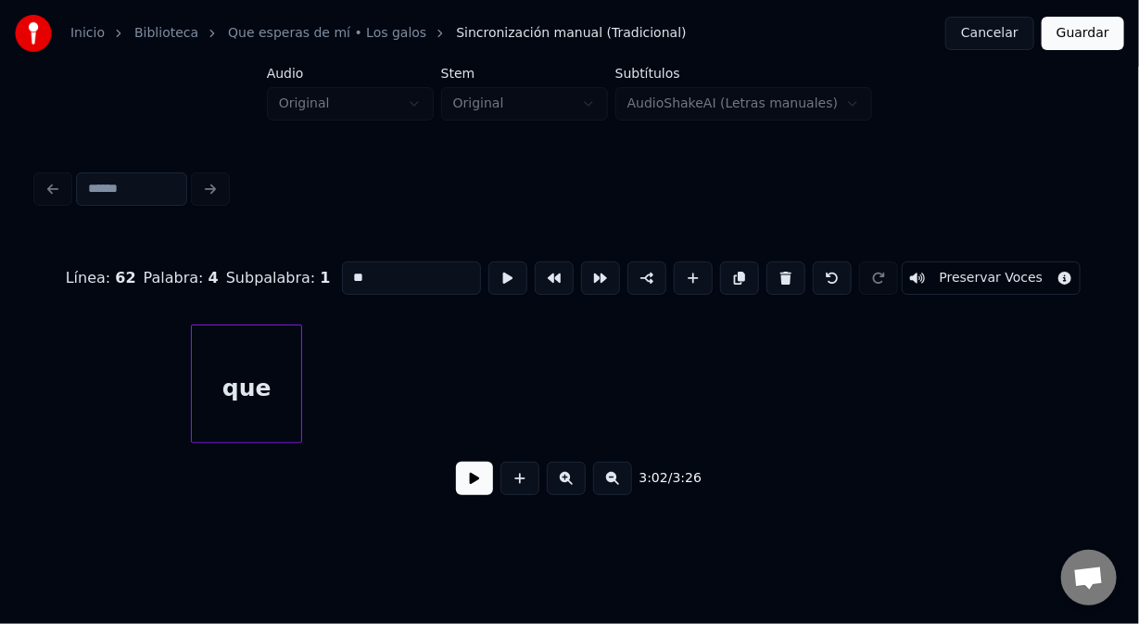
scroll to position [0, 51781]
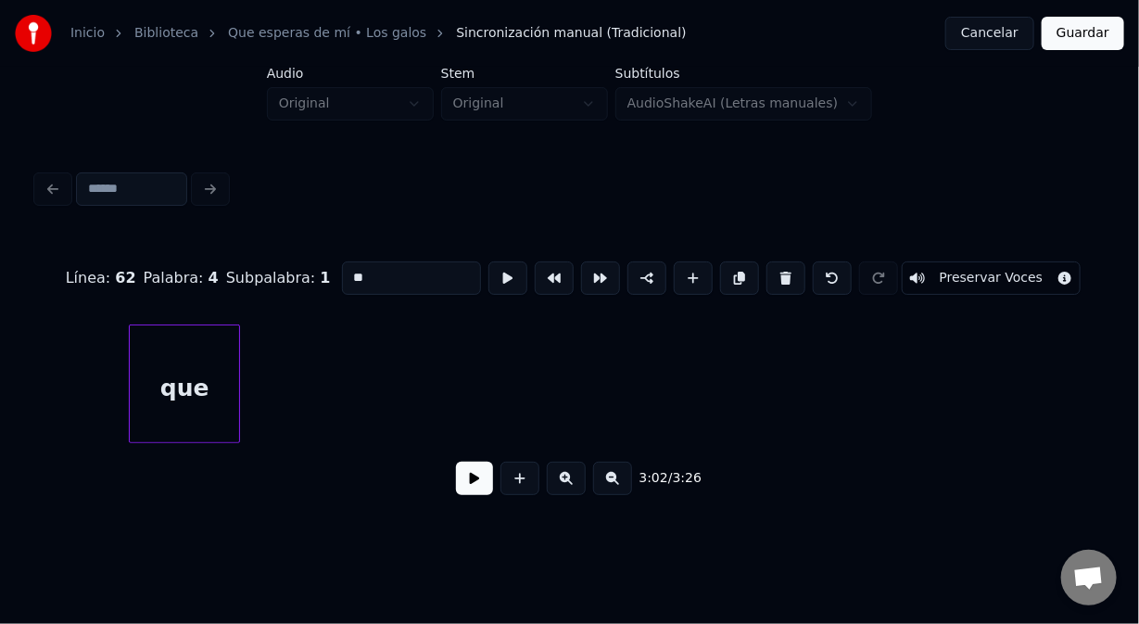
click at [473, 488] on button at bounding box center [474, 478] width 37 height 33
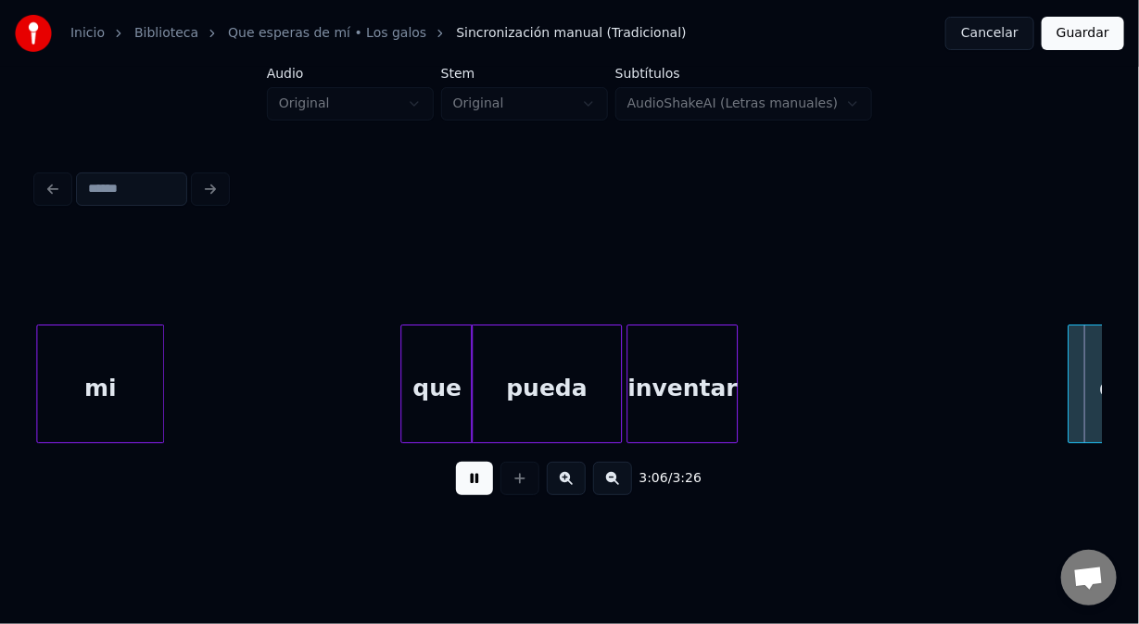
scroll to position [0, 51908]
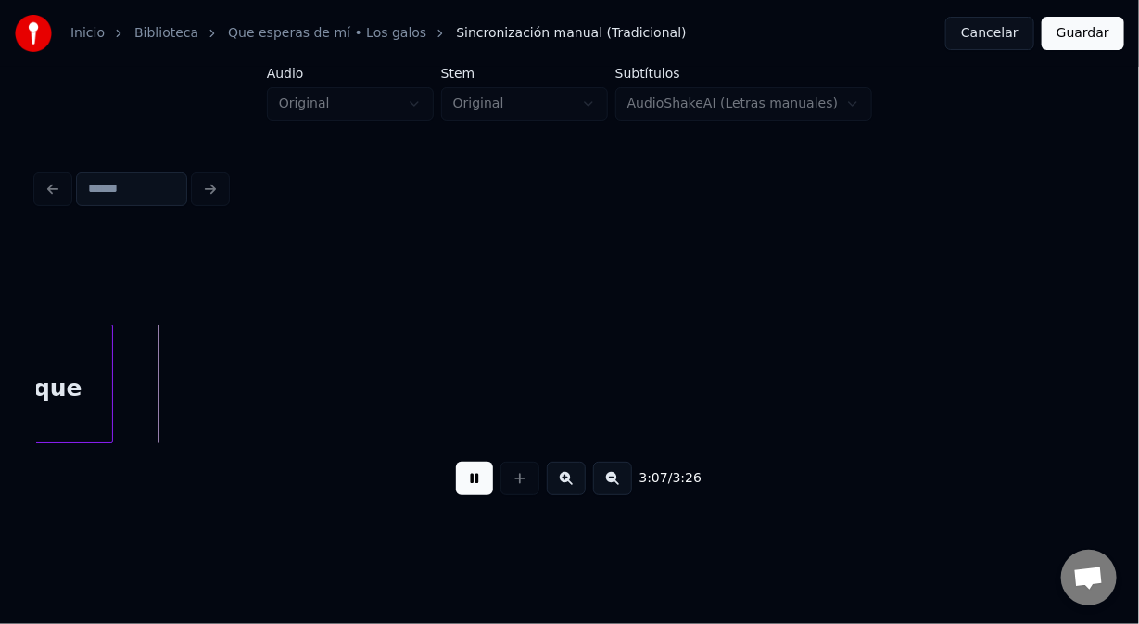
click at [471, 490] on button at bounding box center [474, 478] width 37 height 33
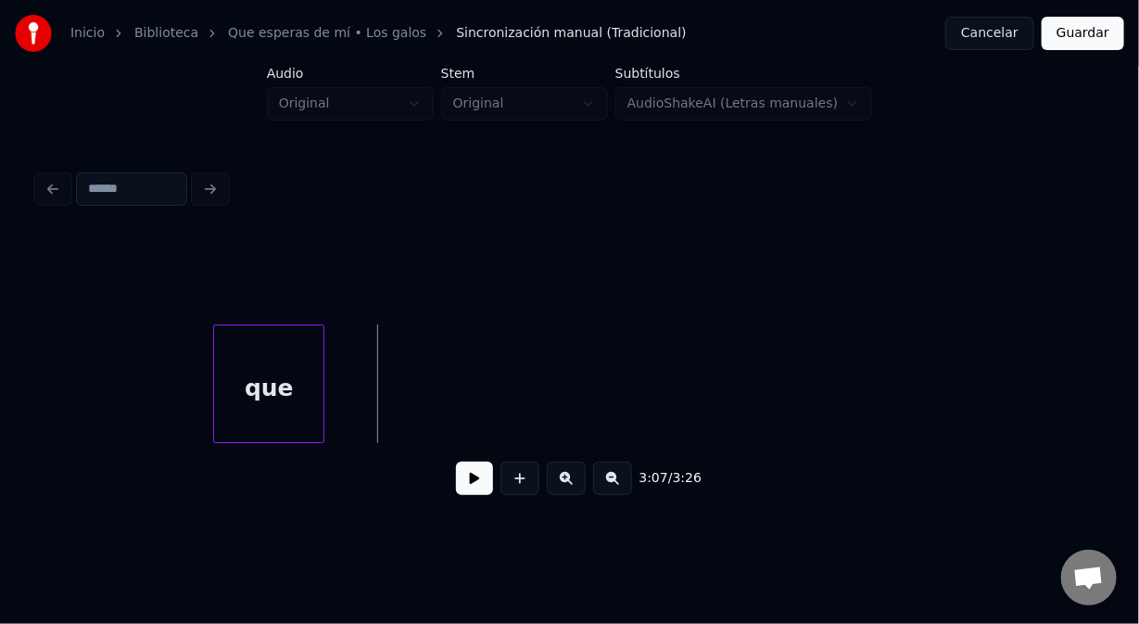
scroll to position [0, 51636]
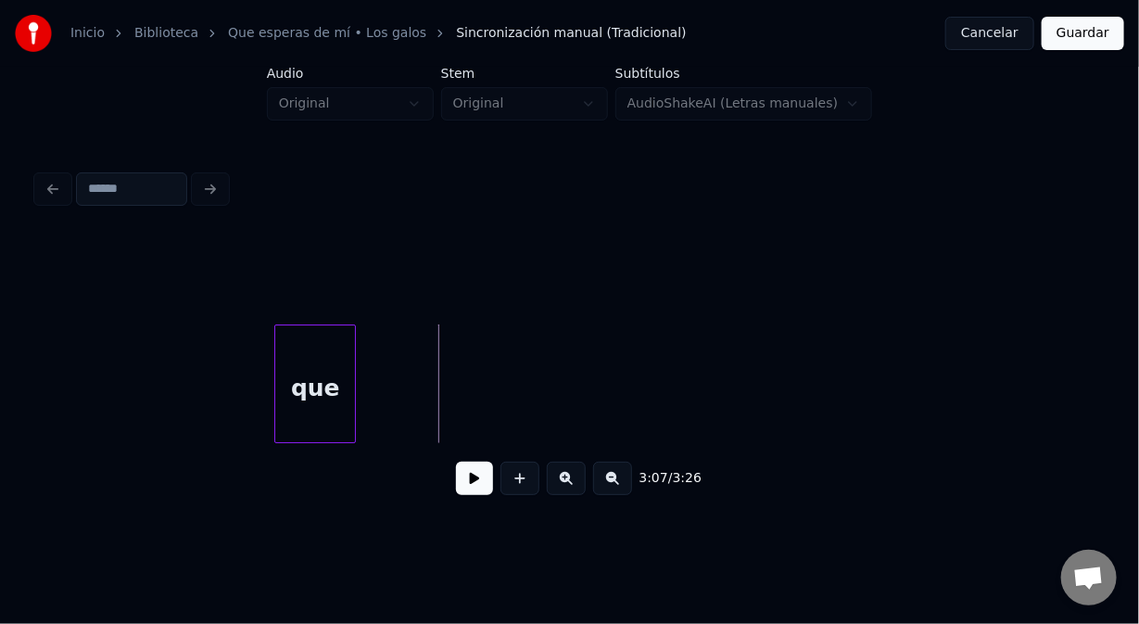
click at [354, 399] on div at bounding box center [353, 383] width 6 height 117
drag, startPoint x: 517, startPoint y: 490, endPoint x: 486, endPoint y: 438, distance: 60.7
click at [505, 473] on button at bounding box center [520, 478] width 39 height 33
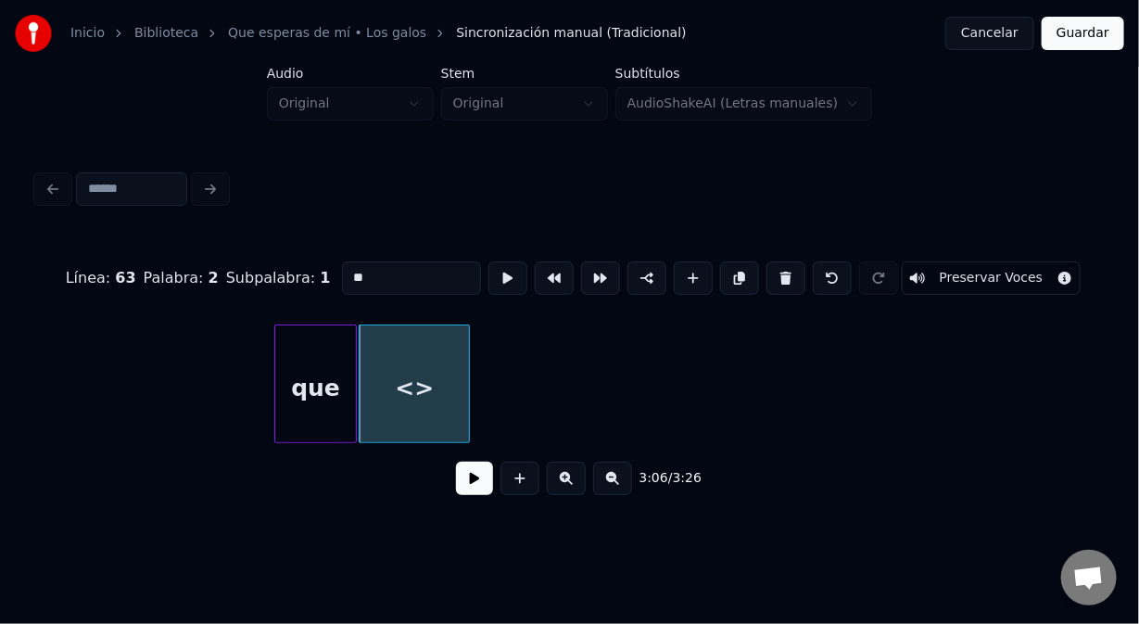
drag, startPoint x: 363, startPoint y: 271, endPoint x: 336, endPoint y: 280, distance: 28.4
click at [342, 280] on input "**" at bounding box center [411, 277] width 139 height 33
click at [404, 412] on div at bounding box center [404, 383] width 6 height 117
type input "**"
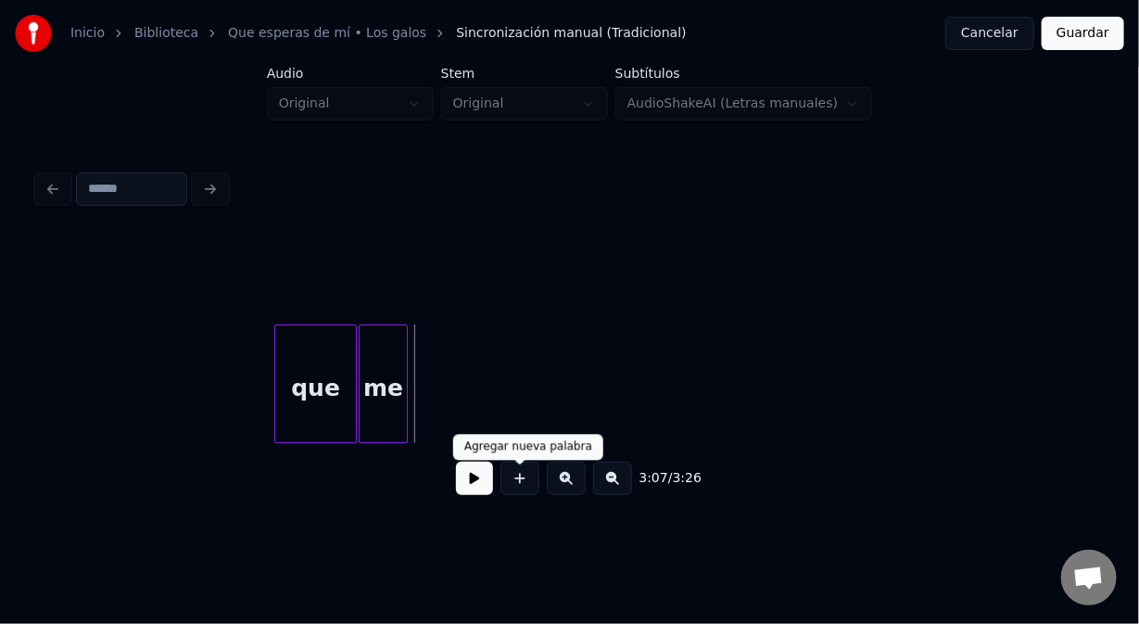
drag, startPoint x: 512, startPoint y: 488, endPoint x: 473, endPoint y: 436, distance: 64.9
click at [508, 482] on button at bounding box center [520, 478] width 39 height 33
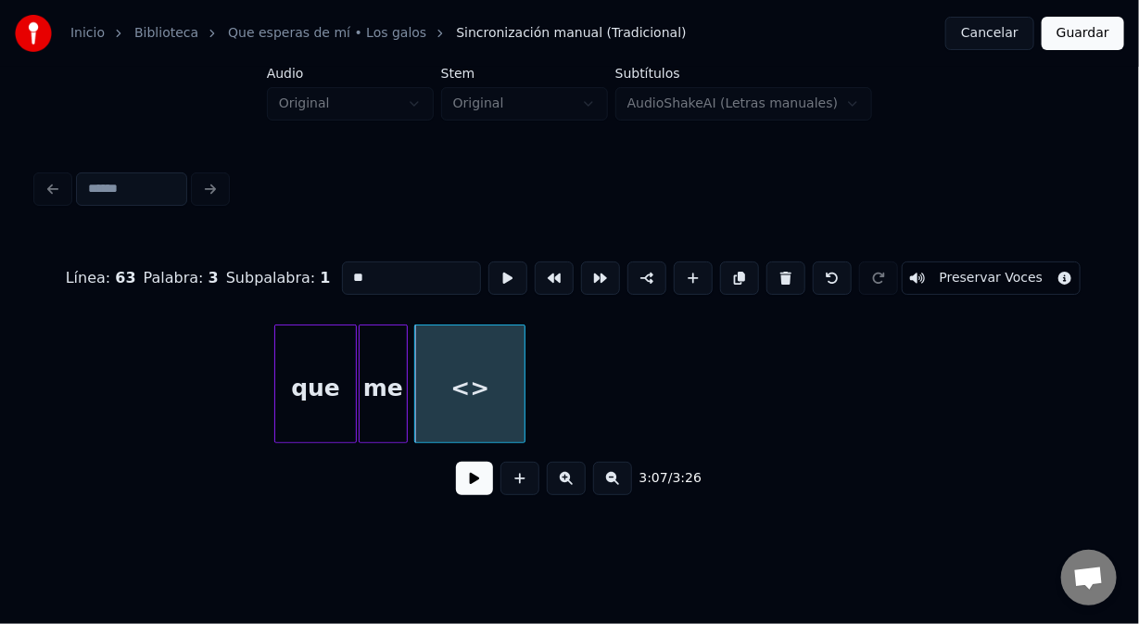
drag, startPoint x: 363, startPoint y: 272, endPoint x: 250, endPoint y: 266, distance: 113.2
click at [250, 266] on div "Línea : 63 Palabra : 3 Subpalabra : 1 ** Preservar Voces" at bounding box center [569, 278] width 1065 height 93
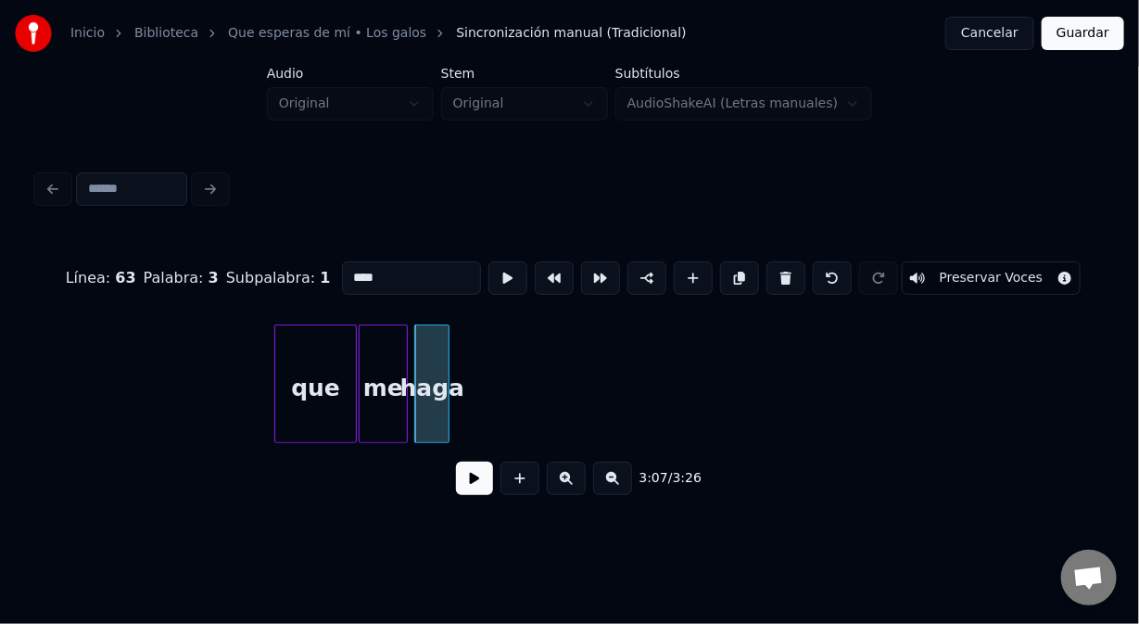
click at [447, 397] on div at bounding box center [446, 383] width 6 height 117
type input "****"
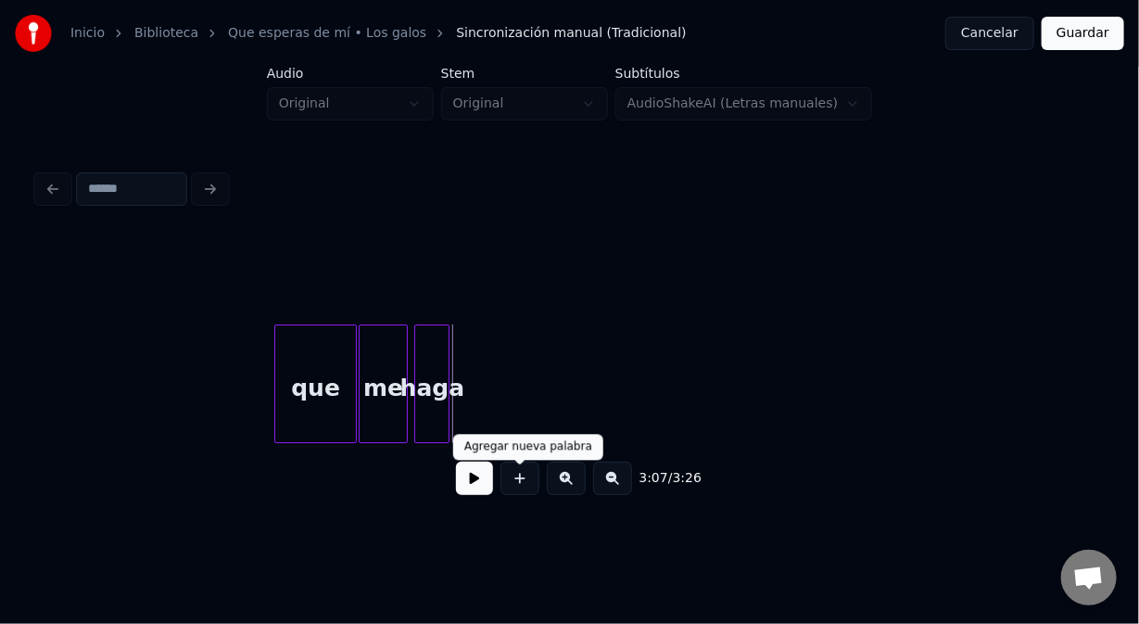
click at [513, 488] on button at bounding box center [520, 478] width 39 height 33
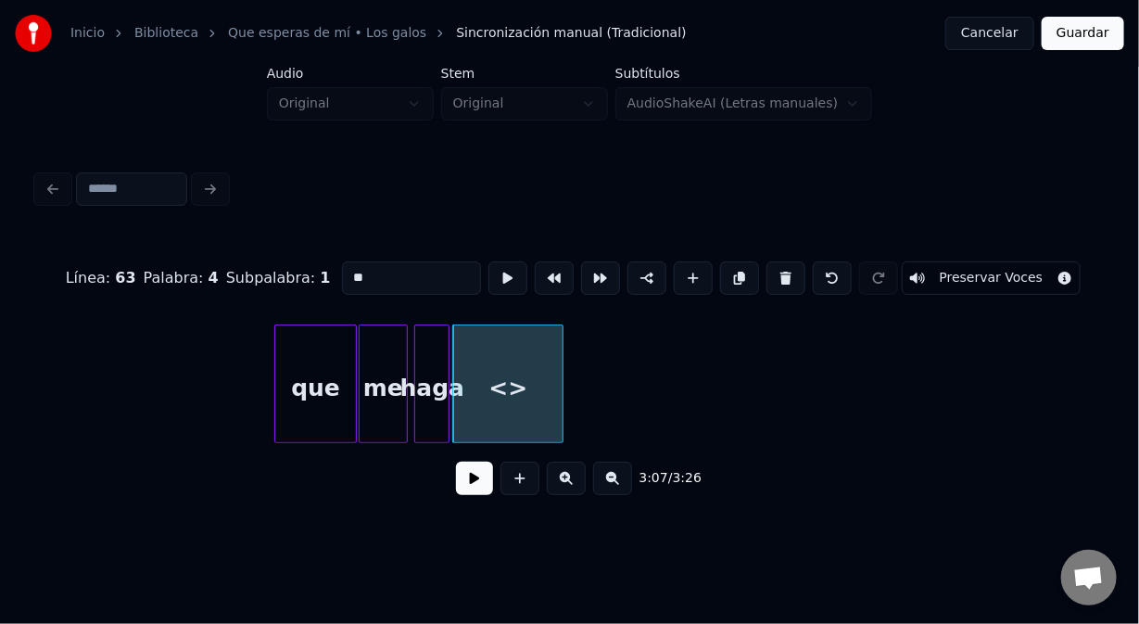
drag, startPoint x: 304, startPoint y: 280, endPoint x: 223, endPoint y: 286, distance: 80.9
click at [219, 286] on div "Línea : 63 Palabra : 4 Subpalabra : 1 ** Preservar Voces" at bounding box center [569, 278] width 1065 height 93
type input "*******"
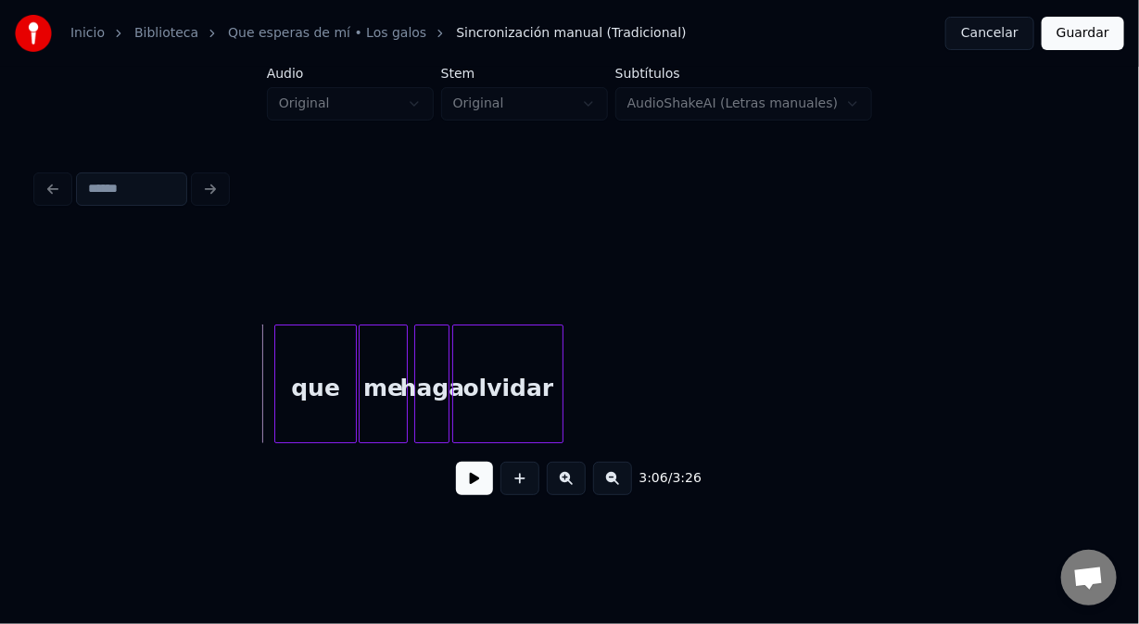
click at [476, 482] on button at bounding box center [474, 478] width 37 height 33
click at [473, 489] on button at bounding box center [474, 478] width 37 height 33
click at [522, 490] on button at bounding box center [520, 478] width 39 height 33
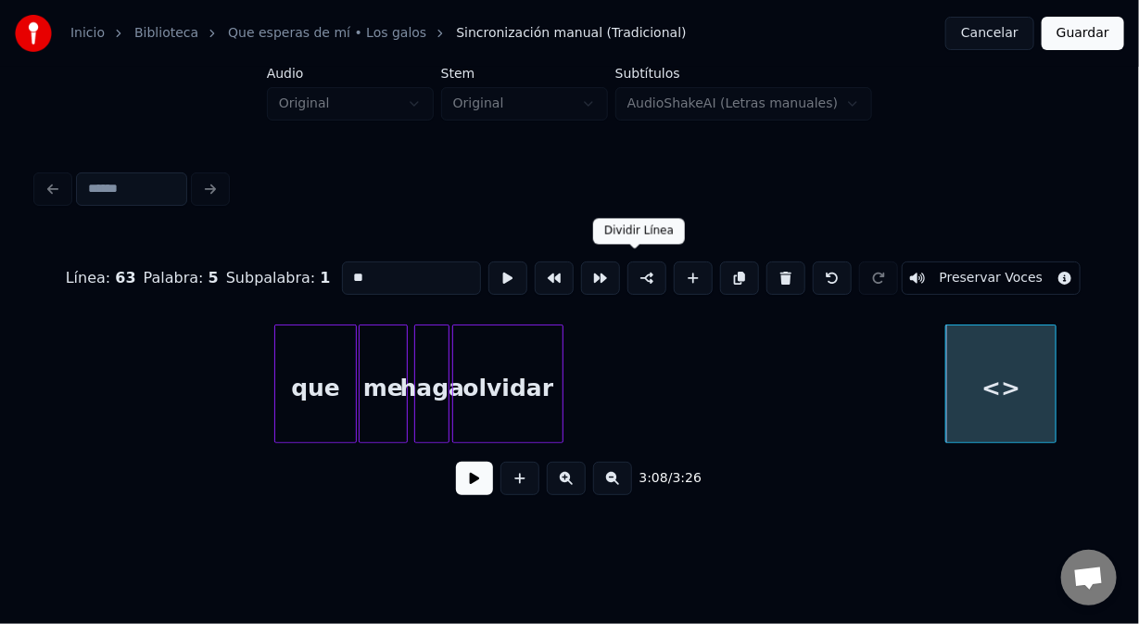
click at [633, 270] on button at bounding box center [647, 277] width 39 height 33
drag, startPoint x: 368, startPoint y: 272, endPoint x: 328, endPoint y: 269, distance: 40.0
click at [331, 271] on div "Línea : 64 Palabra : 1 Subpalabra : 1 ** Preservar Voces" at bounding box center [569, 278] width 1065 height 93
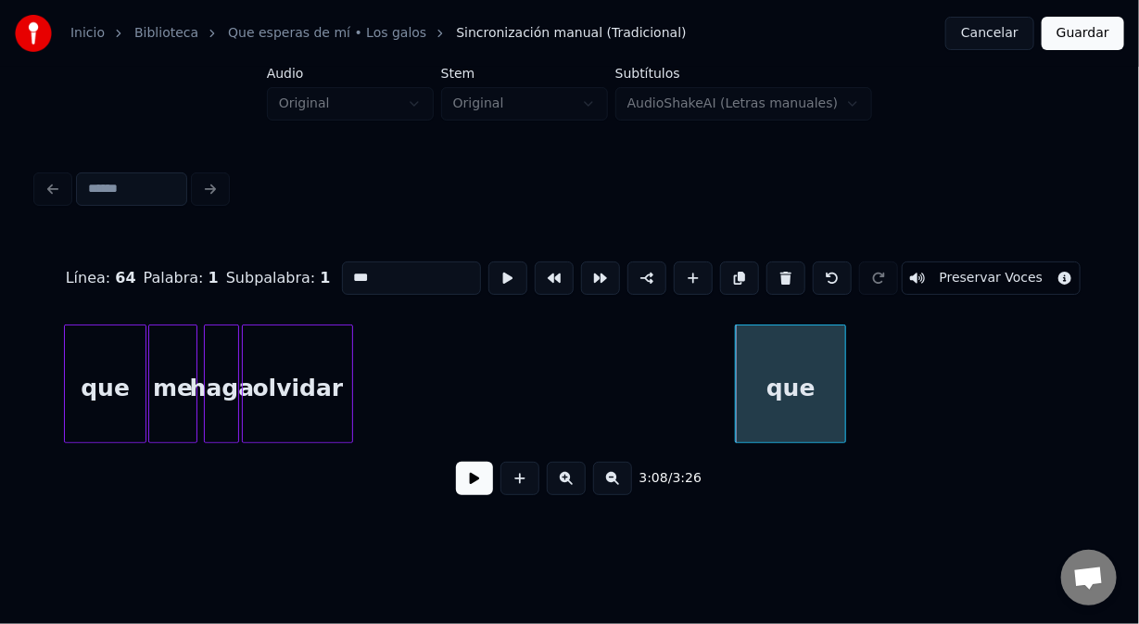
scroll to position [0, 52007]
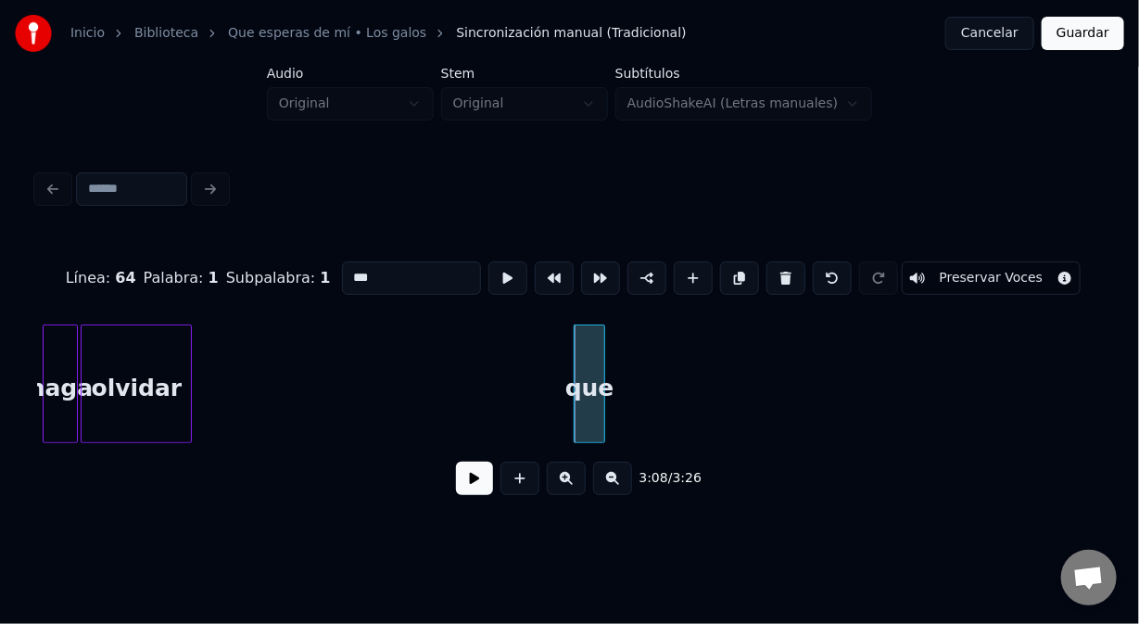
click at [604, 400] on div at bounding box center [602, 383] width 6 height 117
type input "***"
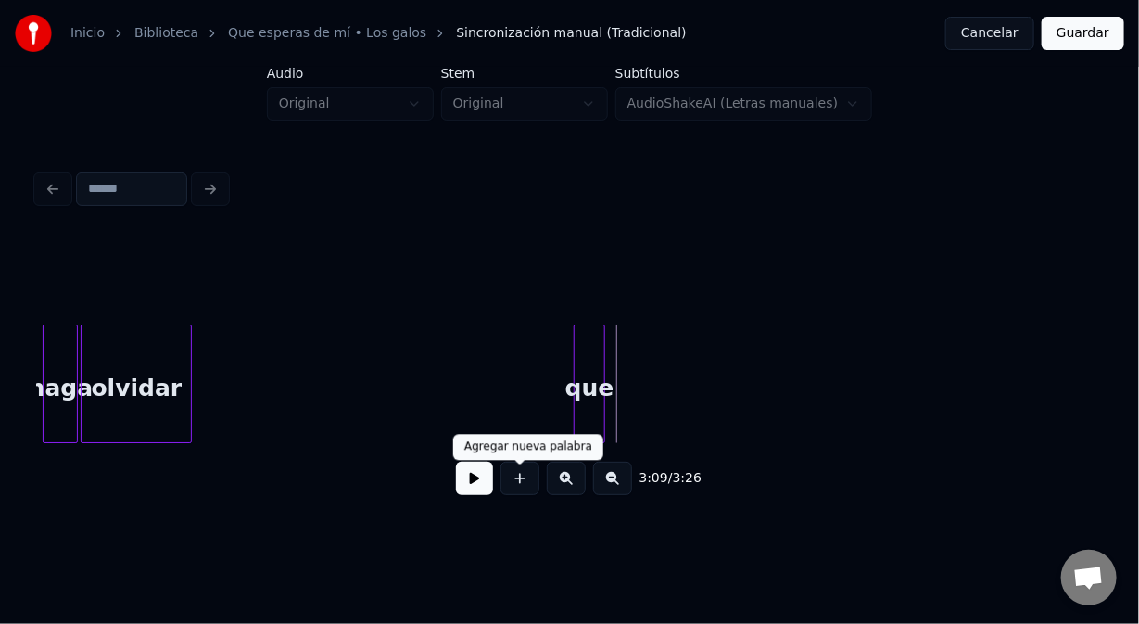
drag, startPoint x: 511, startPoint y: 499, endPoint x: 496, endPoint y: 465, distance: 36.5
click at [507, 492] on button at bounding box center [520, 478] width 39 height 33
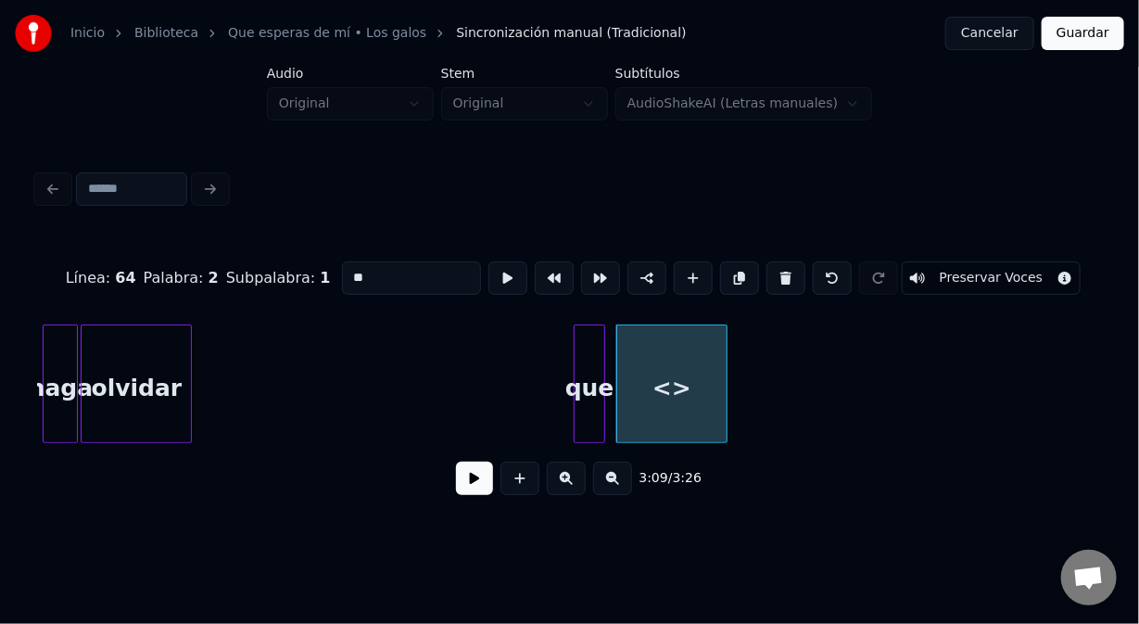
drag, startPoint x: 372, startPoint y: 272, endPoint x: 308, endPoint y: 266, distance: 64.2
click at [312, 268] on div "Línea : 64 Palabra : 2 Subpalabra : 1 ** Preservar Voces" at bounding box center [569, 278] width 1065 height 93
click at [674, 405] on div at bounding box center [674, 383] width 6 height 117
type input "*****"
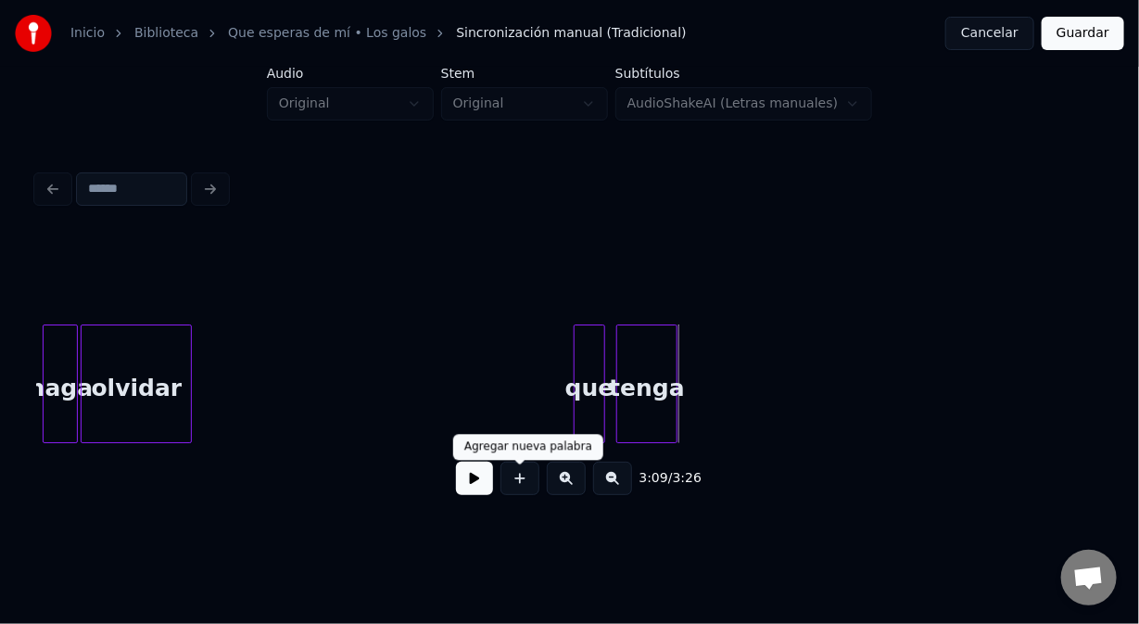
click at [509, 488] on button at bounding box center [520, 478] width 39 height 33
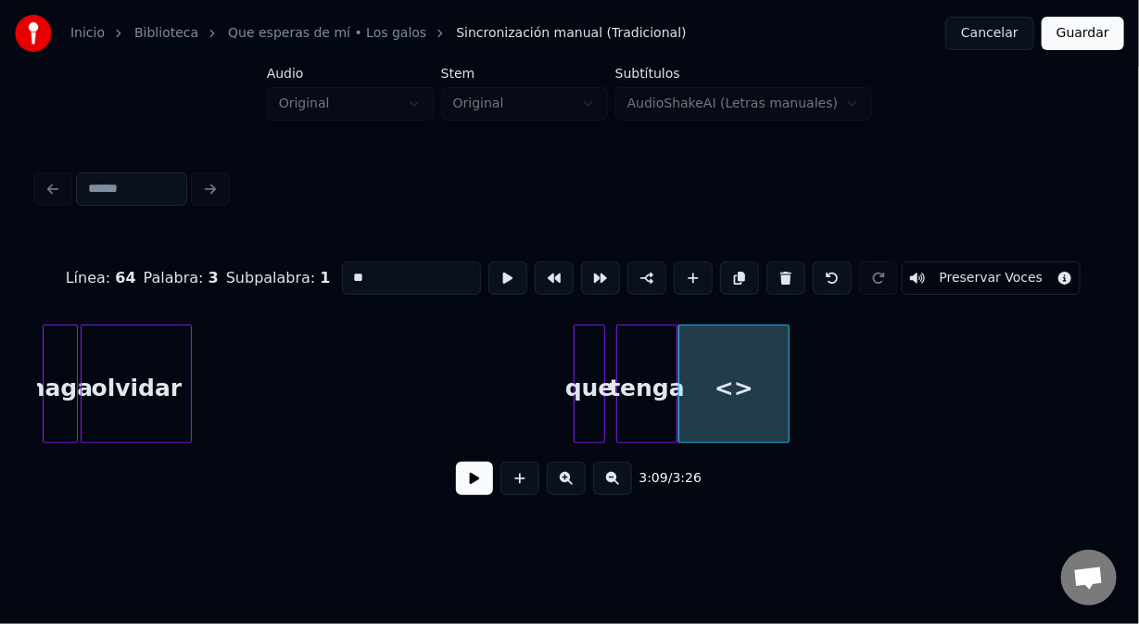
drag, startPoint x: 347, startPoint y: 272, endPoint x: 285, endPoint y: 282, distance: 62.9
click at [294, 278] on div "Línea : 64 Palabra : 3 Subpalabra : 1 ** Preservar Voces" at bounding box center [569, 278] width 1065 height 93
click at [721, 401] on div at bounding box center [723, 383] width 6 height 117
type input "**"
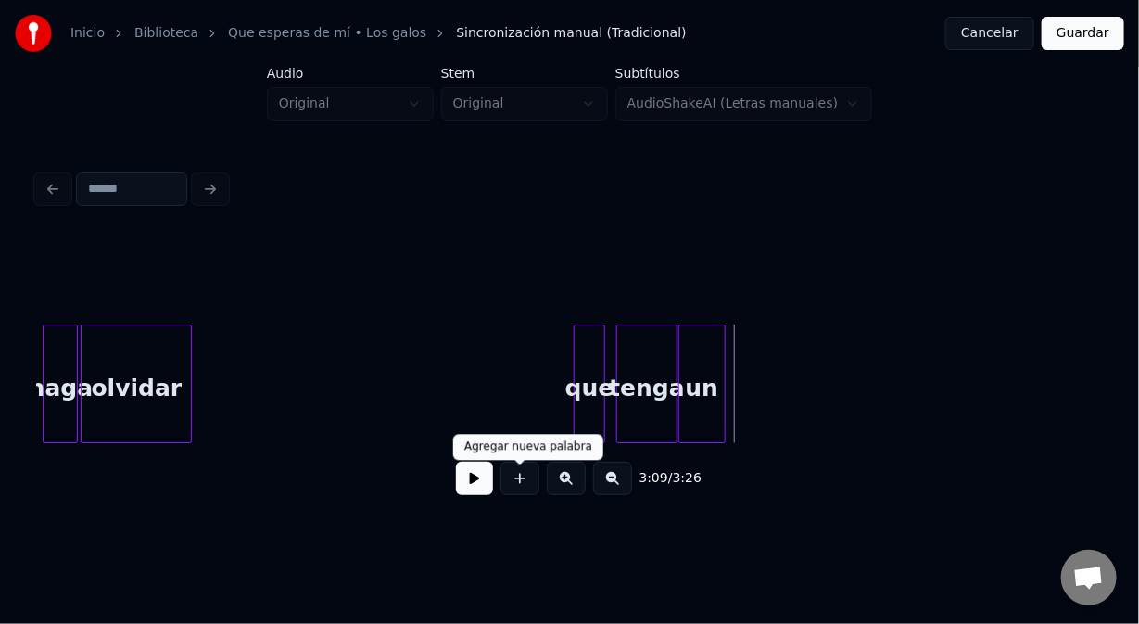
drag, startPoint x: 516, startPoint y: 492, endPoint x: 515, endPoint y: 472, distance: 20.5
click at [516, 484] on button at bounding box center [520, 478] width 39 height 33
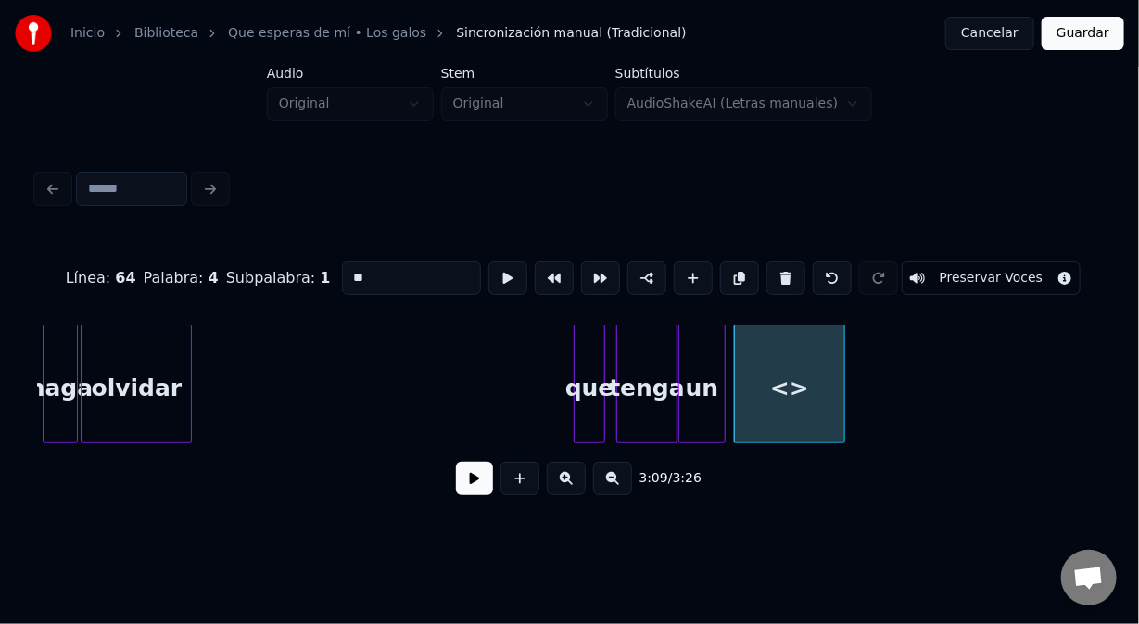
drag, startPoint x: 387, startPoint y: 271, endPoint x: 290, endPoint y: 285, distance: 97.4
click at [293, 285] on div "Línea : 64 Palabra : 4 Subpalabra : 1 ** Preservar Voces" at bounding box center [569, 278] width 1065 height 93
type input "*****"
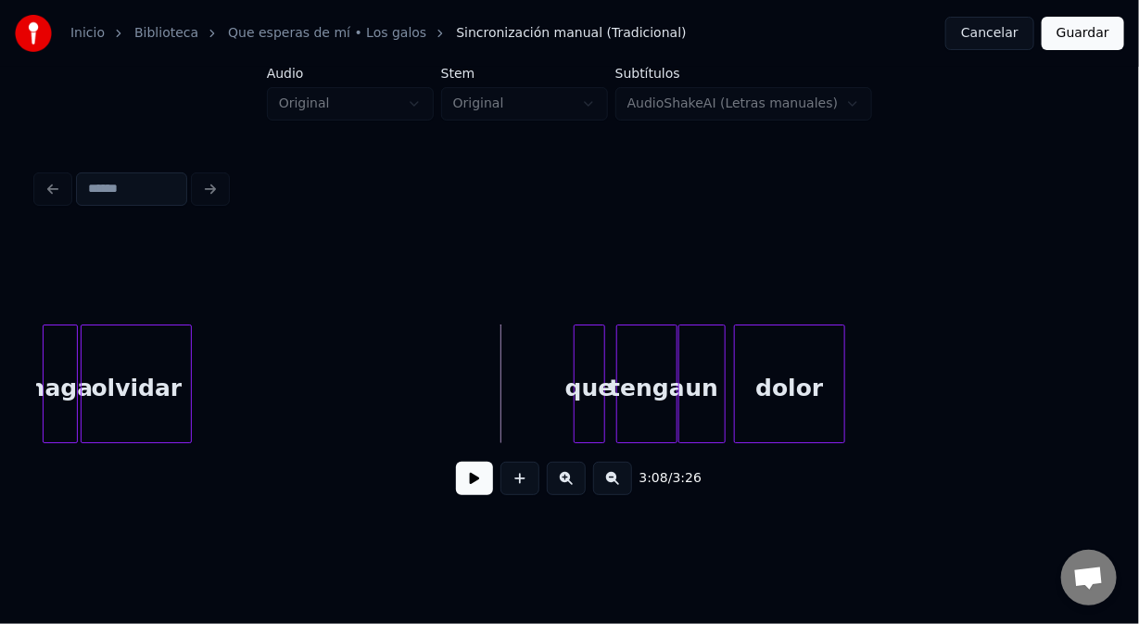
click at [460, 494] on button at bounding box center [474, 478] width 37 height 33
click at [461, 495] on button at bounding box center [474, 478] width 37 height 33
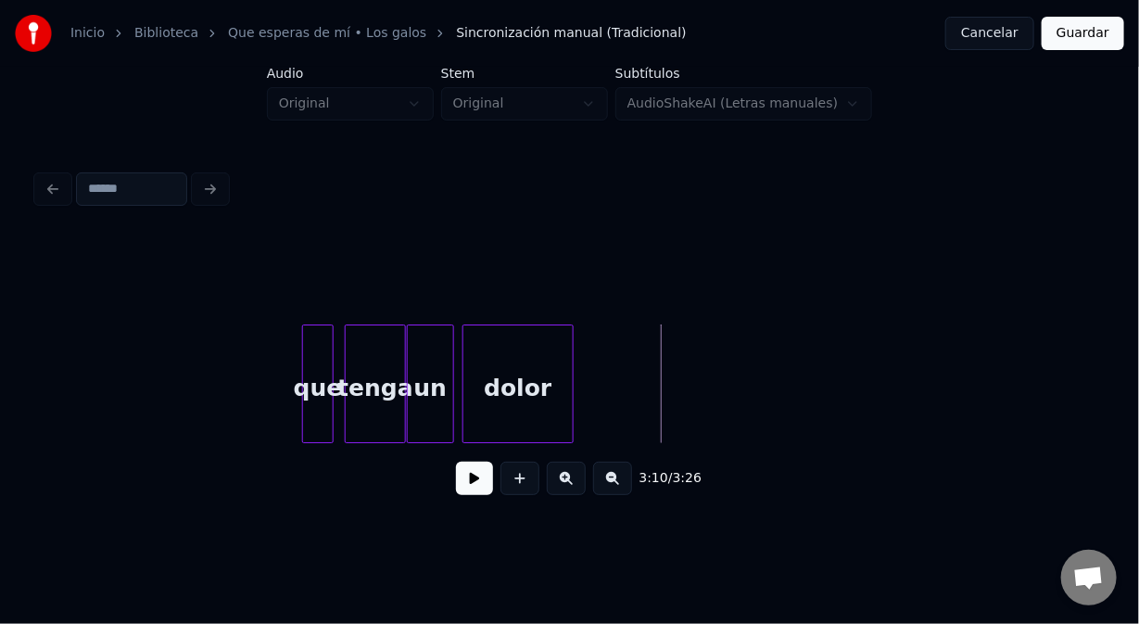
scroll to position [0, 52328]
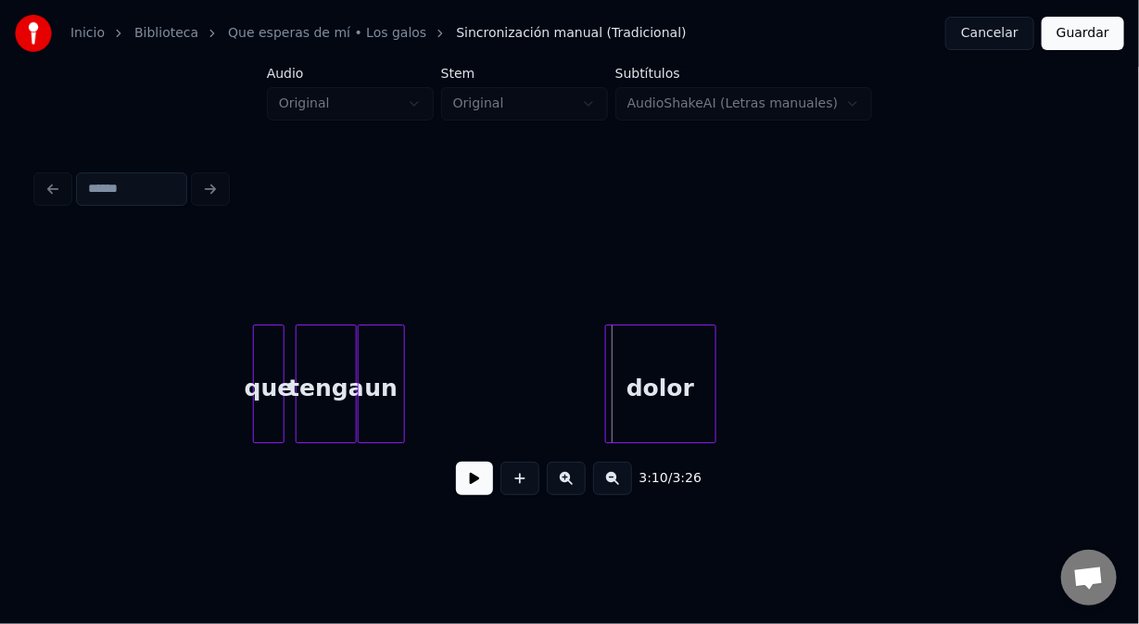
click at [654, 327] on div "dolor" at bounding box center [660, 388] width 109 height 126
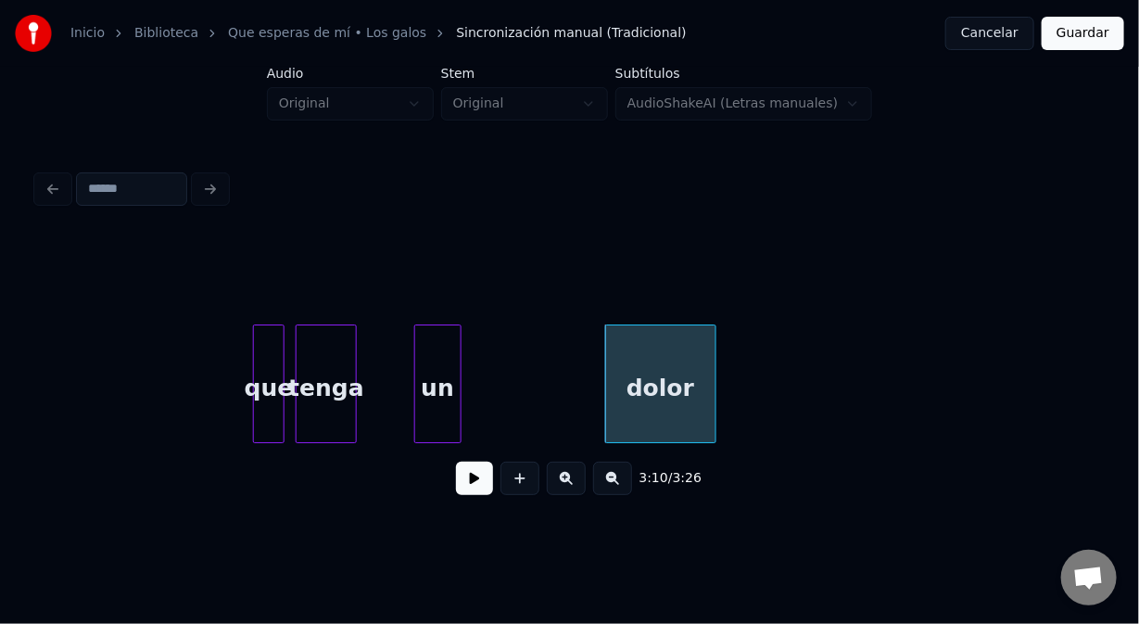
click at [437, 346] on div "un" at bounding box center [437, 388] width 45 height 126
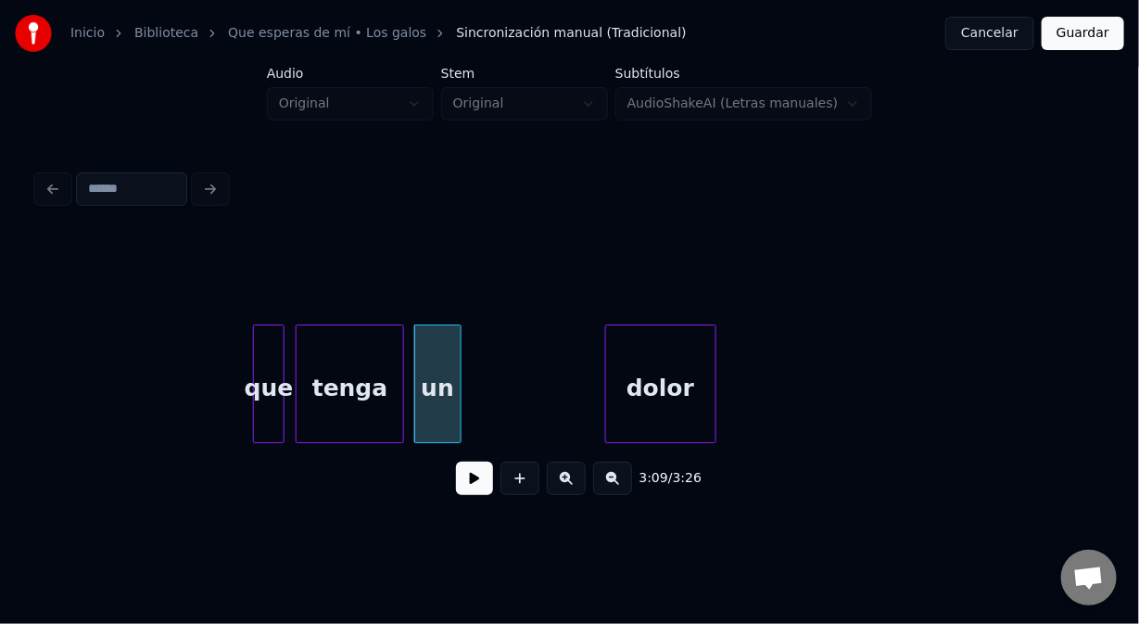
click at [399, 344] on div at bounding box center [401, 383] width 6 height 117
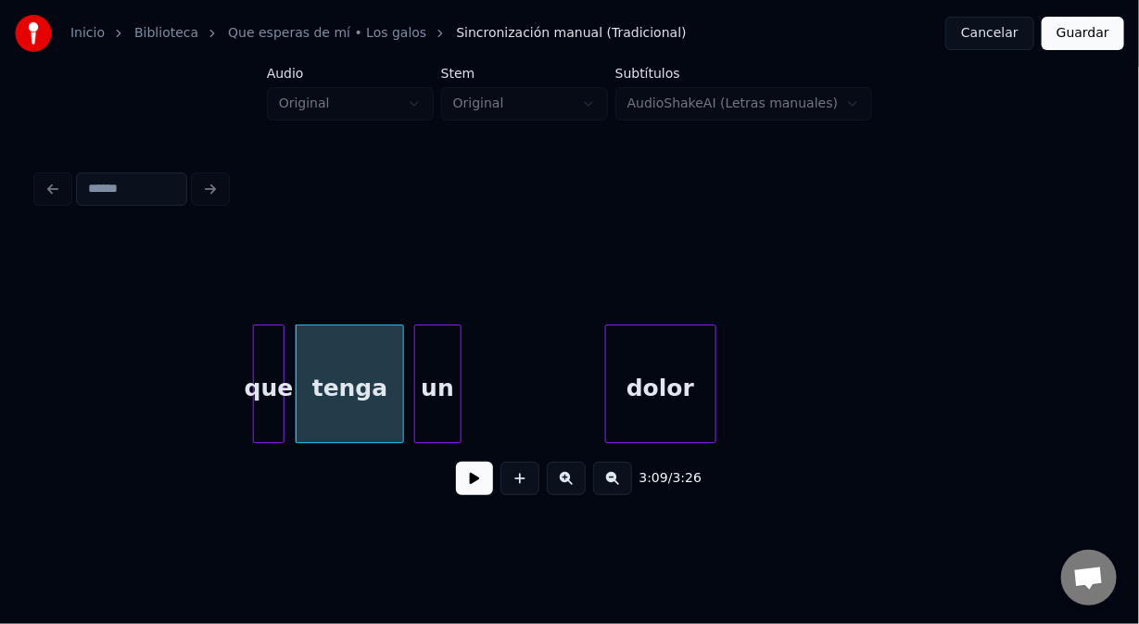
click at [480, 491] on button at bounding box center [474, 478] width 37 height 33
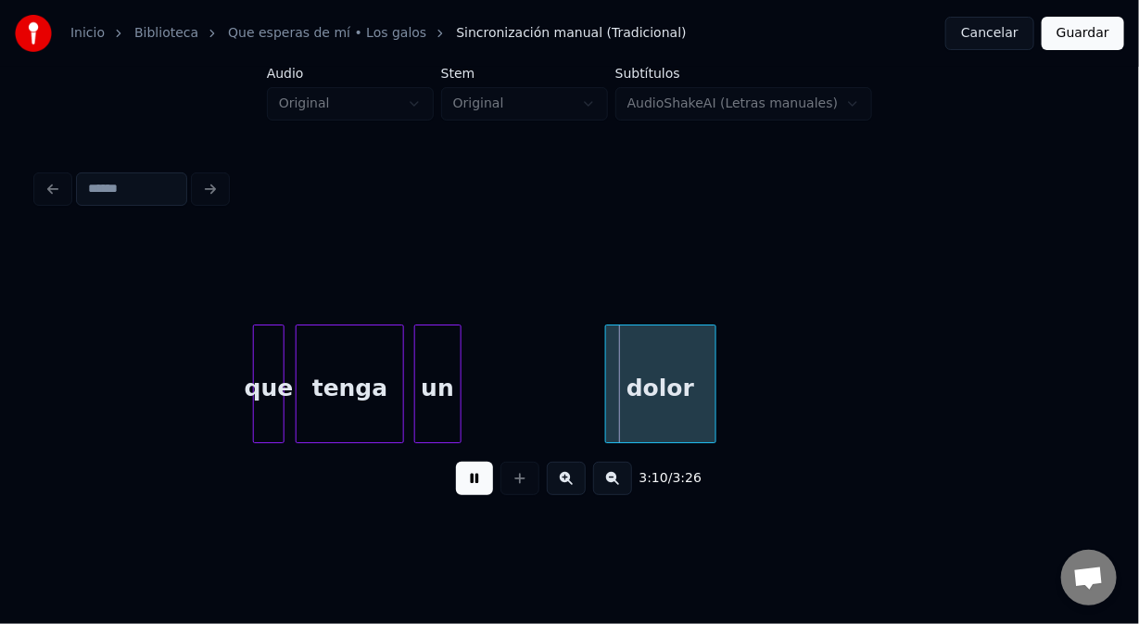
click at [454, 494] on div "3:10 / 3:26" at bounding box center [570, 478] width 1036 height 41
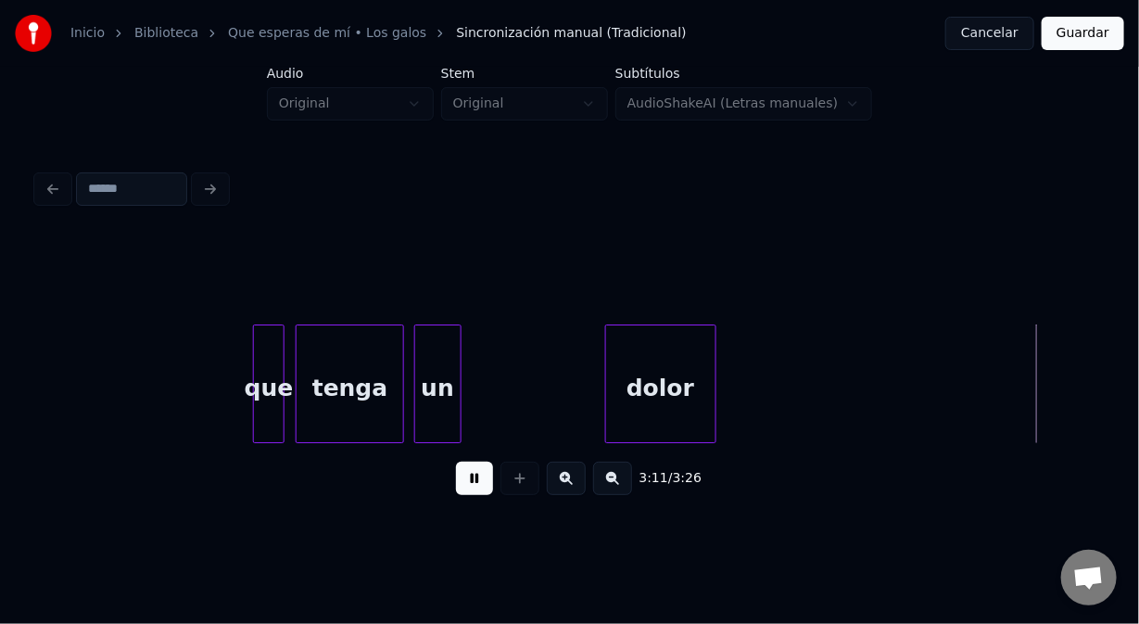
click at [480, 491] on button at bounding box center [474, 478] width 37 height 33
click at [509, 354] on div "un" at bounding box center [500, 388] width 45 height 126
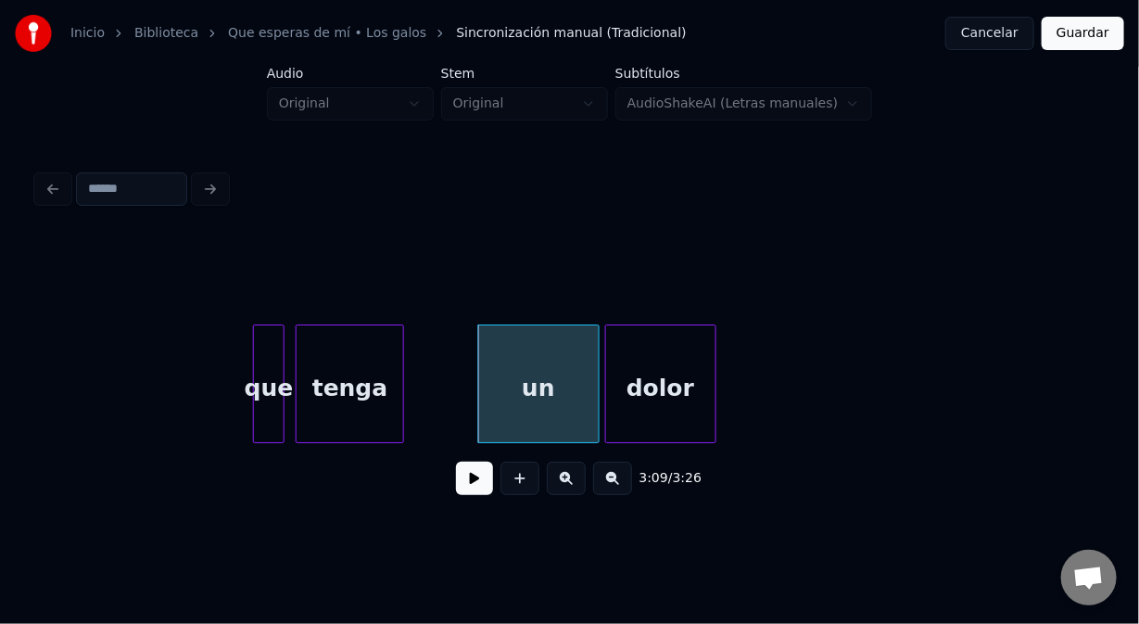
click at [595, 381] on div at bounding box center [596, 383] width 6 height 117
click at [473, 401] on div at bounding box center [472, 383] width 6 height 117
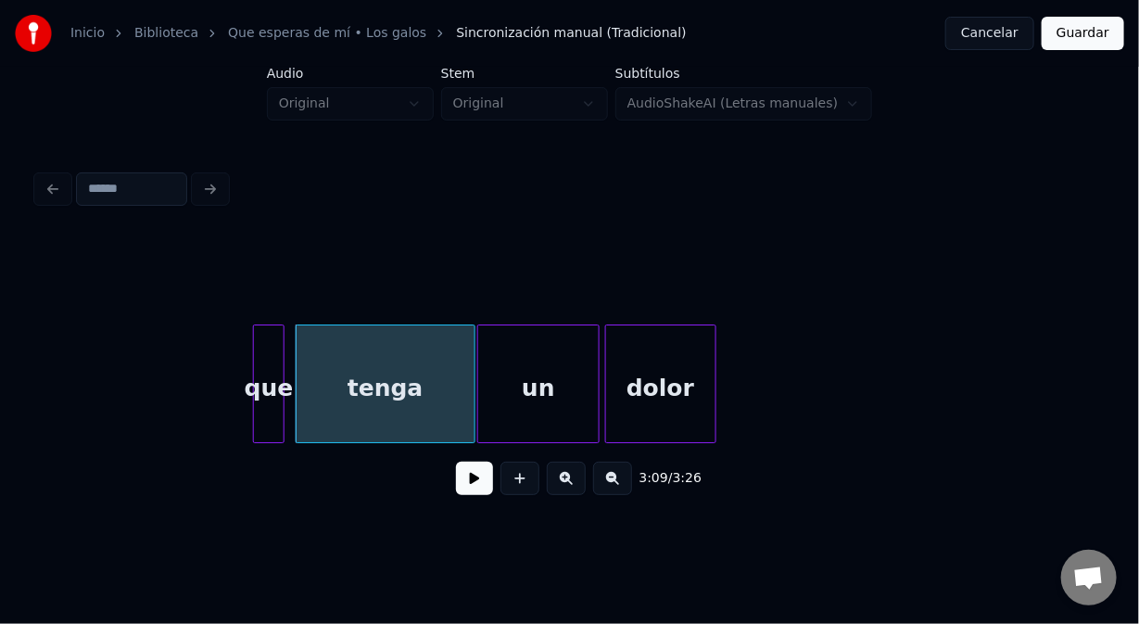
click at [474, 489] on button at bounding box center [474, 478] width 37 height 33
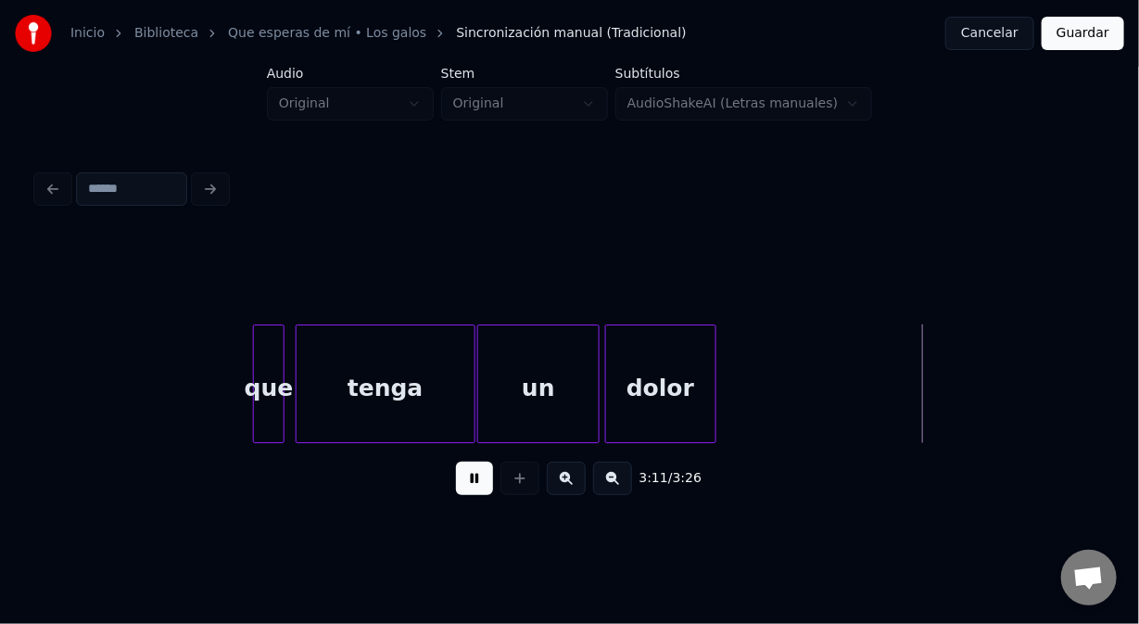
click at [458, 488] on button at bounding box center [474, 478] width 37 height 33
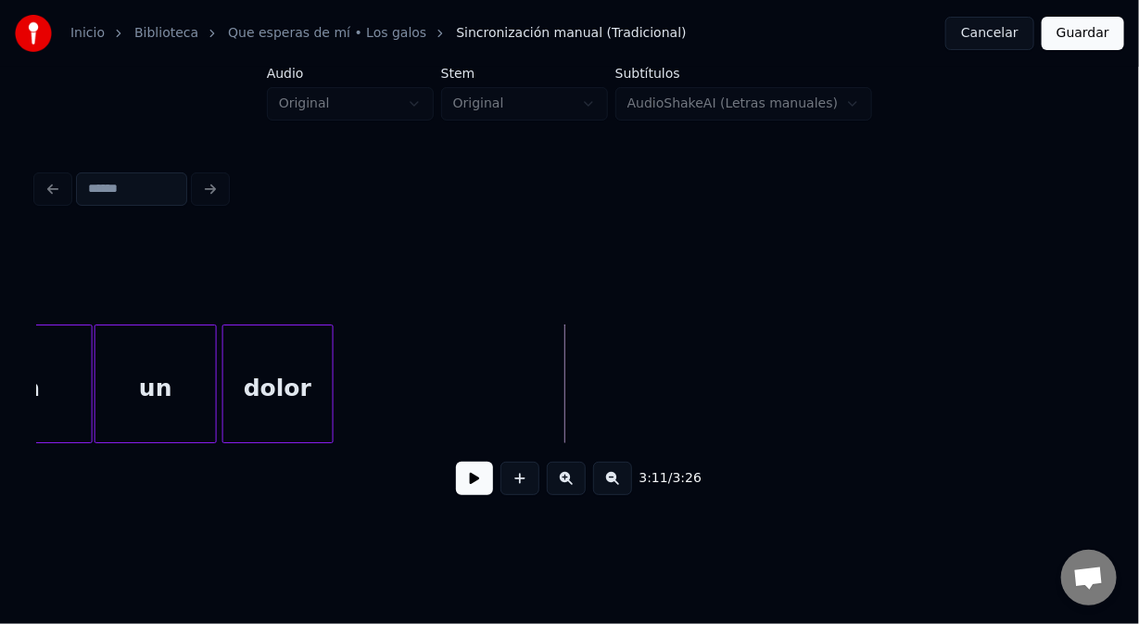
scroll to position [0, 52724]
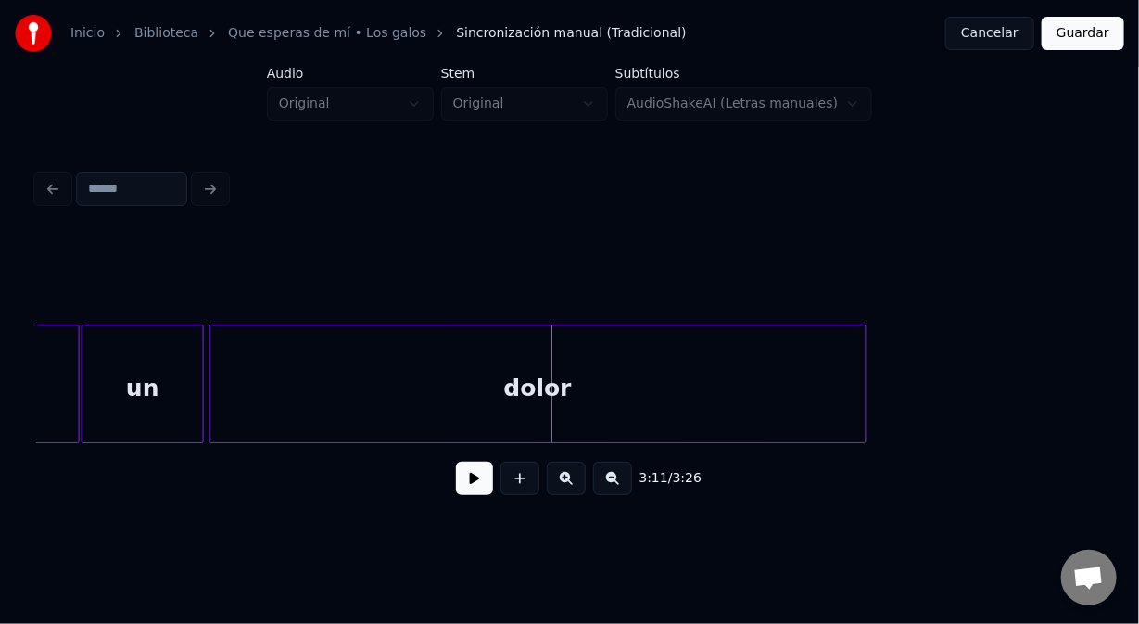
click at [864, 374] on div at bounding box center [863, 383] width 6 height 117
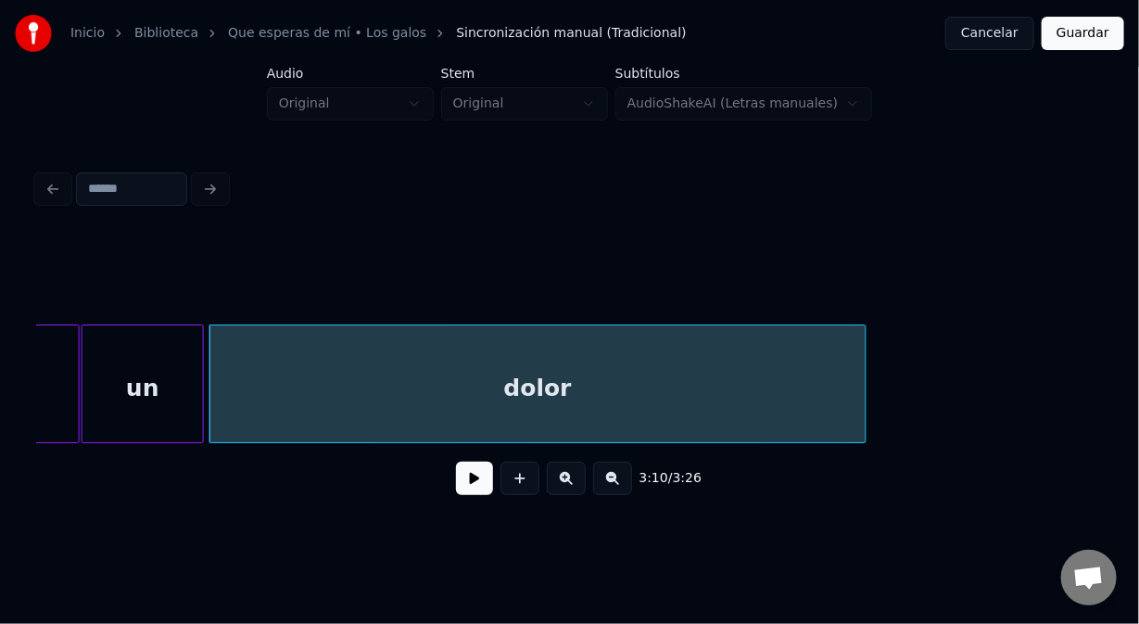
click at [474, 486] on button at bounding box center [474, 478] width 37 height 33
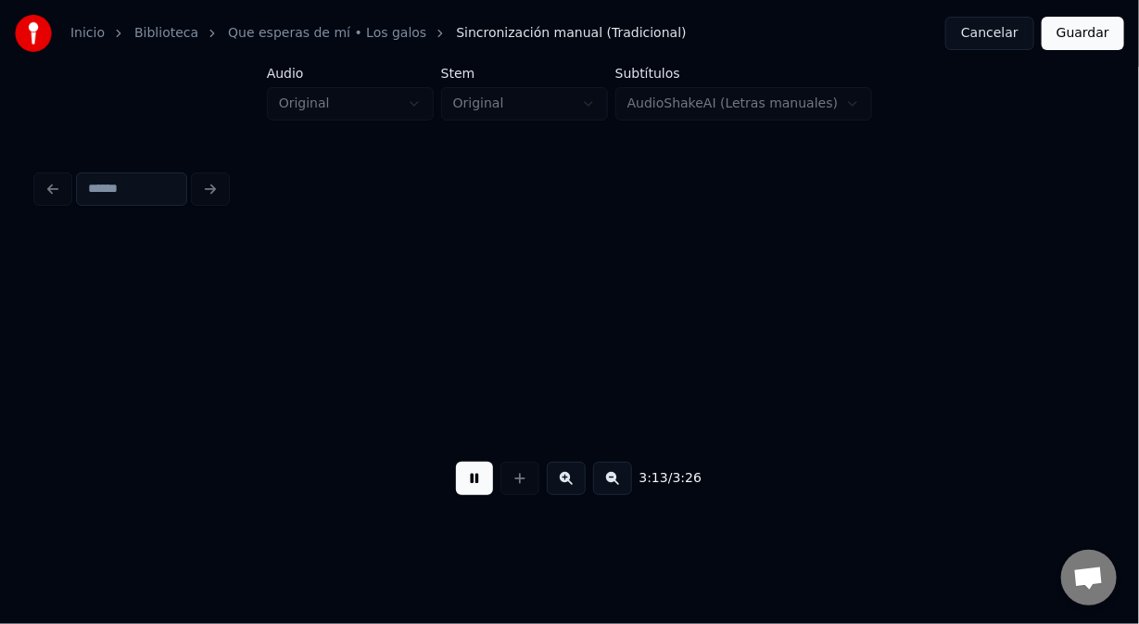
scroll to position [0, 53792]
click at [478, 484] on button at bounding box center [474, 478] width 37 height 33
click at [520, 488] on button at bounding box center [520, 478] width 39 height 33
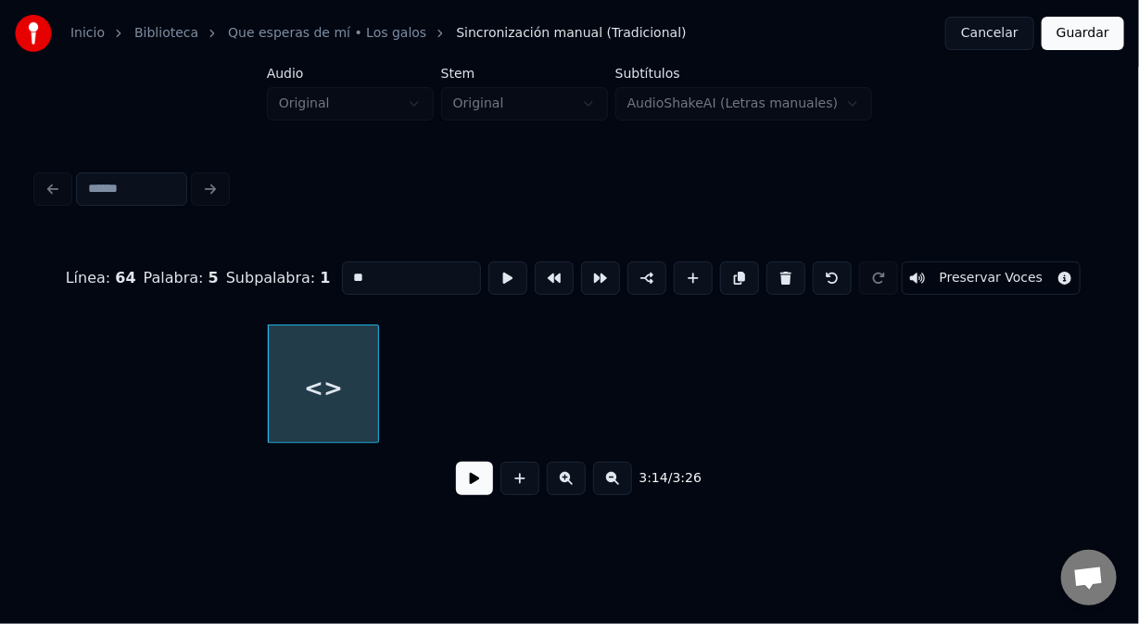
drag, startPoint x: 367, startPoint y: 279, endPoint x: 337, endPoint y: 278, distance: 29.7
click at [342, 278] on input "**" at bounding box center [411, 277] width 139 height 33
type input "***"
click at [642, 274] on button at bounding box center [647, 277] width 39 height 33
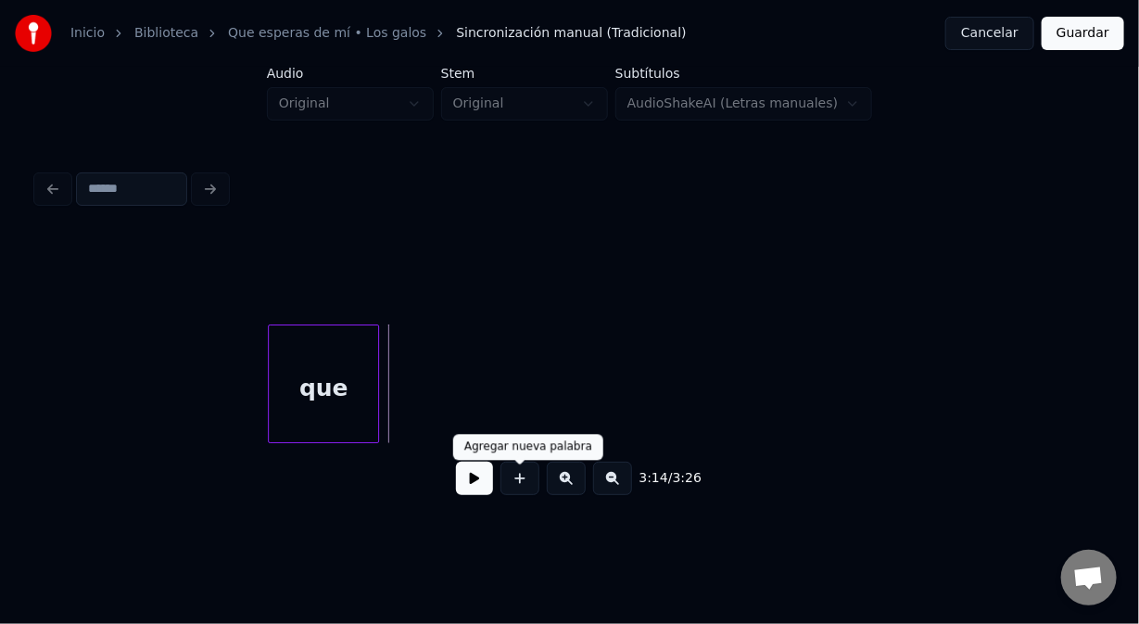
click at [526, 488] on button at bounding box center [520, 478] width 39 height 33
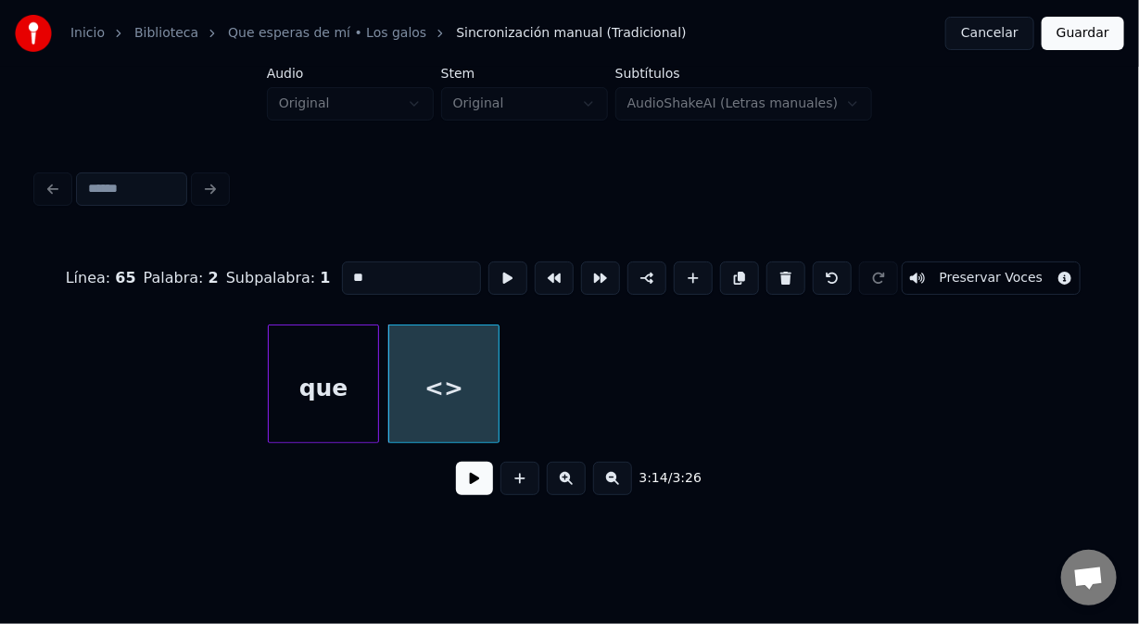
drag, startPoint x: 363, startPoint y: 272, endPoint x: 331, endPoint y: 265, distance: 33.1
click at [342, 267] on input "**" at bounding box center [411, 277] width 139 height 33
click at [539, 400] on div at bounding box center [541, 383] width 6 height 117
type input "*******"
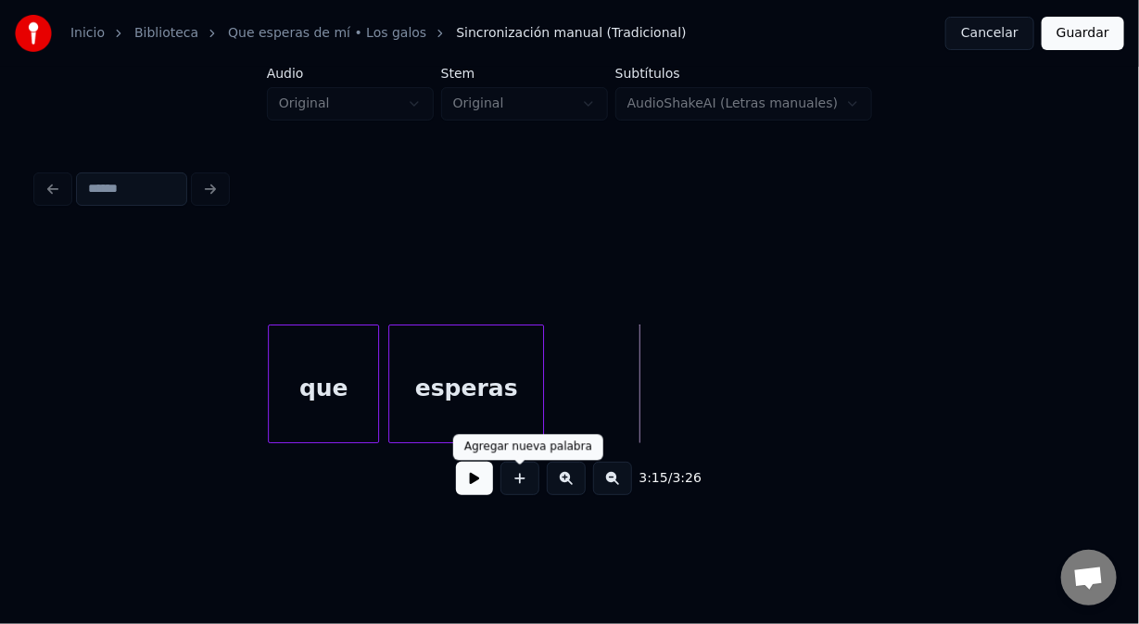
drag, startPoint x: 526, startPoint y: 489, endPoint x: 483, endPoint y: 399, distance: 99.5
click at [523, 481] on button at bounding box center [520, 478] width 39 height 33
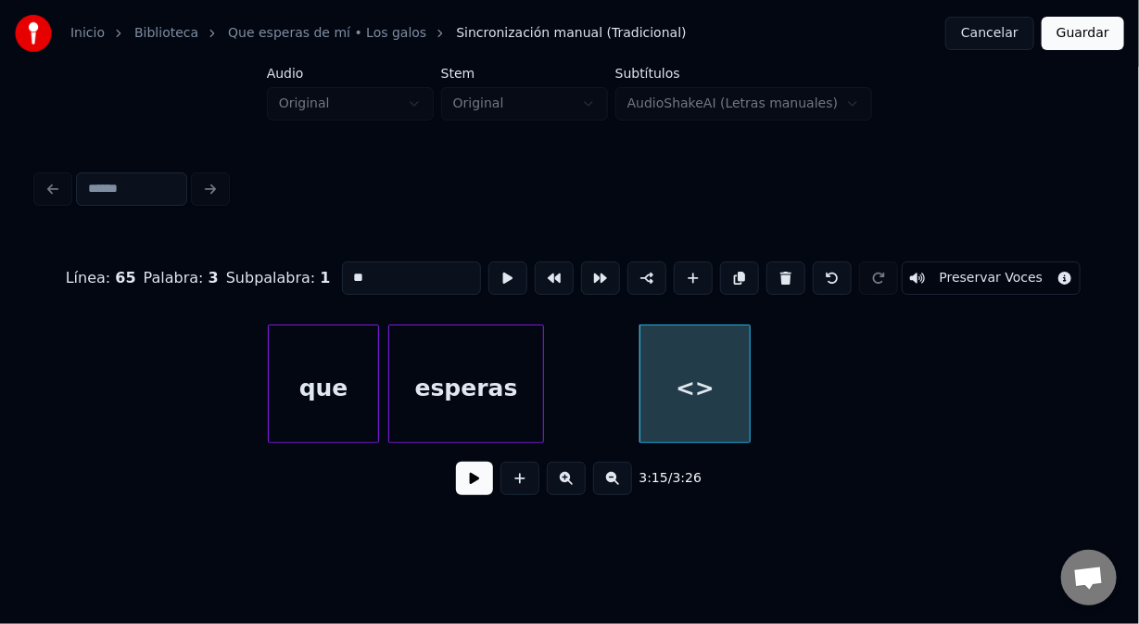
drag, startPoint x: 375, startPoint y: 269, endPoint x: 293, endPoint y: 267, distance: 82.5
click at [295, 267] on div "Línea : 65 Palabra : 3 Subpalabra : 1 ** Preservar Voces" at bounding box center [569, 278] width 1065 height 93
click at [715, 407] on div at bounding box center [712, 383] width 6 height 117
type input "**"
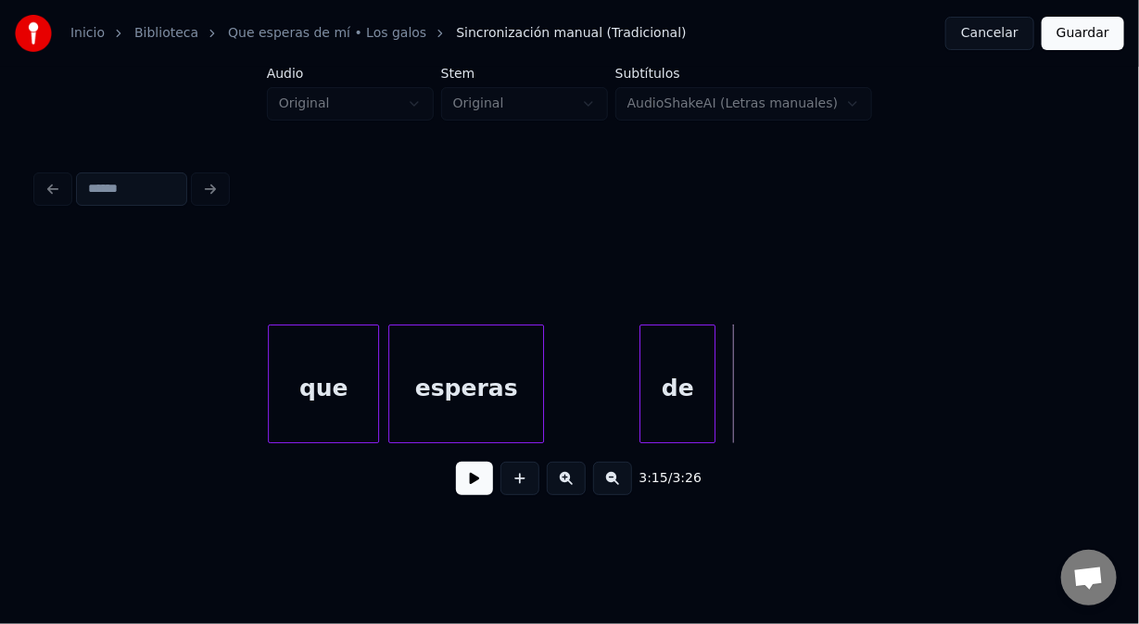
click at [526, 489] on button at bounding box center [520, 478] width 39 height 33
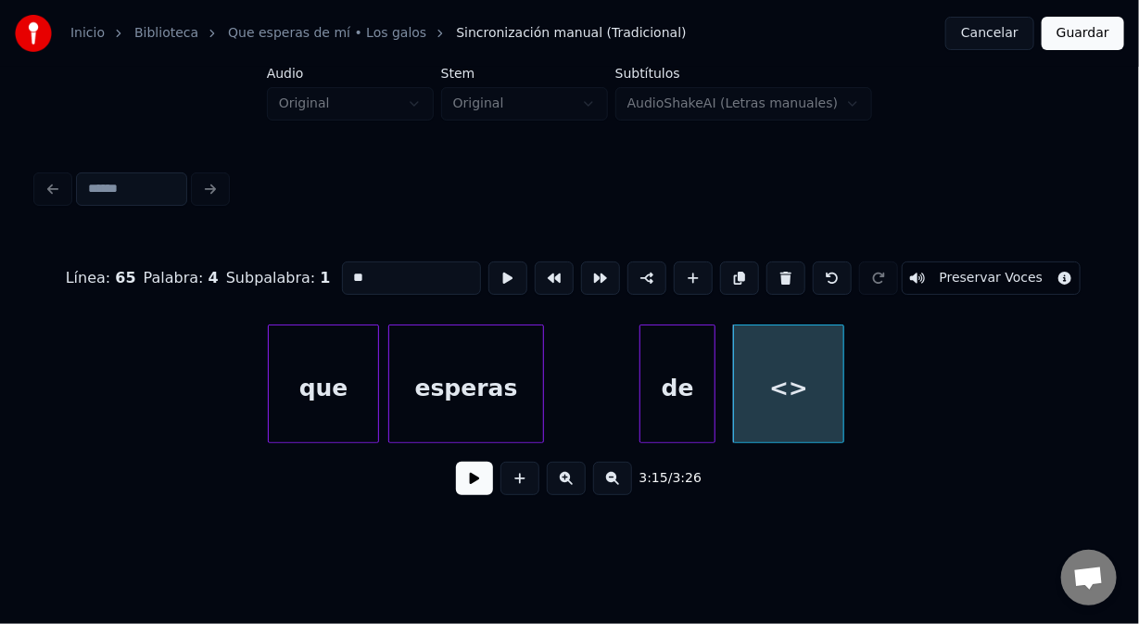
drag, startPoint x: 375, startPoint y: 279, endPoint x: 306, endPoint y: 290, distance: 70.4
click at [319, 277] on div "Línea : 65 Palabra : 4 Subpalabra : 1 ** Preservar Voces" at bounding box center [569, 278] width 1065 height 93
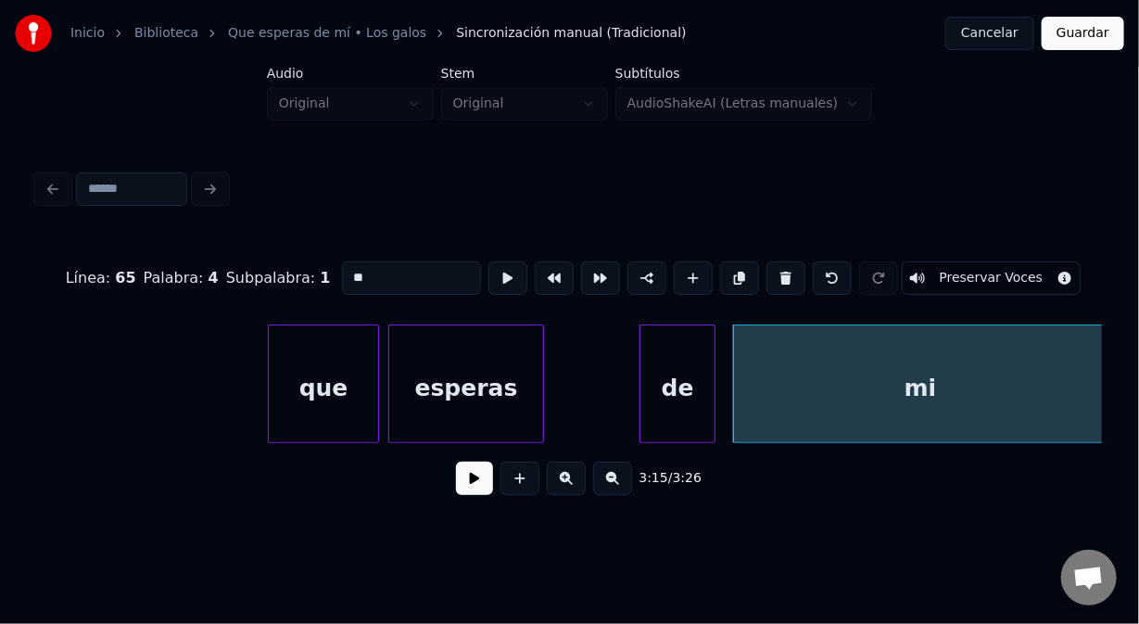
click at [1105, 388] on div "Línea : 65 Palabra : 4 Subpalabra : 1 ** Preservar Voces 3:15 / 3:26" at bounding box center [570, 337] width 1080 height 367
click at [628, 378] on div at bounding box center [631, 383] width 6 height 117
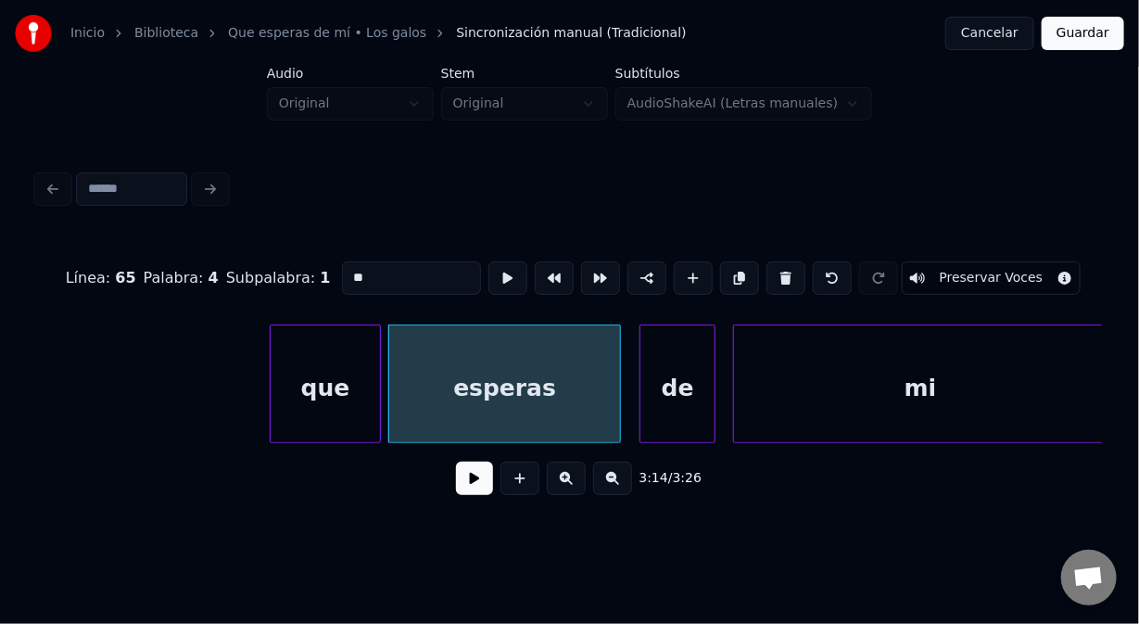
click at [302, 394] on div "que" at bounding box center [325, 388] width 109 height 126
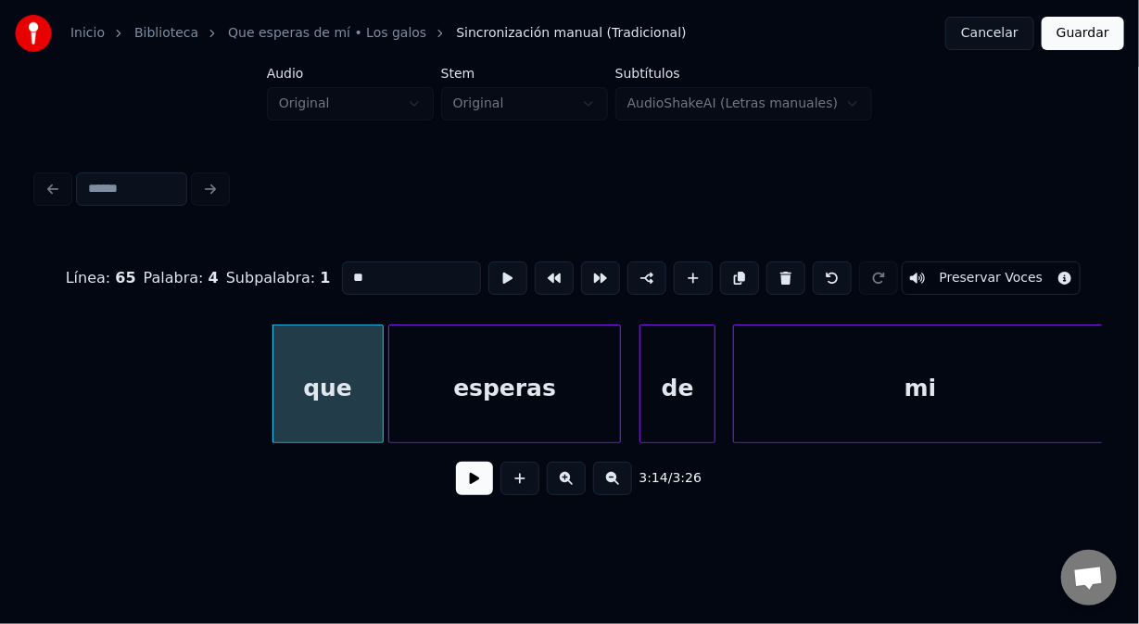
type input "**"
click at [468, 484] on button at bounding box center [474, 478] width 37 height 33
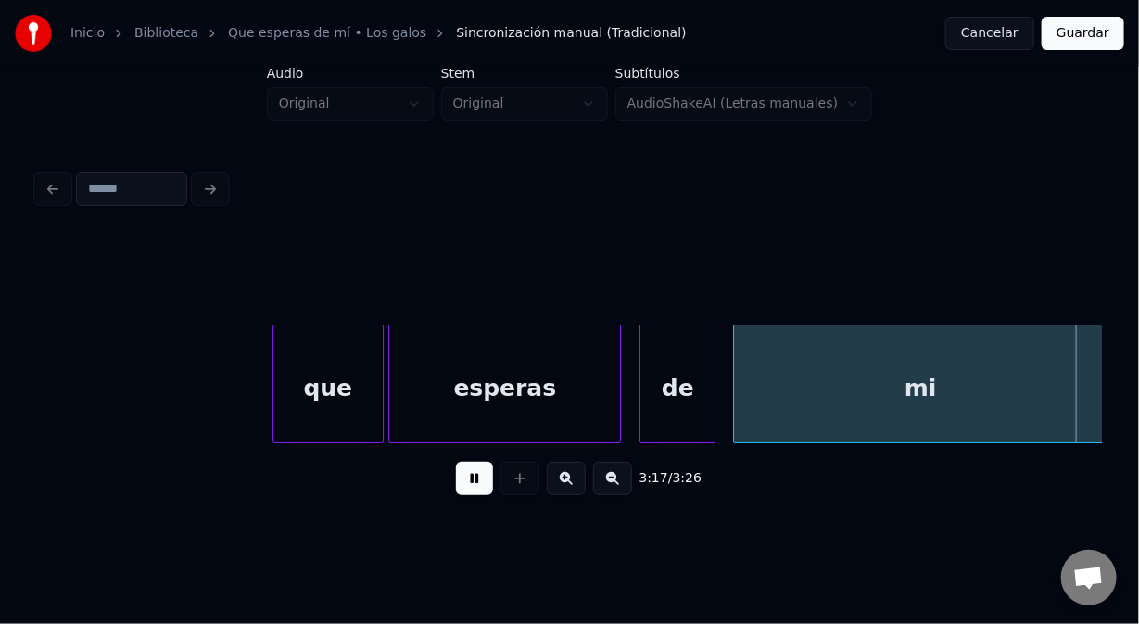
scroll to position [0, 54858]
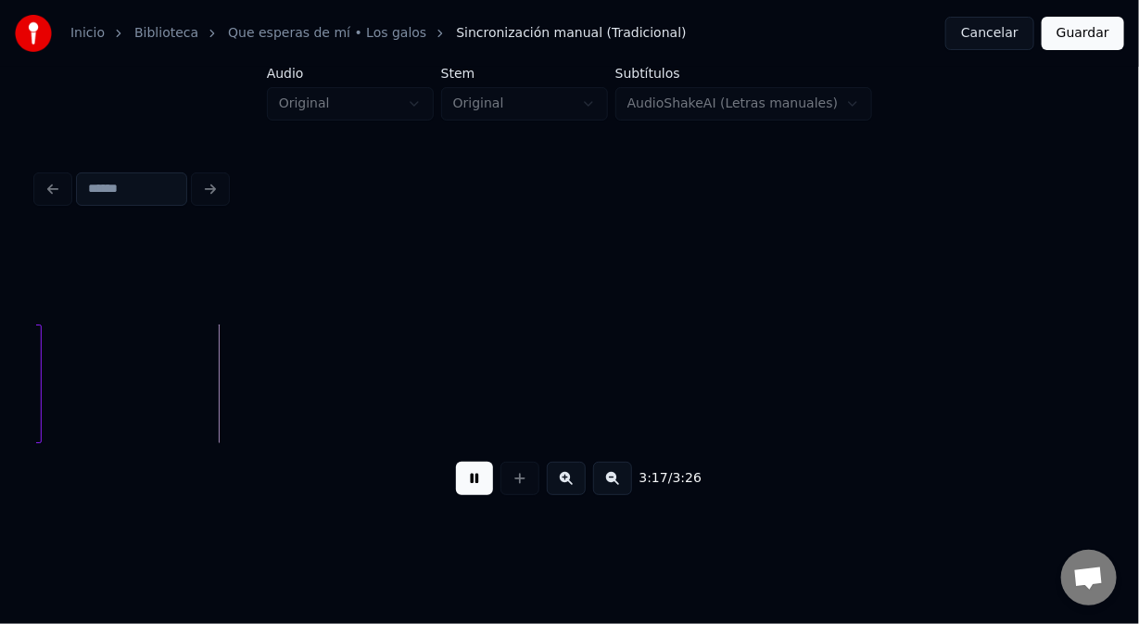
click at [472, 490] on button at bounding box center [474, 478] width 37 height 33
click at [466, 484] on button at bounding box center [474, 478] width 37 height 33
click at [466, 482] on button at bounding box center [474, 478] width 37 height 33
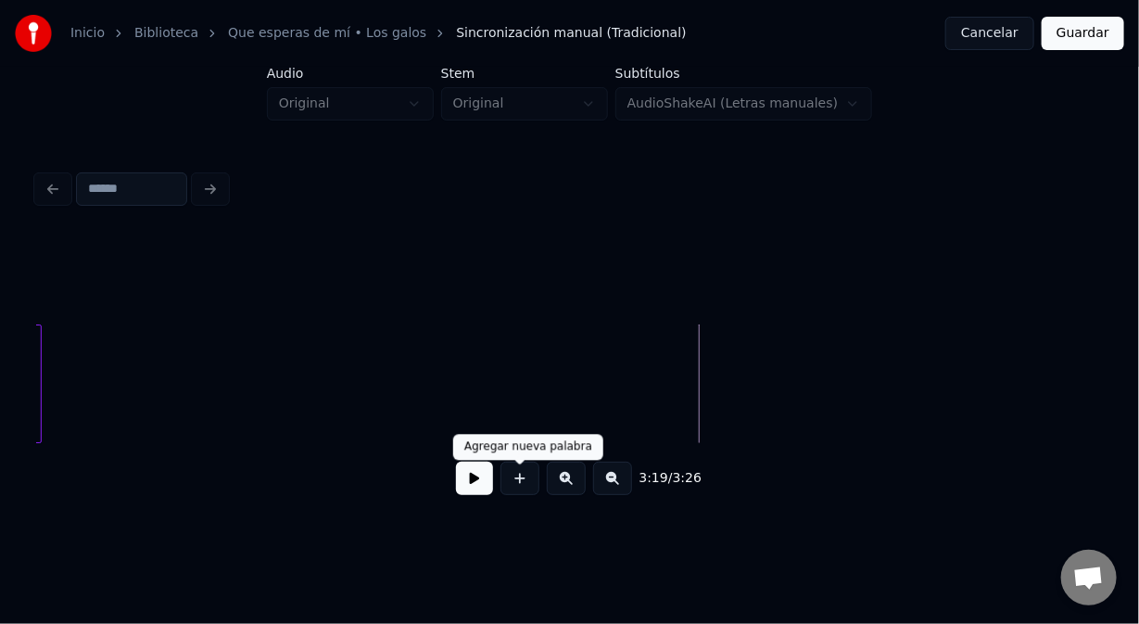
drag, startPoint x: 515, startPoint y: 484, endPoint x: 505, endPoint y: 462, distance: 24.5
click at [511, 475] on button at bounding box center [520, 478] width 39 height 33
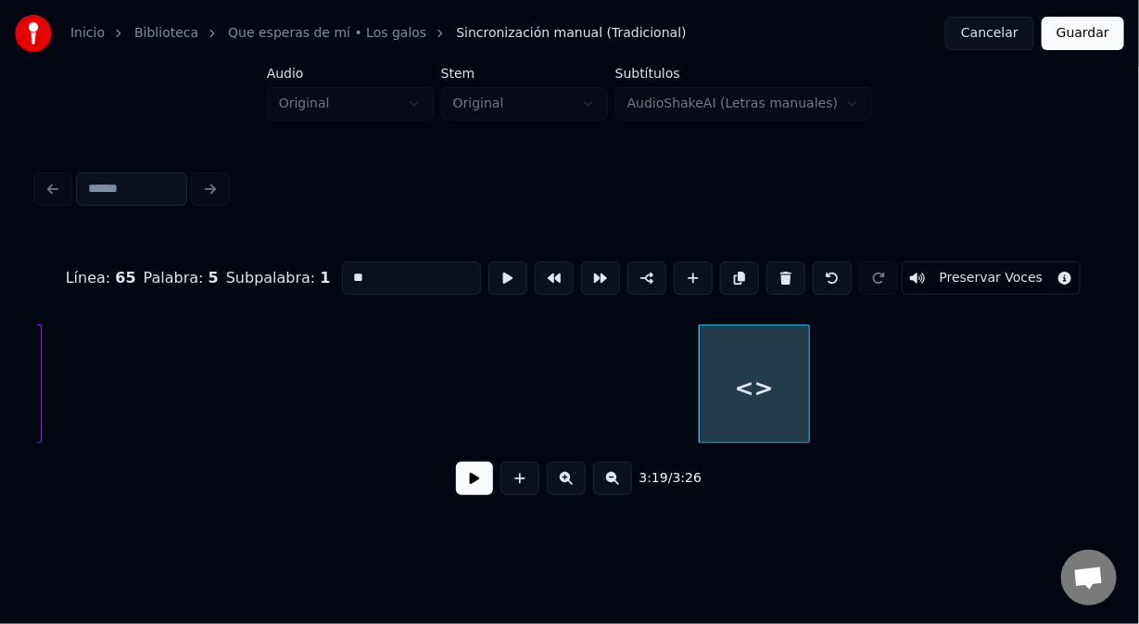
drag, startPoint x: 377, startPoint y: 273, endPoint x: 291, endPoint y: 280, distance: 86.5
click at [291, 278] on div "Línea : 65 Palabra : 5 Subpalabra : 1 ** Preservar Voces" at bounding box center [569, 278] width 1065 height 93
type input "***"
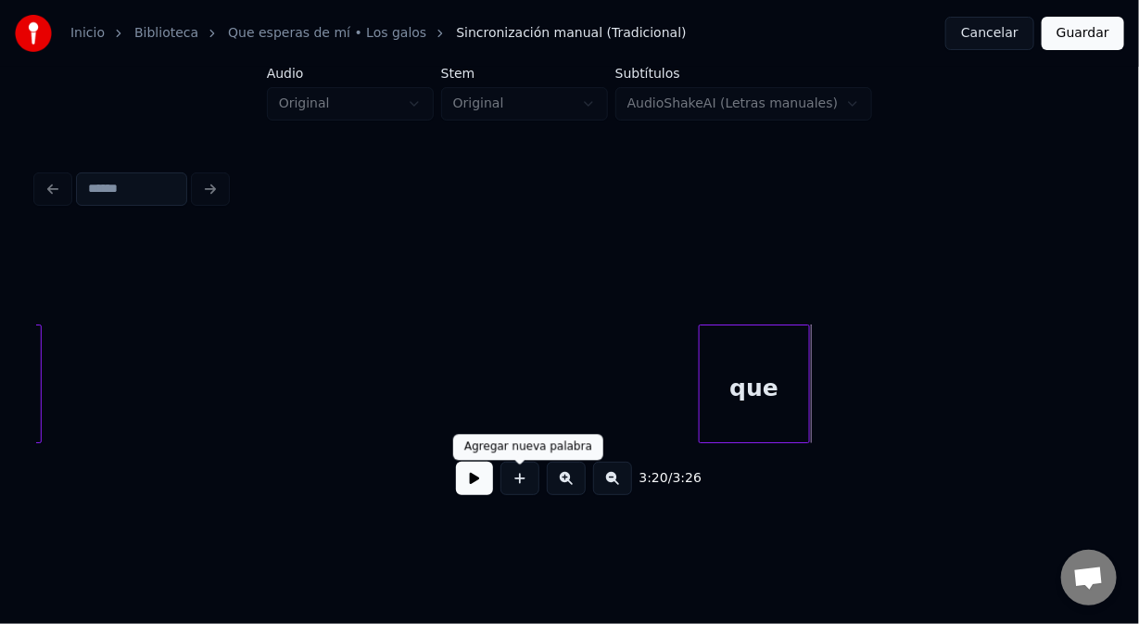
click at [515, 476] on button at bounding box center [520, 478] width 39 height 33
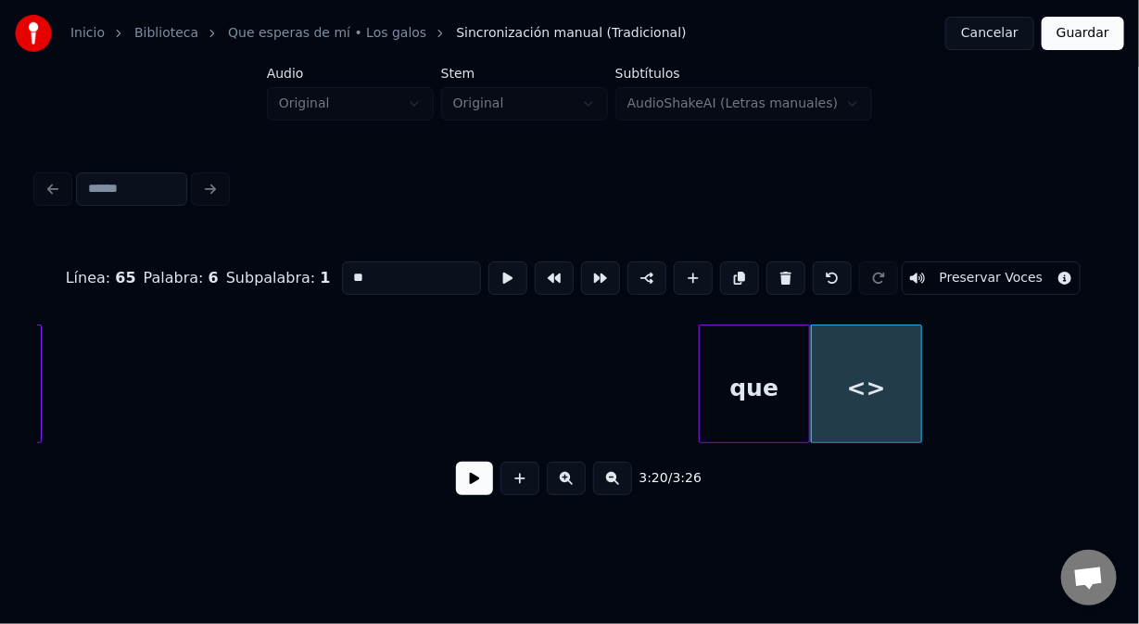
drag, startPoint x: 369, startPoint y: 278, endPoint x: 242, endPoint y: 283, distance: 127.1
click at [245, 283] on div "Línea : 65 Palabra : 6 Subpalabra : 1 ** Preservar Voces" at bounding box center [569, 278] width 1065 height 93
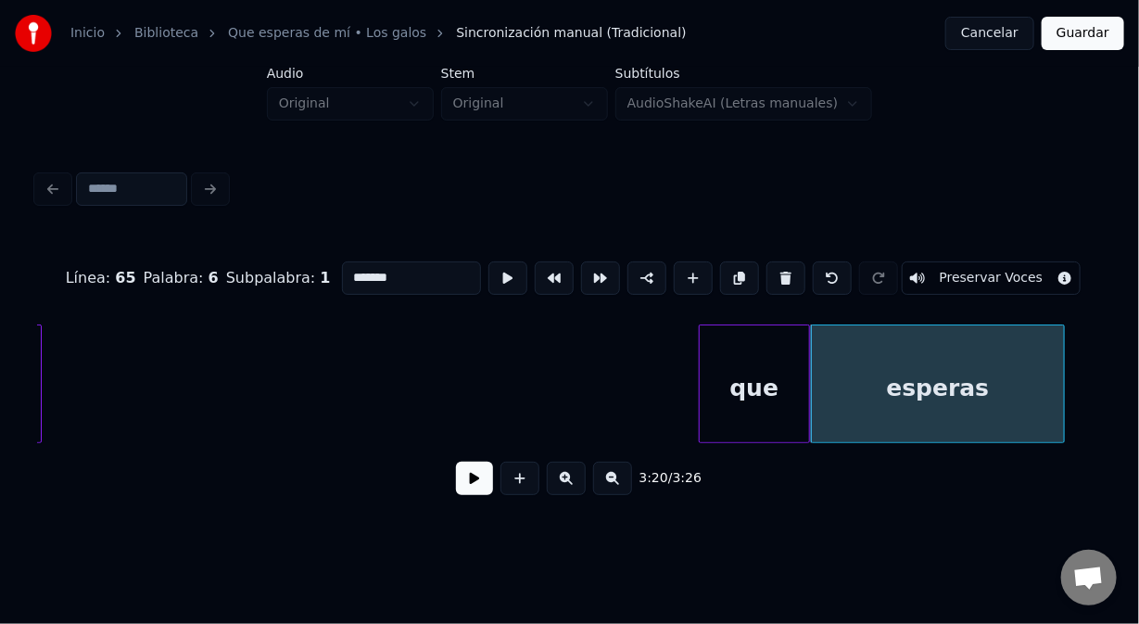
click at [1060, 401] on div at bounding box center [1062, 383] width 6 height 117
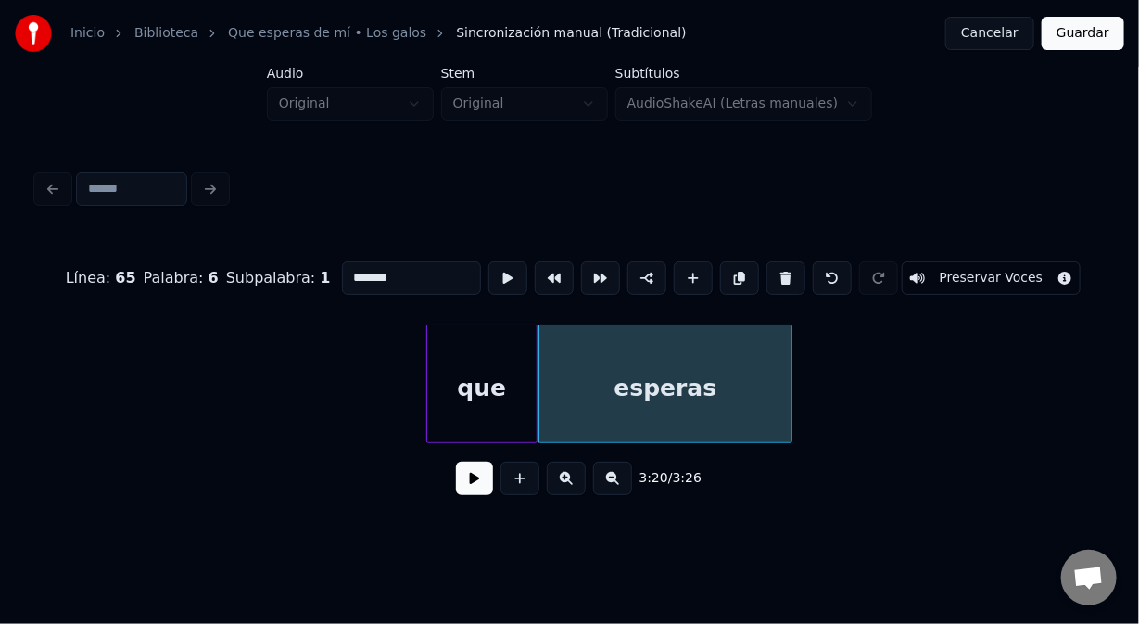
scroll to position [0, 55205]
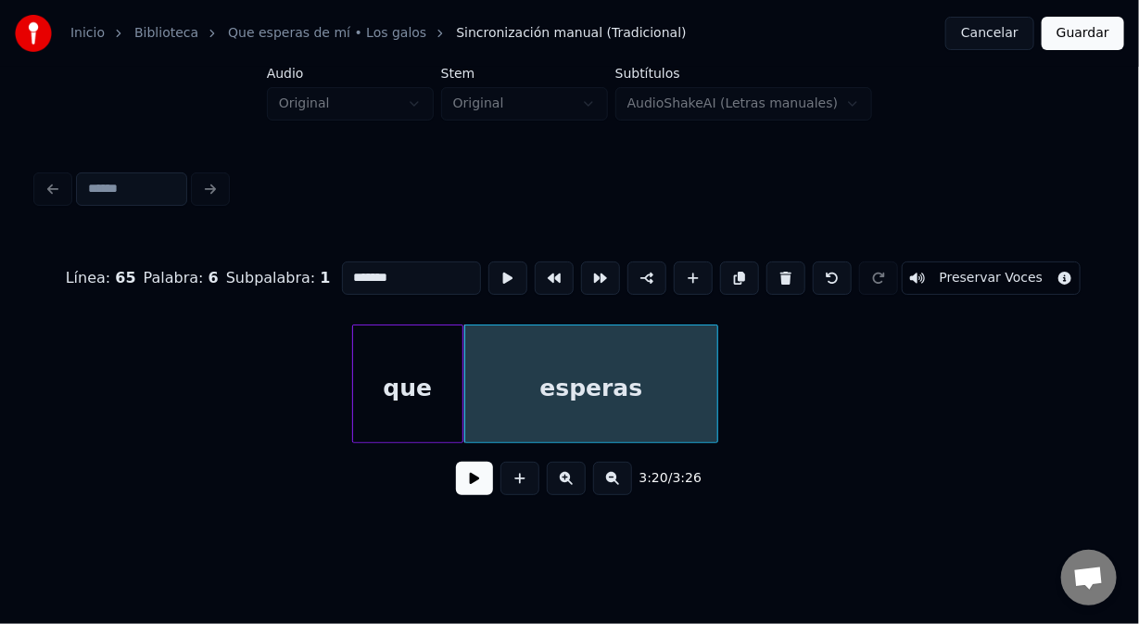
type input "*******"
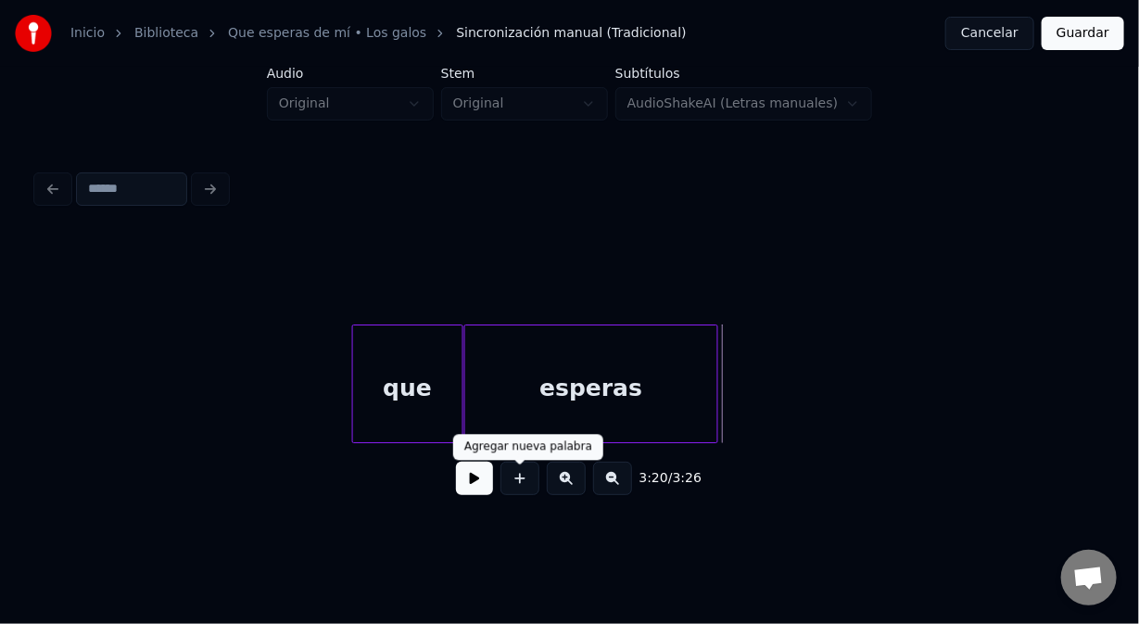
drag, startPoint x: 516, startPoint y: 490, endPoint x: 505, endPoint y: 480, distance: 14.5
click at [511, 486] on button at bounding box center [520, 478] width 39 height 33
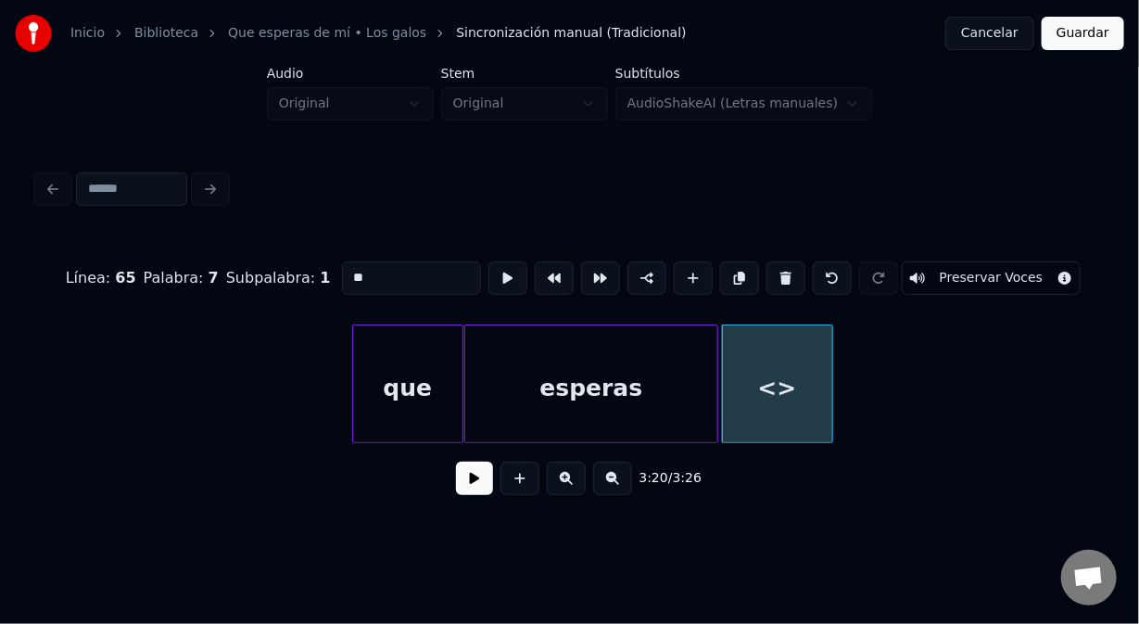
drag, startPoint x: 375, startPoint y: 272, endPoint x: 297, endPoint y: 270, distance: 77.9
click at [297, 270] on div "Línea : 65 Palabra : 7 Subpalabra : 1 ** Preservar Voces" at bounding box center [569, 278] width 1065 height 93
click at [775, 405] on div at bounding box center [775, 383] width 6 height 117
type input "**"
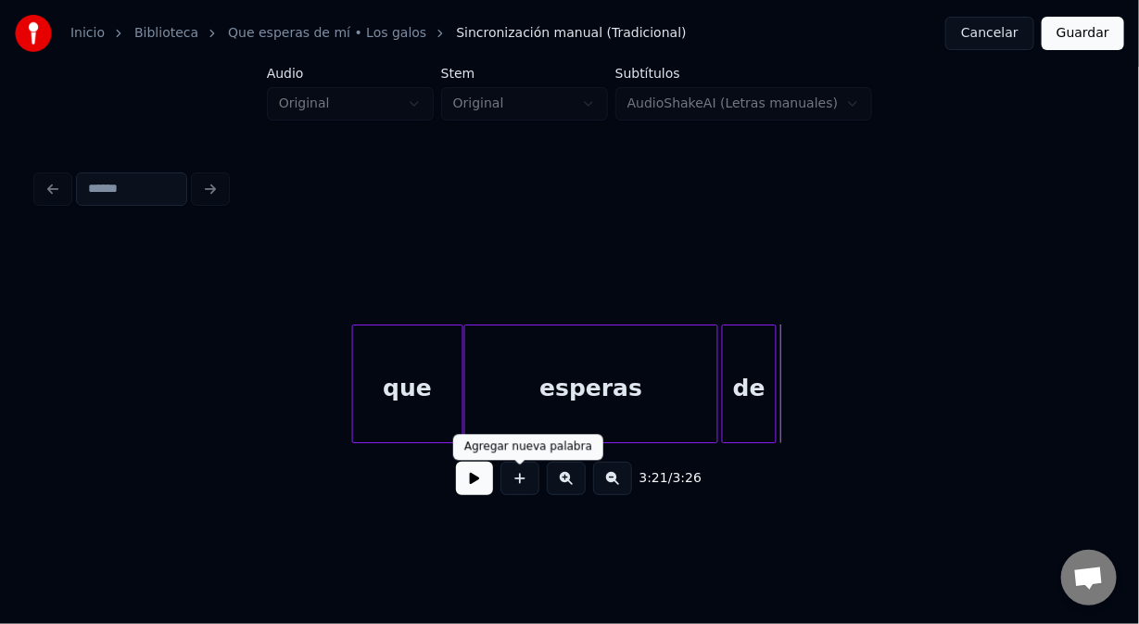
click at [510, 492] on button at bounding box center [520, 478] width 39 height 33
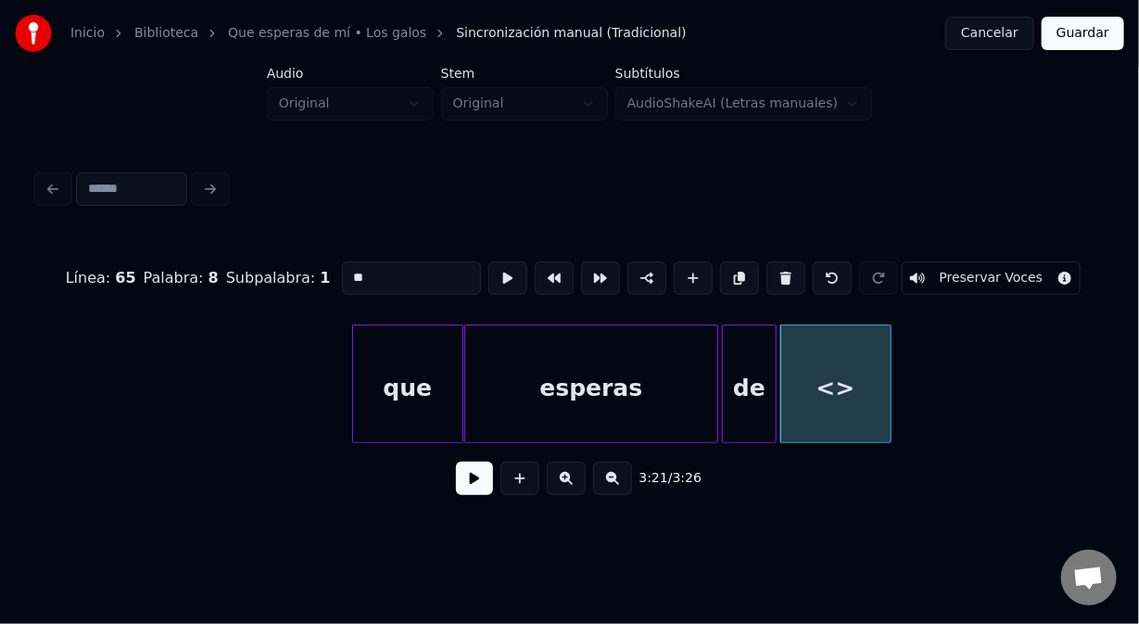
drag, startPoint x: 408, startPoint y: 267, endPoint x: 256, endPoint y: 273, distance: 152.2
click at [261, 270] on div "Línea : 65 Palabra : 8 Subpalabra : 1 ** Preservar Voces" at bounding box center [569, 278] width 1065 height 93
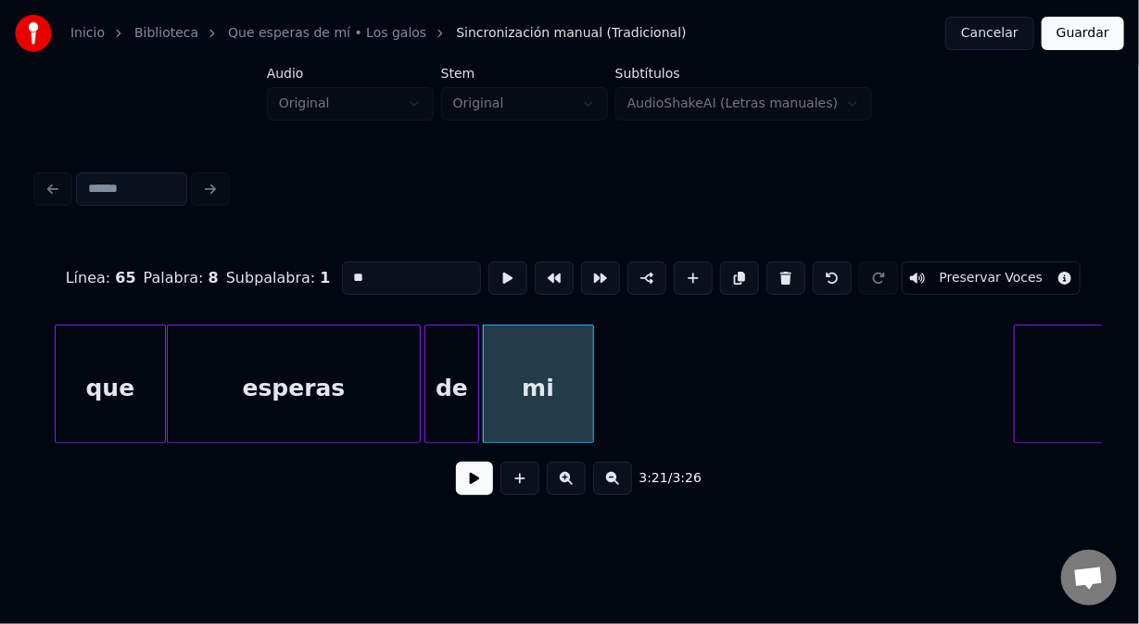
scroll to position [0, 55577]
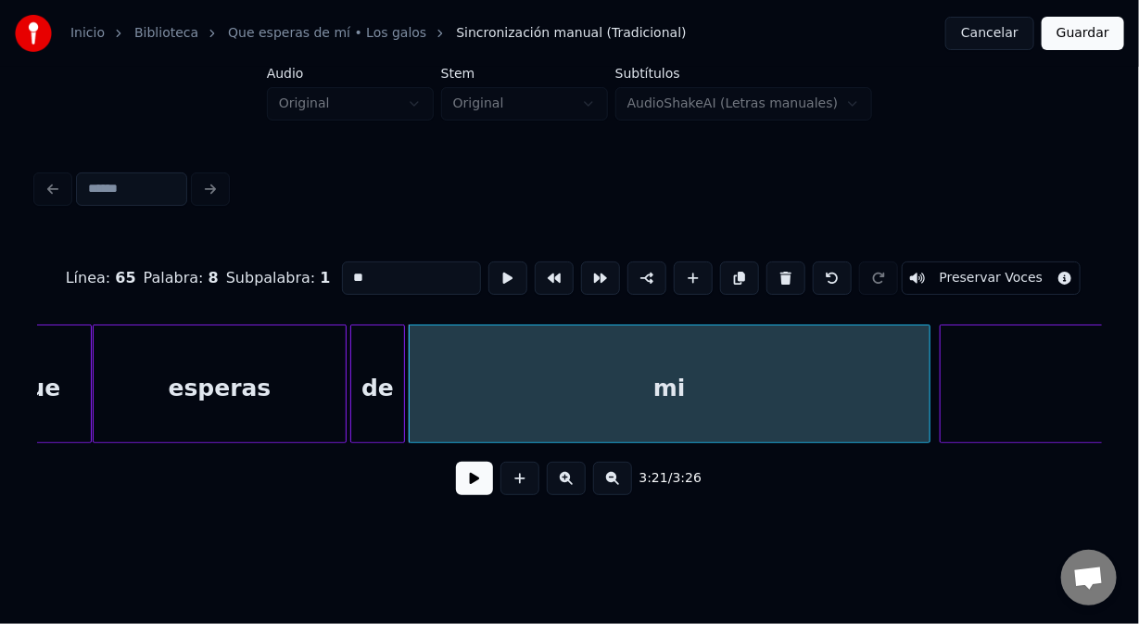
click at [926, 372] on div at bounding box center [927, 383] width 6 height 117
drag, startPoint x: 35, startPoint y: 389, endPoint x: 89, endPoint y: 408, distance: 56.9
click at [36, 389] on div "Línea : 65 Palabra : 8 Subpalabra : 1 ** Preservar Voces 3:21 / 3:26" at bounding box center [570, 337] width 1080 height 367
click at [56, 411] on div "que" at bounding box center [35, 388] width 109 height 126
type input "***"
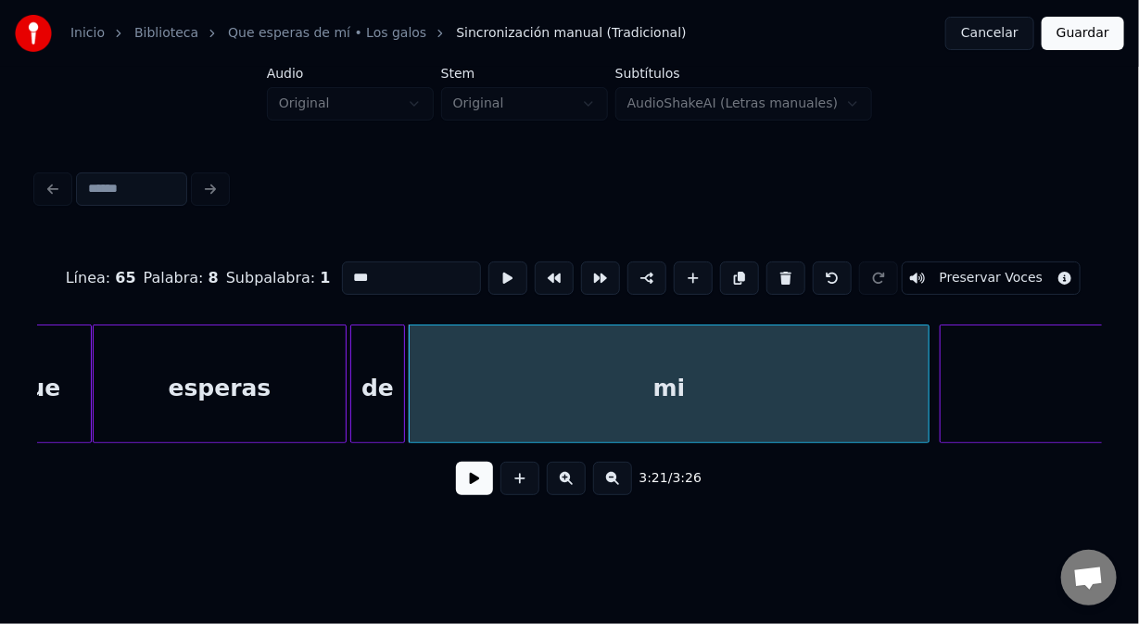
scroll to position [0, 55519]
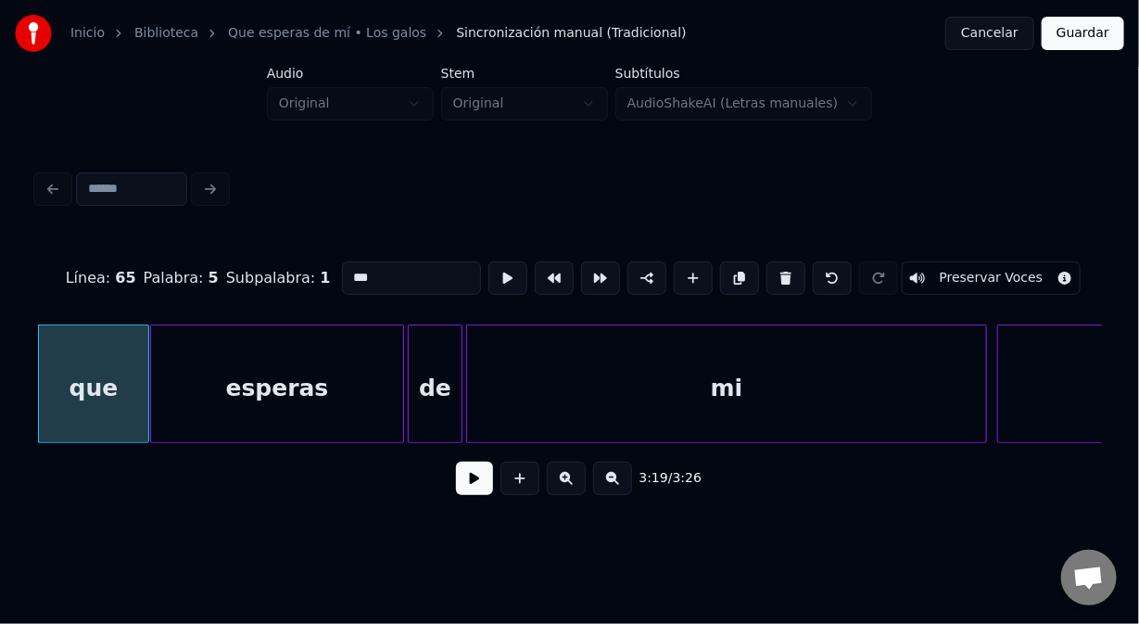
click at [468, 490] on button at bounding box center [474, 478] width 37 height 33
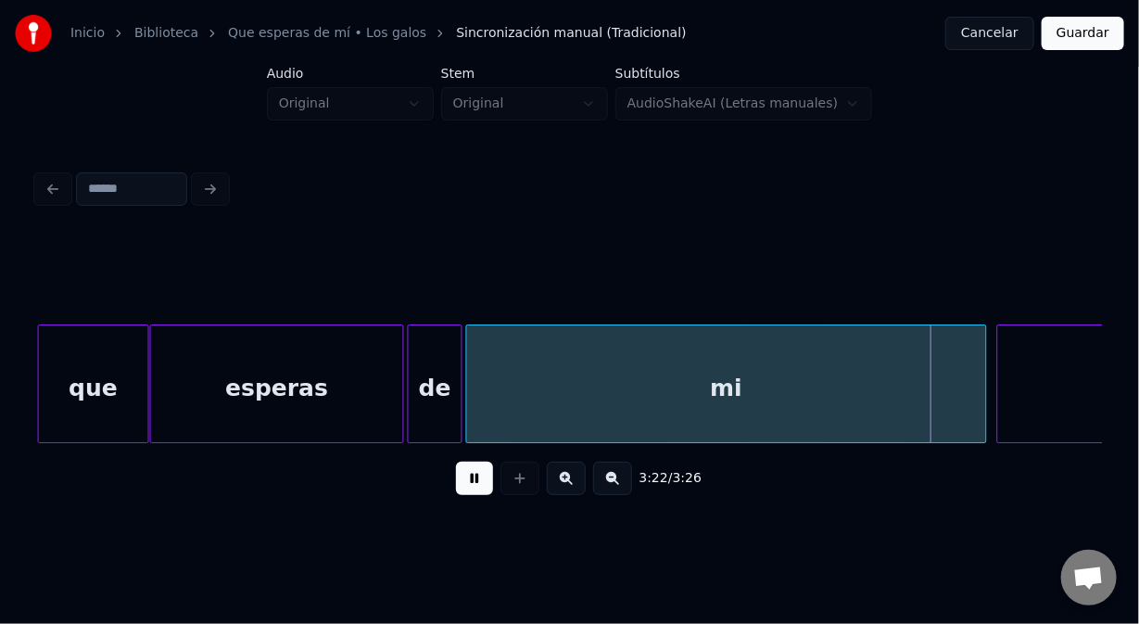
click at [439, 477] on div "3:22 / 3:26" at bounding box center [570, 478] width 1036 height 41
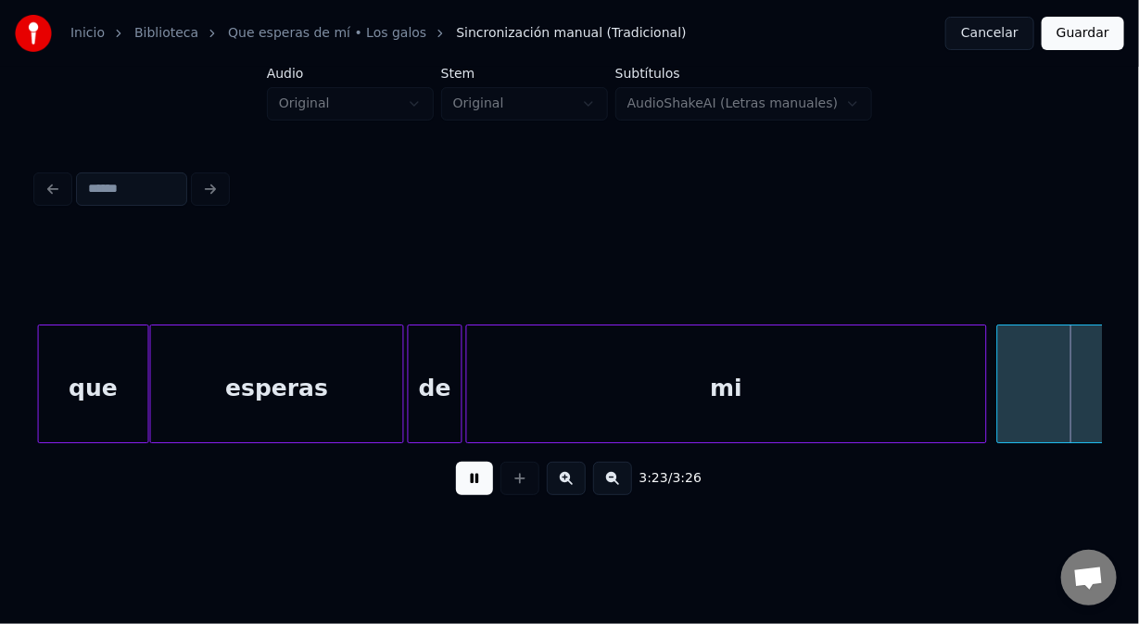
scroll to position [0, 56420]
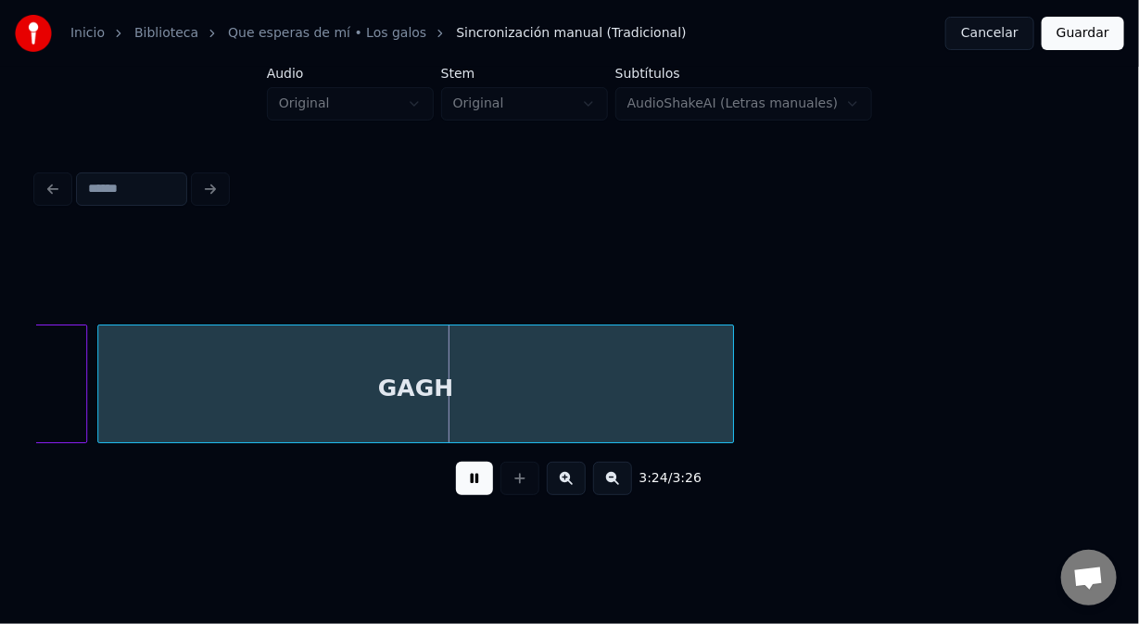
click at [483, 479] on button at bounding box center [474, 478] width 37 height 33
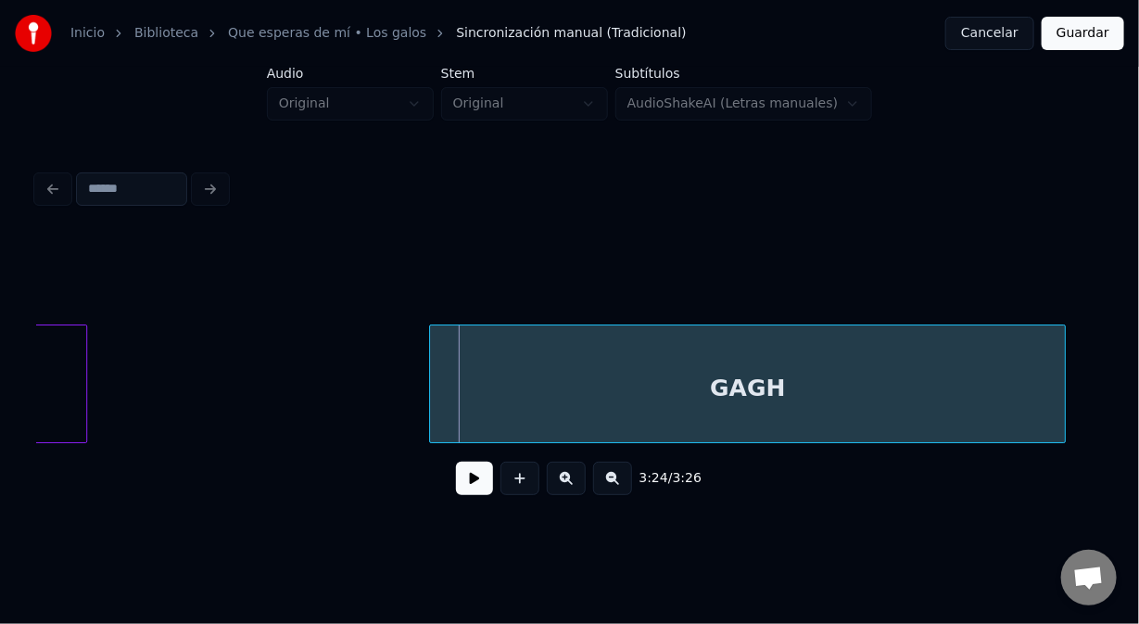
click at [876, 334] on div "GAGH" at bounding box center [747, 388] width 635 height 126
click at [572, 350] on div "GAGH" at bounding box center [747, 388] width 635 height 126
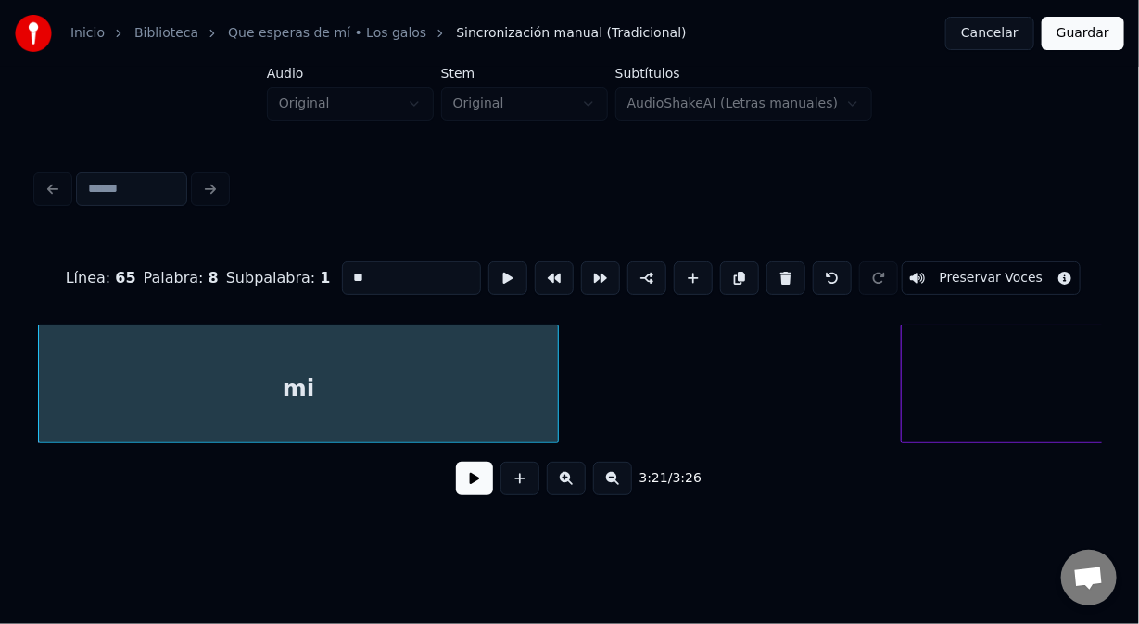
scroll to position [0, 56383]
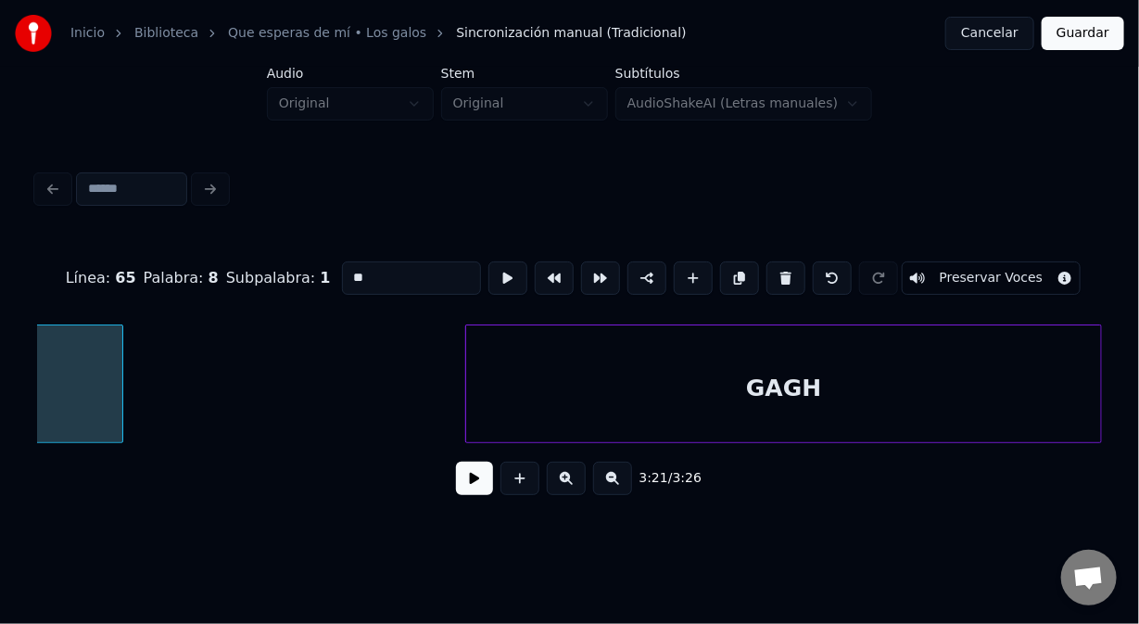
click at [932, 349] on div "GAGH" at bounding box center [783, 388] width 635 height 126
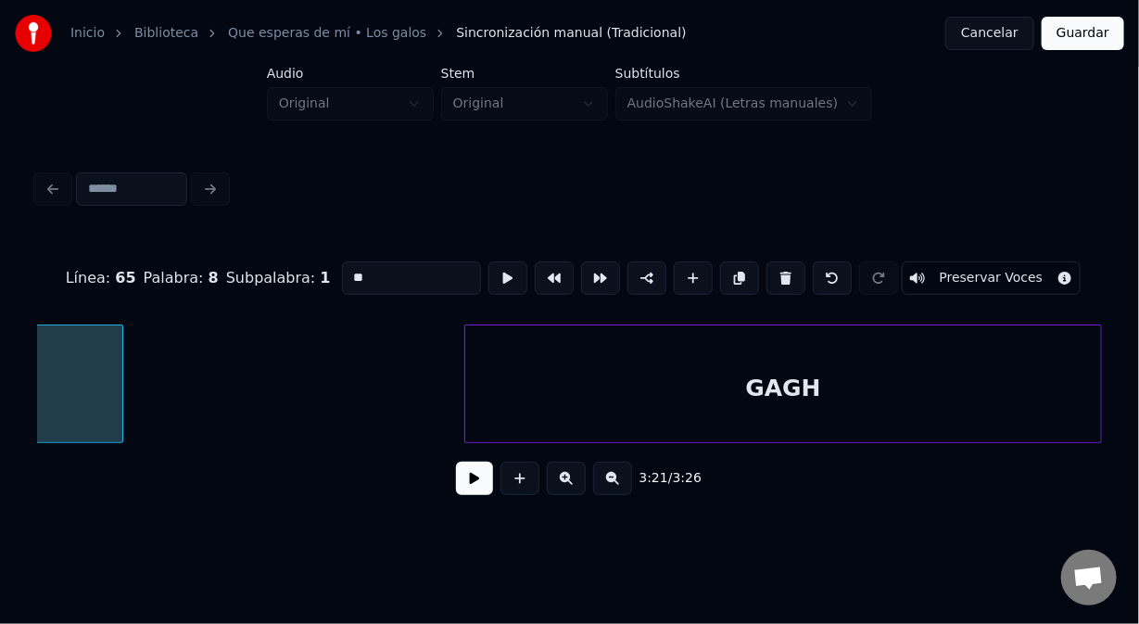
scroll to position [0, 55948]
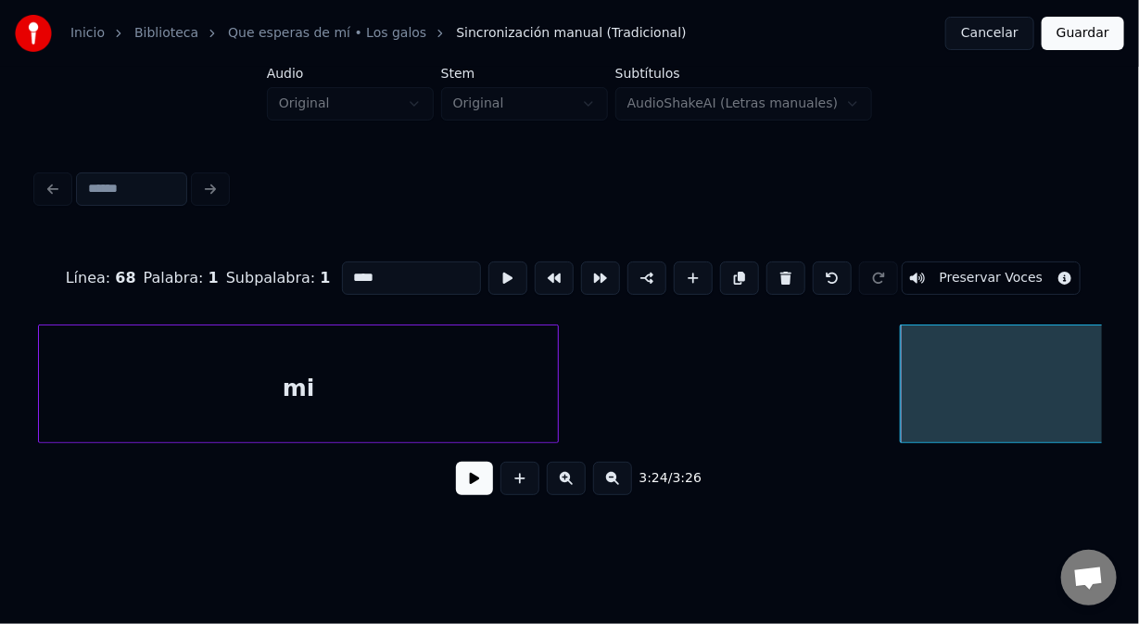
click at [469, 356] on div "mi" at bounding box center [299, 388] width 520 height 126
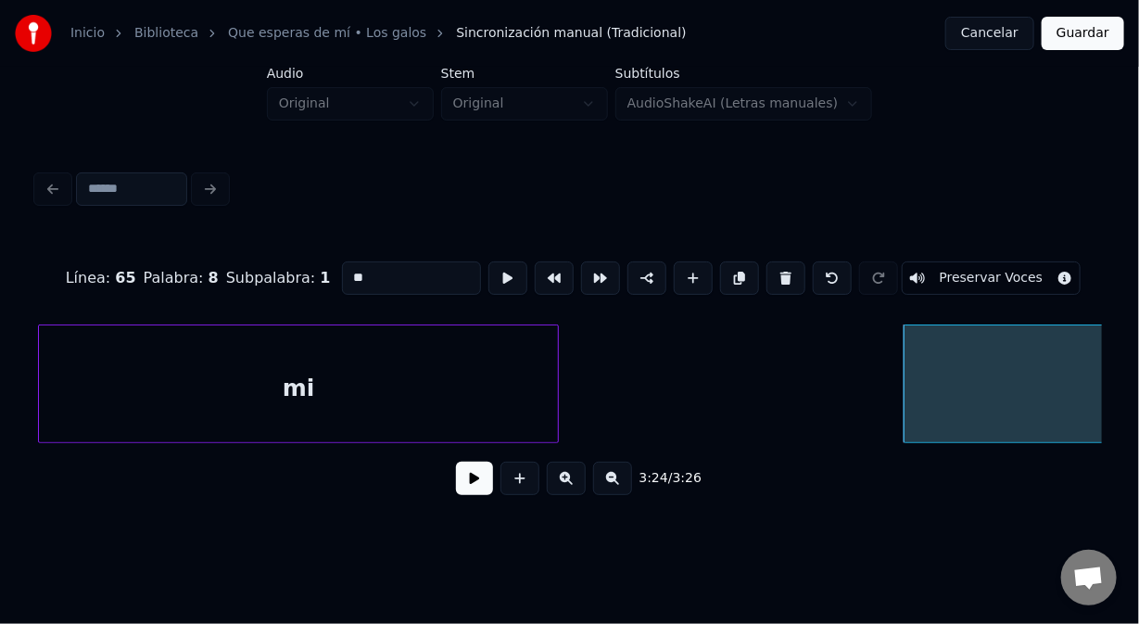
scroll to position [0, 56385]
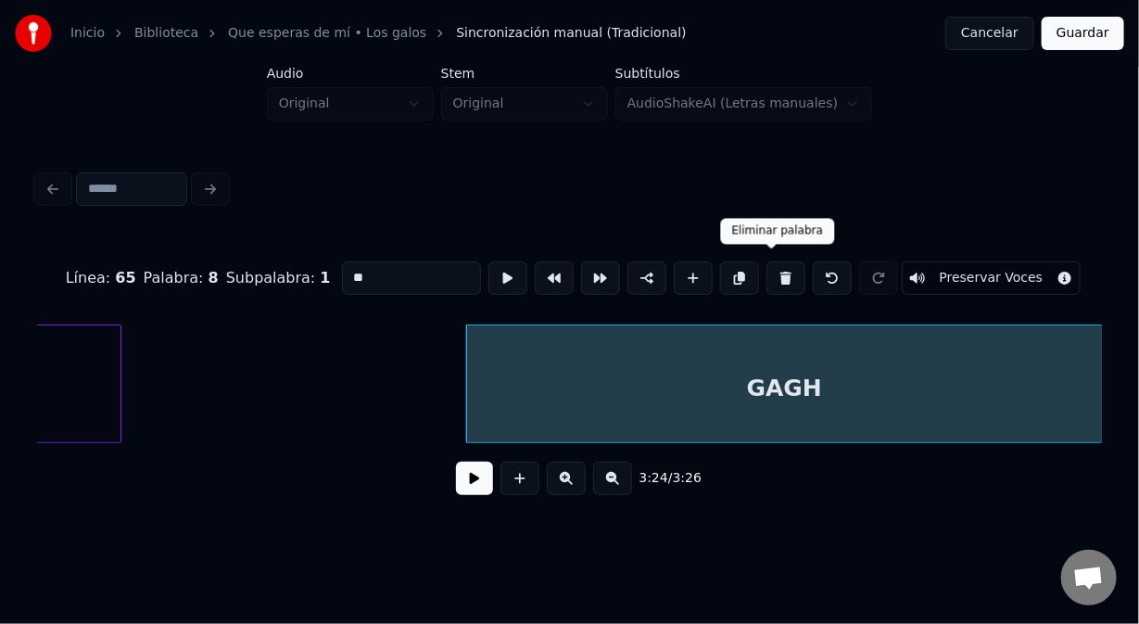
click at [786, 280] on button at bounding box center [786, 277] width 39 height 33
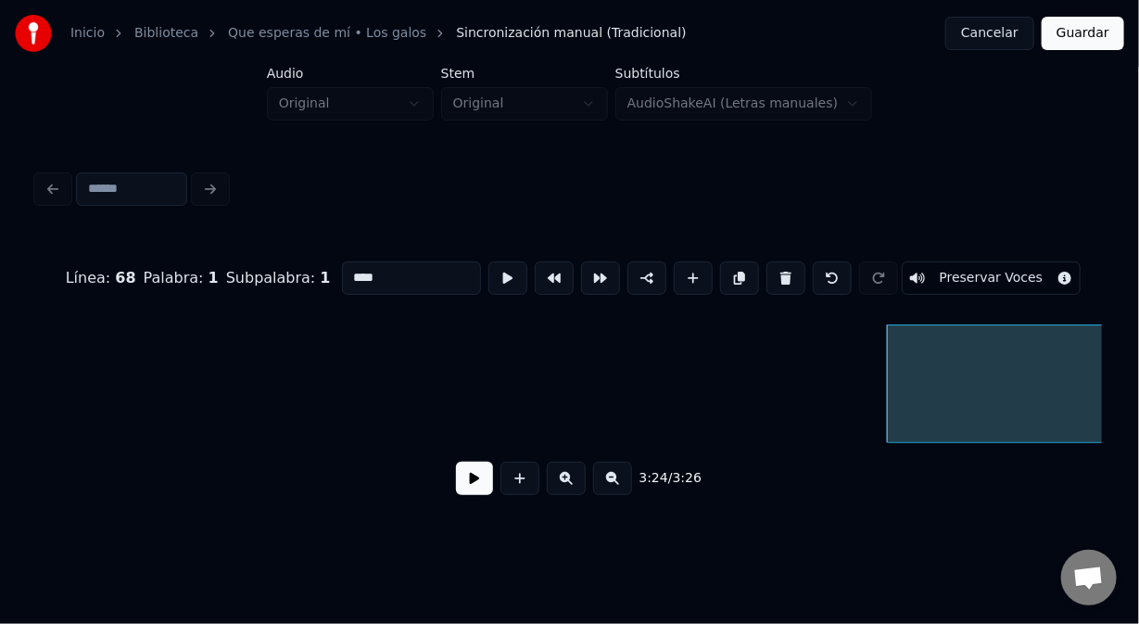
scroll to position [0, 55890]
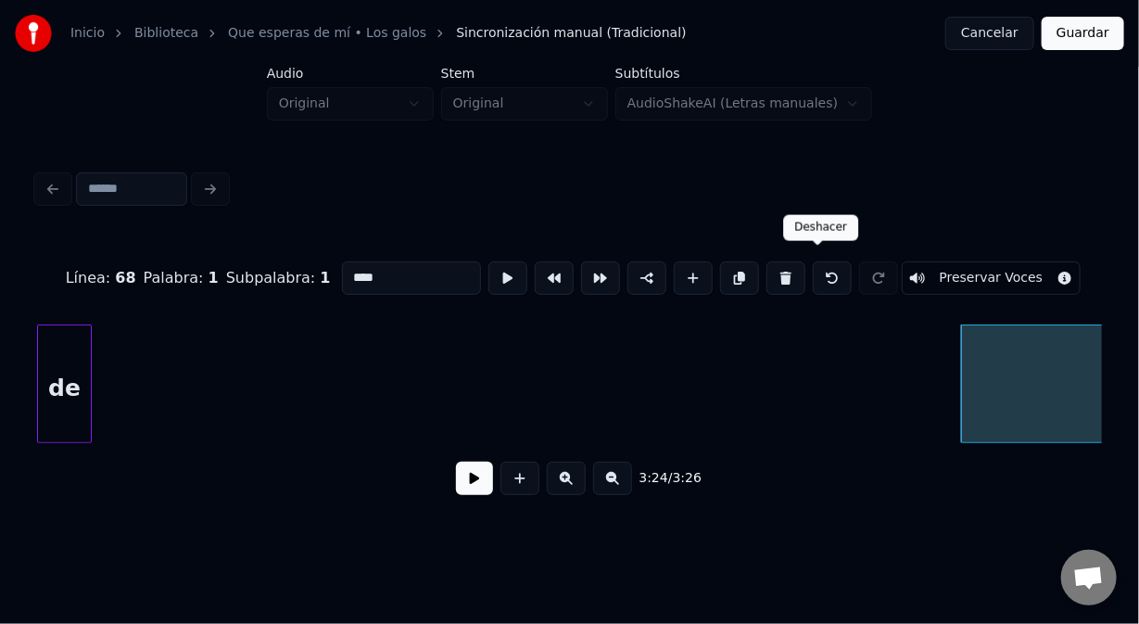
click at [818, 270] on button at bounding box center [832, 277] width 39 height 33
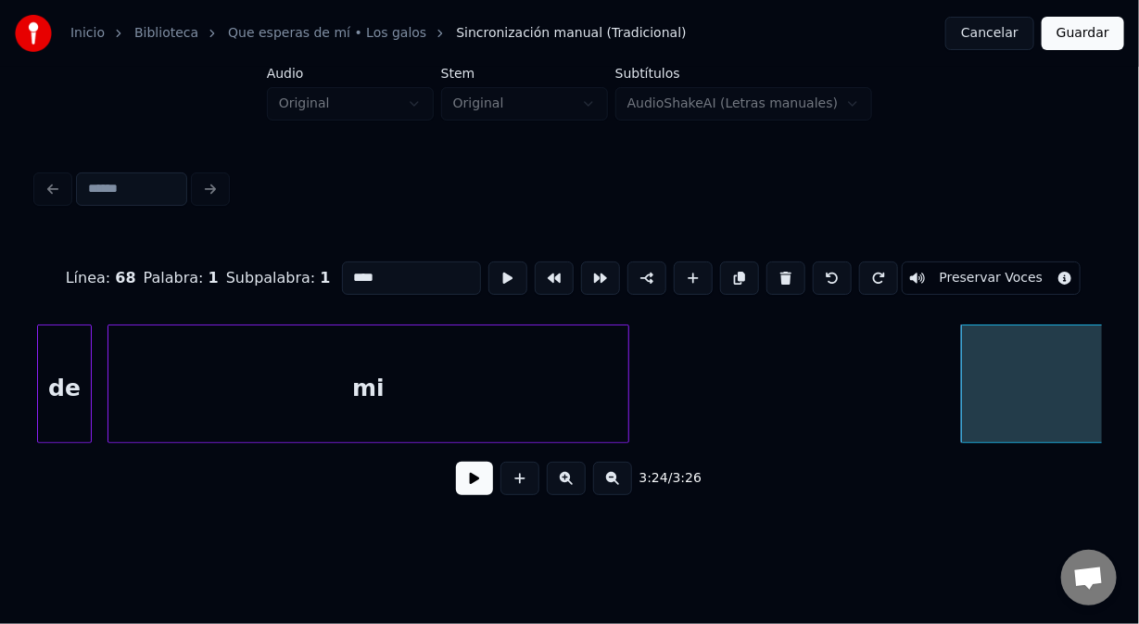
click at [462, 378] on div "mi" at bounding box center [368, 388] width 520 height 126
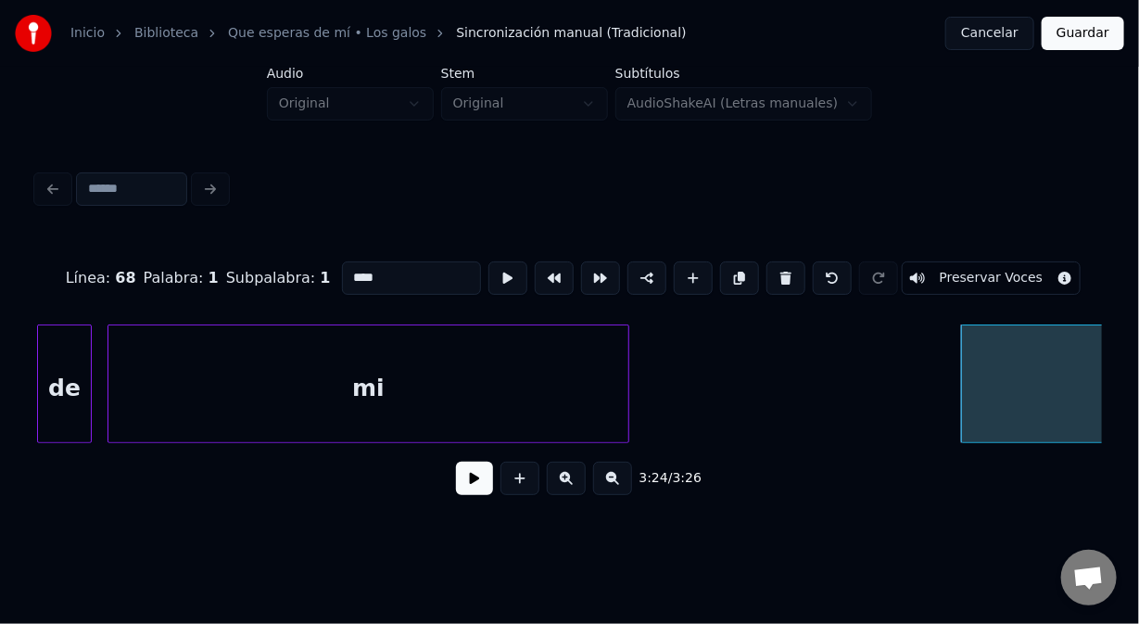
scroll to position [0, 56382]
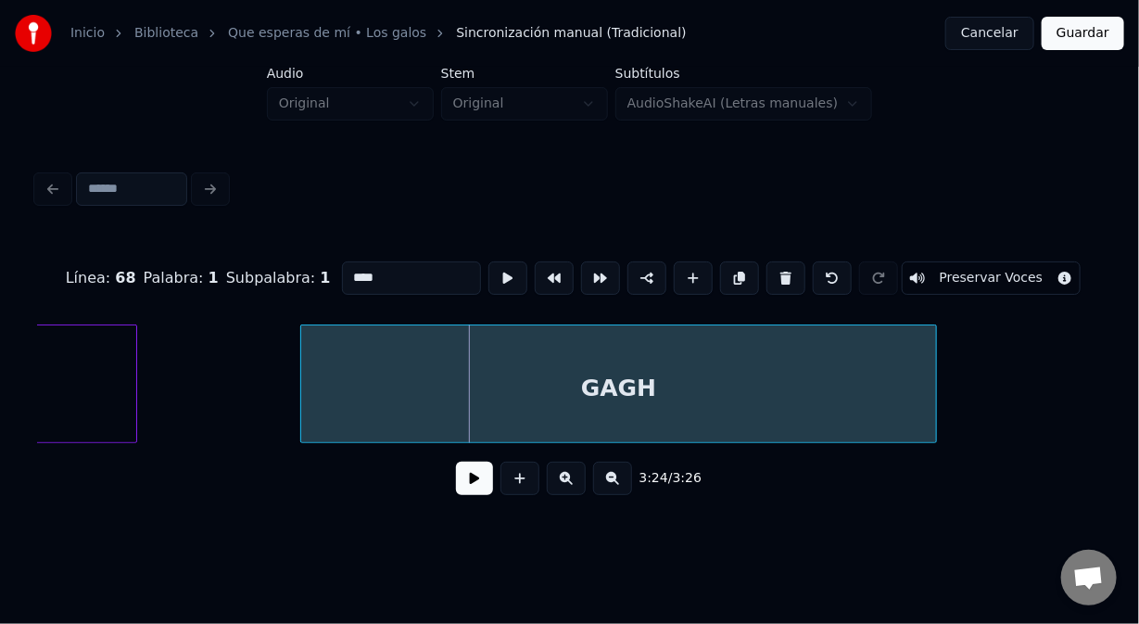
click at [807, 338] on div "GAGH" at bounding box center [618, 388] width 635 height 126
type input "**"
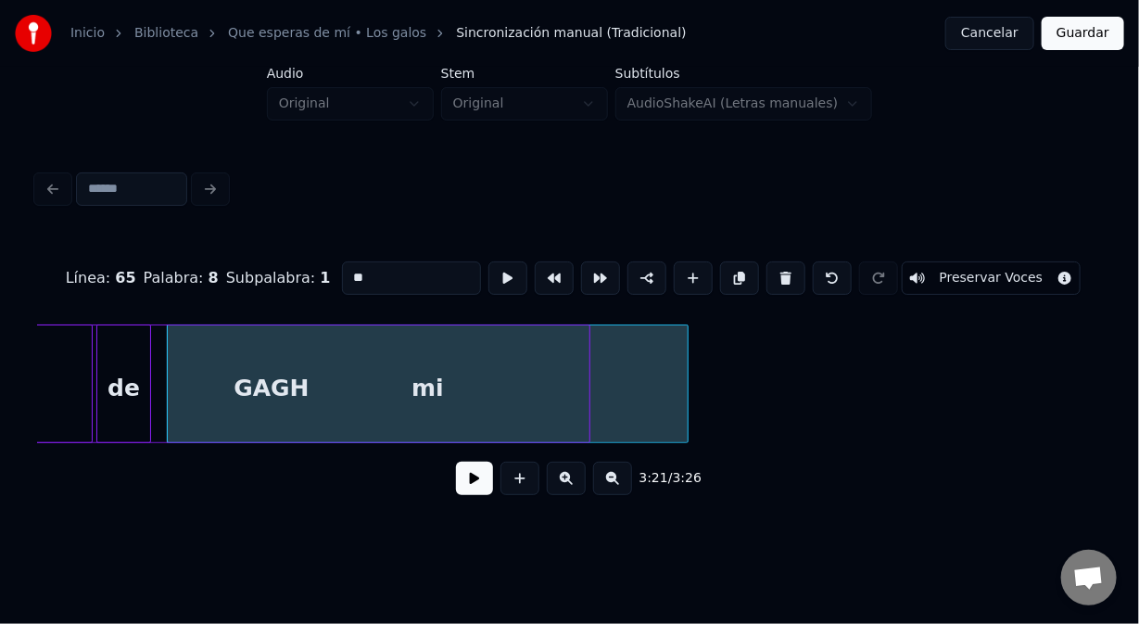
scroll to position [0, 55746]
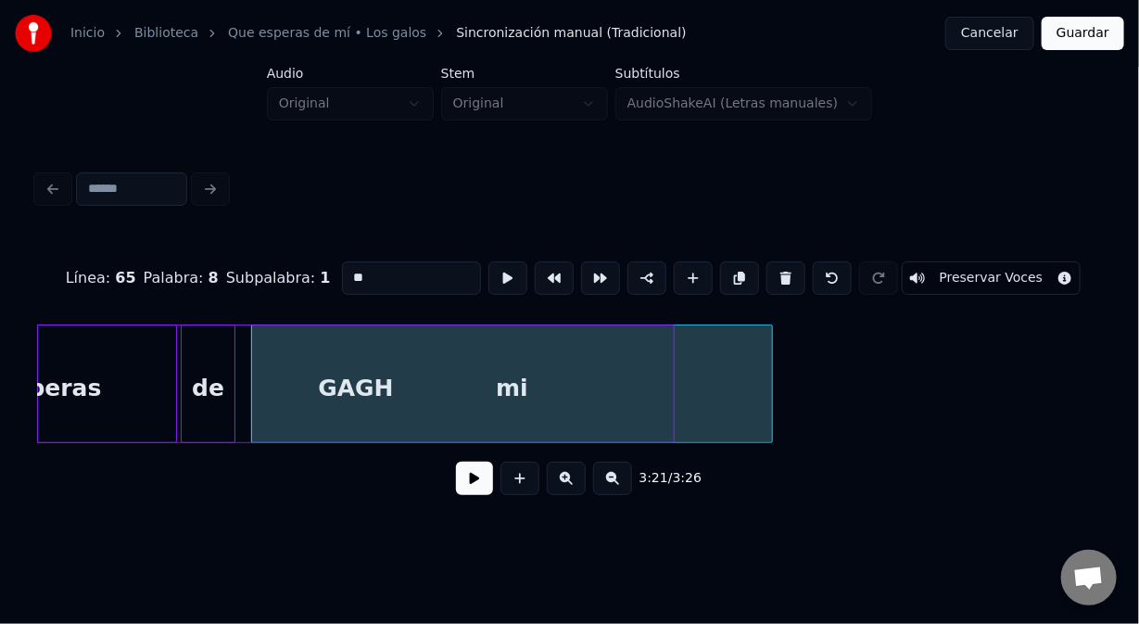
click at [0, 381] on div "Inicio Biblioteca Que esperas de mí • Los galos Sincronización manual (Tradicio…" at bounding box center [569, 262] width 1139 height 525
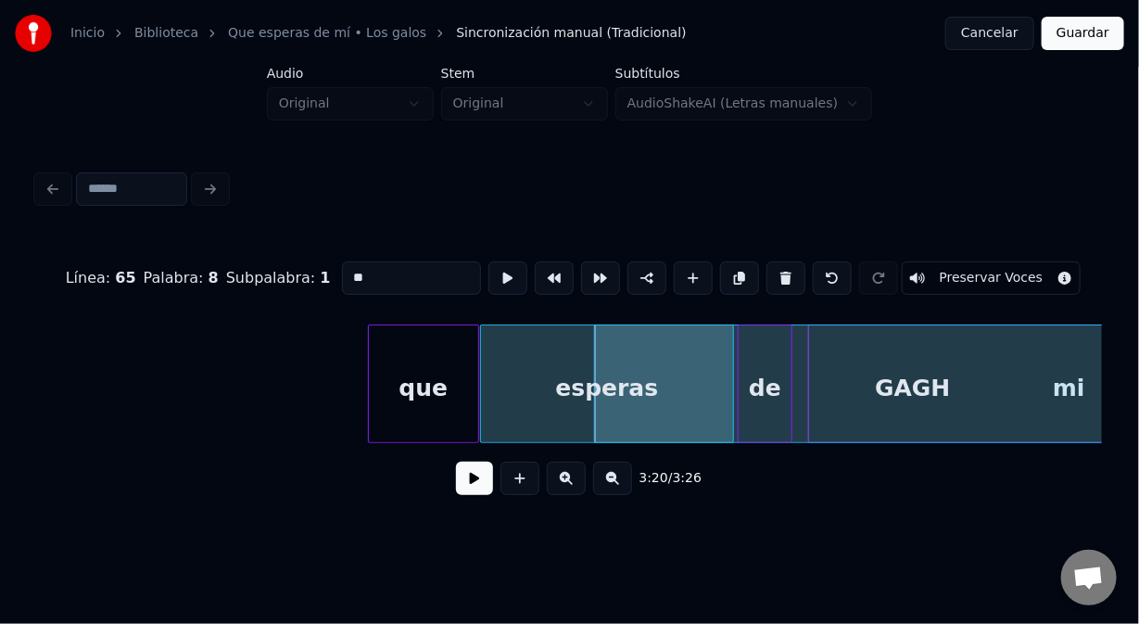
scroll to position [0, 55115]
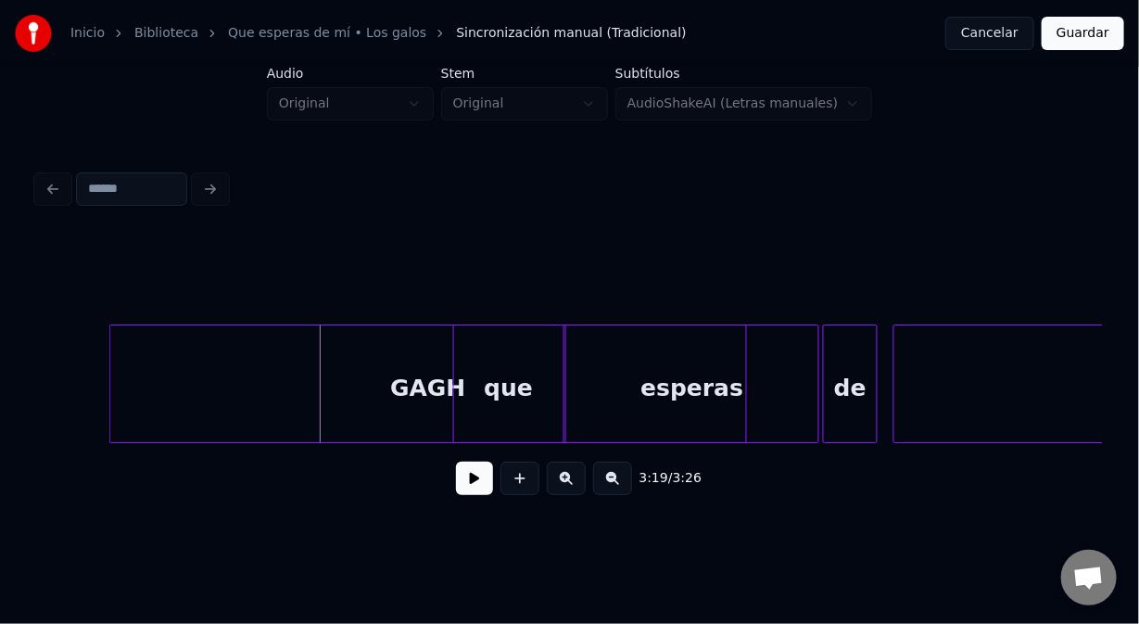
scroll to position [0, 55096]
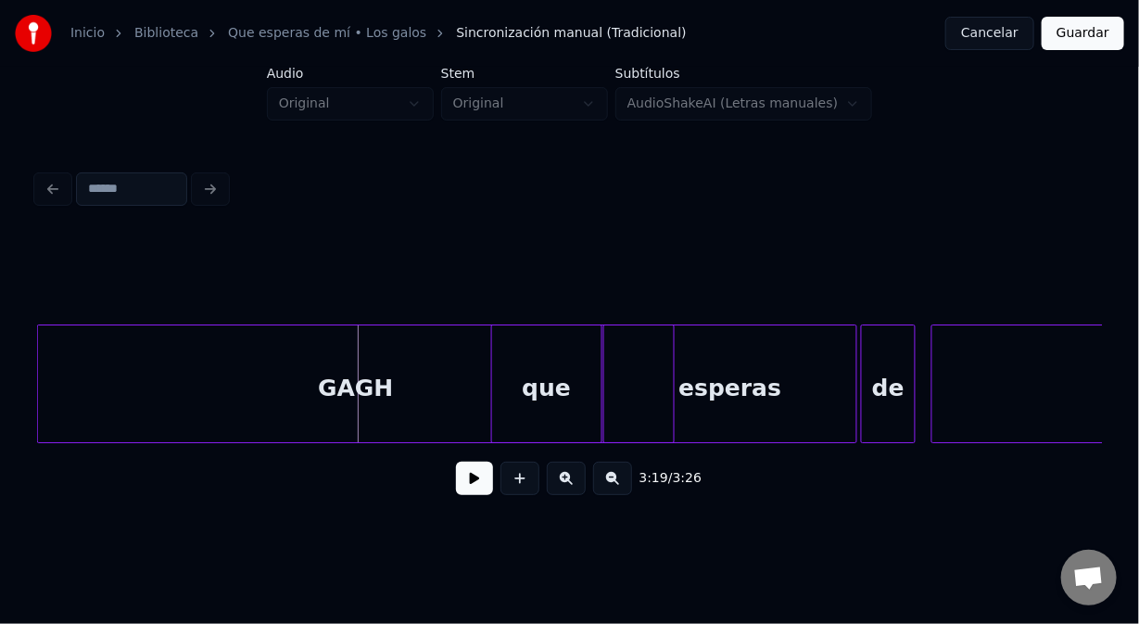
click at [326, 360] on div "GAGH" at bounding box center [355, 388] width 635 height 126
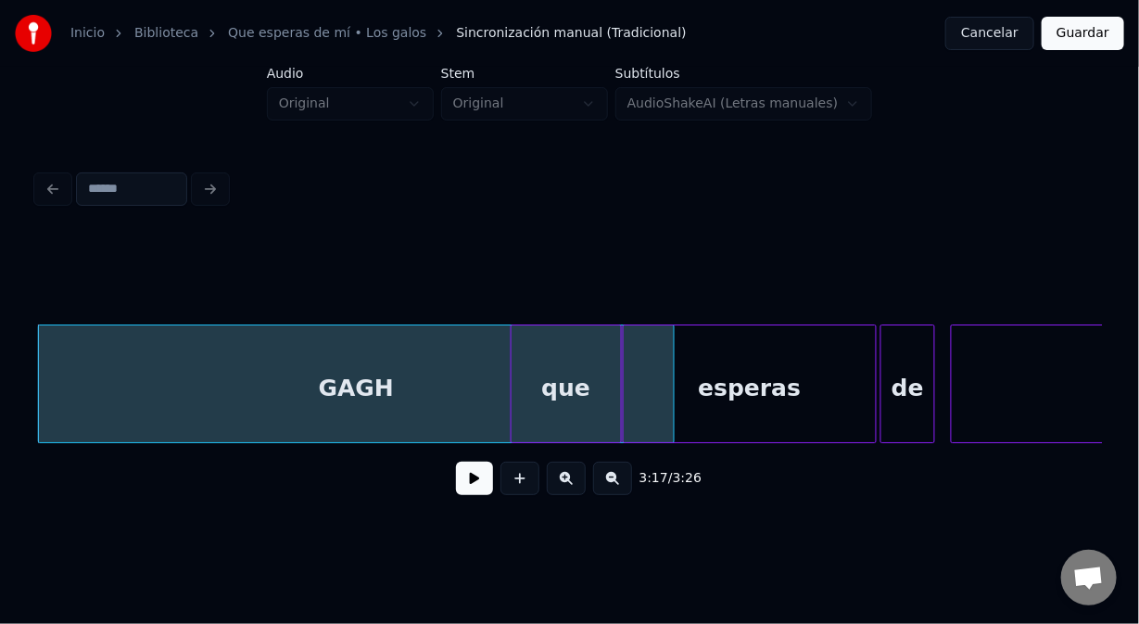
click at [282, 338] on div "GAGH" at bounding box center [356, 388] width 635 height 126
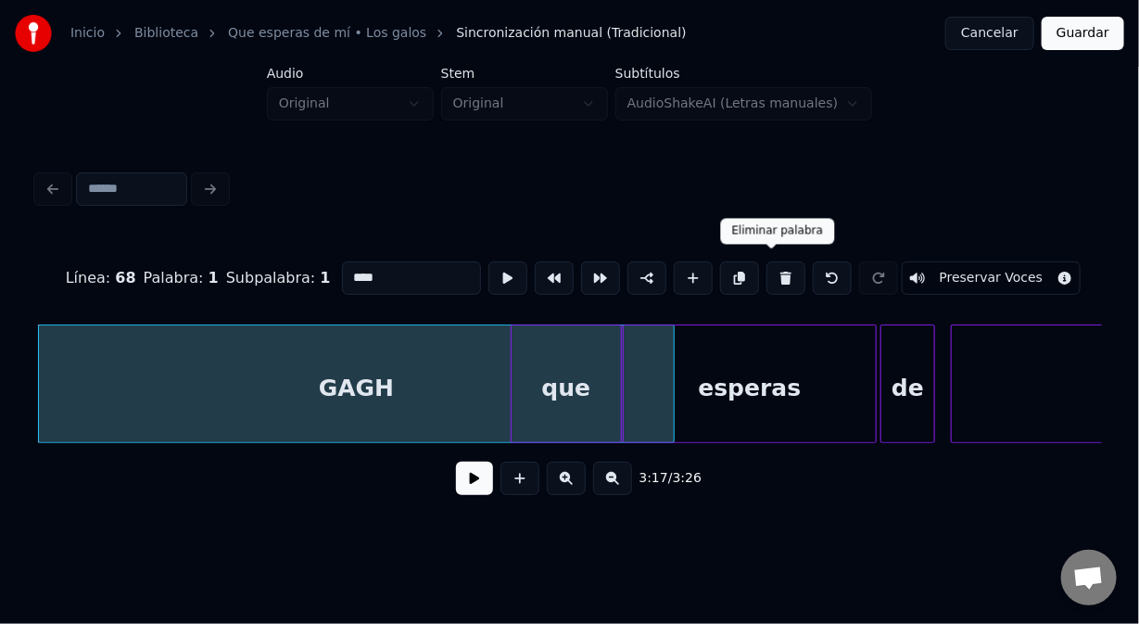
click at [776, 269] on button at bounding box center [786, 277] width 39 height 33
type input "***"
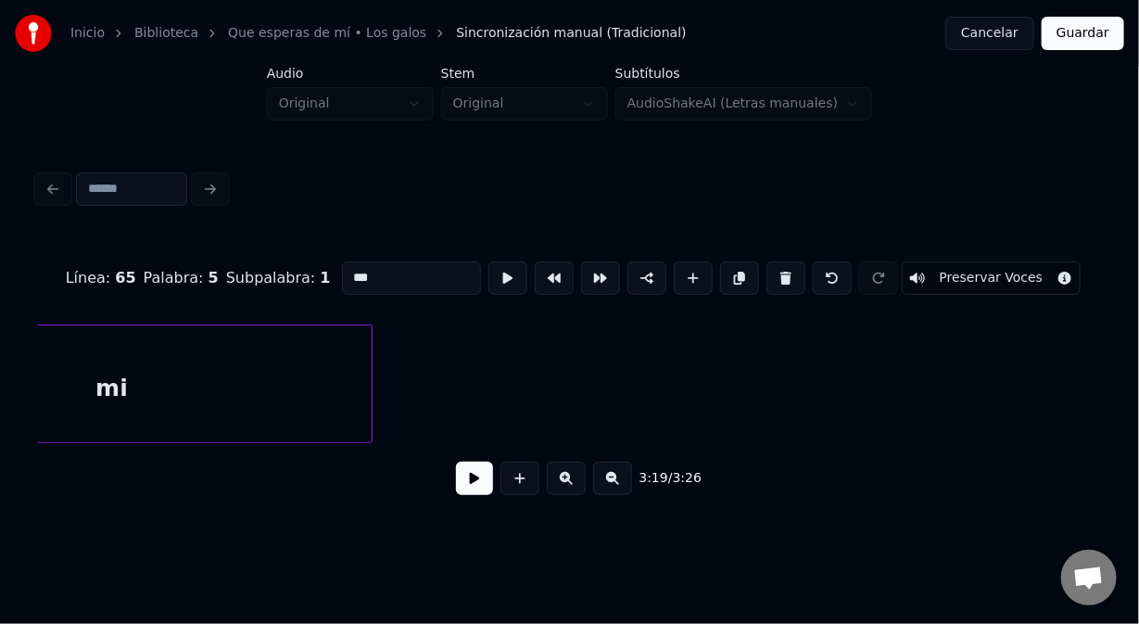
scroll to position [0, 56160]
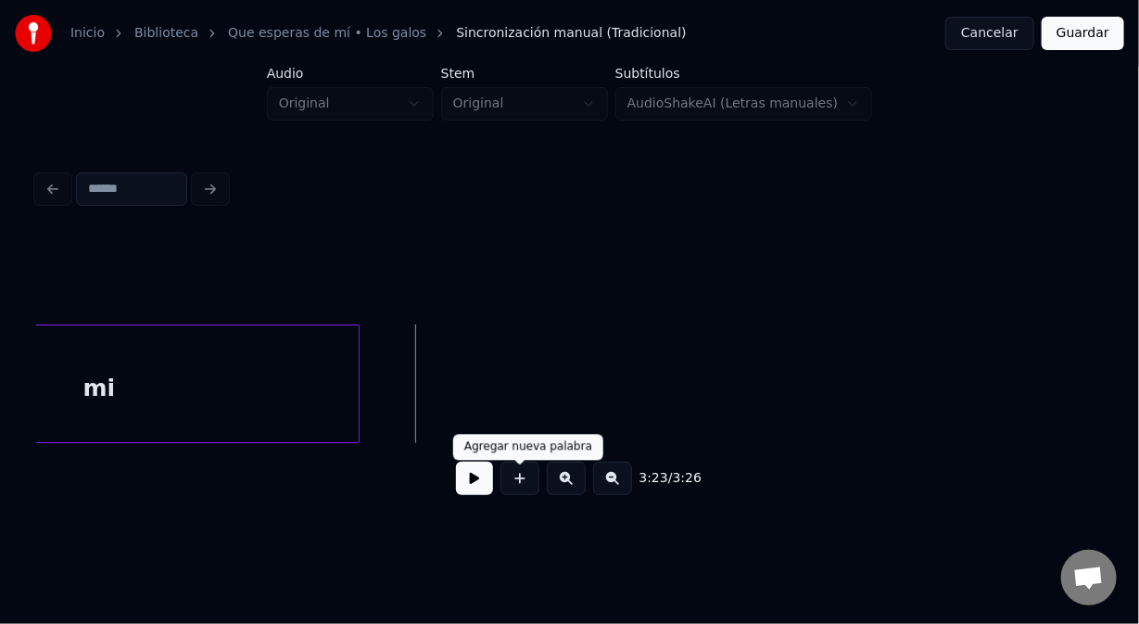
click at [521, 493] on button at bounding box center [520, 478] width 39 height 33
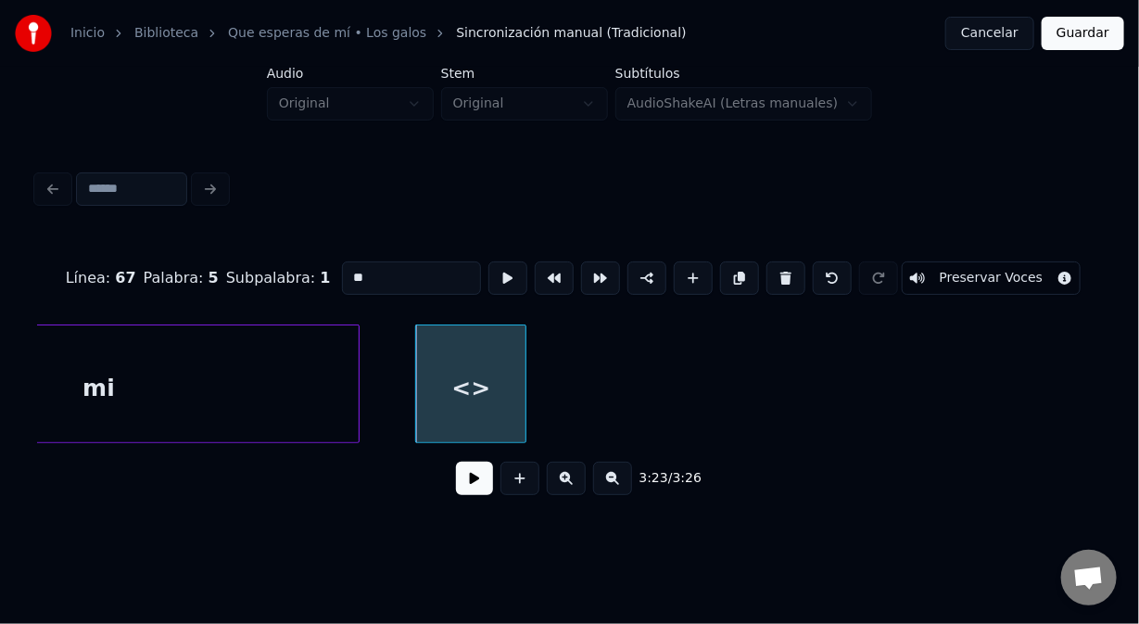
drag, startPoint x: 382, startPoint y: 267, endPoint x: 303, endPoint y: 267, distance: 78.8
click at [303, 267] on div "Línea : 67 Palabra : 5 Subpalabra : 1 ** Preservar Voces" at bounding box center [569, 278] width 1065 height 93
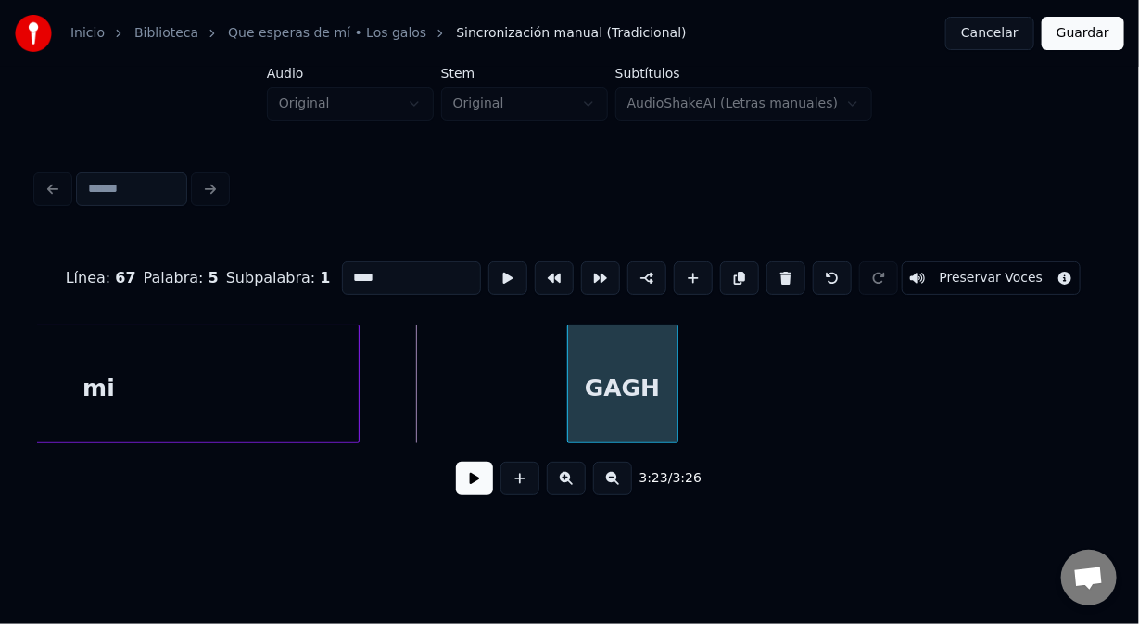
click at [593, 378] on div "GAGH" at bounding box center [622, 388] width 109 height 126
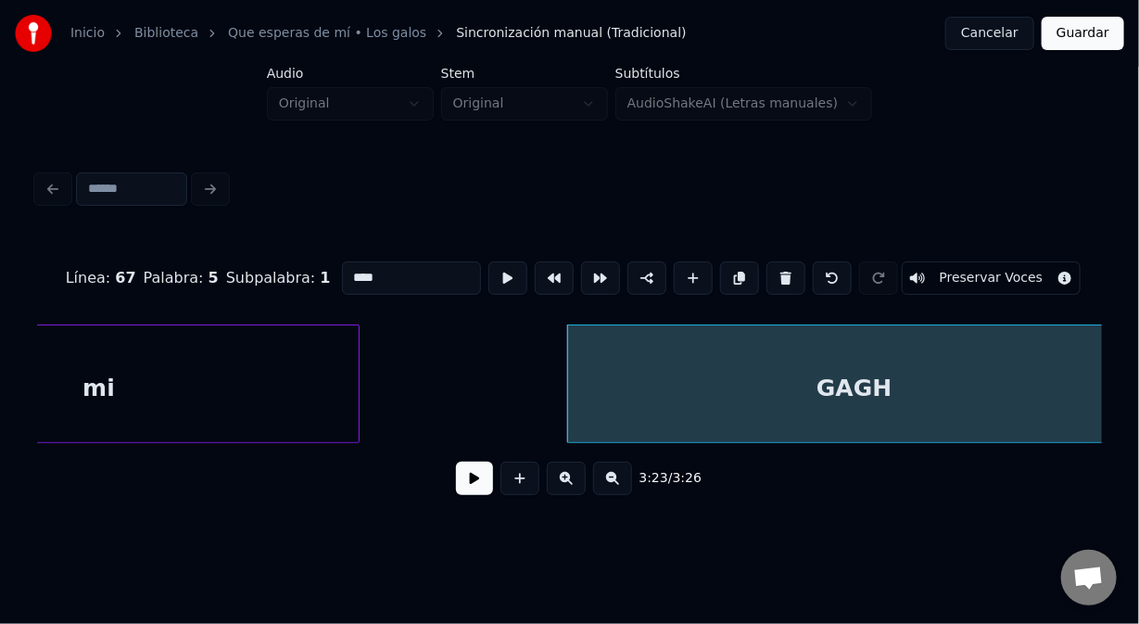
click at [1138, 430] on div "Inicio Biblioteca Que esperas de mí • Los galos Sincronización manual (Tradicio…" at bounding box center [569, 262] width 1139 height 525
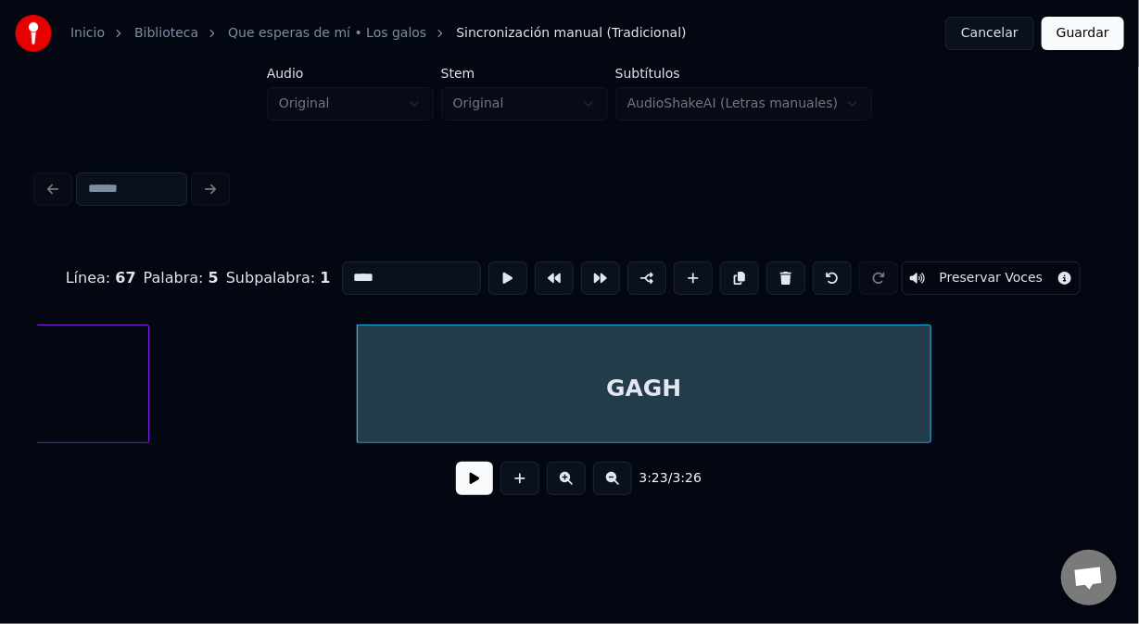
scroll to position [0, 56420]
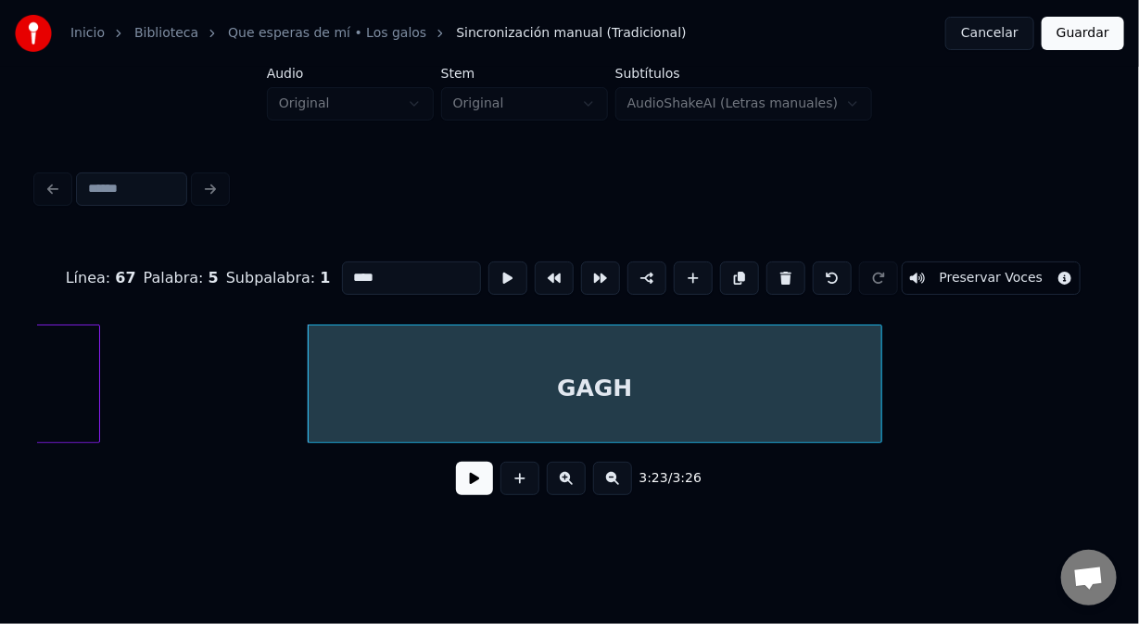
type input "****"
click at [1068, 34] on button "Guardar" at bounding box center [1083, 33] width 83 height 33
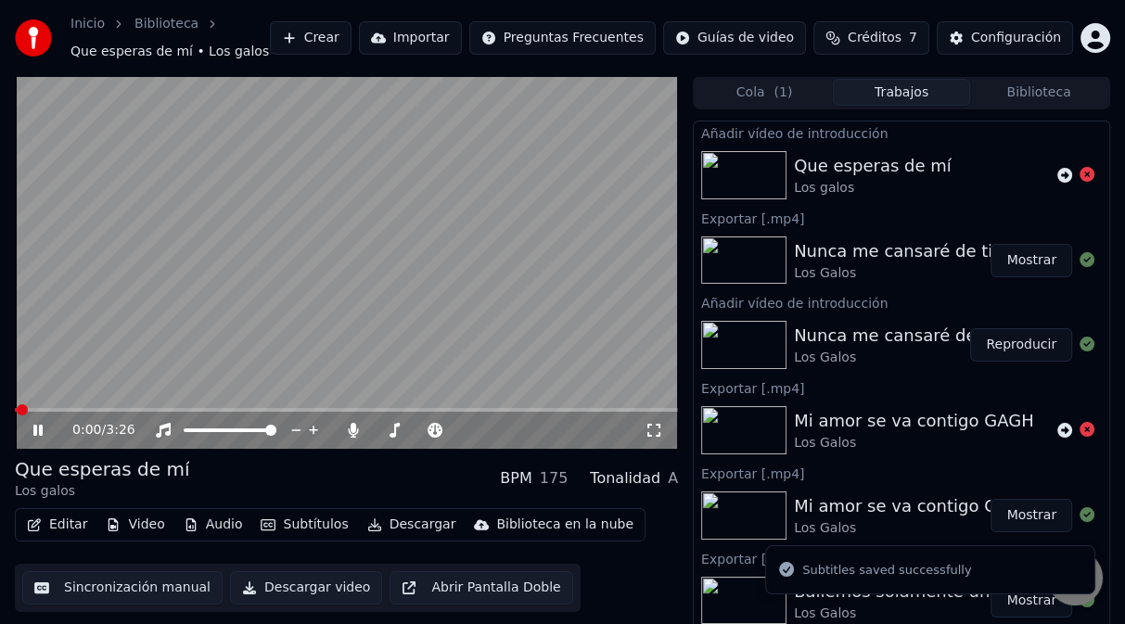
click at [612, 413] on div "0:00 / 3:26" at bounding box center [346, 430] width 663 height 37
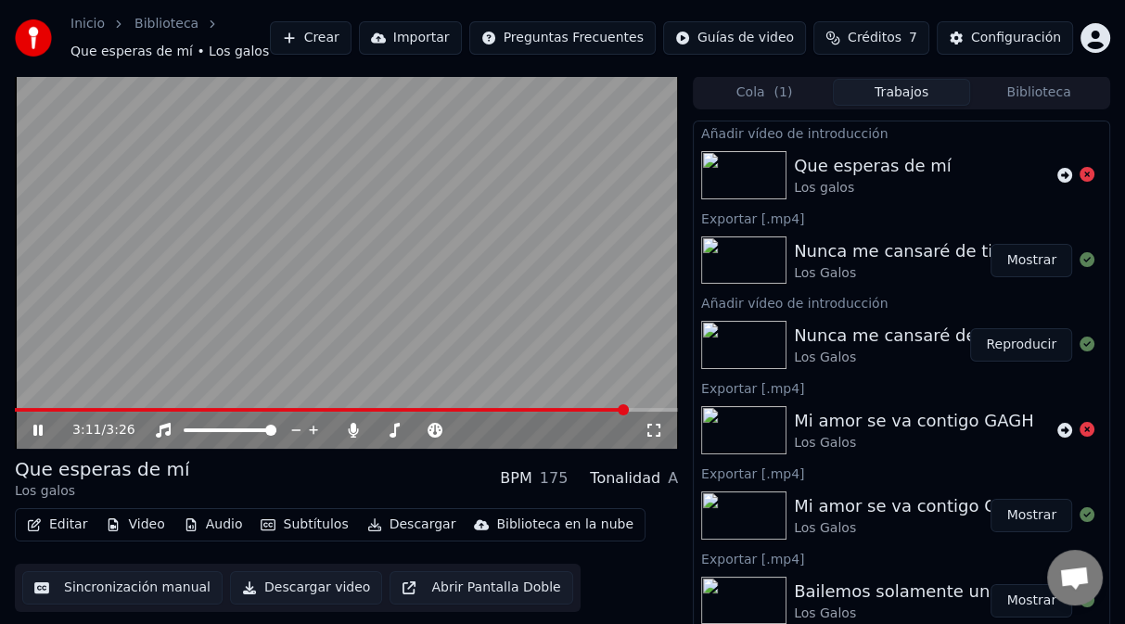
click at [627, 411] on span at bounding box center [346, 410] width 663 height 4
click at [566, 371] on video at bounding box center [346, 262] width 663 height 373
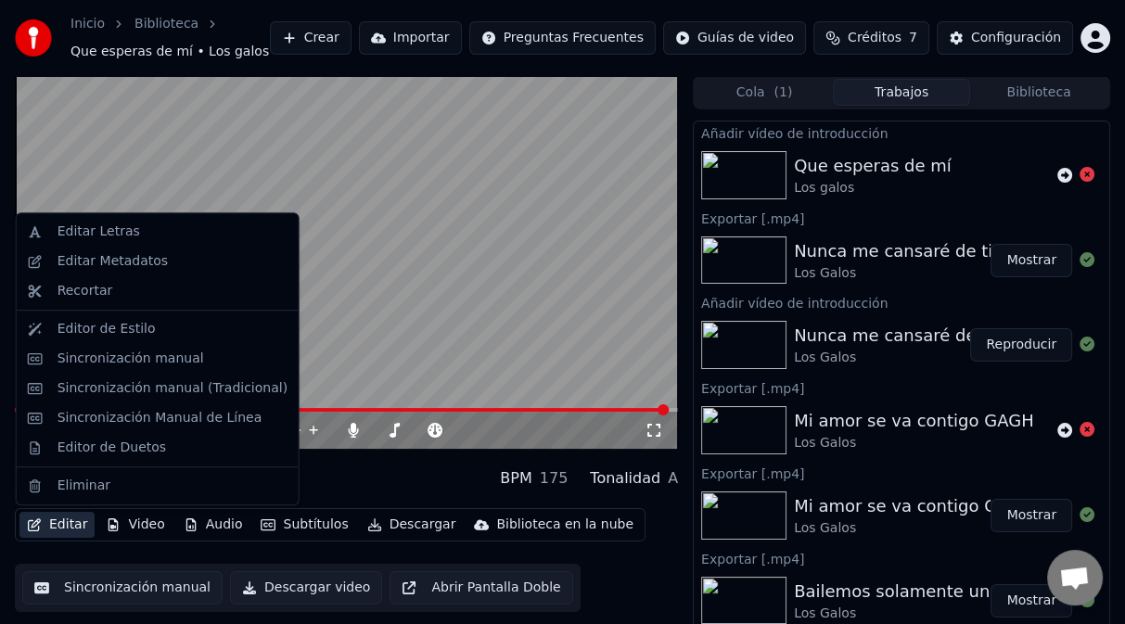
click at [69, 520] on button "Editar" at bounding box center [56, 525] width 75 height 26
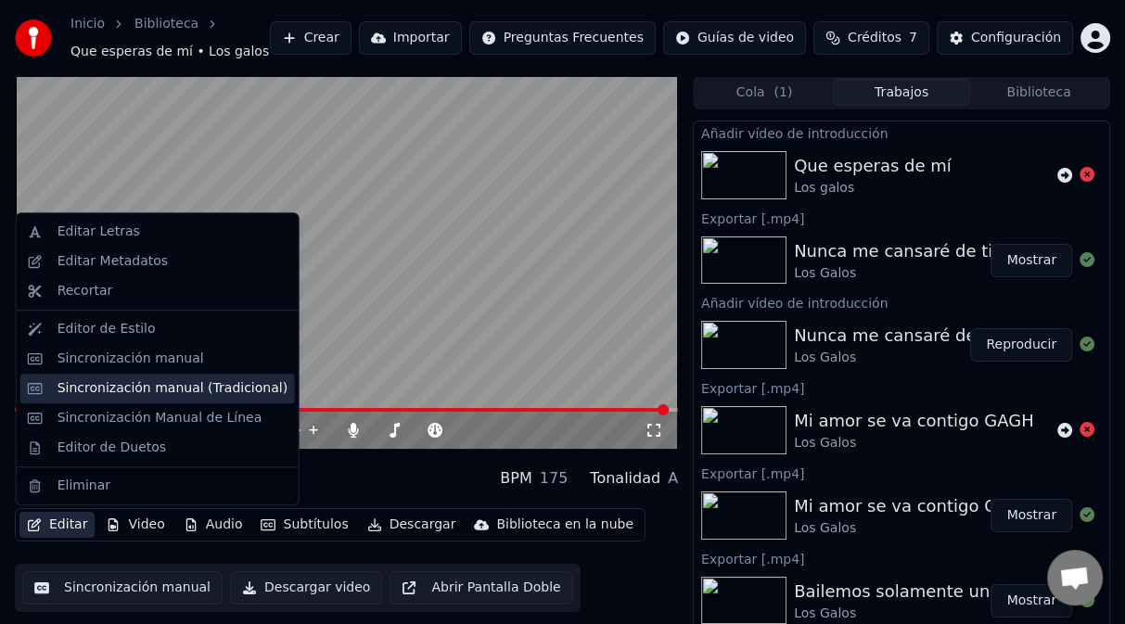
click at [130, 392] on div "Sincronización manual (Tradicional)" at bounding box center [172, 388] width 230 height 19
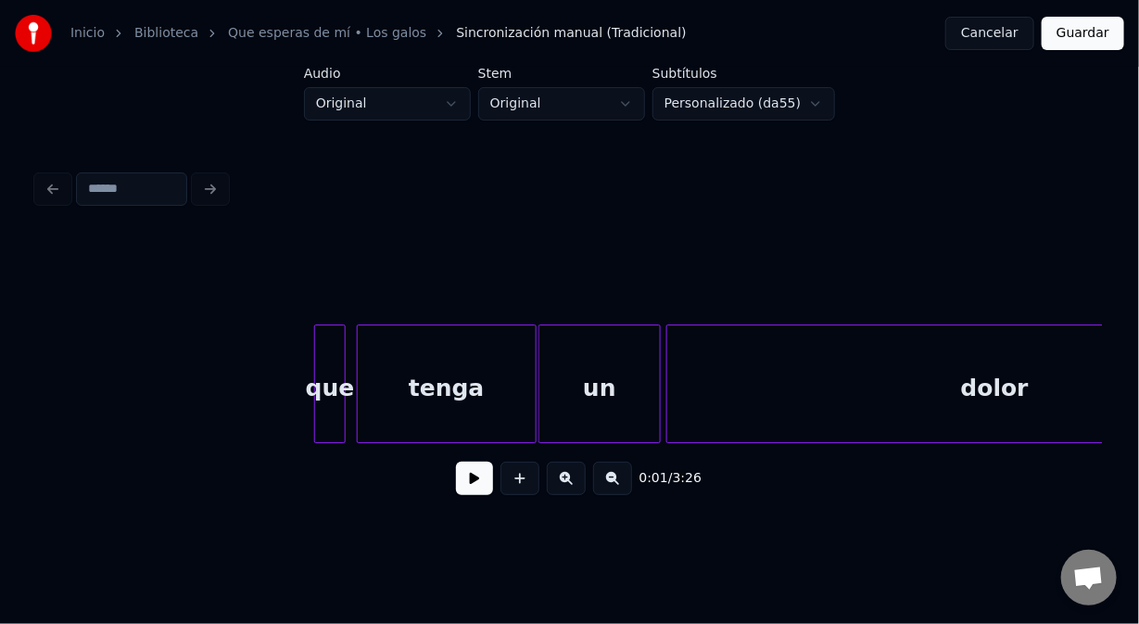
scroll to position [0, 52036]
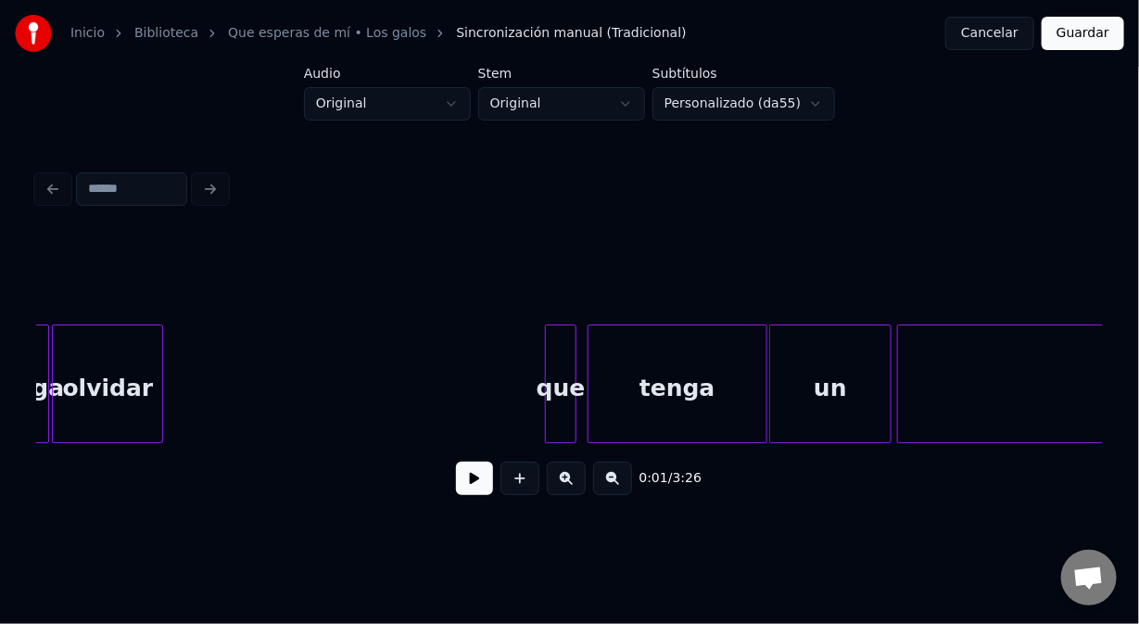
click at [563, 359] on div "que" at bounding box center [561, 388] width 30 height 126
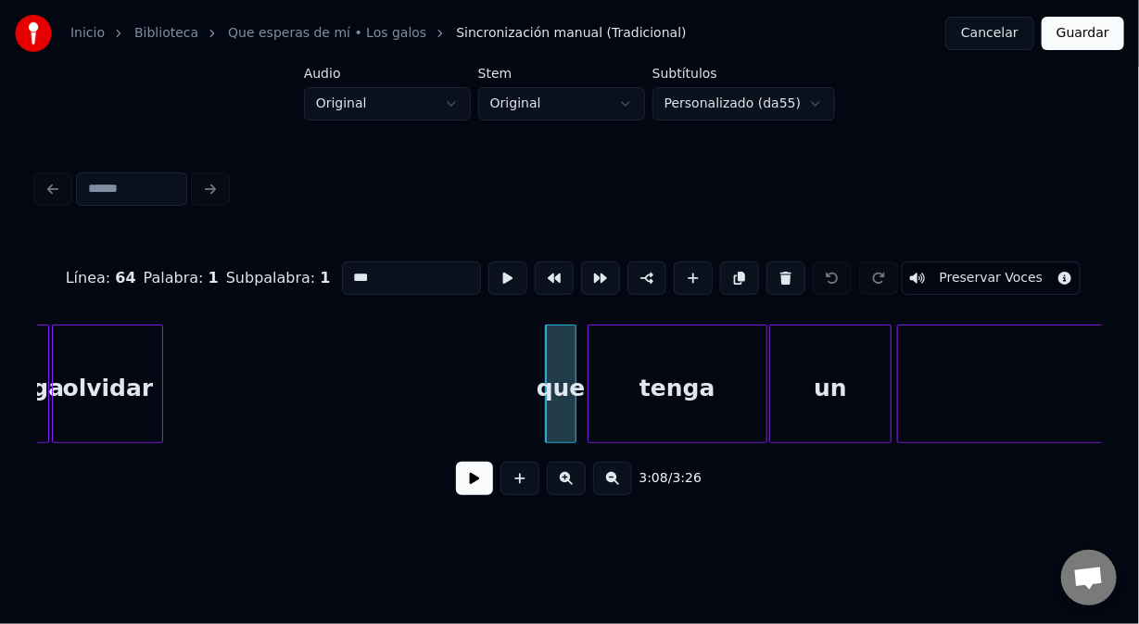
click at [143, 336] on div "olvidar" at bounding box center [107, 388] width 109 height 126
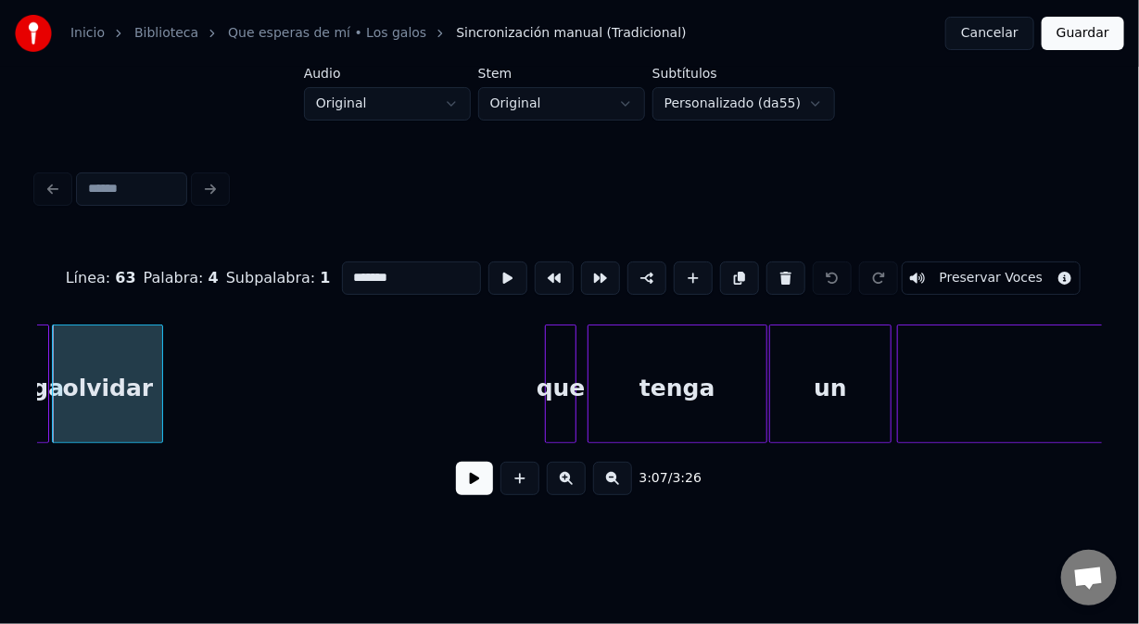
click at [556, 352] on div "que" at bounding box center [561, 388] width 30 height 126
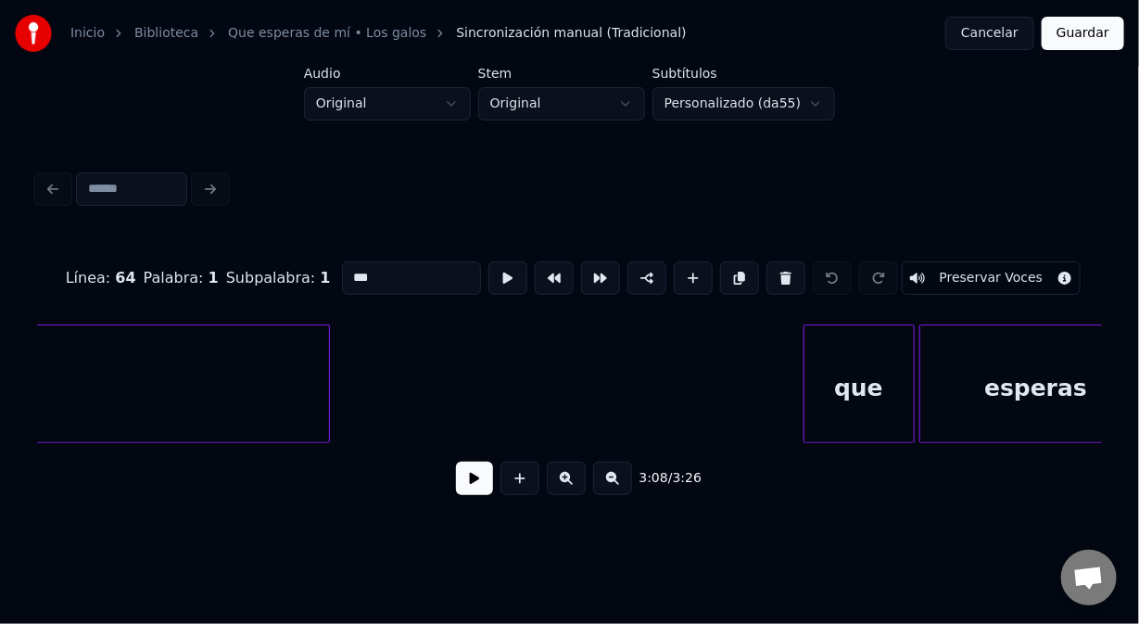
scroll to position [0, 53372]
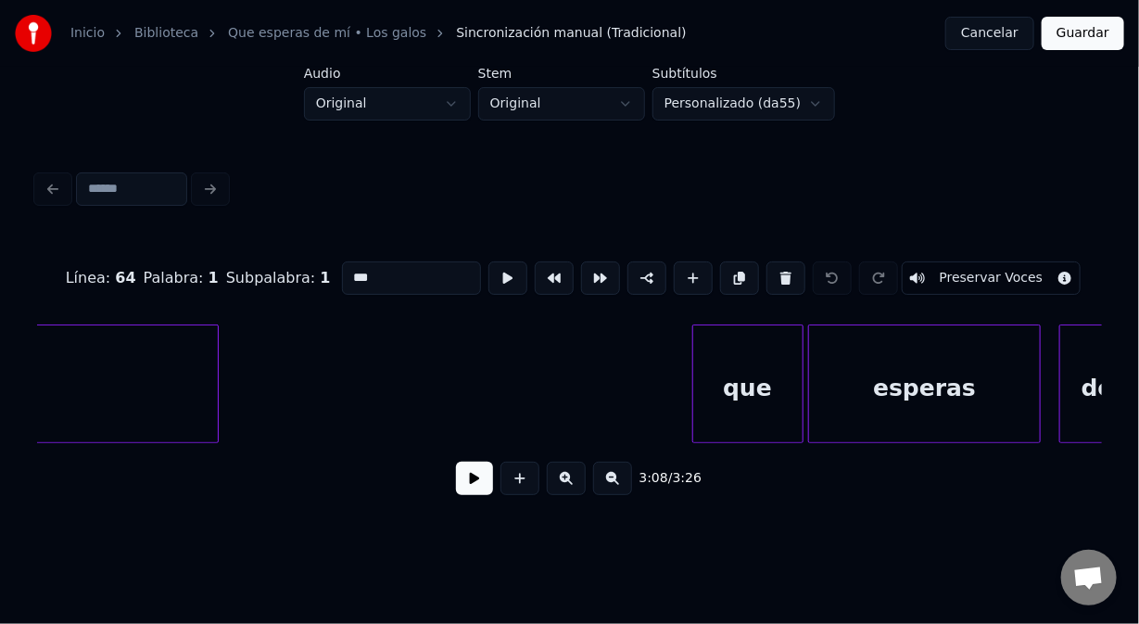
click at [714, 350] on div "que" at bounding box center [747, 388] width 109 height 126
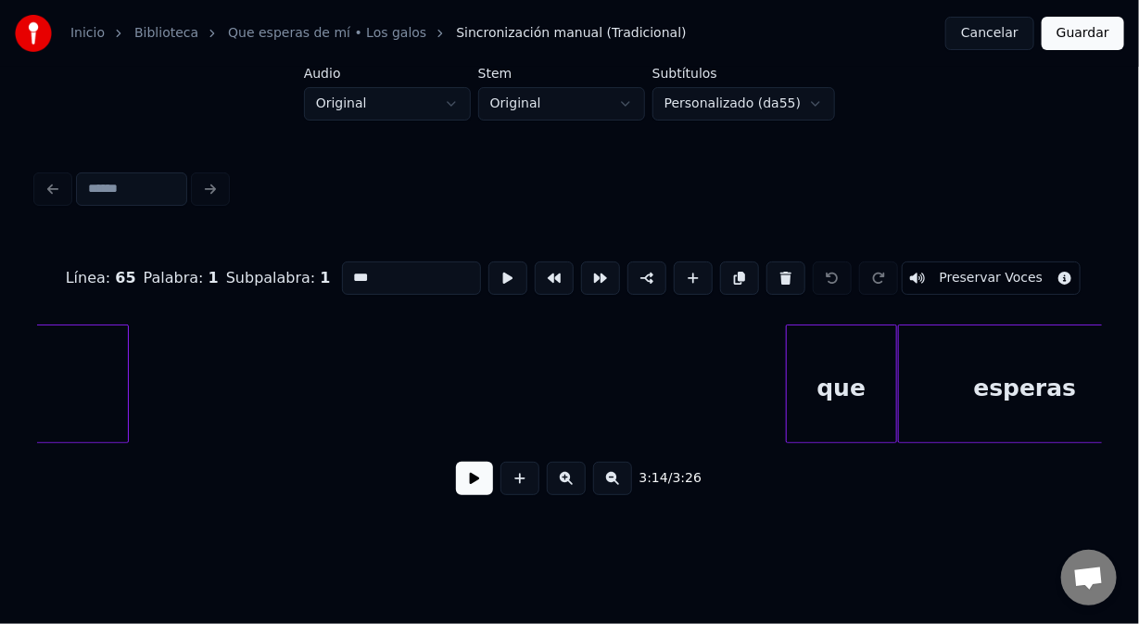
scroll to position [0, 54894]
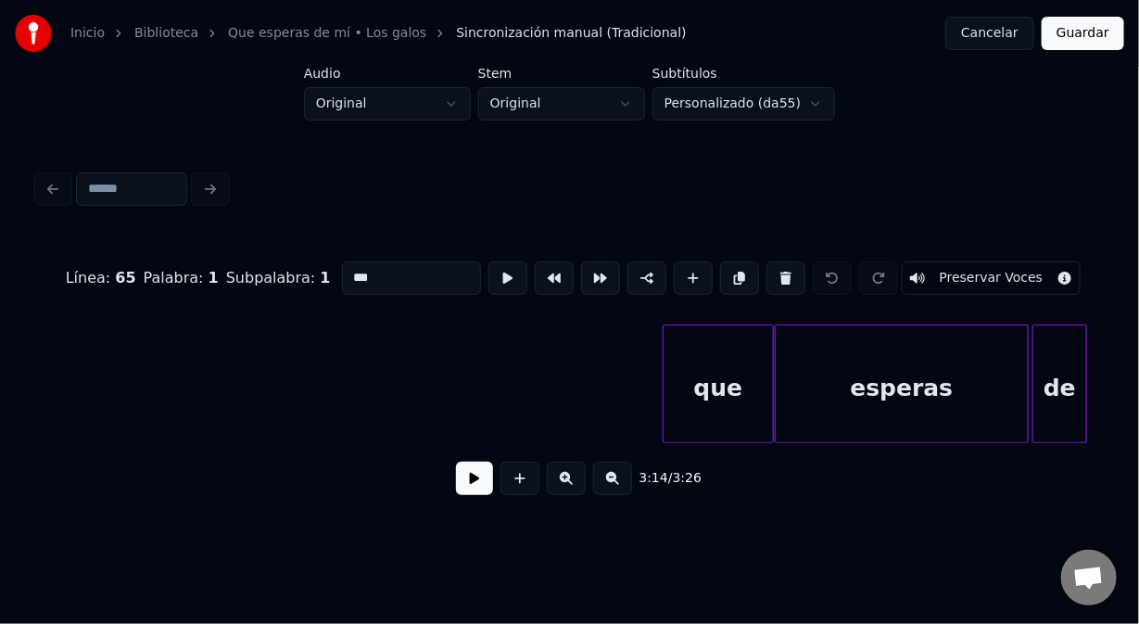
click at [689, 350] on div "que" at bounding box center [718, 388] width 109 height 126
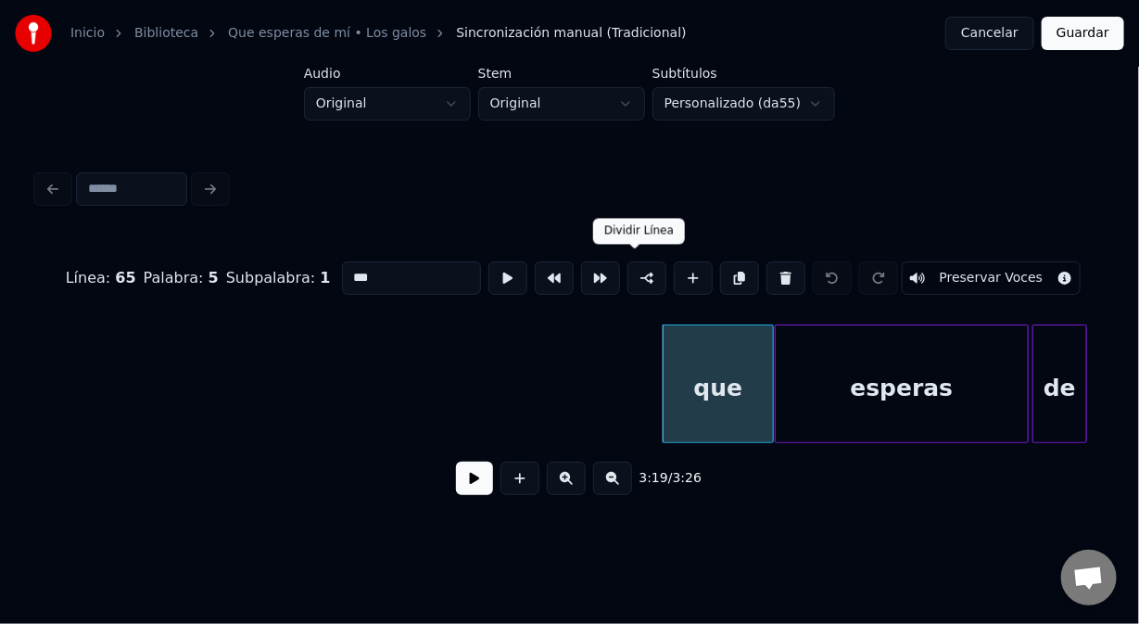
click at [630, 266] on button at bounding box center [647, 277] width 39 height 33
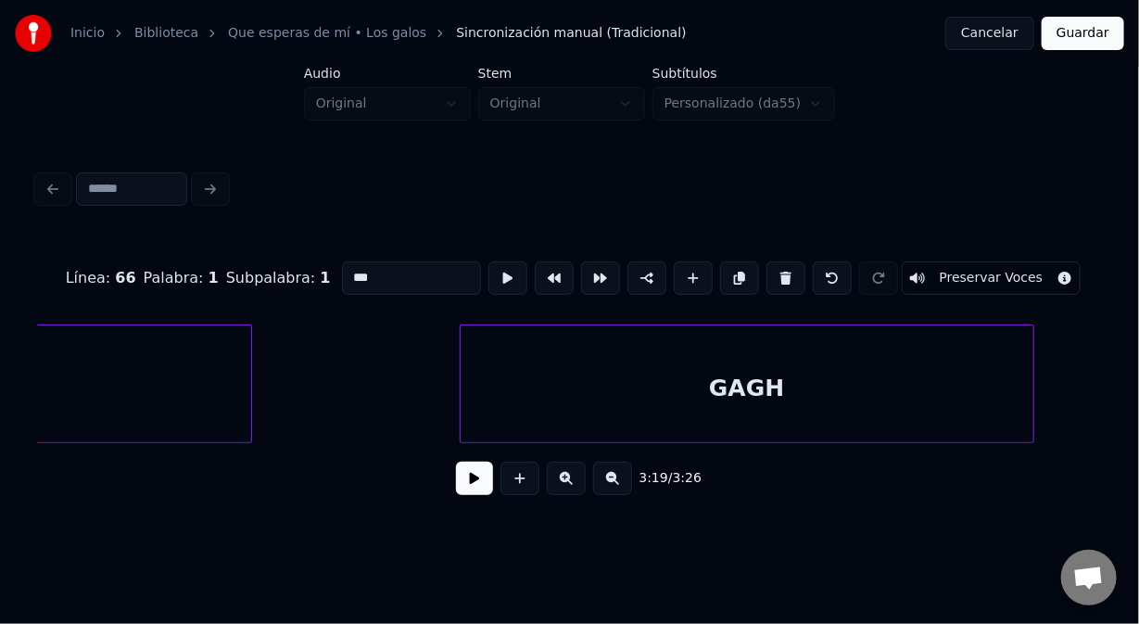
scroll to position [0, 56306]
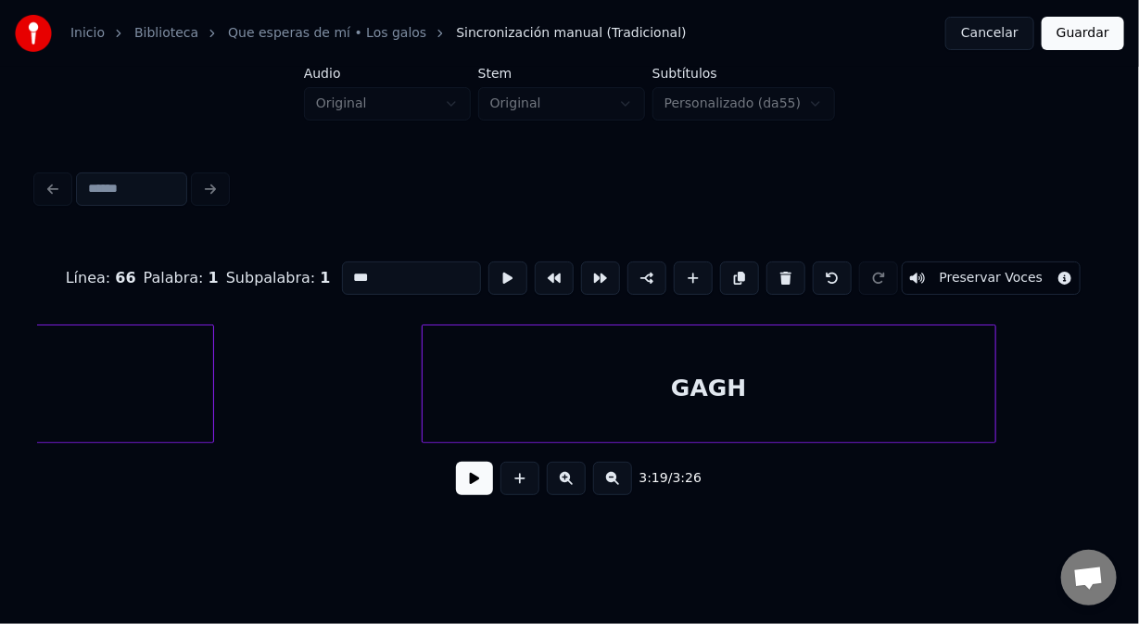
click at [535, 369] on div "GAGH" at bounding box center [710, 388] width 574 height 126
type input "****"
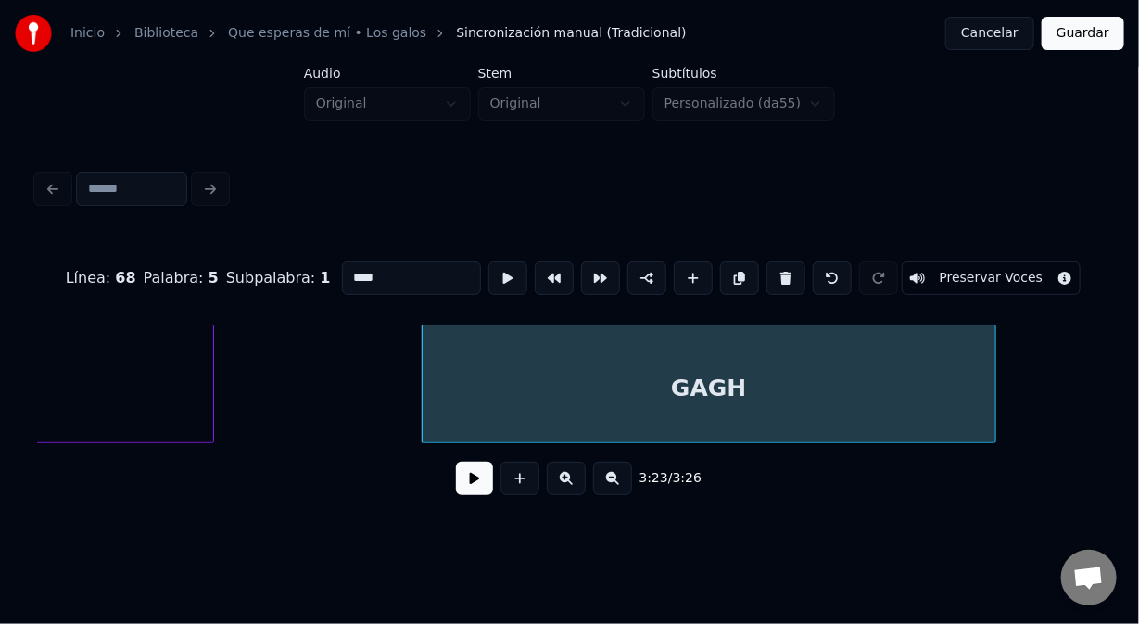
click at [1104, 26] on button "Guardar" at bounding box center [1083, 33] width 83 height 33
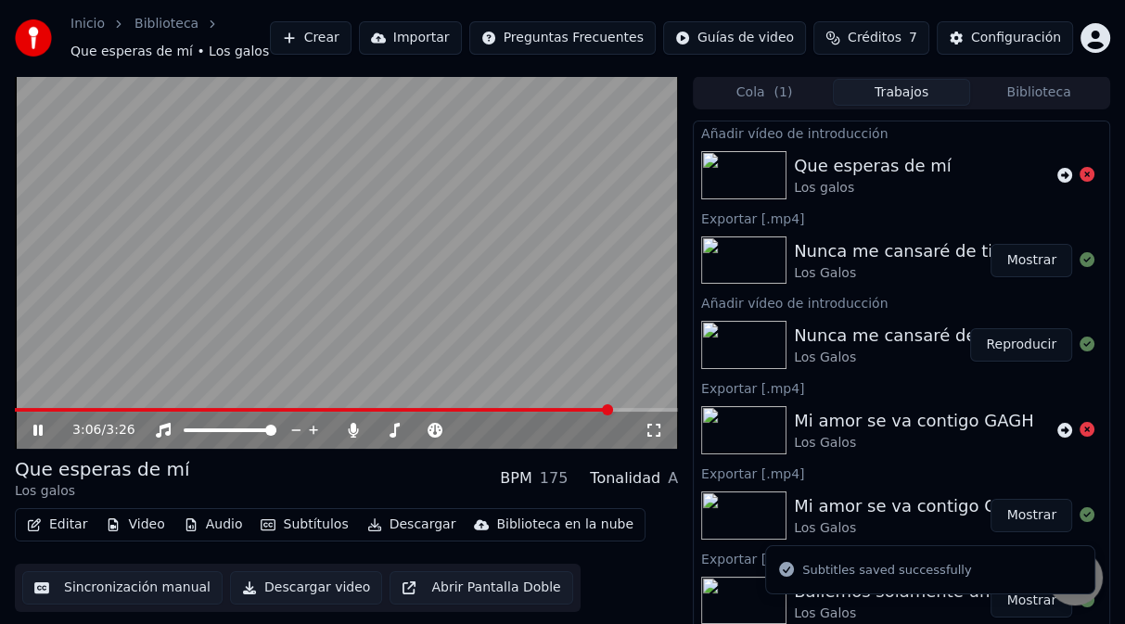
click at [611, 408] on span at bounding box center [346, 410] width 663 height 4
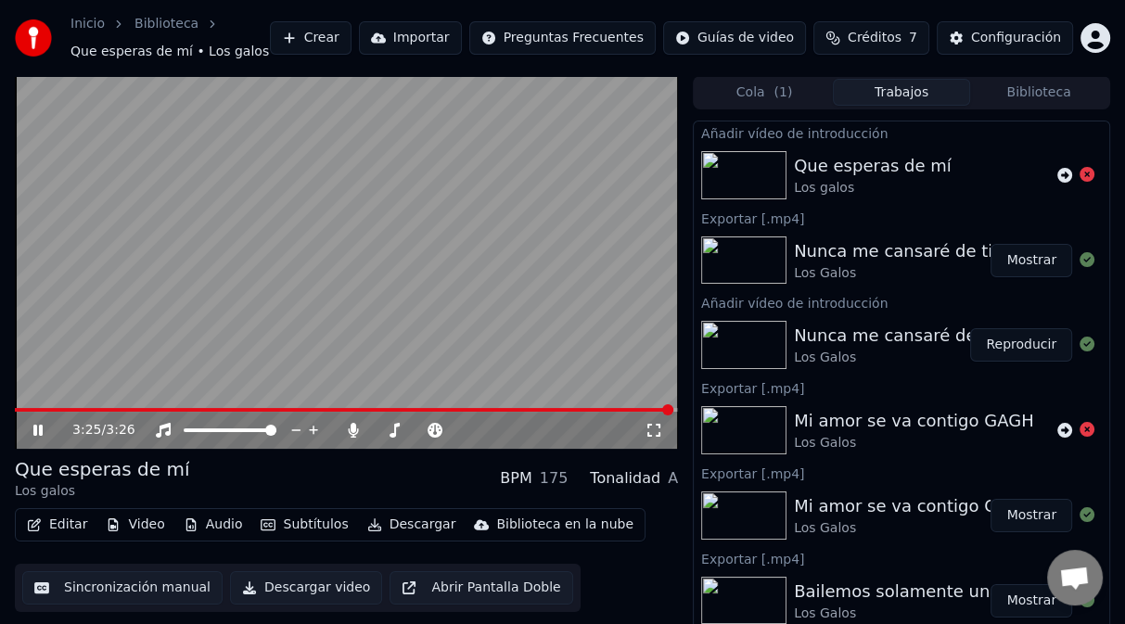
click at [609, 418] on div "3:25 / 3:26" at bounding box center [346, 430] width 663 height 37
click at [77, 519] on button "Editar" at bounding box center [56, 525] width 75 height 26
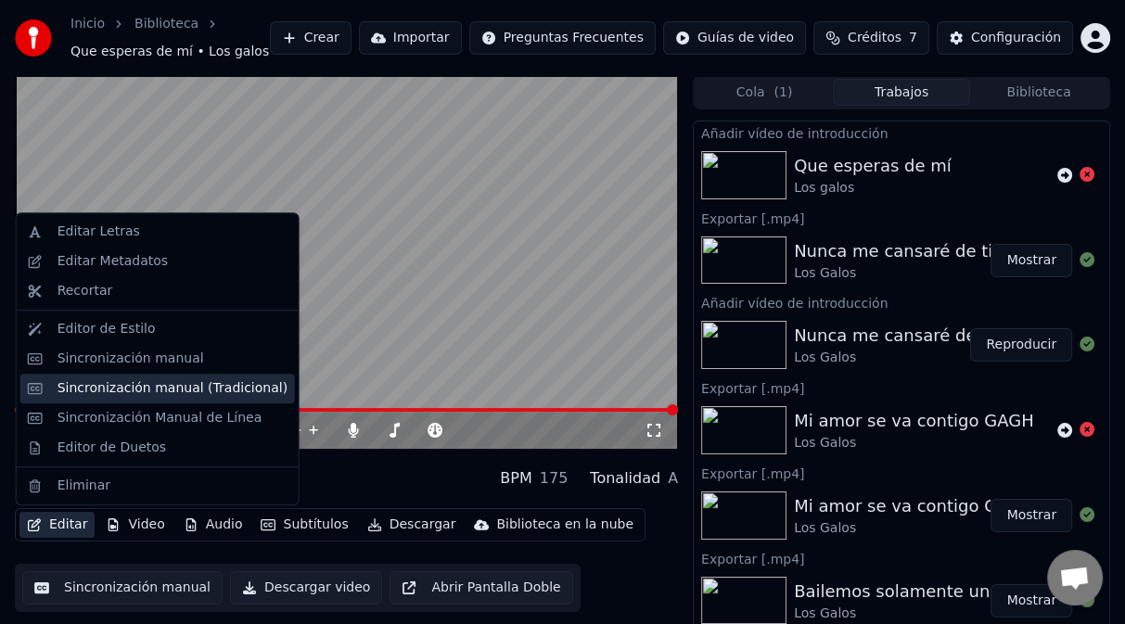
click at [165, 387] on div "Sincronización manual (Tradicional)" at bounding box center [172, 388] width 230 height 19
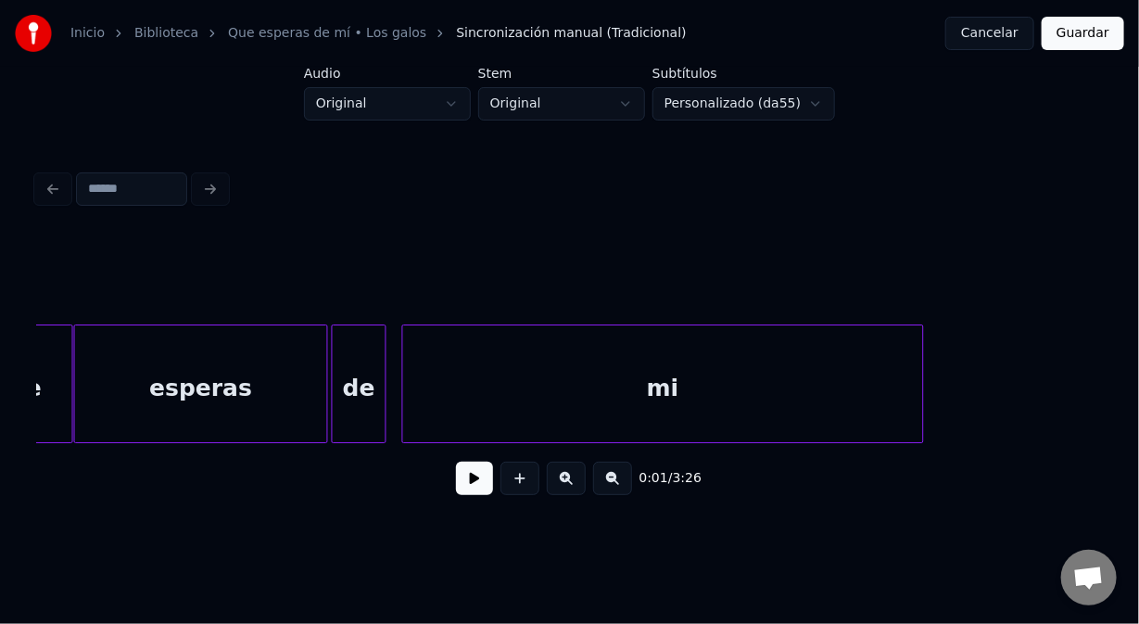
scroll to position [0, 56155]
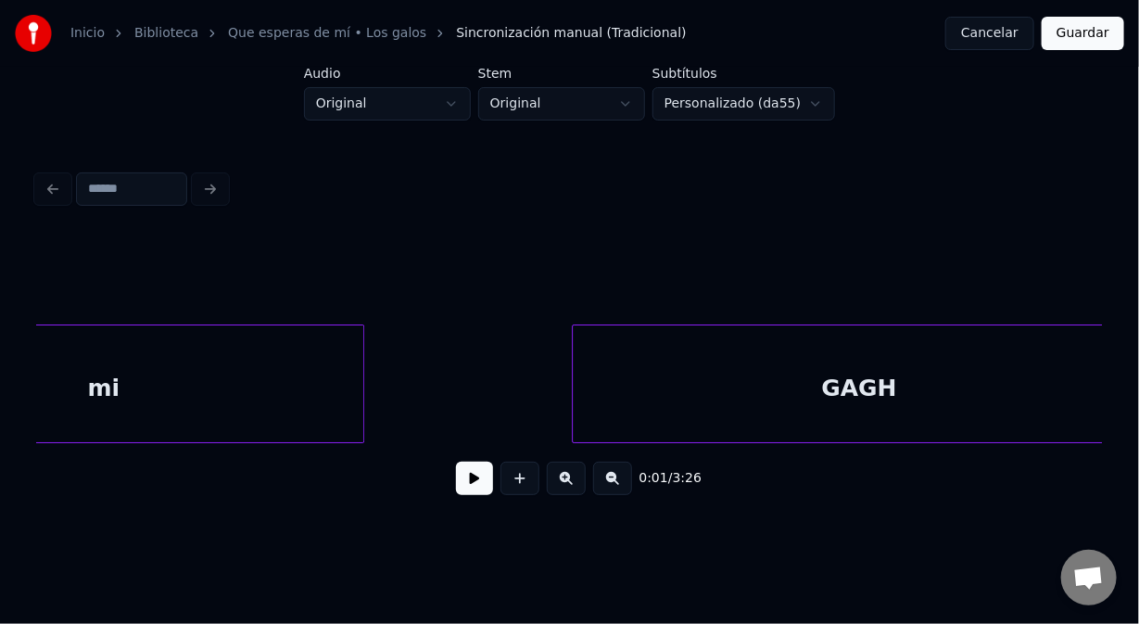
click at [777, 375] on div "GAGH" at bounding box center [860, 388] width 574 height 126
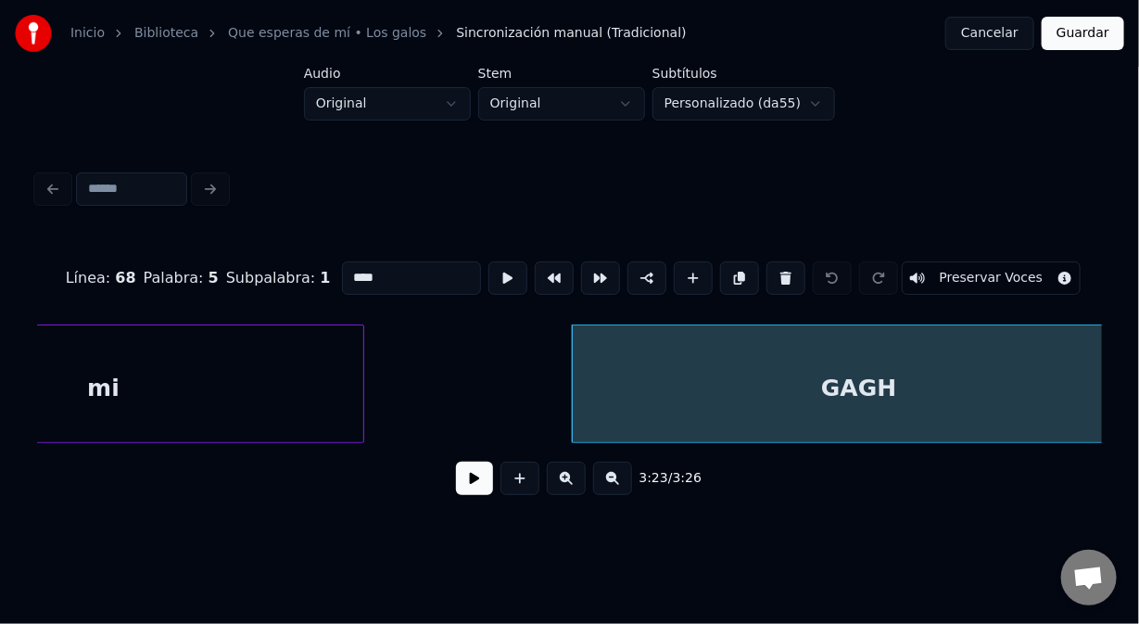
click at [342, 344] on div "mi" at bounding box center [103, 388] width 520 height 126
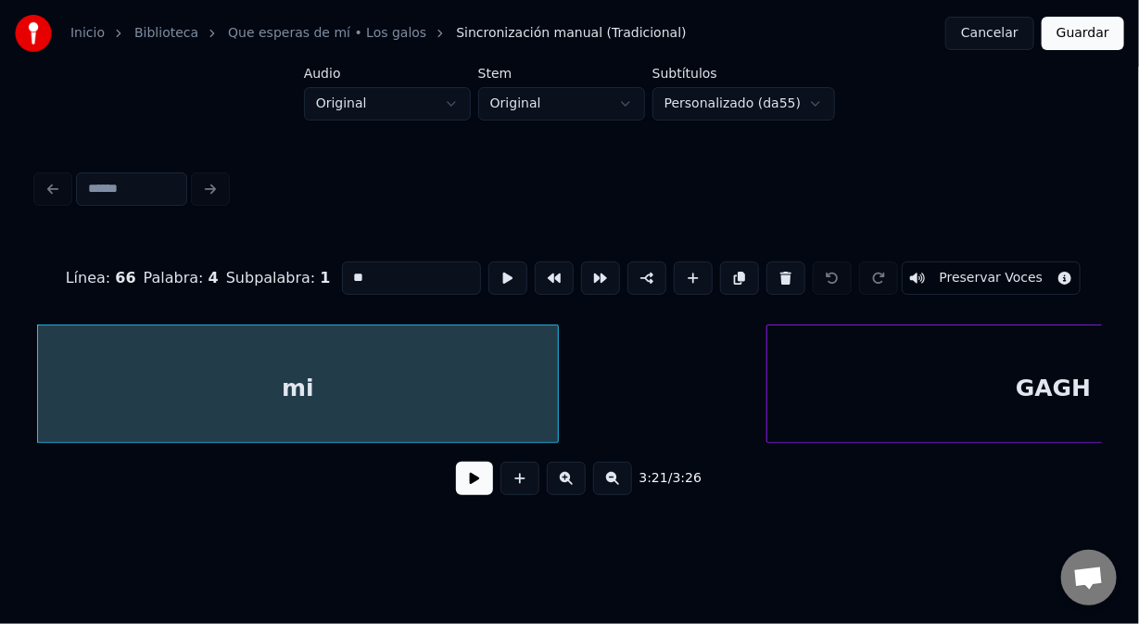
click at [880, 401] on div "GAGH" at bounding box center [1055, 388] width 574 height 126
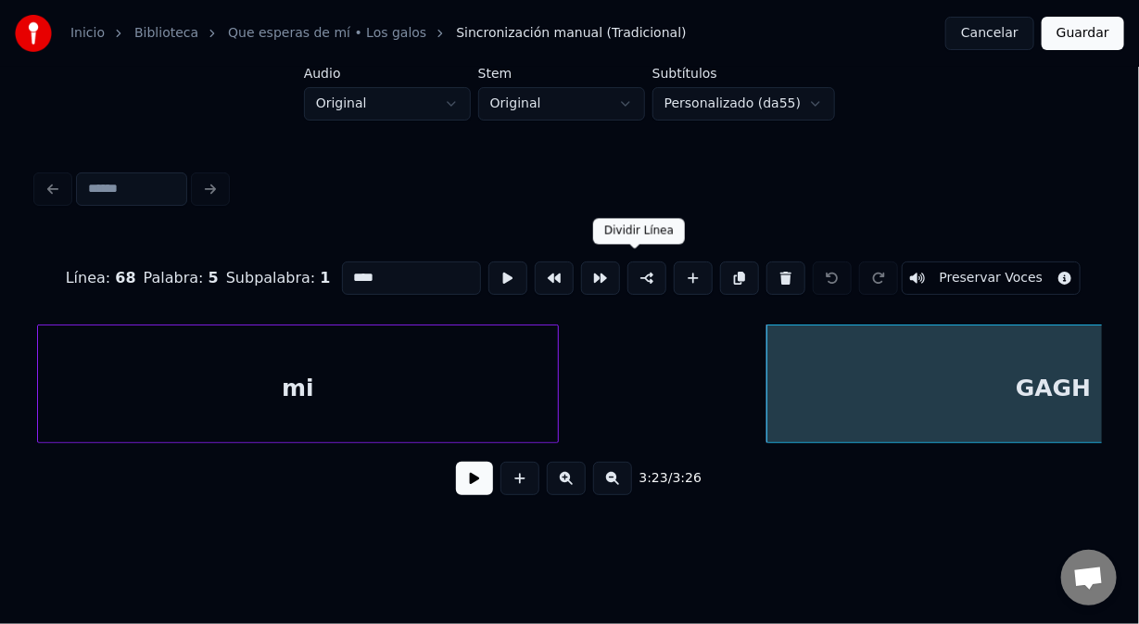
click at [636, 265] on button at bounding box center [647, 277] width 39 height 33
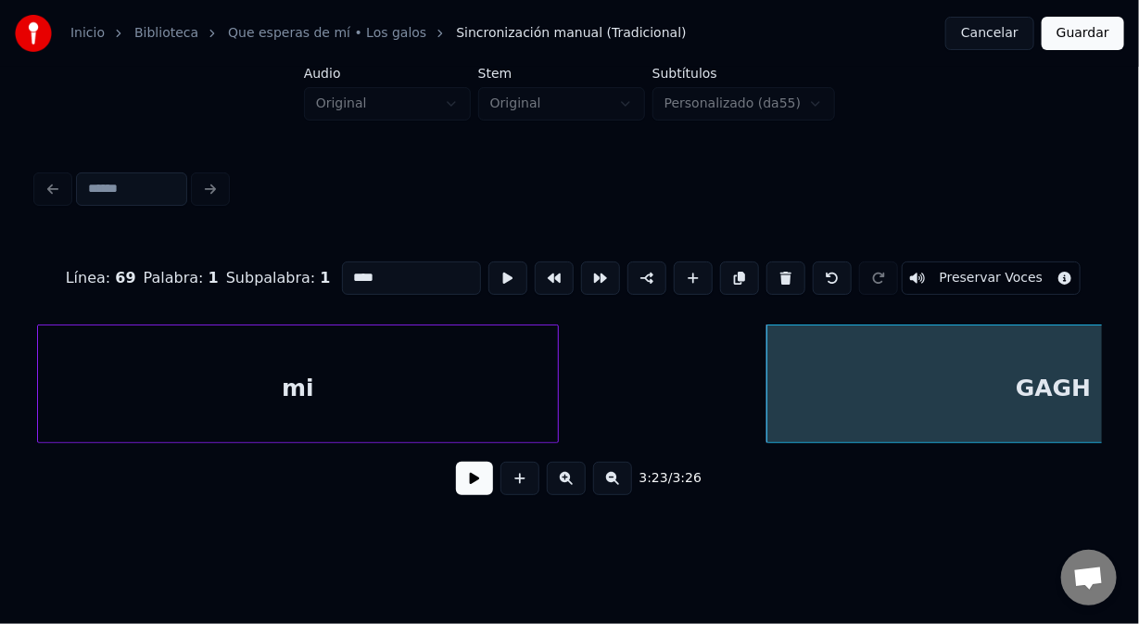
click at [636, 268] on button at bounding box center [647, 277] width 39 height 33
click at [786, 276] on button at bounding box center [786, 277] width 39 height 33
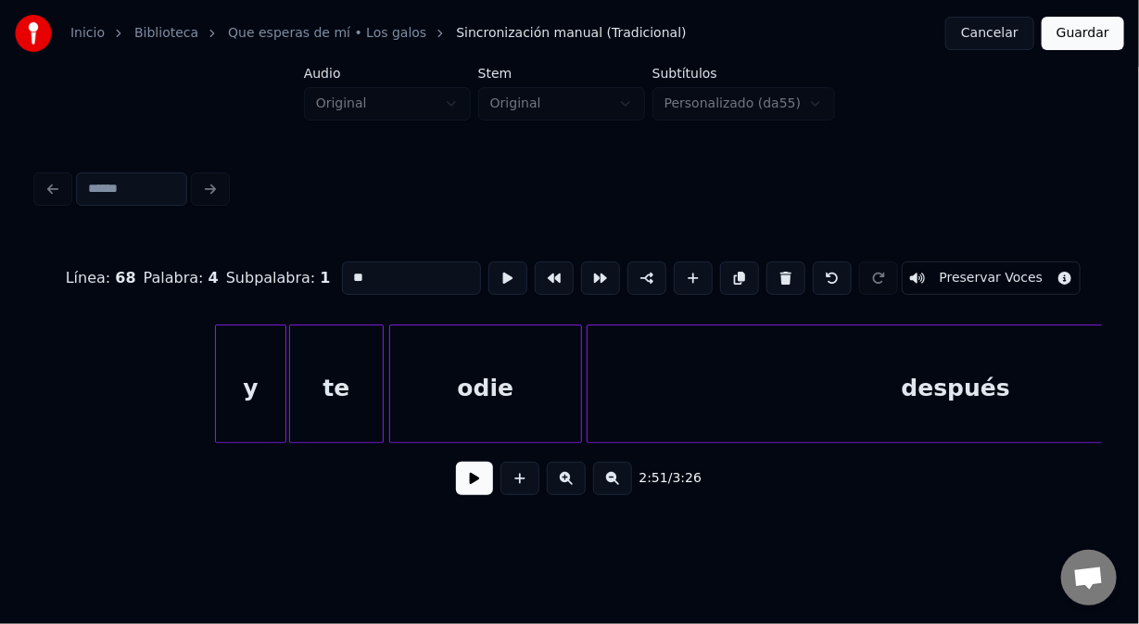
scroll to position [0, 45363]
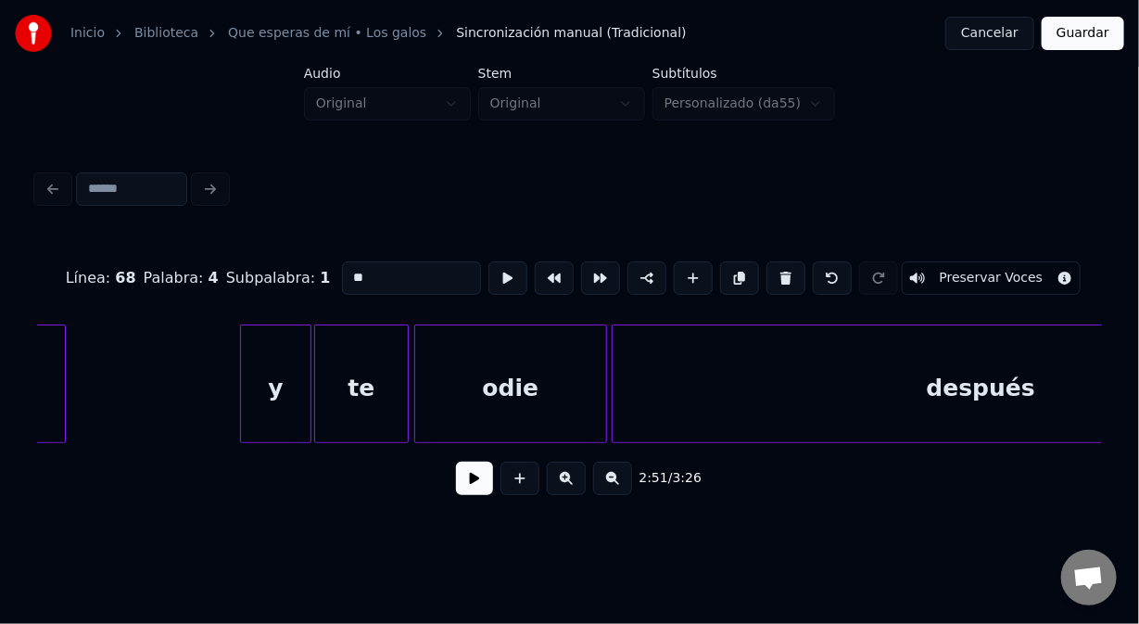
click at [253, 339] on div "y" at bounding box center [275, 388] width 69 height 126
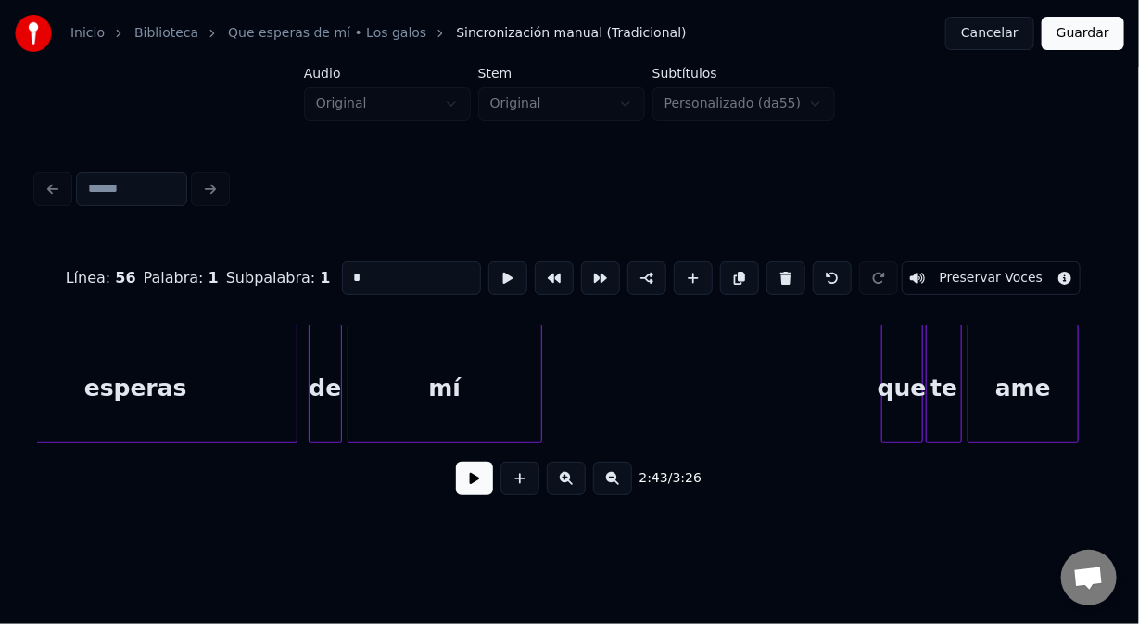
scroll to position [0, 47342]
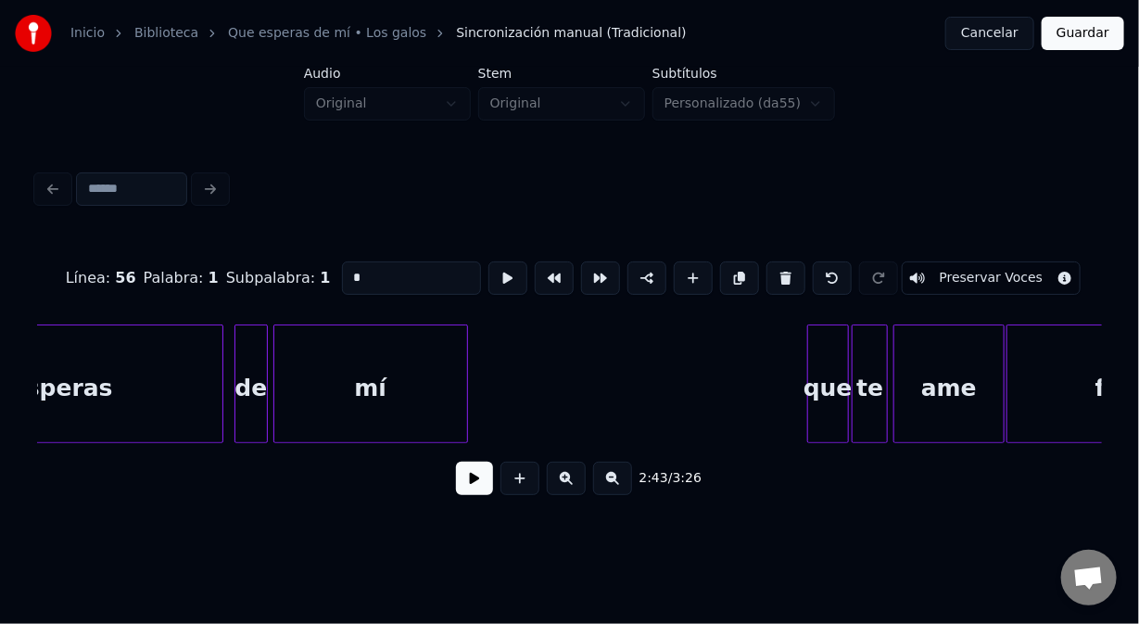
click at [832, 358] on div "que" at bounding box center [828, 388] width 40 height 126
click at [66, 402] on div "esperas" at bounding box center [61, 388] width 322 height 126
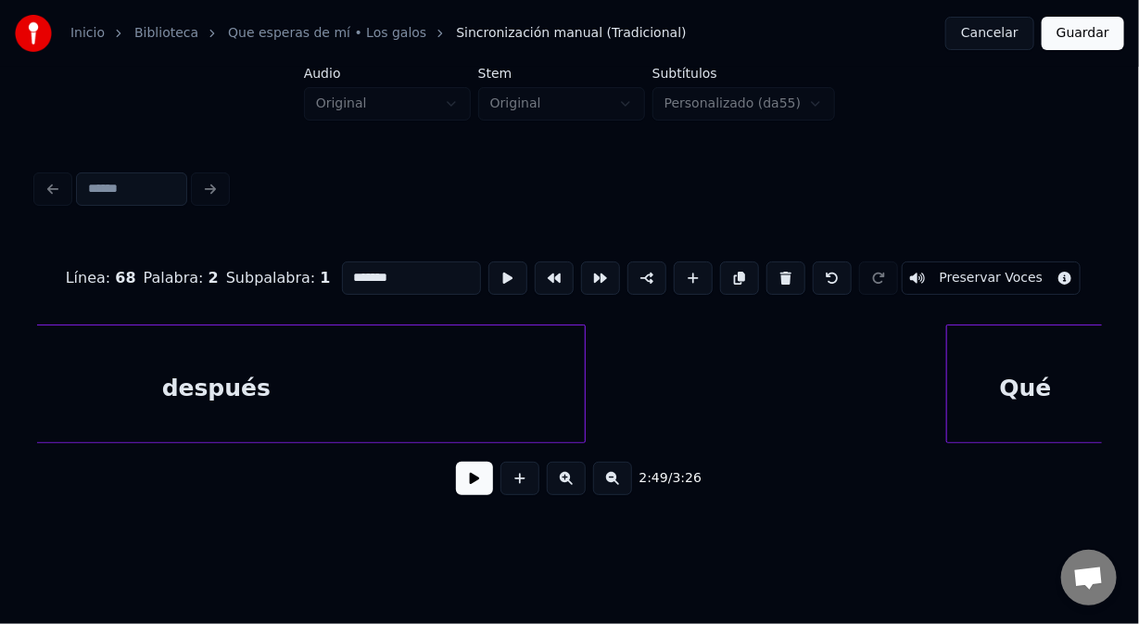
click at [215, 413] on div "después" at bounding box center [216, 388] width 737 height 126
type input "*******"
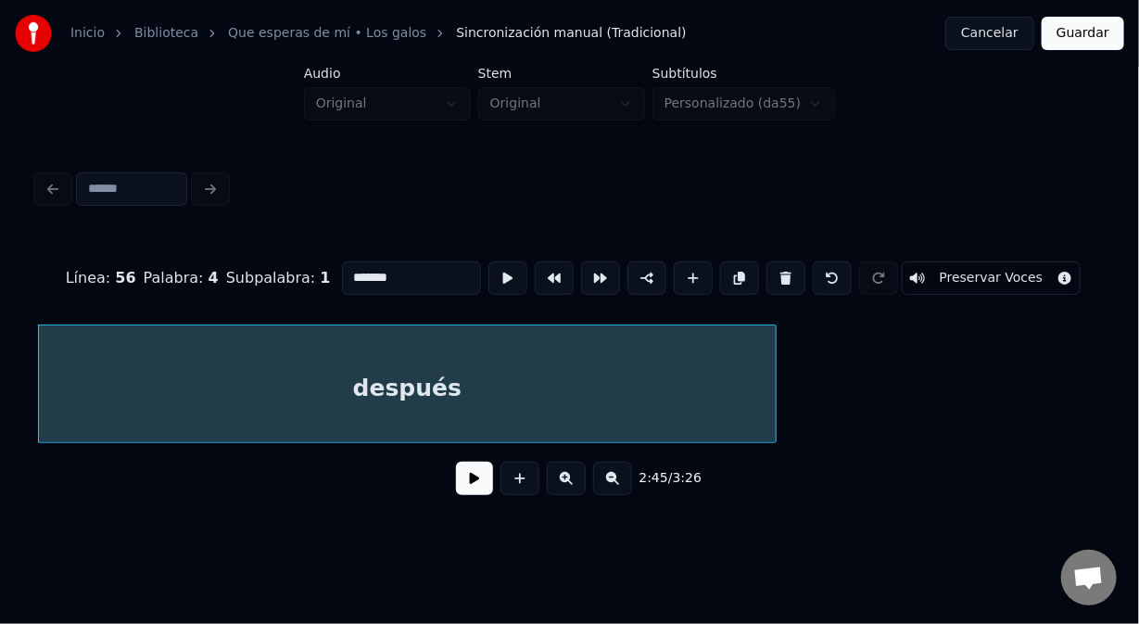
click at [477, 484] on button at bounding box center [474, 478] width 37 height 33
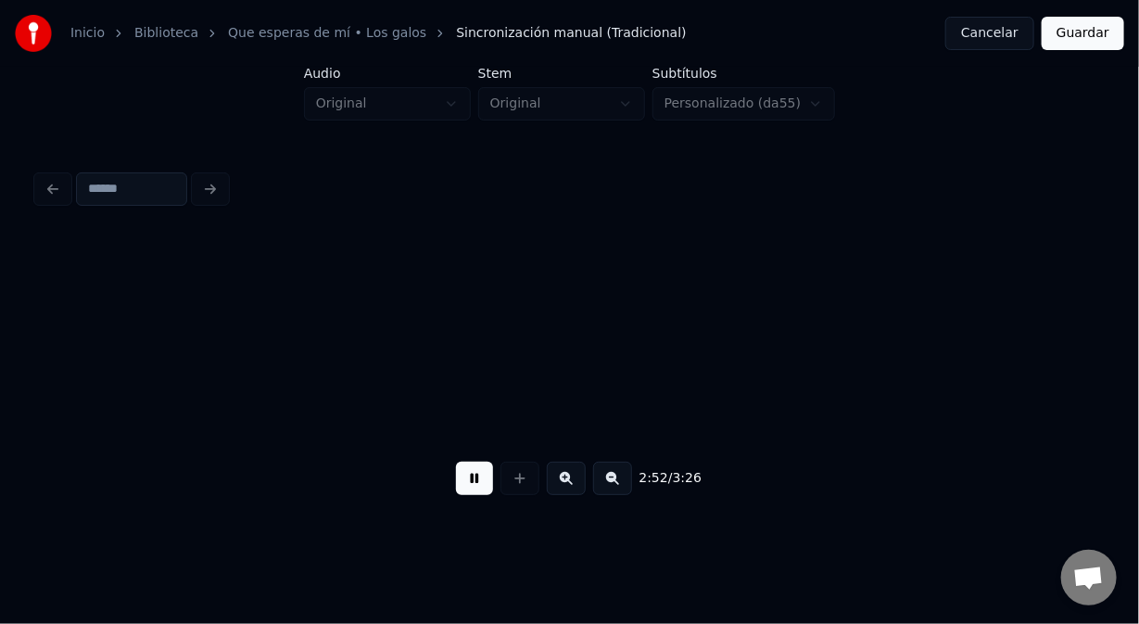
scroll to position [0, 48070]
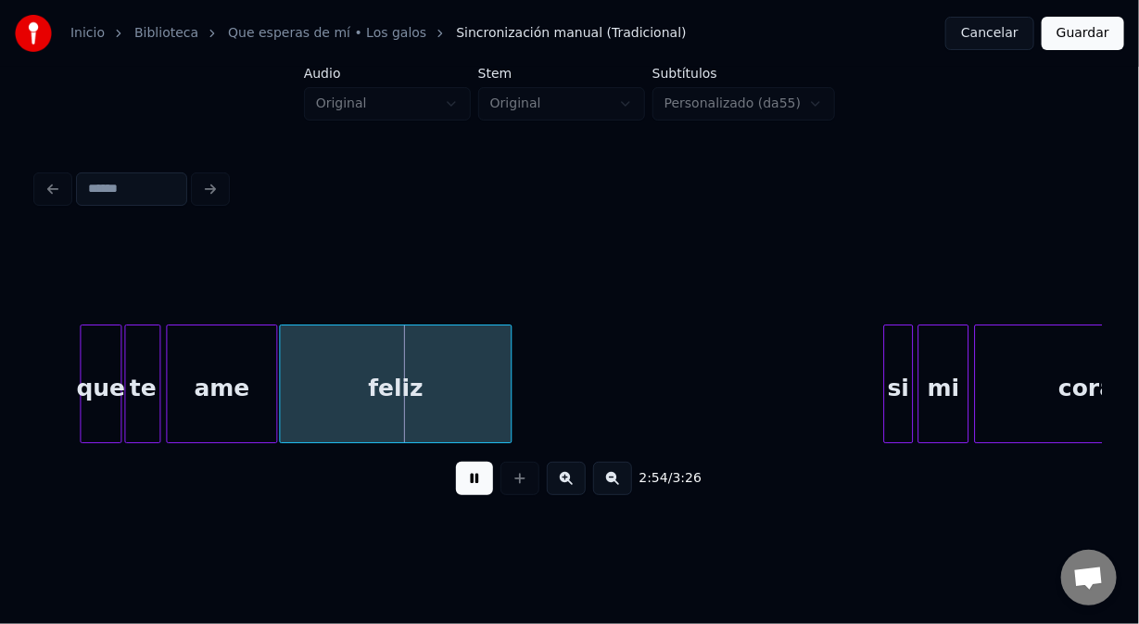
click at [471, 488] on button at bounding box center [474, 478] width 37 height 33
click at [92, 346] on div "que" at bounding box center [101, 388] width 40 height 126
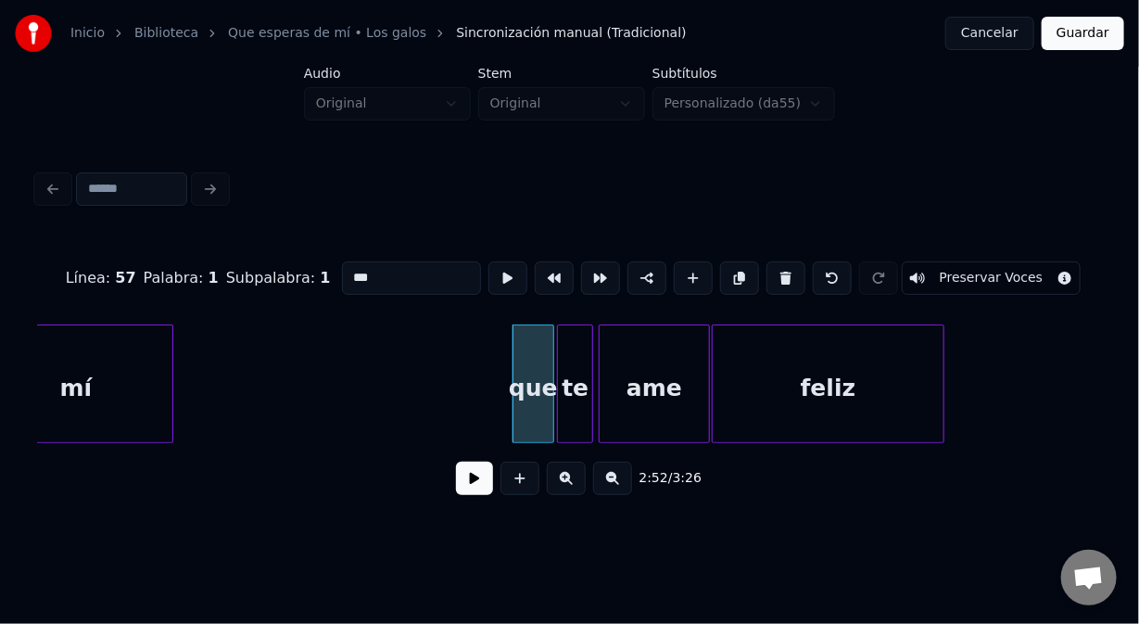
click at [121, 352] on div "mí" at bounding box center [76, 388] width 193 height 126
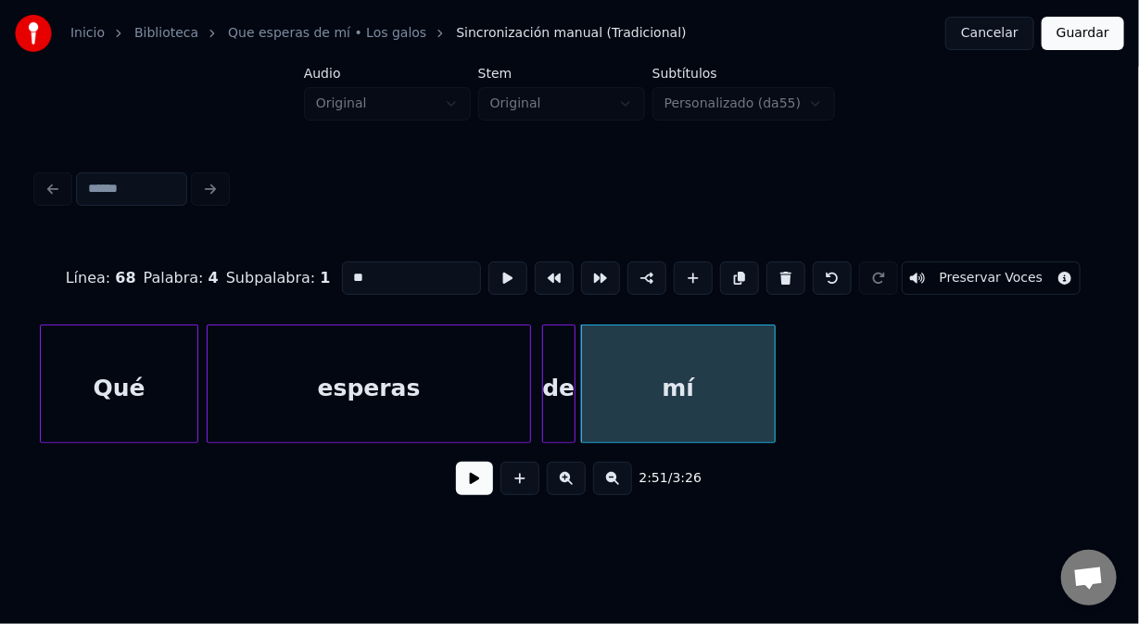
scroll to position [0, 46922]
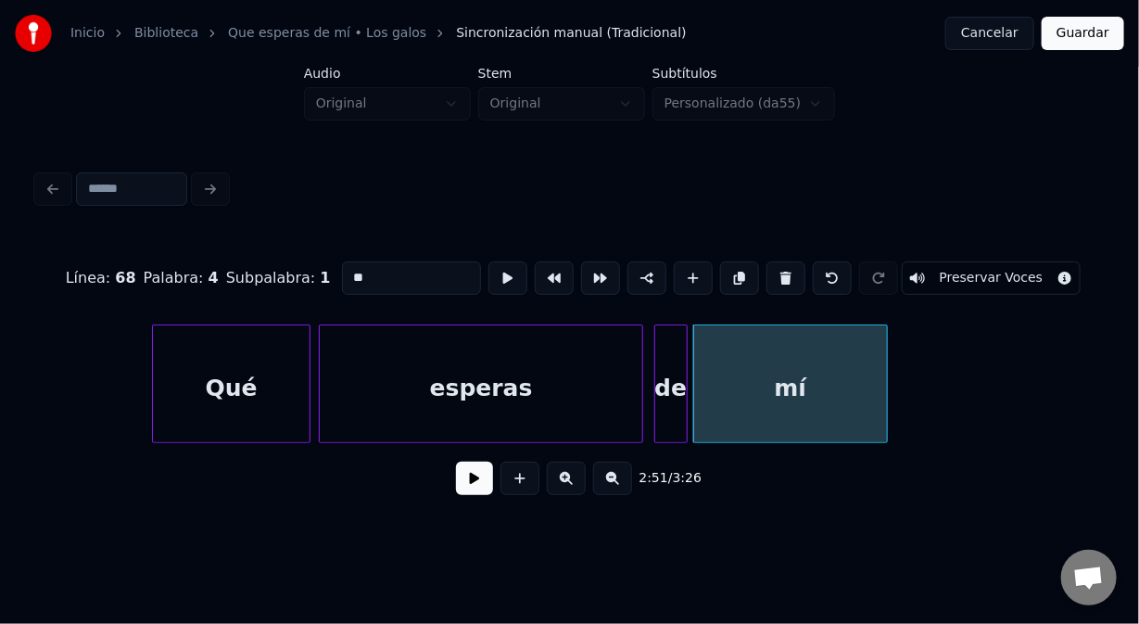
click at [208, 357] on div "Qué" at bounding box center [231, 388] width 157 height 126
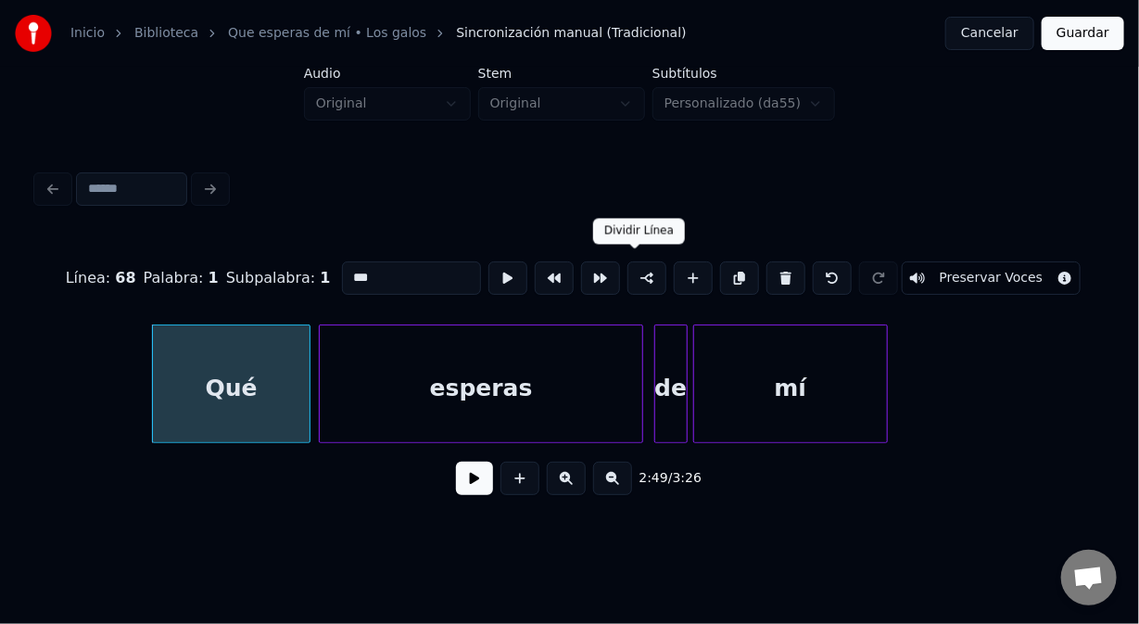
click at [636, 276] on button at bounding box center [647, 277] width 39 height 33
click at [744, 355] on div "mí" at bounding box center [790, 388] width 193 height 126
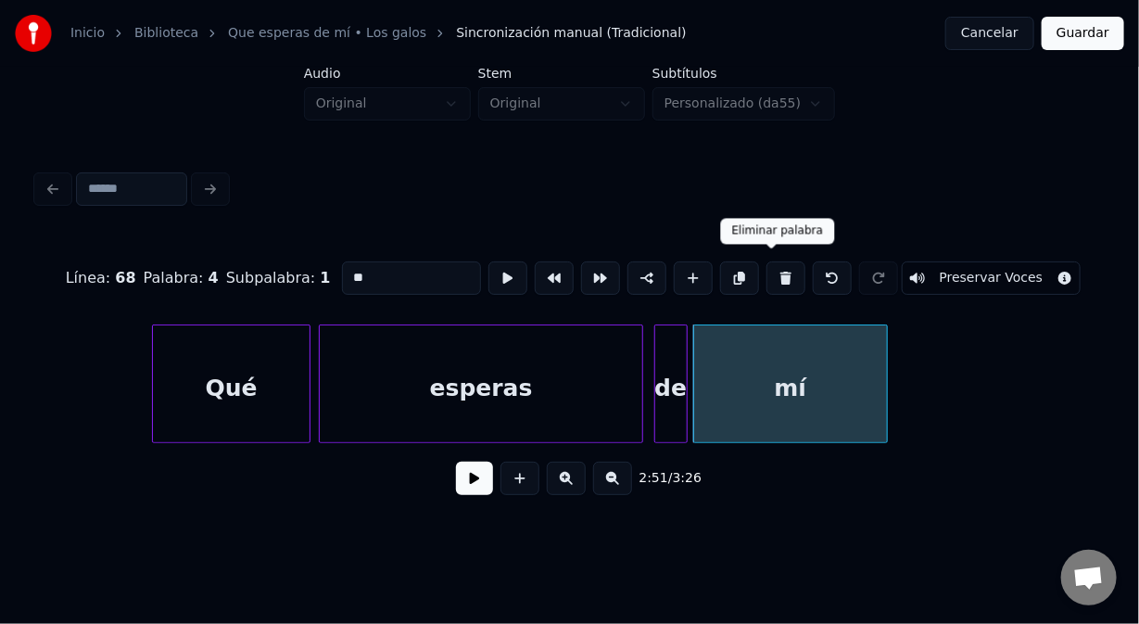
click at [770, 272] on button at bounding box center [786, 277] width 39 height 33
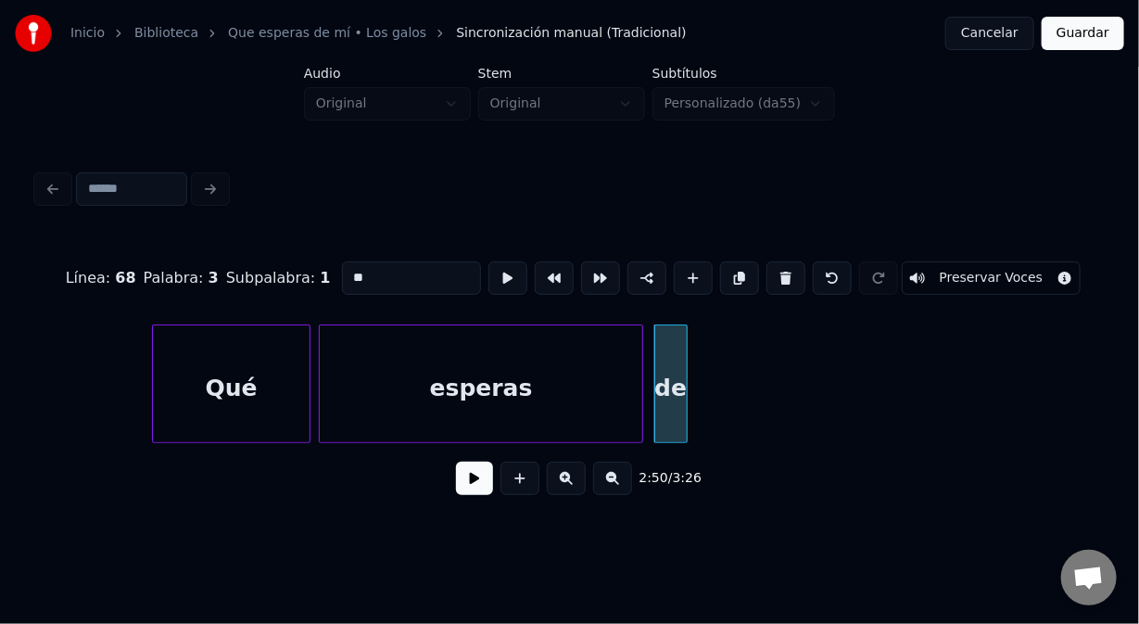
click at [770, 272] on button at bounding box center [786, 277] width 39 height 33
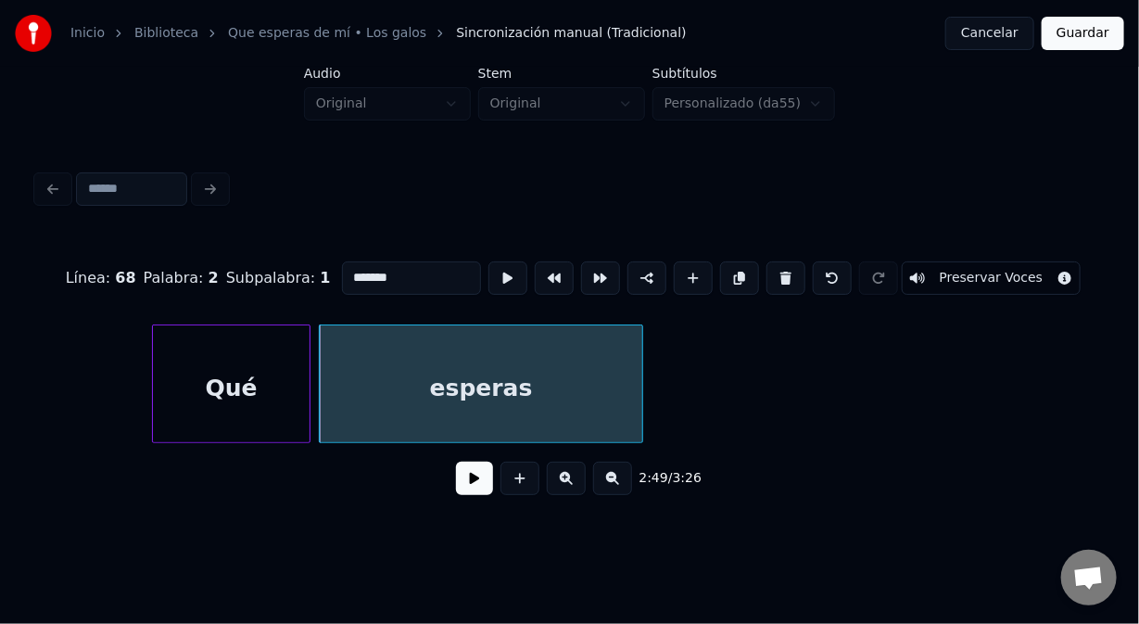
click at [770, 272] on button at bounding box center [786, 277] width 39 height 33
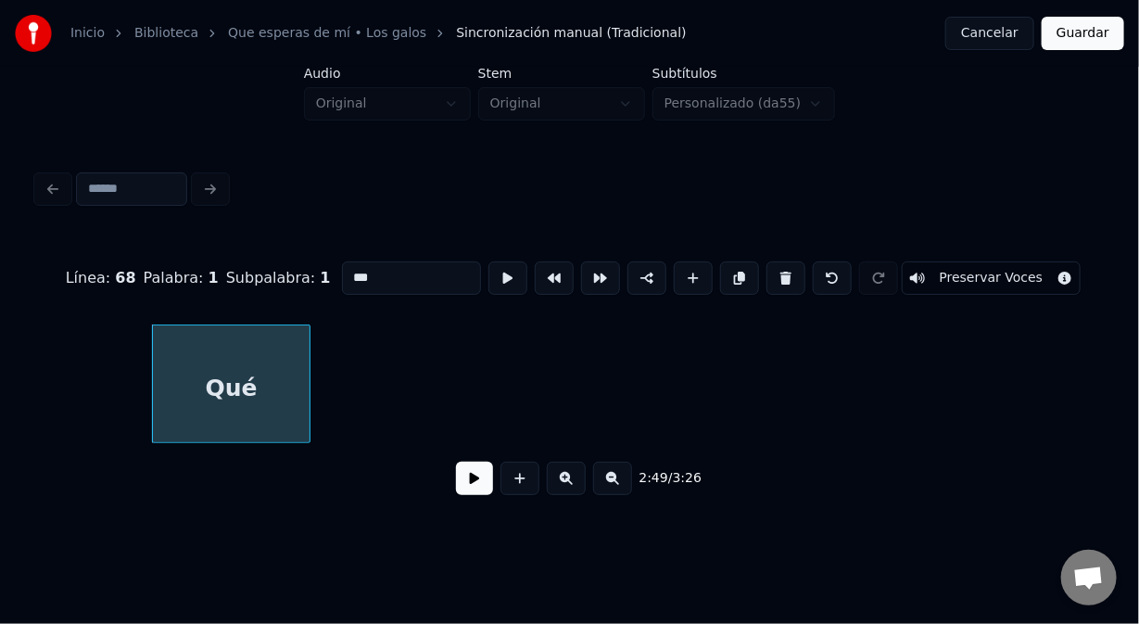
click at [770, 272] on button at bounding box center [786, 277] width 39 height 33
type input "*******"
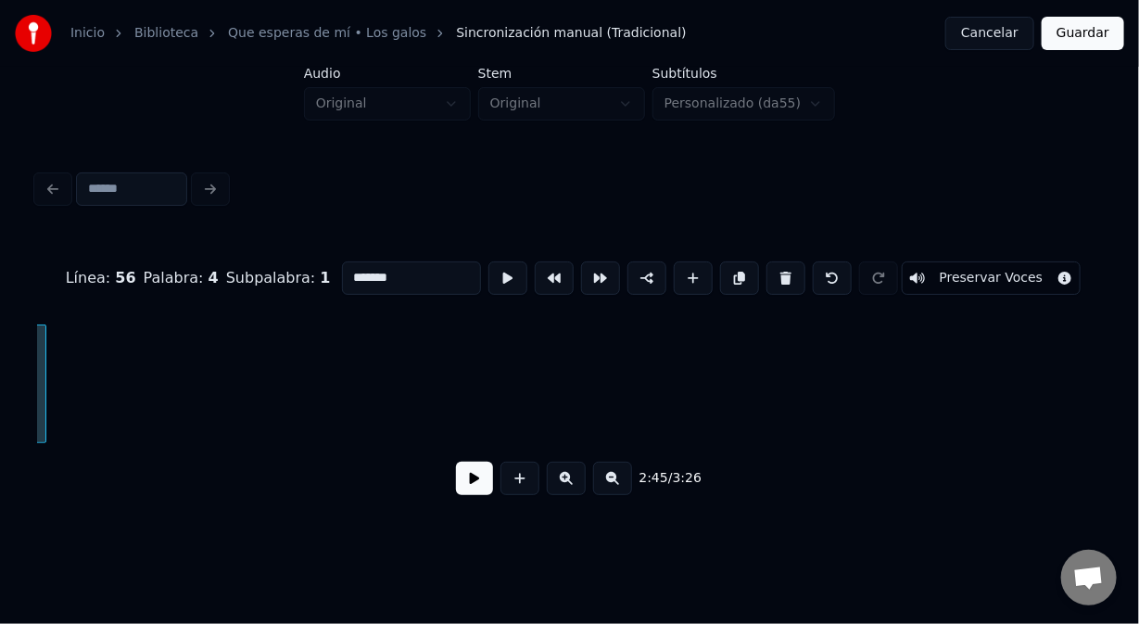
scroll to position [0, 46765]
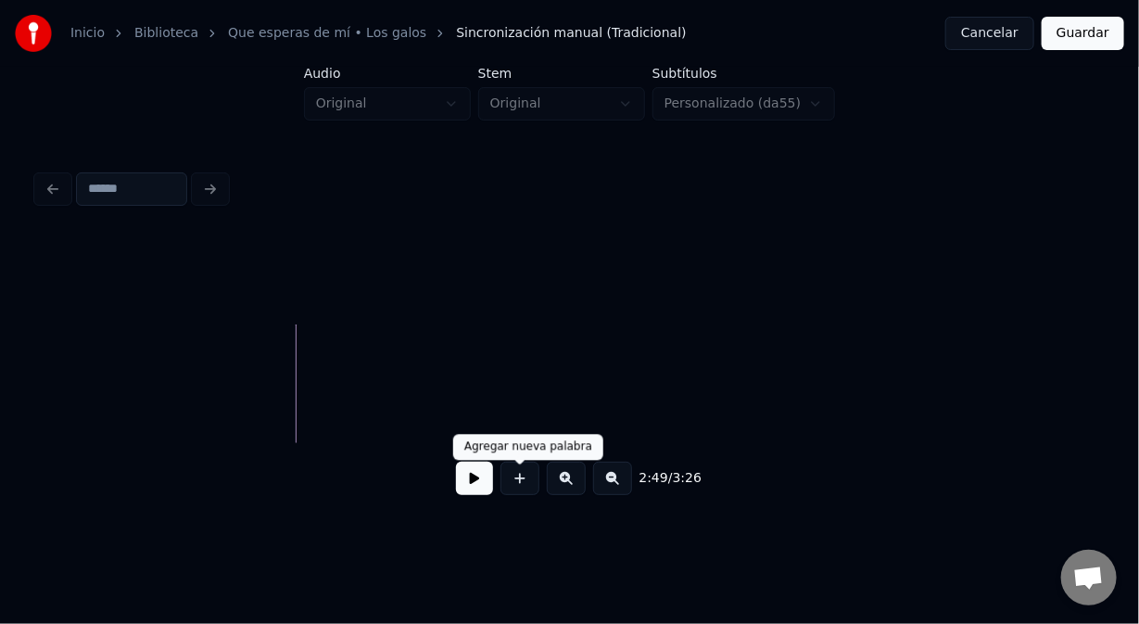
click at [528, 495] on button at bounding box center [520, 478] width 39 height 33
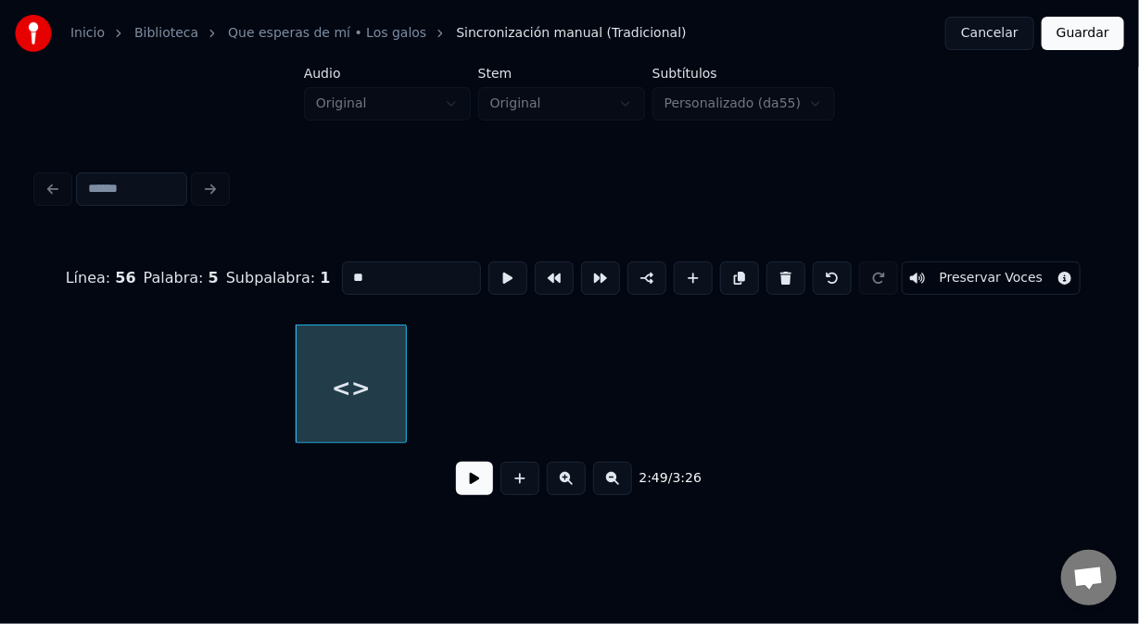
drag, startPoint x: 365, startPoint y: 265, endPoint x: 281, endPoint y: 281, distance: 85.8
click at [292, 275] on div "Línea : 56 Palabra : 5 Subpalabra : 1 ** Preservar Voces" at bounding box center [569, 278] width 1065 height 93
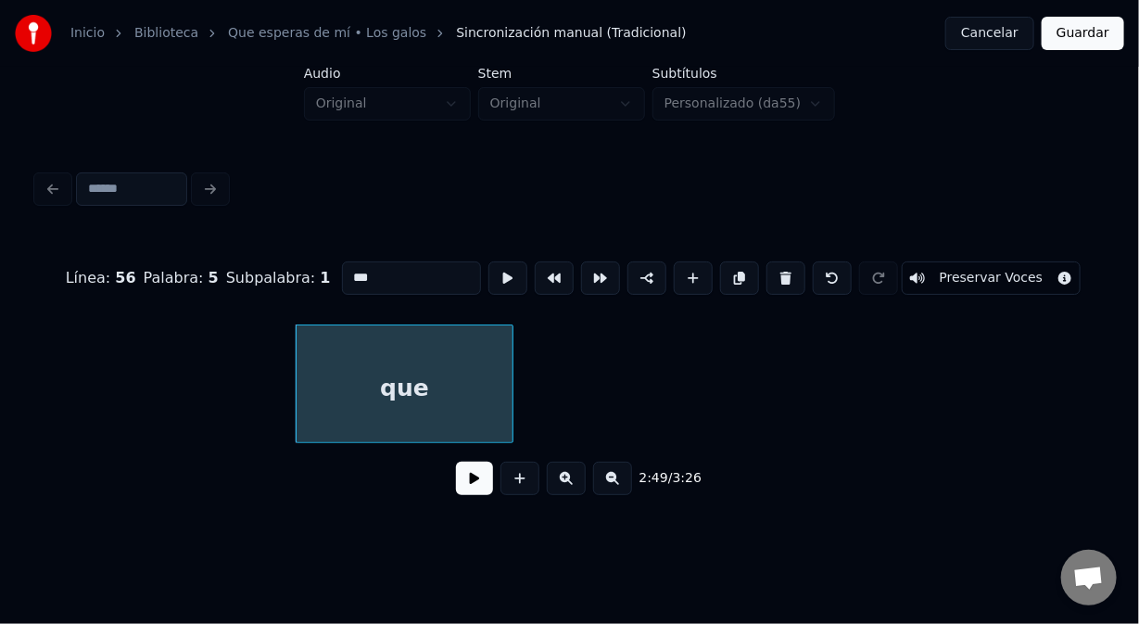
click at [511, 387] on div at bounding box center [510, 383] width 6 height 117
type input "***"
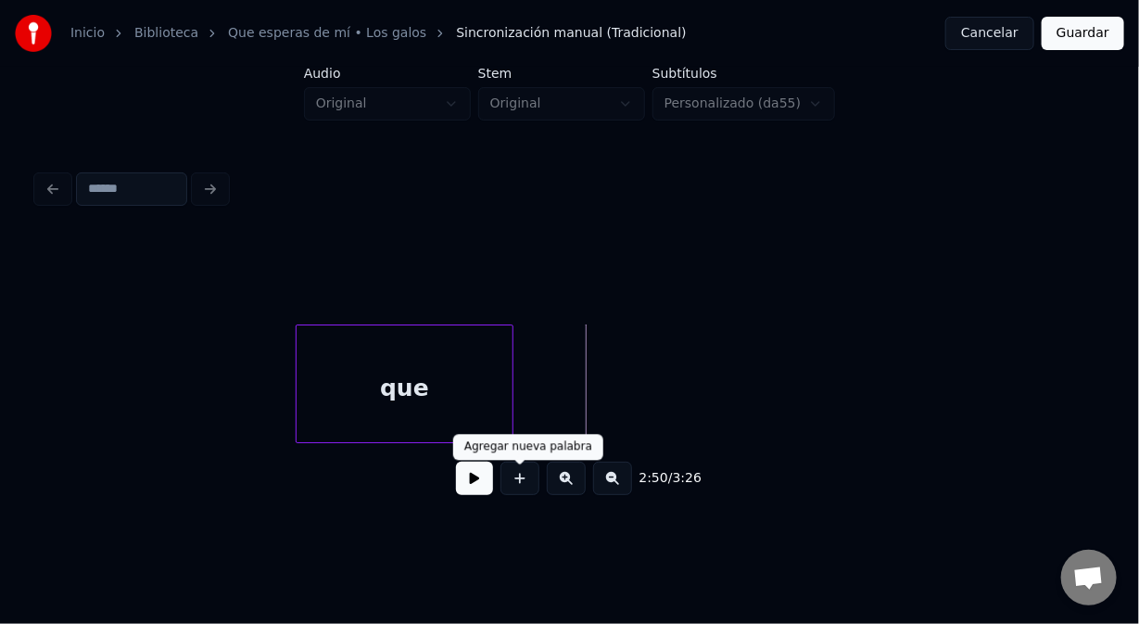
drag, startPoint x: 526, startPoint y: 489, endPoint x: 502, endPoint y: 460, distance: 36.9
click at [521, 484] on button at bounding box center [520, 478] width 39 height 33
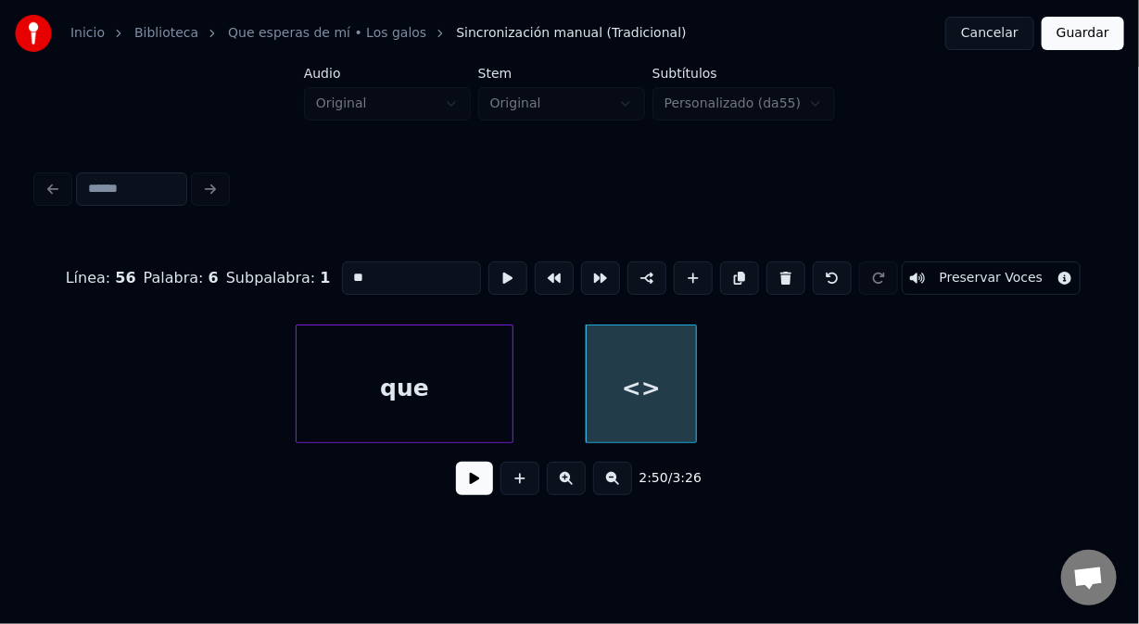
drag, startPoint x: 375, startPoint y: 267, endPoint x: 255, endPoint y: 266, distance: 119.6
click at [255, 266] on div "Línea : 56 Palabra : 6 Subpalabra : 1 ** Preservar Voces" at bounding box center [569, 278] width 1065 height 93
type input "*******"
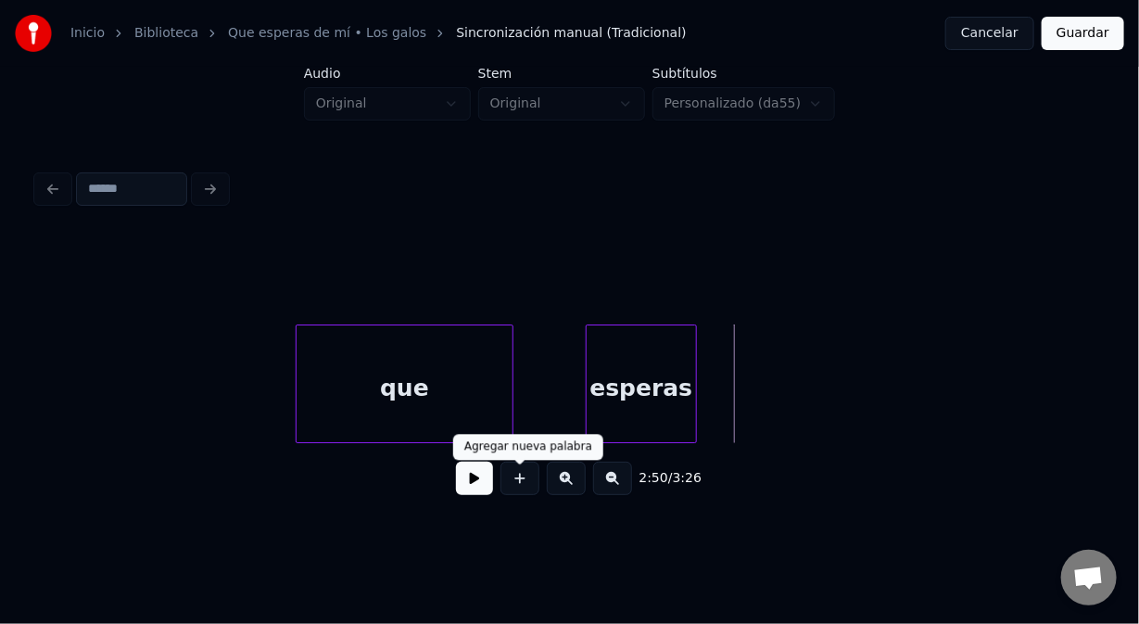
click at [526, 487] on button at bounding box center [520, 478] width 39 height 33
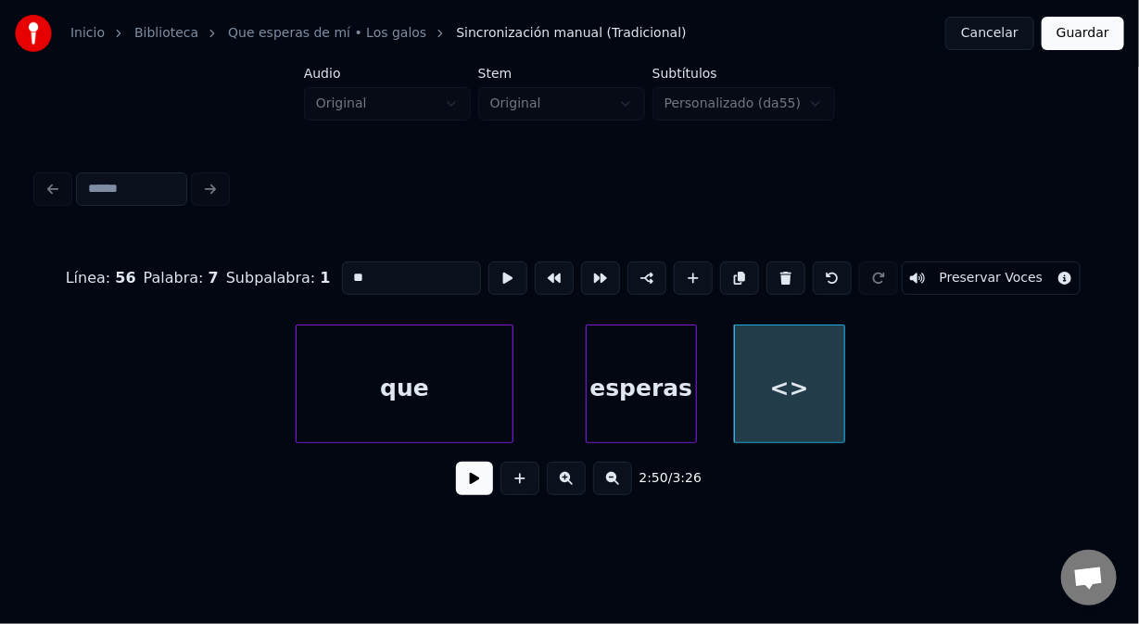
drag, startPoint x: 374, startPoint y: 267, endPoint x: 289, endPoint y: 271, distance: 84.4
click at [289, 271] on div "Línea : 56 Palabra : 7 Subpalabra : 1 ** Preservar Voces" at bounding box center [569, 278] width 1065 height 93
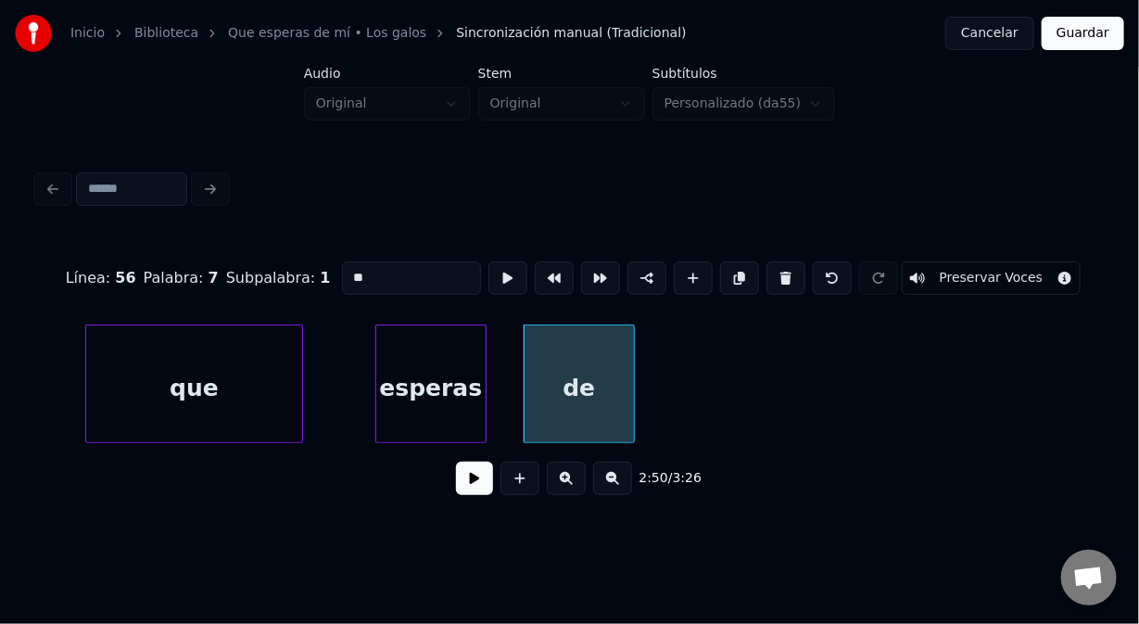
scroll to position [0, 47038]
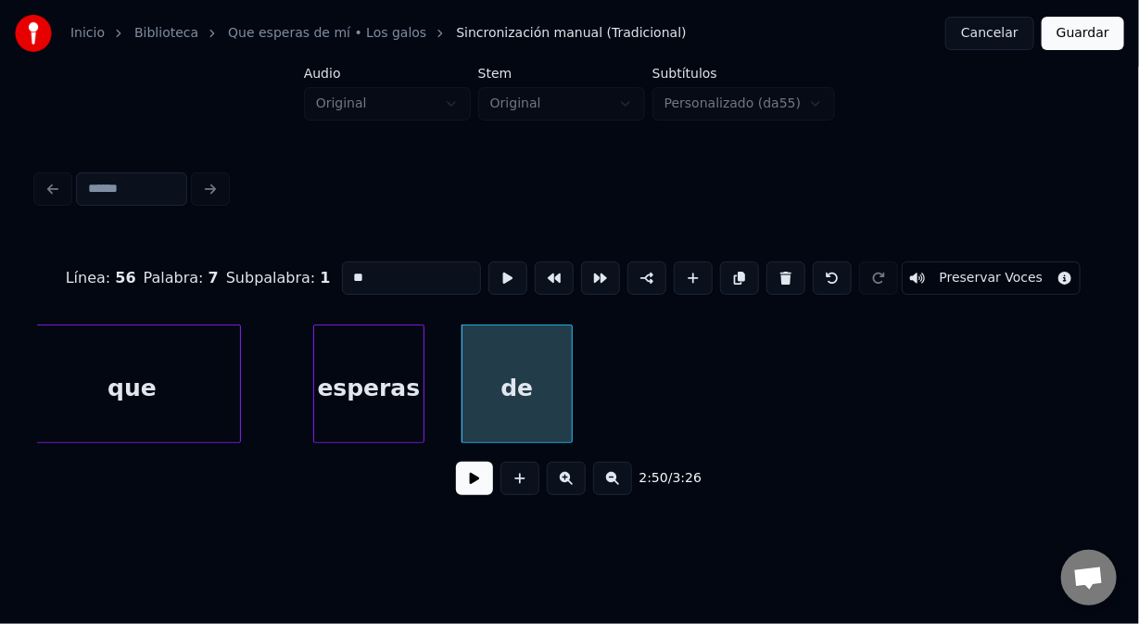
click at [172, 366] on div "que" at bounding box center [132, 388] width 216 height 126
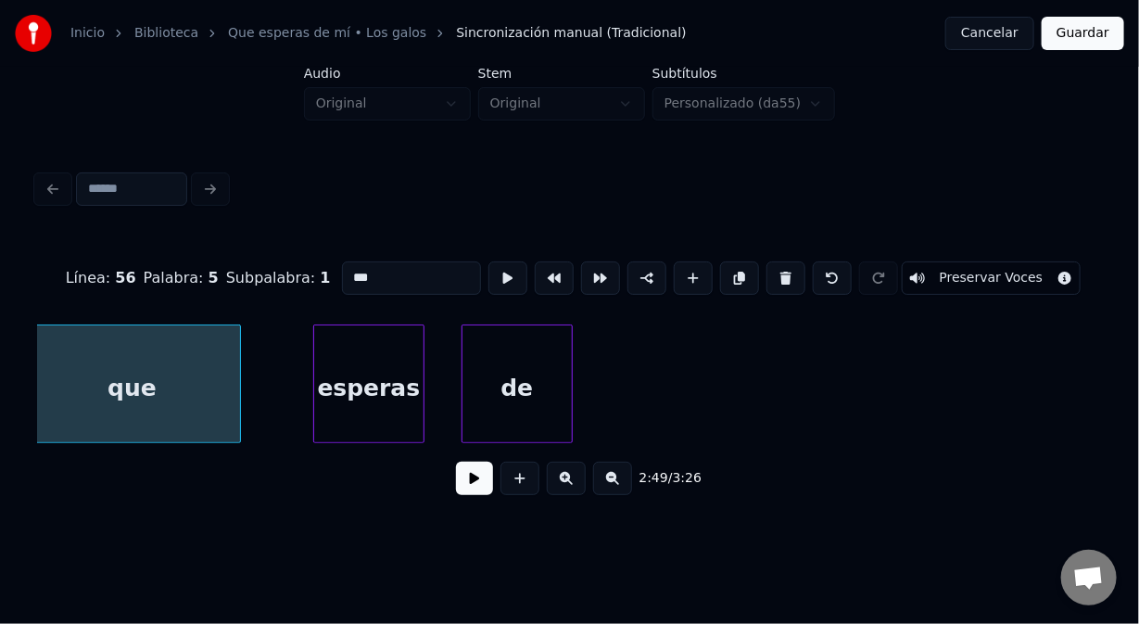
scroll to position [0, 47023]
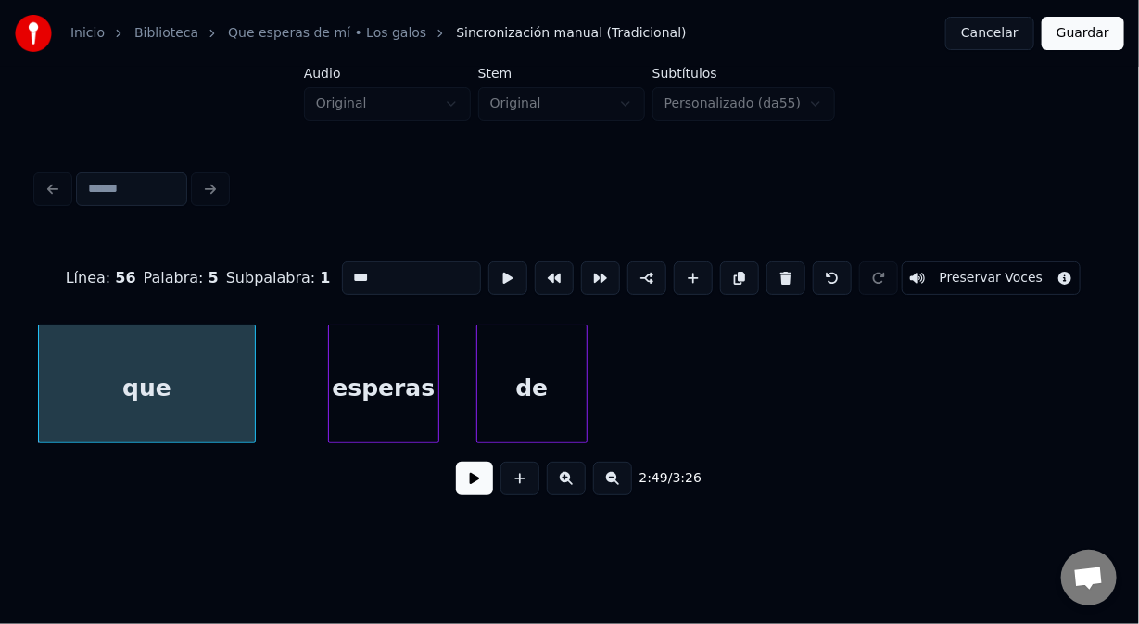
type input "***"
click at [637, 276] on button at bounding box center [647, 277] width 39 height 33
click at [473, 490] on button at bounding box center [474, 478] width 37 height 33
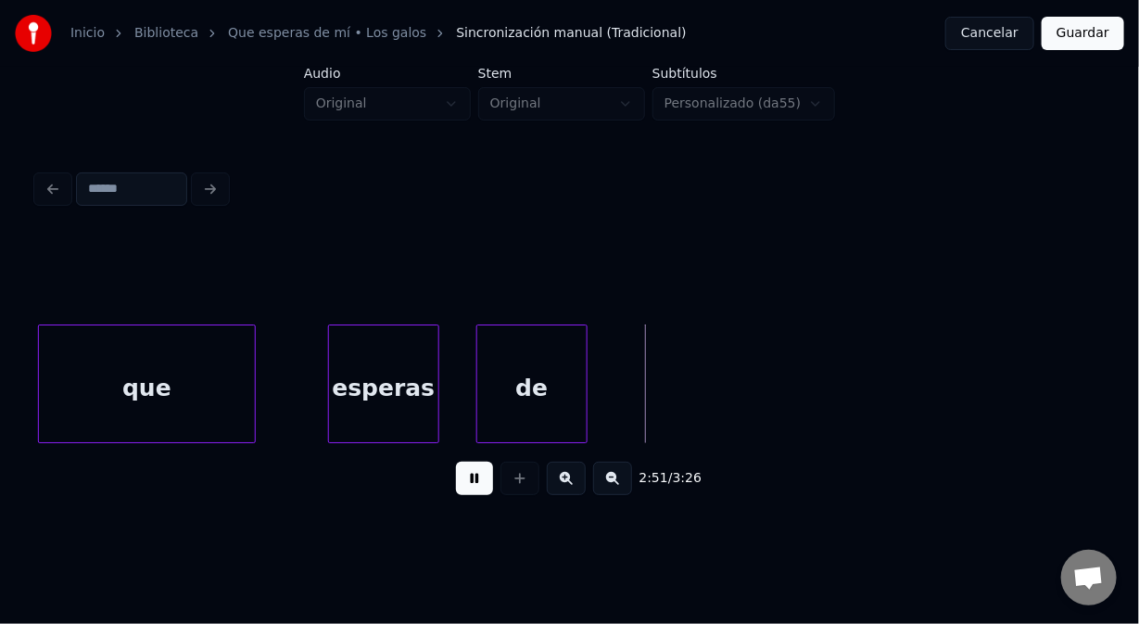
click at [459, 491] on button at bounding box center [474, 478] width 37 height 33
click at [522, 490] on button at bounding box center [520, 478] width 39 height 33
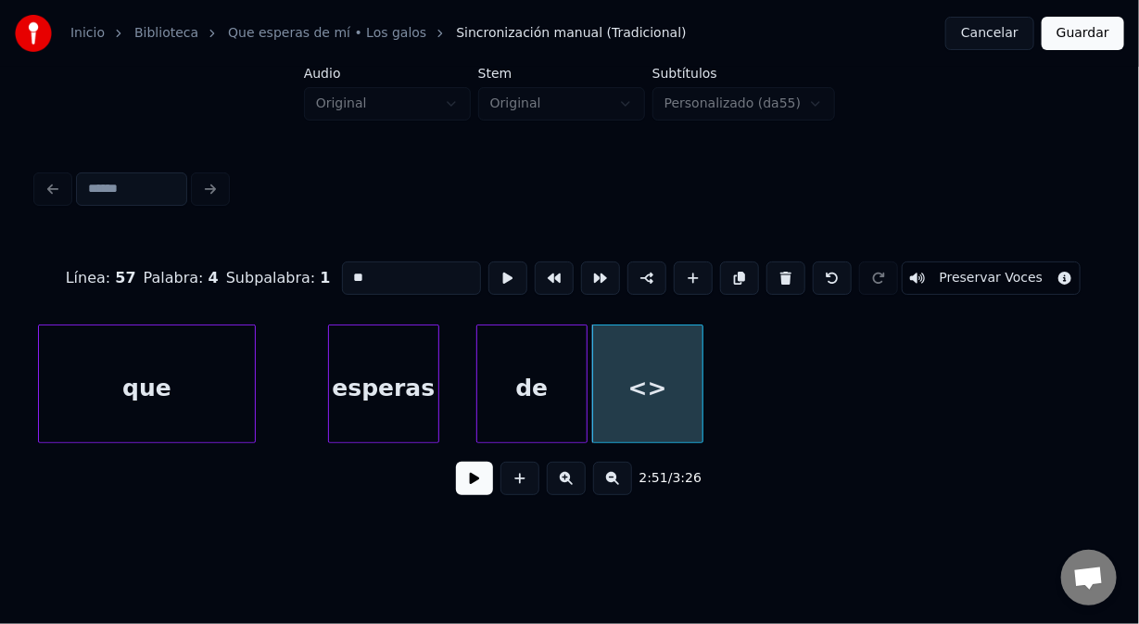
drag, startPoint x: 375, startPoint y: 273, endPoint x: 305, endPoint y: 271, distance: 69.6
click at [304, 272] on div "Línea : 57 Palabra : 4 Subpalabra : 1 ** Preservar Voces" at bounding box center [569, 278] width 1065 height 93
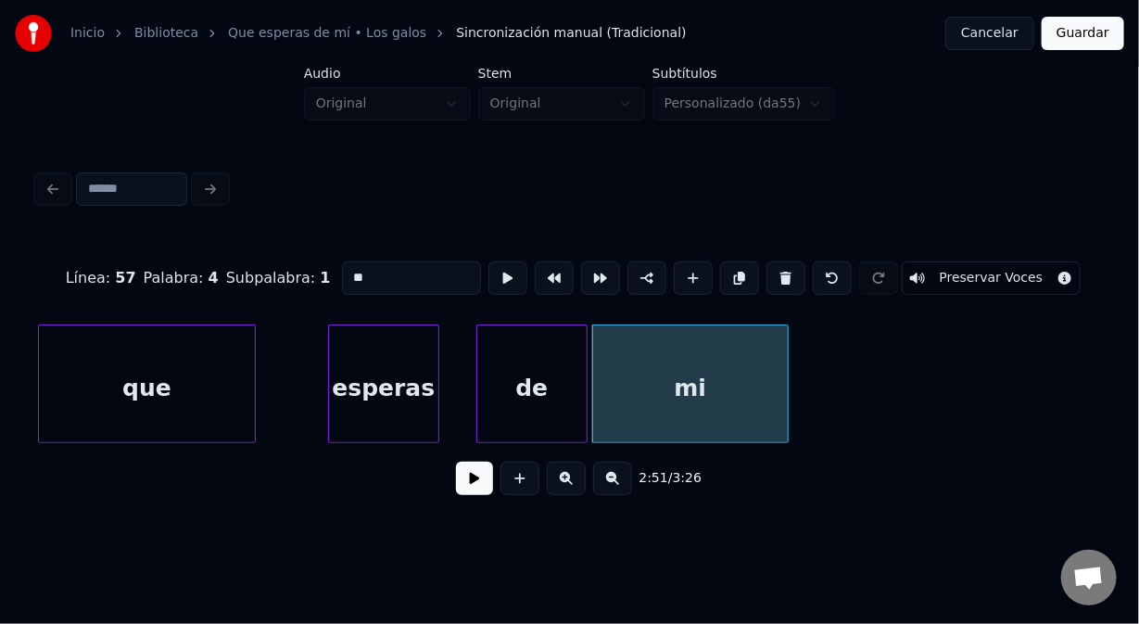
click at [784, 415] on div at bounding box center [785, 383] width 6 height 117
type input "**"
click at [470, 487] on button at bounding box center [474, 478] width 37 height 33
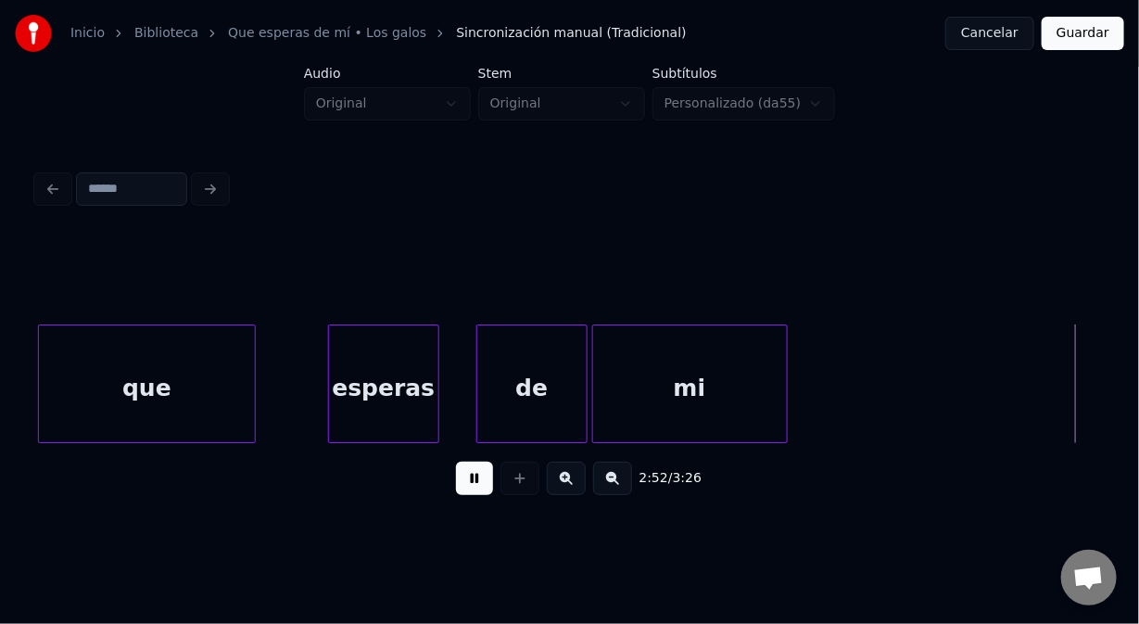
scroll to position [0, 48088]
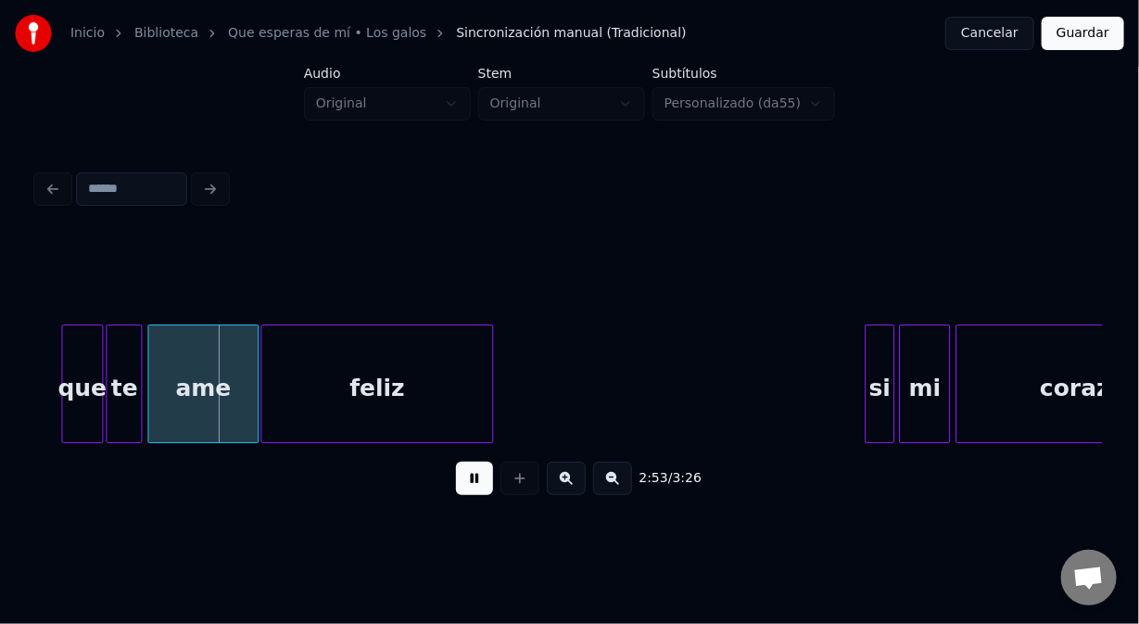
click at [466, 490] on button at bounding box center [474, 478] width 37 height 33
click at [80, 346] on div "que" at bounding box center [82, 388] width 40 height 126
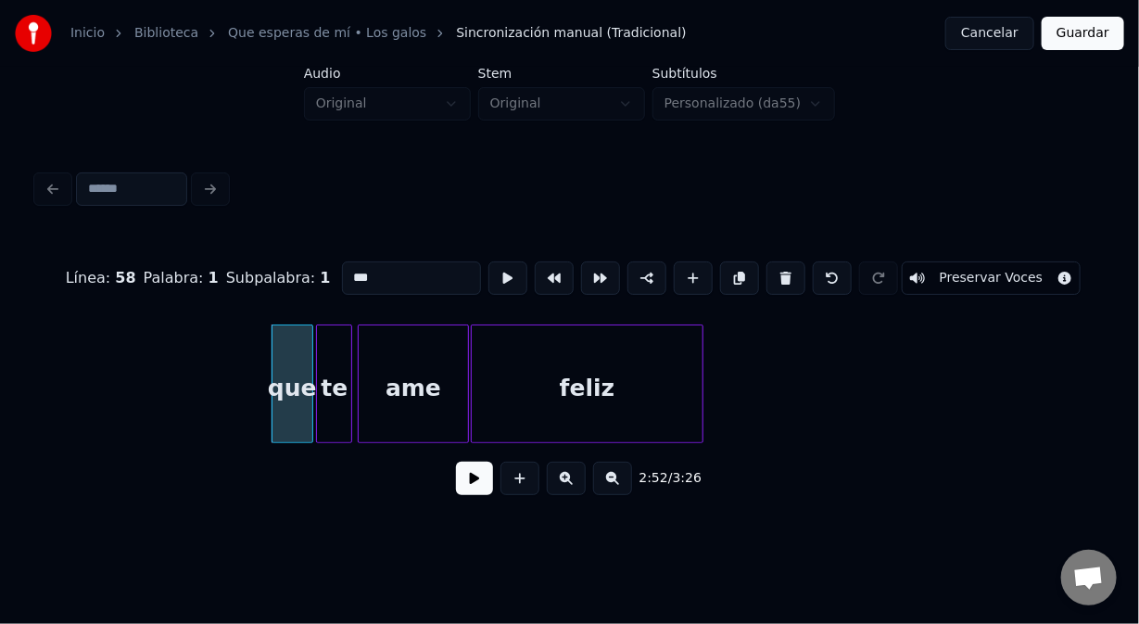
scroll to position [0, 47718]
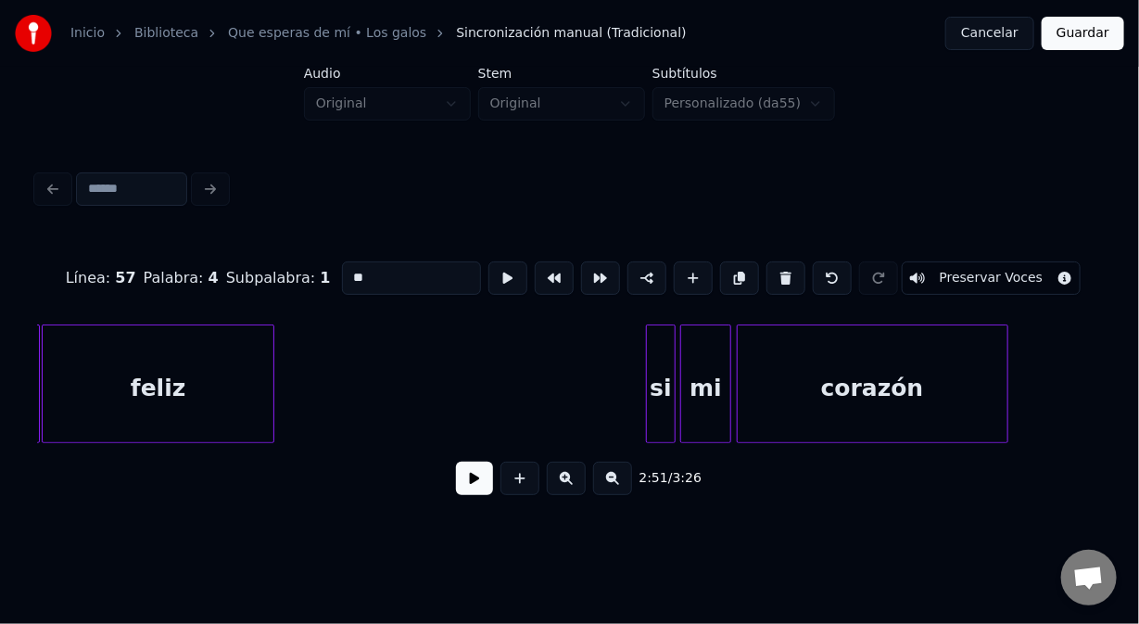
scroll to position [0, 48320]
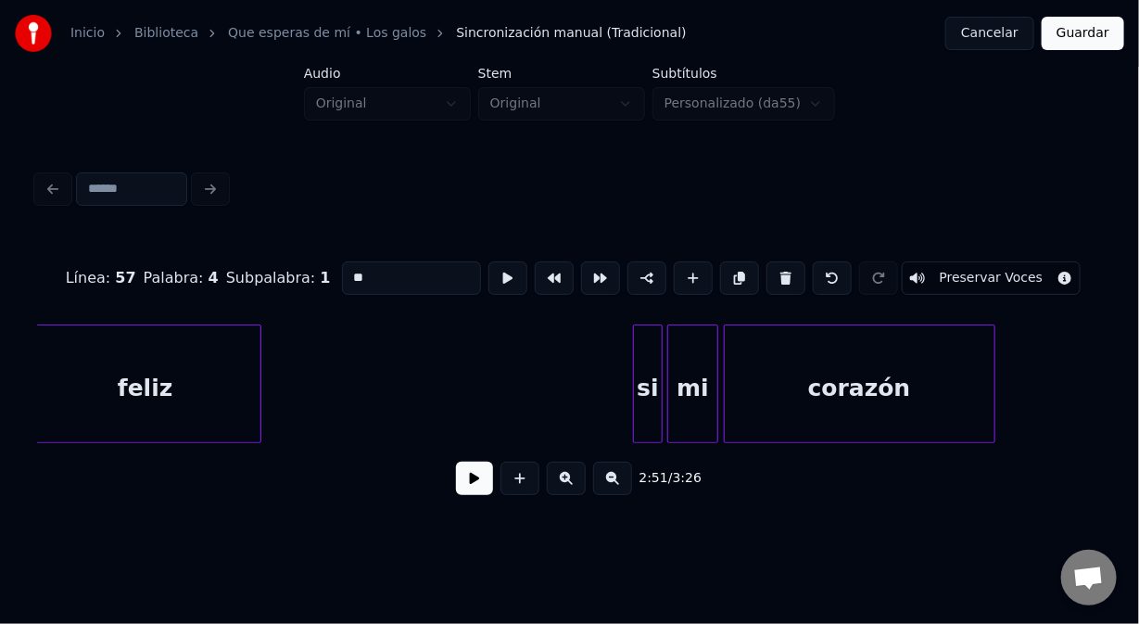
click at [229, 339] on div "feliz" at bounding box center [145, 388] width 231 height 126
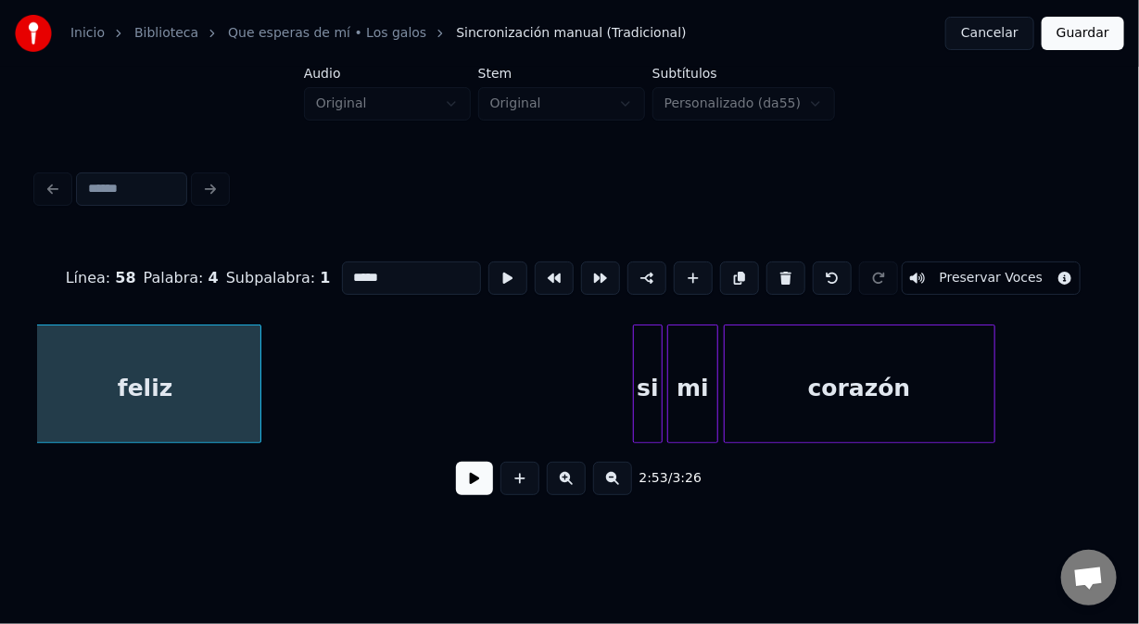
scroll to position [0, 48312]
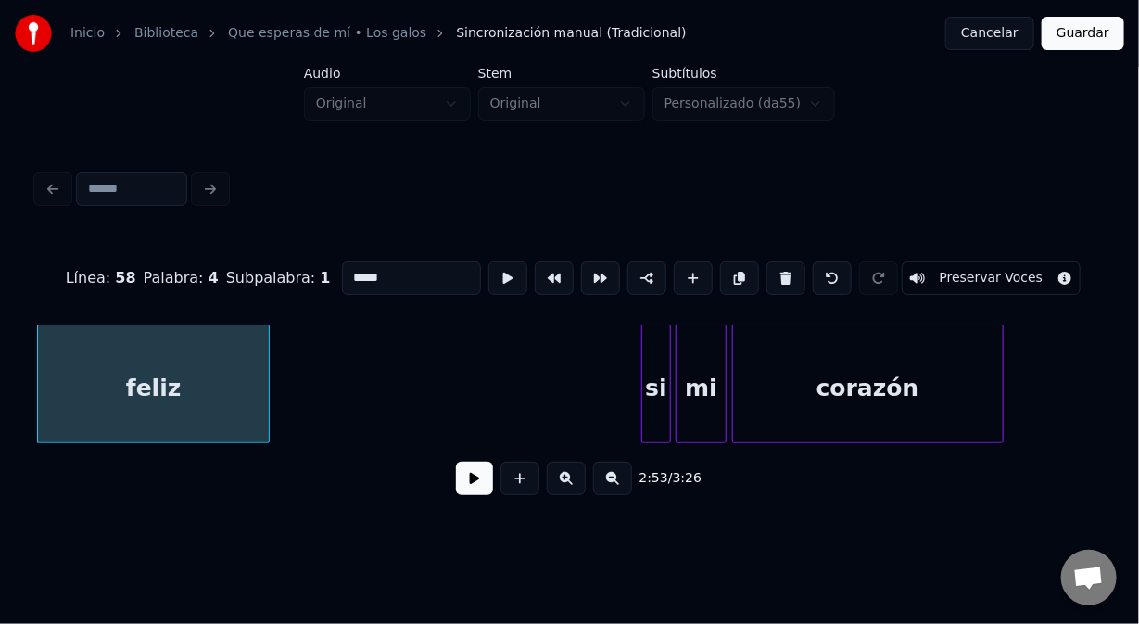
click at [665, 338] on div at bounding box center [668, 383] width 6 height 117
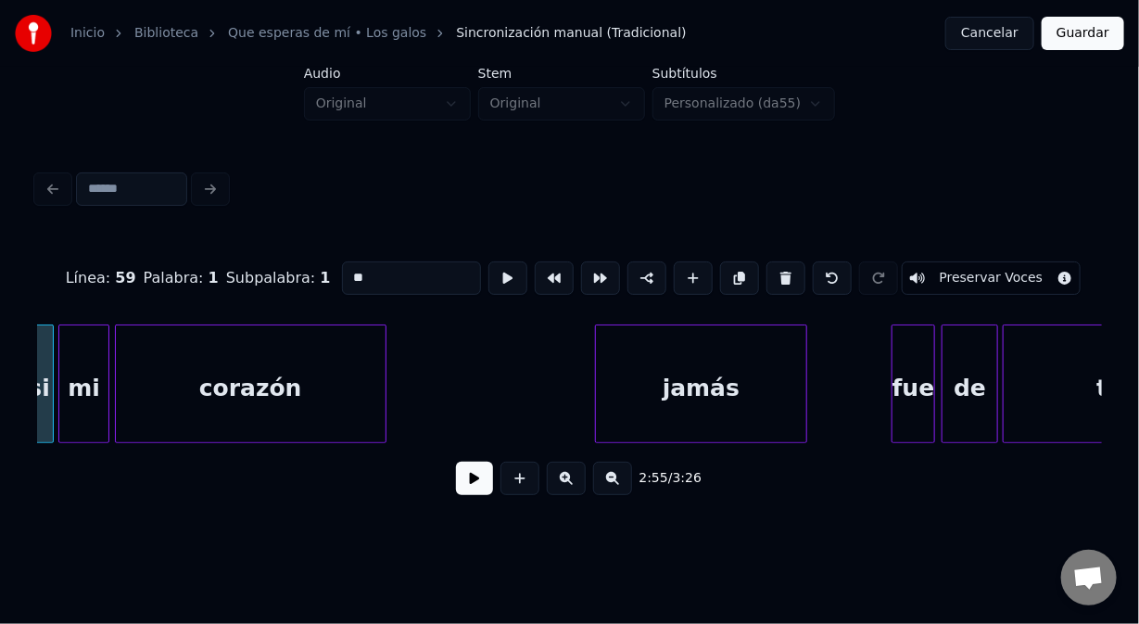
scroll to position [0, 49004]
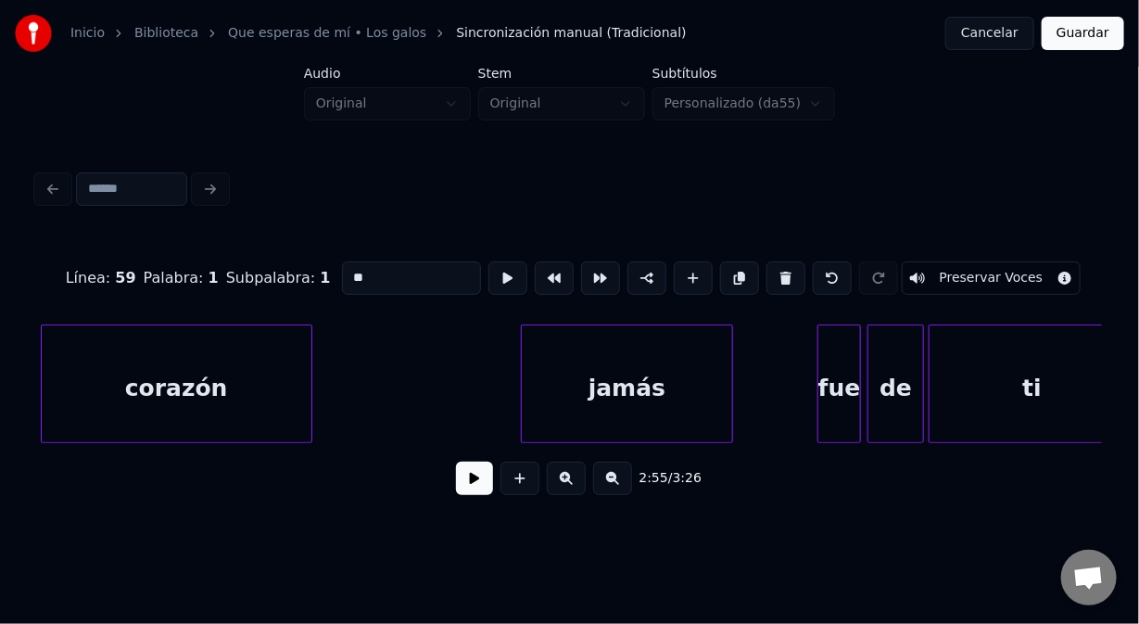
click at [550, 343] on div "jamás" at bounding box center [627, 388] width 210 height 126
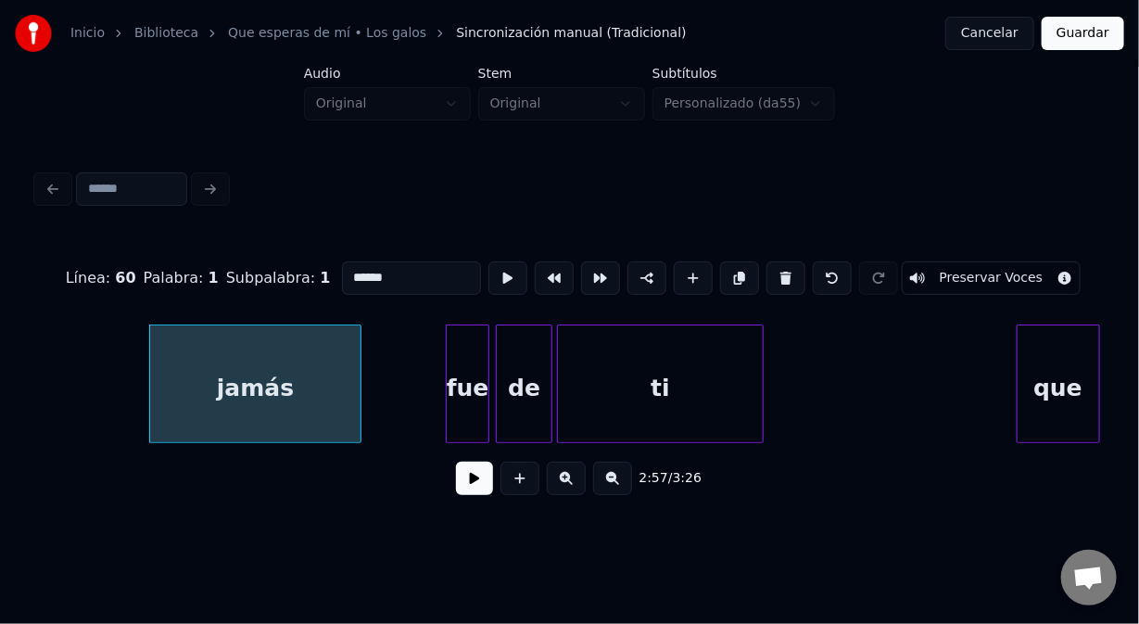
scroll to position [0, 49462]
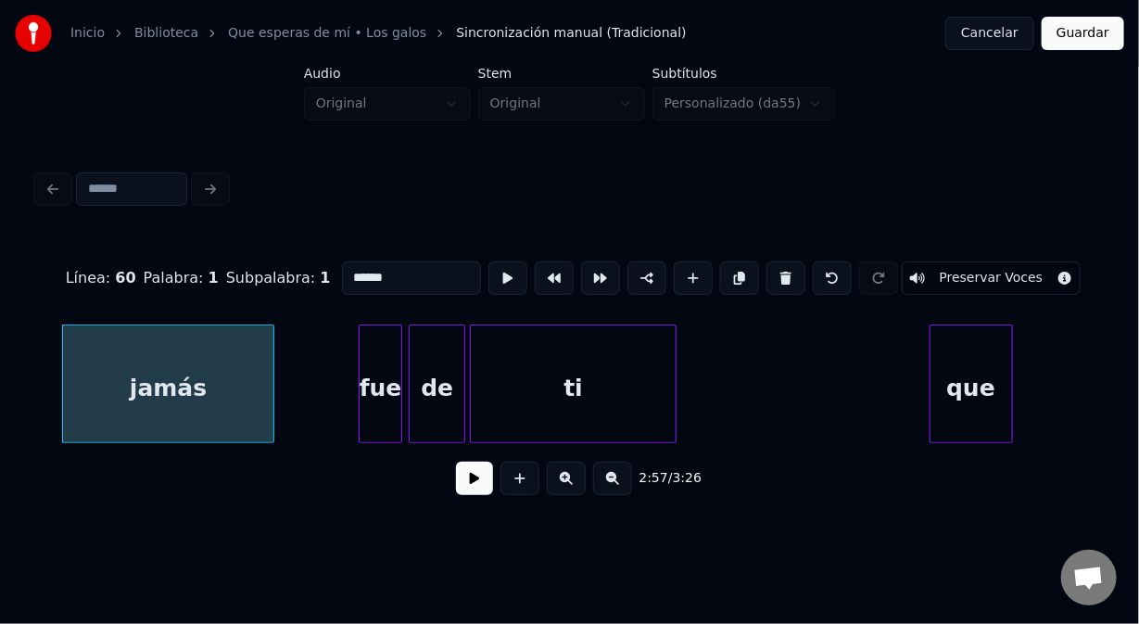
click at [376, 345] on div "fue" at bounding box center [381, 388] width 42 height 126
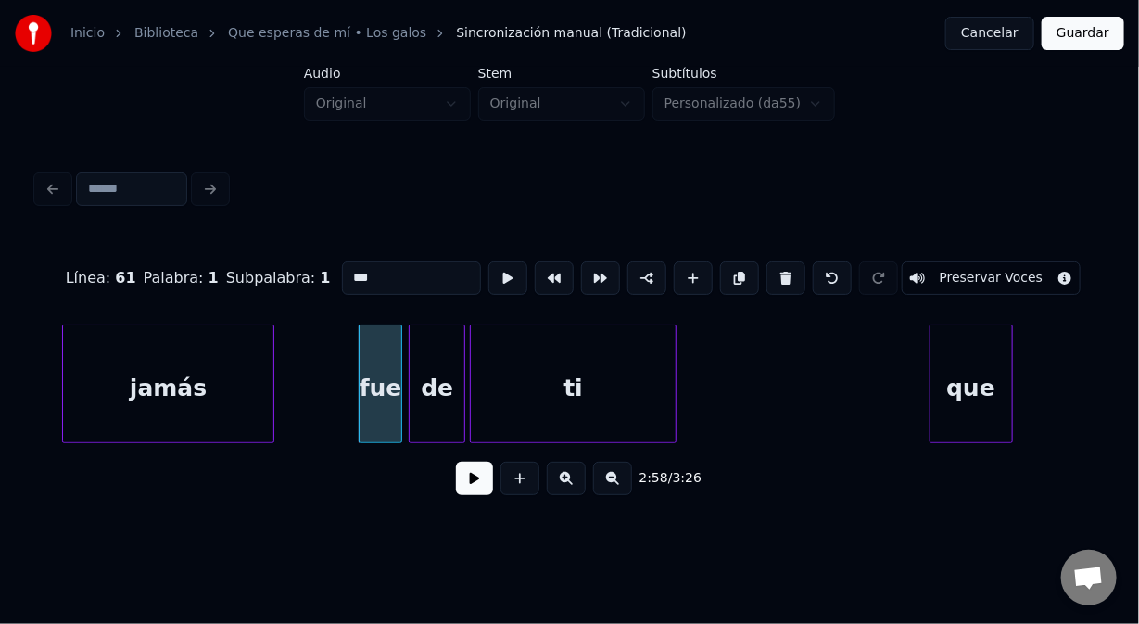
click at [961, 353] on div "que" at bounding box center [972, 388] width 82 height 126
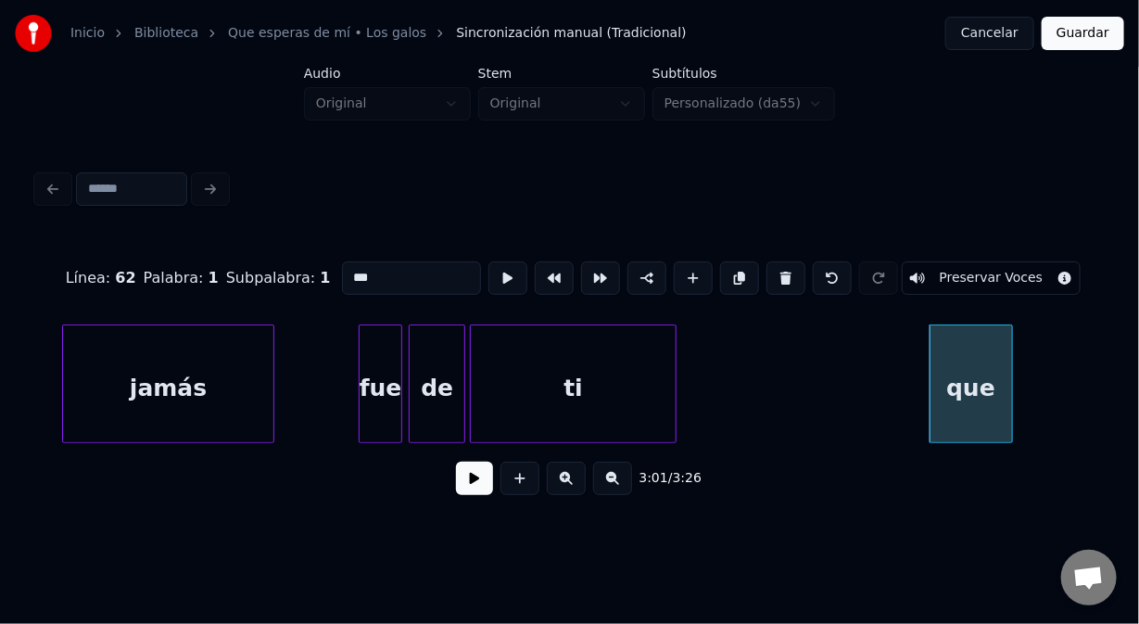
click at [1107, 455] on div "Línea : 62 Palabra : 1 Subpalabra : 1 *** Preservar Voces 3:01 / 3:26" at bounding box center [570, 337] width 1080 height 367
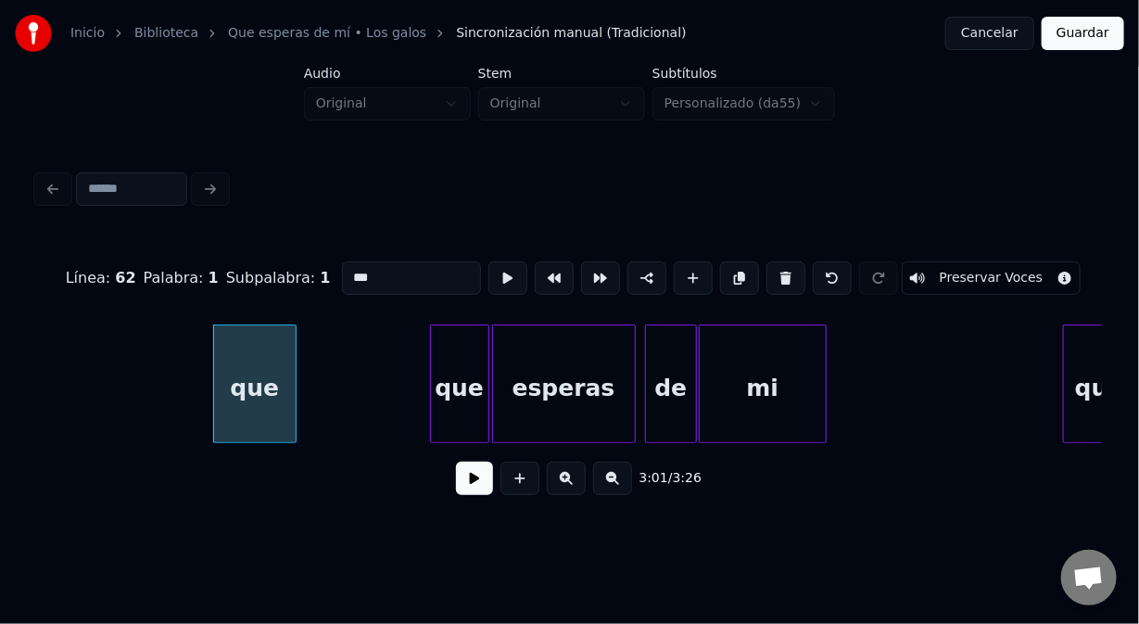
scroll to position [0, 50192]
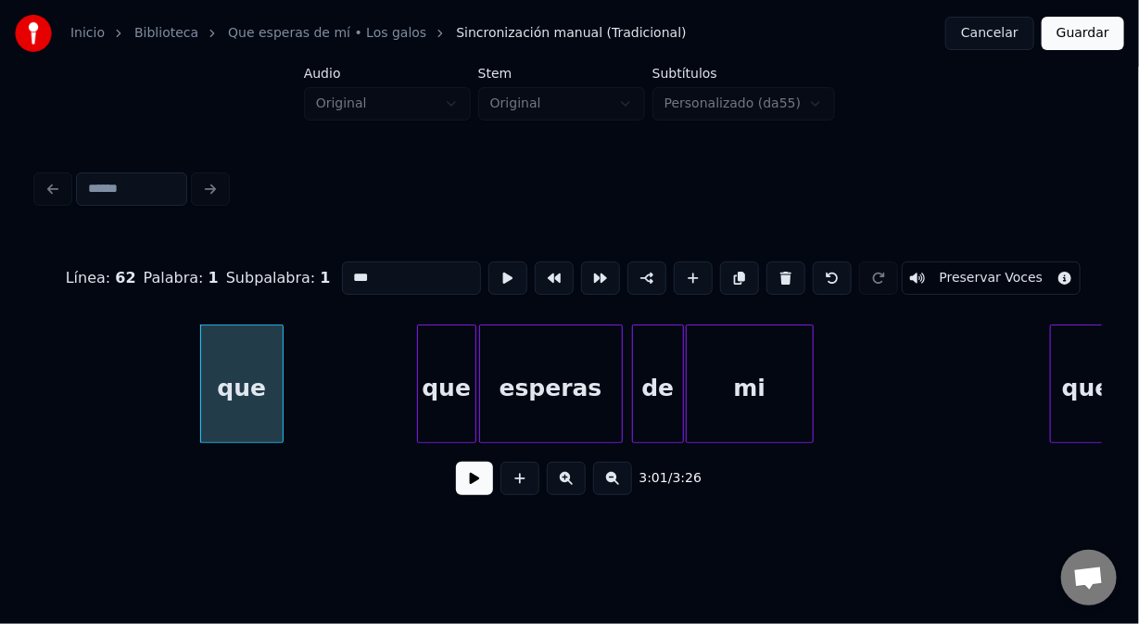
click at [439, 343] on div "que" at bounding box center [446, 388] width 57 height 126
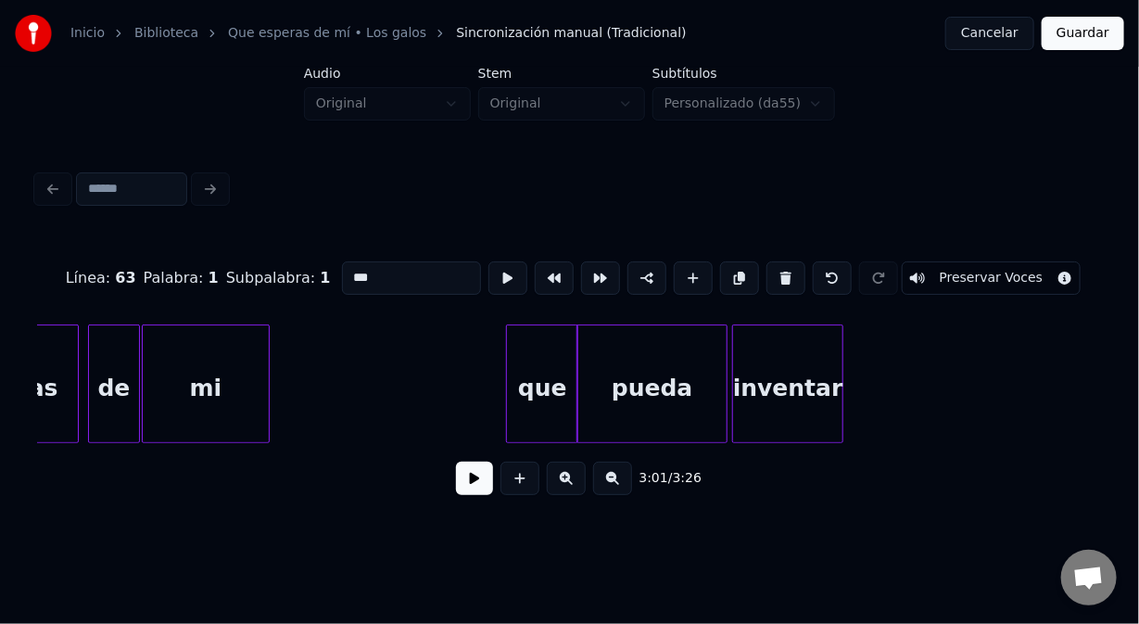
scroll to position [0, 50860]
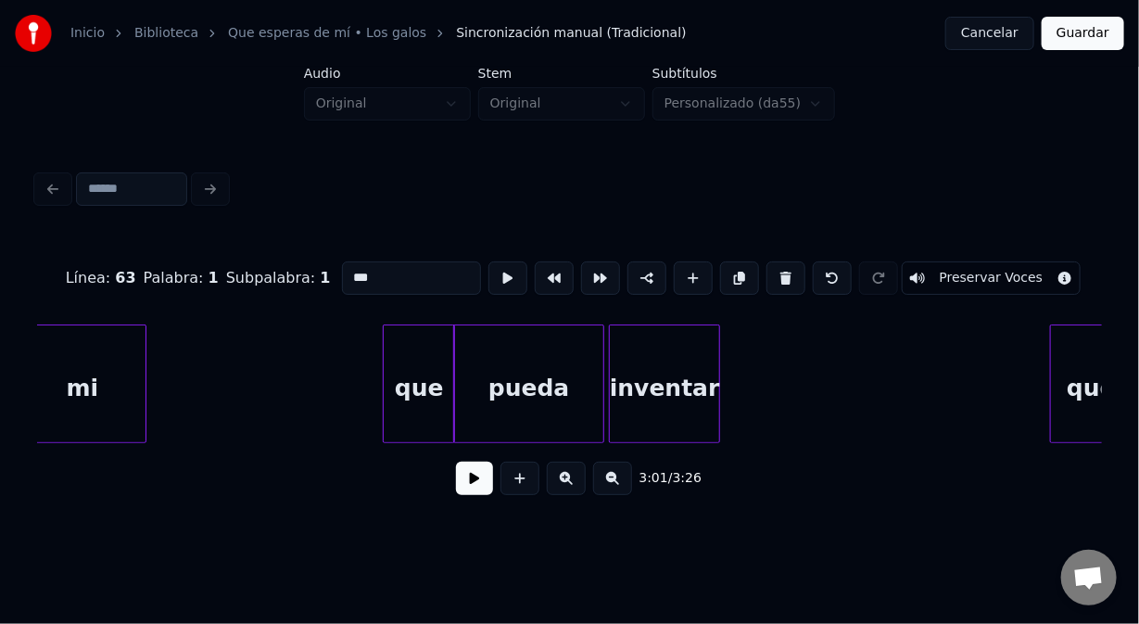
click at [413, 347] on div "que" at bounding box center [419, 388] width 70 height 126
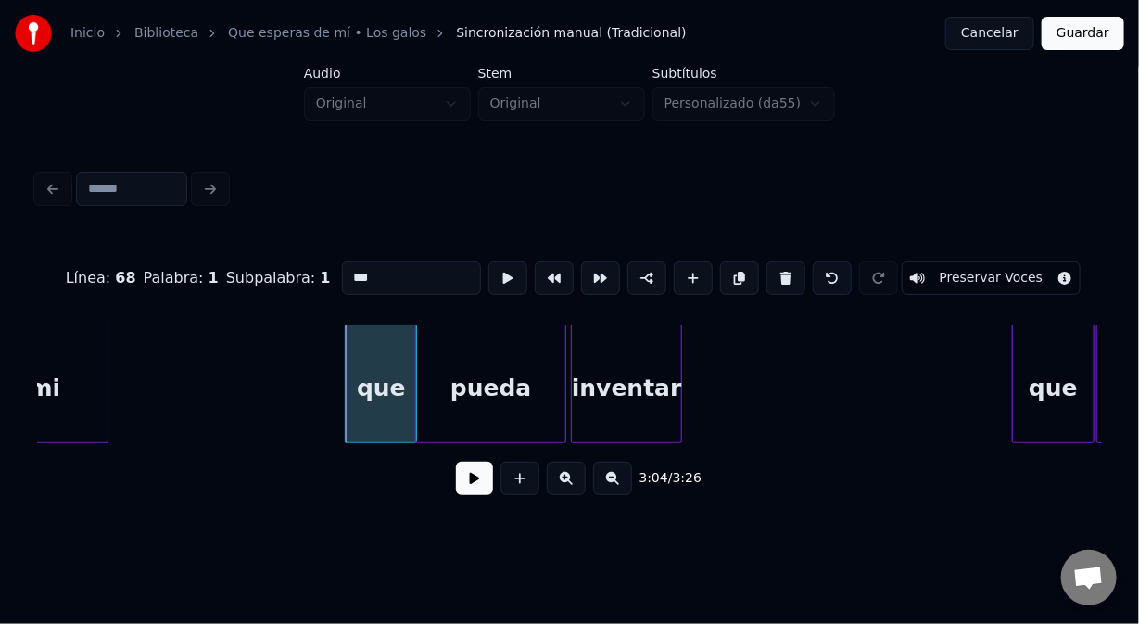
scroll to position [0, 50996]
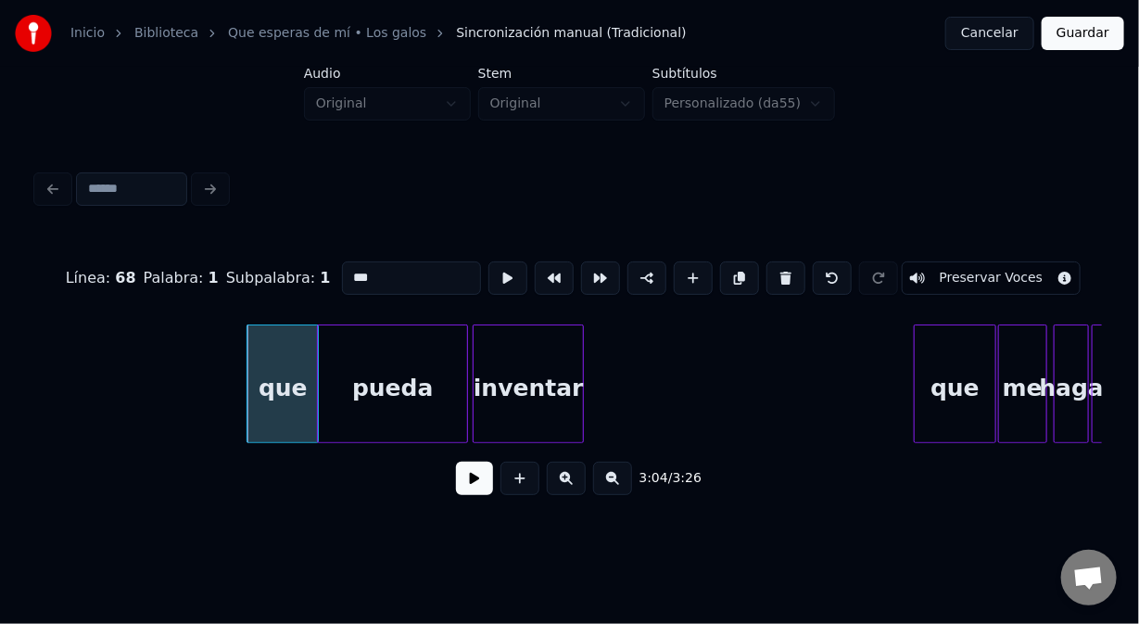
click at [941, 363] on div "que" at bounding box center [955, 388] width 81 height 126
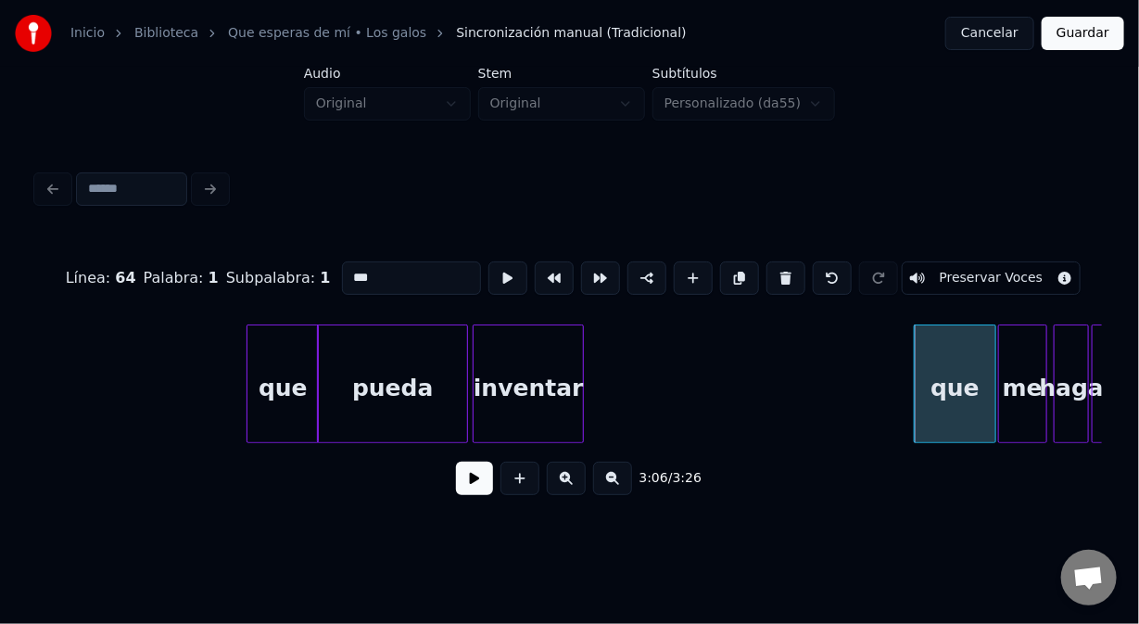
click at [941, 363] on div "que" at bounding box center [955, 388] width 81 height 126
click at [266, 352] on div "que" at bounding box center [283, 388] width 70 height 126
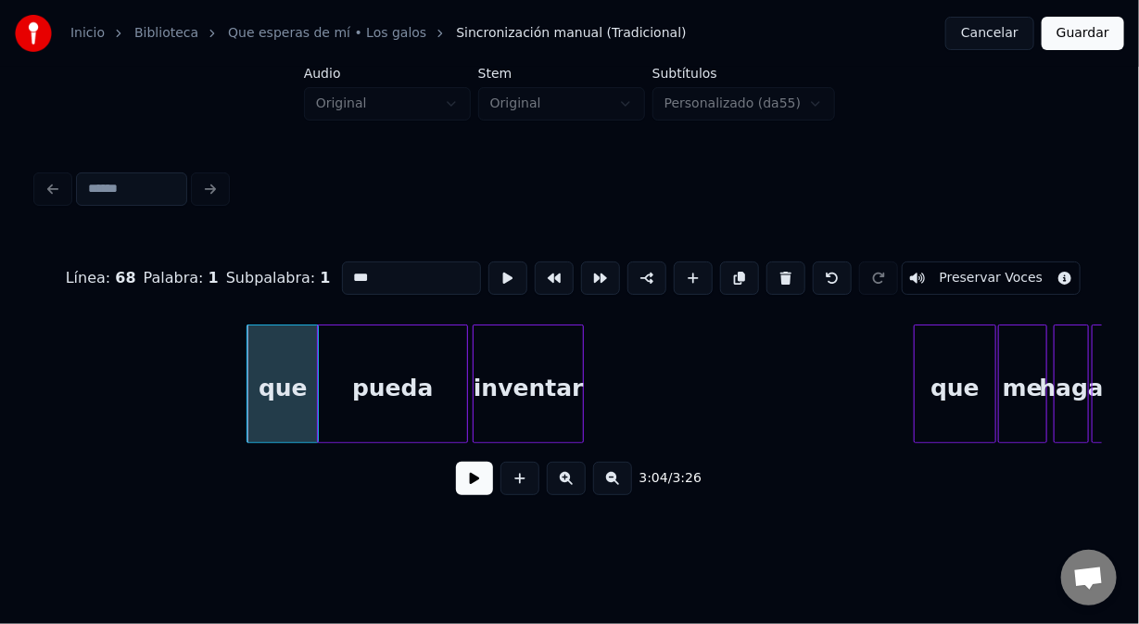
click at [551, 369] on div "inventar" at bounding box center [528, 388] width 109 height 126
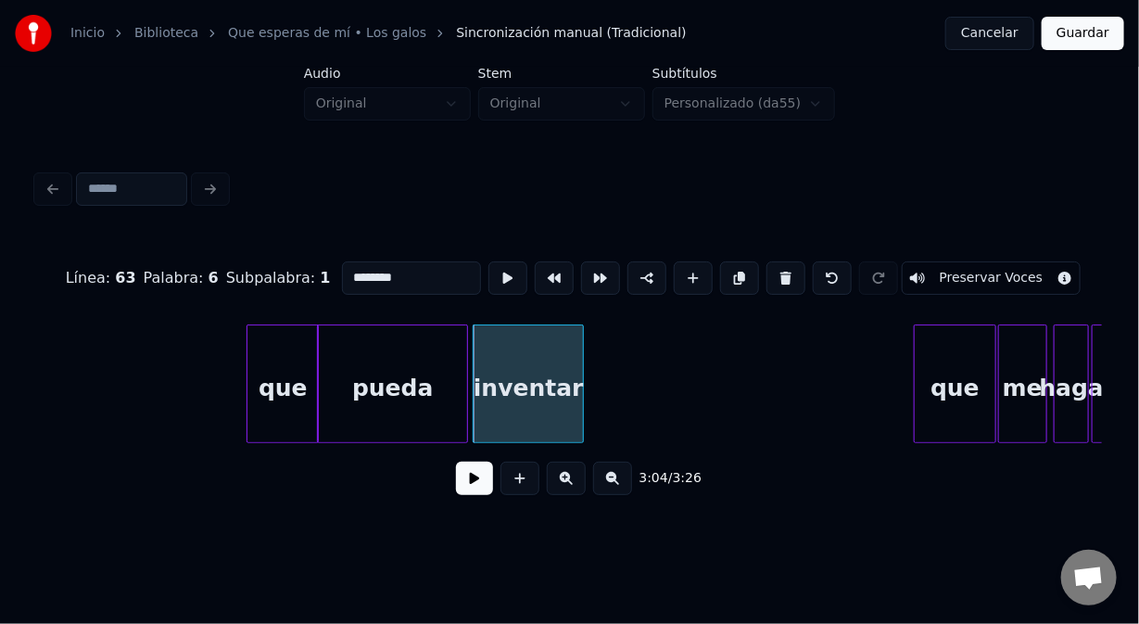
click at [437, 363] on div "pueda" at bounding box center [392, 388] width 149 height 126
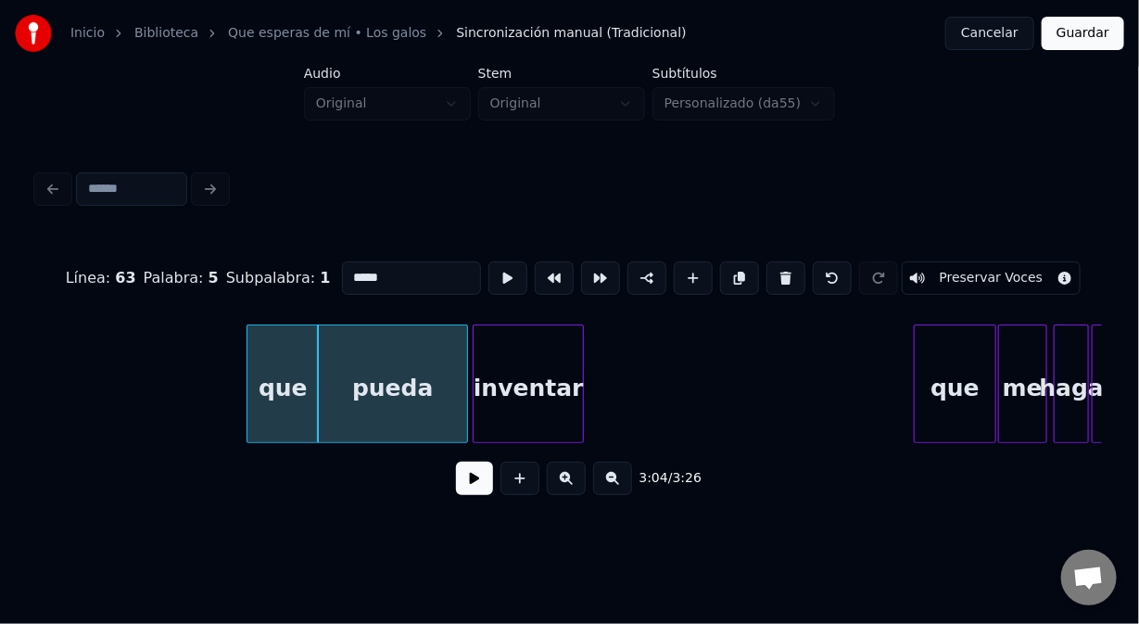
click at [312, 363] on div at bounding box center [315, 383] width 6 height 117
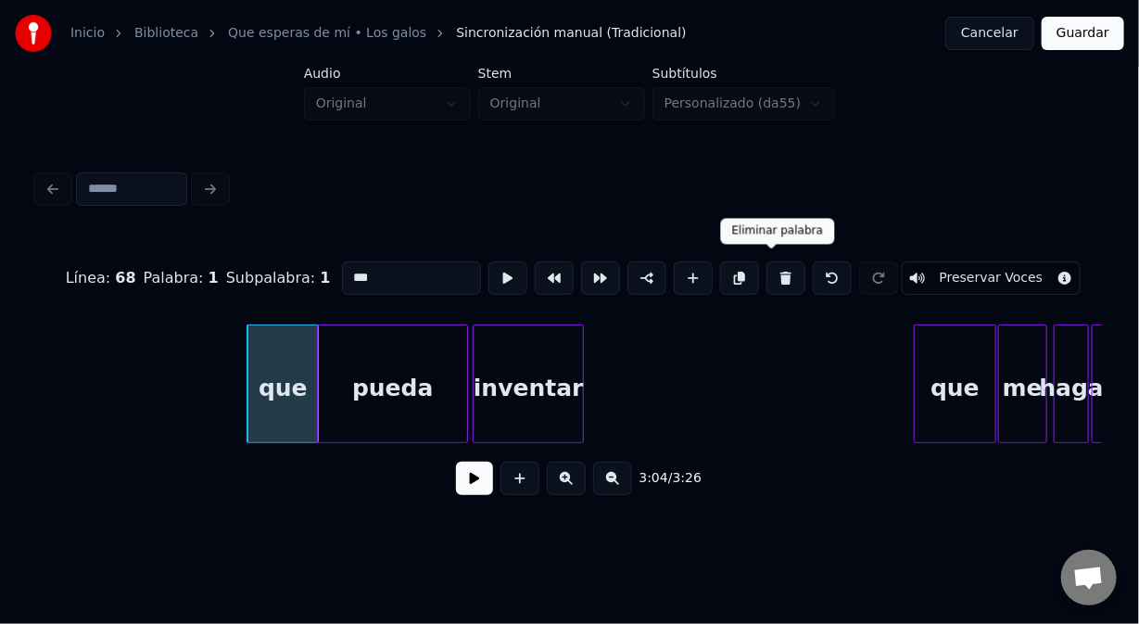
click at [772, 272] on button at bounding box center [786, 277] width 39 height 33
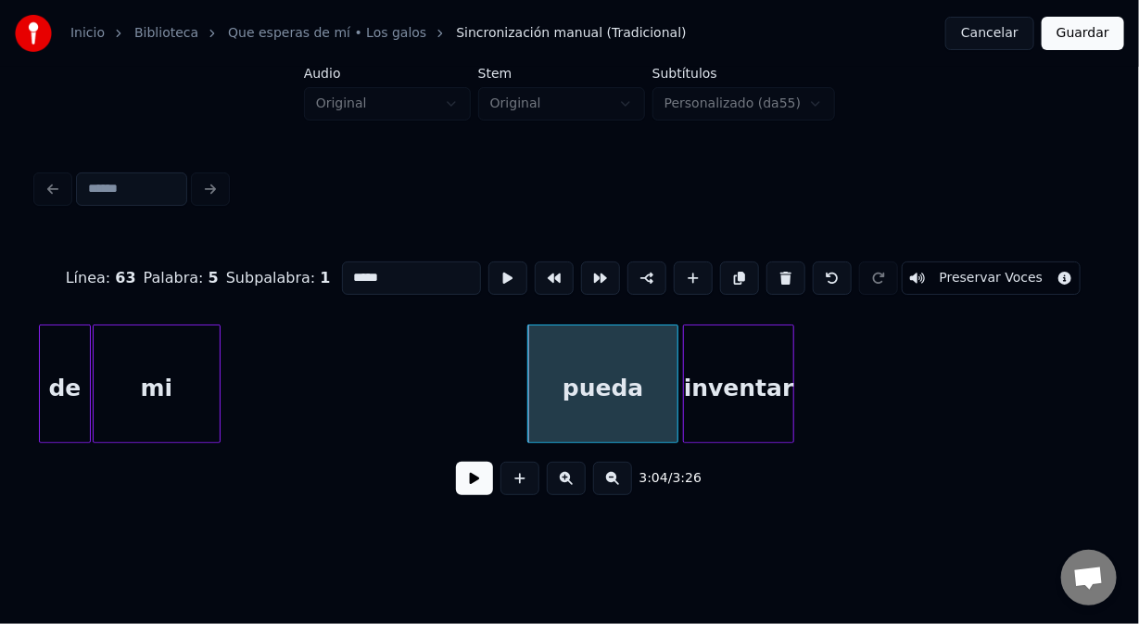
scroll to position [0, 50736]
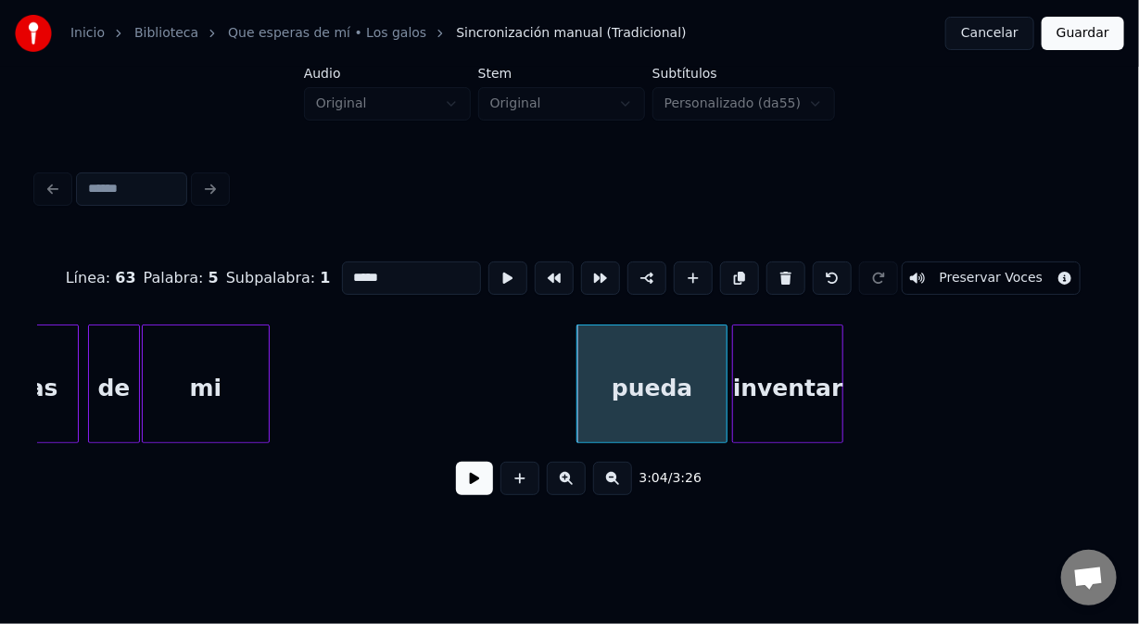
click at [183, 363] on div "mi" at bounding box center [206, 388] width 126 height 126
type input "**"
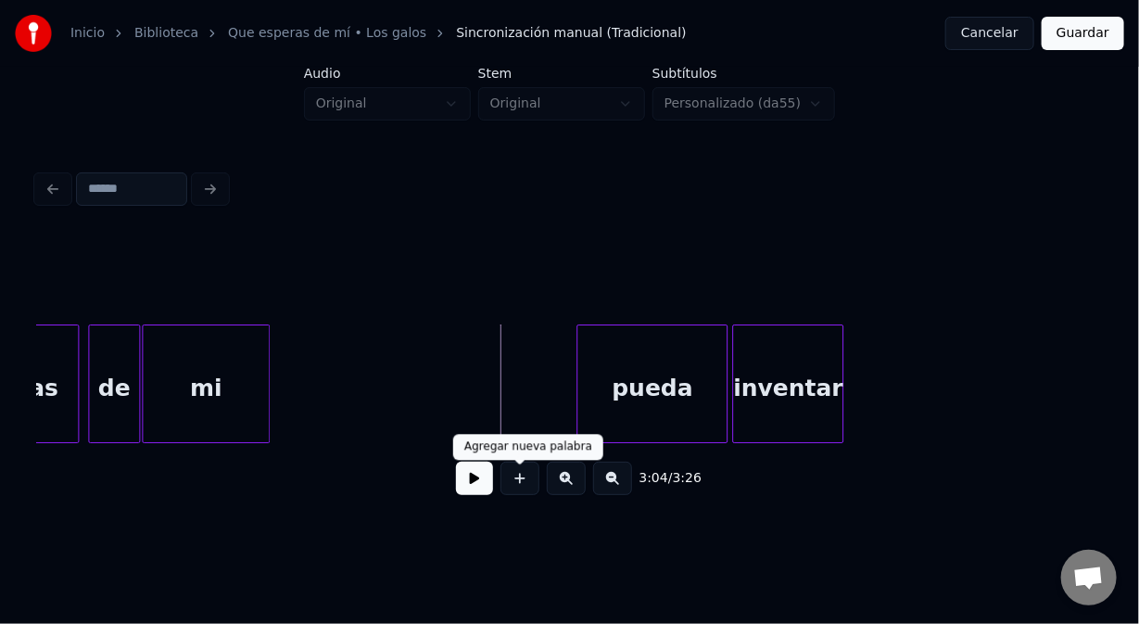
click at [528, 495] on button at bounding box center [520, 478] width 39 height 33
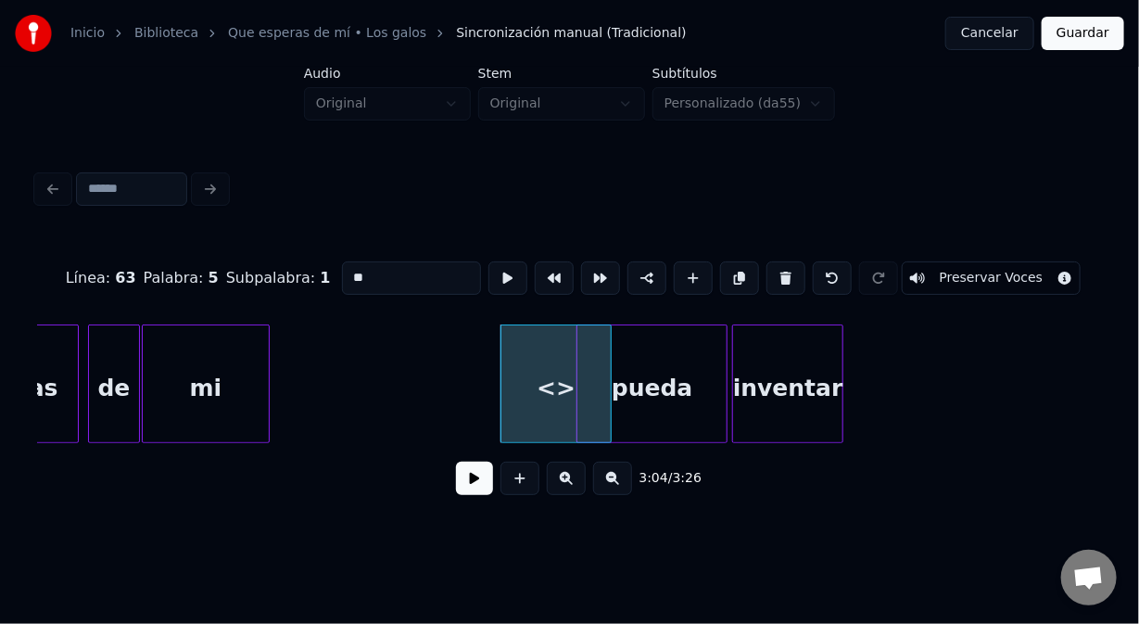
drag, startPoint x: 369, startPoint y: 271, endPoint x: 337, endPoint y: 278, distance: 32.4
click at [342, 278] on input "**" at bounding box center [411, 277] width 139 height 33
click at [569, 425] on div at bounding box center [569, 383] width 6 height 117
click at [205, 333] on div "mi" at bounding box center [206, 388] width 126 height 126
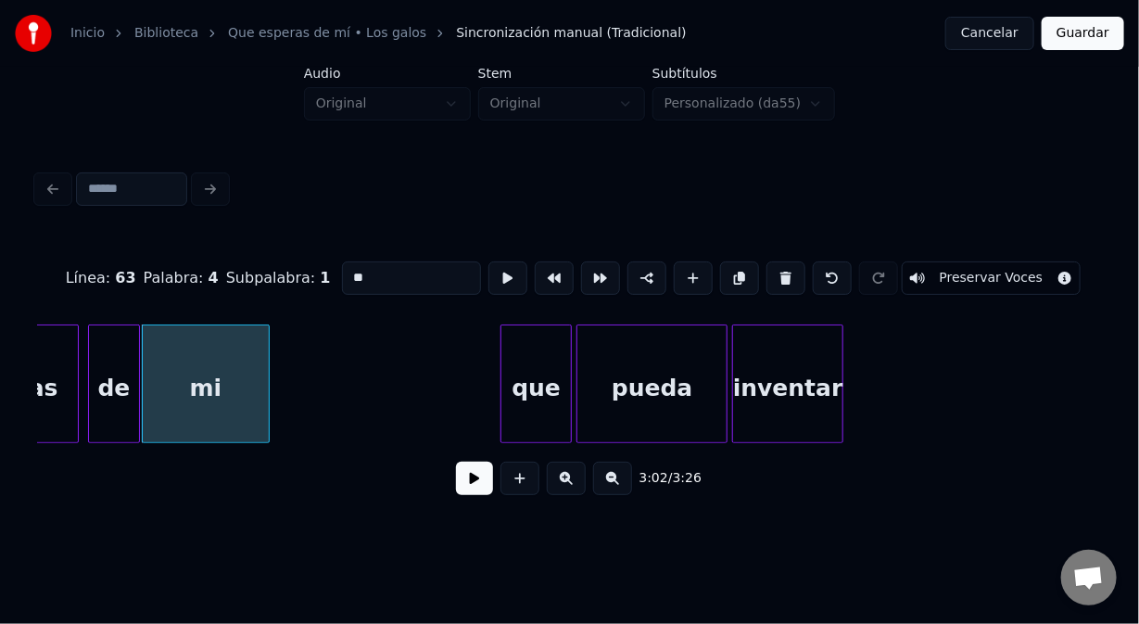
click at [527, 338] on div "que" at bounding box center [537, 388] width 70 height 126
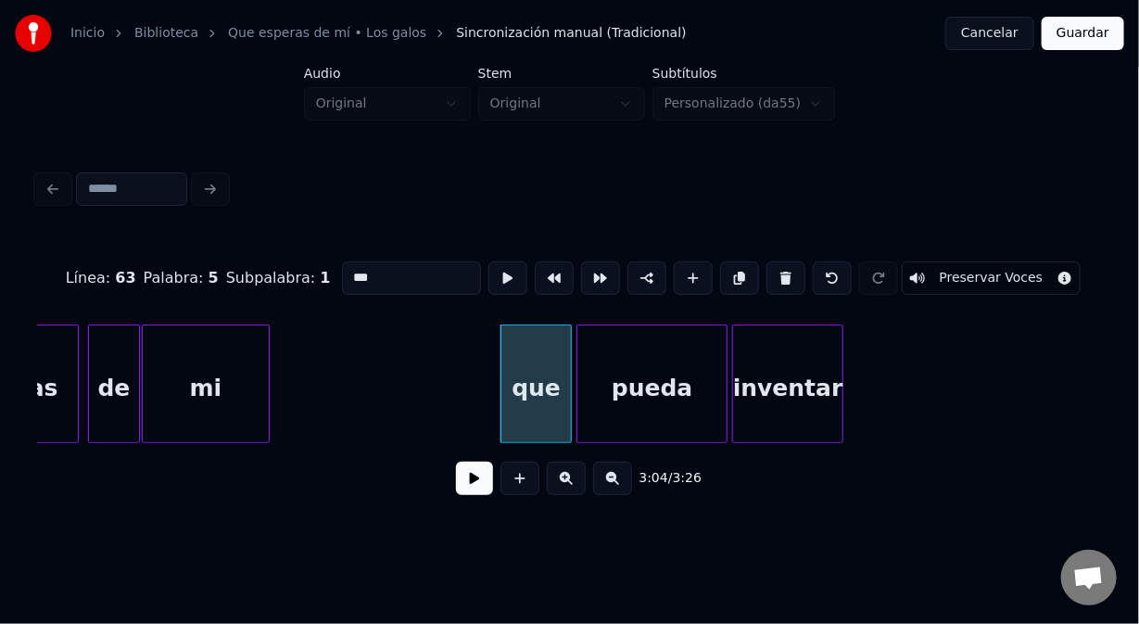
click at [615, 342] on div "pueda" at bounding box center [652, 388] width 149 height 126
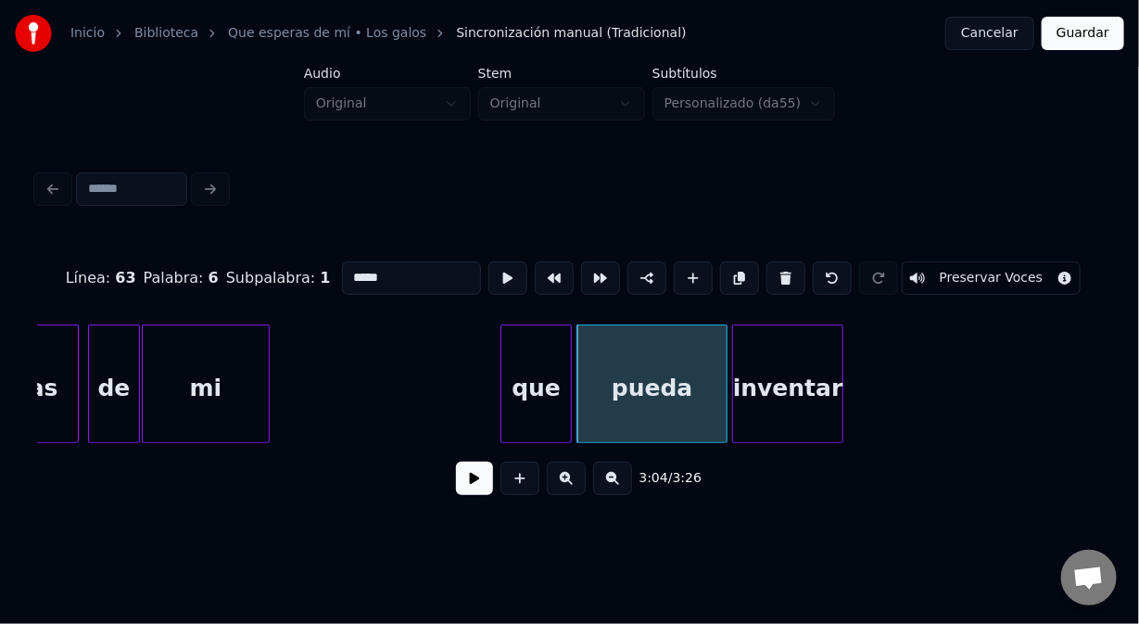
click at [541, 360] on div "que" at bounding box center [537, 388] width 70 height 126
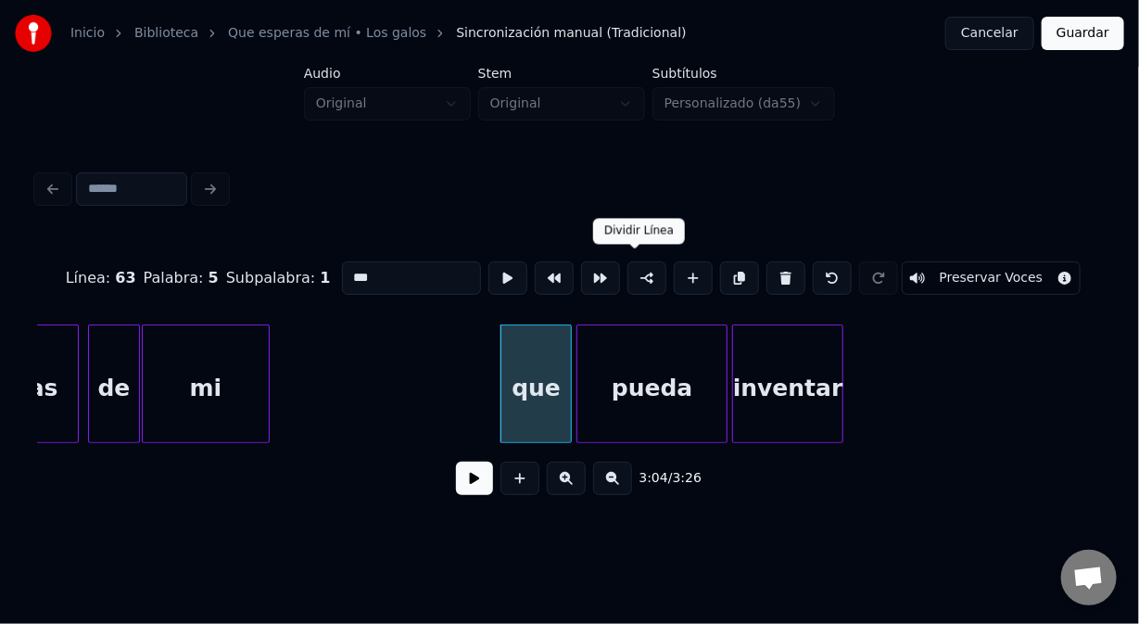
click at [630, 276] on button at bounding box center [647, 277] width 39 height 33
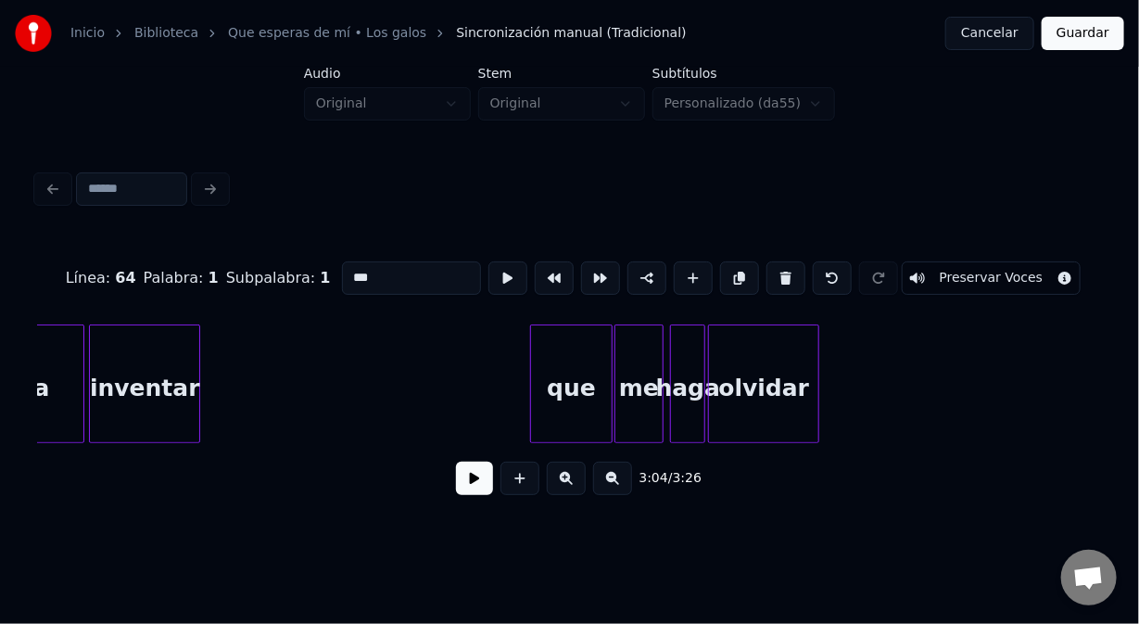
scroll to position [0, 51429]
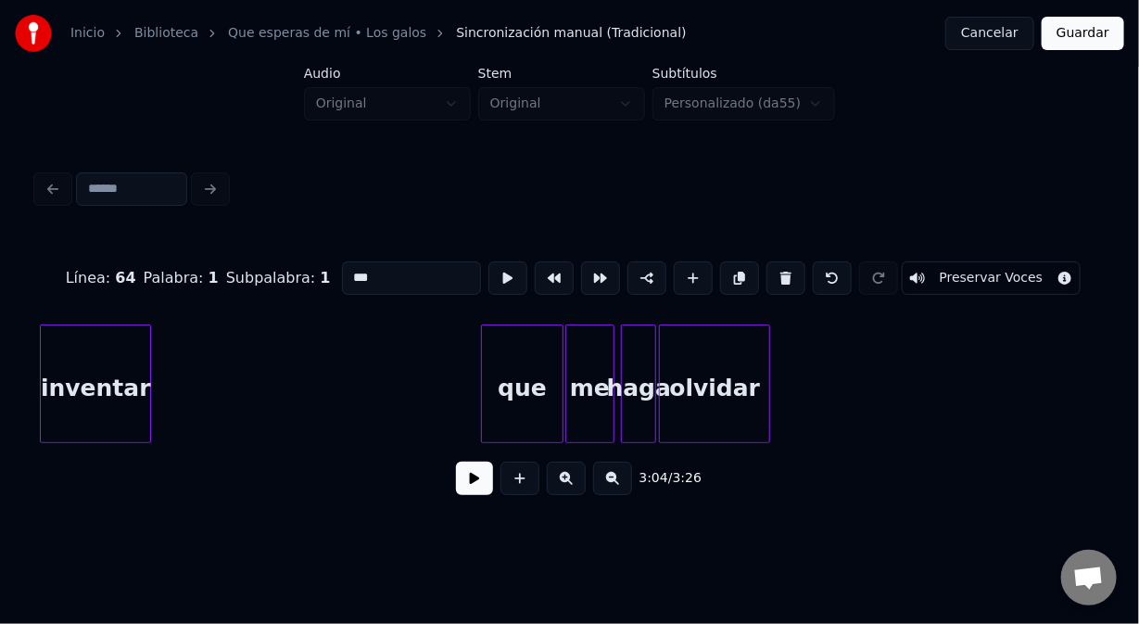
click at [514, 349] on div "que" at bounding box center [522, 388] width 81 height 126
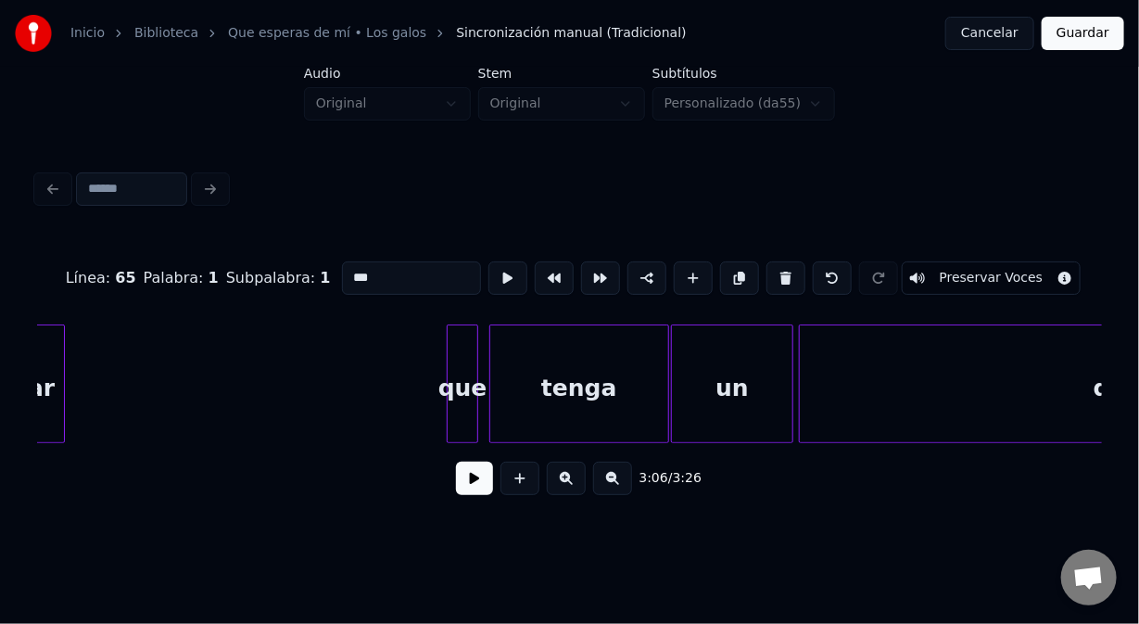
scroll to position [0, 52271]
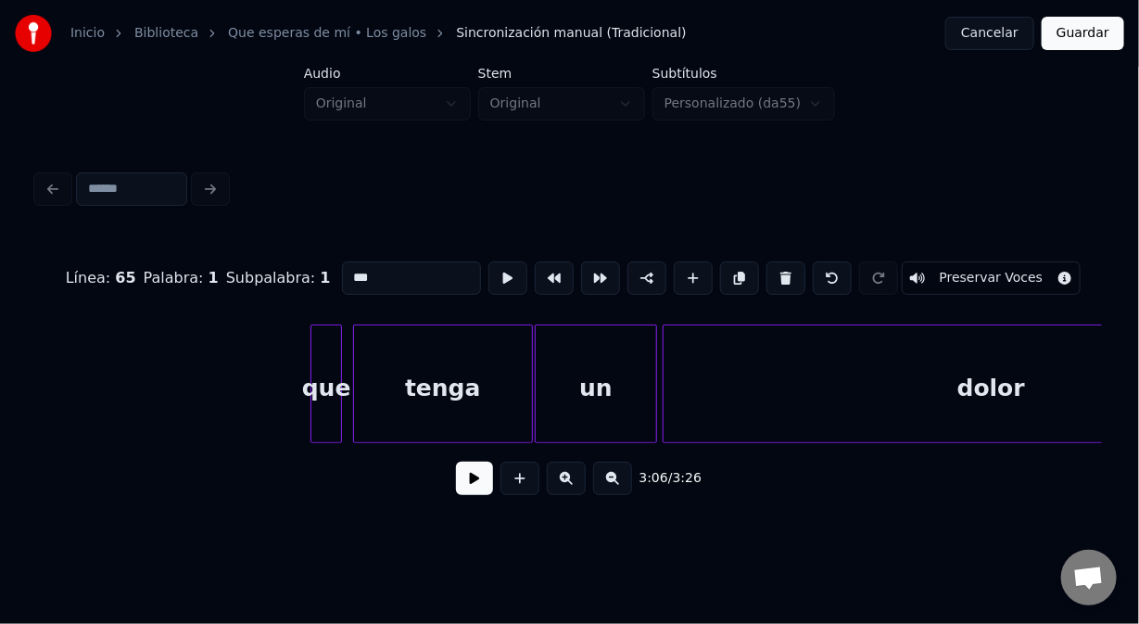
click at [324, 342] on div "que" at bounding box center [327, 388] width 30 height 126
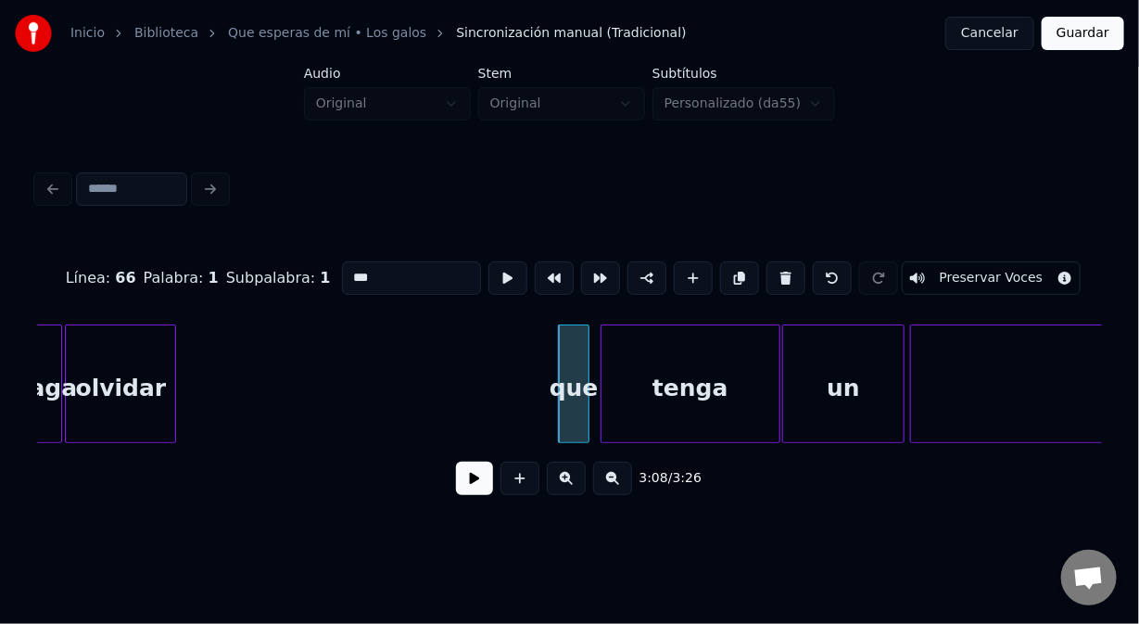
scroll to position [0, 51974]
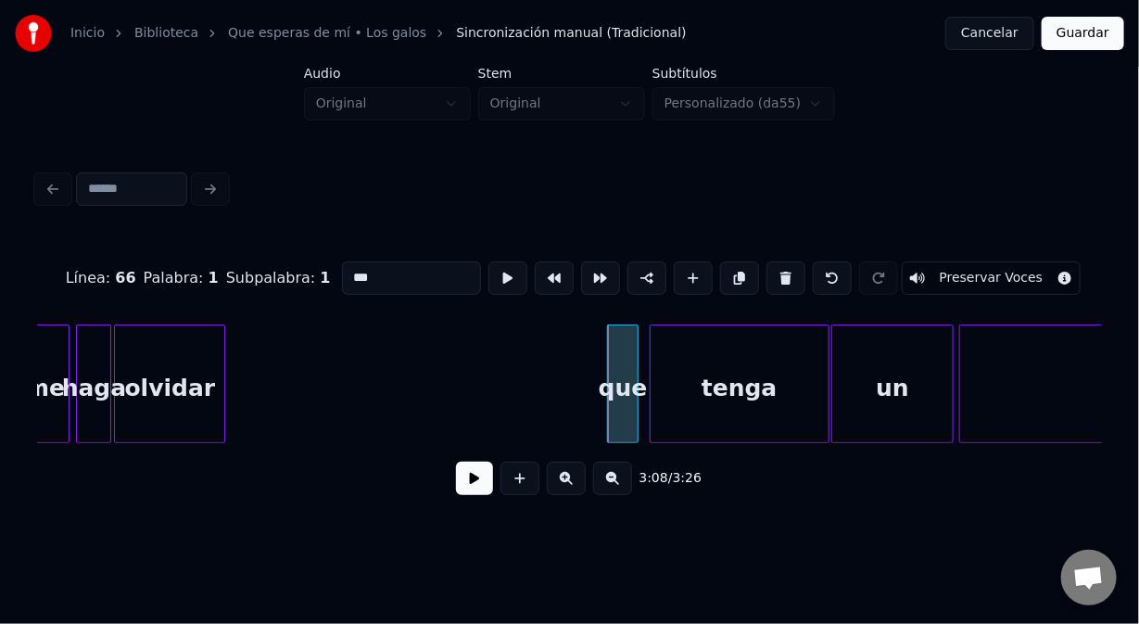
click at [183, 351] on div "olvidar" at bounding box center [169, 388] width 109 height 126
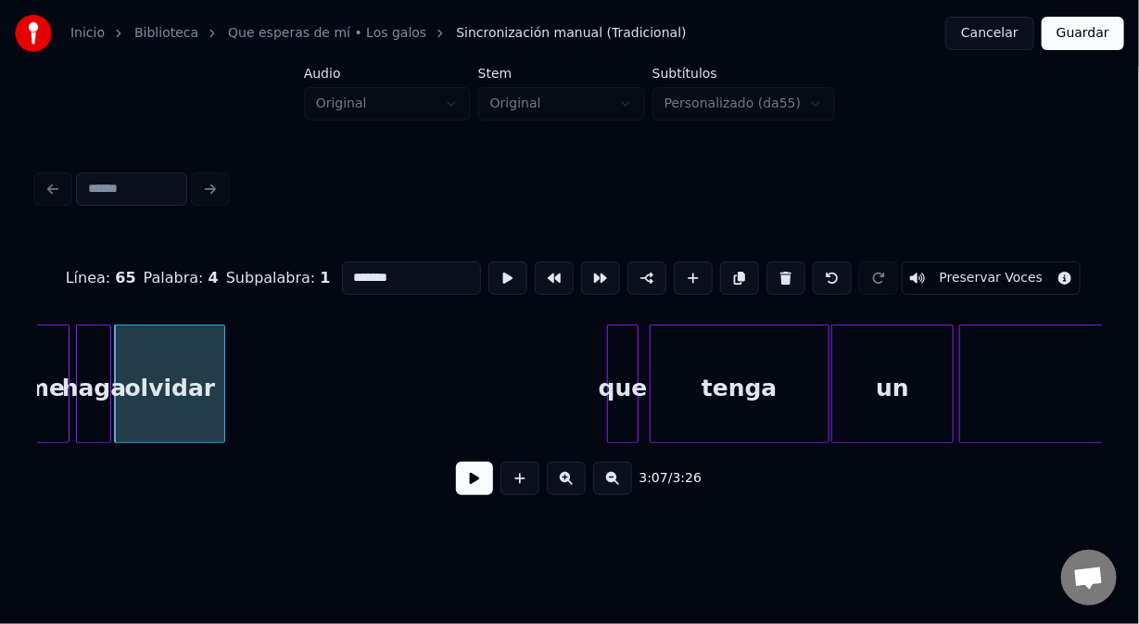
click at [625, 355] on div "que" at bounding box center [623, 388] width 30 height 126
type input "***"
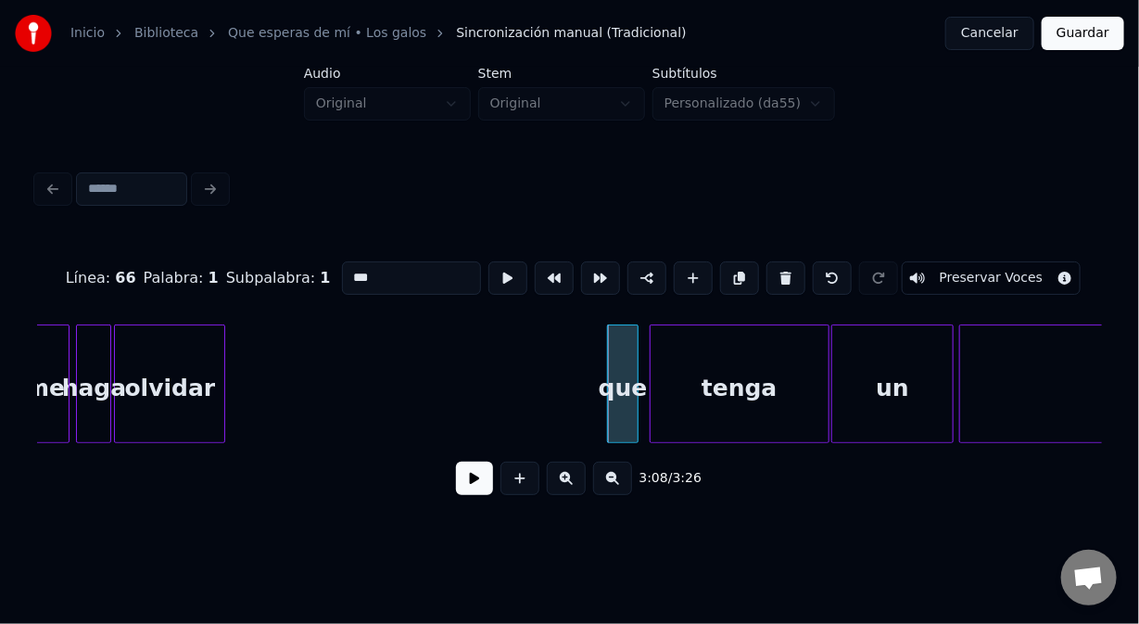
click at [478, 486] on button at bounding box center [474, 478] width 37 height 33
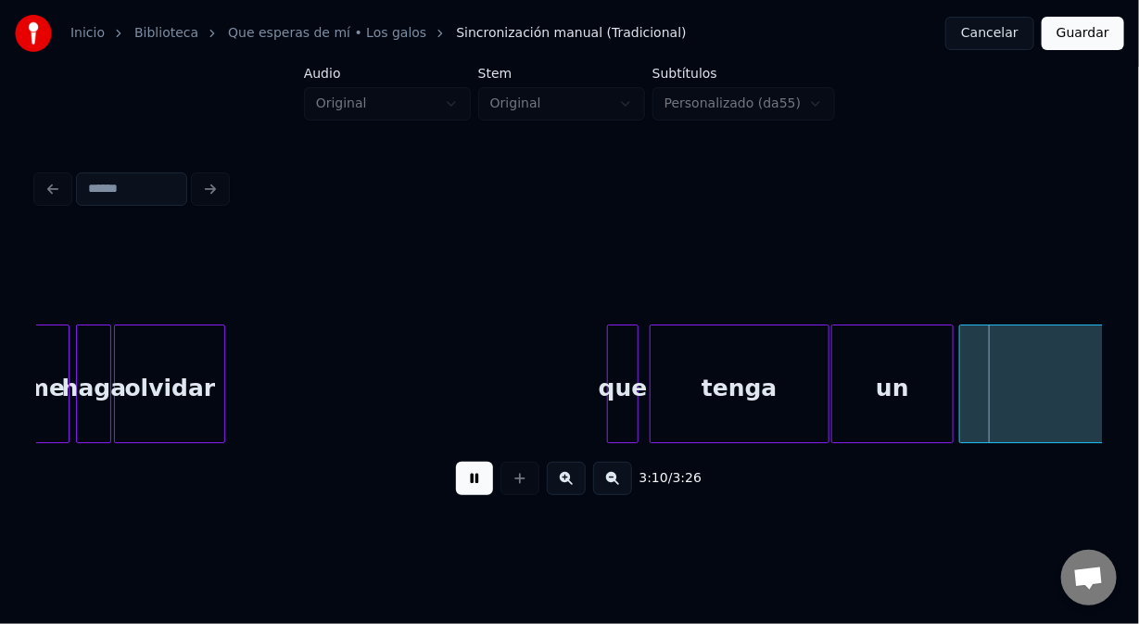
click at [477, 487] on button at bounding box center [474, 478] width 37 height 33
click at [755, 402] on div "tenga" at bounding box center [740, 388] width 178 height 126
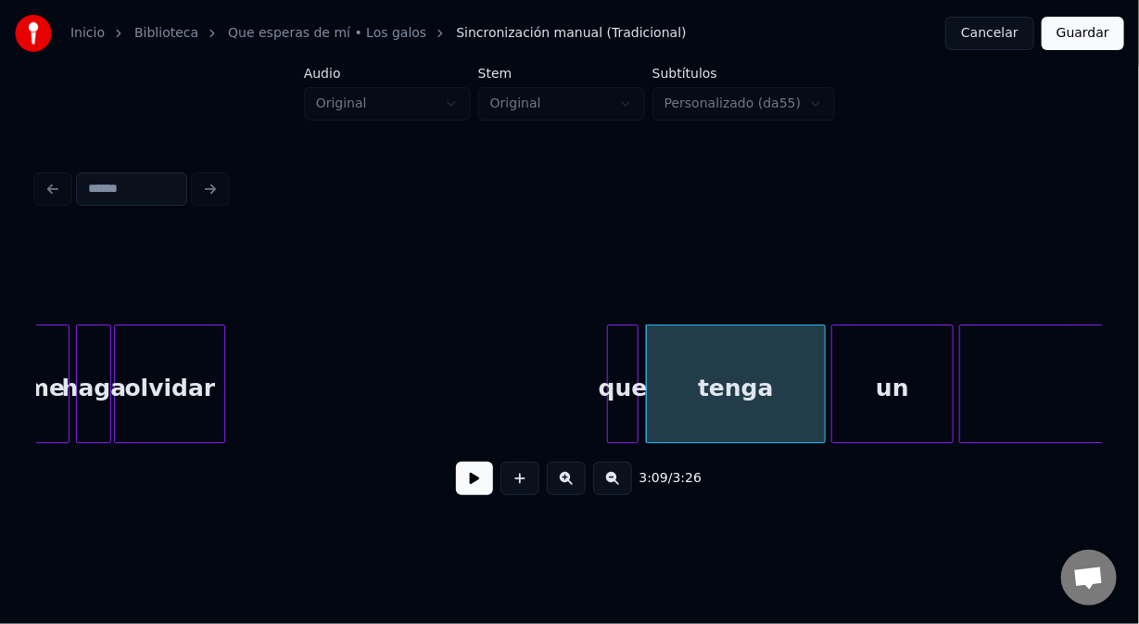
click at [687, 363] on div "tenga" at bounding box center [736, 388] width 178 height 126
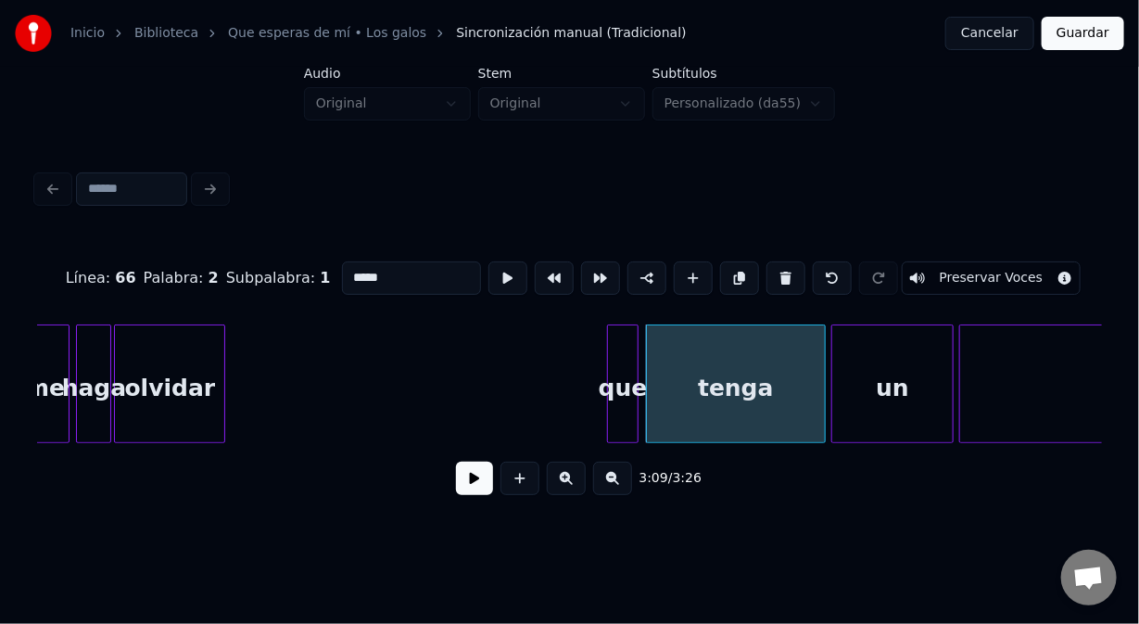
click at [372, 269] on input "*****" at bounding box center [411, 277] width 139 height 33
type input "*****"
click at [480, 482] on button at bounding box center [474, 478] width 37 height 33
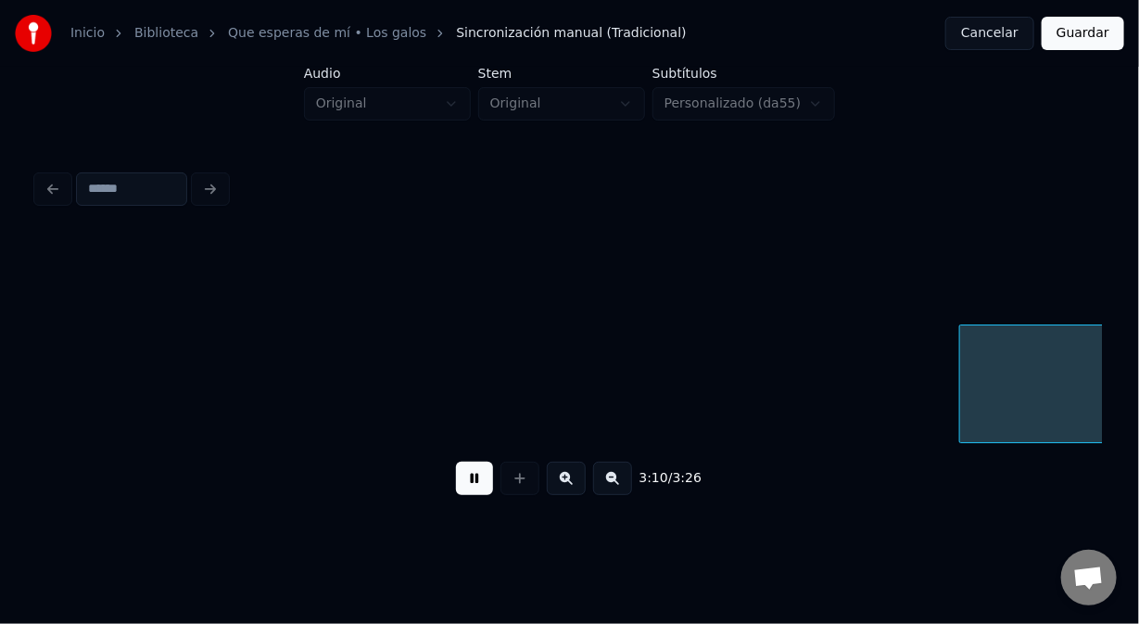
scroll to position [0, 53040]
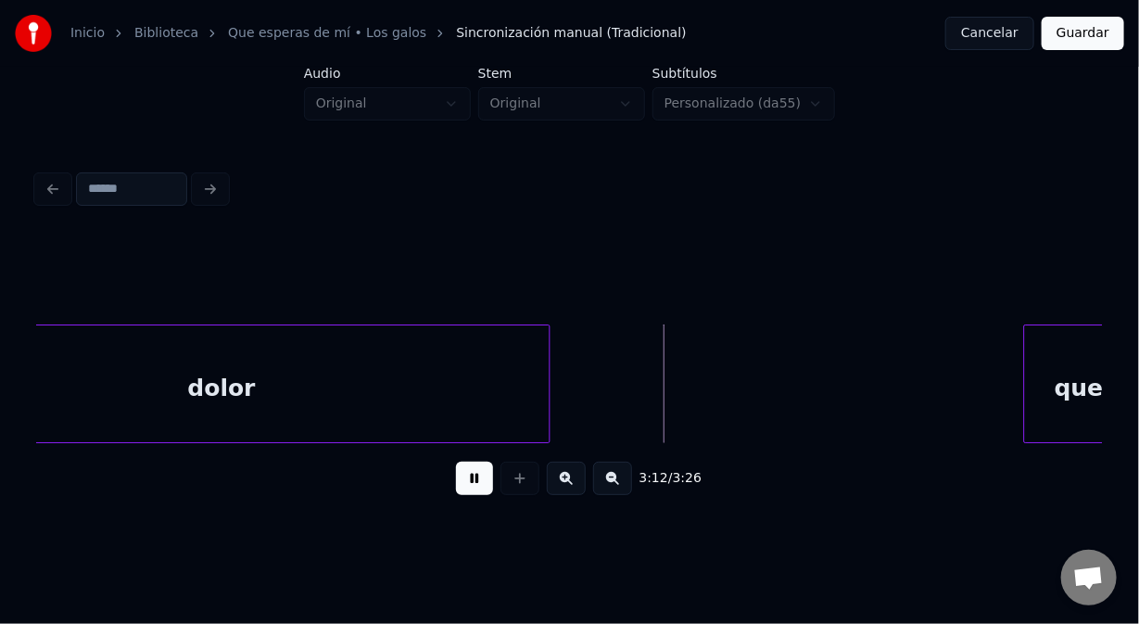
click at [479, 482] on button at bounding box center [474, 478] width 37 height 33
click at [484, 344] on div "dolor" at bounding box center [221, 388] width 655 height 126
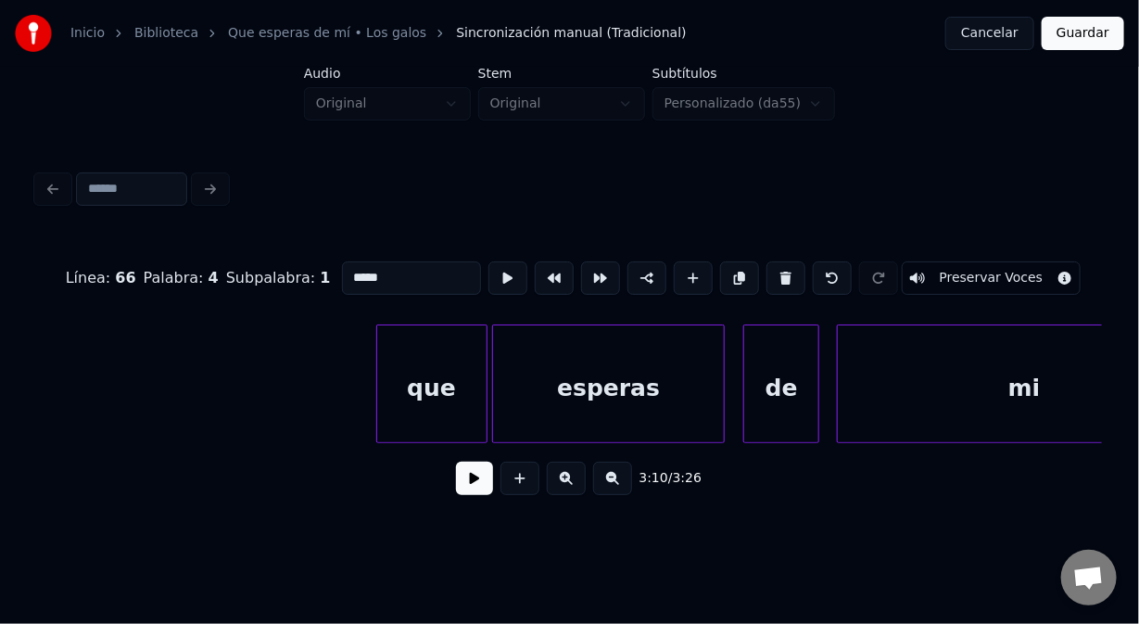
scroll to position [0, 53749]
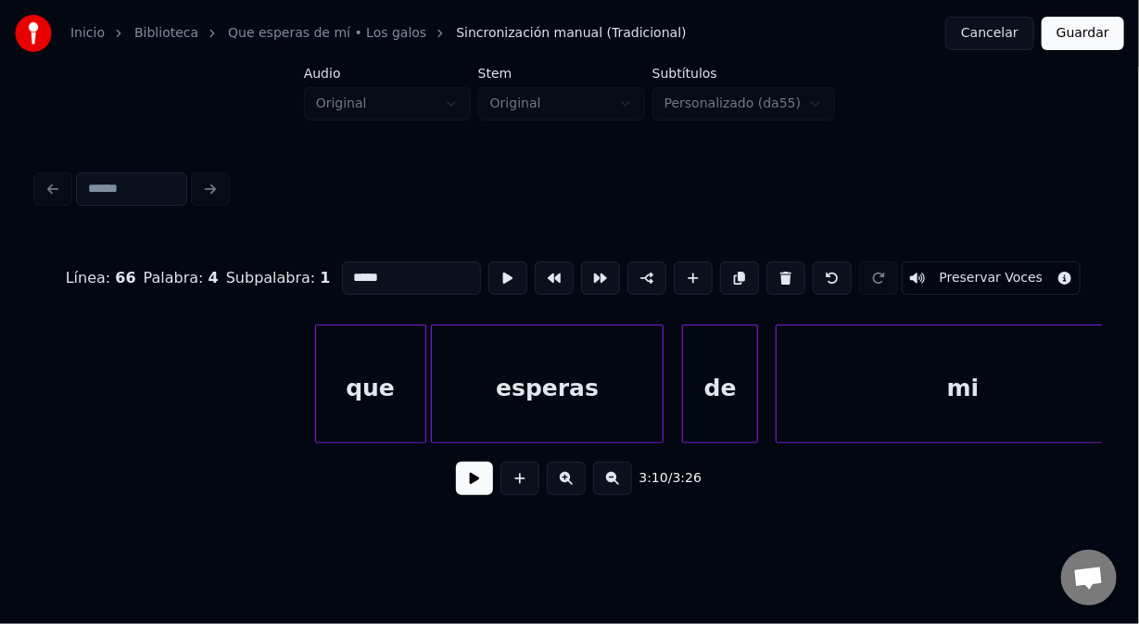
click at [337, 344] on div "que" at bounding box center [370, 388] width 109 height 126
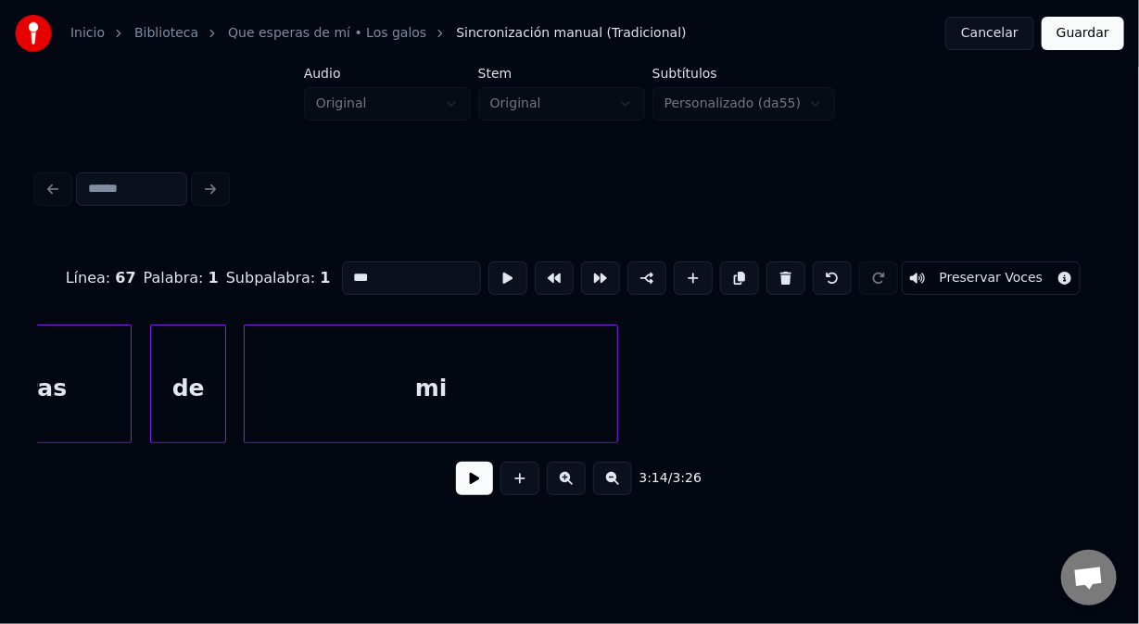
scroll to position [0, 54294]
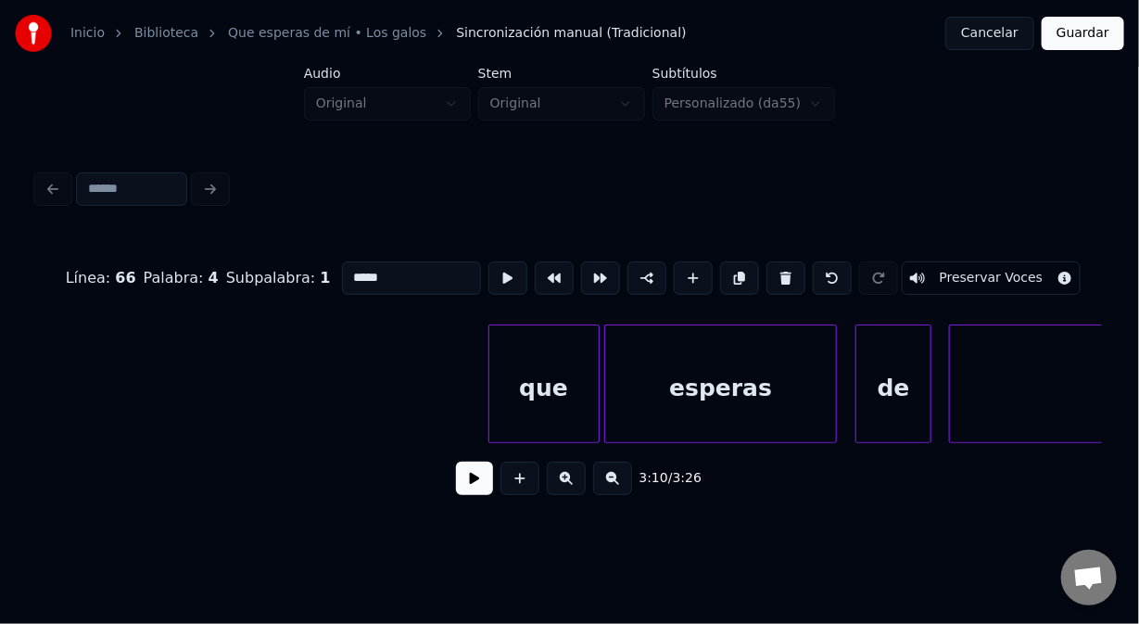
scroll to position [0, 53625]
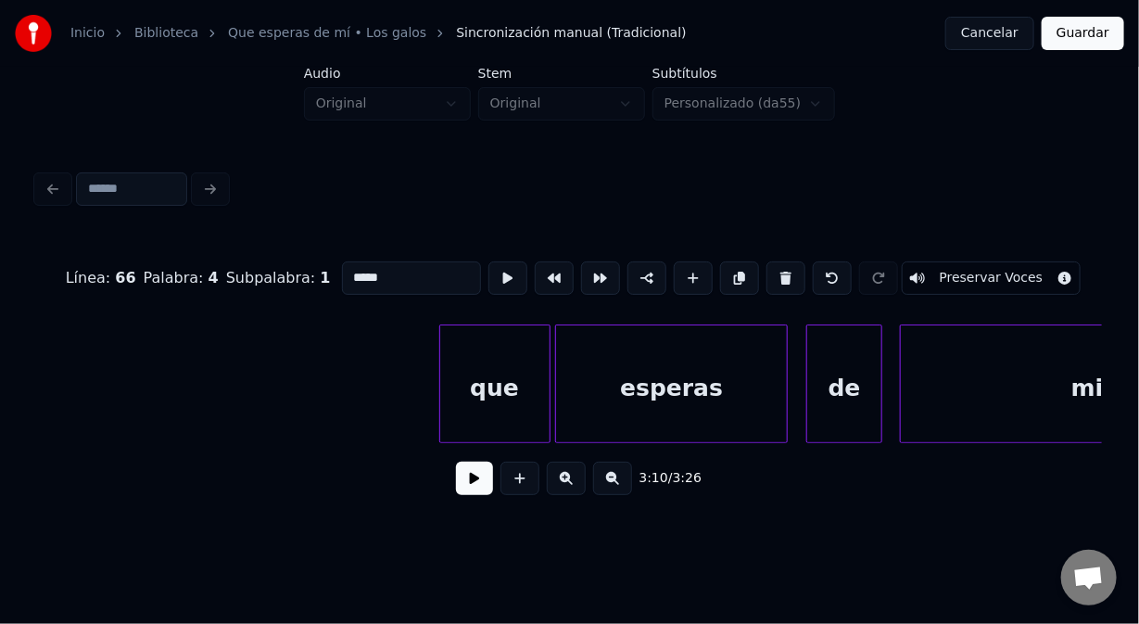
click at [490, 348] on div "que" at bounding box center [494, 388] width 109 height 126
type input "***"
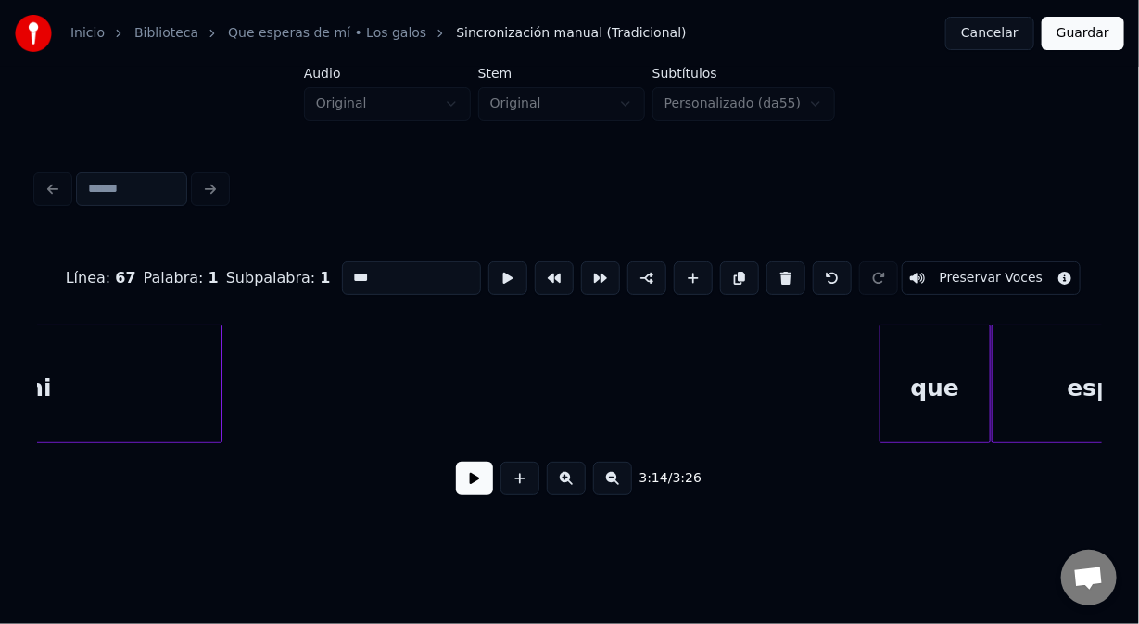
scroll to position [0, 54715]
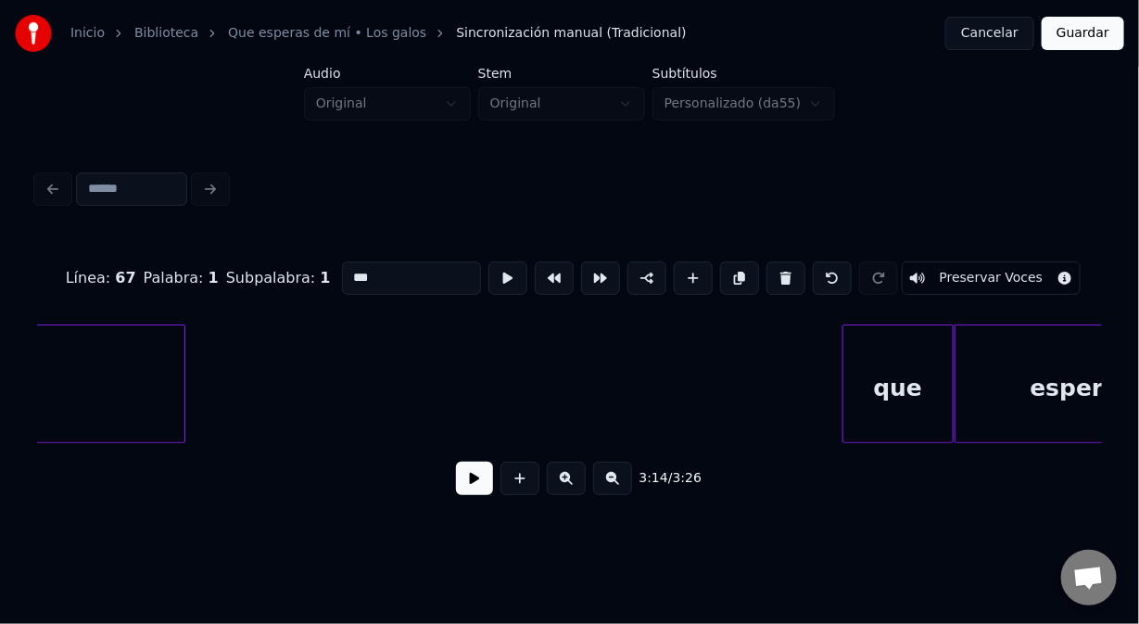
click at [860, 355] on div "que" at bounding box center [898, 388] width 109 height 126
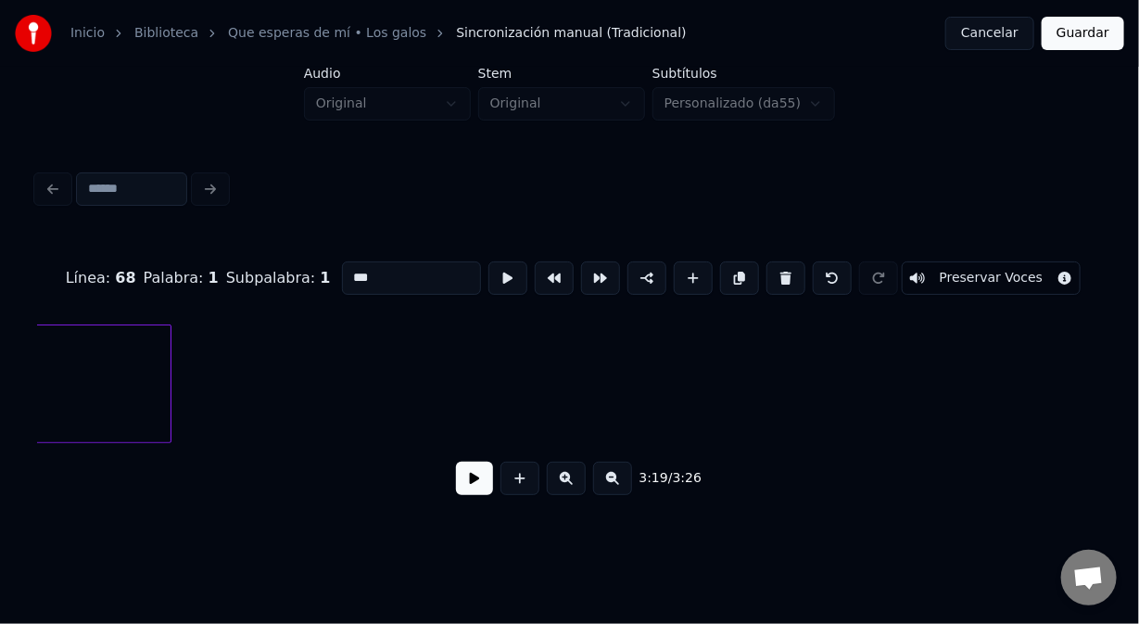
scroll to position [0, 56420]
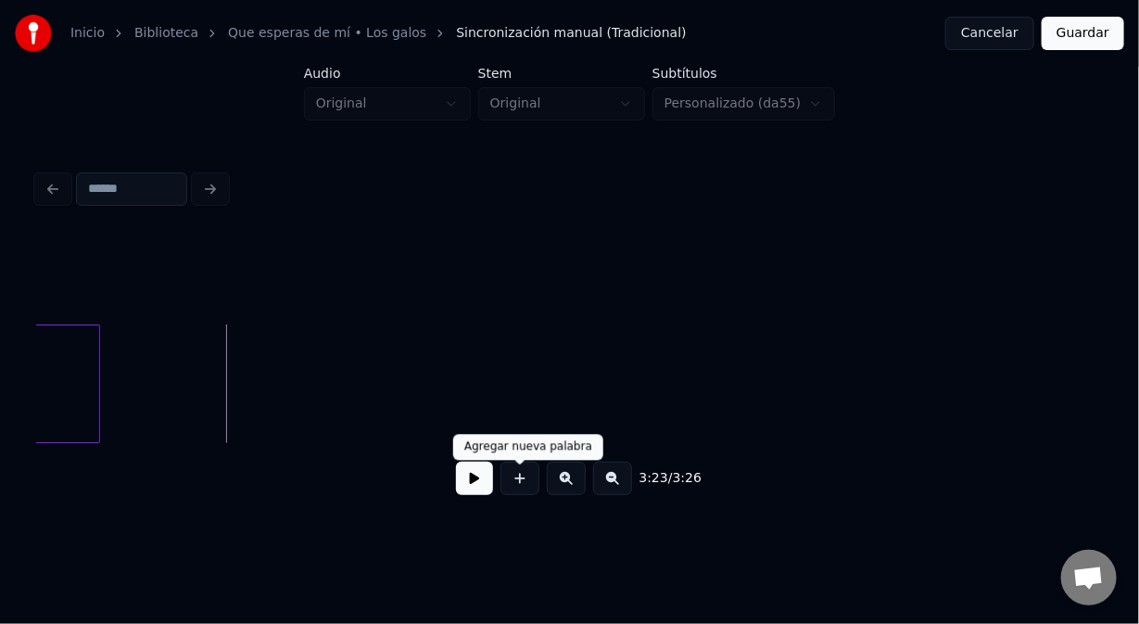
click at [530, 490] on button at bounding box center [520, 478] width 39 height 33
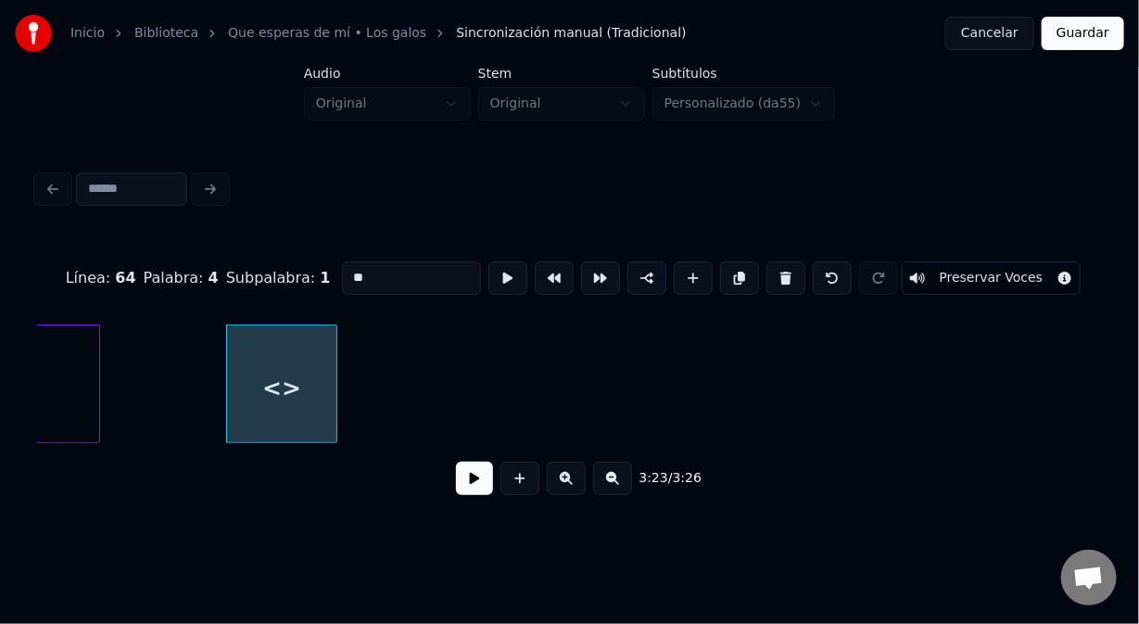
click at [267, 365] on div "<>" at bounding box center [281, 388] width 109 height 126
click at [769, 261] on button at bounding box center [786, 277] width 39 height 33
type input "***"
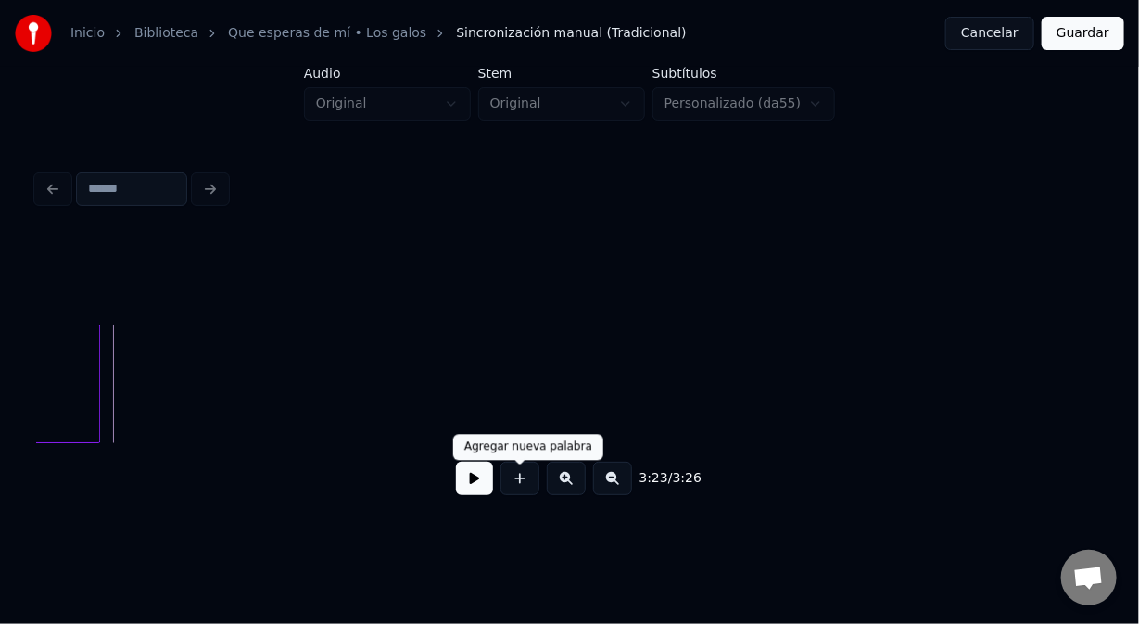
click at [513, 481] on button at bounding box center [520, 478] width 39 height 33
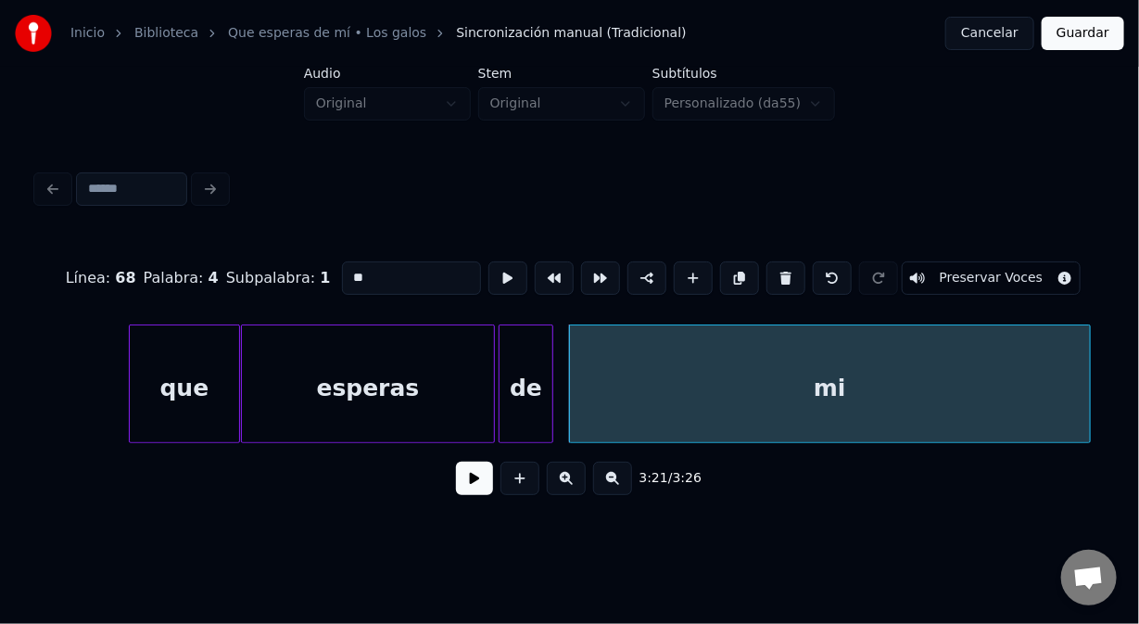
scroll to position [0, 55366]
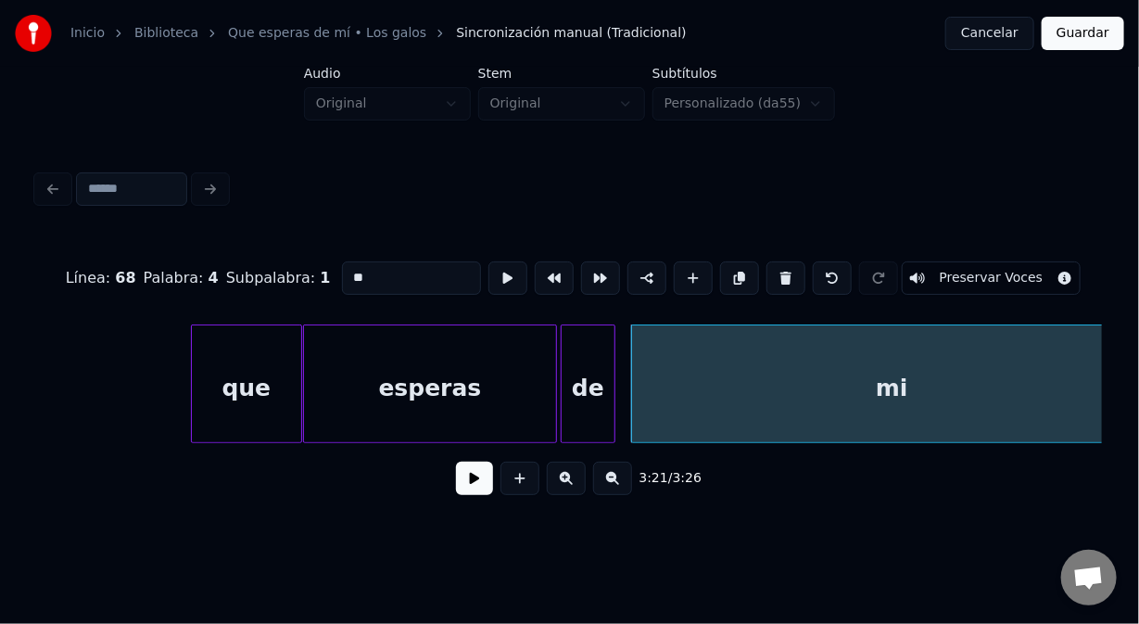
click at [250, 364] on div "que" at bounding box center [246, 388] width 109 height 126
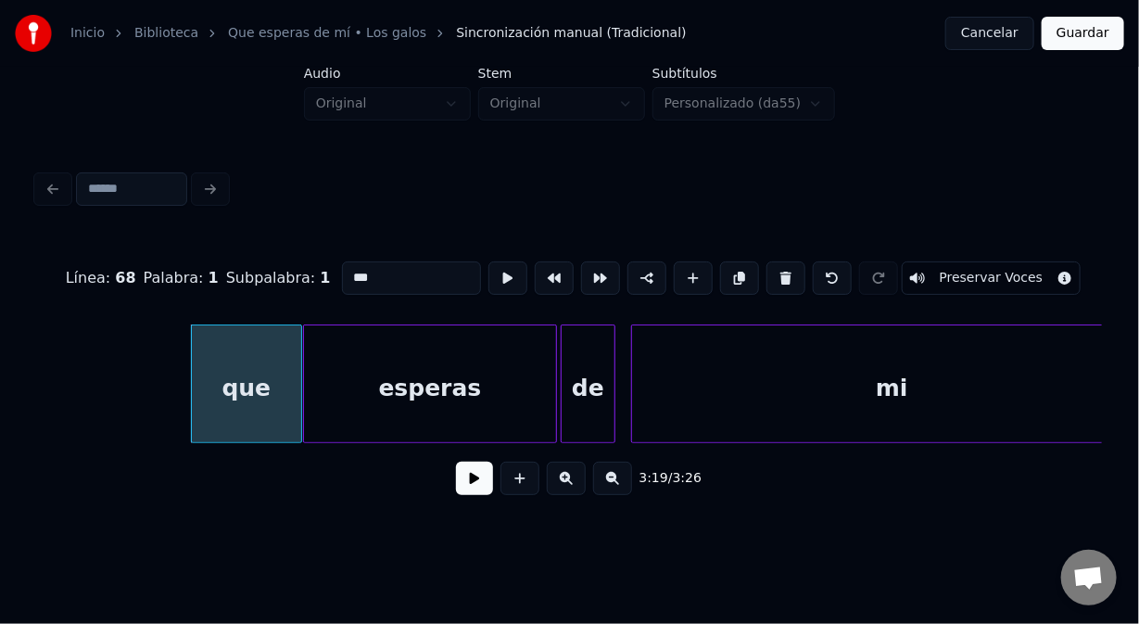
click at [332, 379] on div "esperas" at bounding box center [430, 388] width 252 height 126
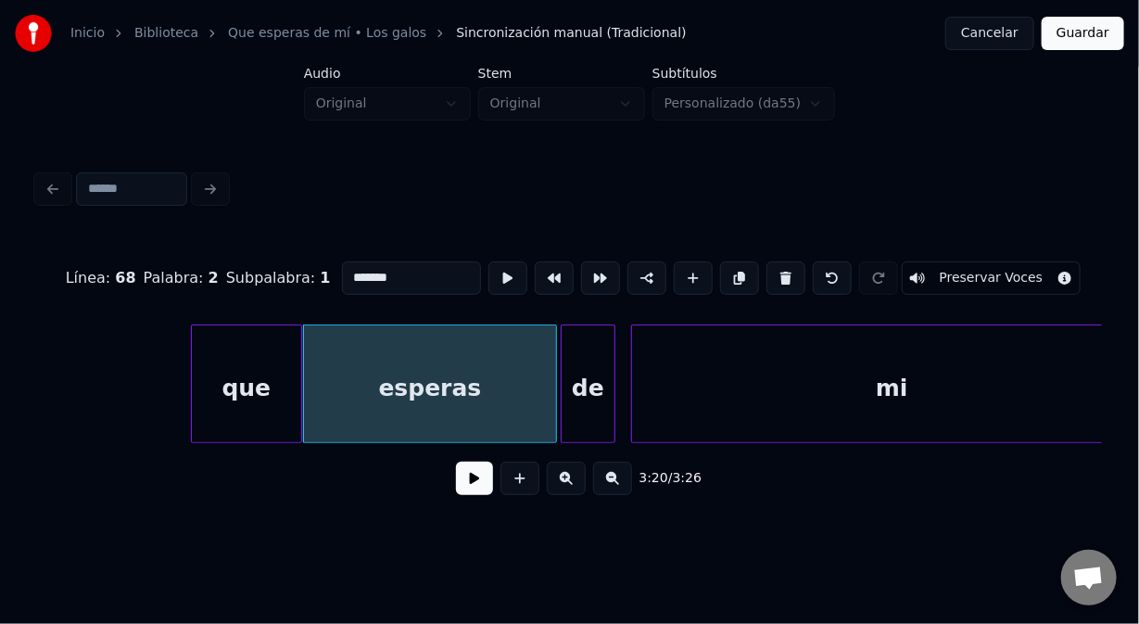
click at [580, 357] on div "de" at bounding box center [589, 388] width 54 height 126
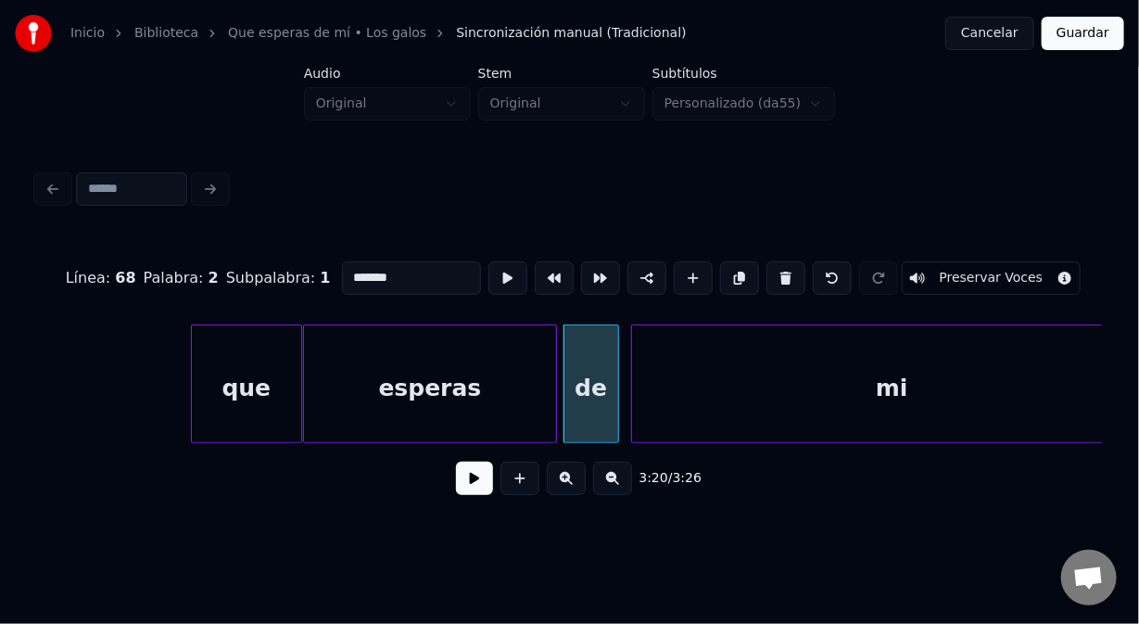
click at [671, 362] on div "mi" at bounding box center [892, 388] width 520 height 126
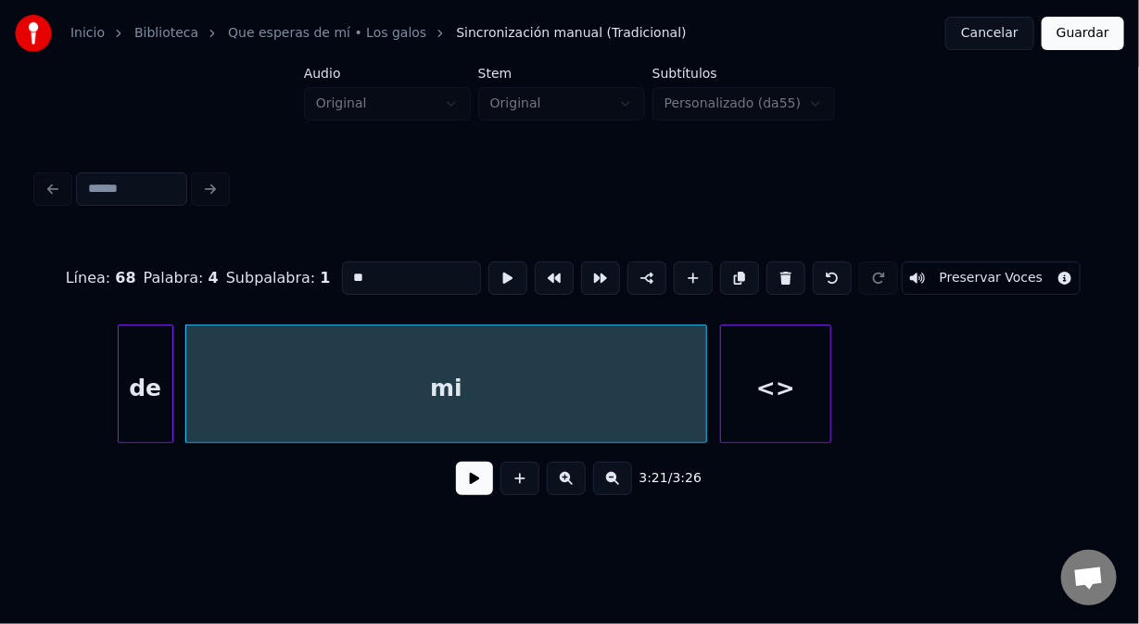
scroll to position [0, 55898]
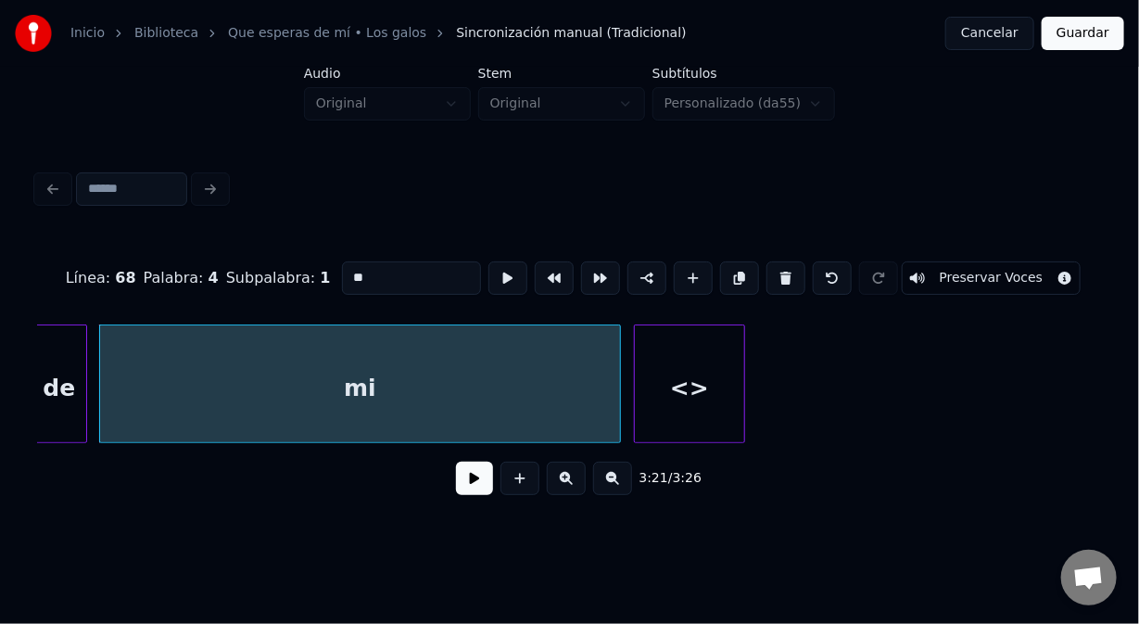
click at [725, 393] on div "<>" at bounding box center [689, 388] width 109 height 126
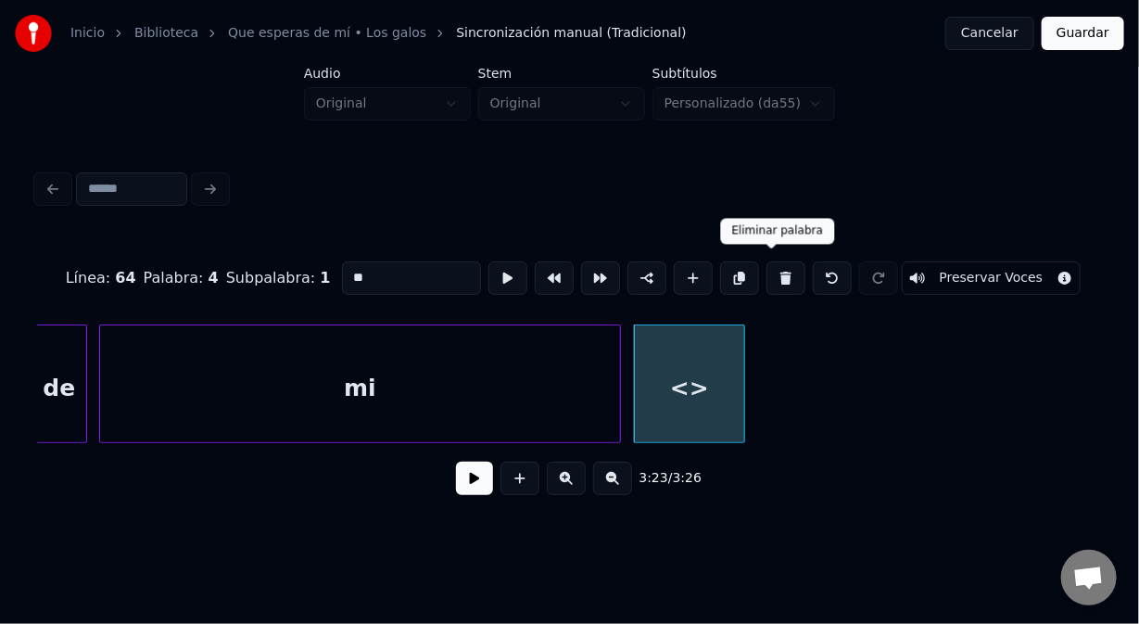
click at [767, 279] on button at bounding box center [786, 277] width 39 height 33
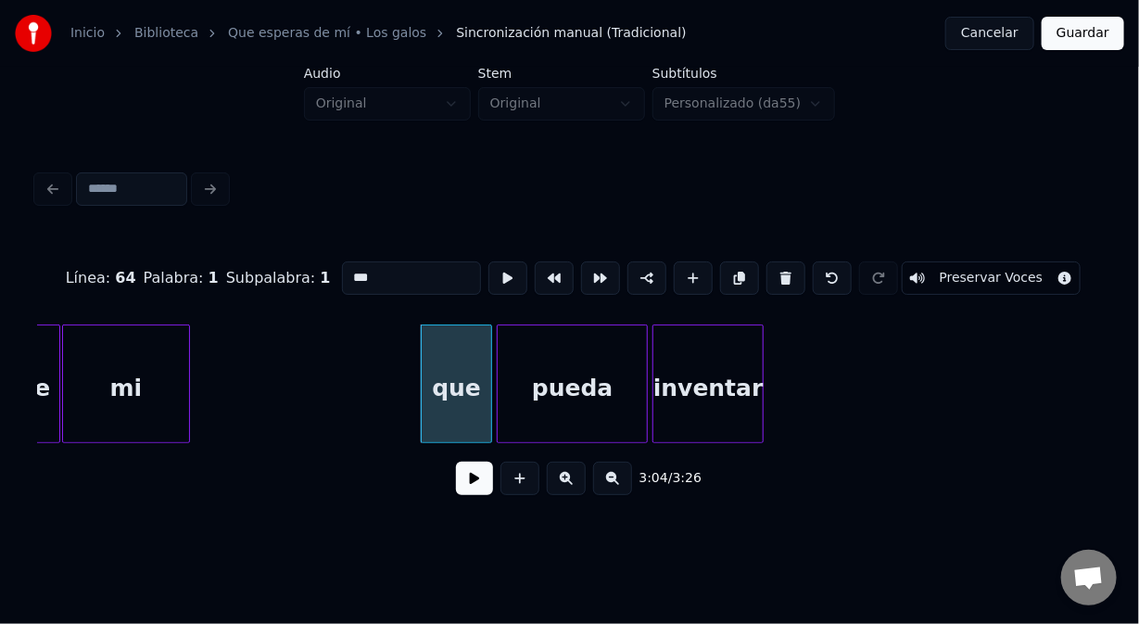
scroll to position [0, 50667]
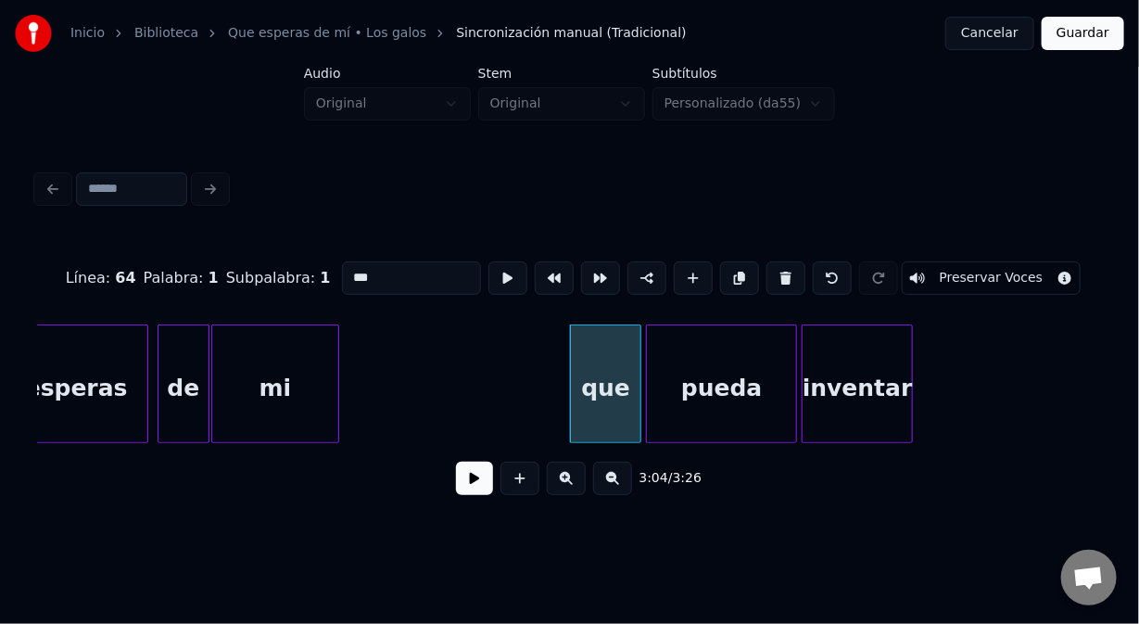
click at [301, 342] on div "mi" at bounding box center [275, 388] width 126 height 126
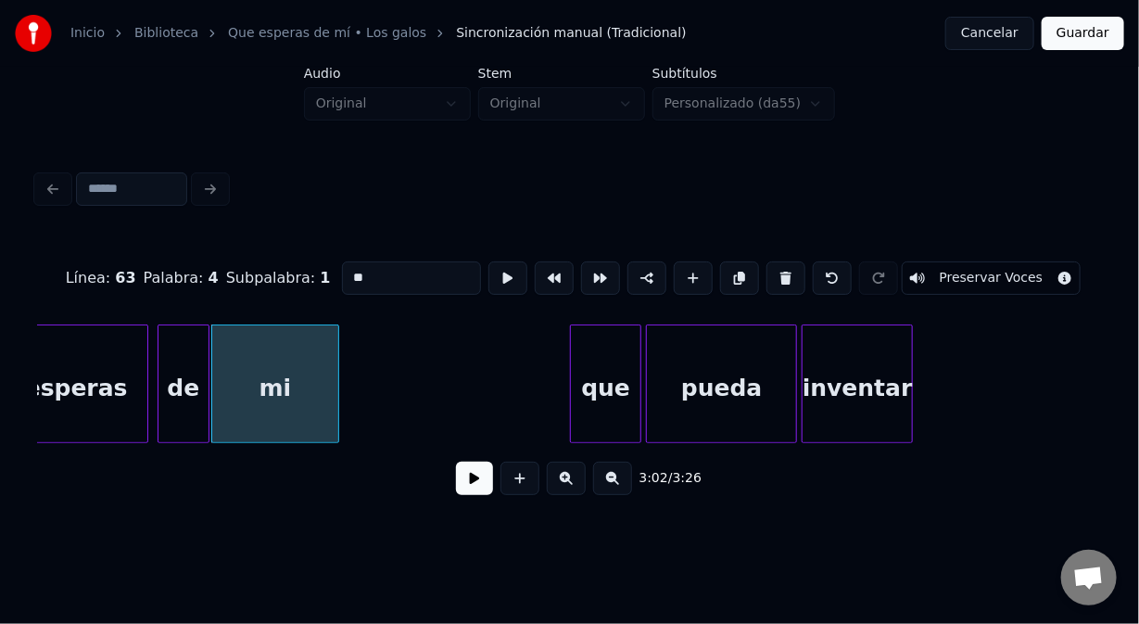
click at [600, 342] on div "que" at bounding box center [606, 388] width 70 height 126
type input "***"
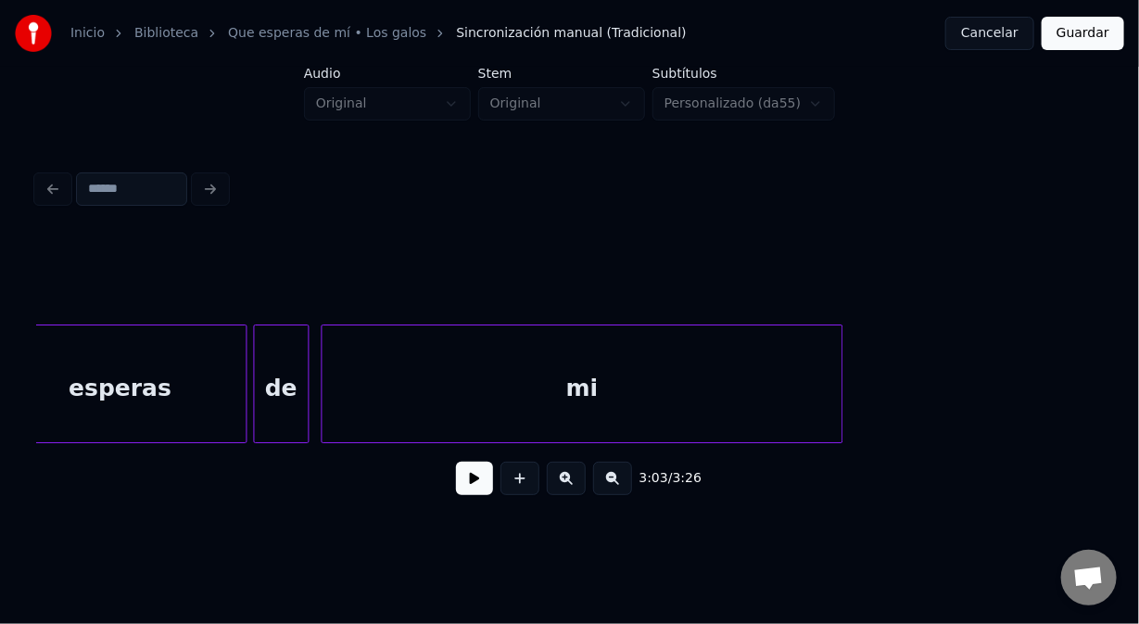
scroll to position [0, 55281]
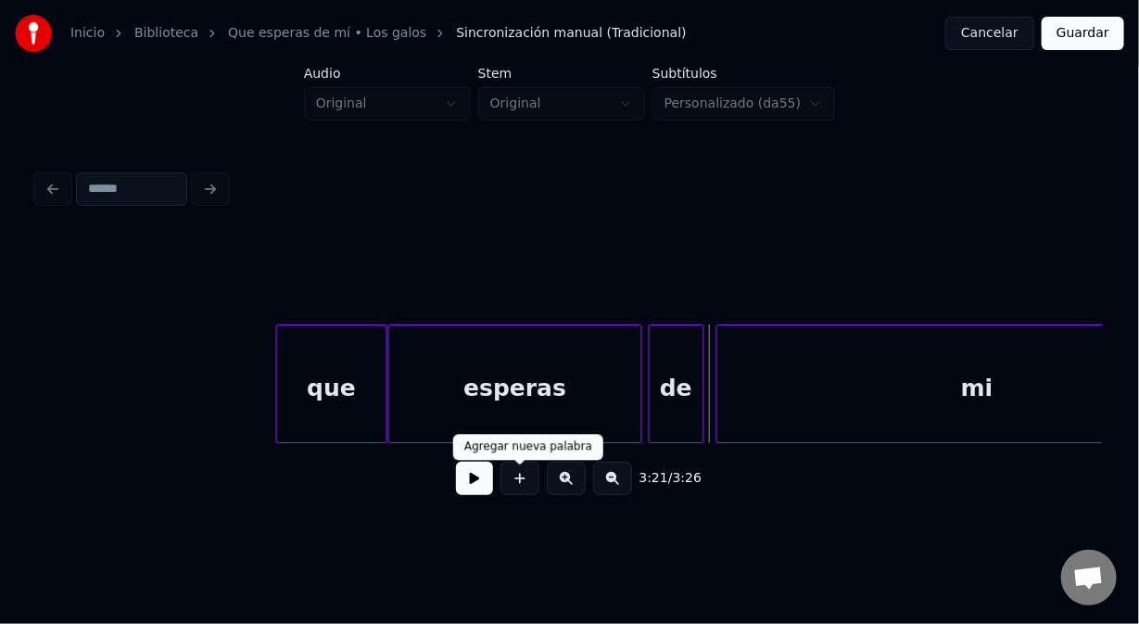
drag, startPoint x: 497, startPoint y: 476, endPoint x: 516, endPoint y: 484, distance: 21.2
click at [498, 476] on div at bounding box center [520, 478] width 46 height 33
click at [519, 484] on button at bounding box center [520, 478] width 39 height 33
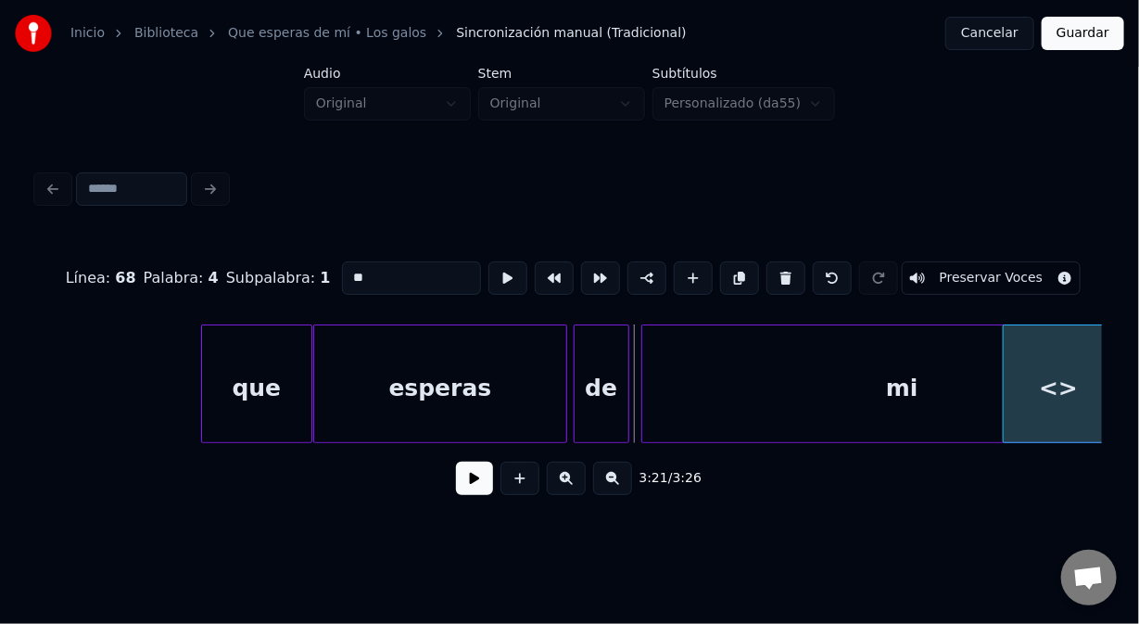
scroll to position [0, 55367]
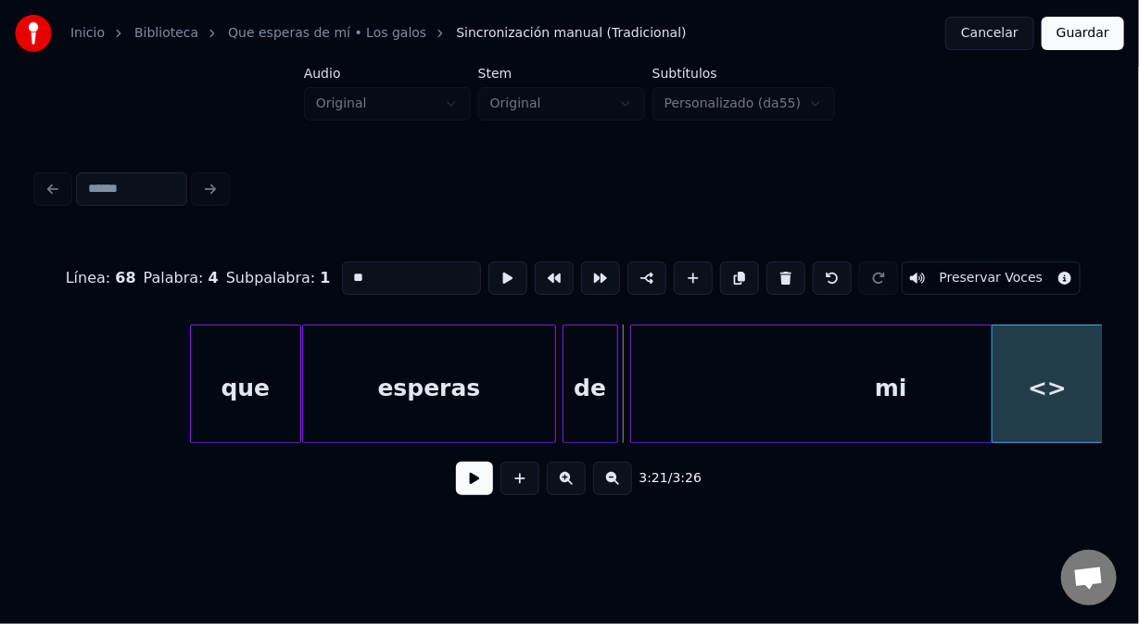
click at [1132, 336] on div "Inicio Biblioteca Que esperas de mí • Los galos Sincronización manual (Tradicio…" at bounding box center [569, 262] width 1139 height 525
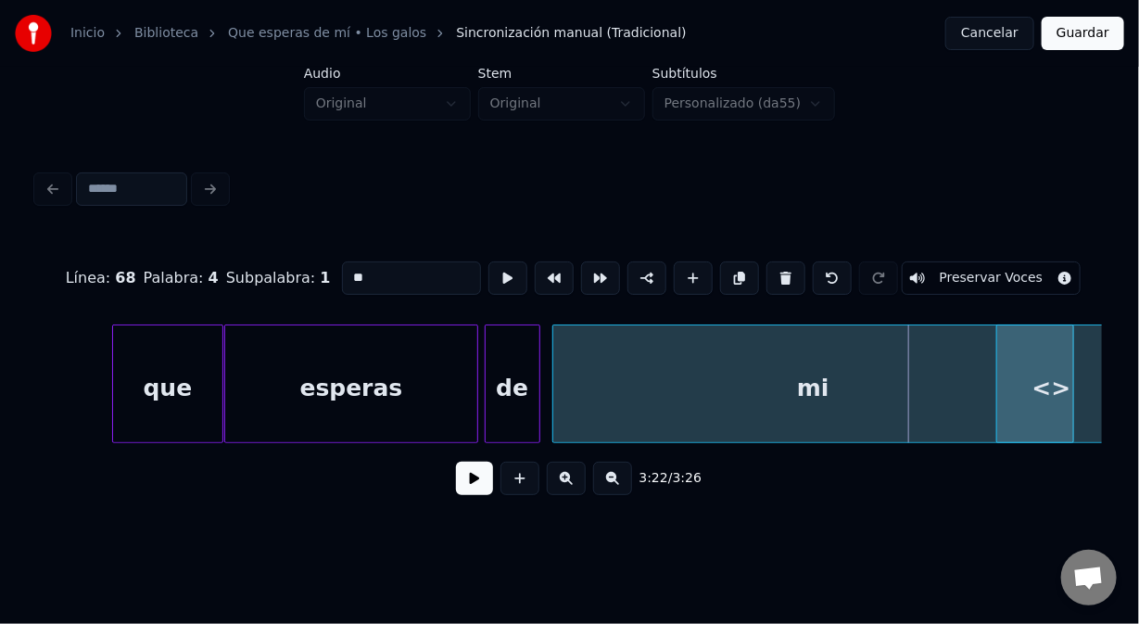
scroll to position [0, 55450]
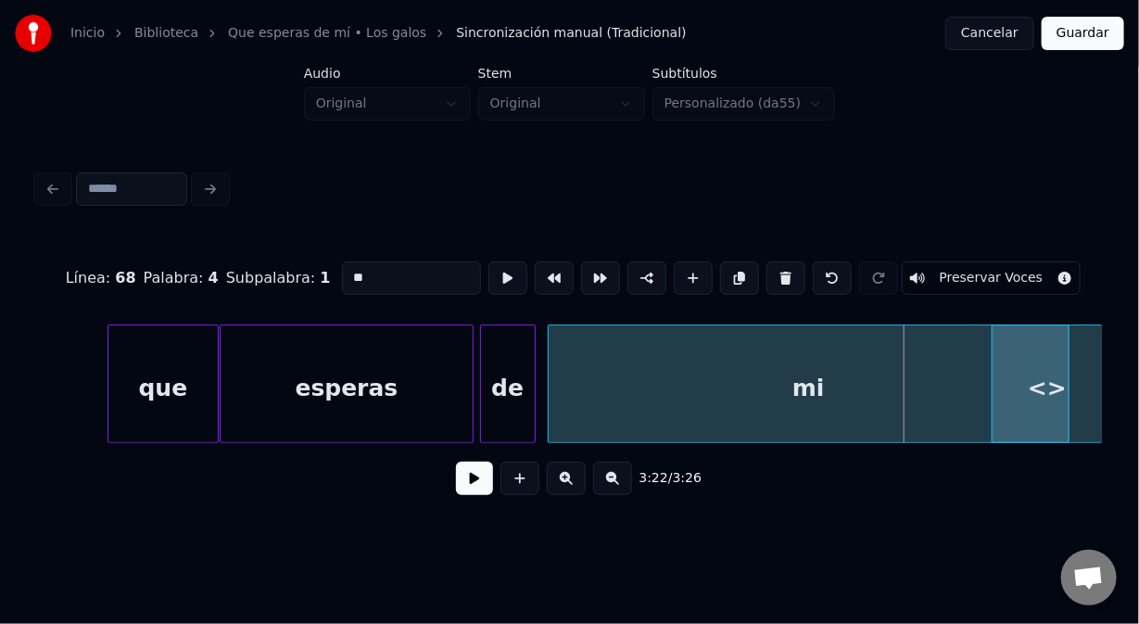
click at [1137, 337] on div "Inicio Biblioteca Que esperas de mí • Los galos Sincronización manual (Tradicio…" at bounding box center [569, 262] width 1139 height 525
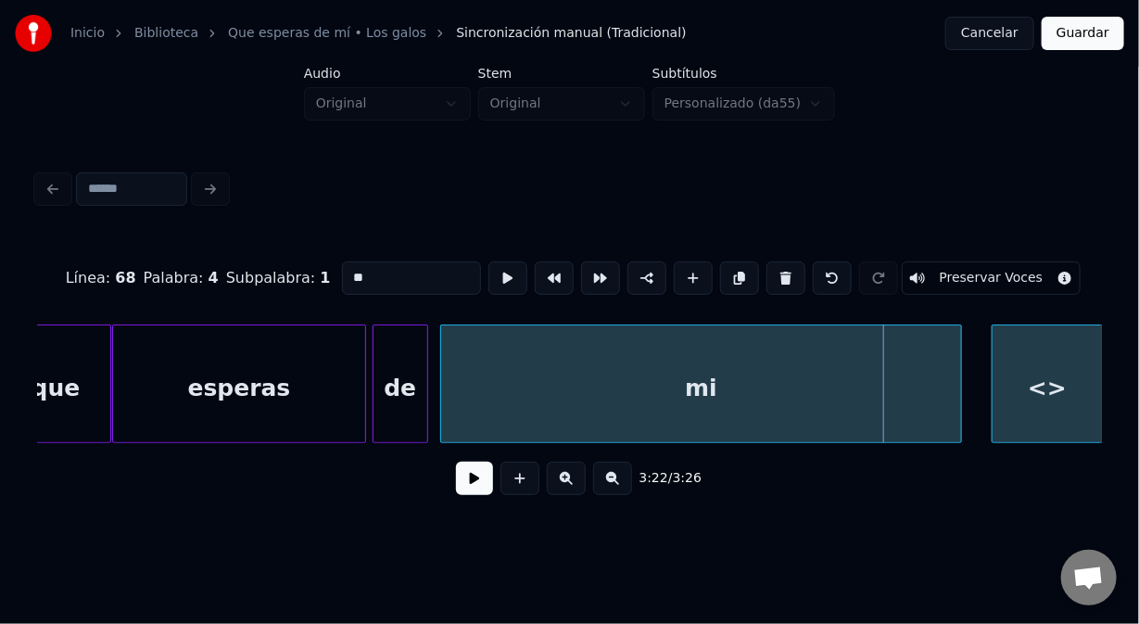
click at [1134, 337] on div "Inicio Biblioteca Que esperas de mí • Los galos Sincronización manual (Tradicio…" at bounding box center [569, 262] width 1139 height 525
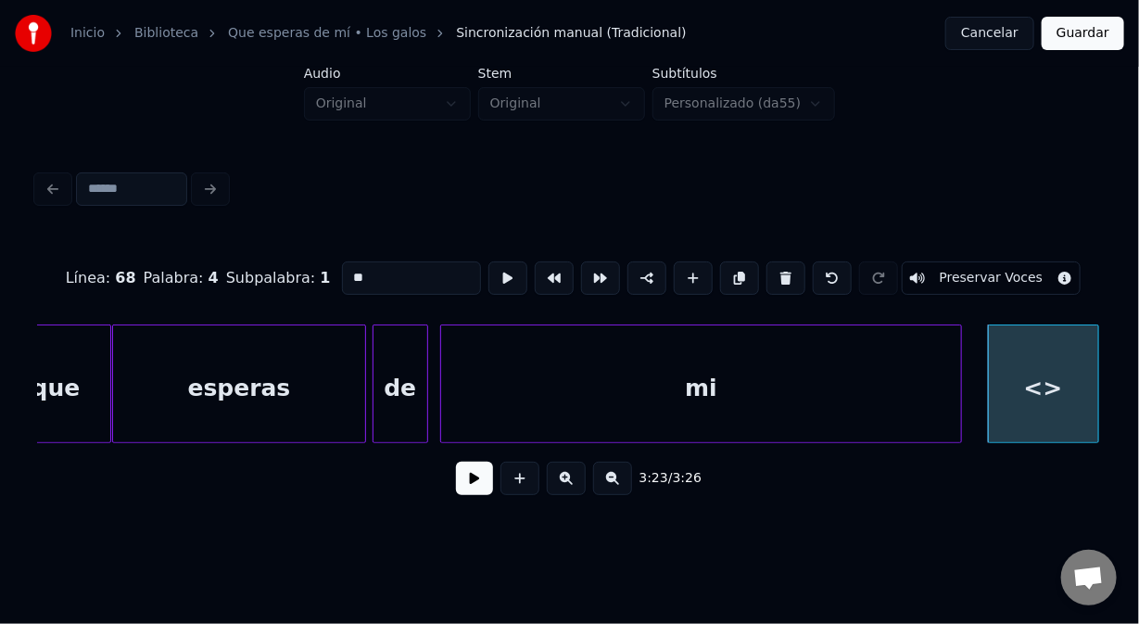
click at [67, 361] on div "que" at bounding box center [55, 388] width 109 height 126
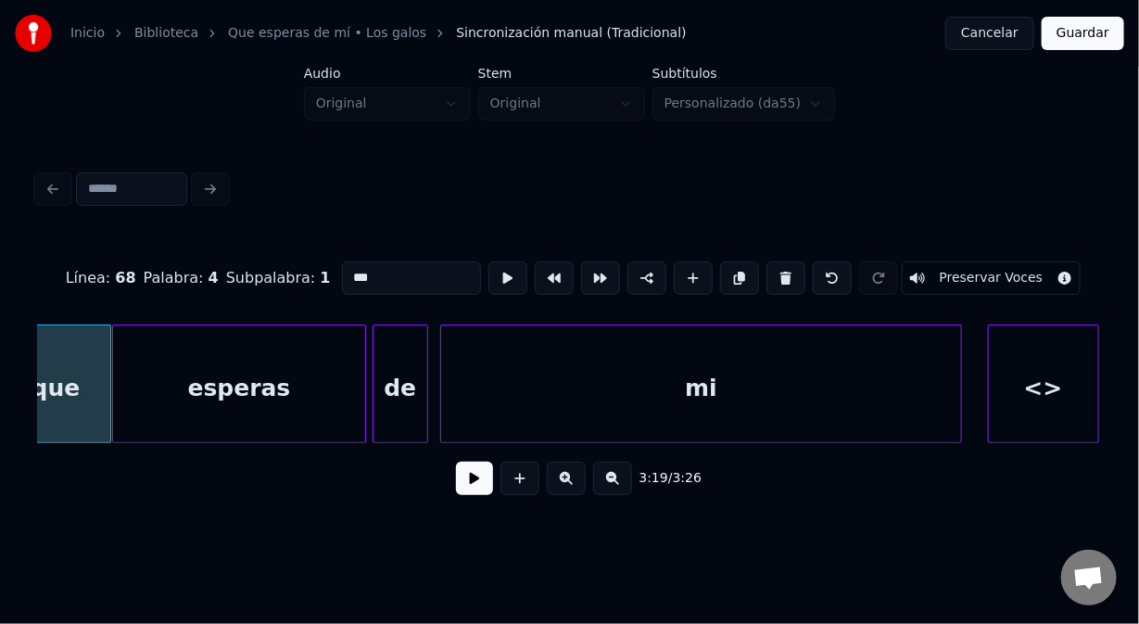
scroll to position [0, 55519]
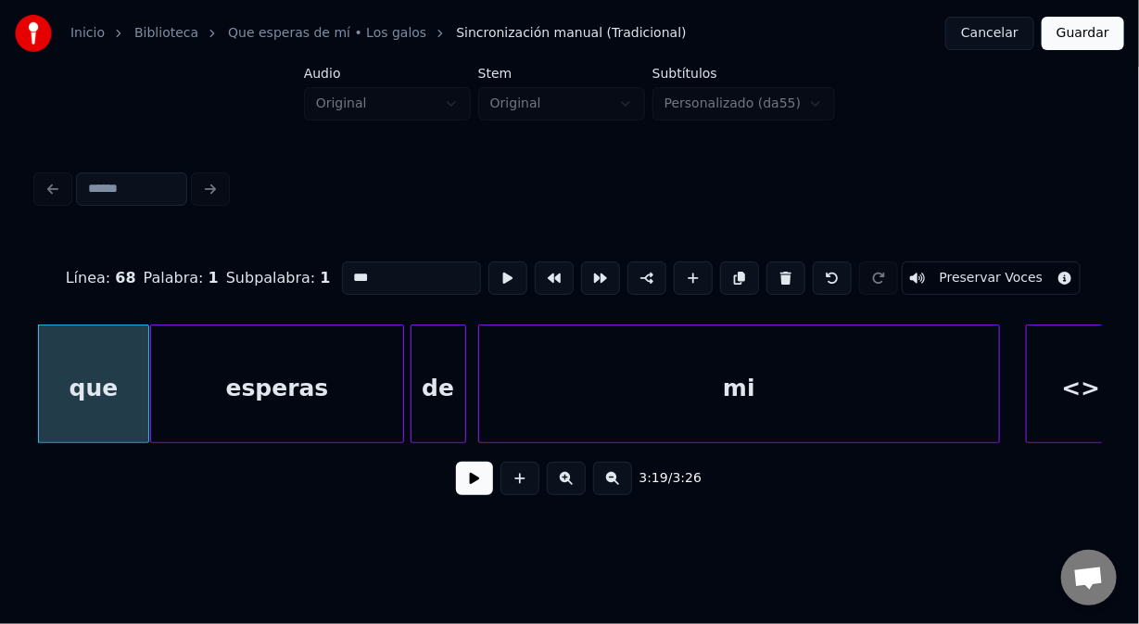
click at [193, 372] on div "esperas" at bounding box center [277, 388] width 252 height 126
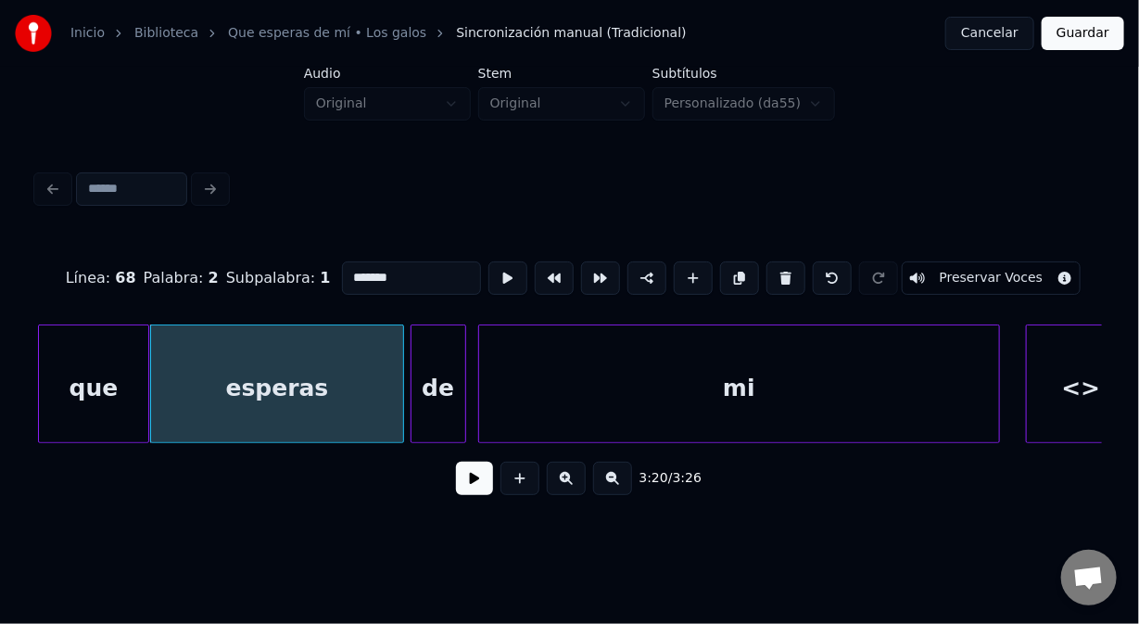
click at [427, 369] on div "de" at bounding box center [439, 388] width 54 height 126
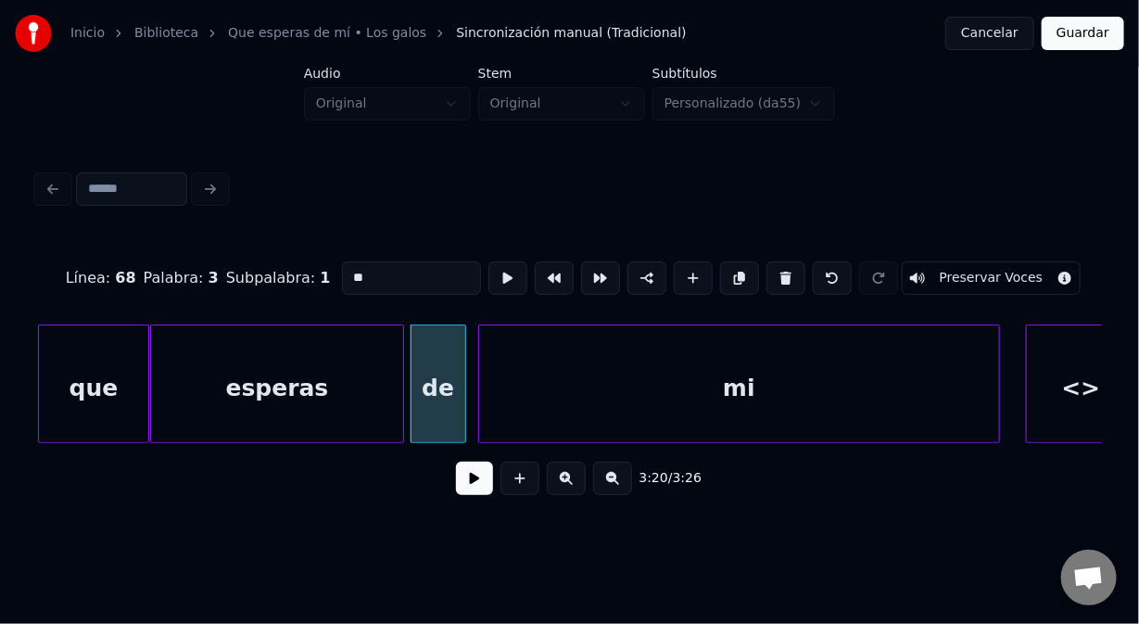
click at [519, 363] on div "mi" at bounding box center [739, 388] width 520 height 126
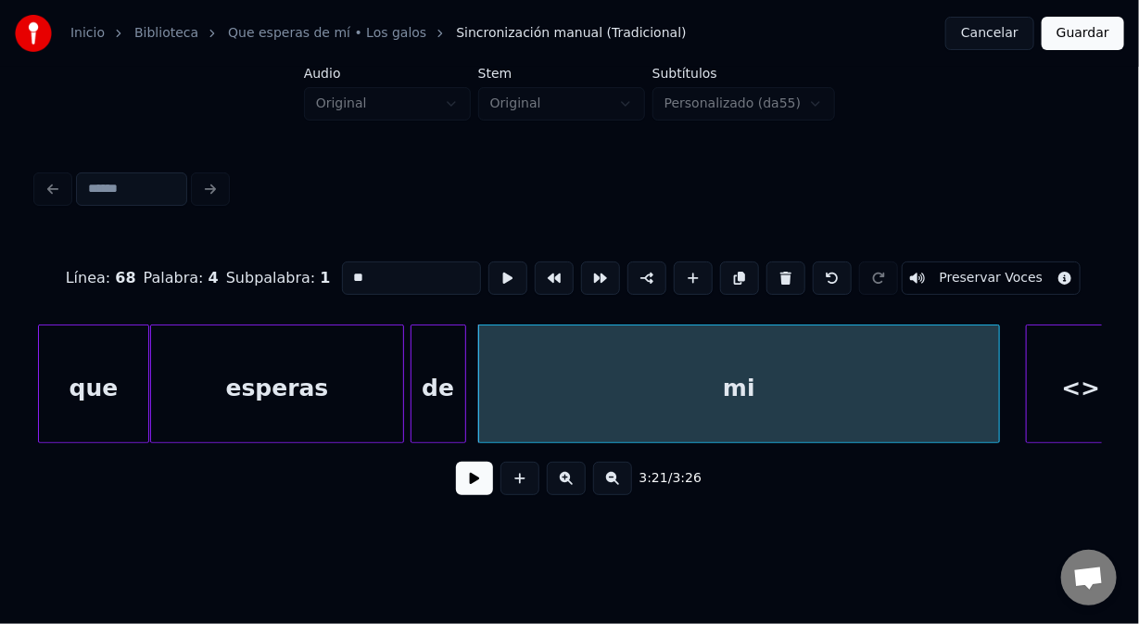
click at [1060, 361] on div "<>" at bounding box center [1081, 388] width 109 height 126
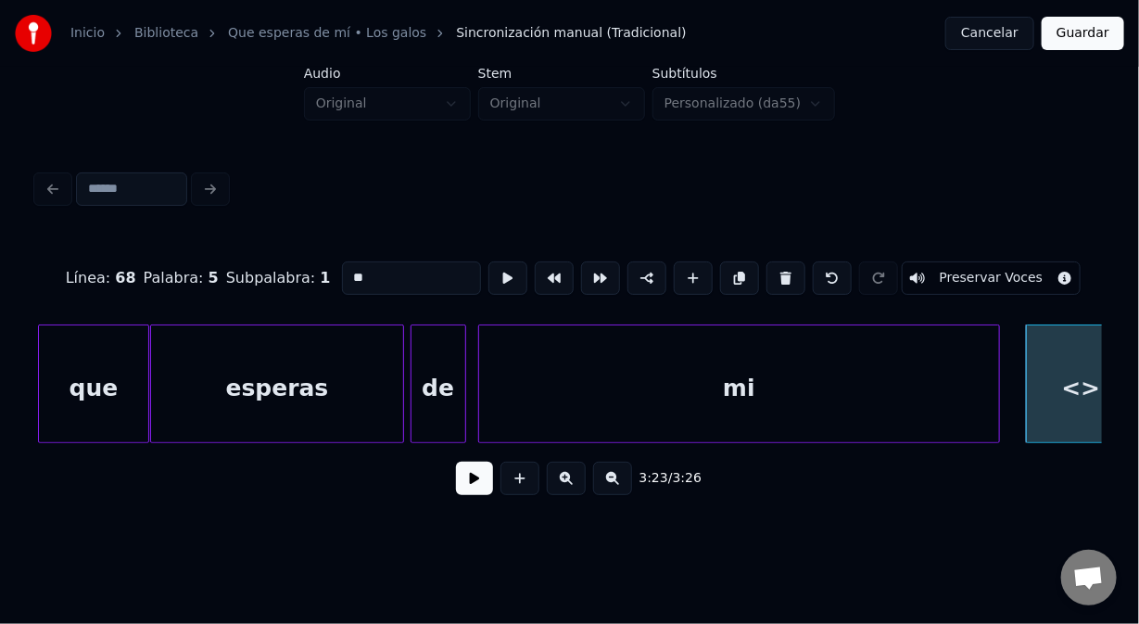
scroll to position [0, 56420]
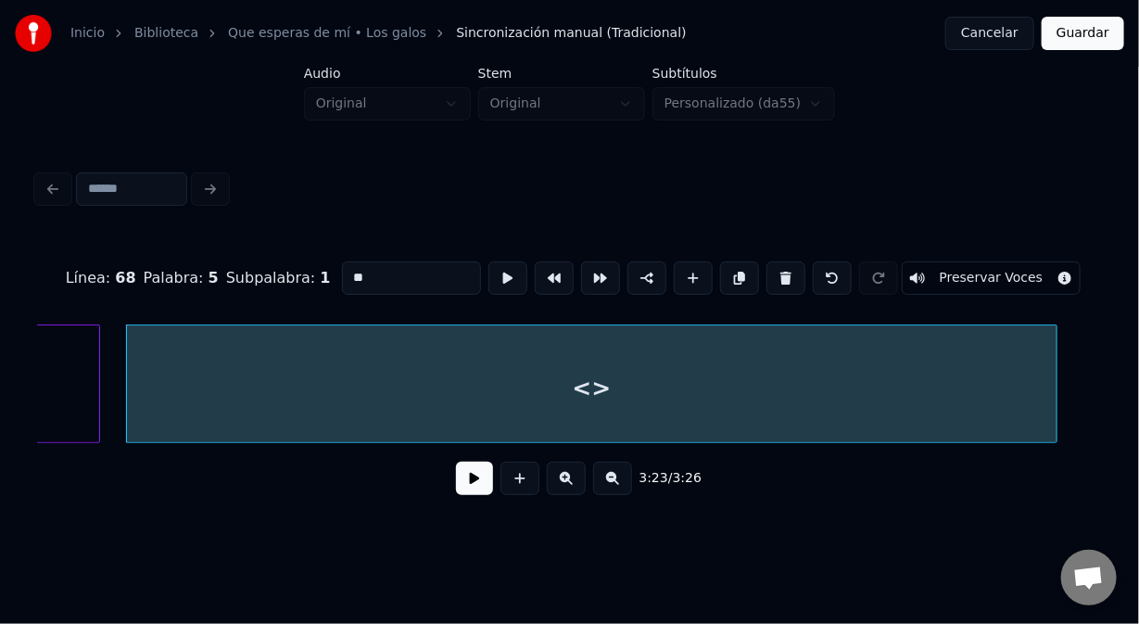
click at [1053, 348] on div at bounding box center [1054, 383] width 6 height 117
click at [507, 388] on div "<>" at bounding box center [592, 388] width 931 height 126
drag, startPoint x: 366, startPoint y: 267, endPoint x: 312, endPoint y: 278, distance: 55.8
click at [312, 278] on div "Línea : 68 Palabra : 5 Subpalabra : 1 ** Preservar Voces" at bounding box center [569, 278] width 1065 height 93
click at [146, 372] on div at bounding box center [149, 383] width 6 height 117
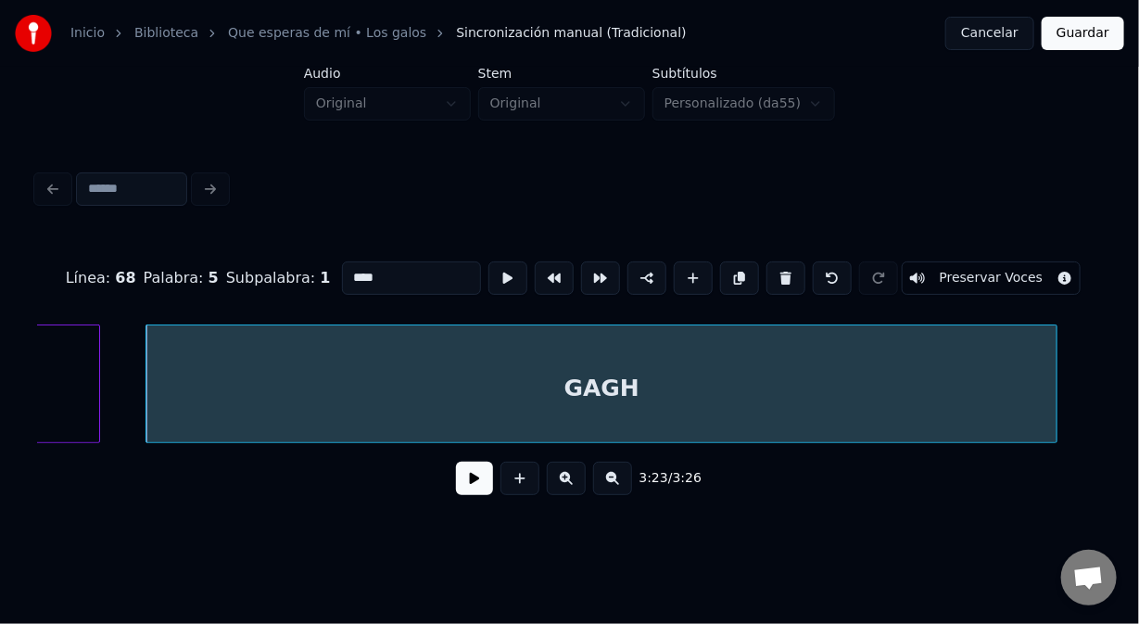
click at [94, 360] on div at bounding box center [97, 383] width 6 height 117
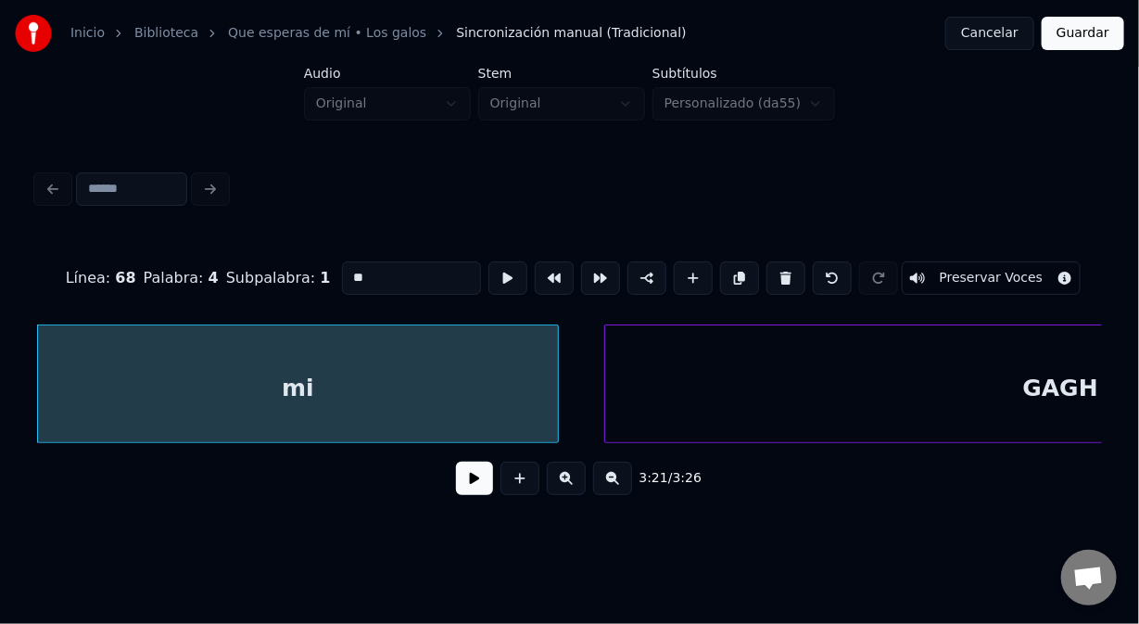
click at [626, 367] on div "GAGH" at bounding box center [1060, 388] width 910 height 126
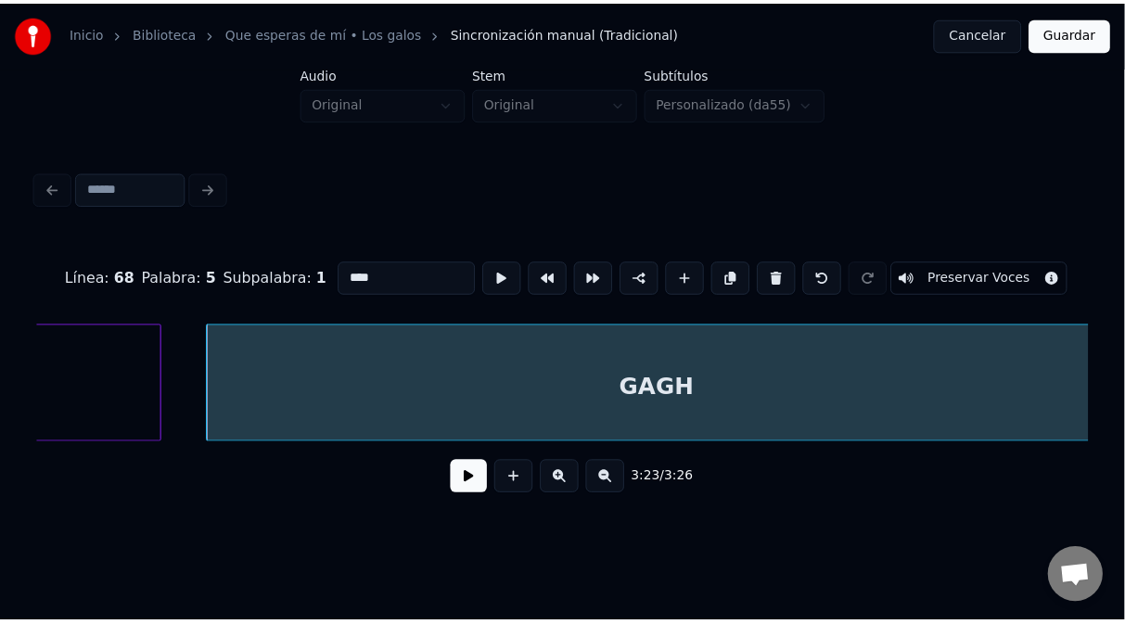
scroll to position [0, 56420]
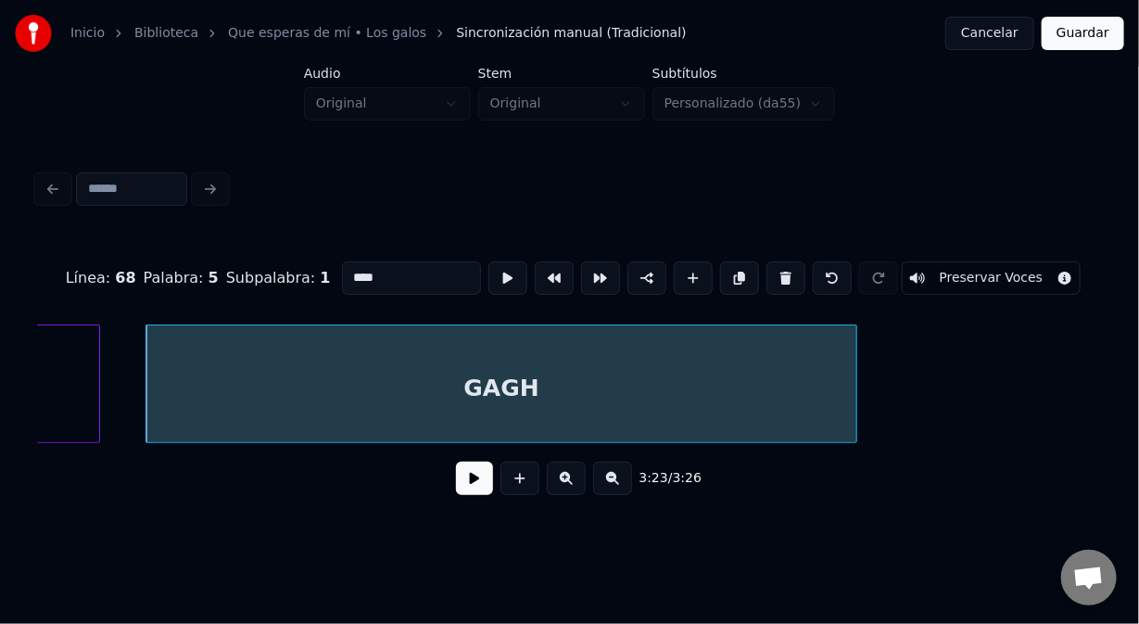
click at [854, 387] on div at bounding box center [854, 383] width 6 height 117
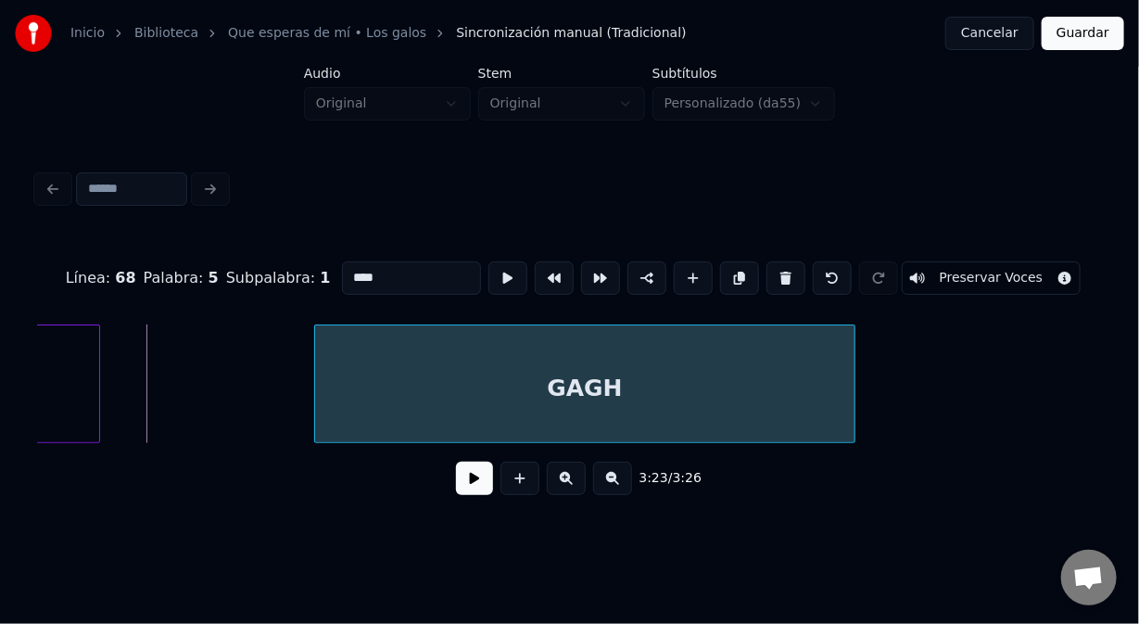
click at [317, 422] on div at bounding box center [318, 383] width 6 height 117
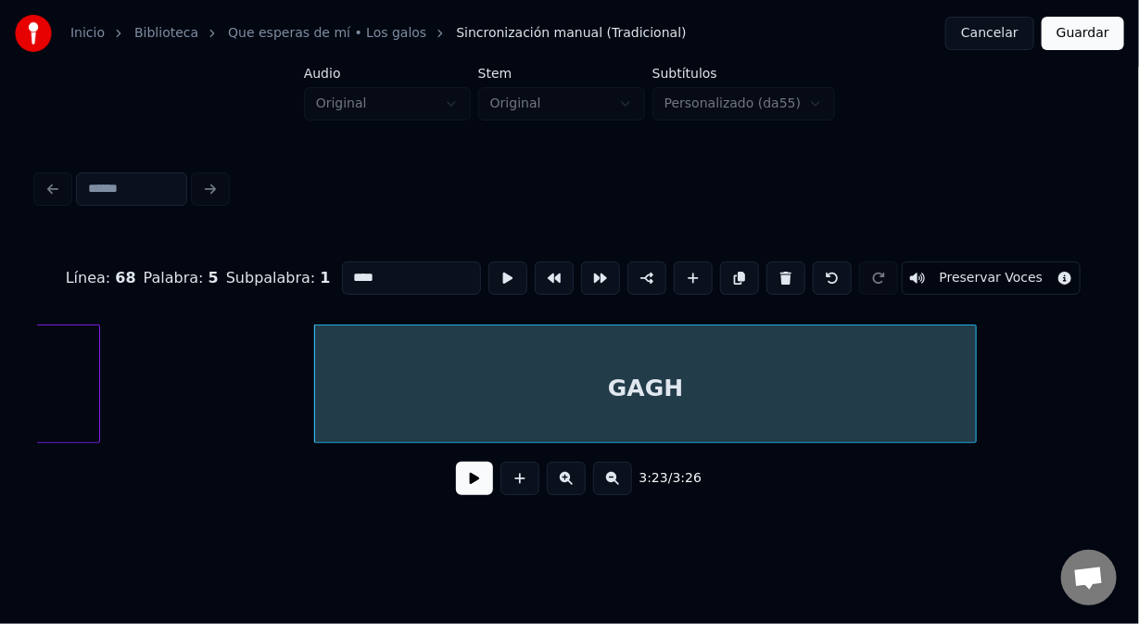
click at [976, 413] on div at bounding box center [974, 383] width 6 height 117
type input "****"
click at [636, 273] on button at bounding box center [647, 277] width 39 height 33
click at [1100, 40] on button "Guardar" at bounding box center [1083, 33] width 83 height 33
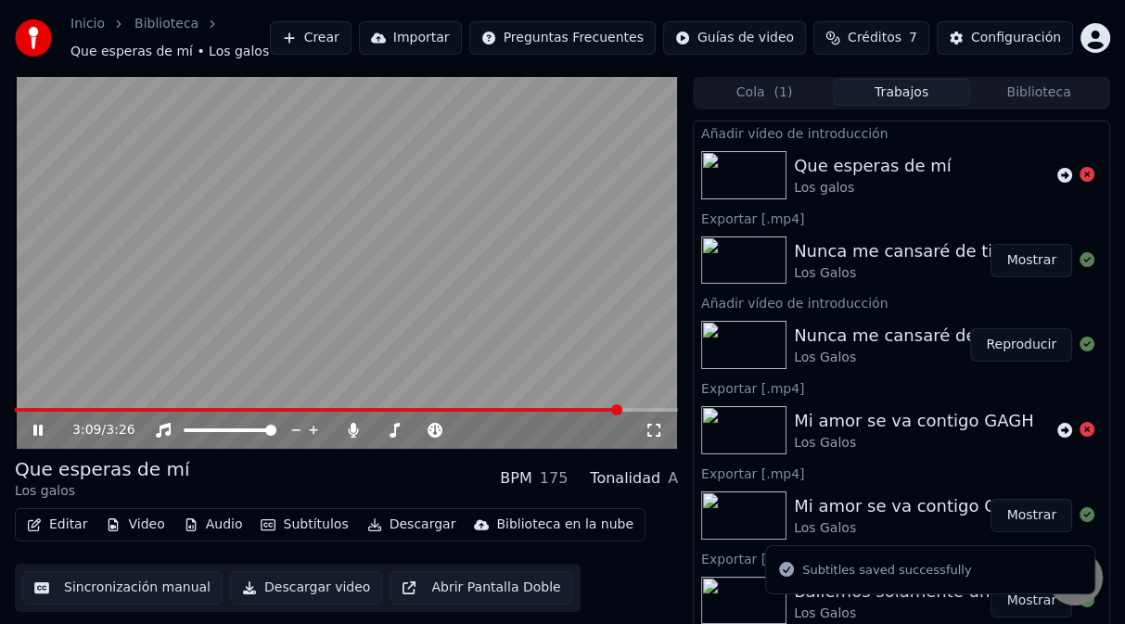
click at [621, 410] on span at bounding box center [346, 410] width 663 height 4
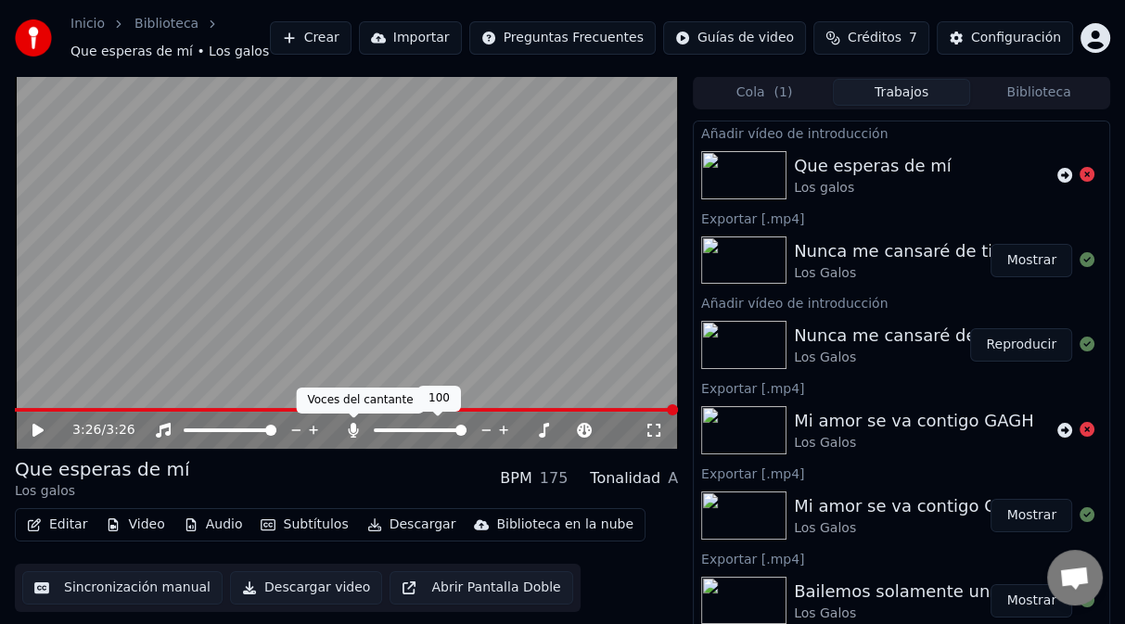
click at [350, 427] on icon at bounding box center [354, 430] width 10 height 15
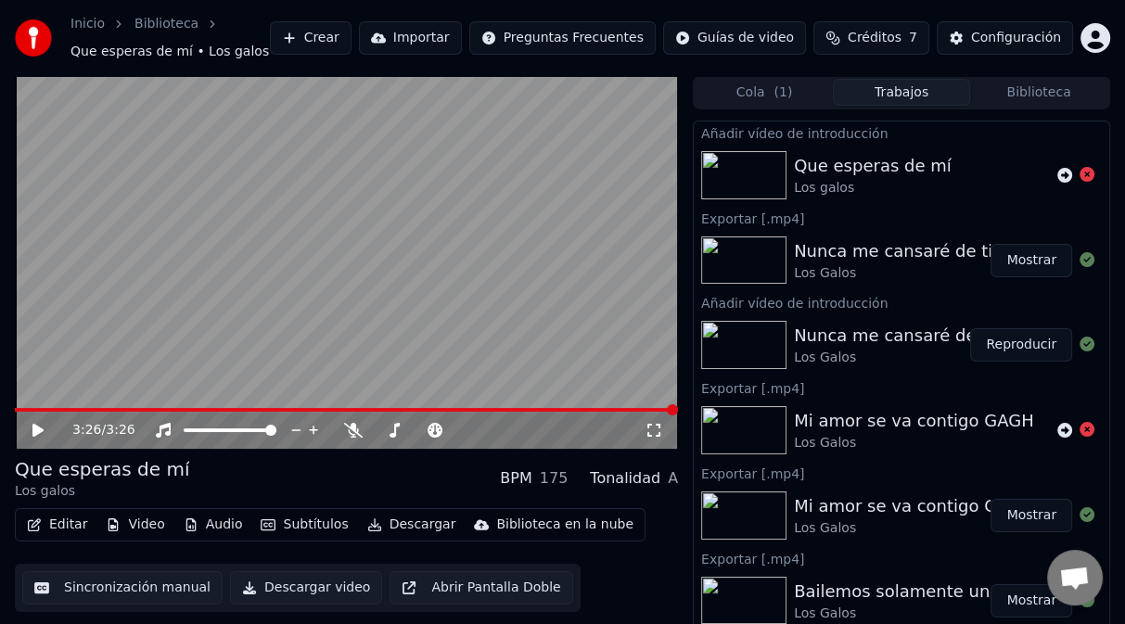
click at [60, 528] on button "Editar" at bounding box center [56, 525] width 75 height 26
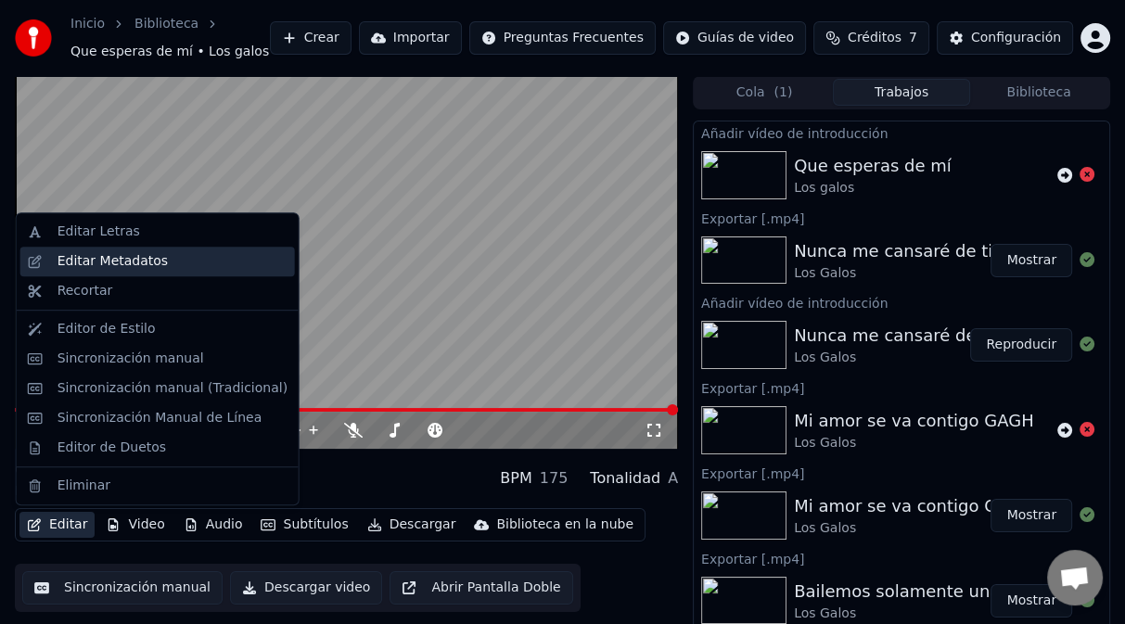
click at [134, 270] on div "Editar Metadatos" at bounding box center [157, 262] width 274 height 30
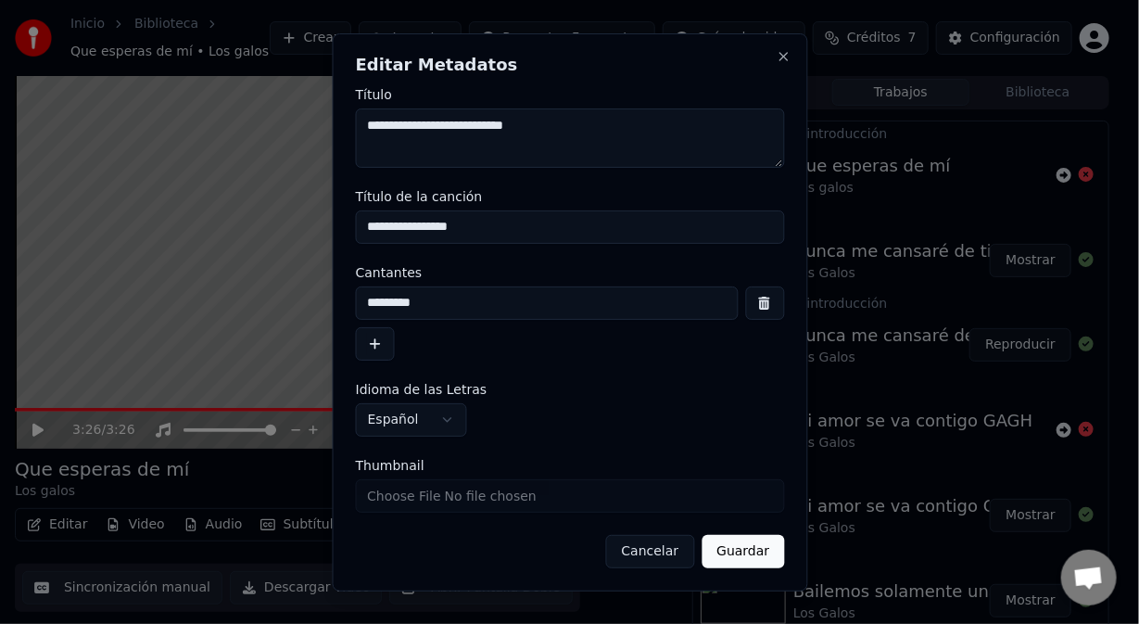
click at [526, 230] on input "**********" at bounding box center [569, 226] width 429 height 33
type input "**********"
click at [400, 130] on textarea "**********" at bounding box center [569, 137] width 429 height 59
type textarea "**********"
click at [395, 306] on input "*********" at bounding box center [546, 302] width 383 height 33
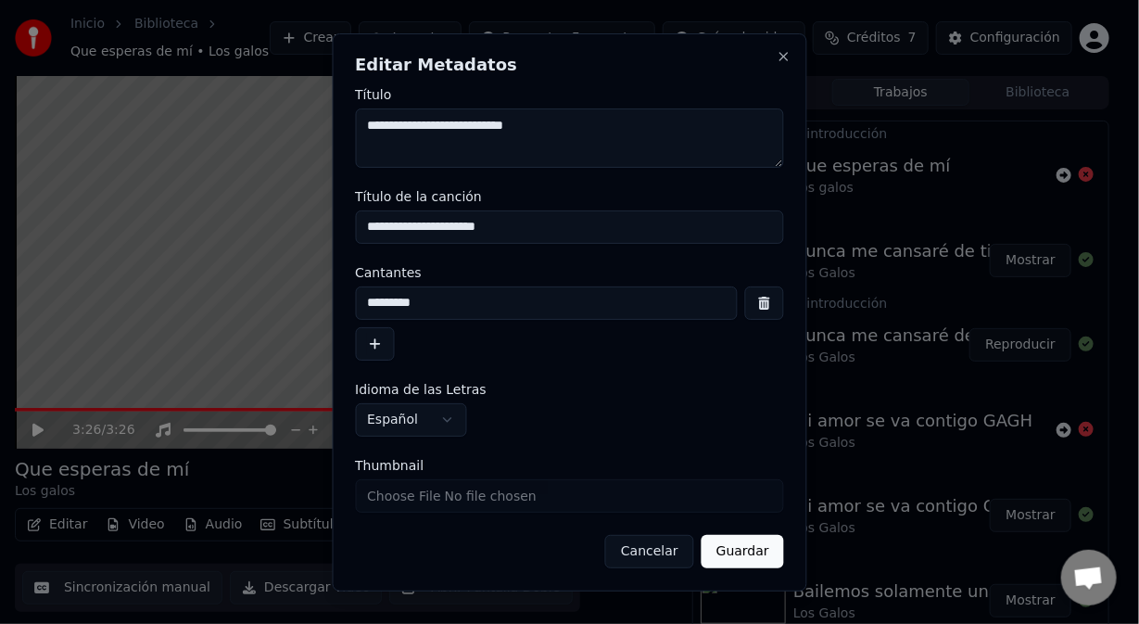
type input "*********"
click at [739, 555] on button "Guardar" at bounding box center [743, 551] width 83 height 33
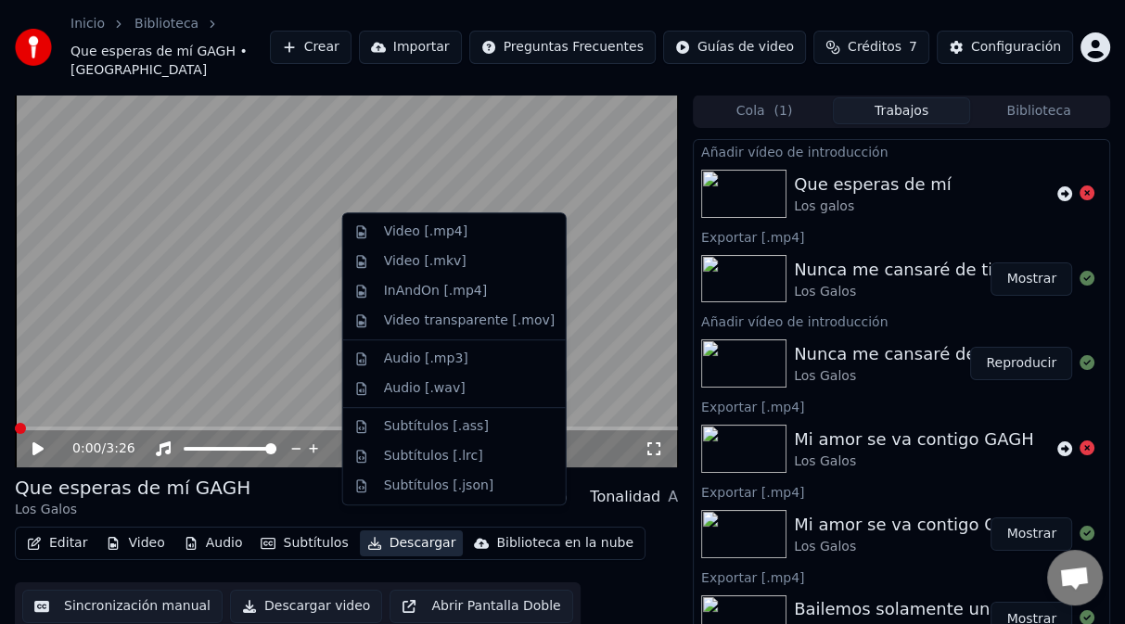
click at [416, 530] on button "Descargar" at bounding box center [412, 543] width 104 height 26
click at [438, 232] on div "Video [.mp4]" at bounding box center [425, 232] width 83 height 19
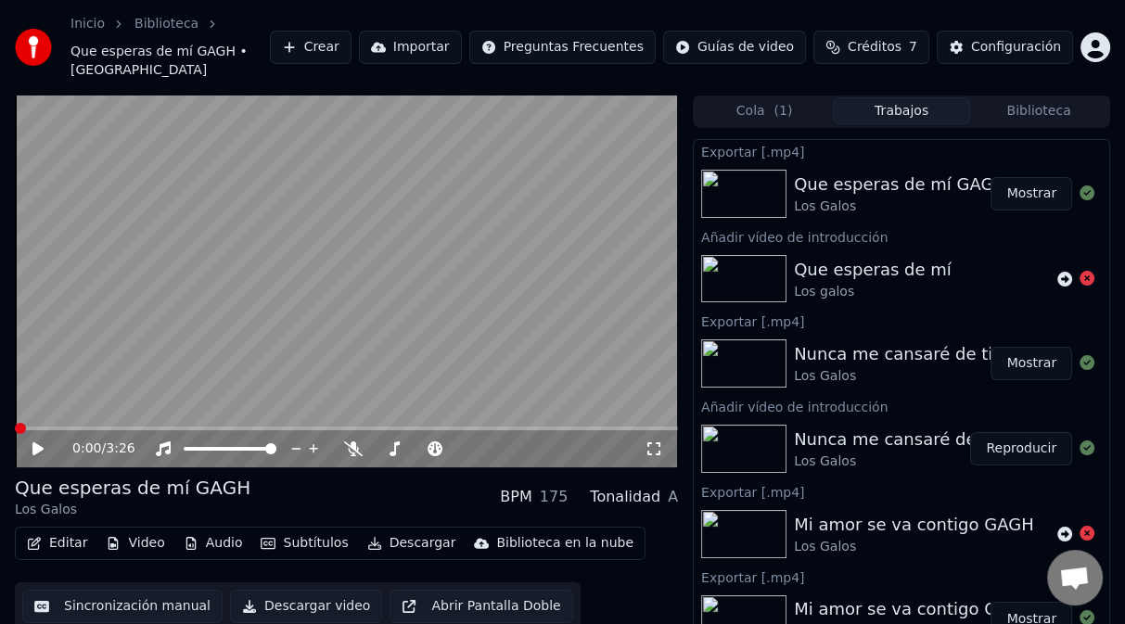
click at [1034, 101] on button "Biblioteca" at bounding box center [1038, 110] width 137 height 27
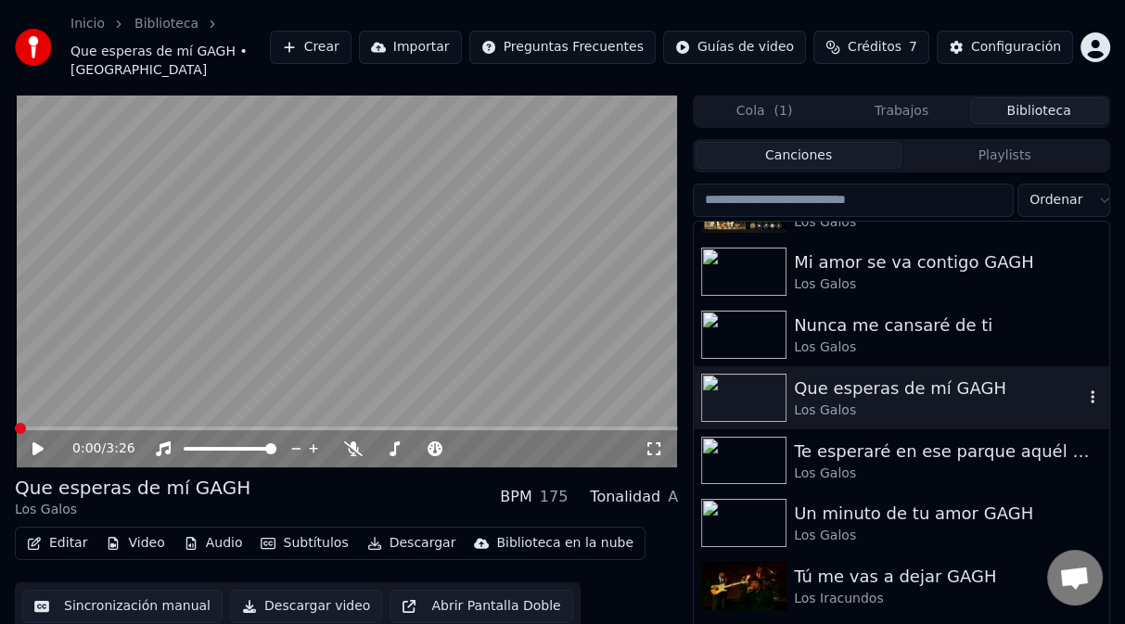
scroll to position [4648, 0]
click at [847, 463] on div "Los Galos" at bounding box center [938, 472] width 289 height 19
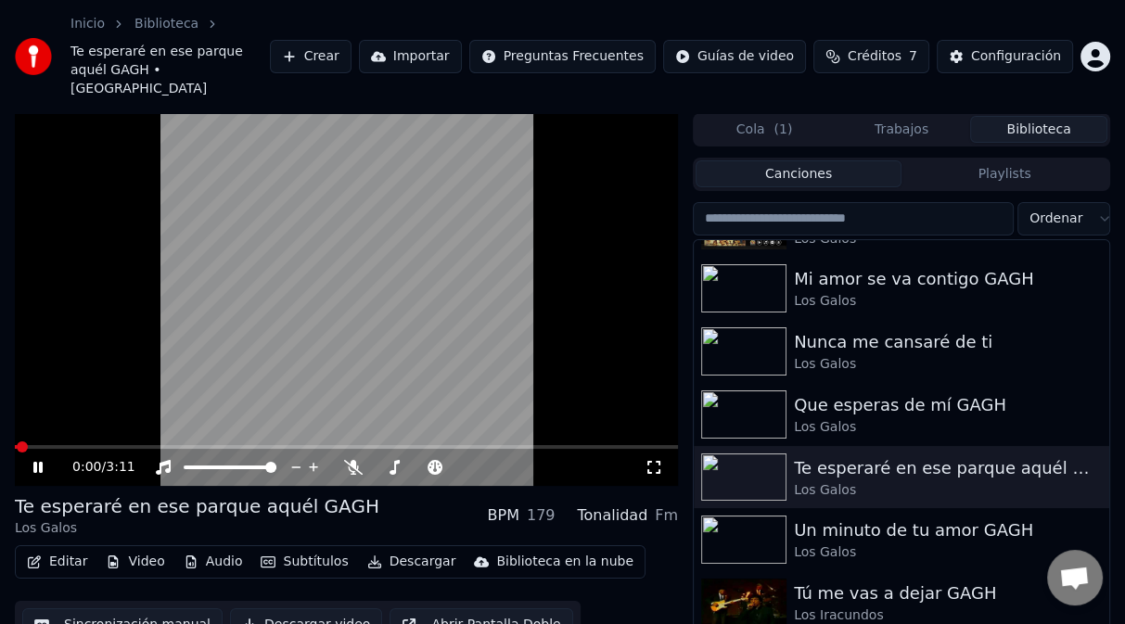
click at [56, 549] on button "Editar" at bounding box center [56, 562] width 75 height 26
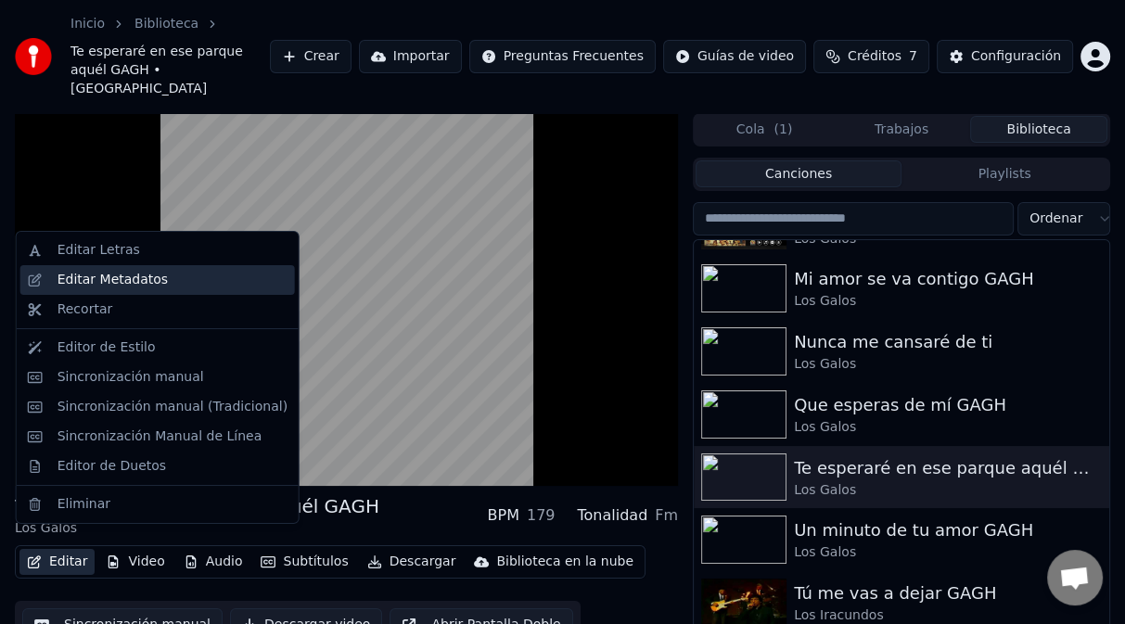
click at [130, 280] on div "Editar Metadatos" at bounding box center [112, 280] width 110 height 19
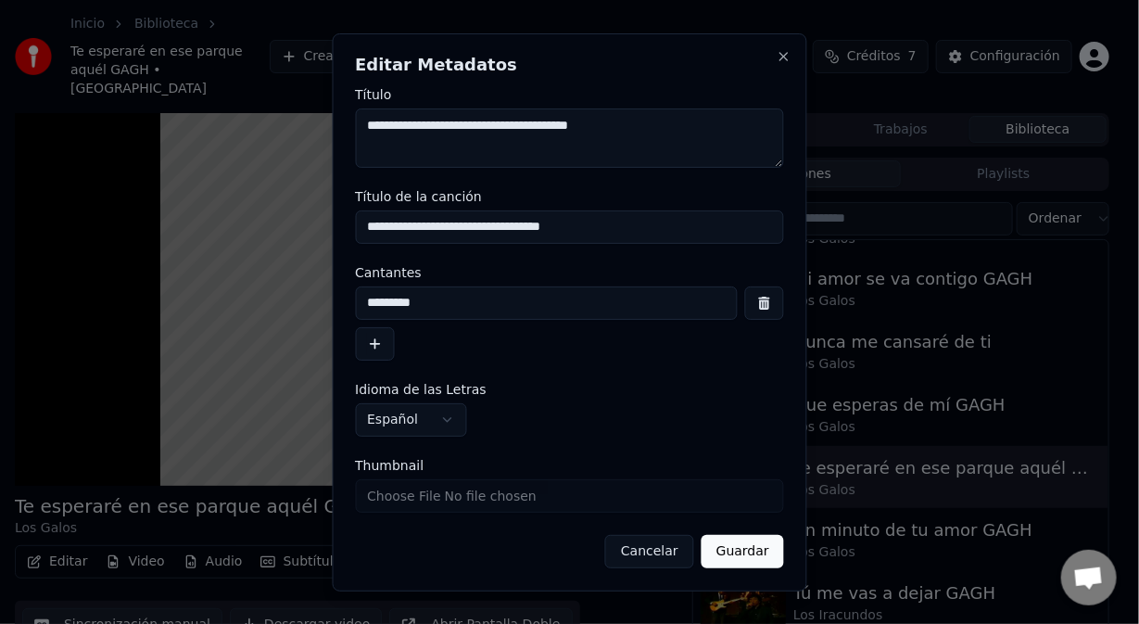
drag, startPoint x: 659, startPoint y: 554, endPoint x: 647, endPoint y: 548, distance: 13.7
click at [657, 554] on button "Cancelar" at bounding box center [649, 551] width 89 height 33
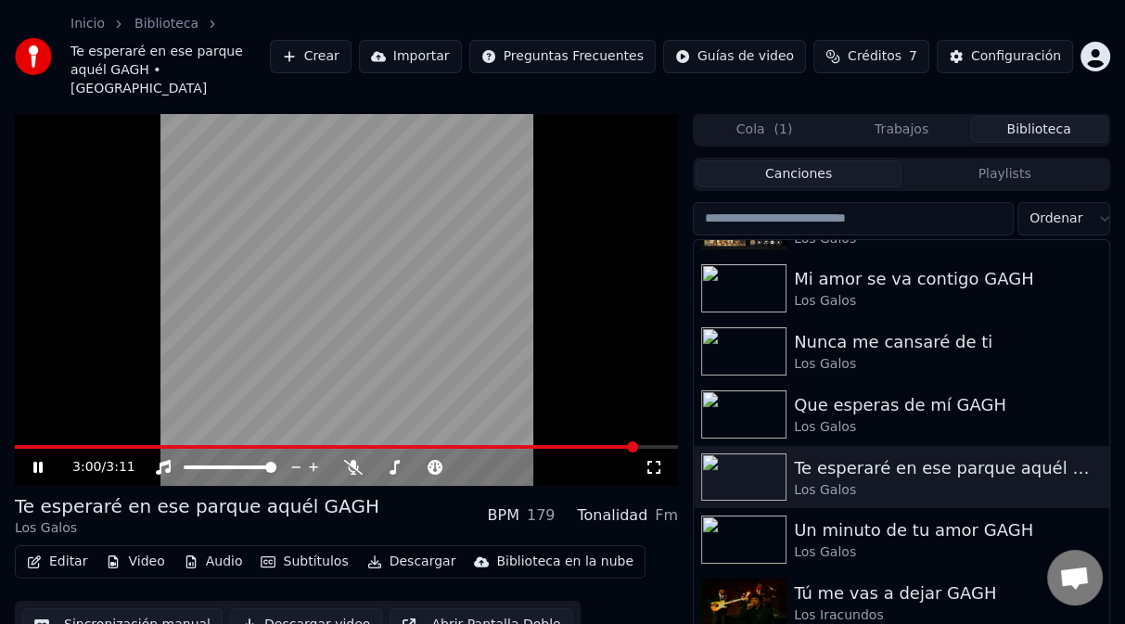
click at [637, 445] on span at bounding box center [346, 447] width 663 height 4
click at [834, 517] on div "Un minuto de tu amor GAGH" at bounding box center [938, 530] width 289 height 26
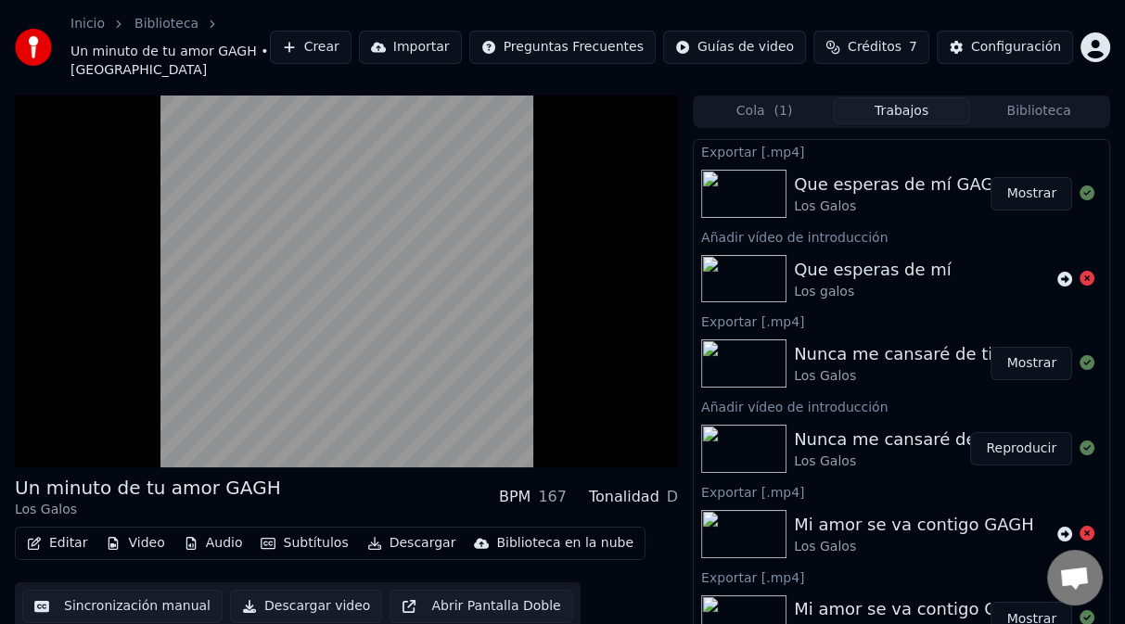
click at [901, 97] on button "Trabajos" at bounding box center [901, 110] width 137 height 27
click at [949, 97] on button "Trabajos" at bounding box center [901, 110] width 137 height 27
click at [1013, 178] on button "Mostrar" at bounding box center [1031, 193] width 82 height 33
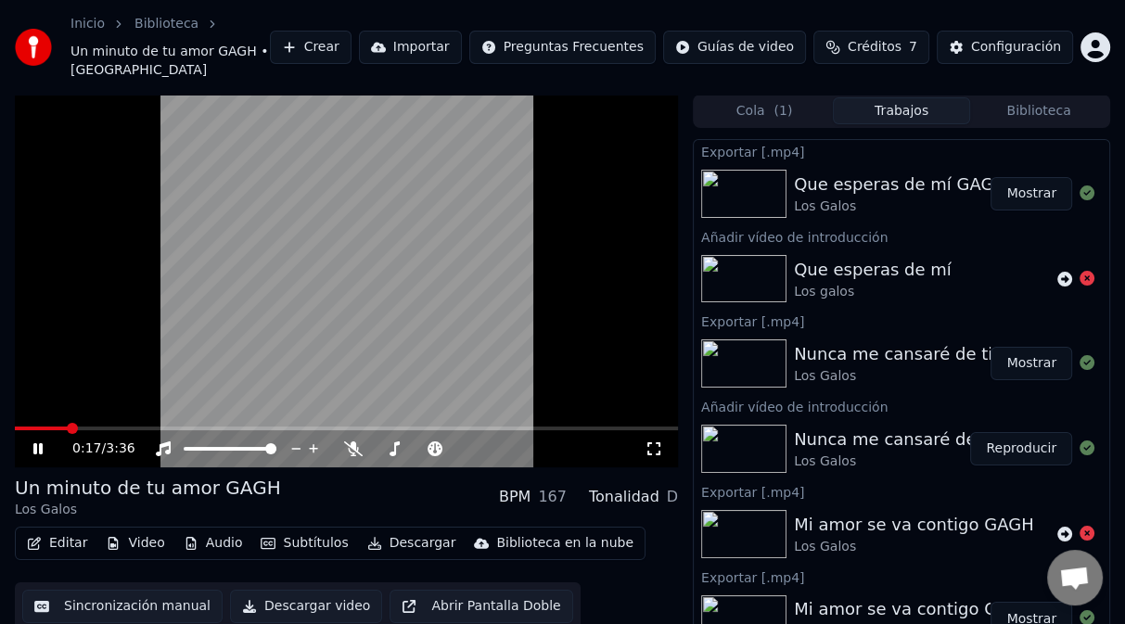
click at [43, 245] on video at bounding box center [346, 281] width 663 height 373
click at [45, 247] on video at bounding box center [346, 281] width 663 height 373
click at [361, 272] on video at bounding box center [346, 281] width 663 height 373
click at [1020, 177] on button "Mostrar" at bounding box center [1031, 193] width 82 height 33
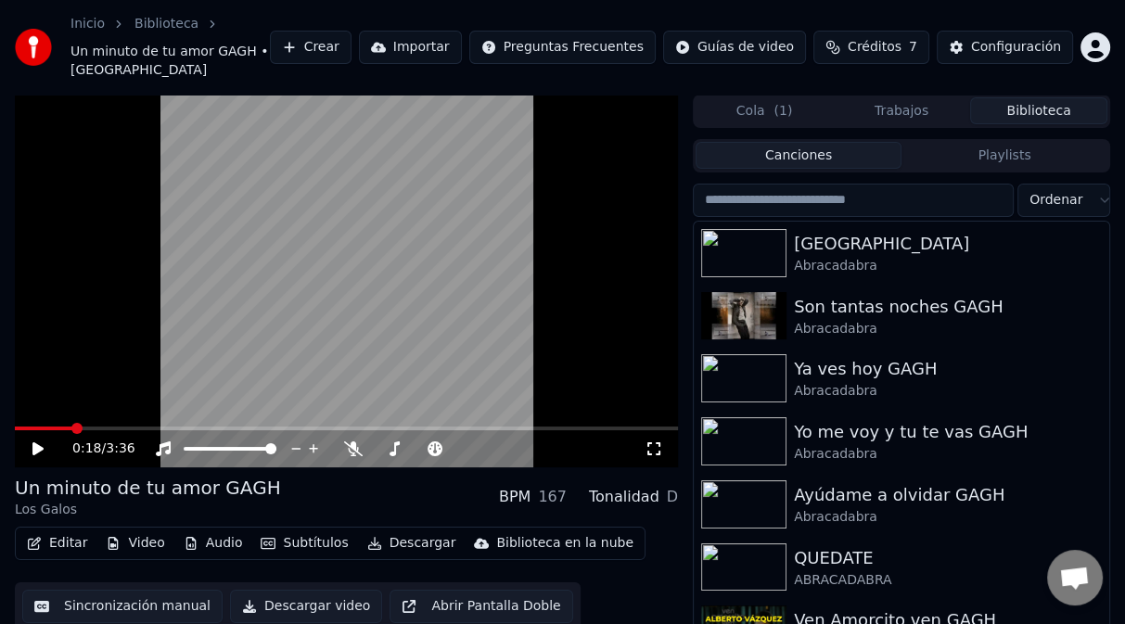
drag, startPoint x: 1030, startPoint y: 88, endPoint x: 1049, endPoint y: 159, distance: 74.0
click at [1030, 97] on button "Biblioteca" at bounding box center [1038, 110] width 137 height 27
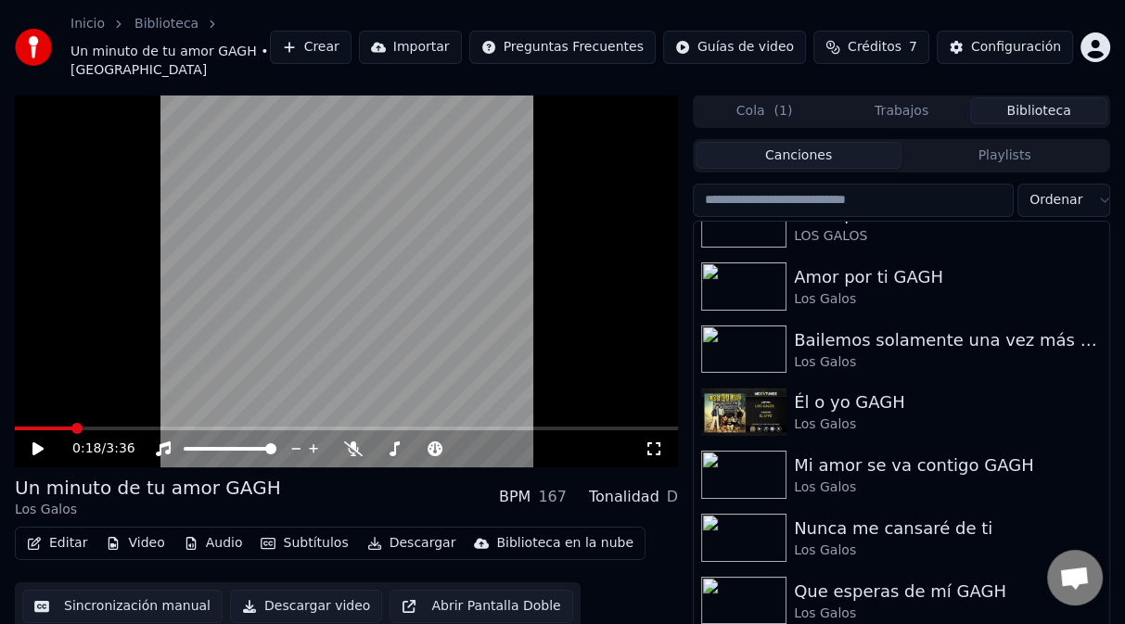
scroll to position [4452, 0]
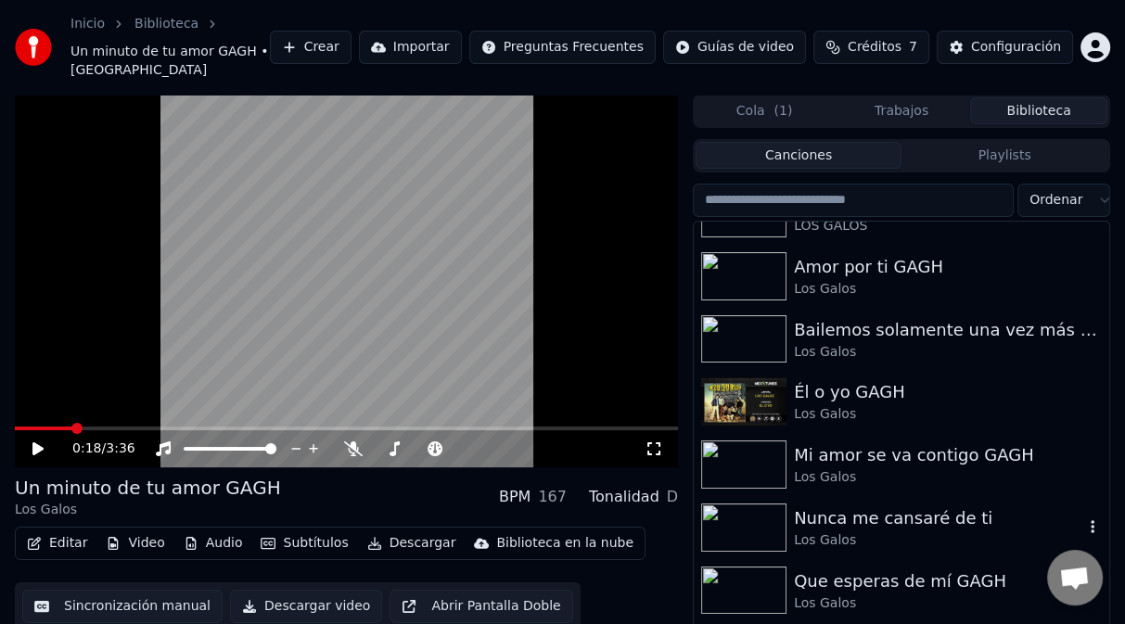
drag, startPoint x: 1086, startPoint y: 481, endPoint x: 1084, endPoint y: 469, distance: 12.2
drag, startPoint x: 1110, startPoint y: 490, endPoint x: 1112, endPoint y: 477, distance: 13.1
click at [1112, 477] on div "0:18 / 3:36 Un minuto de tu amor GAGH Los Galos BPM 167 Tonalidad D Editar Vide…" at bounding box center [562, 392] width 1125 height 594
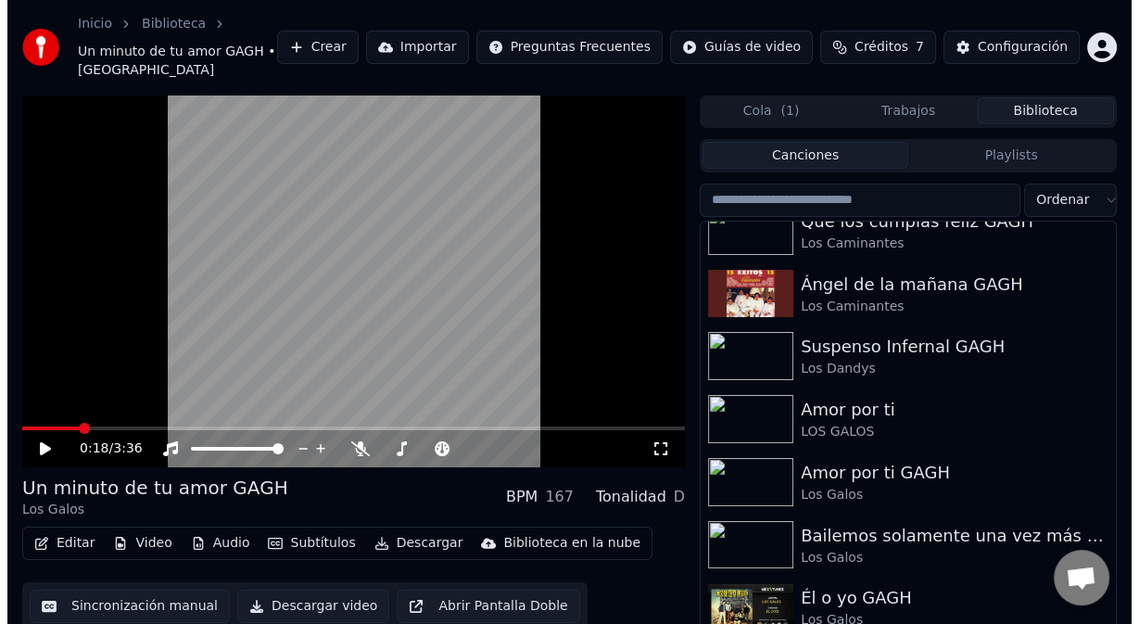
scroll to position [4267, 0]
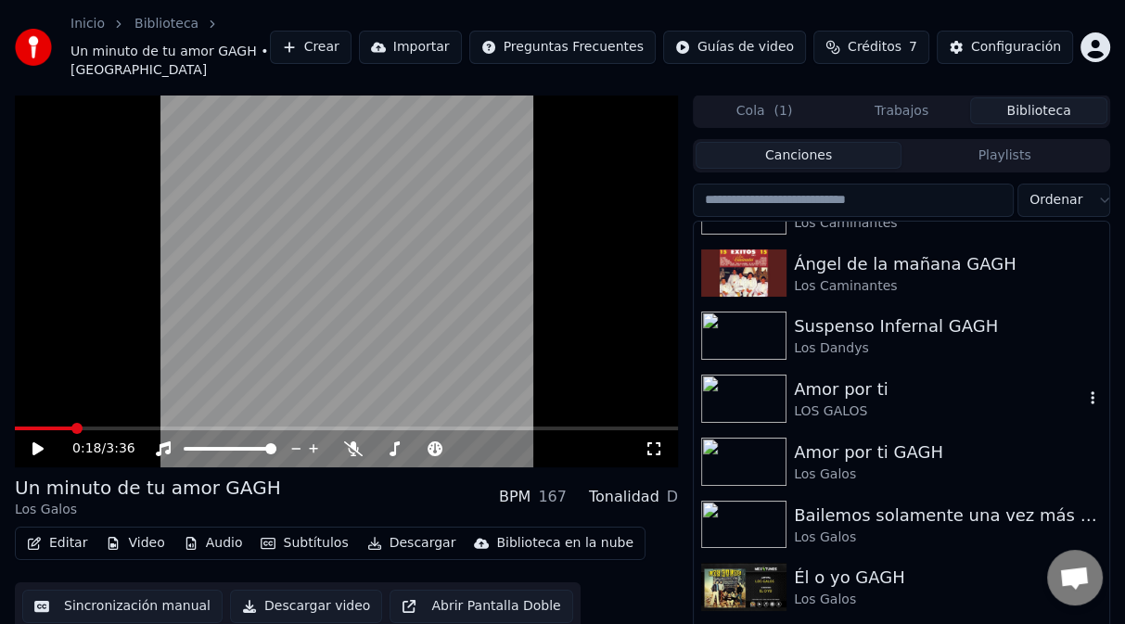
click at [825, 402] on div "LOS GALOS" at bounding box center [938, 411] width 289 height 19
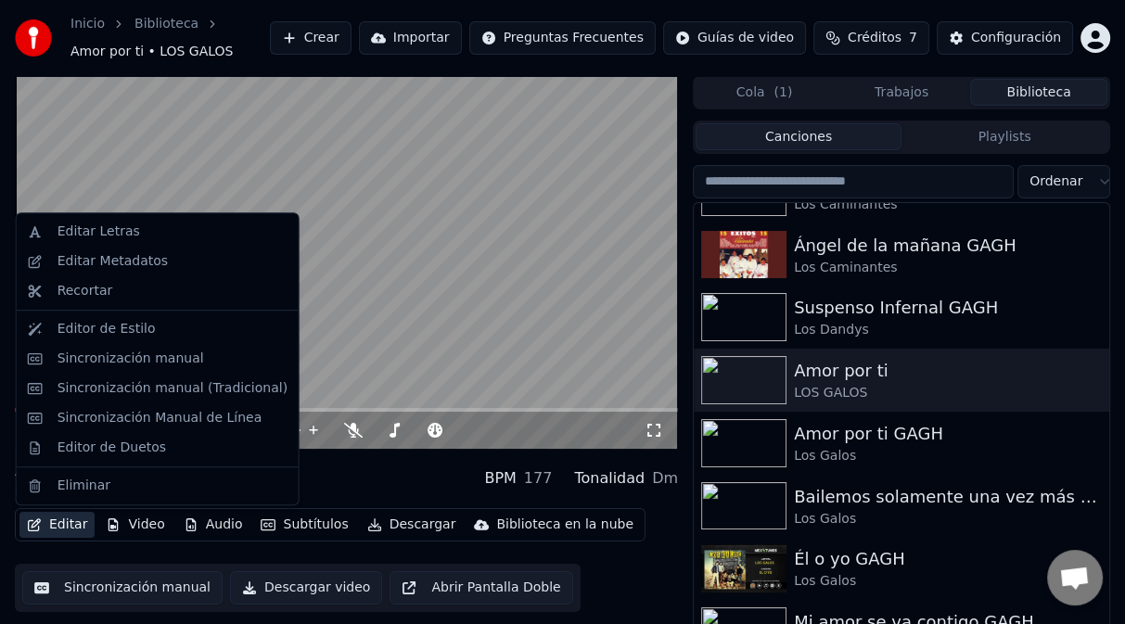
click at [57, 527] on button "Editar" at bounding box center [56, 525] width 75 height 26
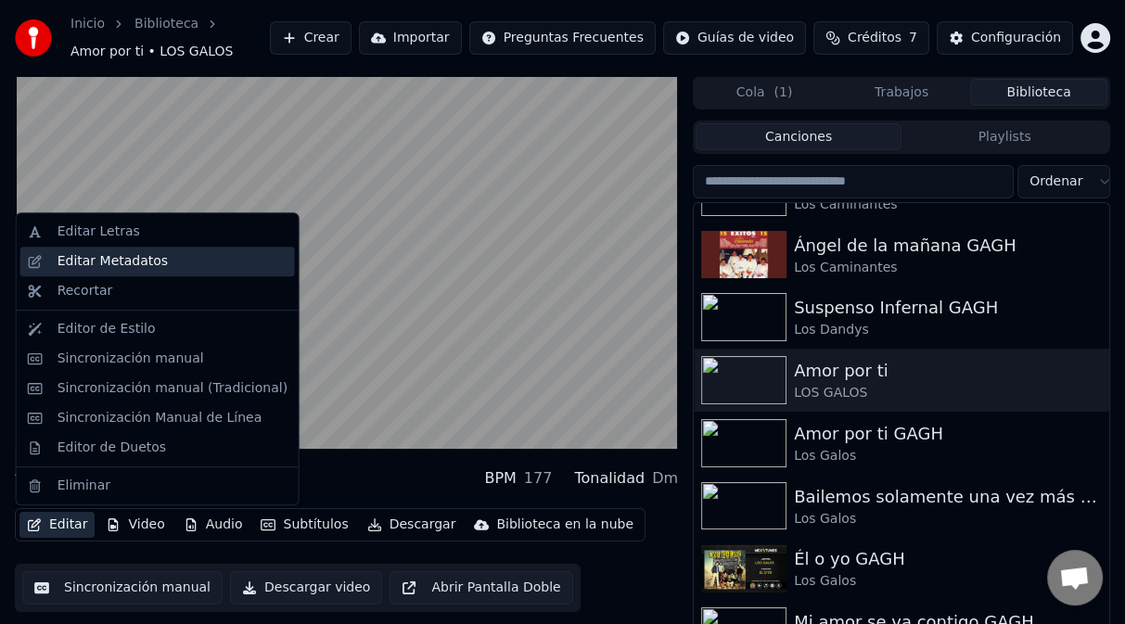
click at [127, 265] on div "Editar Metadatos" at bounding box center [112, 261] width 110 height 19
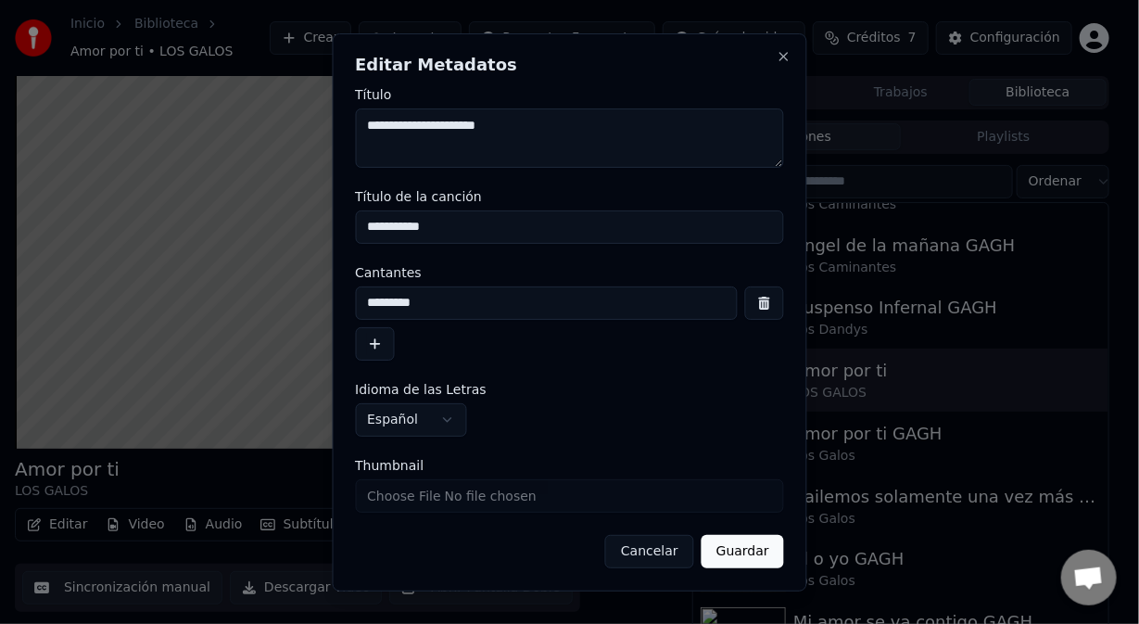
drag, startPoint x: 429, startPoint y: 122, endPoint x: 309, endPoint y: 147, distance: 123.1
click at [305, 145] on body "**********" at bounding box center [562, 312] width 1125 height 624
click at [526, 126] on textarea "**********" at bounding box center [569, 137] width 429 height 59
type textarea "**********"
click at [538, 227] on input "**********" at bounding box center [569, 226] width 429 height 33
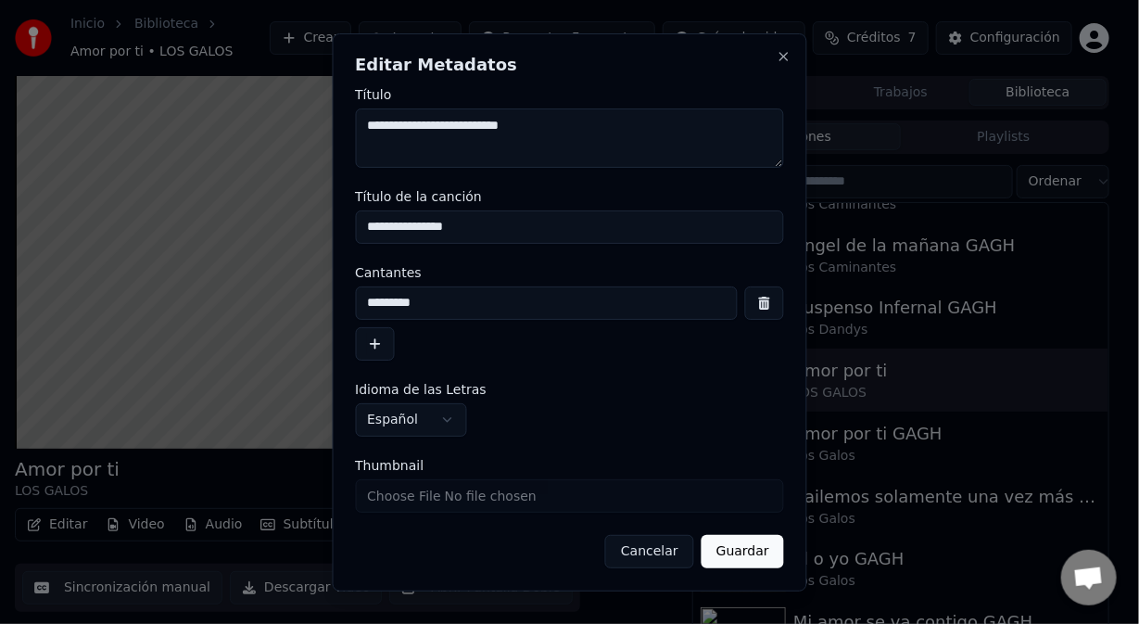
type input "**********"
drag, startPoint x: 446, startPoint y: 310, endPoint x: 101, endPoint y: 345, distance: 346.7
click at [101, 345] on body "**********" at bounding box center [562, 312] width 1125 height 624
type input "*********"
drag, startPoint x: 759, startPoint y: 555, endPoint x: 755, endPoint y: 545, distance: 11.2
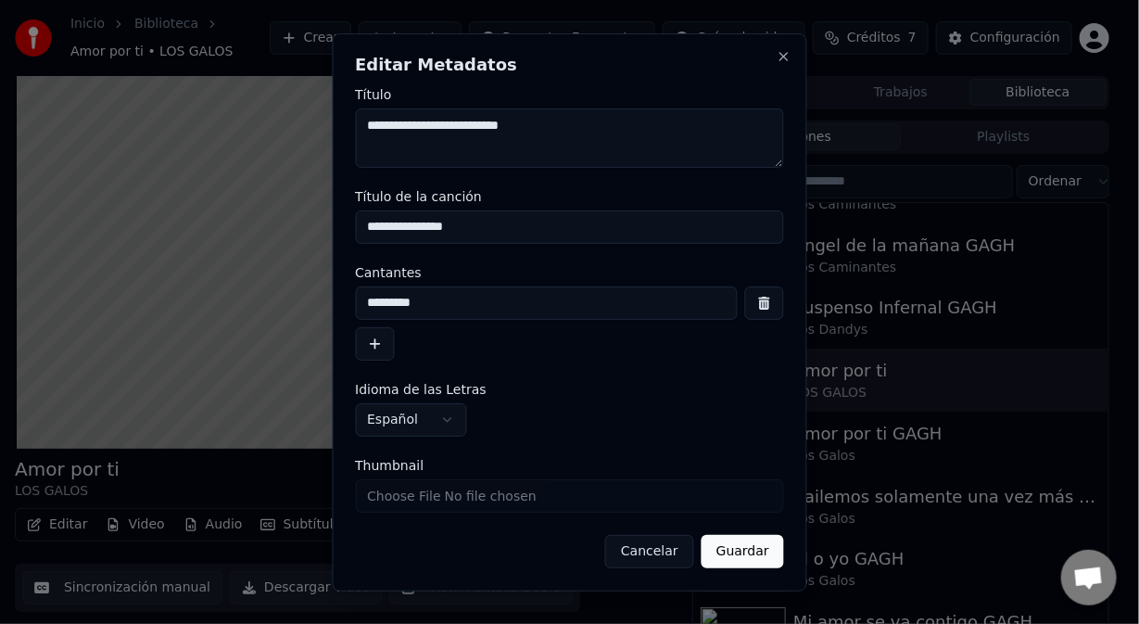
click at [759, 555] on button "Guardar" at bounding box center [743, 551] width 83 height 33
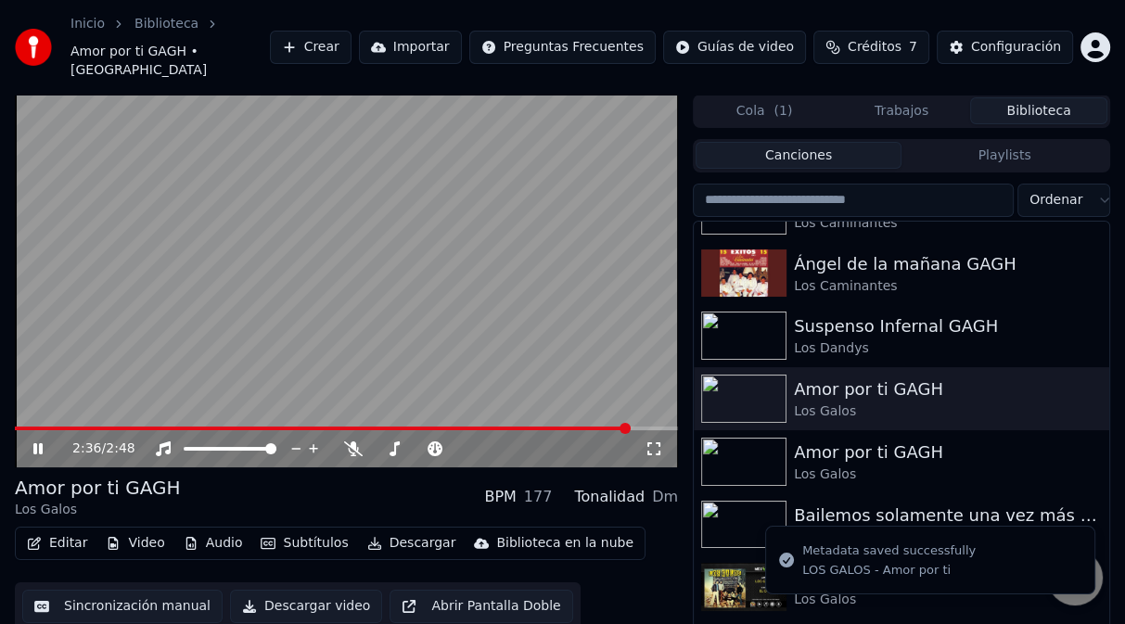
click at [630, 426] on span at bounding box center [346, 428] width 663 height 4
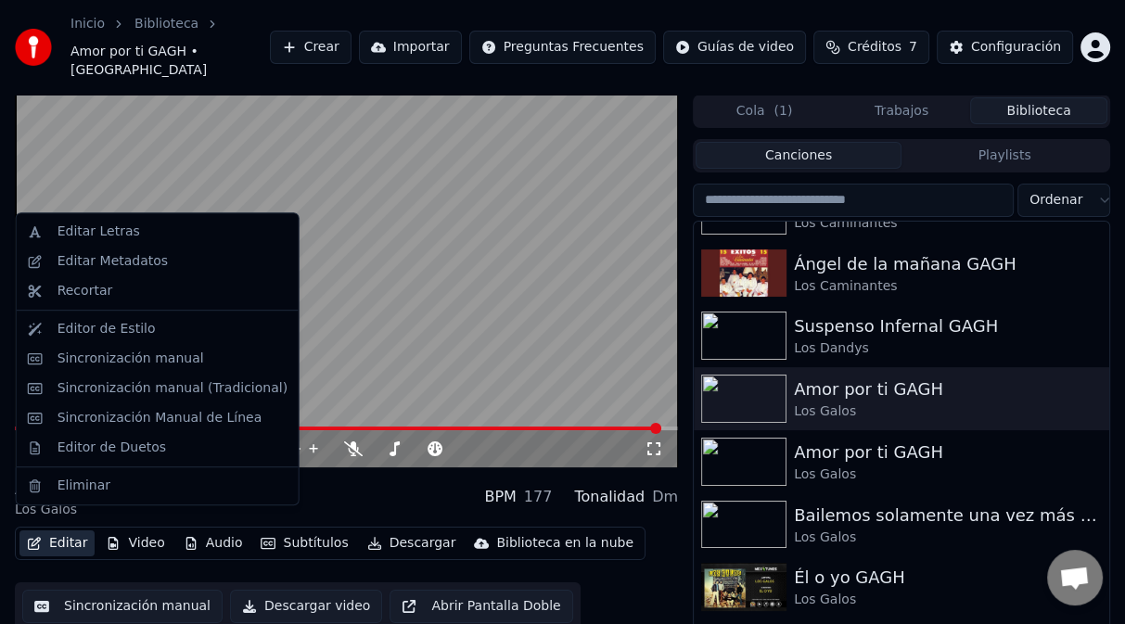
click at [74, 530] on button "Editar" at bounding box center [56, 543] width 75 height 26
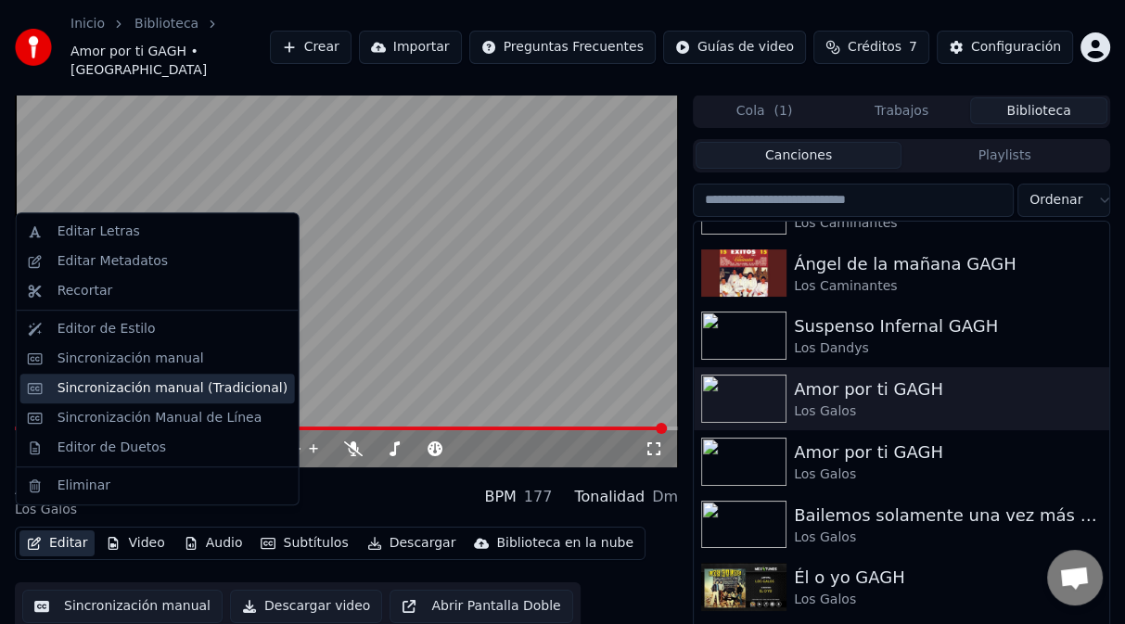
click at [107, 382] on div "Sincronización manual (Tradicional)" at bounding box center [172, 388] width 230 height 19
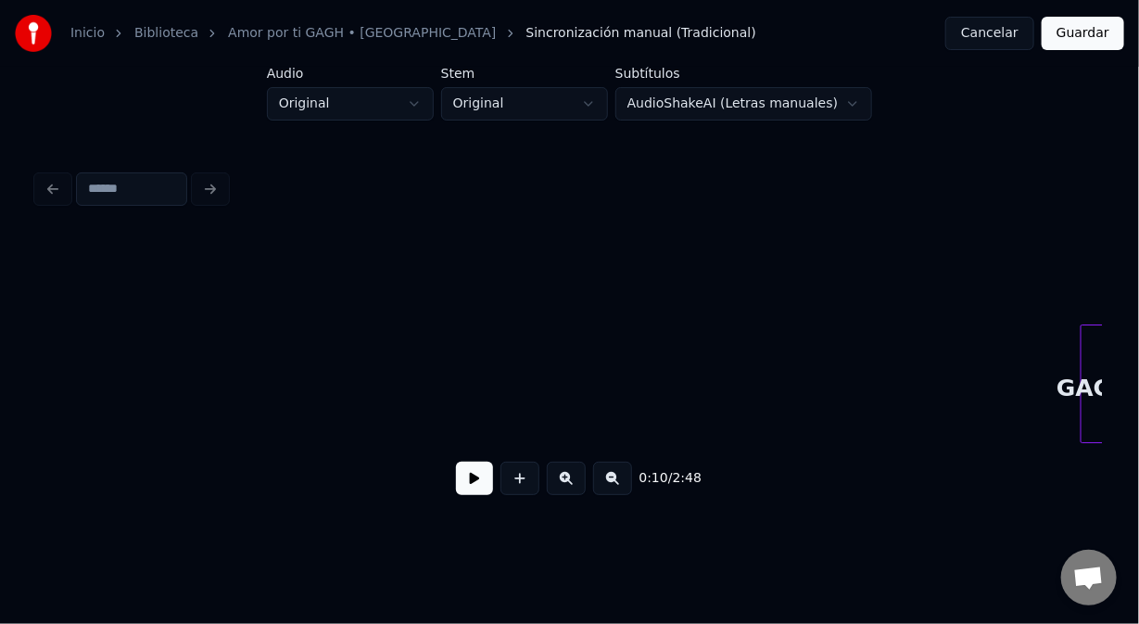
scroll to position [0, 44269]
click at [1138, 336] on div "Inicio Biblioteca Amor por ti GAGH • Los Galos Sincronización manual (Tradicion…" at bounding box center [569, 262] width 1139 height 525
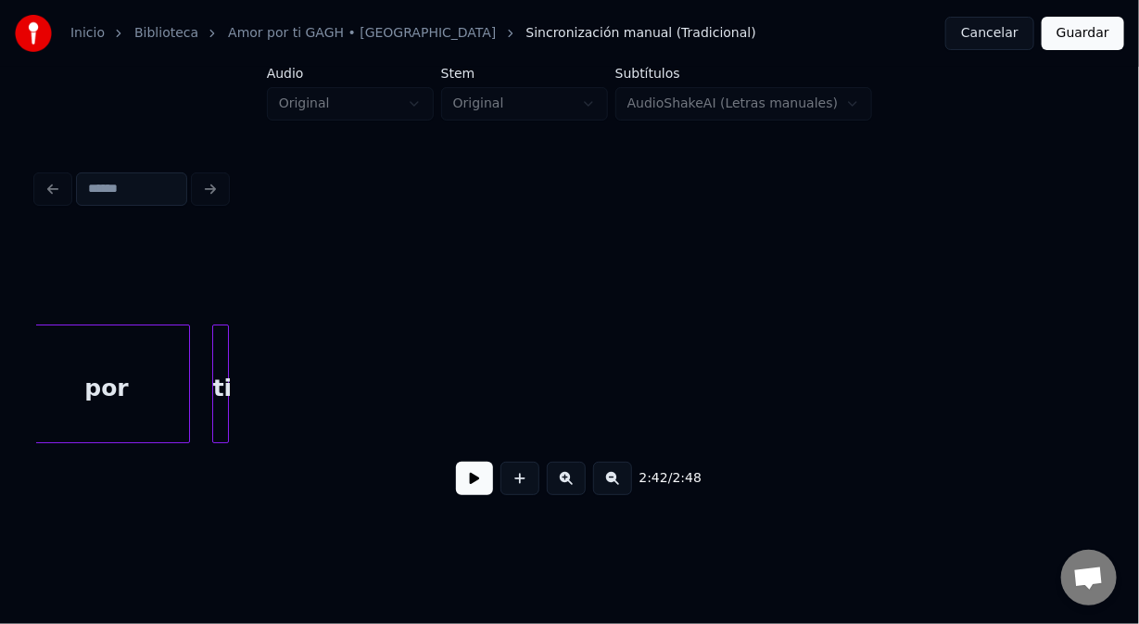
click at [96, 398] on div "por" at bounding box center [106, 388] width 165 height 126
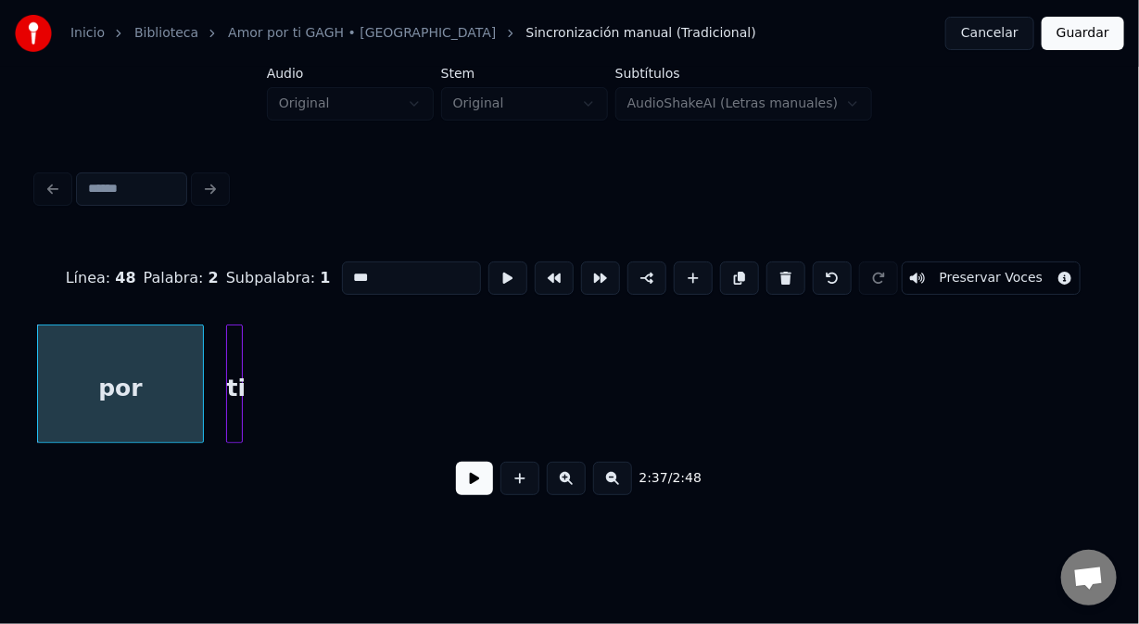
click at [463, 486] on button at bounding box center [474, 478] width 37 height 33
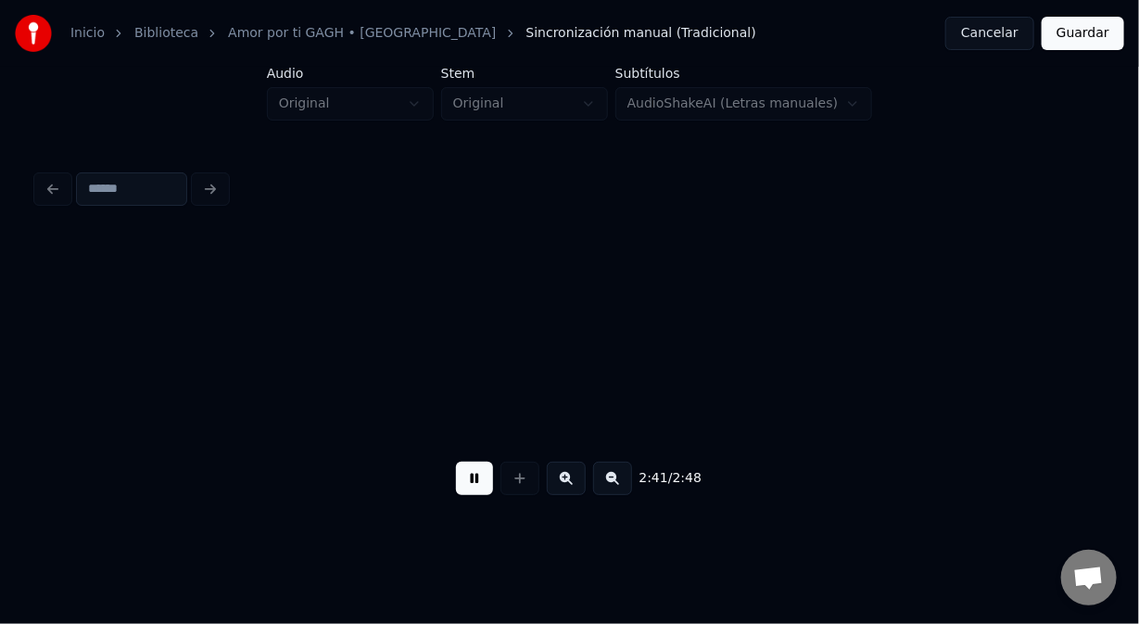
scroll to position [0, 44966]
click at [477, 486] on button at bounding box center [474, 478] width 37 height 33
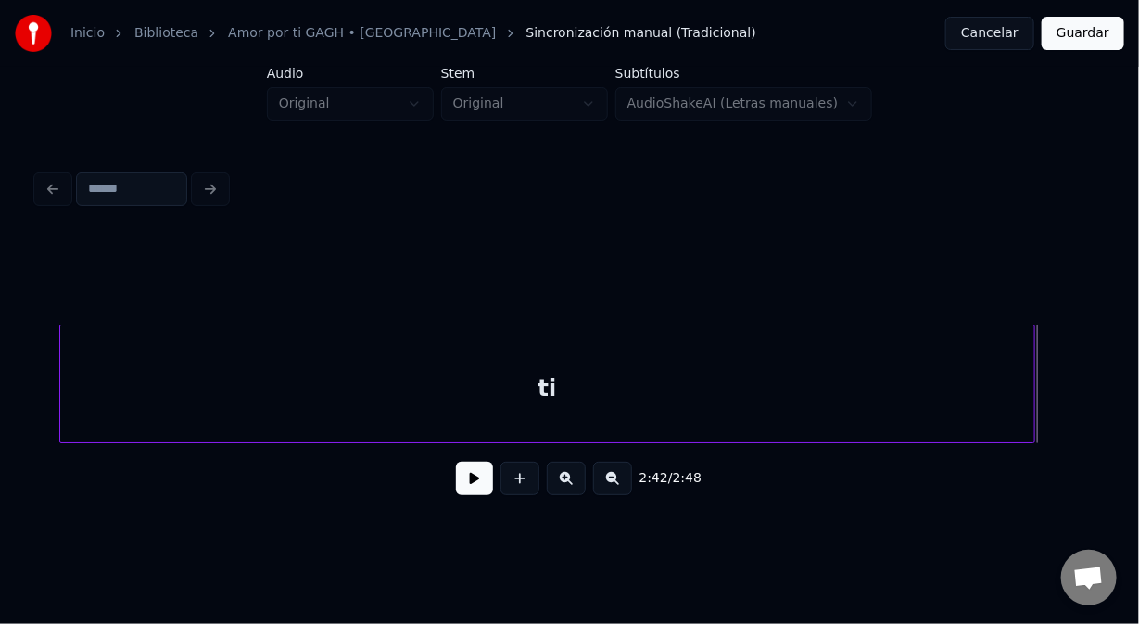
click at [1031, 426] on div at bounding box center [1032, 383] width 6 height 117
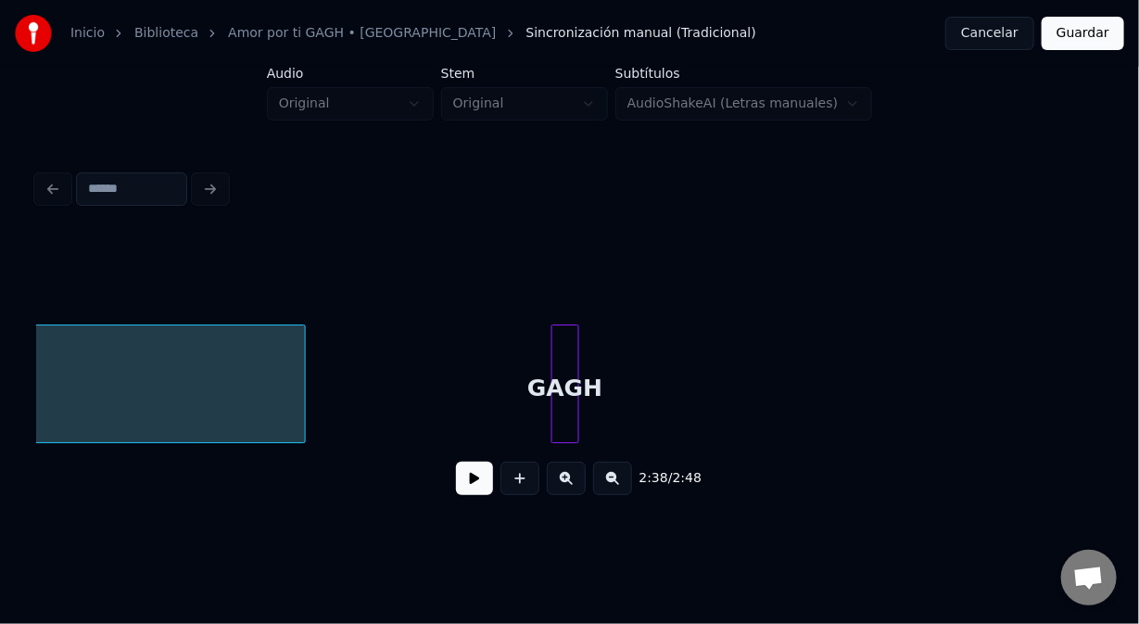
scroll to position [0, 44879]
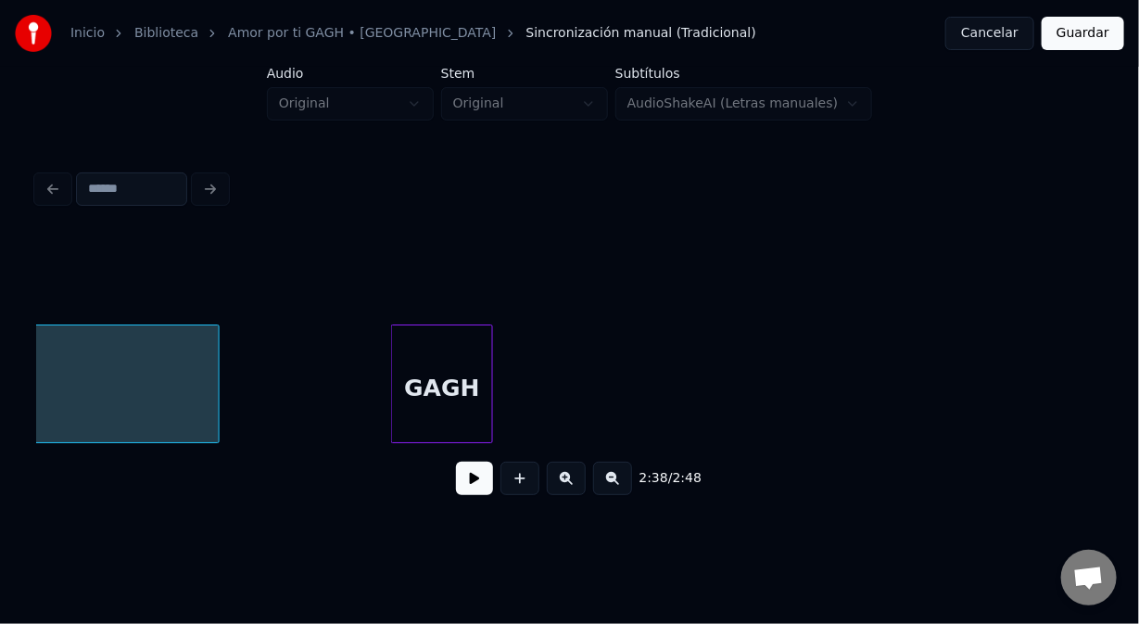
click at [726, 437] on div "ti GAGH" at bounding box center [569, 383] width 1065 height 119
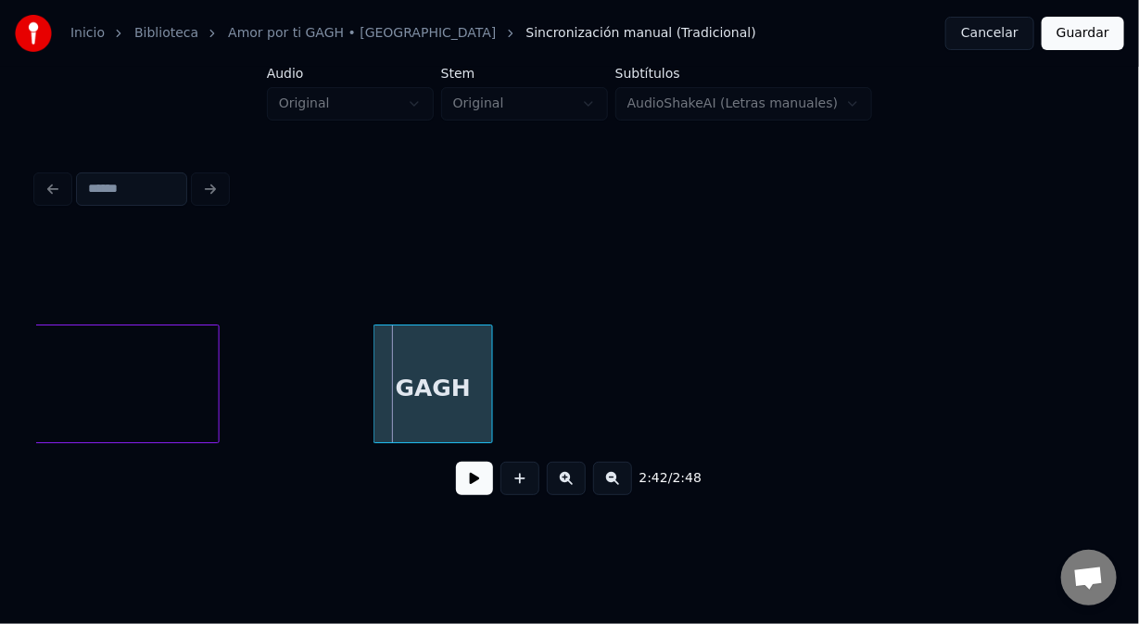
click at [375, 397] on div at bounding box center [378, 383] width 6 height 117
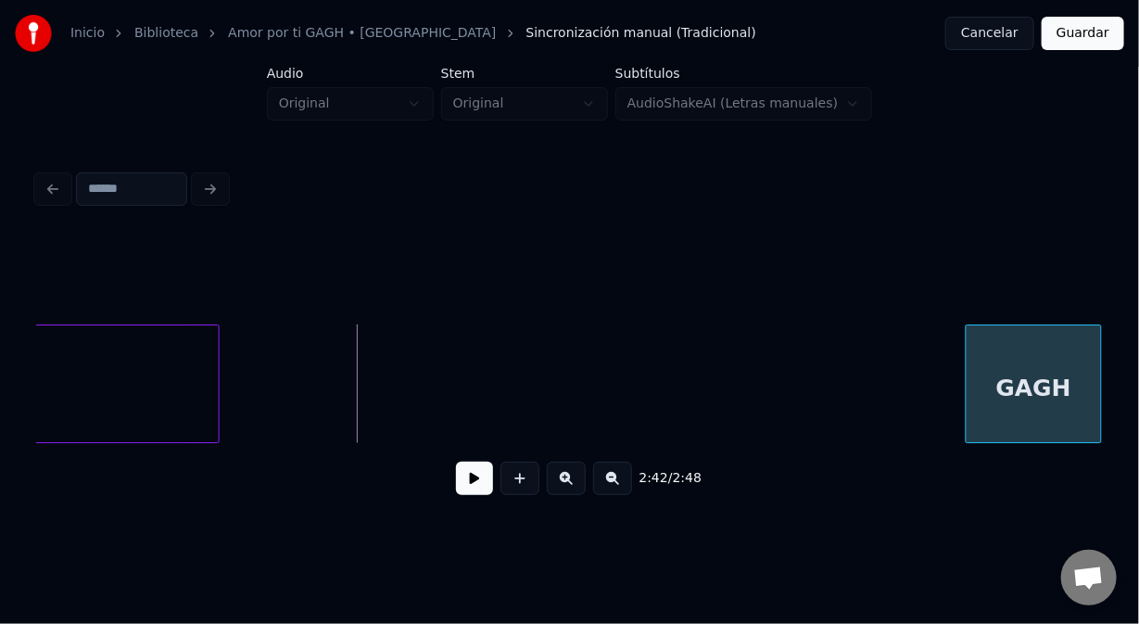
click at [1049, 334] on div "GAGH" at bounding box center [1034, 388] width 134 height 126
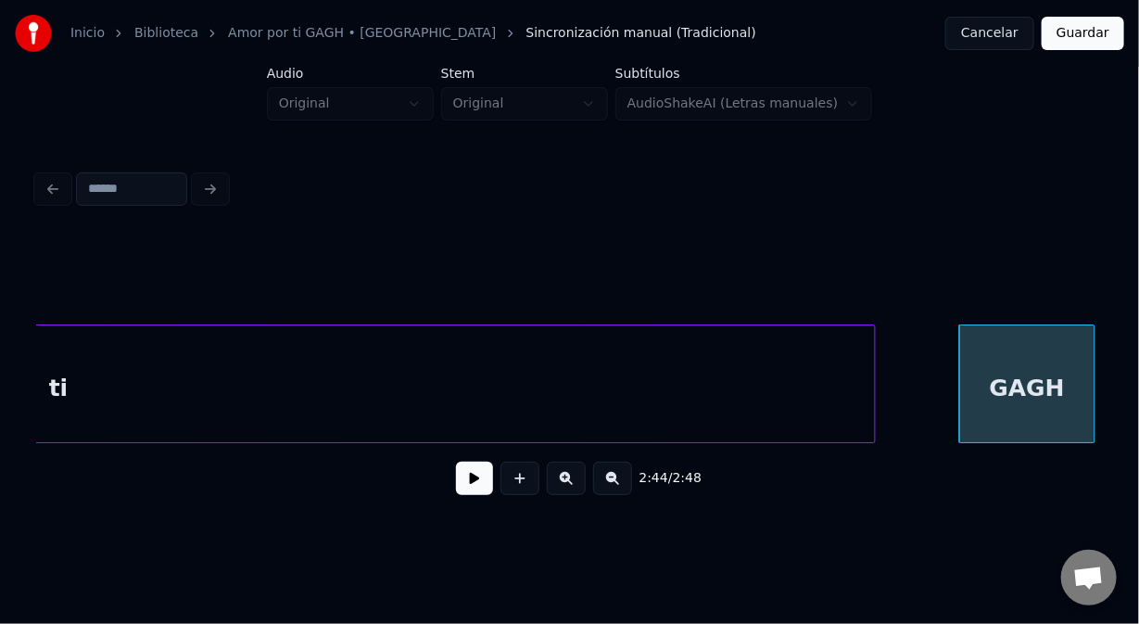
click at [870, 397] on div at bounding box center [873, 383] width 6 height 117
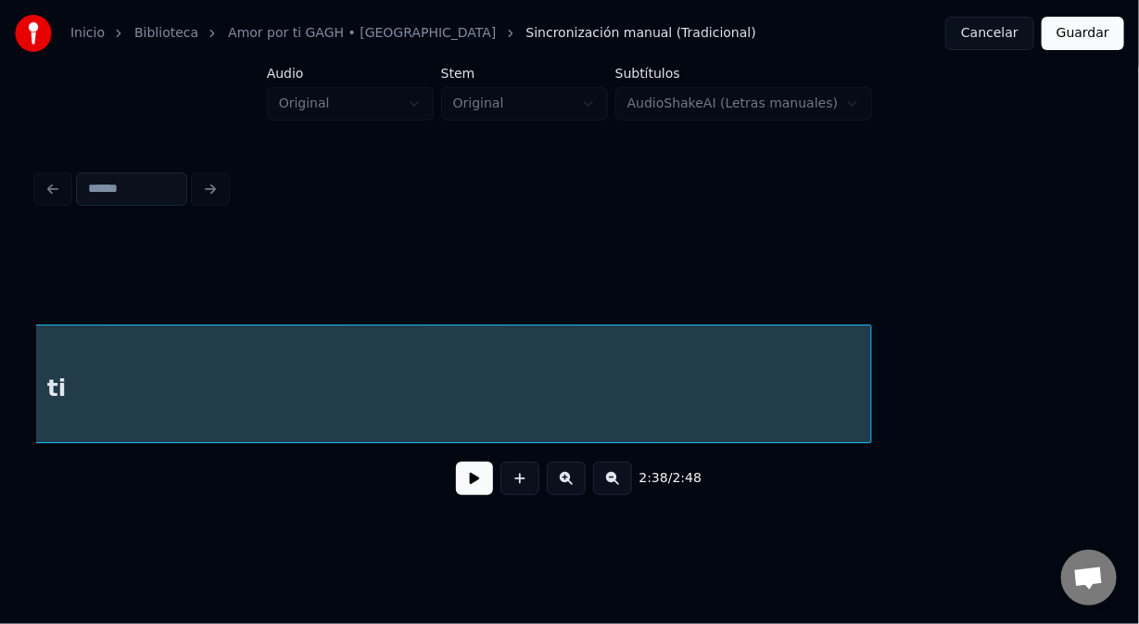
scroll to position [0, 44084]
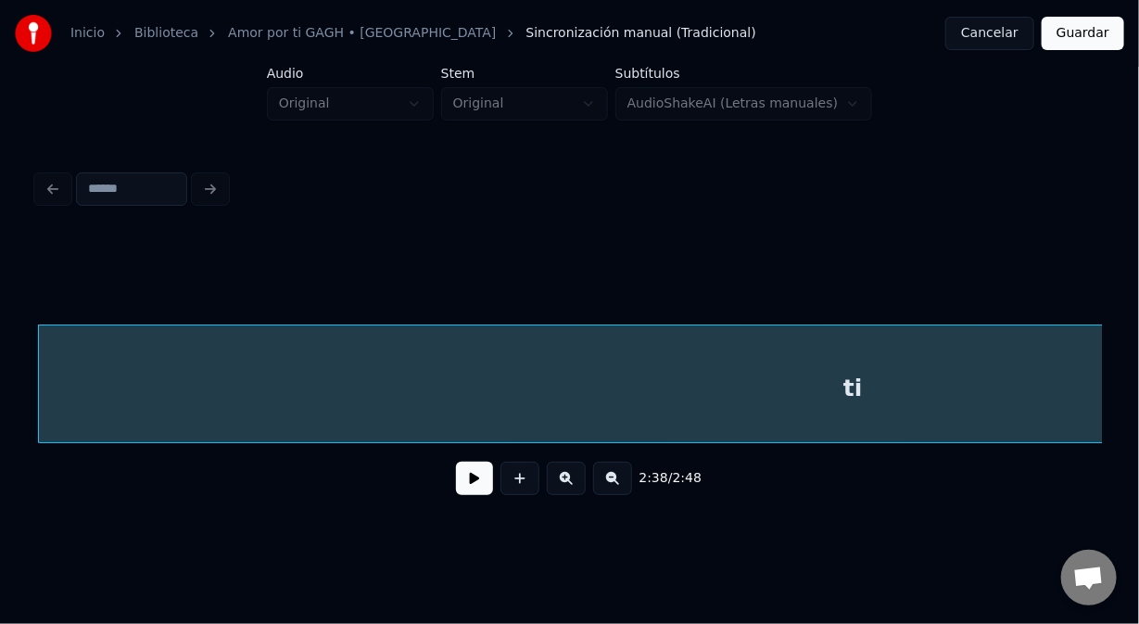
click at [471, 492] on button at bounding box center [474, 478] width 37 height 33
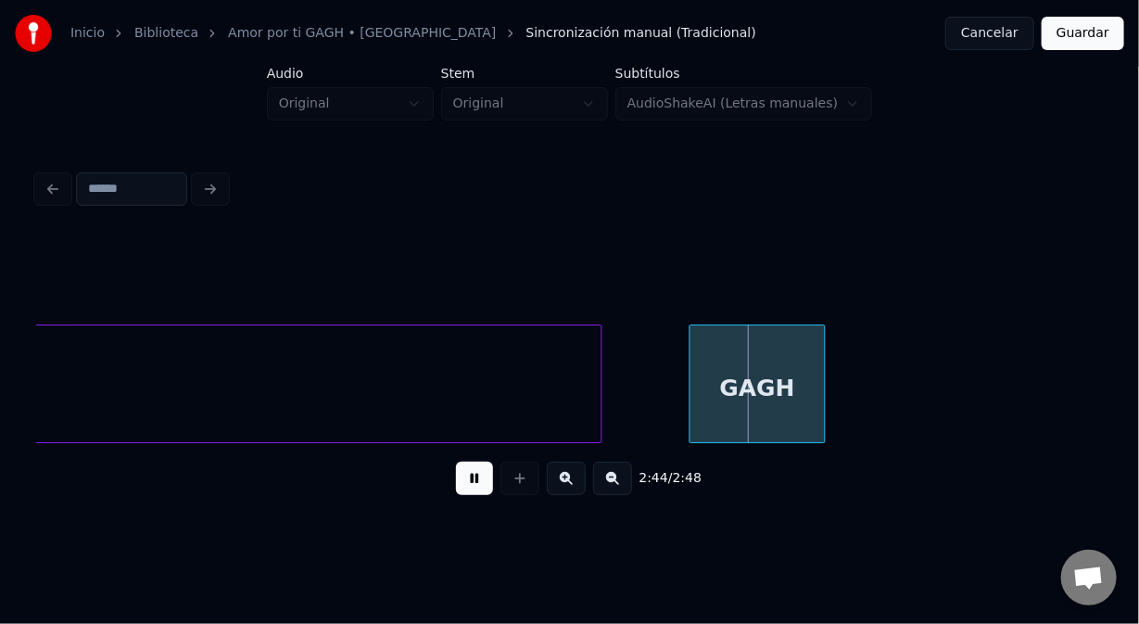
click at [475, 488] on button at bounding box center [474, 478] width 37 height 33
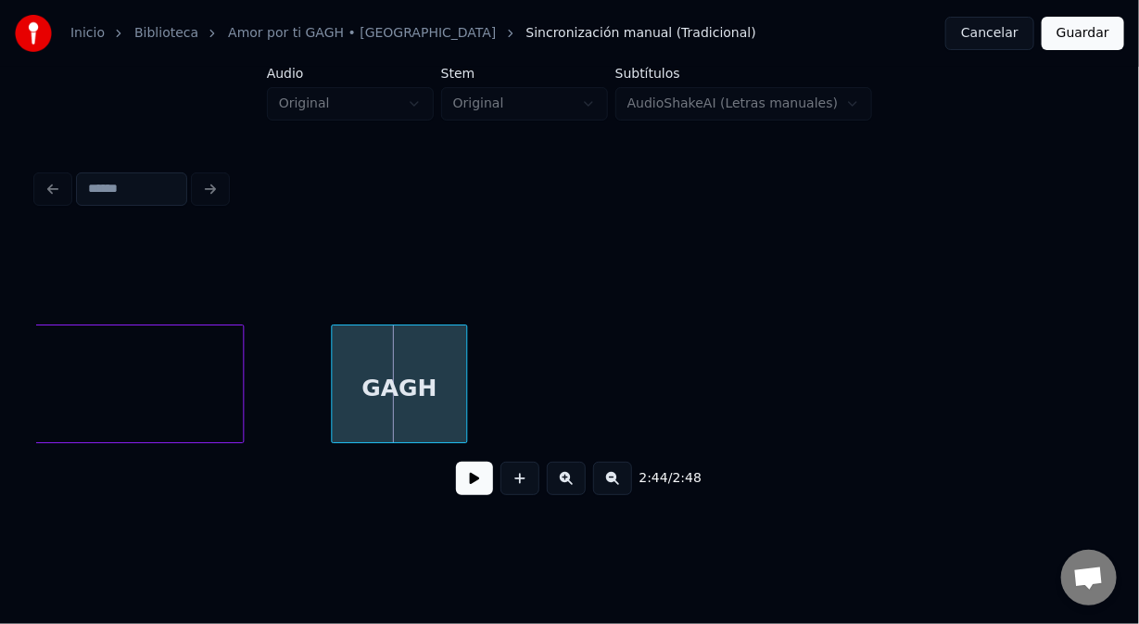
scroll to position [0, 45546]
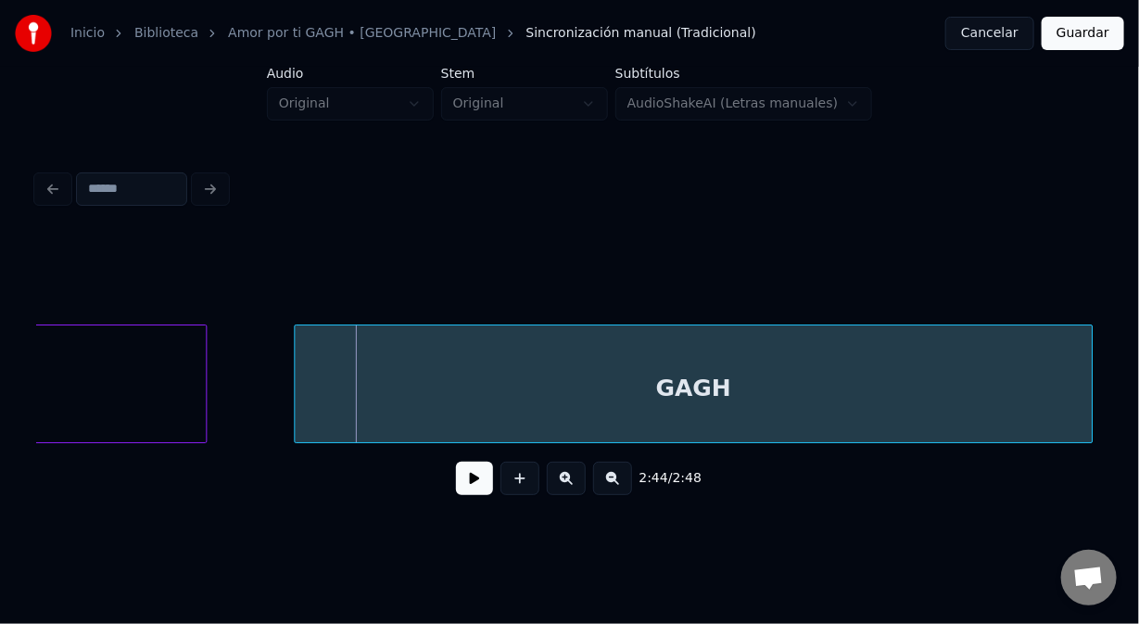
click at [1089, 363] on div at bounding box center [1090, 383] width 6 height 117
click at [407, 369] on div "GAGH" at bounding box center [693, 388] width 796 height 126
click at [332, 340] on div "GAGH" at bounding box center [695, 388] width 796 height 126
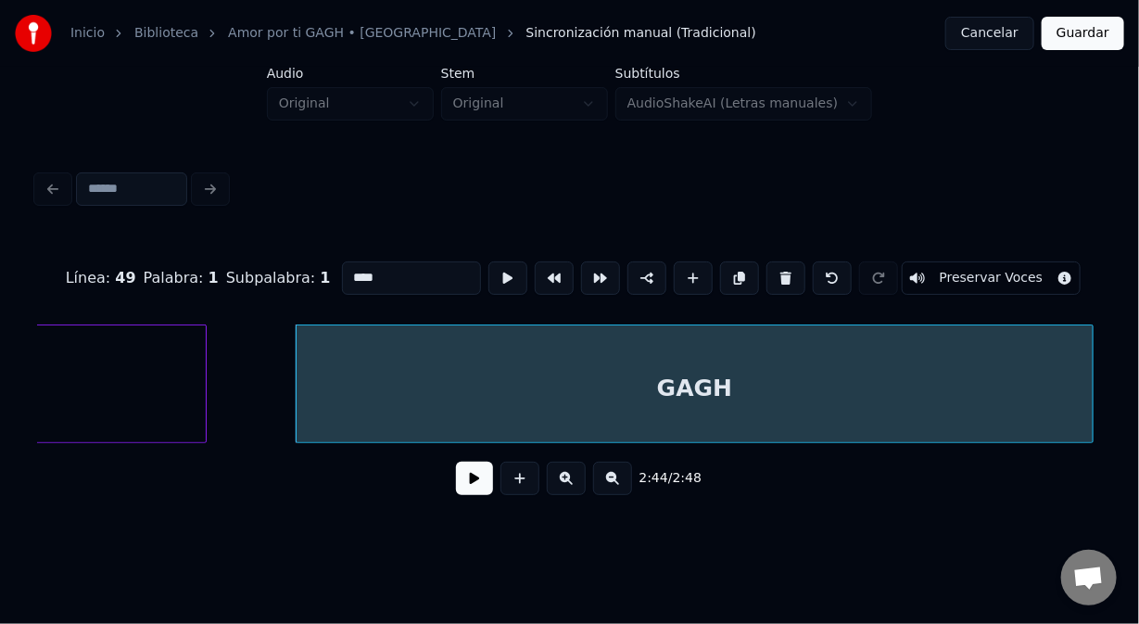
type input "**"
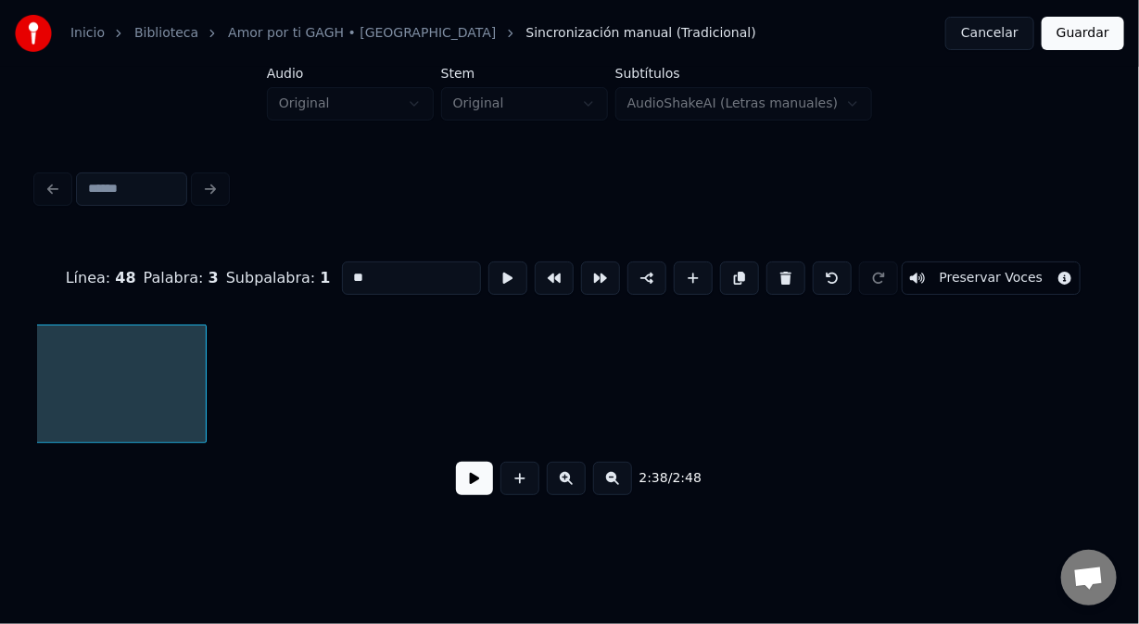
scroll to position [0, 44084]
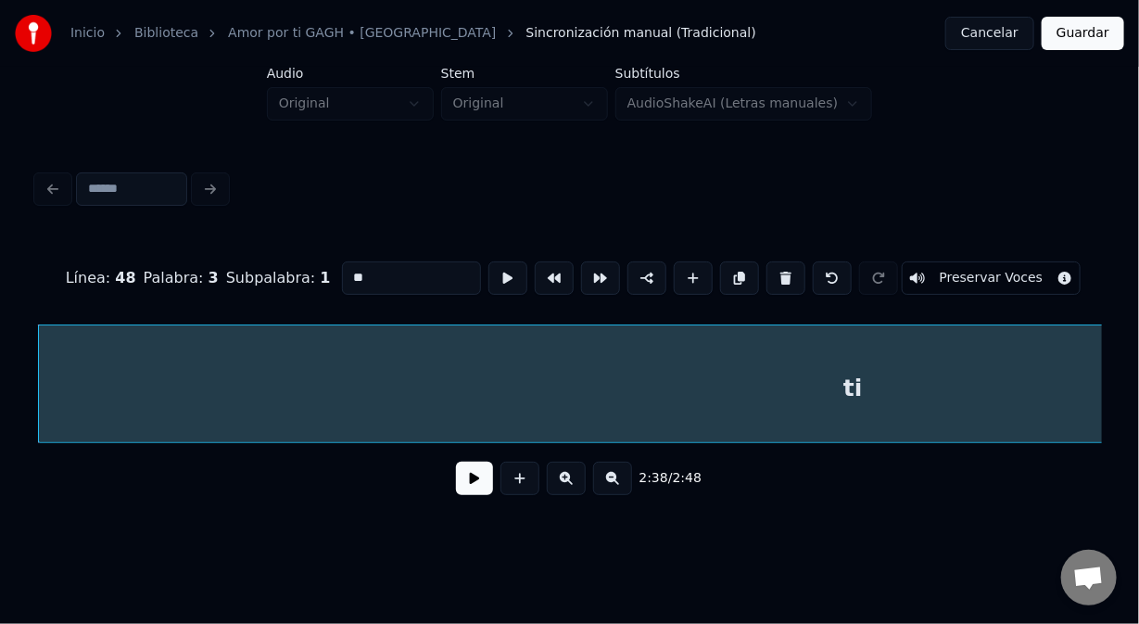
click at [1075, 31] on button "Guardar" at bounding box center [1083, 33] width 83 height 33
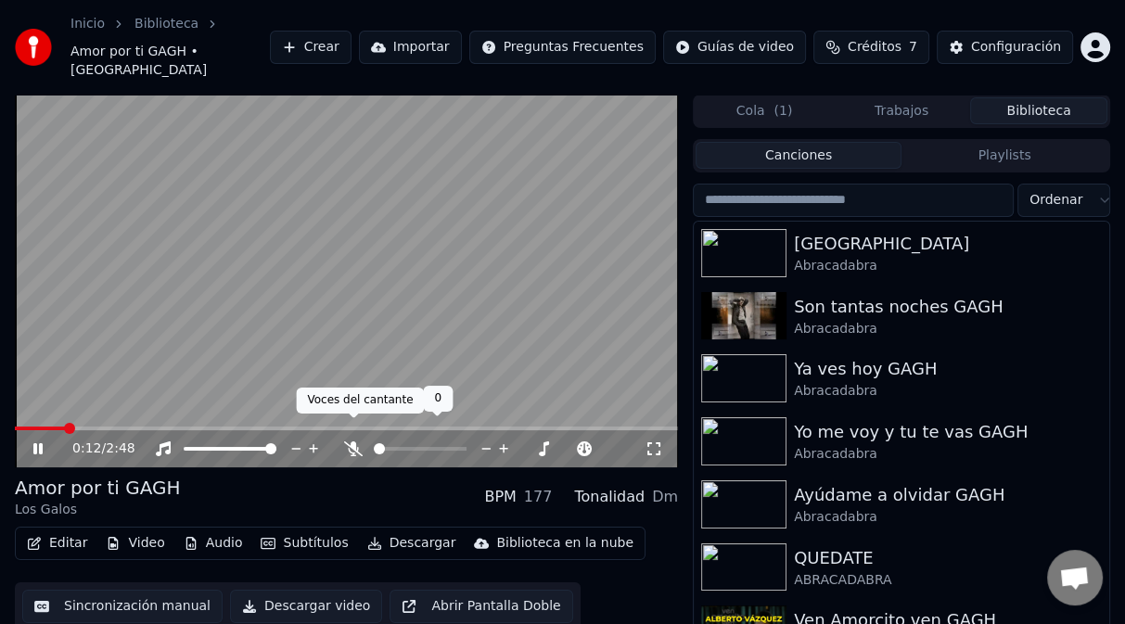
click at [356, 441] on icon at bounding box center [353, 448] width 19 height 15
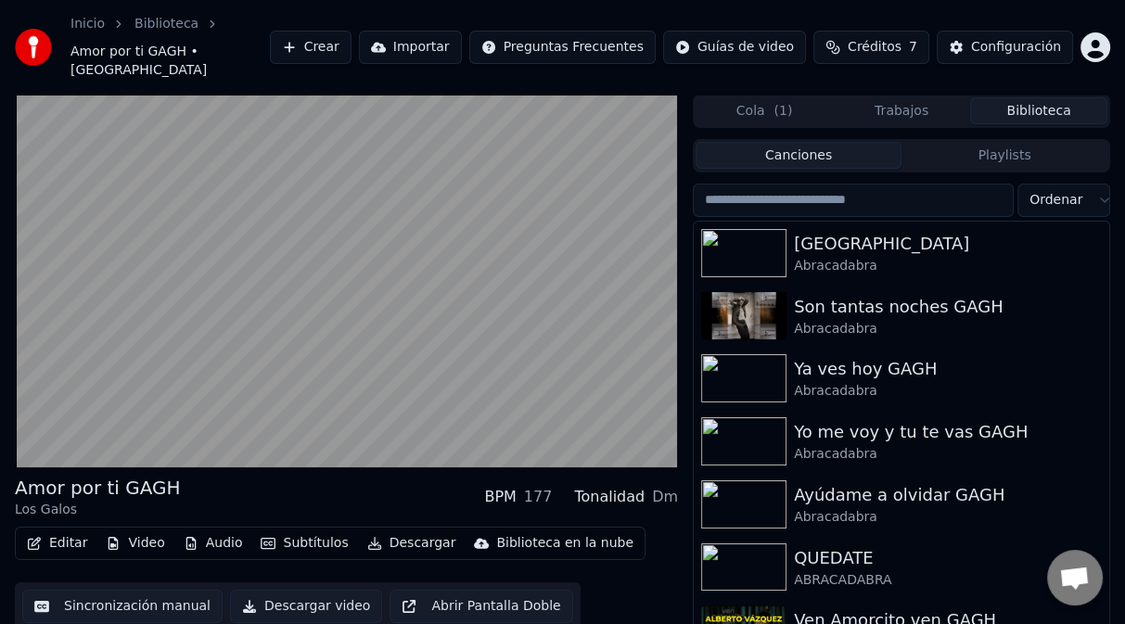
click at [70, 530] on button "Editar" at bounding box center [56, 543] width 75 height 26
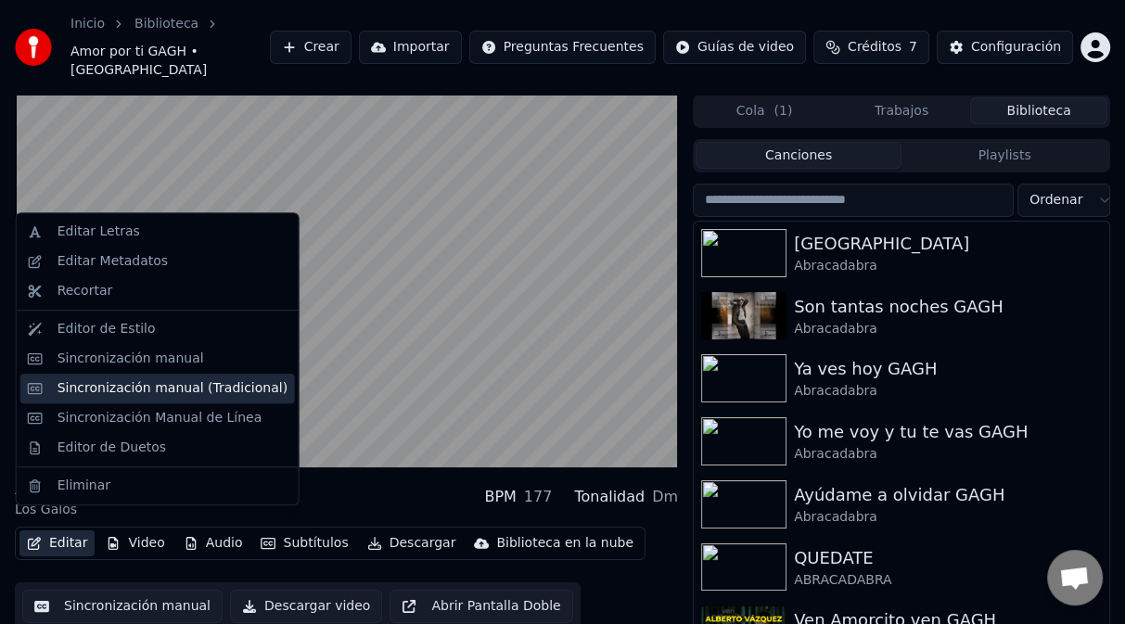
click at [137, 390] on div "Sincronización manual (Tradicional)" at bounding box center [172, 388] width 230 height 19
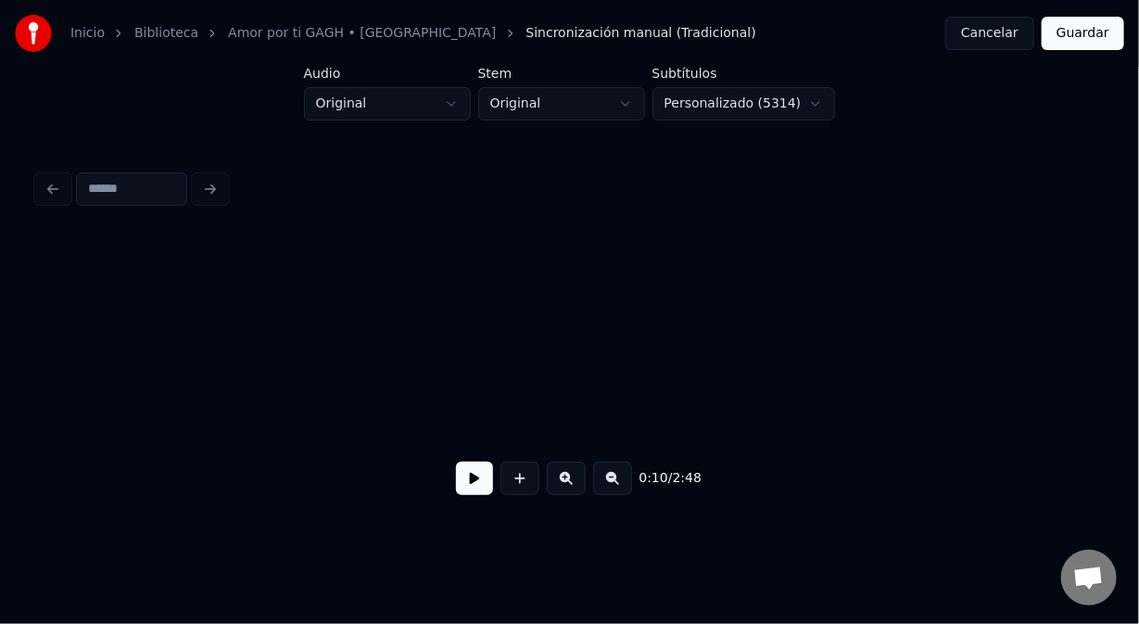
scroll to position [0, 2814]
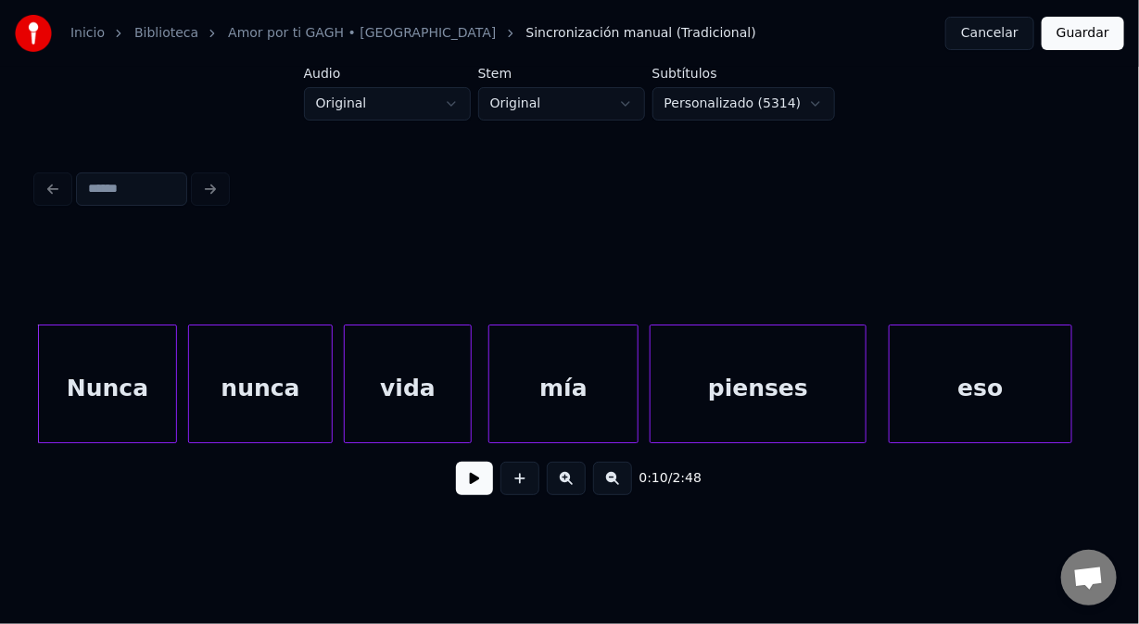
click at [159, 382] on div "Nunca" at bounding box center [107, 388] width 137 height 126
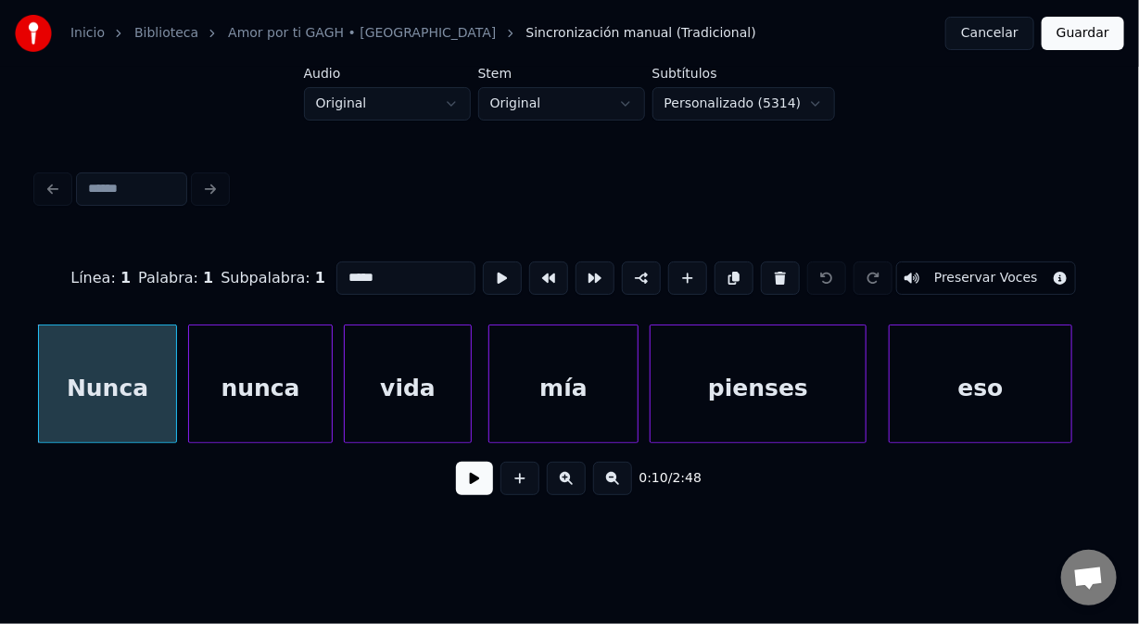
click at [204, 365] on div "nunca" at bounding box center [260, 388] width 143 height 126
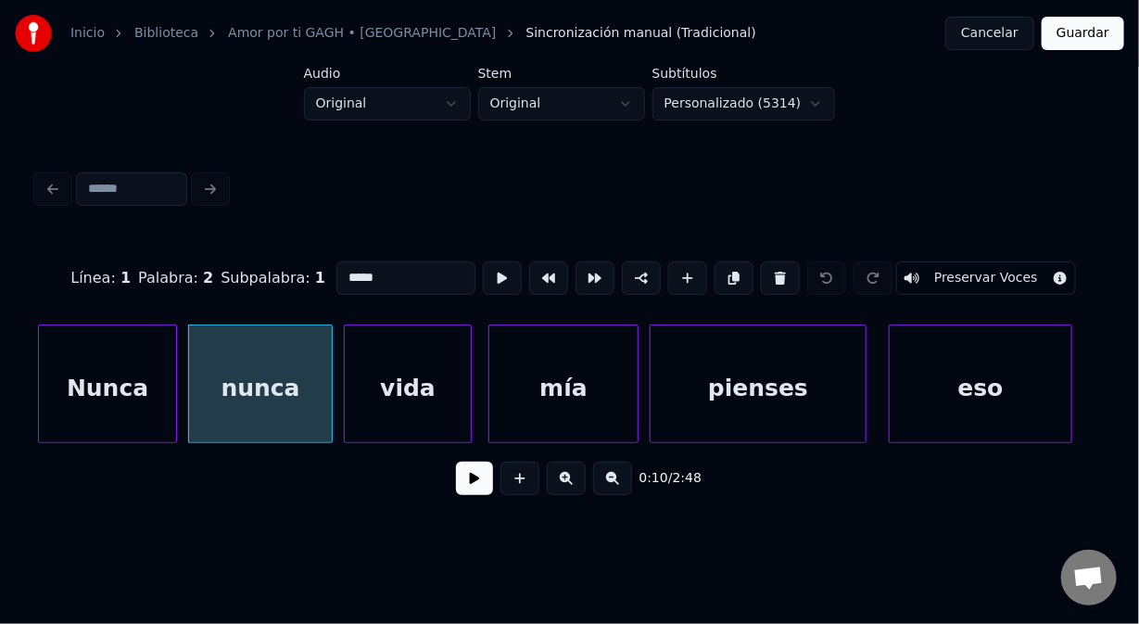
click at [147, 399] on div "Nunca" at bounding box center [107, 388] width 137 height 126
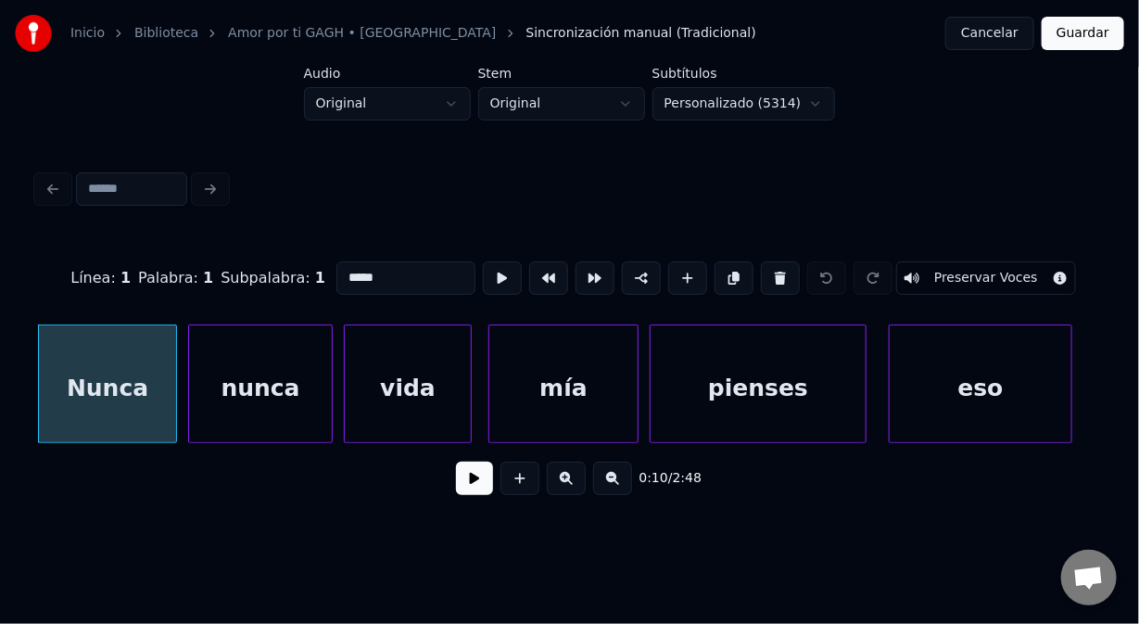
click at [381, 282] on input "*****" at bounding box center [406, 277] width 139 height 33
click at [715, 366] on div "pienses" at bounding box center [758, 388] width 215 height 126
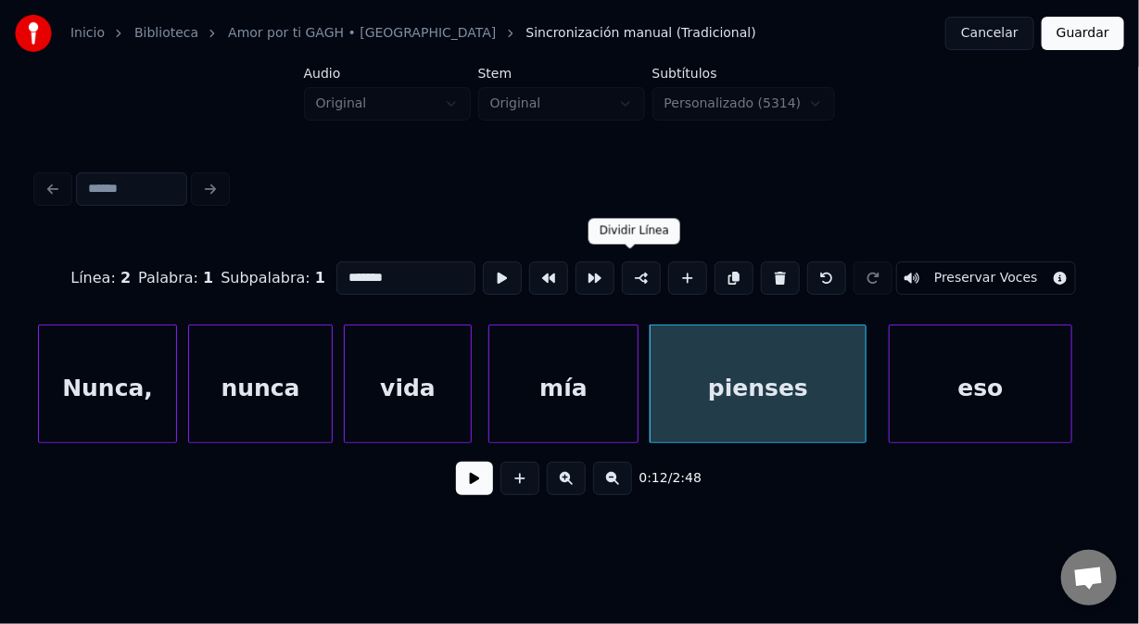
click at [626, 274] on button at bounding box center [641, 277] width 39 height 33
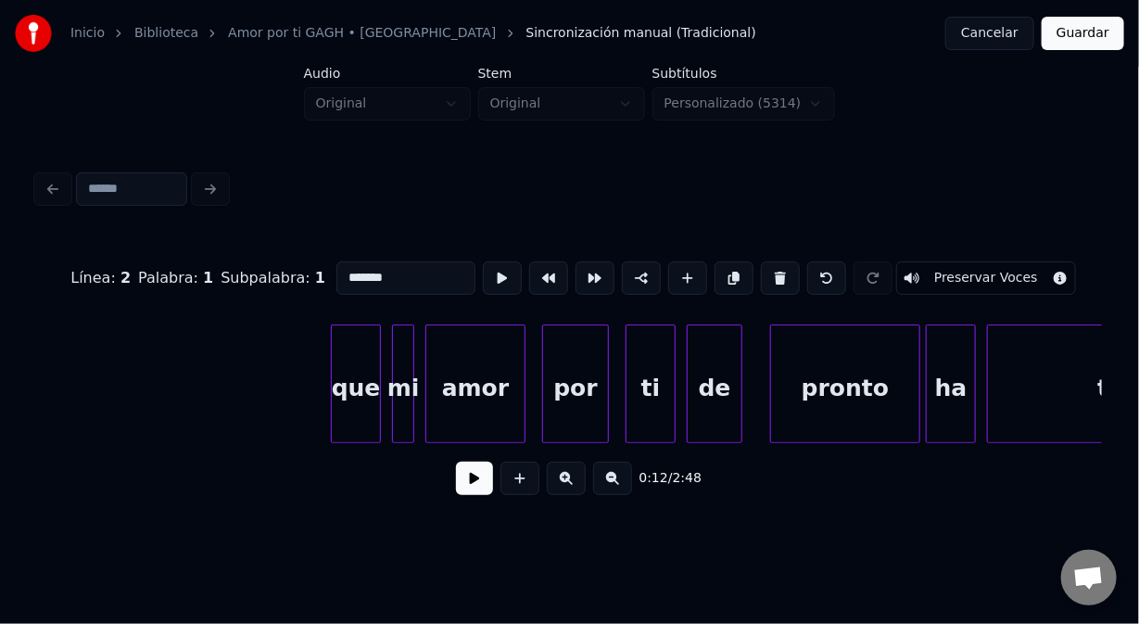
scroll to position [0, 4323]
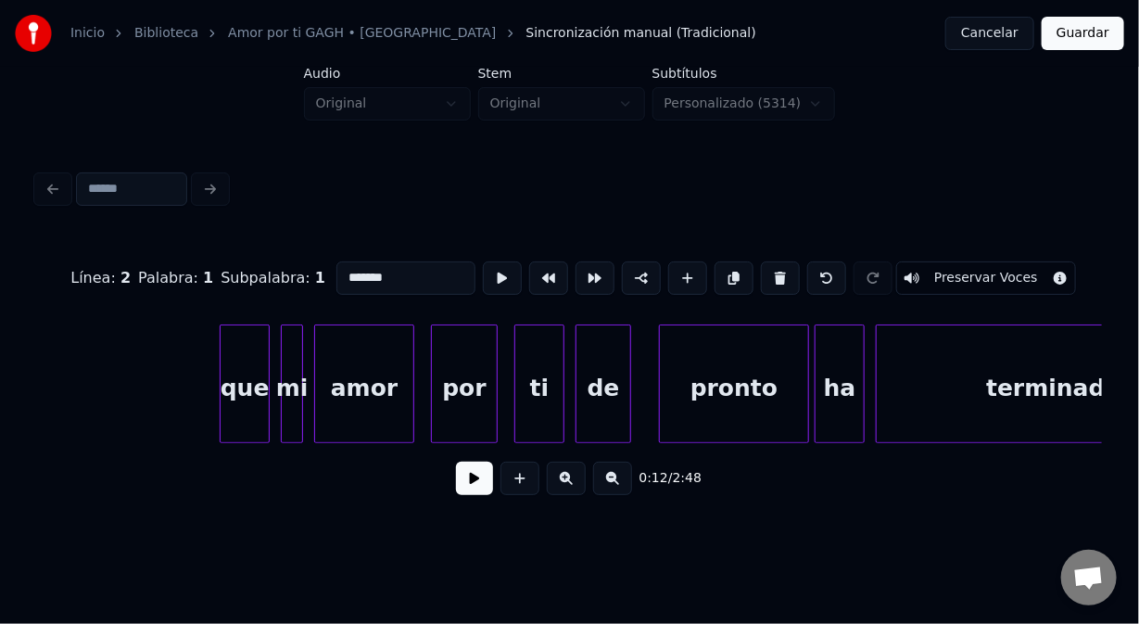
click at [603, 334] on div "de" at bounding box center [604, 388] width 54 height 126
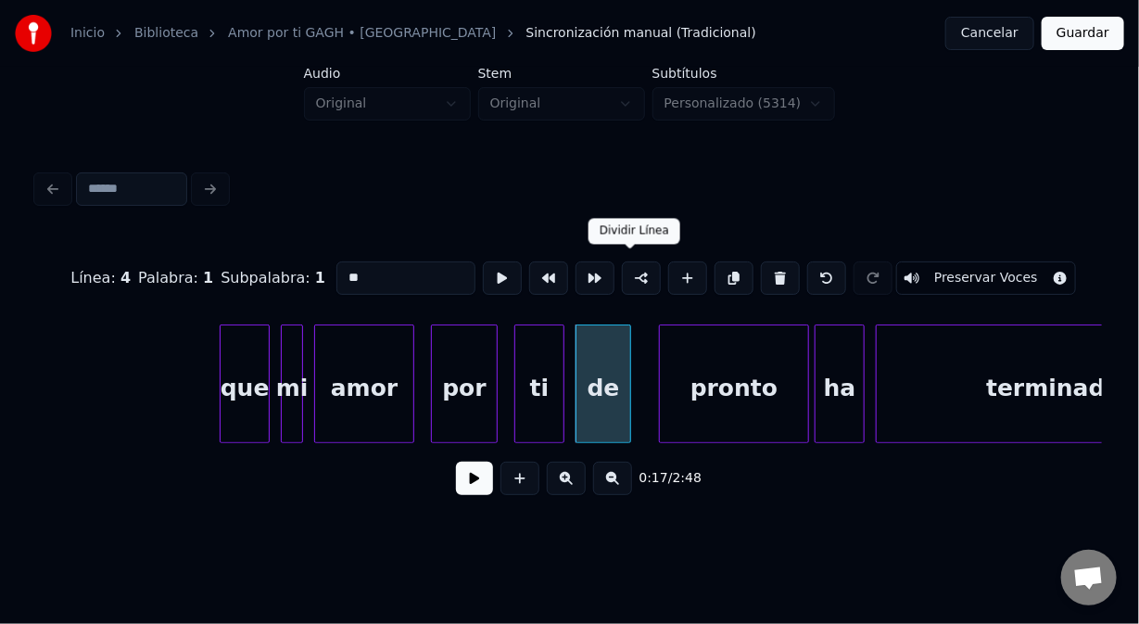
click at [624, 282] on button at bounding box center [641, 277] width 39 height 33
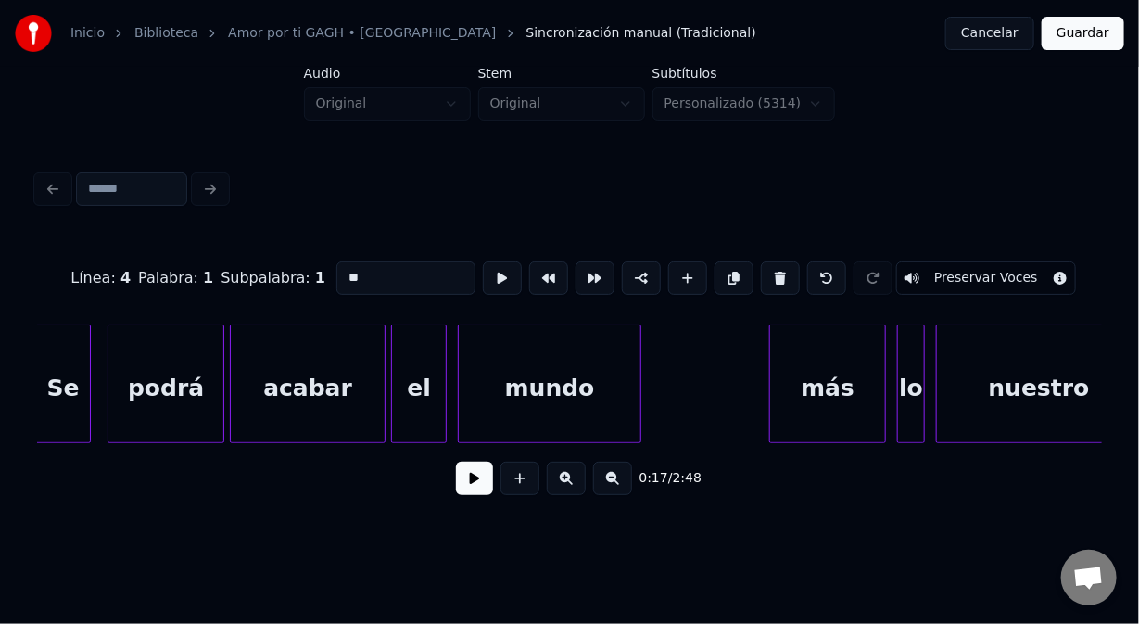
scroll to position [0, 5957]
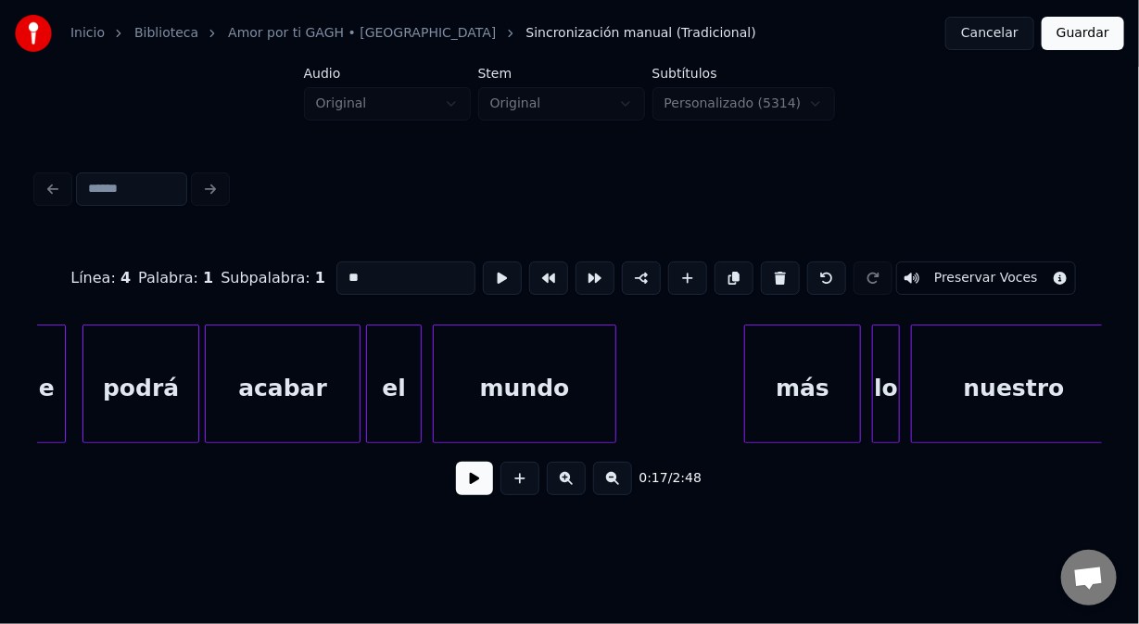
click at [771, 347] on div "más" at bounding box center [802, 388] width 115 height 126
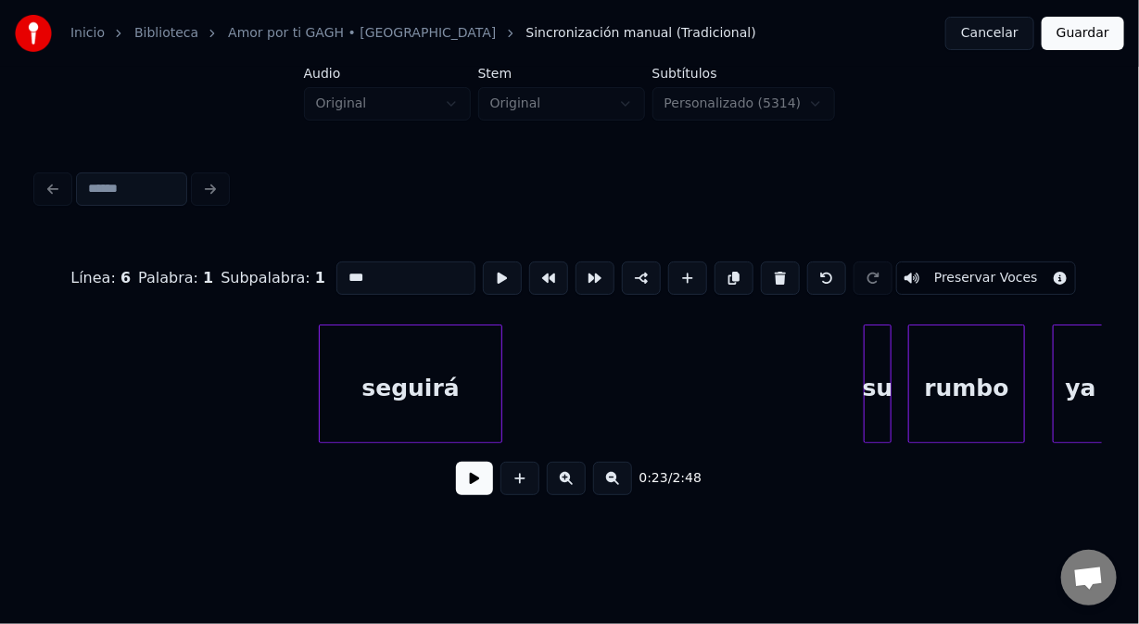
scroll to position [0, 7046]
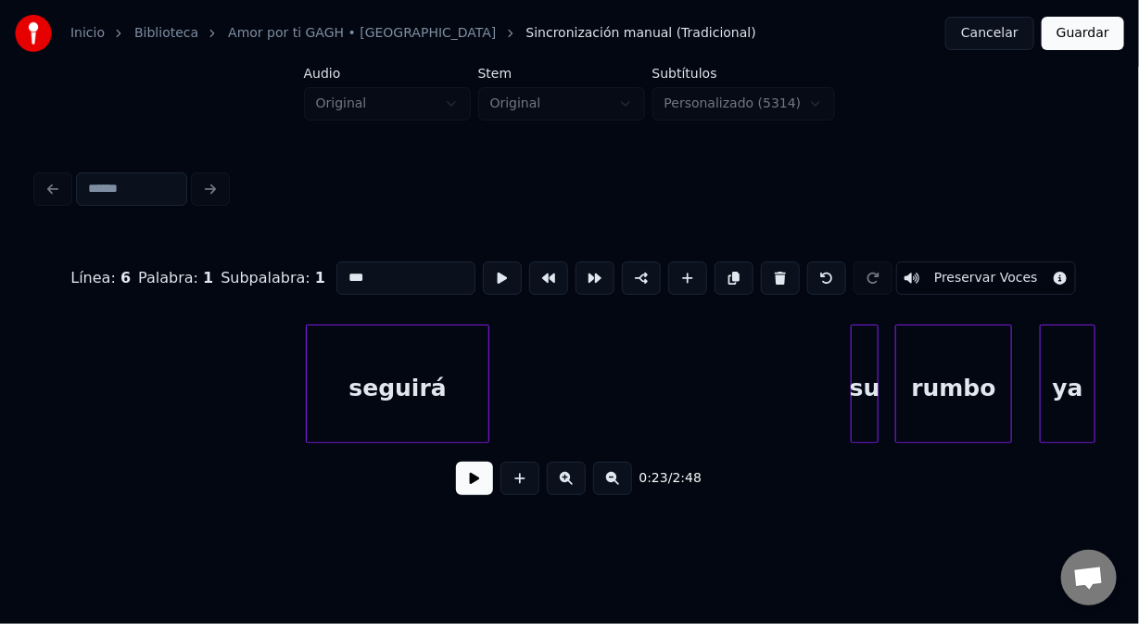
click at [312, 352] on div "seguirá" at bounding box center [398, 388] width 182 height 126
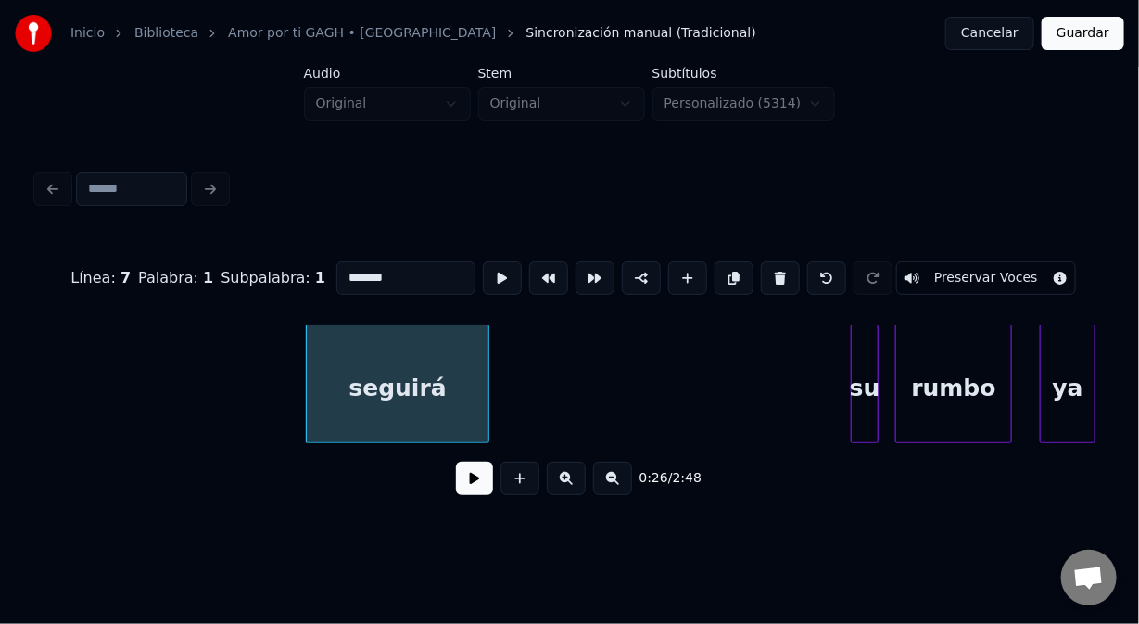
click at [861, 348] on div "su" at bounding box center [865, 388] width 26 height 126
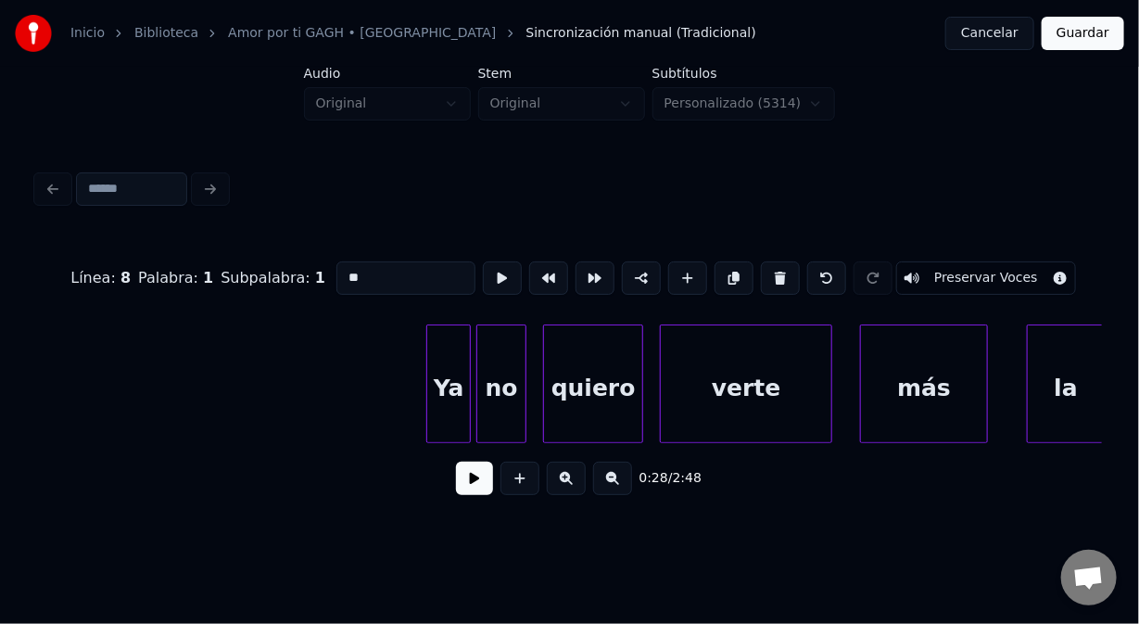
scroll to position [0, 8642]
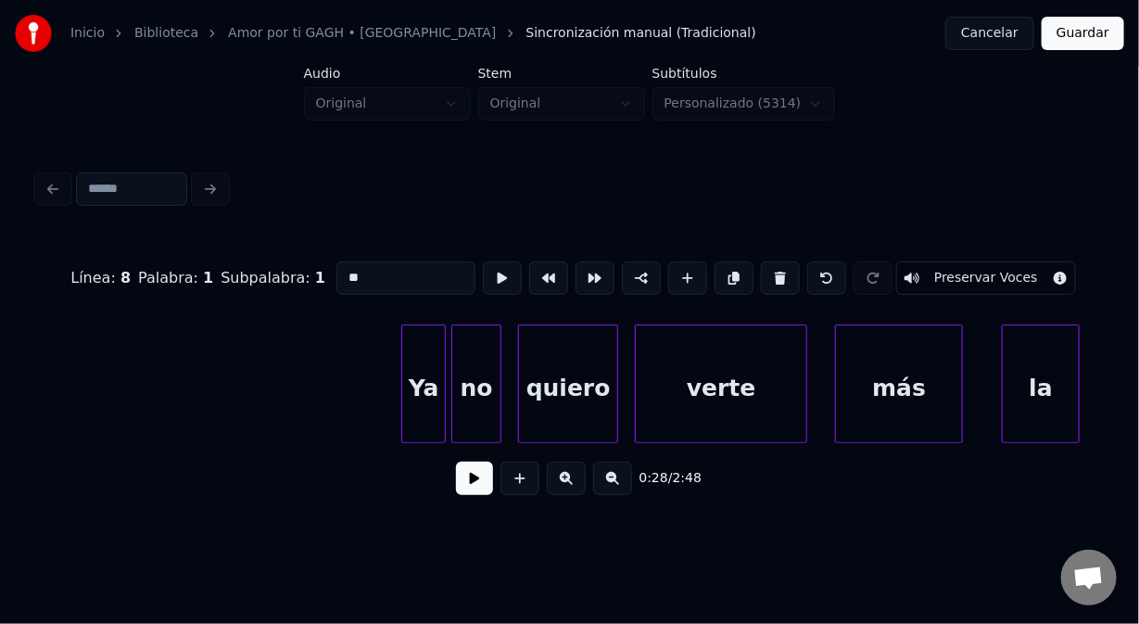
click at [848, 351] on div "más" at bounding box center [899, 388] width 126 height 126
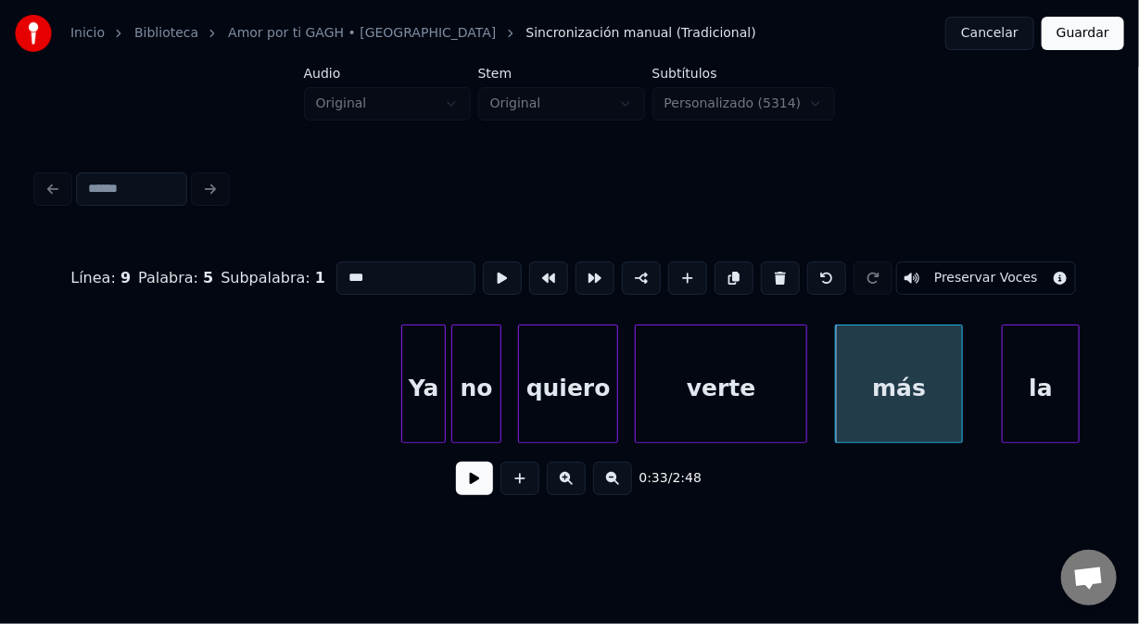
click at [1029, 356] on div "la" at bounding box center [1041, 388] width 76 height 126
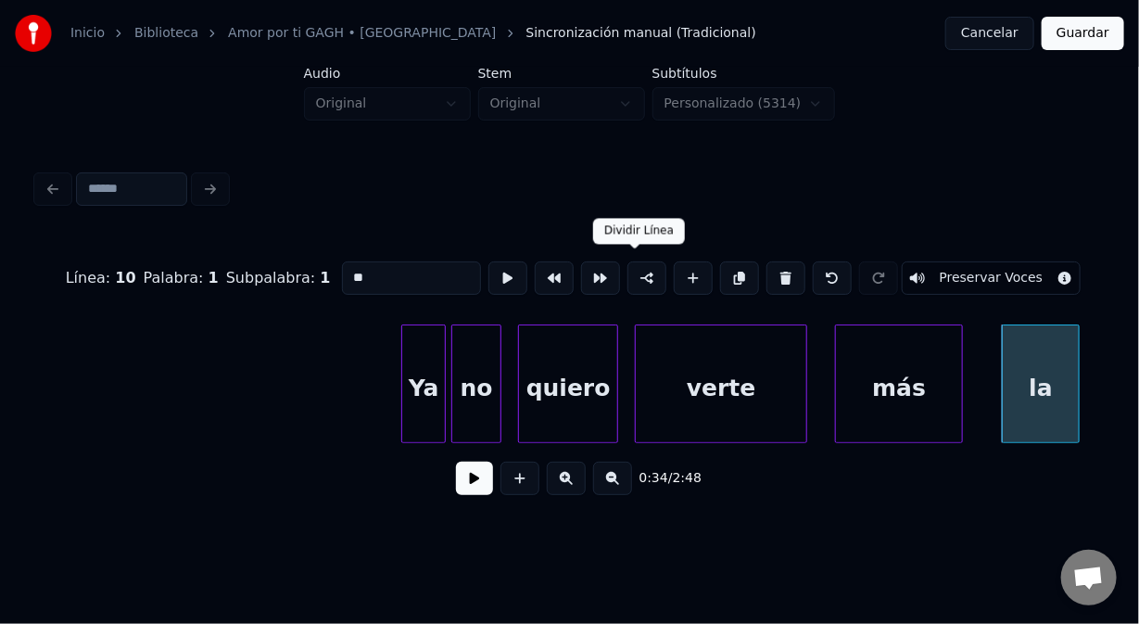
click at [635, 273] on button at bounding box center [647, 277] width 39 height 33
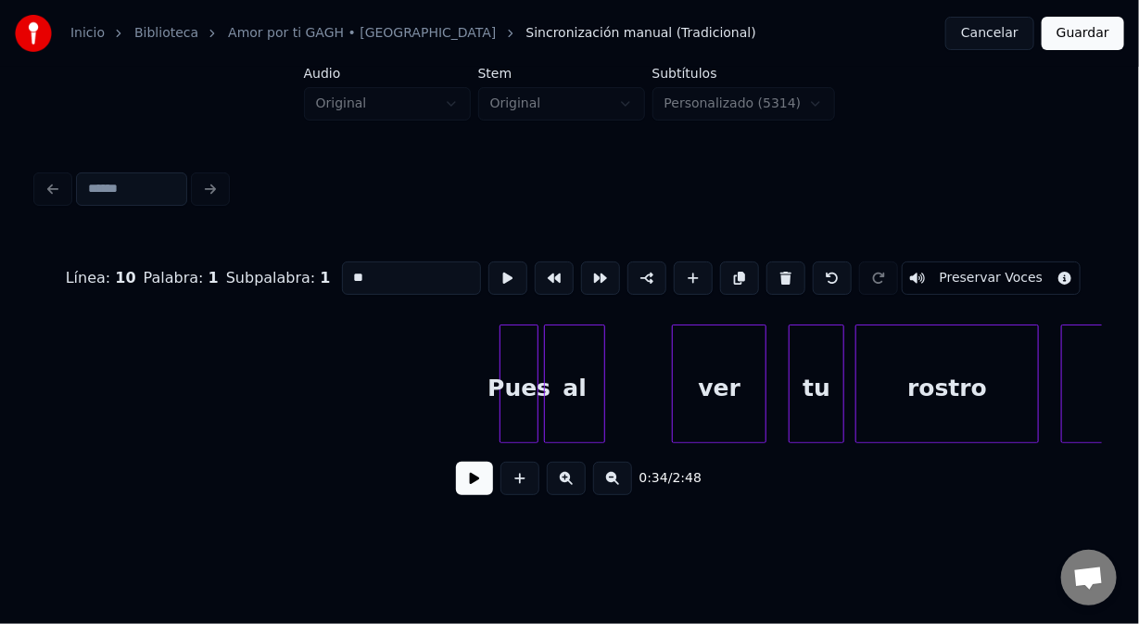
scroll to position [0, 10102]
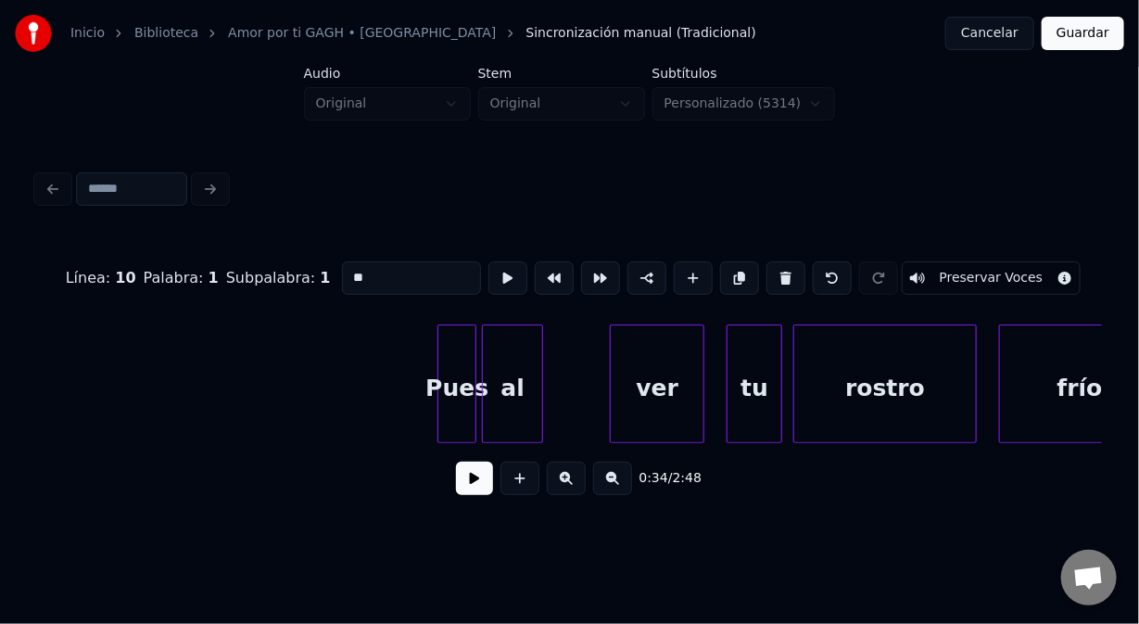
click at [458, 348] on div "Pues" at bounding box center [457, 388] width 37 height 126
click at [369, 268] on input "****" at bounding box center [411, 277] width 139 height 33
click at [363, 270] on input "****" at bounding box center [411, 277] width 139 height 33
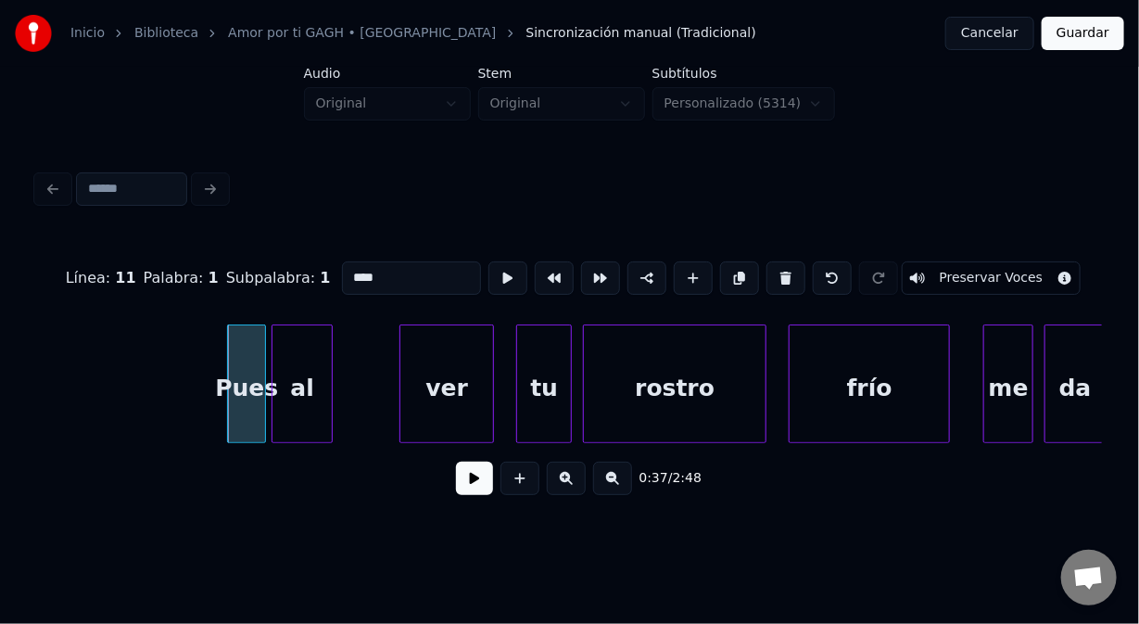
scroll to position [0, 10386]
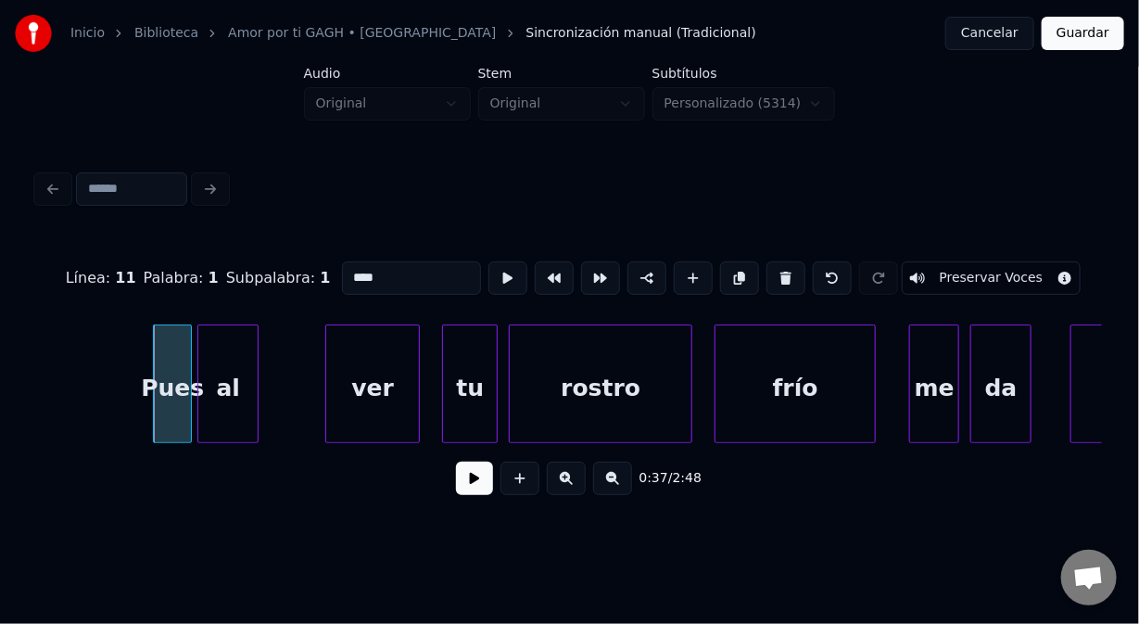
click at [475, 358] on div "tu" at bounding box center [470, 388] width 54 height 126
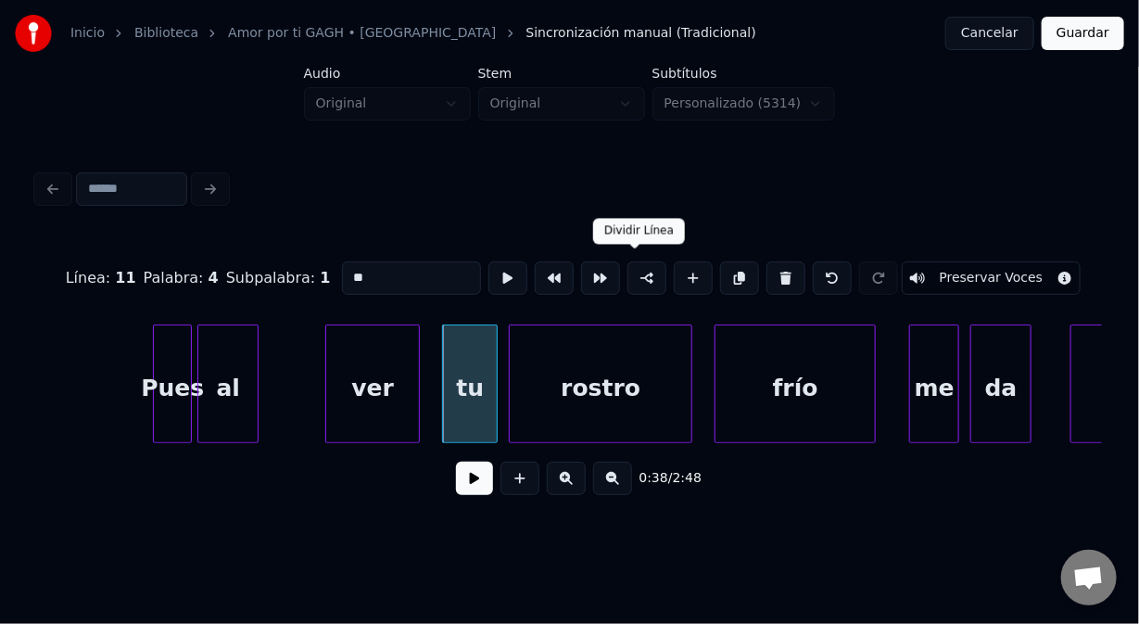
click at [628, 268] on button at bounding box center [647, 277] width 39 height 33
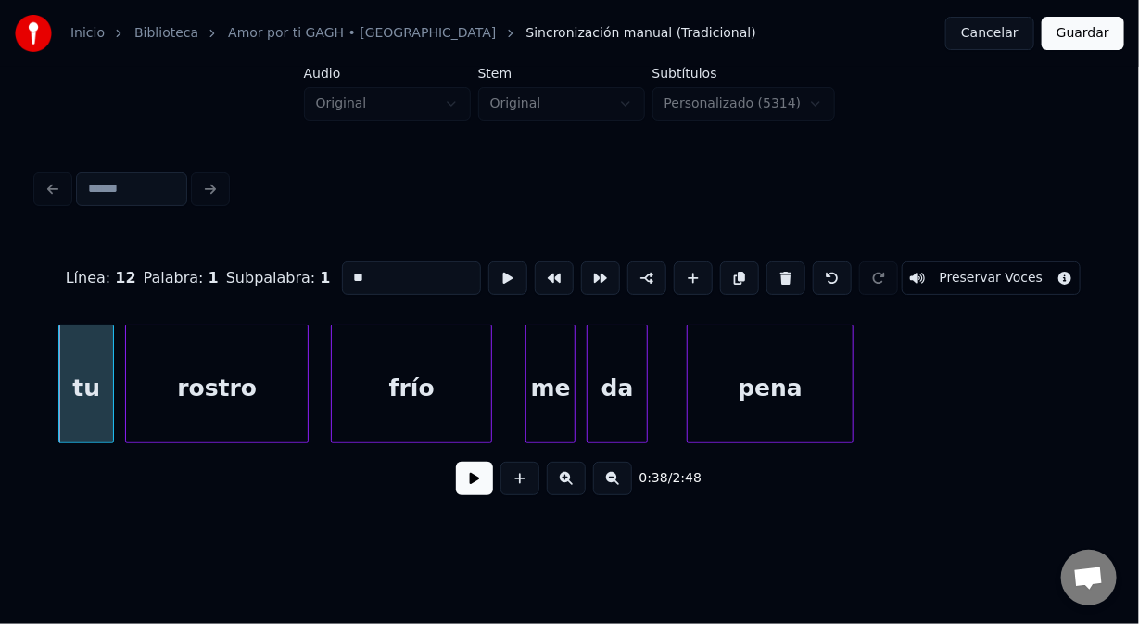
scroll to position [0, 10869]
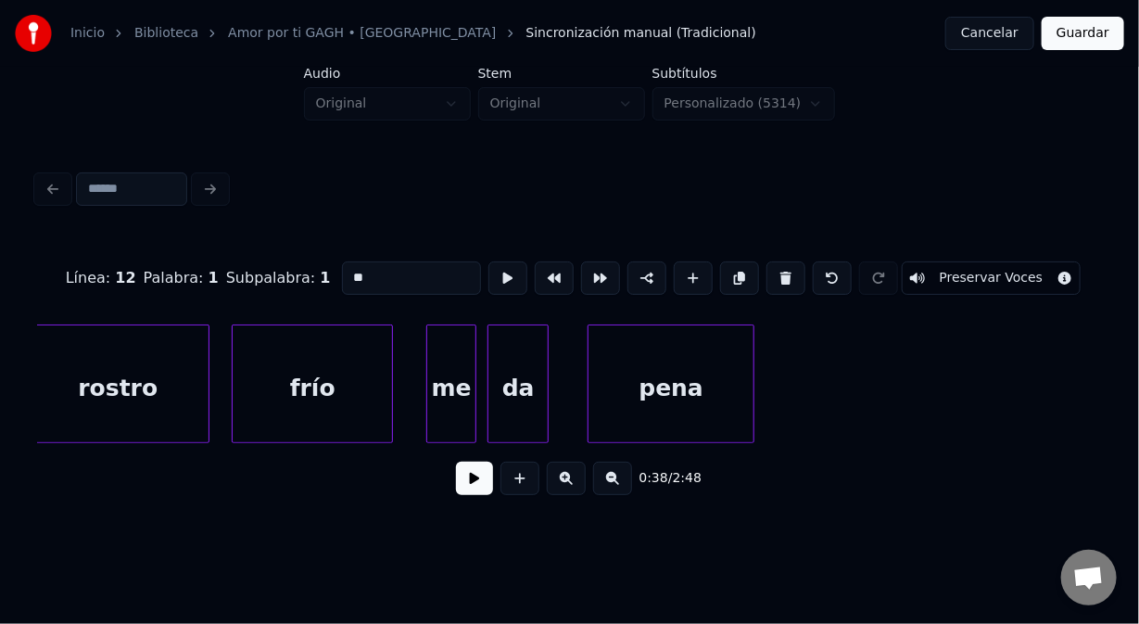
click at [452, 357] on div "me" at bounding box center [451, 388] width 48 height 126
type input "**"
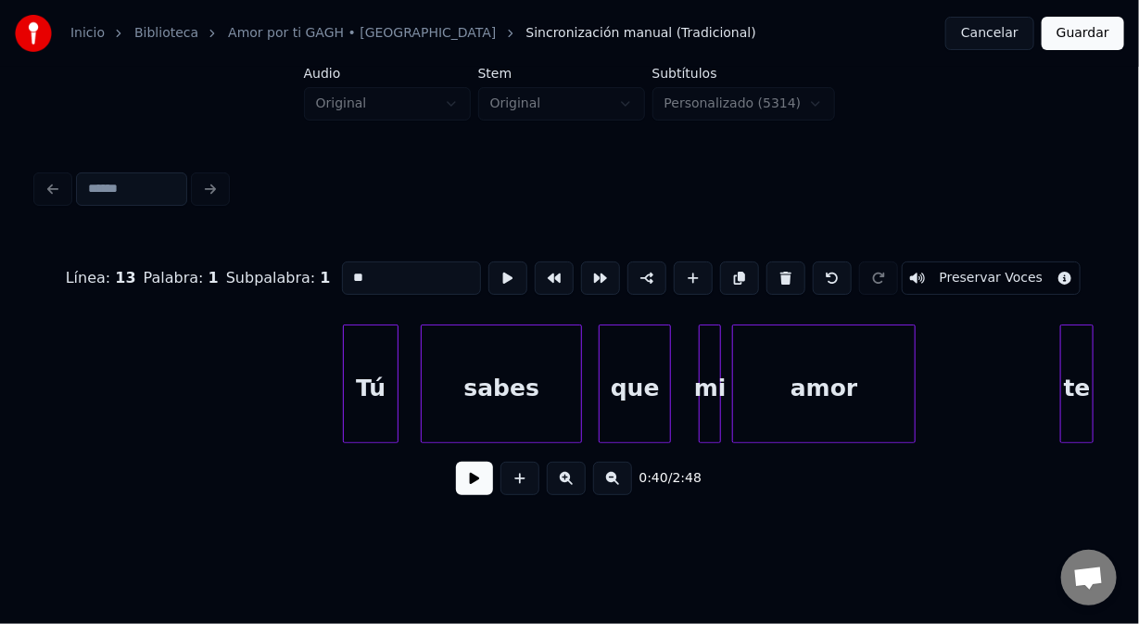
scroll to position [0, 11810]
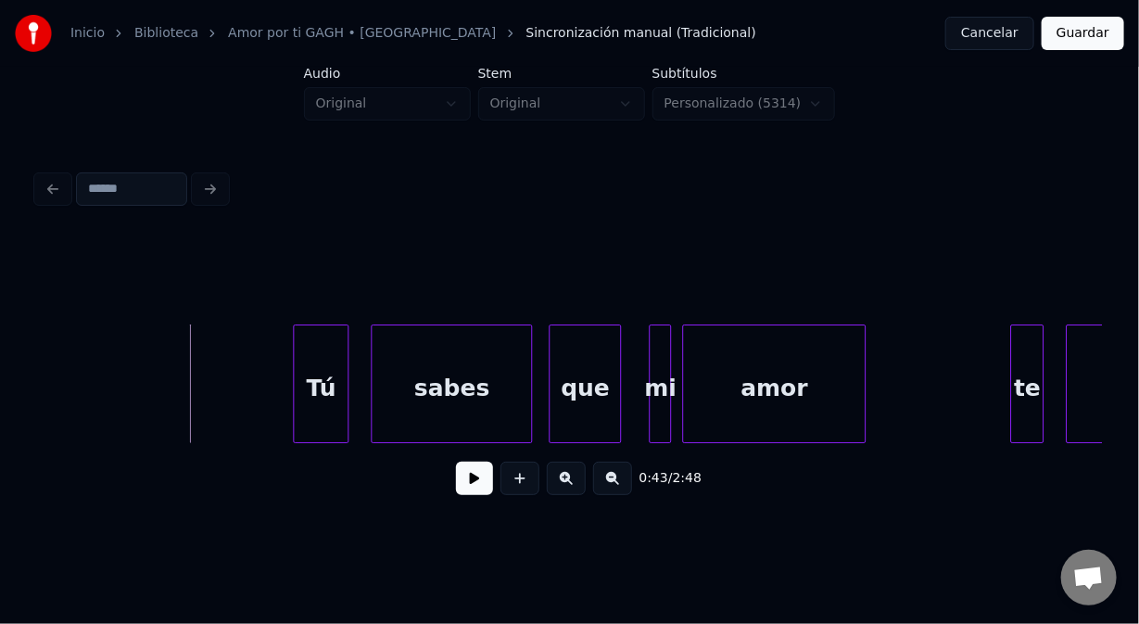
click at [473, 490] on button at bounding box center [474, 478] width 37 height 33
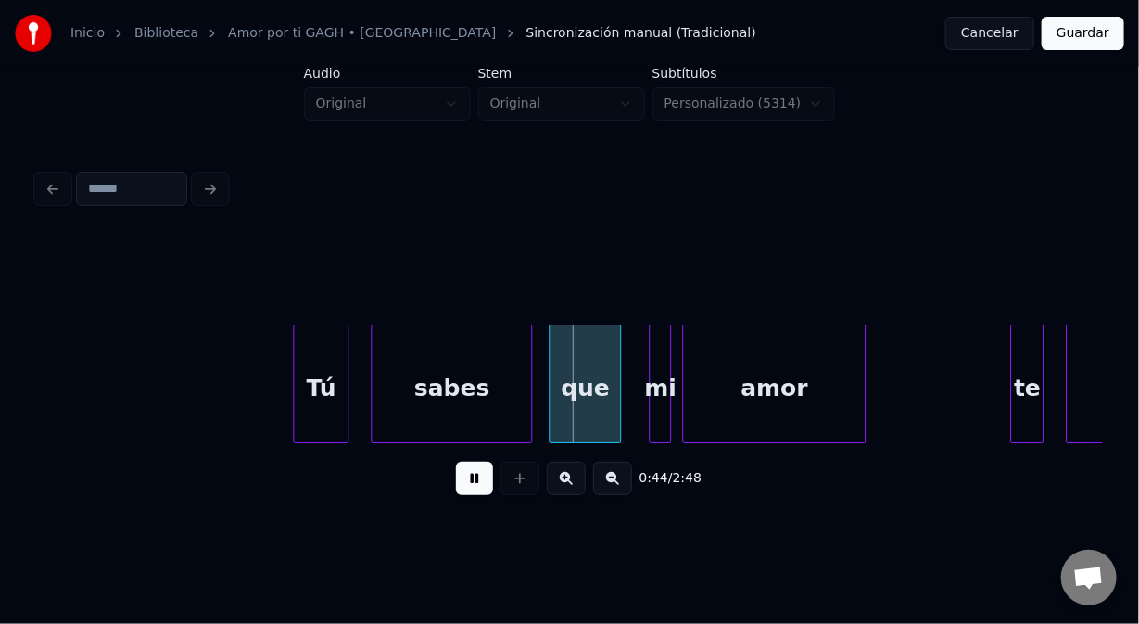
click at [473, 490] on button at bounding box center [474, 478] width 37 height 33
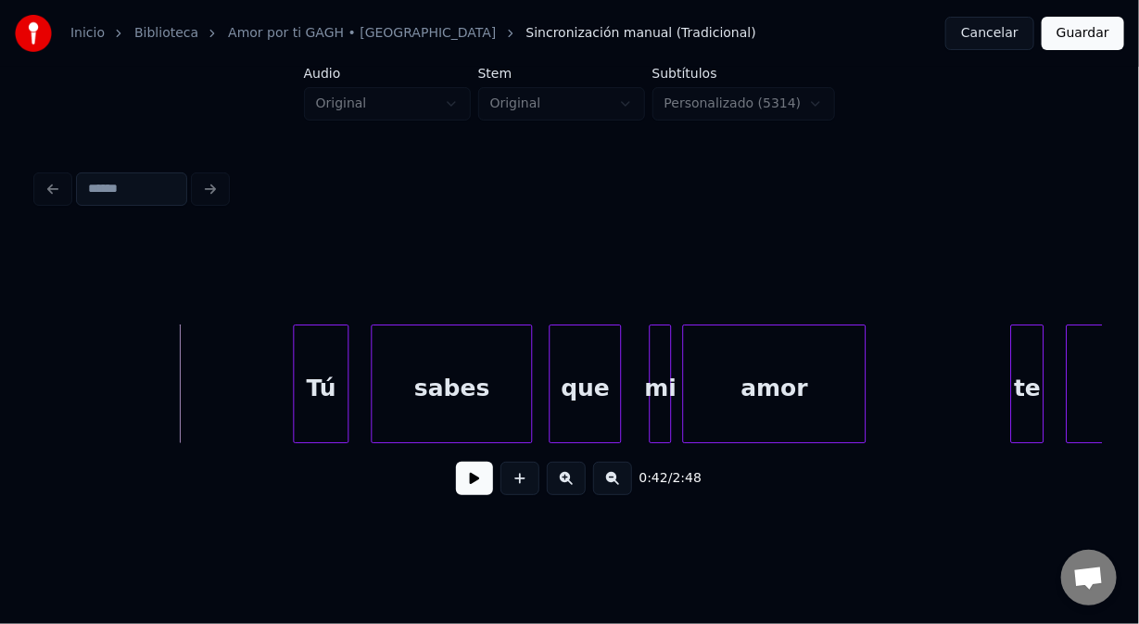
click at [300, 389] on div "Tú" at bounding box center [321, 388] width 54 height 126
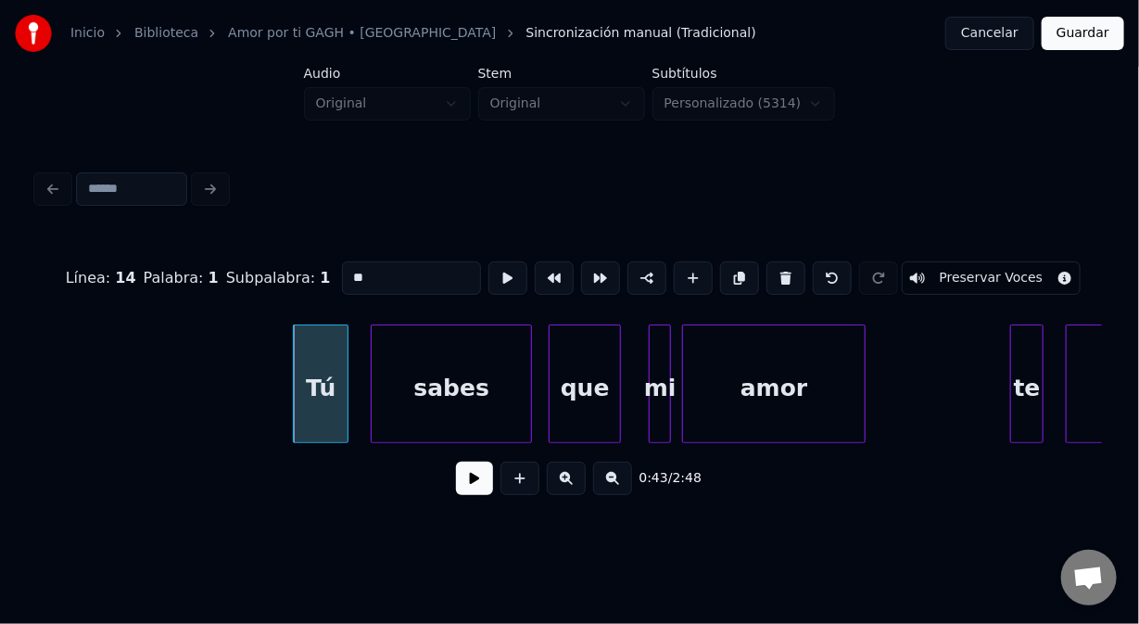
drag, startPoint x: 370, startPoint y: 265, endPoint x: 315, endPoint y: 253, distance: 56.0
click at [315, 253] on div "Línea : 14 Palabra : 1 Subpalabra : 1 ** Preservar Voces" at bounding box center [569, 278] width 1065 height 93
click at [396, 408] on div "sabes" at bounding box center [451, 388] width 159 height 126
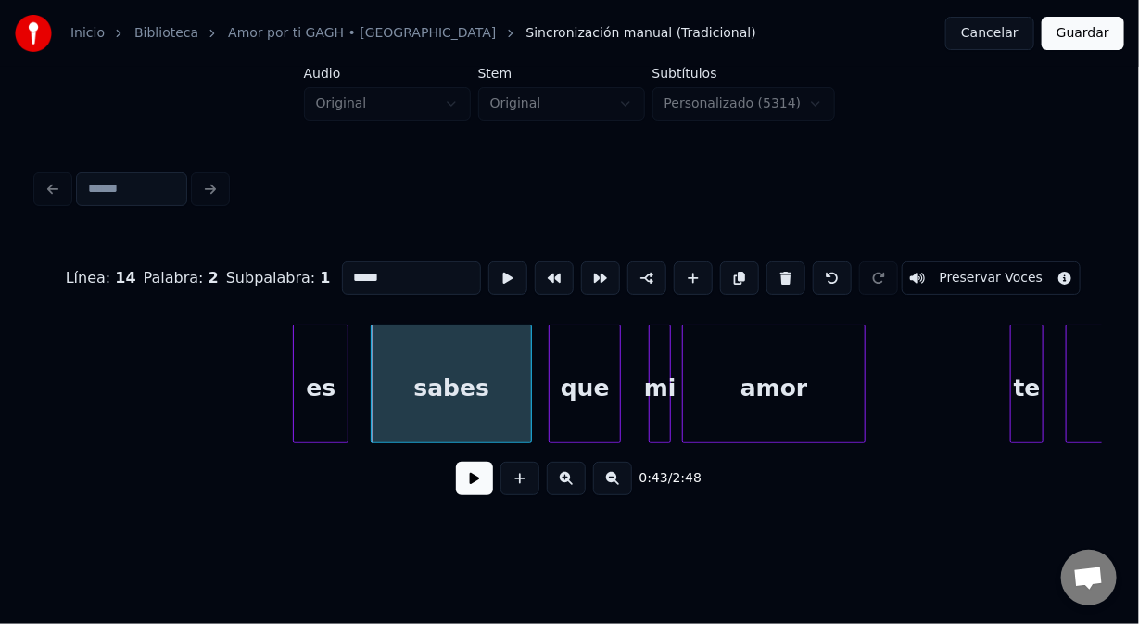
drag, startPoint x: 386, startPoint y: 278, endPoint x: 288, endPoint y: 289, distance: 98.0
click at [296, 280] on div "Línea : 14 Palabra : 2 Subpalabra : 1 ***** Preservar Voces" at bounding box center [569, 278] width 1065 height 93
click at [280, 348] on div "es" at bounding box center [283, 388] width 54 height 126
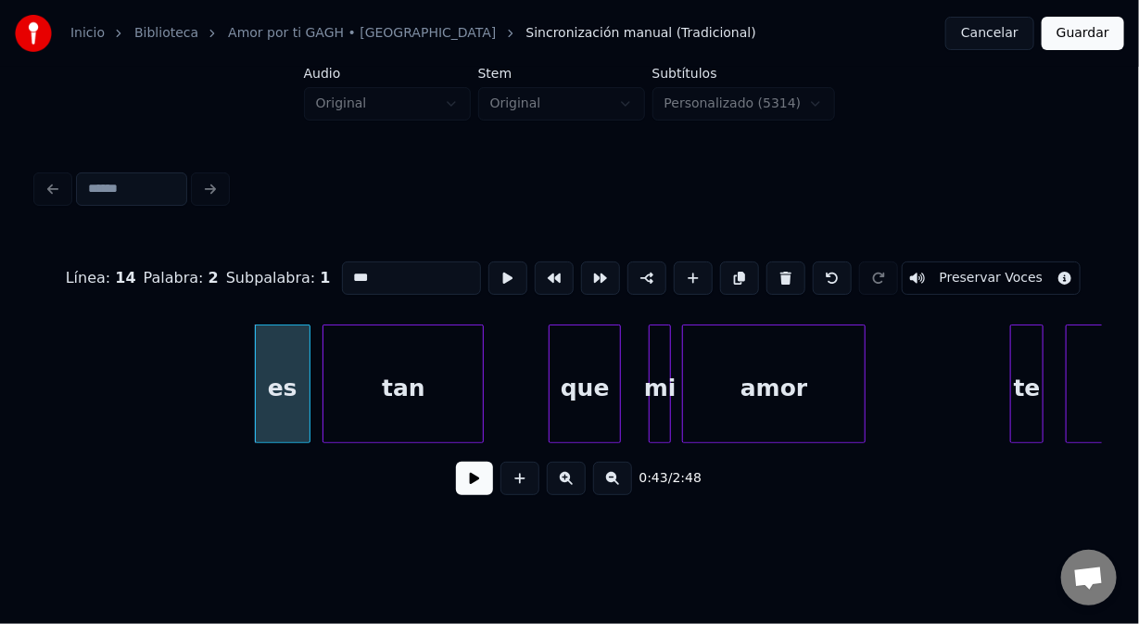
click at [371, 350] on div "tan" at bounding box center [403, 388] width 159 height 126
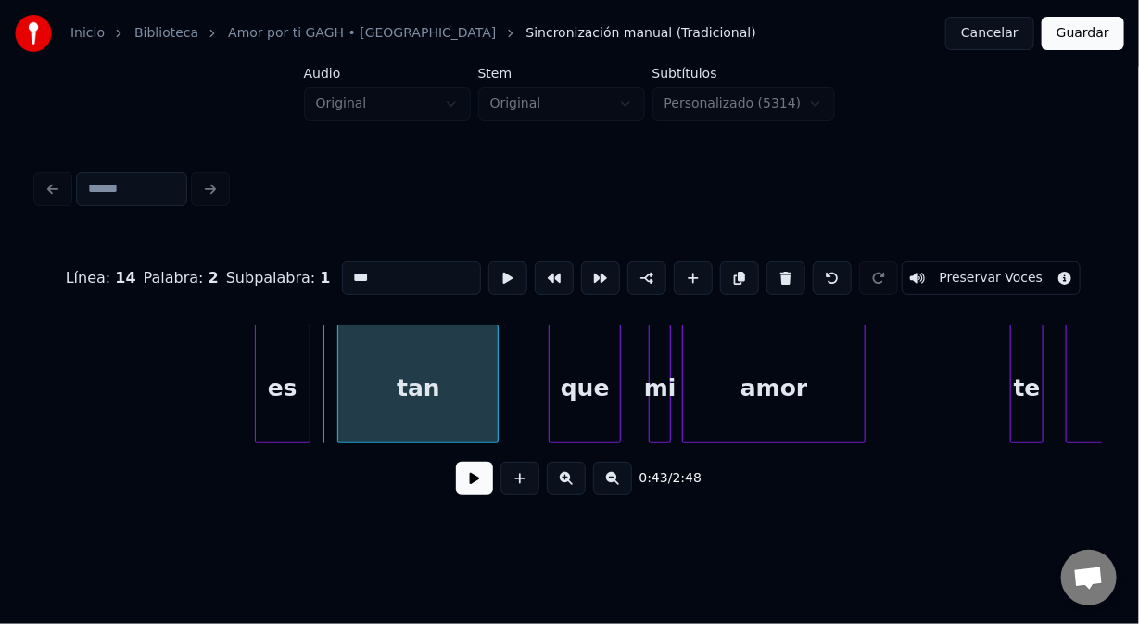
click at [498, 393] on div "tan" at bounding box center [417, 383] width 161 height 119
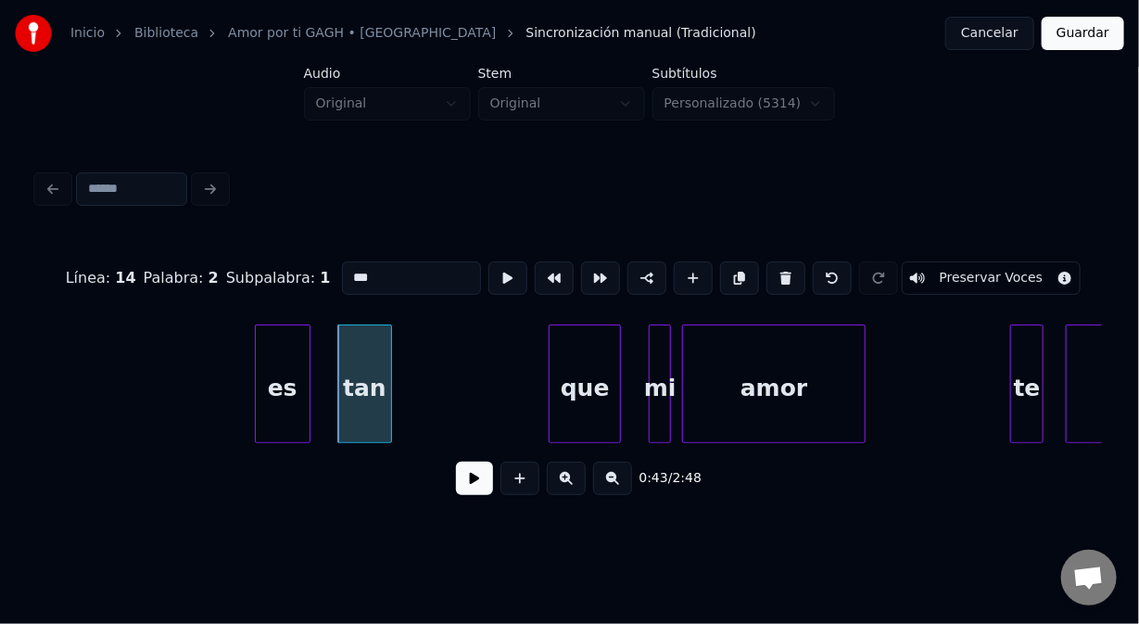
click at [388, 398] on div at bounding box center [389, 383] width 6 height 117
type input "***"
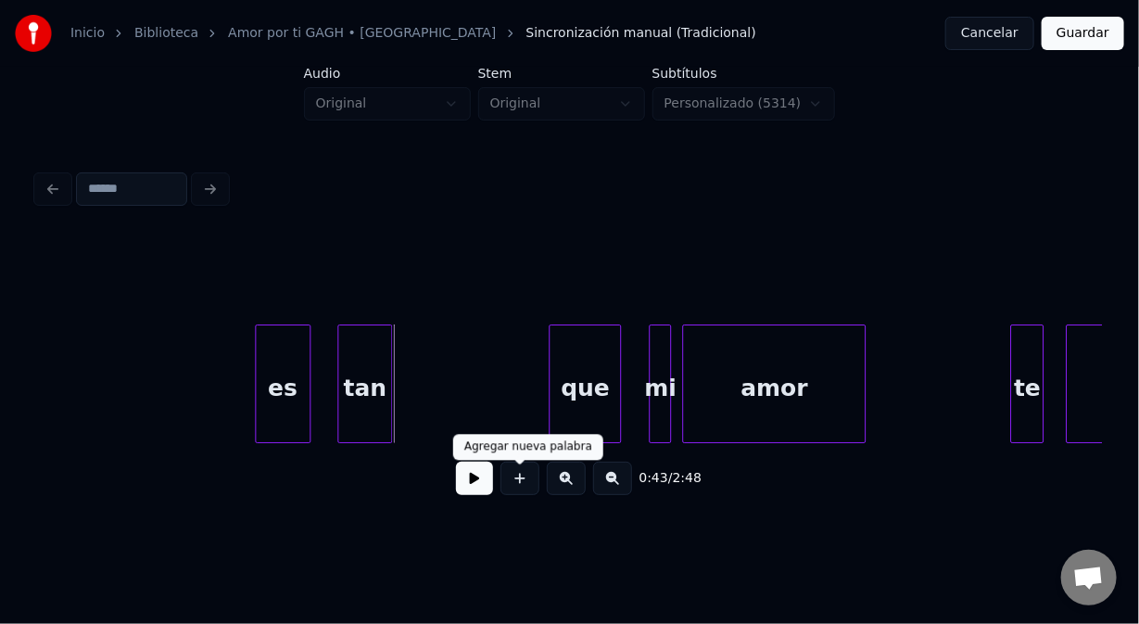
drag, startPoint x: 517, startPoint y: 496, endPoint x: 500, endPoint y: 485, distance: 20.8
click at [511, 494] on button at bounding box center [520, 478] width 39 height 33
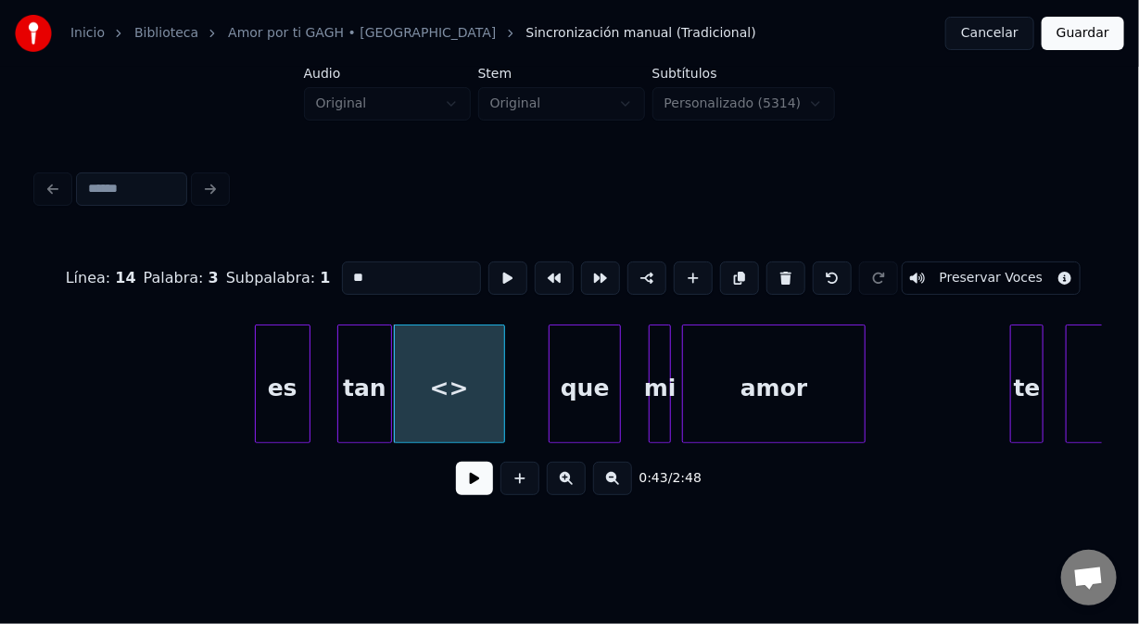
drag, startPoint x: 366, startPoint y: 264, endPoint x: 324, endPoint y: 267, distance: 42.7
click at [324, 267] on div "Línea : 14 Palabra : 3 Subpalabra : 1 ** Preservar Voces" at bounding box center [569, 278] width 1065 height 93
type input "******"
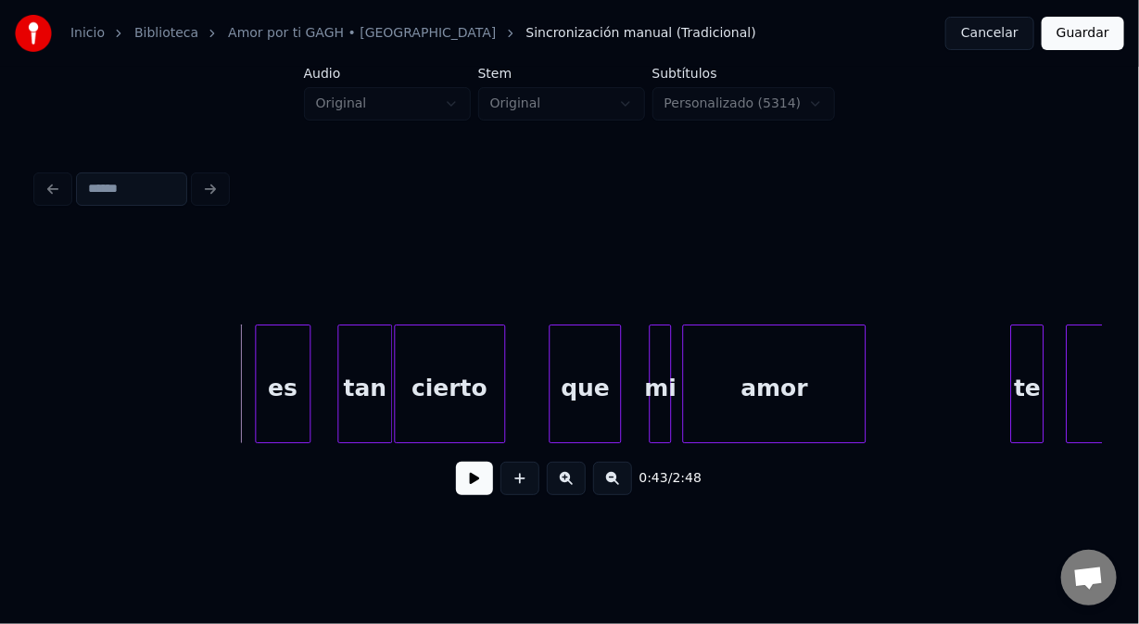
click at [269, 417] on div "es" at bounding box center [283, 388] width 54 height 126
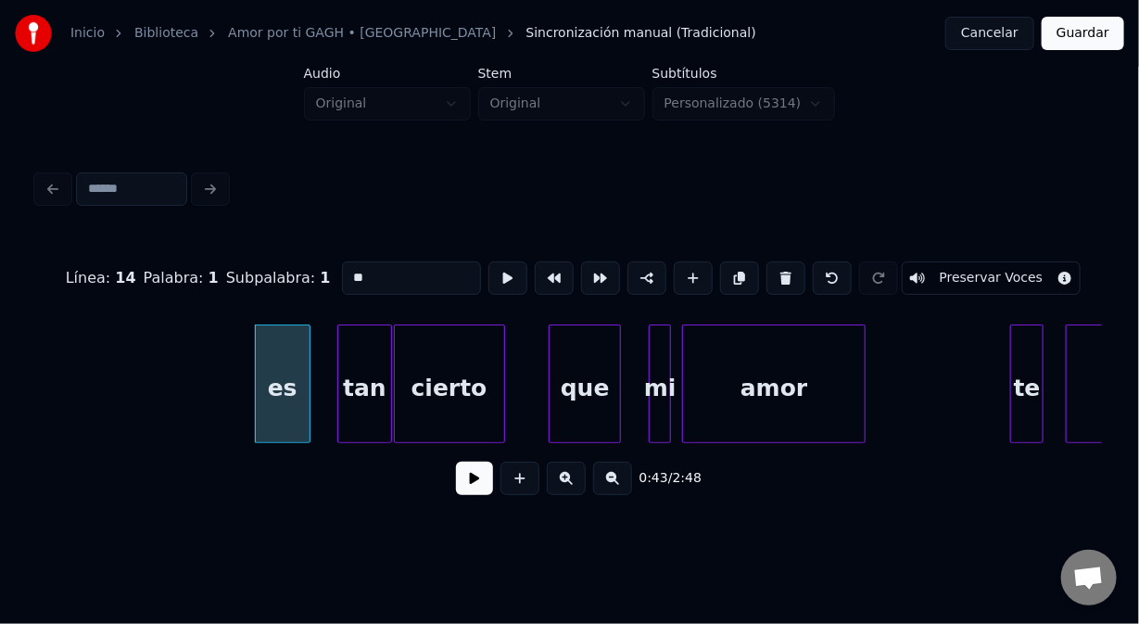
click at [481, 486] on button at bounding box center [474, 478] width 37 height 33
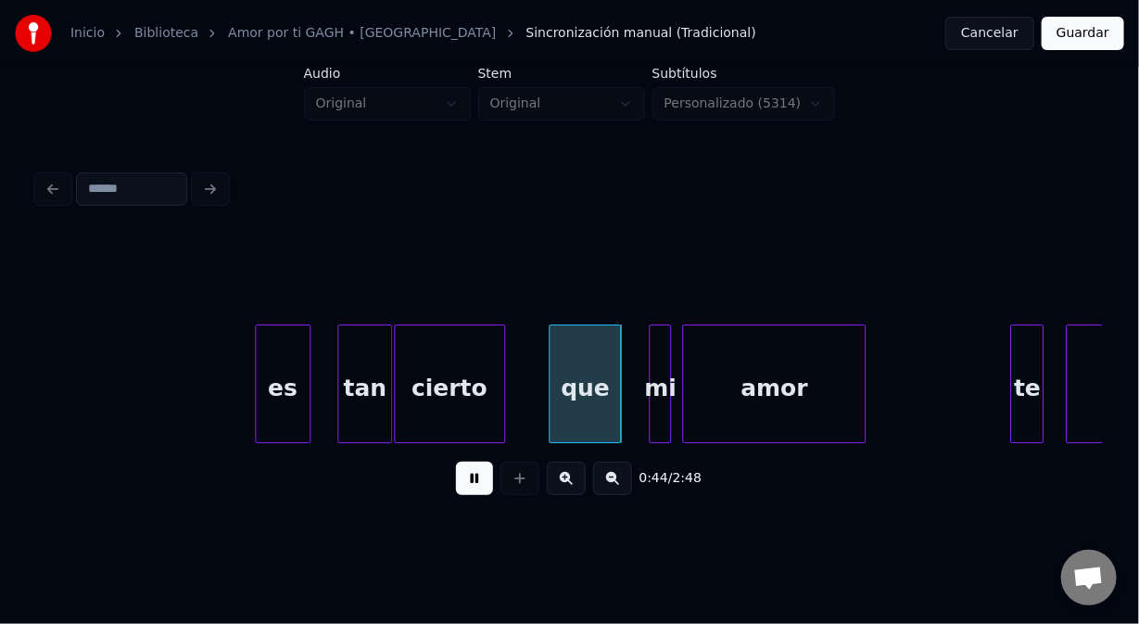
click at [475, 490] on button at bounding box center [474, 478] width 37 height 33
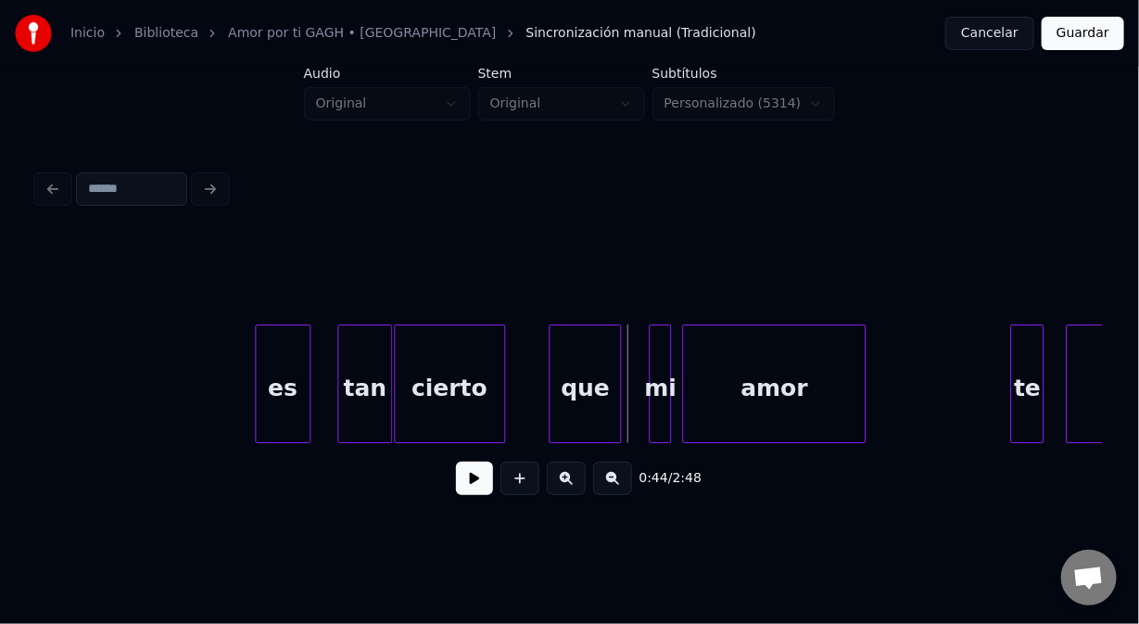
click at [475, 490] on button at bounding box center [474, 478] width 37 height 33
click at [475, 492] on button at bounding box center [474, 478] width 37 height 33
drag, startPoint x: 121, startPoint y: 401, endPoint x: 223, endPoint y: 448, distance: 112.0
click at [469, 485] on button at bounding box center [474, 478] width 37 height 33
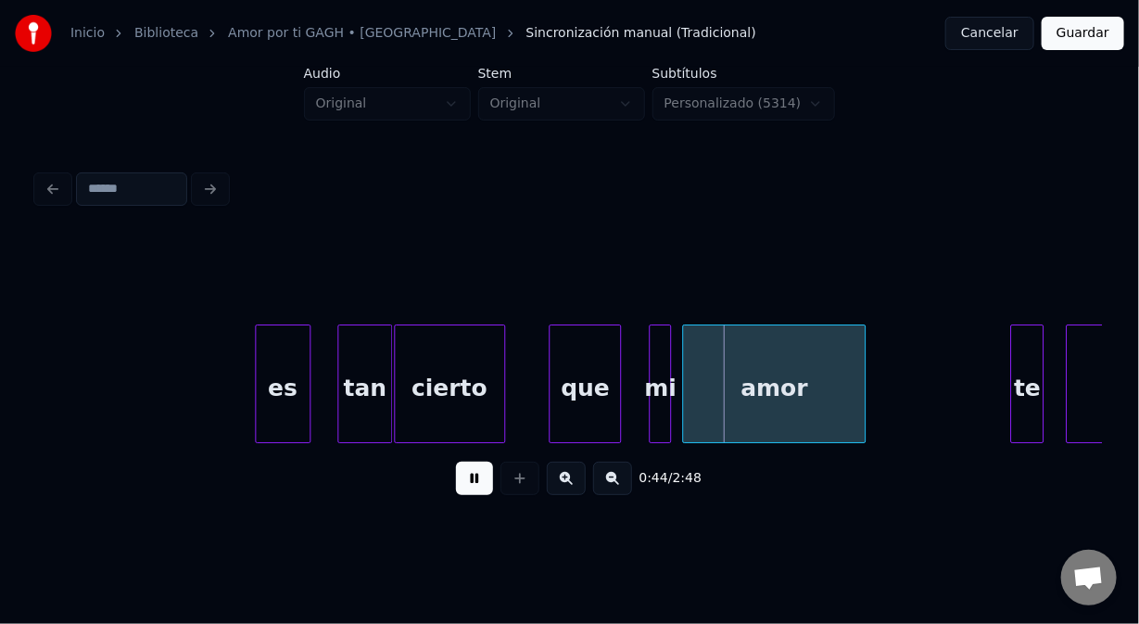
click at [477, 488] on button at bounding box center [474, 478] width 37 height 33
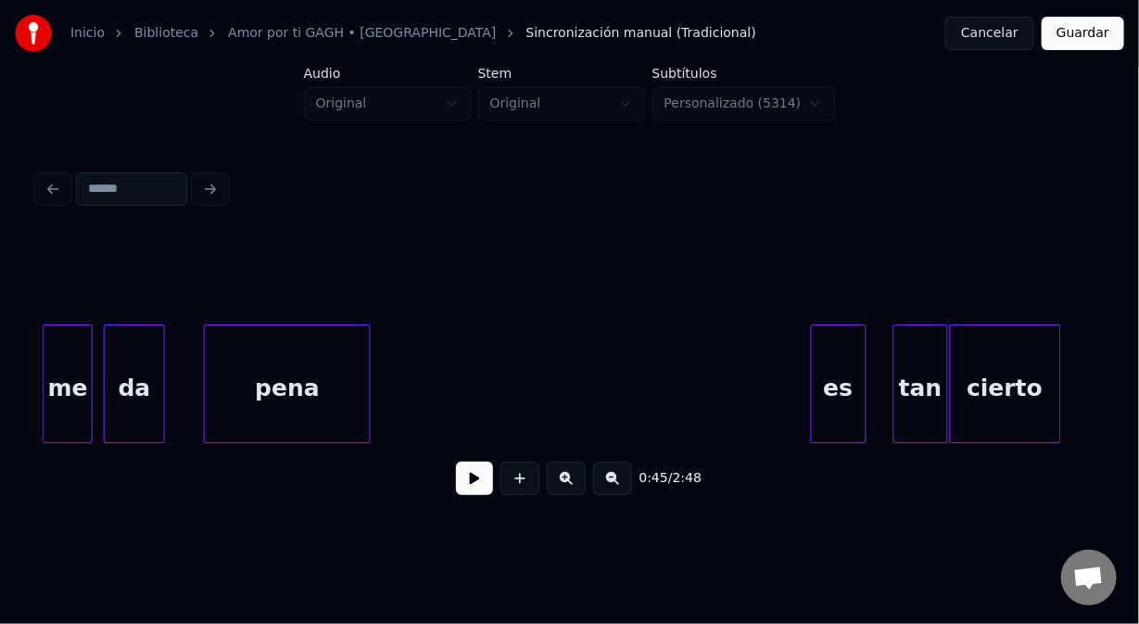
scroll to position [0, 11240]
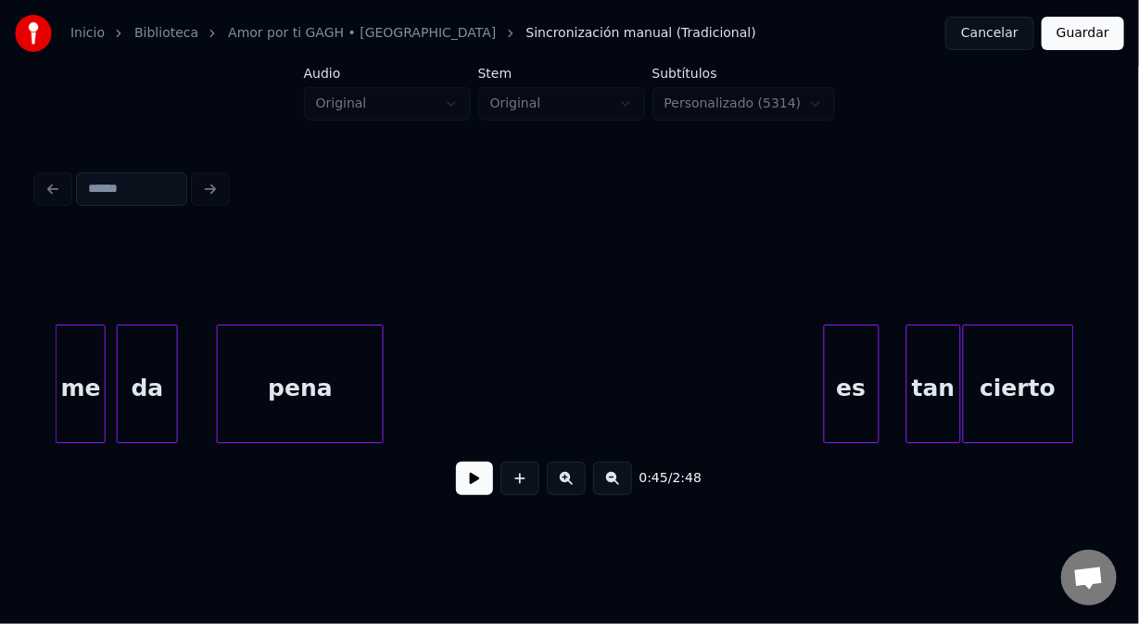
click at [851, 390] on div "es" at bounding box center [852, 388] width 54 height 126
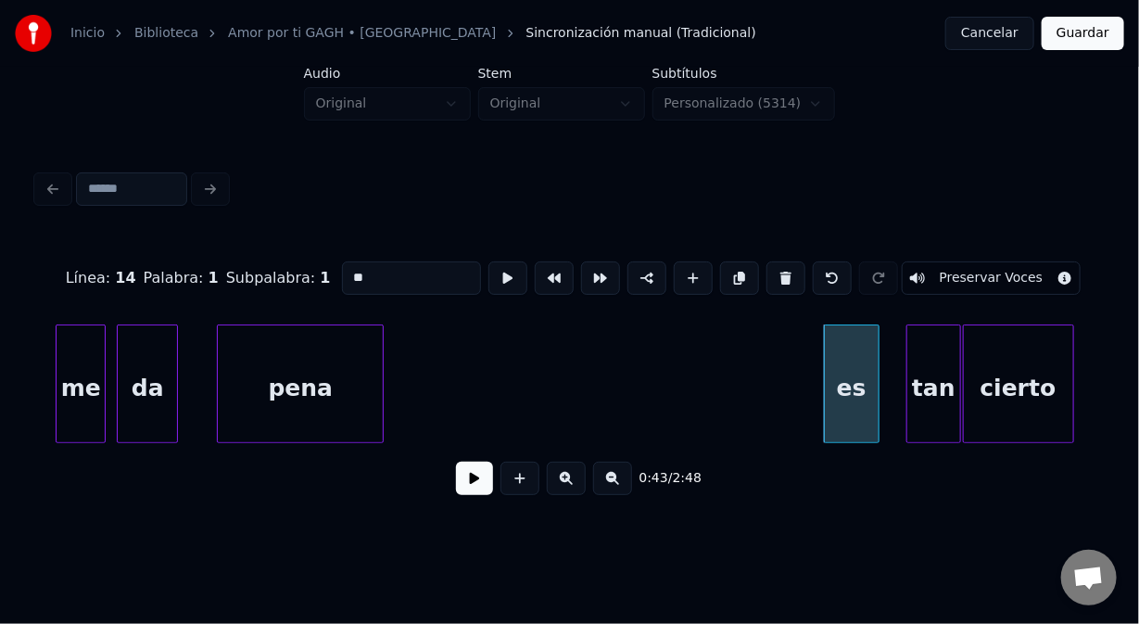
click at [347, 275] on input "**" at bounding box center [411, 277] width 139 height 33
click at [349, 269] on input "***" at bounding box center [411, 277] width 139 height 33
click at [814, 276] on button at bounding box center [832, 277] width 39 height 33
click at [815, 272] on button at bounding box center [832, 277] width 39 height 33
click at [336, 392] on div "pena" at bounding box center [300, 388] width 165 height 126
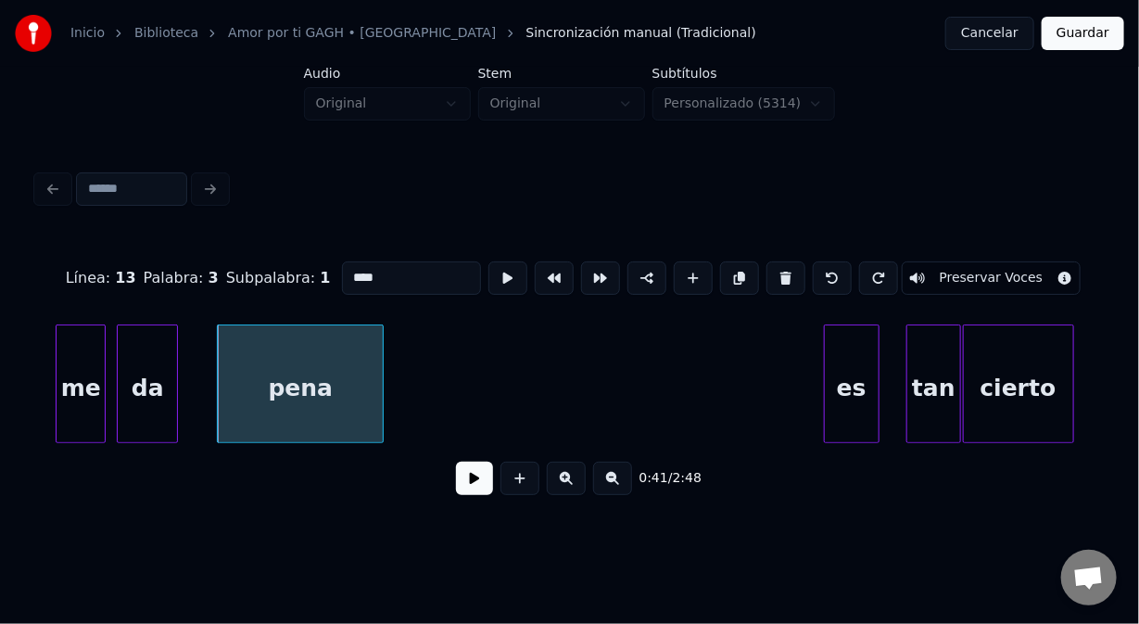
click at [373, 276] on input "****" at bounding box center [411, 277] width 139 height 33
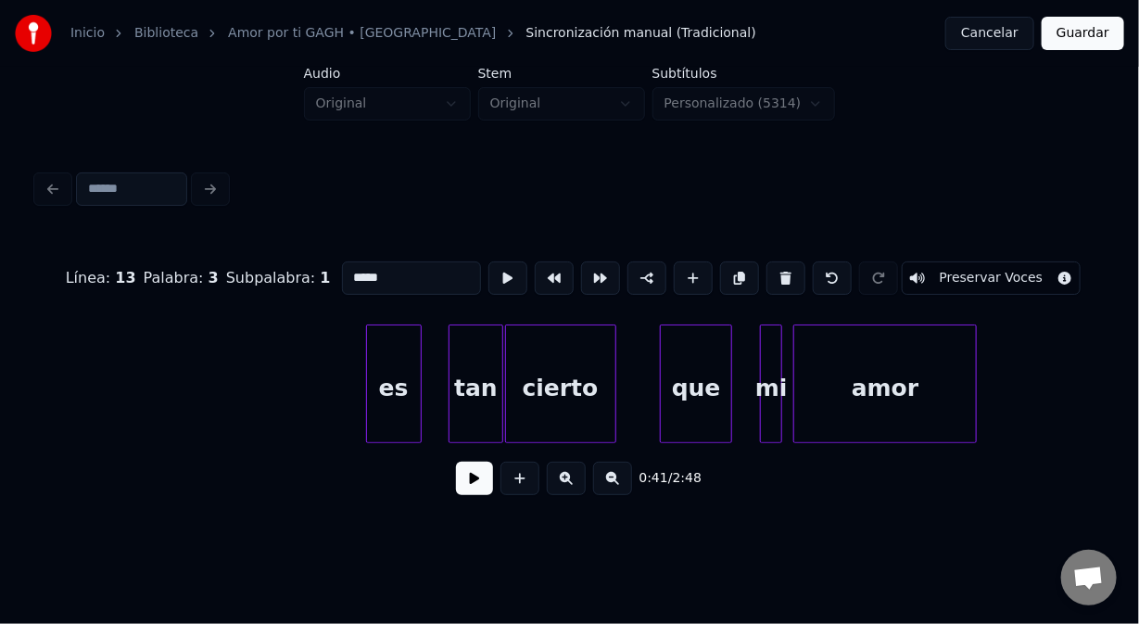
scroll to position [0, 11810]
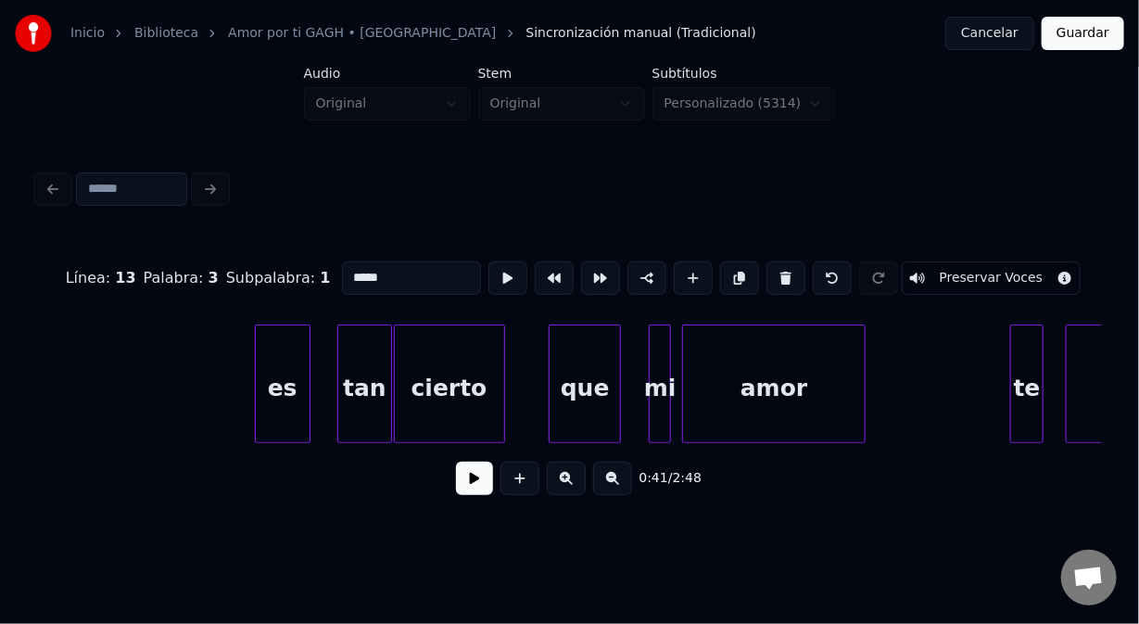
click at [580, 354] on div "que" at bounding box center [585, 388] width 70 height 126
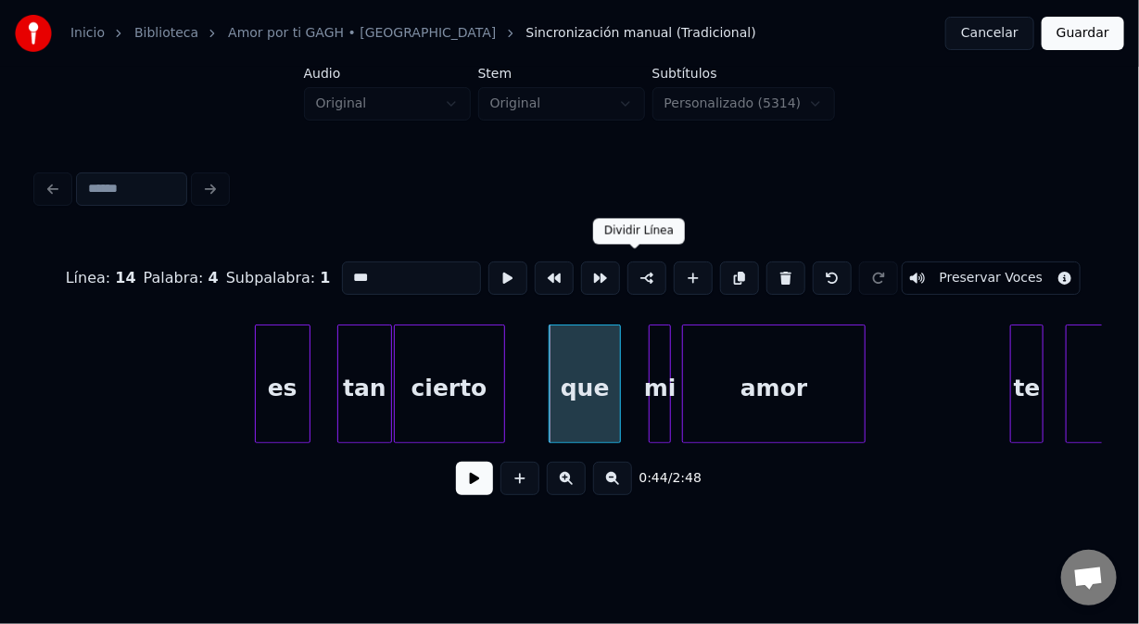
click at [634, 271] on button at bounding box center [647, 277] width 39 height 33
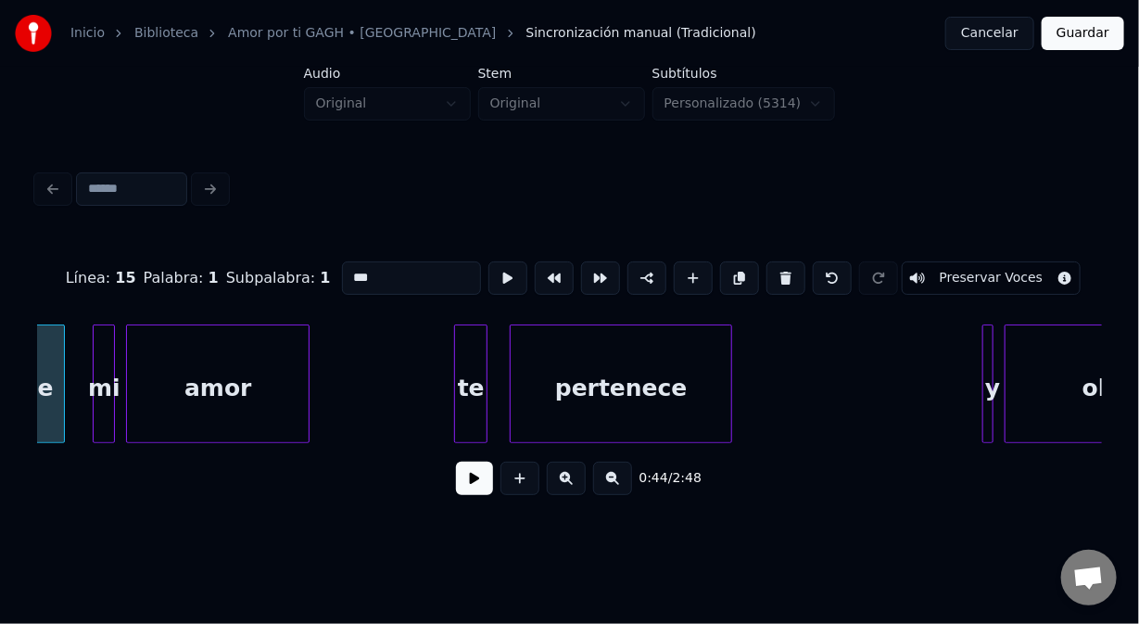
scroll to position [0, 12490]
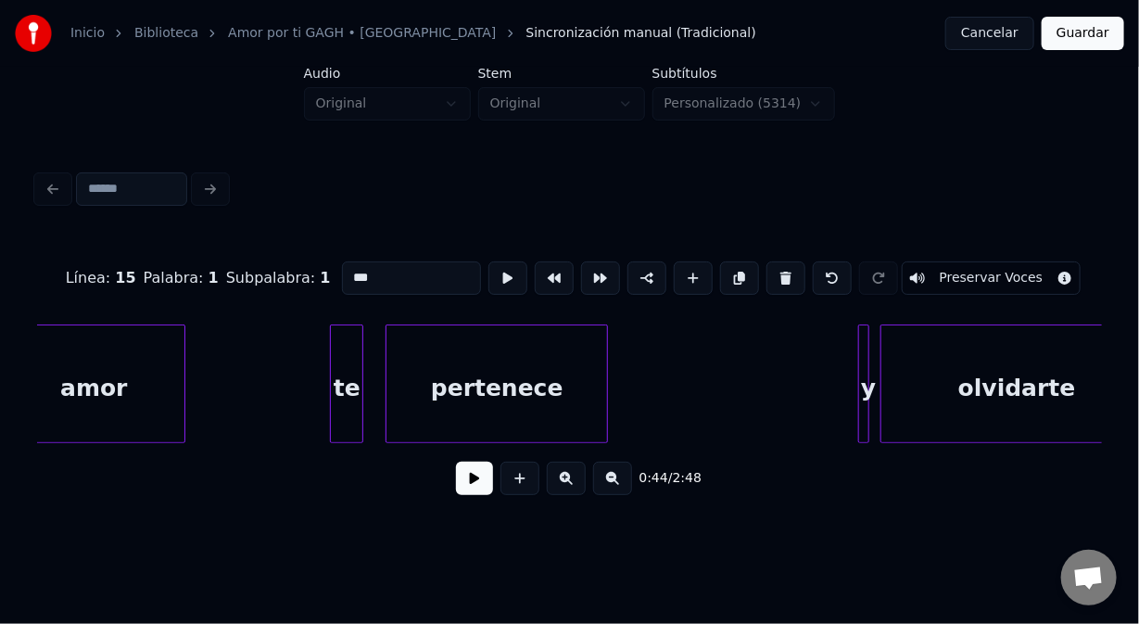
click at [346, 357] on div "te" at bounding box center [347, 388] width 32 height 126
type input "**"
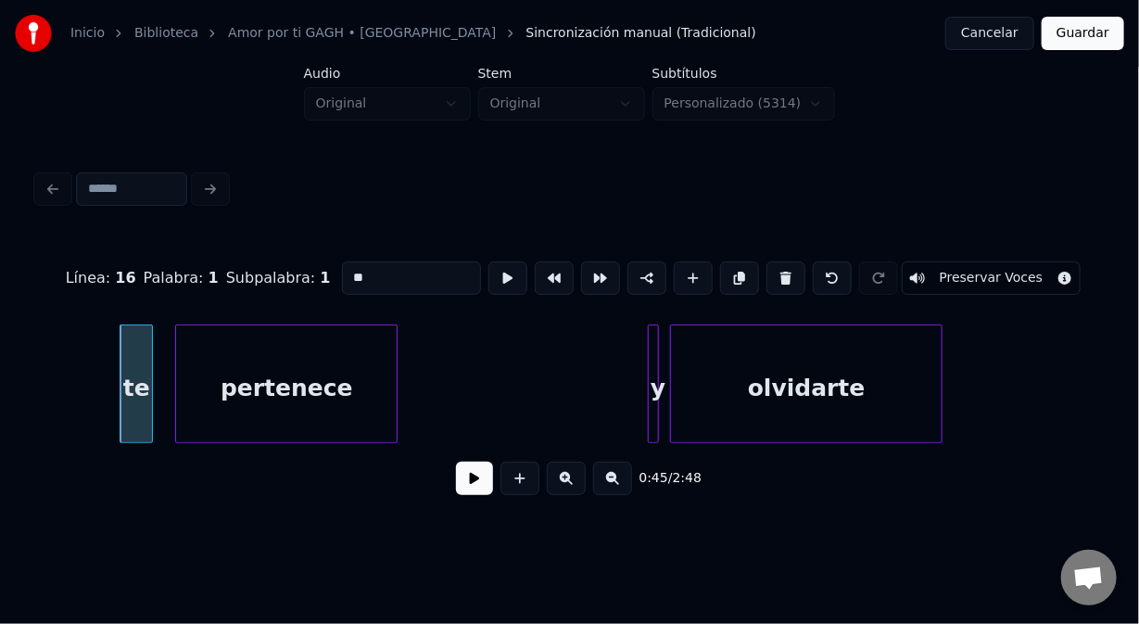
scroll to position [0, 12849]
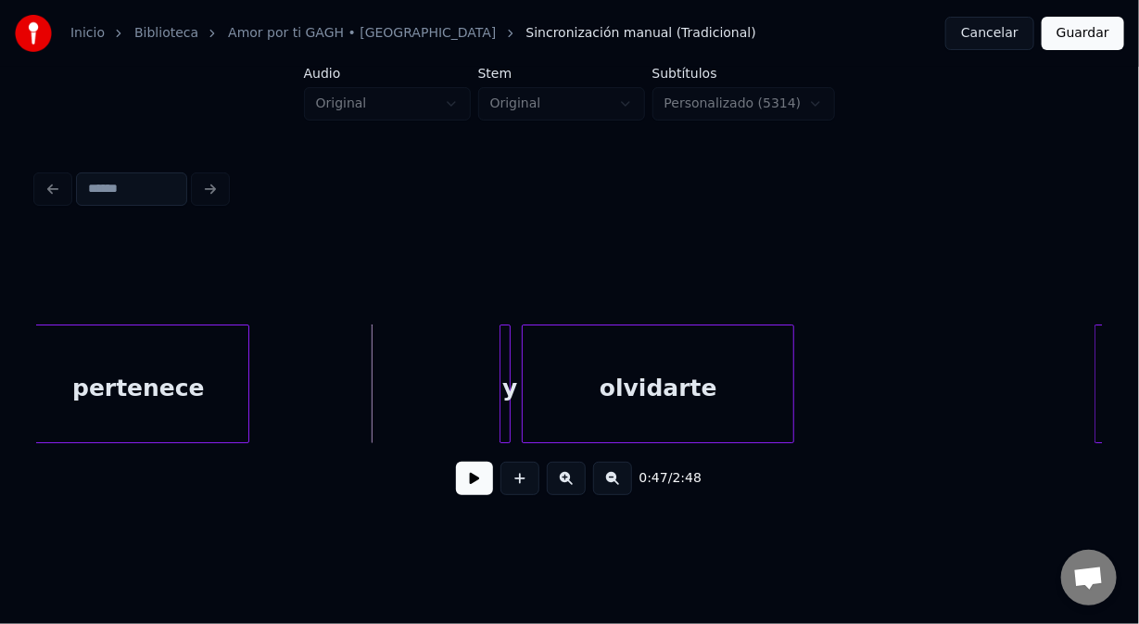
click at [463, 485] on button at bounding box center [474, 478] width 37 height 33
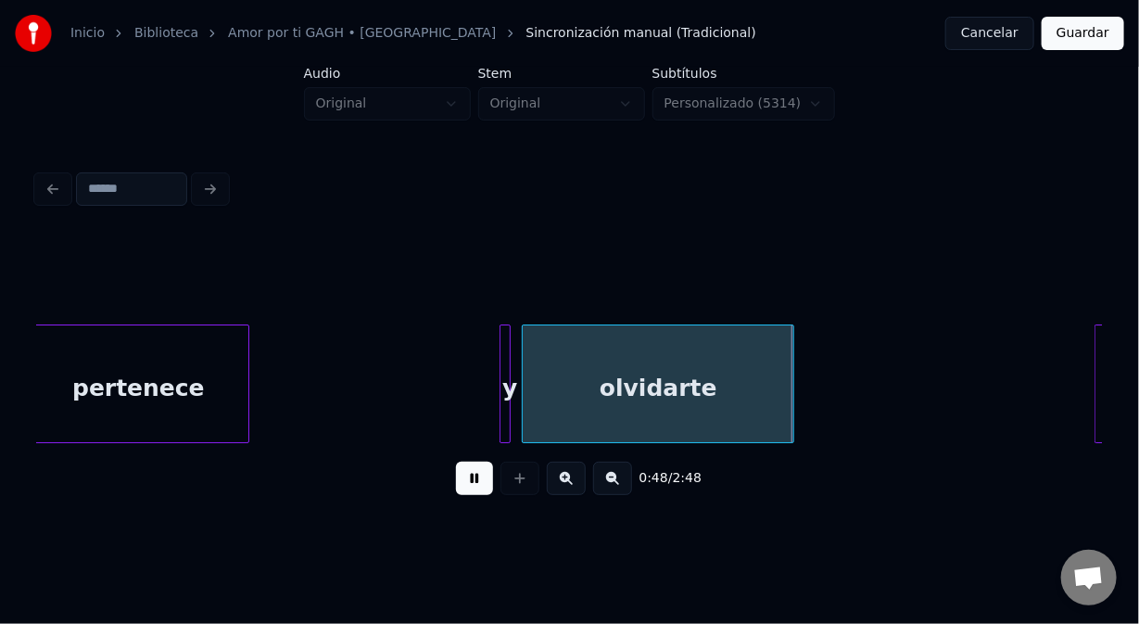
click at [458, 482] on button at bounding box center [474, 478] width 37 height 33
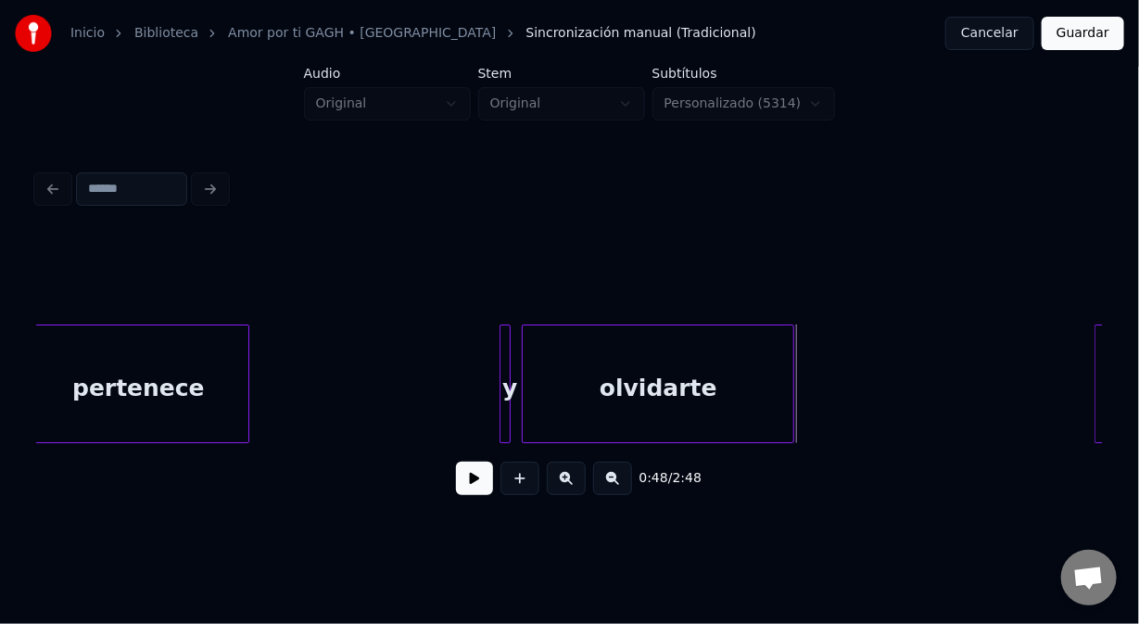
click at [455, 479] on div "0:48 / 2:48" at bounding box center [570, 478] width 1036 height 41
click at [476, 486] on button at bounding box center [474, 478] width 37 height 33
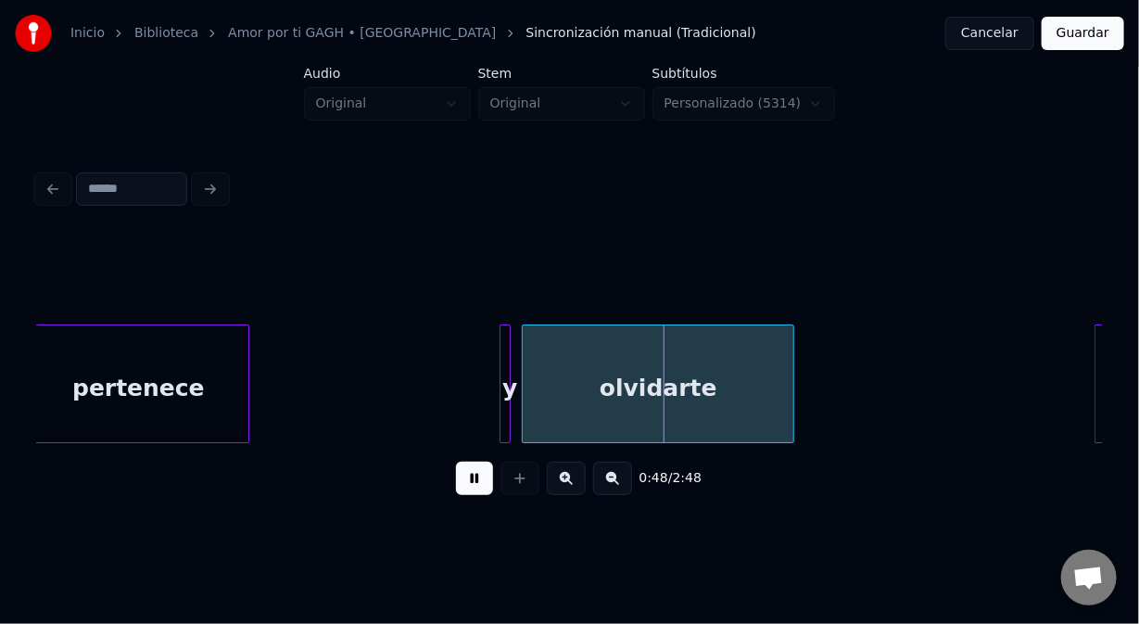
click at [476, 486] on button at bounding box center [474, 478] width 37 height 33
click at [617, 398] on div "olvidarte" at bounding box center [658, 388] width 271 height 126
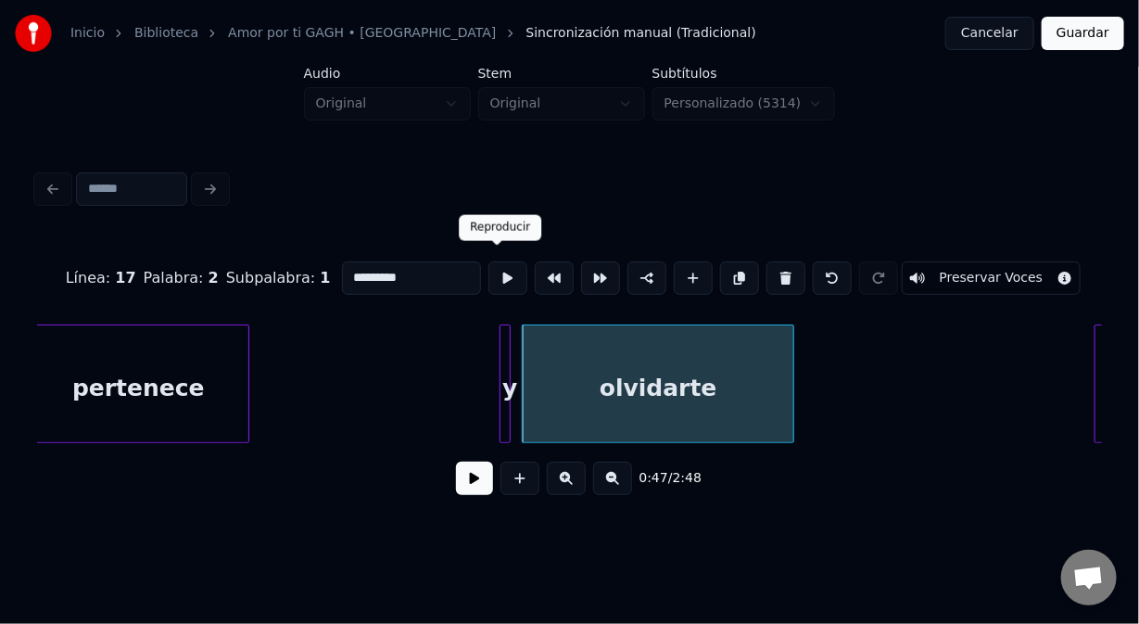
click at [493, 267] on button at bounding box center [508, 277] width 39 height 33
click at [506, 403] on div at bounding box center [507, 383] width 6 height 117
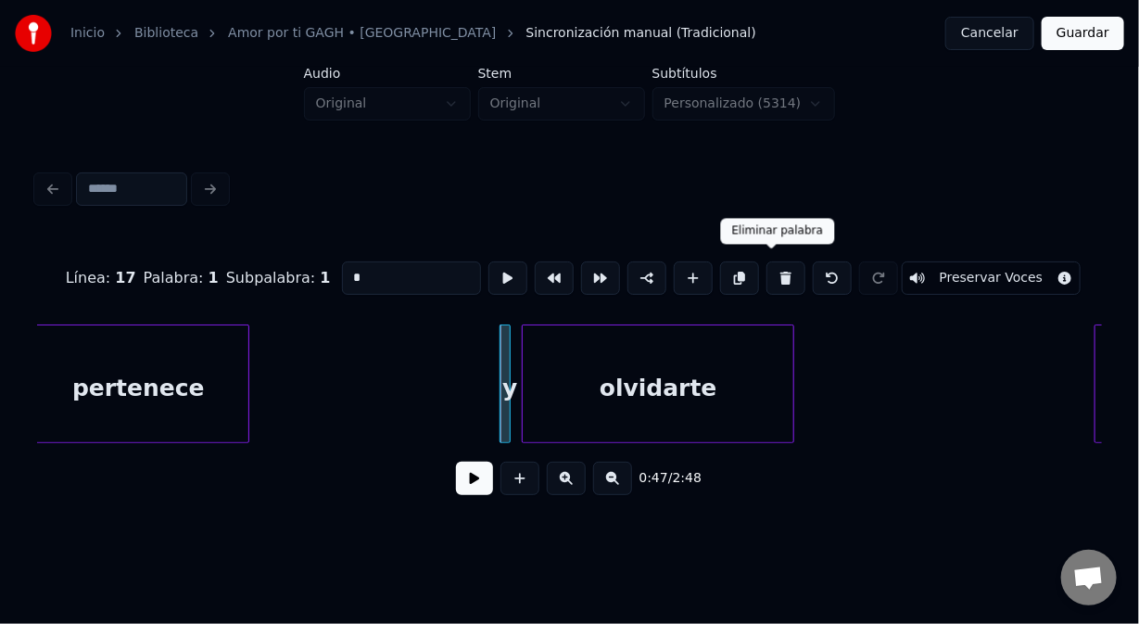
click at [767, 268] on button at bounding box center [786, 277] width 39 height 33
type input "*********"
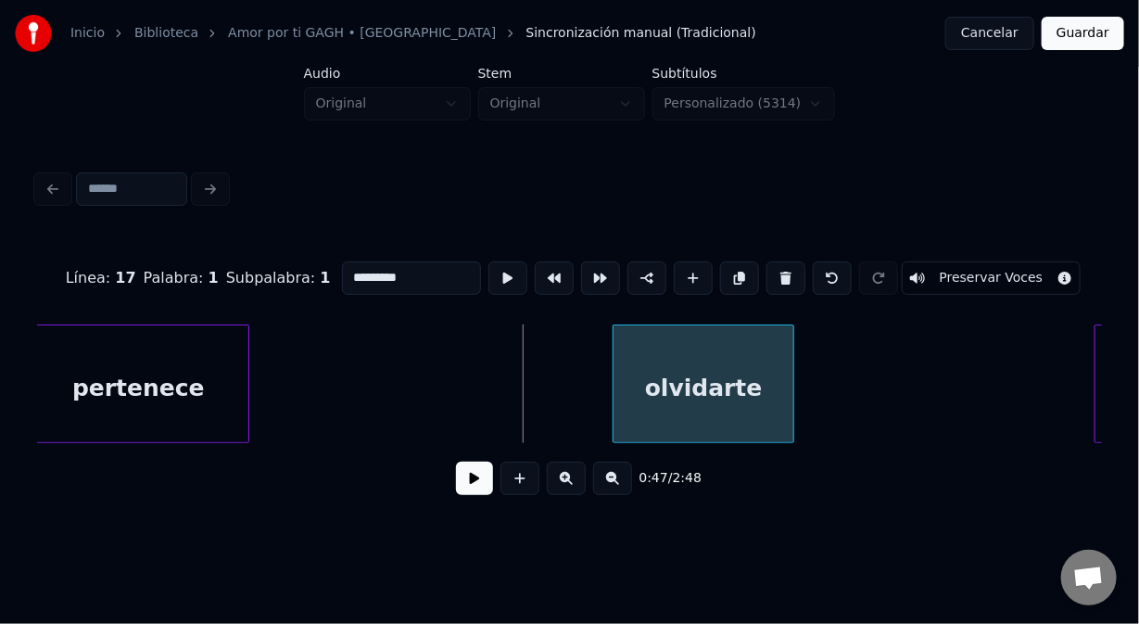
click at [614, 400] on div at bounding box center [617, 383] width 6 height 117
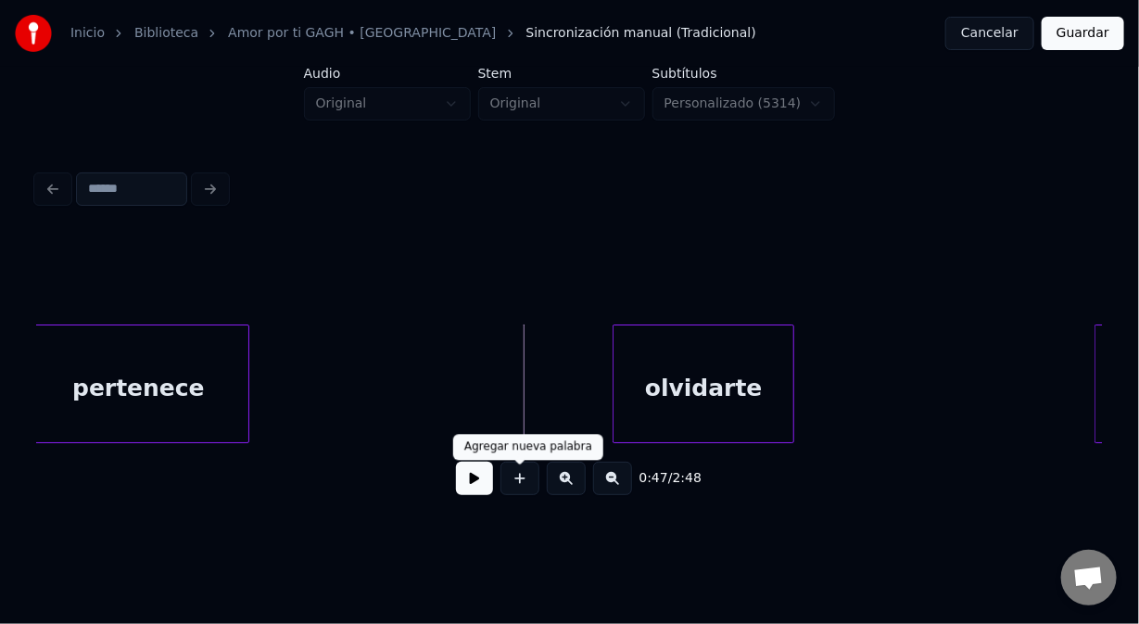
click at [520, 486] on button at bounding box center [520, 478] width 39 height 33
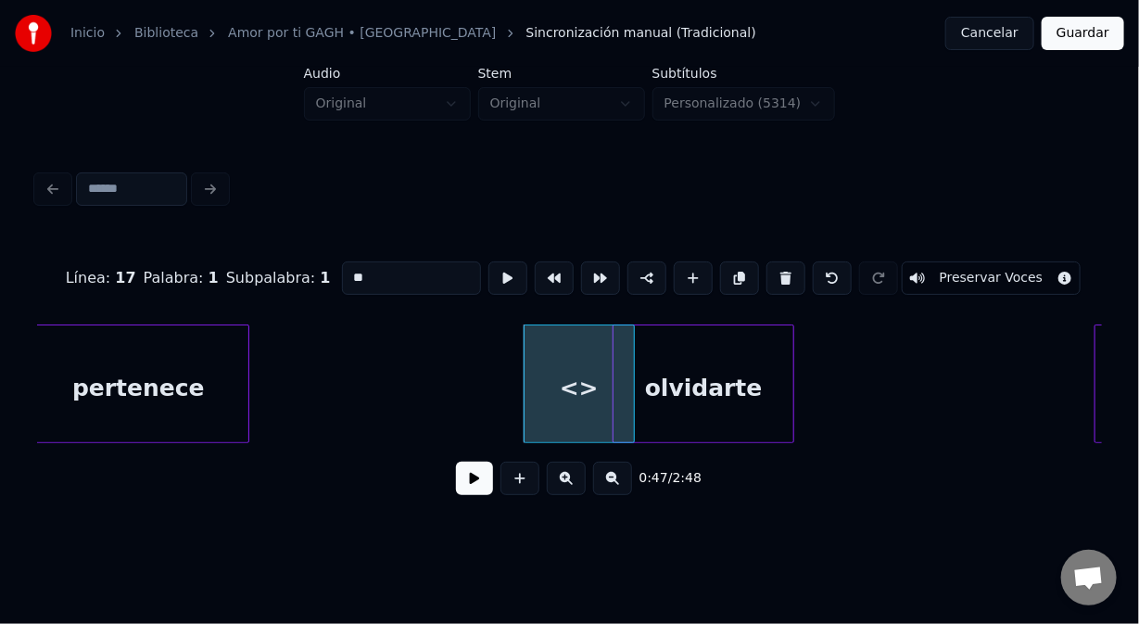
drag, startPoint x: 376, startPoint y: 275, endPoint x: 281, endPoint y: 262, distance: 96.4
click at [281, 262] on div "Línea : 17 Palabra : 1 Subpalabra : 1 ** Preservar Voces" at bounding box center [569, 278] width 1065 height 93
type input "***"
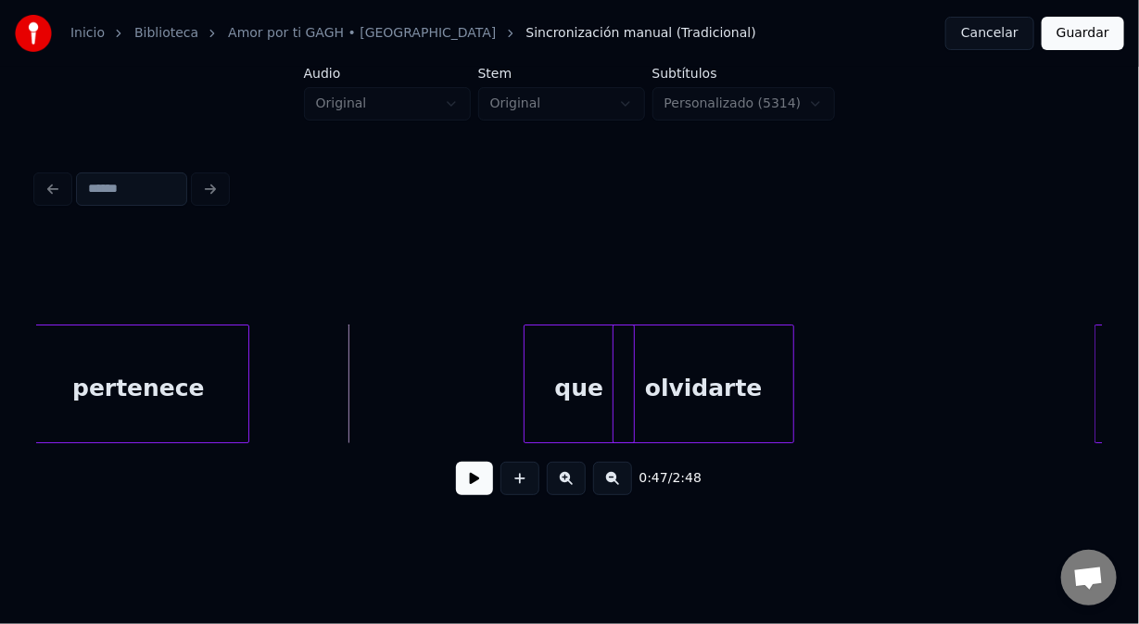
click at [478, 492] on button at bounding box center [474, 478] width 37 height 33
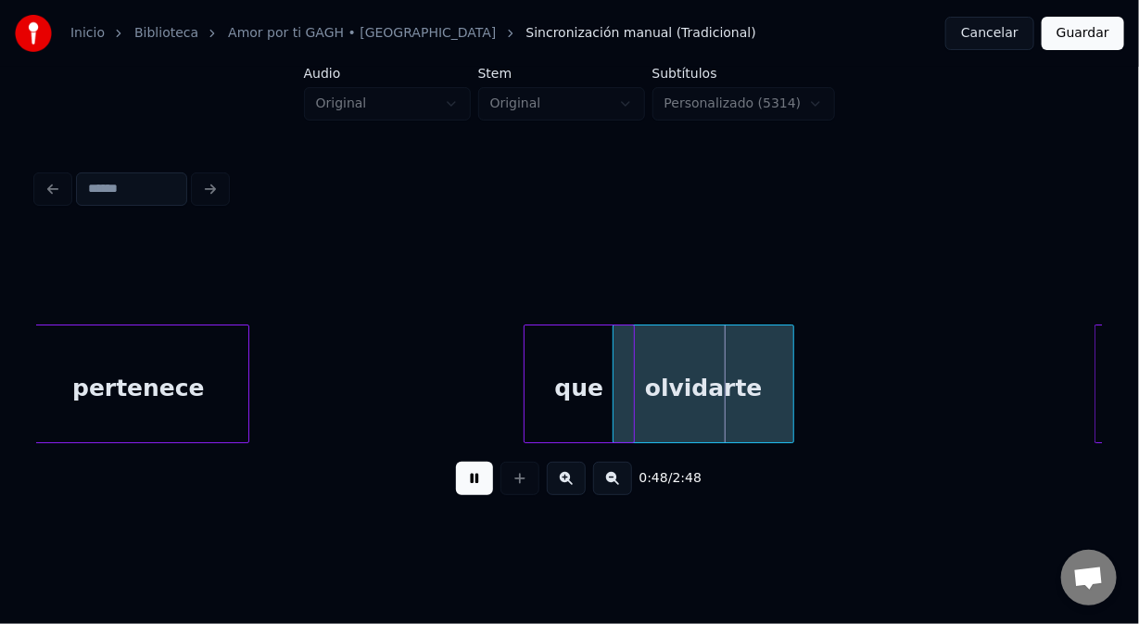
click at [482, 495] on button at bounding box center [474, 478] width 37 height 33
click at [604, 433] on div at bounding box center [603, 383] width 6 height 117
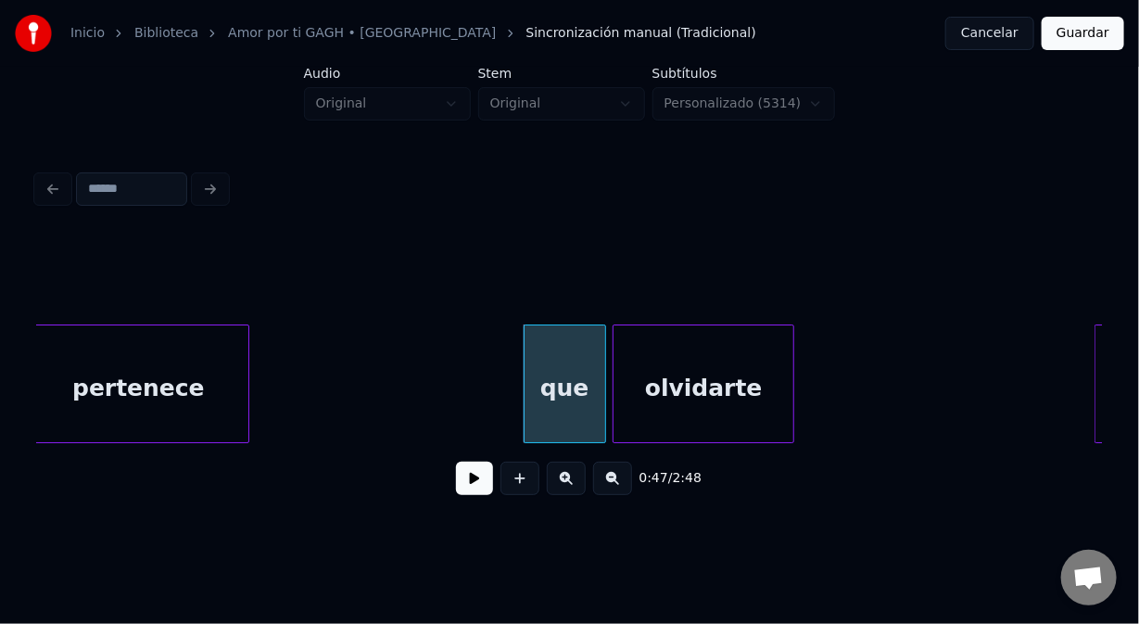
click at [664, 395] on div "olvidarte" at bounding box center [704, 388] width 180 height 126
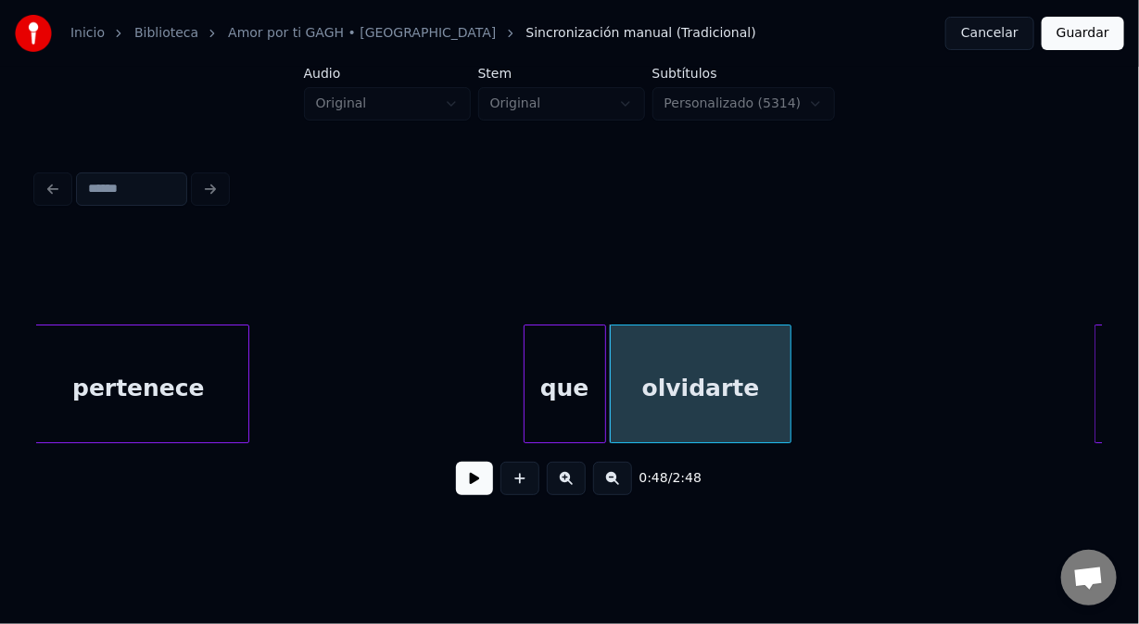
click at [695, 360] on div "olvidarte" at bounding box center [701, 388] width 180 height 126
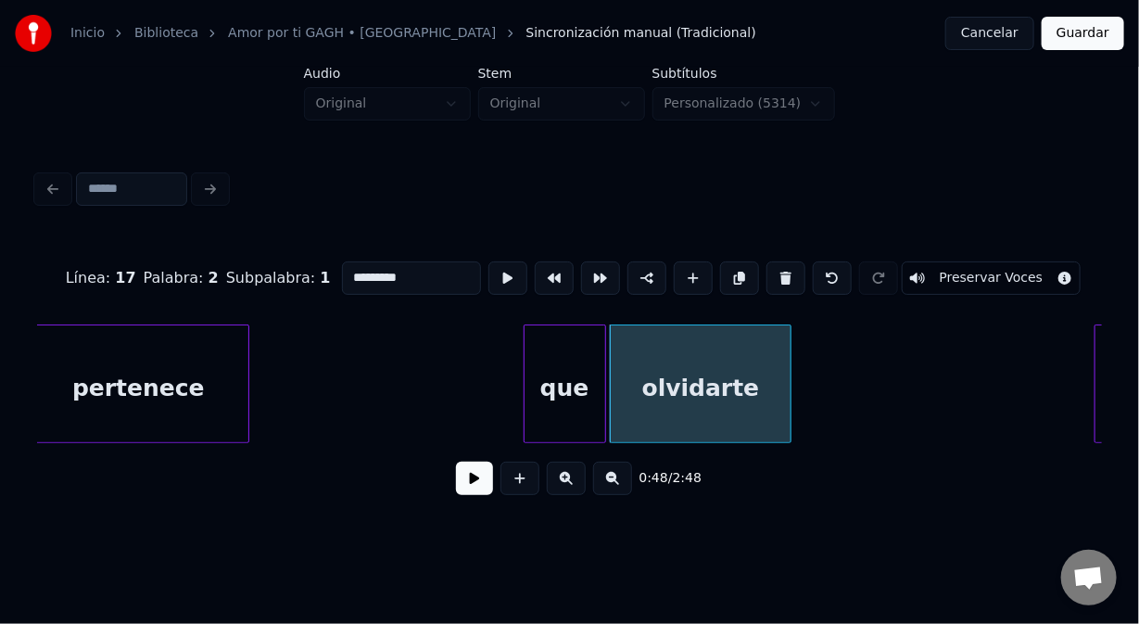
drag, startPoint x: 419, startPoint y: 270, endPoint x: 189, endPoint y: 274, distance: 230.0
click at [189, 274] on div "Línea : 17 Palabra : 2 Subpalabra : 1 ********* Preservar Voces" at bounding box center [569, 278] width 1065 height 93
click at [170, 272] on div "Palabra : 2" at bounding box center [181, 278] width 75 height 22
click at [550, 355] on div "que" at bounding box center [565, 388] width 81 height 126
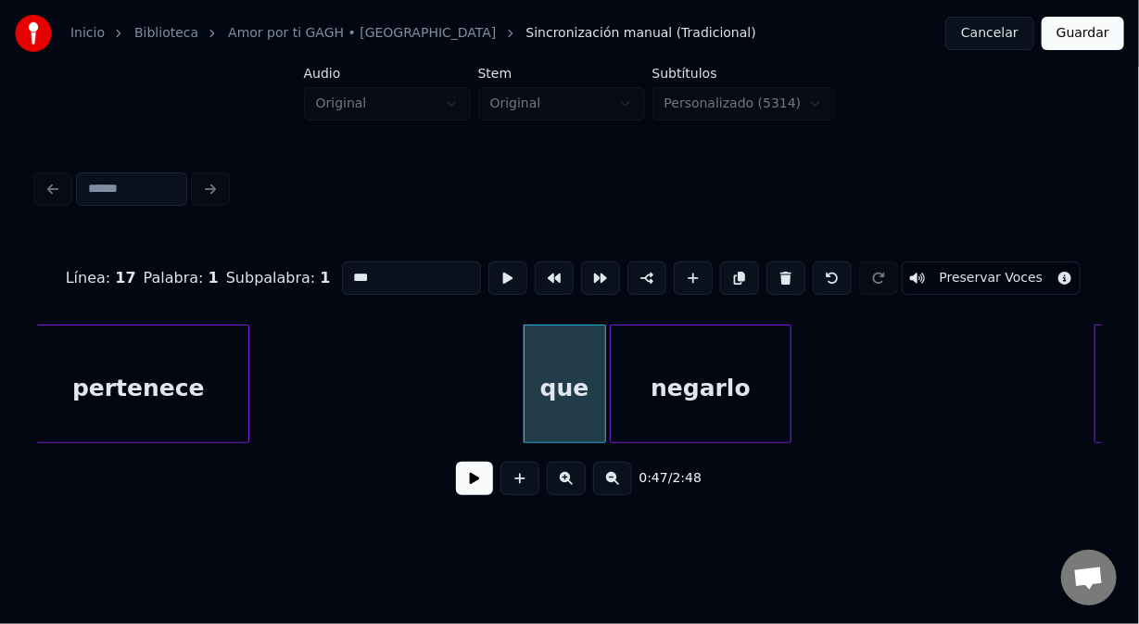
click at [230, 363] on div "pertenece" at bounding box center [138, 388] width 221 height 126
type input "*********"
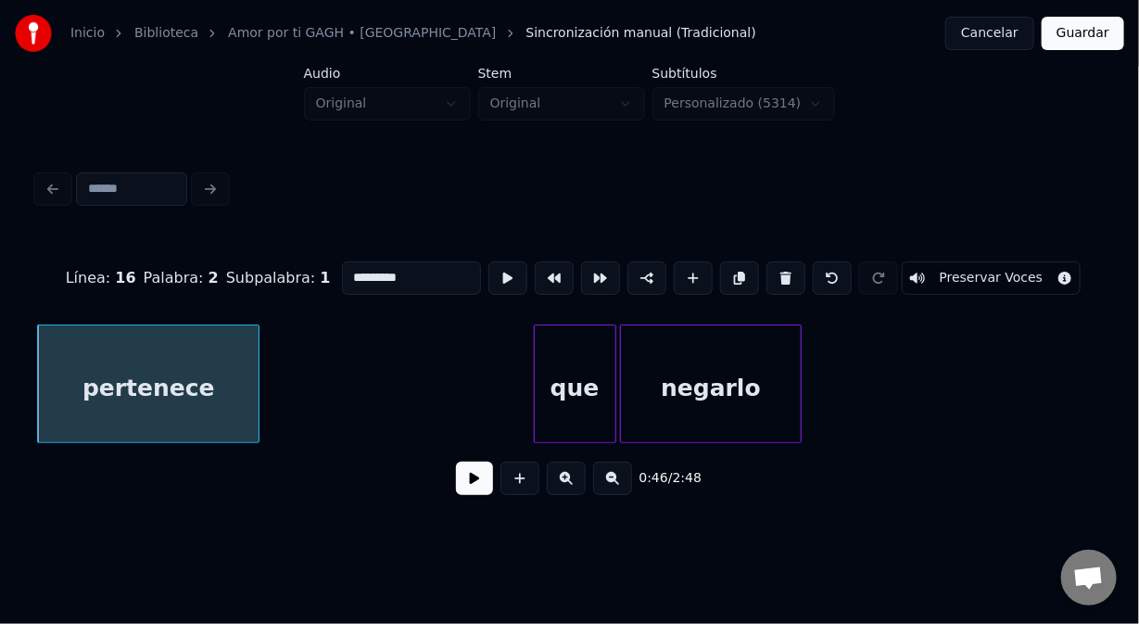
click at [194, 362] on div "pertenece" at bounding box center [148, 388] width 221 height 126
click at [161, 424] on div "pertenece" at bounding box center [148, 388] width 221 height 126
click at [481, 491] on button at bounding box center [474, 478] width 37 height 33
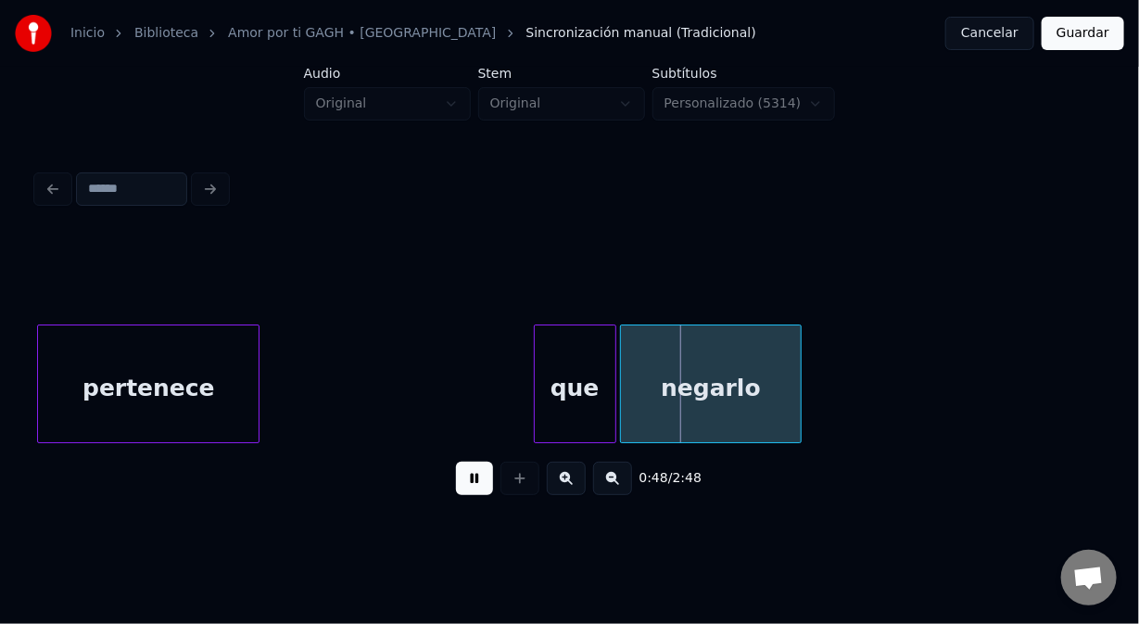
click at [479, 487] on button at bounding box center [474, 478] width 37 height 33
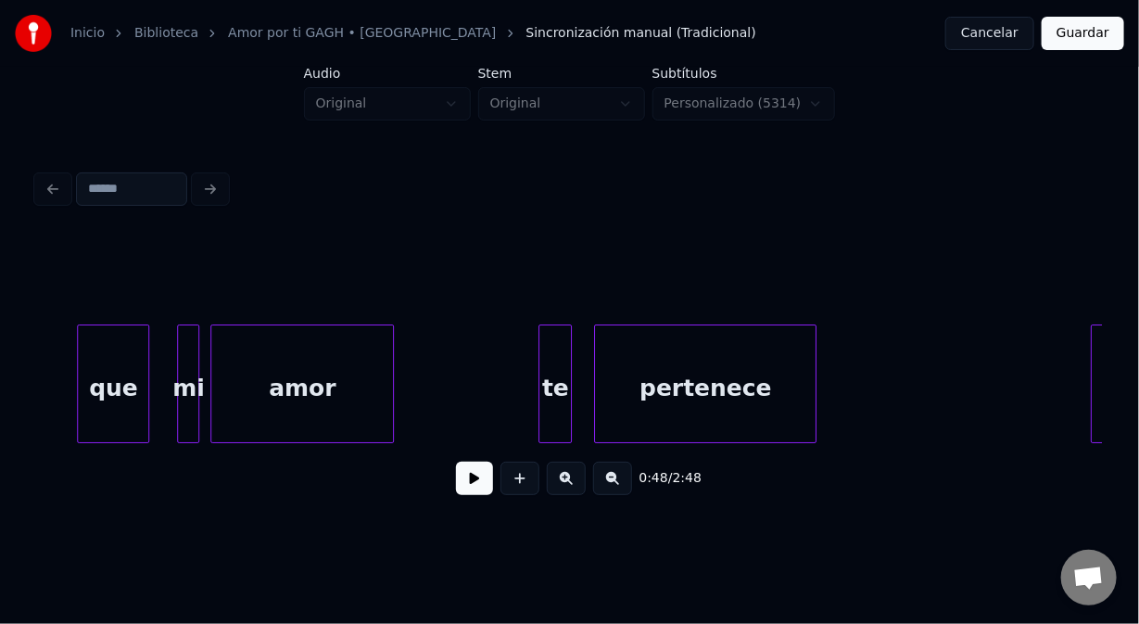
scroll to position [0, 12244]
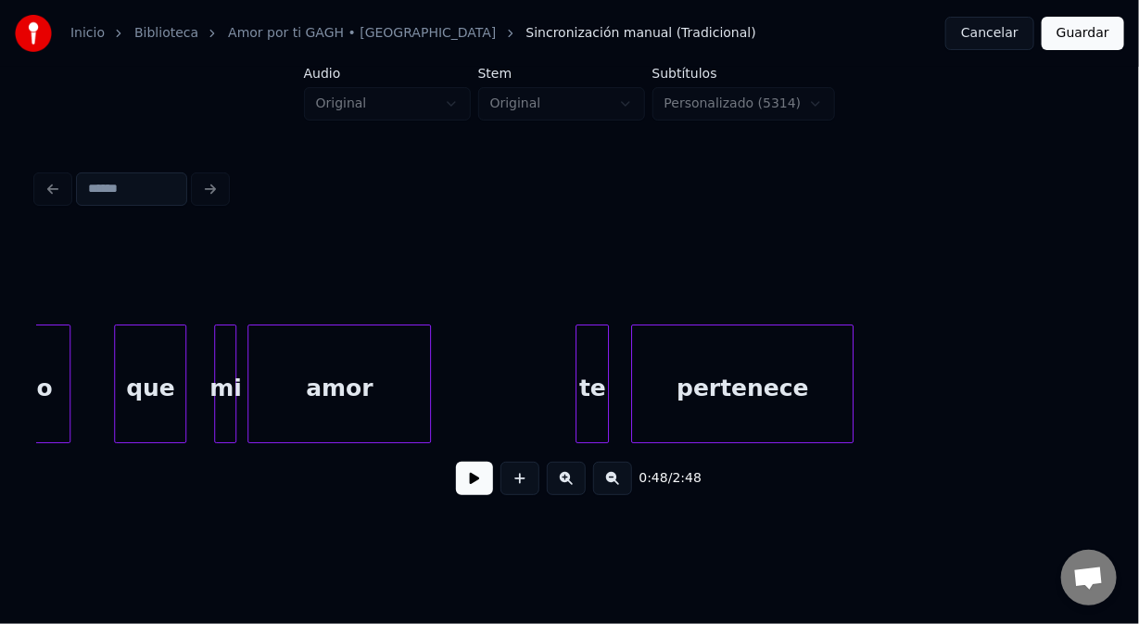
click at [153, 395] on div "que" at bounding box center [150, 388] width 70 height 126
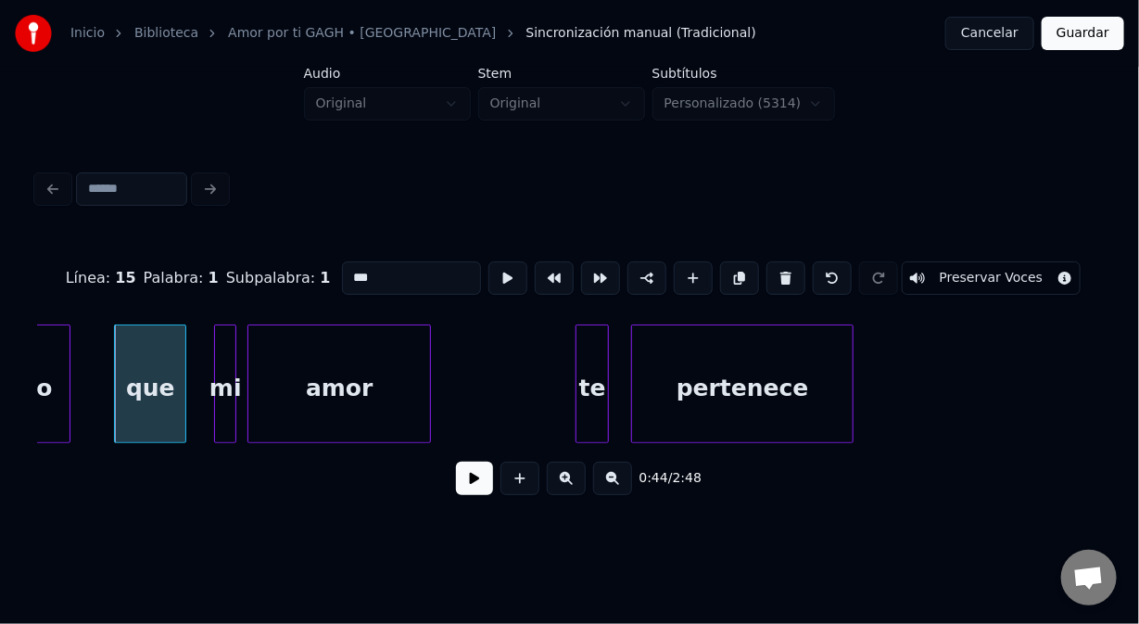
click at [467, 482] on button at bounding box center [474, 478] width 37 height 33
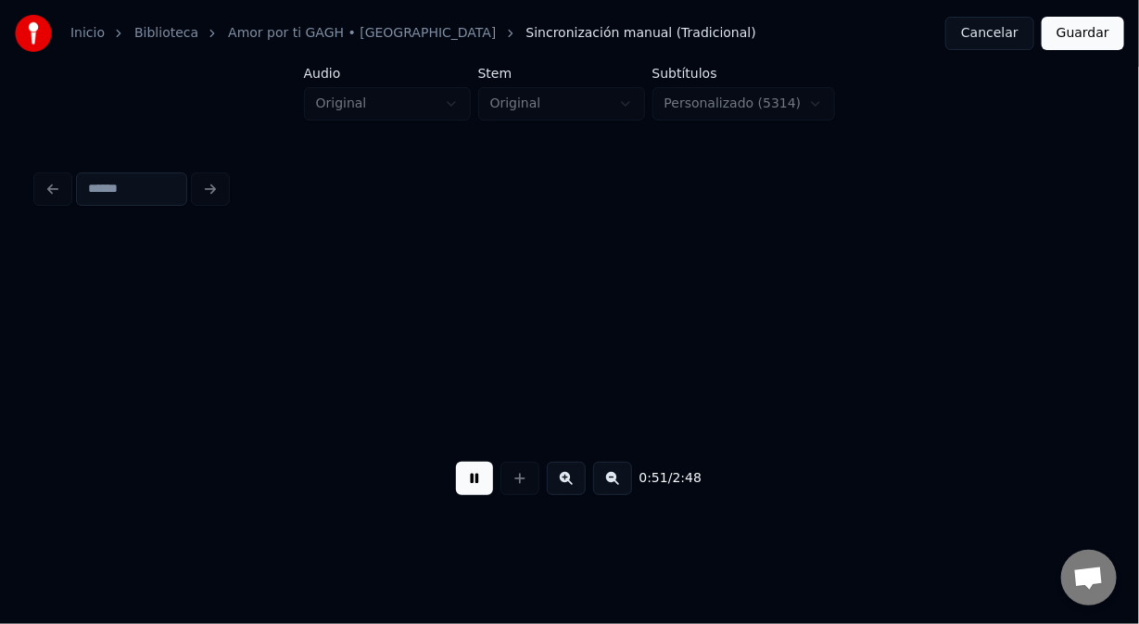
scroll to position [0, 14380]
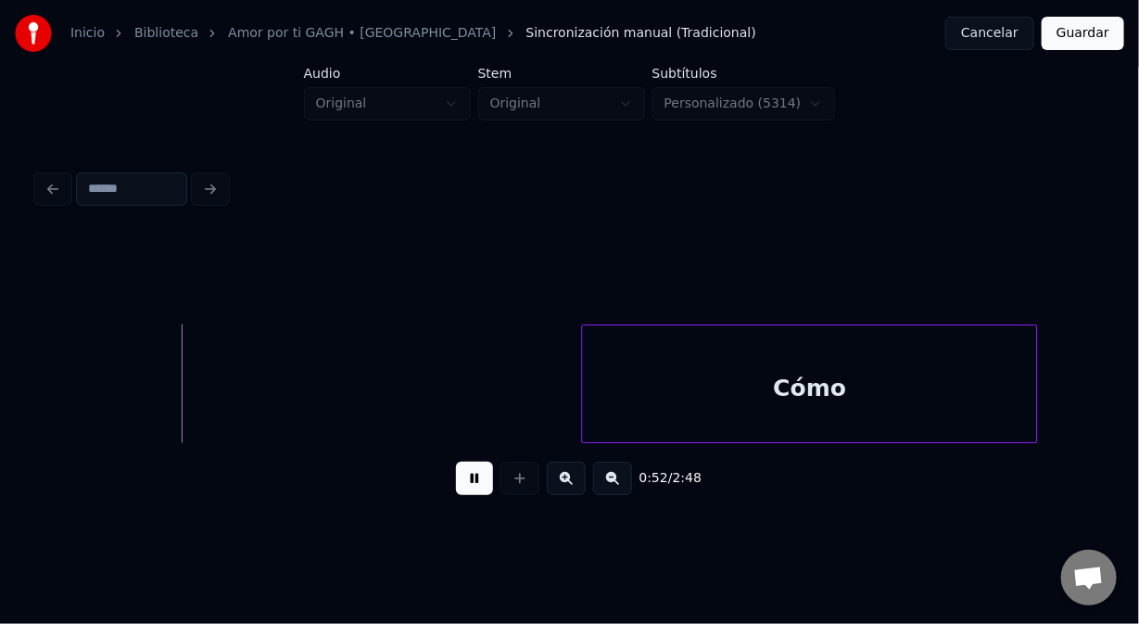
click at [469, 482] on button at bounding box center [474, 478] width 37 height 33
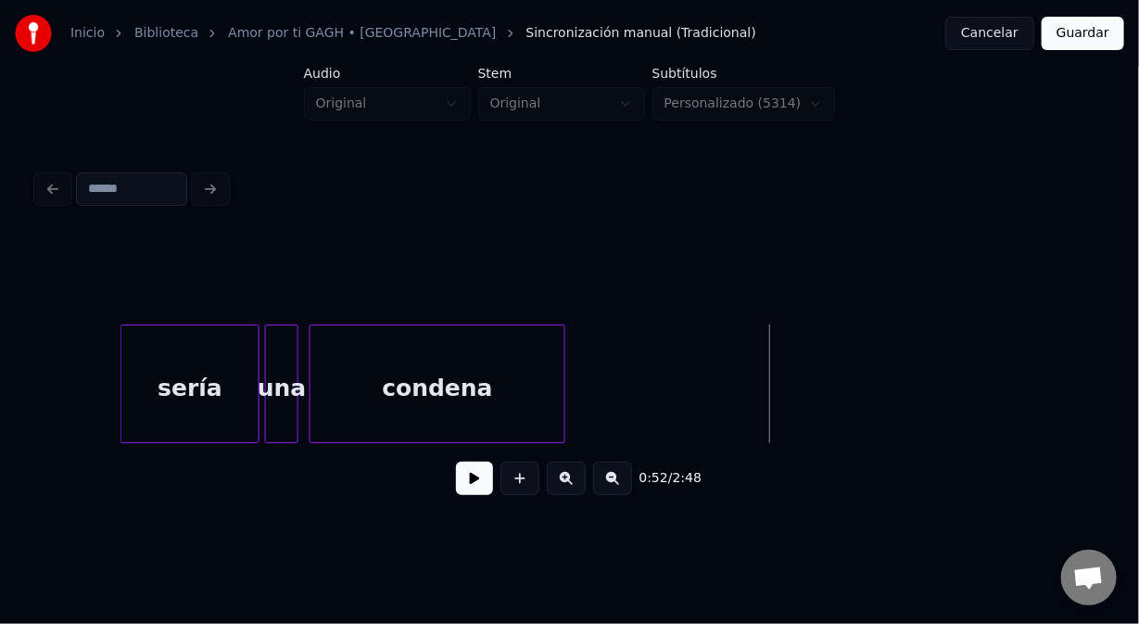
scroll to position [0, 13737]
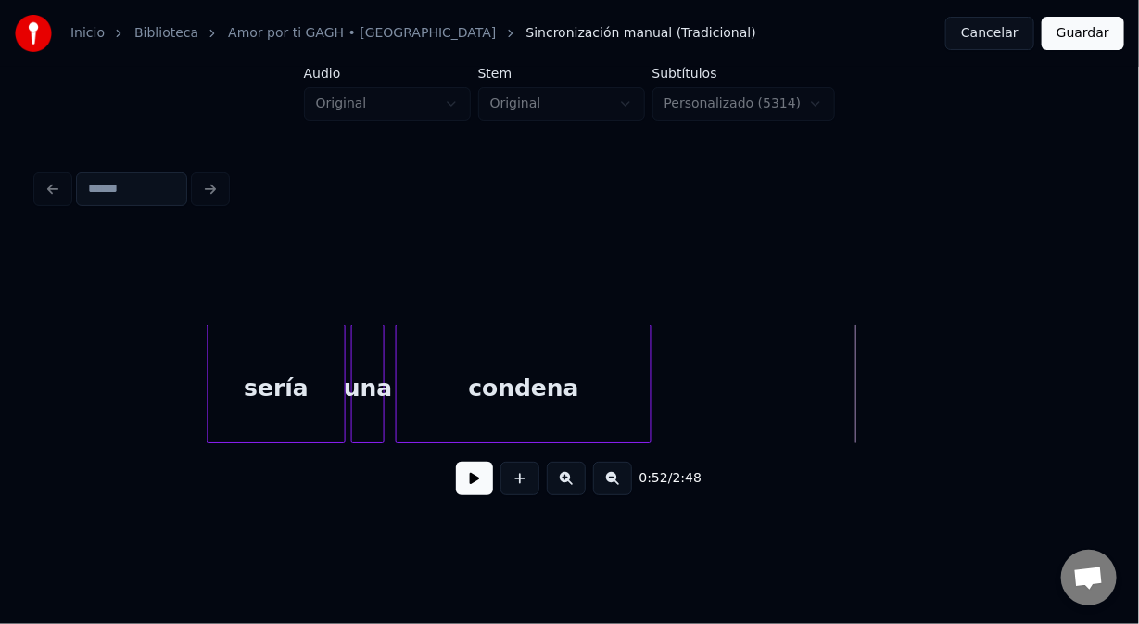
click at [227, 366] on div "sería" at bounding box center [276, 388] width 137 height 126
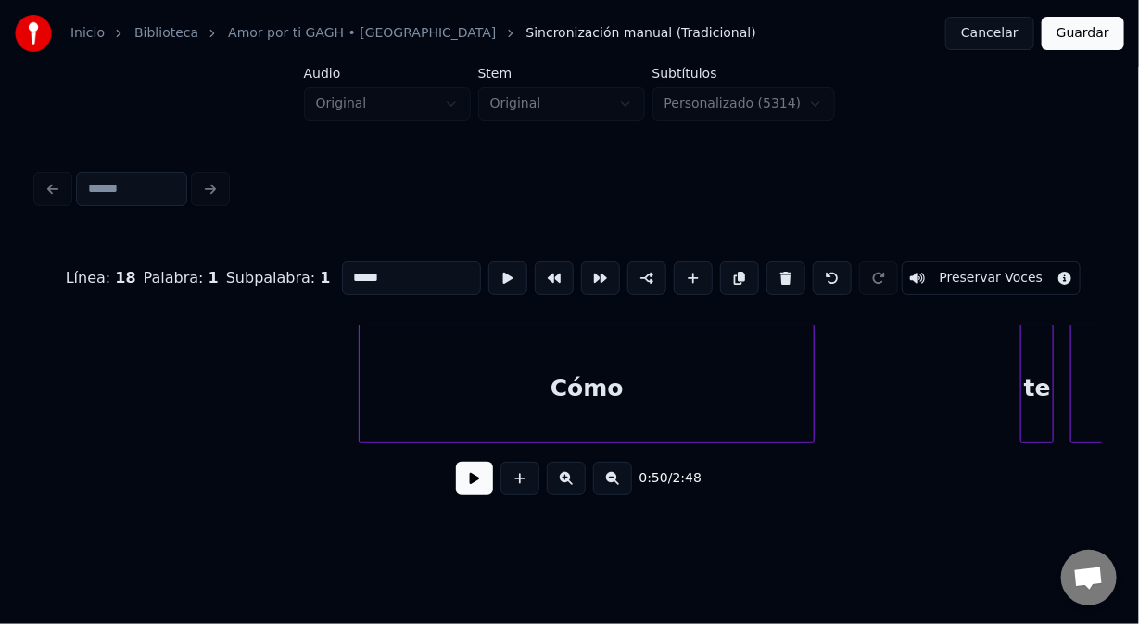
scroll to position [0, 14665]
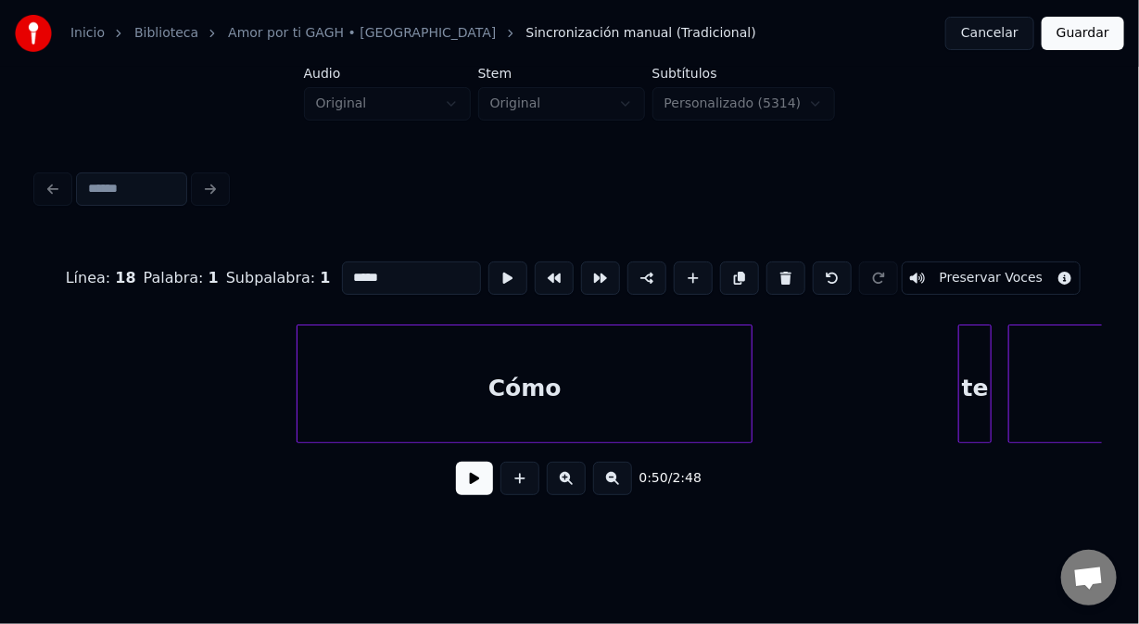
click at [428, 363] on div "Cómo" at bounding box center [525, 388] width 454 height 126
type input "****"
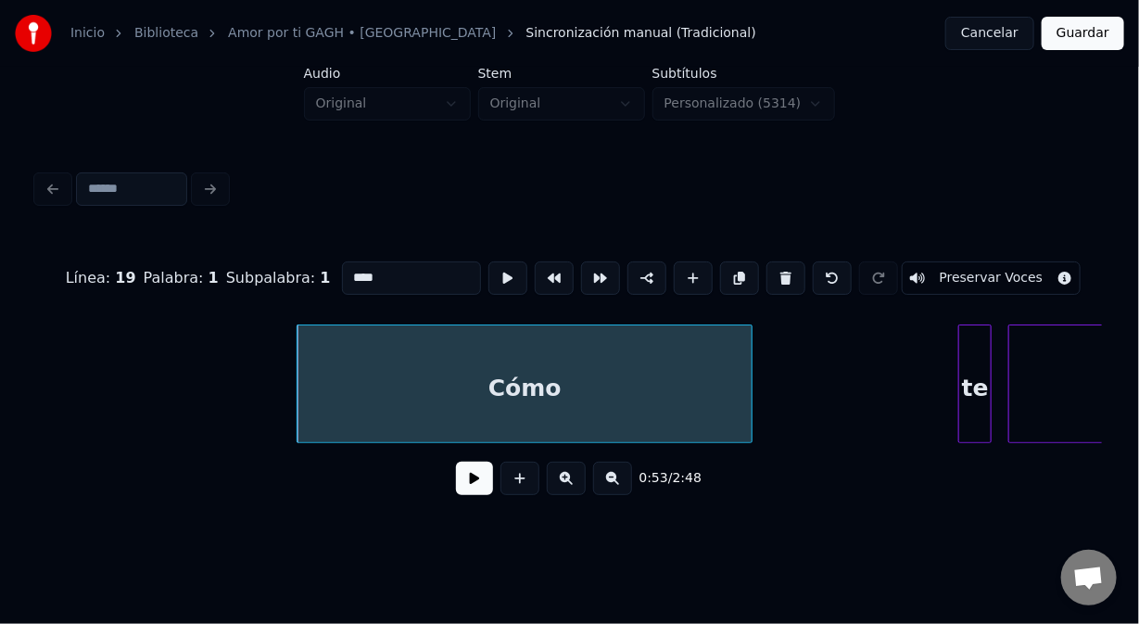
click at [477, 485] on button at bounding box center [474, 478] width 37 height 33
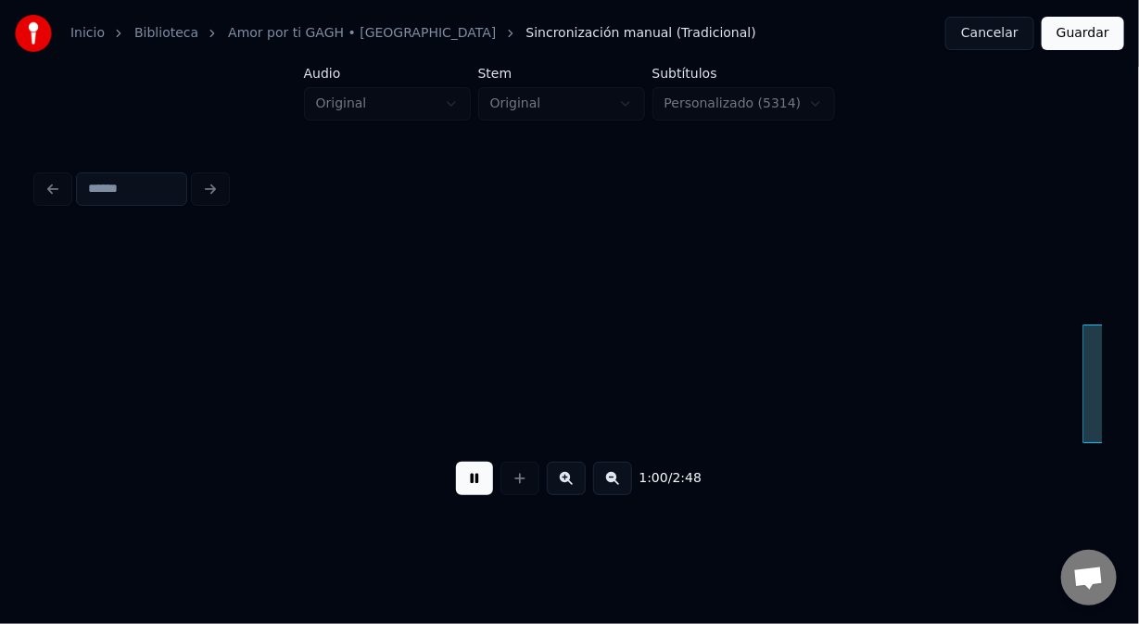
scroll to position [0, 16799]
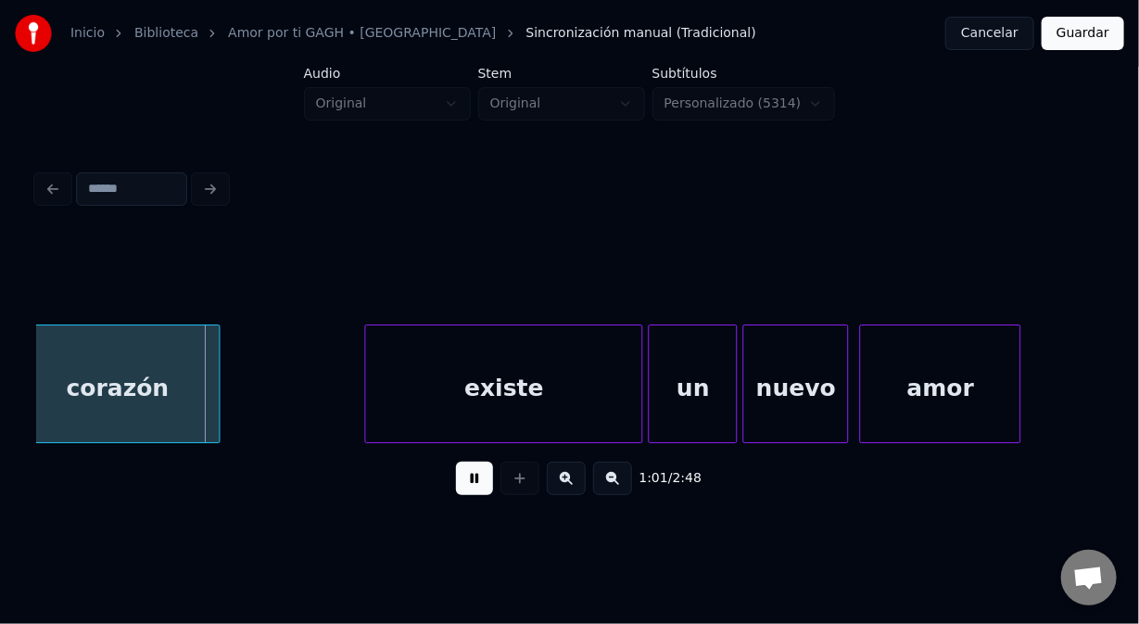
click at [473, 490] on button at bounding box center [474, 478] width 37 height 33
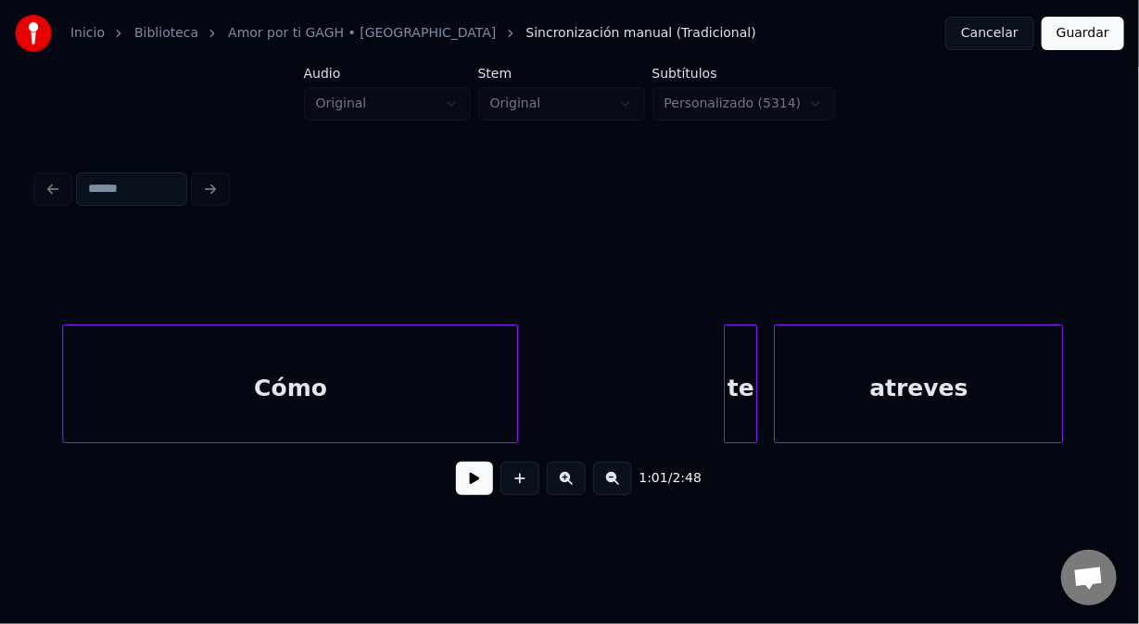
scroll to position [0, 14974]
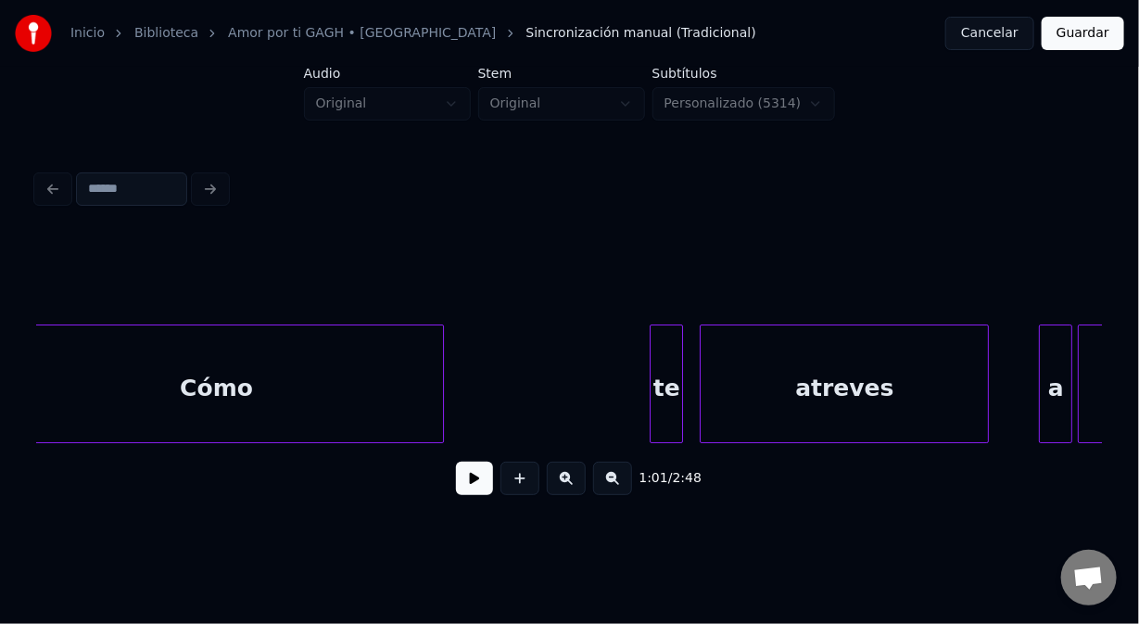
click at [660, 339] on div "te" at bounding box center [667, 388] width 32 height 126
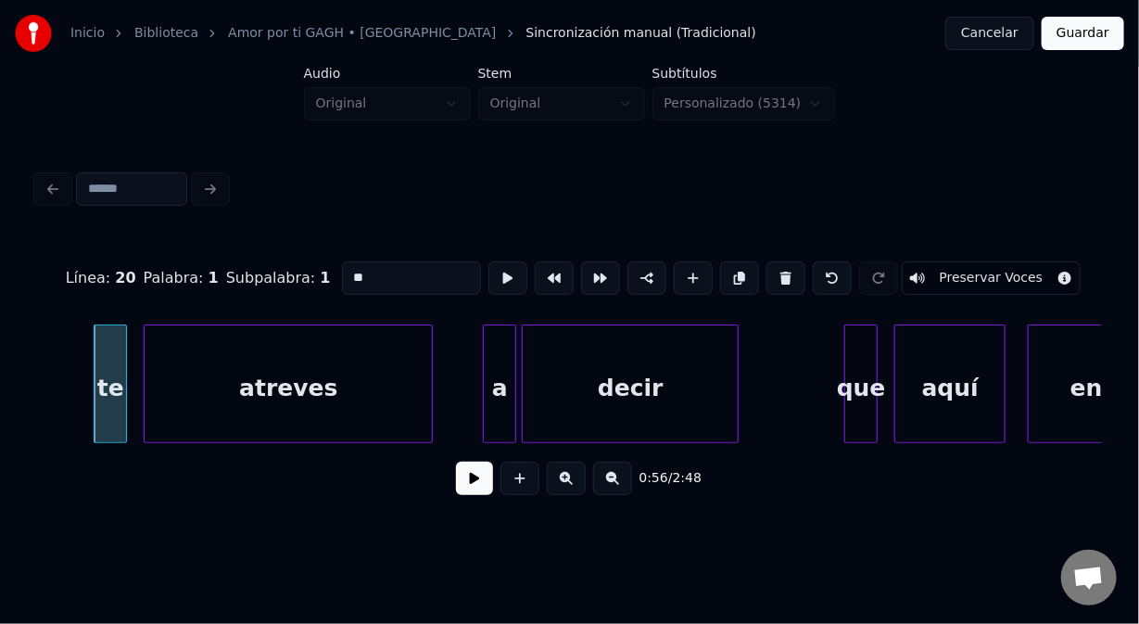
scroll to position [0, 15542]
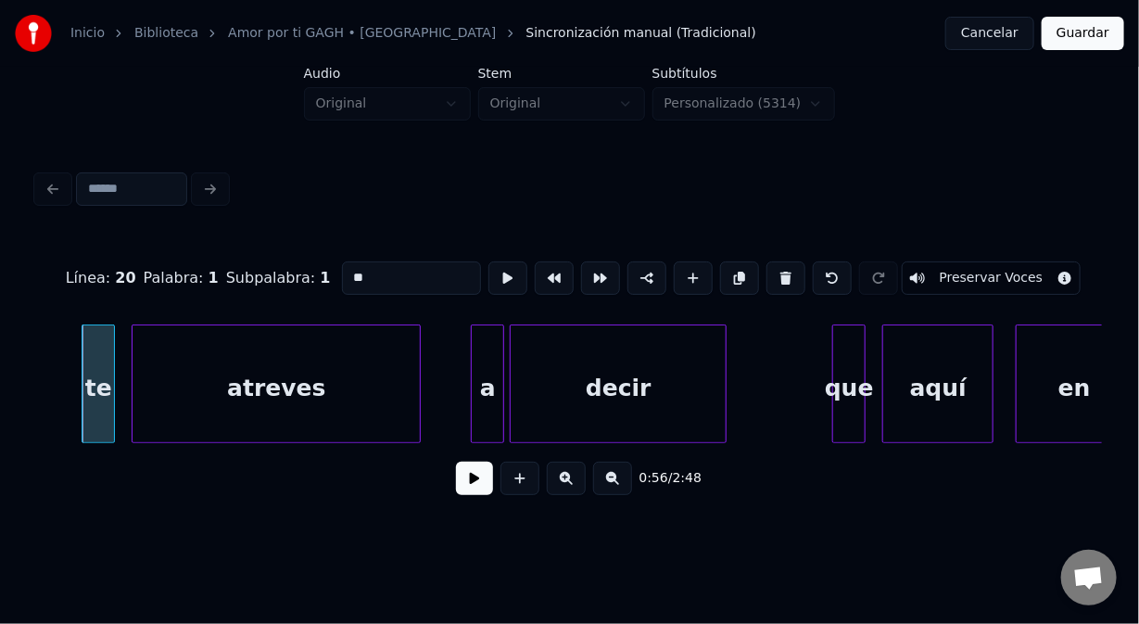
click at [482, 348] on div "a" at bounding box center [488, 388] width 32 height 126
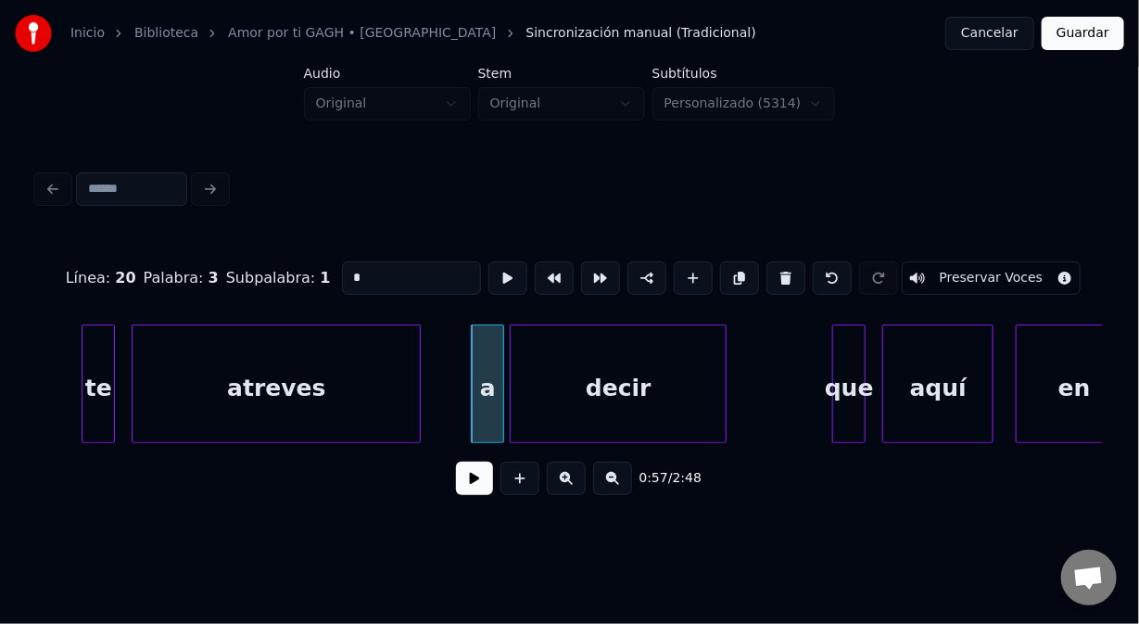
click at [846, 334] on div "que" at bounding box center [849, 388] width 32 height 126
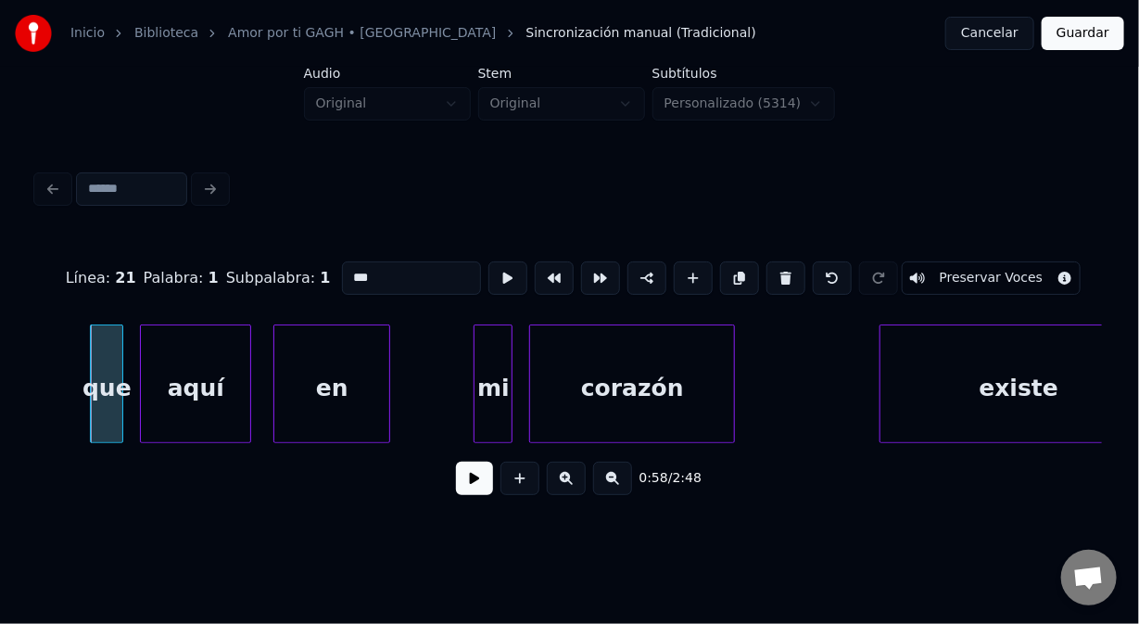
scroll to position [0, 16445]
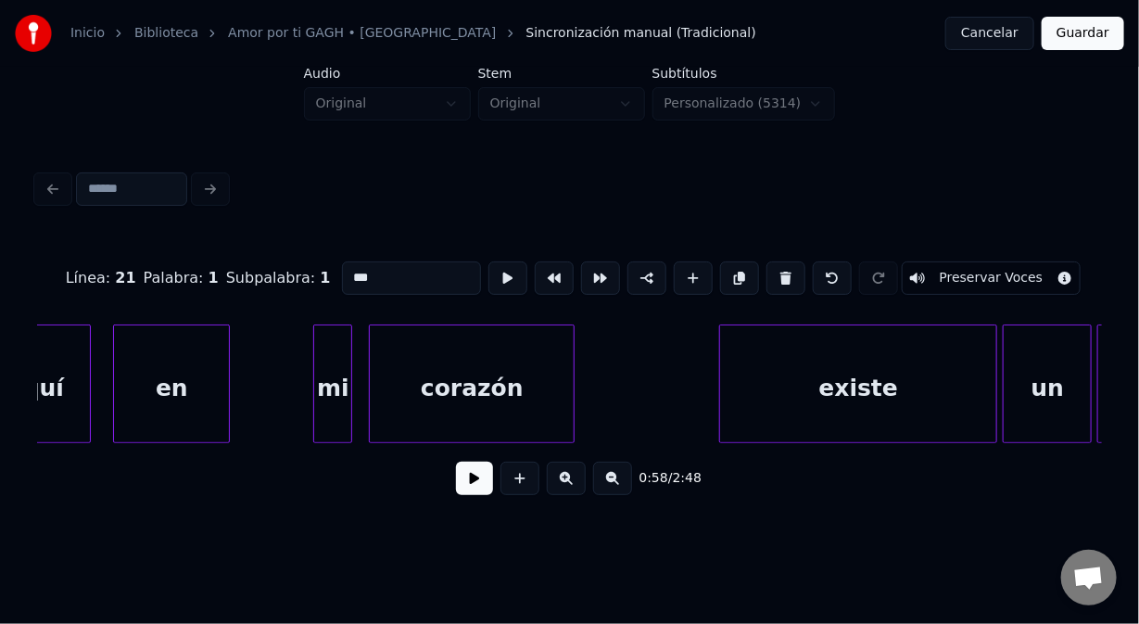
click at [329, 348] on div "mi" at bounding box center [332, 388] width 37 height 126
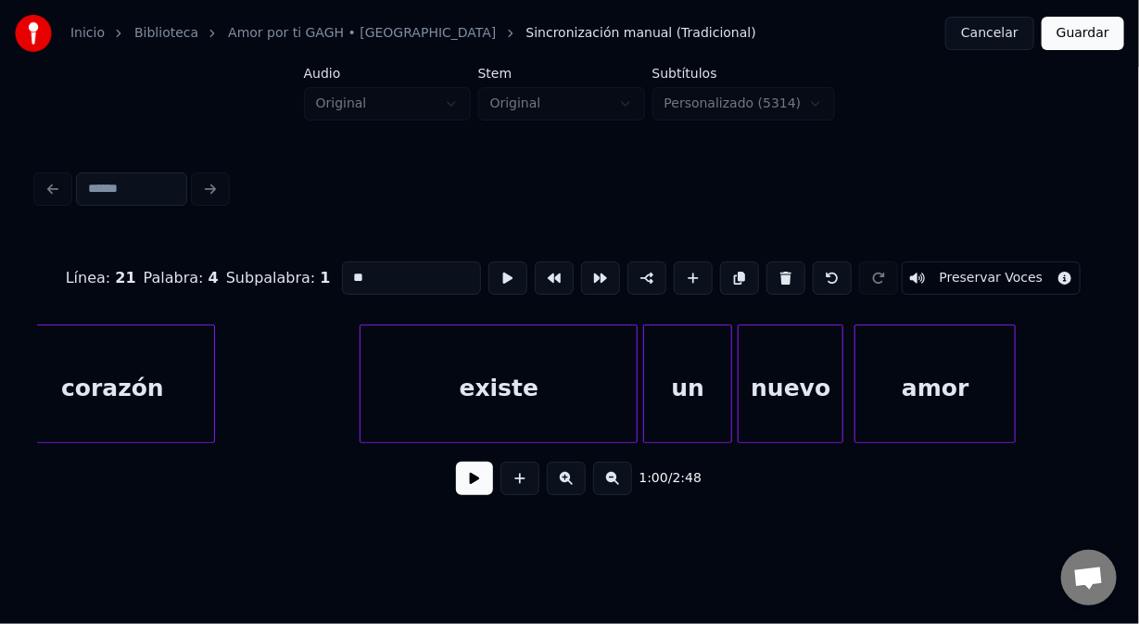
scroll to position [0, 16879]
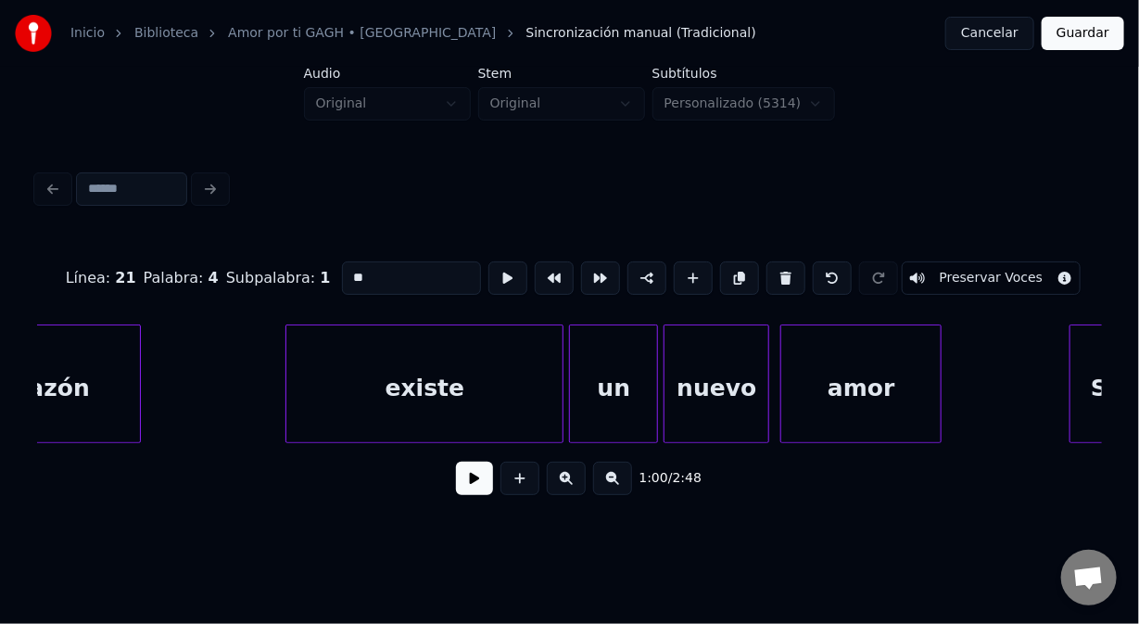
click at [344, 372] on div "existe" at bounding box center [424, 388] width 276 height 126
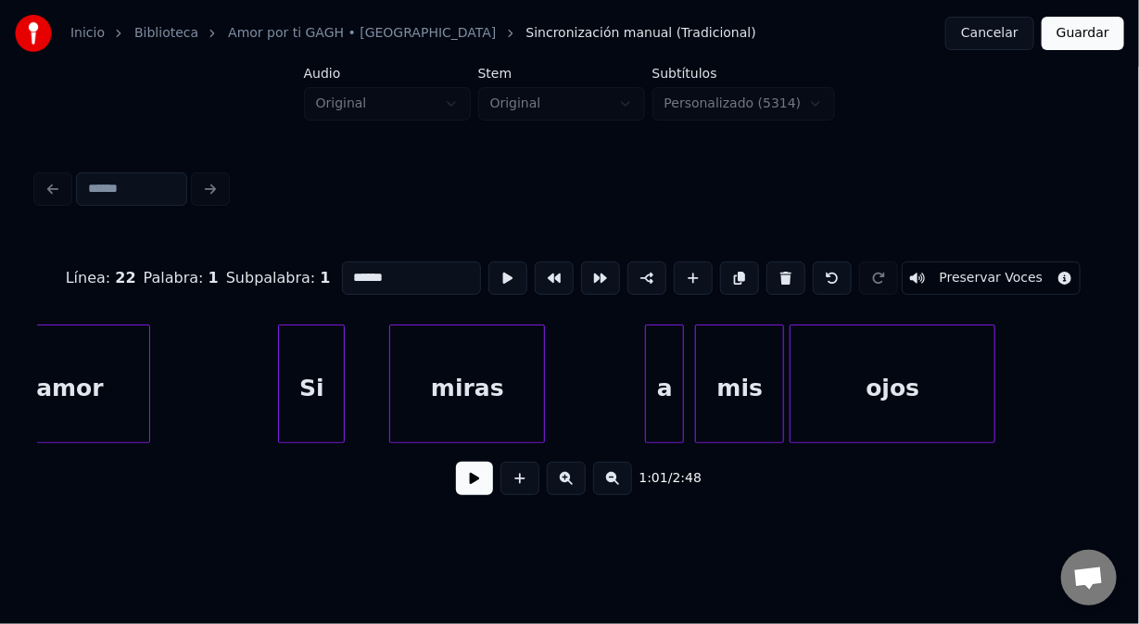
scroll to position [0, 17683]
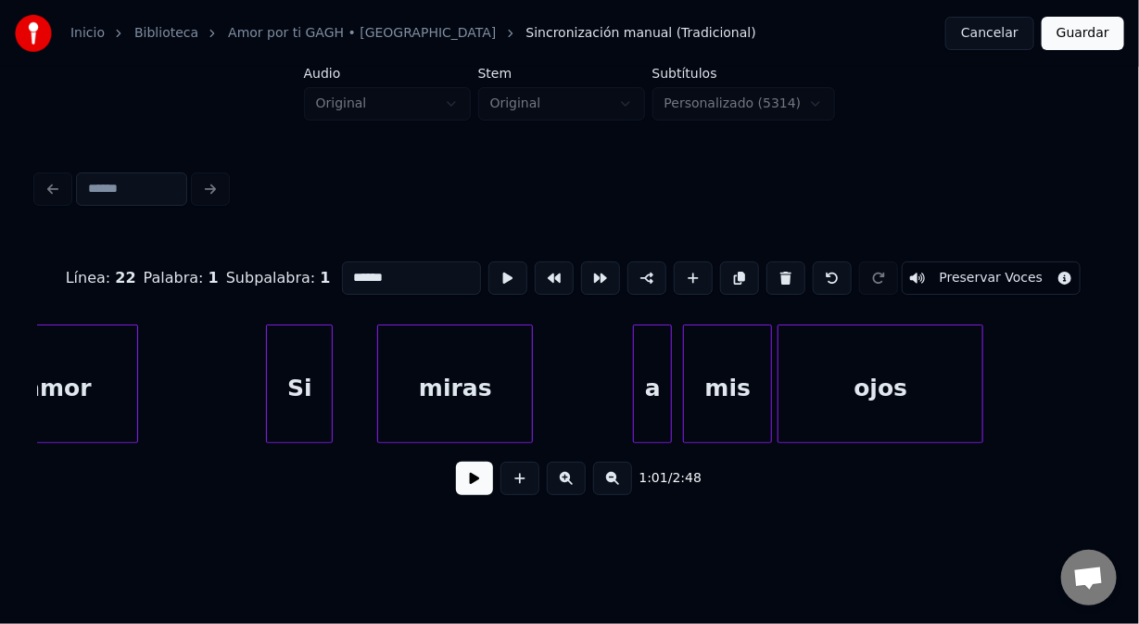
click at [298, 352] on div "Si" at bounding box center [299, 388] width 65 height 126
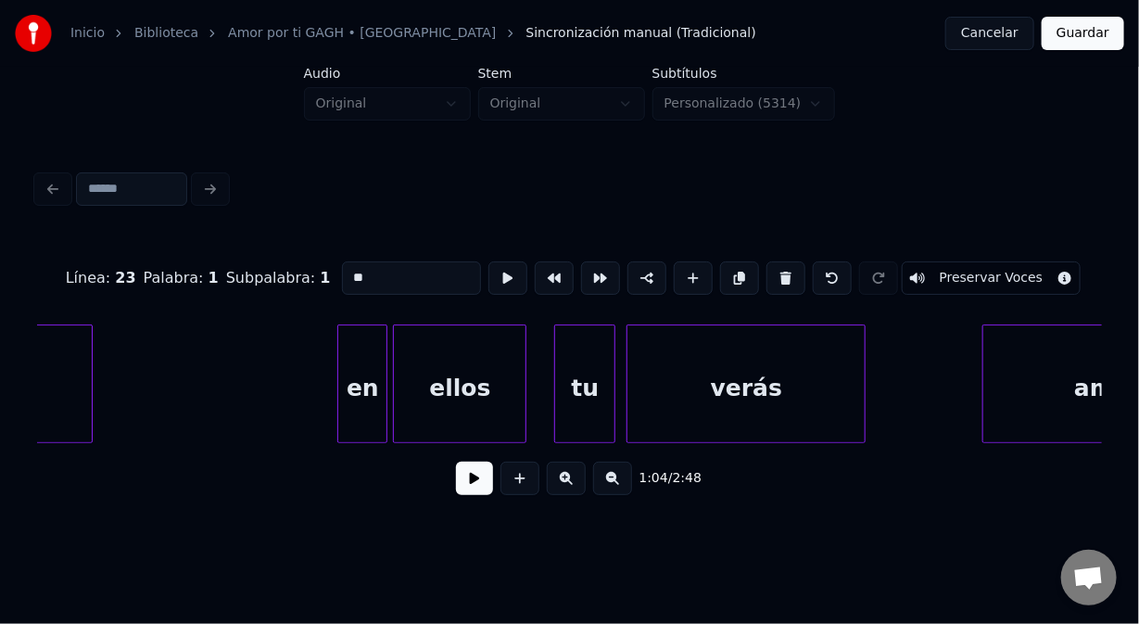
scroll to position [0, 18623]
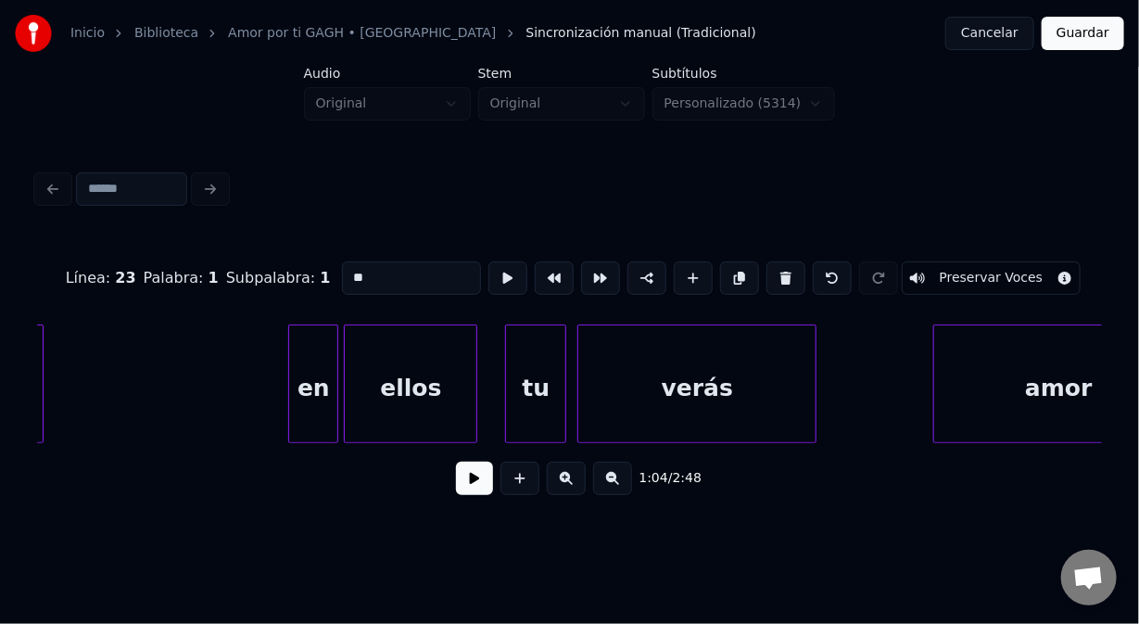
click at [308, 350] on div "en" at bounding box center [313, 388] width 48 height 126
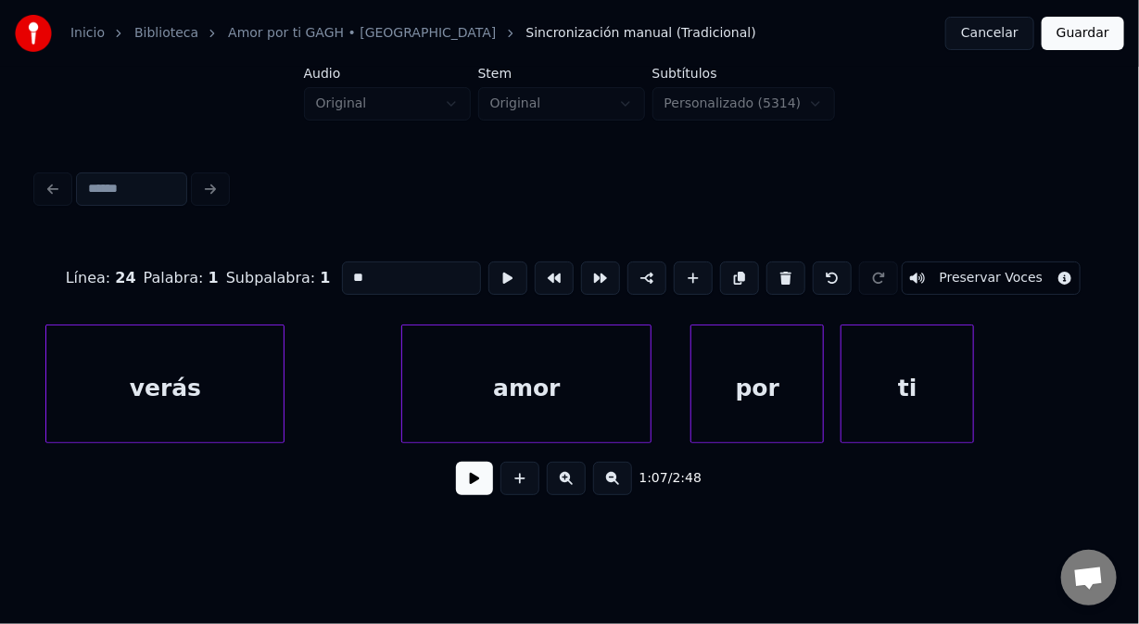
scroll to position [0, 19279]
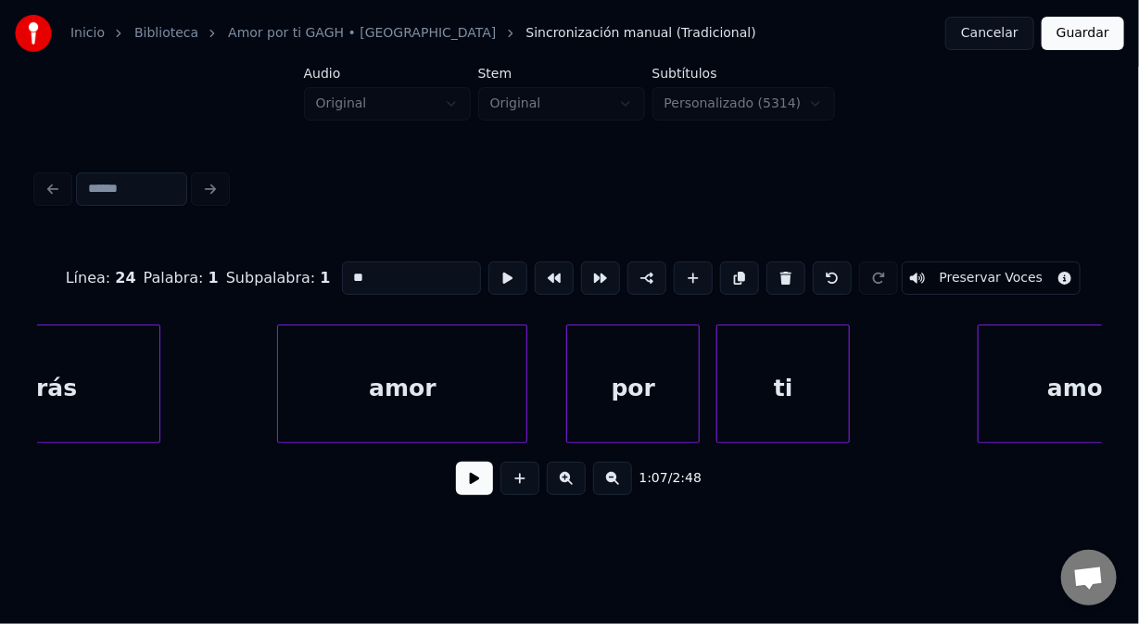
click at [346, 362] on div "amor" at bounding box center [402, 388] width 248 height 126
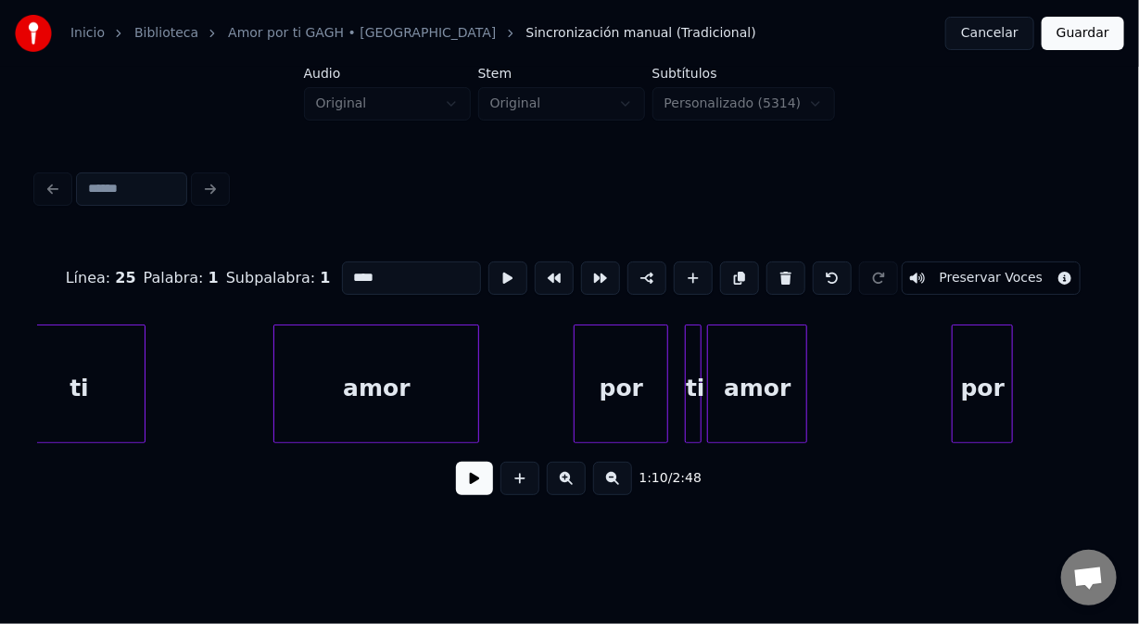
scroll to position [0, 20009]
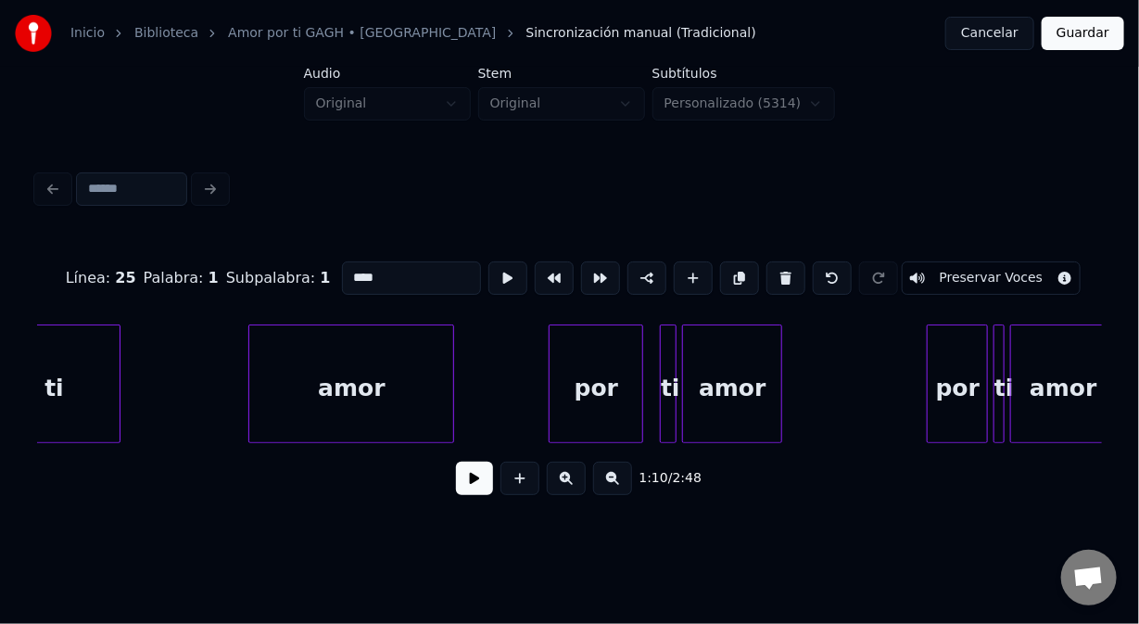
click at [350, 371] on div "amor" at bounding box center [351, 388] width 204 height 126
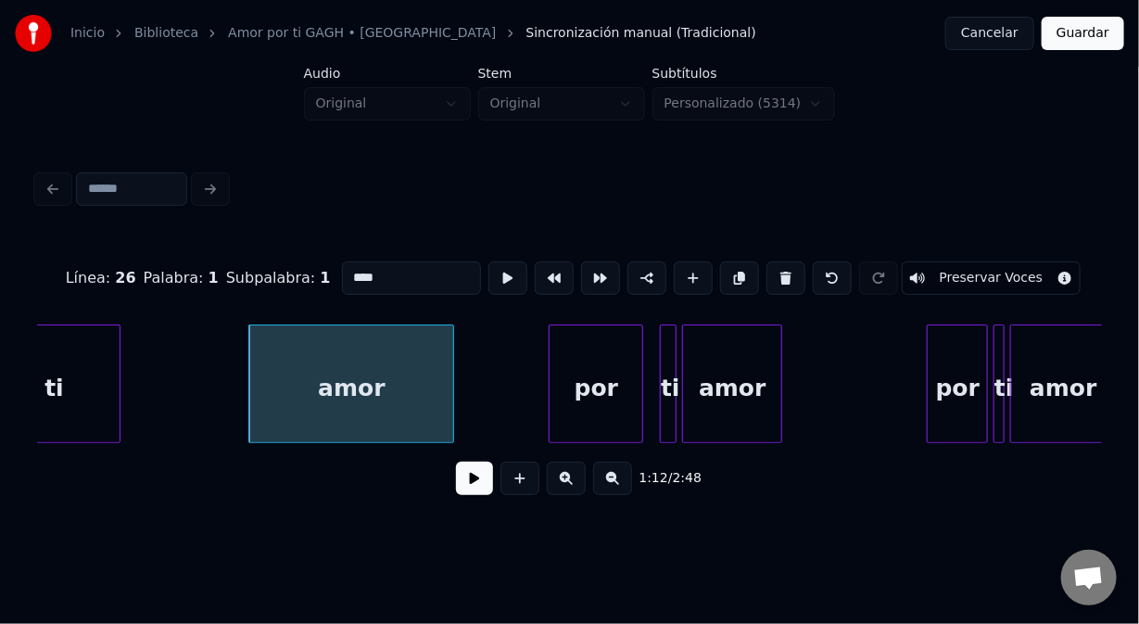
click at [579, 357] on div "por" at bounding box center [596, 388] width 93 height 126
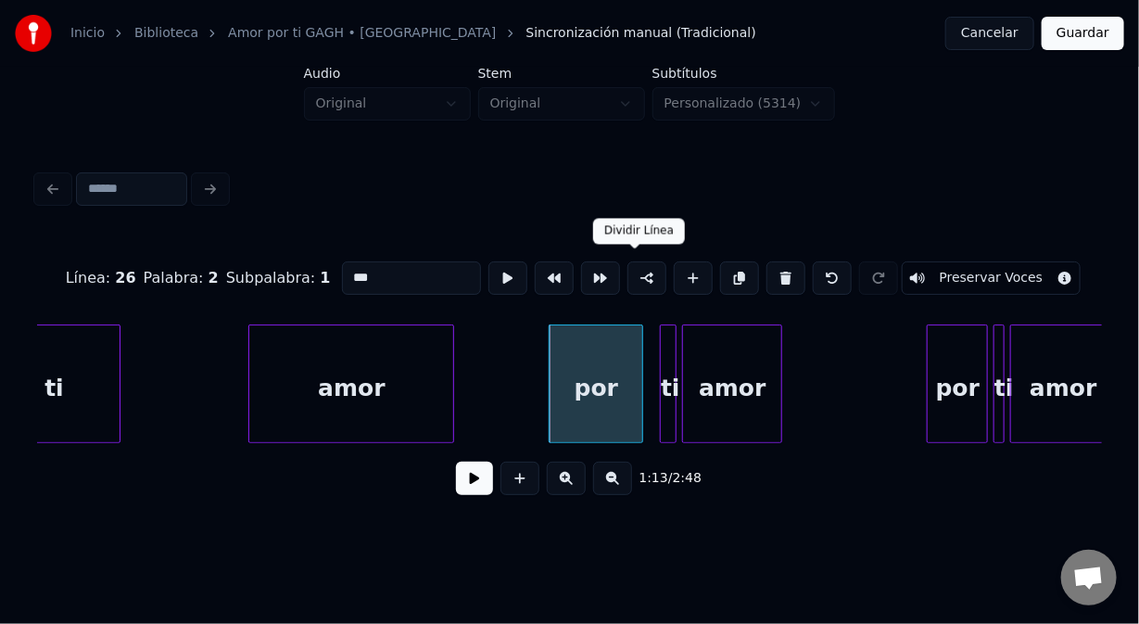
click at [628, 276] on button at bounding box center [647, 277] width 39 height 33
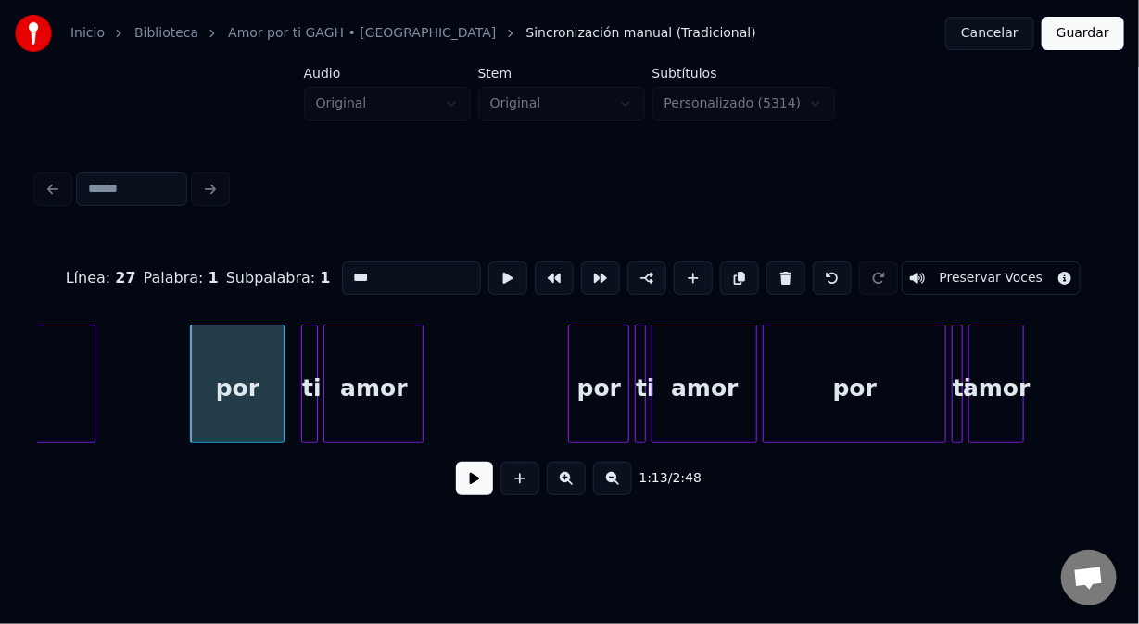
scroll to position [0, 20381]
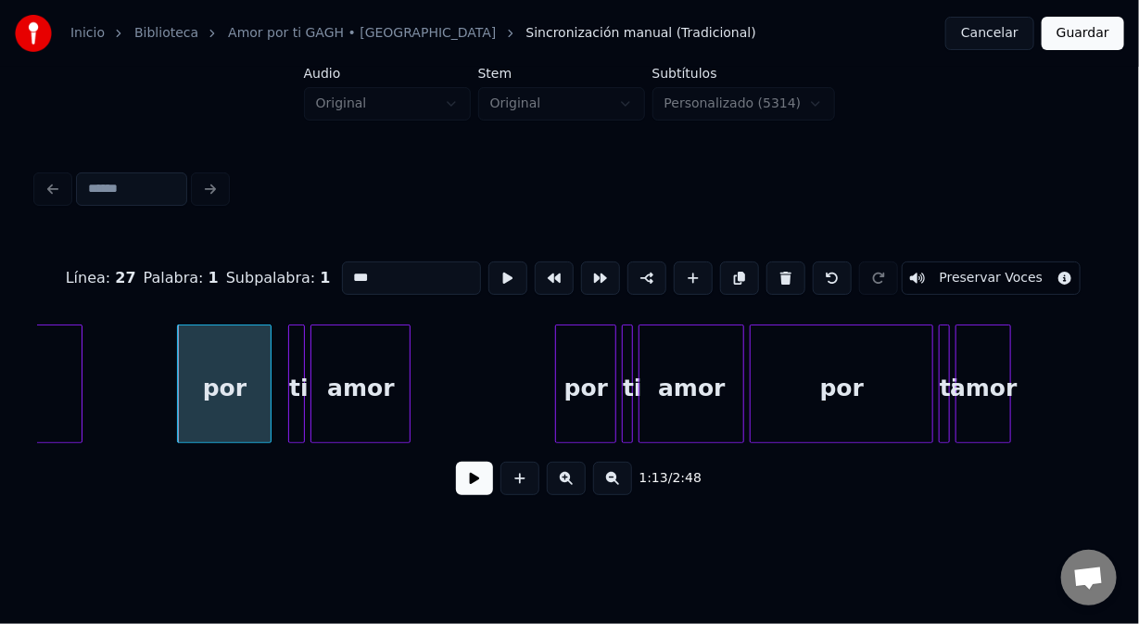
click at [77, 406] on div at bounding box center [79, 383] width 6 height 117
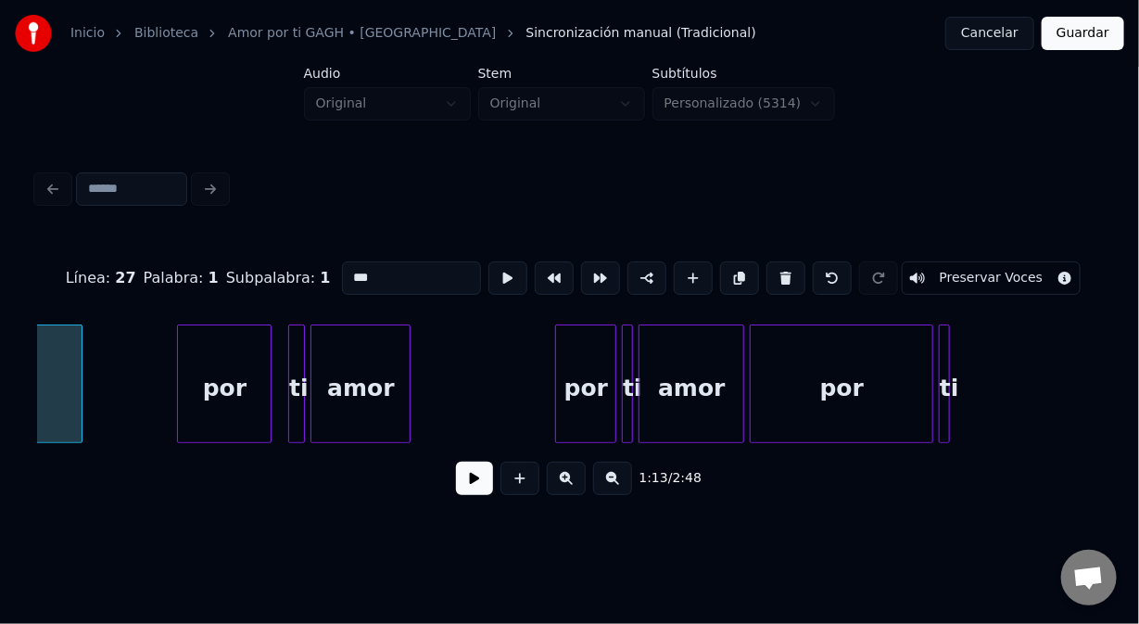
type input "****"
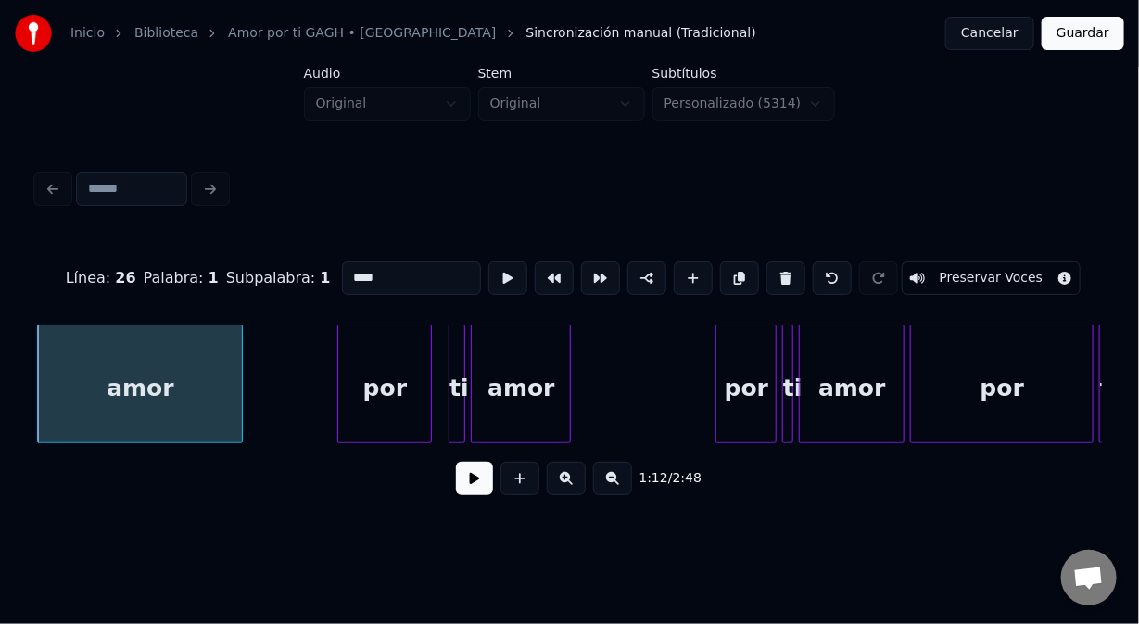
click at [478, 492] on button at bounding box center [474, 478] width 37 height 33
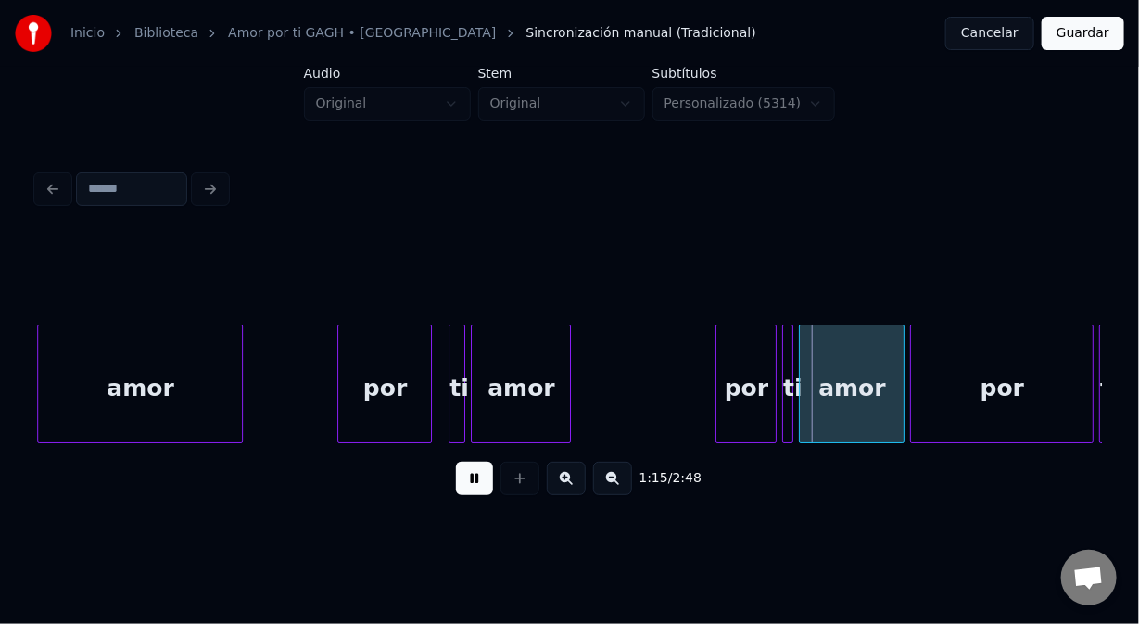
click at [465, 491] on button at bounding box center [474, 478] width 37 height 33
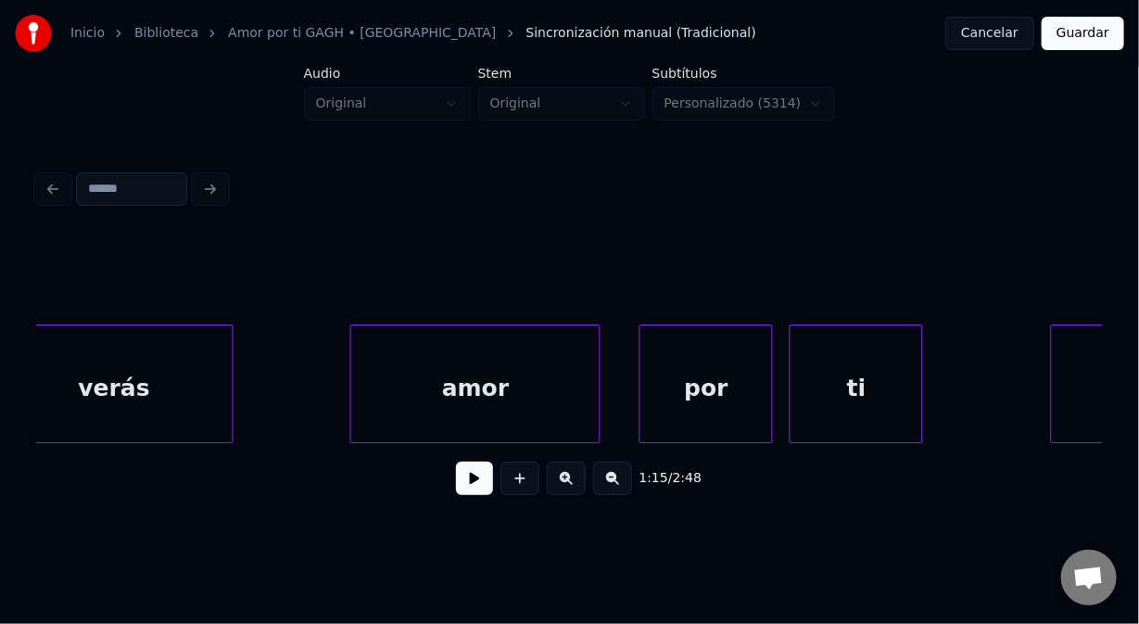
click at [76, 423] on div "verás" at bounding box center [113, 388] width 237 height 126
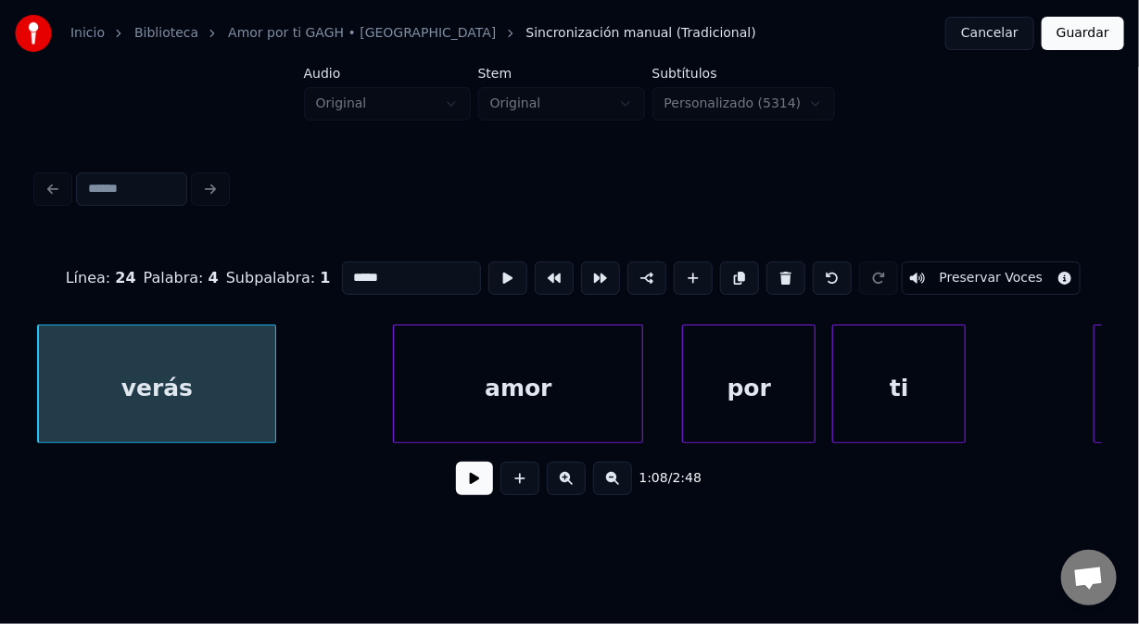
click at [471, 490] on button at bounding box center [474, 478] width 37 height 33
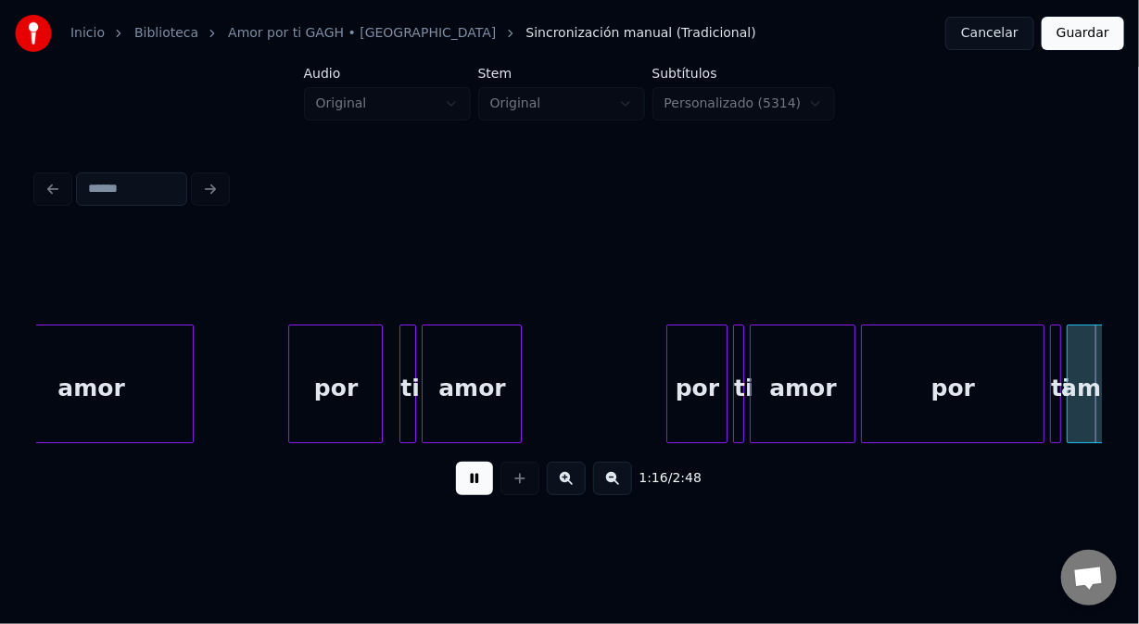
scroll to position [0, 21338]
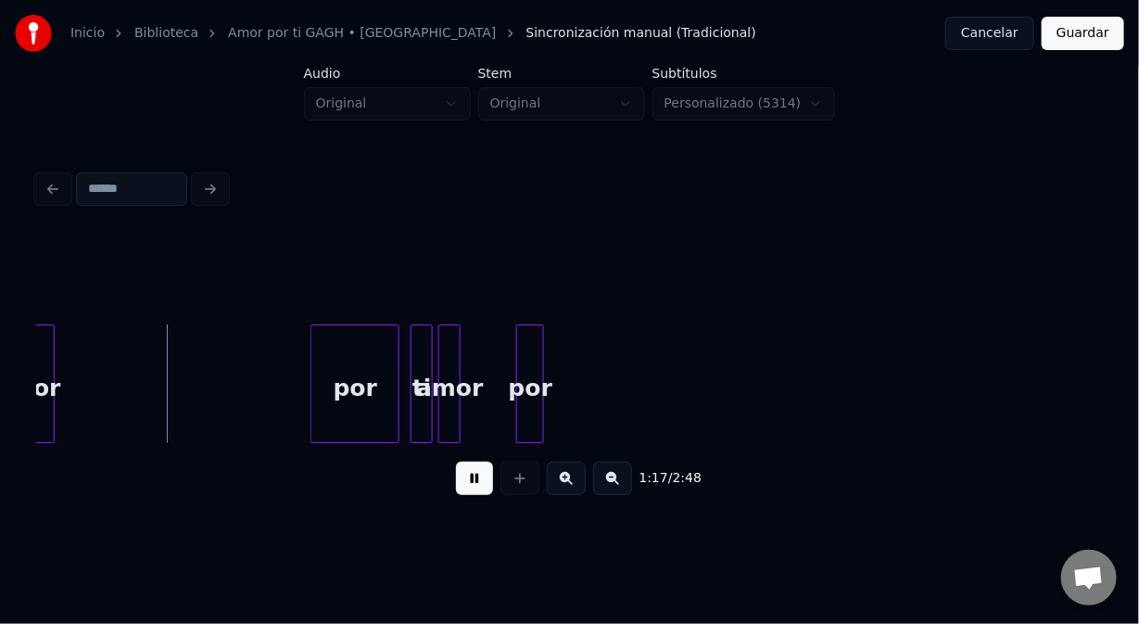
click at [833, 499] on div "1:17 / 2:48" at bounding box center [570, 478] width 1036 height 41
drag, startPoint x: 481, startPoint y: 482, endPoint x: 456, endPoint y: 490, distance: 26.1
click at [480, 483] on button at bounding box center [474, 478] width 37 height 33
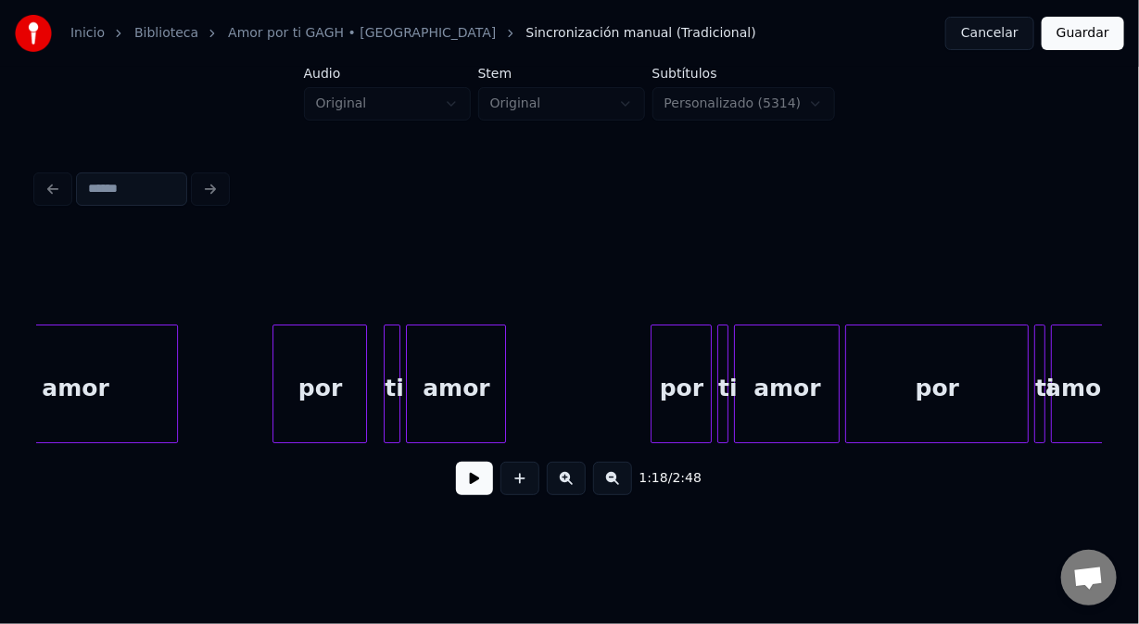
scroll to position [0, 20248]
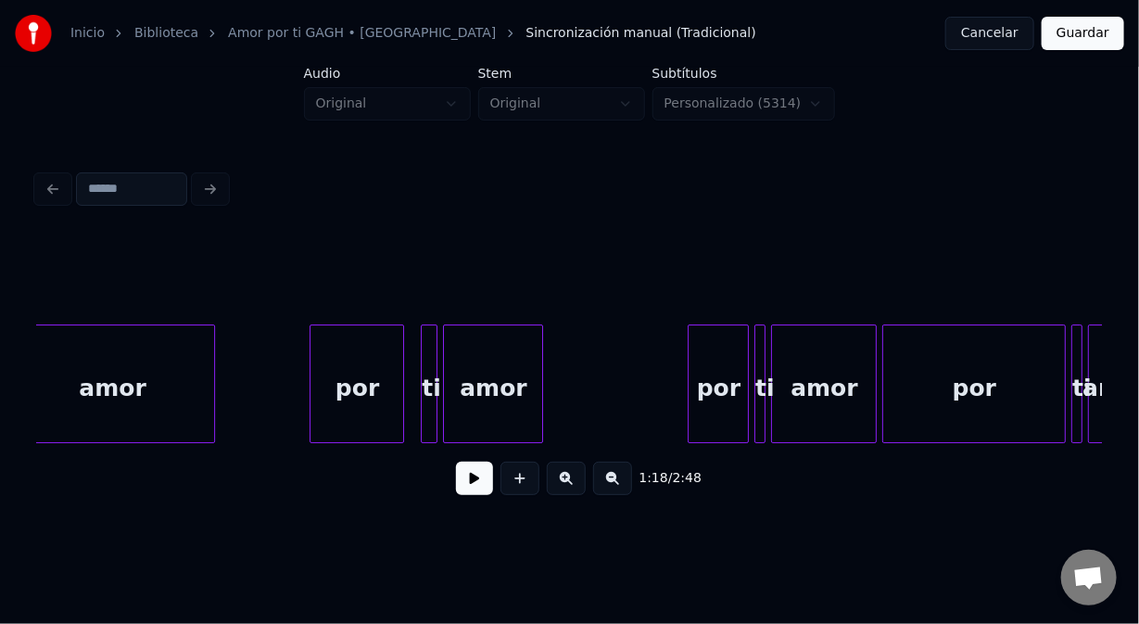
click at [83, 419] on div "amor" at bounding box center [112, 388] width 204 height 126
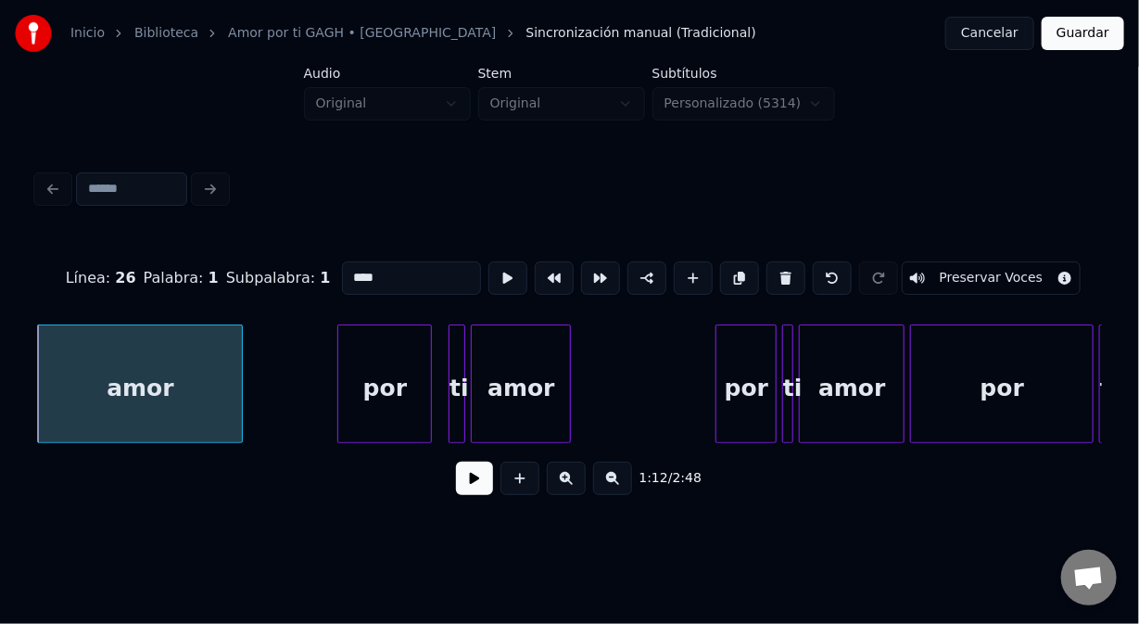
click at [473, 490] on button at bounding box center [474, 478] width 37 height 33
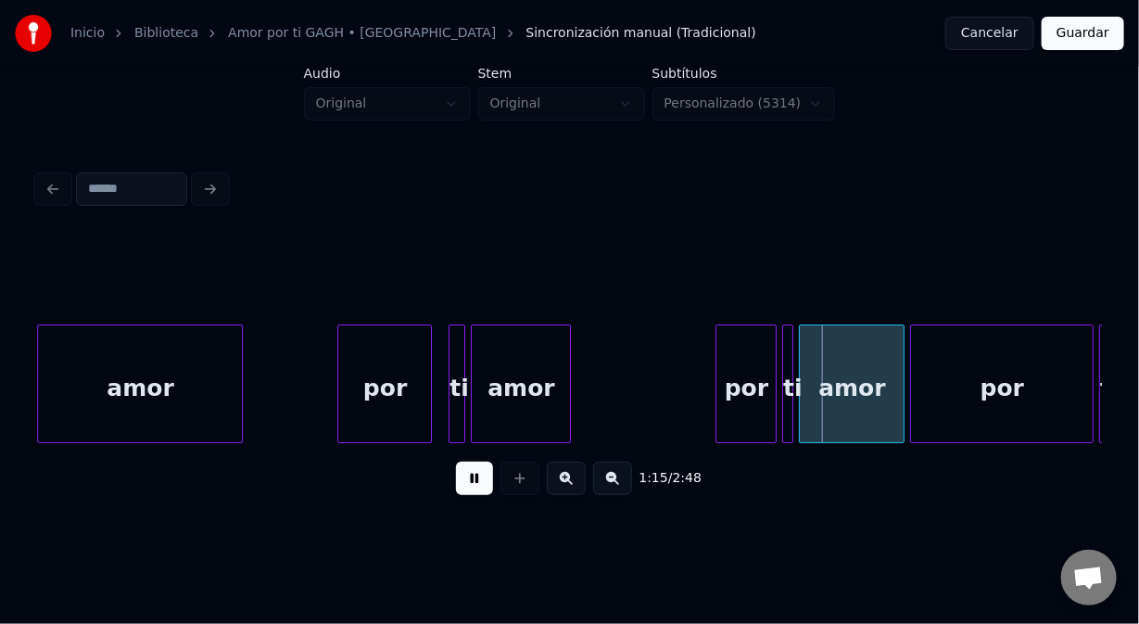
click at [476, 482] on button at bounding box center [474, 478] width 37 height 33
click at [746, 412] on div "por" at bounding box center [746, 388] width 59 height 126
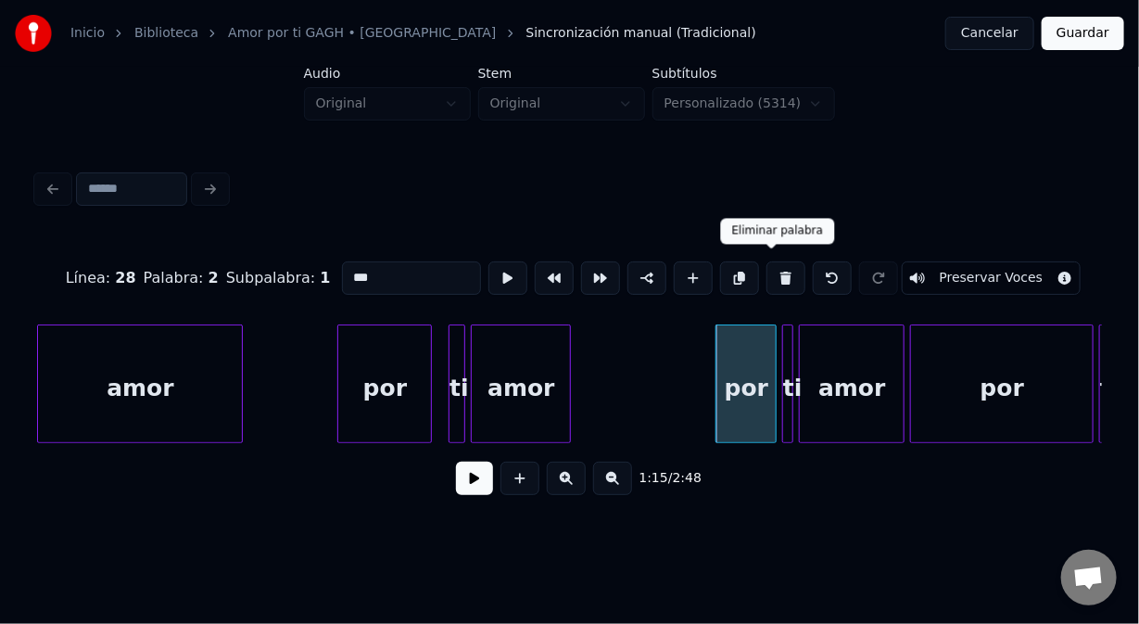
click at [767, 276] on button at bounding box center [786, 277] width 39 height 33
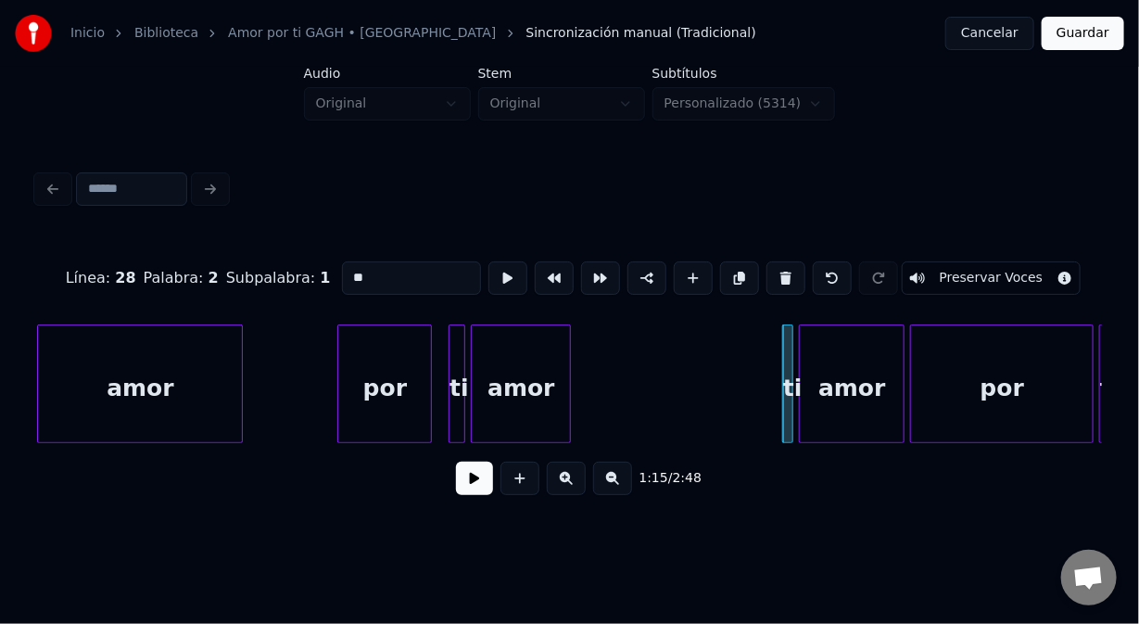
click at [794, 361] on div "ti" at bounding box center [792, 388] width 19 height 126
click at [768, 274] on button at bounding box center [786, 277] width 39 height 33
type input "****"
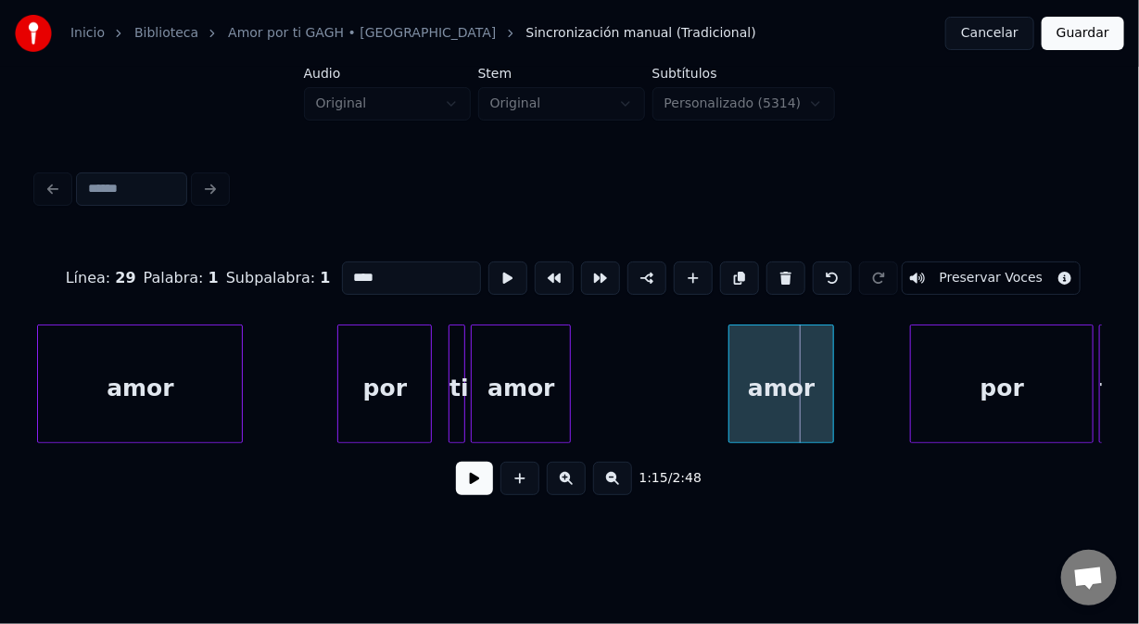
click at [766, 382] on div "amor" at bounding box center [782, 388] width 104 height 126
click at [490, 273] on button at bounding box center [508, 277] width 39 height 33
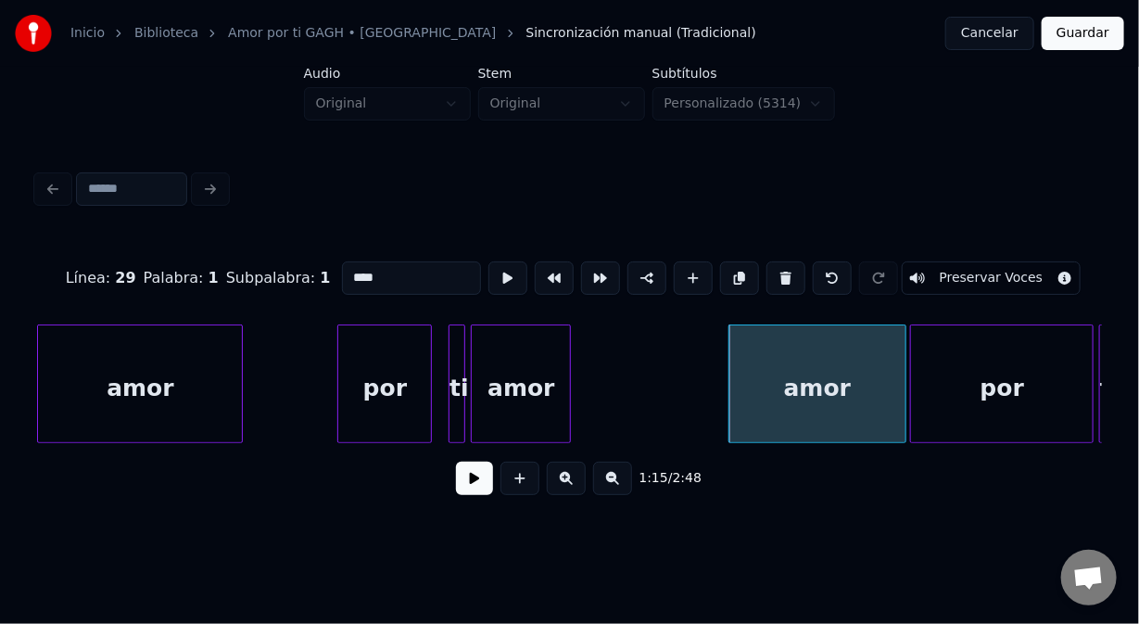
click at [903, 401] on div at bounding box center [903, 383] width 6 height 117
click at [496, 272] on button at bounding box center [508, 277] width 39 height 33
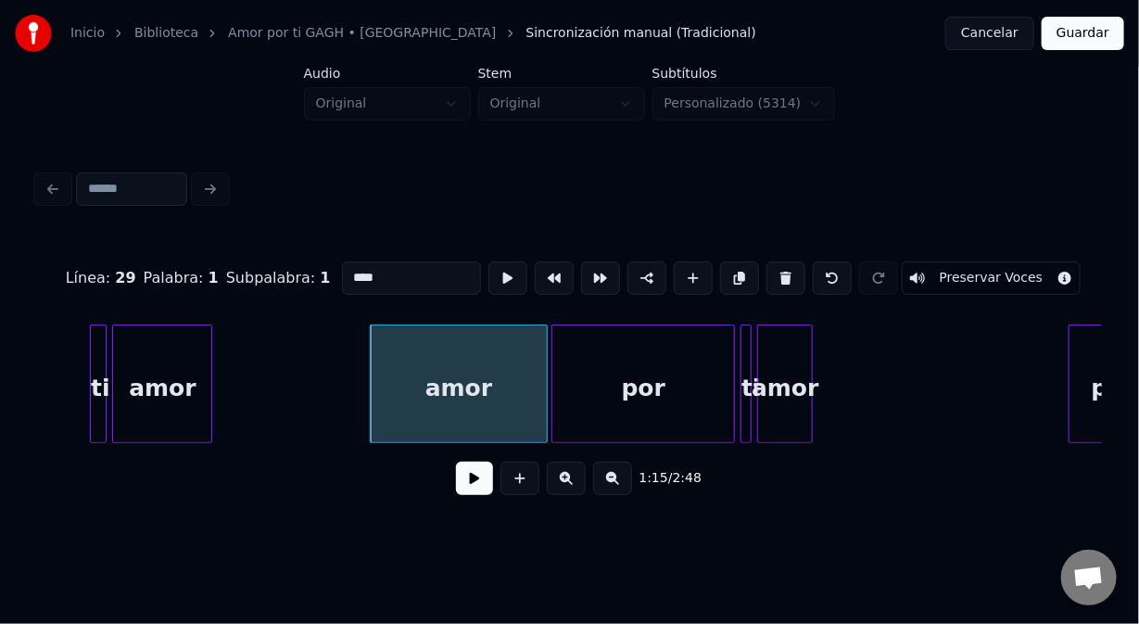
scroll to position [0, 20753]
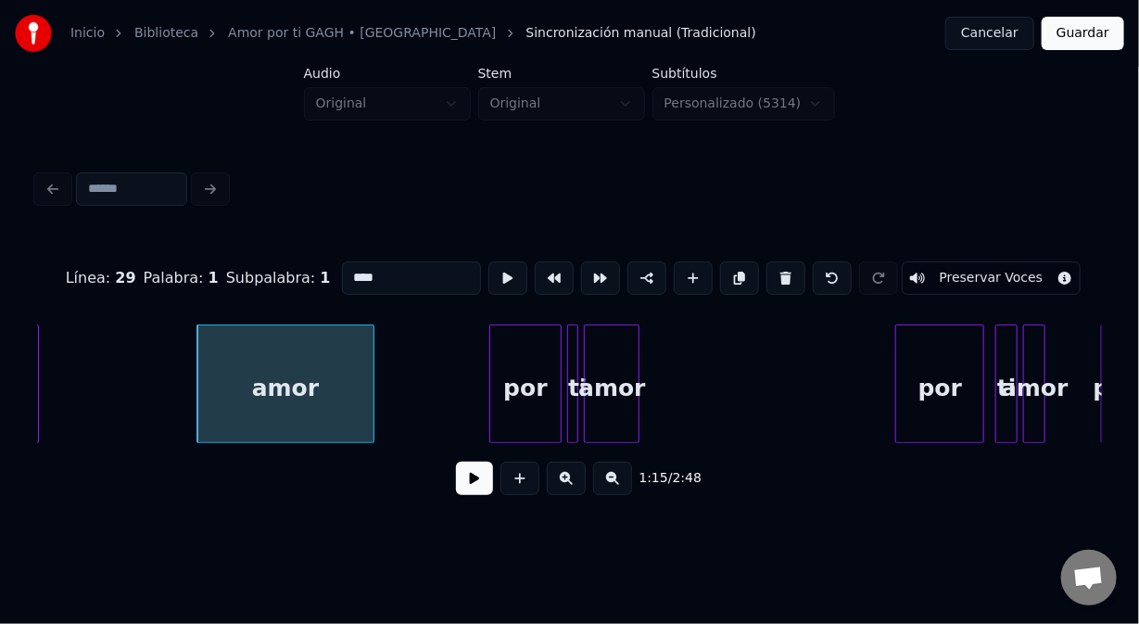
click at [490, 387] on div at bounding box center [493, 383] width 6 height 117
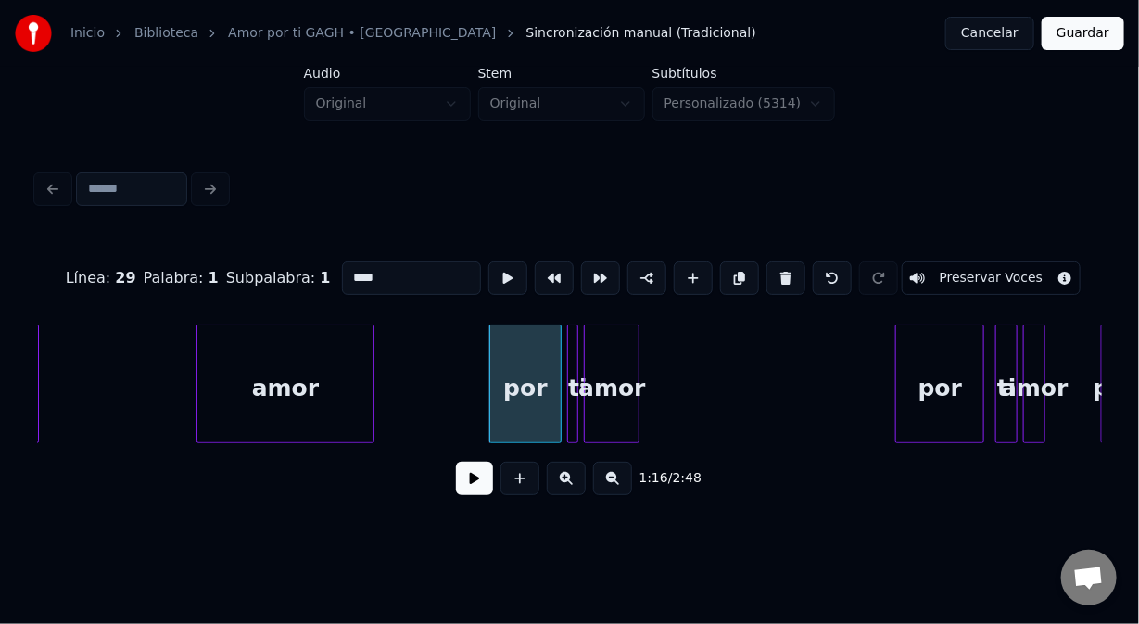
click at [299, 377] on div "amor" at bounding box center [284, 388] width 175 height 126
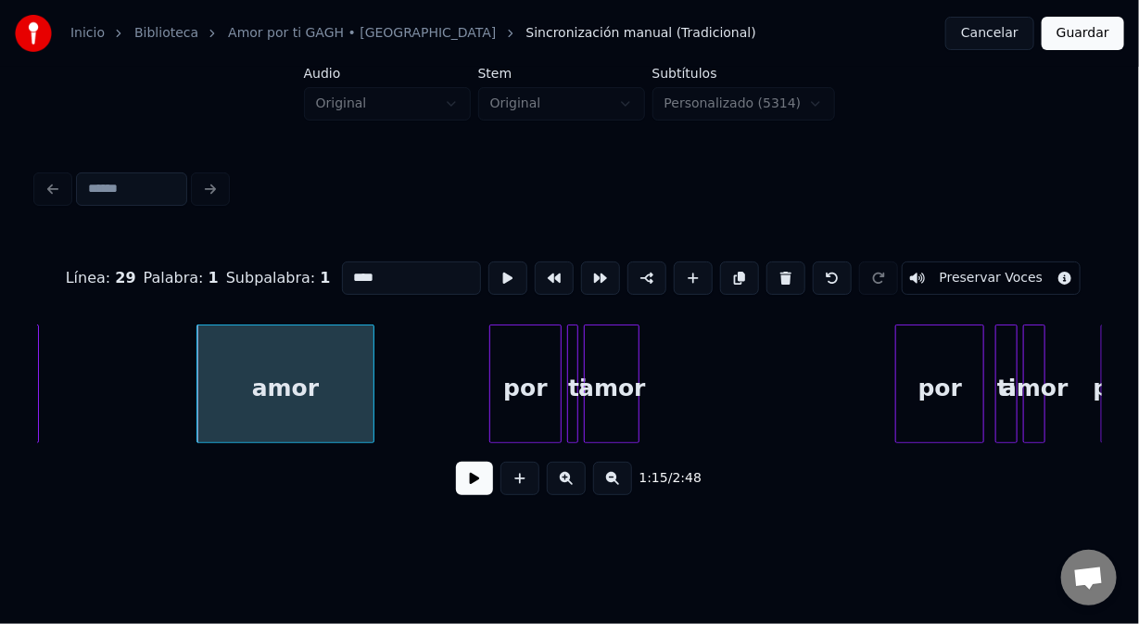
click at [476, 484] on button at bounding box center [474, 478] width 37 height 33
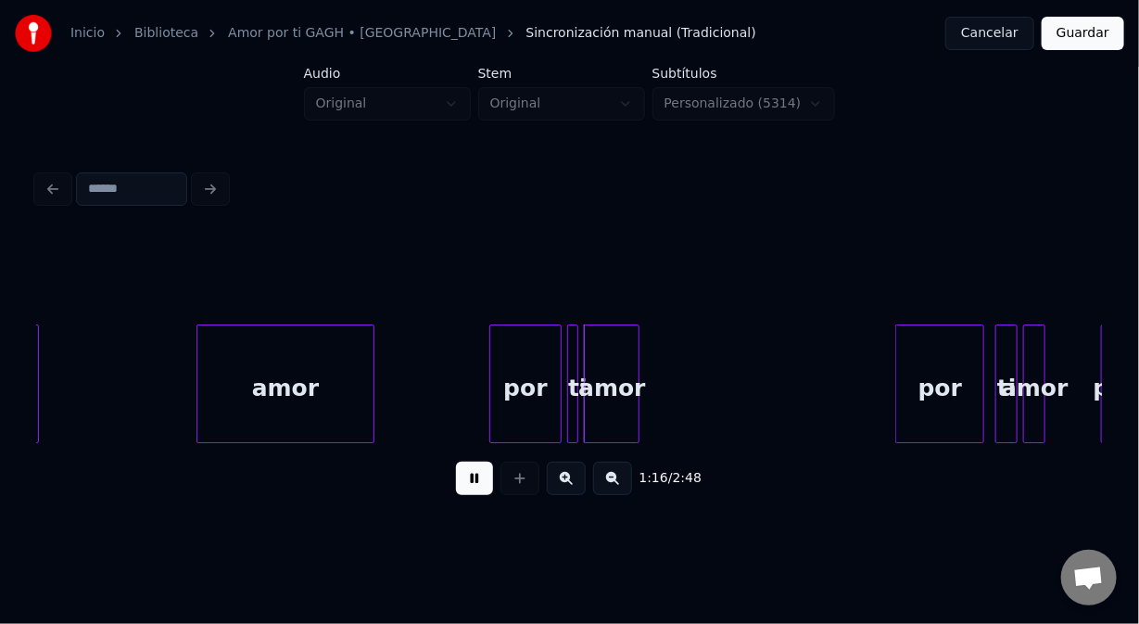
drag, startPoint x: 477, startPoint y: 488, endPoint x: 460, endPoint y: 460, distance: 32.9
click at [477, 484] on button at bounding box center [474, 478] width 37 height 33
click at [629, 412] on div "amor" at bounding box center [612, 388] width 54 height 126
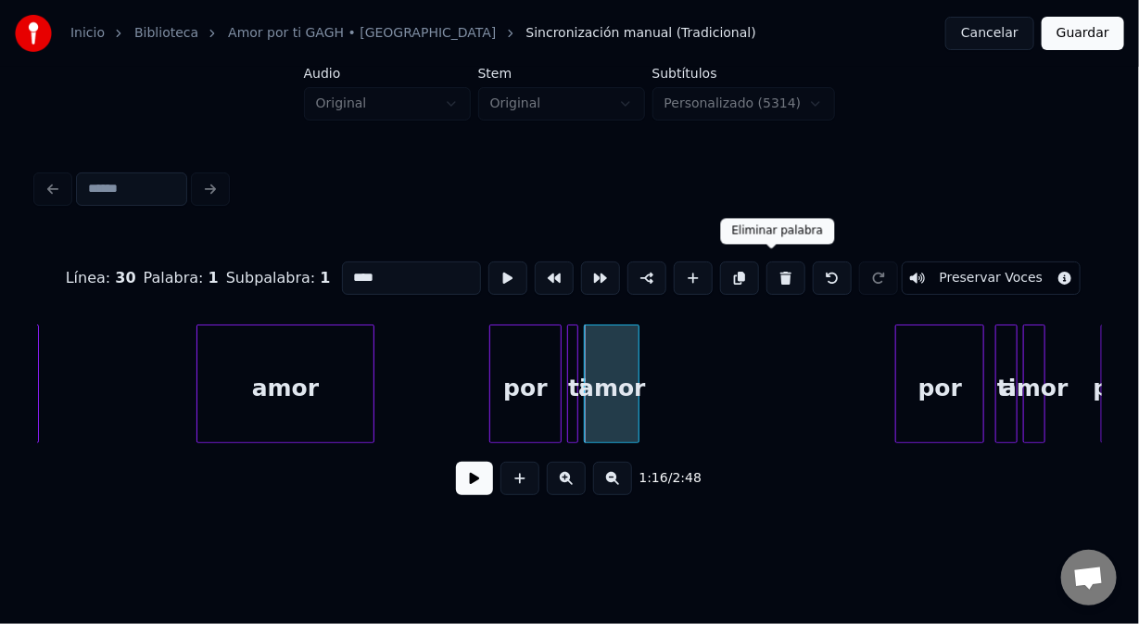
click at [771, 266] on button at bounding box center [786, 277] width 39 height 33
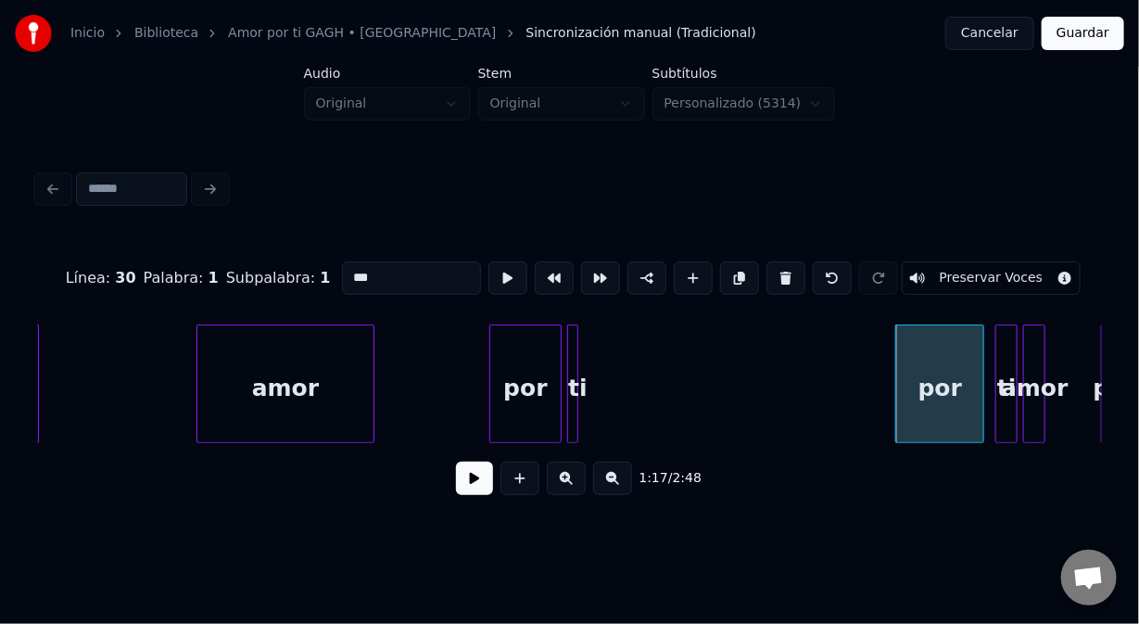
click at [772, 267] on button at bounding box center [786, 277] width 39 height 33
type input "**"
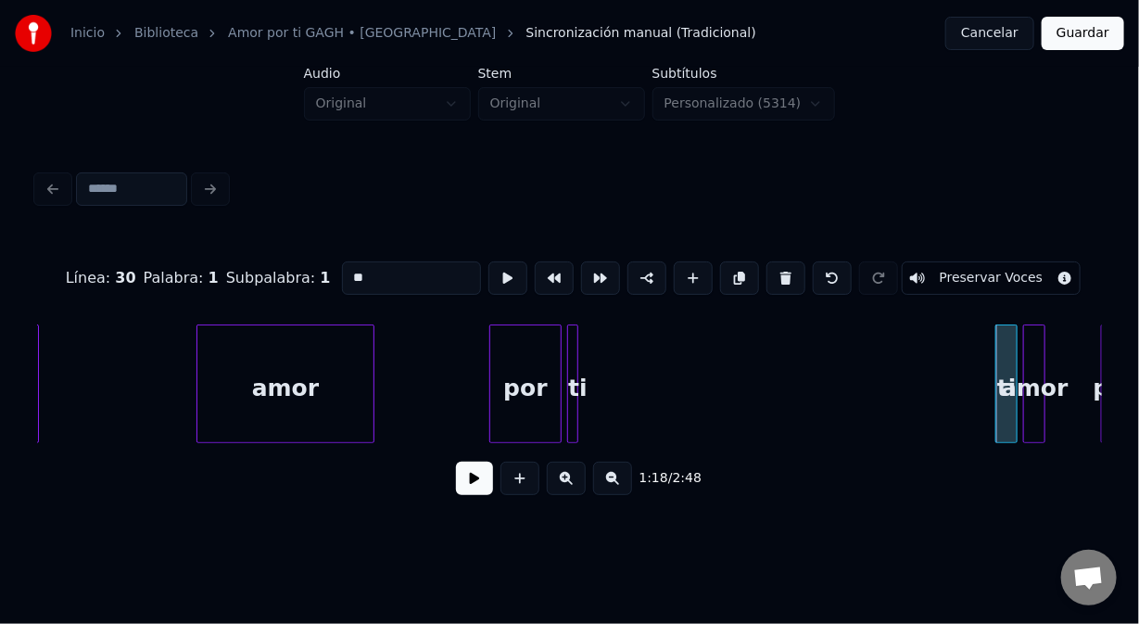
click at [574, 404] on div at bounding box center [575, 383] width 6 height 117
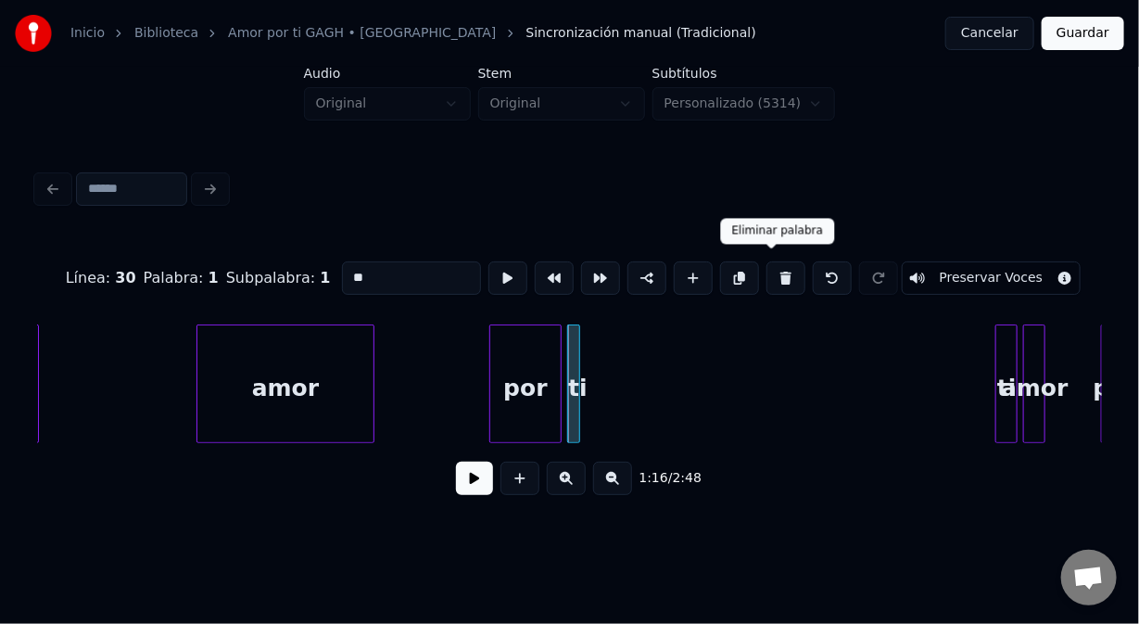
click at [767, 270] on button at bounding box center [786, 277] width 39 height 33
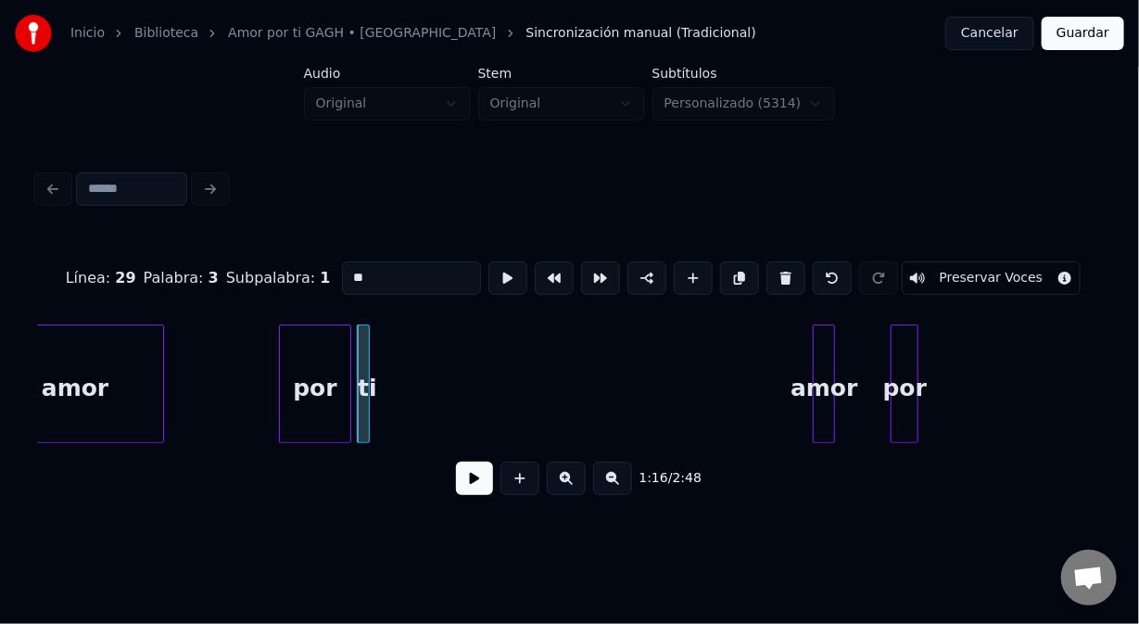
scroll to position [0, 20975]
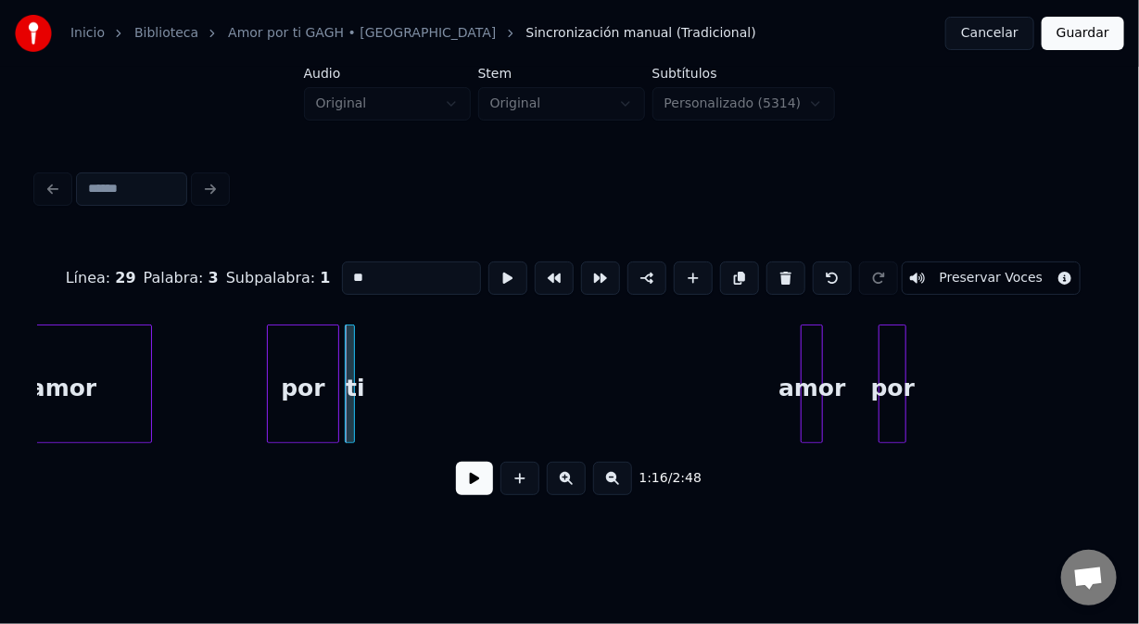
click at [349, 369] on div at bounding box center [352, 383] width 6 height 117
click at [661, 348] on div "ti" at bounding box center [656, 388] width 19 height 126
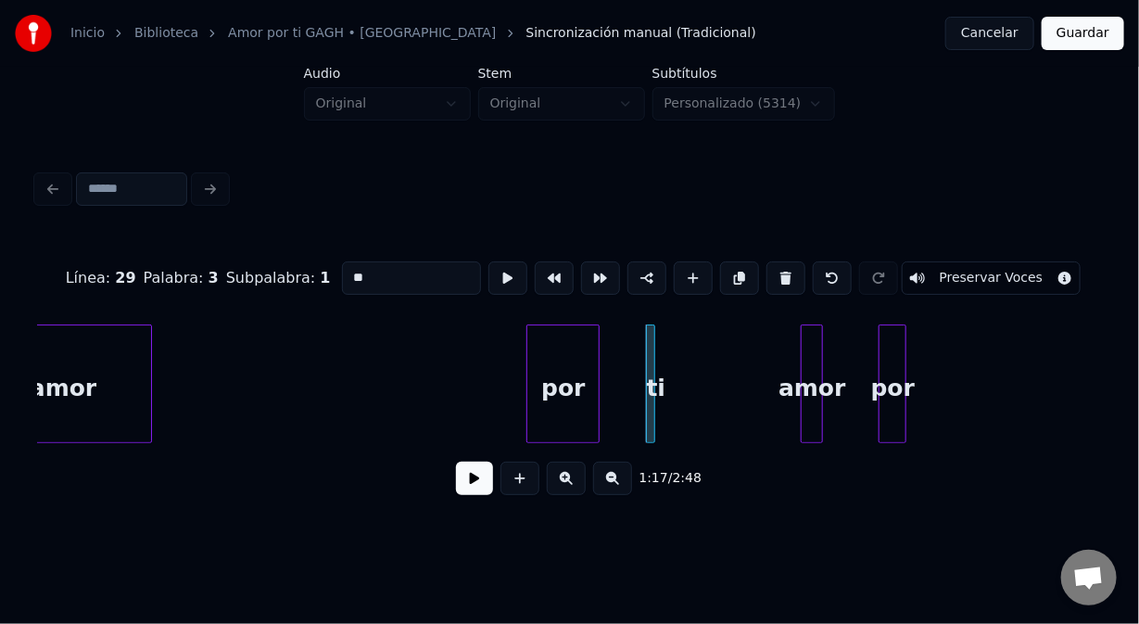
click at [566, 325] on div "por" at bounding box center [563, 388] width 71 height 126
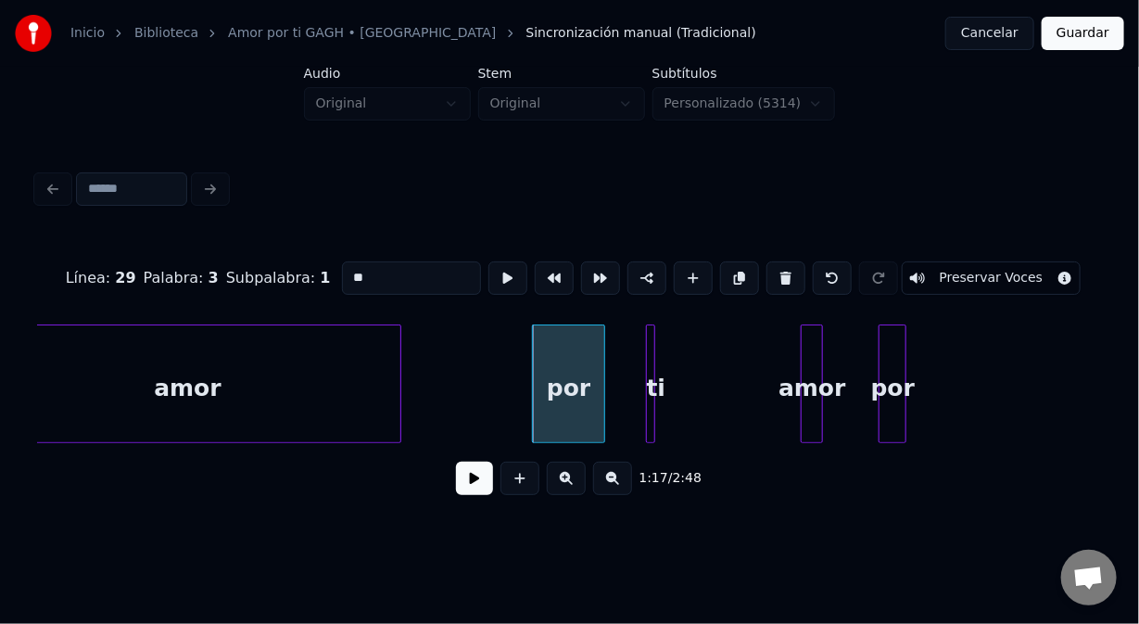
click at [399, 363] on div at bounding box center [398, 383] width 6 height 117
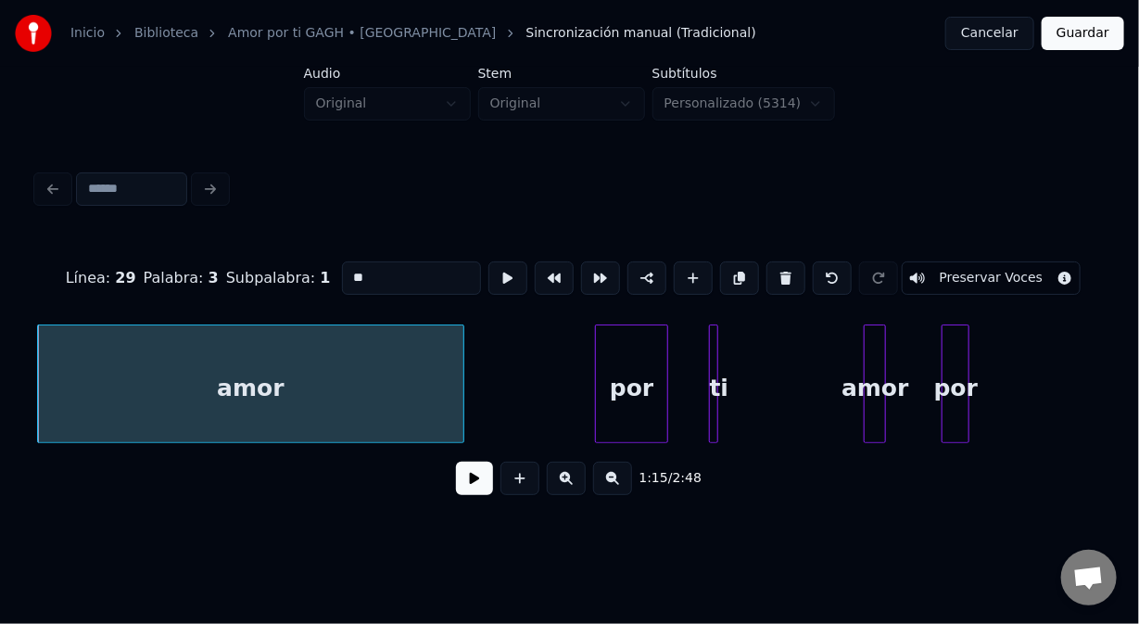
click at [477, 490] on button at bounding box center [474, 478] width 37 height 33
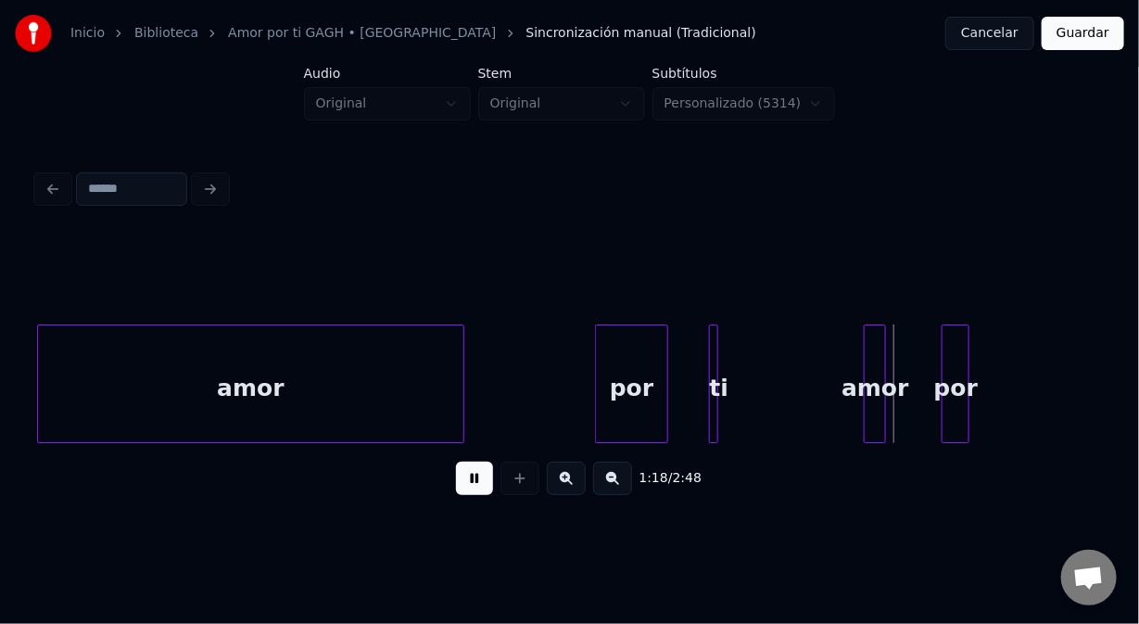
click at [450, 499] on div "1:18 / 2:48" at bounding box center [570, 478] width 1036 height 41
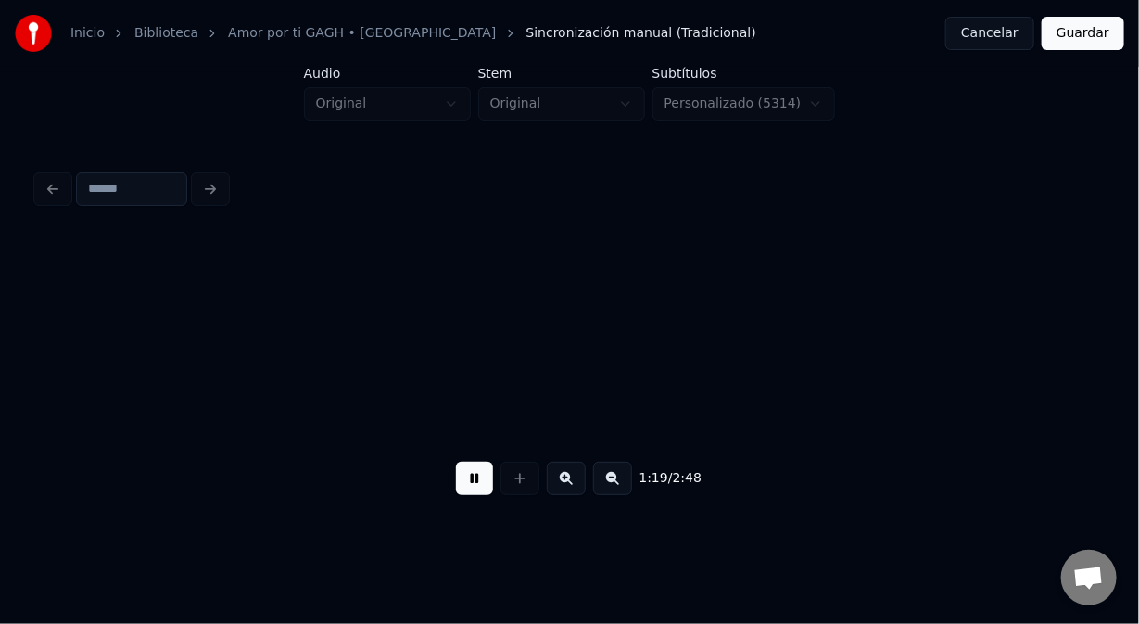
scroll to position [0, 21976]
drag, startPoint x: 478, startPoint y: 488, endPoint x: 288, endPoint y: 517, distance: 192.4
click at [477, 488] on button at bounding box center [474, 478] width 37 height 33
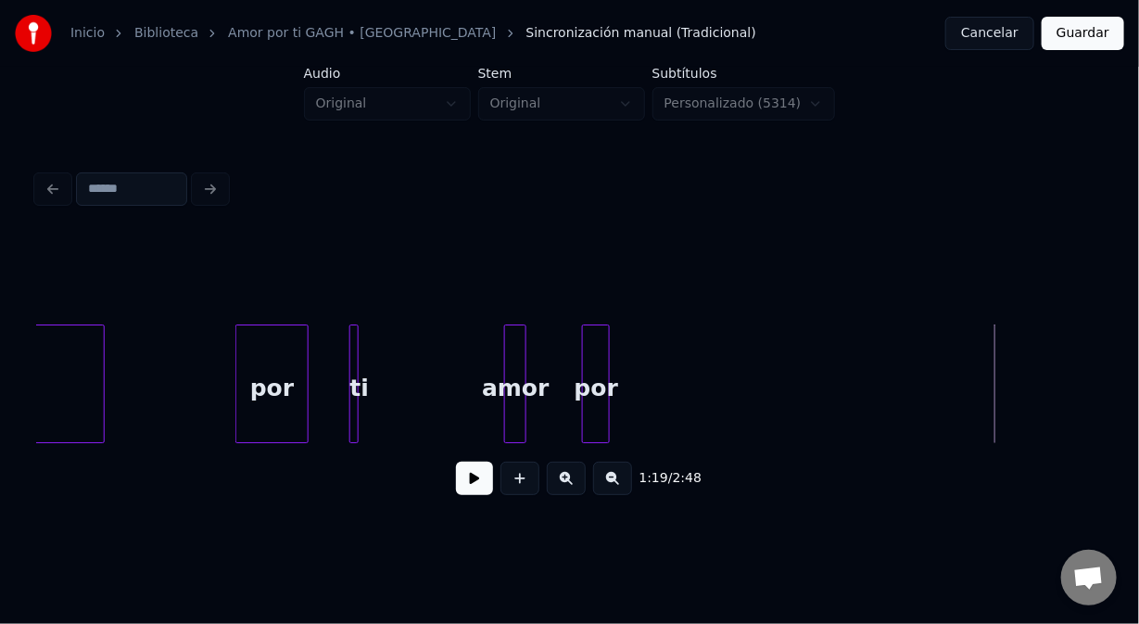
scroll to position [0, 21235]
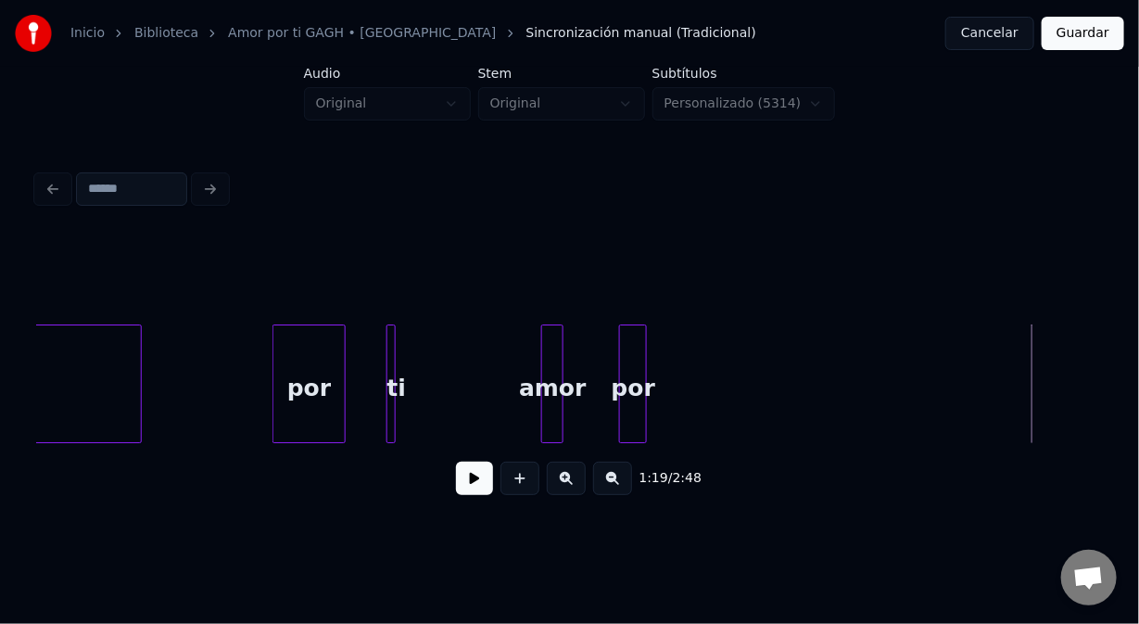
click at [630, 363] on div "por" at bounding box center [633, 388] width 26 height 126
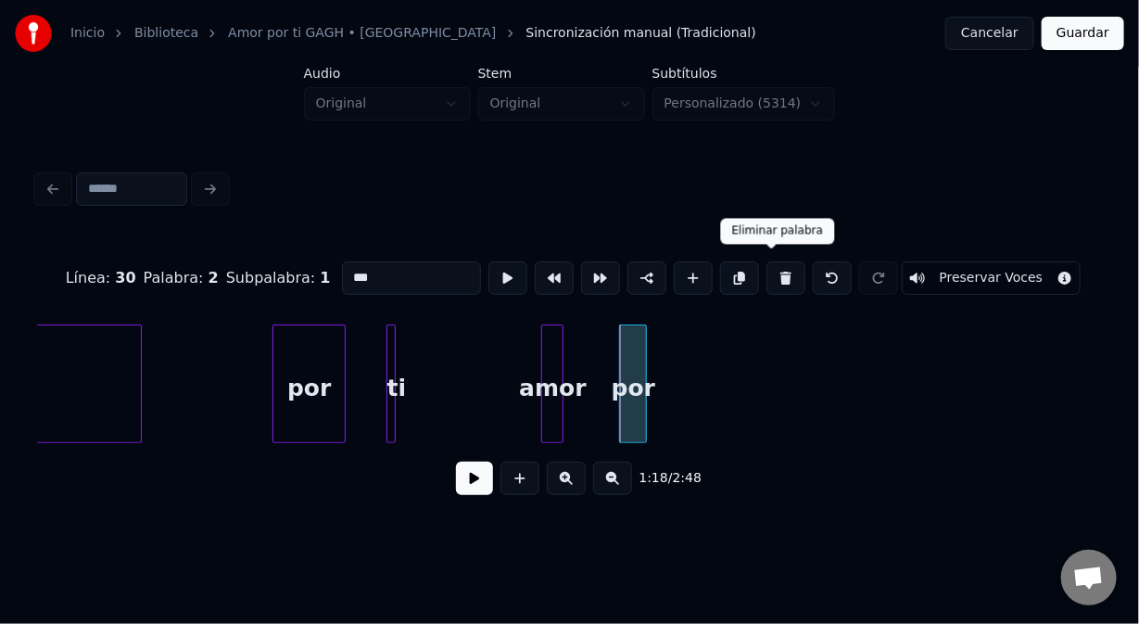
click at [777, 272] on button at bounding box center [786, 277] width 39 height 33
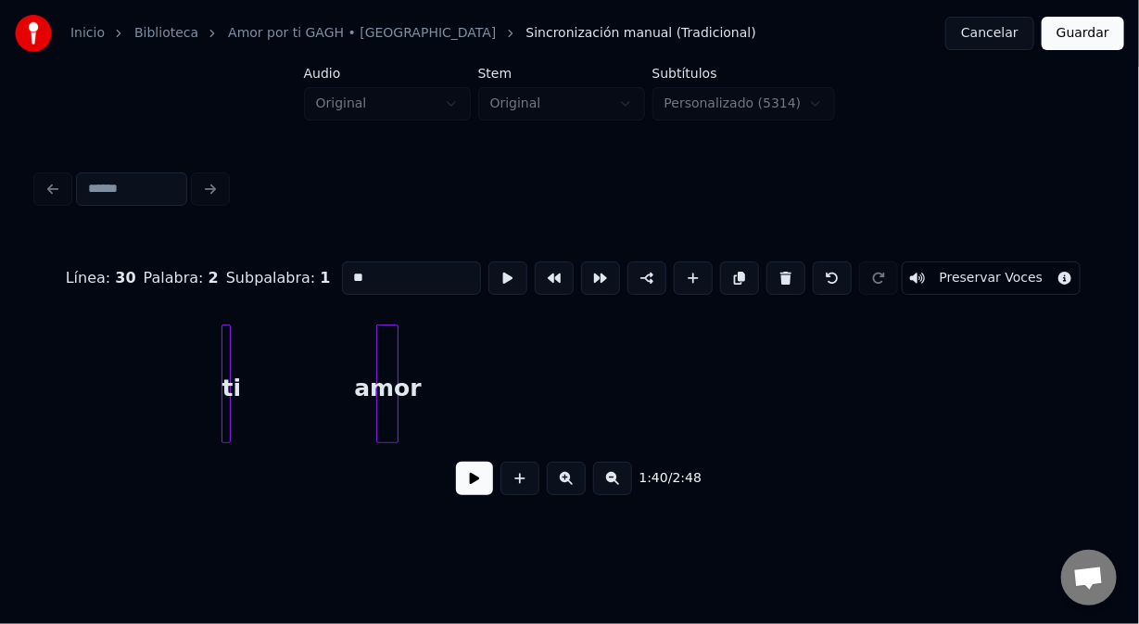
scroll to position [0, 21265]
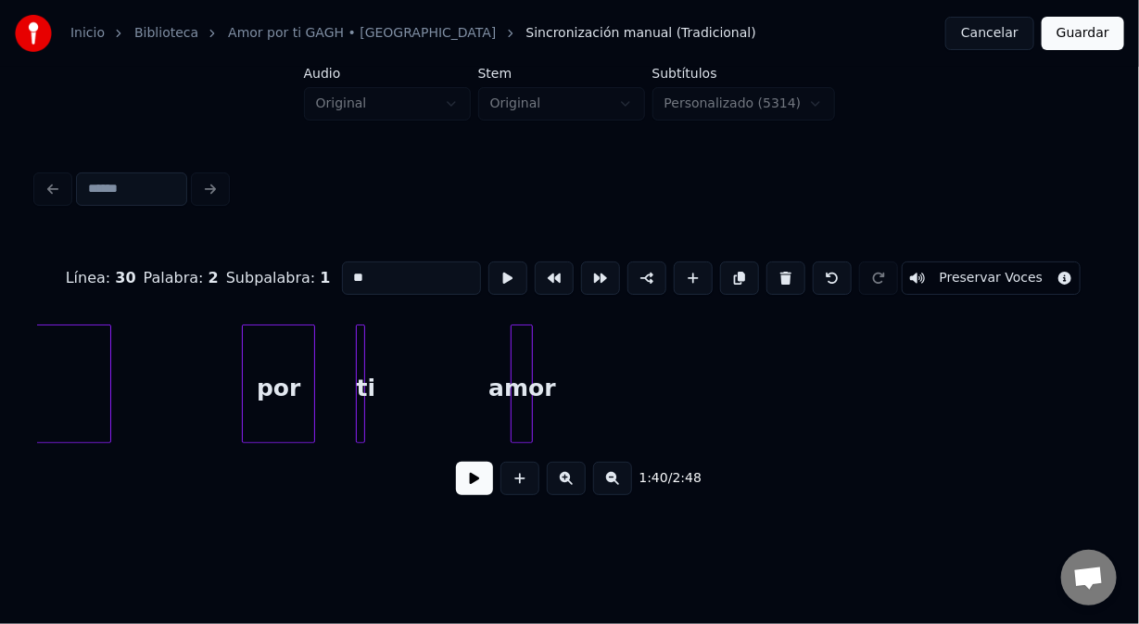
click at [518, 415] on div "amor" at bounding box center [522, 388] width 20 height 126
click at [768, 270] on button at bounding box center [786, 277] width 39 height 33
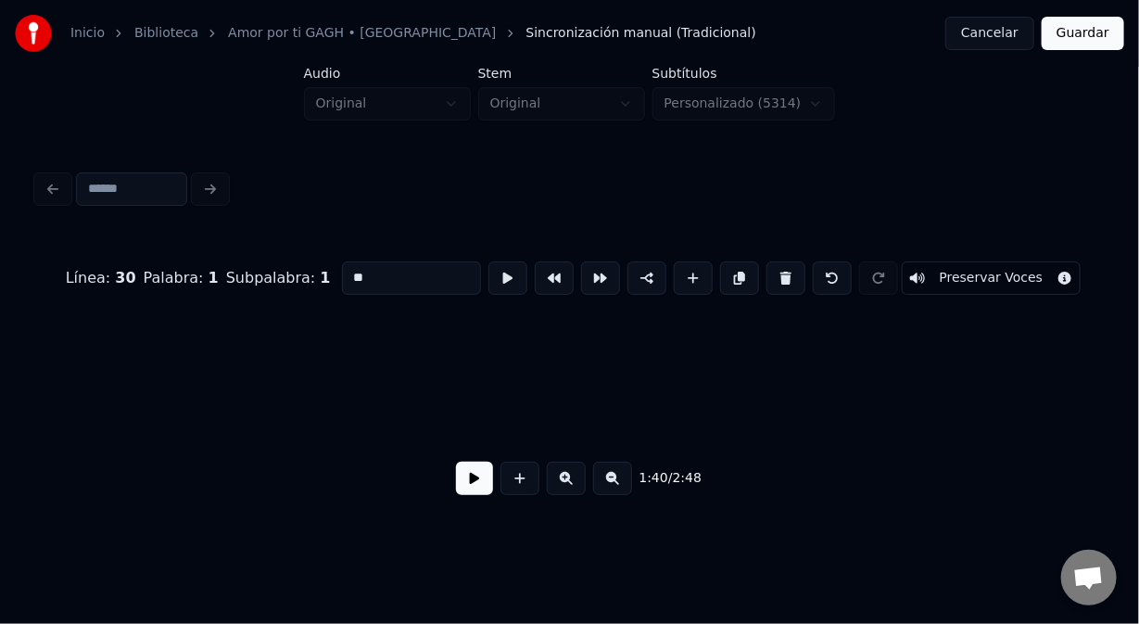
scroll to position [0, 27969]
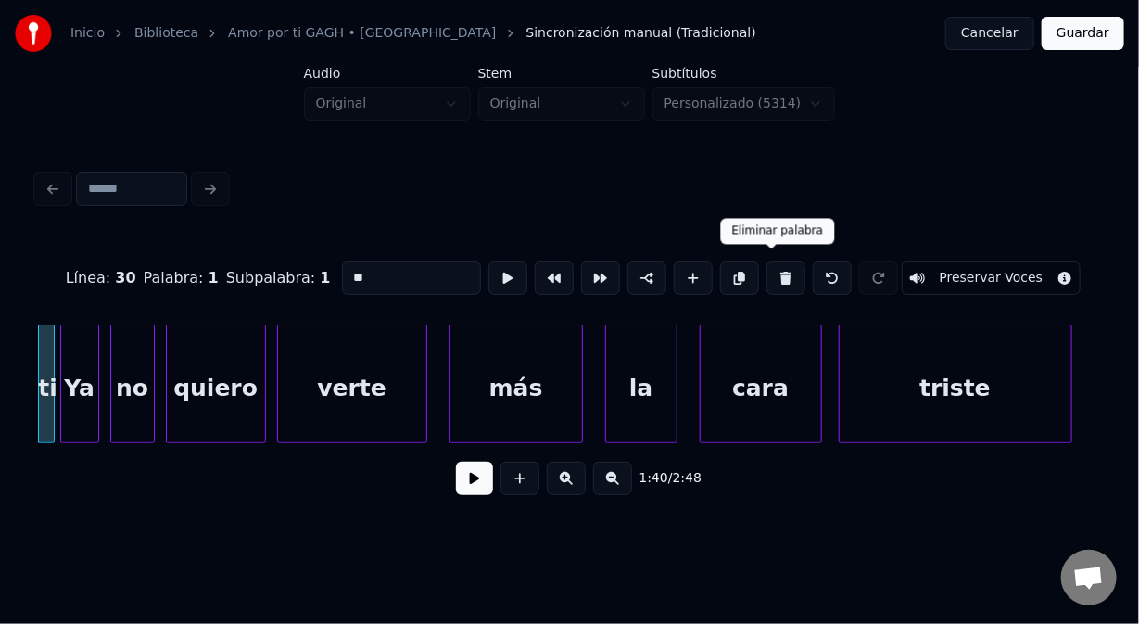
click at [779, 279] on button at bounding box center [786, 277] width 39 height 33
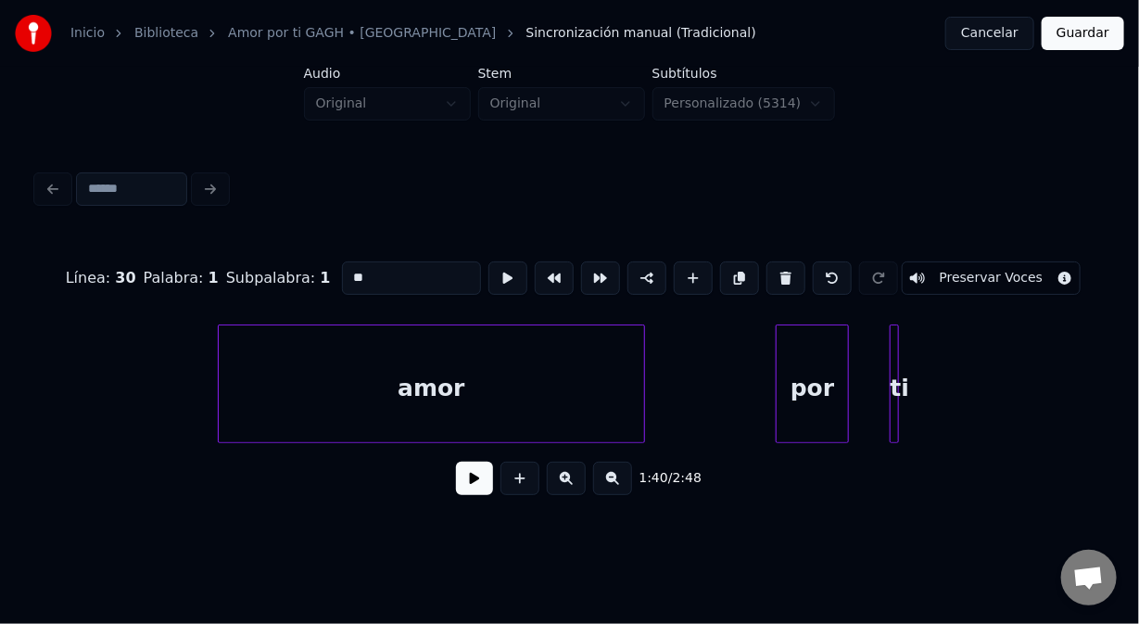
scroll to position [0, 21080]
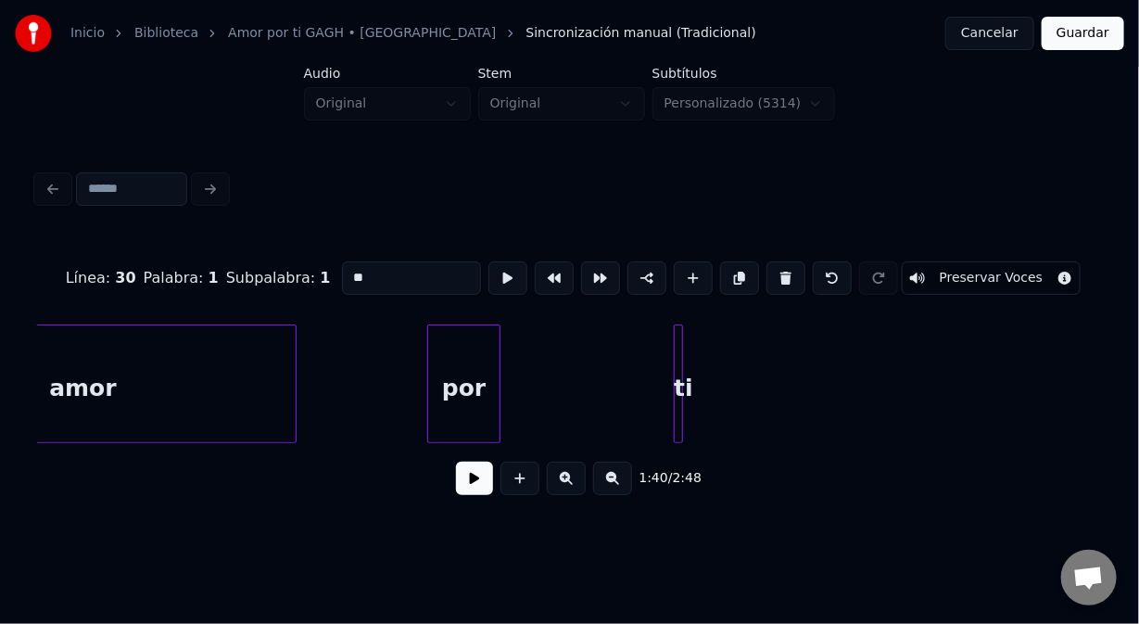
click at [683, 367] on div "ti" at bounding box center [684, 388] width 19 height 126
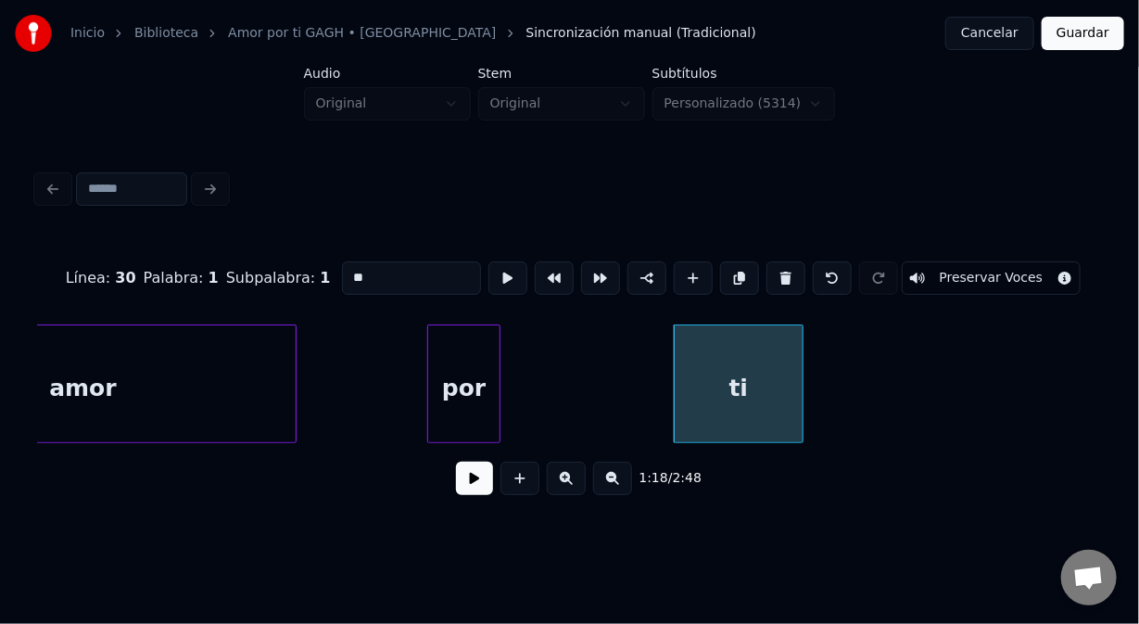
click at [797, 370] on div at bounding box center [800, 383] width 6 height 117
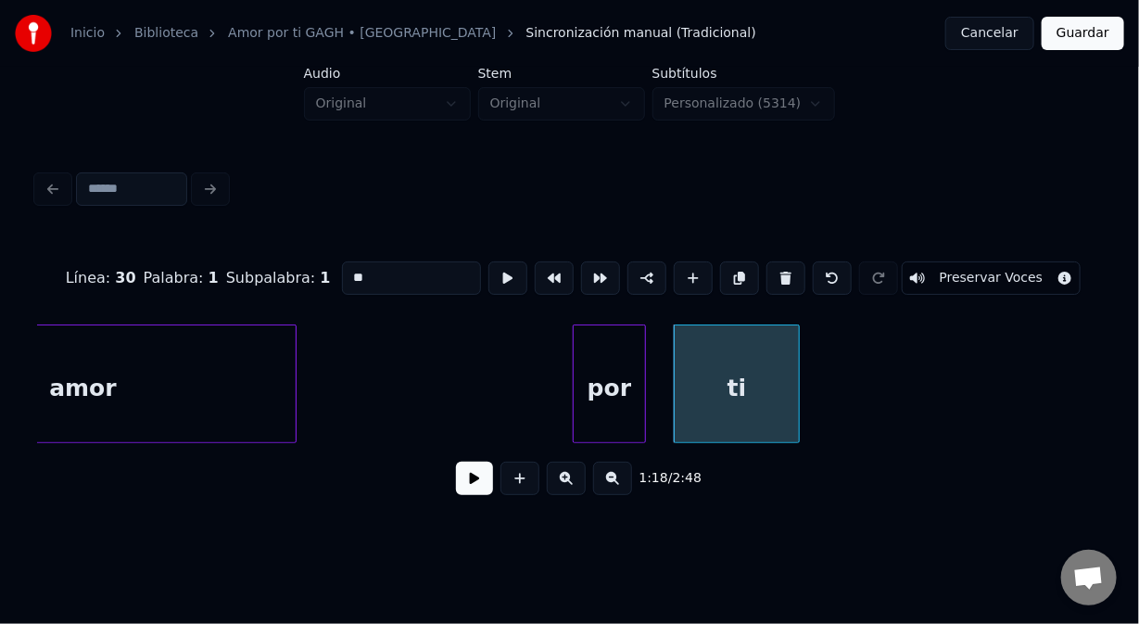
click at [623, 371] on div "por" at bounding box center [609, 388] width 71 height 126
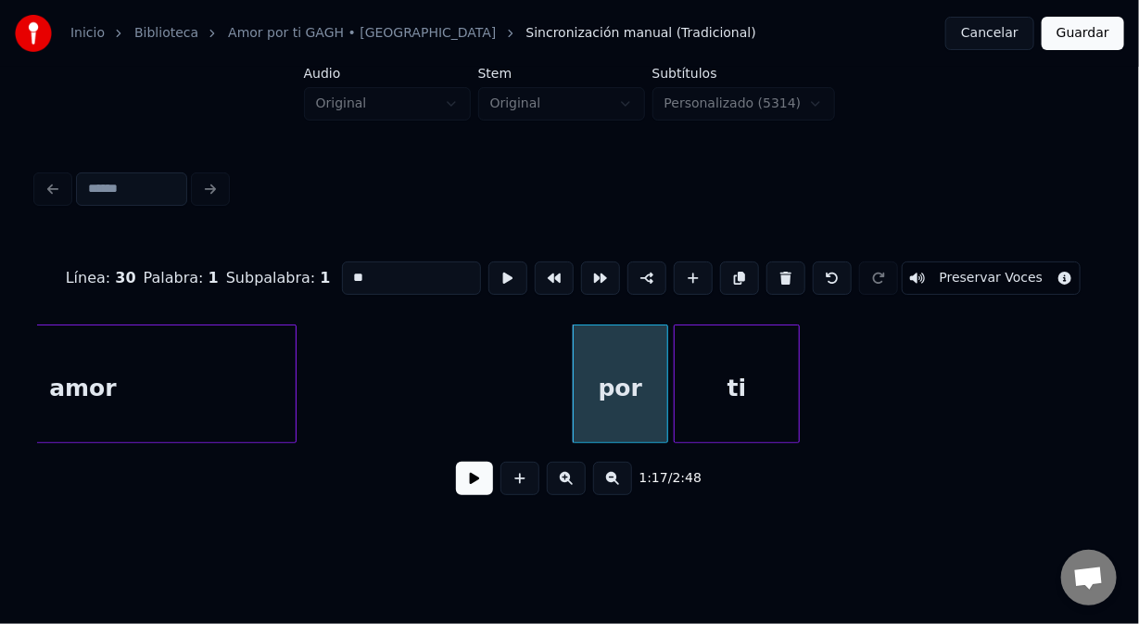
click at [666, 372] on div at bounding box center [665, 383] width 6 height 117
click at [253, 389] on div "amor" at bounding box center [82, 388] width 425 height 126
type input "****"
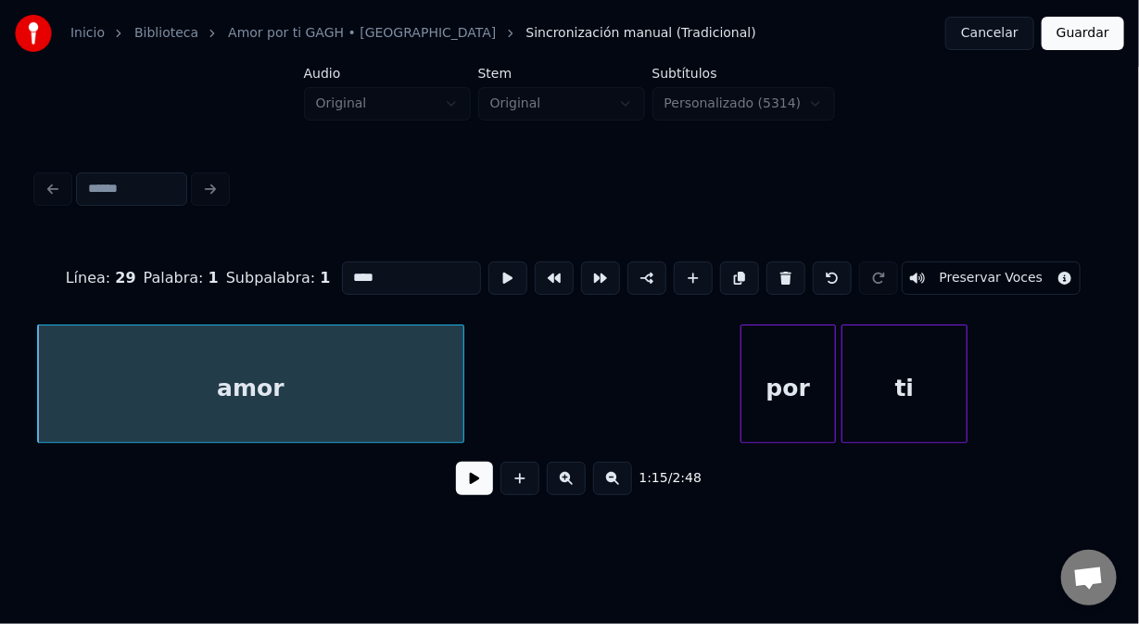
click at [474, 490] on button at bounding box center [474, 478] width 37 height 33
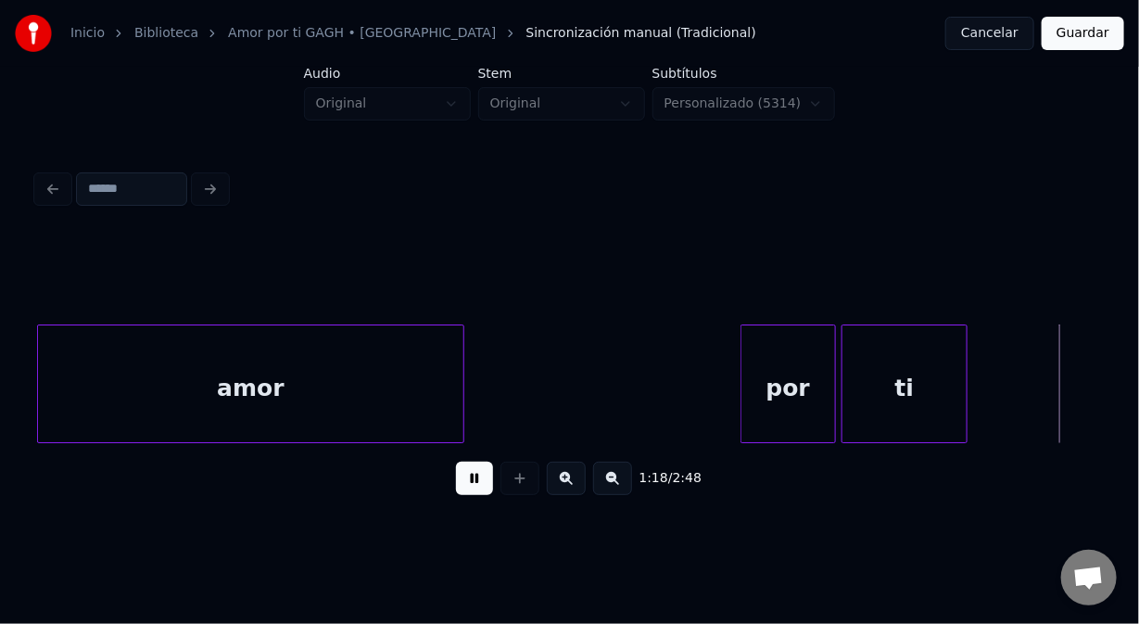
click at [452, 496] on div "1:18 / 2:48" at bounding box center [570, 478] width 1036 height 41
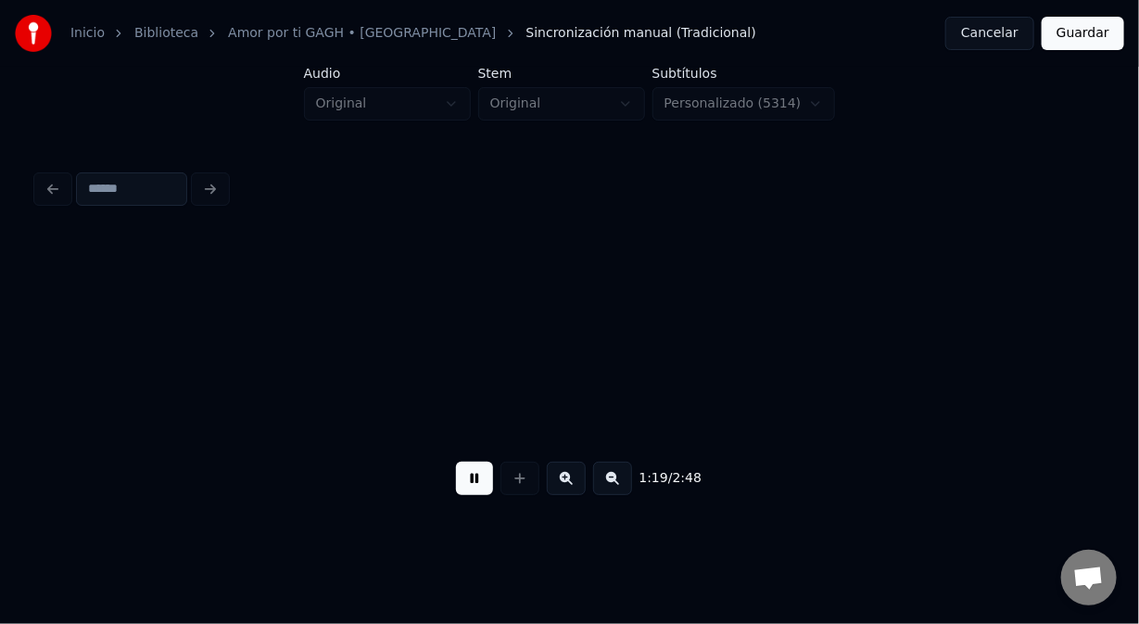
scroll to position [0, 21980]
drag, startPoint x: 472, startPoint y: 487, endPoint x: 456, endPoint y: 487, distance: 15.8
click at [466, 487] on button at bounding box center [474, 478] width 37 height 33
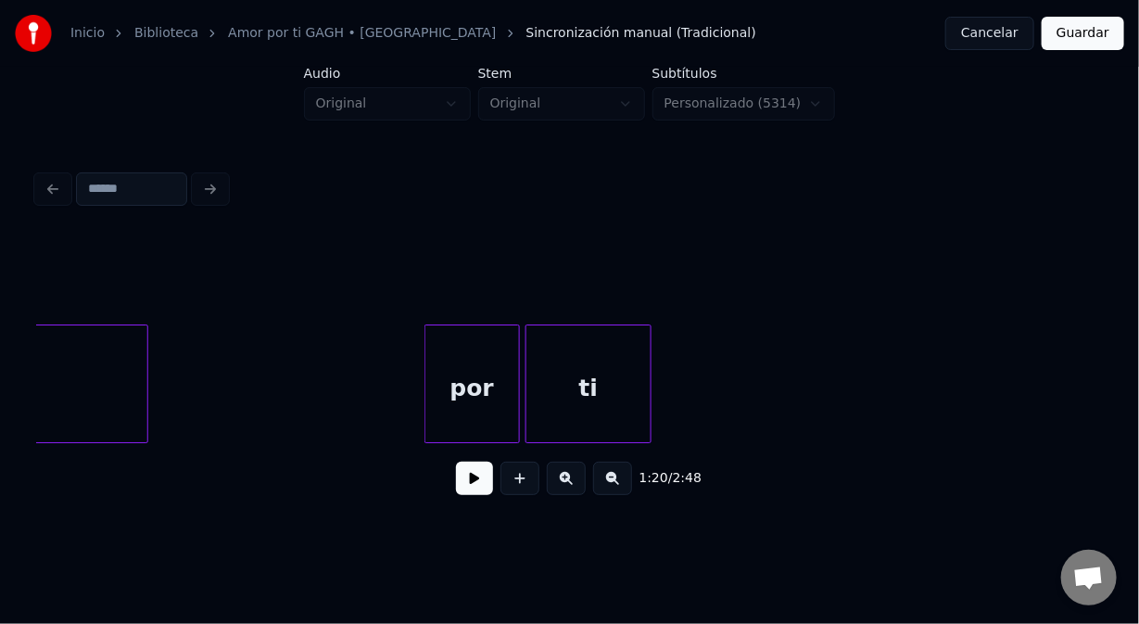
scroll to position [0, 20960]
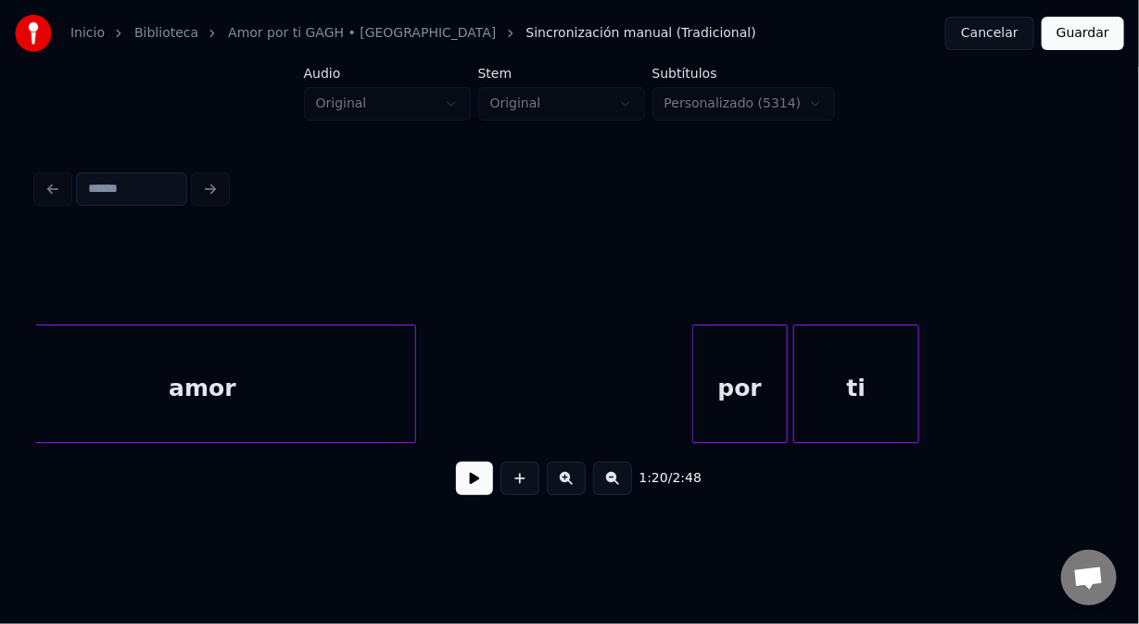
click at [364, 376] on div "amor" at bounding box center [202, 388] width 425 height 126
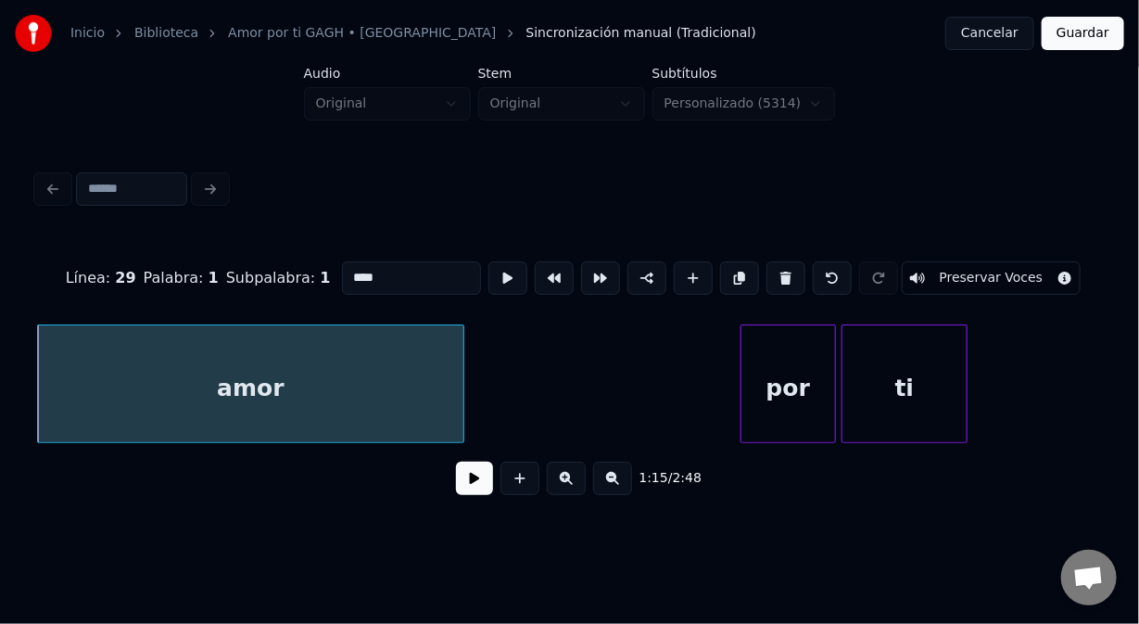
click at [772, 334] on div "por" at bounding box center [789, 388] width 94 height 126
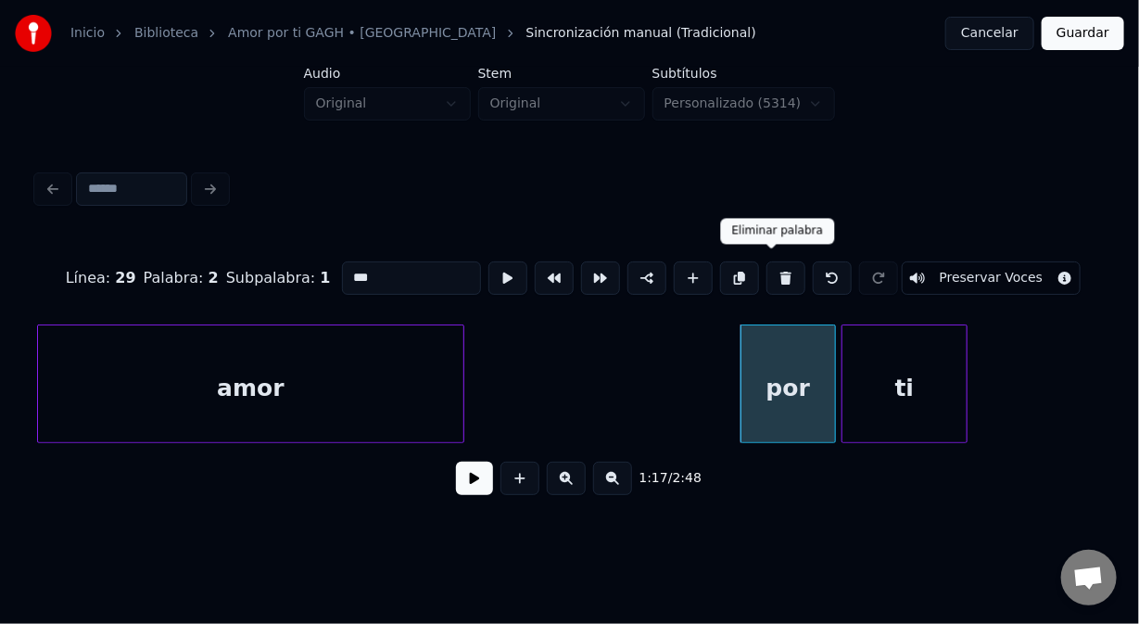
click at [772, 273] on button at bounding box center [786, 277] width 39 height 33
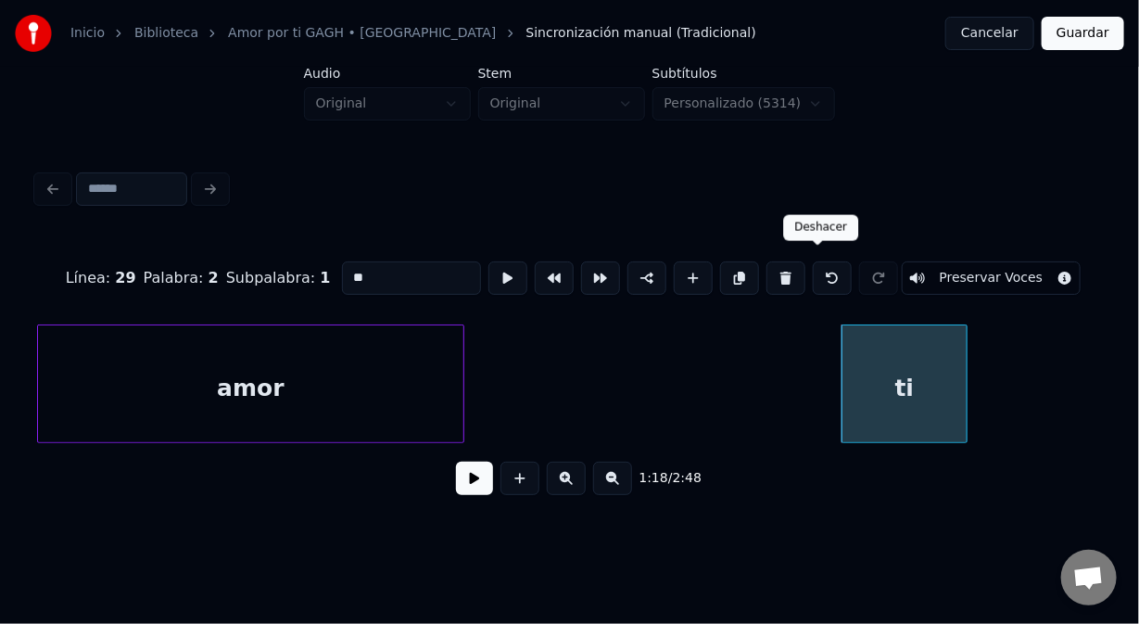
click at [816, 276] on button at bounding box center [832, 277] width 39 height 33
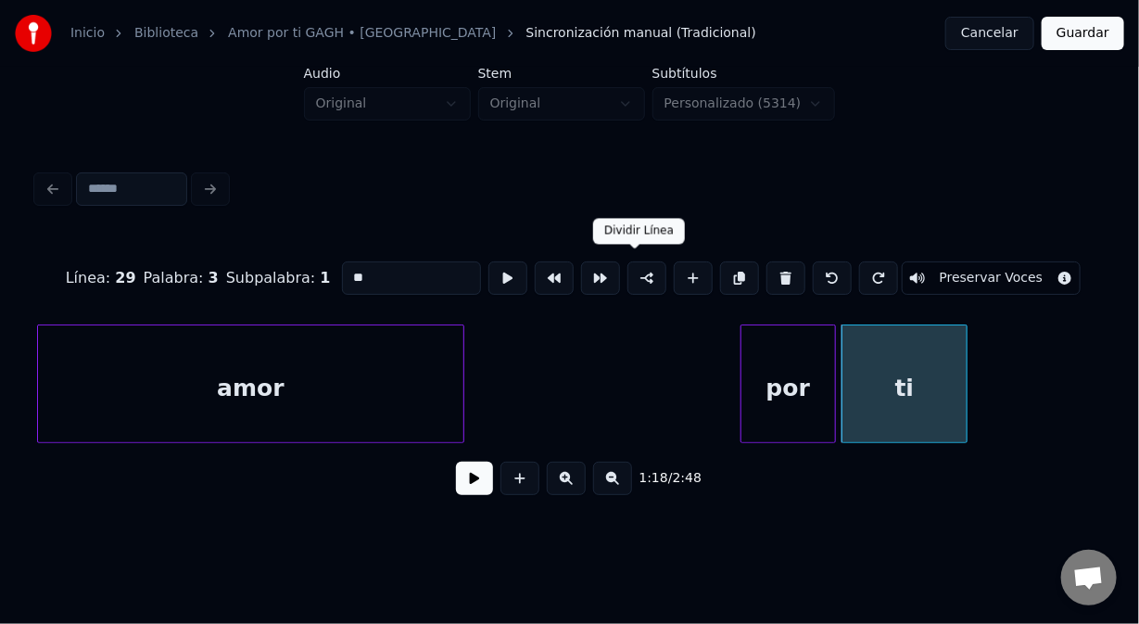
click at [631, 278] on button at bounding box center [647, 277] width 39 height 33
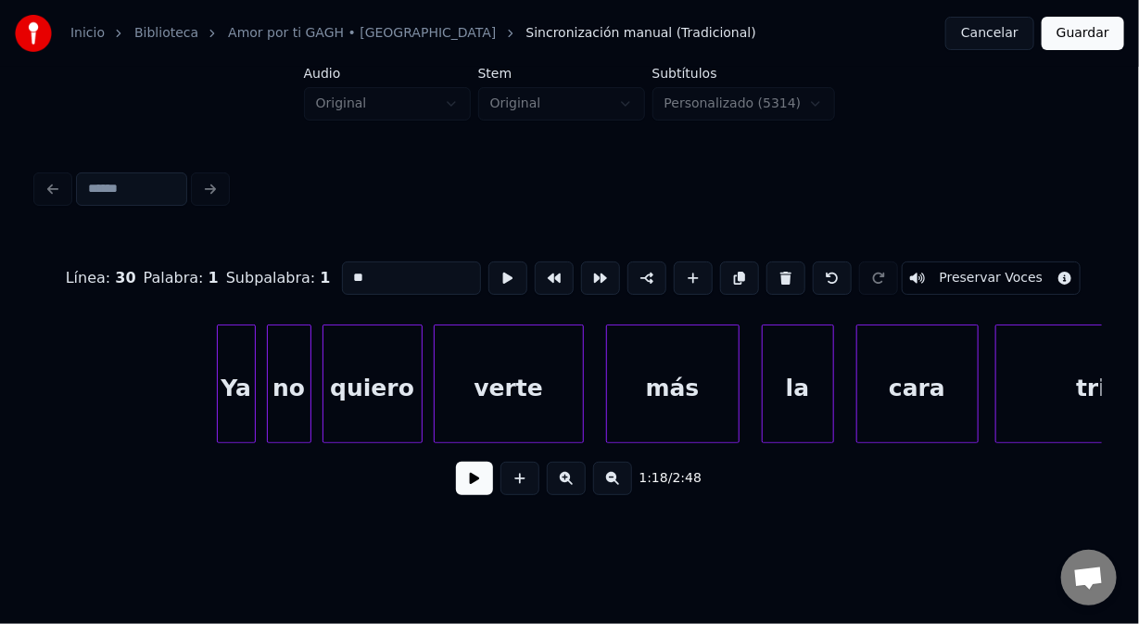
scroll to position [0, 27732]
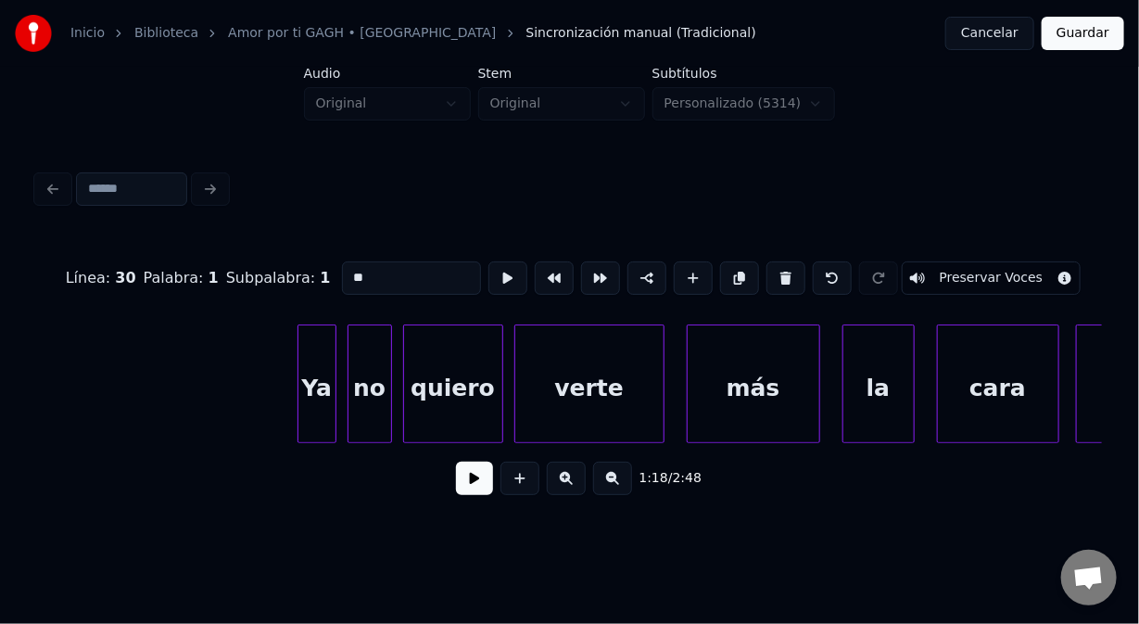
click at [309, 334] on div "Ya" at bounding box center [317, 388] width 37 height 126
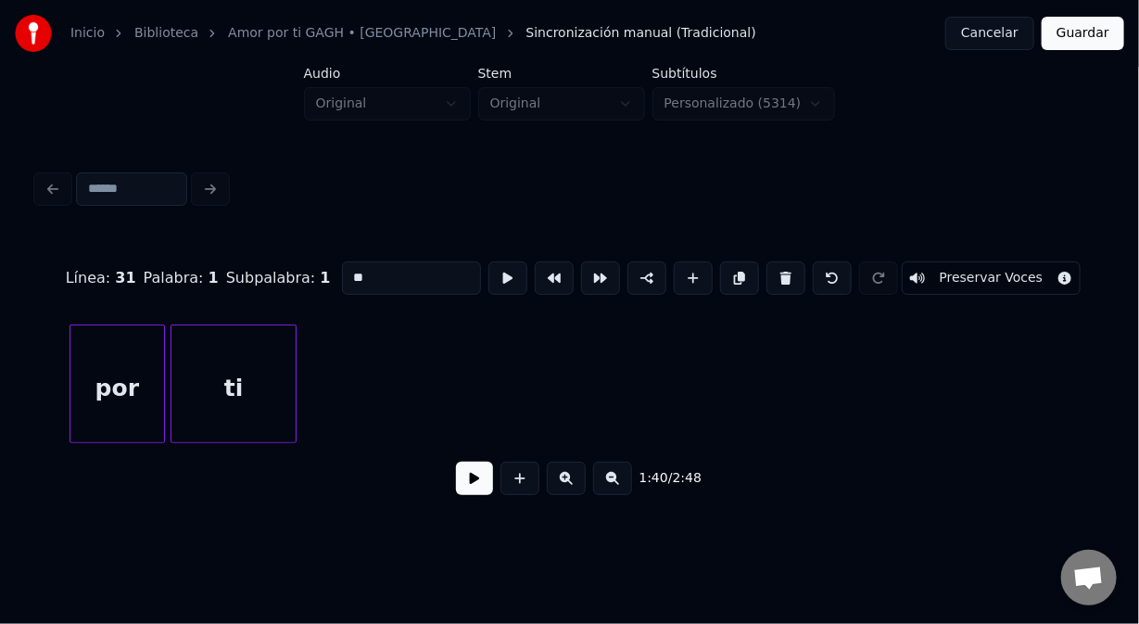
scroll to position [0, 21046]
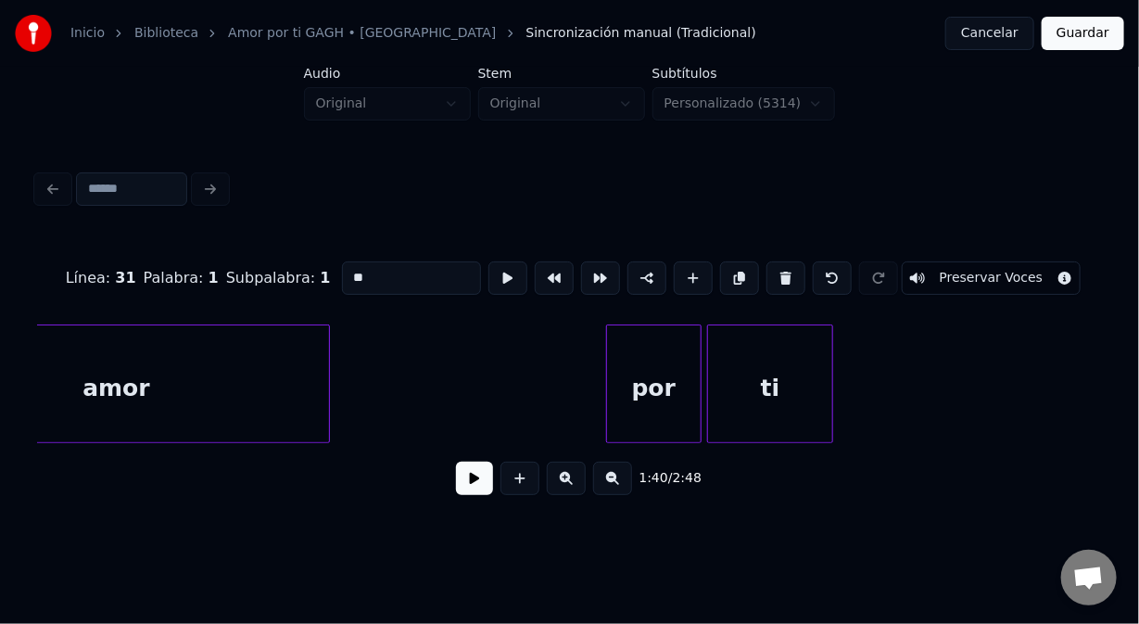
click at [644, 346] on div "por" at bounding box center [654, 388] width 94 height 126
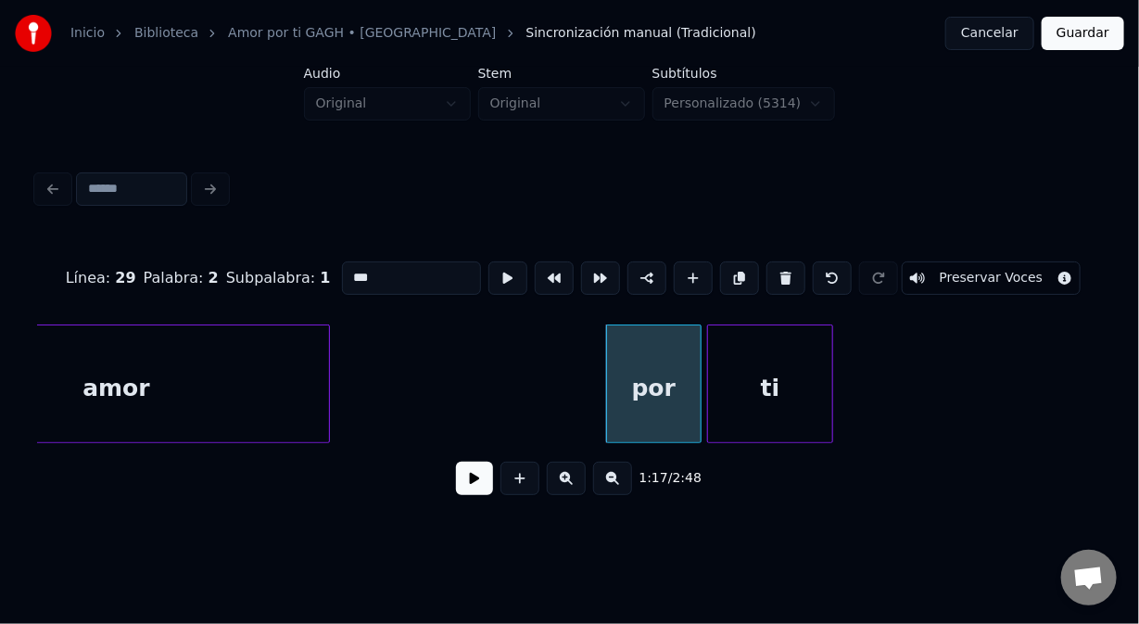
click at [739, 361] on div "ti" at bounding box center [770, 388] width 125 height 126
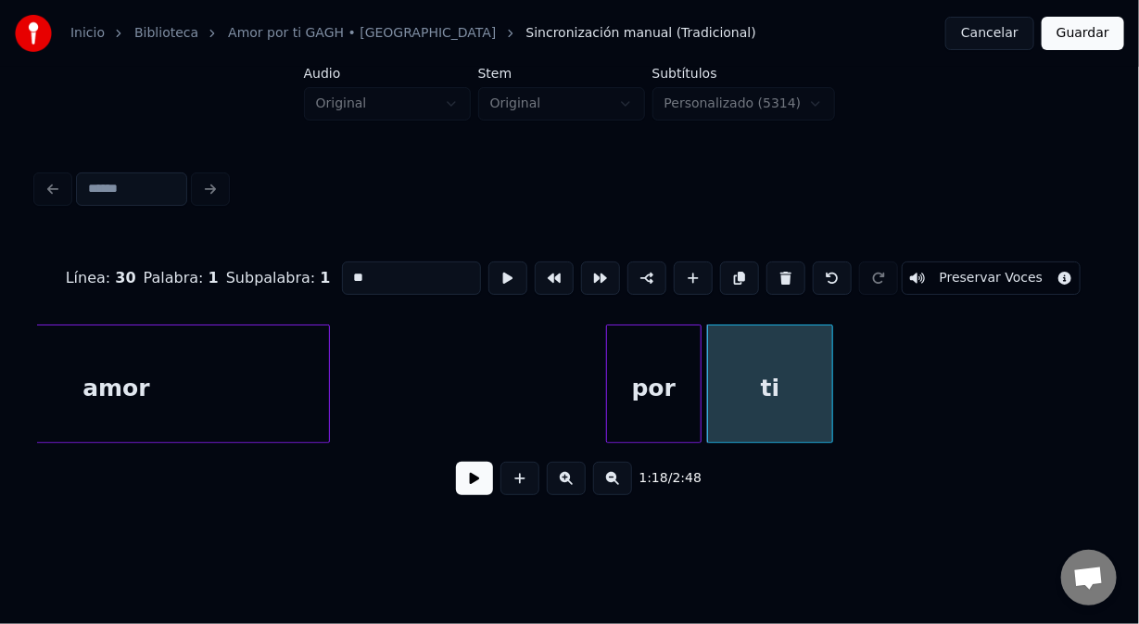
click at [292, 357] on div "amor" at bounding box center [116, 388] width 425 height 126
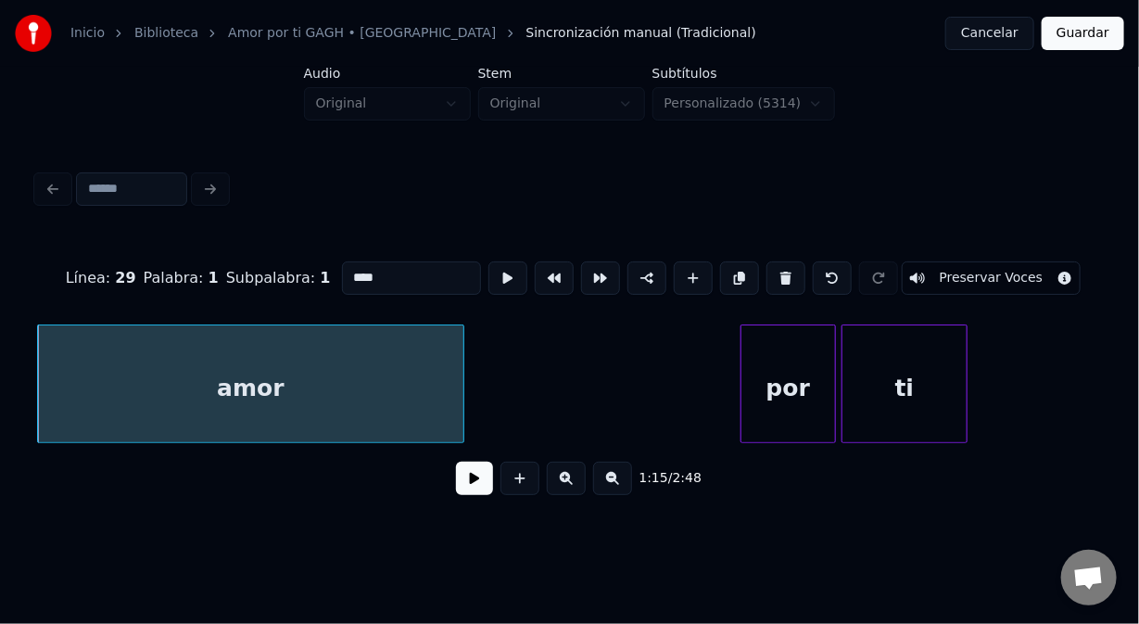
click at [757, 349] on div "por" at bounding box center [789, 388] width 94 height 126
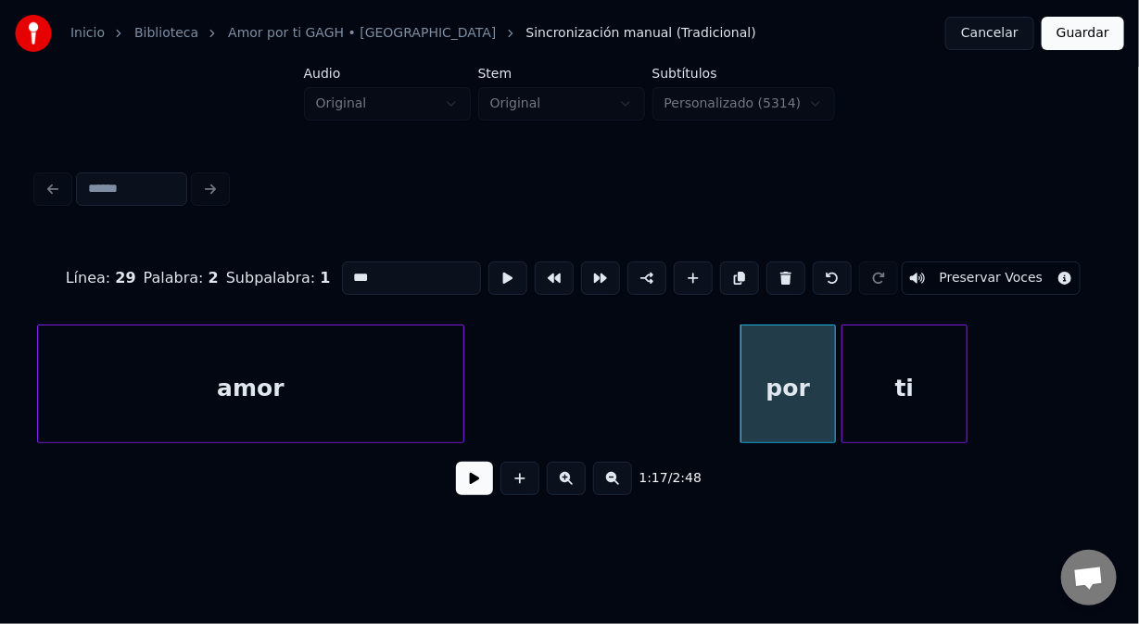
click at [757, 349] on div "por" at bounding box center [789, 388] width 94 height 126
click at [639, 272] on button at bounding box center [647, 277] width 39 height 33
click at [867, 361] on div "ti" at bounding box center [905, 388] width 125 height 126
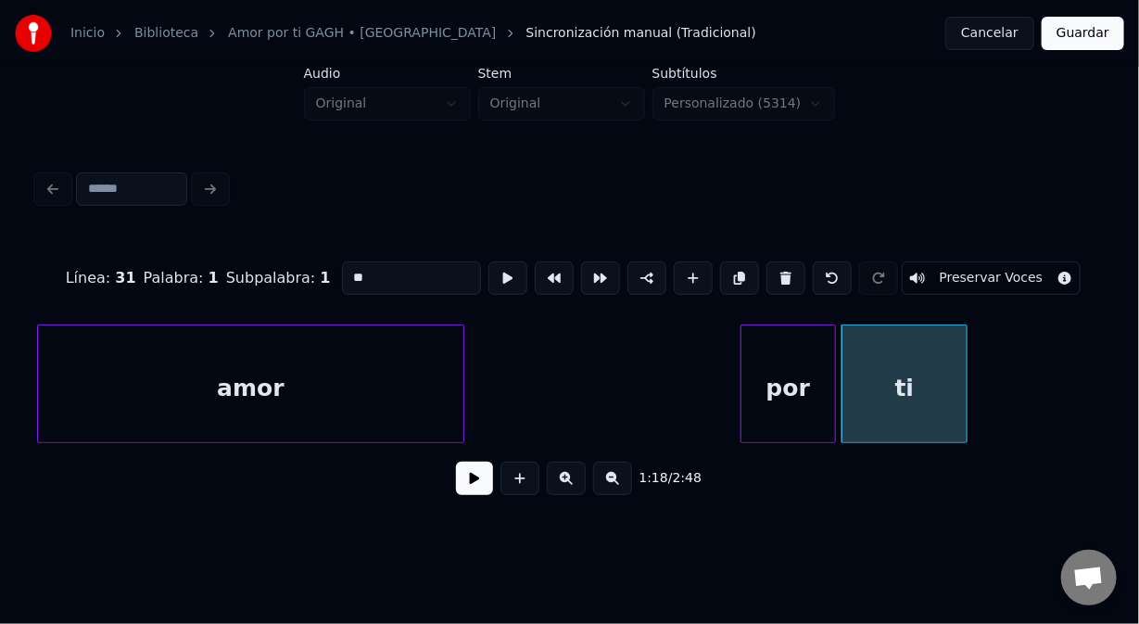
click at [768, 361] on div "por" at bounding box center [789, 388] width 94 height 126
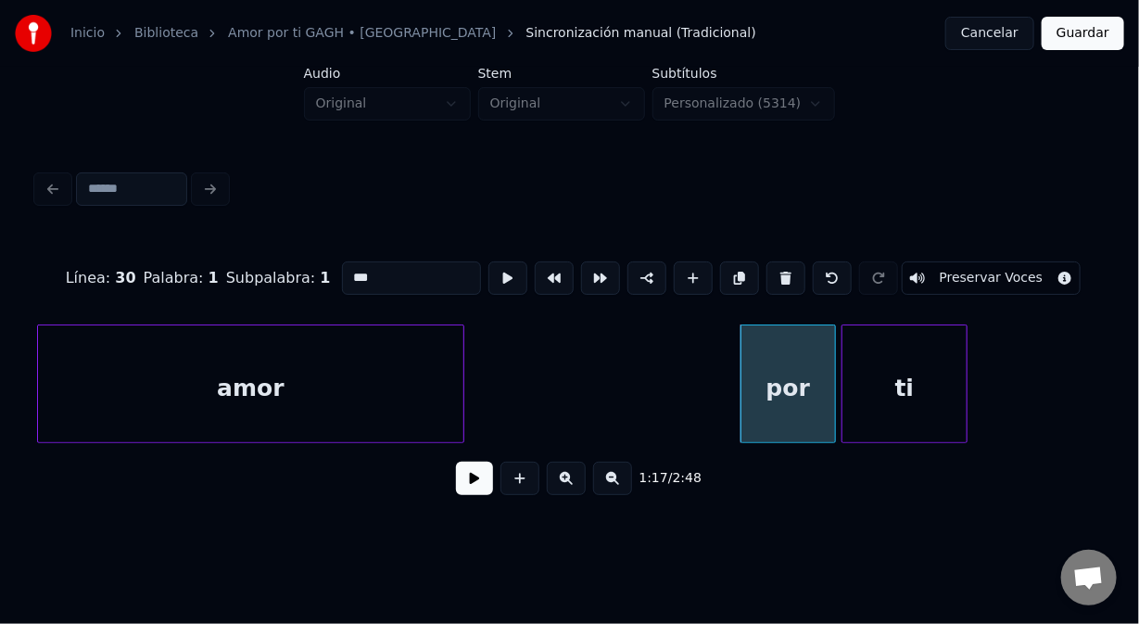
click at [863, 356] on div "ti" at bounding box center [905, 388] width 125 height 126
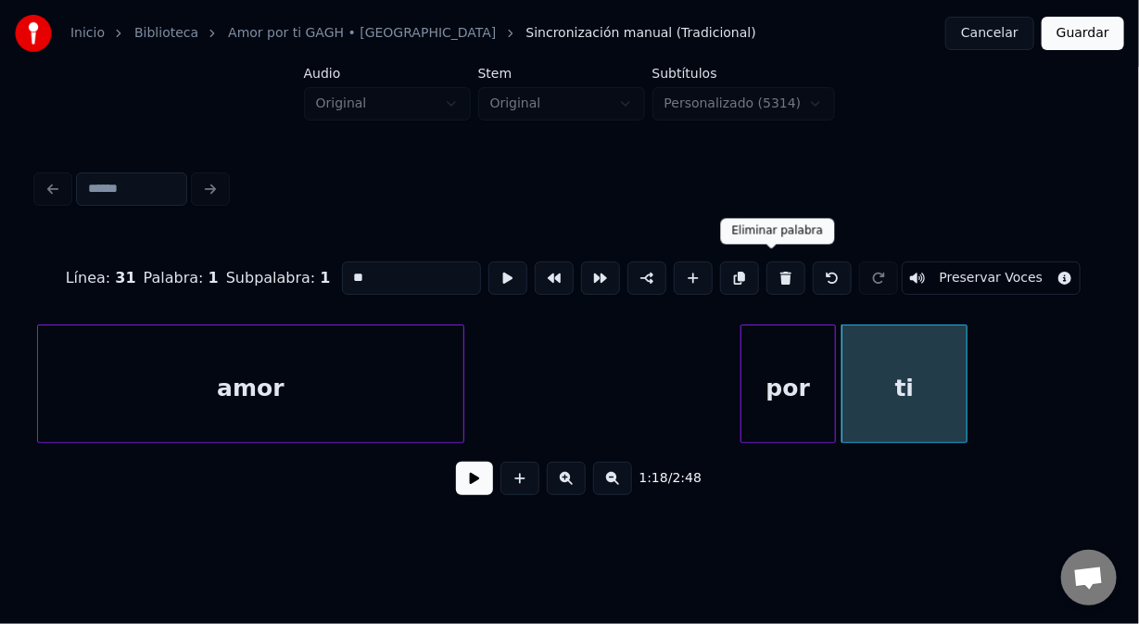
click at [779, 273] on button at bounding box center [786, 277] width 39 height 33
type input "***"
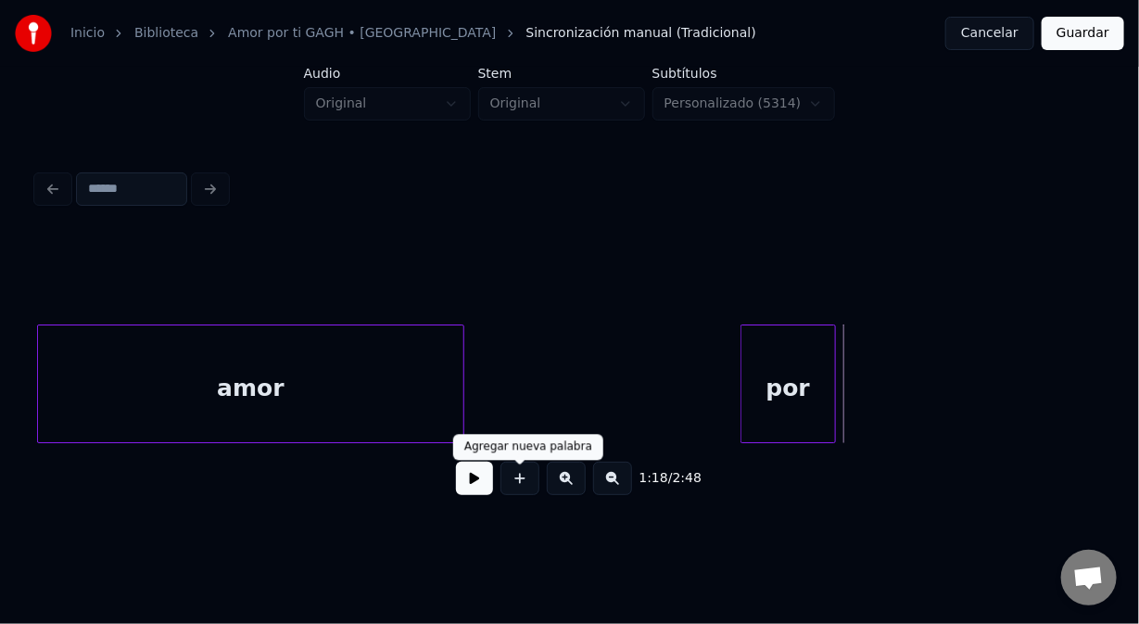
click at [529, 488] on button at bounding box center [520, 478] width 39 height 33
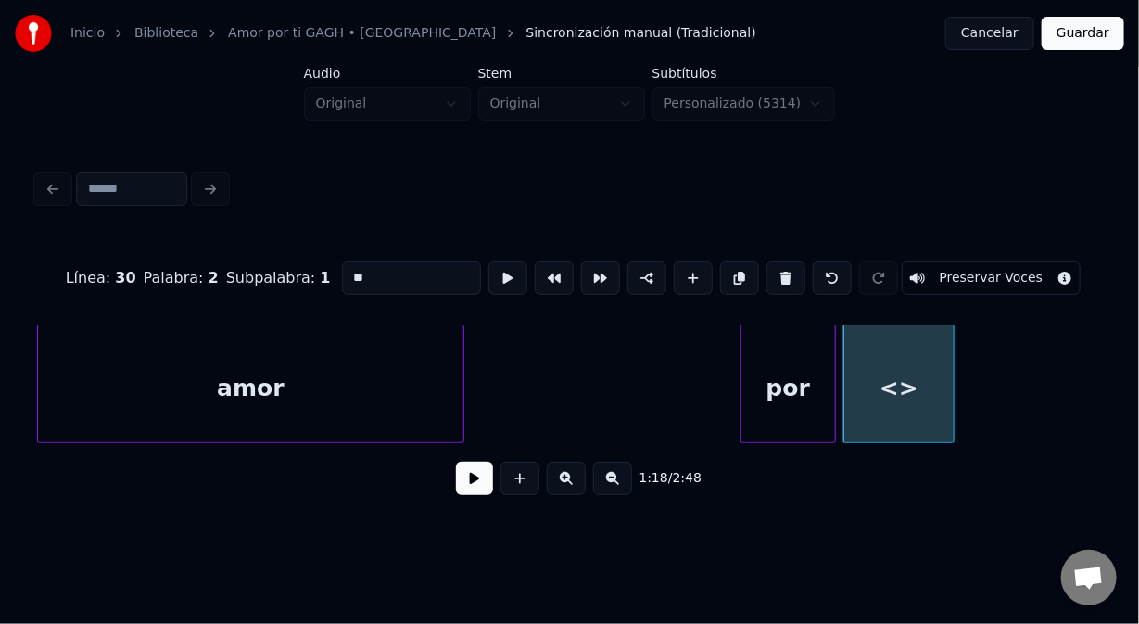
drag, startPoint x: 388, startPoint y: 275, endPoint x: 351, endPoint y: 277, distance: 37.1
click at [351, 277] on input "**" at bounding box center [411, 277] width 139 height 33
drag, startPoint x: 387, startPoint y: 272, endPoint x: 327, endPoint y: 281, distance: 60.1
click at [327, 281] on div "Línea : 30 Palabra : 2 Subpalabra : 1 ** Preservar Voces" at bounding box center [569, 278] width 1065 height 93
click at [314, 416] on div "amor" at bounding box center [250, 388] width 425 height 126
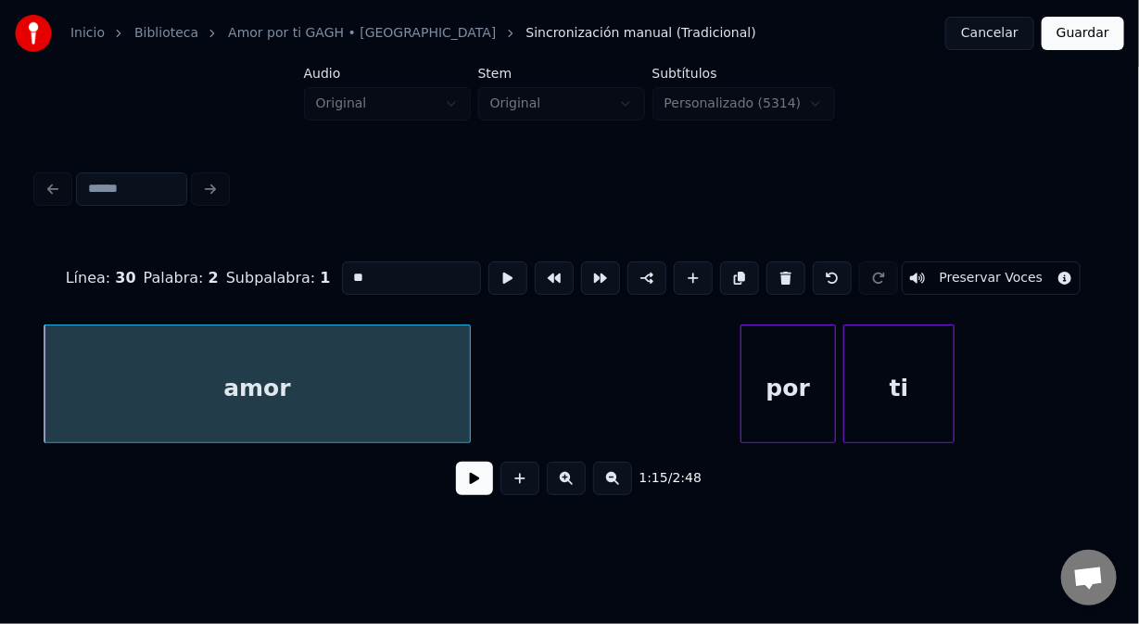
type input "**"
click at [470, 488] on button at bounding box center [474, 478] width 37 height 33
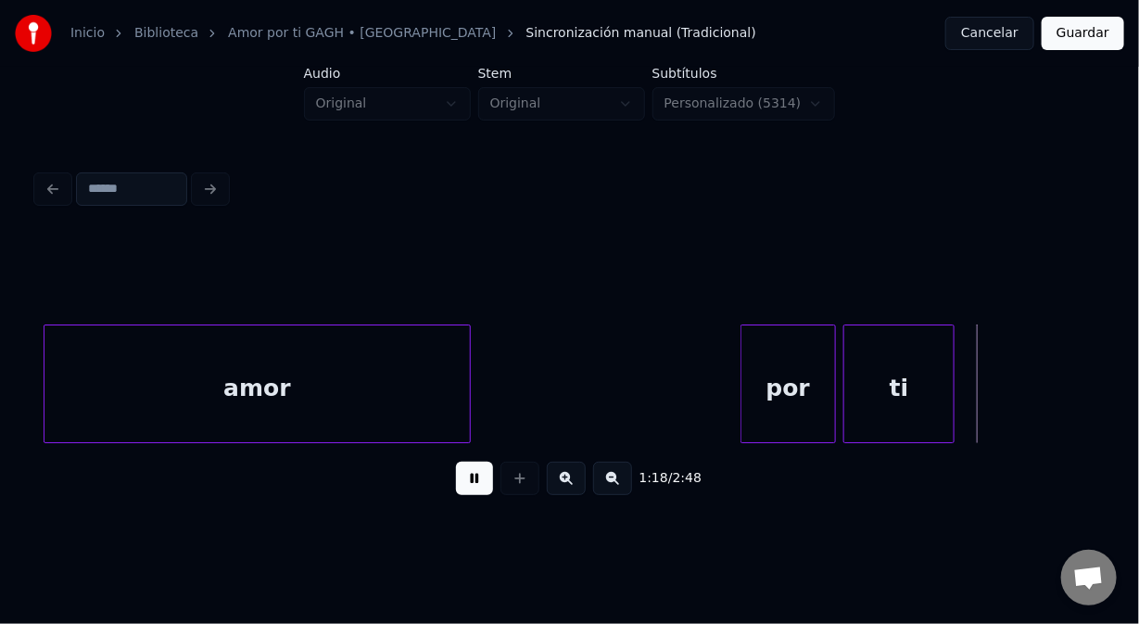
click at [462, 485] on button at bounding box center [474, 478] width 37 height 33
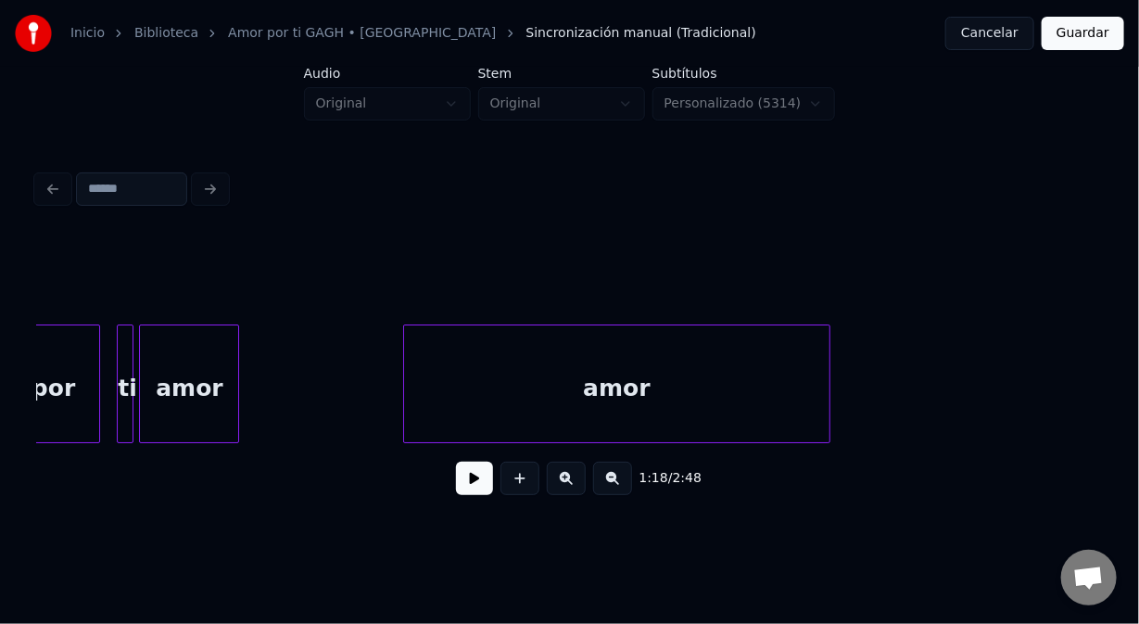
scroll to position [0, 20417]
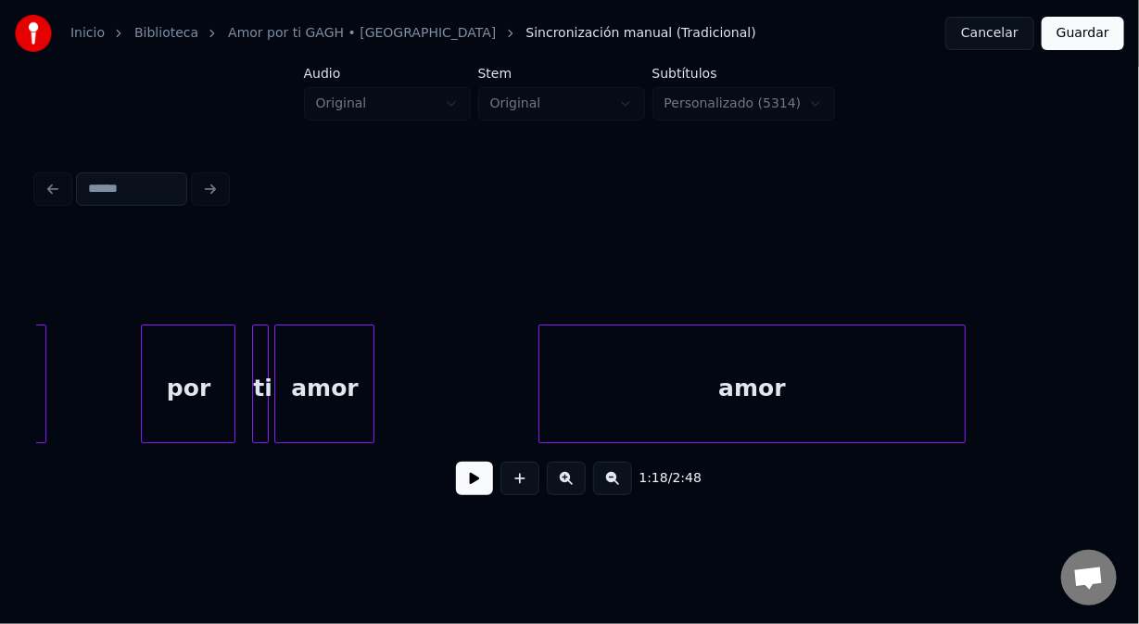
click at [521, 415] on div "amor" at bounding box center [734, 383] width 426 height 119
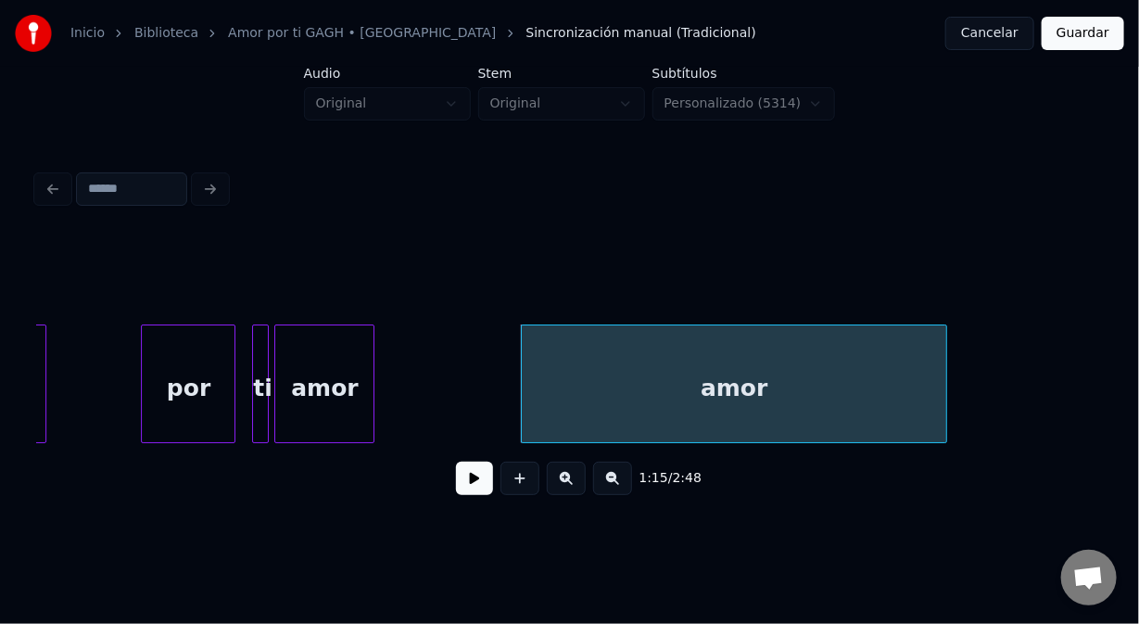
click at [34, 410] on div "1:15 / 2:48" at bounding box center [570, 337] width 1080 height 367
click at [43, 378] on div at bounding box center [43, 383] width 6 height 117
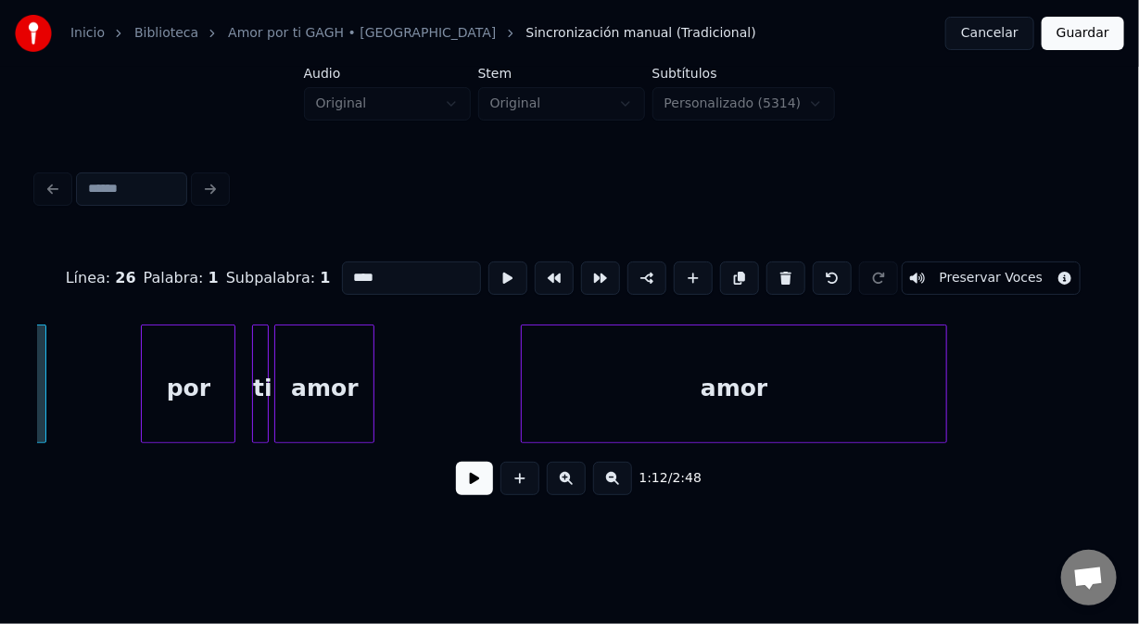
scroll to position [0, 20220]
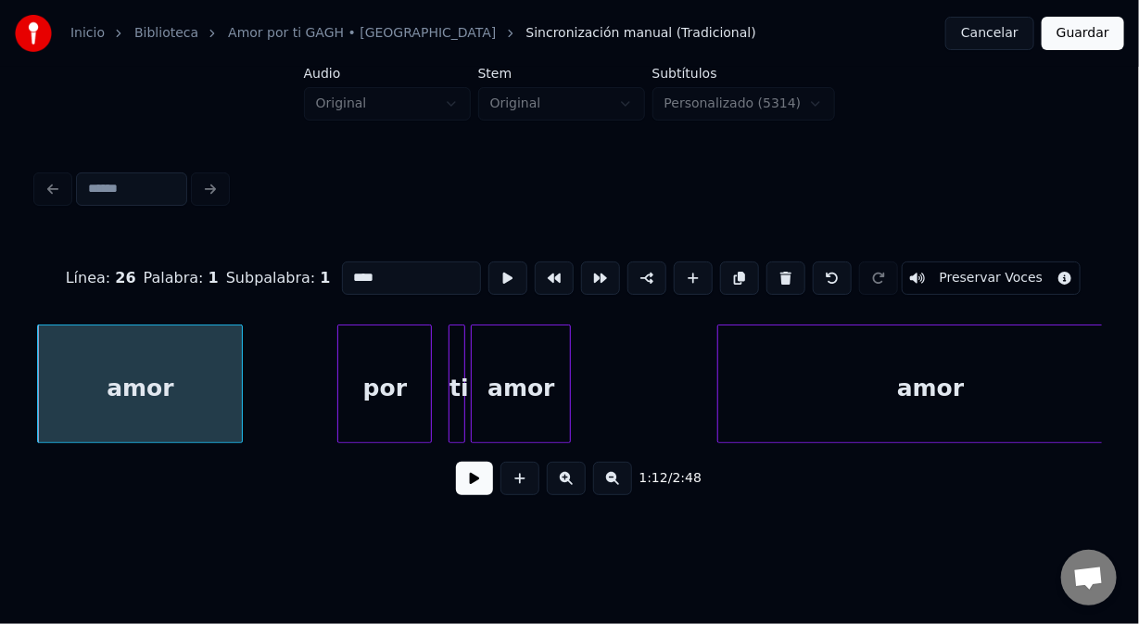
click at [482, 484] on button at bounding box center [474, 478] width 37 height 33
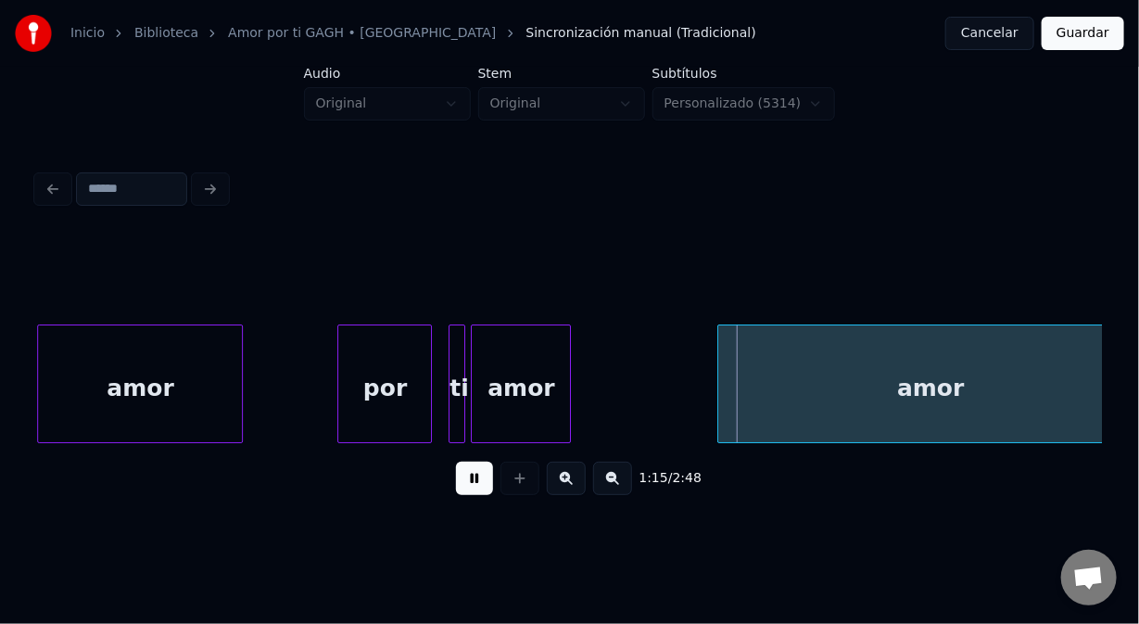
click at [482, 484] on button at bounding box center [474, 478] width 37 height 33
click at [514, 425] on div "amor" at bounding box center [521, 388] width 98 height 126
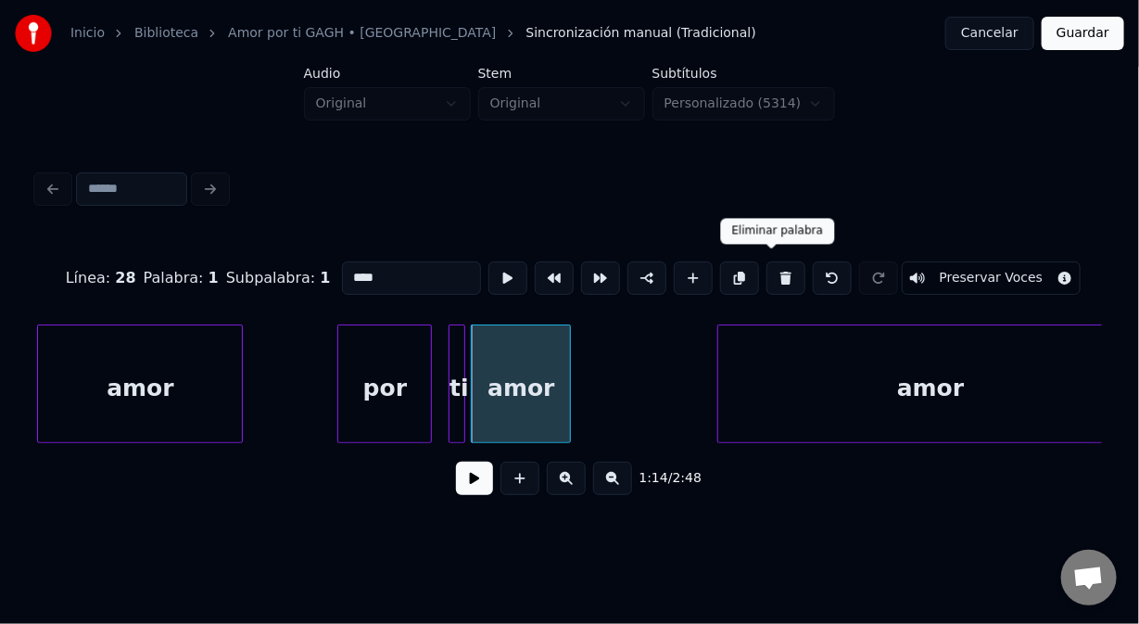
click at [771, 269] on button at bounding box center [786, 277] width 39 height 33
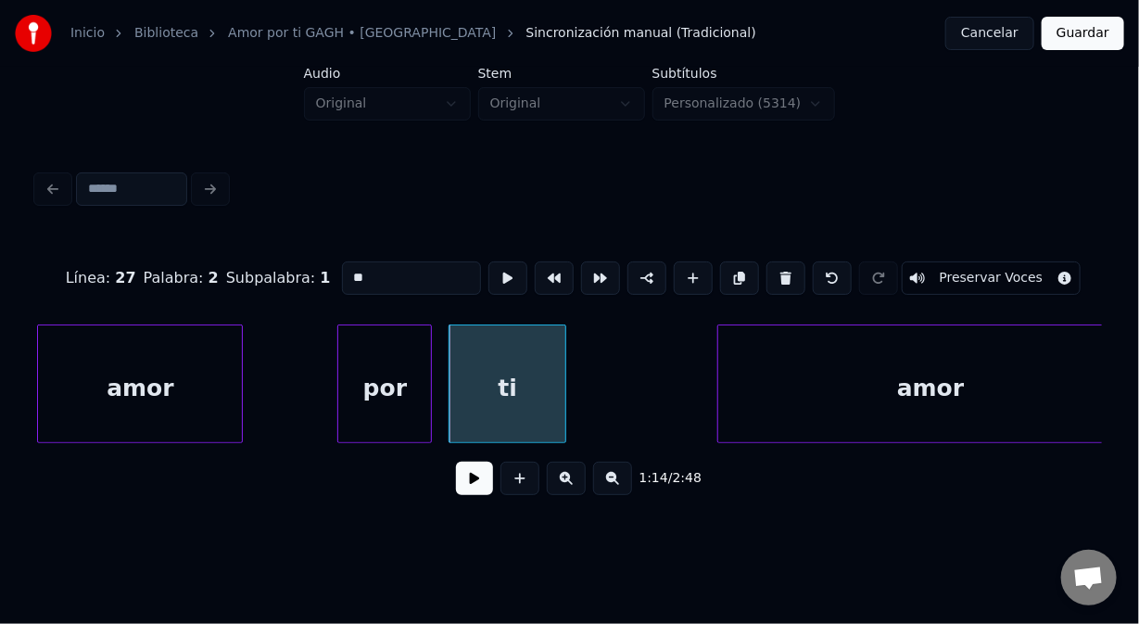
click at [566, 417] on div at bounding box center [563, 383] width 6 height 117
click at [206, 355] on div "amor" at bounding box center [140, 388] width 204 height 126
type input "****"
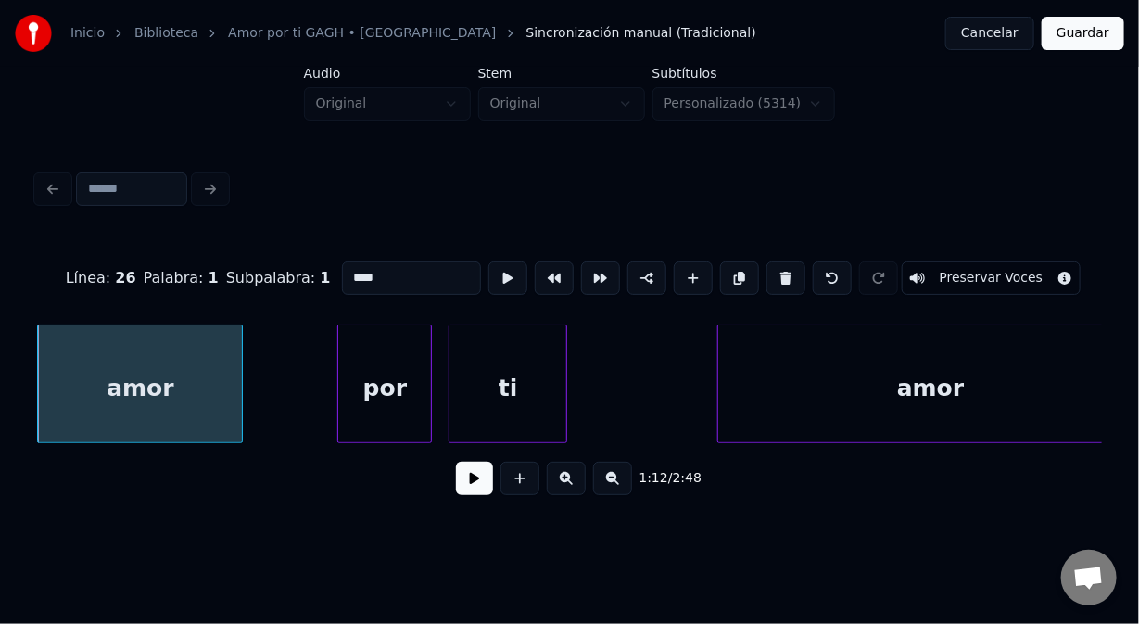
click at [464, 474] on button at bounding box center [474, 478] width 37 height 33
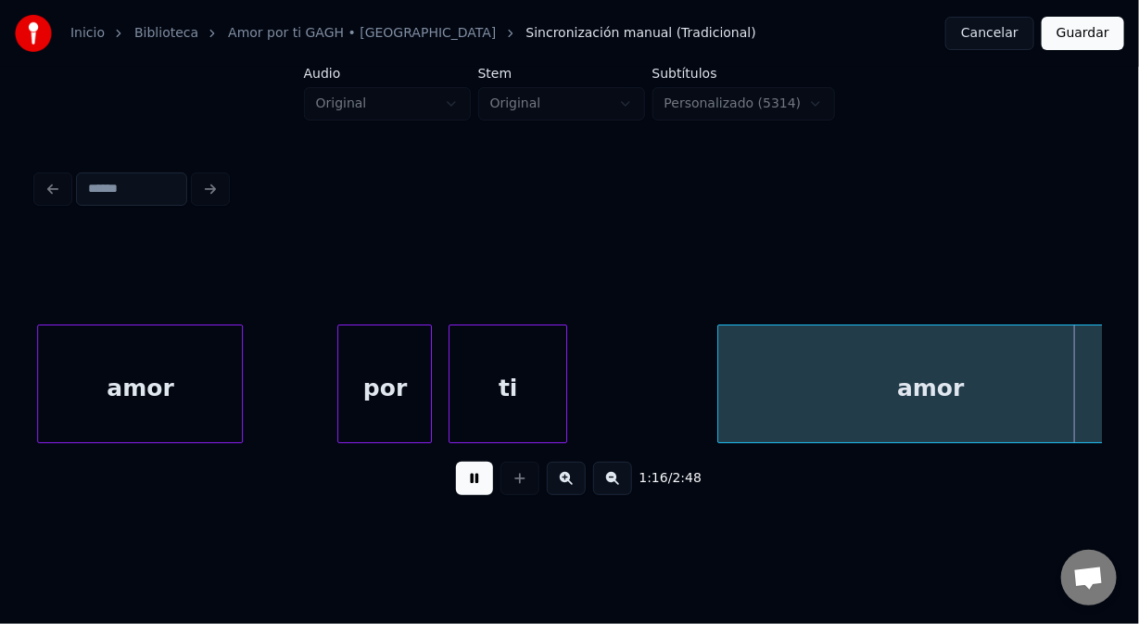
scroll to position [0, 21289]
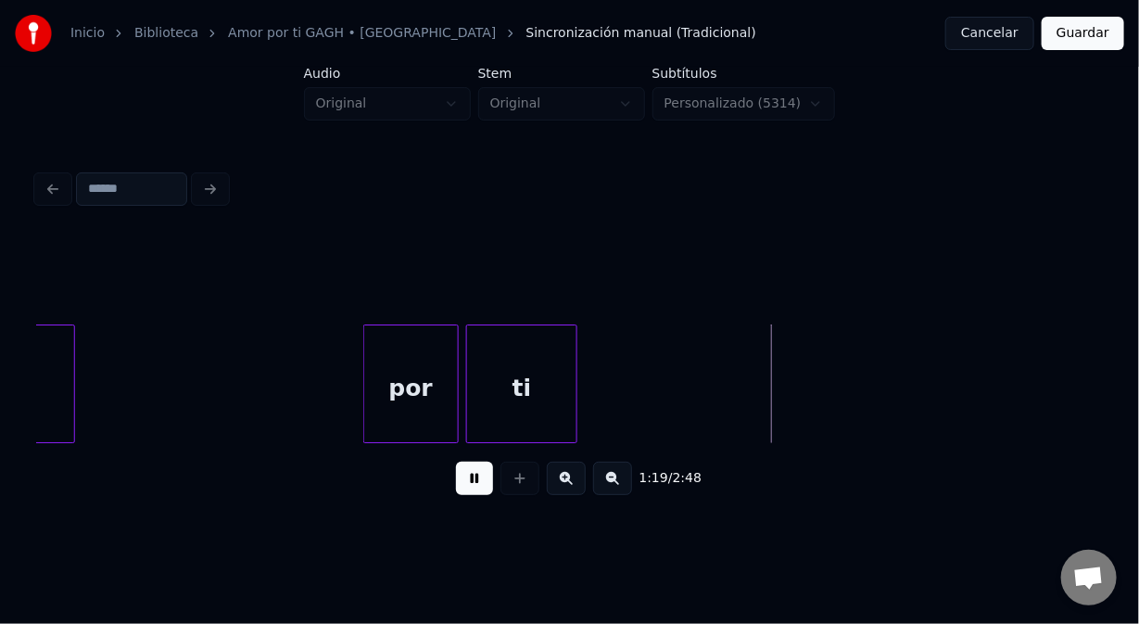
click at [478, 484] on button at bounding box center [474, 478] width 37 height 33
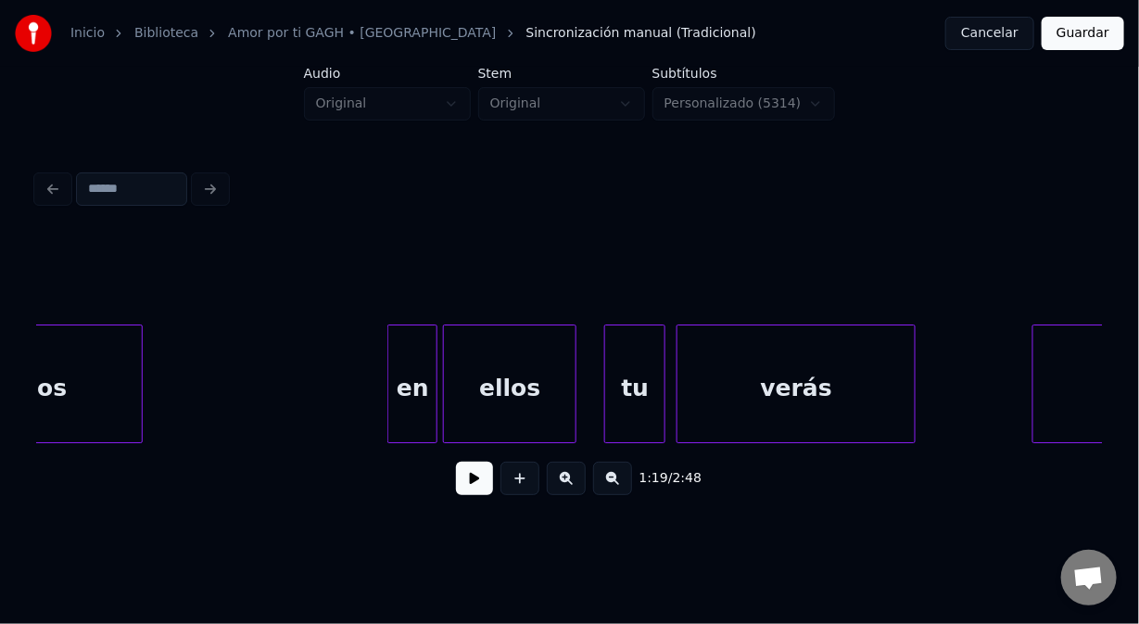
scroll to position [0, 17960]
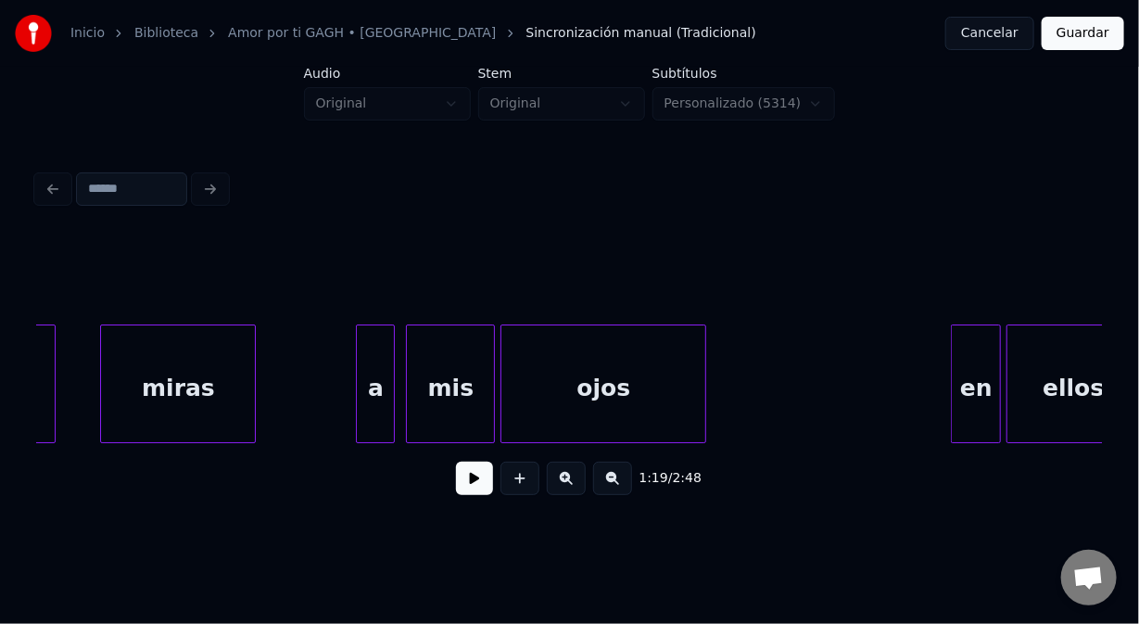
click at [196, 378] on div "miras" at bounding box center [178, 388] width 154 height 126
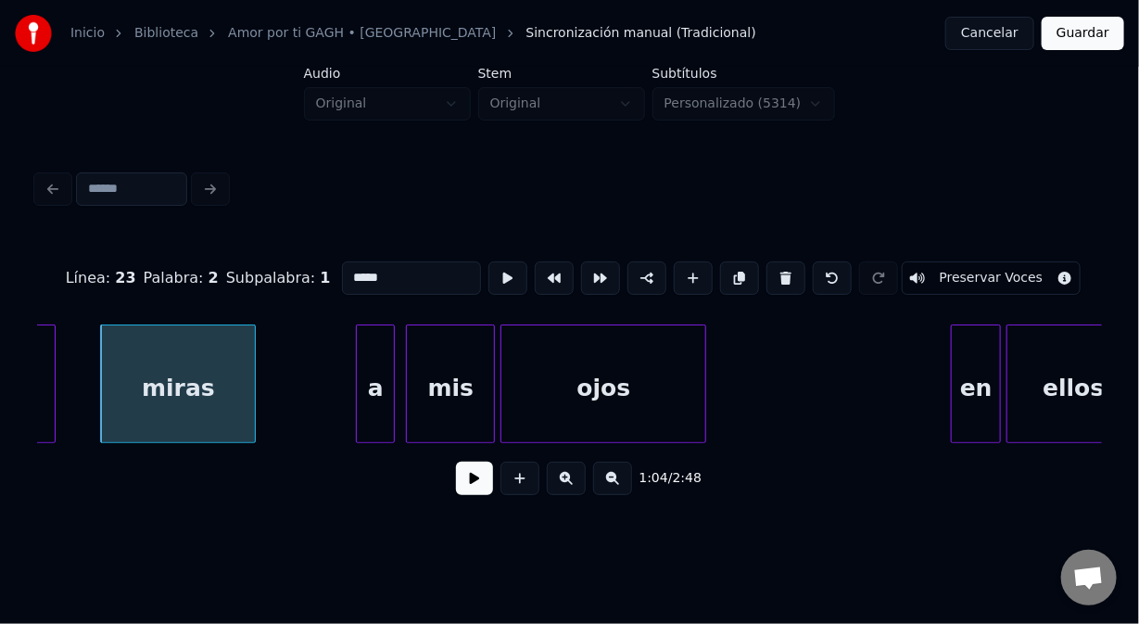
click at [473, 494] on button at bounding box center [474, 478] width 37 height 33
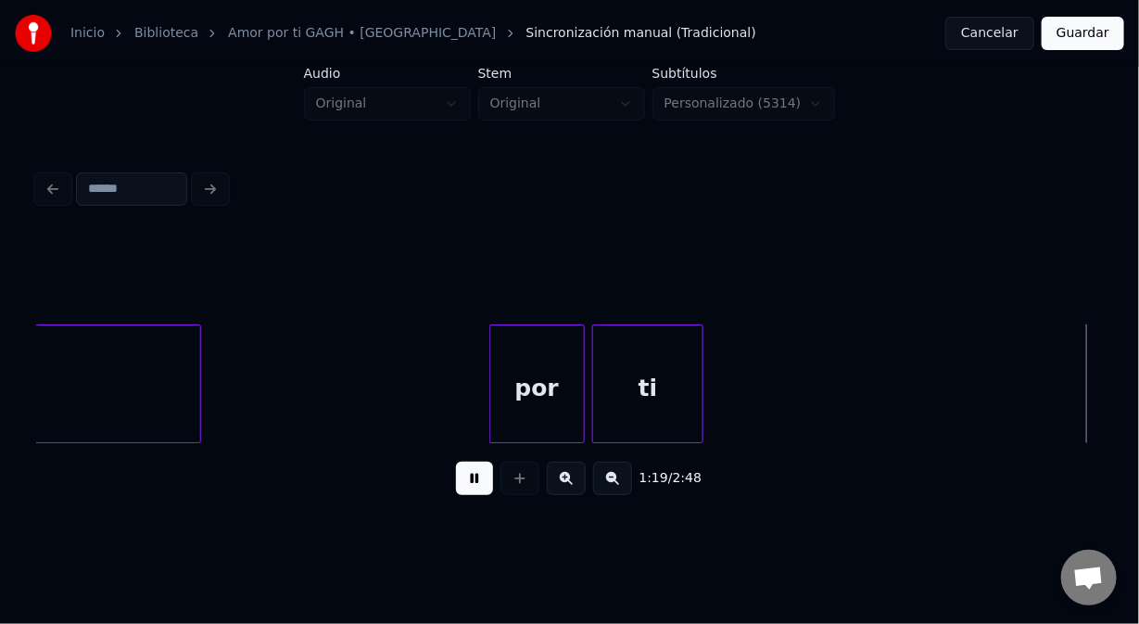
scroll to position [0, 22230]
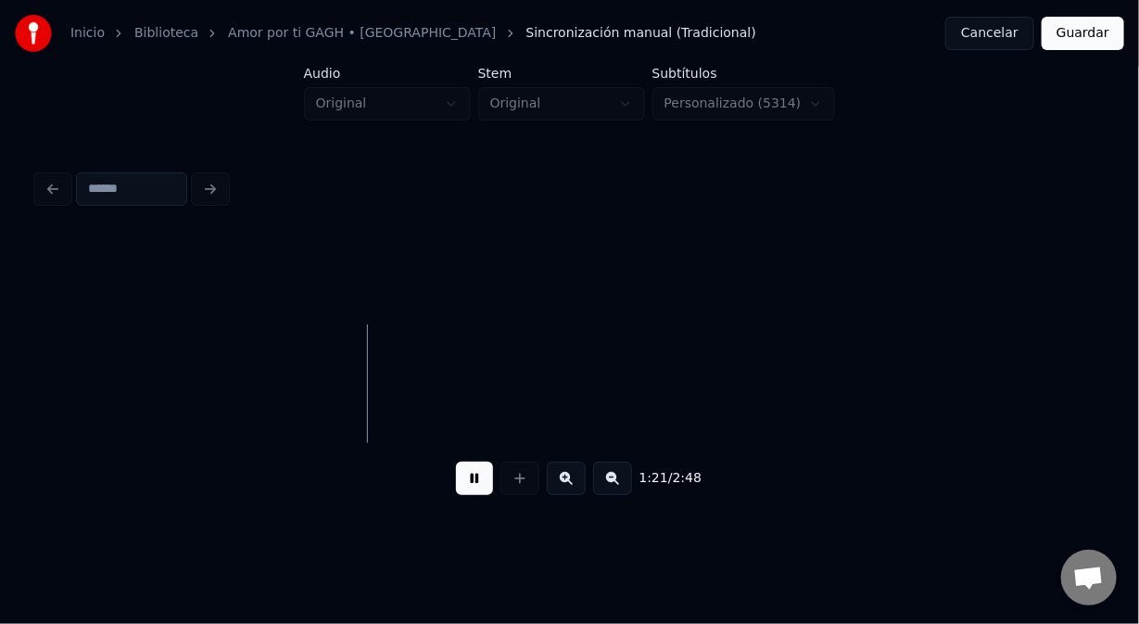
click at [477, 490] on button at bounding box center [474, 478] width 37 height 33
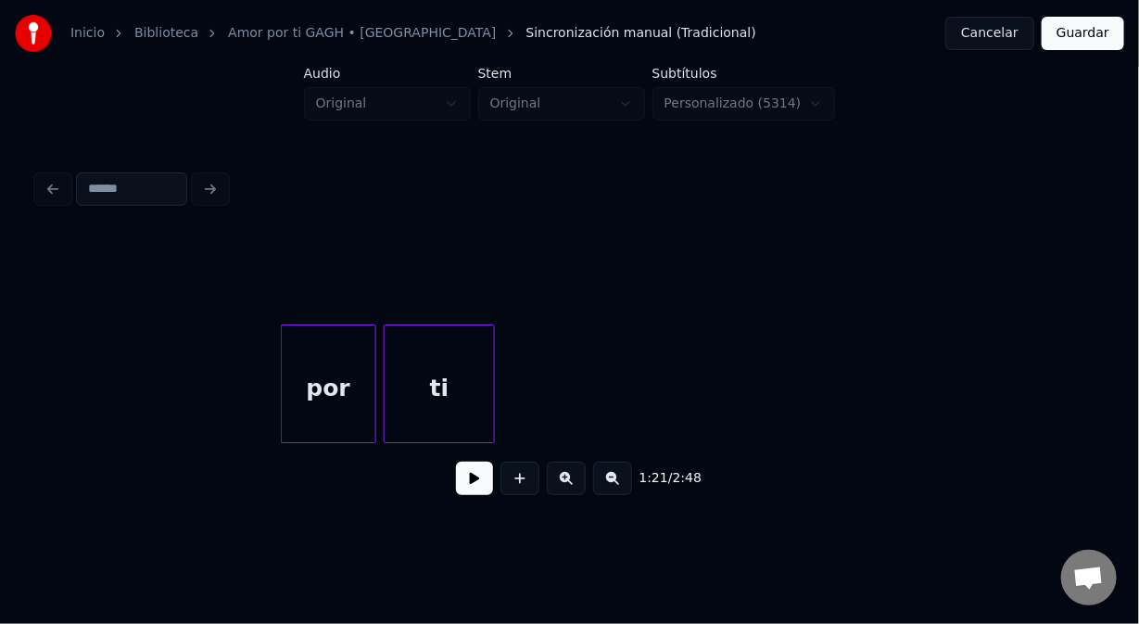
click at [454, 335] on div "ti" at bounding box center [439, 388] width 109 height 126
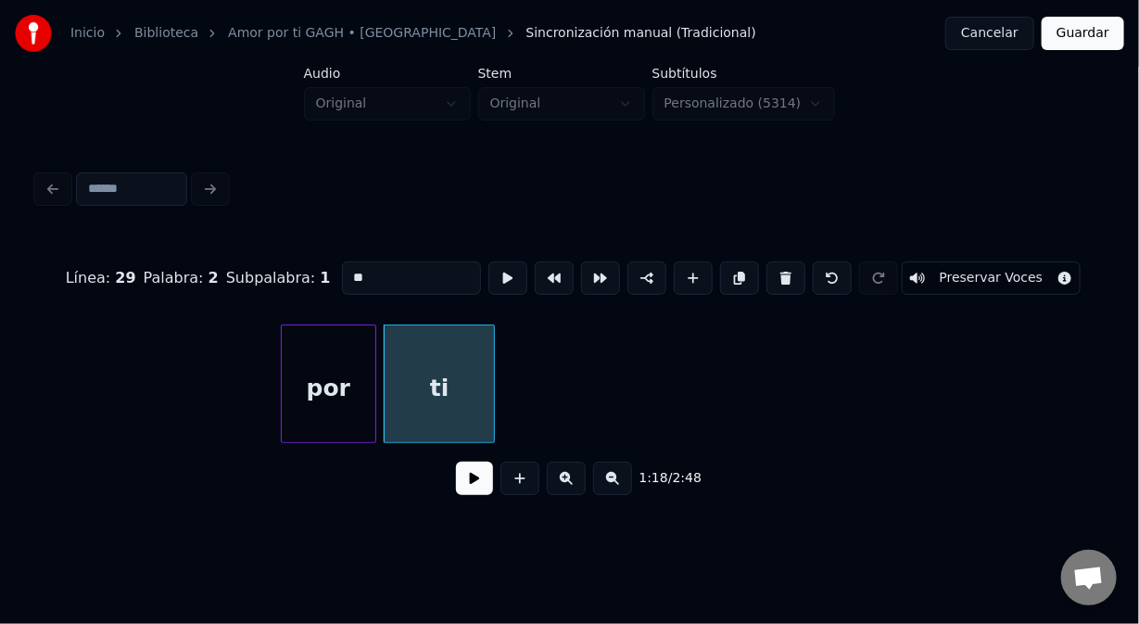
click at [346, 357] on div "por" at bounding box center [329, 388] width 94 height 126
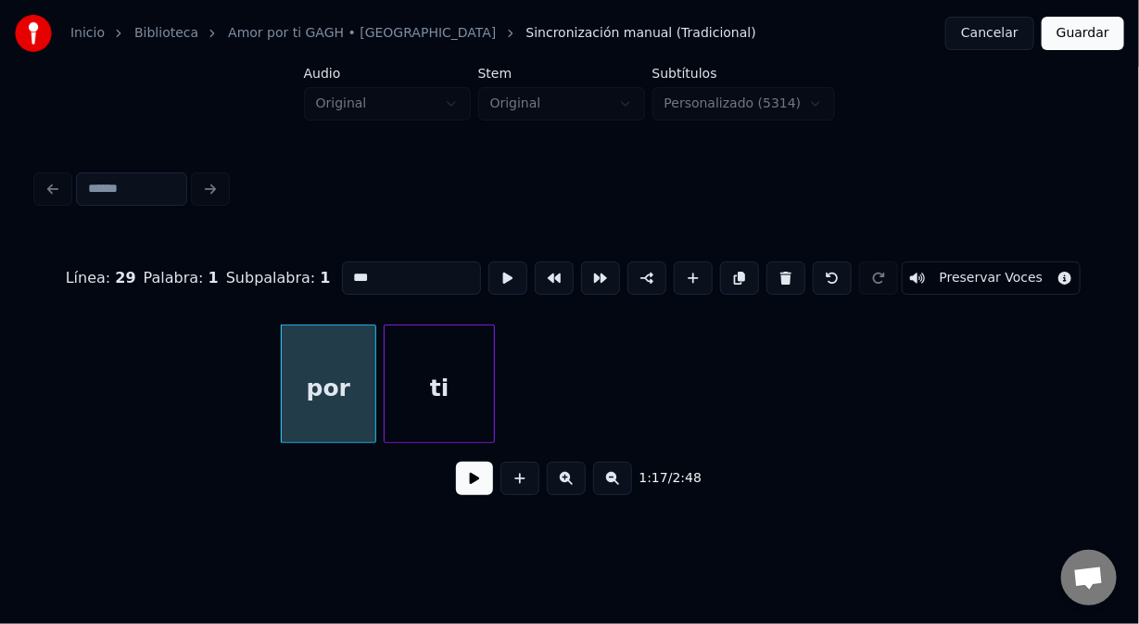
click at [439, 357] on div "ti" at bounding box center [439, 388] width 109 height 126
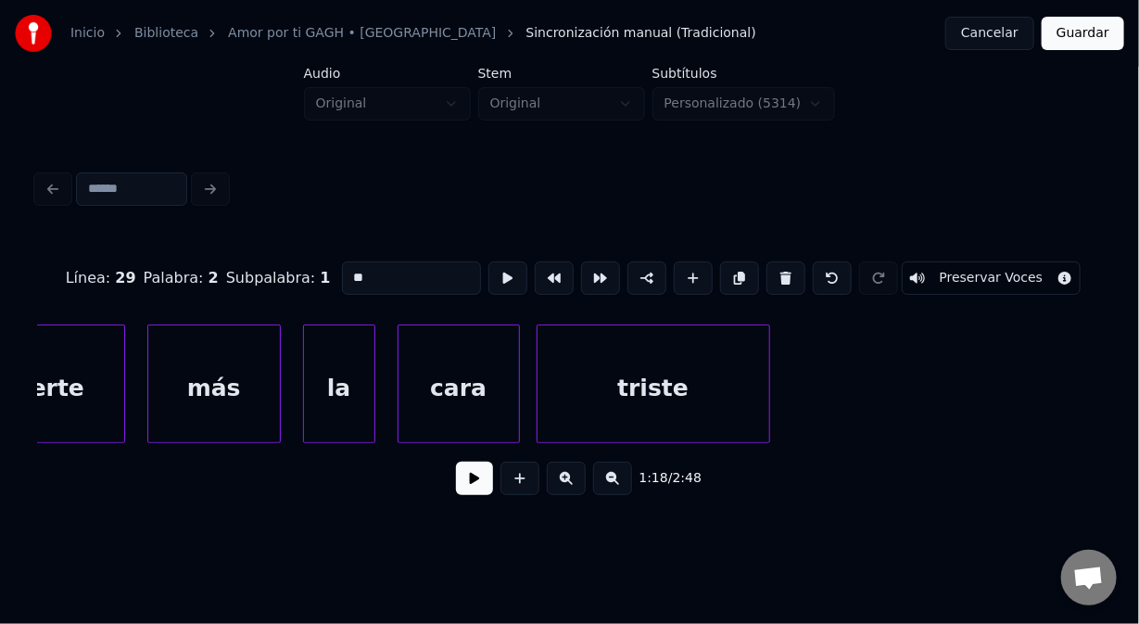
scroll to position [0, 27573]
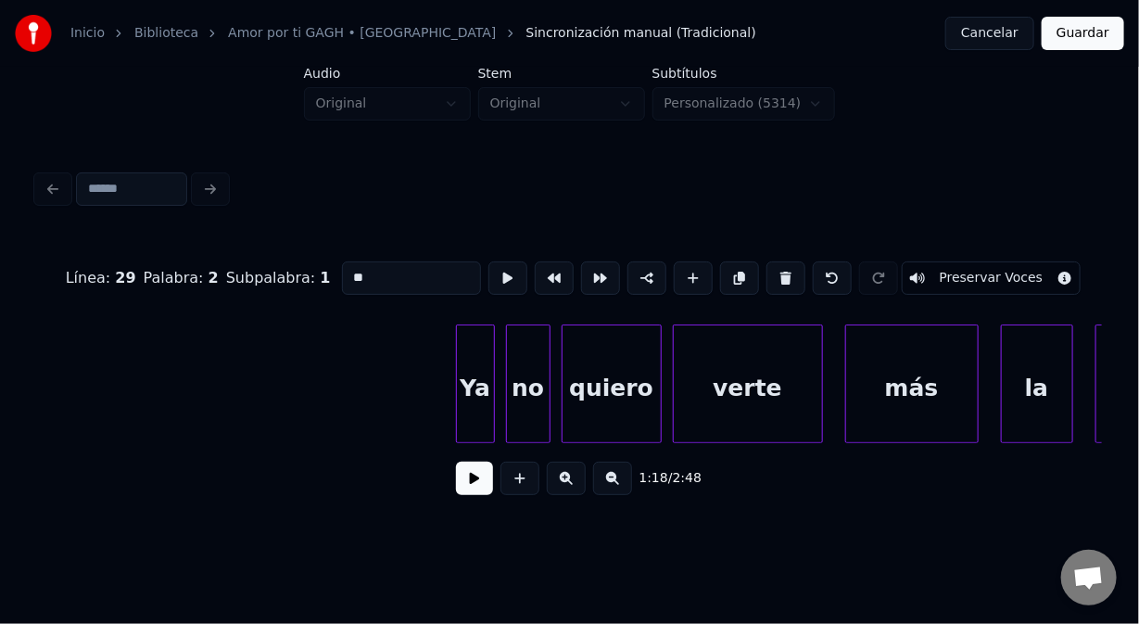
click at [469, 344] on div "Ya" at bounding box center [475, 388] width 37 height 126
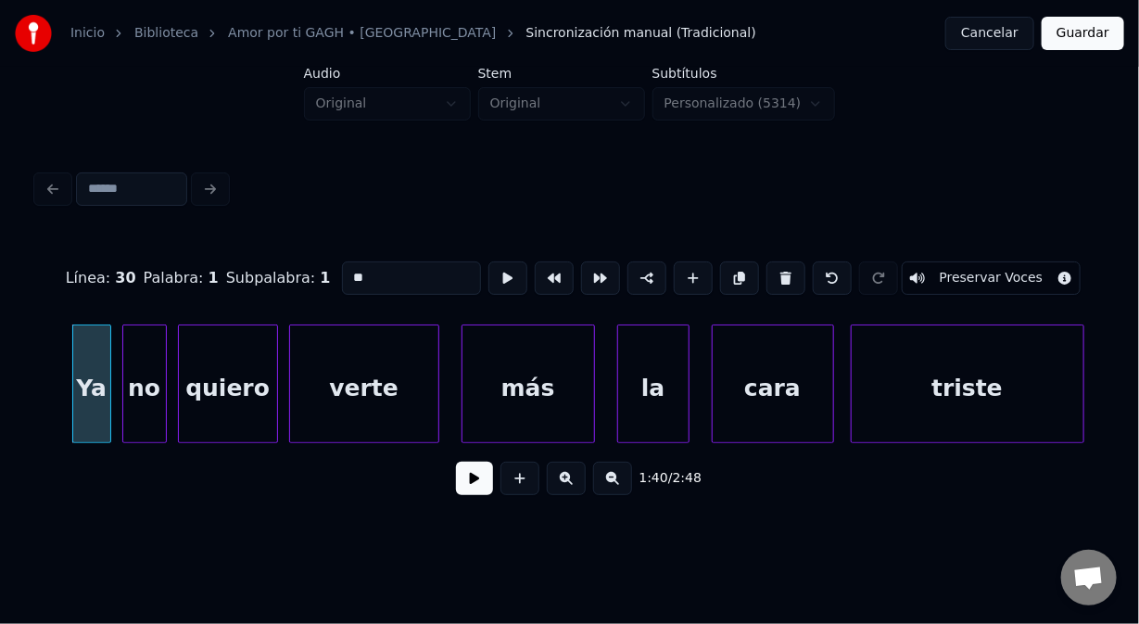
scroll to position [0, 27969]
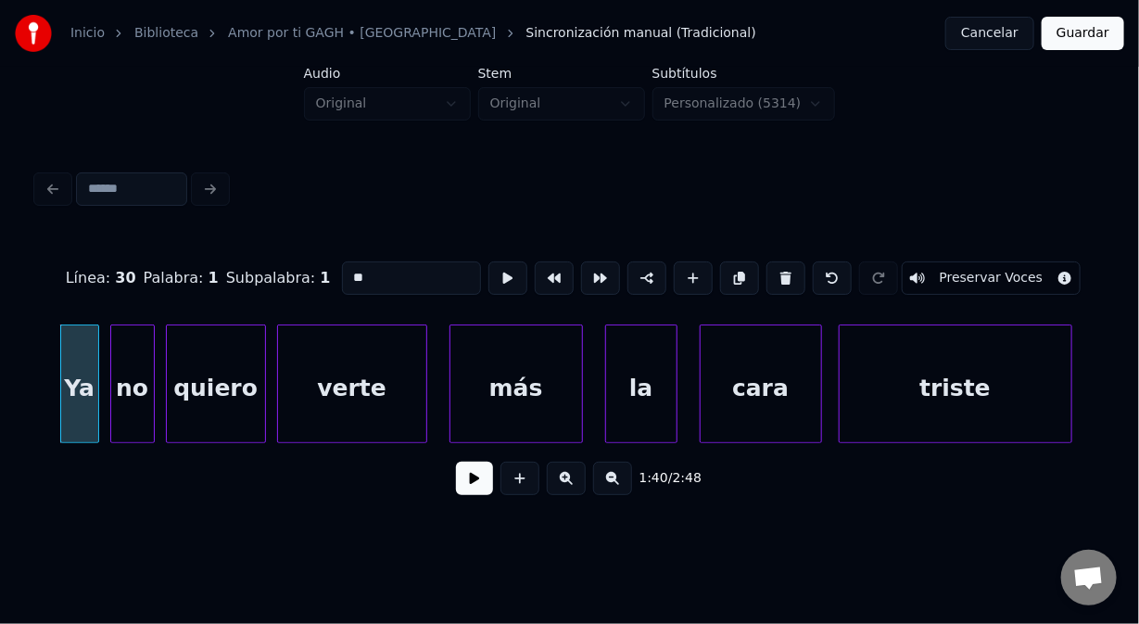
click at [623, 355] on div "la" at bounding box center [641, 388] width 70 height 126
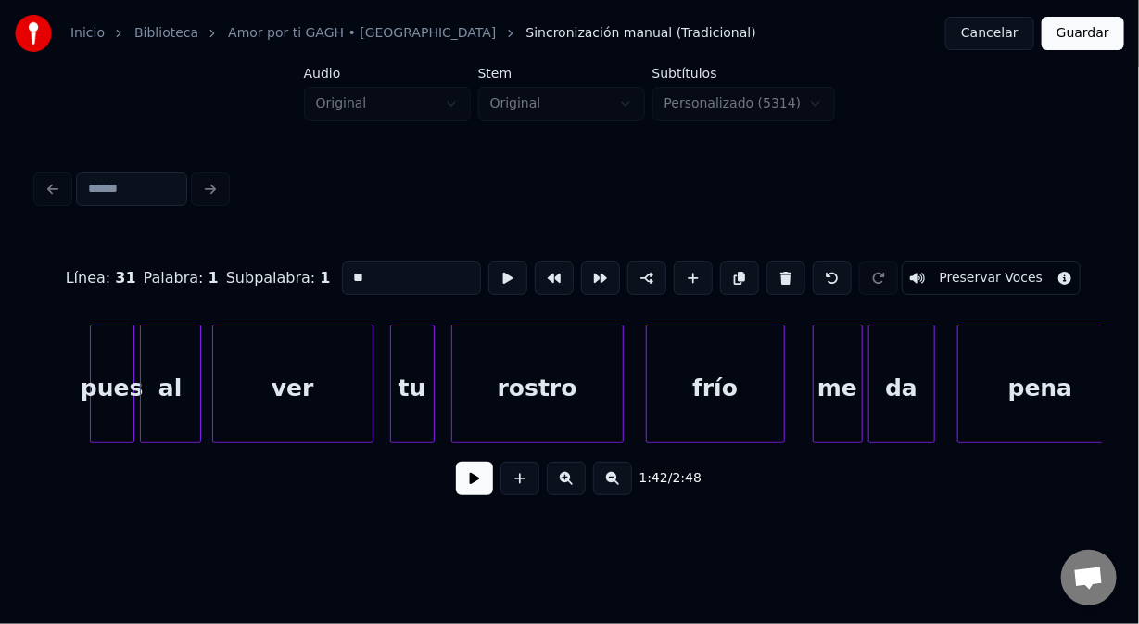
scroll to position [0, 29504]
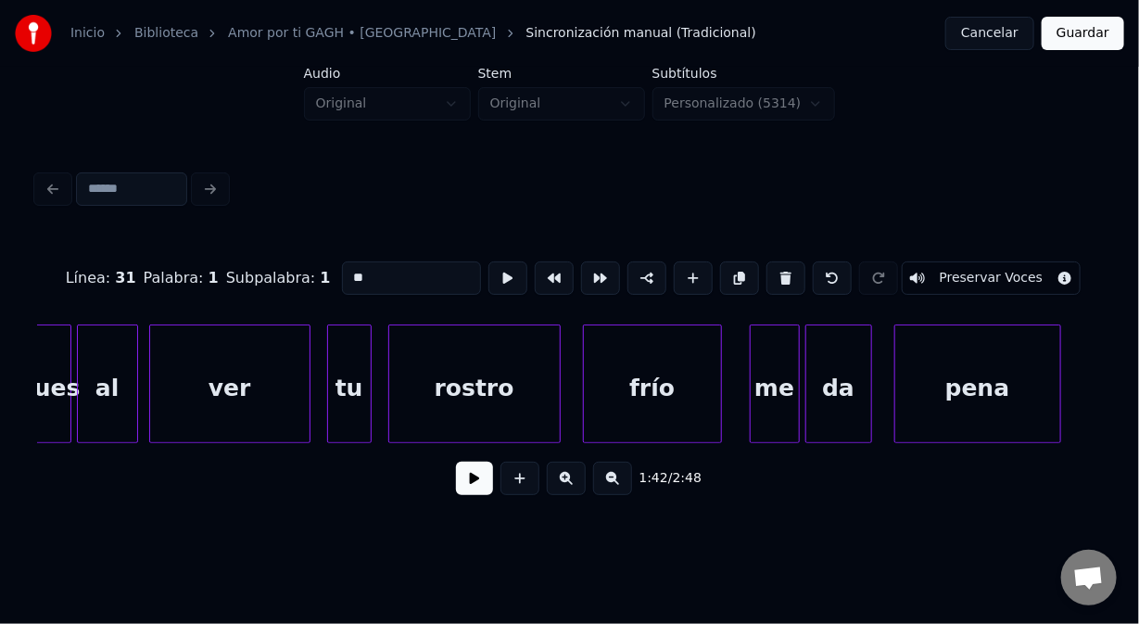
click at [40, 349] on div "pues" at bounding box center [49, 388] width 43 height 126
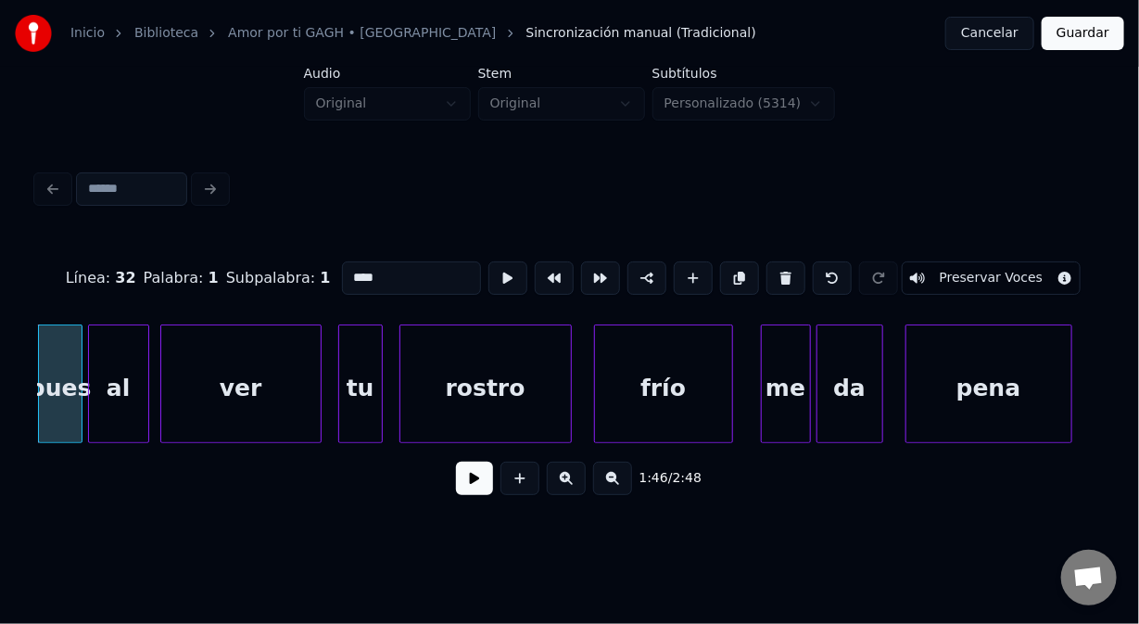
click at [779, 357] on div "me" at bounding box center [786, 388] width 48 height 126
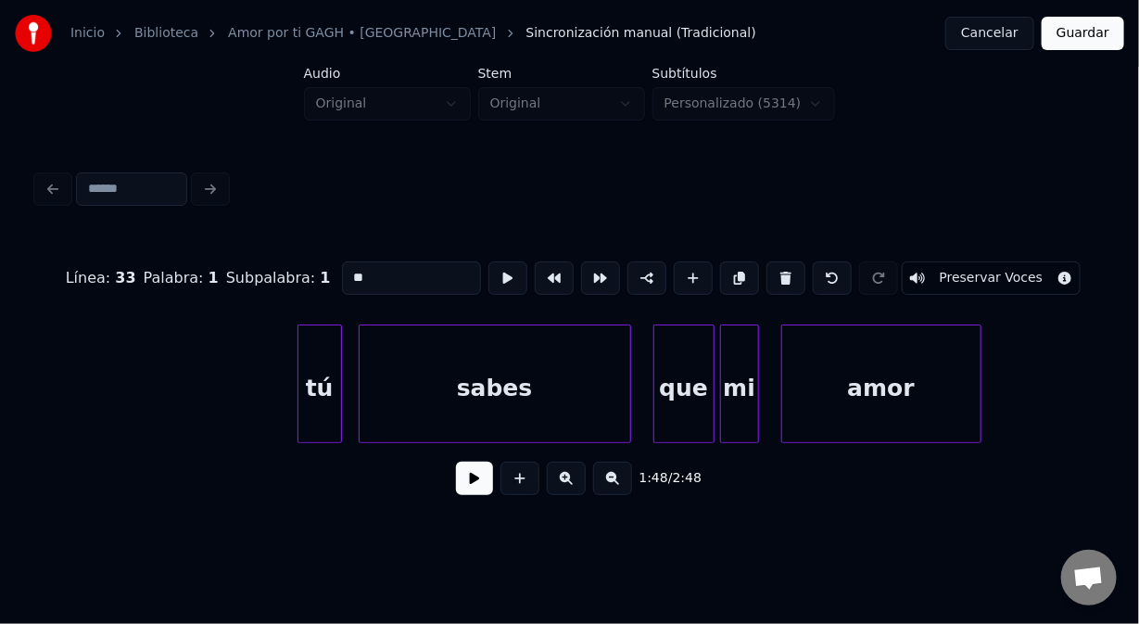
scroll to position [0, 30743]
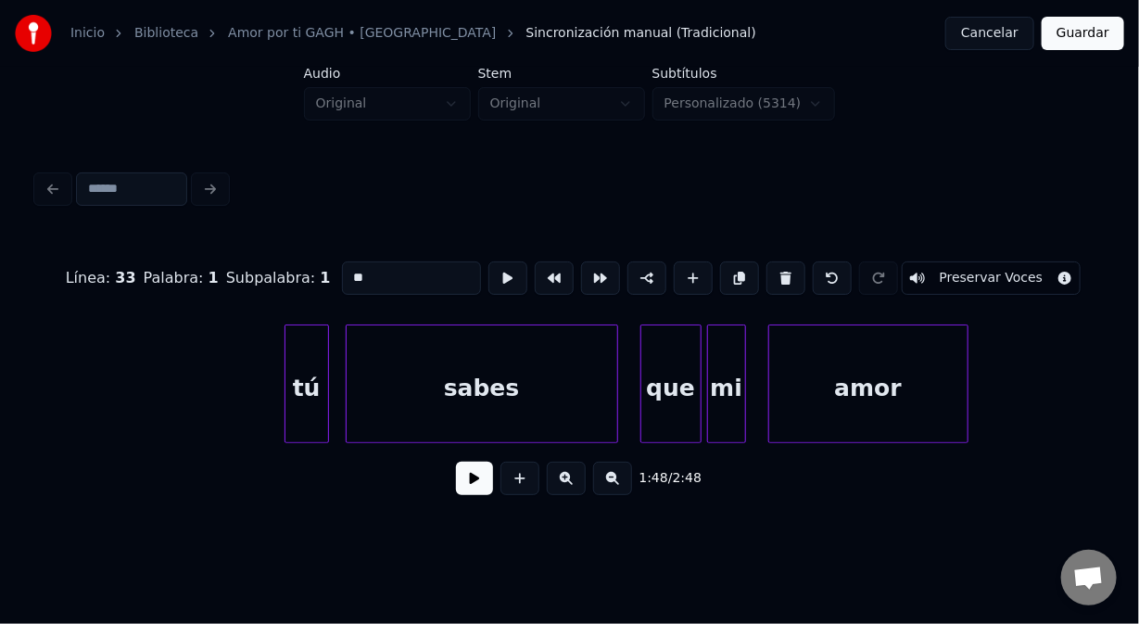
click at [286, 351] on div at bounding box center [289, 383] width 6 height 117
type input "**"
click at [476, 488] on button at bounding box center [474, 478] width 37 height 33
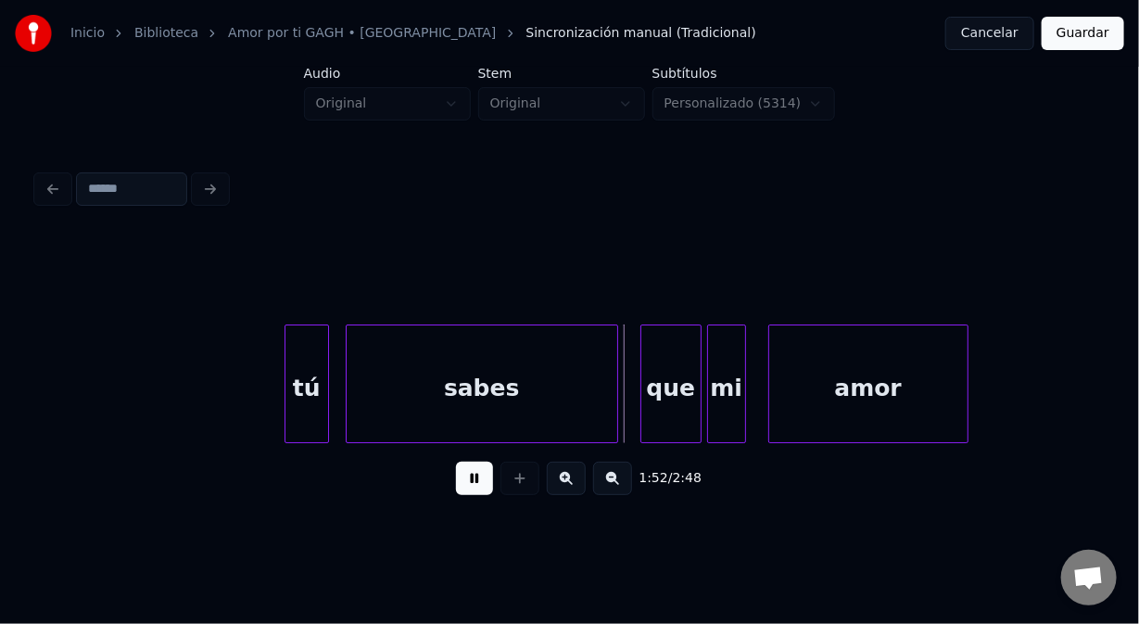
click at [471, 491] on button at bounding box center [474, 478] width 37 height 33
click at [301, 408] on div "tú" at bounding box center [307, 388] width 43 height 126
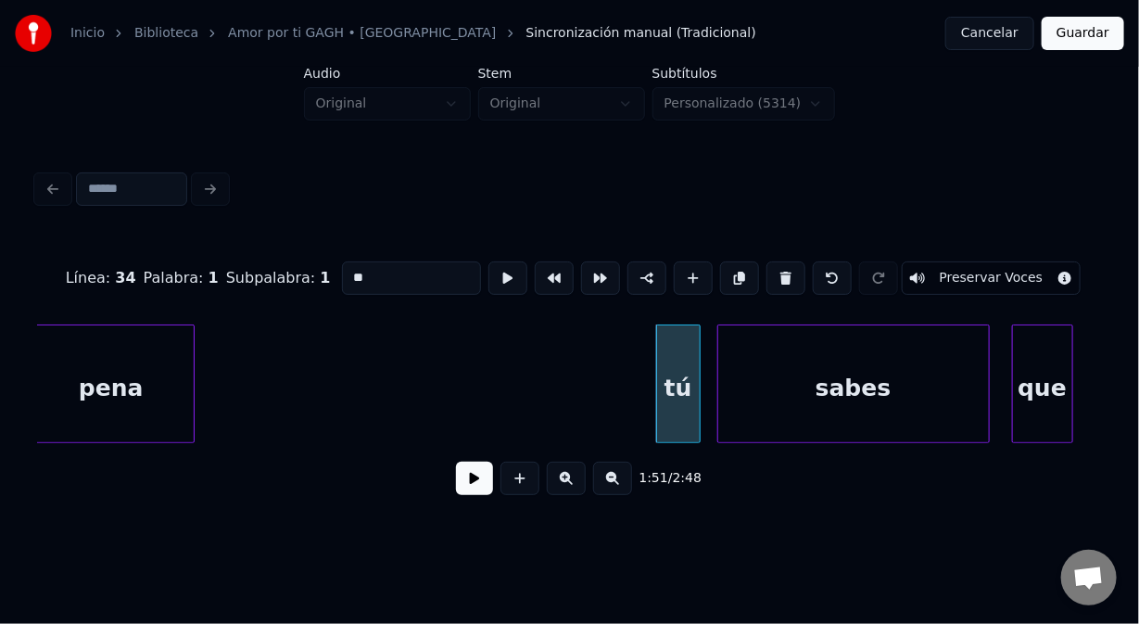
scroll to position [0, 30310]
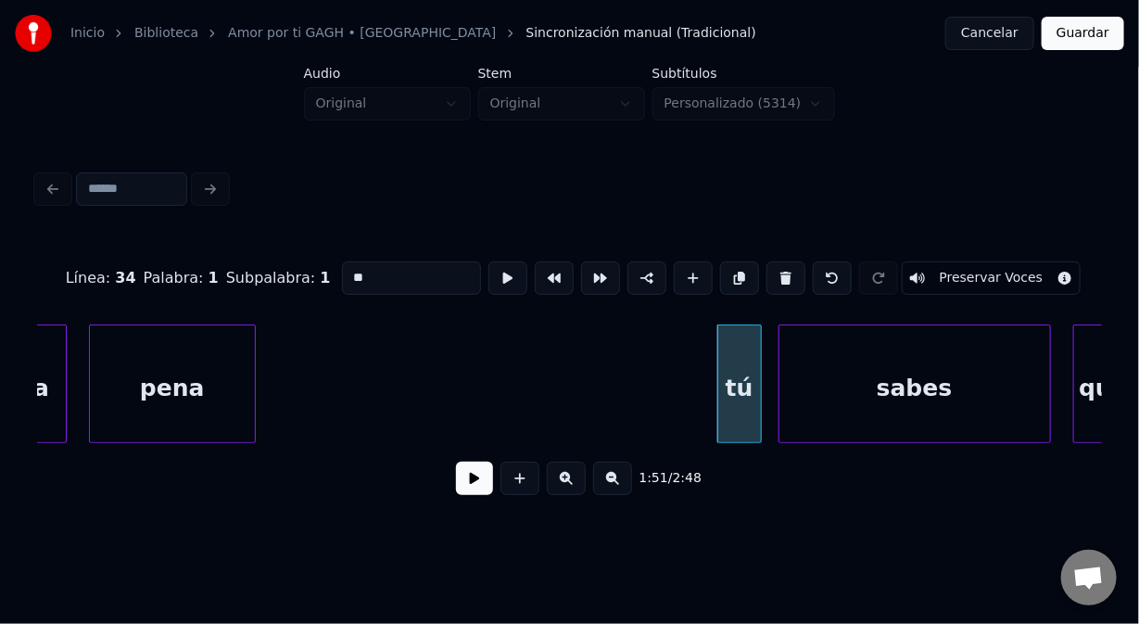
click at [119, 399] on div "pena" at bounding box center [172, 388] width 165 height 126
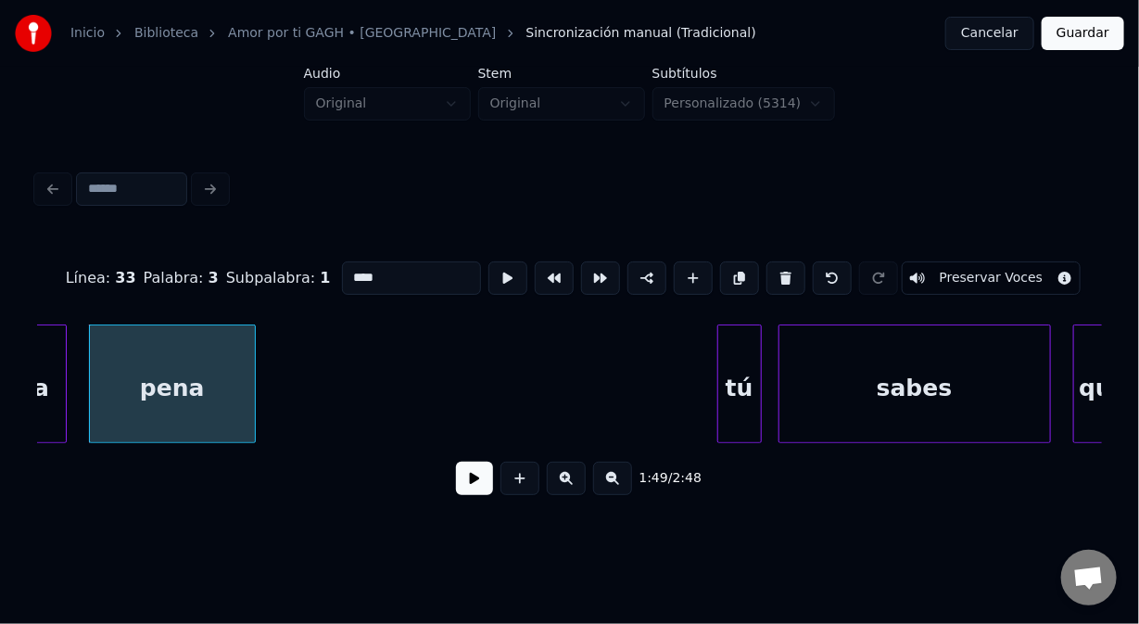
click at [472, 488] on button at bounding box center [474, 478] width 37 height 33
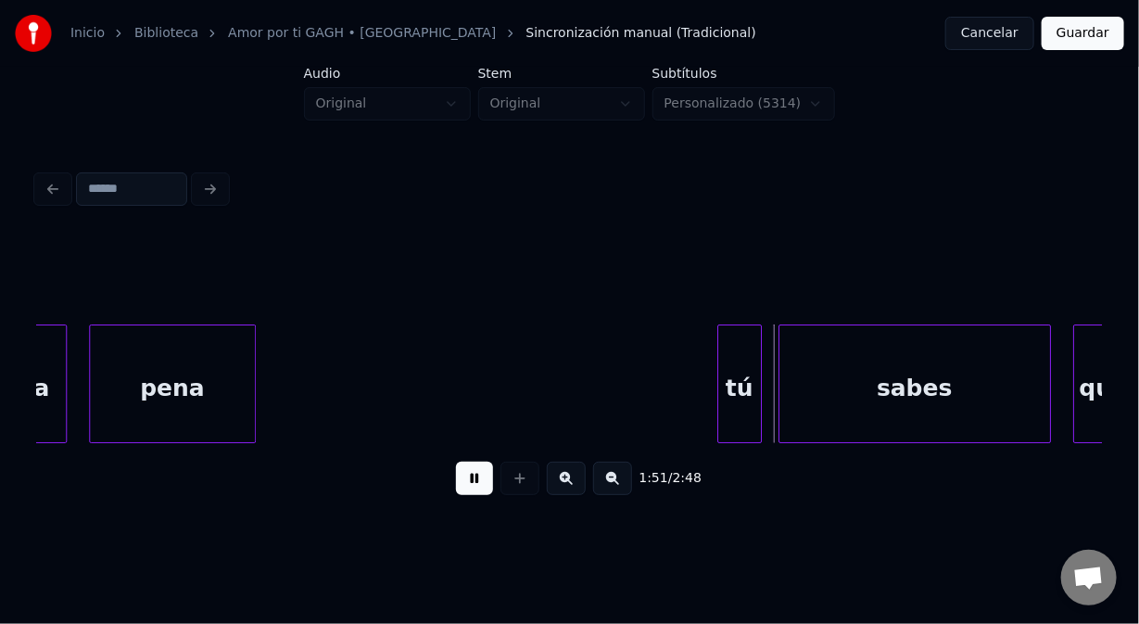
click at [466, 485] on button at bounding box center [474, 478] width 37 height 33
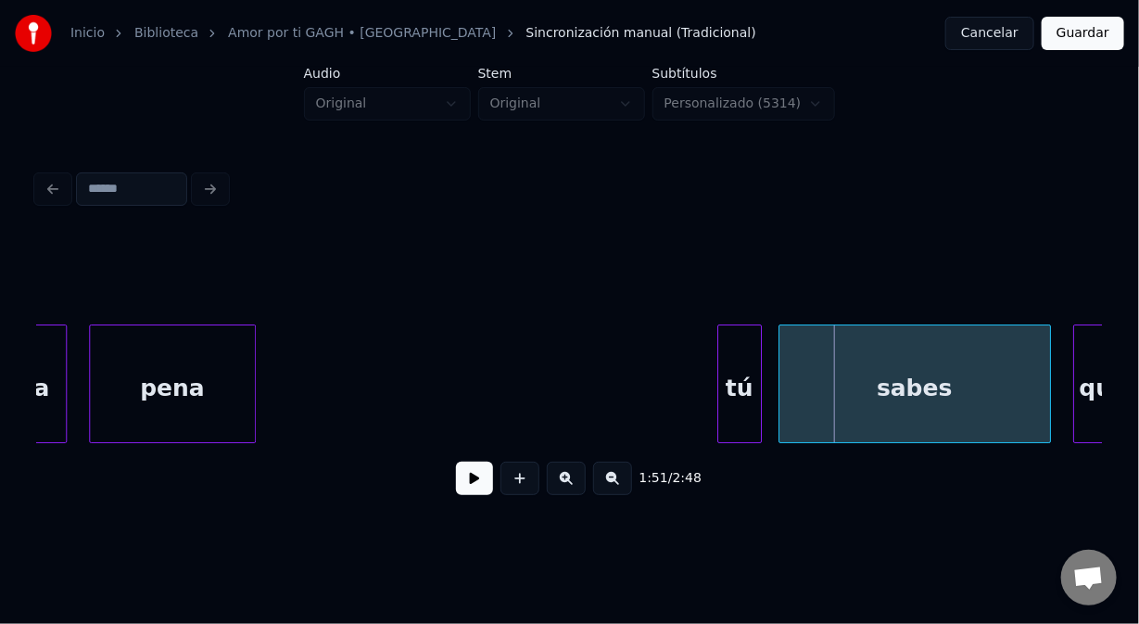
click at [745, 405] on div "tú" at bounding box center [740, 388] width 43 height 126
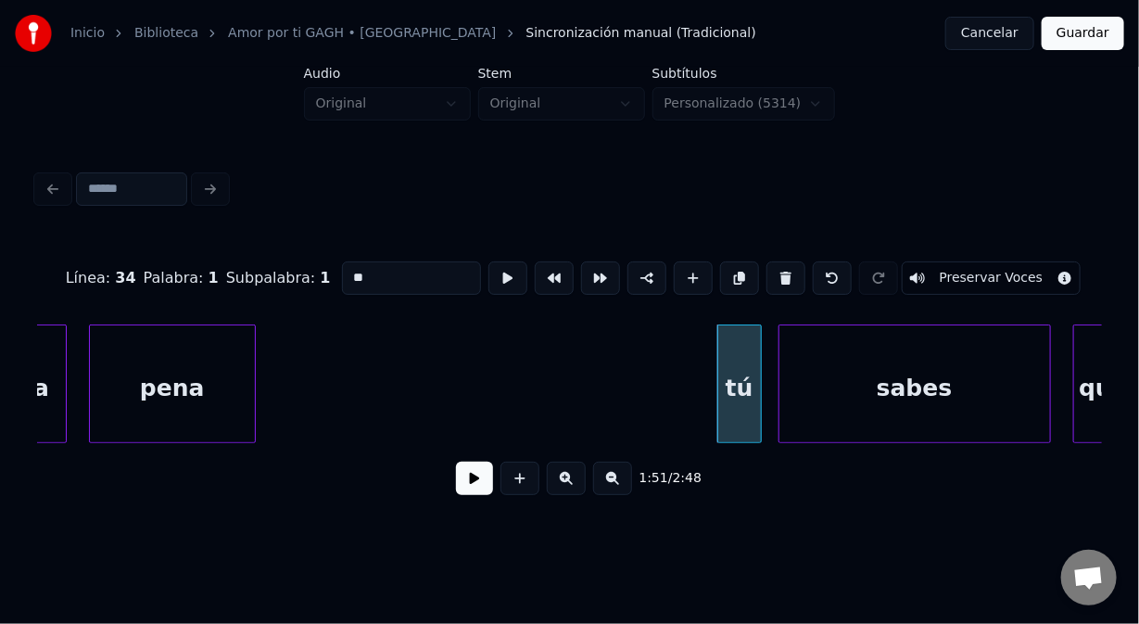
drag, startPoint x: 342, startPoint y: 273, endPoint x: 324, endPoint y: 282, distance: 20.7
click at [323, 277] on div "Línea : 34 Palabra : 1 Subpalabra : 1 ** Preservar Voces" at bounding box center [569, 278] width 1065 height 93
click at [859, 370] on div "sabes" at bounding box center [915, 388] width 271 height 126
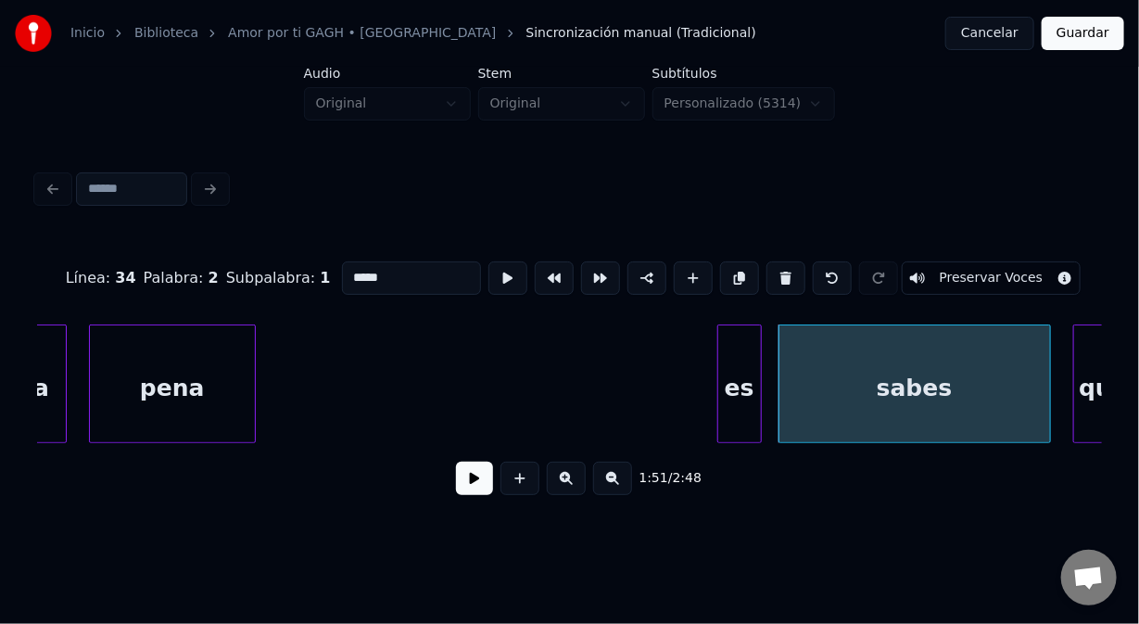
drag, startPoint x: 397, startPoint y: 267, endPoint x: 223, endPoint y: 296, distance: 175.7
click at [223, 295] on div "Línea : 34 Palabra : 2 Subpalabra : 1 ***** Preservar Voces" at bounding box center [569, 278] width 1065 height 93
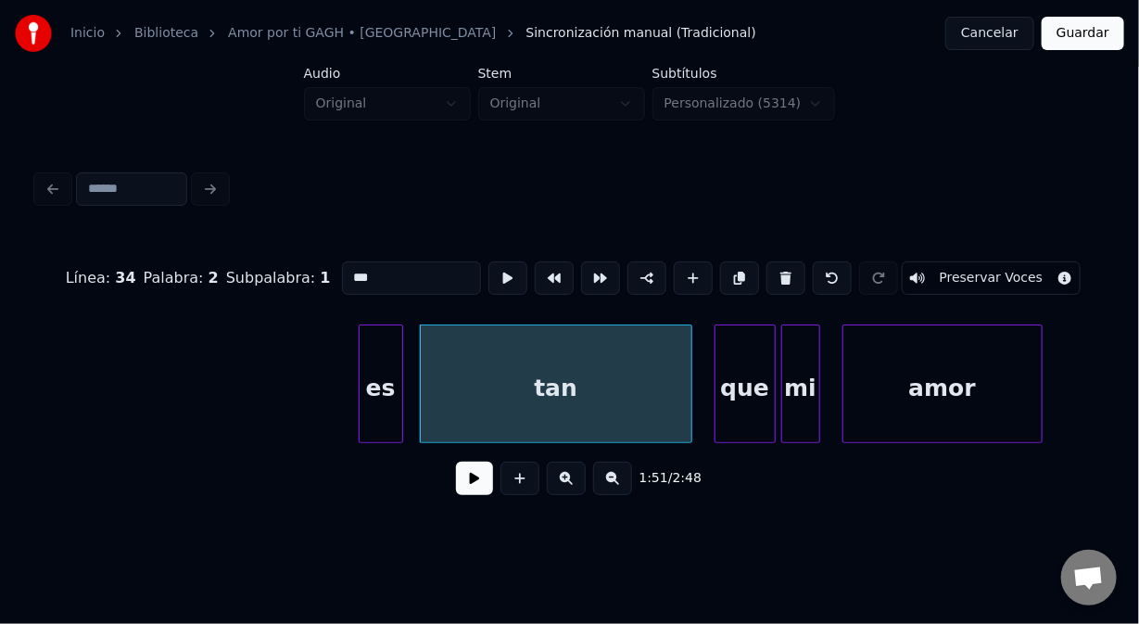
scroll to position [0, 30804]
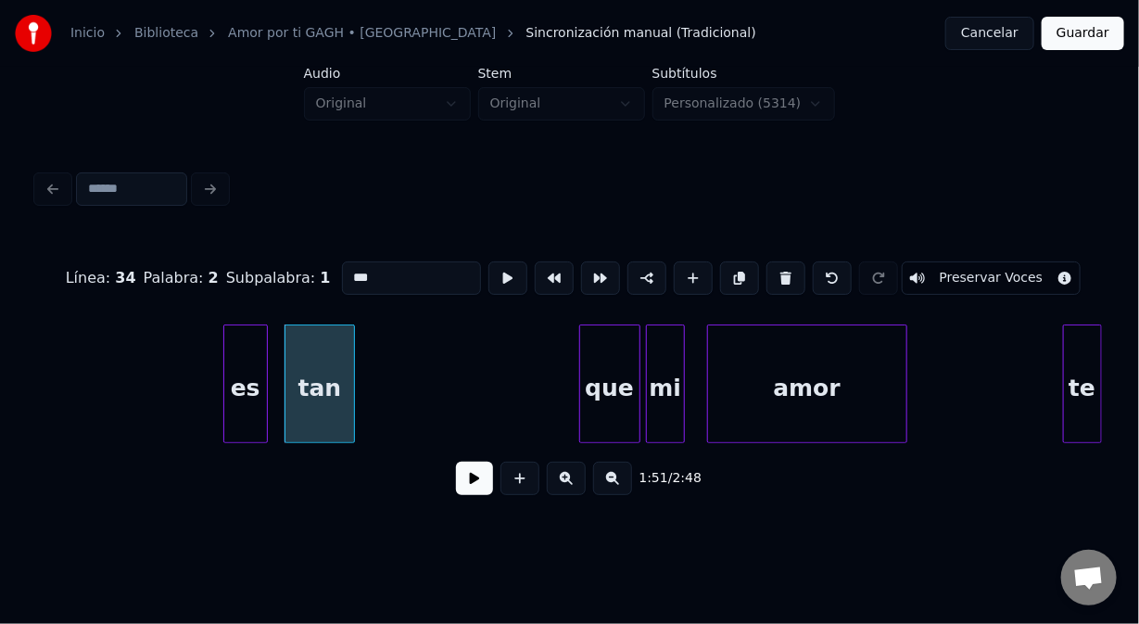
click at [350, 375] on div at bounding box center [352, 383] width 6 height 117
click at [522, 488] on button at bounding box center [520, 478] width 39 height 33
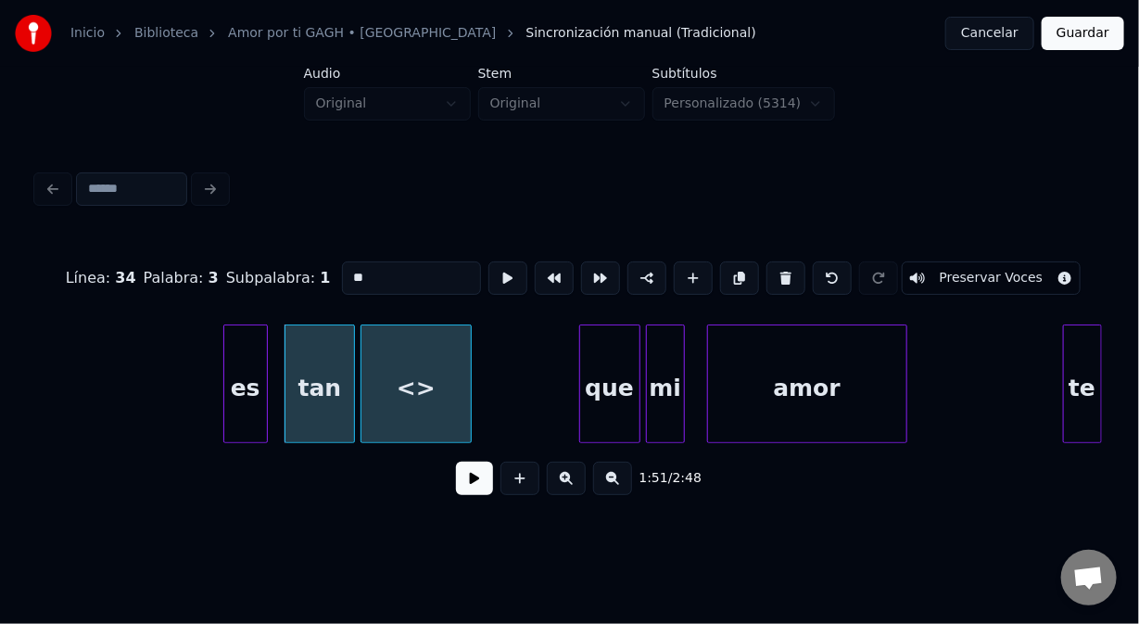
click at [438, 395] on div "<>" at bounding box center [416, 388] width 109 height 126
drag, startPoint x: 372, startPoint y: 270, endPoint x: 299, endPoint y: 271, distance: 72.3
click at [299, 271] on div "Línea : 34 Palabra : 3 Subpalabra : 1 ** Preservar Voces" at bounding box center [569, 278] width 1065 height 93
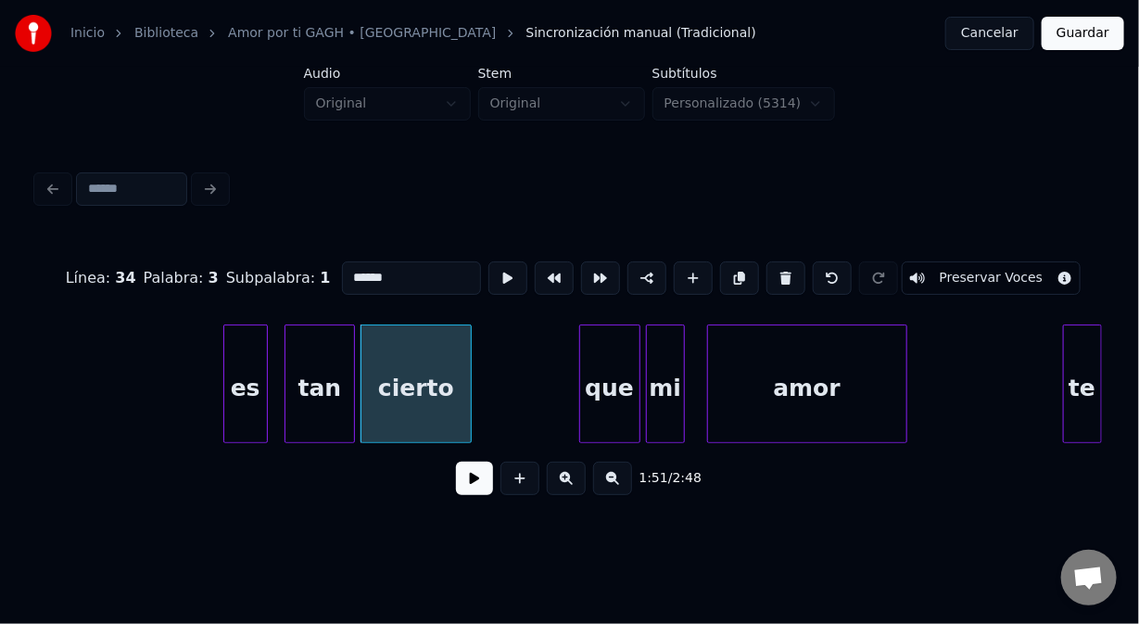
click at [232, 376] on div "es" at bounding box center [245, 388] width 43 height 126
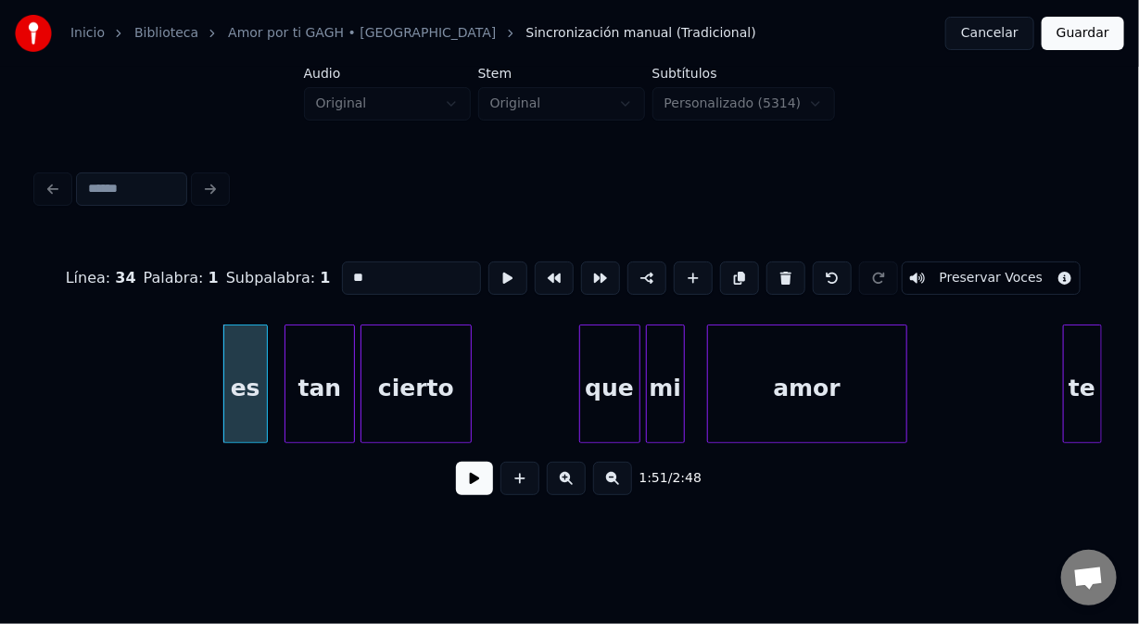
click at [469, 485] on button at bounding box center [474, 478] width 37 height 33
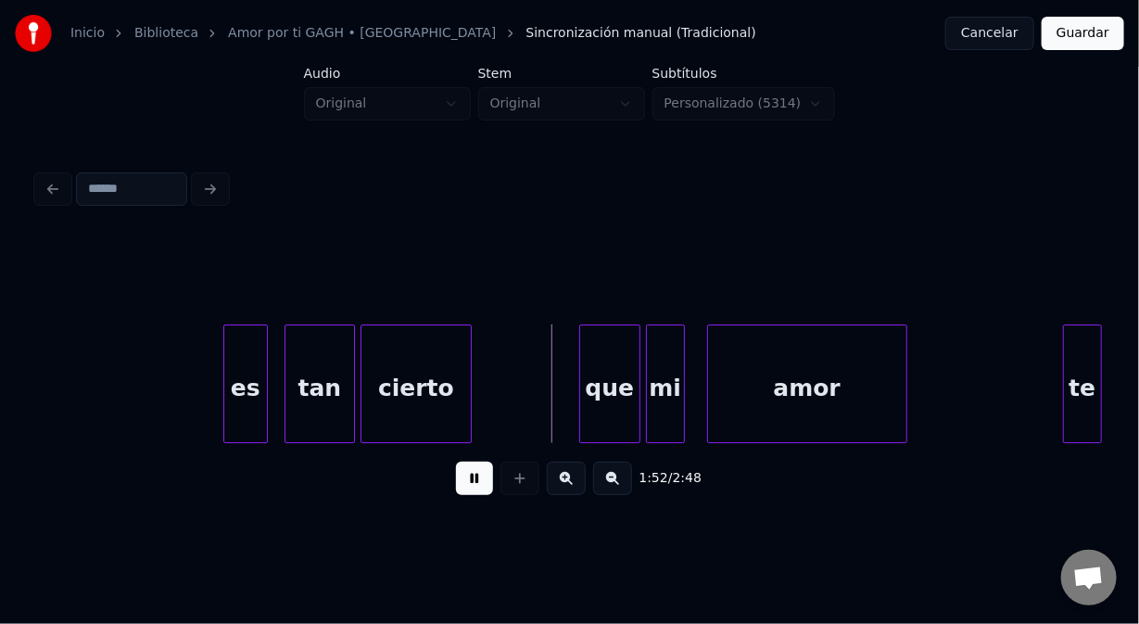
click at [472, 486] on button at bounding box center [474, 478] width 37 height 33
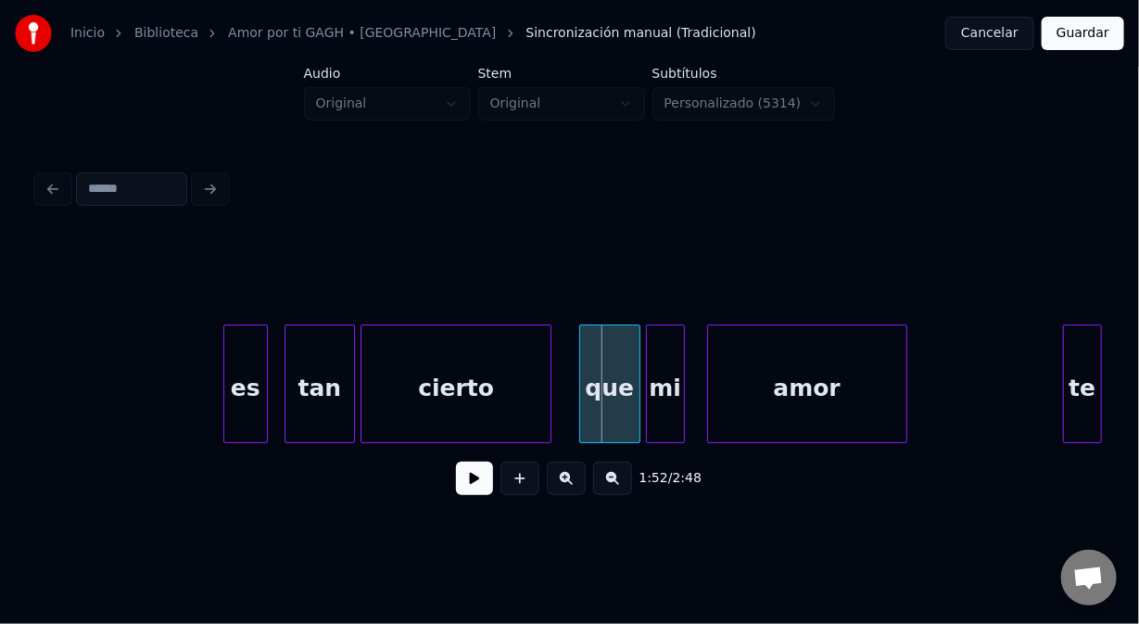
click at [546, 416] on div at bounding box center [548, 383] width 6 height 117
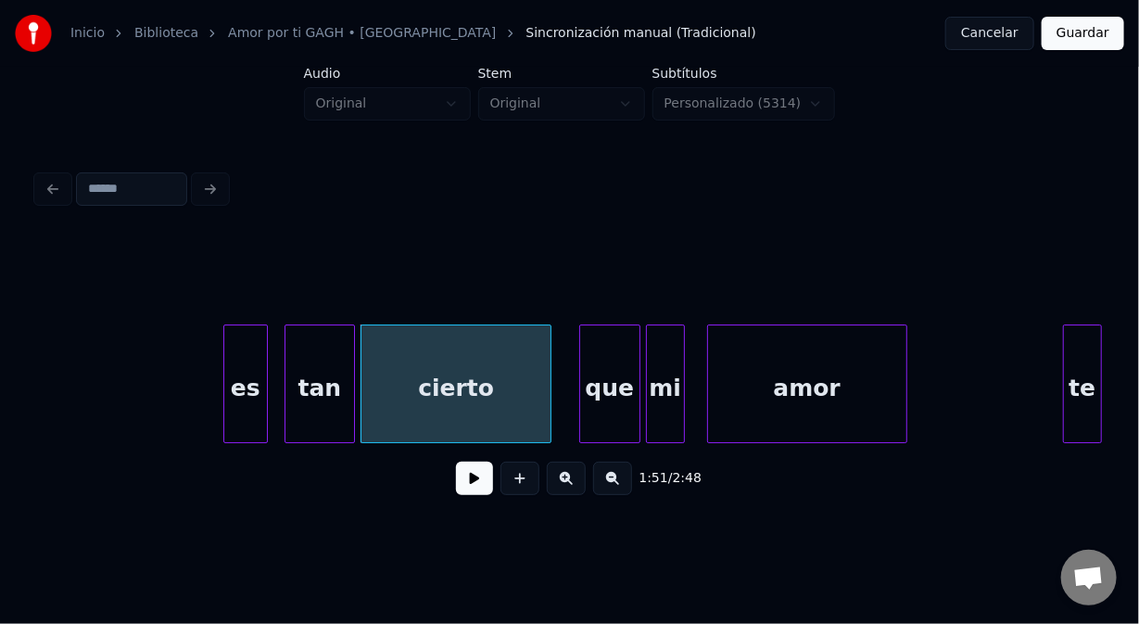
click at [482, 488] on button at bounding box center [474, 478] width 37 height 33
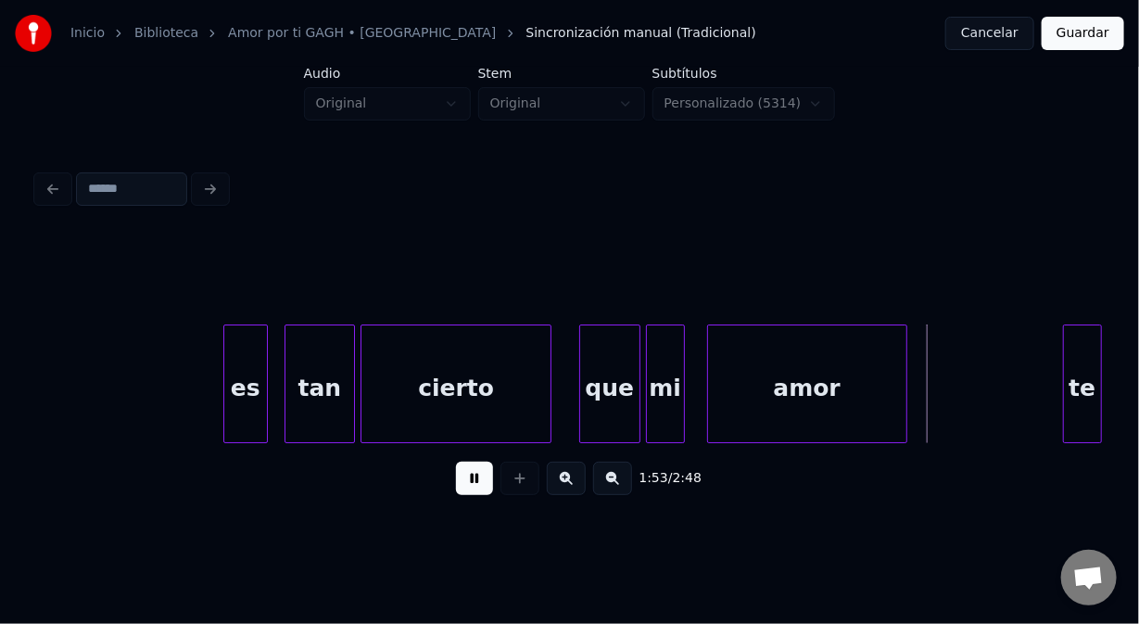
click at [471, 486] on button at bounding box center [474, 478] width 37 height 33
click at [693, 400] on div at bounding box center [693, 383] width 6 height 117
click at [242, 367] on div "es" at bounding box center [245, 388] width 43 height 126
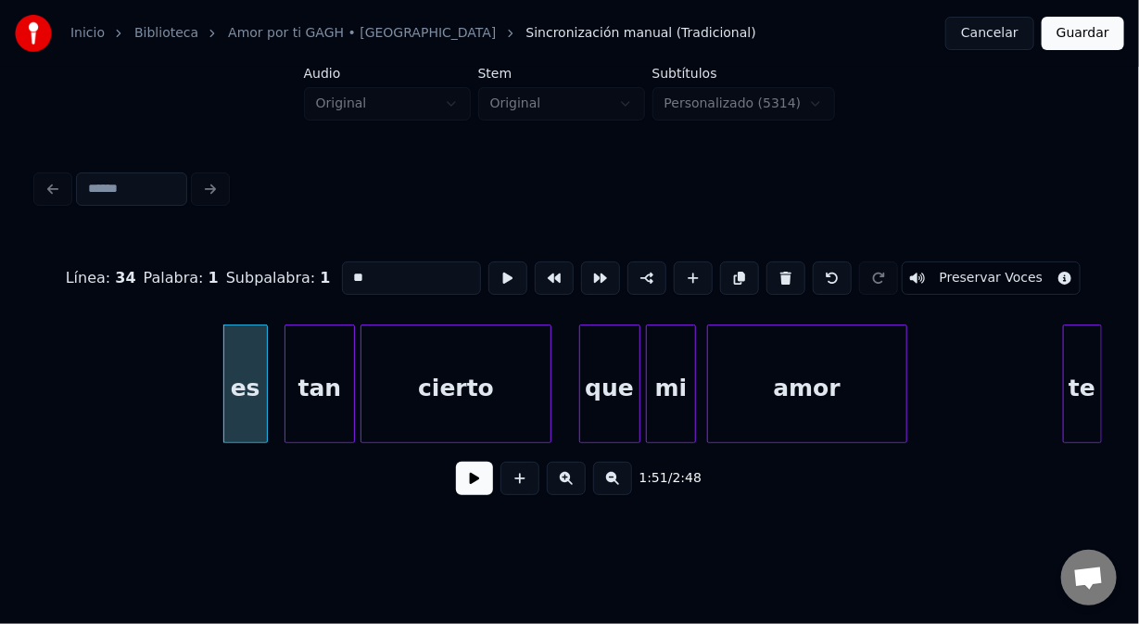
click at [603, 342] on div "que" at bounding box center [609, 388] width 59 height 126
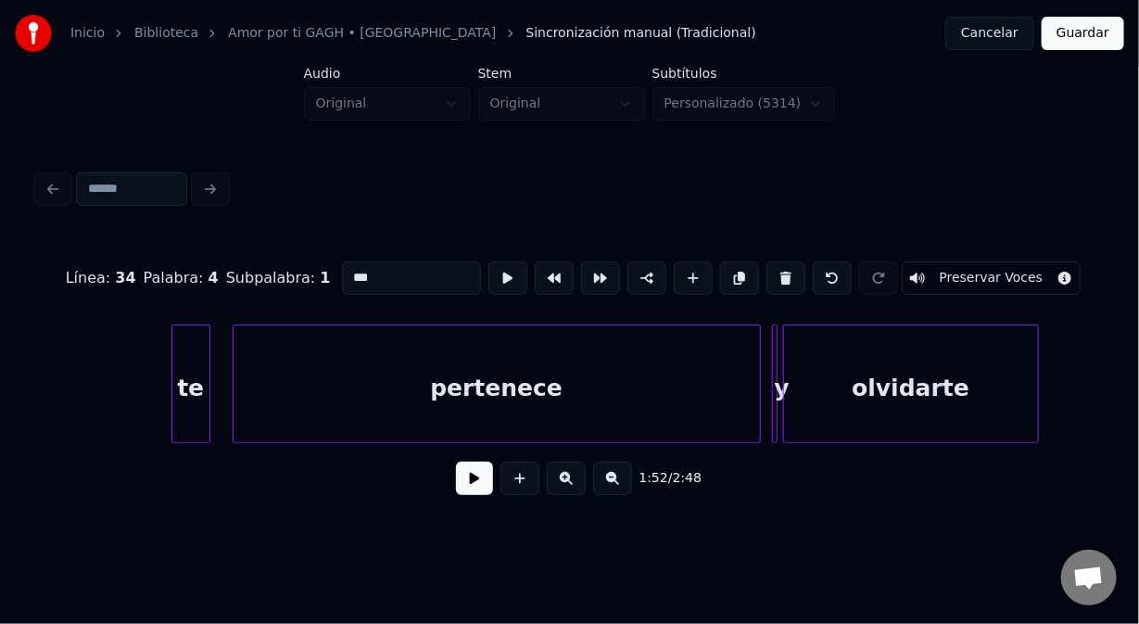
scroll to position [0, 31732]
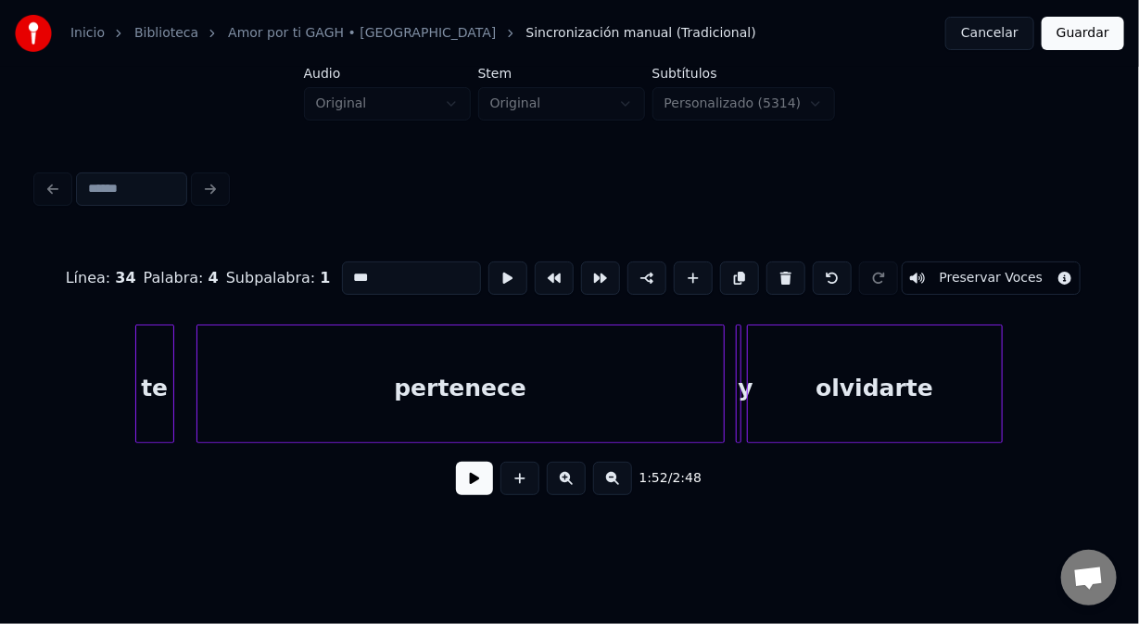
click at [145, 342] on div "te" at bounding box center [154, 388] width 37 height 126
click at [469, 488] on button at bounding box center [474, 478] width 37 height 33
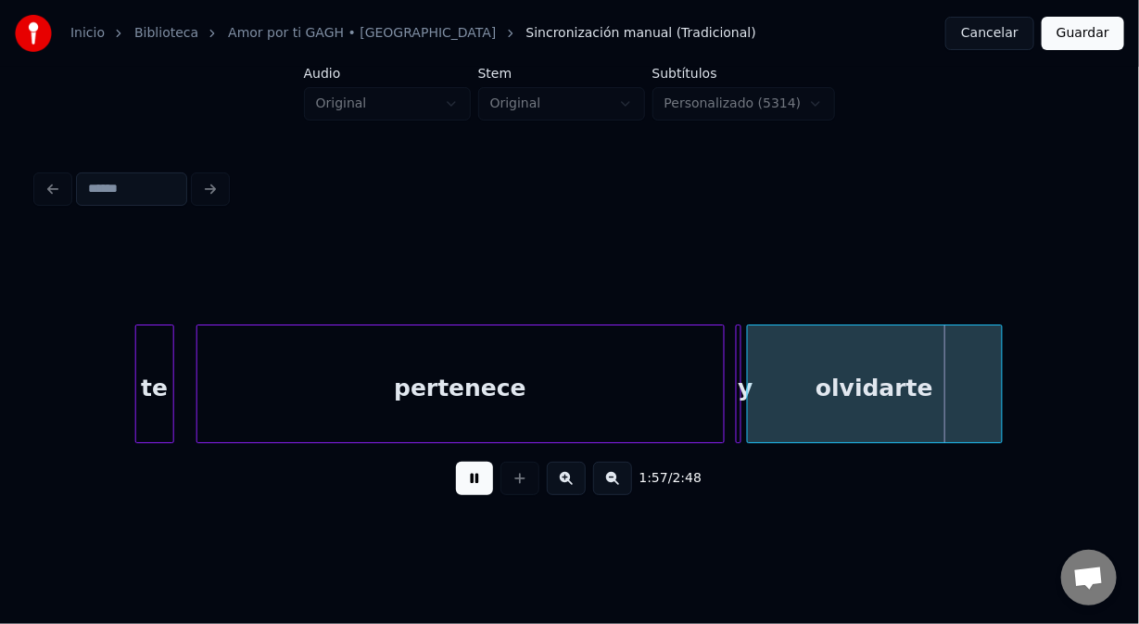
click at [469, 490] on button at bounding box center [474, 478] width 37 height 33
click at [736, 412] on div at bounding box center [738, 383] width 6 height 117
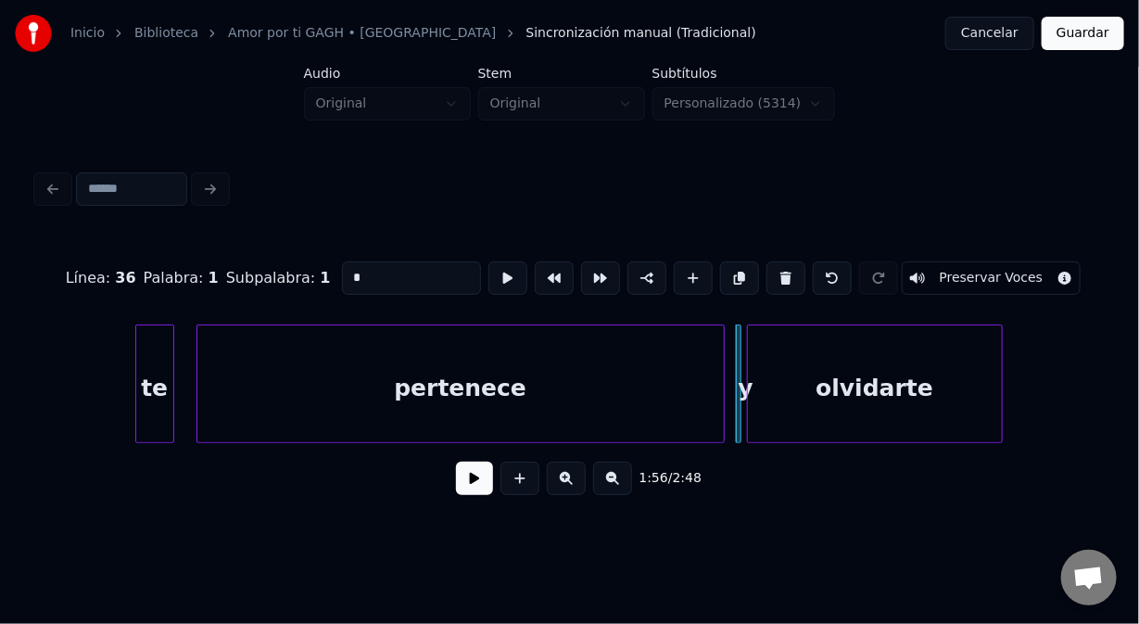
drag, startPoint x: 346, startPoint y: 272, endPoint x: 324, endPoint y: 281, distance: 23.3
click at [324, 281] on div "Línea : 36 Palabra : 1 Subpalabra : 1 * Preservar Voces" at bounding box center [569, 278] width 1065 height 93
click at [868, 391] on div "olvidarte" at bounding box center [875, 388] width 254 height 126
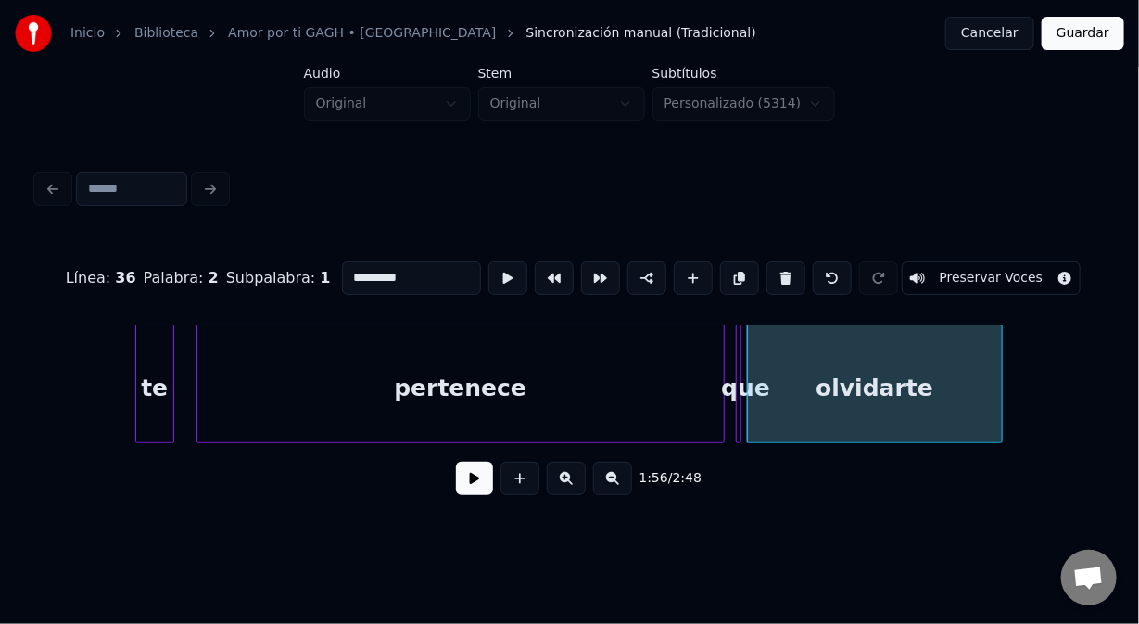
drag, startPoint x: 401, startPoint y: 273, endPoint x: 230, endPoint y: 289, distance: 171.3
click at [234, 288] on div "Línea : 36 Palabra : 2 Subpalabra : 1 ********* Preservar Voces" at bounding box center [569, 278] width 1065 height 93
click at [475, 418] on div "pertenece" at bounding box center [460, 388] width 527 height 126
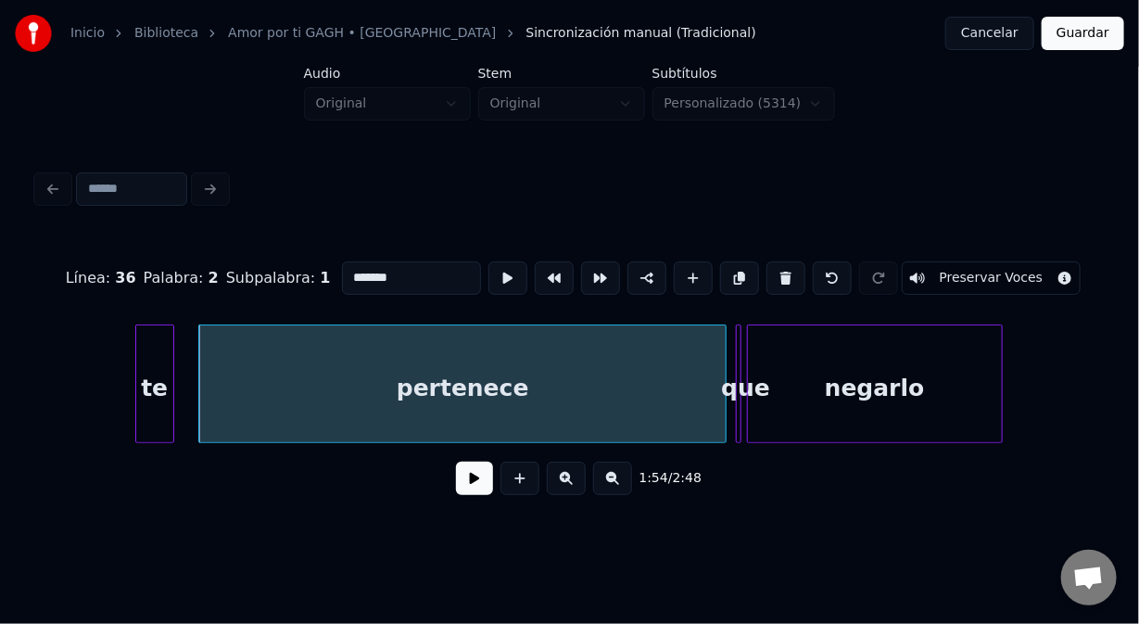
click at [469, 488] on button at bounding box center [474, 478] width 37 height 33
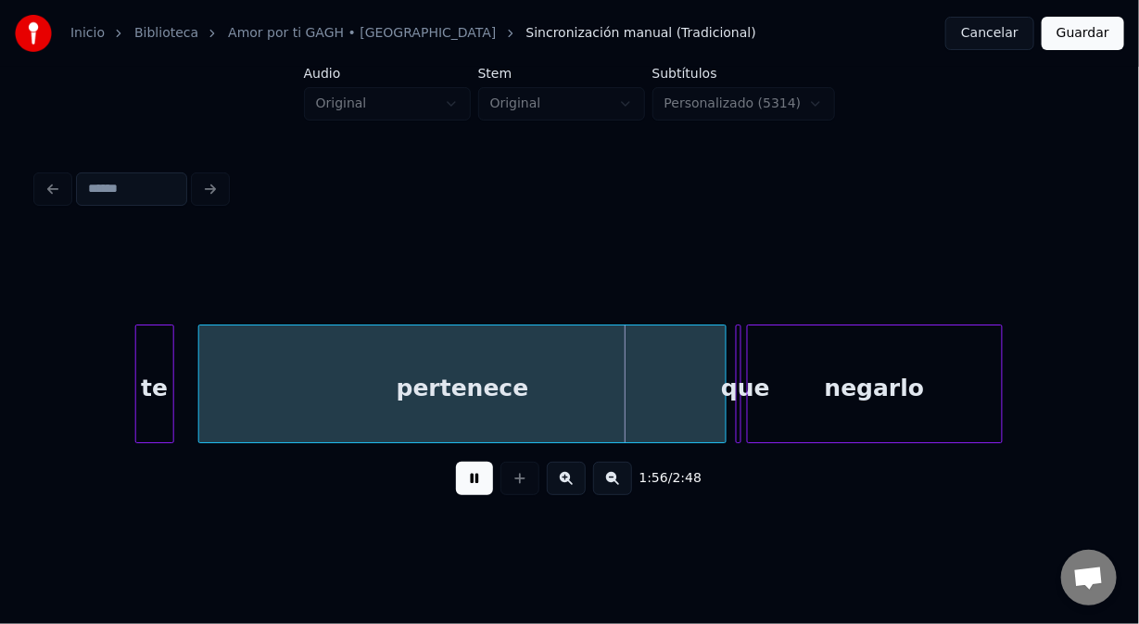
drag, startPoint x: 468, startPoint y: 494, endPoint x: 473, endPoint y: 482, distance: 12.9
click at [468, 491] on button at bounding box center [474, 478] width 37 height 33
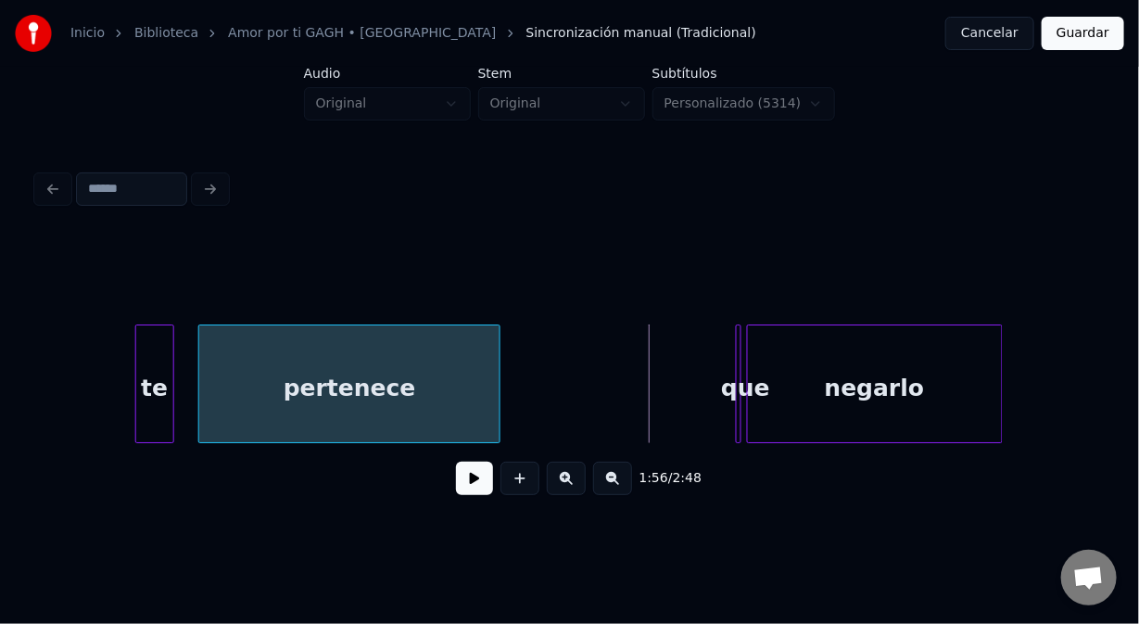
click at [497, 378] on div at bounding box center [497, 383] width 6 height 117
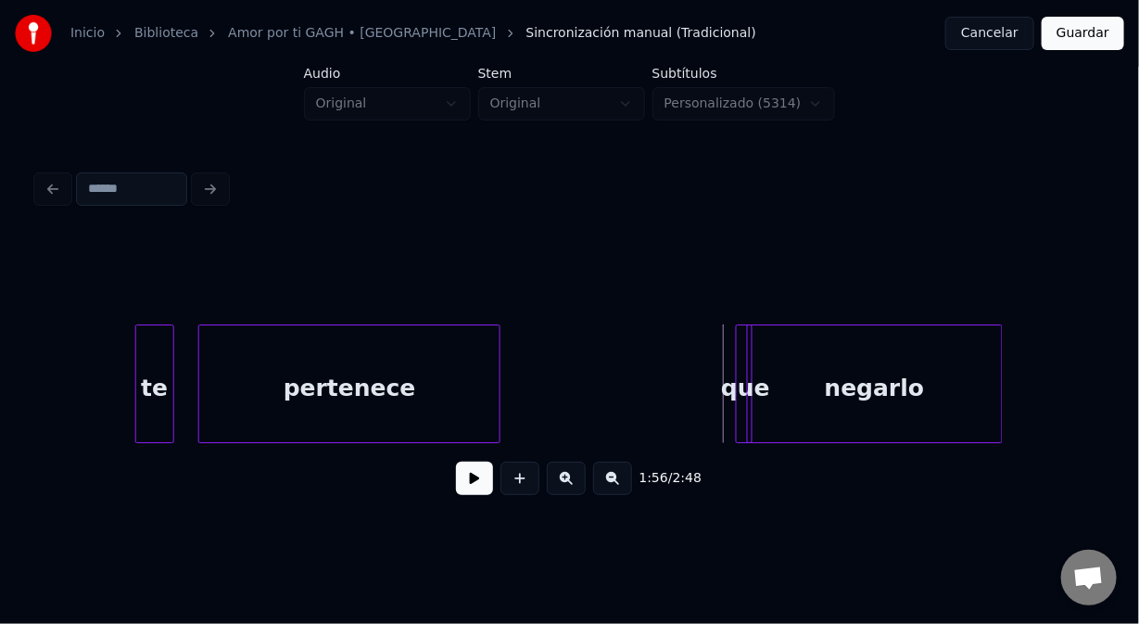
click at [744, 408] on div "que" at bounding box center [744, 383] width 17 height 119
click at [702, 402] on div at bounding box center [704, 383] width 6 height 117
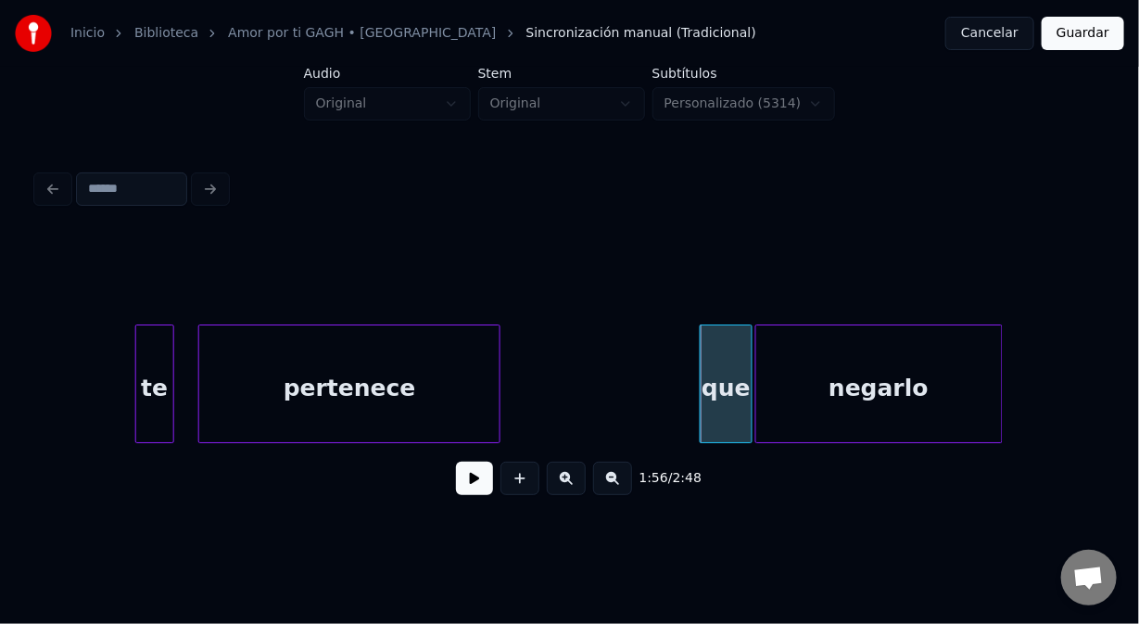
click at [758, 422] on div at bounding box center [760, 383] width 6 height 117
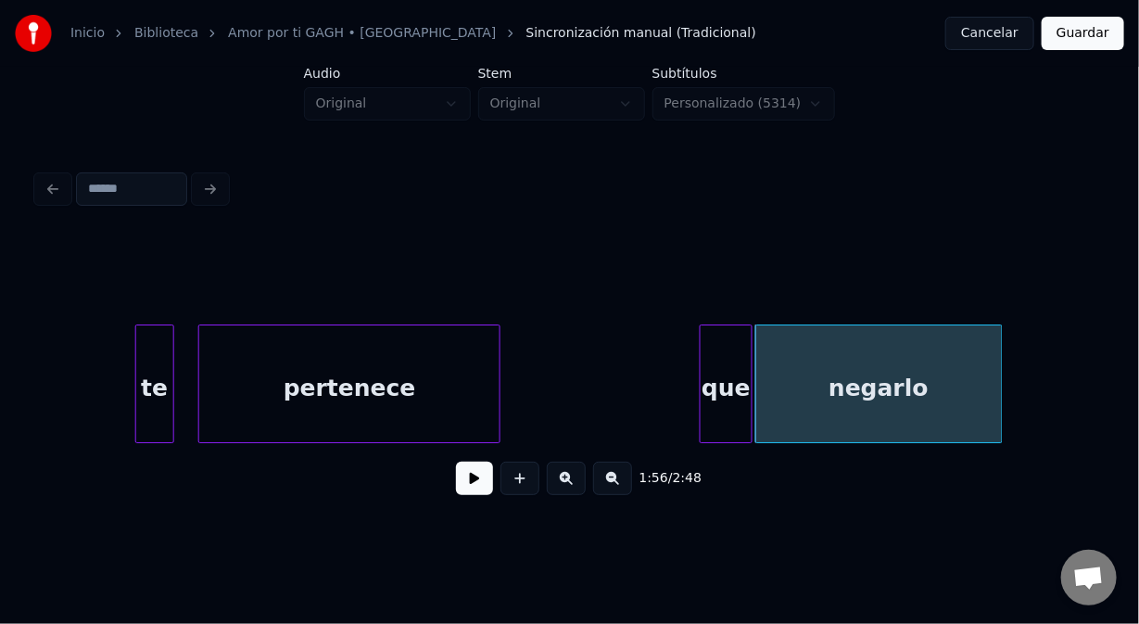
click at [477, 486] on button at bounding box center [474, 478] width 37 height 33
click at [478, 485] on button at bounding box center [474, 478] width 37 height 33
click at [412, 405] on div "pertenece" at bounding box center [349, 388] width 300 height 126
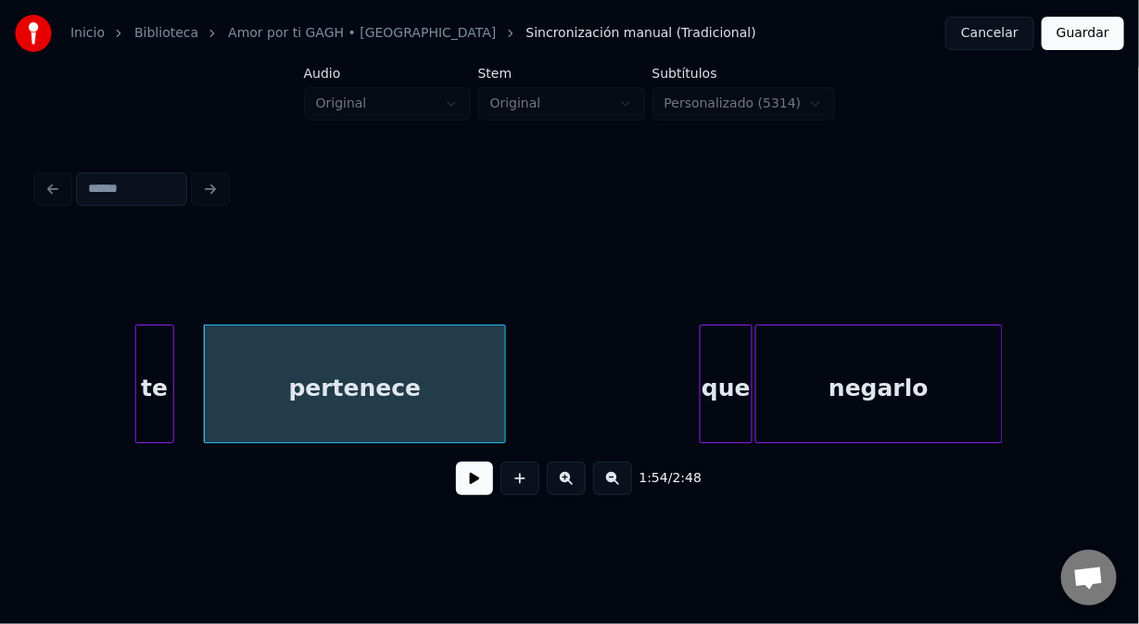
click at [469, 495] on button at bounding box center [474, 478] width 37 height 33
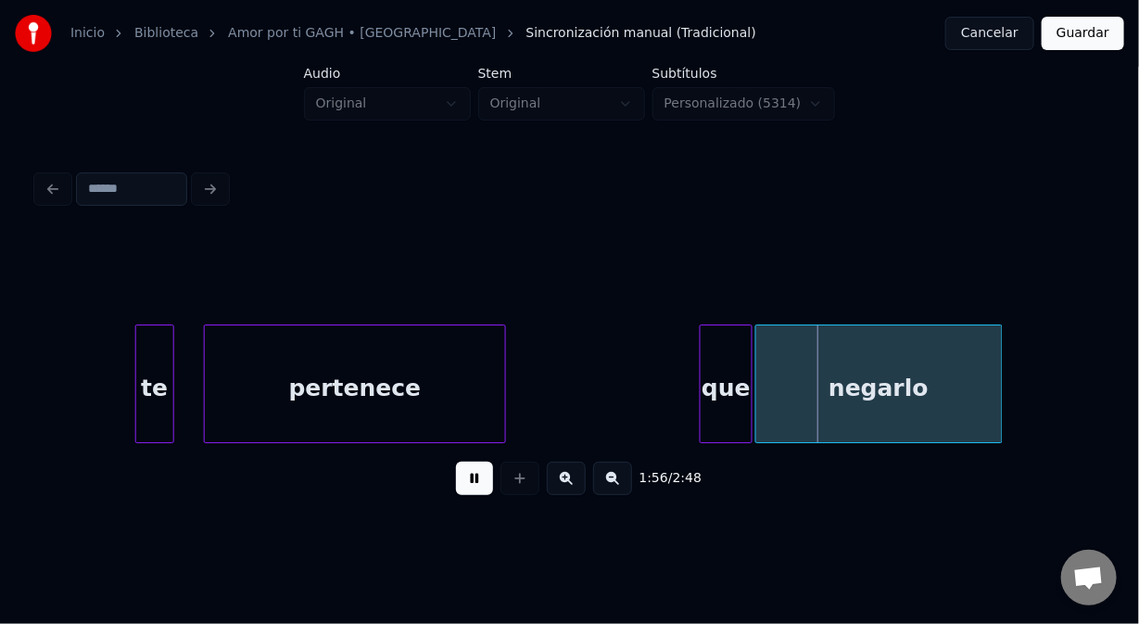
click at [460, 490] on button at bounding box center [474, 478] width 37 height 33
click at [733, 418] on div at bounding box center [736, 383] width 6 height 117
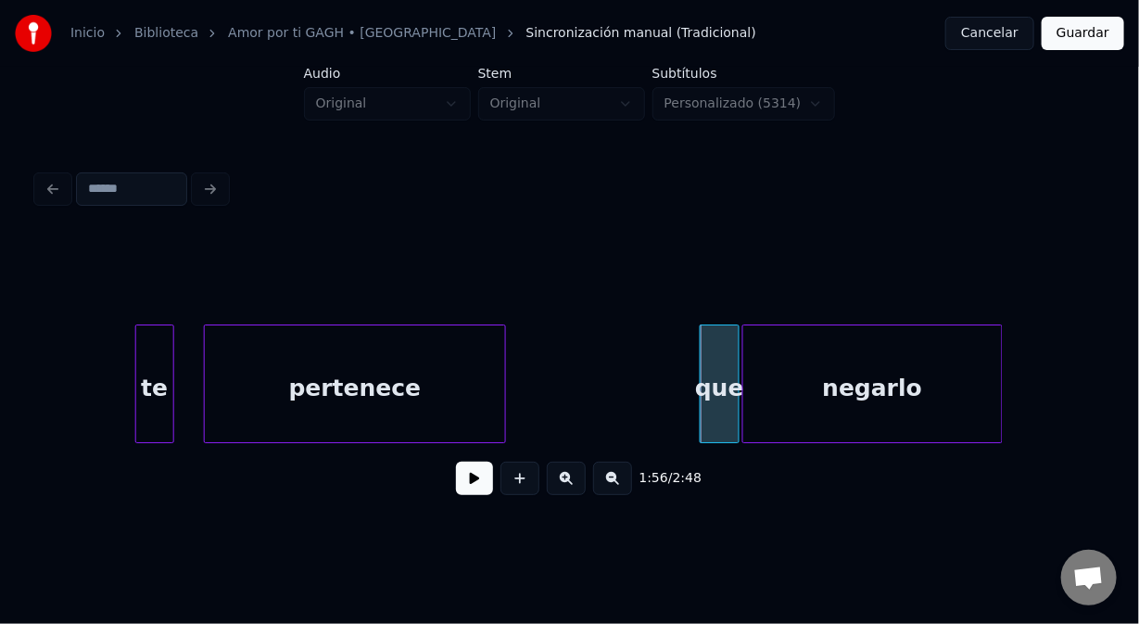
click at [744, 416] on div at bounding box center [747, 383] width 6 height 117
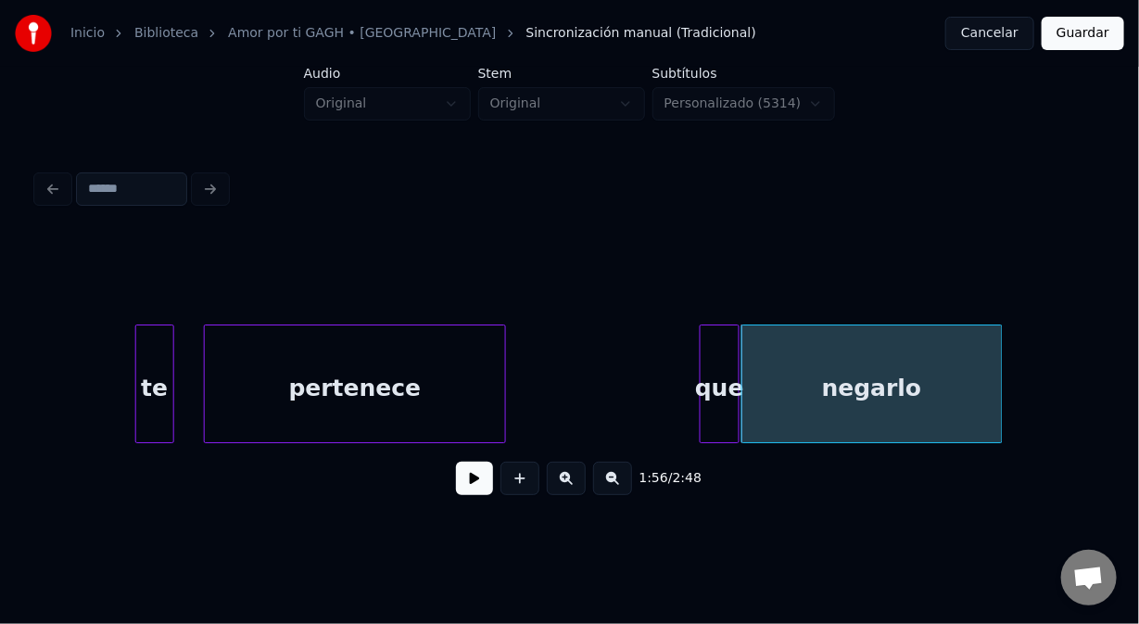
click at [474, 492] on button at bounding box center [474, 478] width 37 height 33
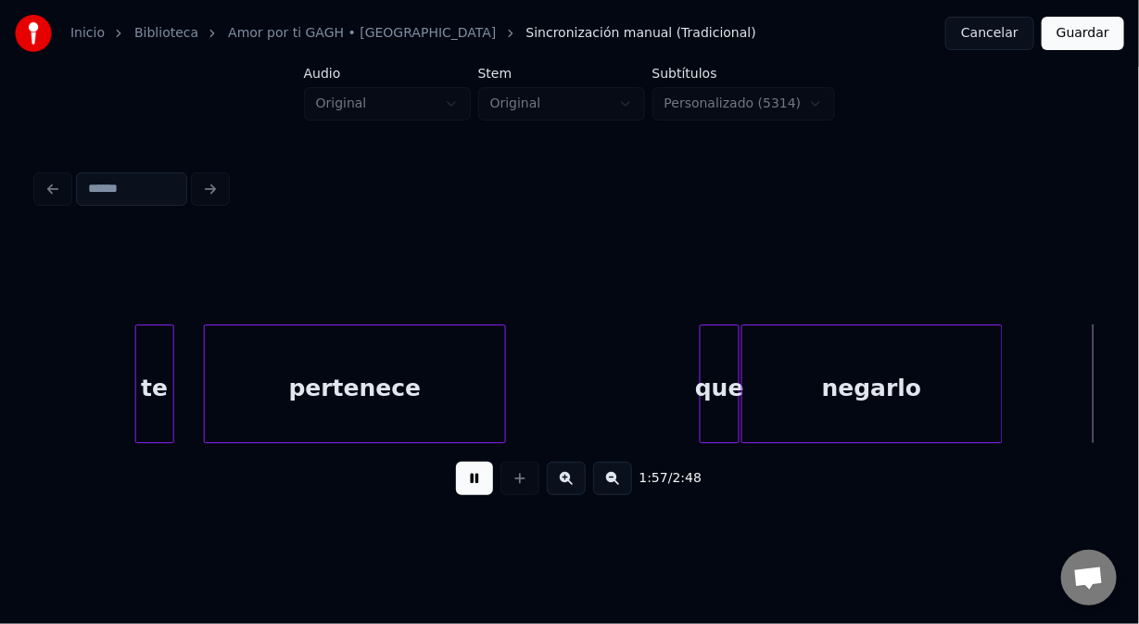
scroll to position [0, 32802]
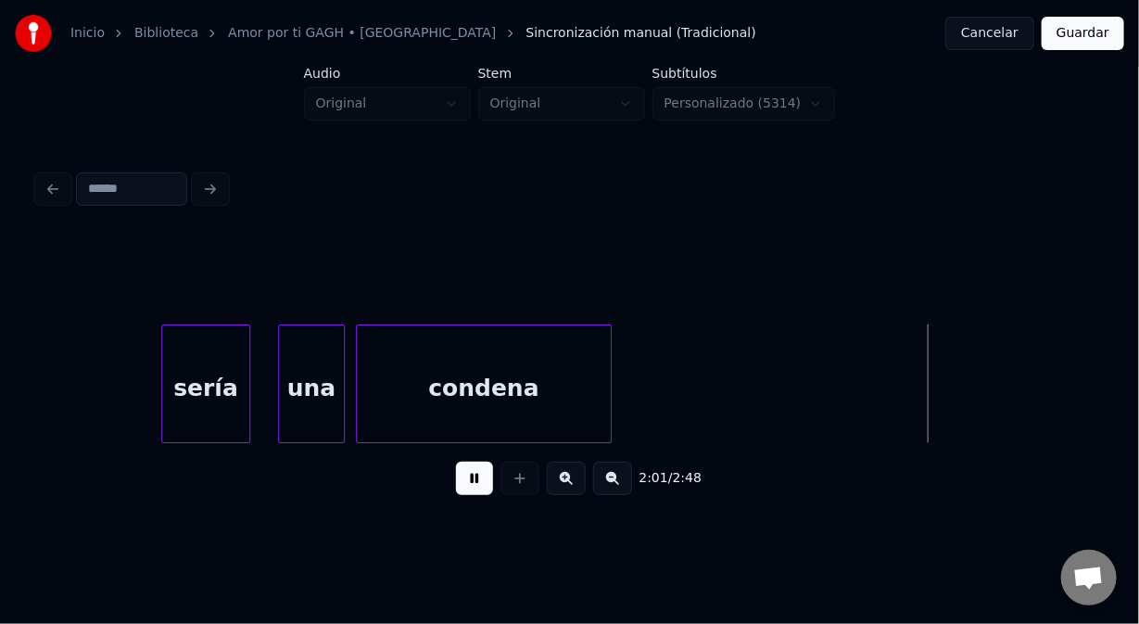
click at [471, 480] on button at bounding box center [474, 478] width 37 height 33
click at [217, 371] on div "sería" at bounding box center [205, 388] width 87 height 126
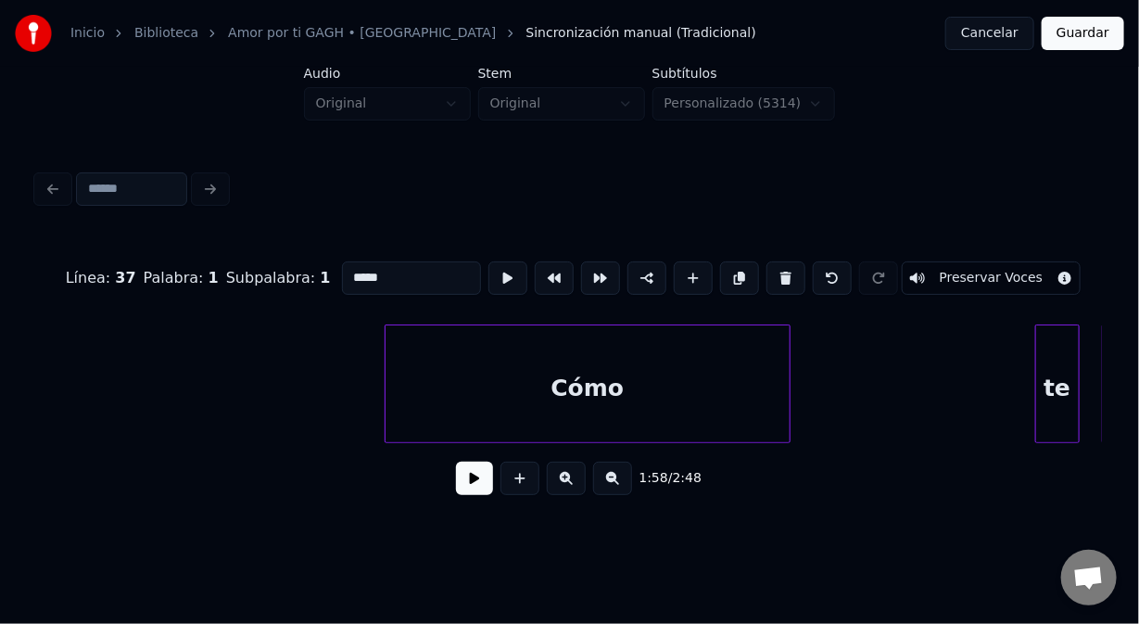
scroll to position [0, 33741]
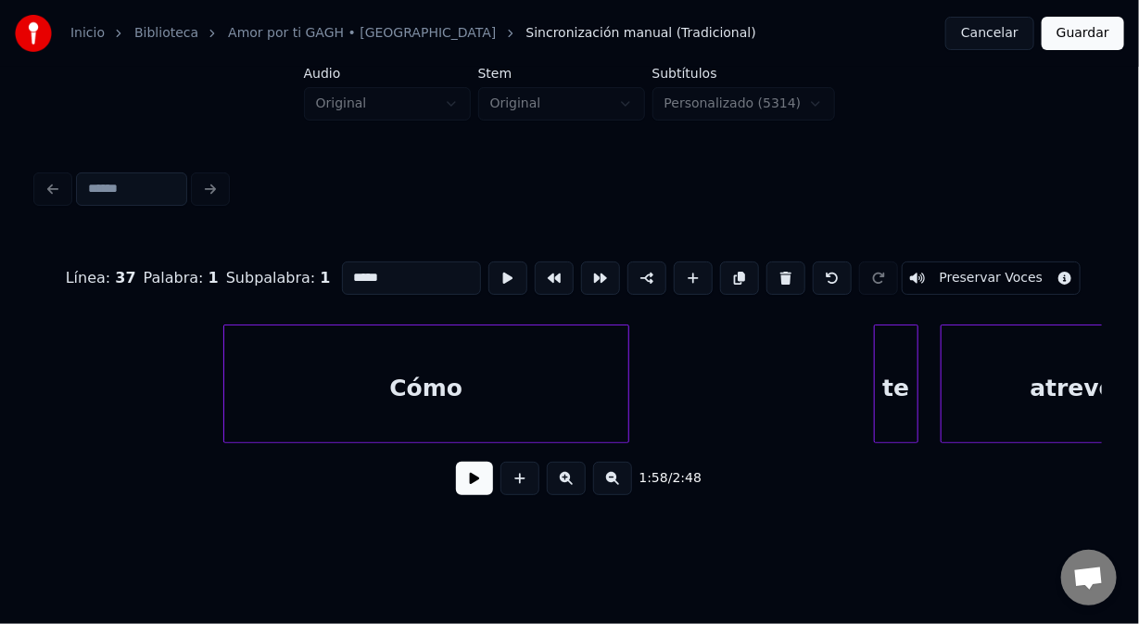
click at [275, 372] on div "Cómo" at bounding box center [426, 388] width 404 height 126
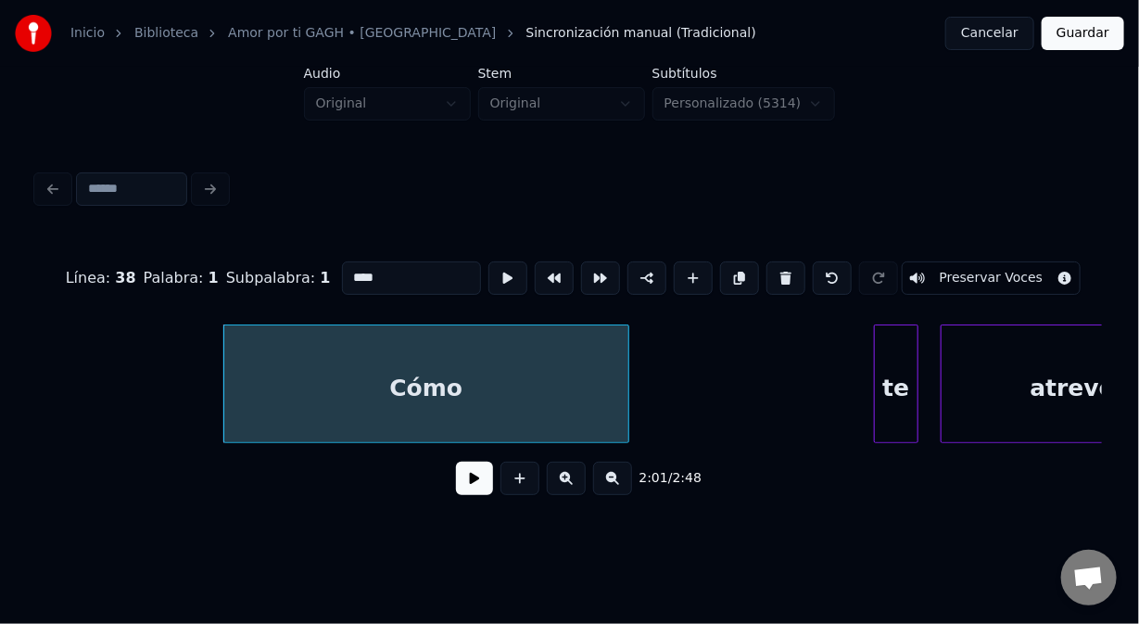
click at [471, 492] on button at bounding box center [474, 478] width 37 height 33
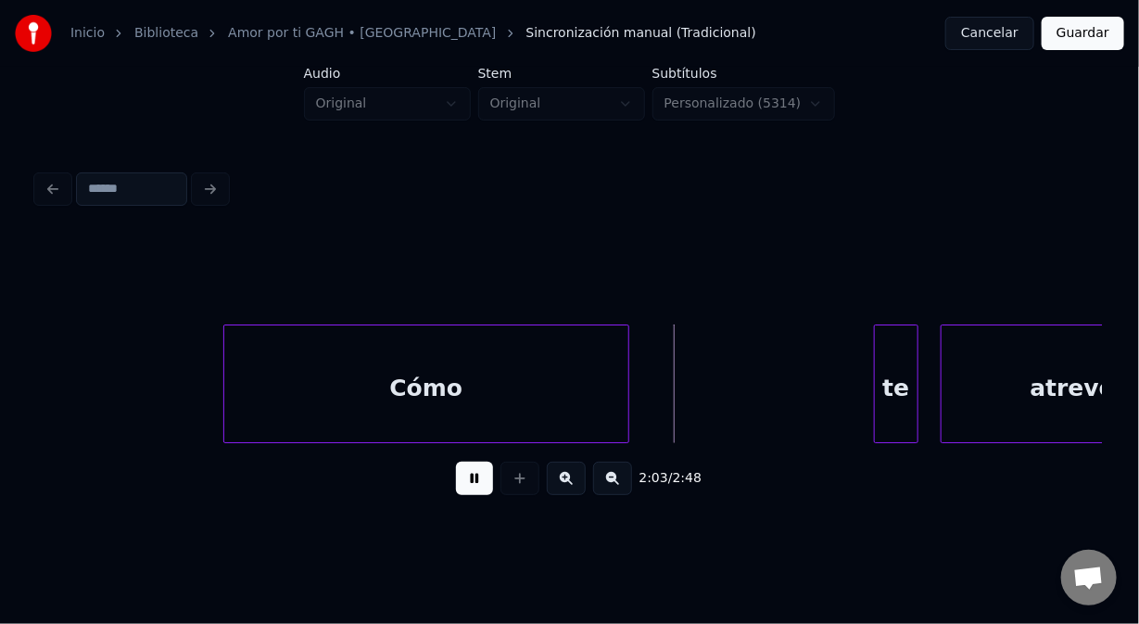
click at [467, 488] on button at bounding box center [474, 478] width 37 height 33
click at [890, 349] on div "te" at bounding box center [896, 388] width 43 height 126
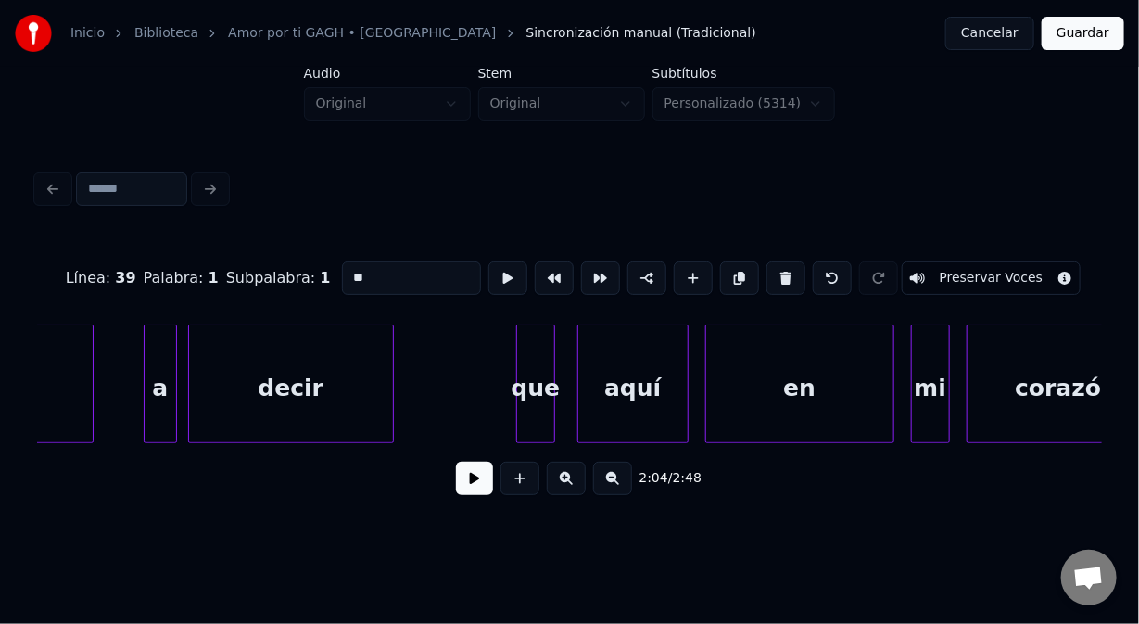
scroll to position [0, 34892]
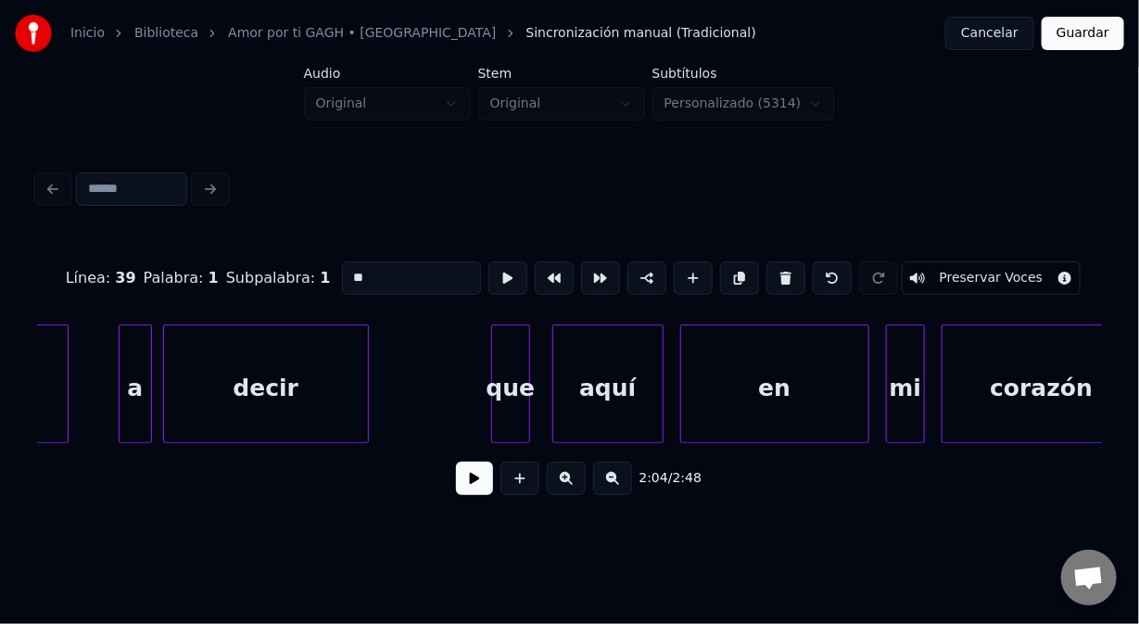
click at [511, 349] on div "que" at bounding box center [510, 388] width 37 height 126
click at [471, 481] on button at bounding box center [474, 478] width 37 height 33
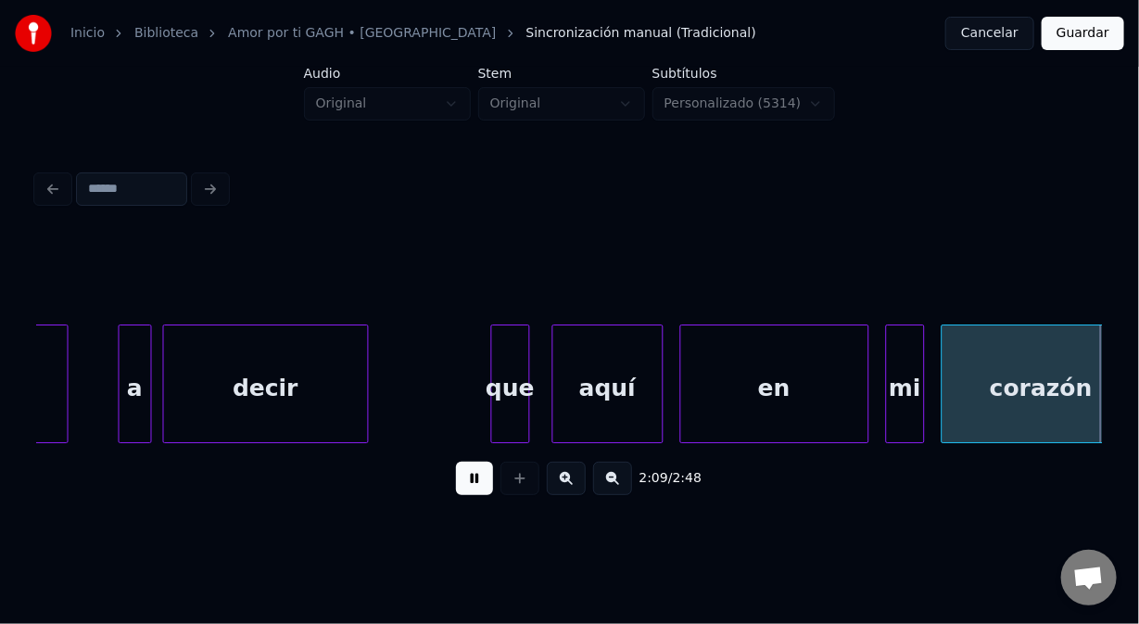
scroll to position [0, 35959]
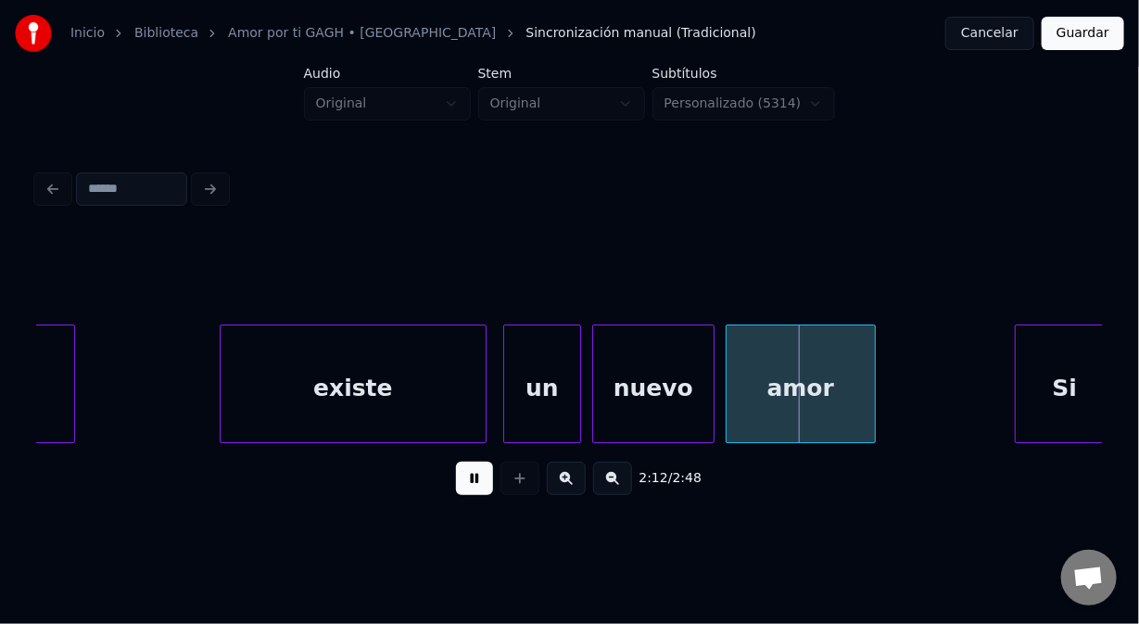
click at [473, 476] on button at bounding box center [474, 478] width 37 height 33
click at [350, 345] on div "existe" at bounding box center [353, 388] width 265 height 126
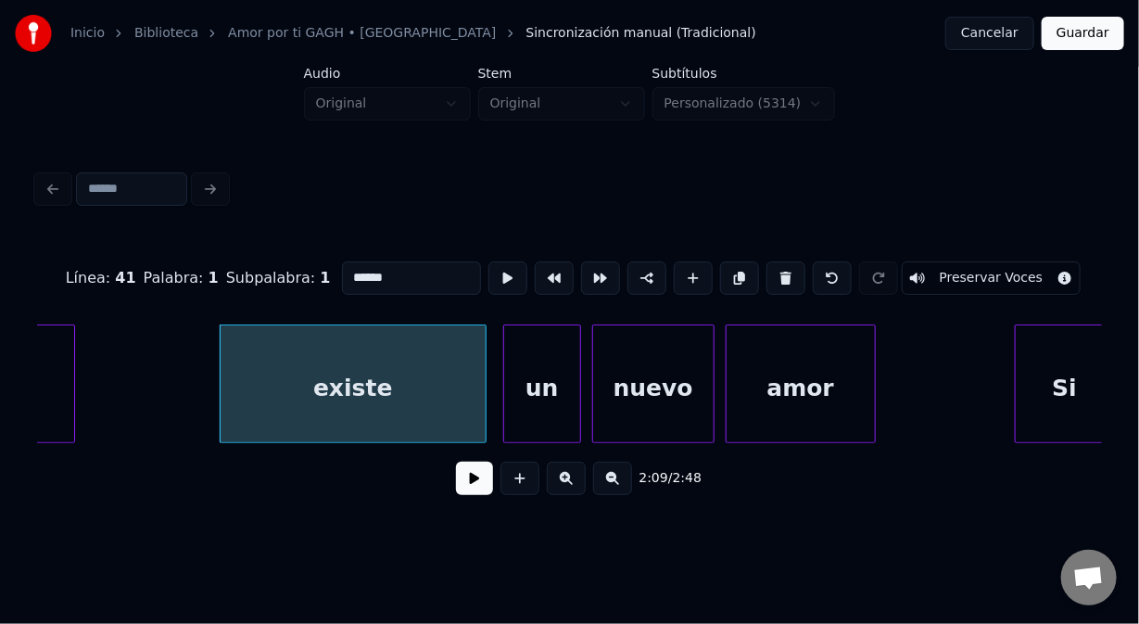
click at [1029, 396] on div "Si" at bounding box center [1065, 388] width 98 height 126
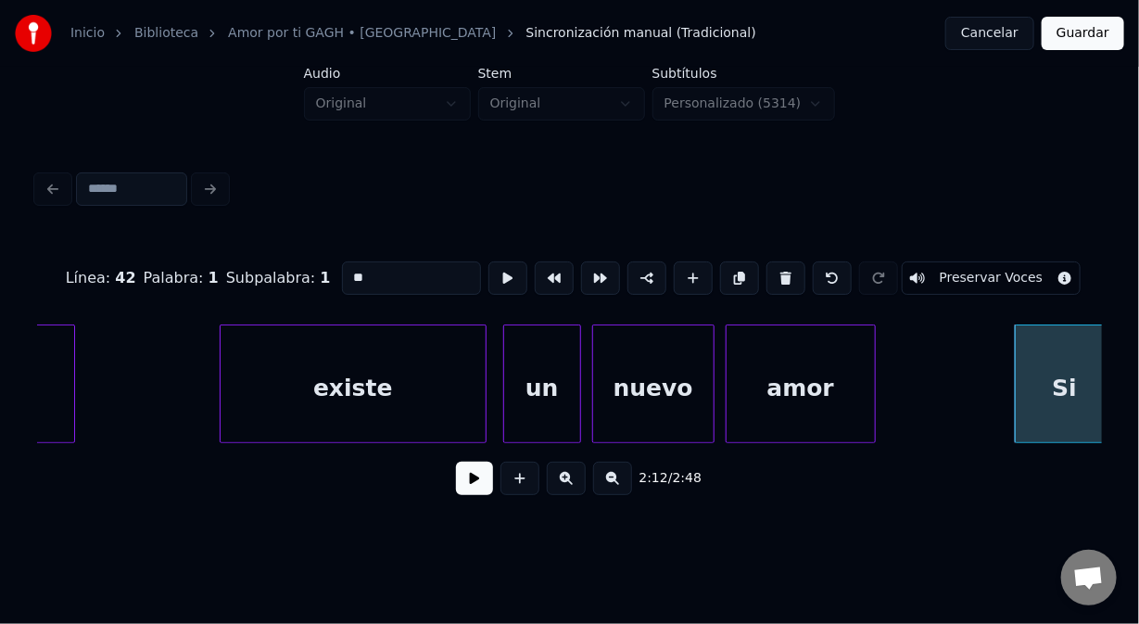
click at [342, 274] on input "**" at bounding box center [411, 277] width 139 height 33
click at [456, 481] on button at bounding box center [474, 478] width 37 height 33
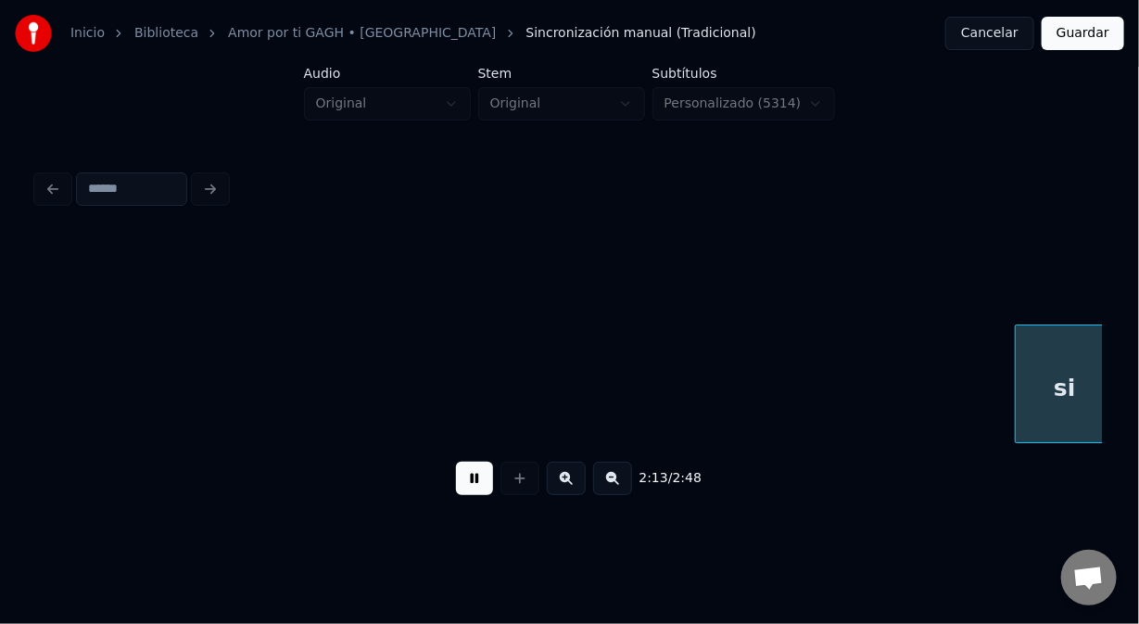
scroll to position [0, 37027]
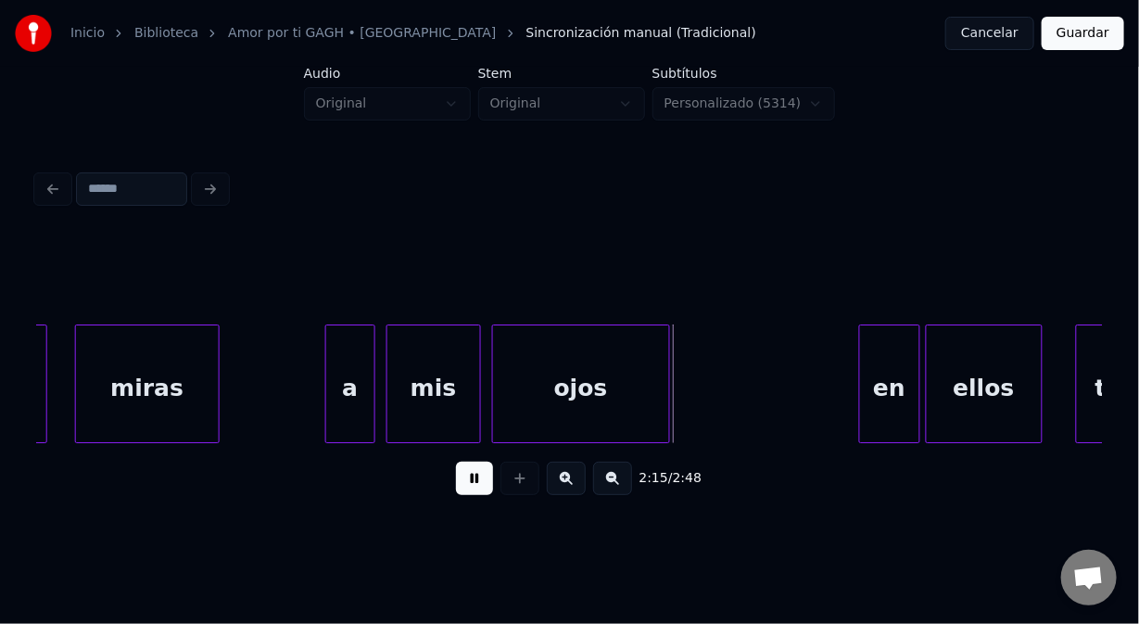
click at [456, 481] on button at bounding box center [474, 478] width 37 height 33
click at [353, 357] on div "a" at bounding box center [350, 388] width 48 height 126
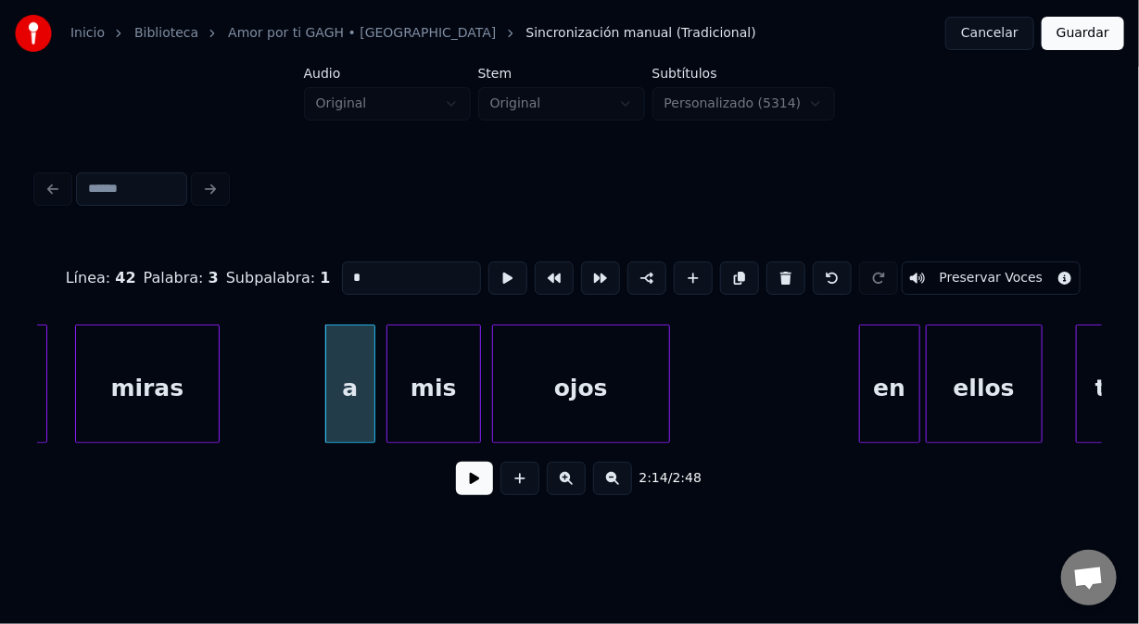
click at [866, 338] on div "en" at bounding box center [889, 388] width 59 height 126
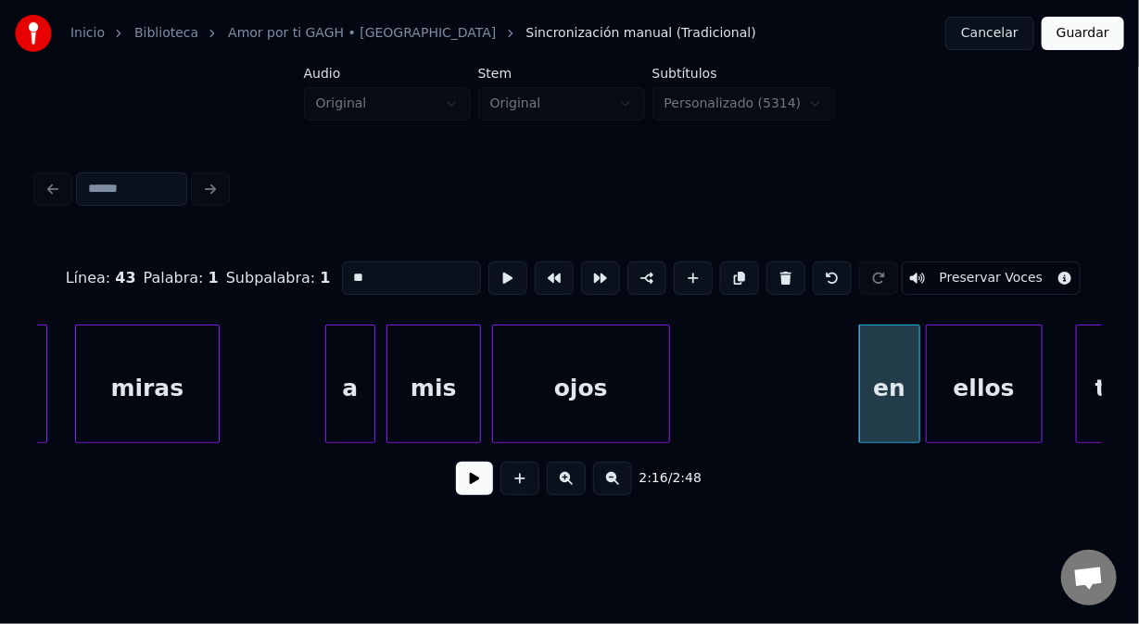
click at [356, 353] on div "a" at bounding box center [350, 388] width 48 height 126
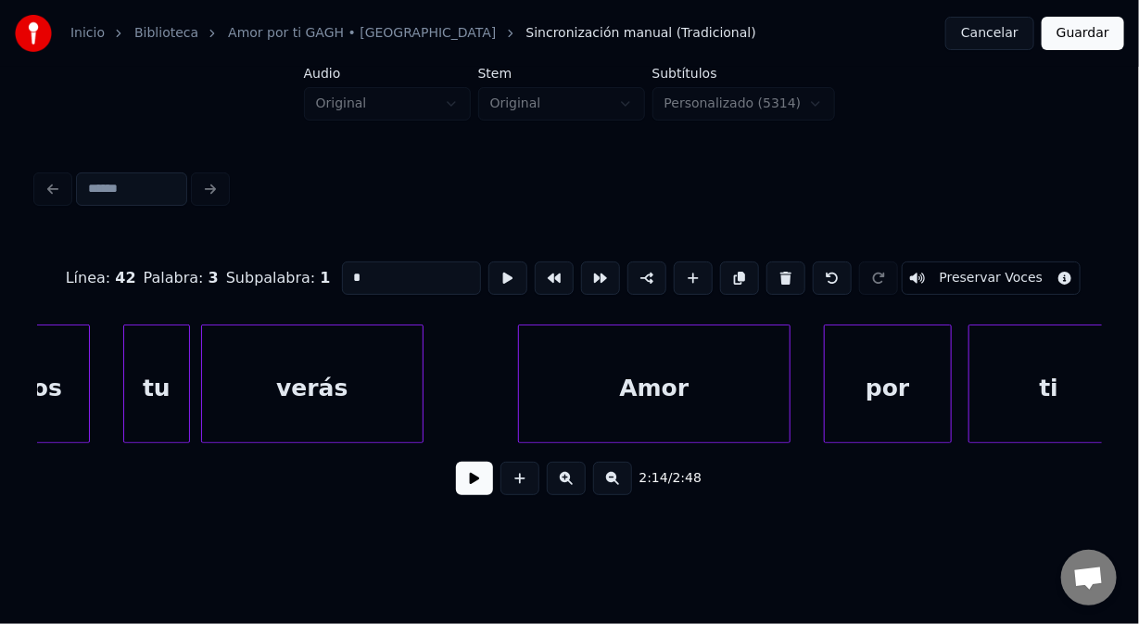
scroll to position [0, 38005]
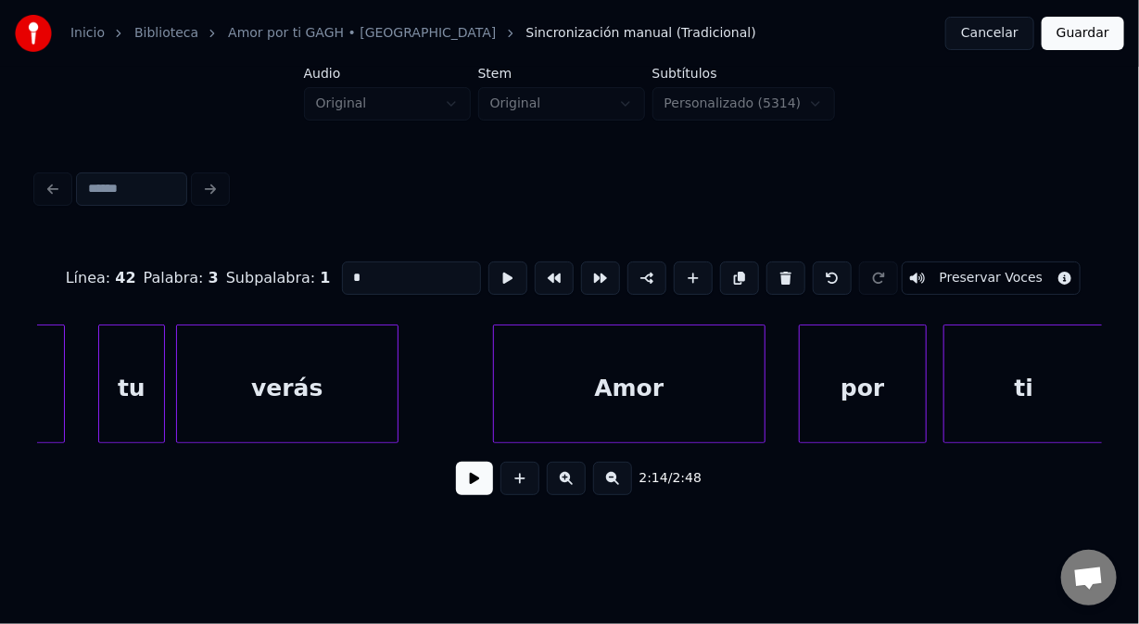
click at [591, 383] on div "Amor" at bounding box center [629, 388] width 271 height 126
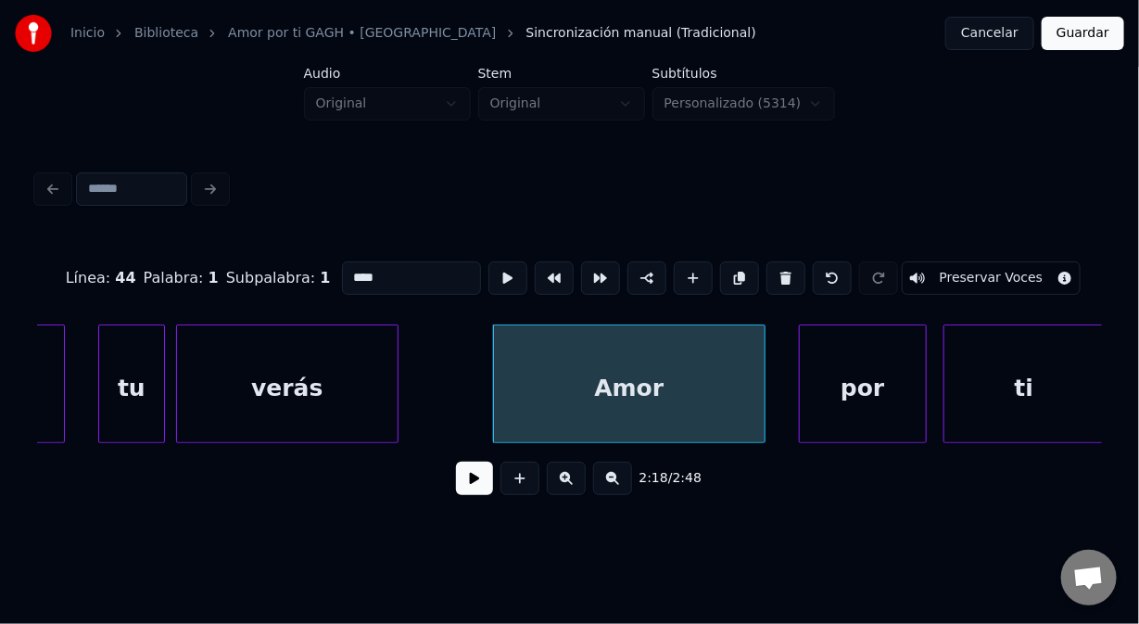
click at [346, 272] on input "****" at bounding box center [411, 277] width 139 height 33
click at [690, 395] on div "amor" at bounding box center [629, 388] width 271 height 126
click at [477, 489] on button at bounding box center [474, 478] width 37 height 33
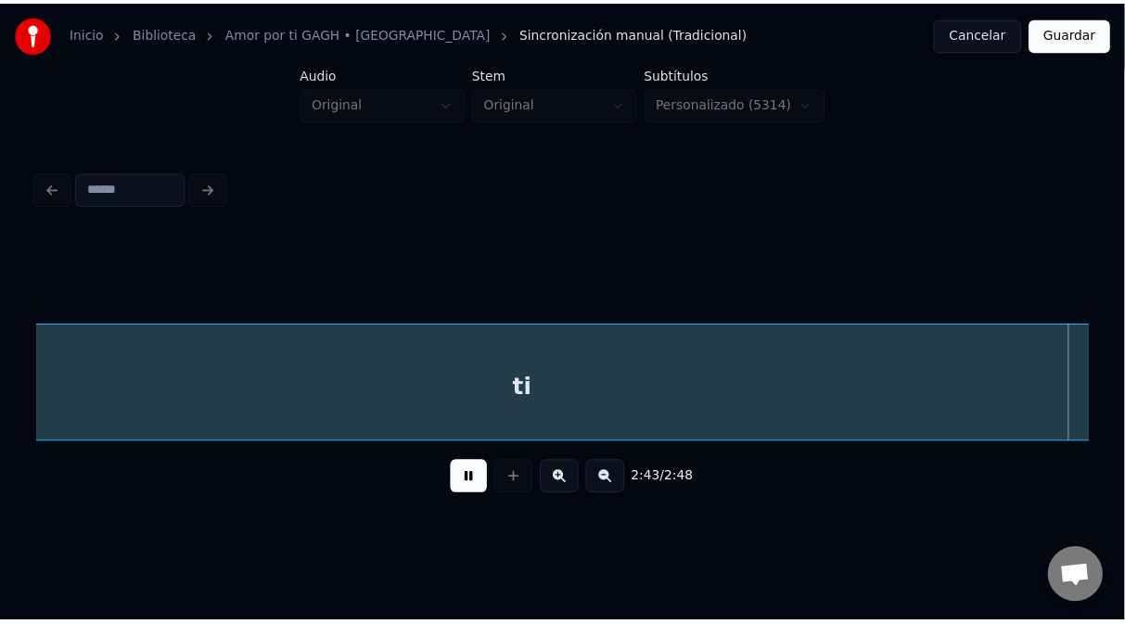
scroll to position [0, 45476]
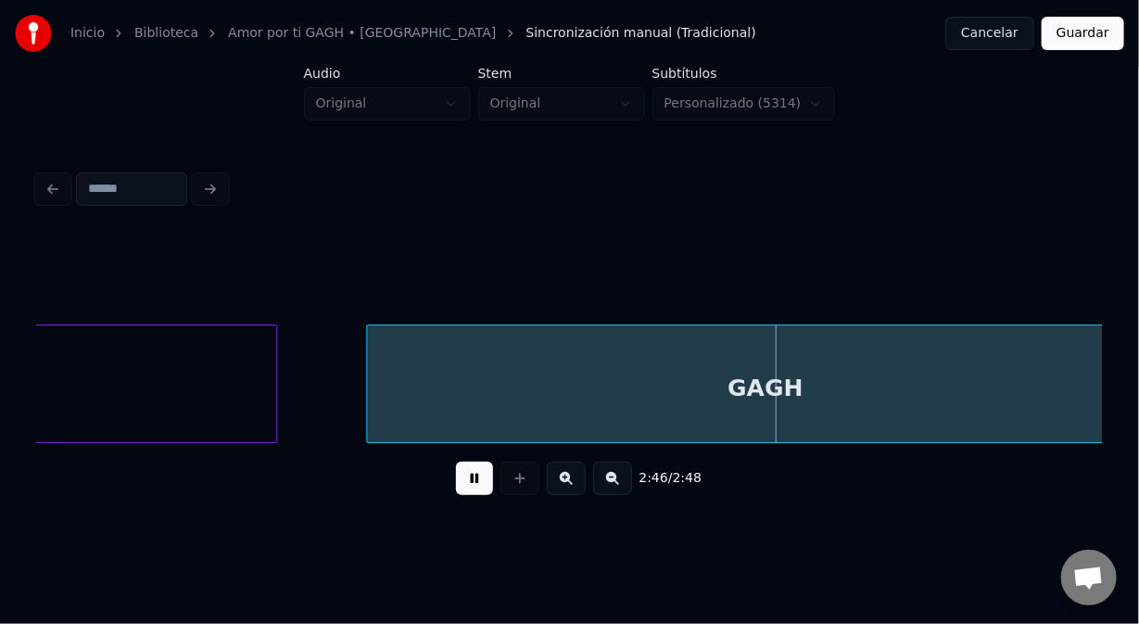
click at [1092, 36] on button "Guardar" at bounding box center [1083, 33] width 83 height 33
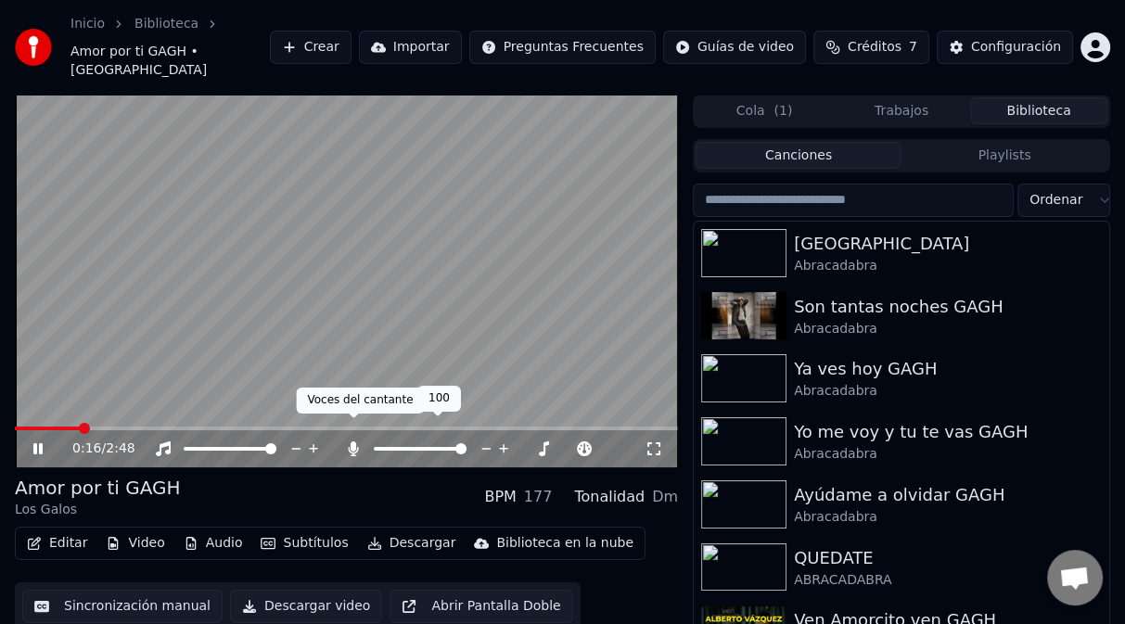
click at [351, 441] on icon at bounding box center [354, 448] width 10 height 15
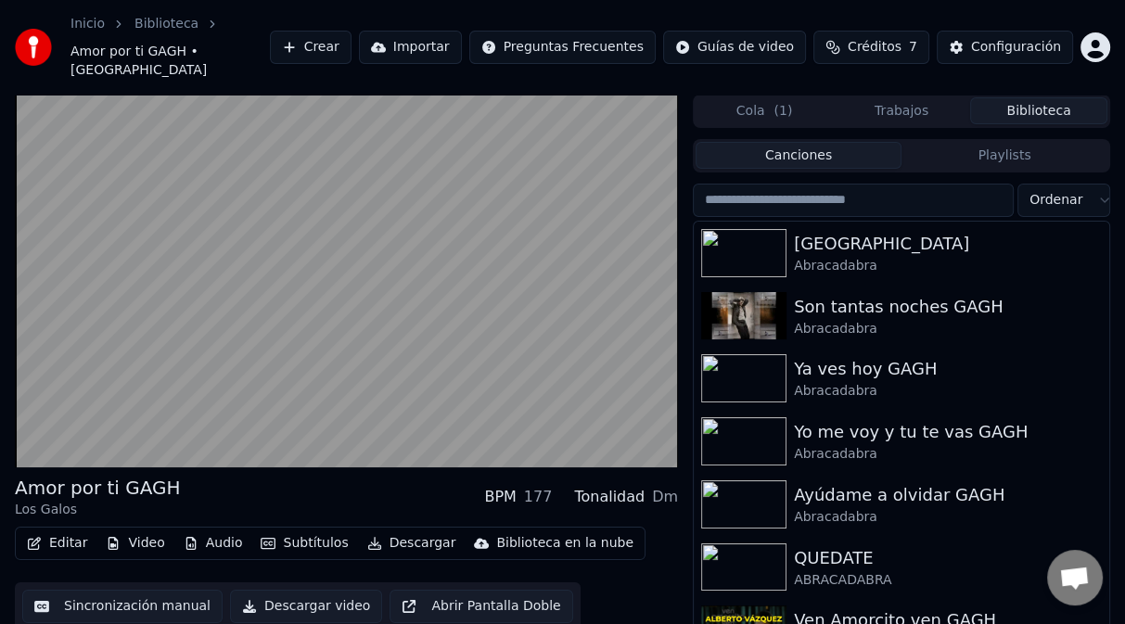
click at [405, 530] on button "Descargar" at bounding box center [412, 543] width 104 height 26
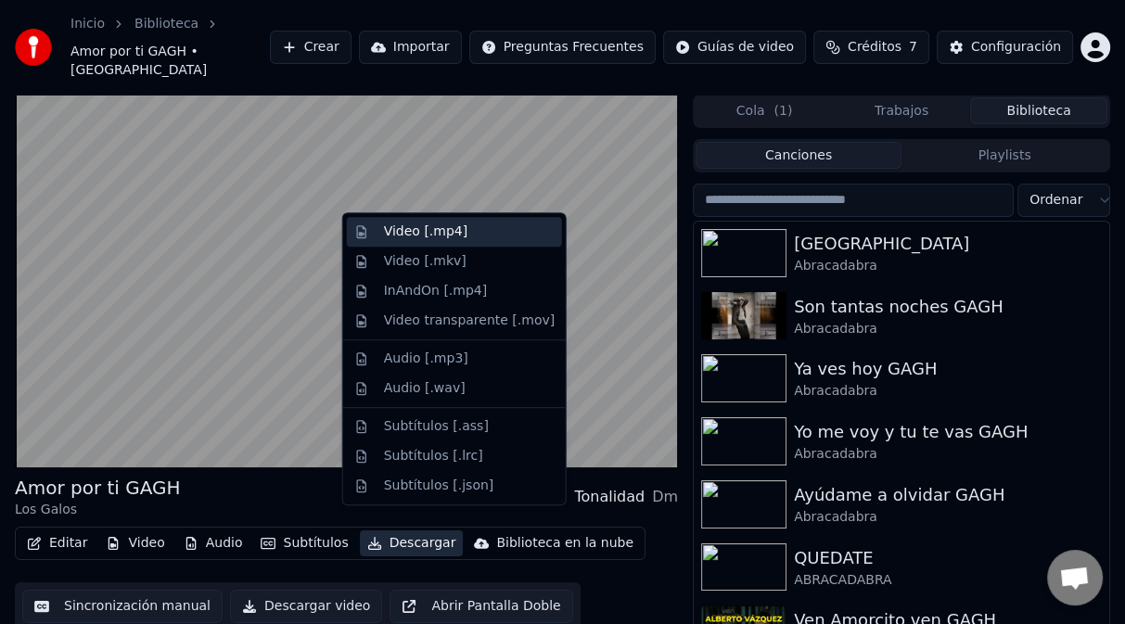
click at [425, 234] on div "Video [.mp4]" at bounding box center [425, 232] width 83 height 19
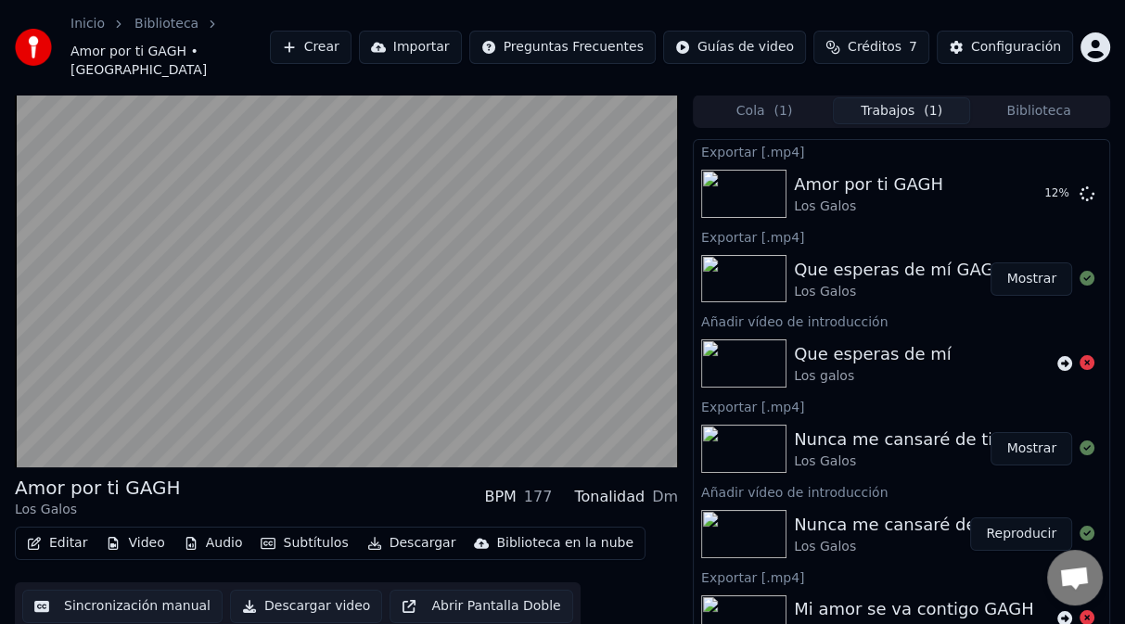
click at [1026, 97] on button "Biblioteca" at bounding box center [1038, 110] width 137 height 27
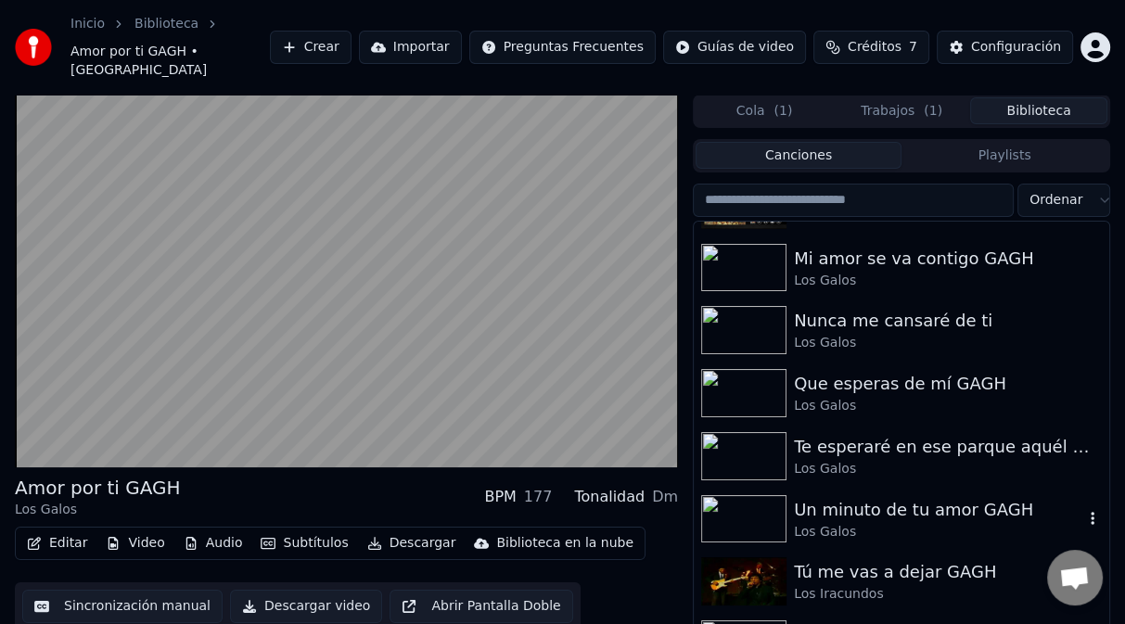
scroll to position [4679, 0]
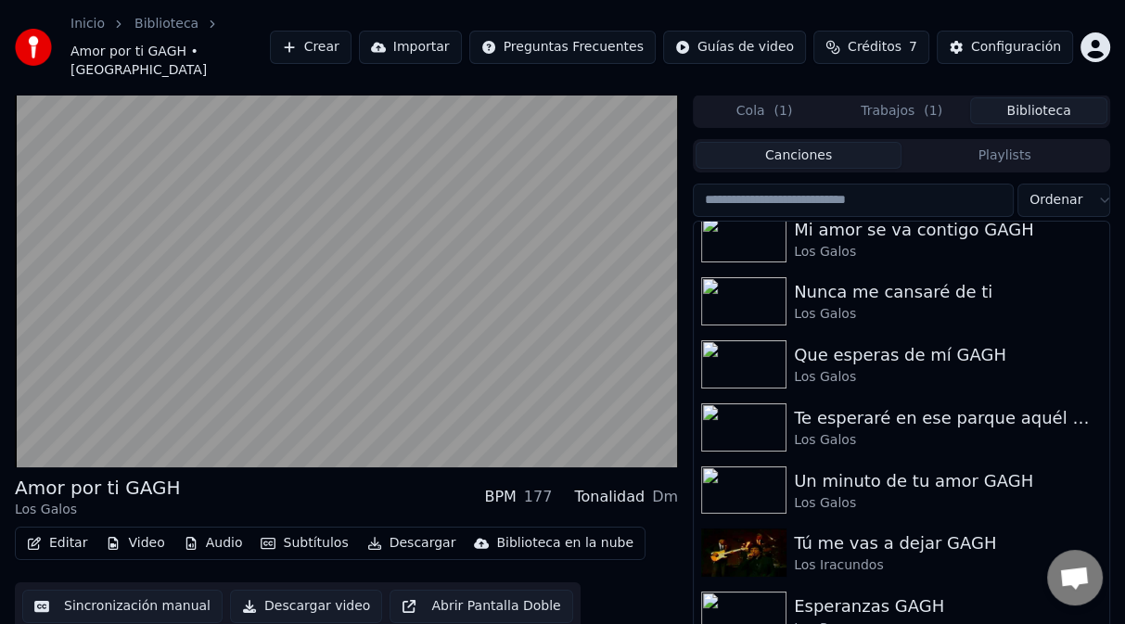
click at [873, 97] on button "Trabajos ( 1 )" at bounding box center [901, 110] width 137 height 27
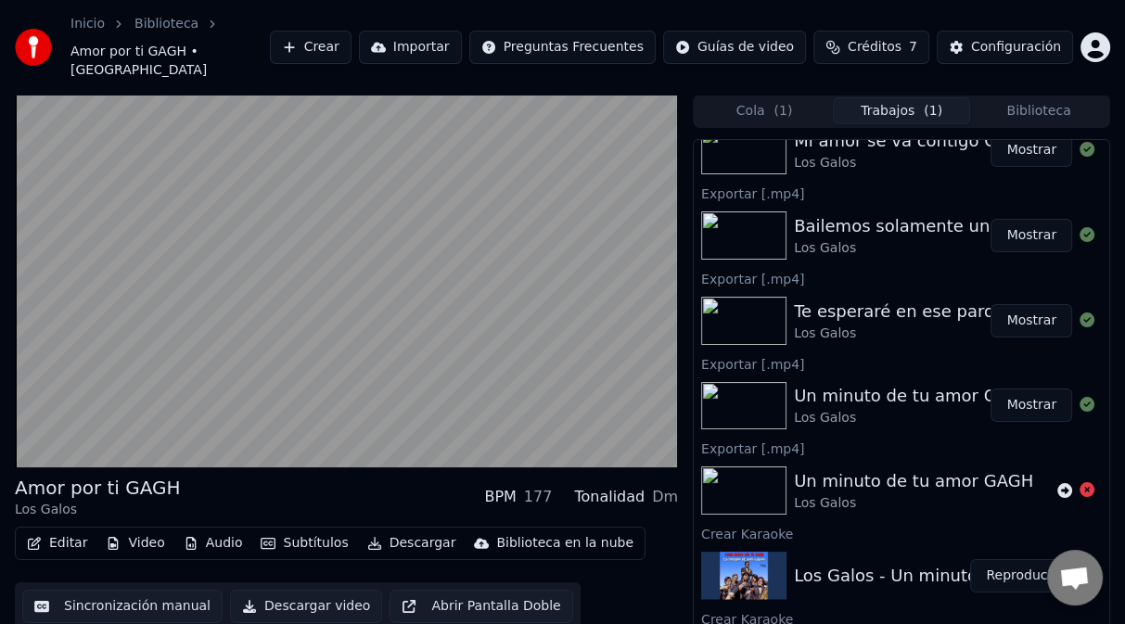
scroll to position [576, 0]
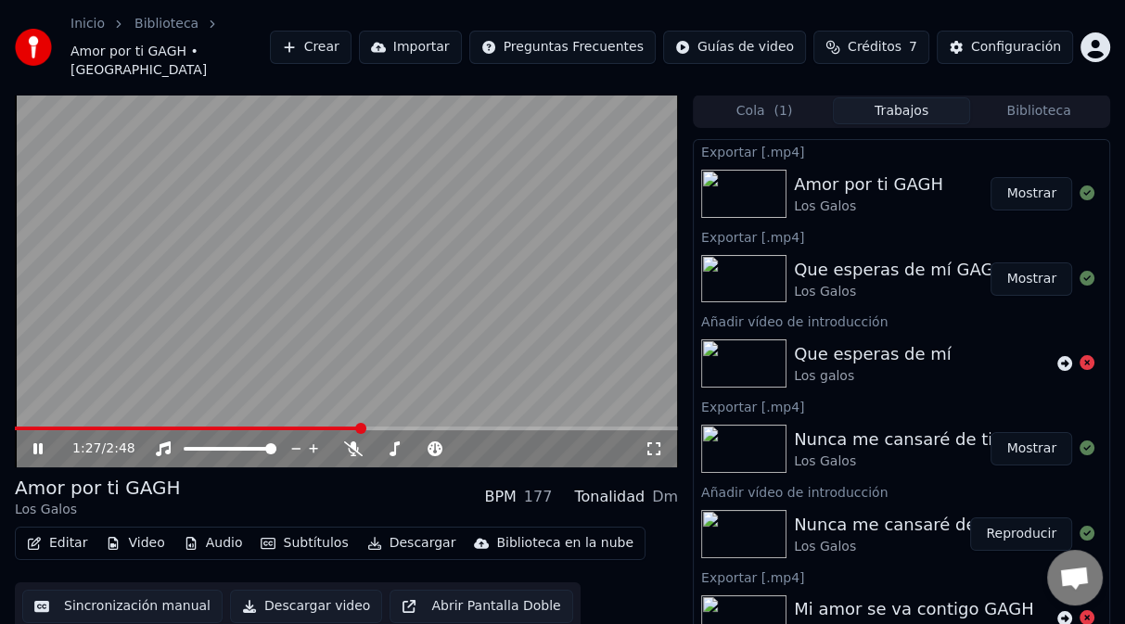
click at [1028, 177] on button "Mostrar" at bounding box center [1031, 193] width 82 height 33
click at [41, 276] on video at bounding box center [346, 281] width 663 height 373
click at [1026, 177] on button "Mostrar" at bounding box center [1031, 193] width 82 height 33
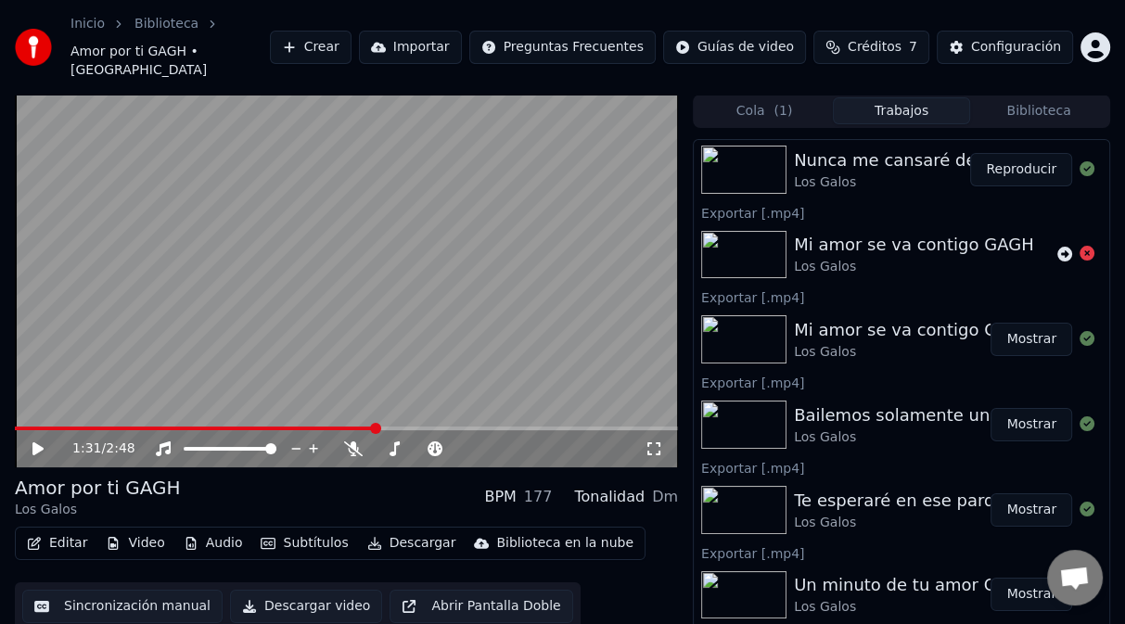
scroll to position [205, 0]
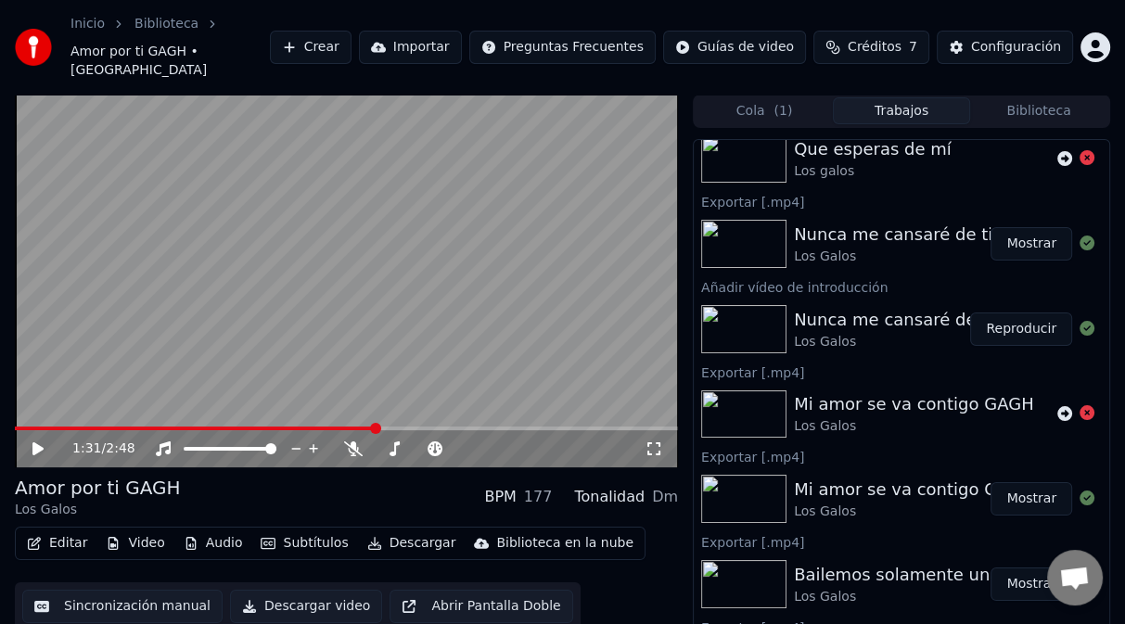
click at [742, 396] on img at bounding box center [743, 414] width 85 height 48
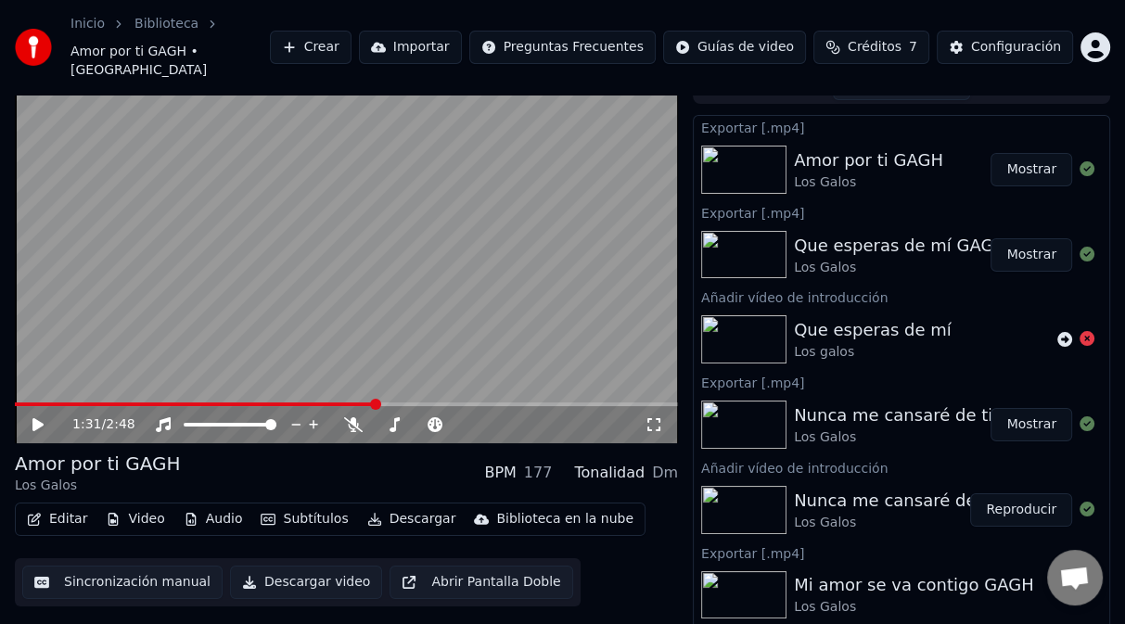
scroll to position [0, 0]
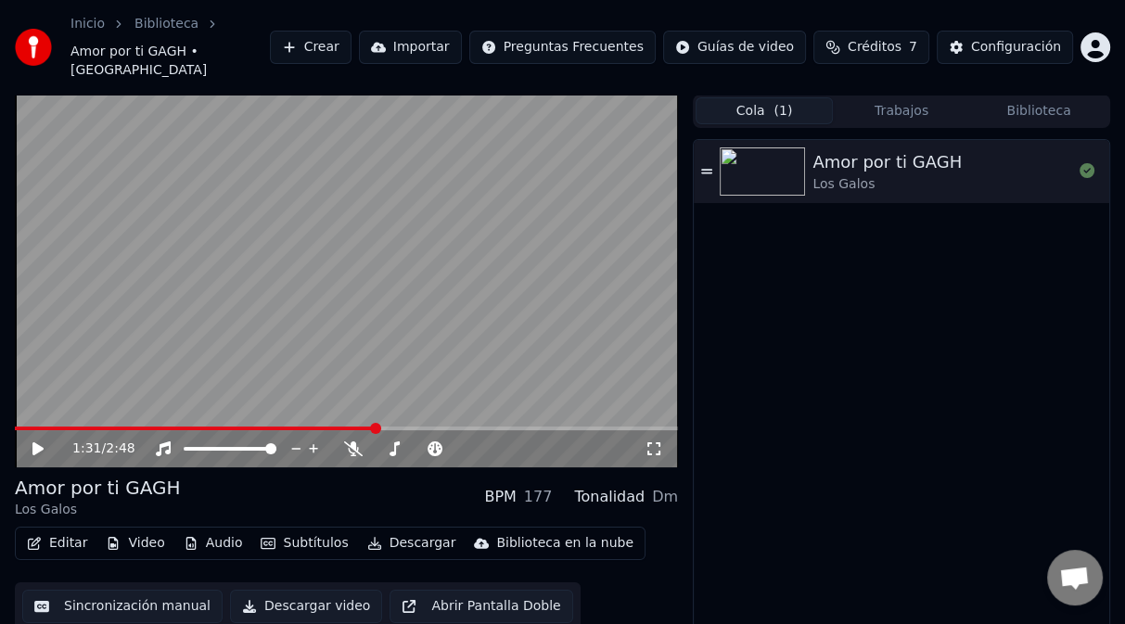
click at [799, 97] on button "Cola ( 1 )" at bounding box center [763, 110] width 137 height 27
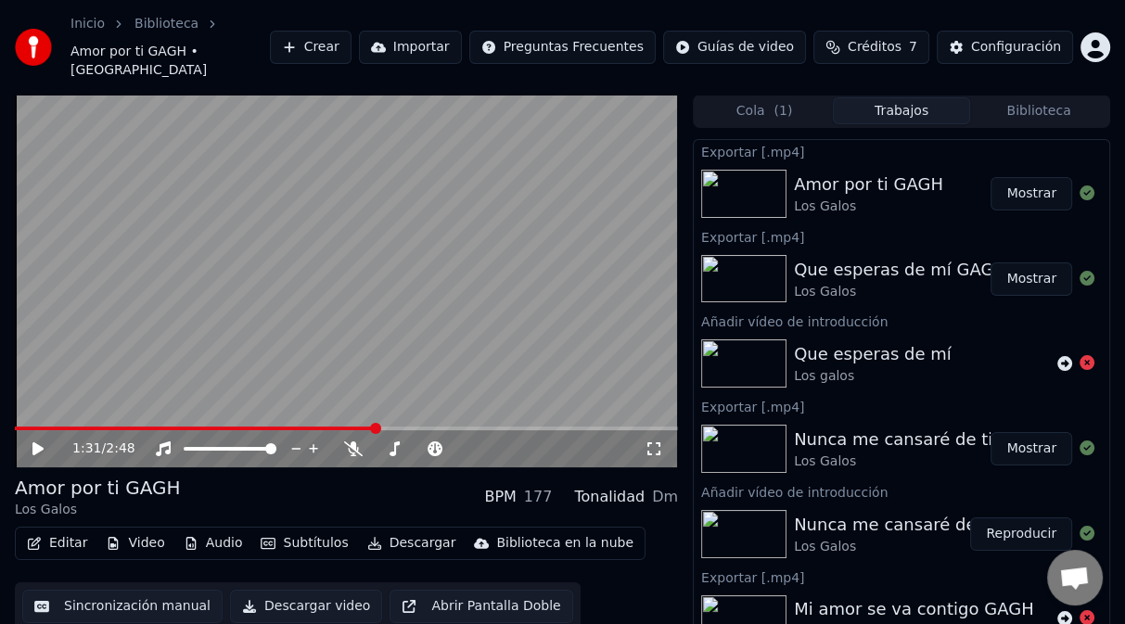
click at [905, 103] on button "Trabajos" at bounding box center [901, 110] width 137 height 27
click at [1033, 97] on button "Biblioteca" at bounding box center [1038, 110] width 137 height 27
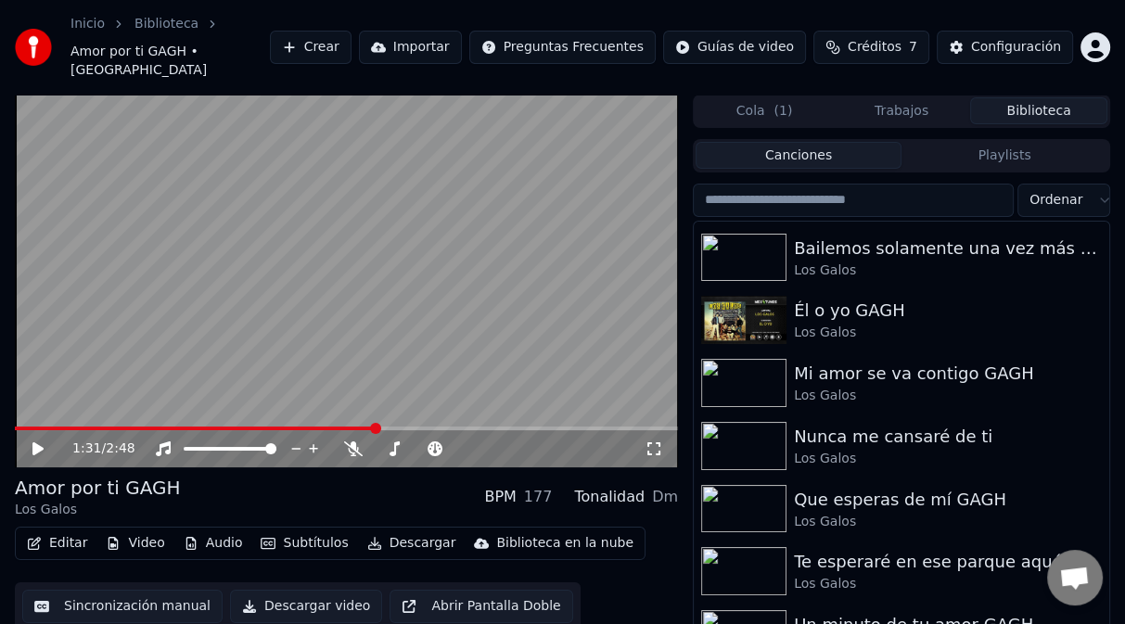
scroll to position [4432, 0]
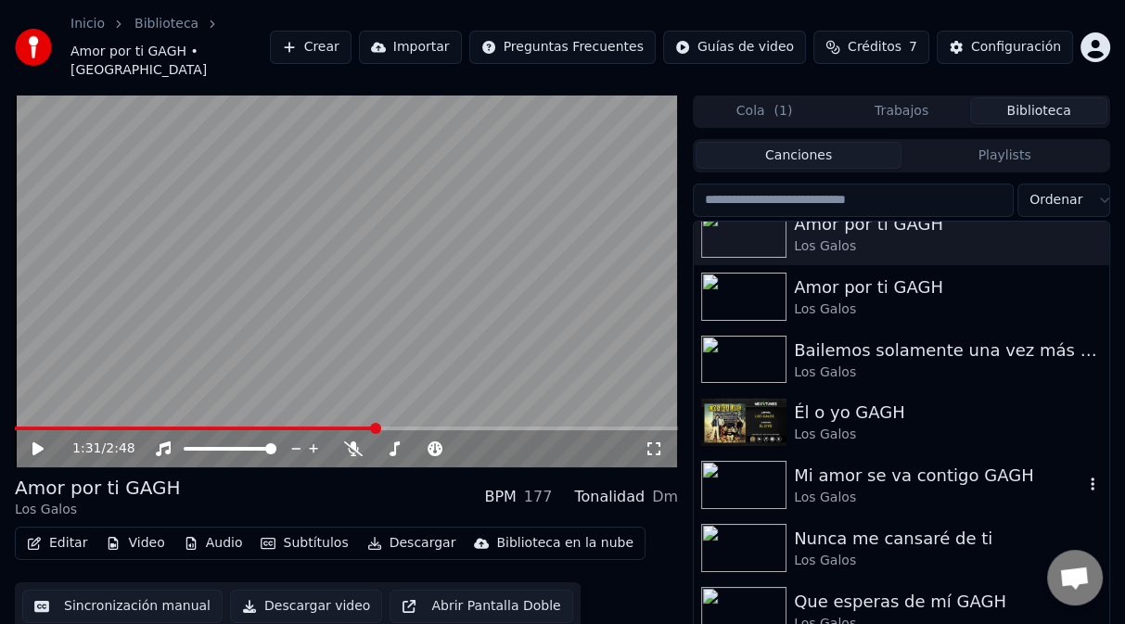
click at [738, 464] on img at bounding box center [743, 485] width 85 height 48
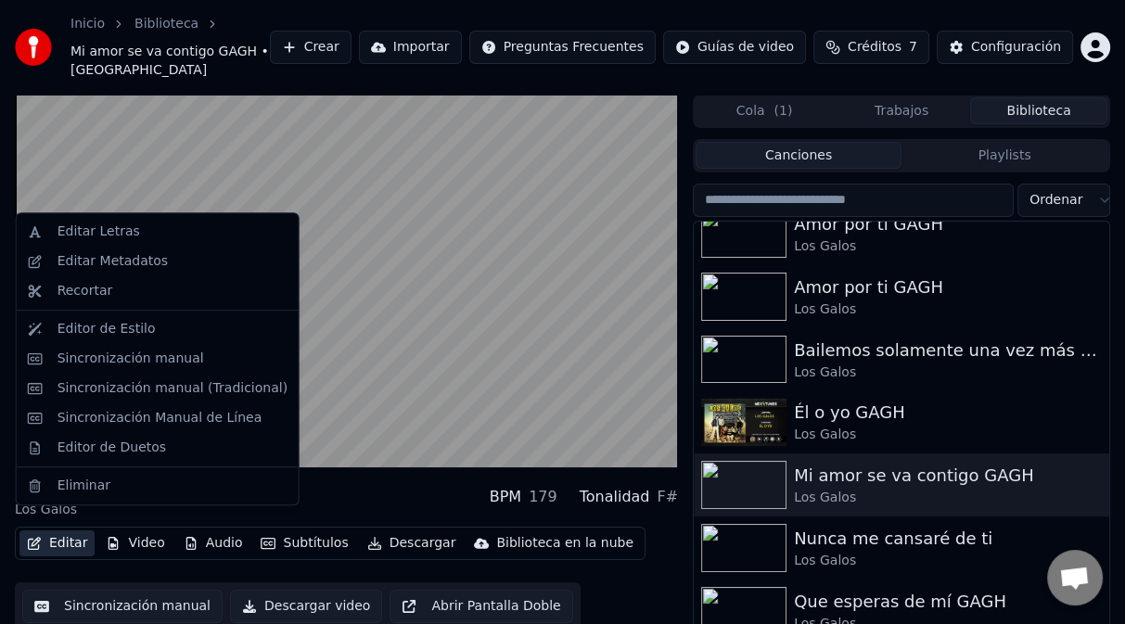
click at [67, 530] on button "Editar" at bounding box center [56, 543] width 75 height 26
click at [113, 267] on div "Editar Metadatos" at bounding box center [112, 261] width 110 height 19
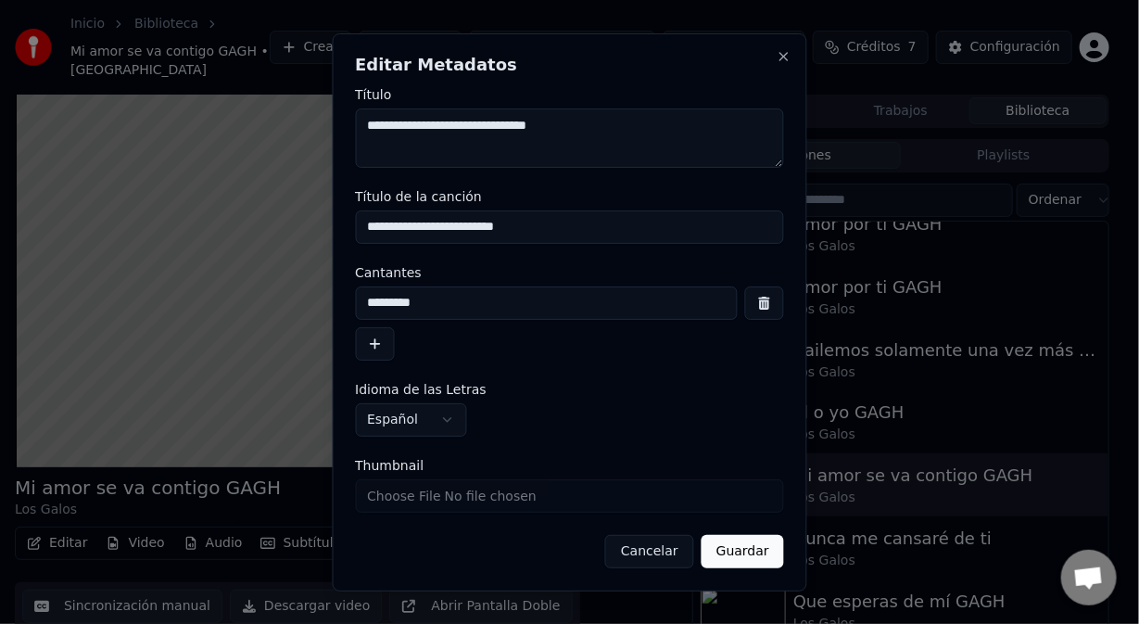
drag, startPoint x: 431, startPoint y: 124, endPoint x: 269, endPoint y: 141, distance: 163.1
click at [269, 141] on body "**********" at bounding box center [562, 312] width 1125 height 624
click at [463, 132] on textarea "**********" at bounding box center [569, 137] width 429 height 59
click at [497, 125] on textarea "**********" at bounding box center [569, 137] width 429 height 59
click at [498, 129] on textarea "**********" at bounding box center [569, 137] width 429 height 59
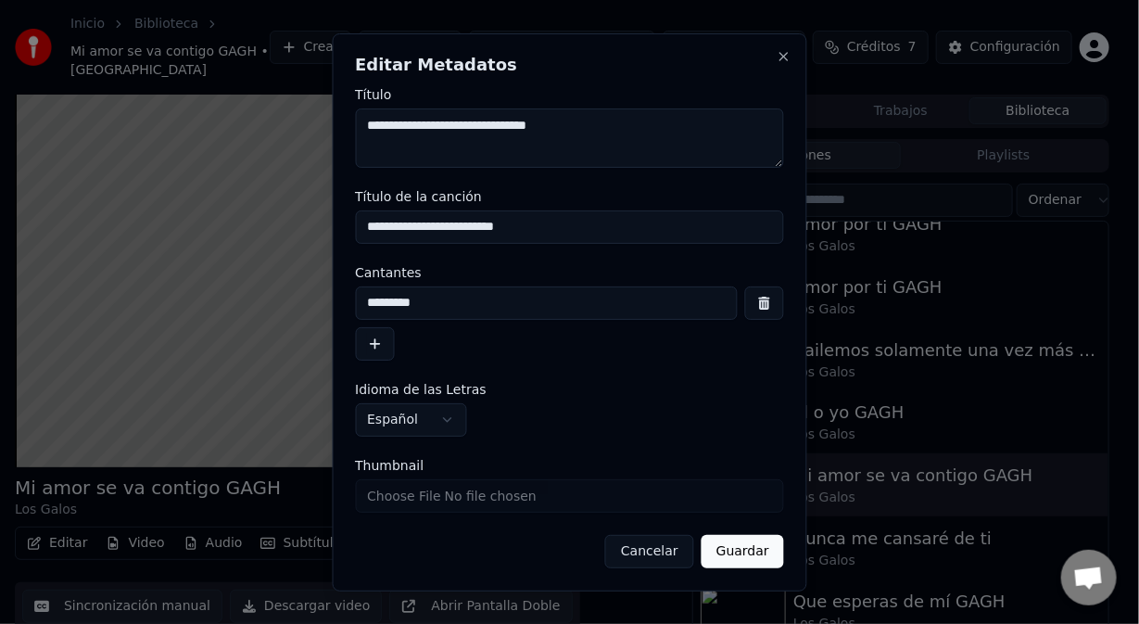
click at [492, 125] on textarea "**********" at bounding box center [569, 137] width 429 height 59
click at [509, 126] on textarea "**********" at bounding box center [569, 137] width 429 height 59
click at [528, 130] on textarea "**********" at bounding box center [569, 137] width 429 height 59
click at [607, 132] on textarea "**********" at bounding box center [569, 137] width 429 height 59
type textarea "**********"
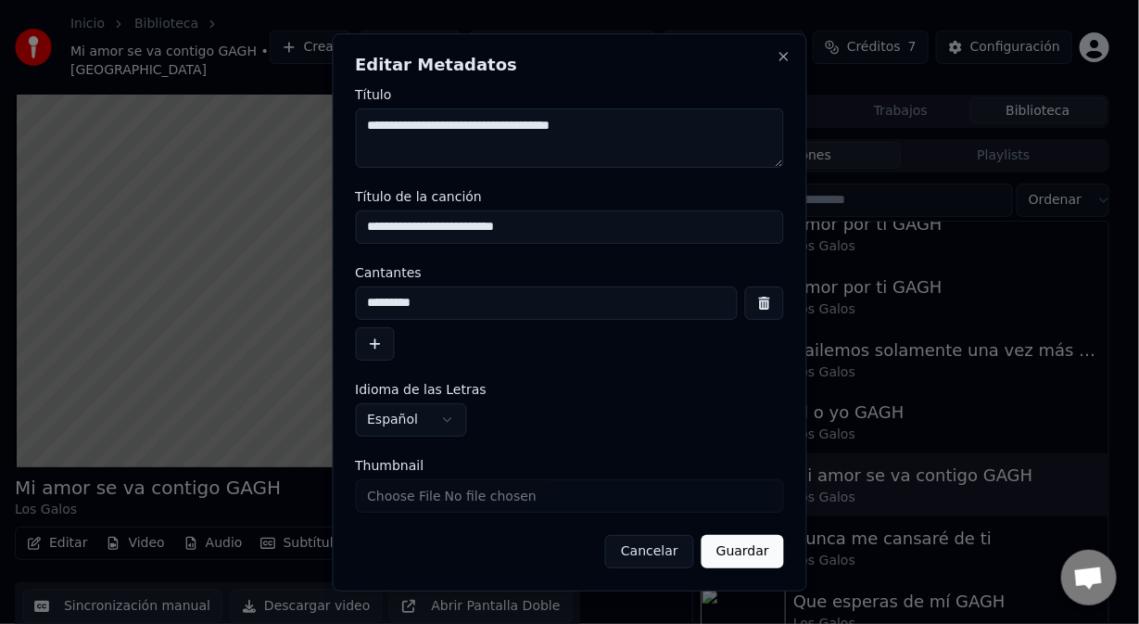
click at [755, 553] on button "Guardar" at bounding box center [743, 551] width 83 height 33
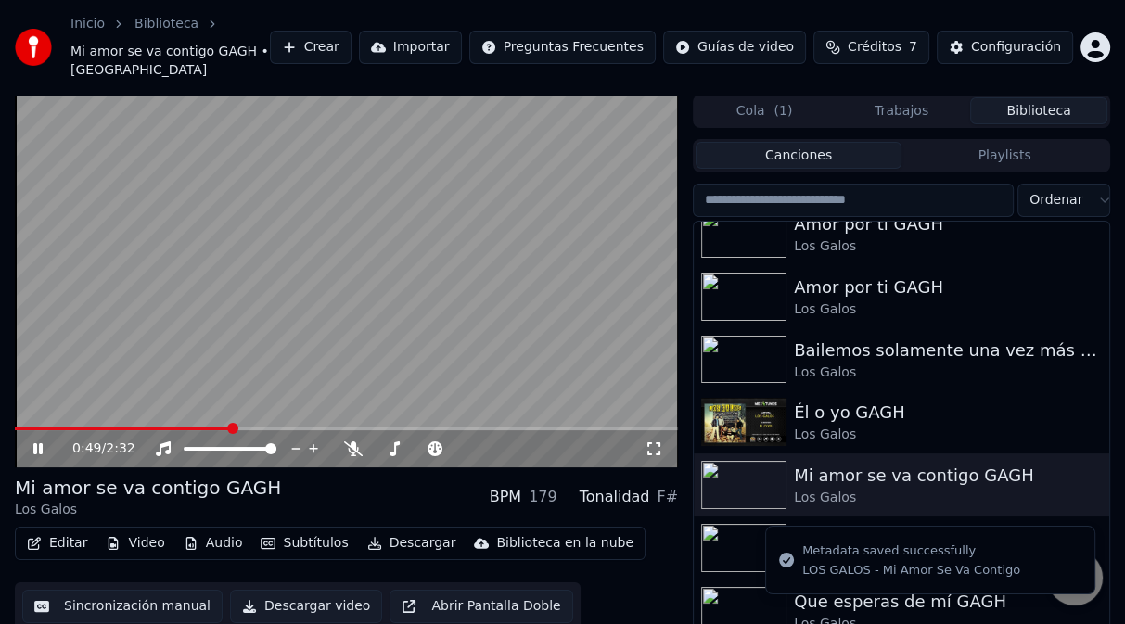
click at [644, 426] on span at bounding box center [346, 428] width 663 height 4
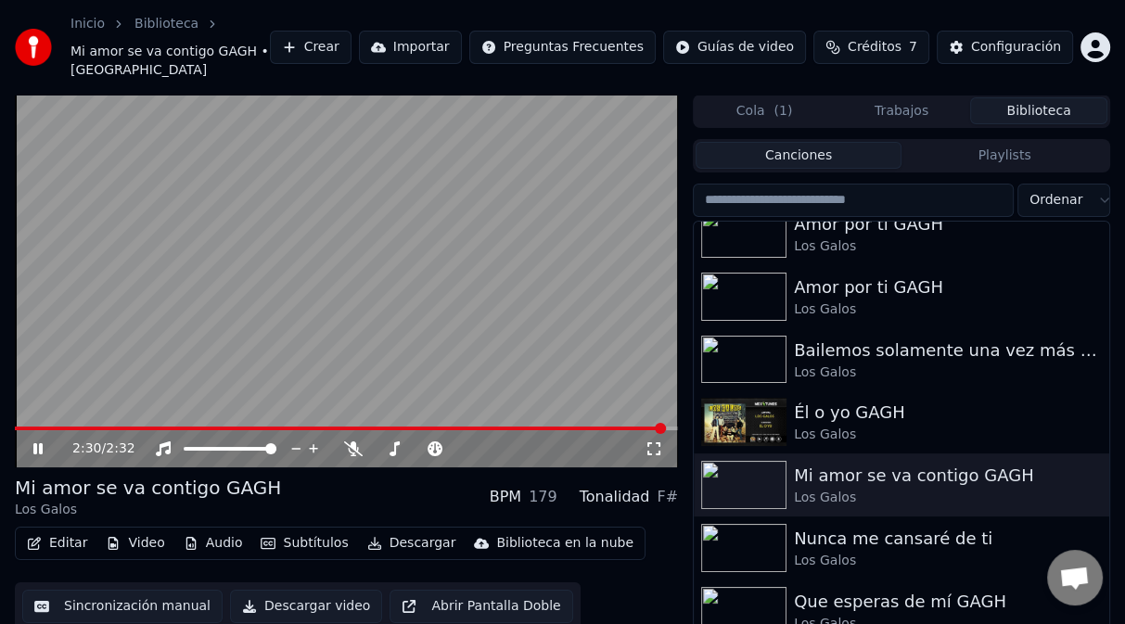
click at [388, 530] on button "Descargar" at bounding box center [412, 543] width 104 height 26
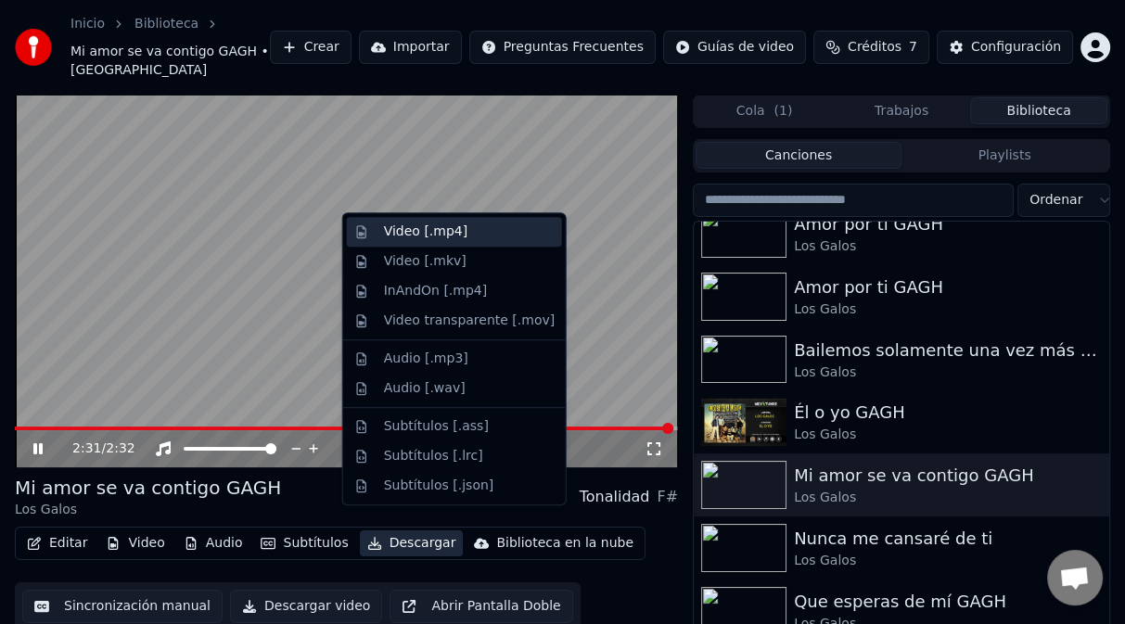
click at [438, 236] on div "Video [.mp4]" at bounding box center [425, 232] width 83 height 19
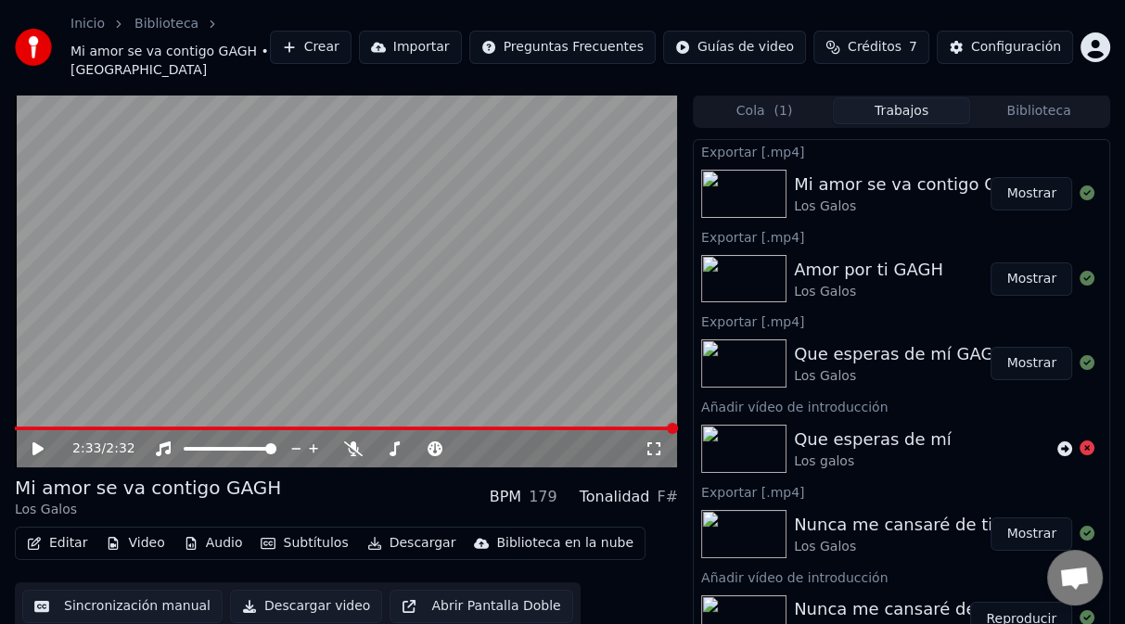
click at [991, 177] on button "Mostrar" at bounding box center [1031, 193] width 82 height 33
